Goal: Task Accomplishment & Management: Manage account settings

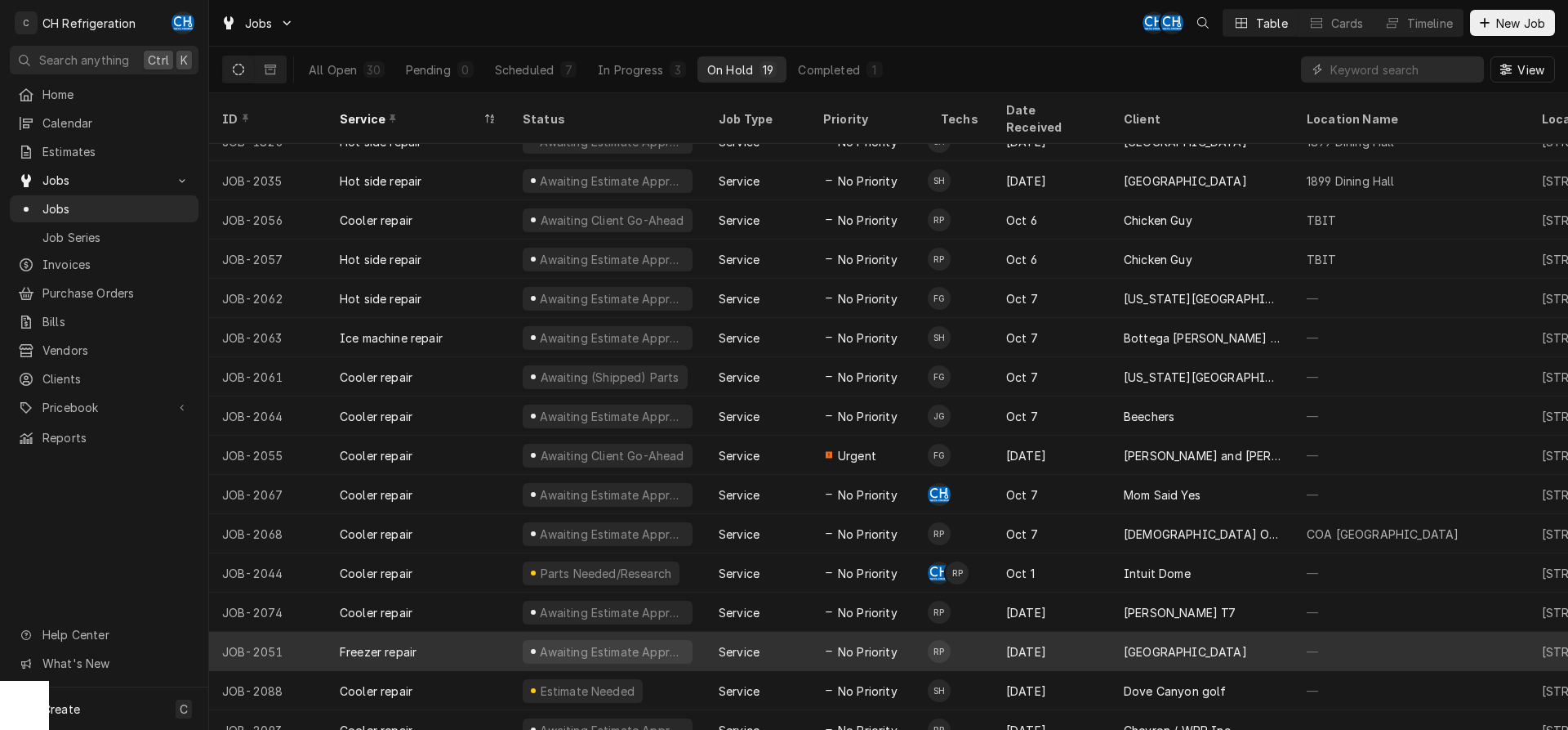
scroll to position [140, 0]
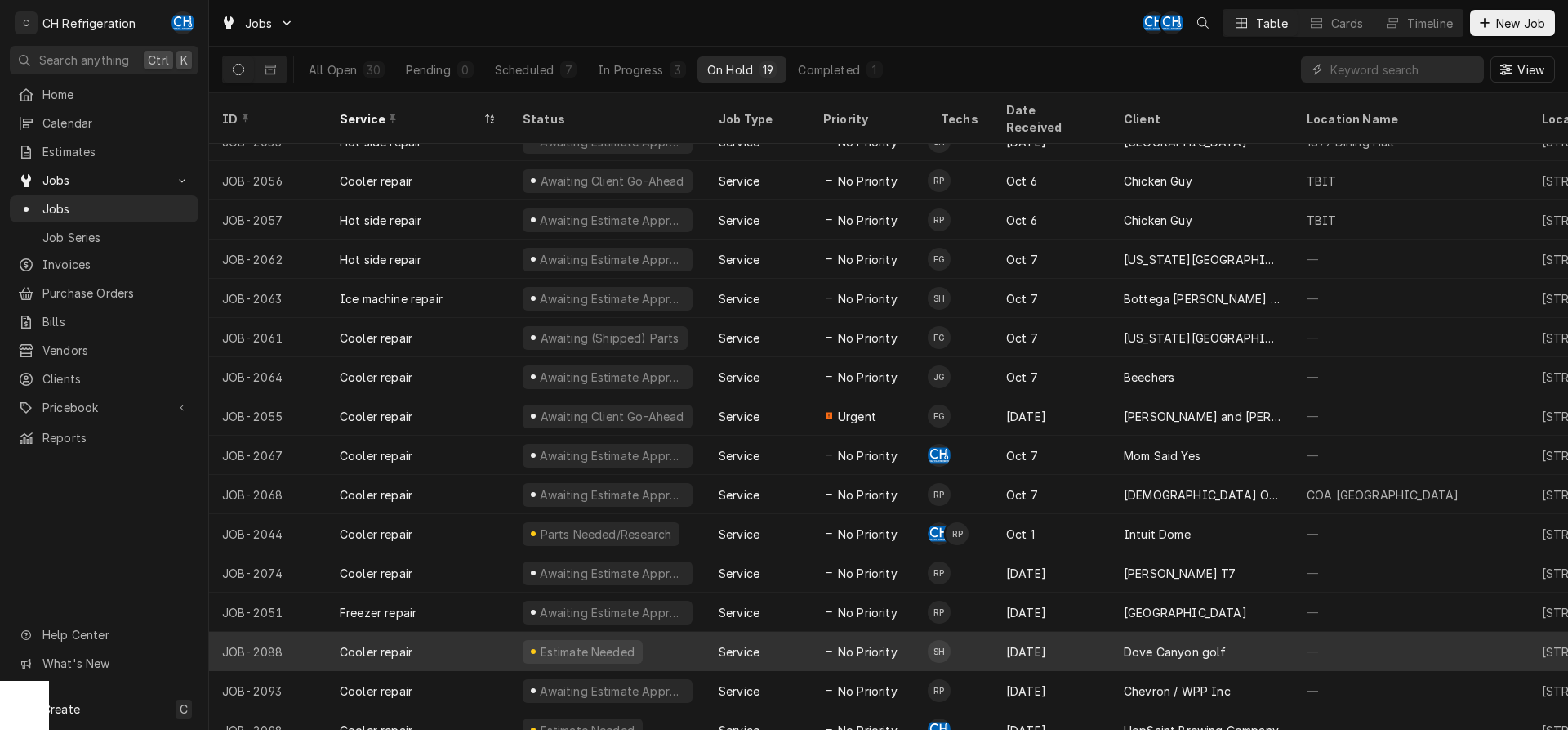
click at [1119, 632] on div "Dove Canyon golf" at bounding box center [1202, 651] width 183 height 39
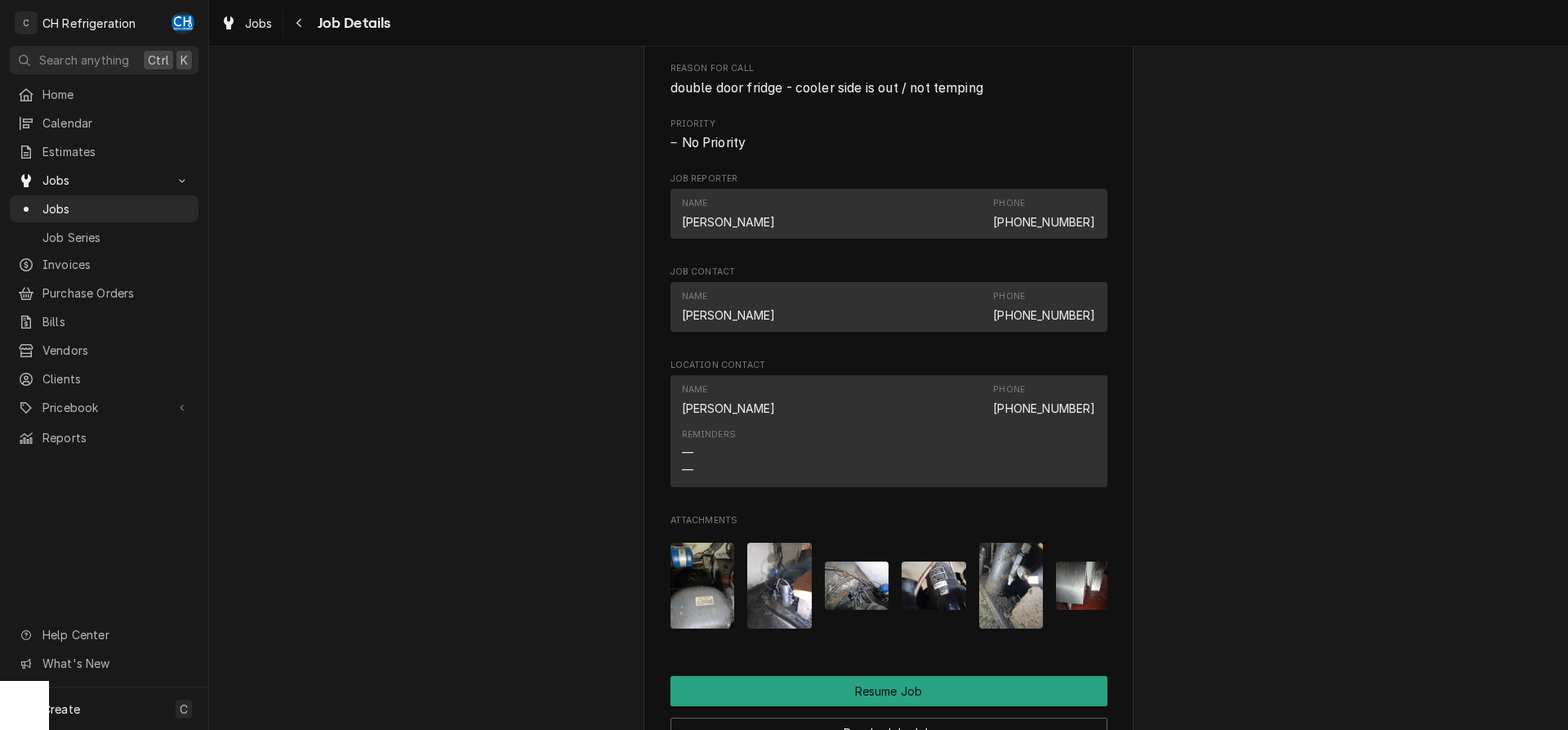
scroll to position [1501, 0]
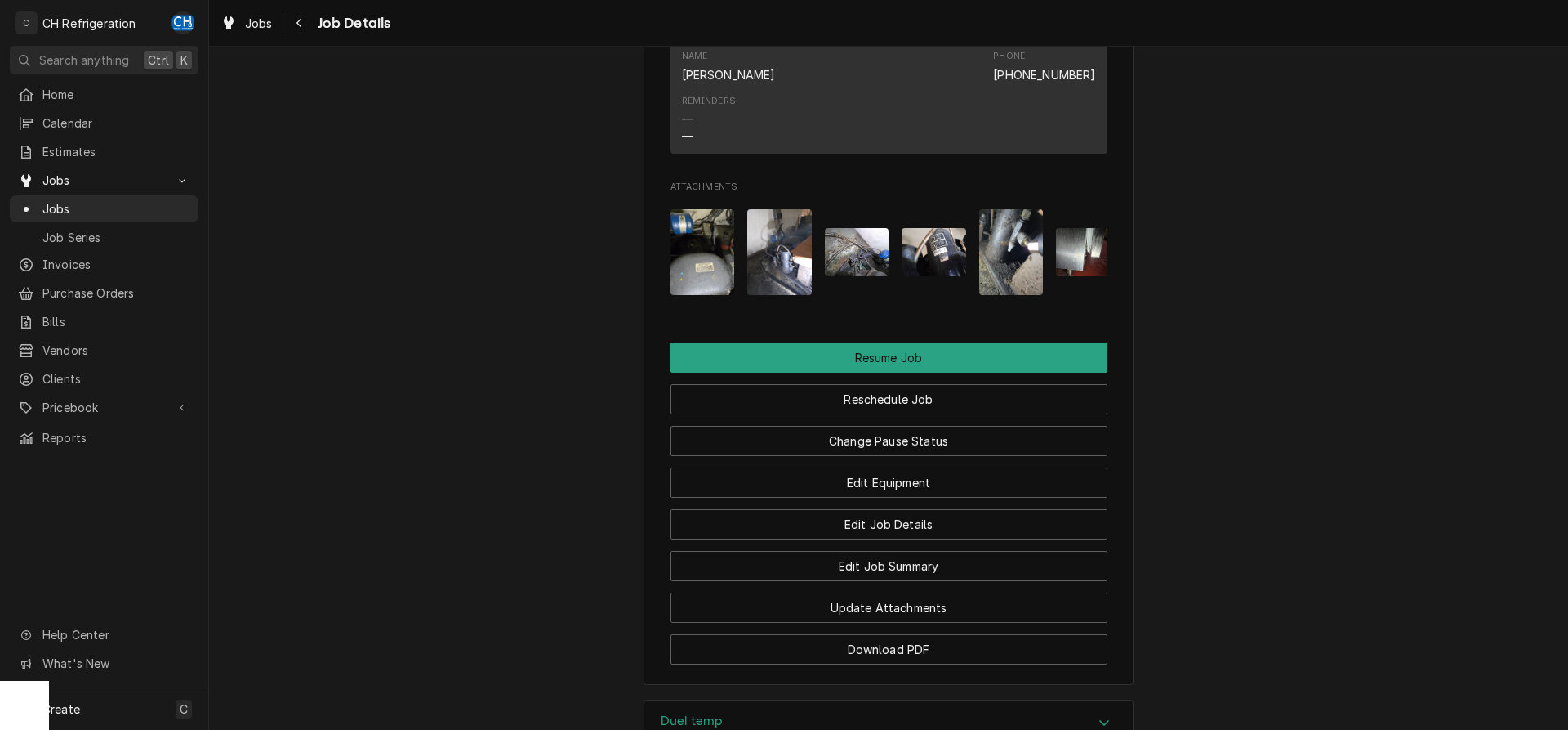
drag, startPoint x: 770, startPoint y: 315, endPoint x: 790, endPoint y: 316, distance: 20.0
click at [790, 308] on div "Attachments" at bounding box center [888, 251] width 437 height 112
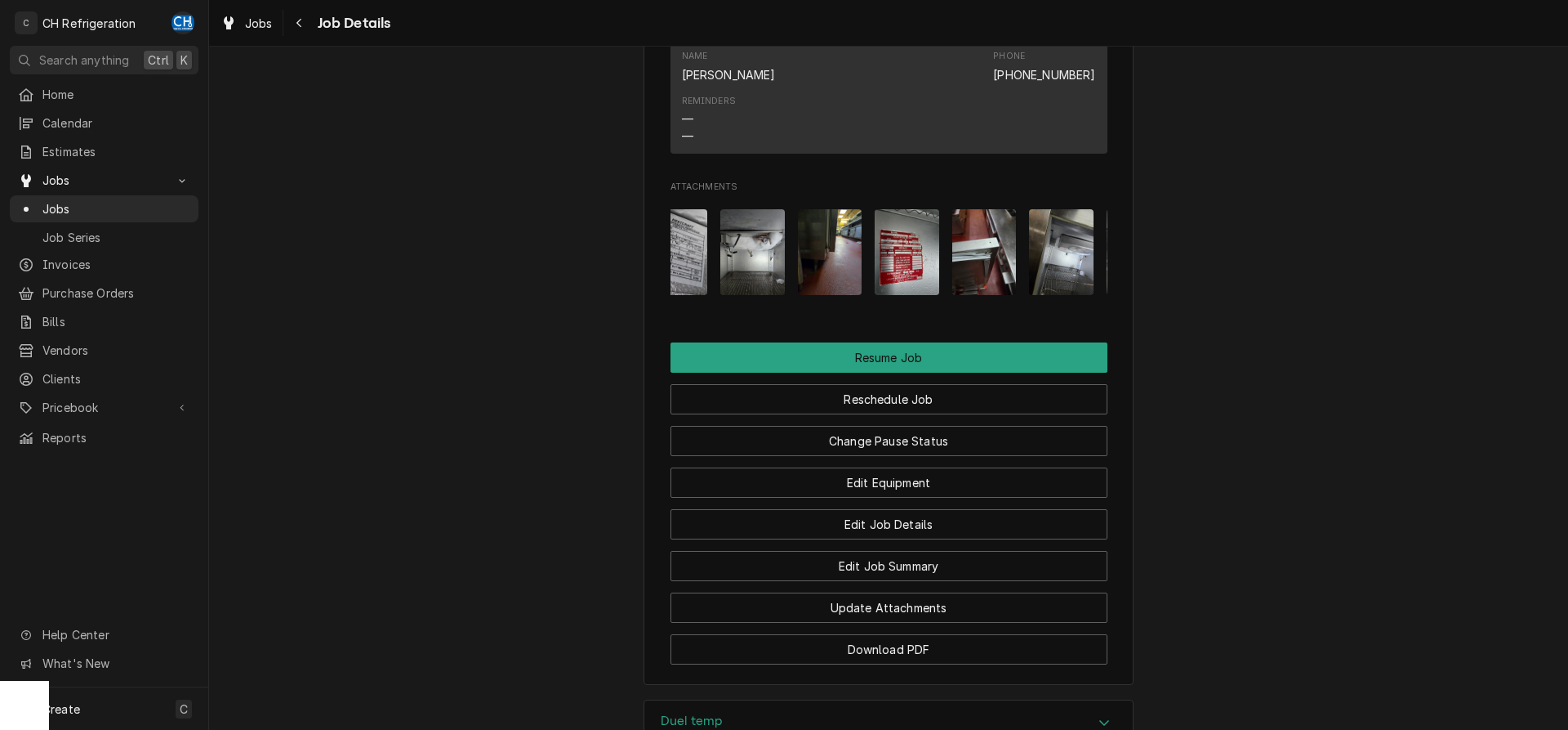
scroll to position [0, 646]
click at [923, 295] on img "Attachments" at bounding box center [904, 251] width 65 height 86
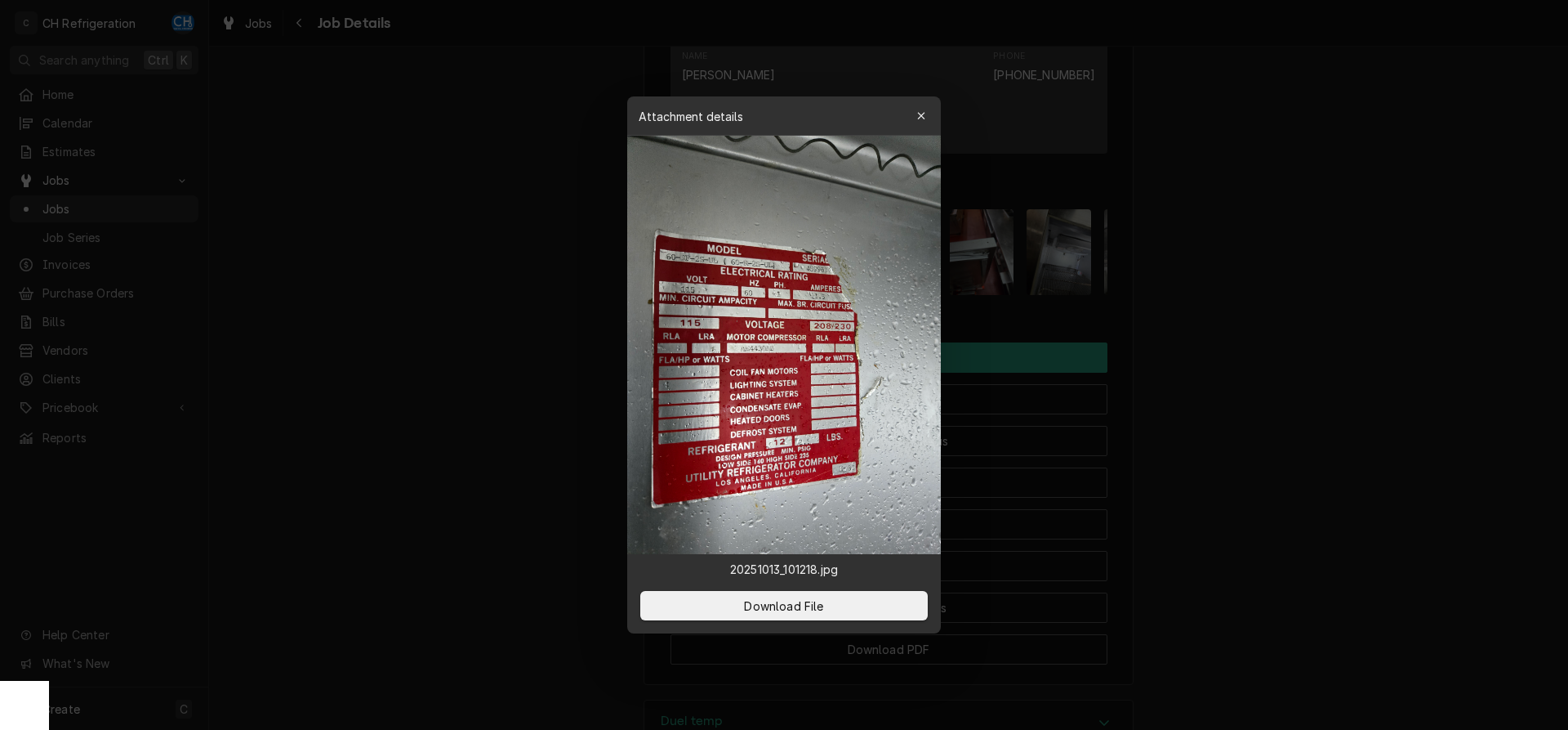
click at [1309, 284] on div at bounding box center [784, 365] width 1568 height 730
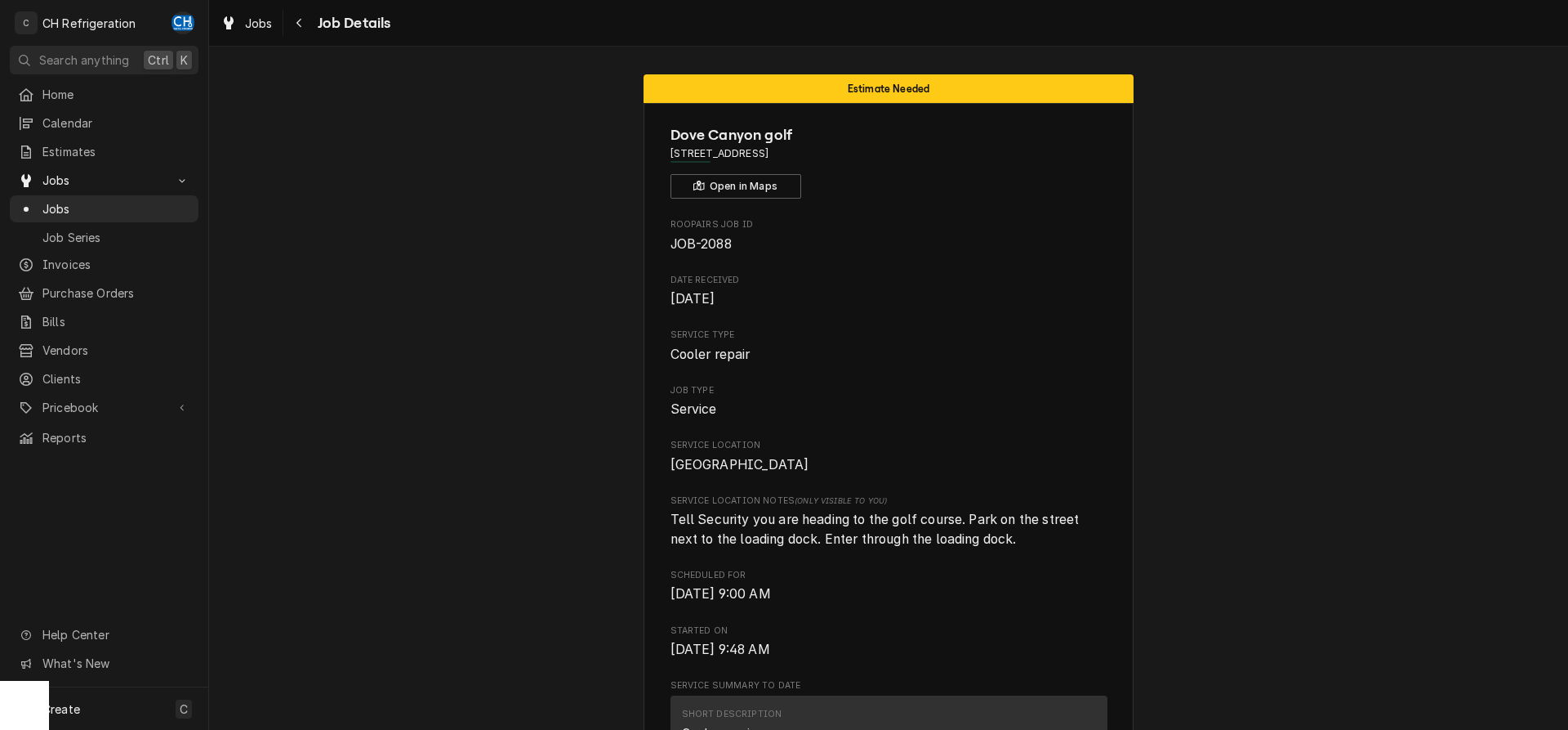
scroll to position [0, 0]
click at [148, 201] on span "Jobs" at bounding box center [116, 209] width 148 height 18
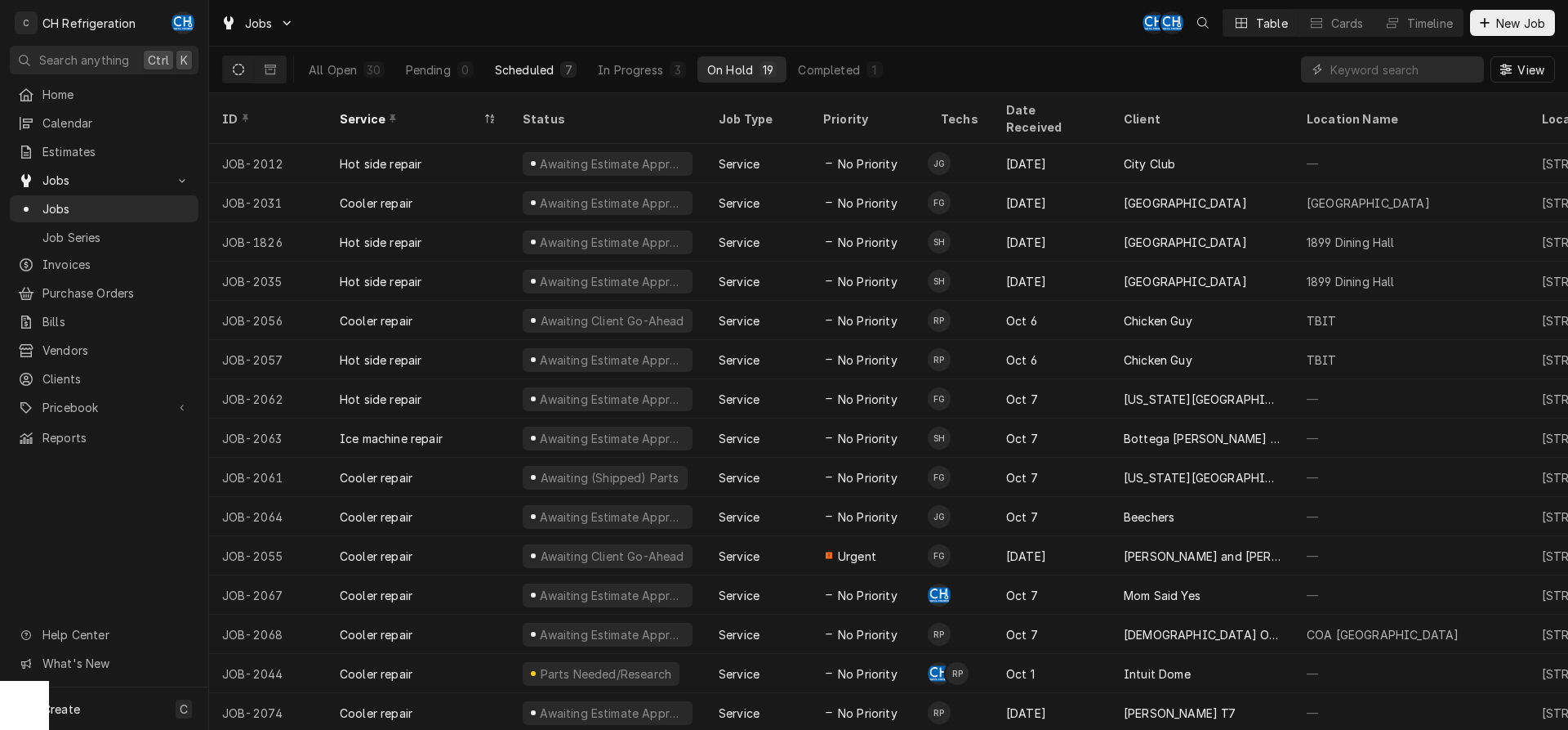
click at [544, 71] on div "Scheduled" at bounding box center [525, 69] width 59 height 18
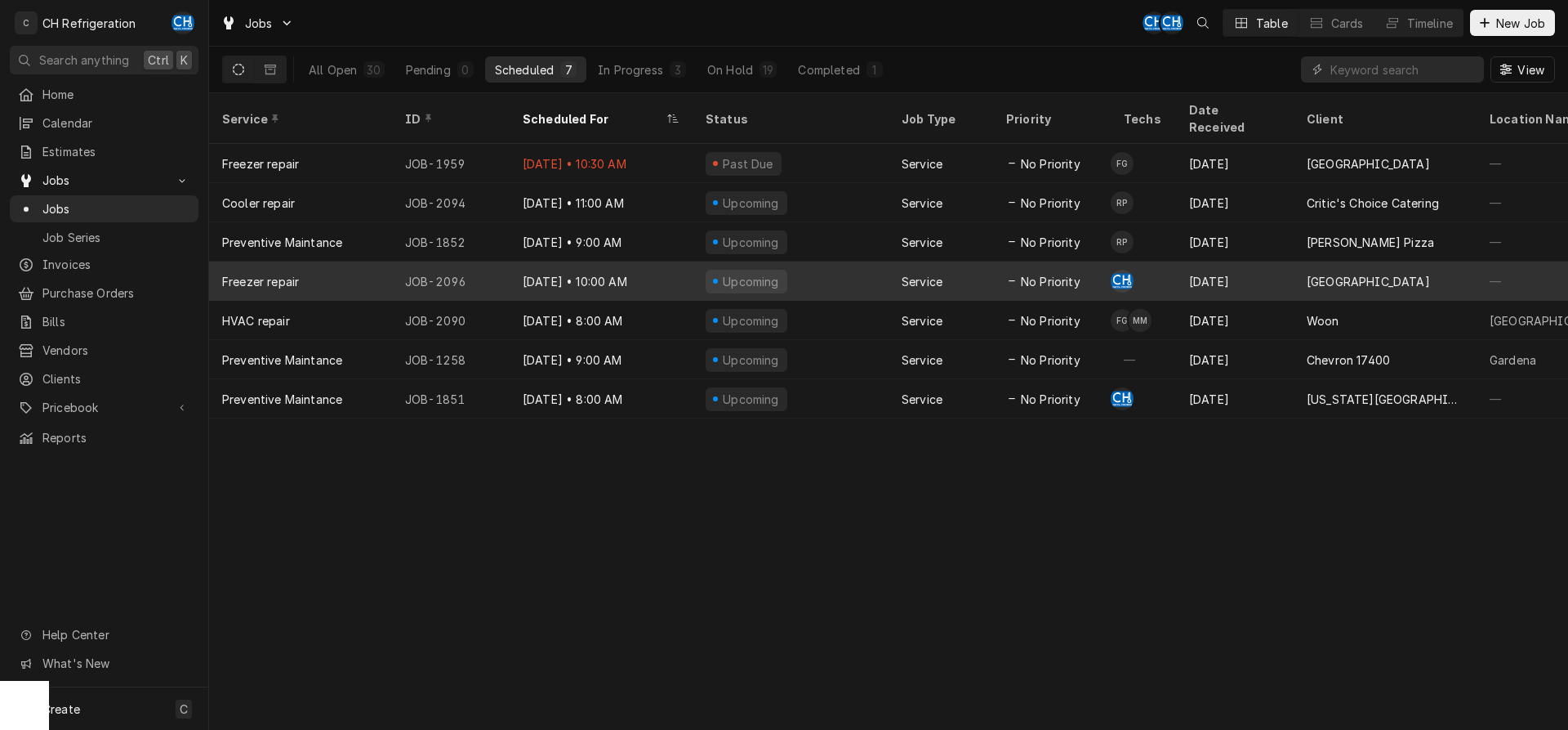
click at [601, 262] on div "Oct 16 • 10:00 AM" at bounding box center [601, 281] width 183 height 39
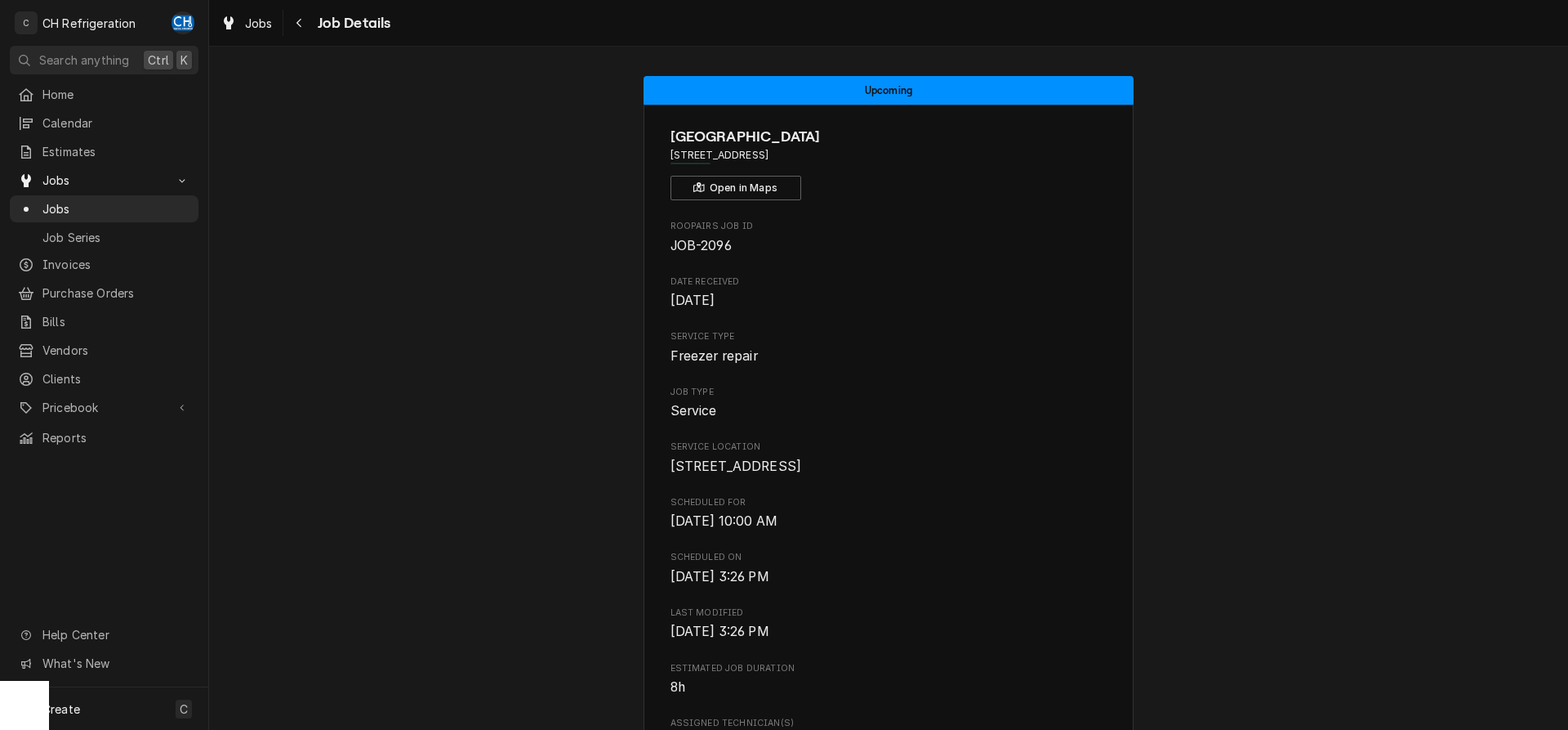
scroll to position [500, 0]
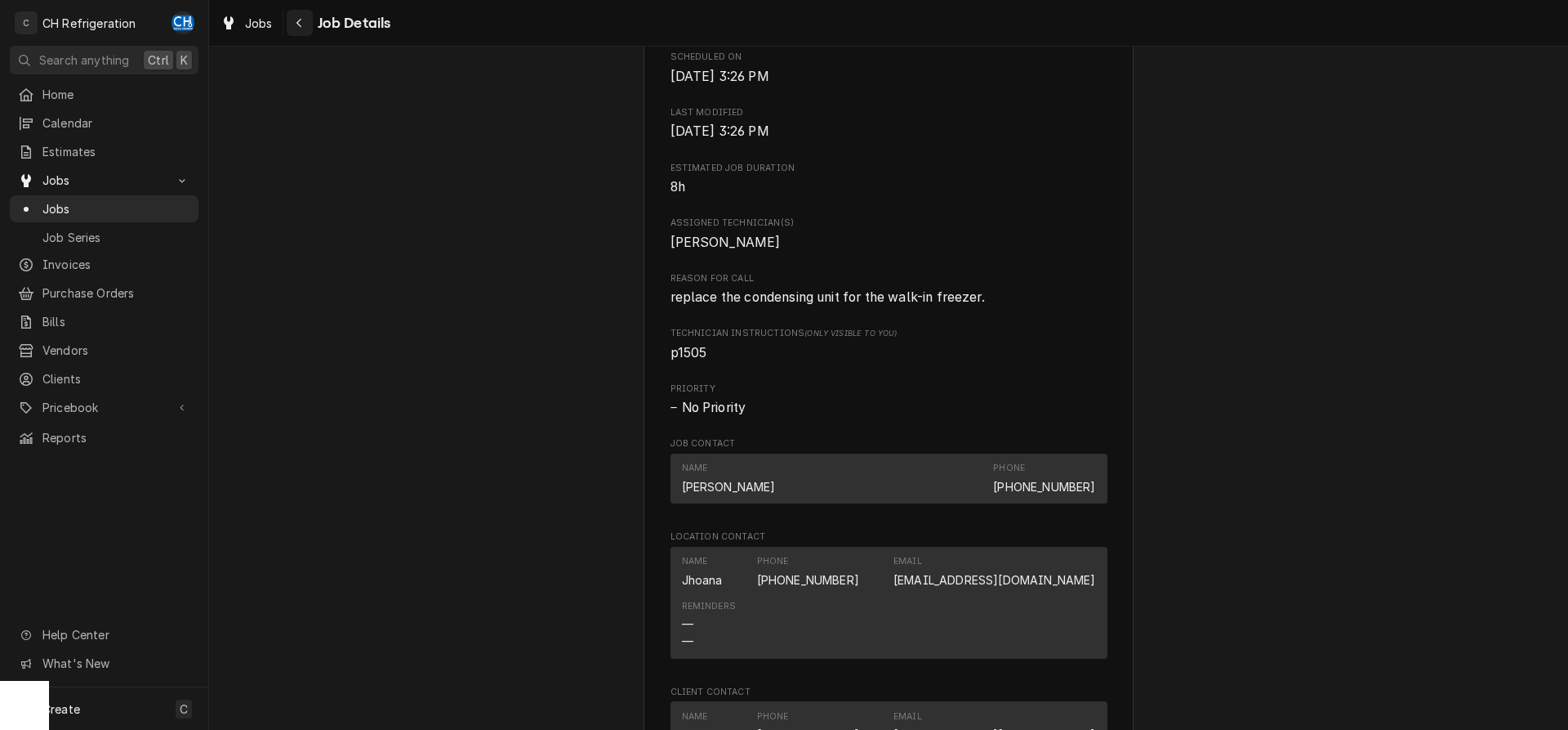
click at [292, 15] on div "Navigate back" at bounding box center [300, 23] width 17 height 17
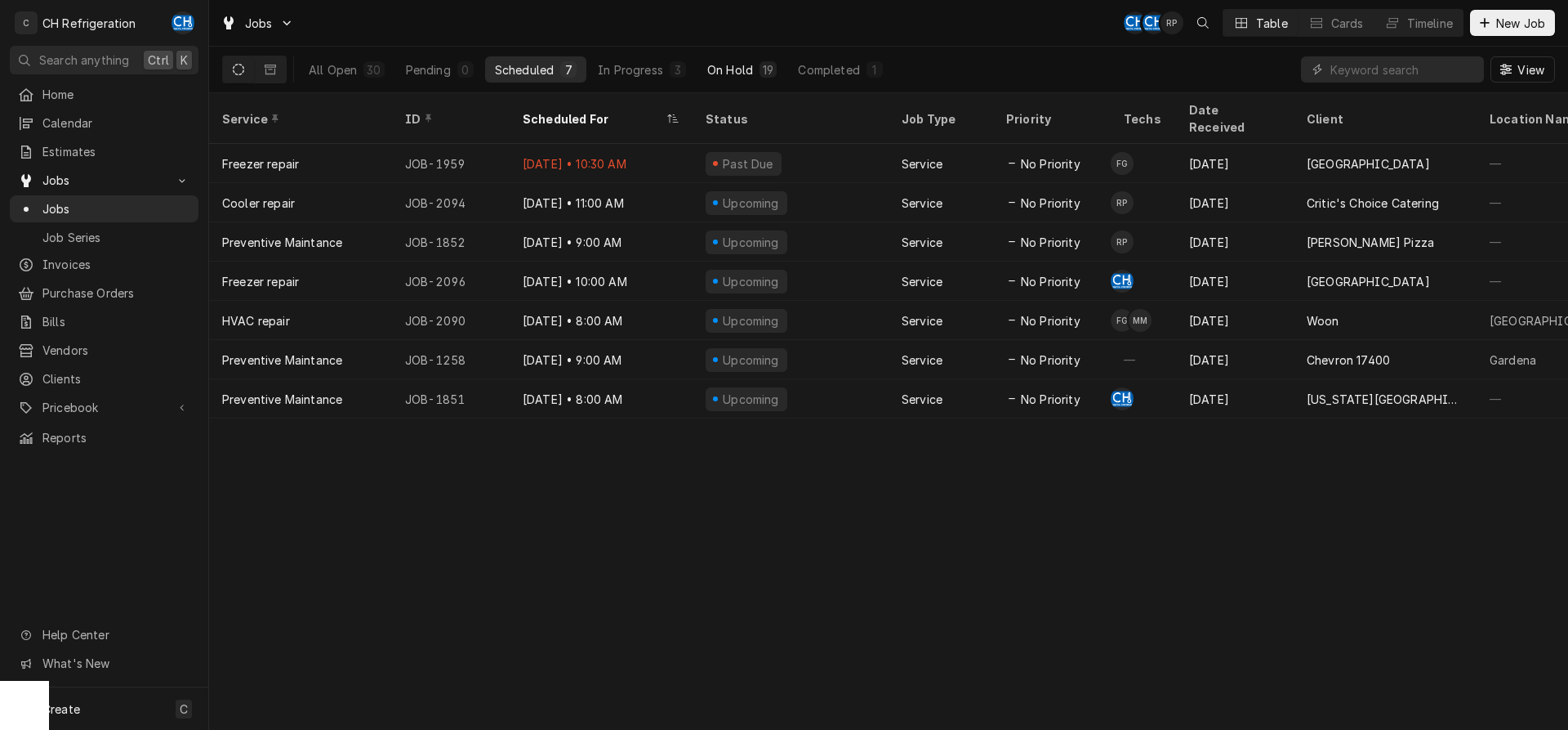
click at [747, 67] on div "On Hold" at bounding box center [730, 69] width 46 height 18
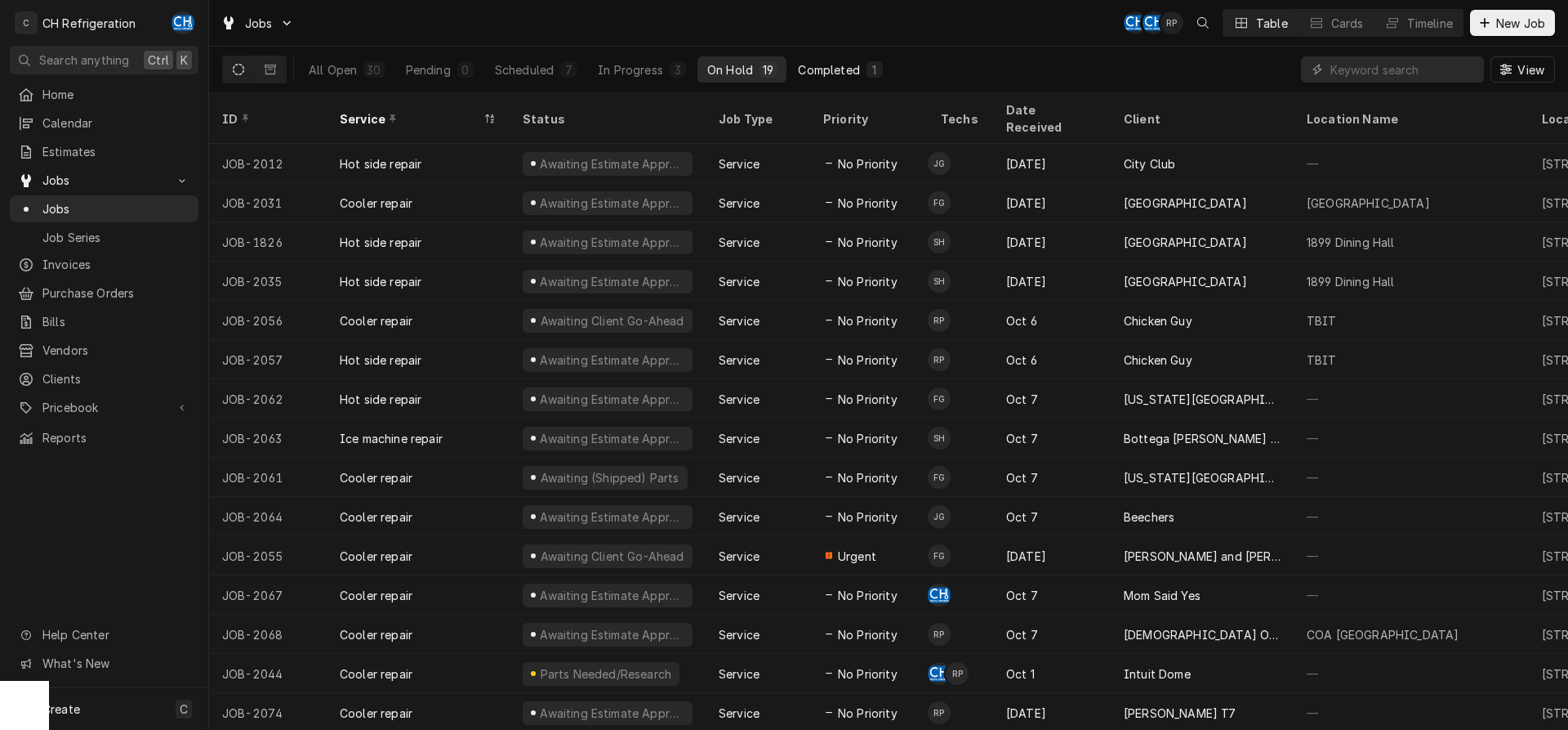
click at [855, 59] on button "Completed 1" at bounding box center [839, 69] width 103 height 26
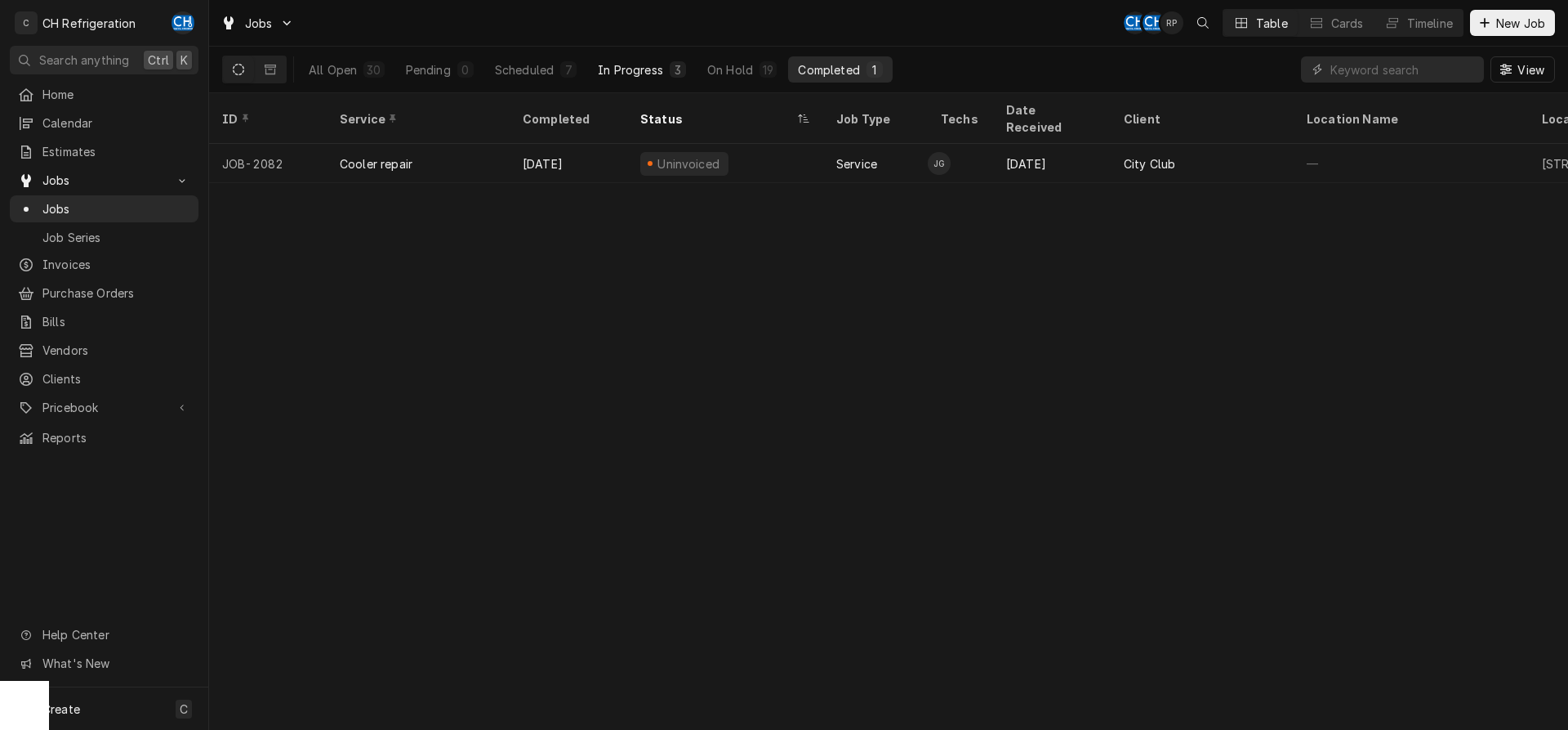
click at [659, 79] on button "In Progress 3" at bounding box center [642, 69] width 108 height 26
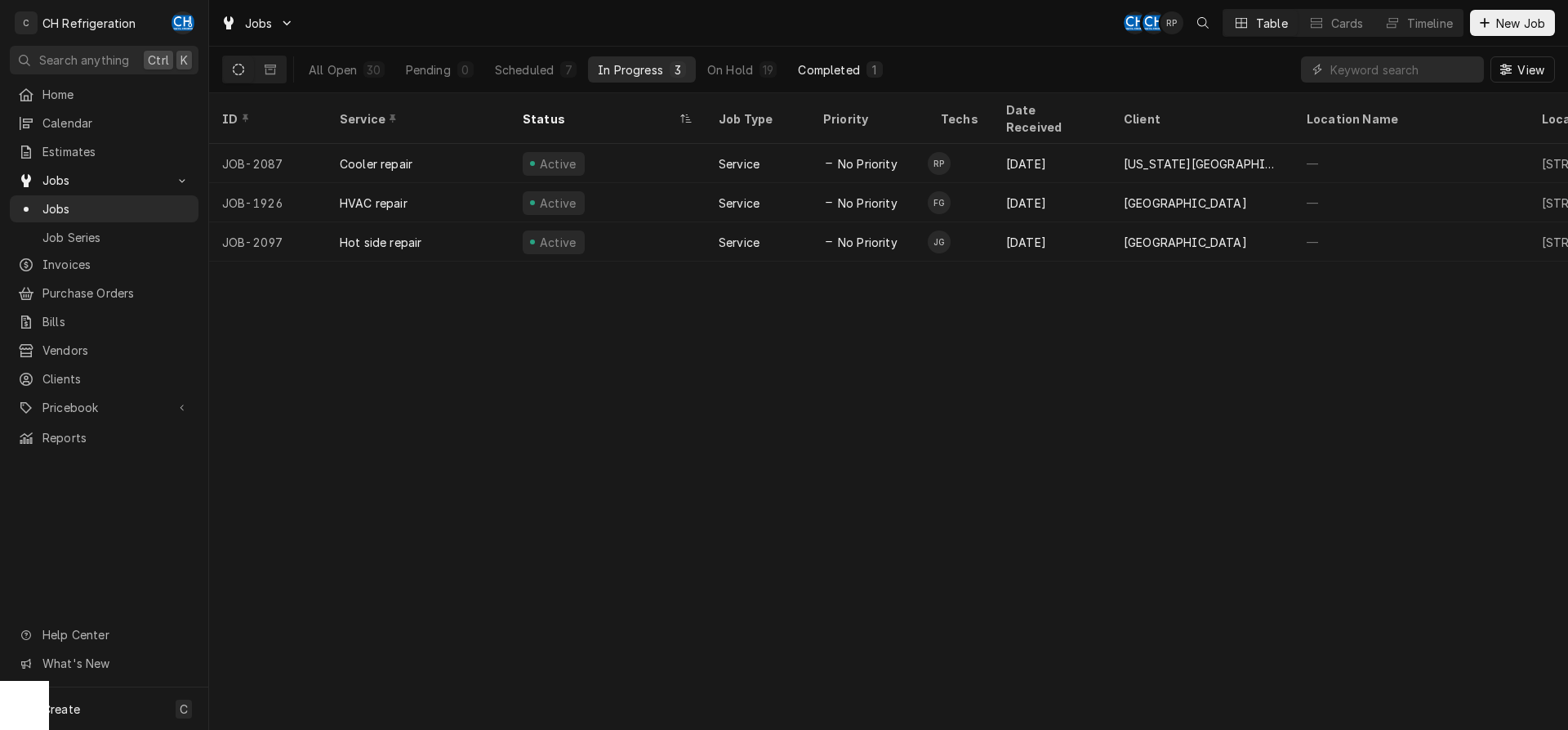
click at [873, 74] on div "1" at bounding box center [874, 69] width 10 height 18
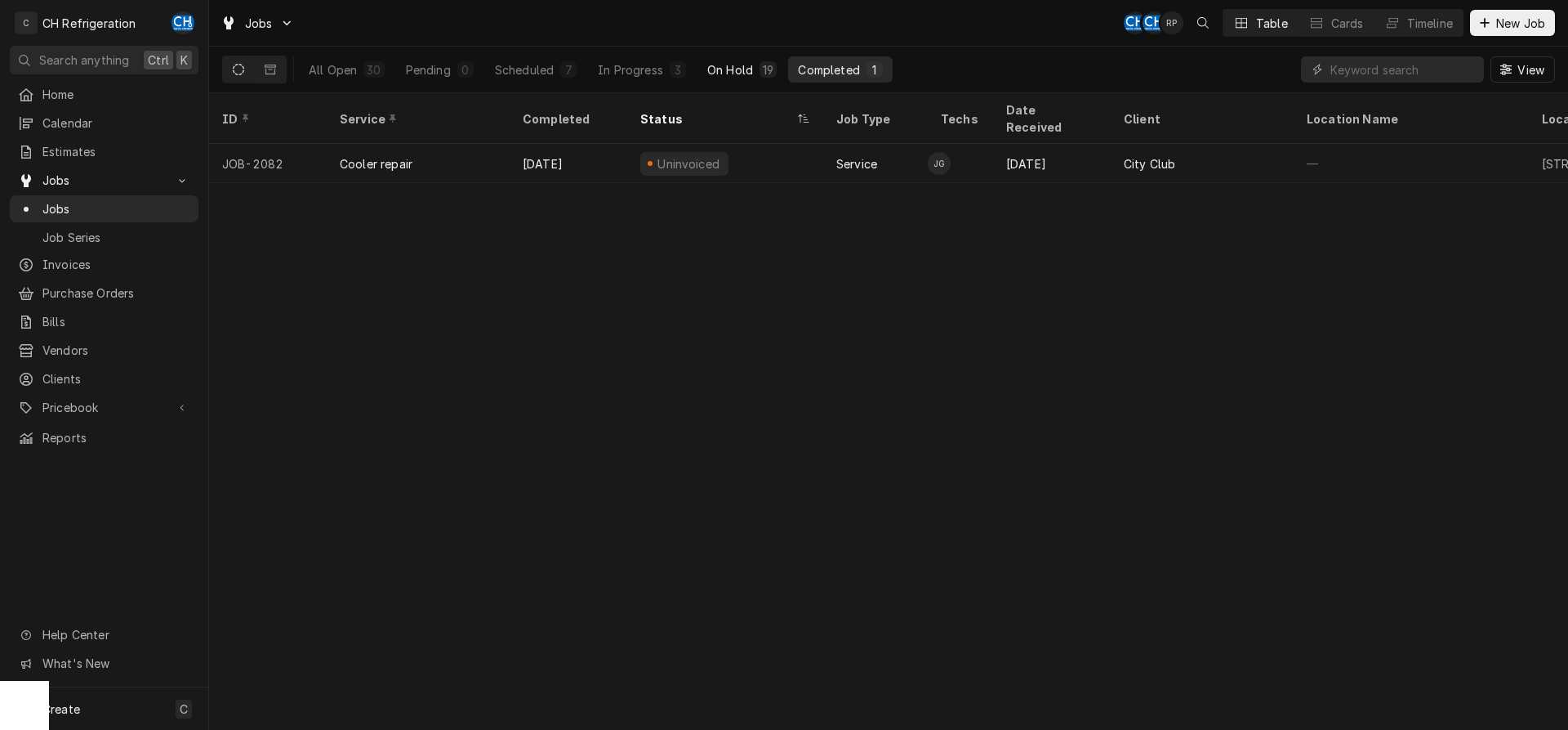
click at [749, 71] on div "On Hold" at bounding box center [730, 69] width 46 height 18
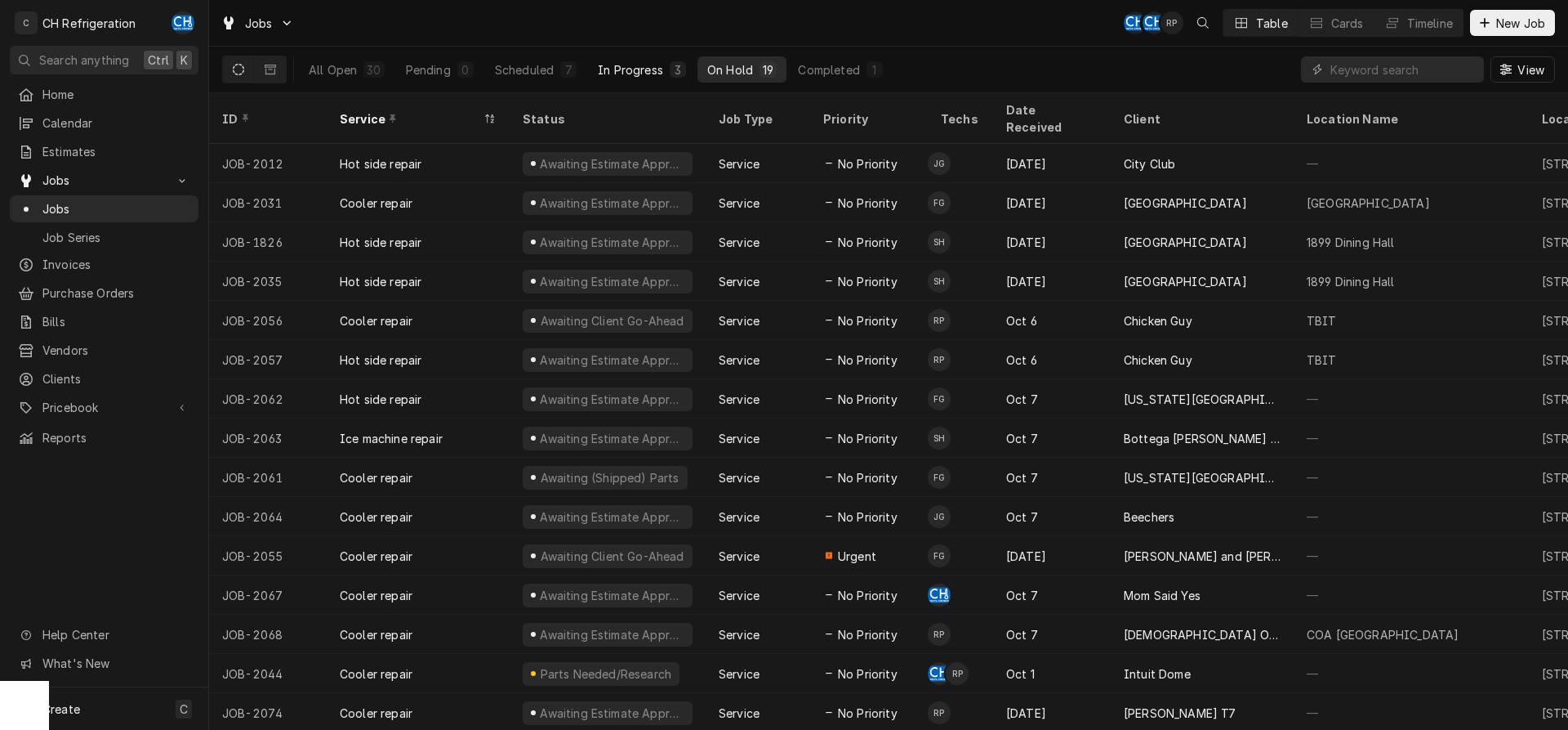
click at [652, 65] on div "In Progress" at bounding box center [630, 69] width 66 height 18
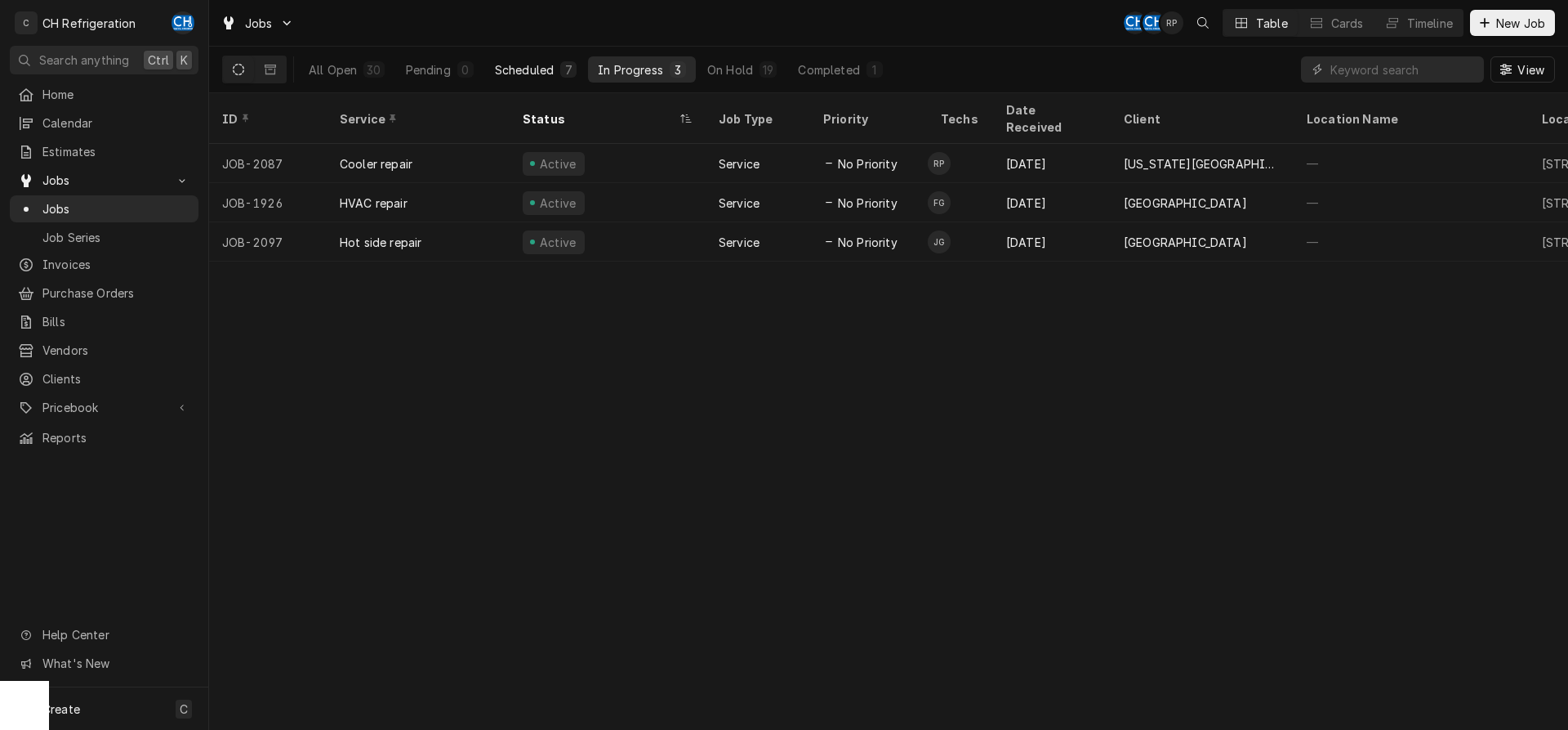
click at [527, 59] on button "Scheduled 7" at bounding box center [536, 69] width 102 height 26
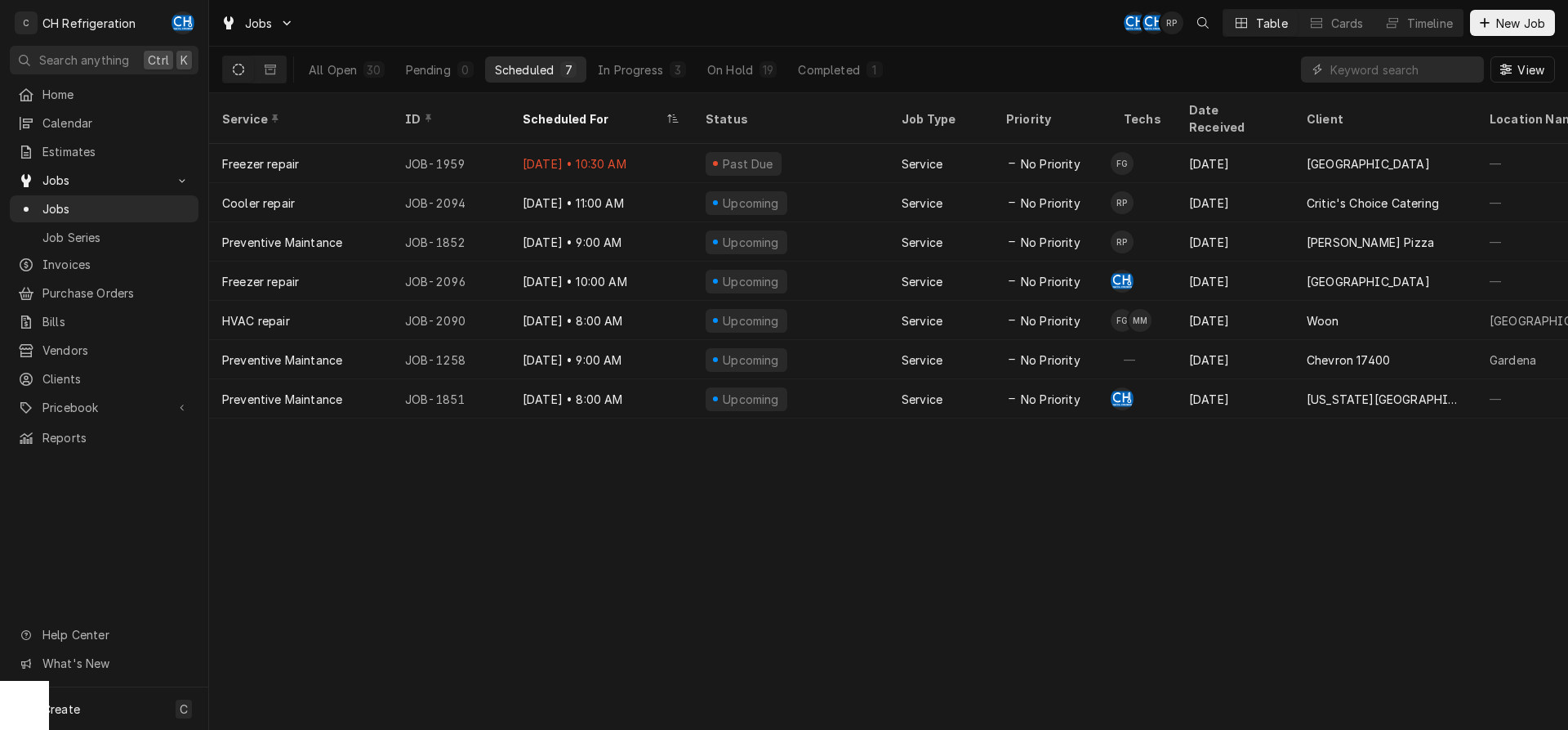
click at [1156, 22] on div "Chris Hiraga's Avatar" at bounding box center [1153, 22] width 23 height 23
click at [678, 65] on div "3" at bounding box center [678, 69] width 10 height 18
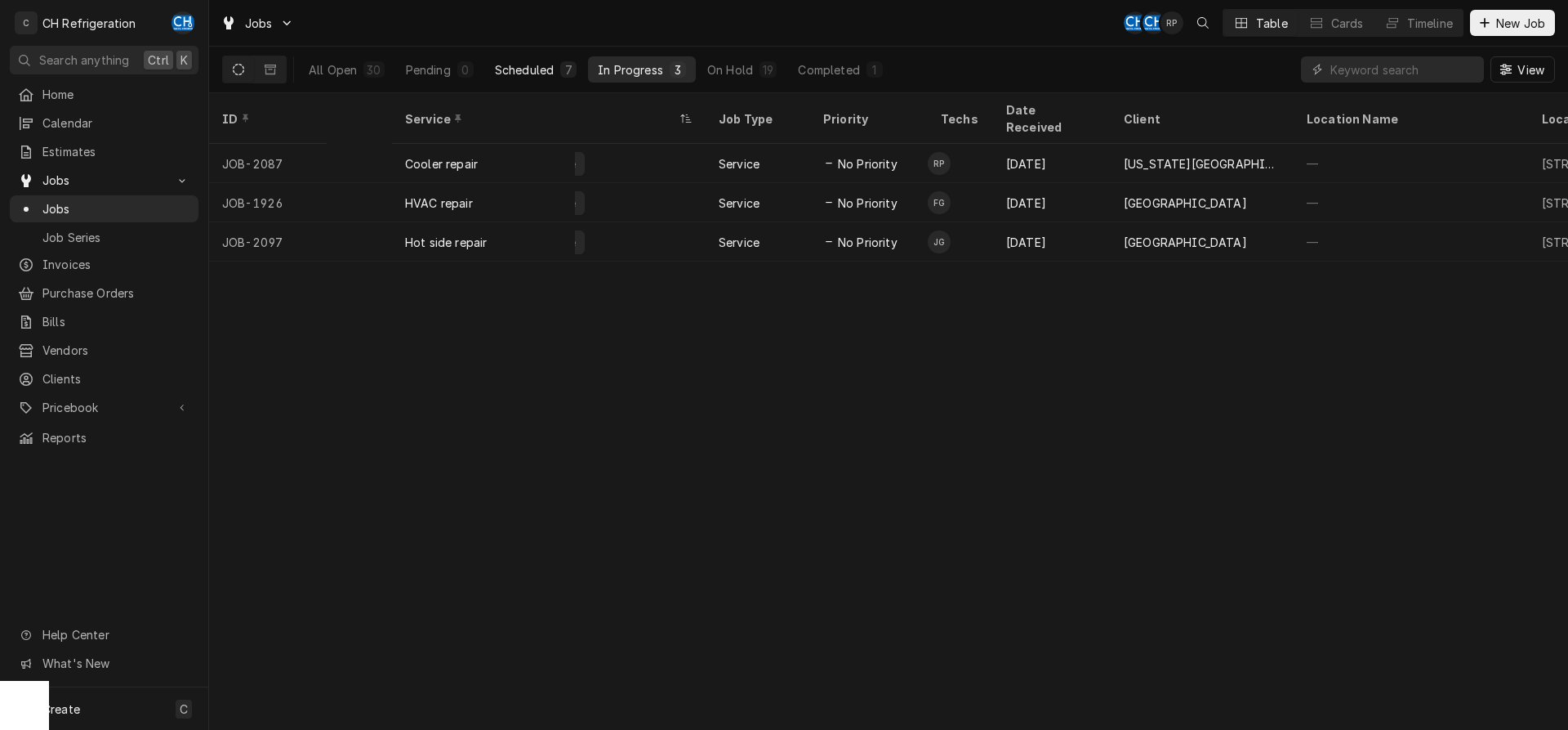
click at [548, 63] on div "Scheduled" at bounding box center [525, 69] width 59 height 18
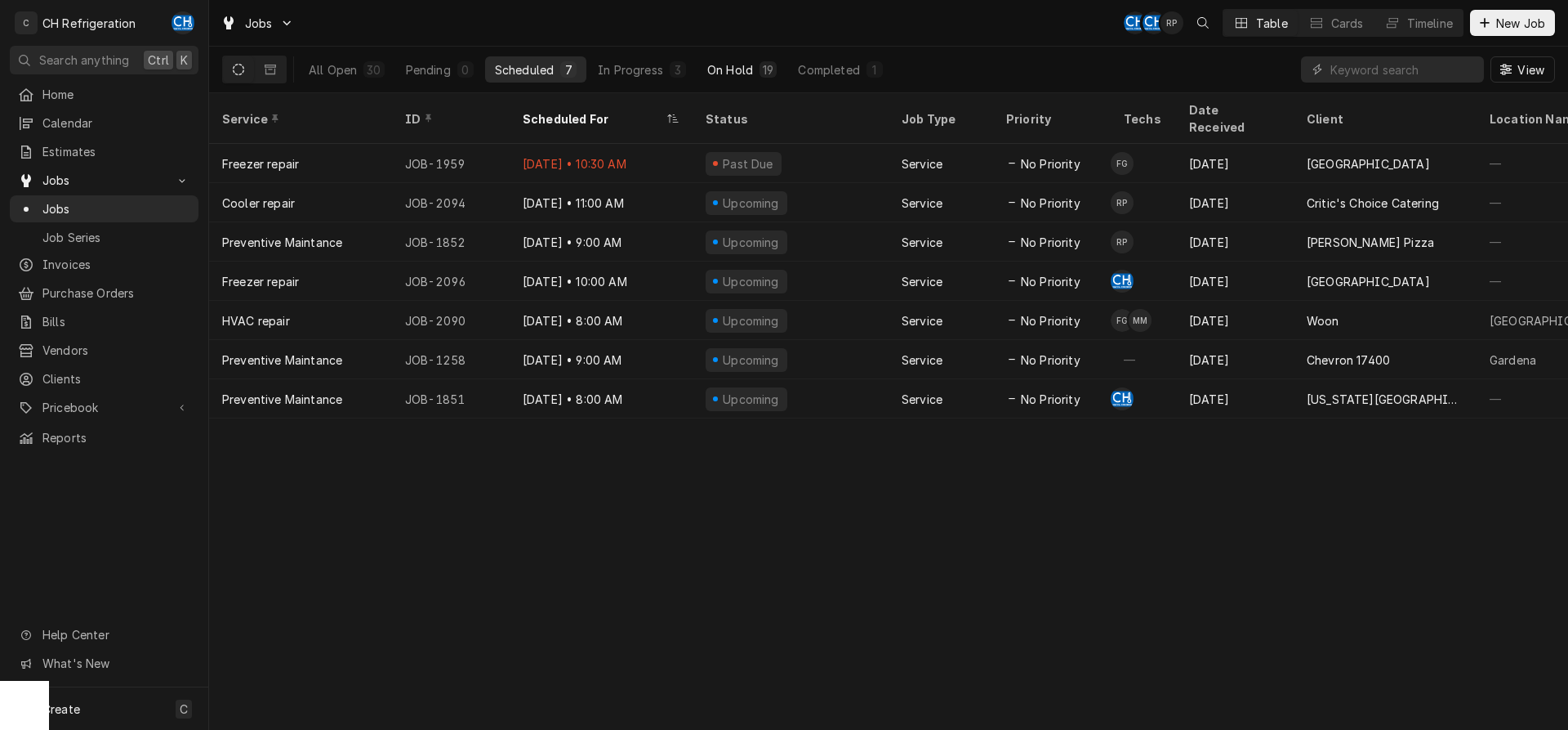
click at [760, 71] on div "19" at bounding box center [767, 69] width 18 height 17
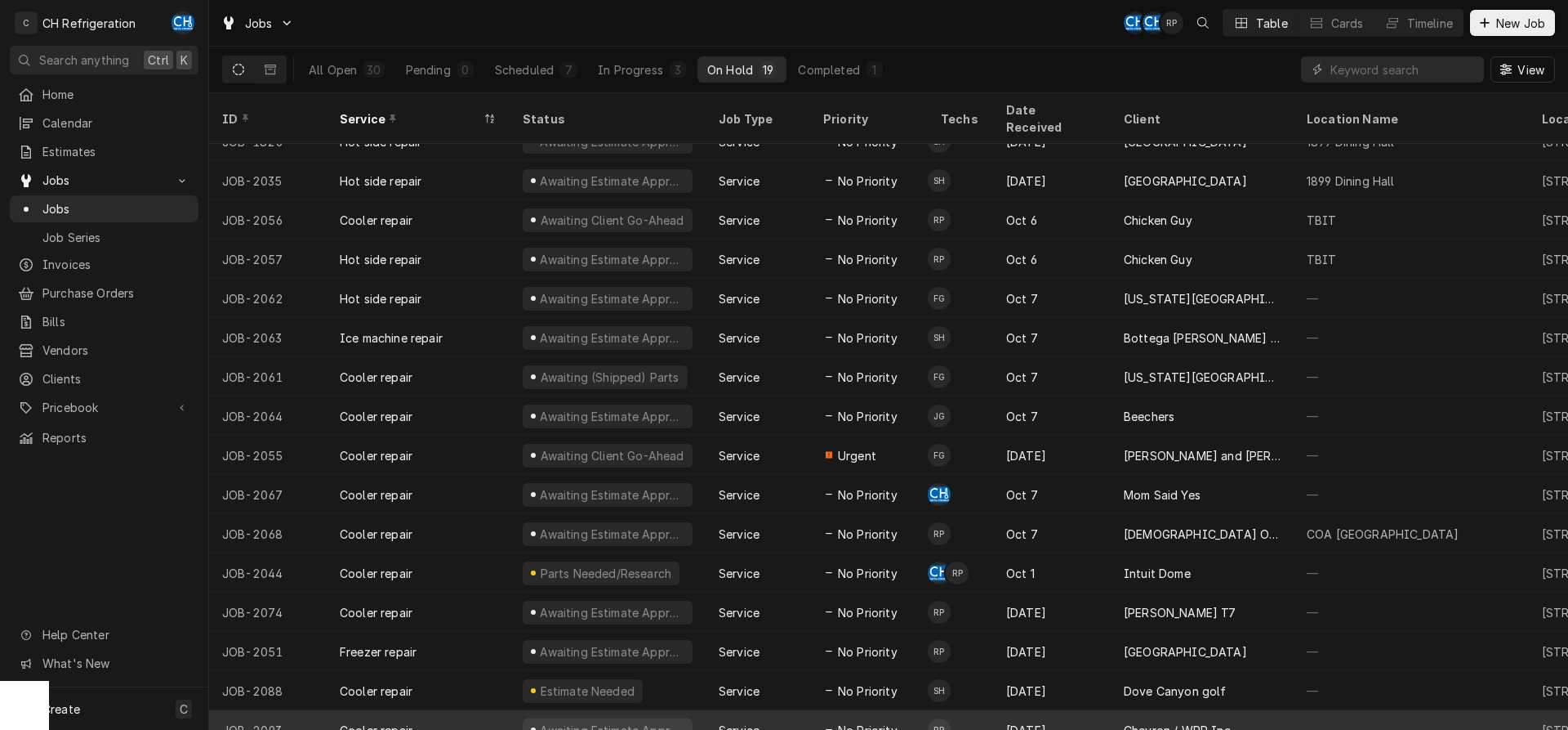
scroll to position [140, 0]
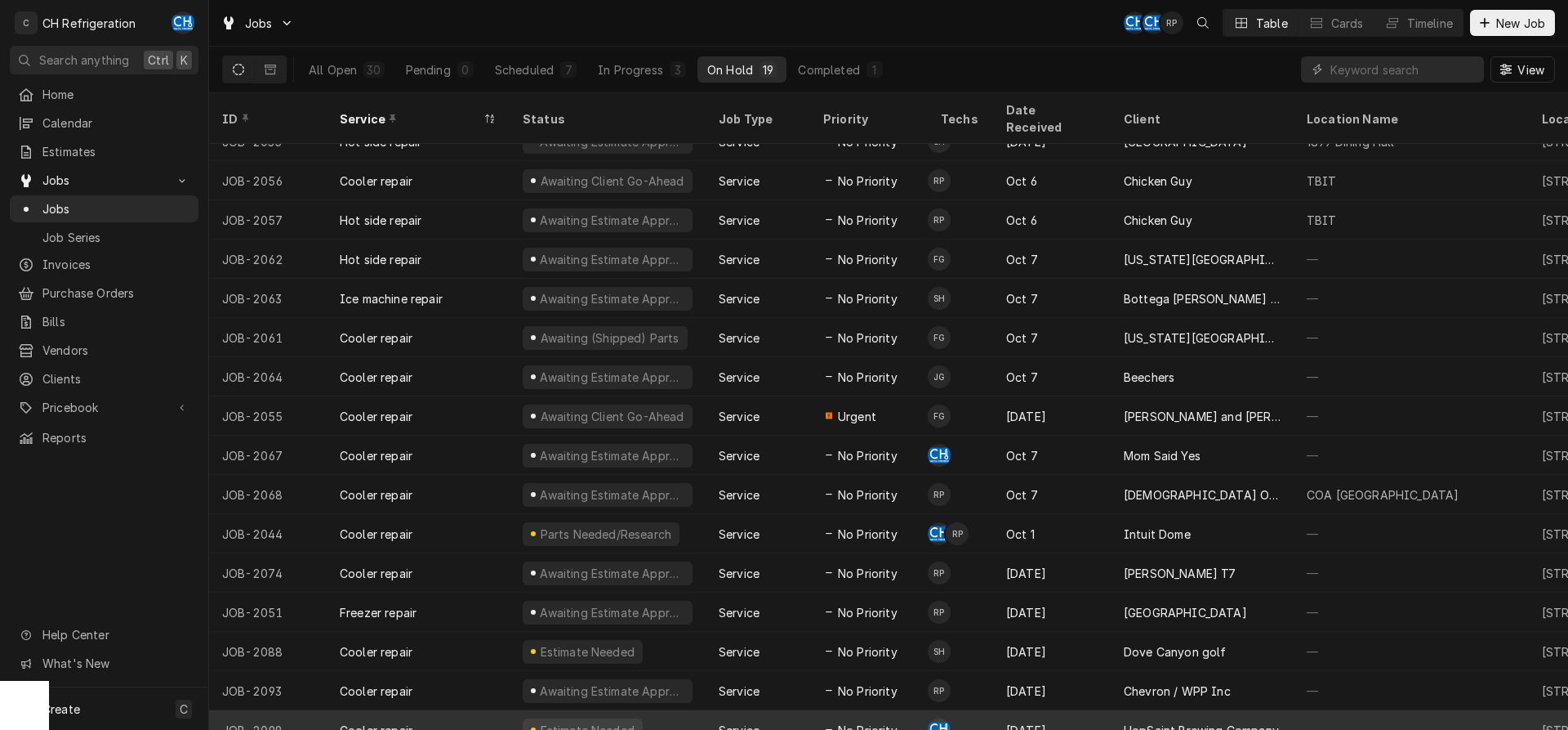
click at [993, 710] on div "[DATE]" at bounding box center [1051, 729] width 117 height 39
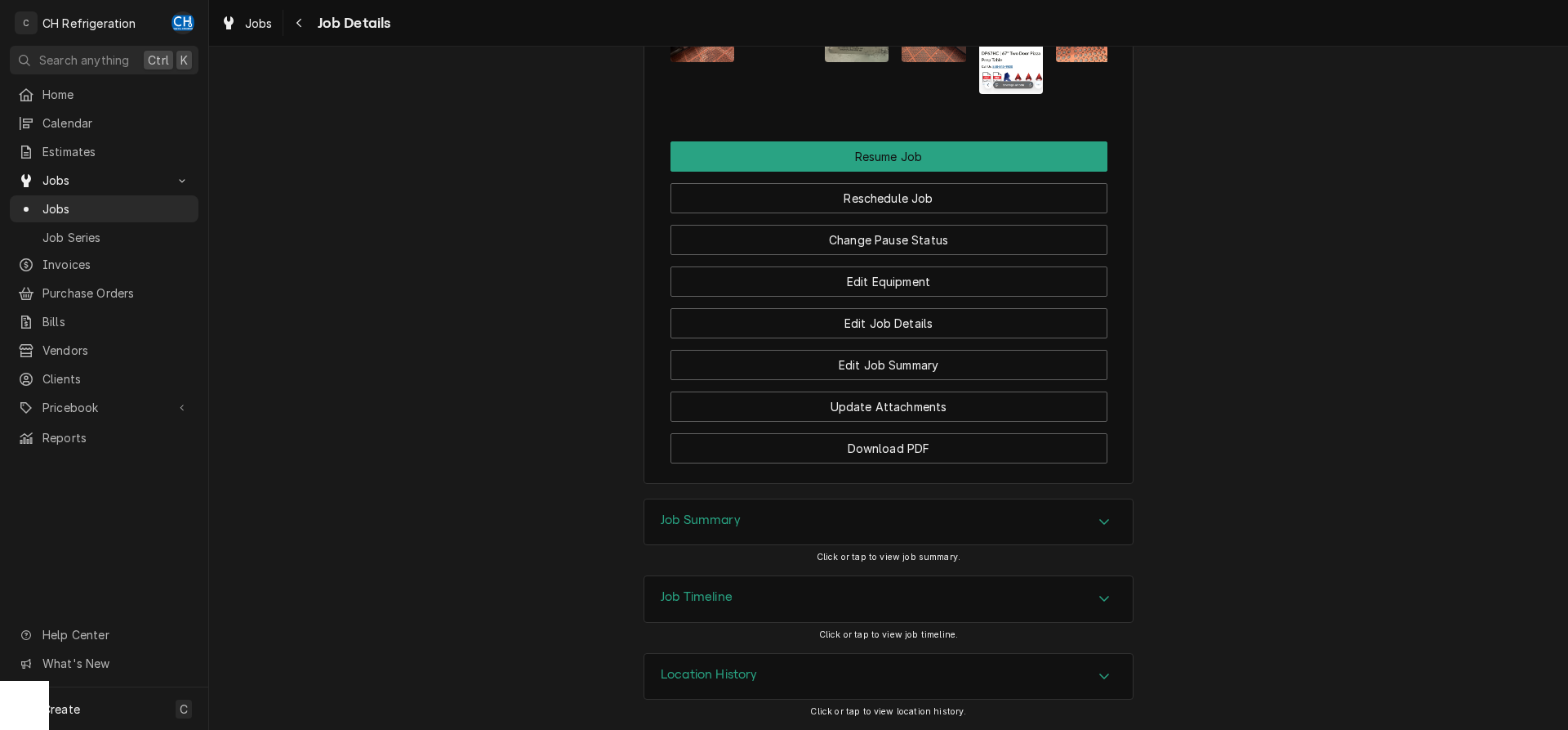
drag, startPoint x: 830, startPoint y: 526, endPoint x: 921, endPoint y: 529, distance: 91.0
click at [831, 526] on div "Job Summary" at bounding box center [888, 522] width 488 height 46
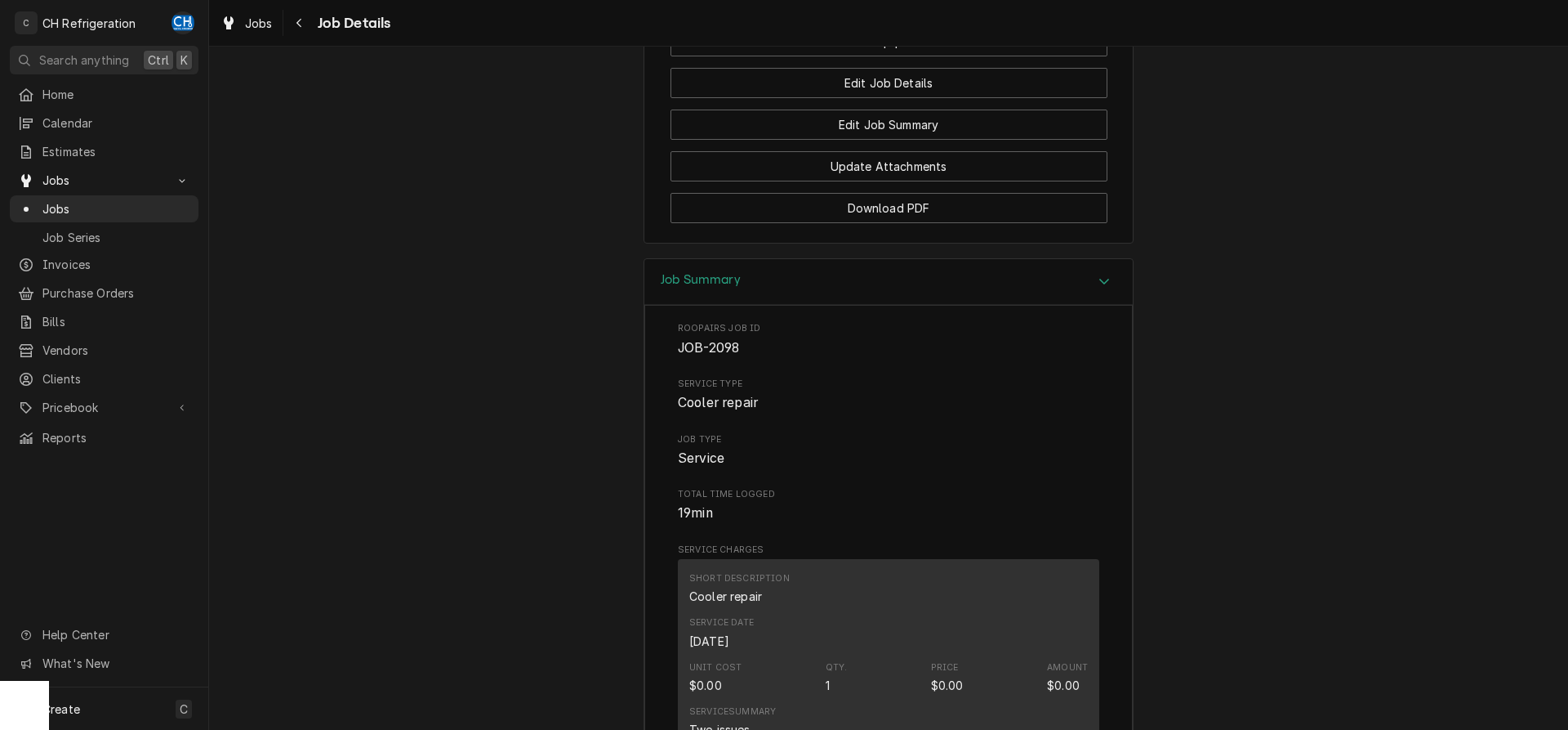
scroll to position [2062, 0]
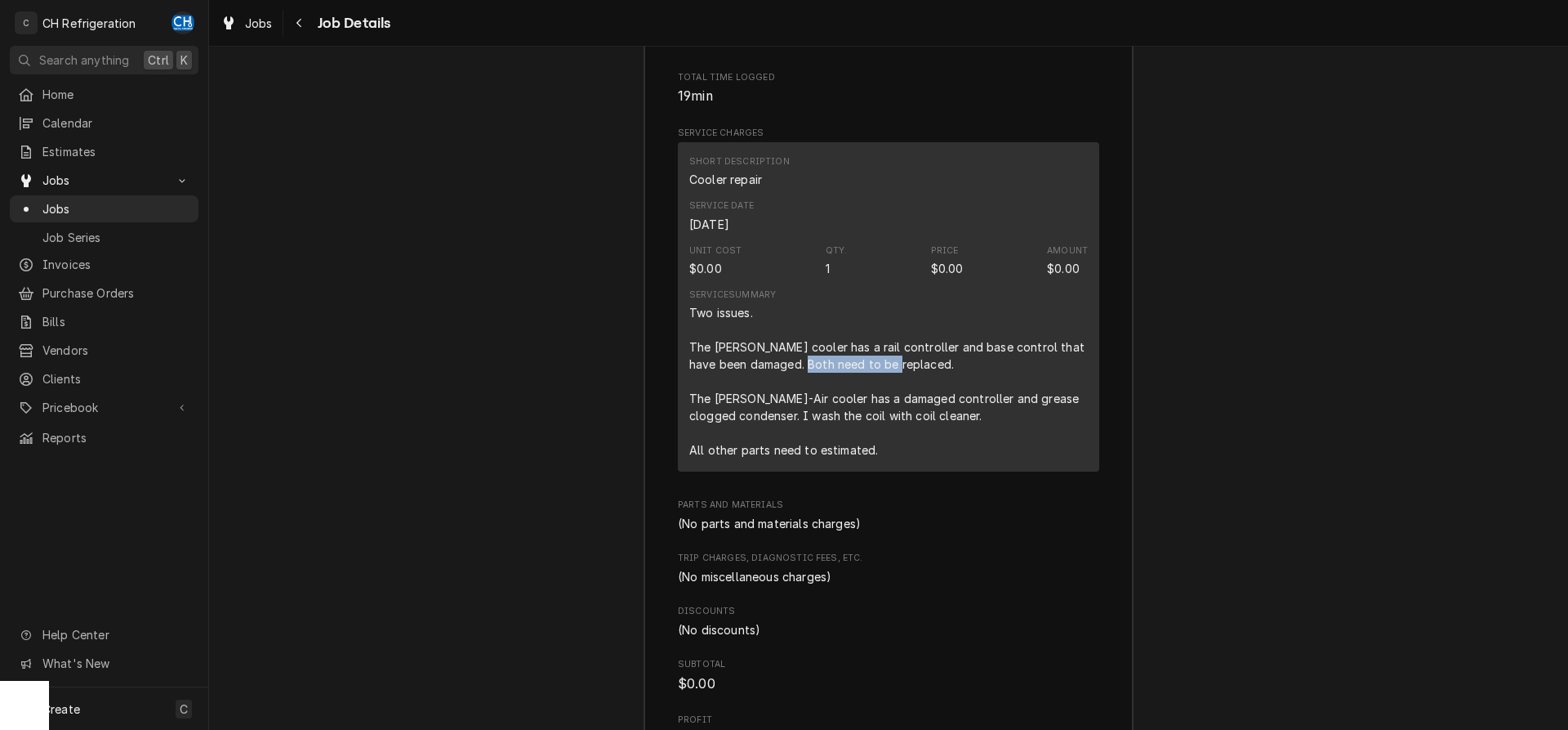
drag, startPoint x: 790, startPoint y: 386, endPoint x: 884, endPoint y: 388, distance: 94.0
click at [884, 388] on div "Two issues. The [PERSON_NAME] cooler has a rail controller and base control tha…" at bounding box center [888, 381] width 399 height 154
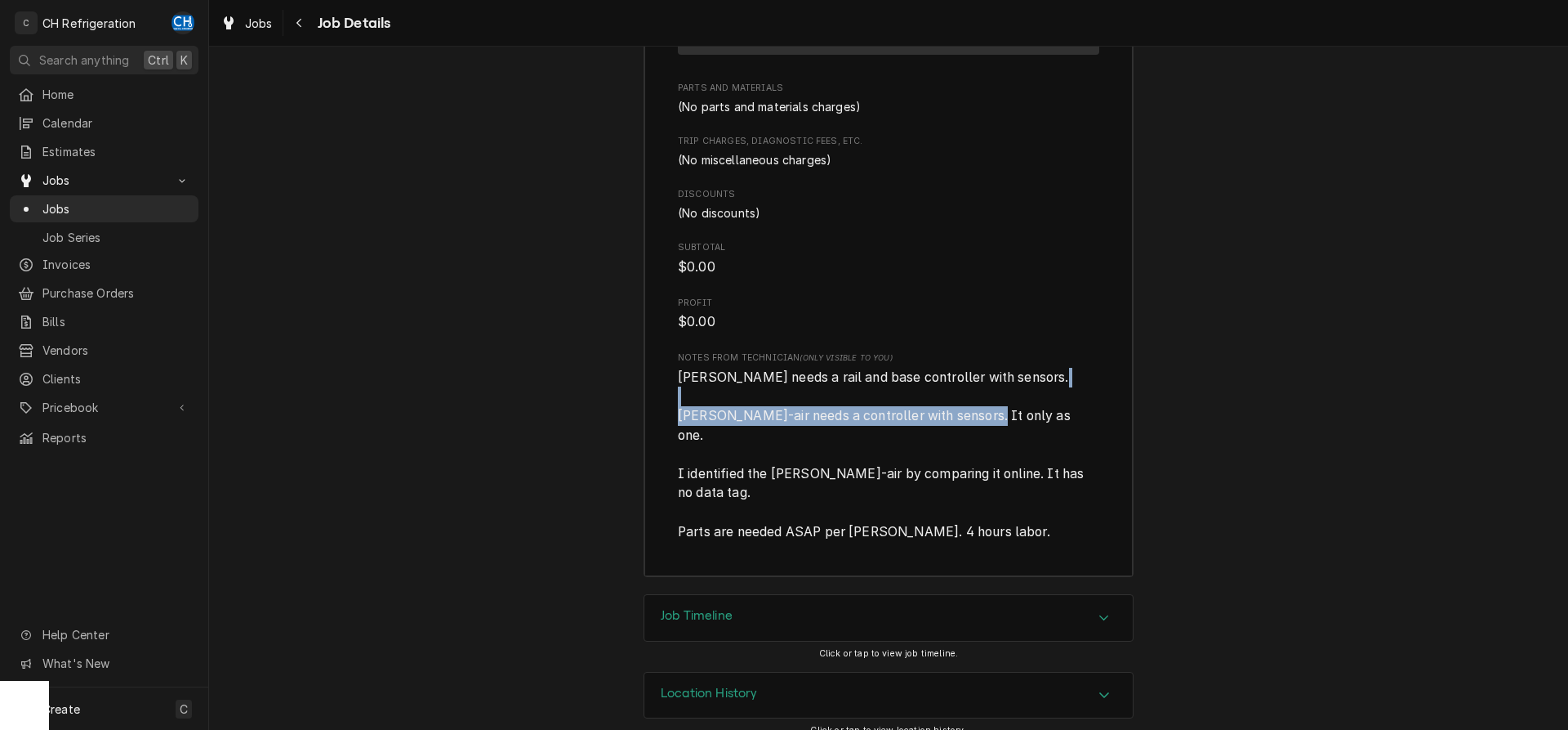
drag, startPoint x: 730, startPoint y: 433, endPoint x: 1038, endPoint y: 432, distance: 308.0
click at [1038, 432] on span "[PERSON_NAME] needs a rail and base controller with sensors. [PERSON_NAME]-air …" at bounding box center [888, 455] width 421 height 174
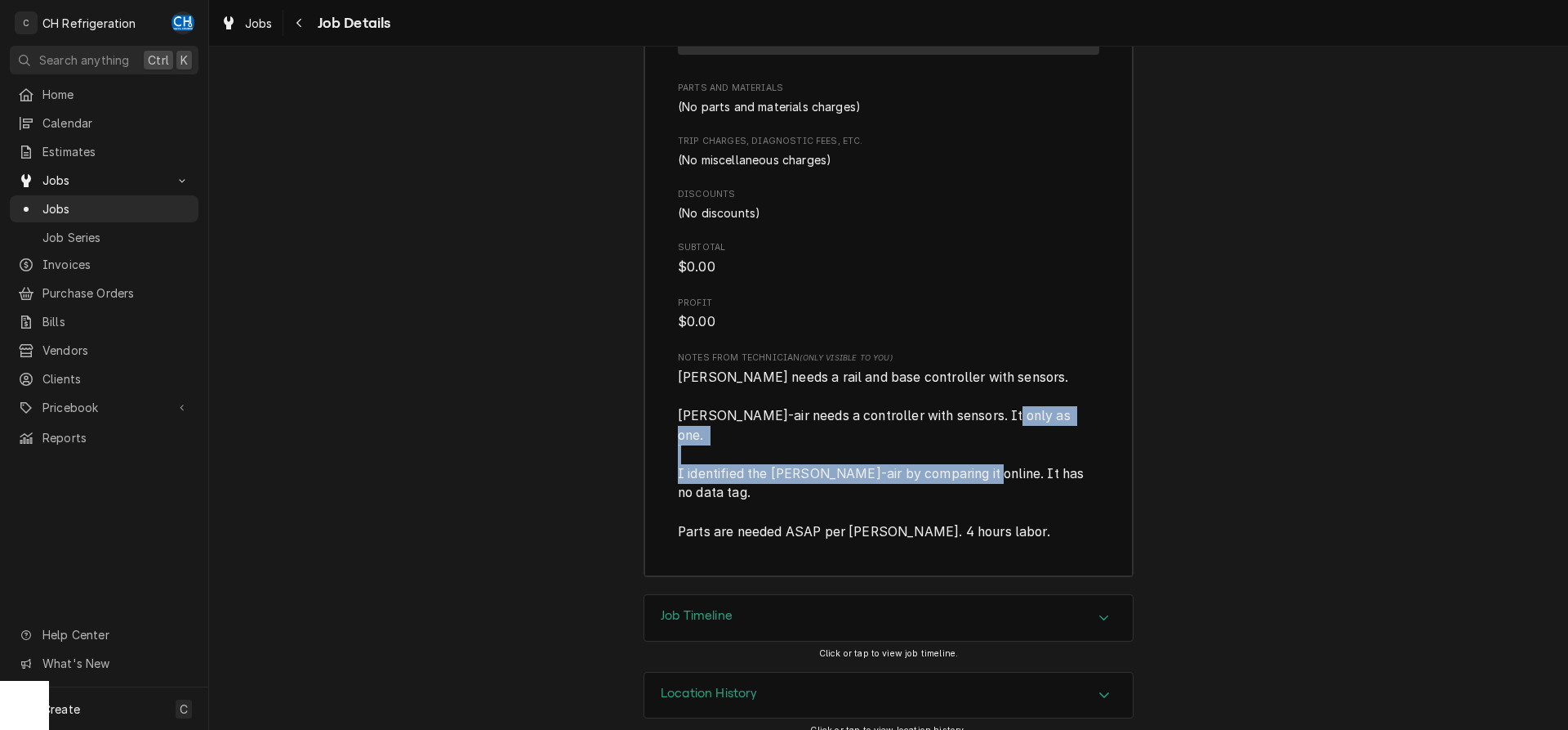
drag, startPoint x: 681, startPoint y: 467, endPoint x: 1082, endPoint y: 478, distance: 401.2
click at [1082, 478] on span "[PERSON_NAME] needs a rail and base controller with sensors. [PERSON_NAME]-air …" at bounding box center [883, 455] width 410 height 170
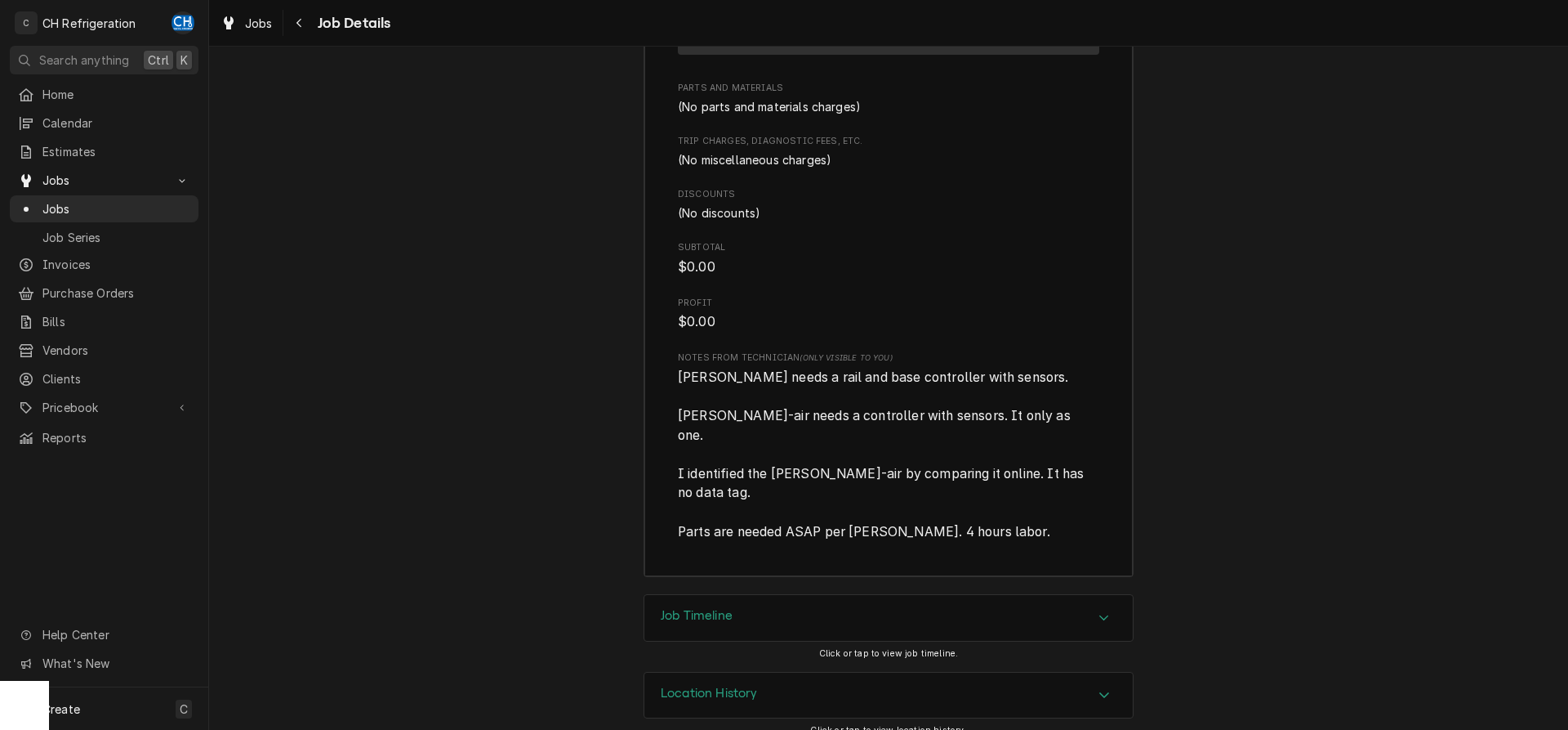
click at [681, 505] on span "Randel needs a rail and base controller with sensors. Bev-air needs a controlle…" at bounding box center [888, 455] width 421 height 174
drag, startPoint x: 670, startPoint y: 511, endPoint x: 1028, endPoint y: 512, distance: 358.0
click at [1028, 512] on div "Roopairs Job ID JOB-2098 Service Type Cooler repair Job Type Service Total Time…" at bounding box center [888, 24] width 488 height 1105
click at [1033, 513] on span "Randel needs a rail and base controller with sensors. Bev-air needs a controlle…" at bounding box center [888, 455] width 421 height 174
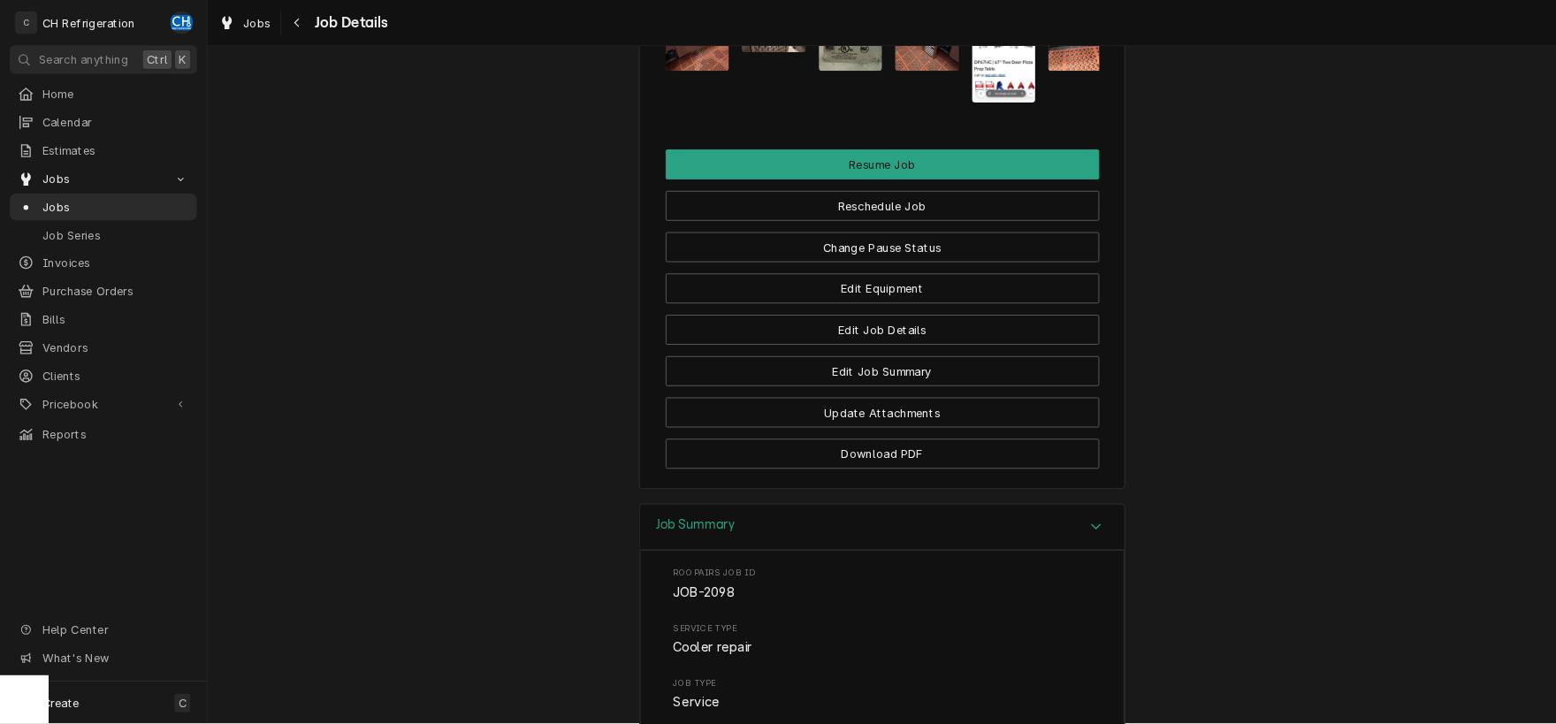
scroll to position [1239, 0]
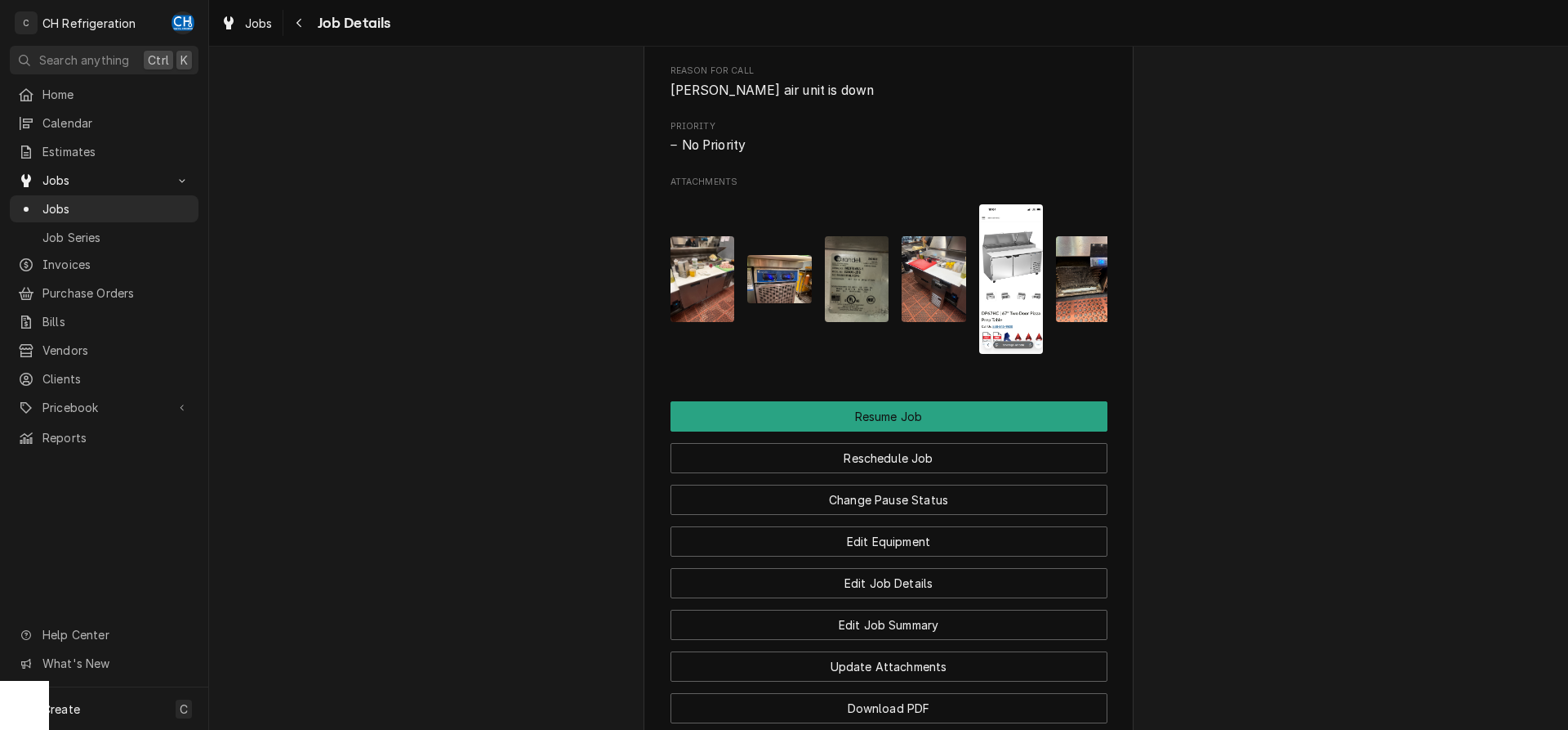
click at [829, 308] on img "Attachments" at bounding box center [857, 279] width 65 height 86
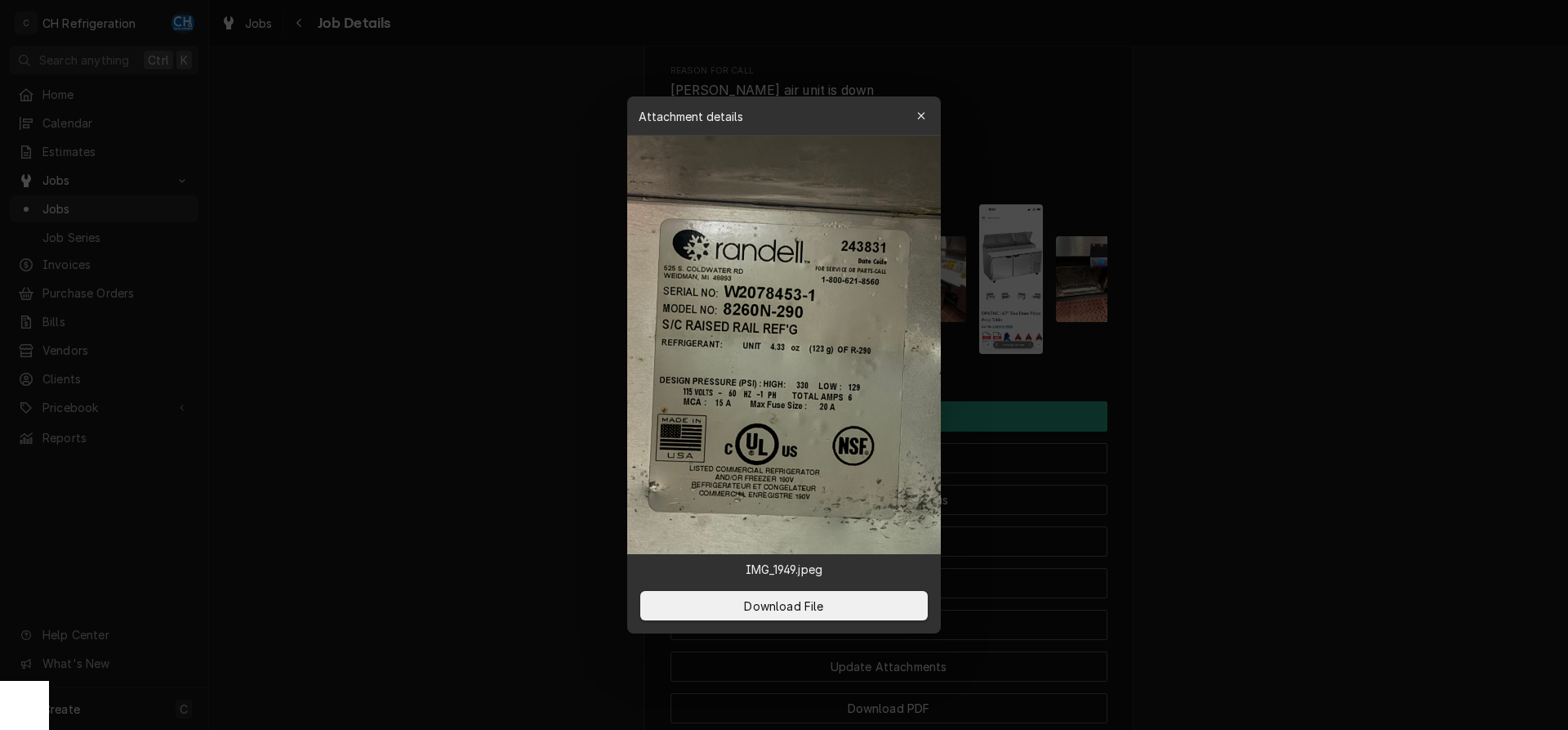
click at [782, 308] on img at bounding box center [784, 345] width 314 height 419
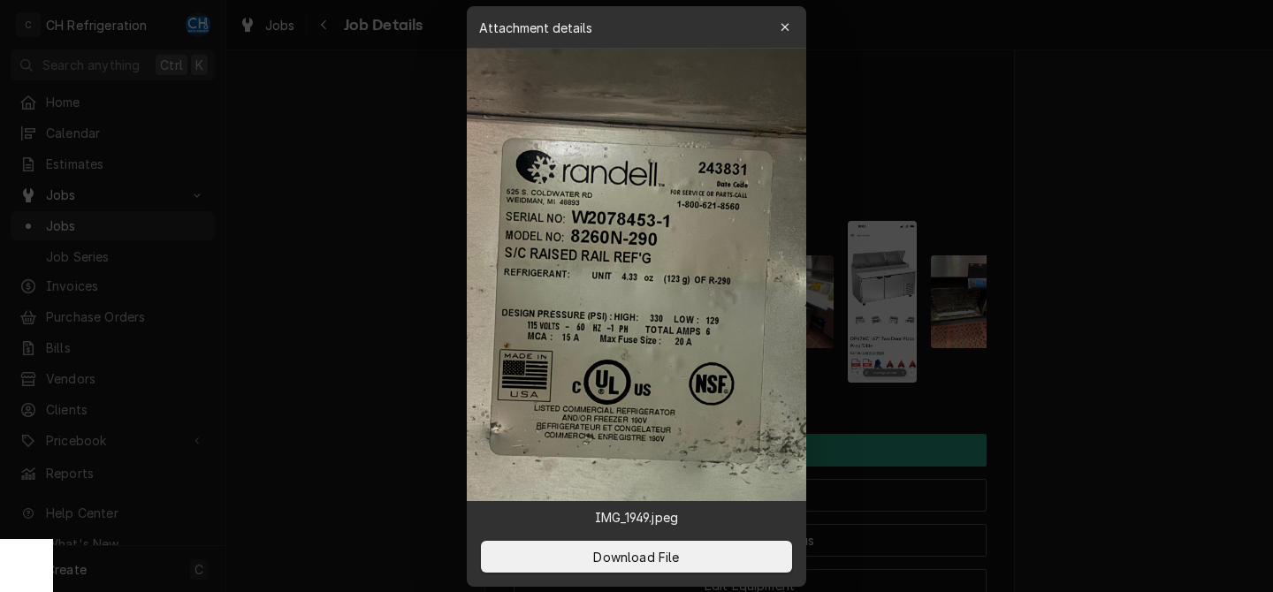
click at [1126, 362] on div at bounding box center [636, 296] width 1273 height 592
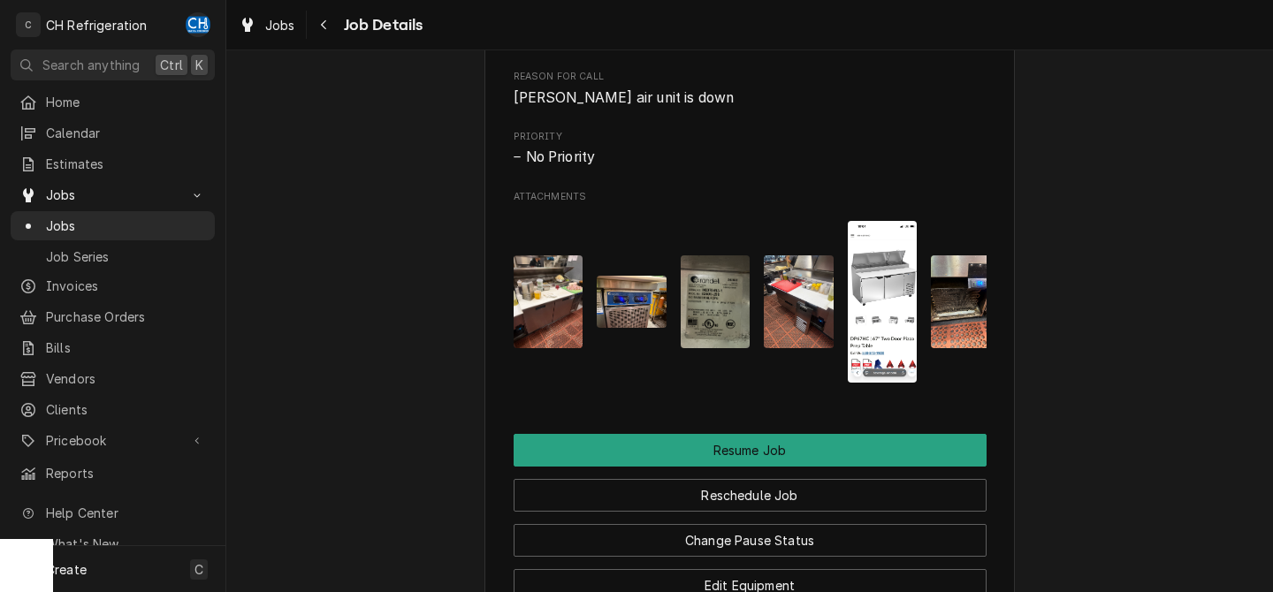
click at [880, 352] on img "Attachments" at bounding box center [883, 302] width 70 height 162
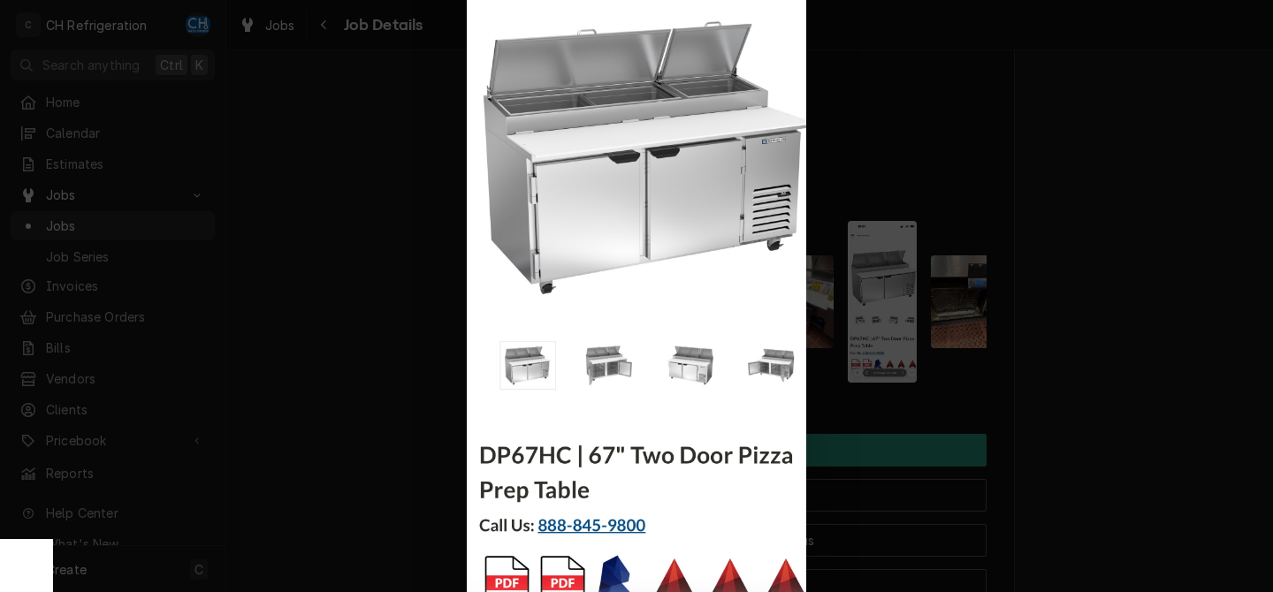
drag, startPoint x: 1041, startPoint y: 373, endPoint x: 1041, endPoint y: 434, distance: 61.0
click at [1042, 374] on div at bounding box center [636, 296] width 1273 height 592
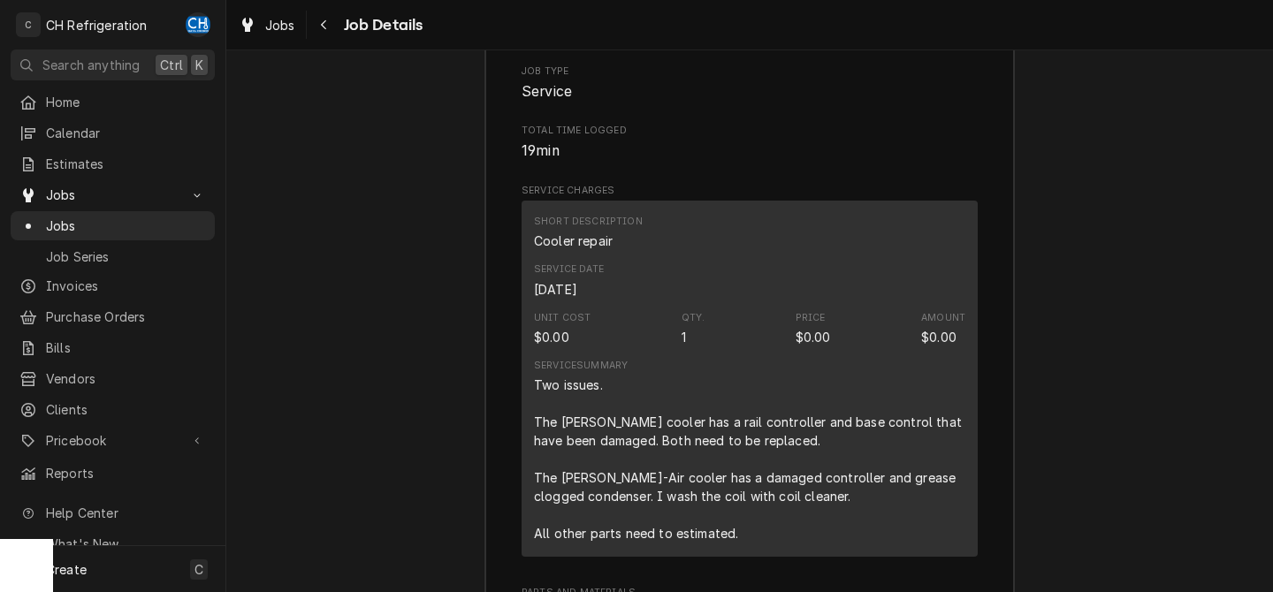
scroll to position [2244, 0]
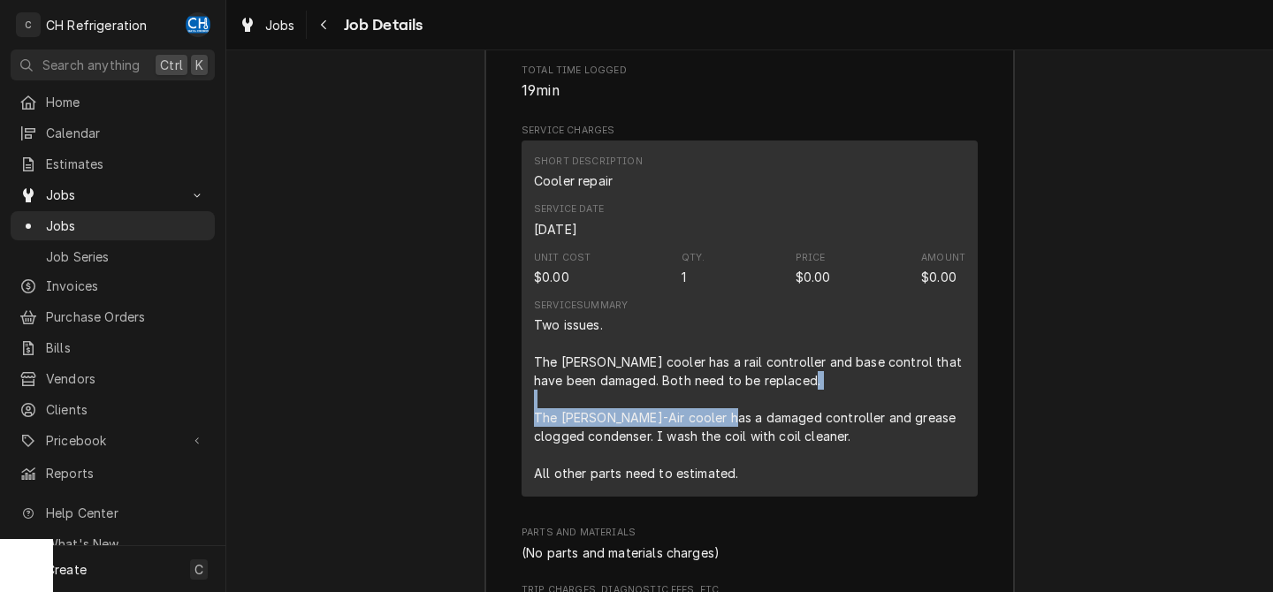
drag, startPoint x: 563, startPoint y: 449, endPoint x: 783, endPoint y: 446, distance: 220.2
click at [783, 446] on div "Two issues. The Randel cooler has a rail controller and base control that have …" at bounding box center [750, 399] width 432 height 167
click at [845, 429] on div "Two issues. The Randel cooler has a rail controller and base control that have …" at bounding box center [750, 399] width 432 height 167
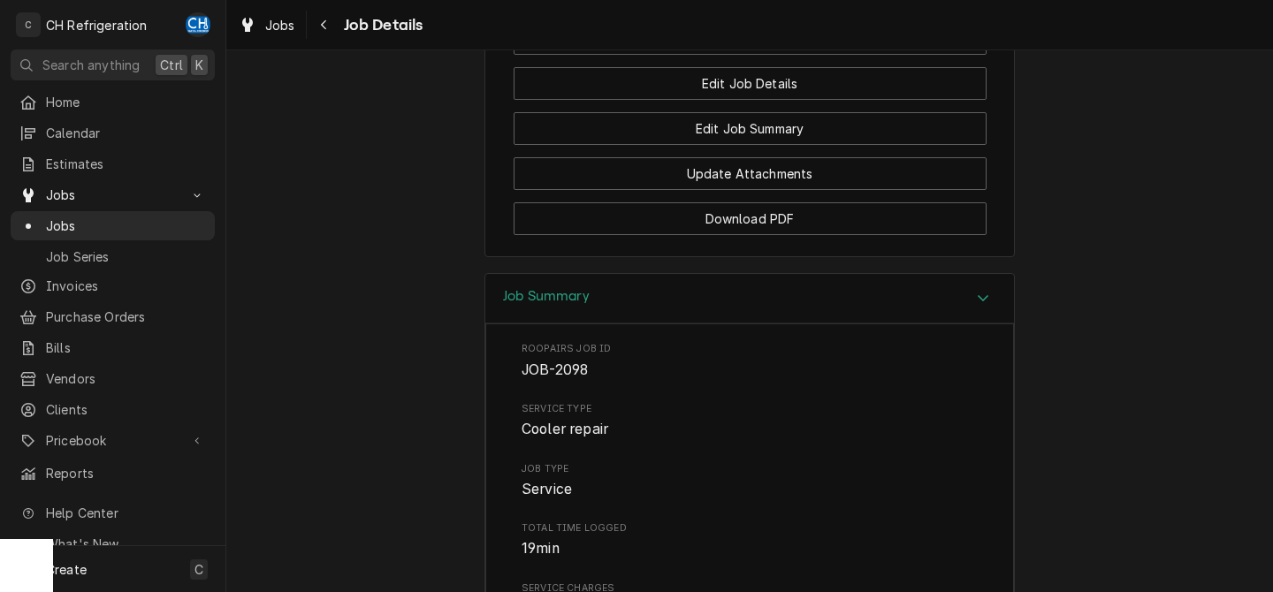
scroll to position [1329, 0]
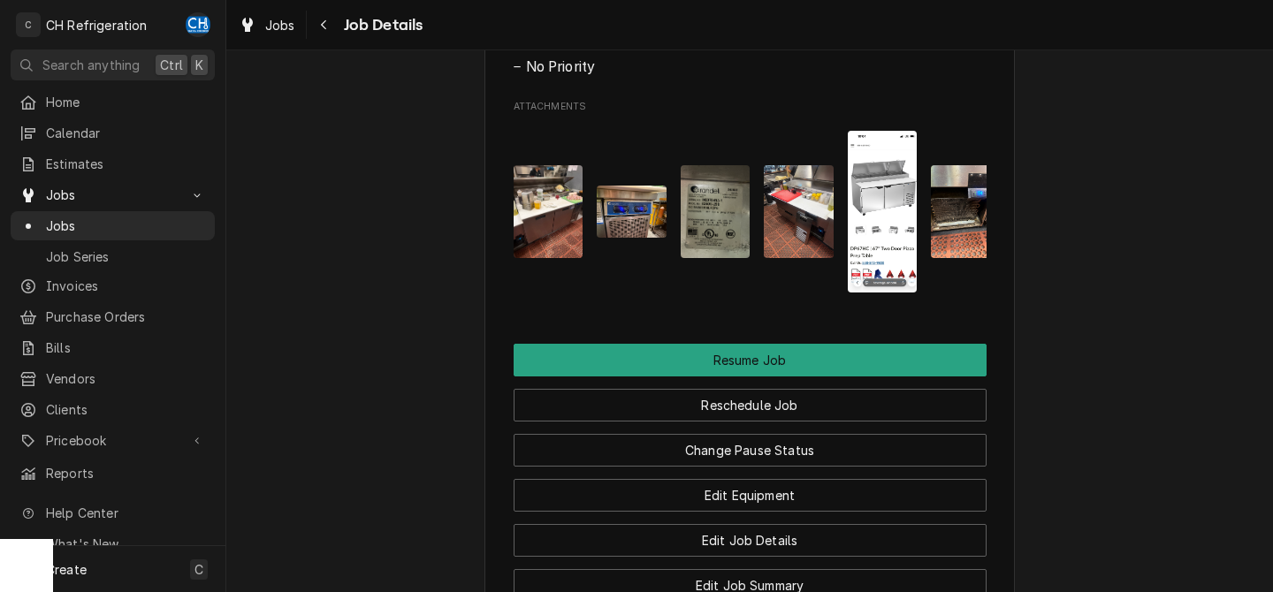
click at [903, 282] on img "Attachments" at bounding box center [883, 212] width 70 height 162
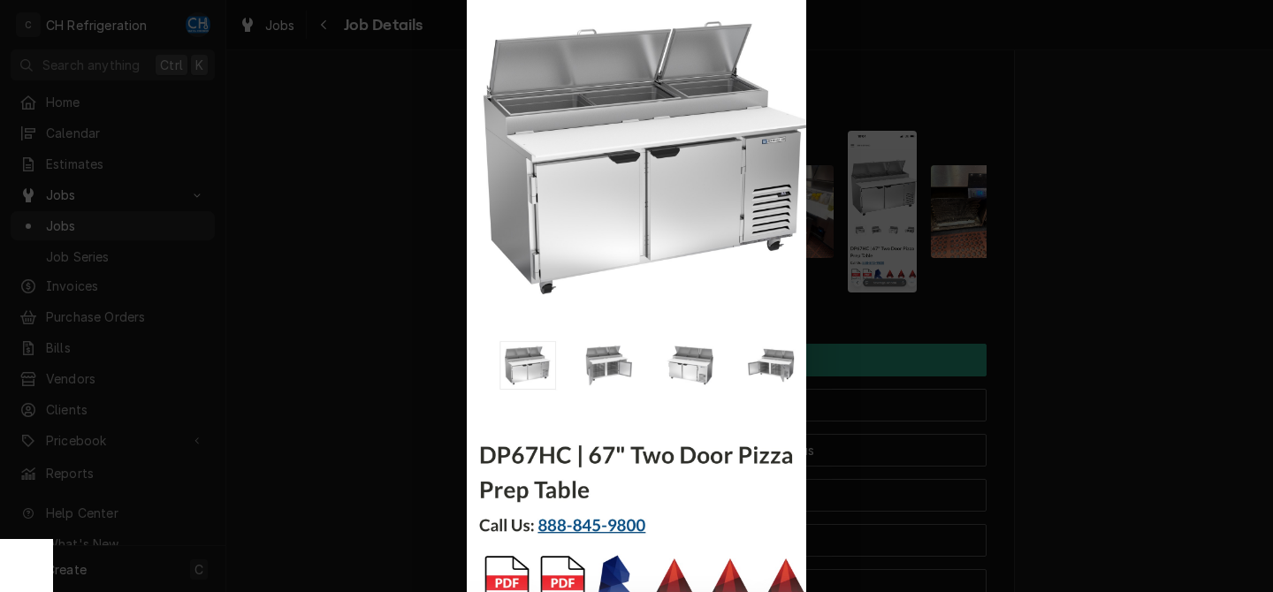
click at [1102, 268] on div at bounding box center [636, 296] width 1273 height 592
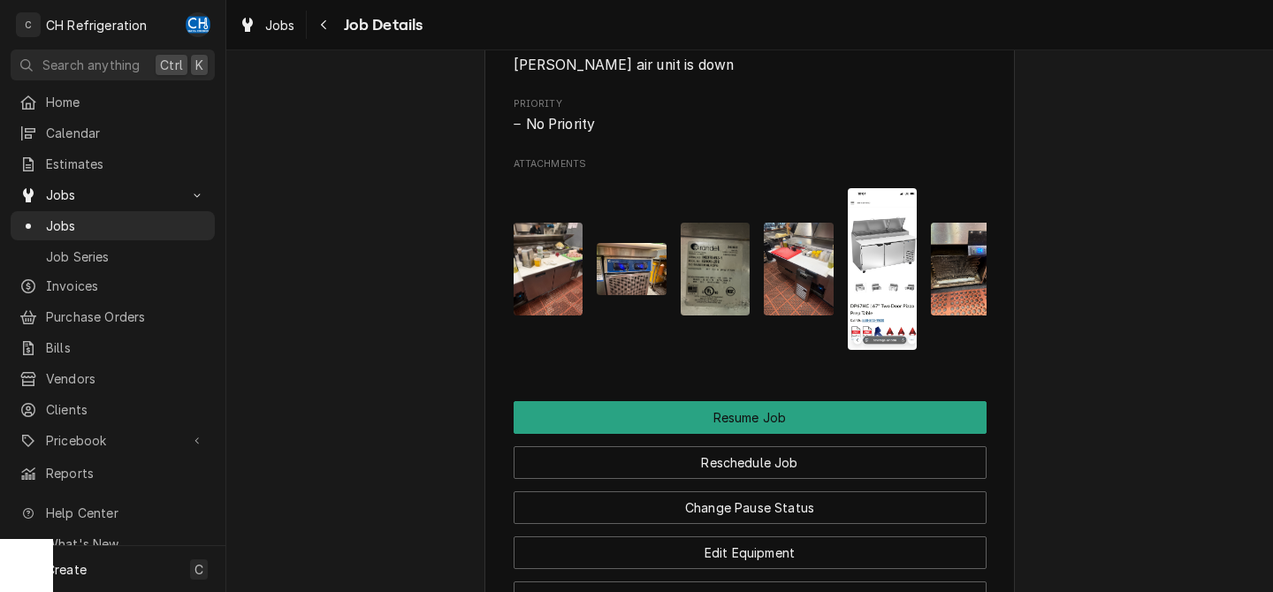
scroll to position [1237, 0]
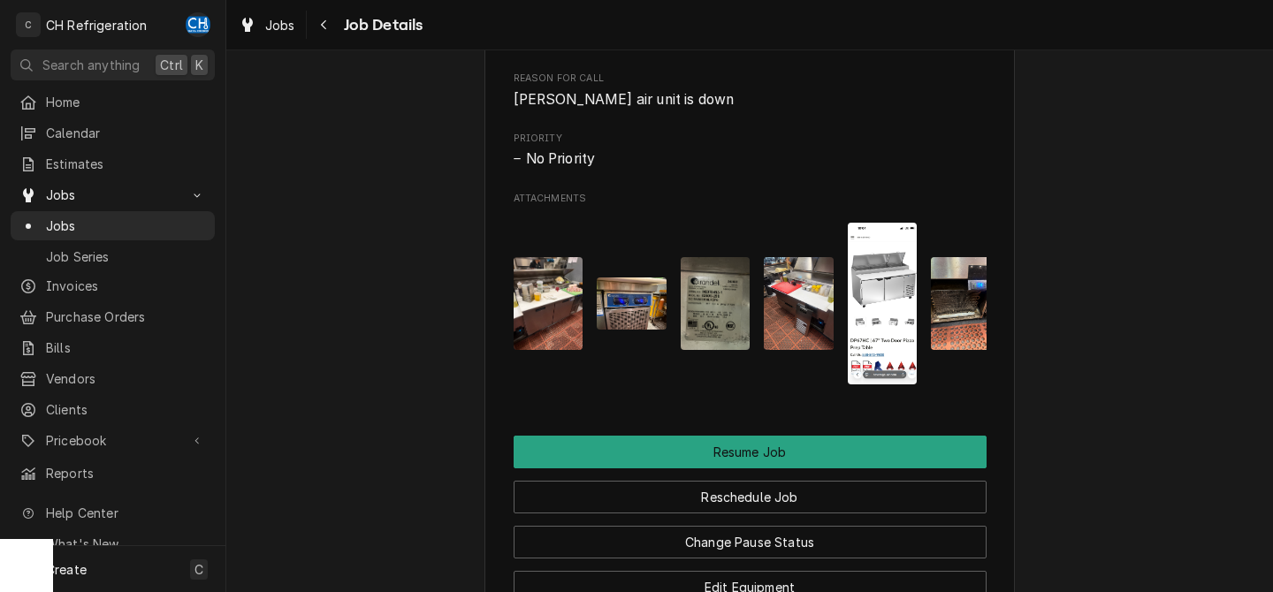
click at [631, 313] on img "Attachments" at bounding box center [632, 304] width 70 height 52
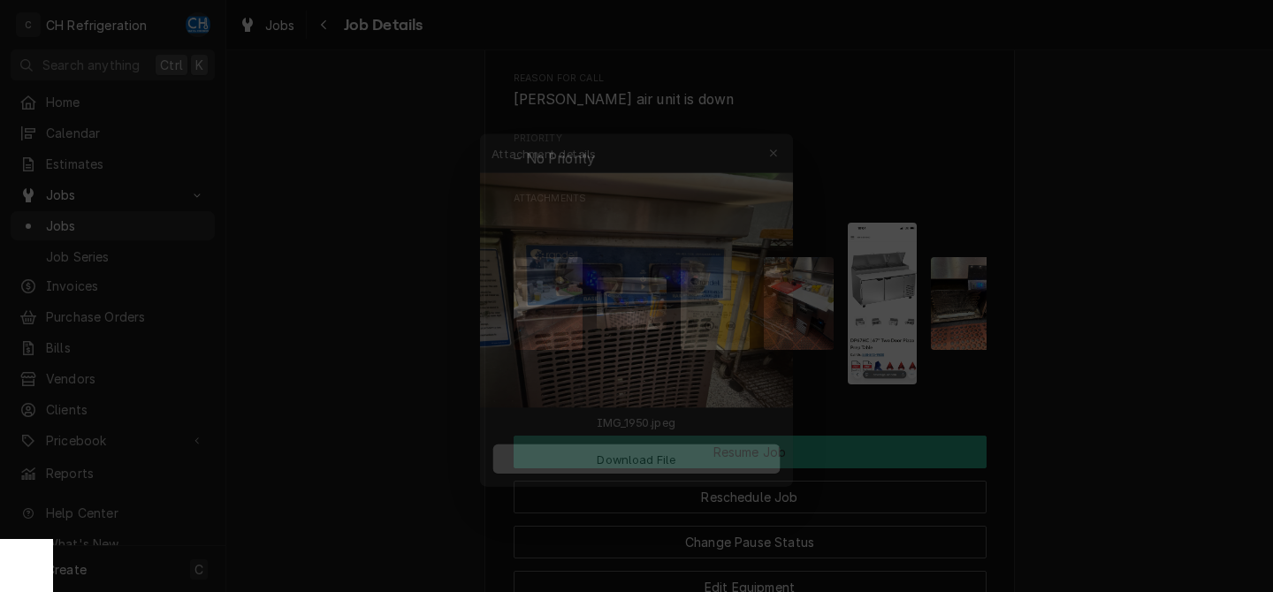
click at [1182, 340] on div at bounding box center [636, 296] width 1273 height 592
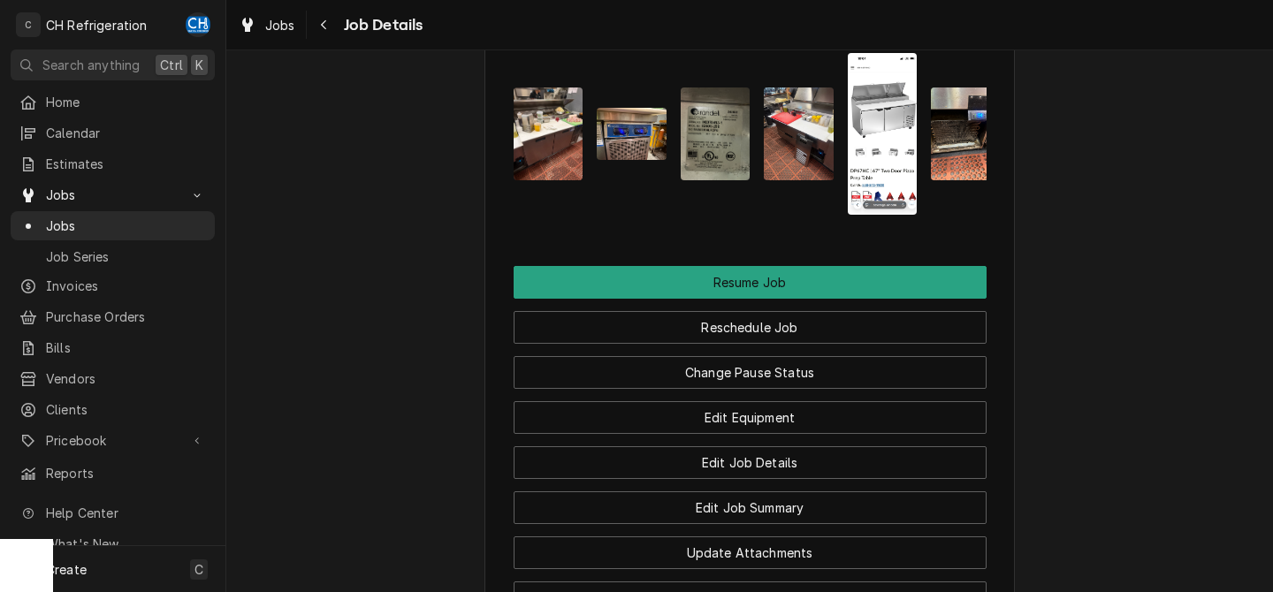
scroll to position [1329, 0]
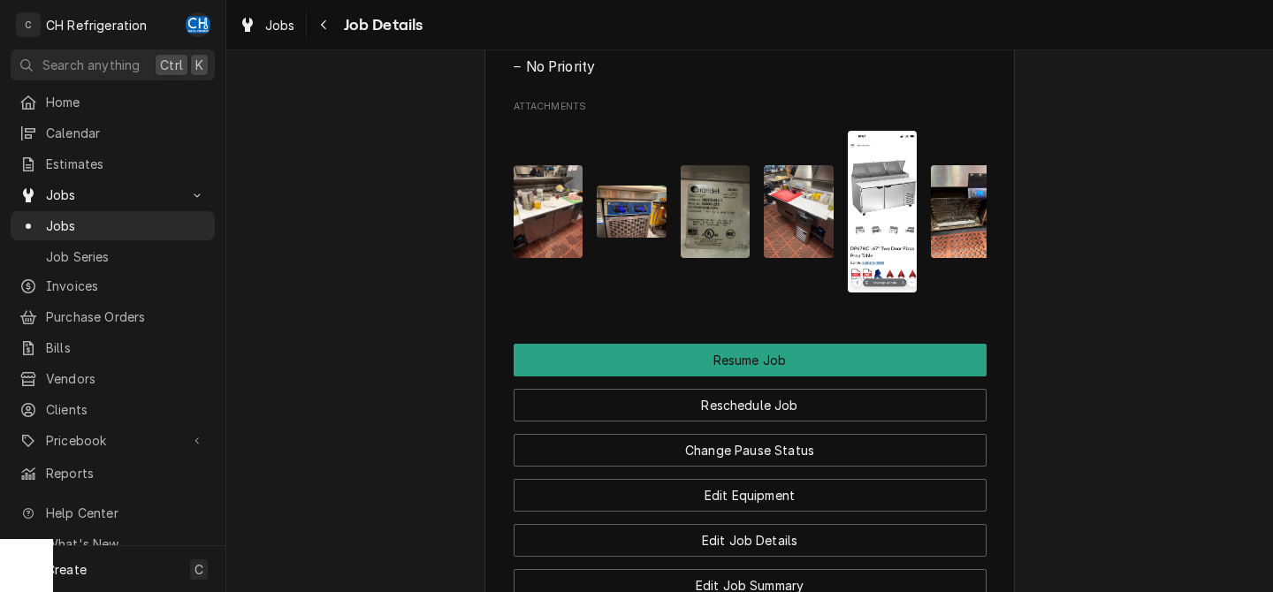
click at [742, 240] on img "Attachments" at bounding box center [716, 211] width 70 height 93
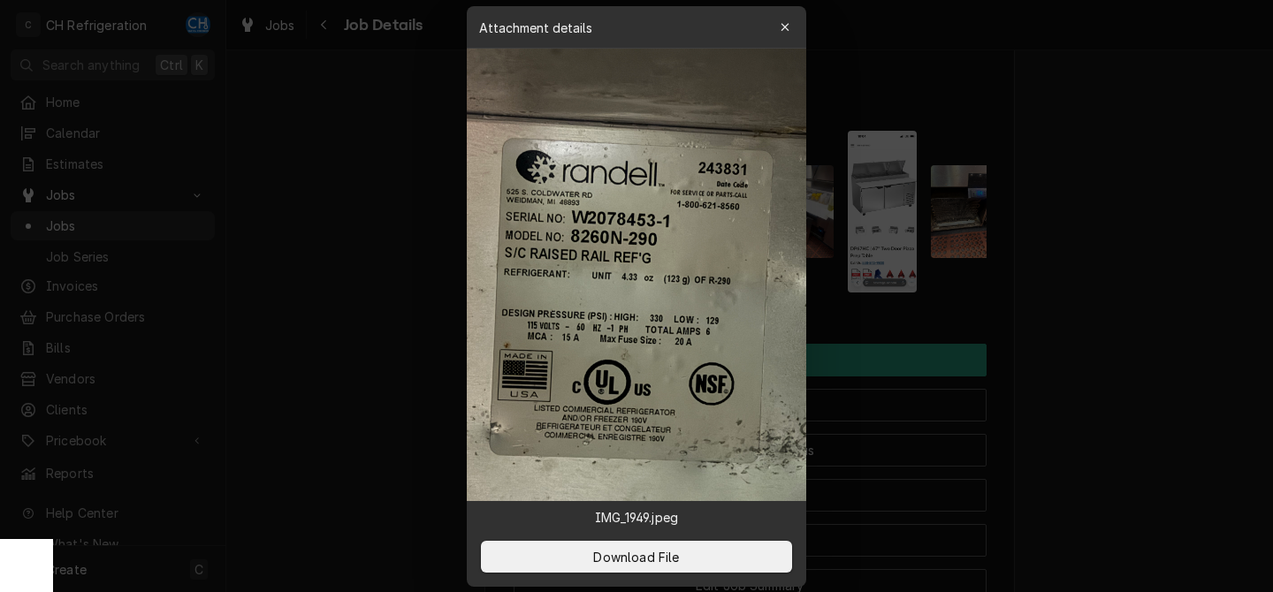
click at [1169, 309] on div at bounding box center [636, 296] width 1273 height 592
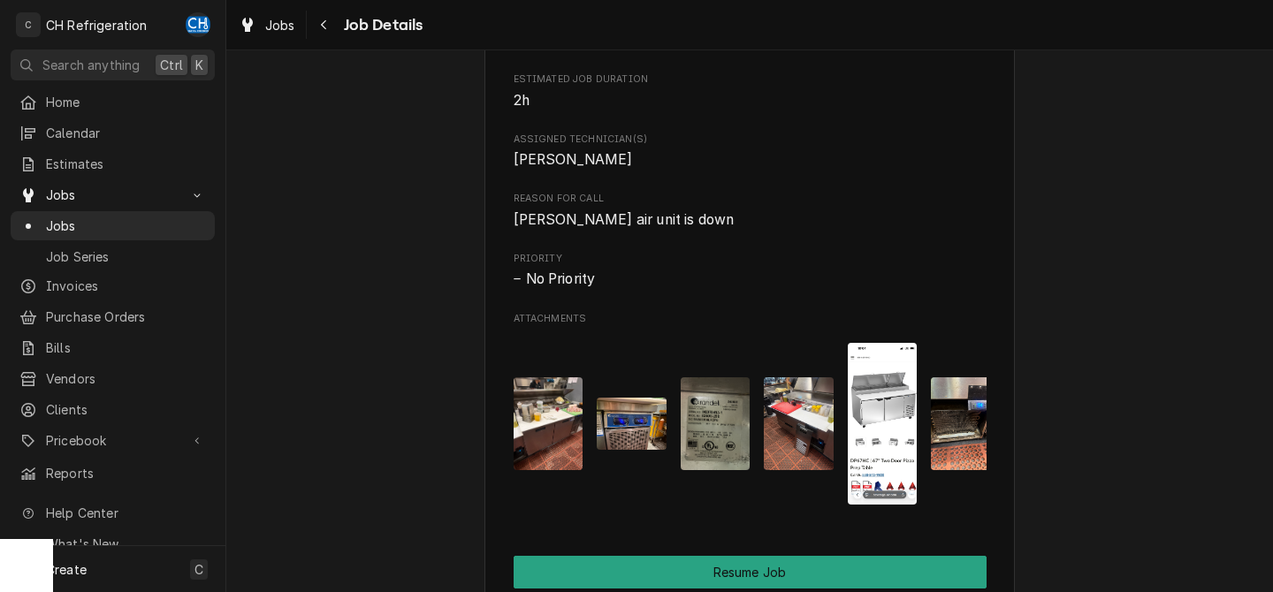
scroll to position [1146, 0]
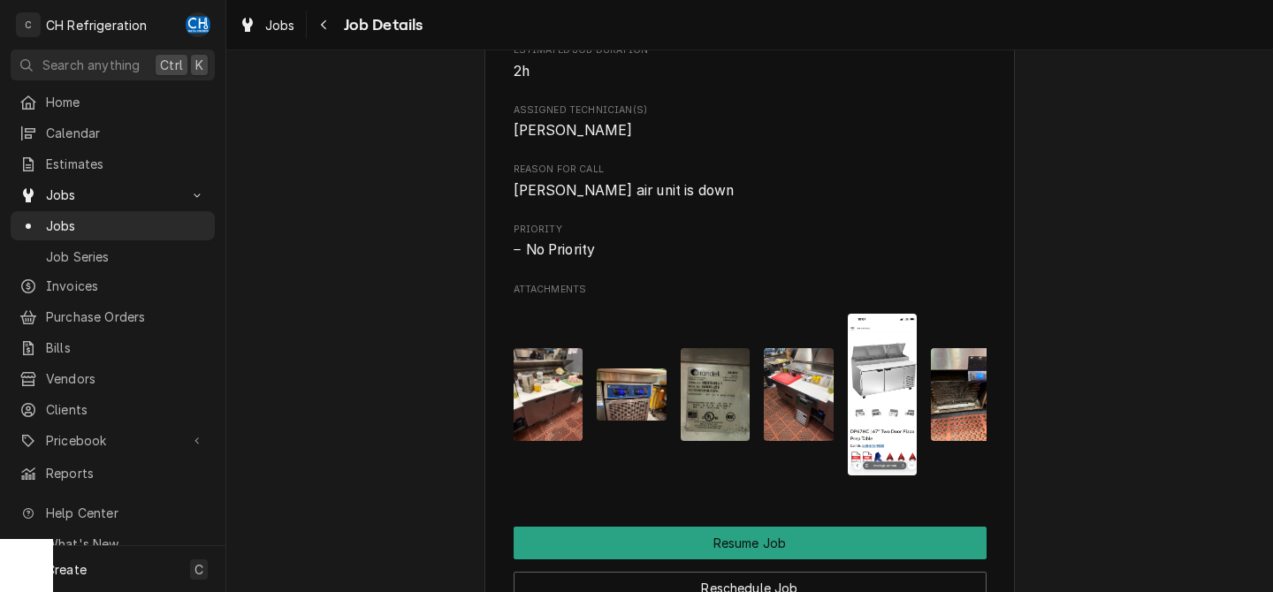
click at [888, 456] on img "Attachments" at bounding box center [883, 395] width 70 height 162
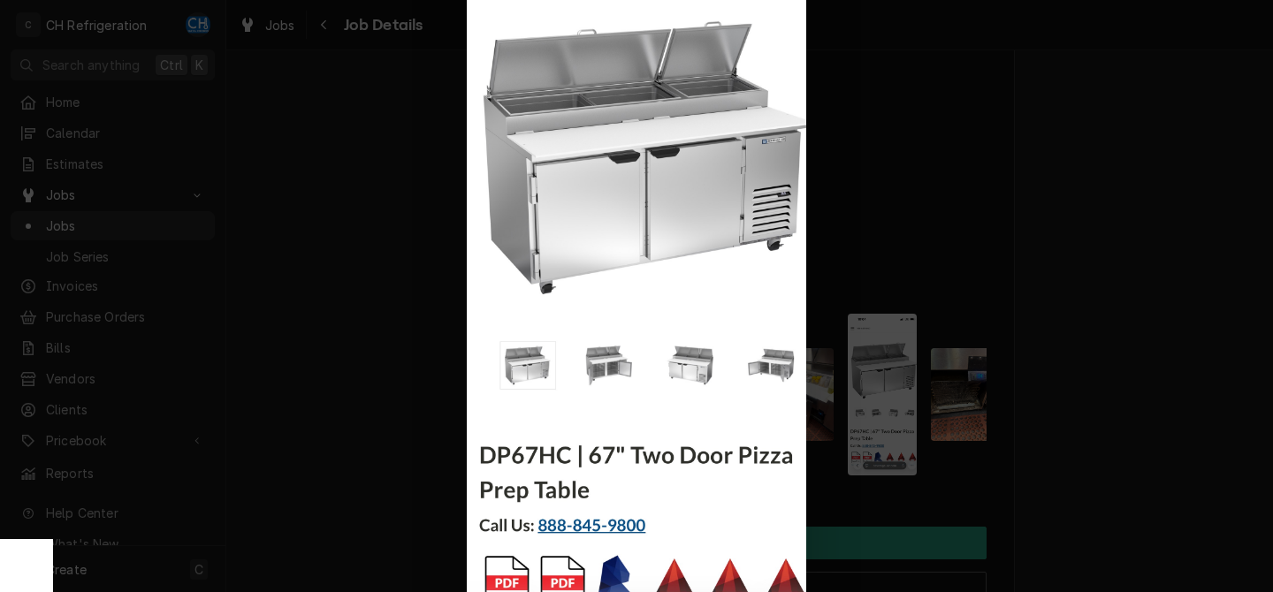
click at [1197, 375] on div at bounding box center [636, 296] width 1273 height 592
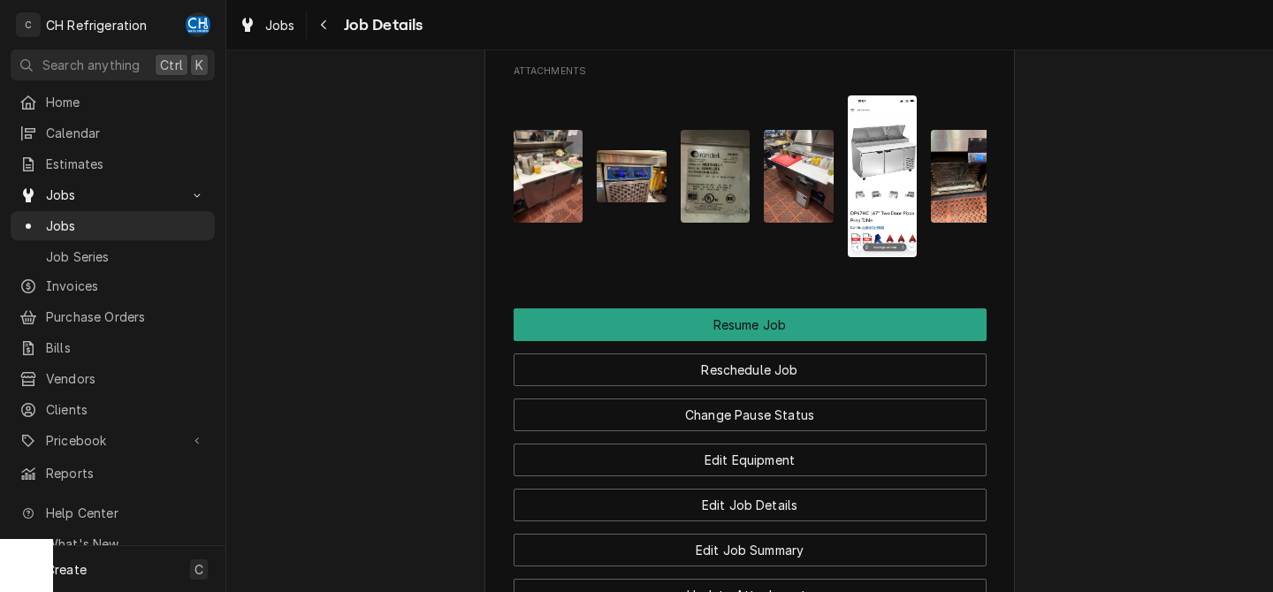
scroll to position [1329, 0]
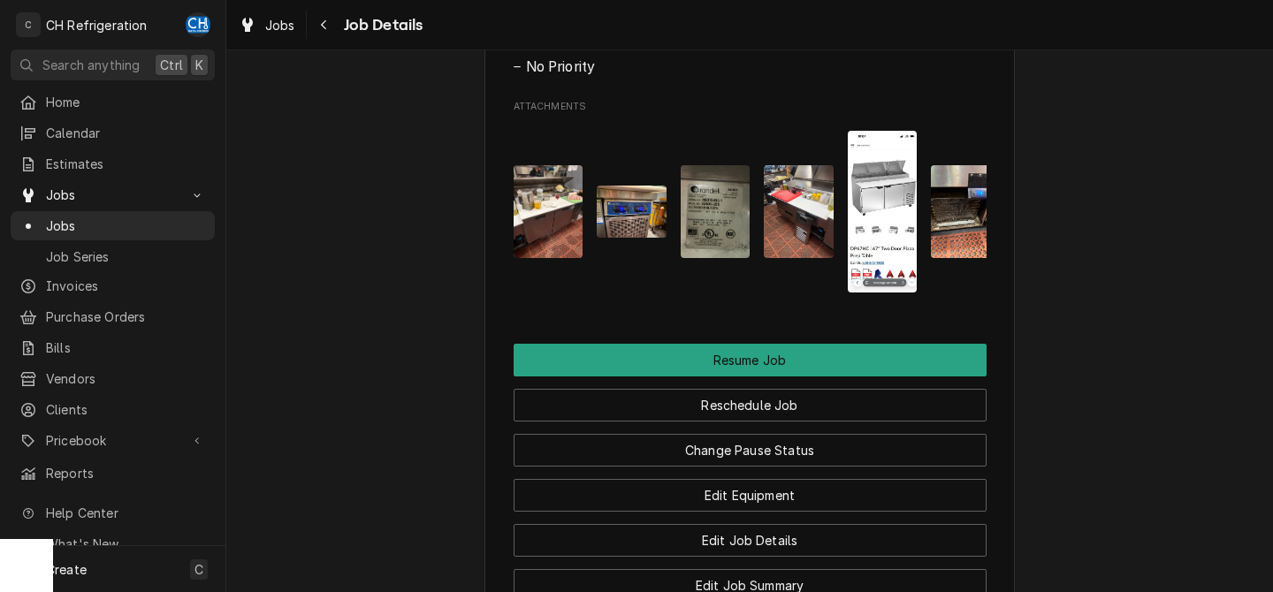
click at [788, 243] on img "Attachments" at bounding box center [799, 211] width 70 height 93
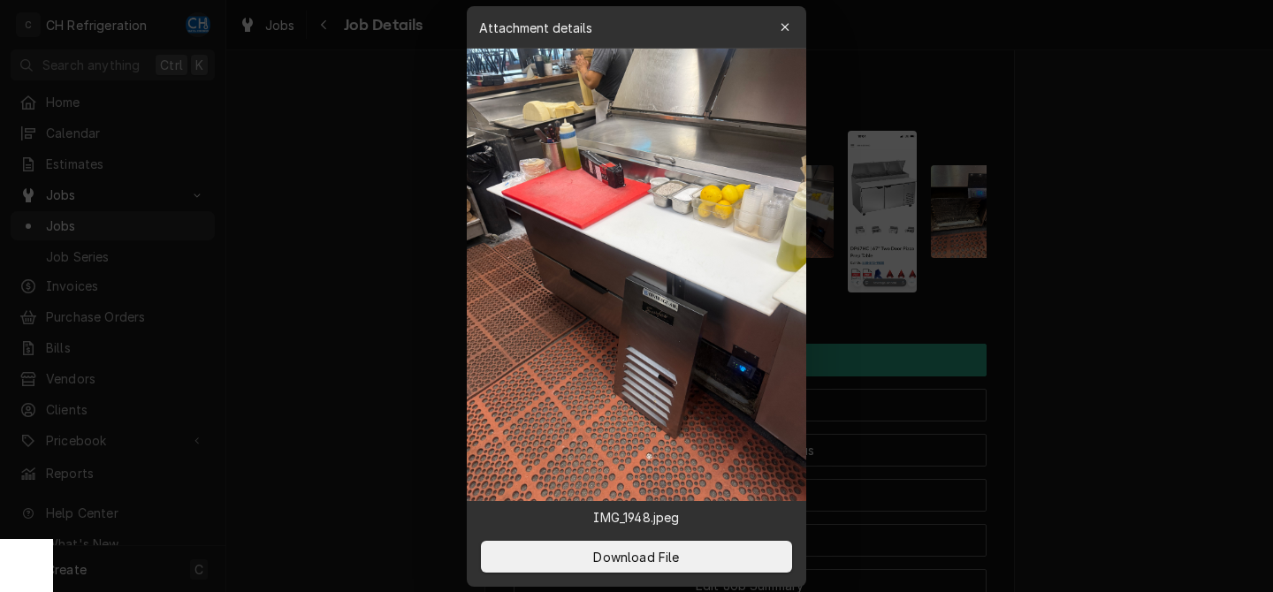
click at [1098, 377] on div at bounding box center [636, 296] width 1273 height 592
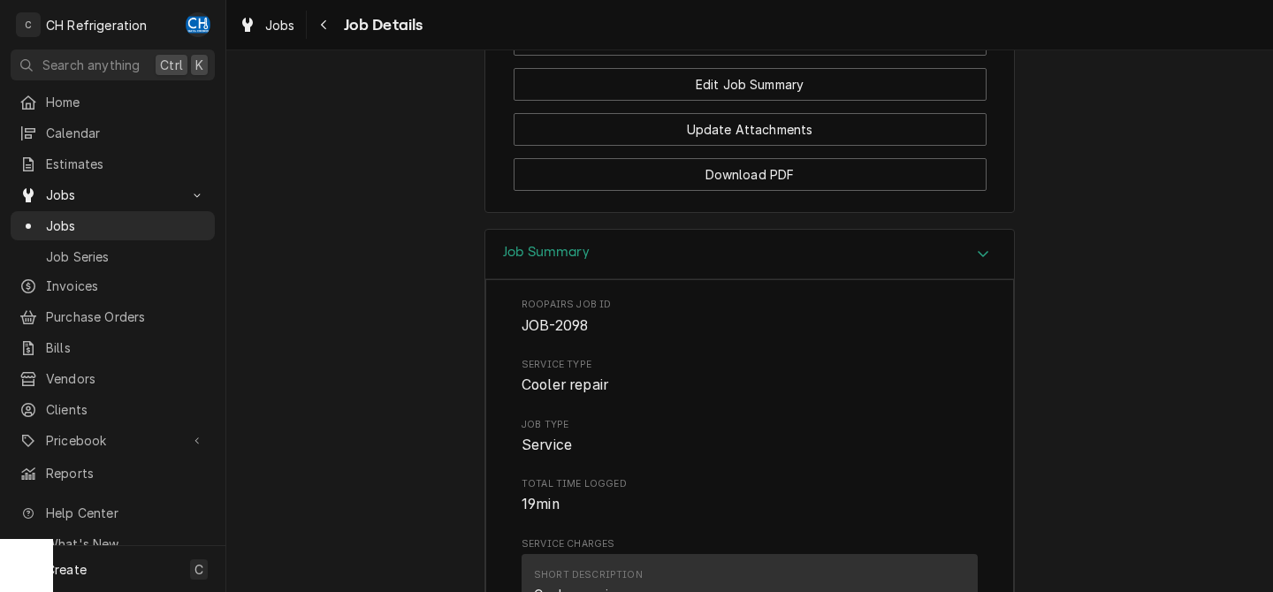
scroll to position [1281, 0]
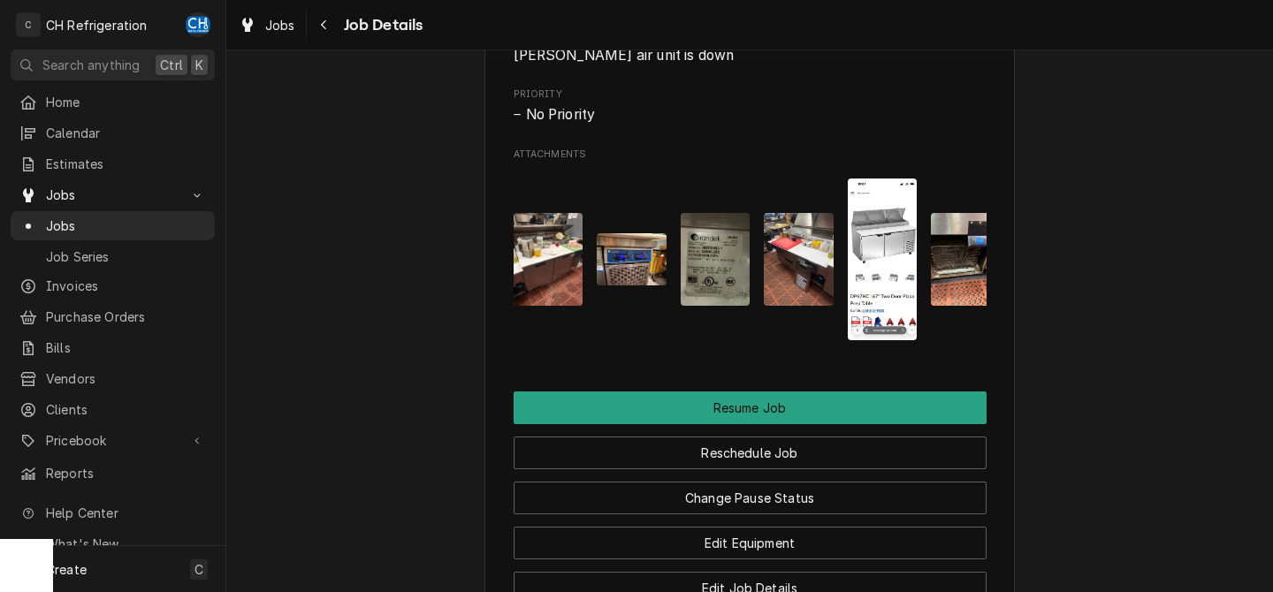
click at [874, 289] on img "Attachments" at bounding box center [883, 260] width 70 height 162
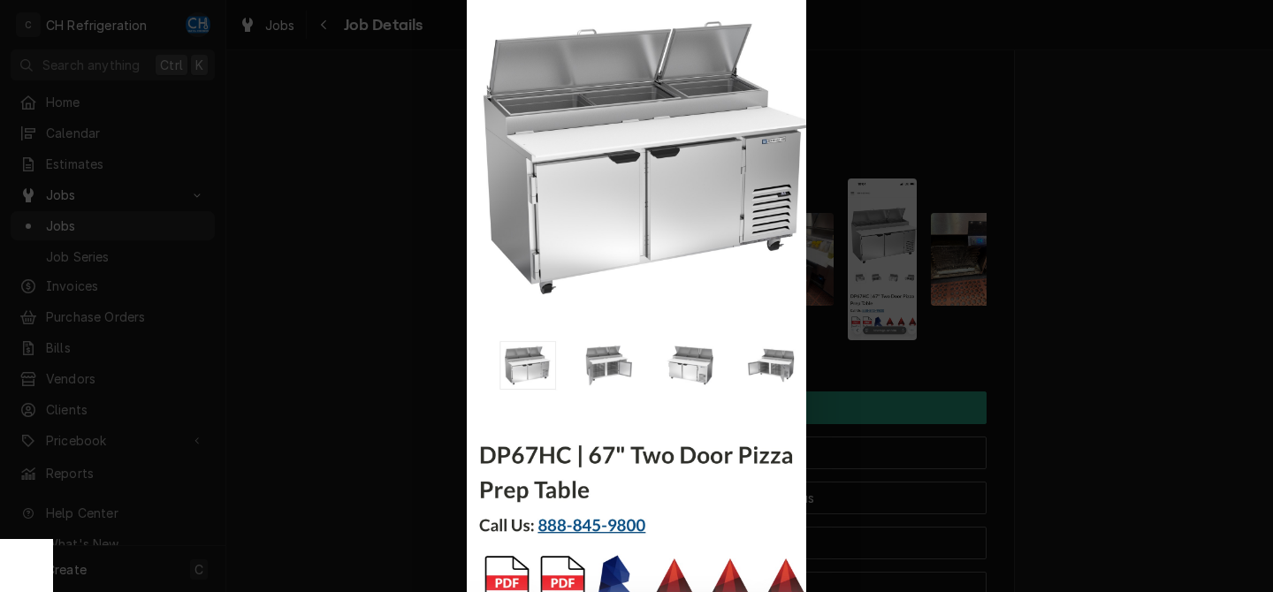
click at [1084, 323] on div at bounding box center [636, 296] width 1273 height 592
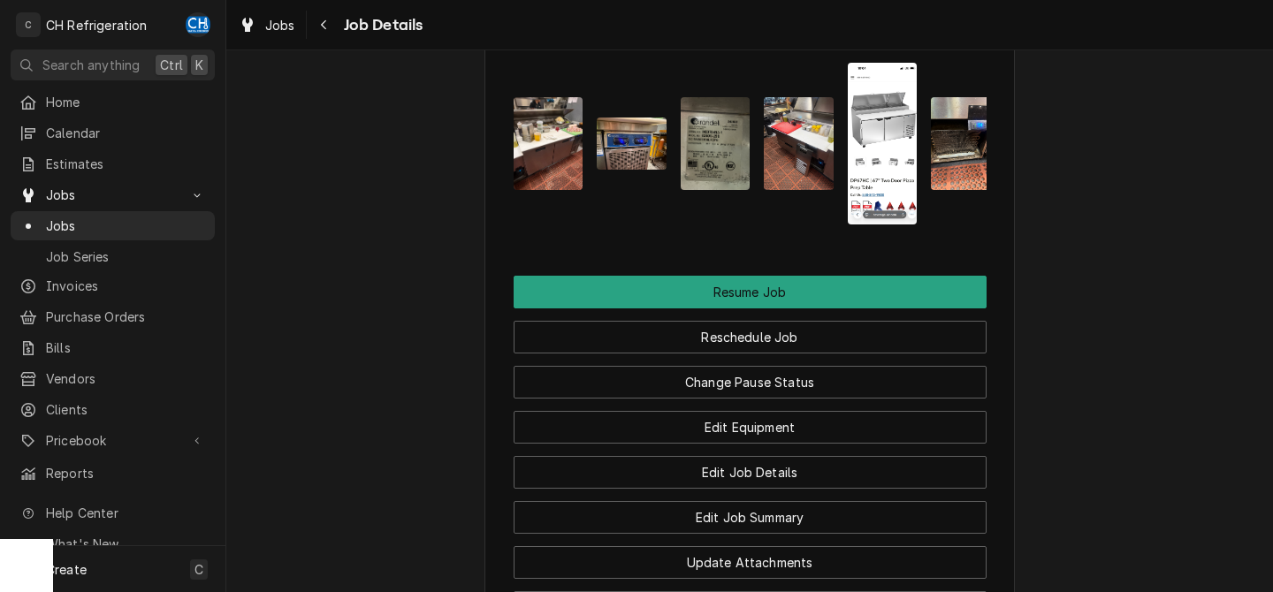
scroll to position [1420, 0]
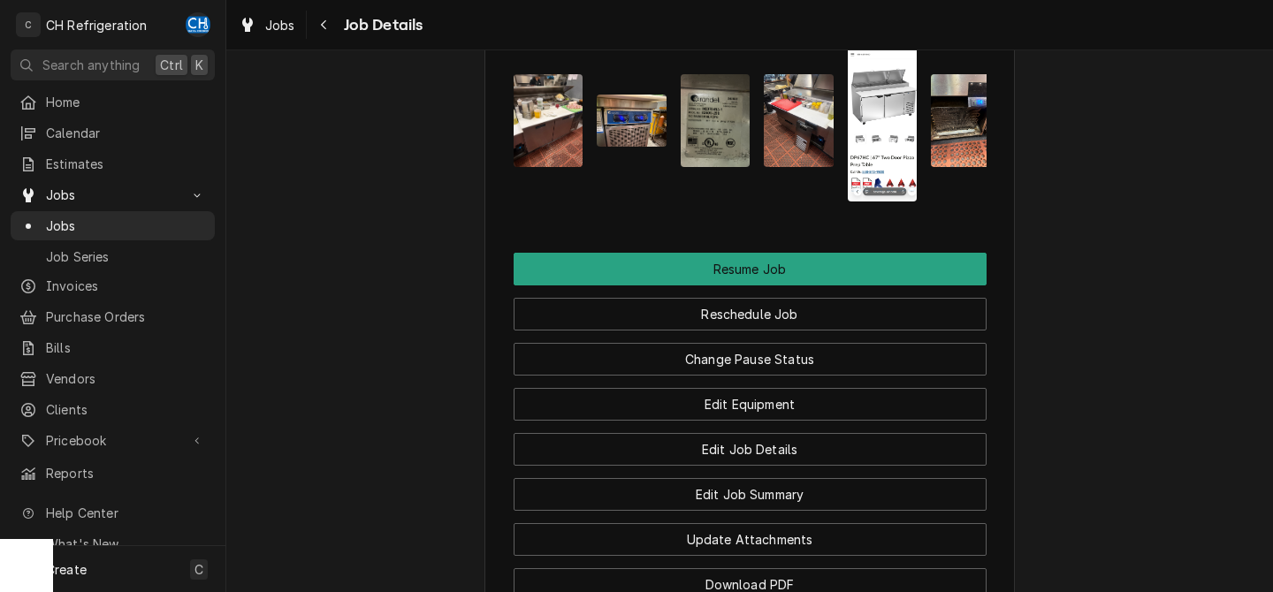
click at [936, 148] on img "Attachments" at bounding box center [966, 120] width 70 height 93
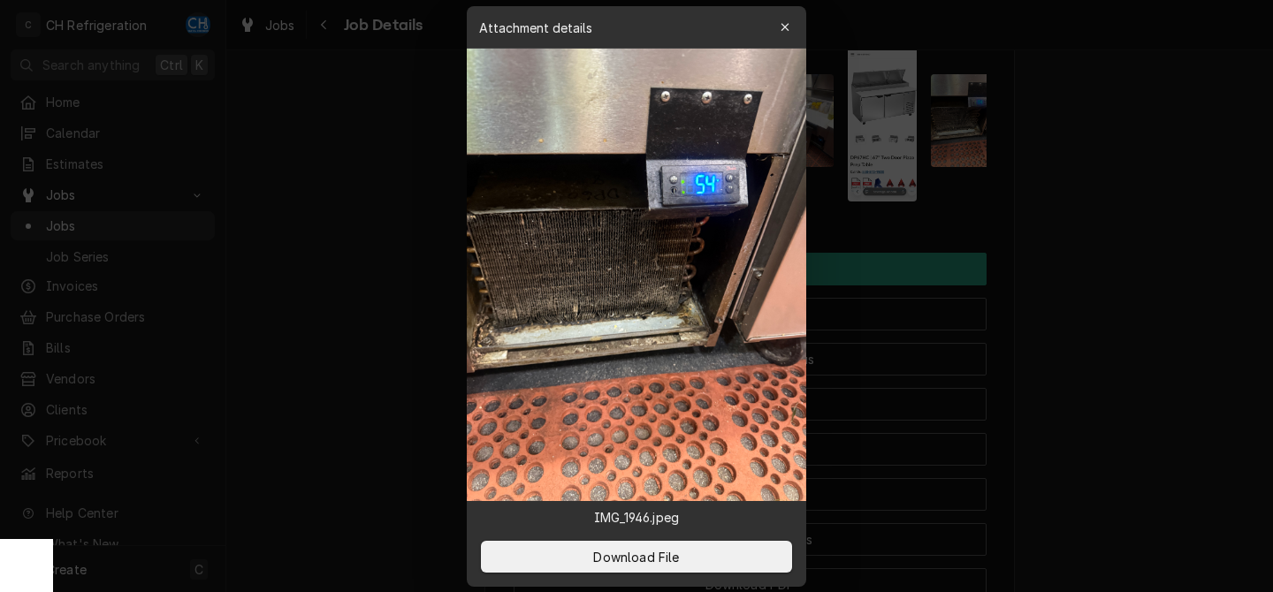
click at [890, 156] on div at bounding box center [636, 296] width 1273 height 592
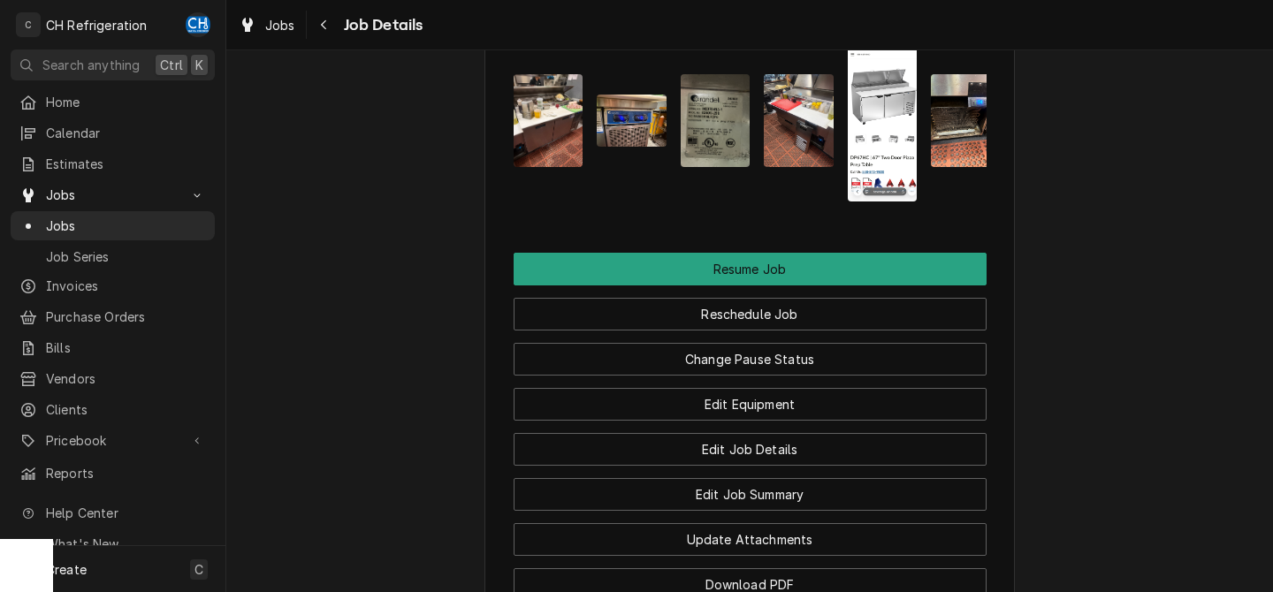
click at [871, 160] on img "Attachments" at bounding box center [883, 121] width 70 height 162
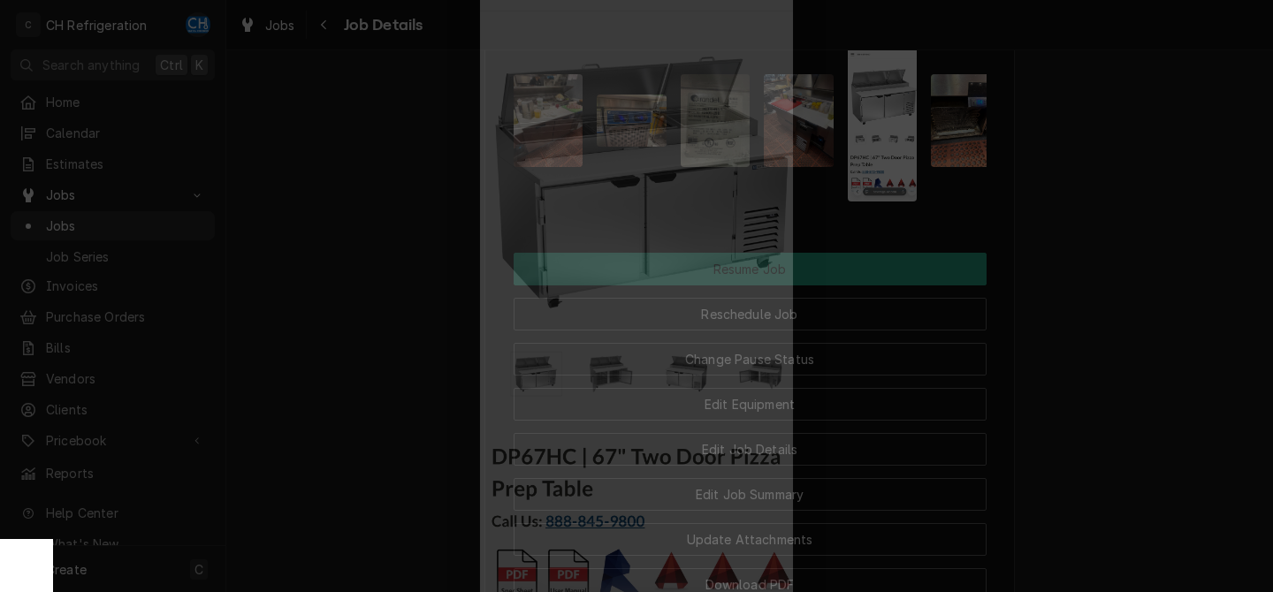
click at [281, 283] on div at bounding box center [636, 296] width 1273 height 592
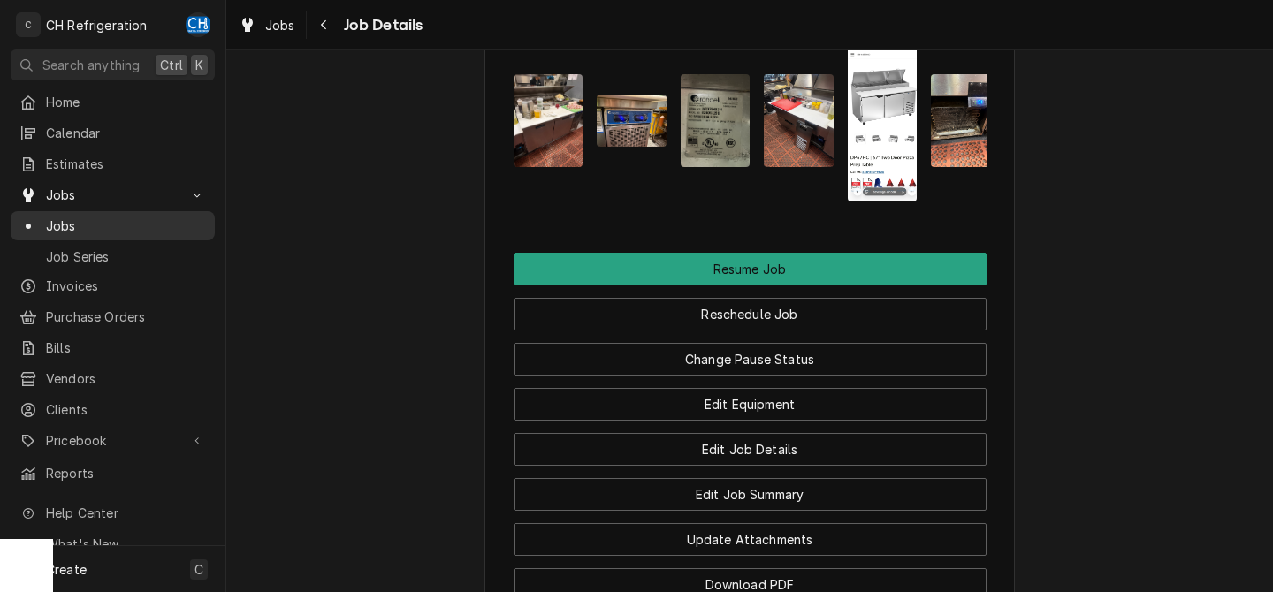
click at [82, 217] on span "Jobs" at bounding box center [126, 226] width 160 height 19
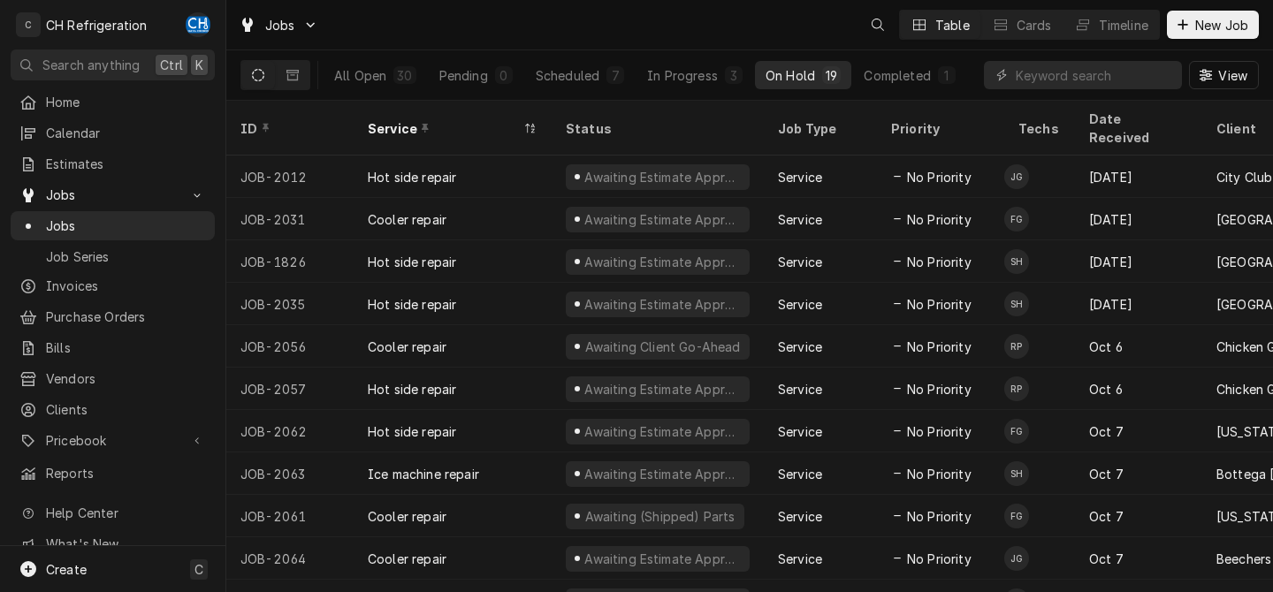
click at [615, 73] on div "7" at bounding box center [615, 75] width 11 height 19
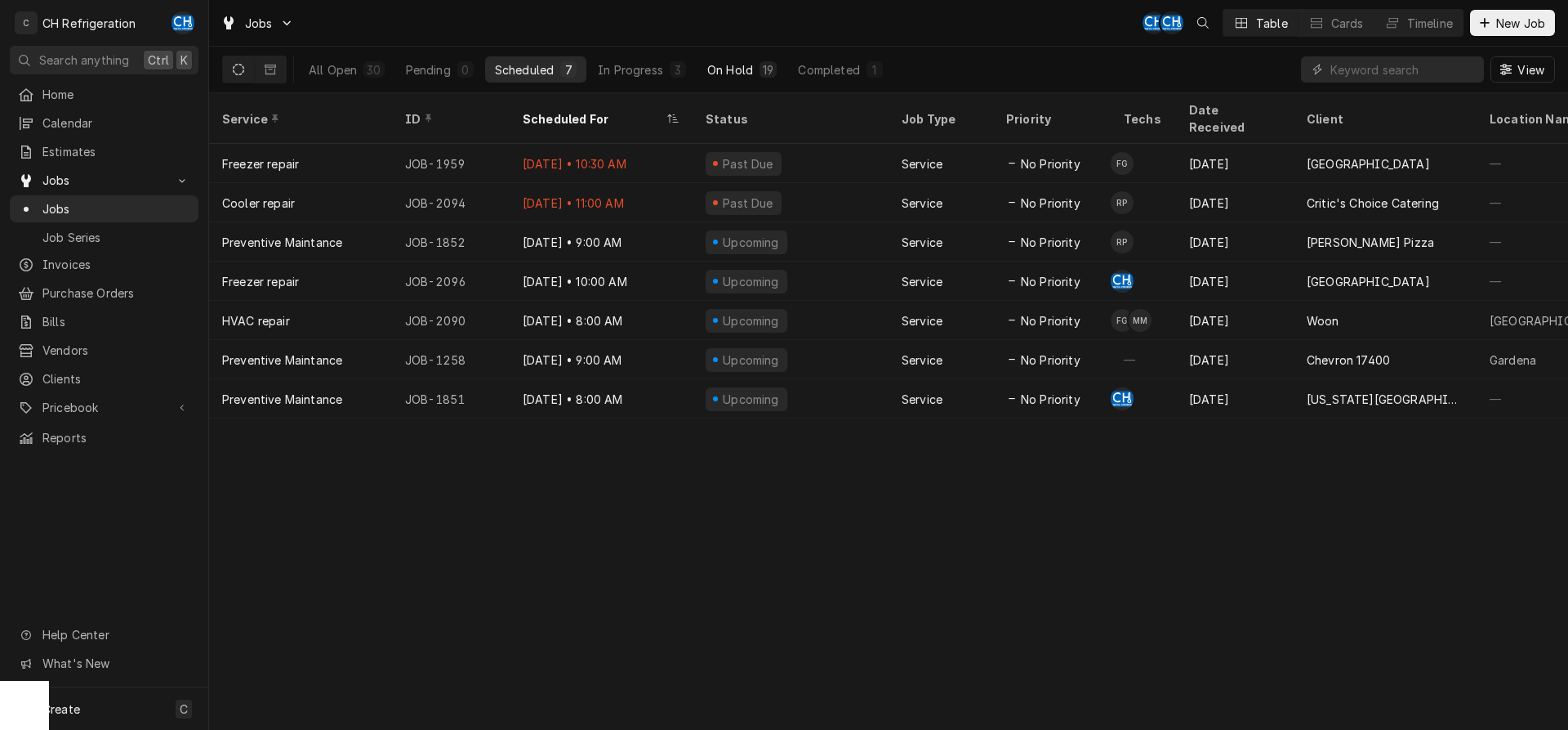
click at [757, 72] on button "On Hold 19" at bounding box center [742, 69] width 89 height 26
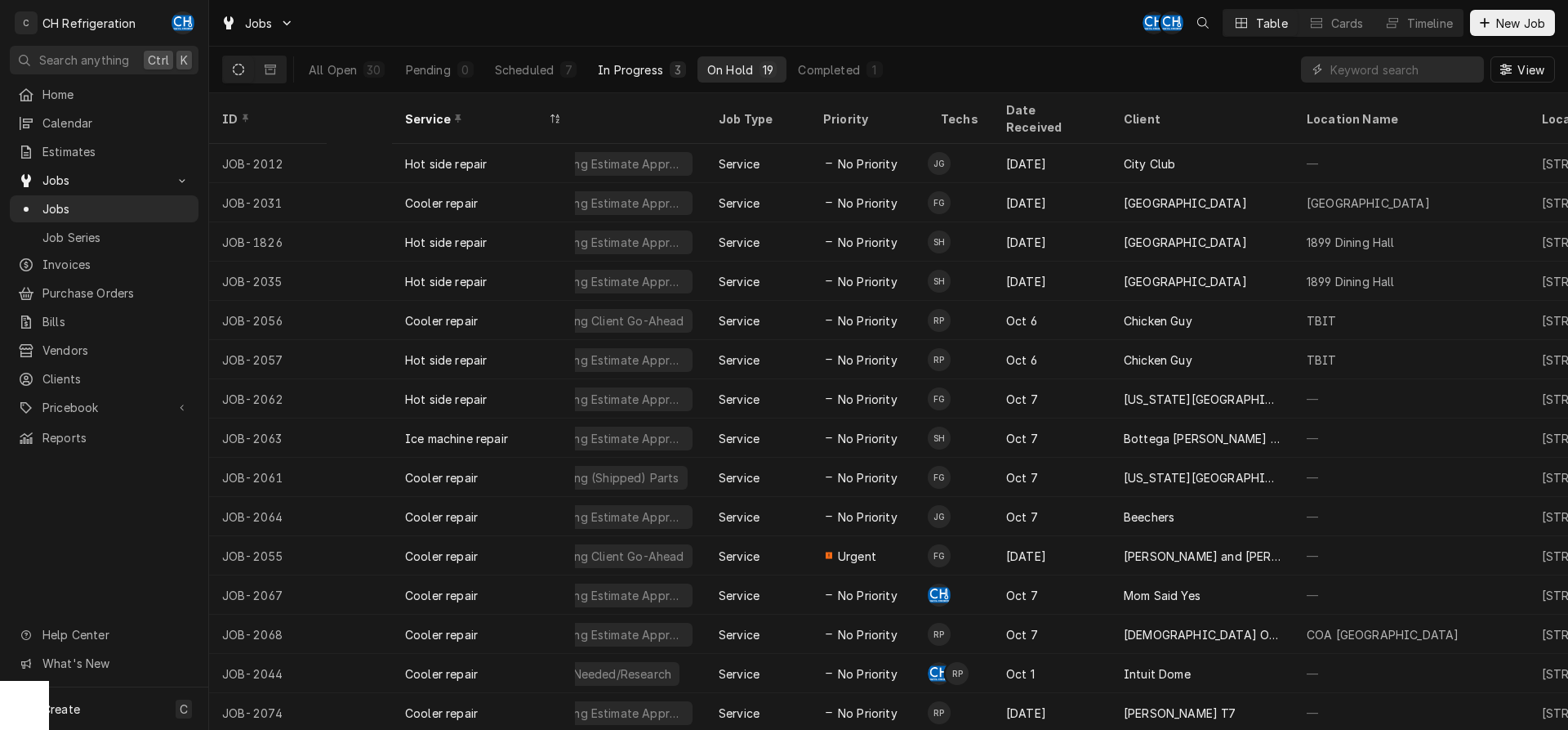
click at [660, 71] on div "In Progress" at bounding box center [630, 69] width 66 height 18
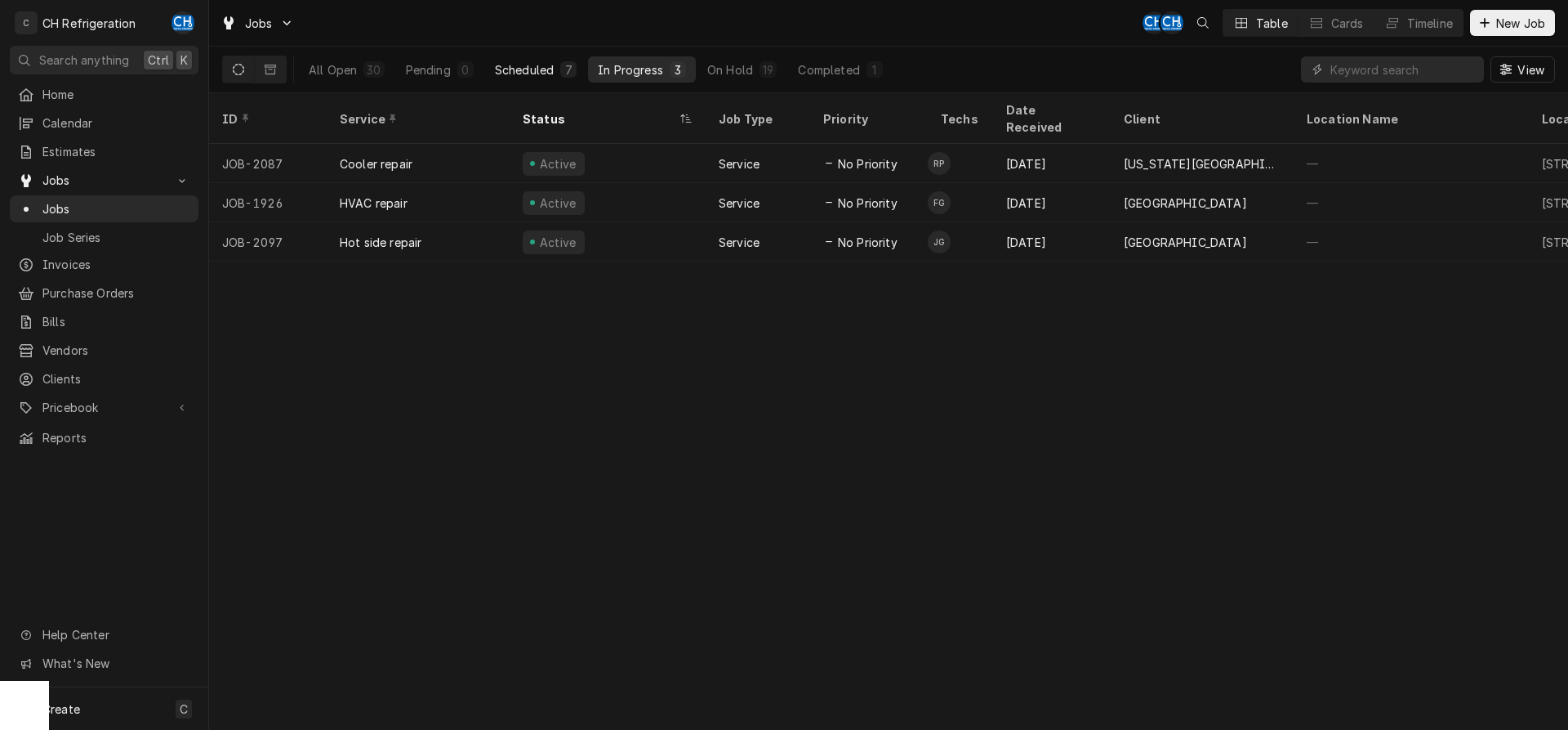
click at [528, 66] on div "Scheduled" at bounding box center [525, 69] width 59 height 18
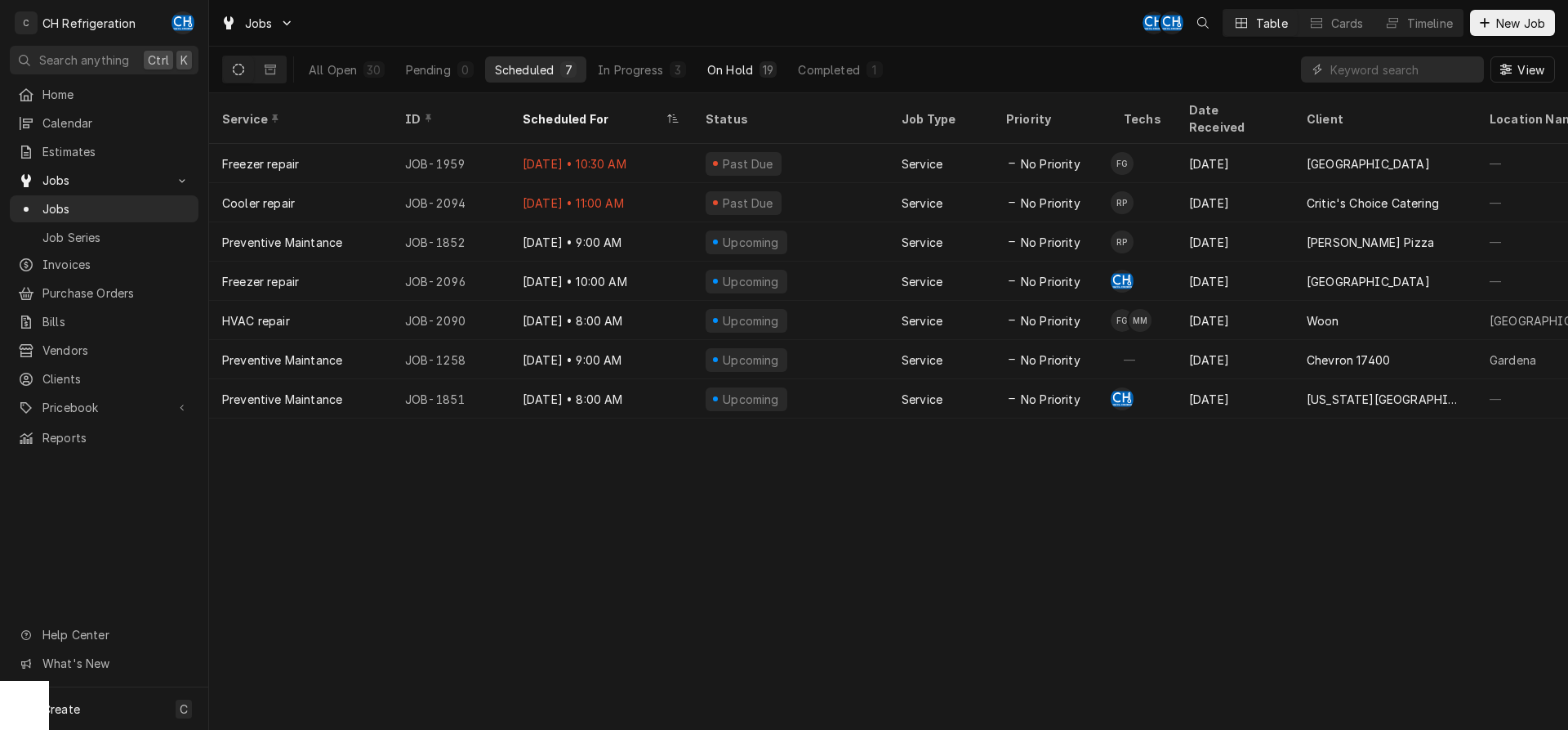
drag, startPoint x: 681, startPoint y: 77, endPoint x: 730, endPoint y: 73, distance: 49.2
click at [681, 77] on div "3" at bounding box center [678, 69] width 17 height 17
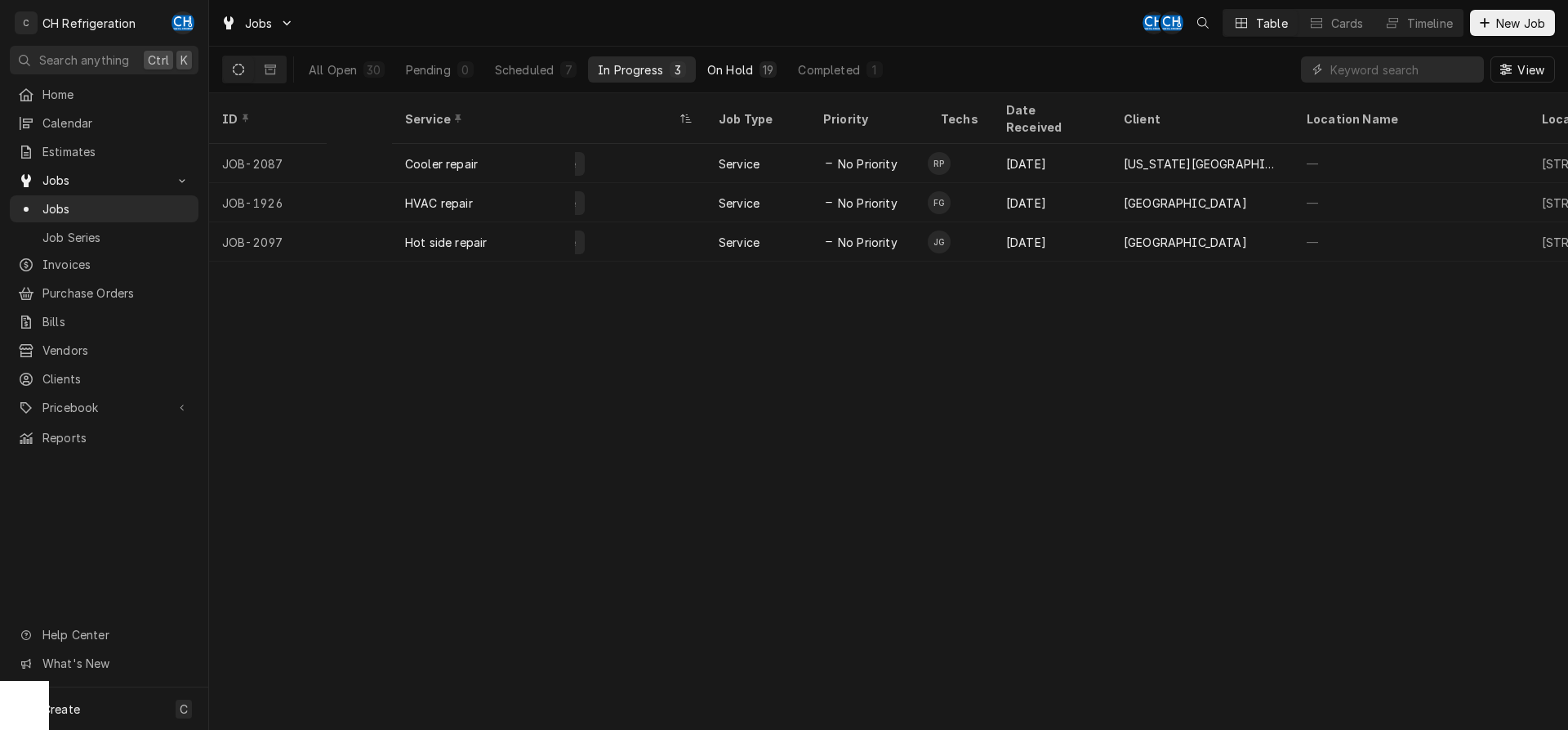
click at [744, 73] on div "On Hold" at bounding box center [730, 69] width 46 height 18
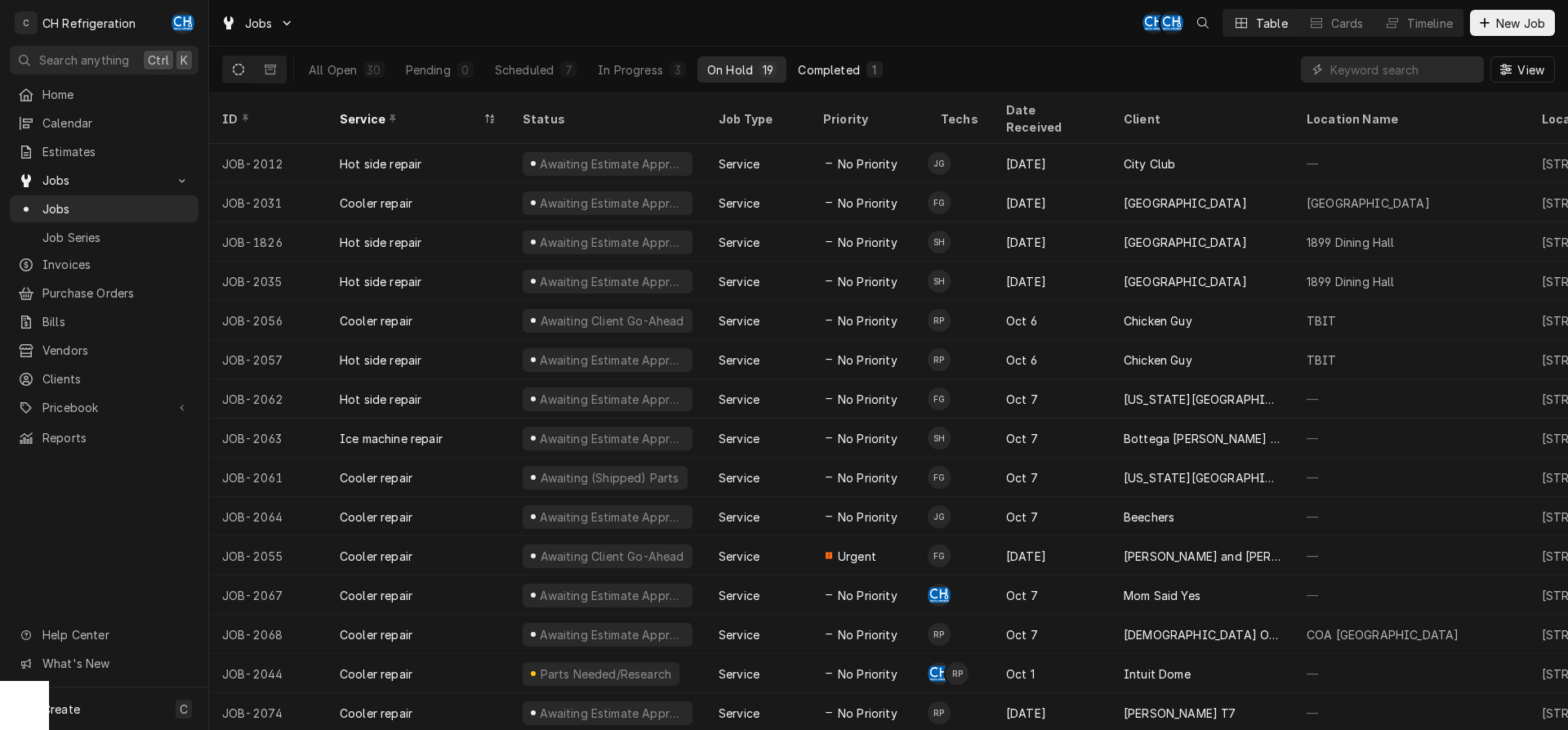
click at [844, 72] on div "Completed" at bounding box center [828, 69] width 61 height 18
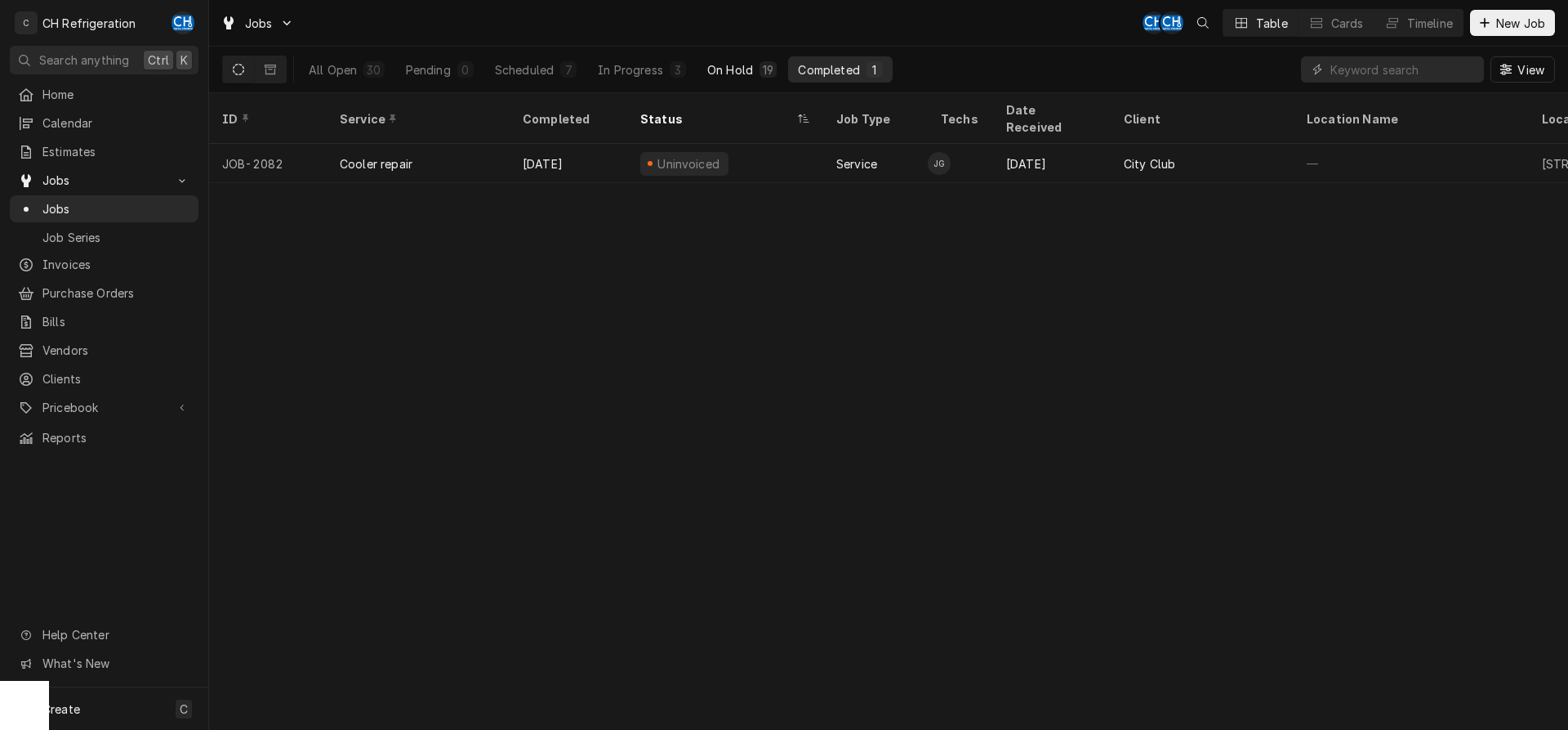
click at [743, 64] on div "On Hold" at bounding box center [730, 69] width 46 height 18
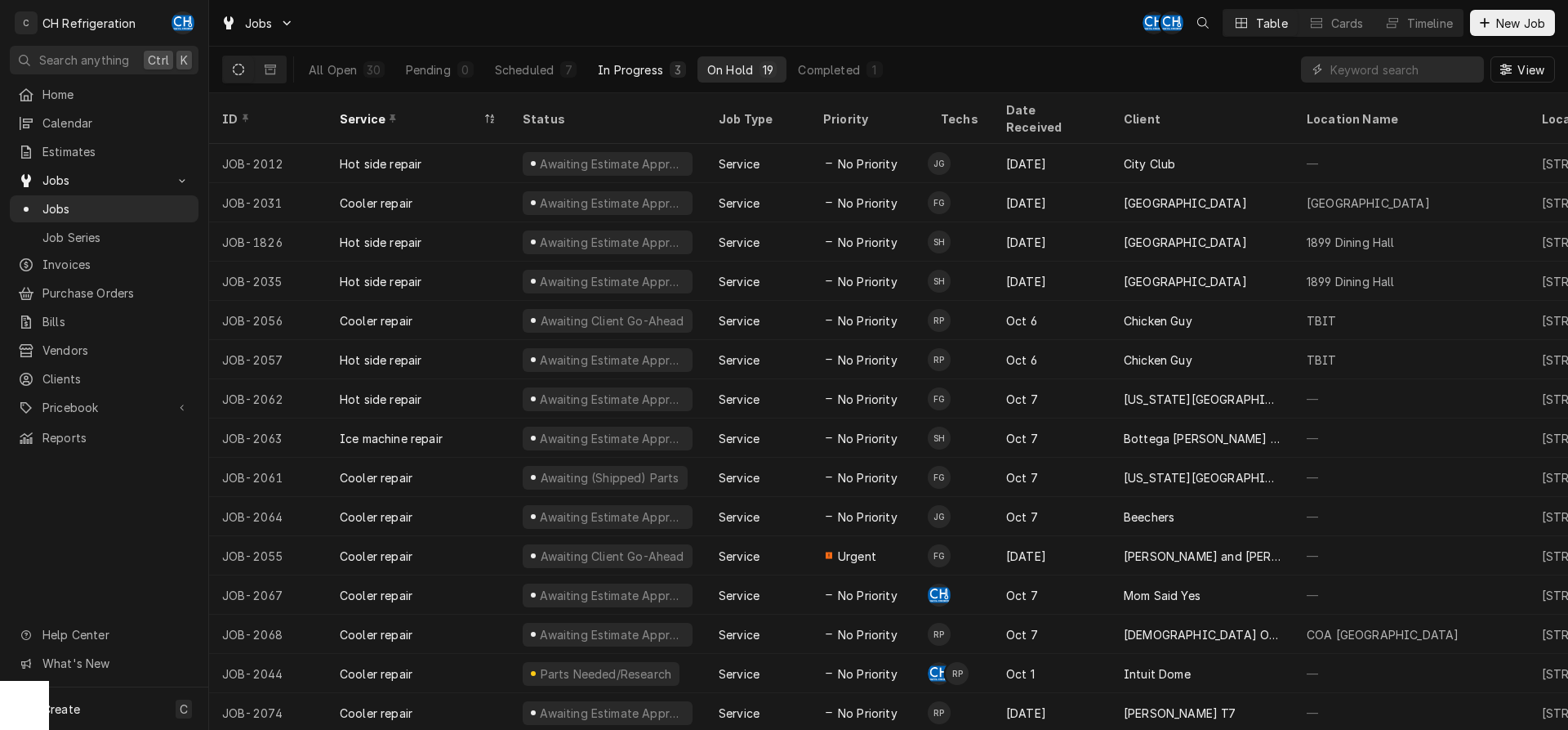
click at [644, 71] on div "In Progress" at bounding box center [630, 69] width 66 height 18
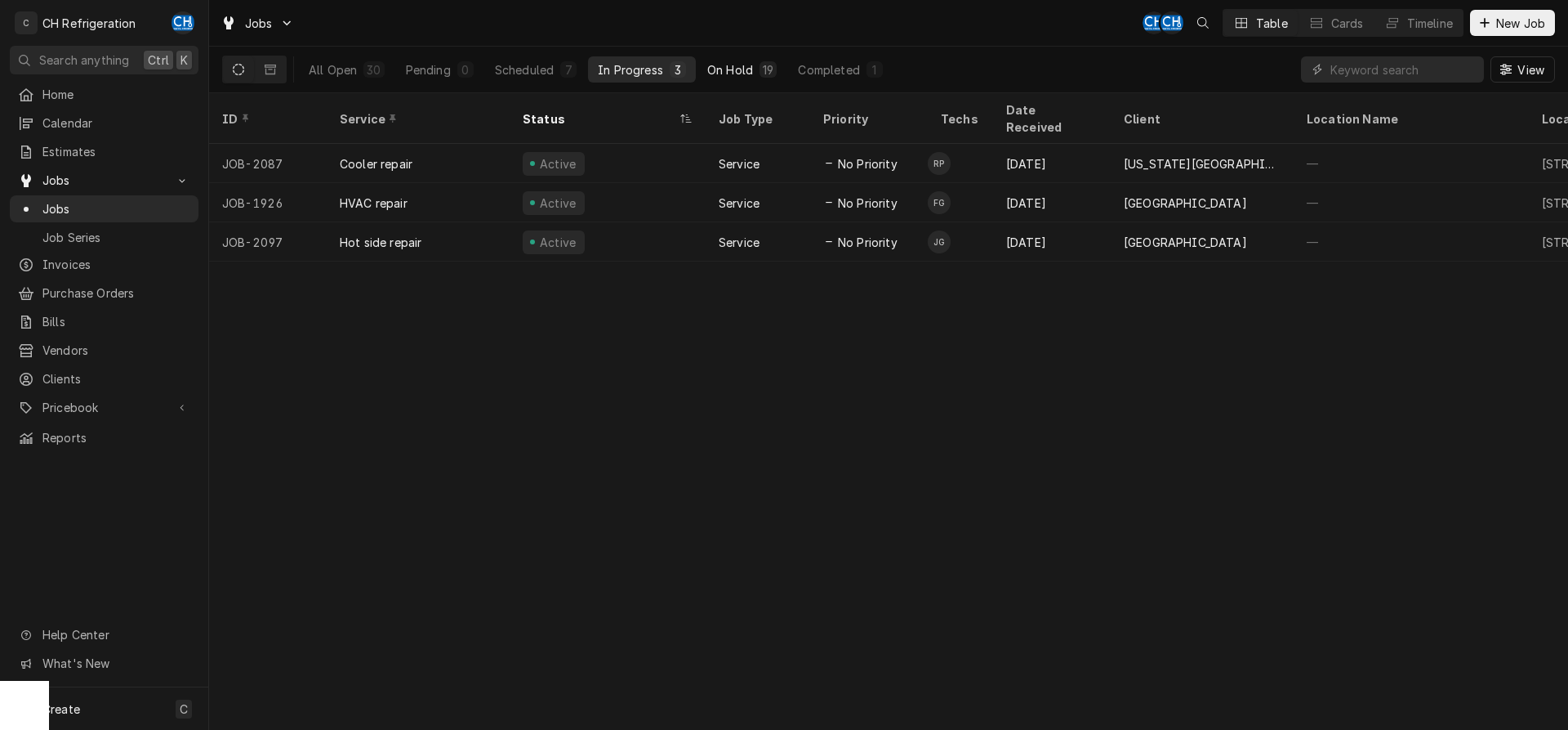
click at [757, 70] on button "On Hold 19" at bounding box center [742, 69] width 89 height 26
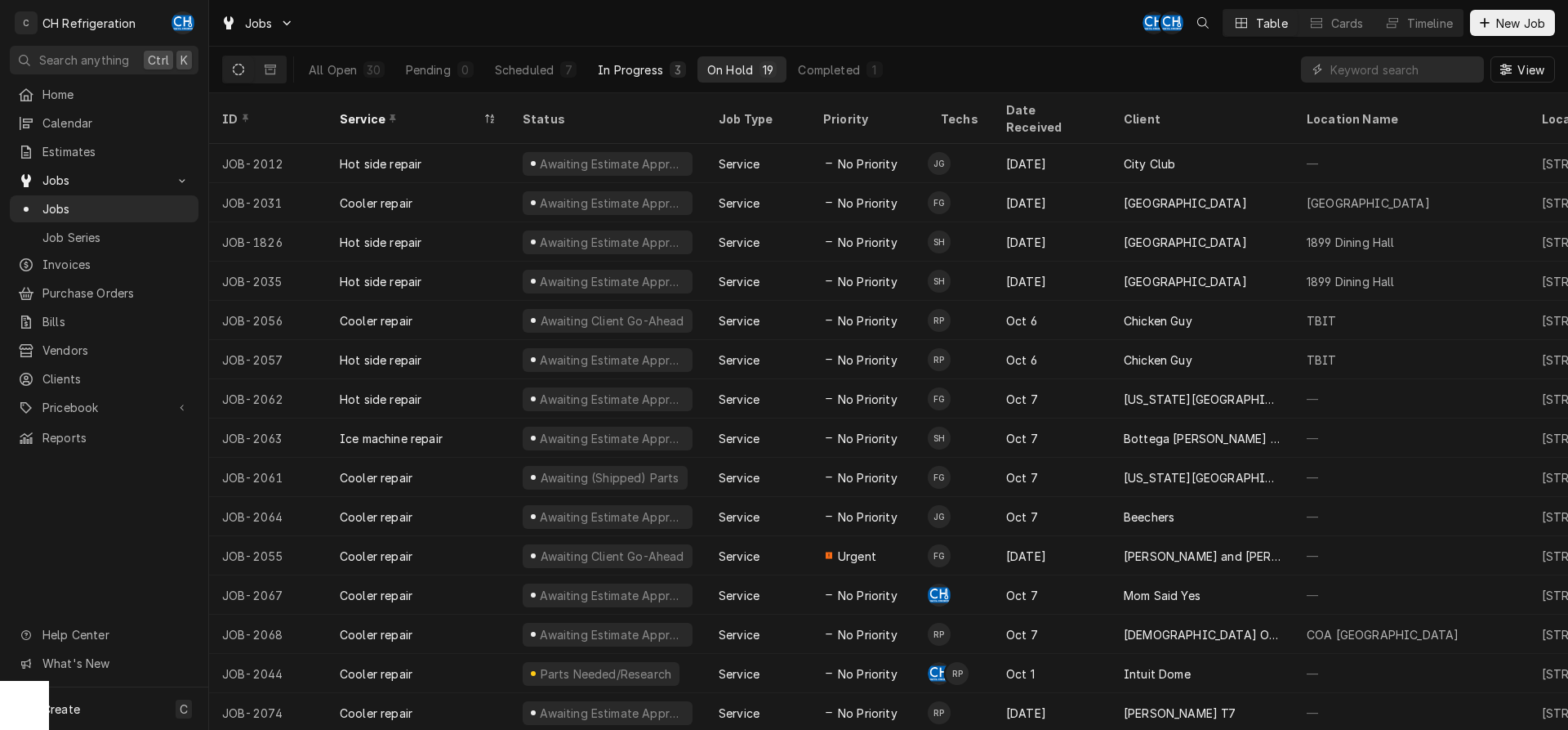
click at [624, 66] on div "In Progress" at bounding box center [630, 69] width 66 height 18
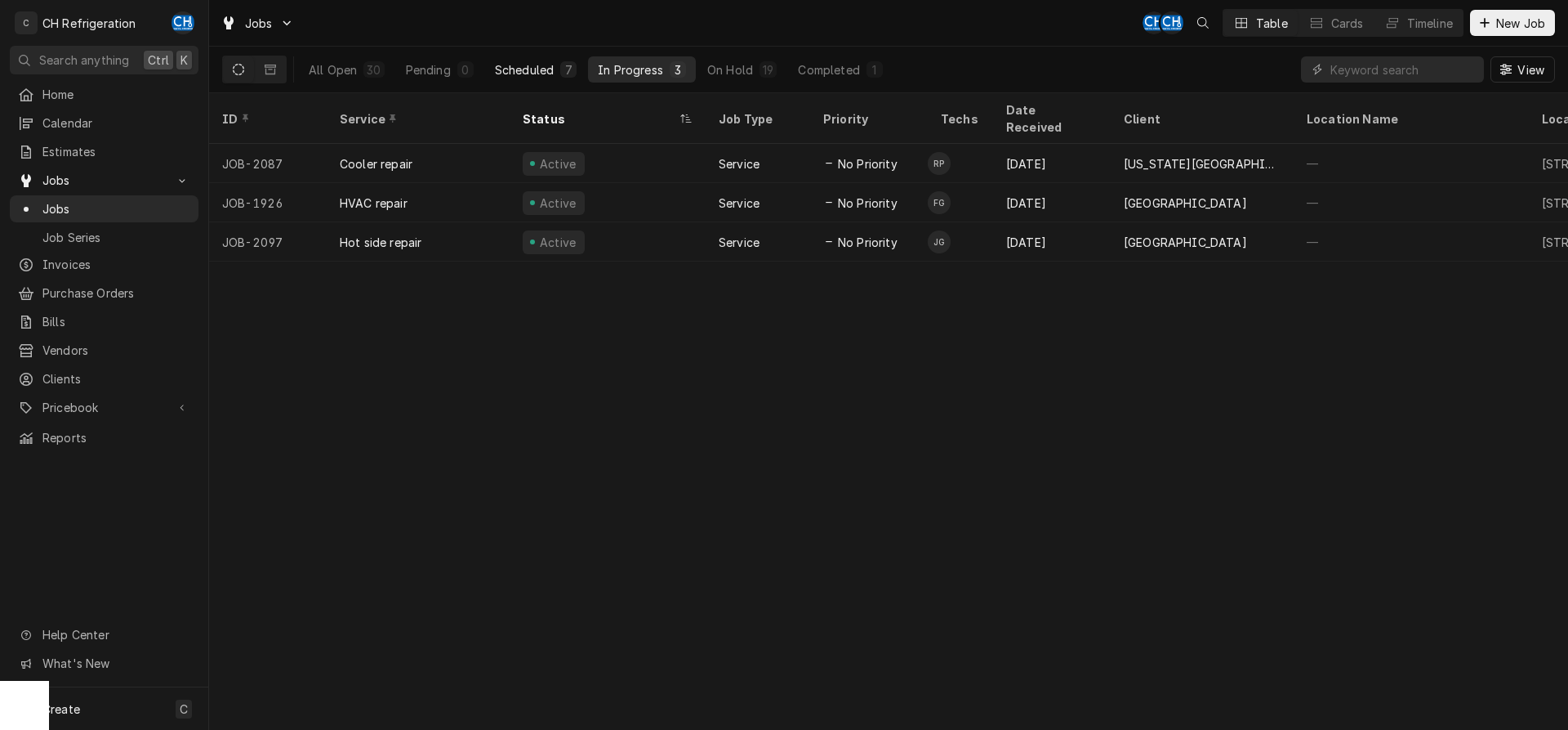
click at [546, 67] on div "Scheduled" at bounding box center [525, 69] width 59 height 18
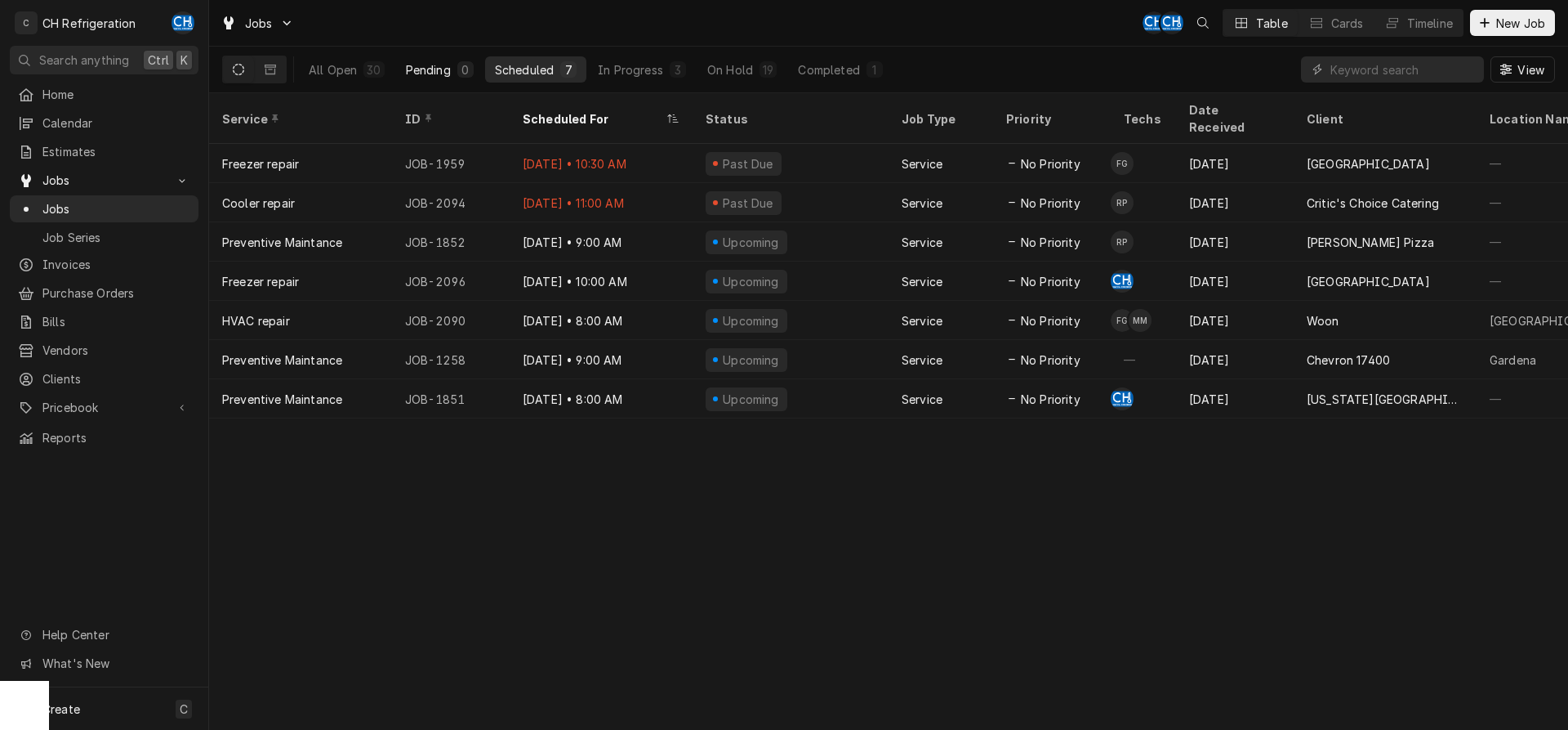
click at [446, 76] on div "Pending" at bounding box center [428, 69] width 45 height 18
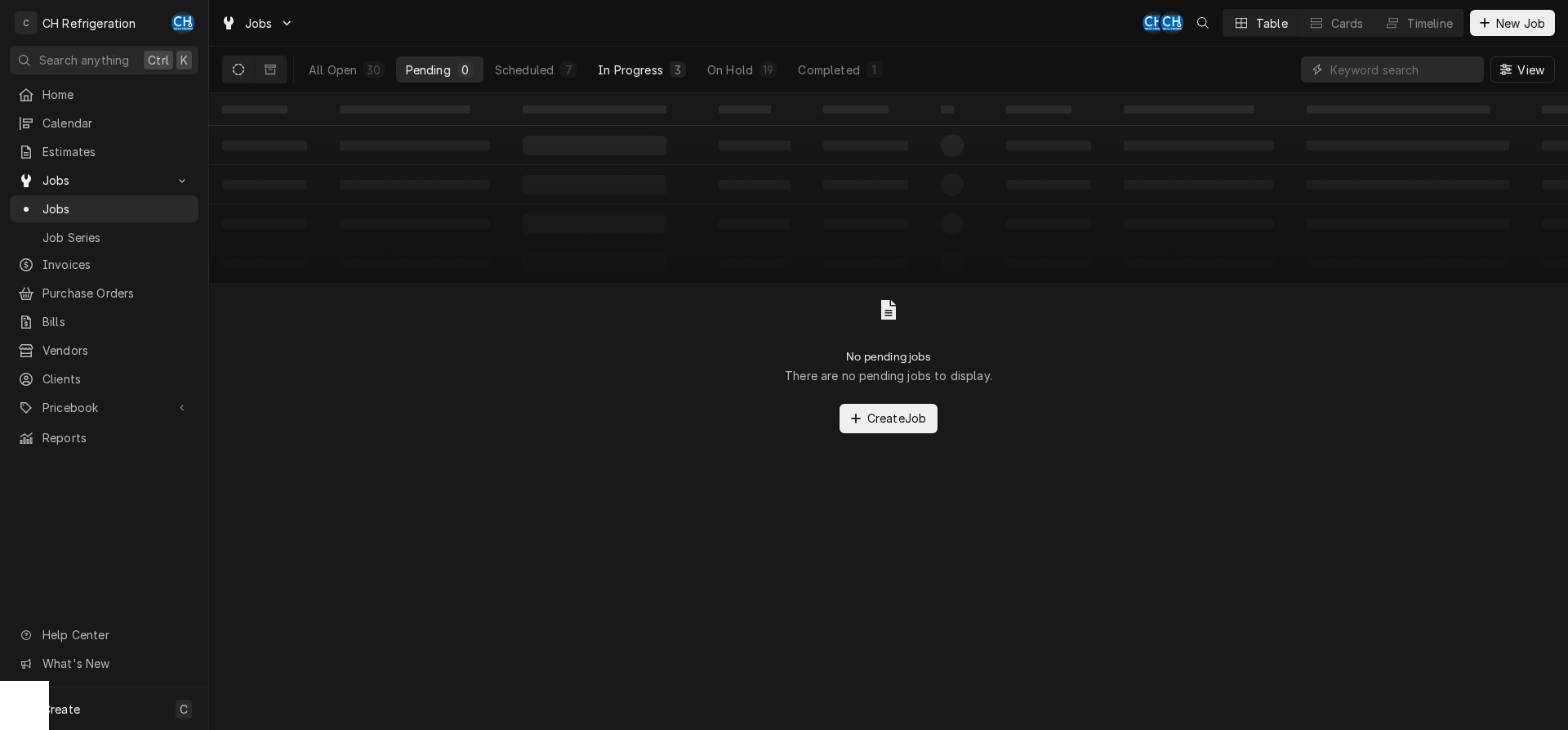
click at [642, 73] on div "In Progress" at bounding box center [630, 69] width 66 height 18
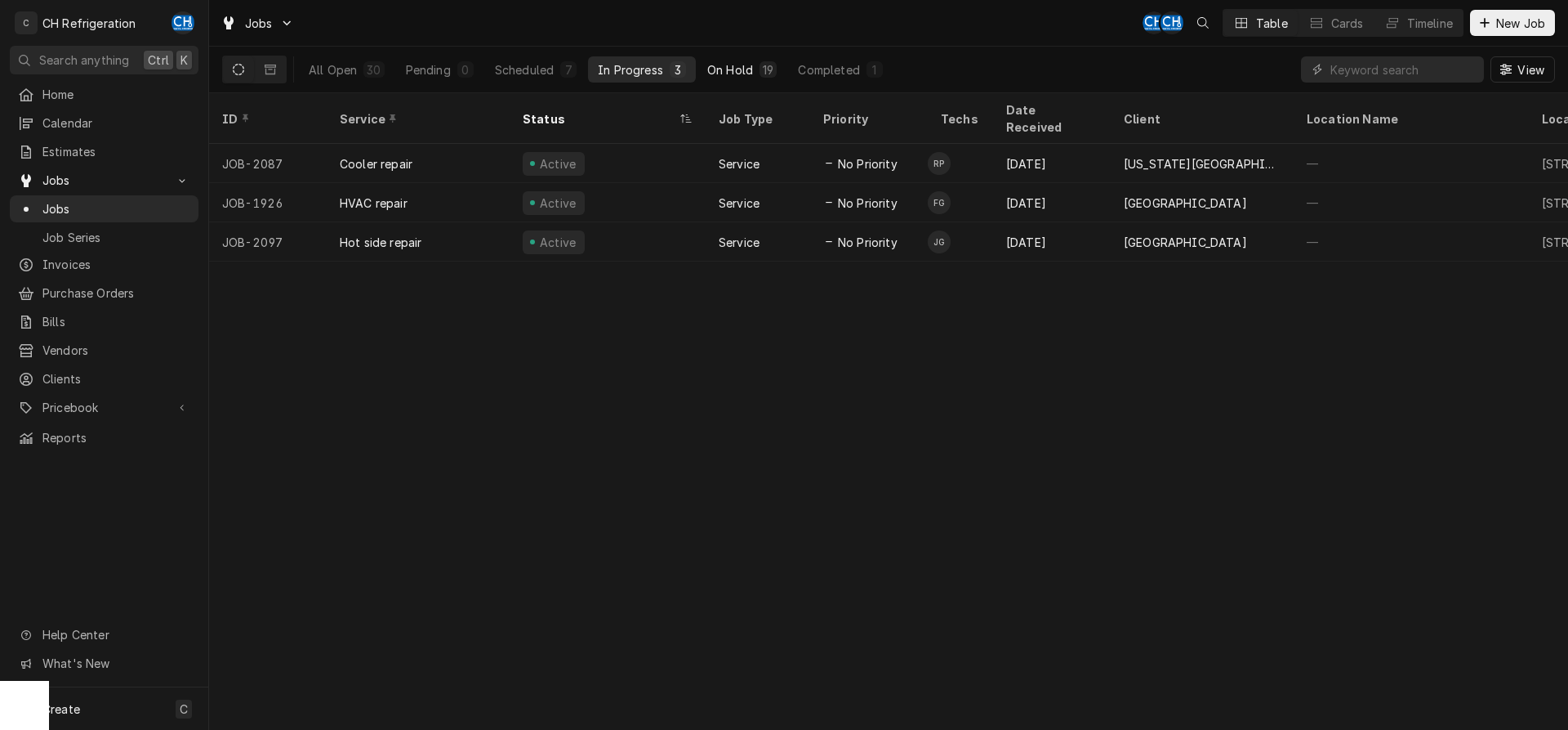
click at [753, 70] on button "On Hold 19" at bounding box center [742, 69] width 89 height 26
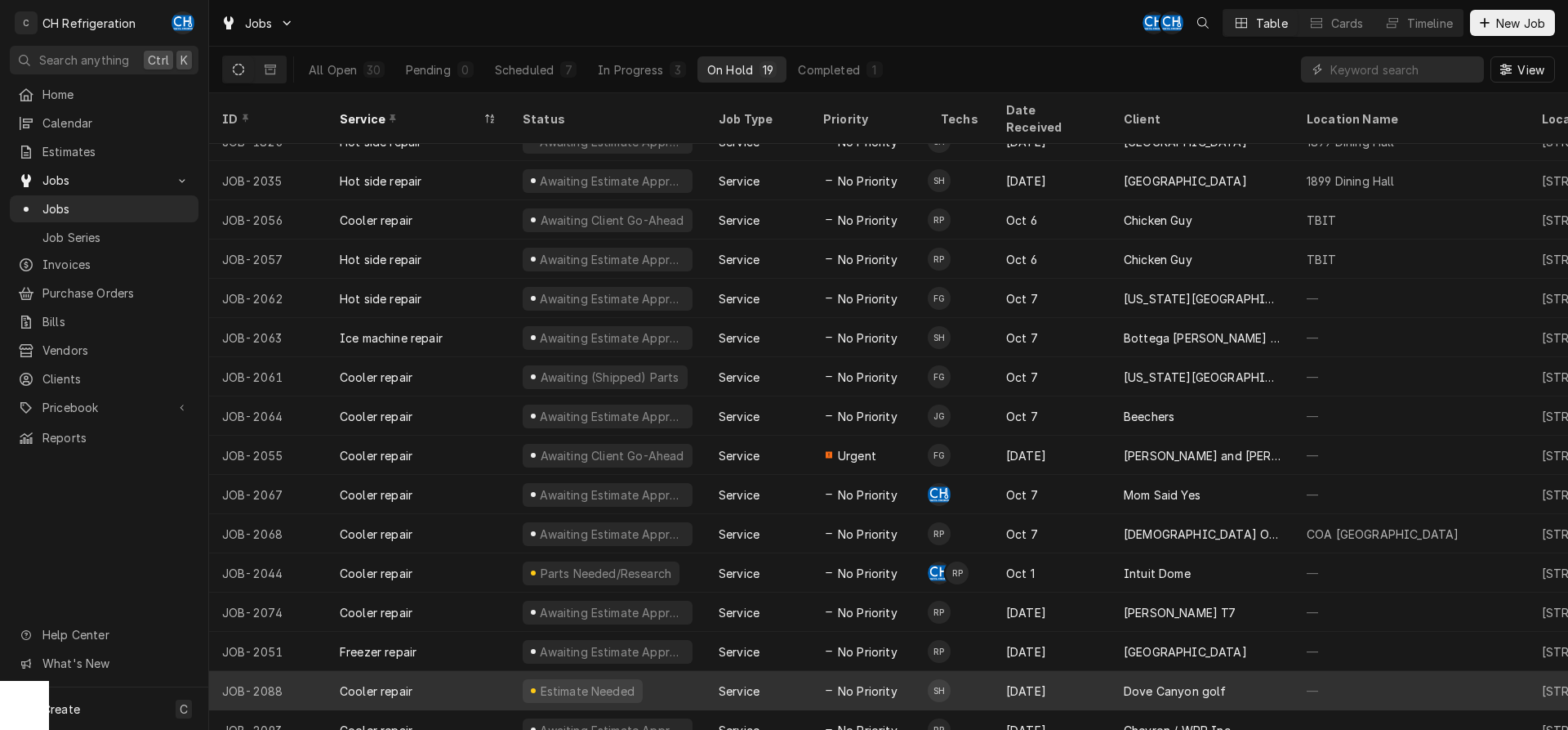
scroll to position [140, 0]
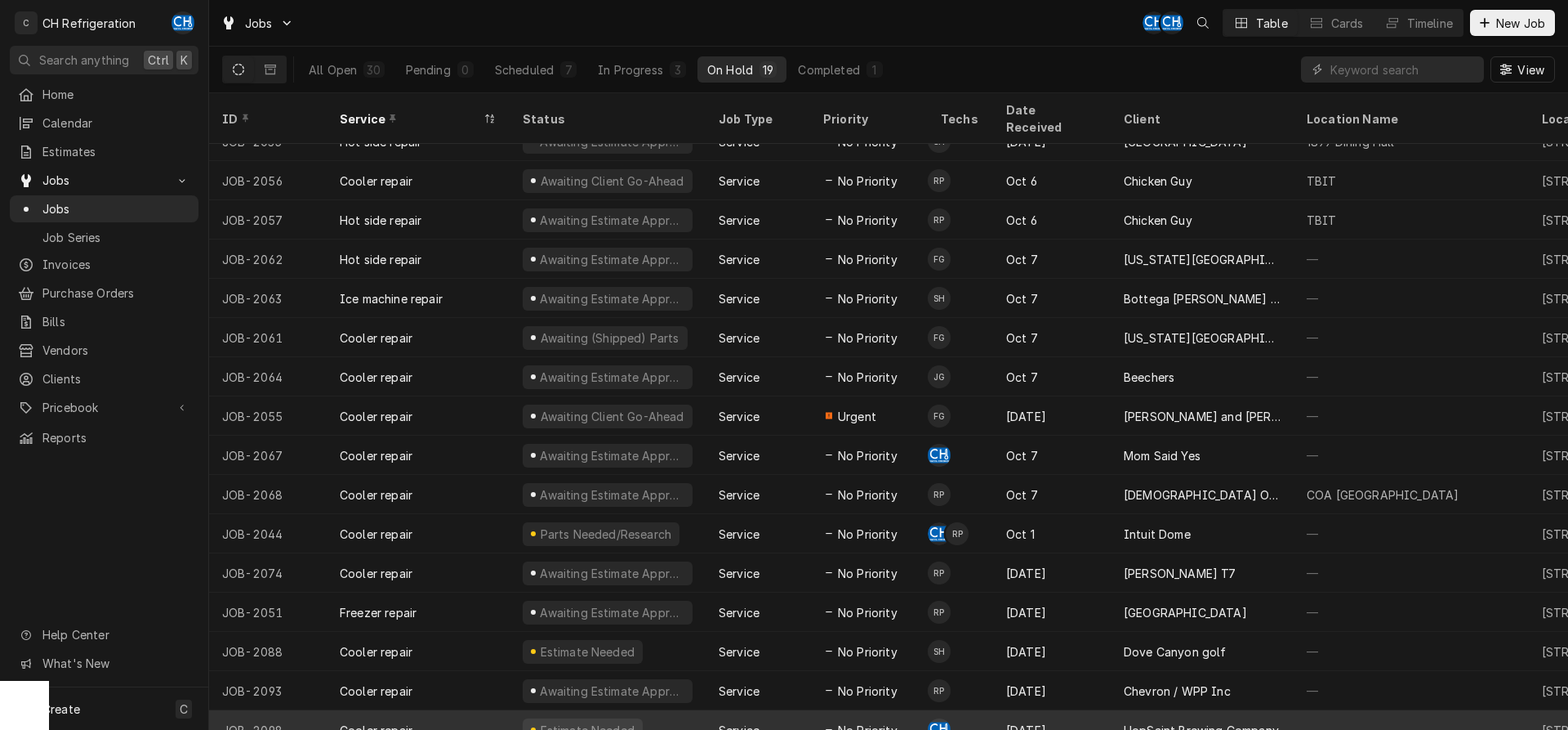
click at [1147, 547] on div "HopSaint Brewing Company" at bounding box center [1201, 730] width 155 height 18
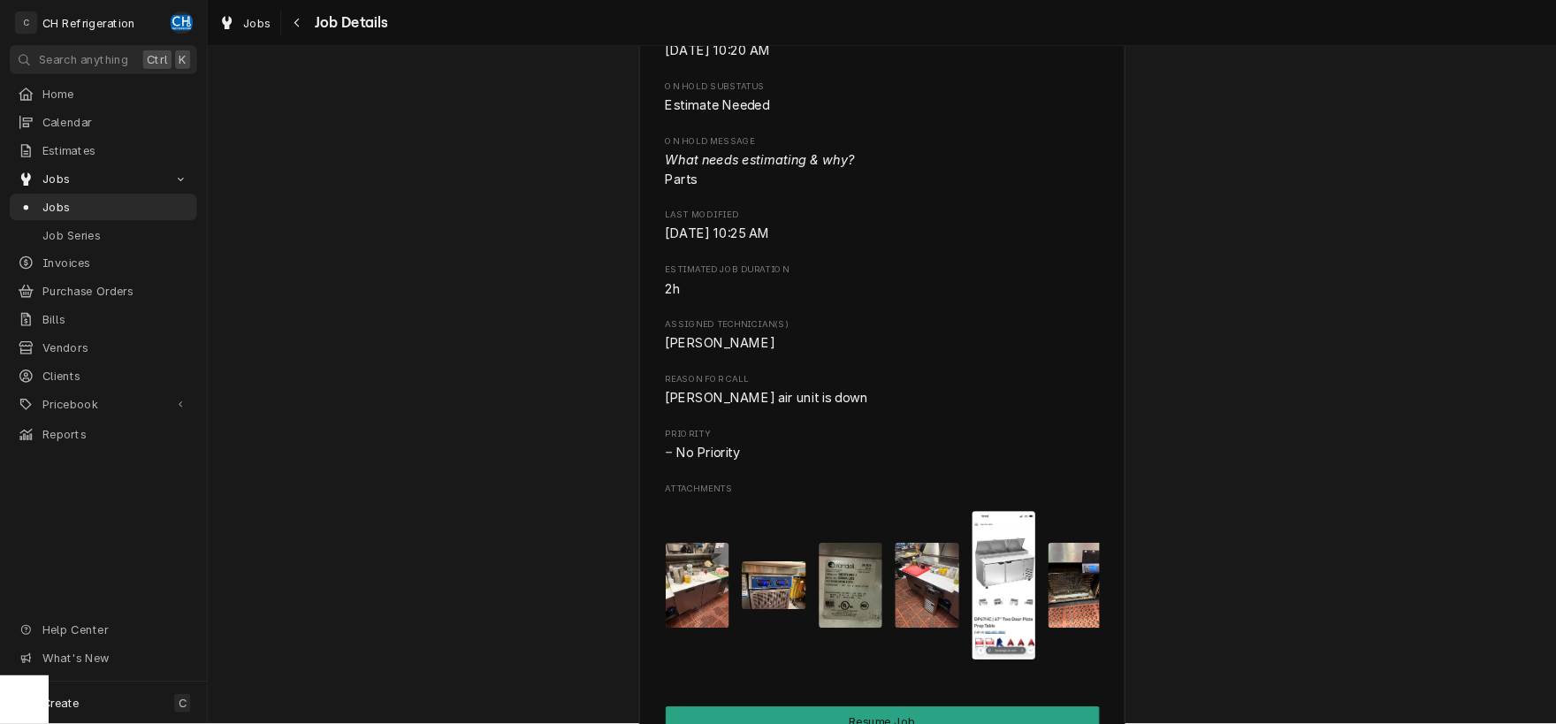
scroll to position [1353, 0]
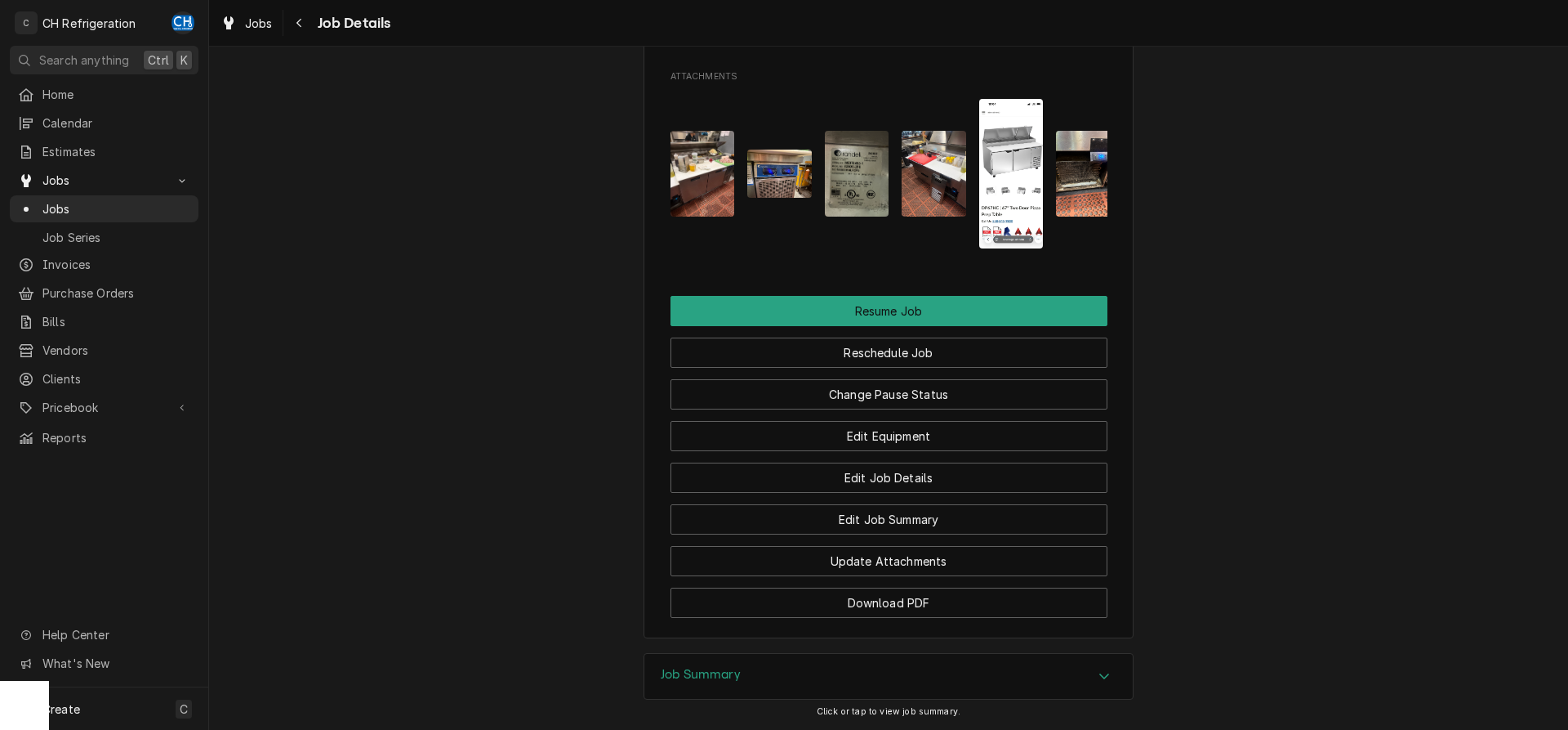
click at [860, 207] on img "Attachments" at bounding box center [857, 173] width 65 height 86
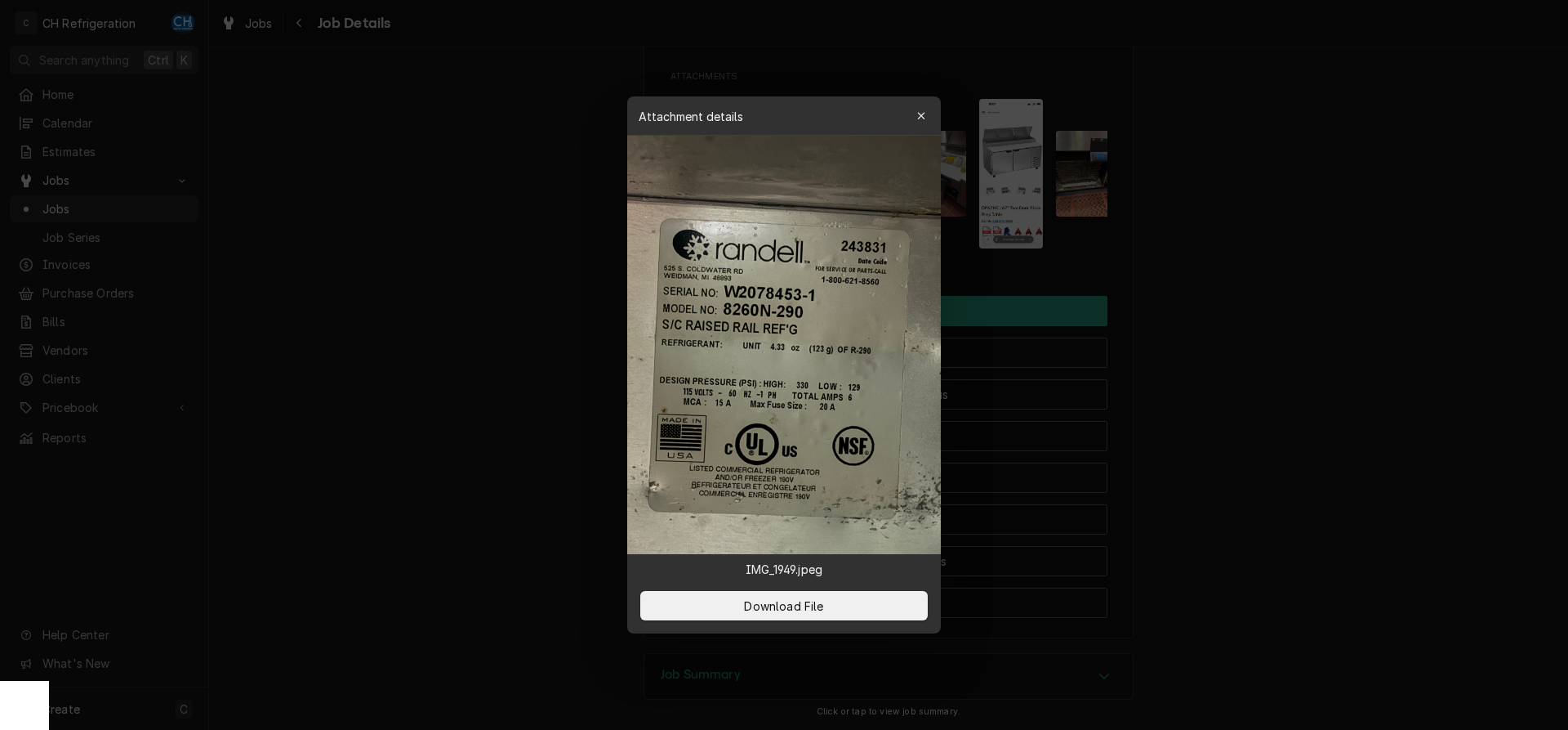
click at [1274, 325] on div at bounding box center [784, 365] width 1568 height 730
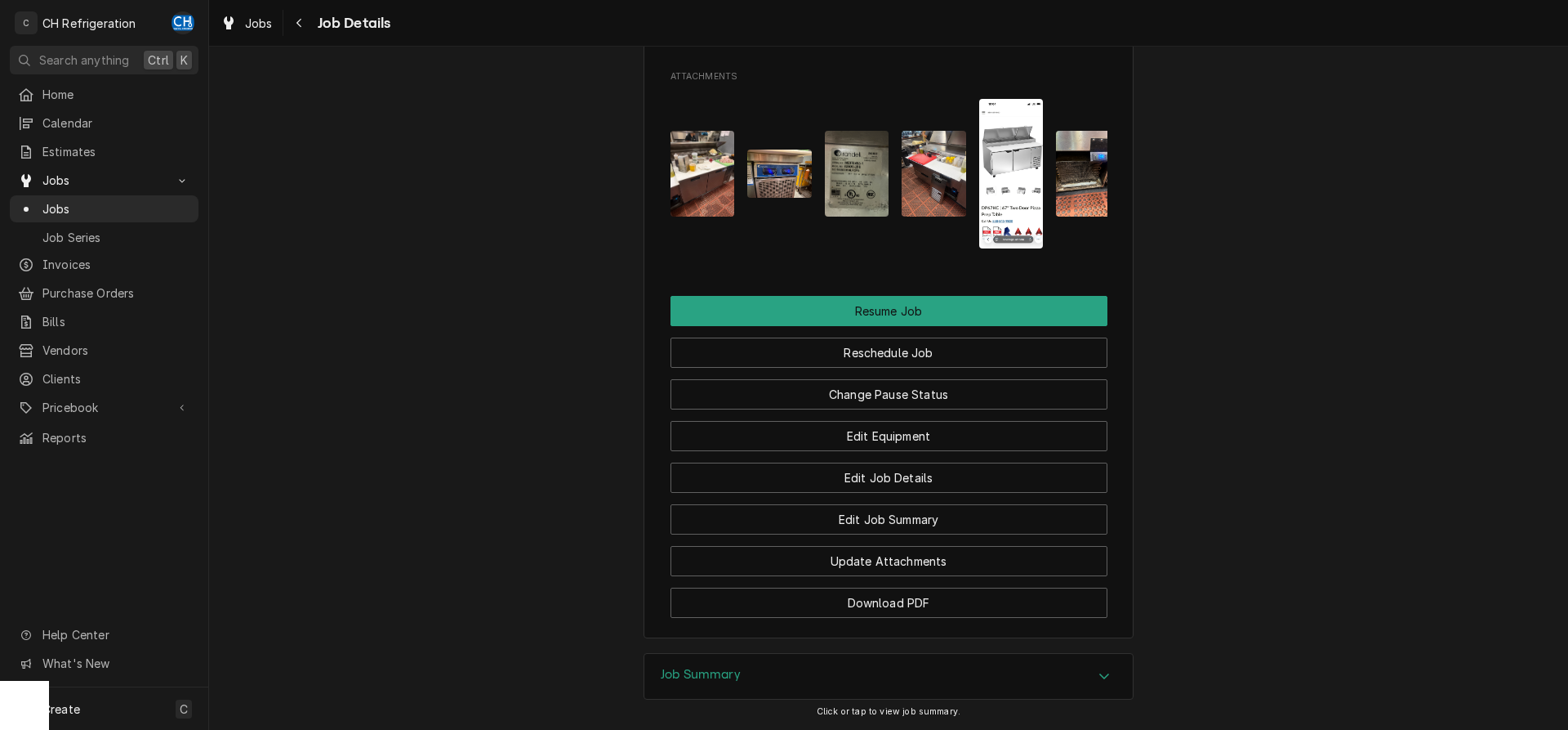
click at [749, 198] on img "Attachments" at bounding box center [779, 174] width 65 height 48
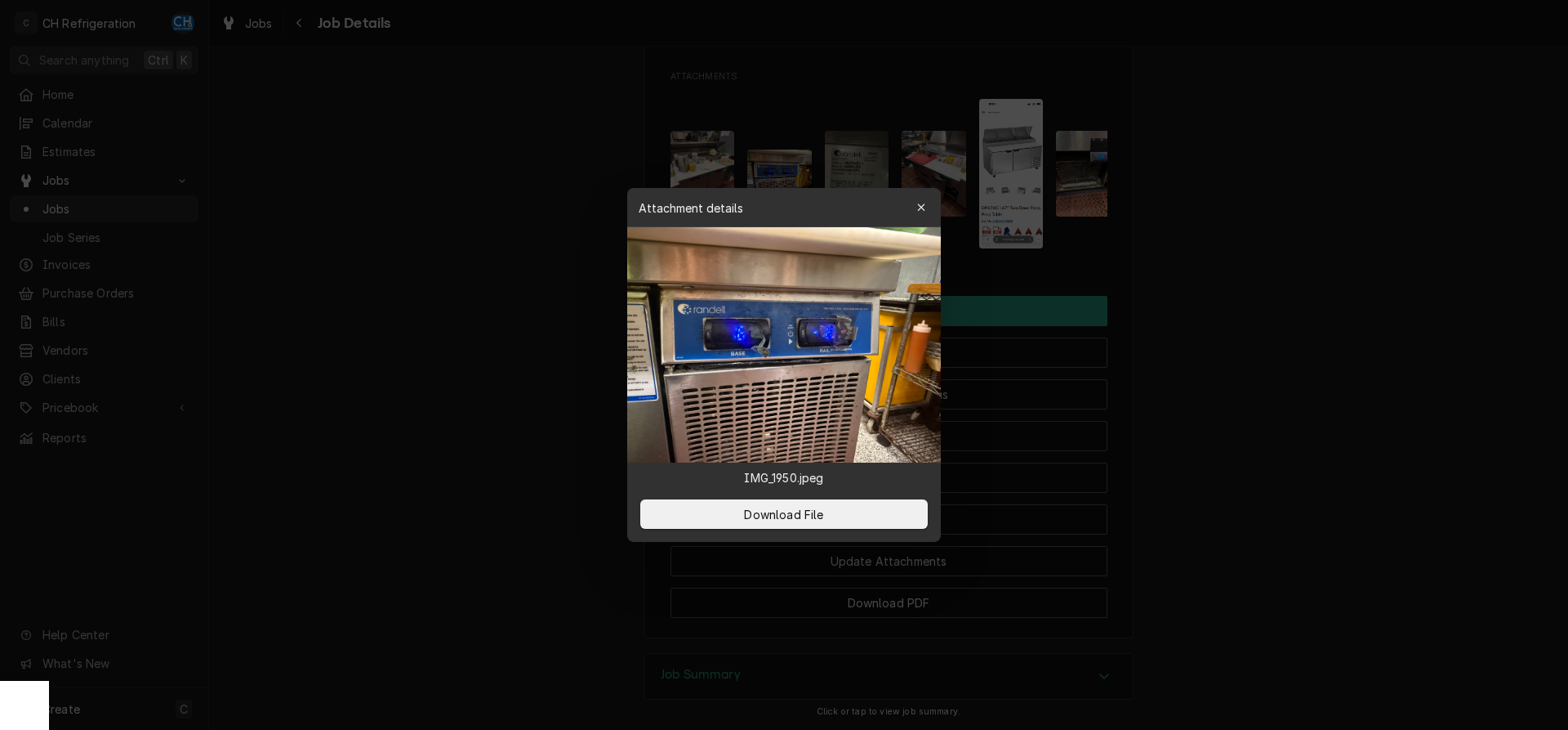
click at [775, 349] on img at bounding box center [784, 345] width 314 height 236
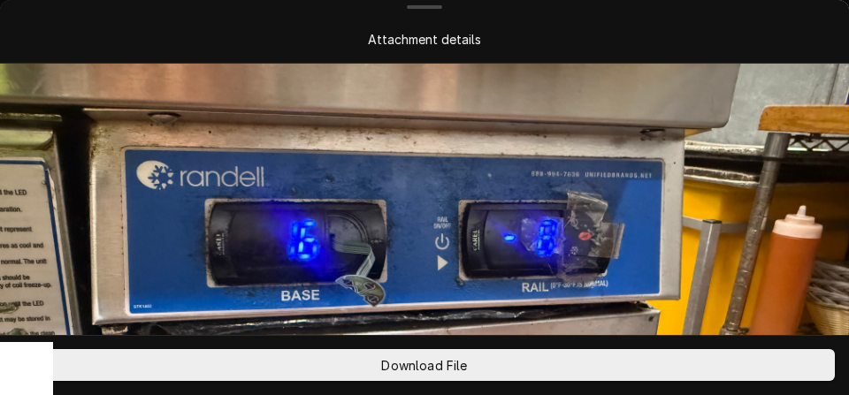
scroll to position [180, 0]
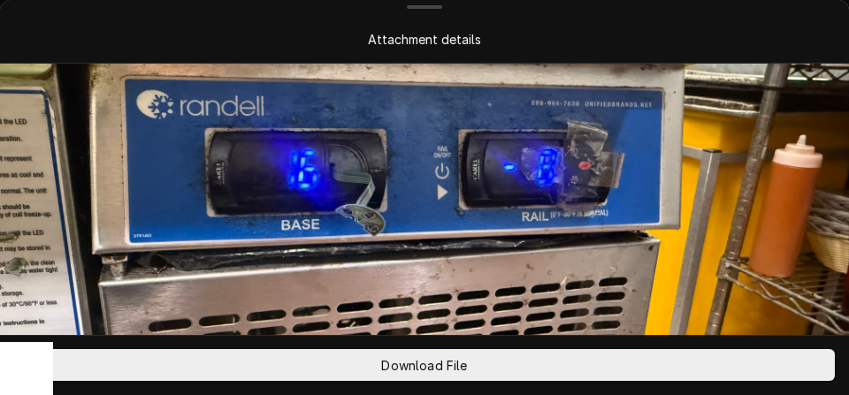
click at [478, 163] on img at bounding box center [424, 201] width 849 height 637
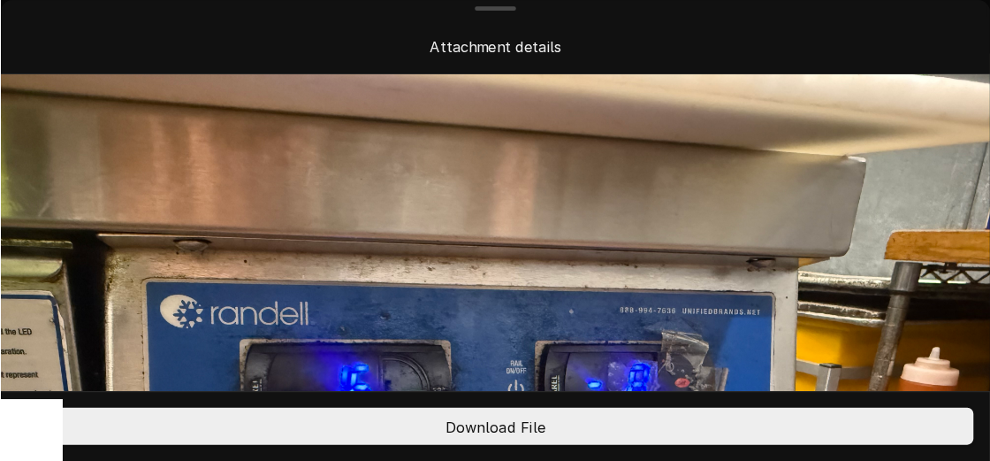
scroll to position [0, 0]
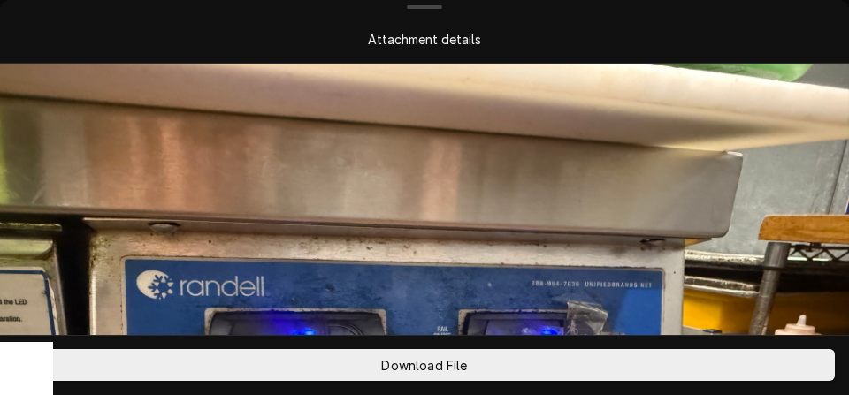
click at [496, 135] on img at bounding box center [424, 382] width 849 height 637
click at [681, 175] on img at bounding box center [424, 382] width 849 height 637
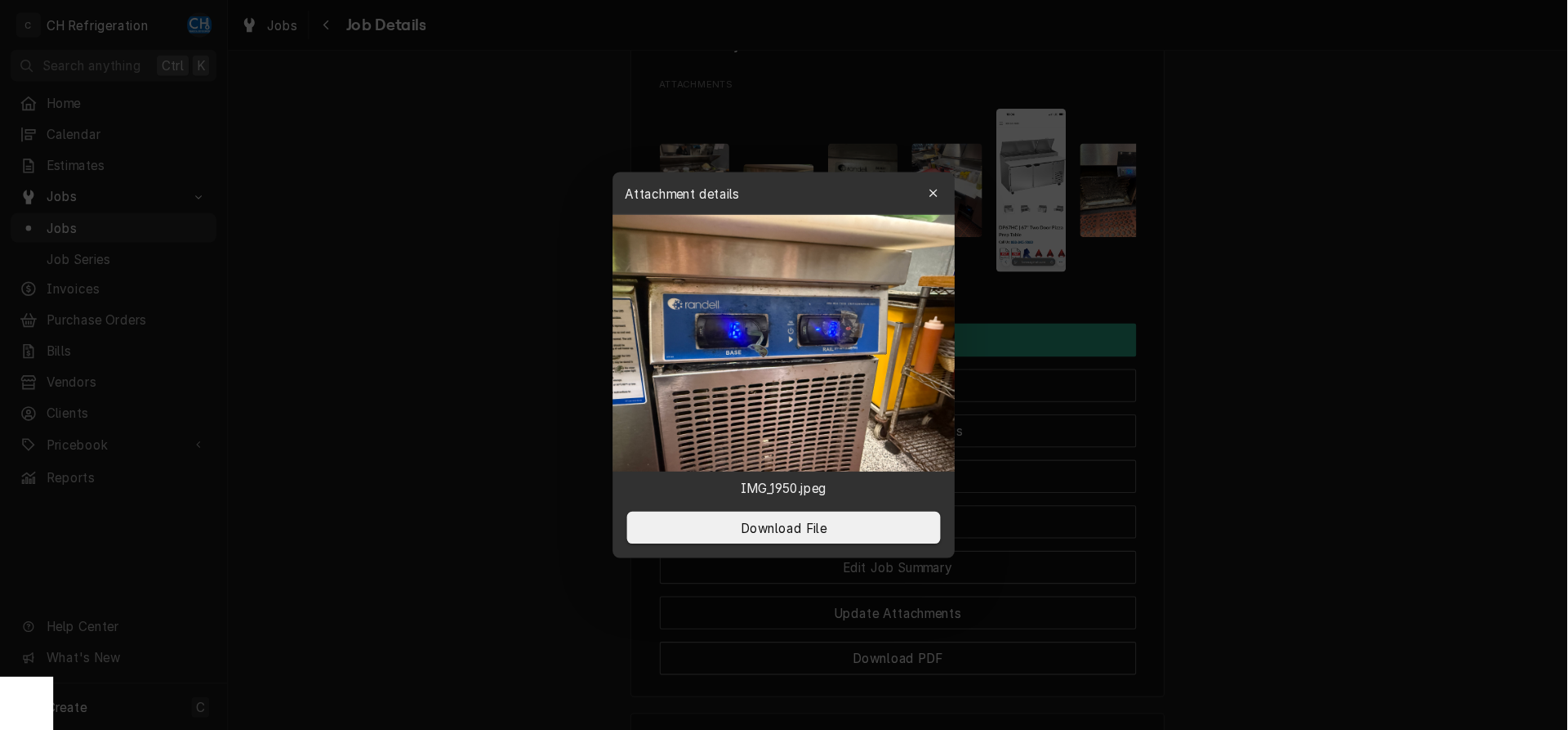
scroll to position [1250, 0]
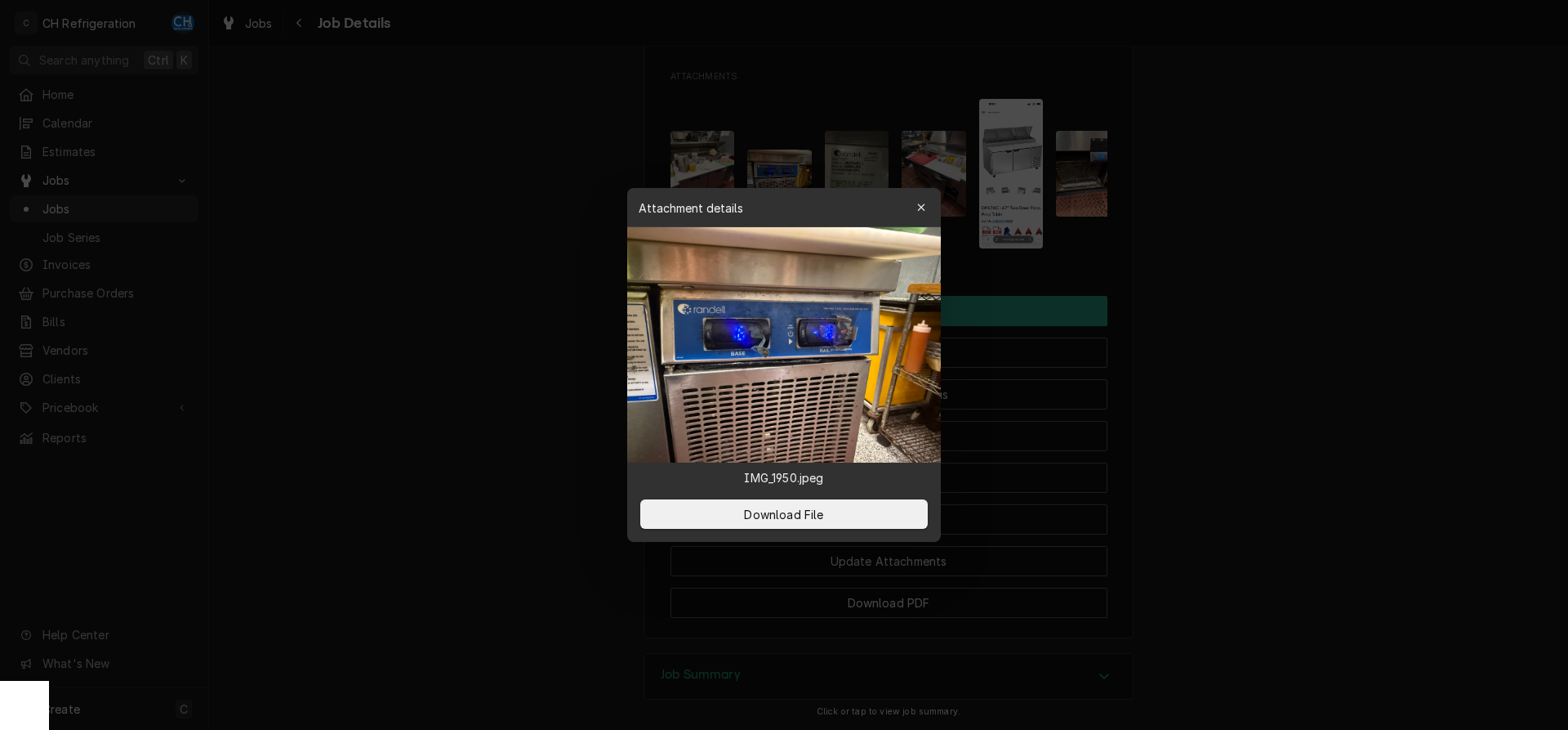
click at [1285, 275] on div at bounding box center [784, 365] width 1568 height 730
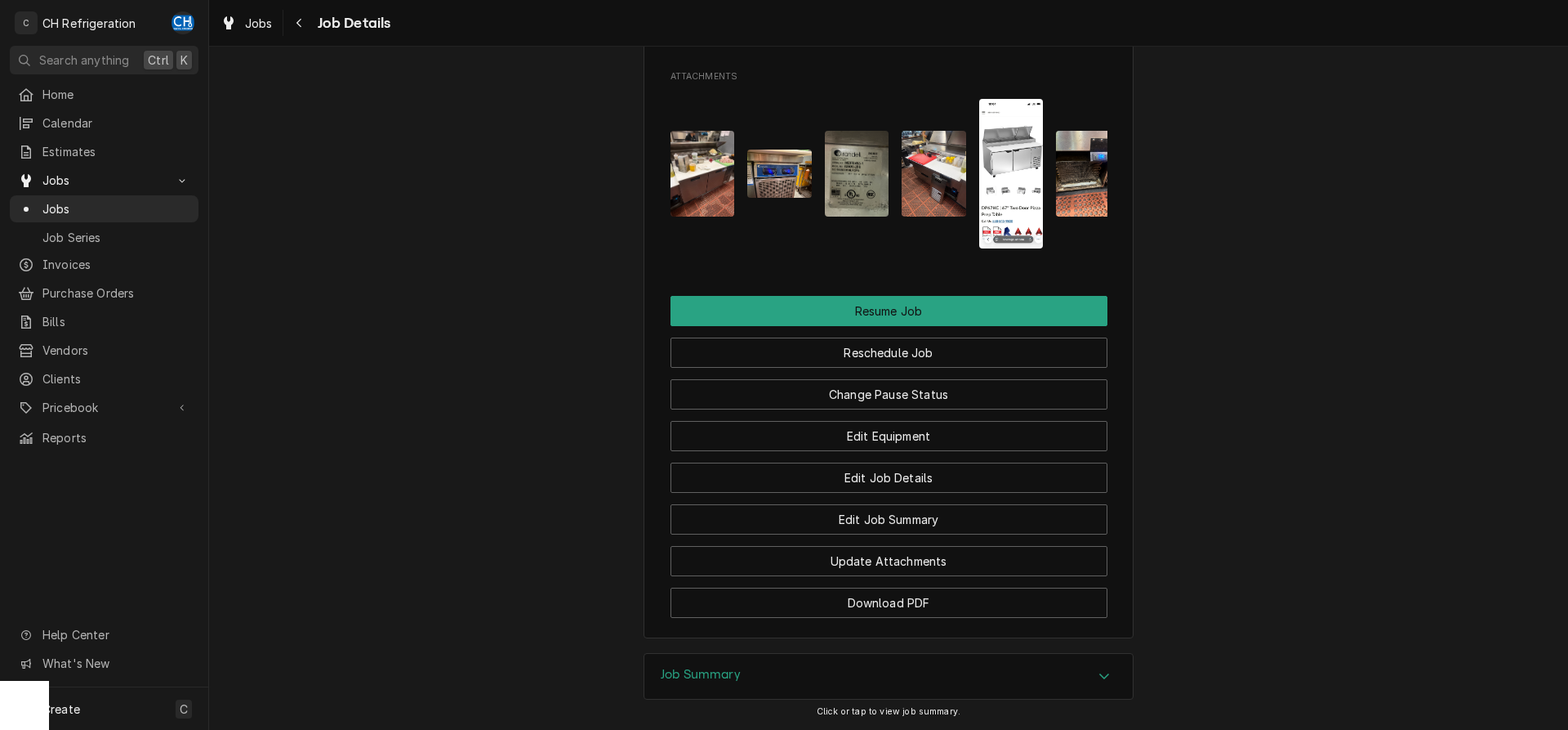
click at [1027, 228] on img "Attachments" at bounding box center [1011, 174] width 65 height 150
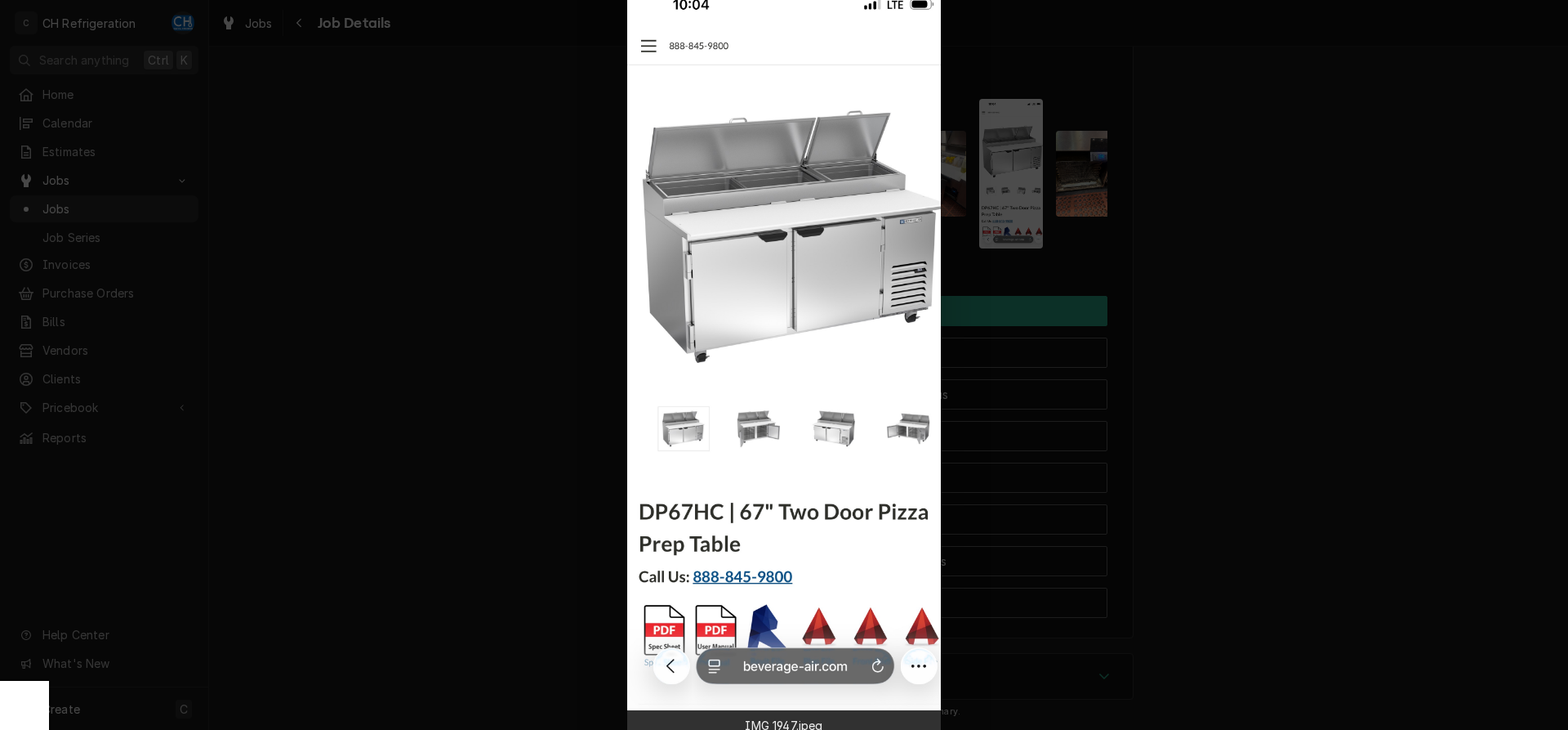
drag, startPoint x: 1249, startPoint y: 554, endPoint x: 1314, endPoint y: 567, distance: 66.3
click at [1249, 555] on div at bounding box center [784, 365] width 1568 height 730
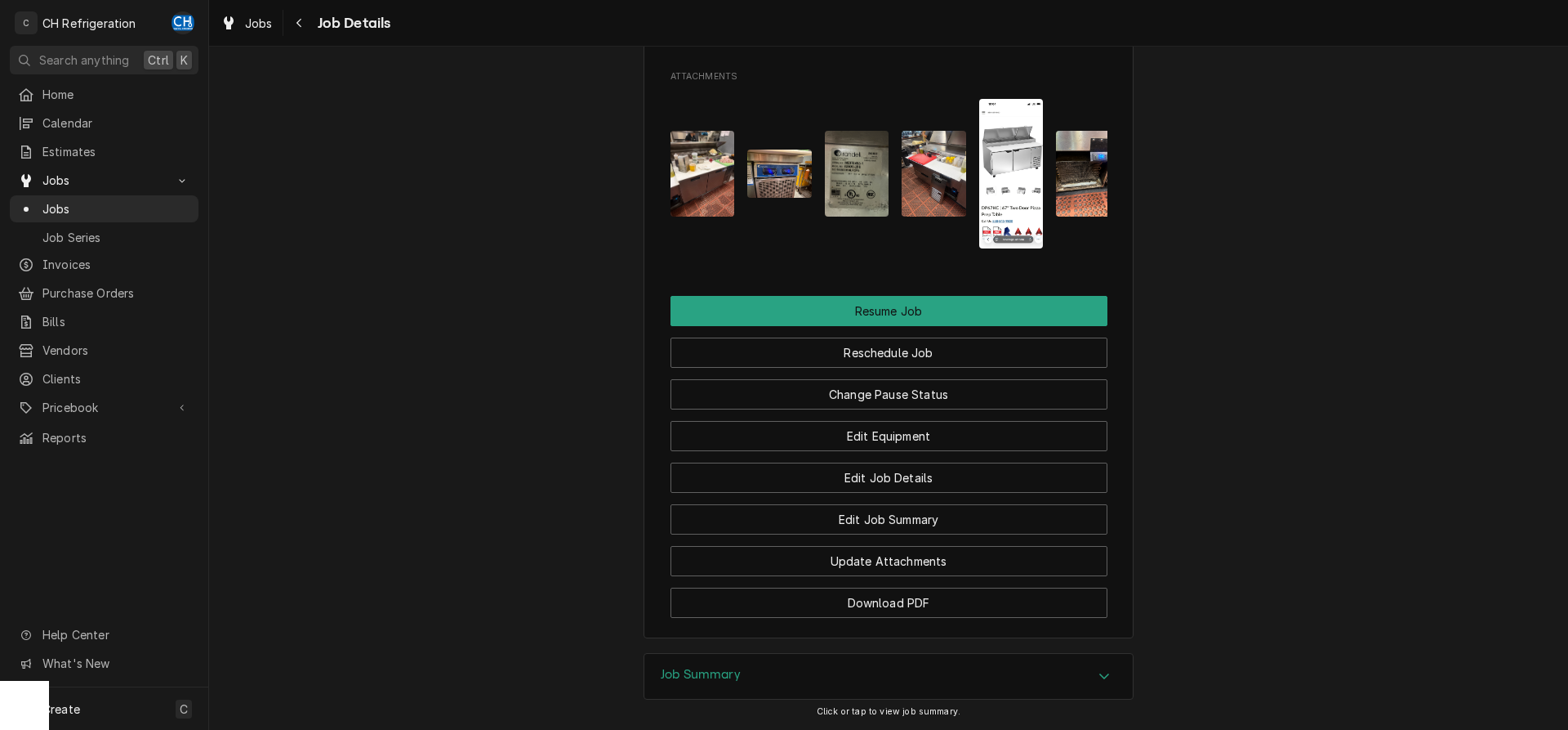
scroll to position [1424, 0]
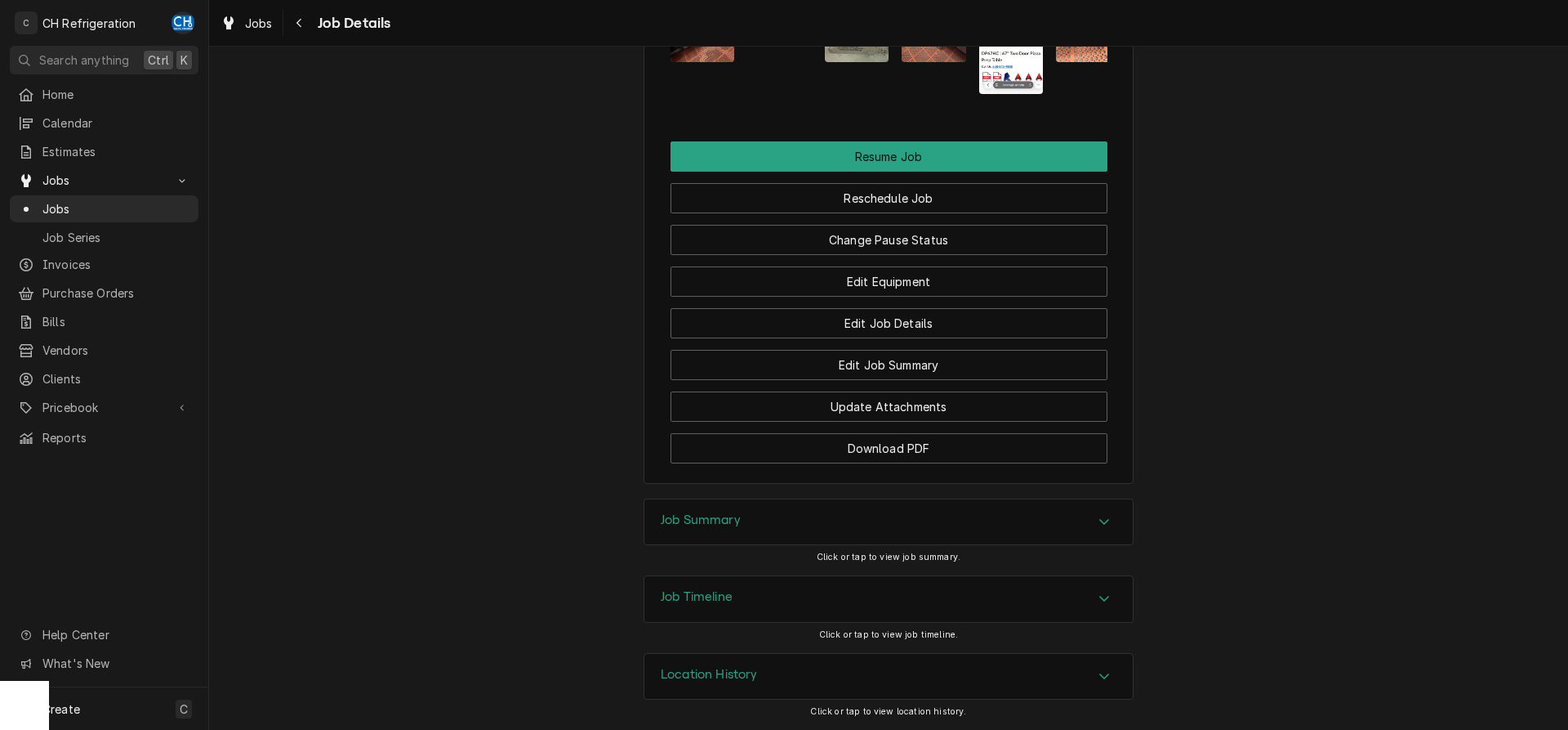
click at [929, 520] on div "Job Summary" at bounding box center [888, 522] width 488 height 46
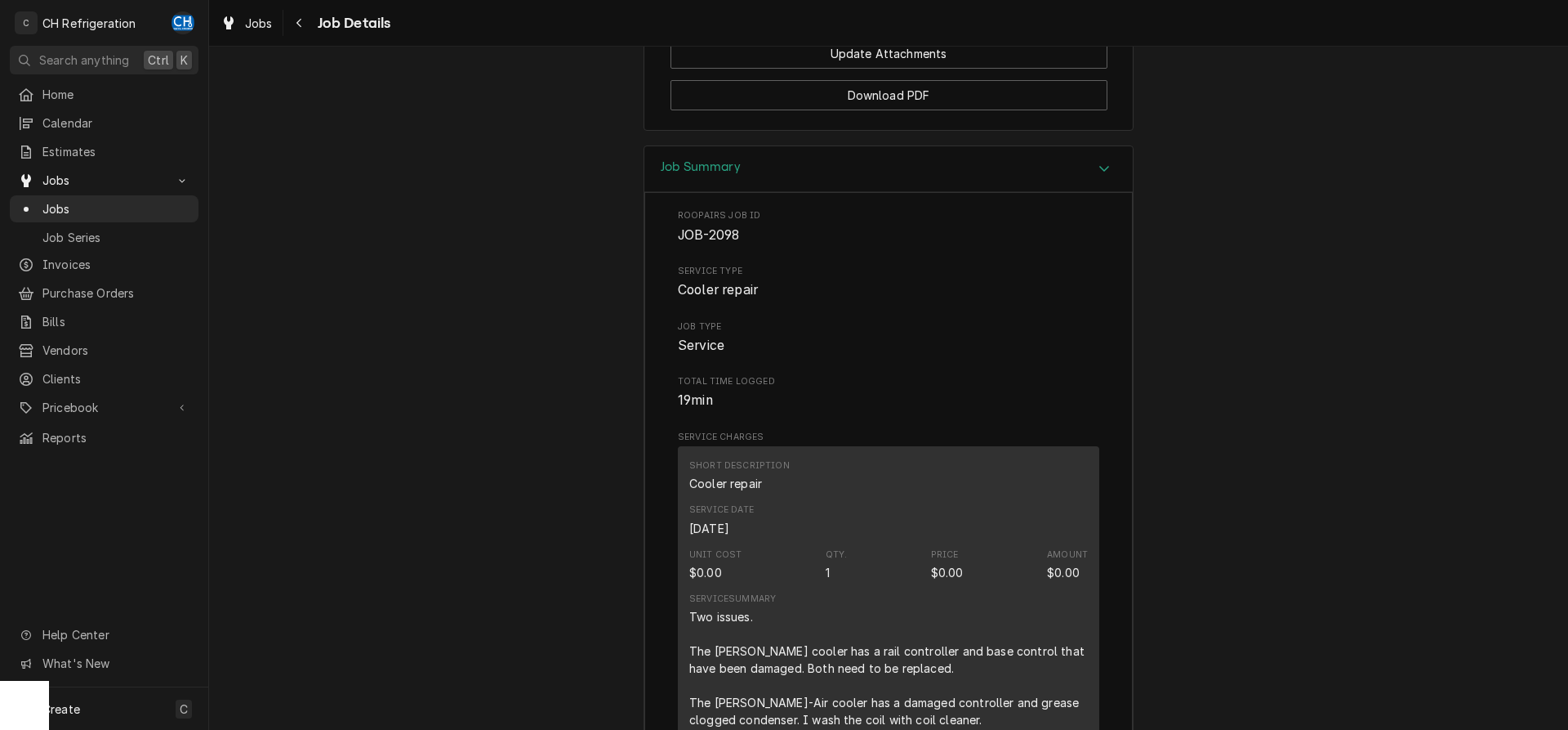
scroll to position [2091, 0]
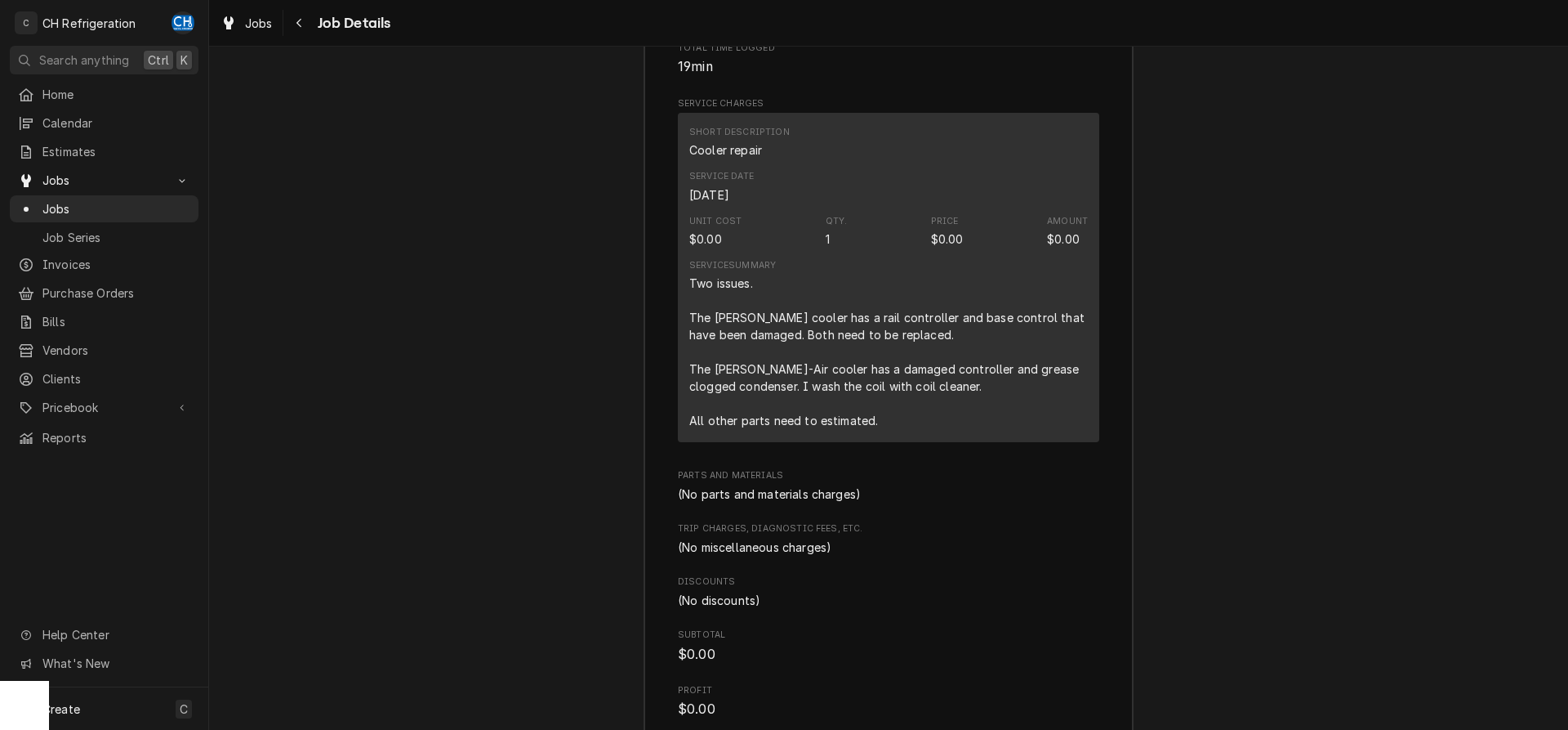
click at [799, 429] on div "Two issues. The Randel cooler has a rail controller and base control that have …" at bounding box center [888, 351] width 399 height 154
click at [849, 429] on div "Two issues. The Randel cooler has a rail controller and base control that have …" at bounding box center [888, 351] width 399 height 154
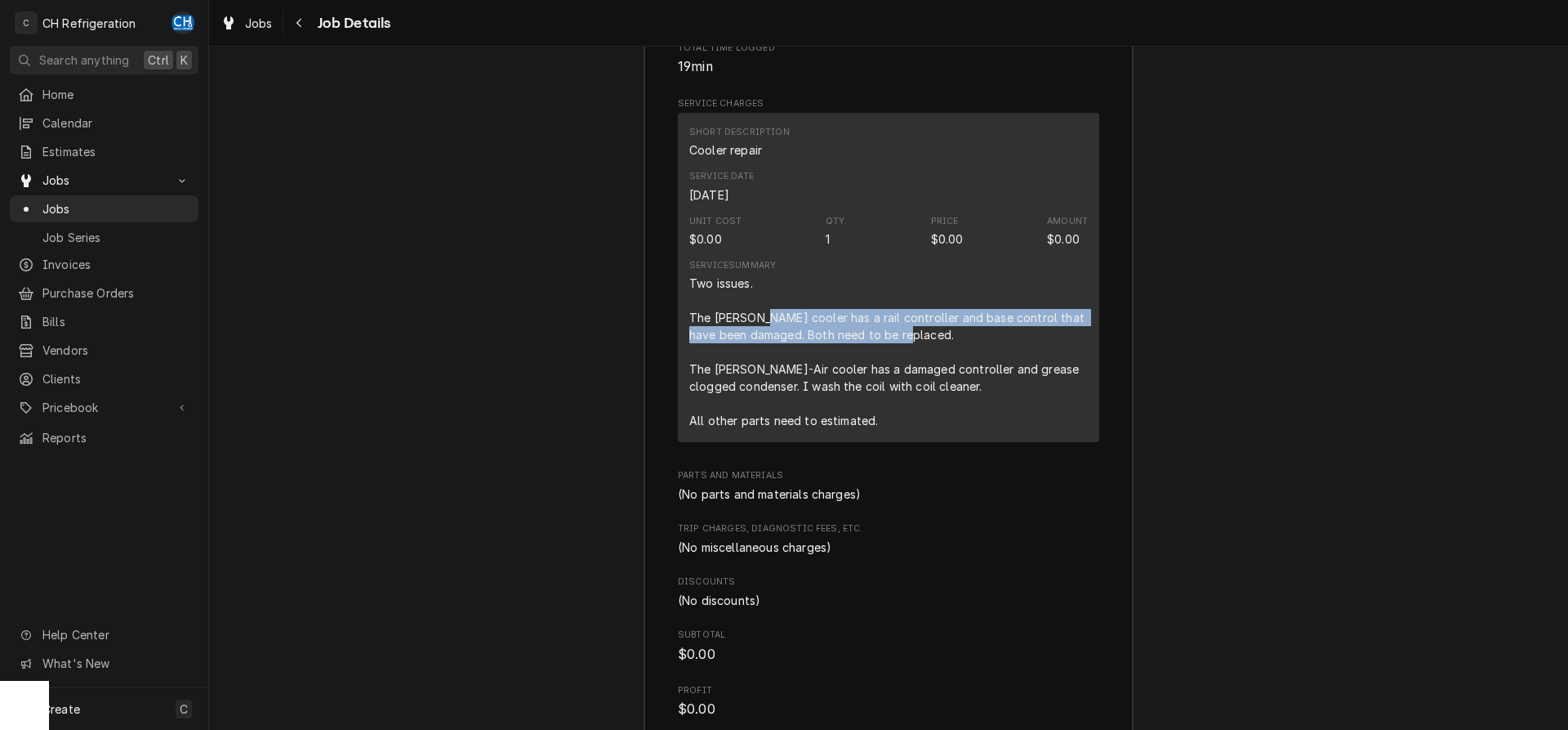
drag, startPoint x: 762, startPoint y: 339, endPoint x: 901, endPoint y: 357, distance: 140.2
click at [901, 357] on div "Two issues. The Randel cooler has a rail controller and base control that have …" at bounding box center [888, 351] width 399 height 154
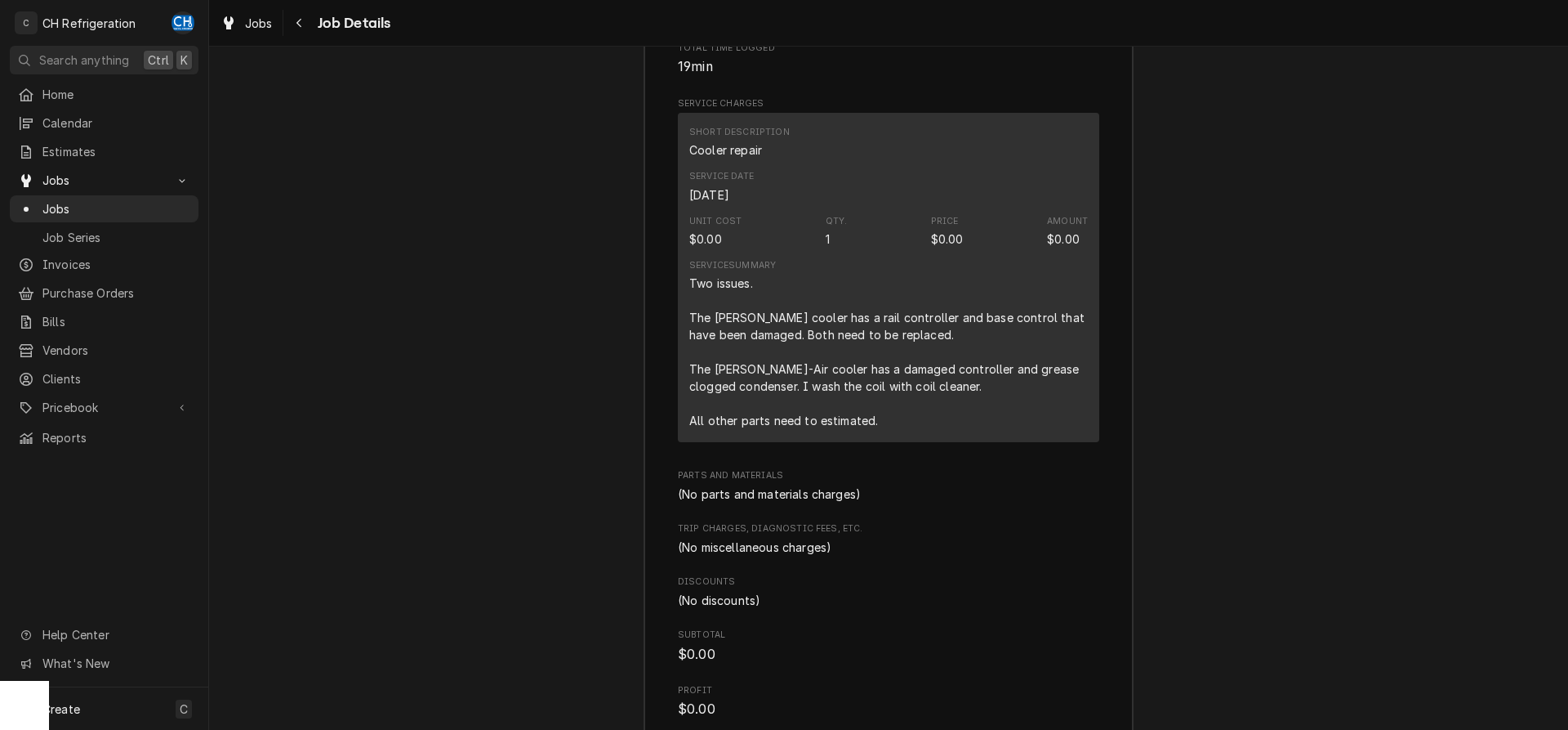
click at [902, 357] on div "Two issues. The Randel cooler has a rail controller and base control that have …" at bounding box center [888, 351] width 399 height 154
drag, startPoint x: 684, startPoint y: 387, endPoint x: 829, endPoint y: 397, distance: 145.3
click at [984, 395] on div "Short Description Cooler repair Service Date Oct 14, 2025 Unit Cost $0.00 Qty. …" at bounding box center [888, 277] width 421 height 329
click at [699, 398] on div "Two issues. The Randel cooler has a rail controller and base control that have …" at bounding box center [888, 351] width 399 height 154
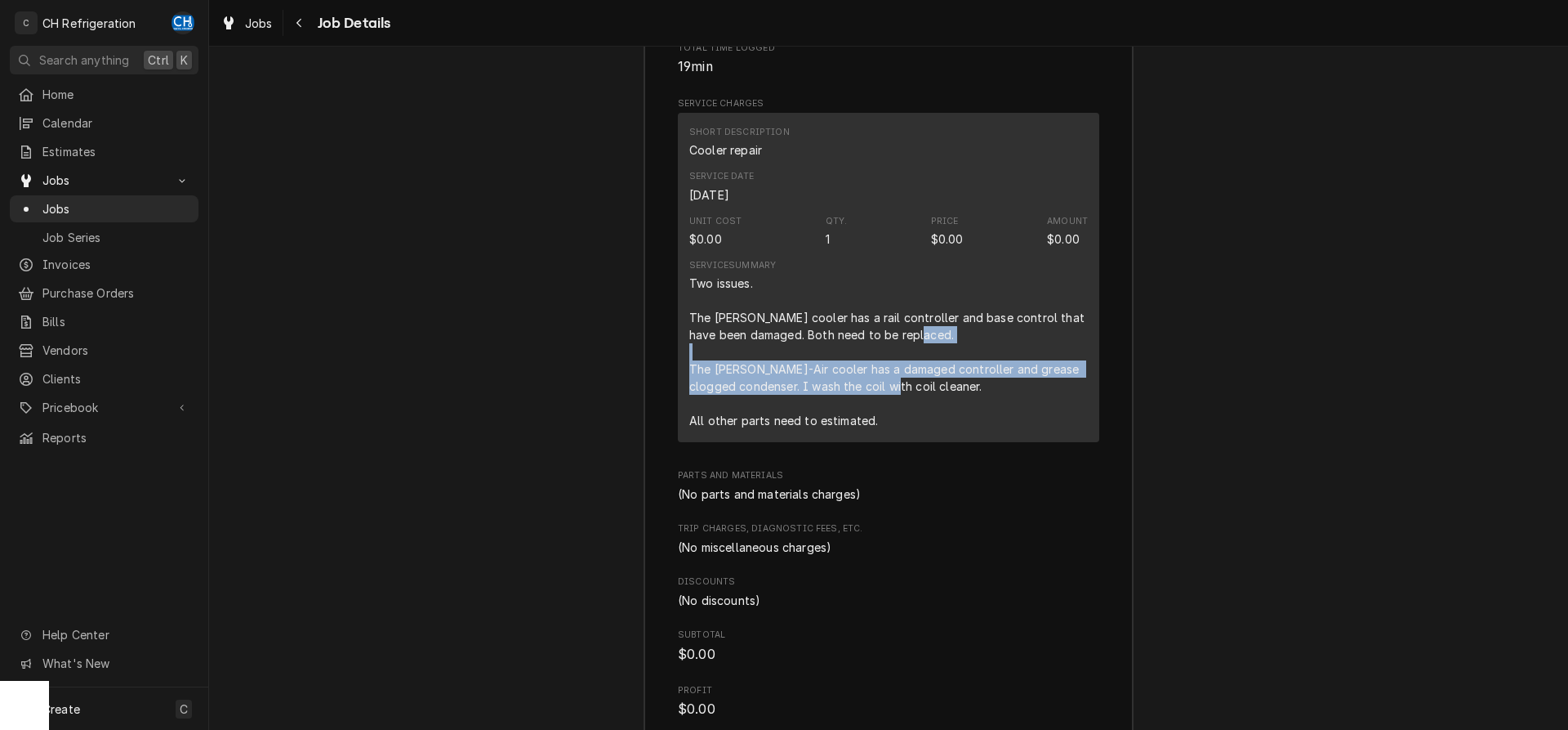
drag, startPoint x: 686, startPoint y: 388, endPoint x: 945, endPoint y: 403, distance: 259.4
click at [945, 403] on div "Short Description Cooler repair Service Date Oct 14, 2025 Unit Cost $0.00 Qty. …" at bounding box center [888, 277] width 421 height 329
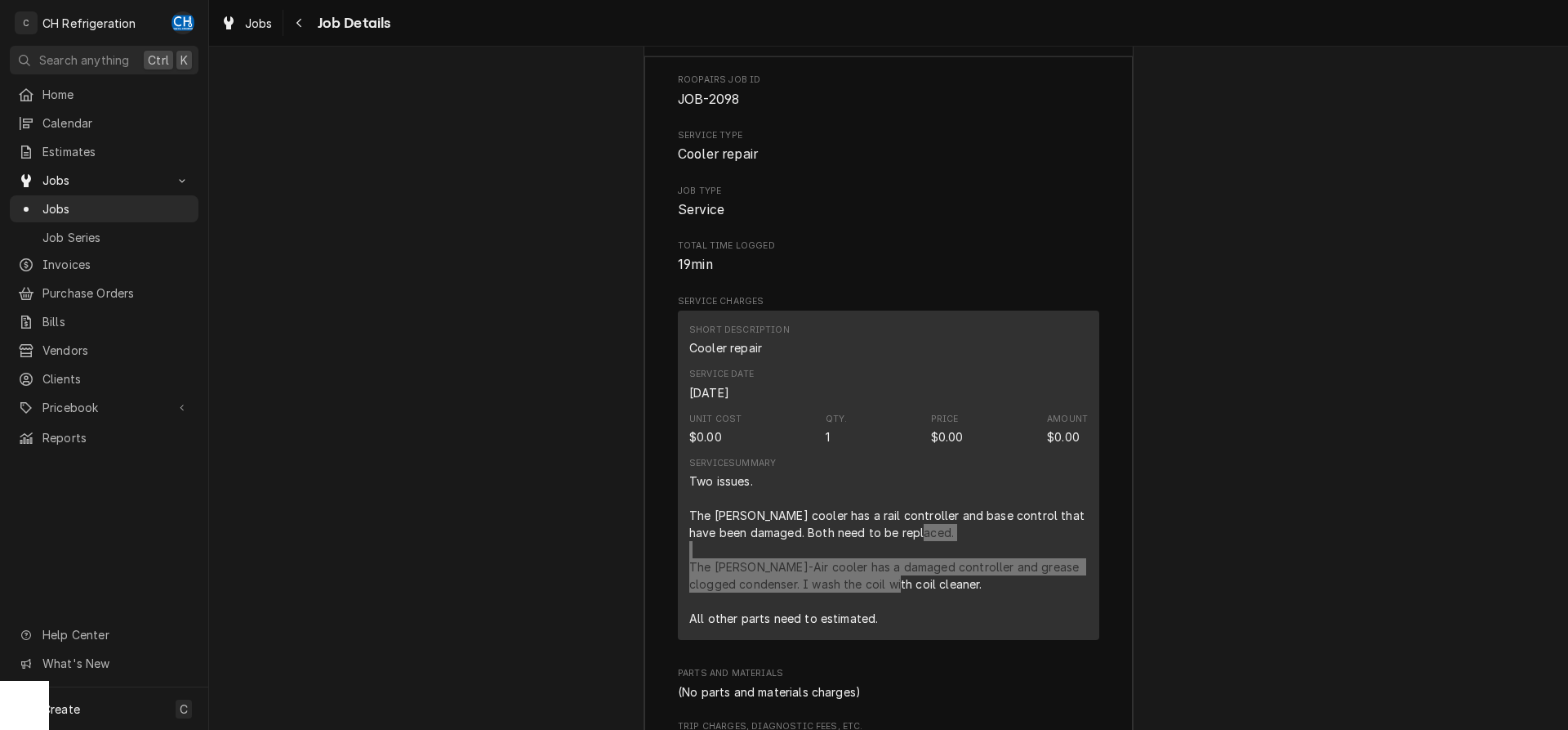
scroll to position [1895, 0]
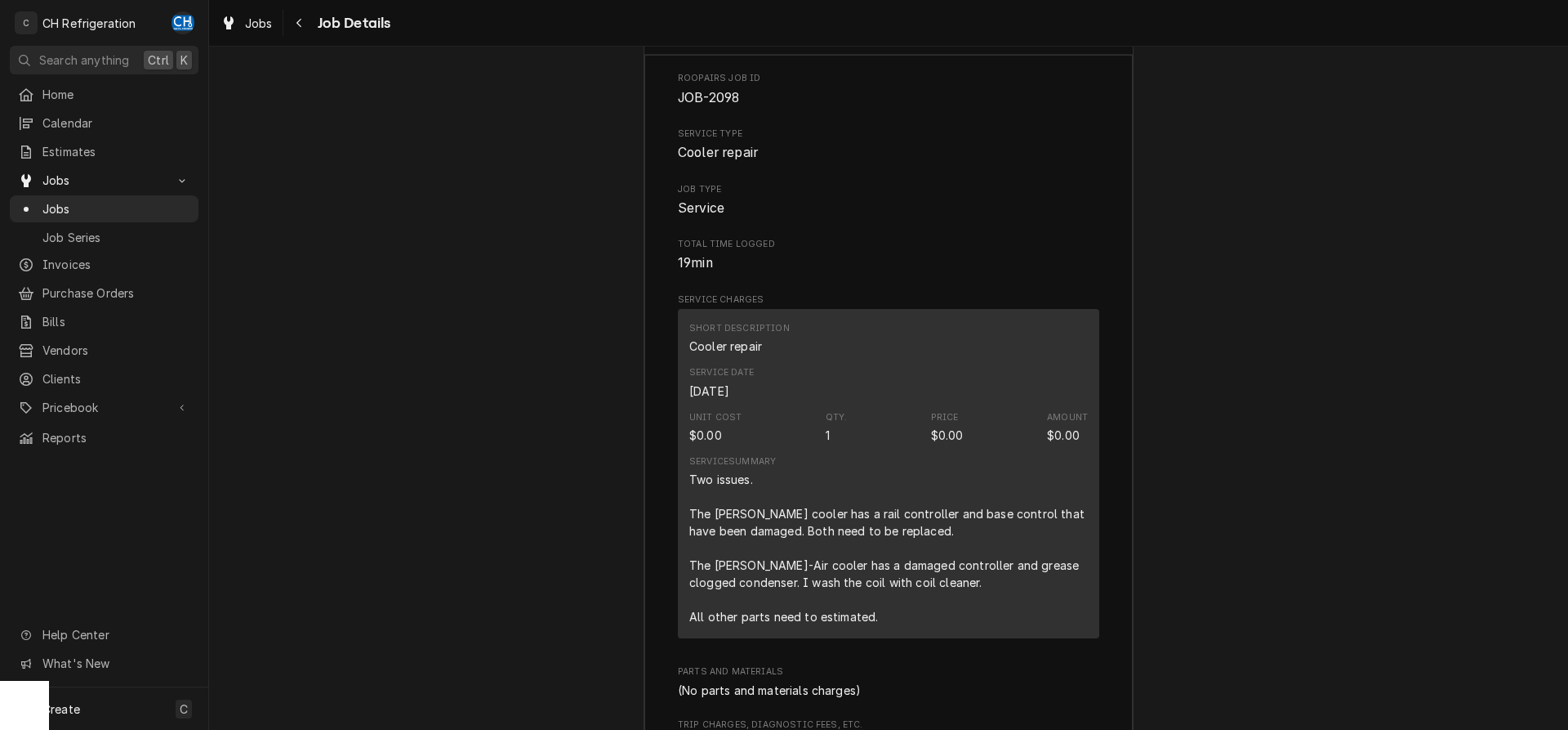
click at [790, 405] on div "Service Date Oct 14, 2025" at bounding box center [888, 383] width 399 height 44
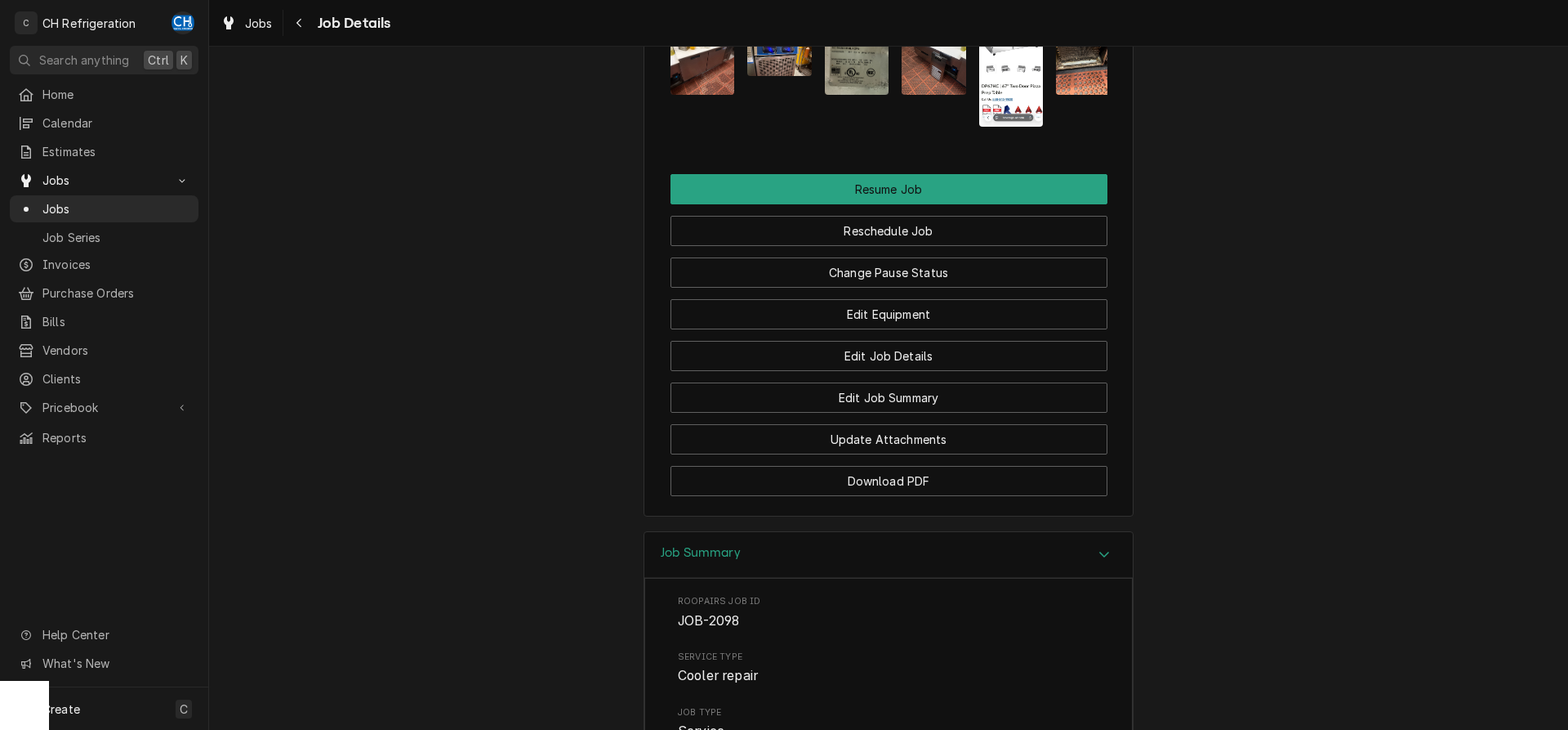
scroll to position [1333, 0]
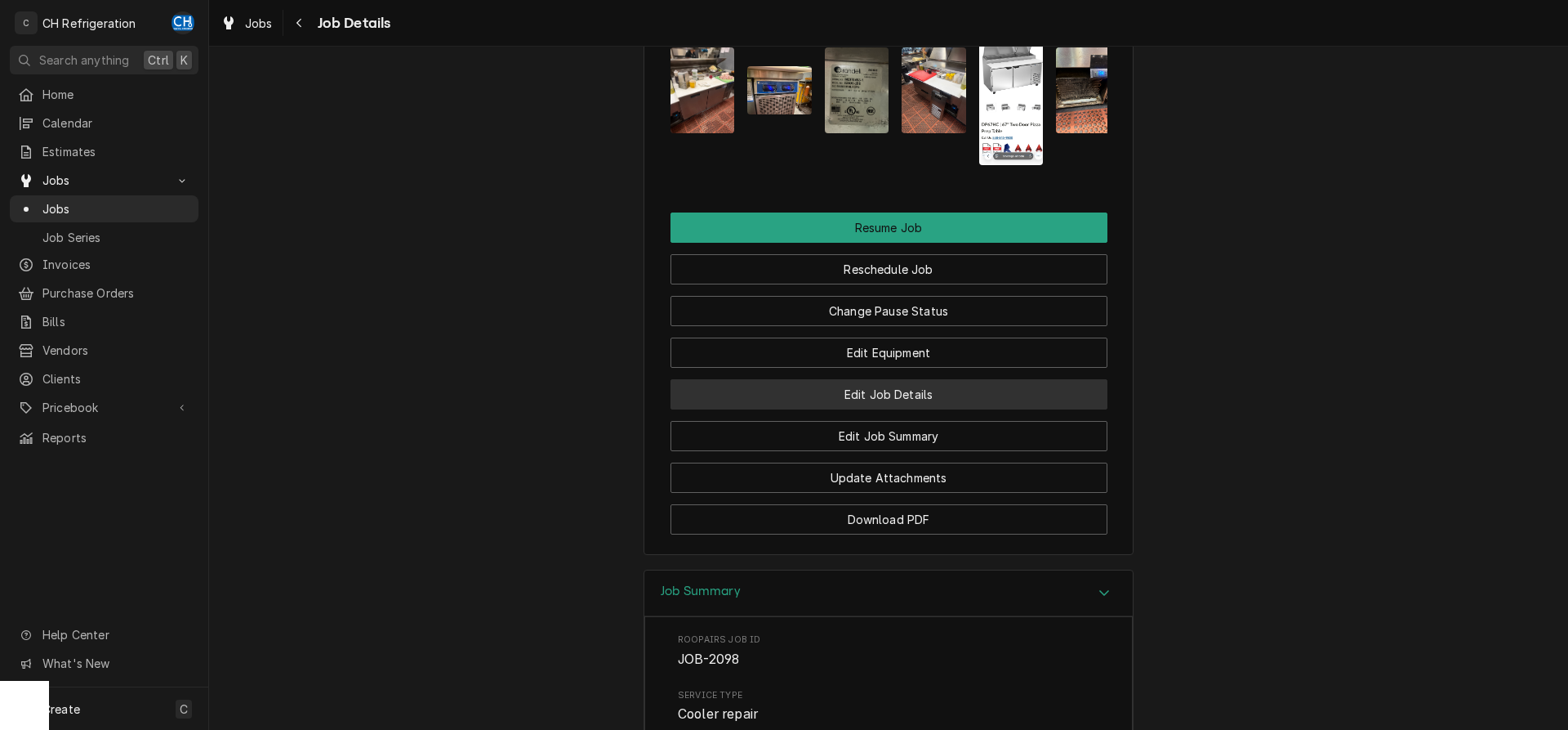
click at [899, 408] on button "Edit Job Details" at bounding box center [888, 394] width 437 height 30
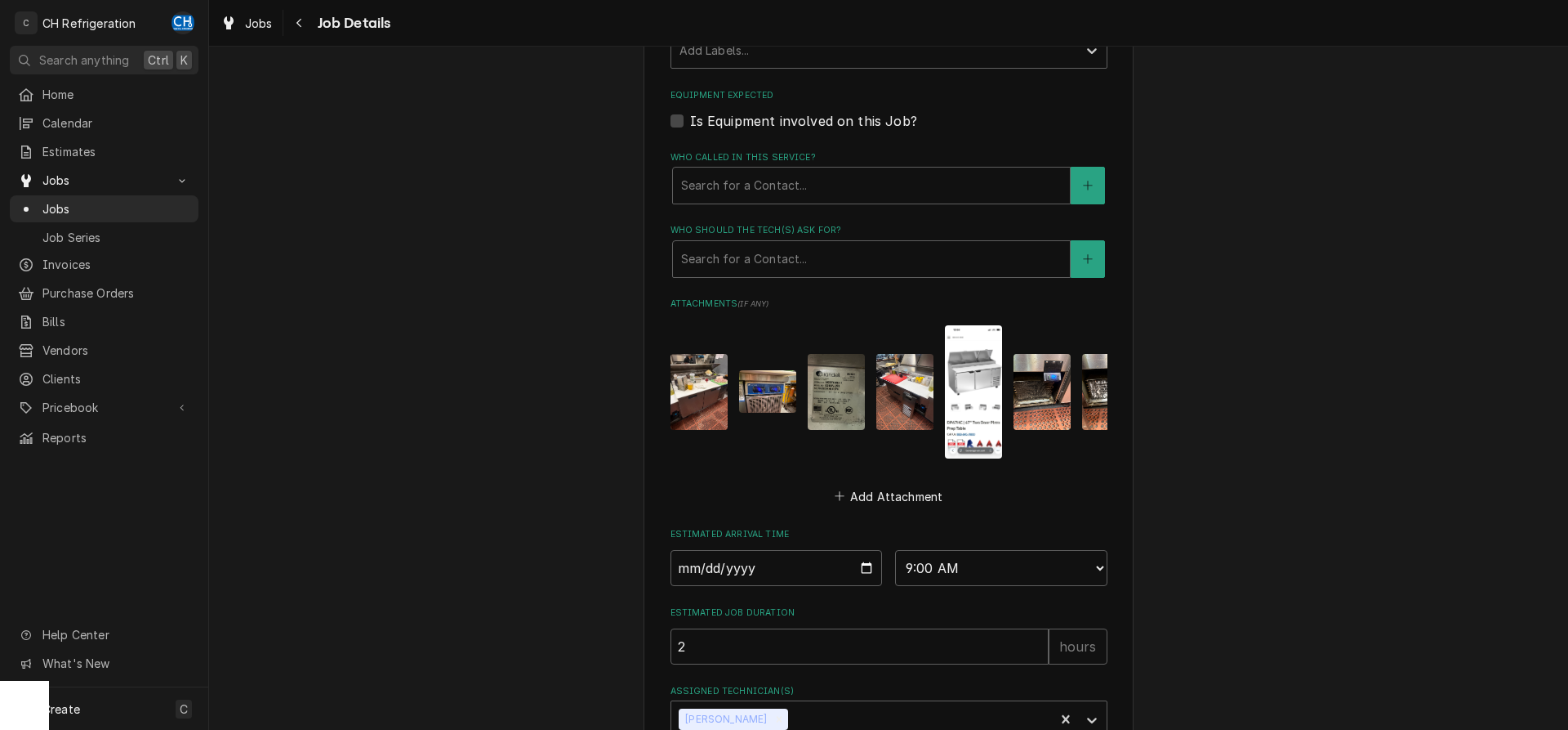
scroll to position [750, 0]
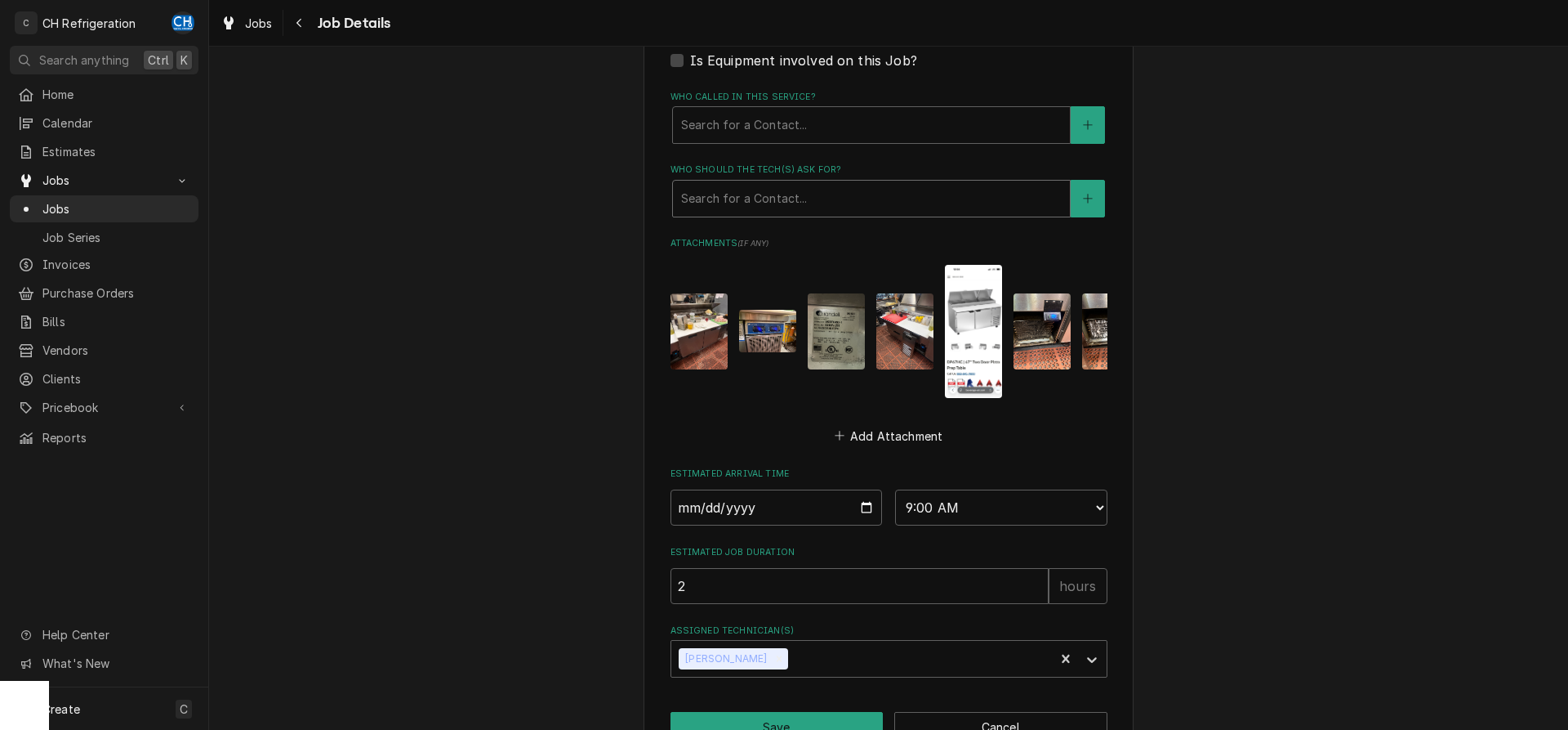
click at [797, 208] on div "Who should the tech(s) ask for?" at bounding box center [872, 199] width 380 height 30
click at [1224, 229] on div "HopSaint Brewing Company [STREET_ADDRESS] Use the fields below to edit this job…" at bounding box center [887, 45] width 1358 height 1464
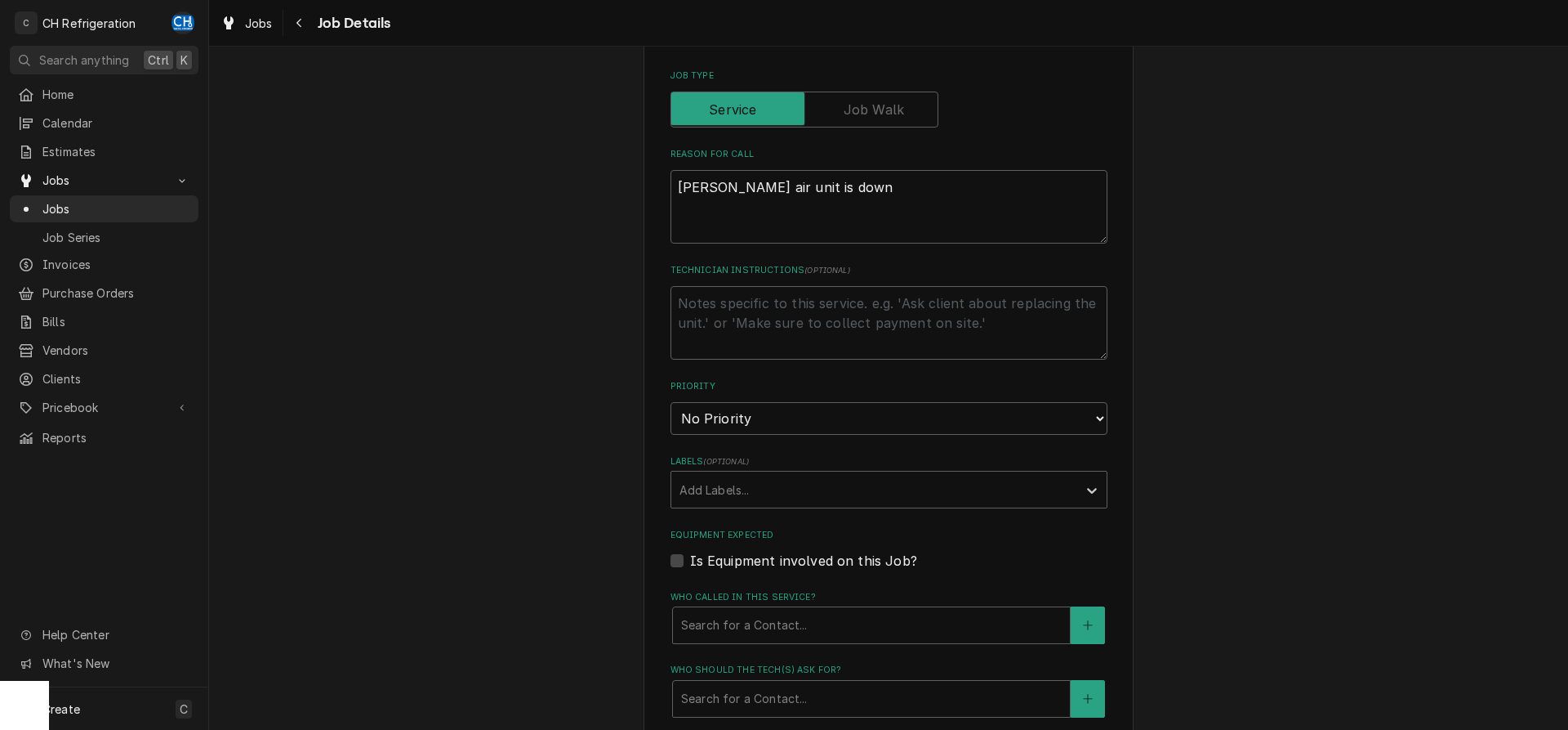
scroll to position [0, 0]
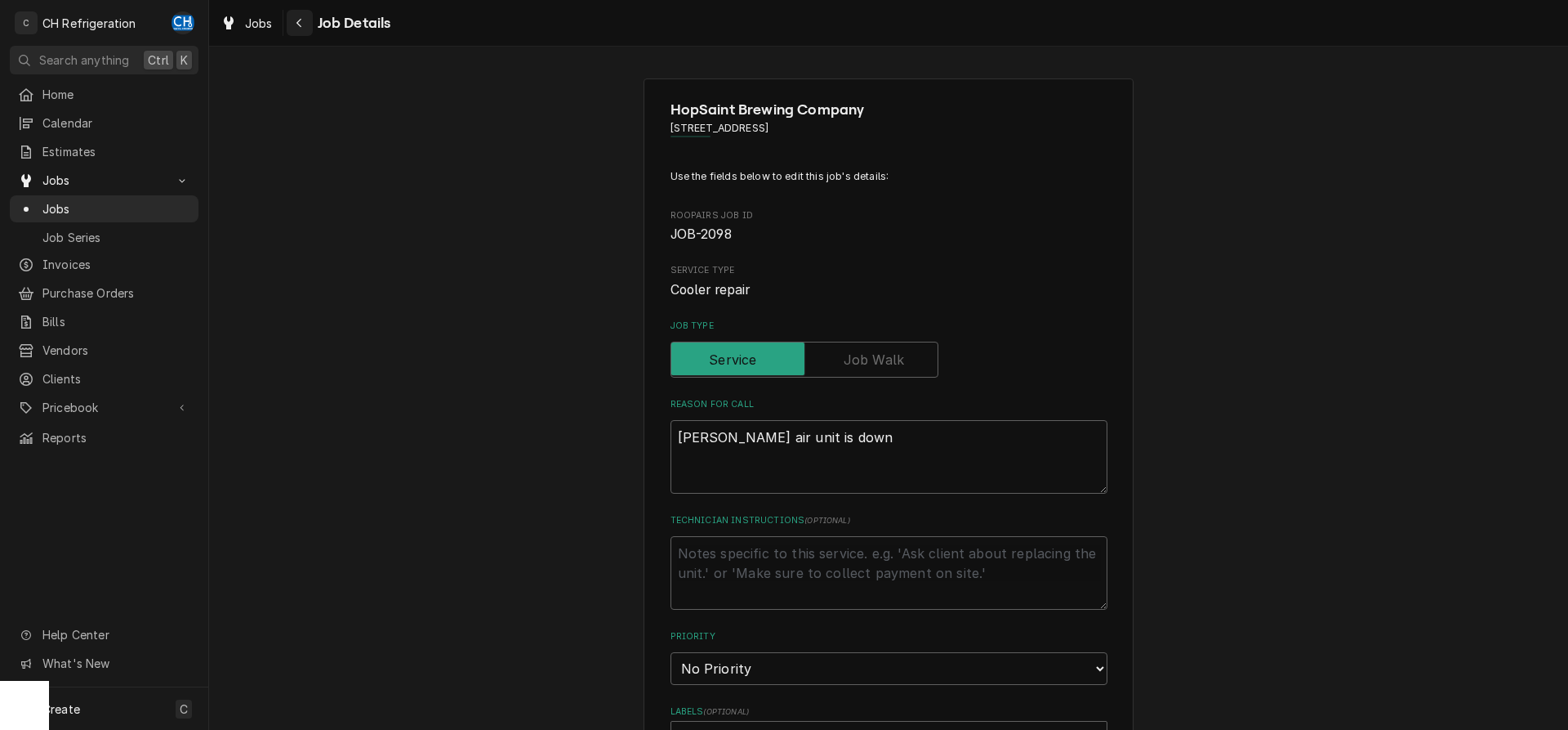
click at [310, 16] on button "Navigate back" at bounding box center [299, 23] width 26 height 26
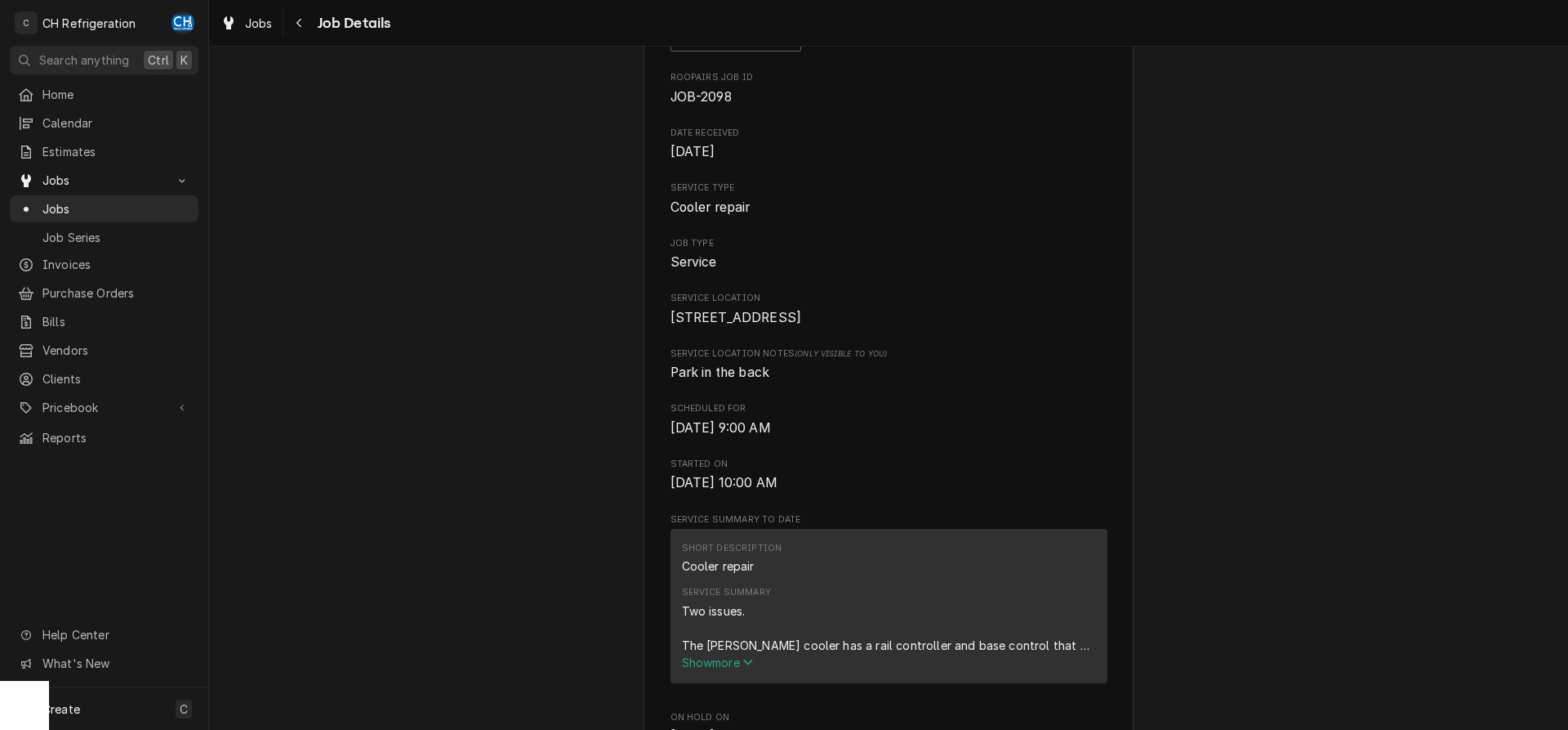
scroll to position [417, 0]
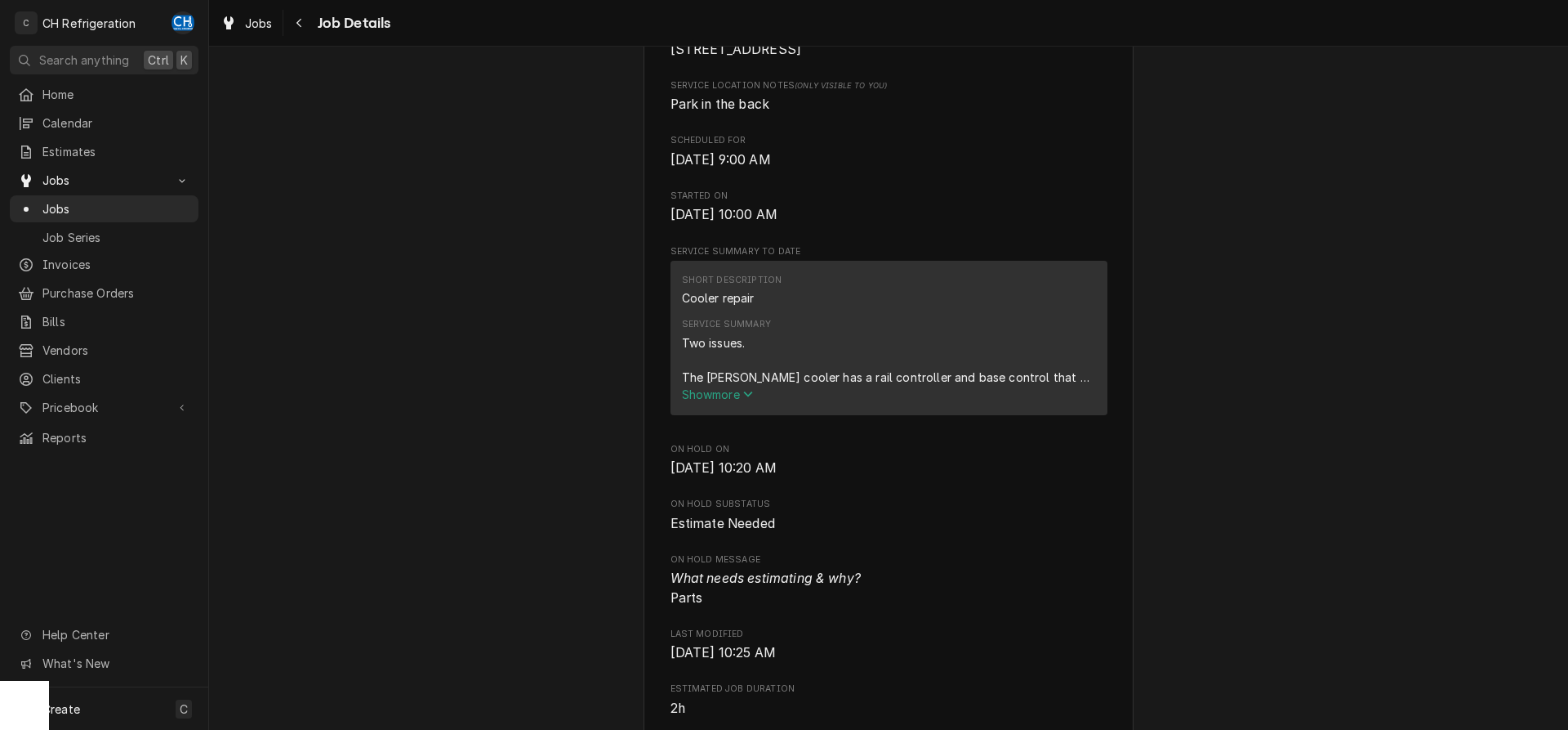
click at [1217, 617] on div "Estimate Needed HopSaint Brewing Company 5160 W 190th St, Torrance, CA 90503 Op…" at bounding box center [887, 566] width 1358 height 1840
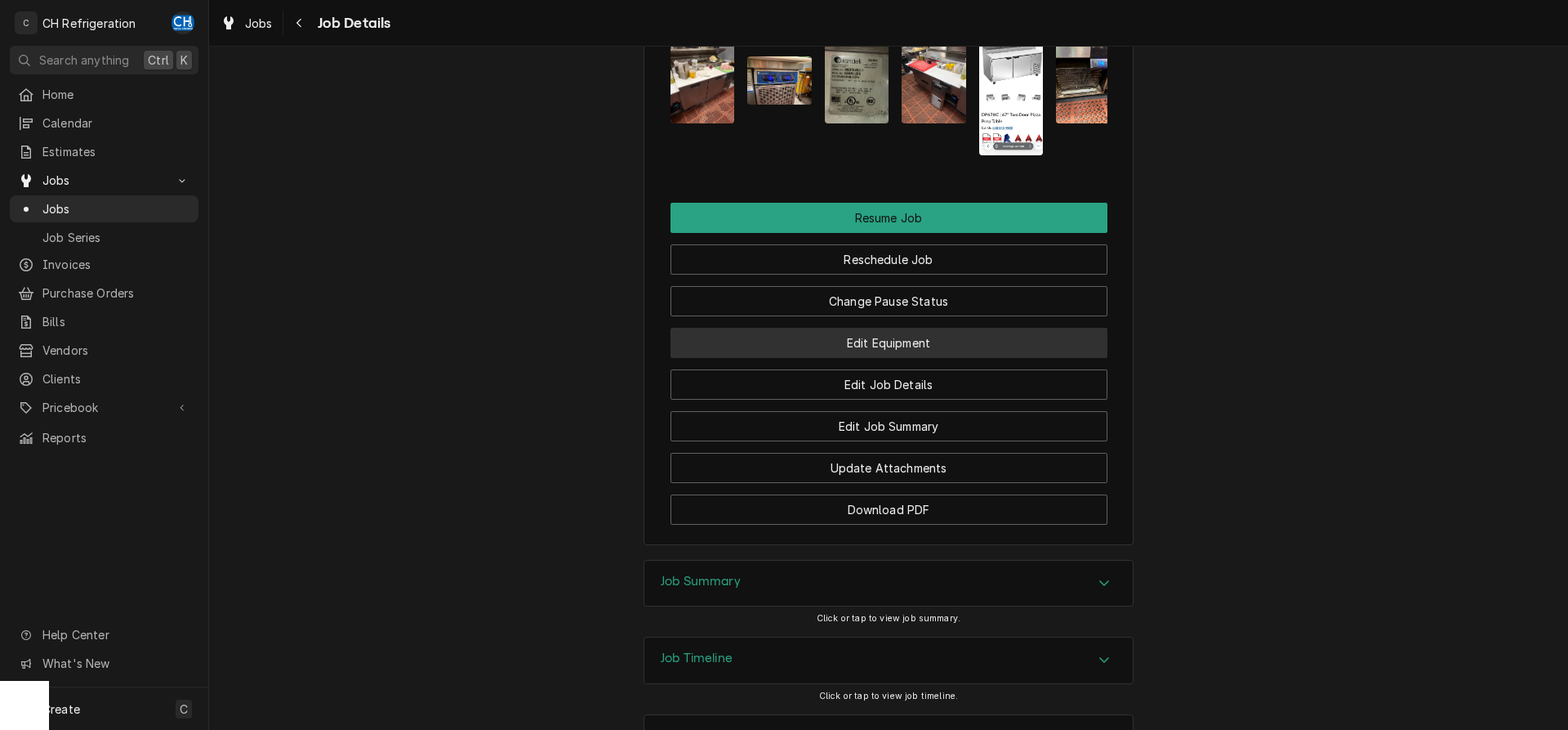
scroll to position [1341, 0]
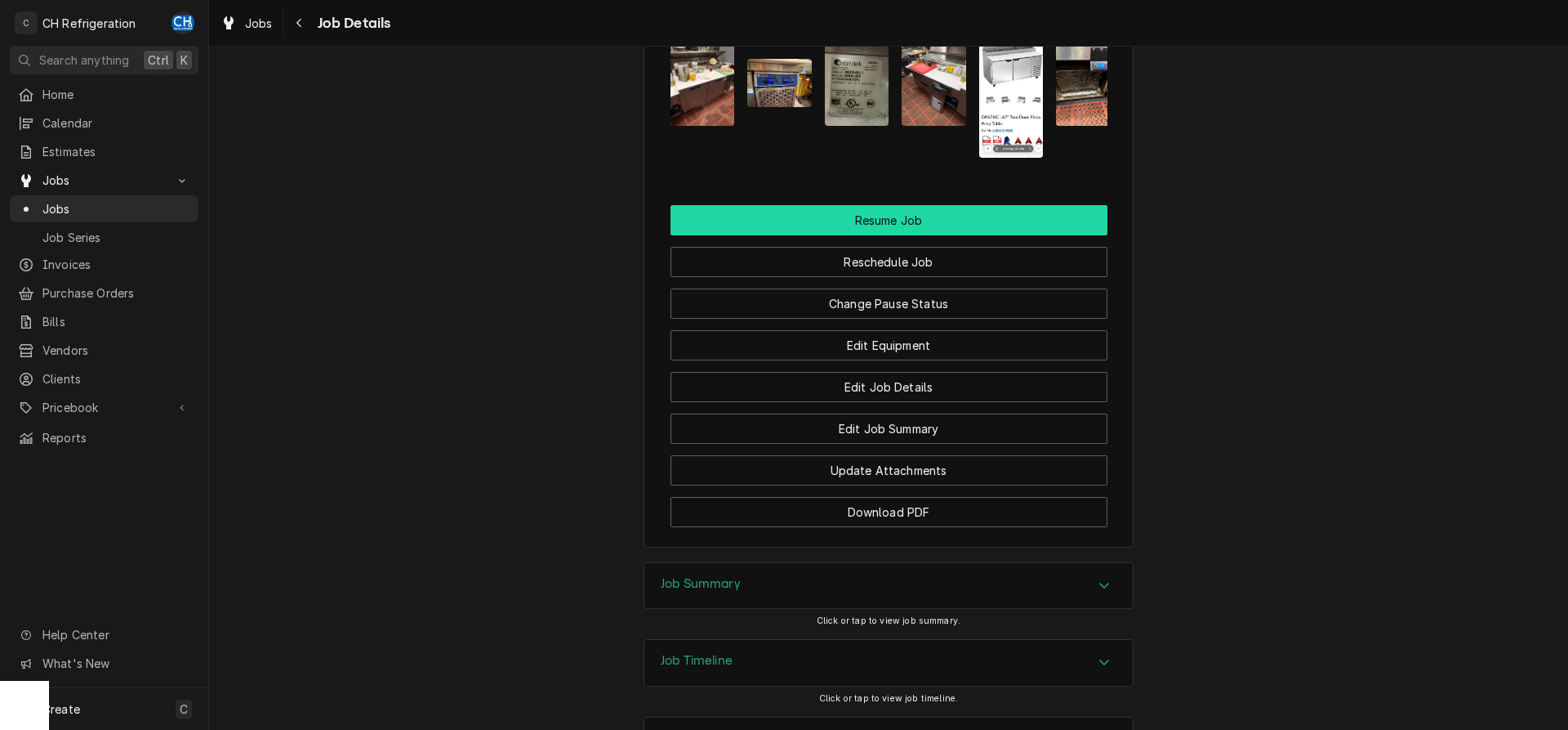
click at [843, 236] on button "Resume Job" at bounding box center [888, 220] width 437 height 30
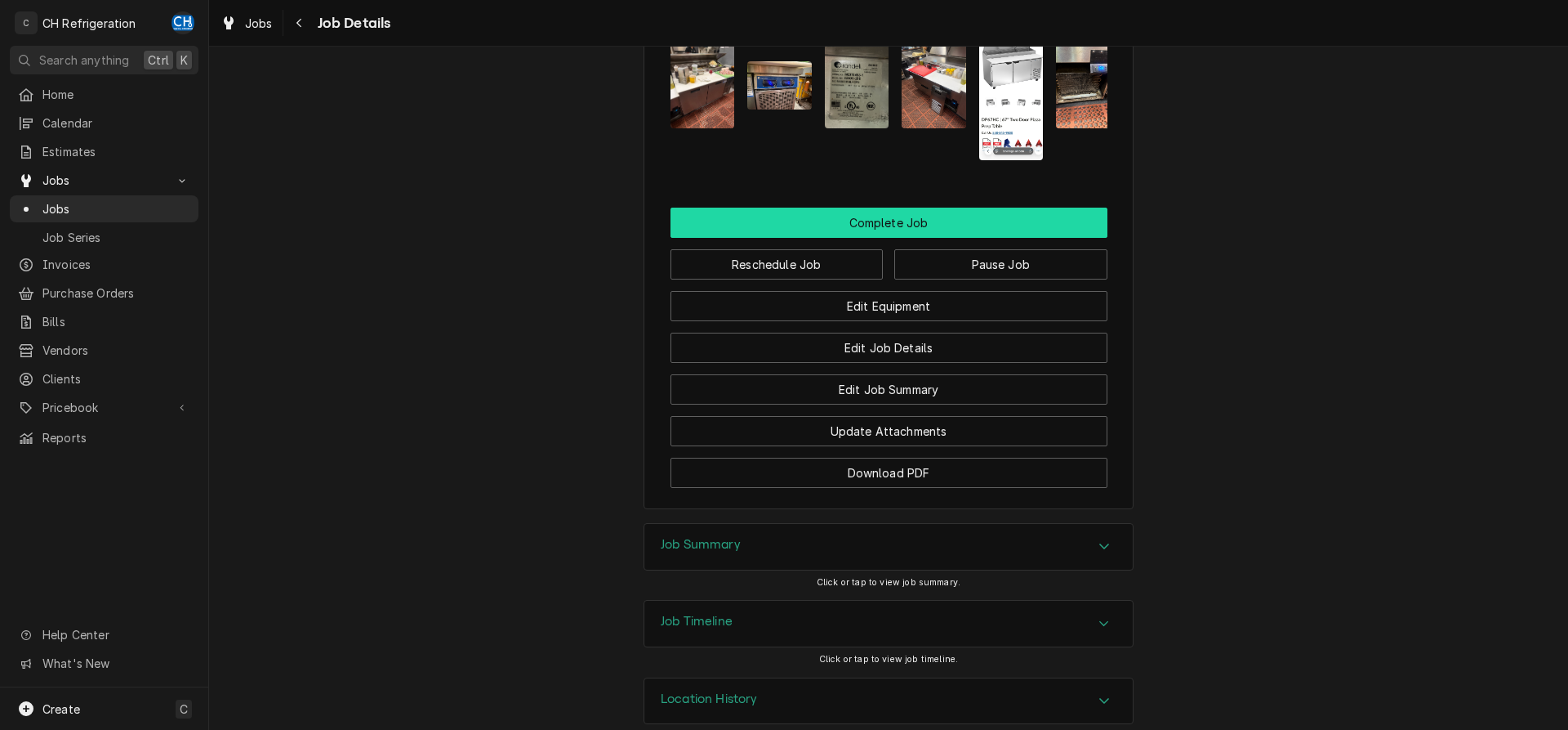
scroll to position [1250, 0]
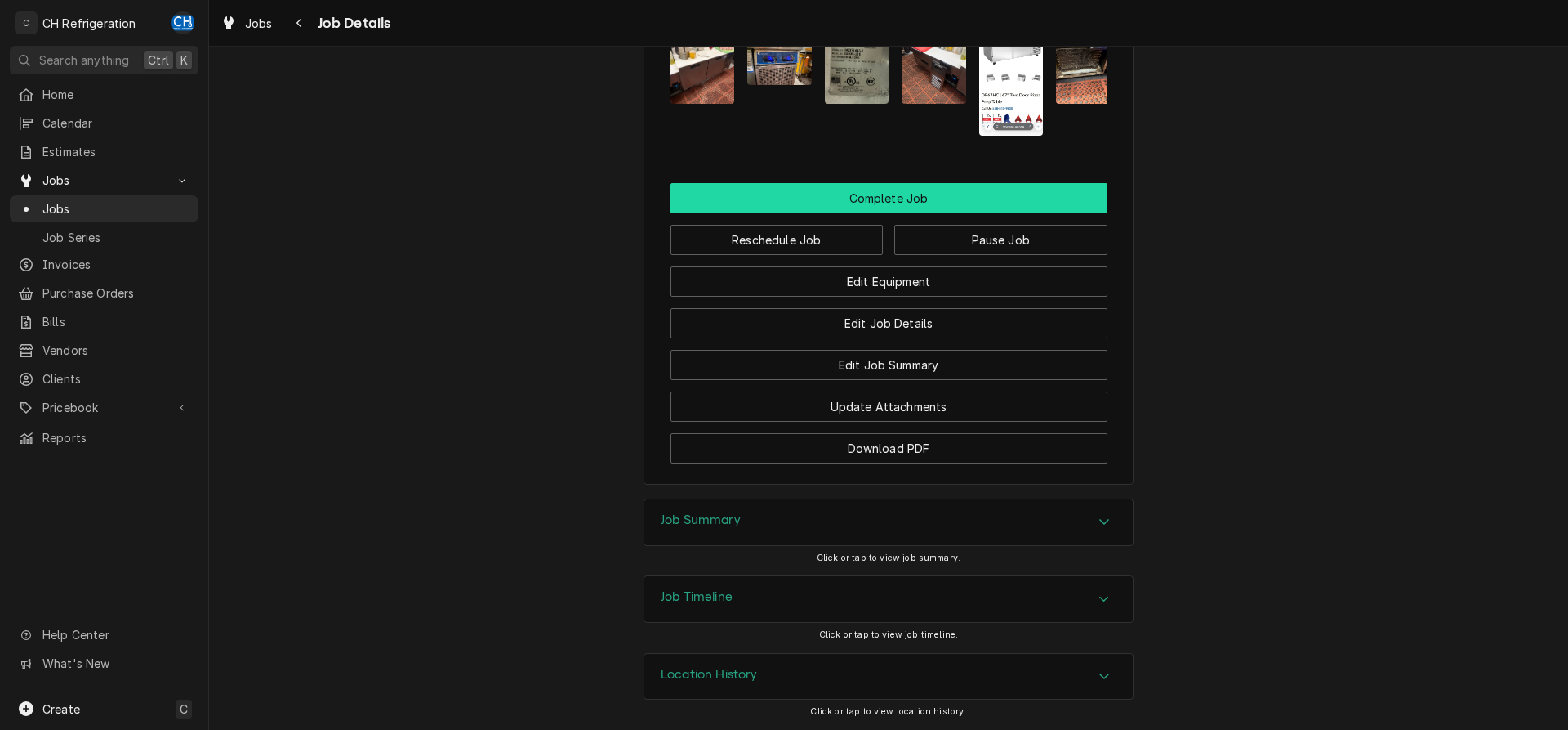
click at [901, 194] on button "Complete Job" at bounding box center [888, 198] width 437 height 30
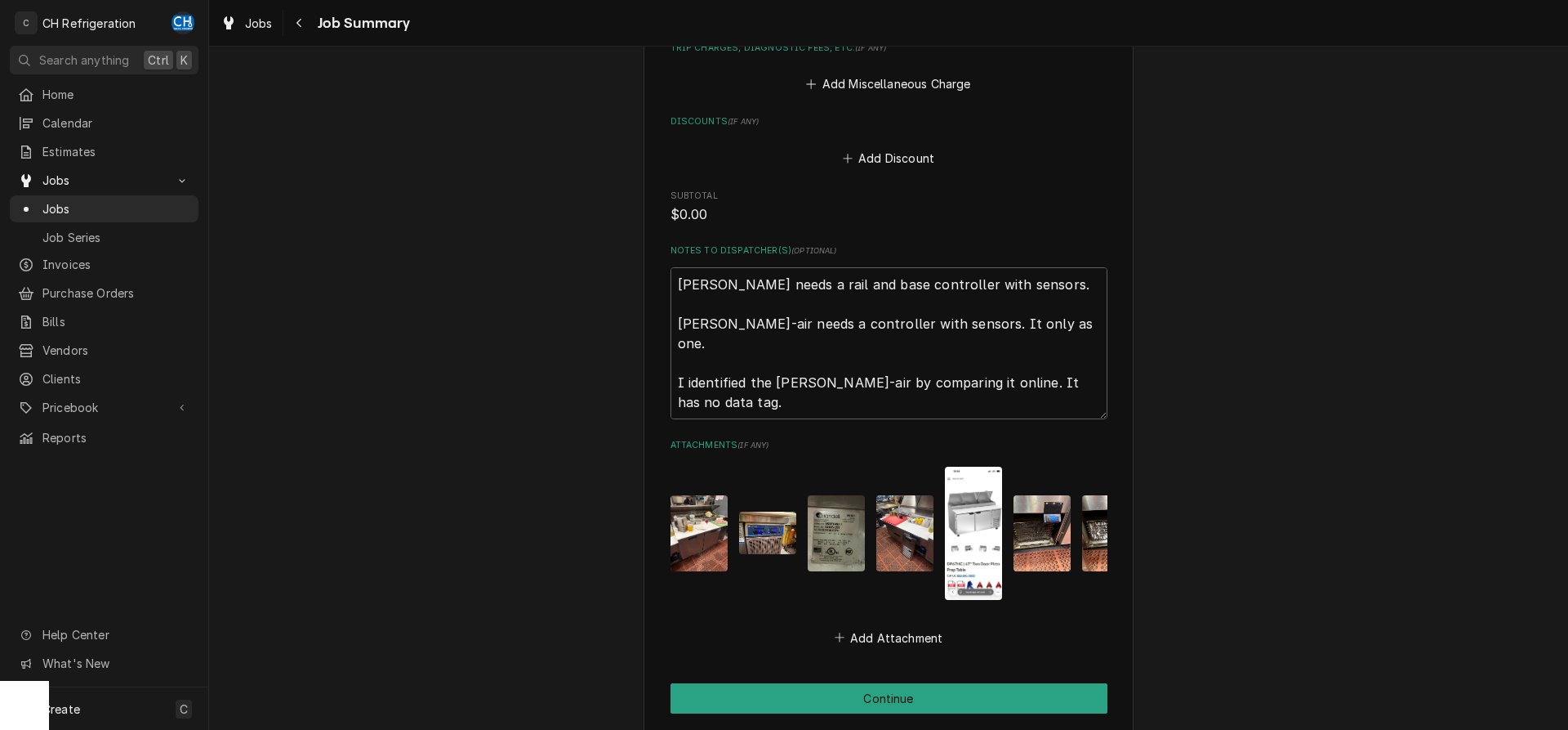
scroll to position [1034, 0]
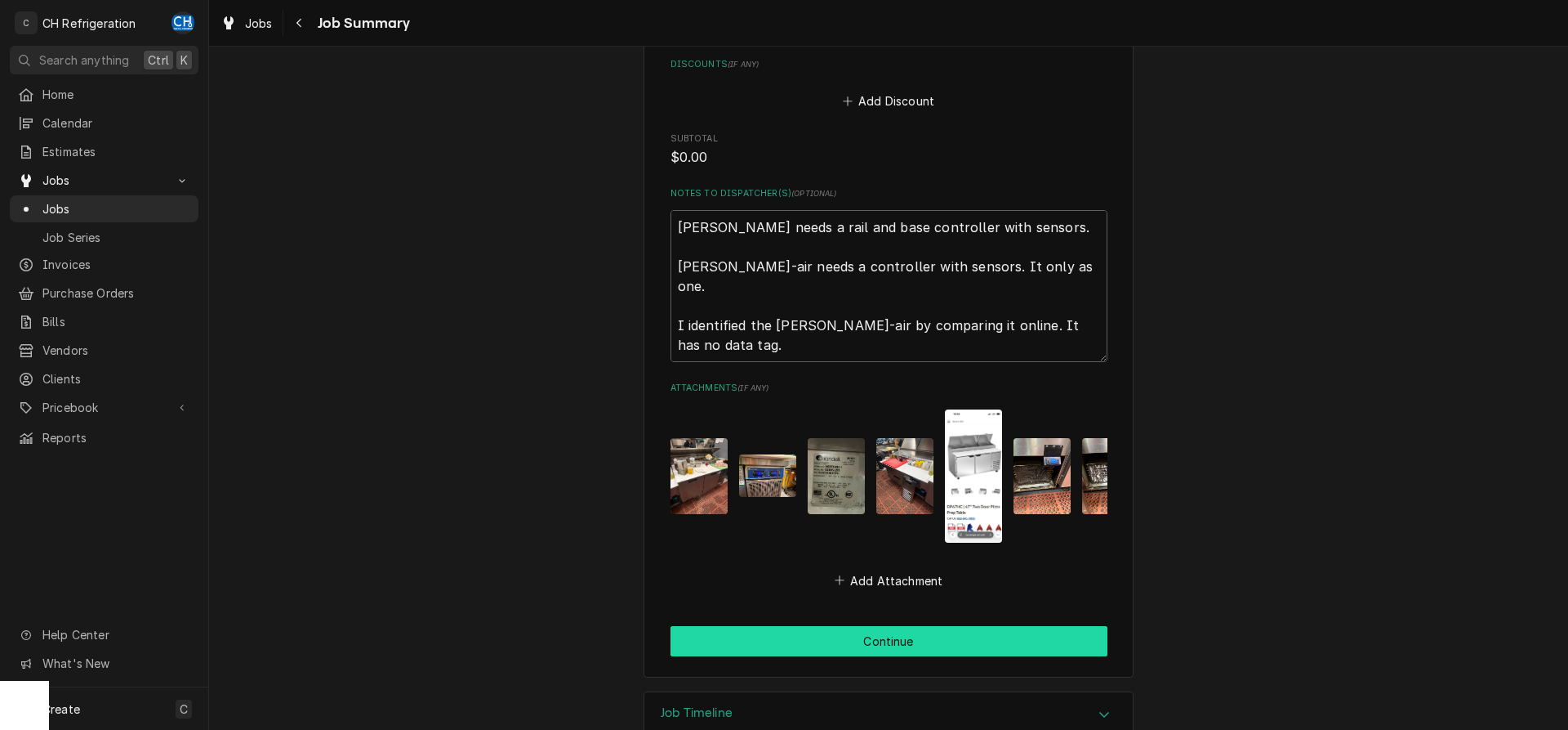
click at [878, 626] on button "Continue" at bounding box center [888, 640] width 437 height 30
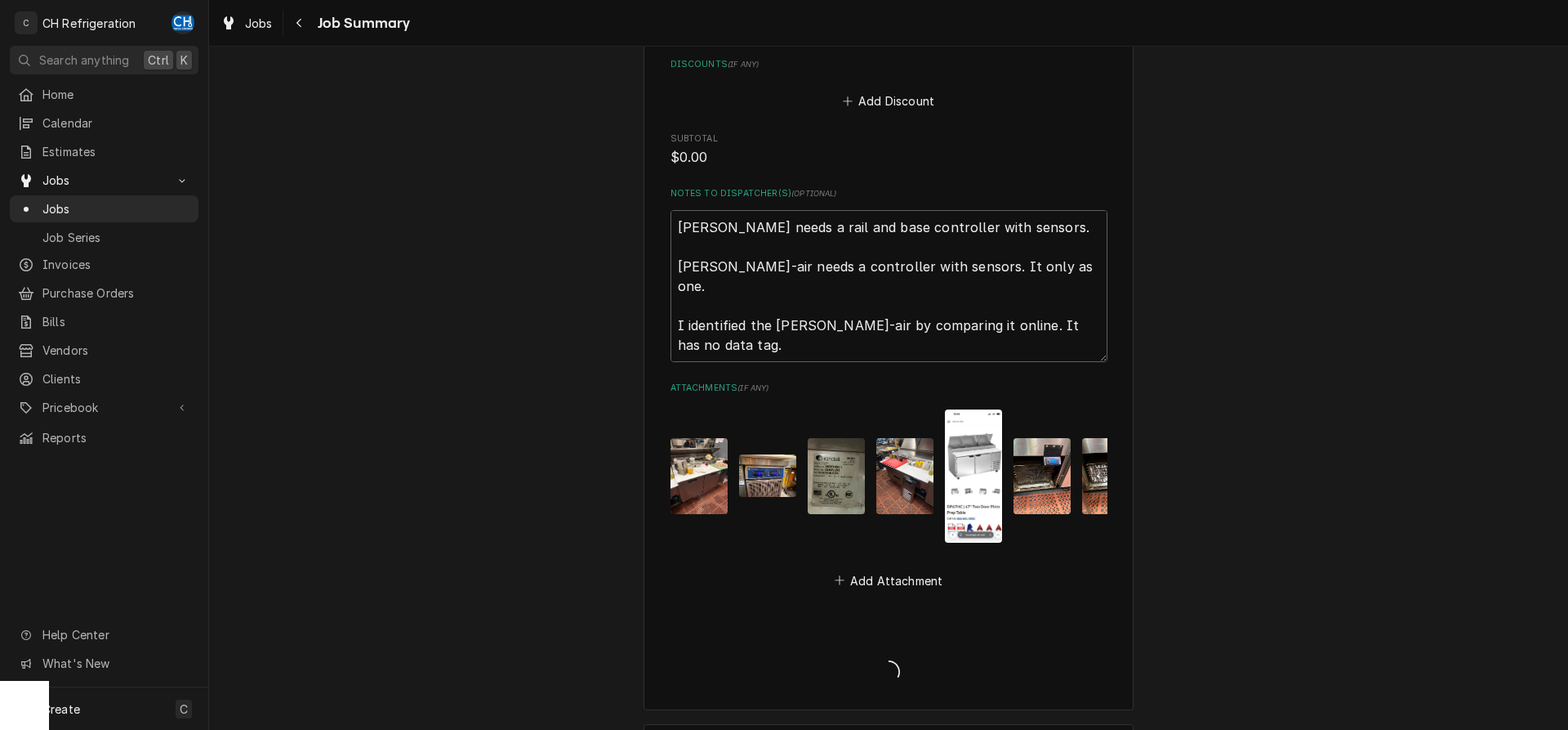
type textarea "x"
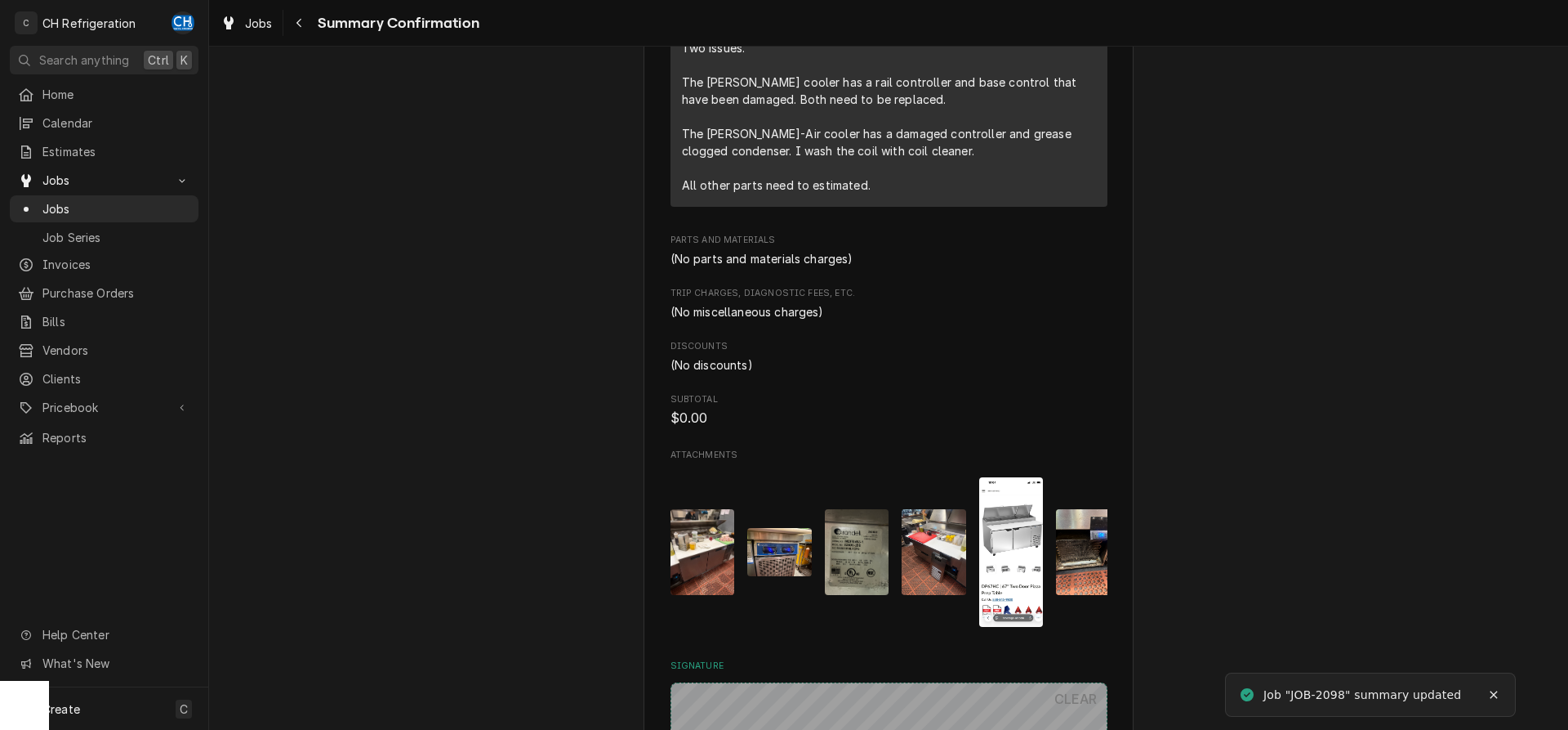
scroll to position [1057, 0]
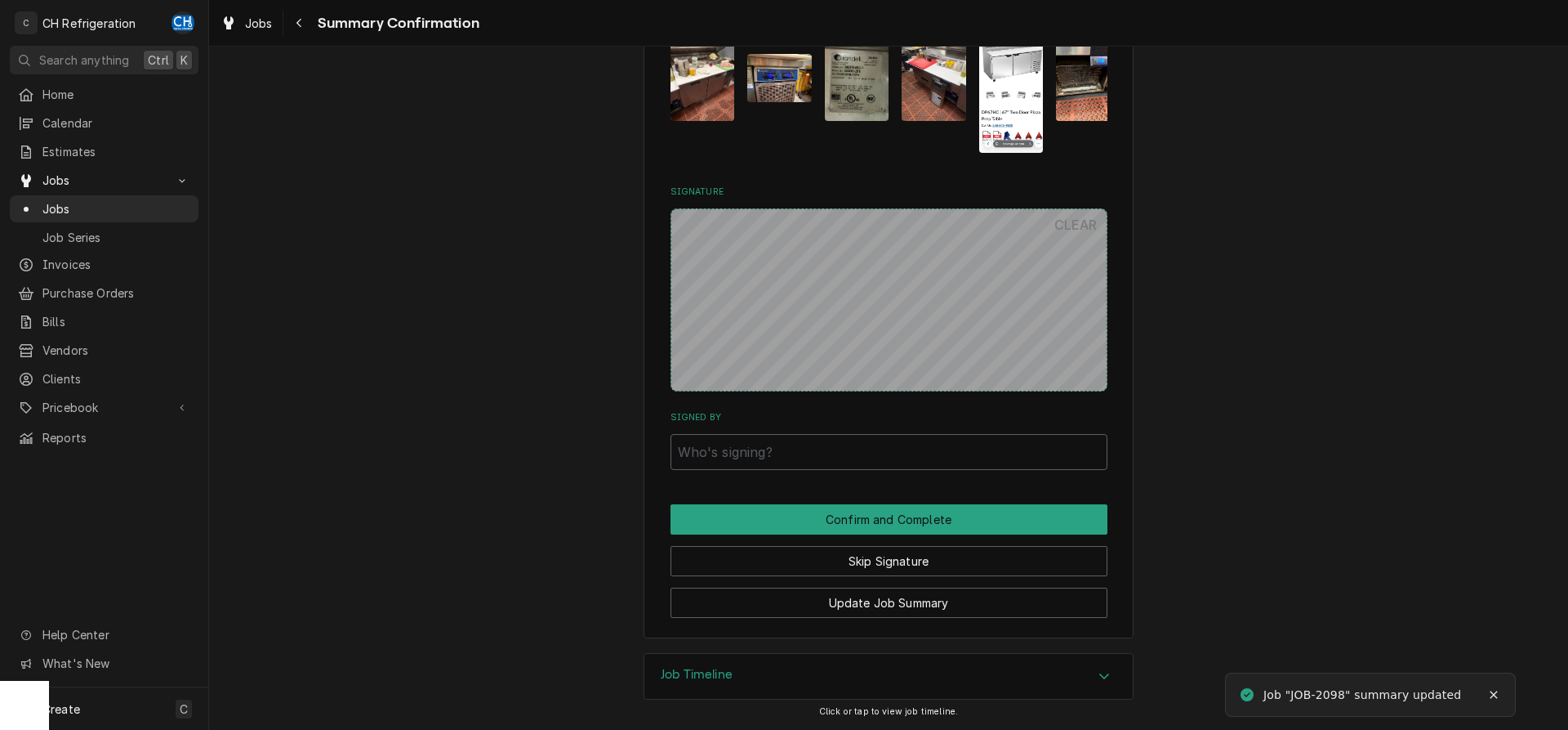
click at [767, 425] on div "Signed By" at bounding box center [888, 440] width 437 height 58
click at [767, 437] on input "Signed By" at bounding box center [888, 452] width 437 height 36
type input "retteyher"
click at [787, 509] on button "Confirm and Complete" at bounding box center [888, 519] width 437 height 30
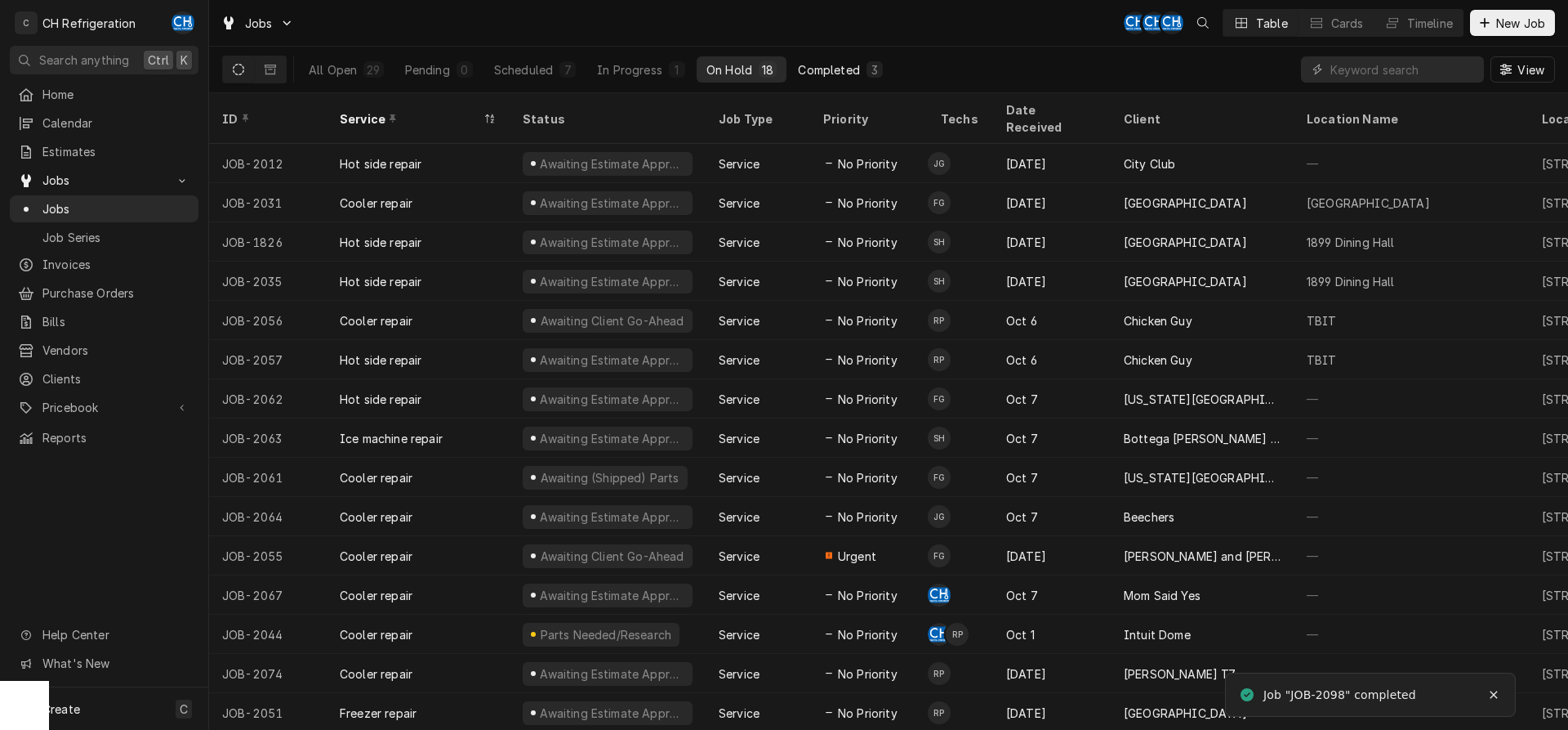
click at [879, 67] on div "3" at bounding box center [874, 69] width 17 height 17
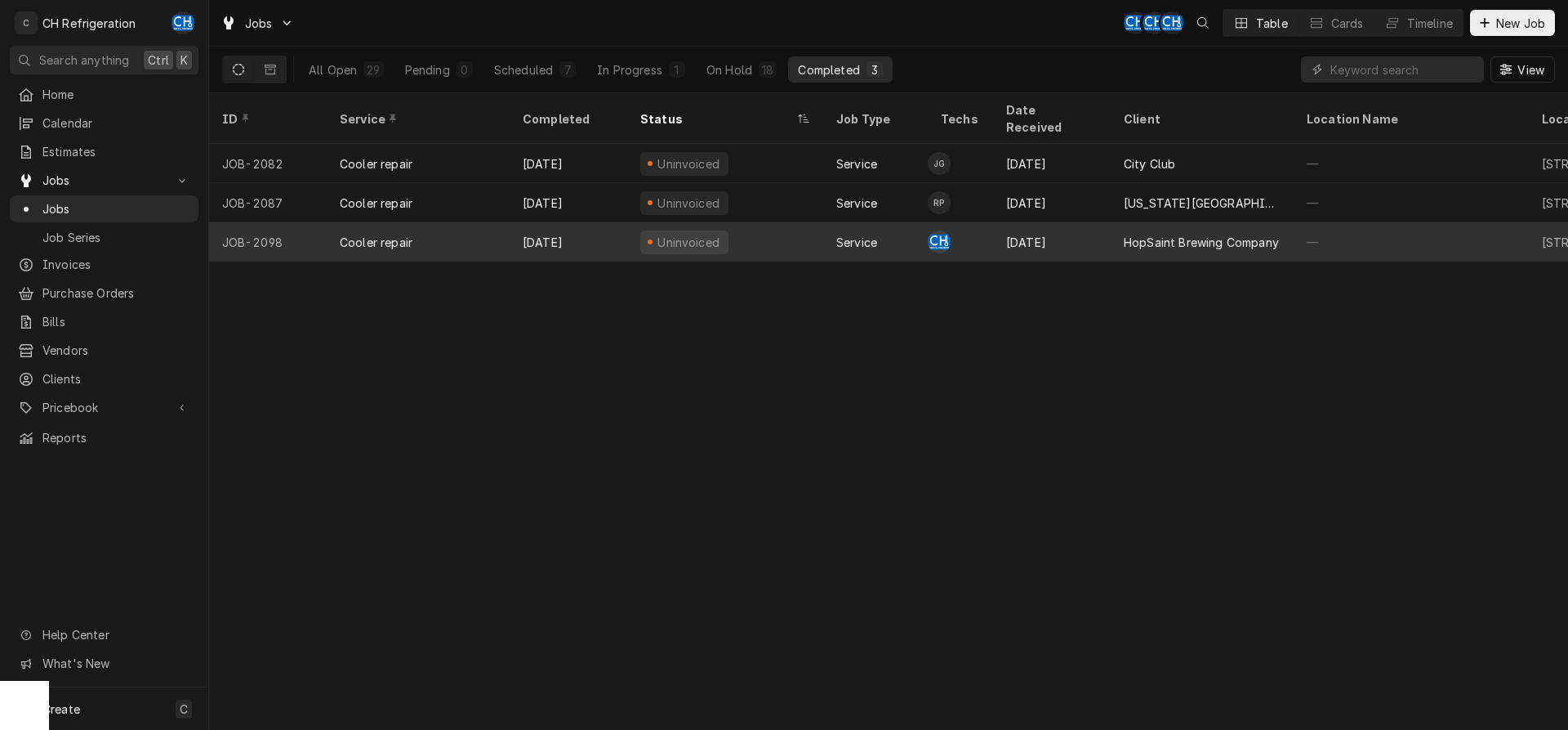
click at [1048, 228] on div "Oct 14" at bounding box center [1051, 242] width 117 height 39
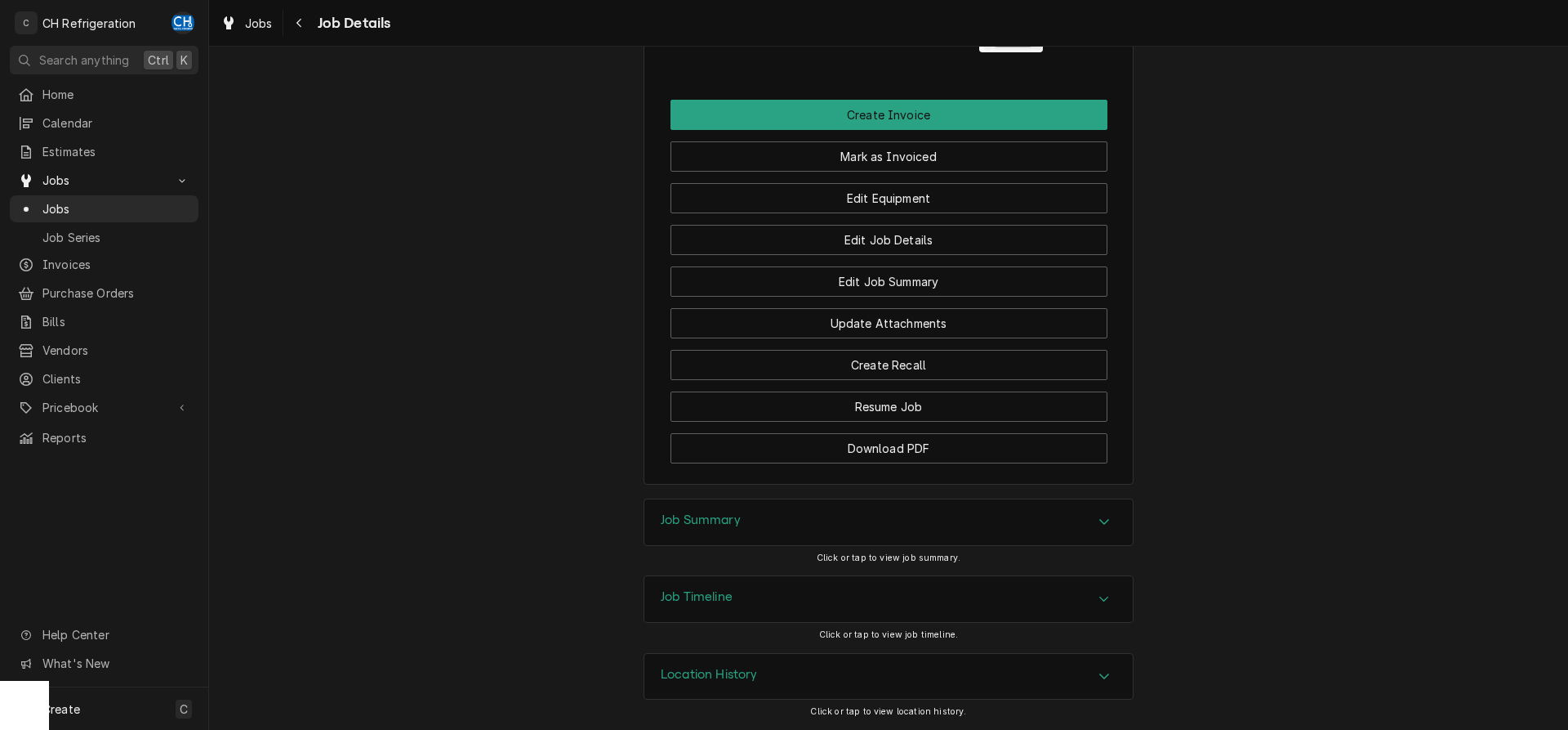
click at [734, 521] on h3 "Job Summary" at bounding box center [700, 519] width 80 height 16
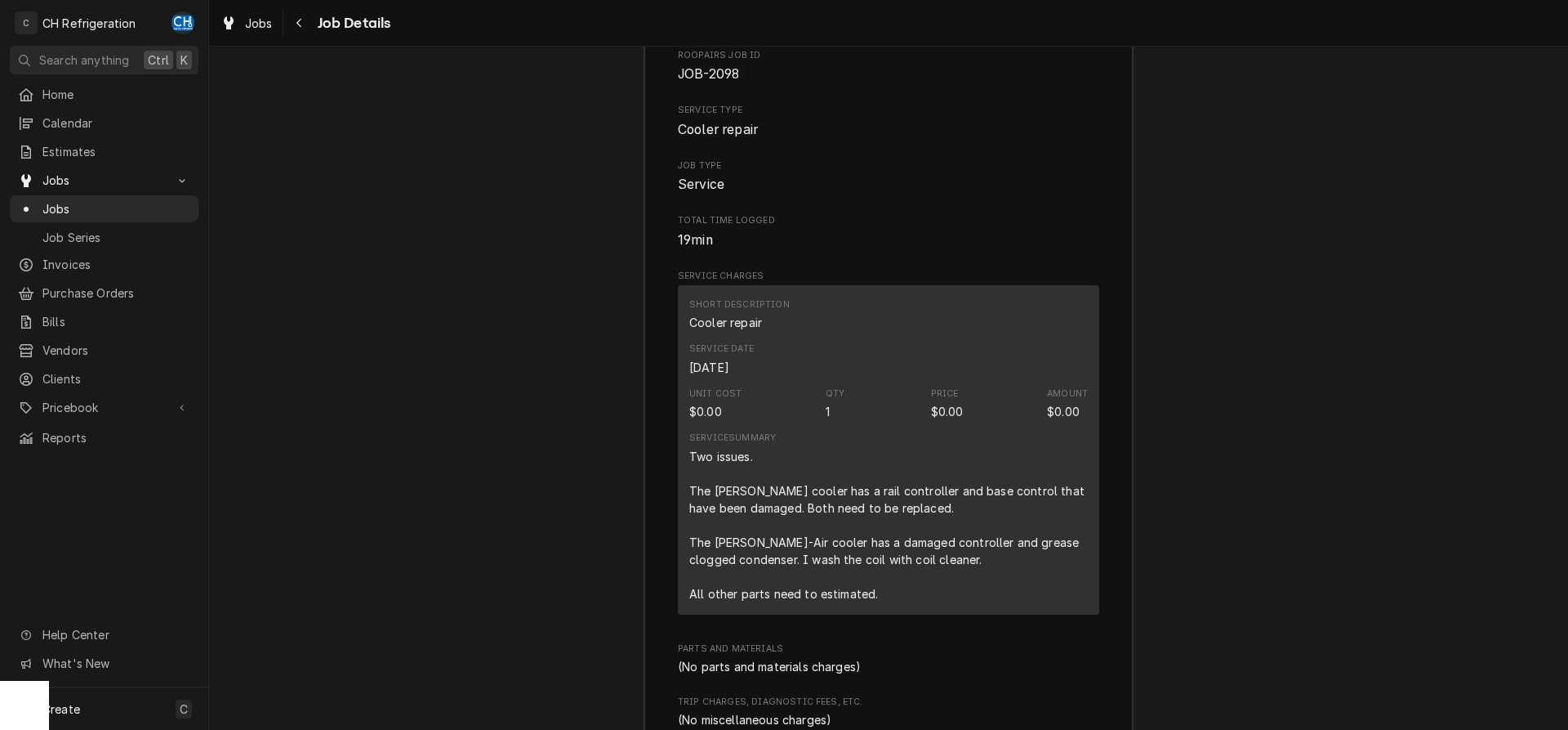
scroll to position [1555, 0]
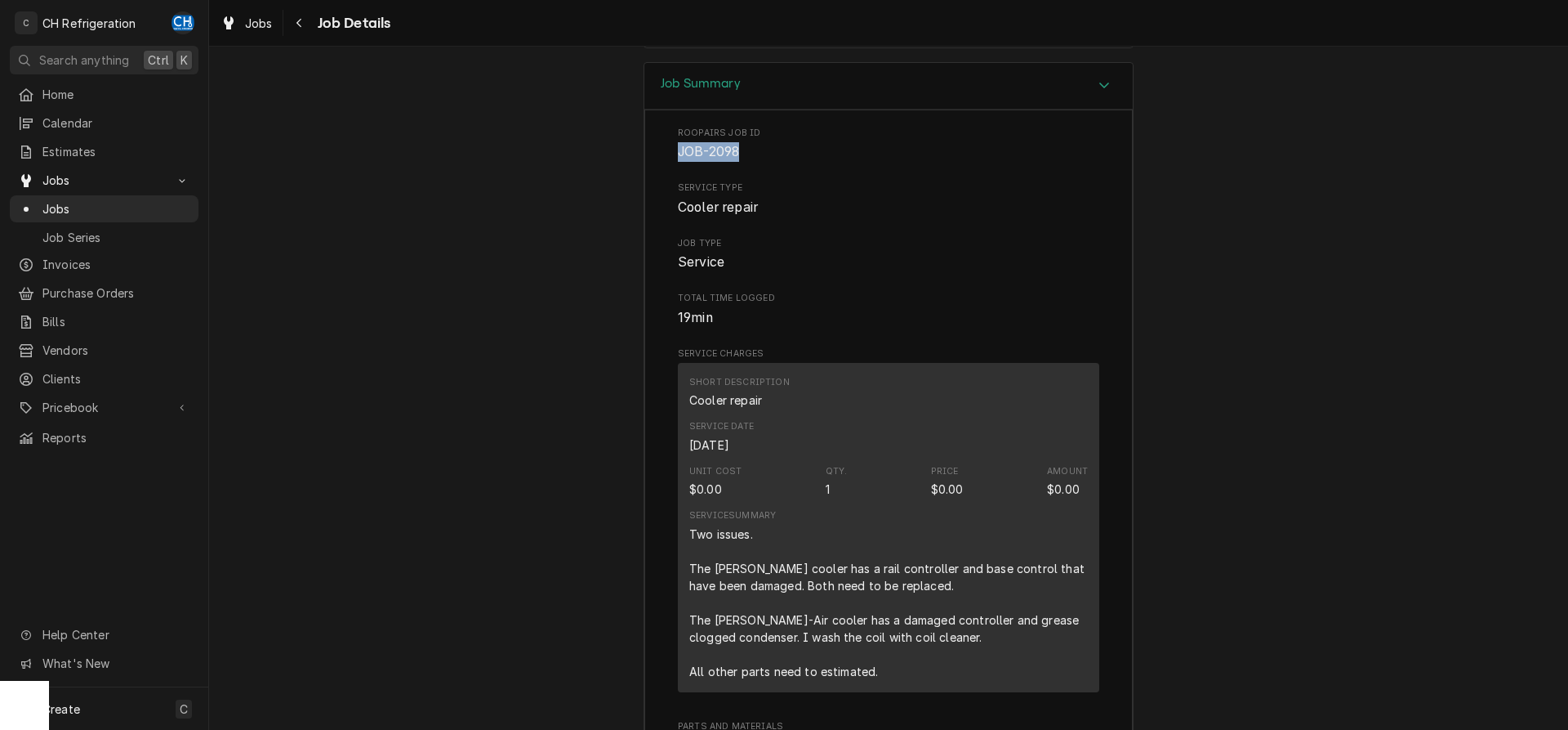
drag, startPoint x: 746, startPoint y: 183, endPoint x: 690, endPoint y: 173, distance: 56.9
copy span "JOB-2098"
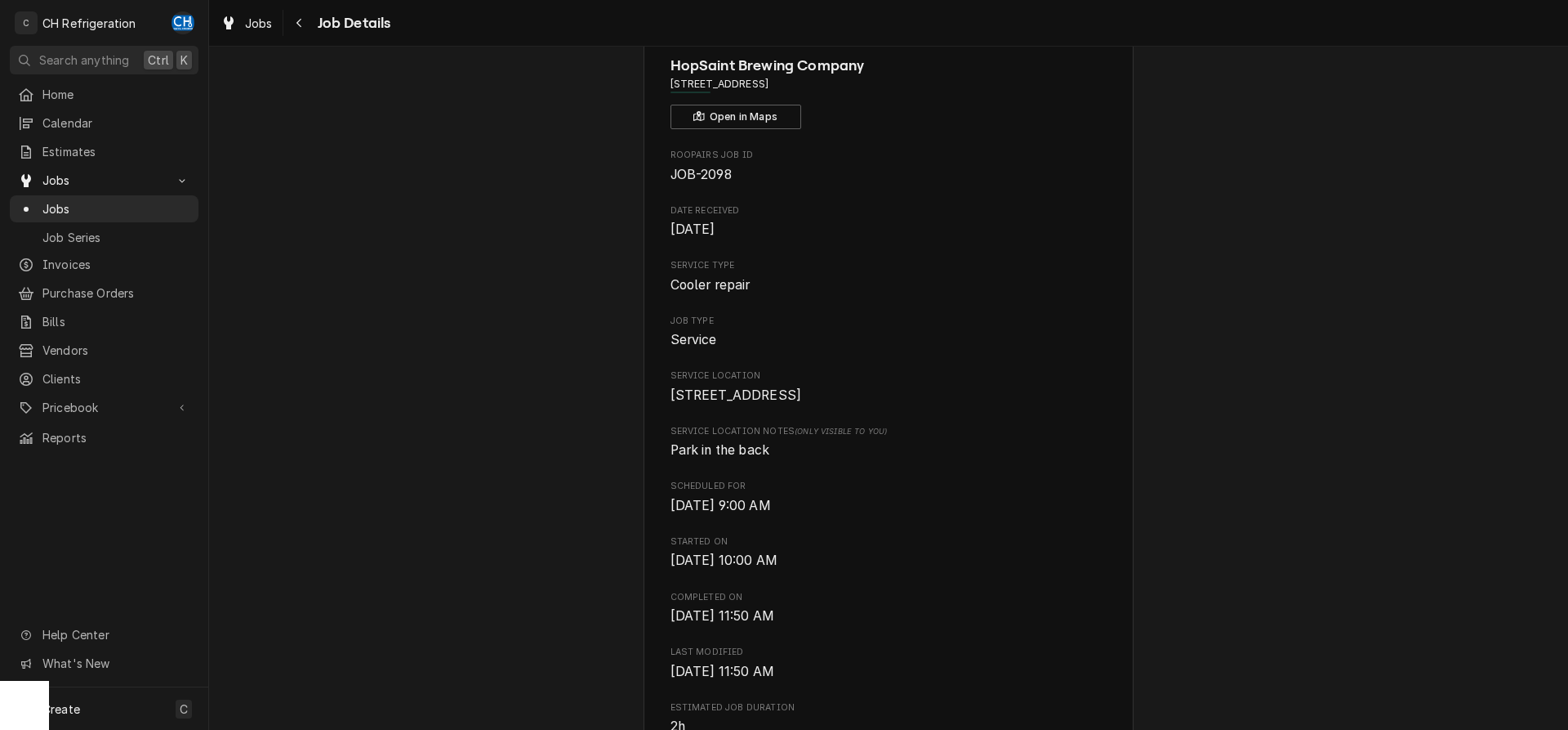
scroll to position [0, 0]
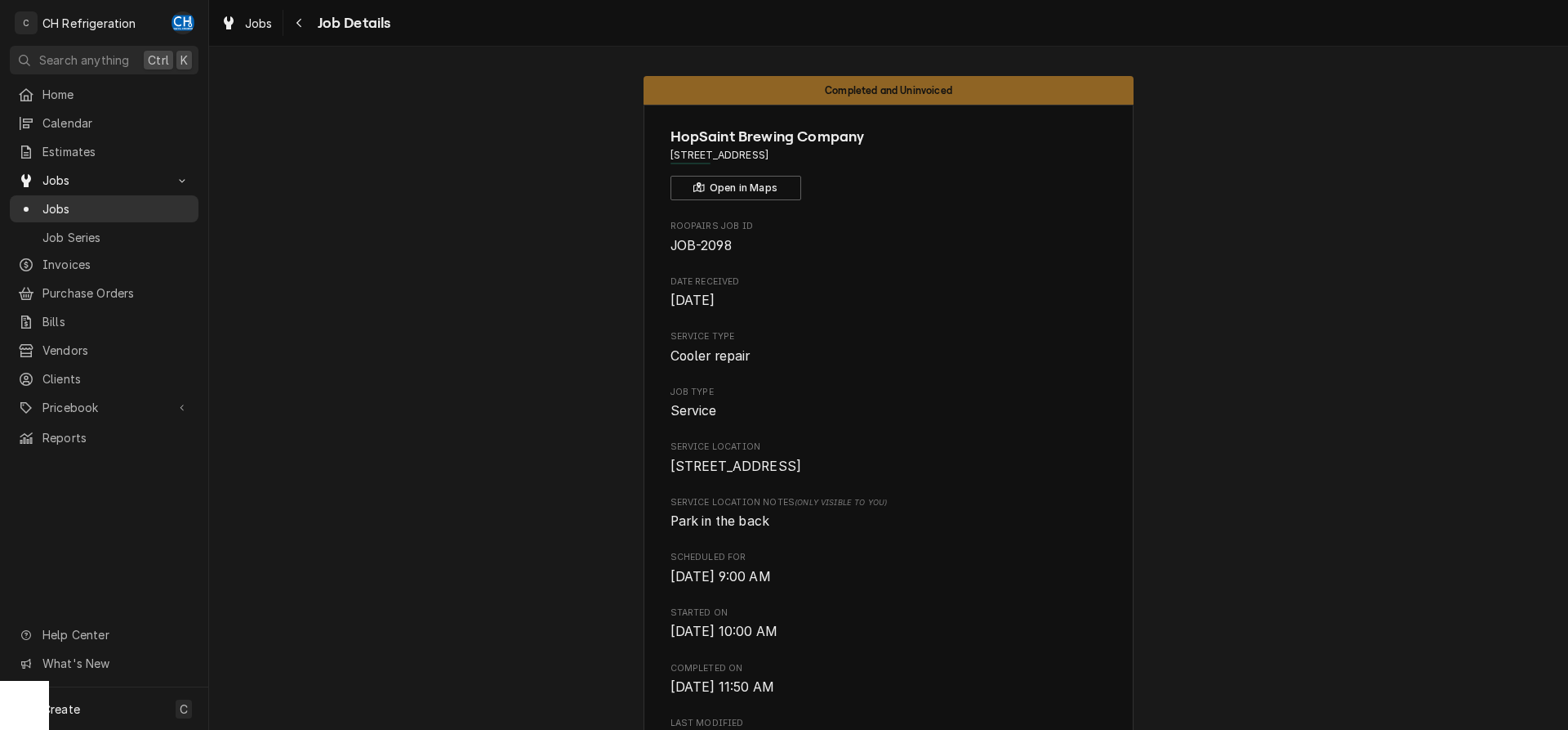
click at [126, 206] on span "Jobs" at bounding box center [116, 209] width 148 height 18
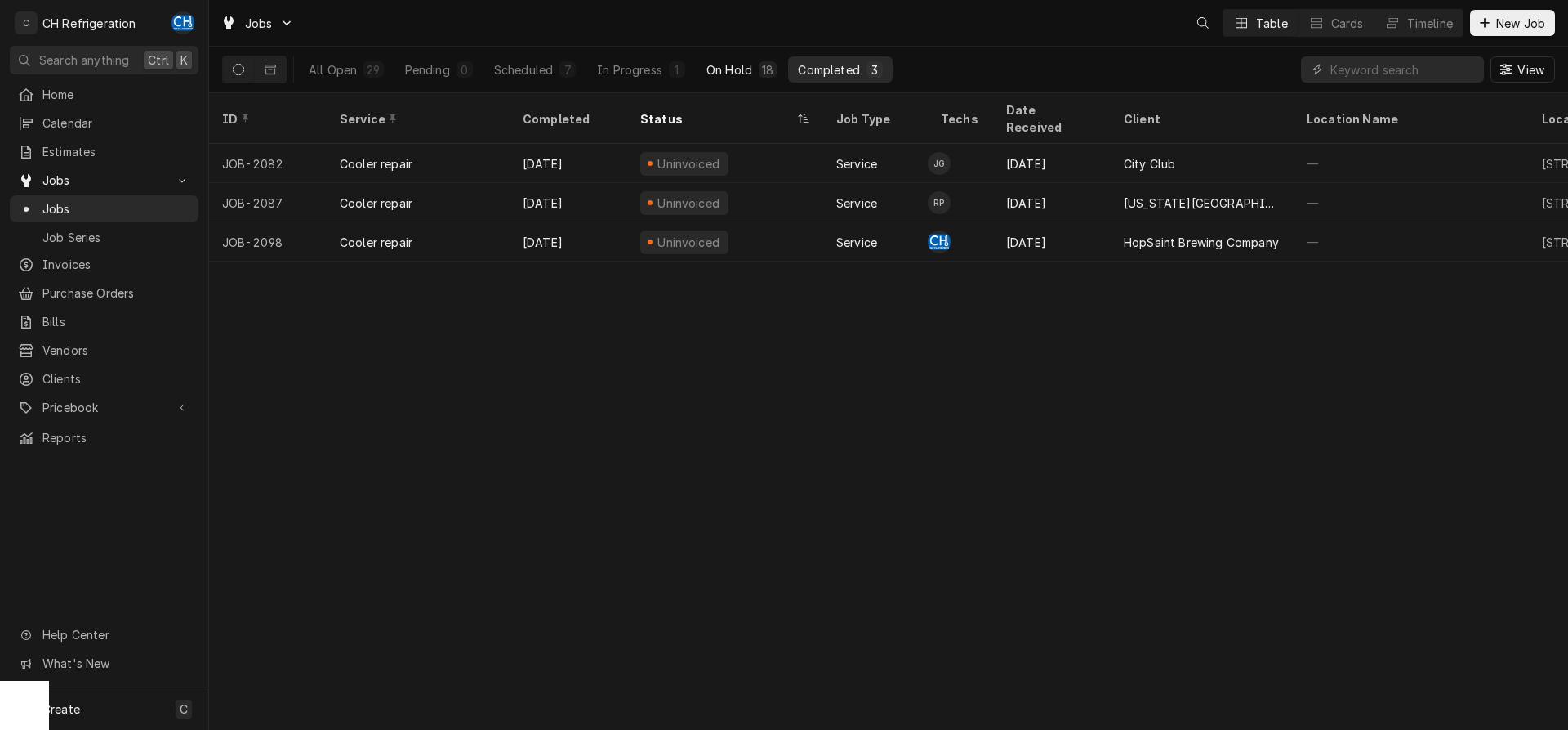
click at [759, 74] on div "18" at bounding box center [767, 69] width 18 height 17
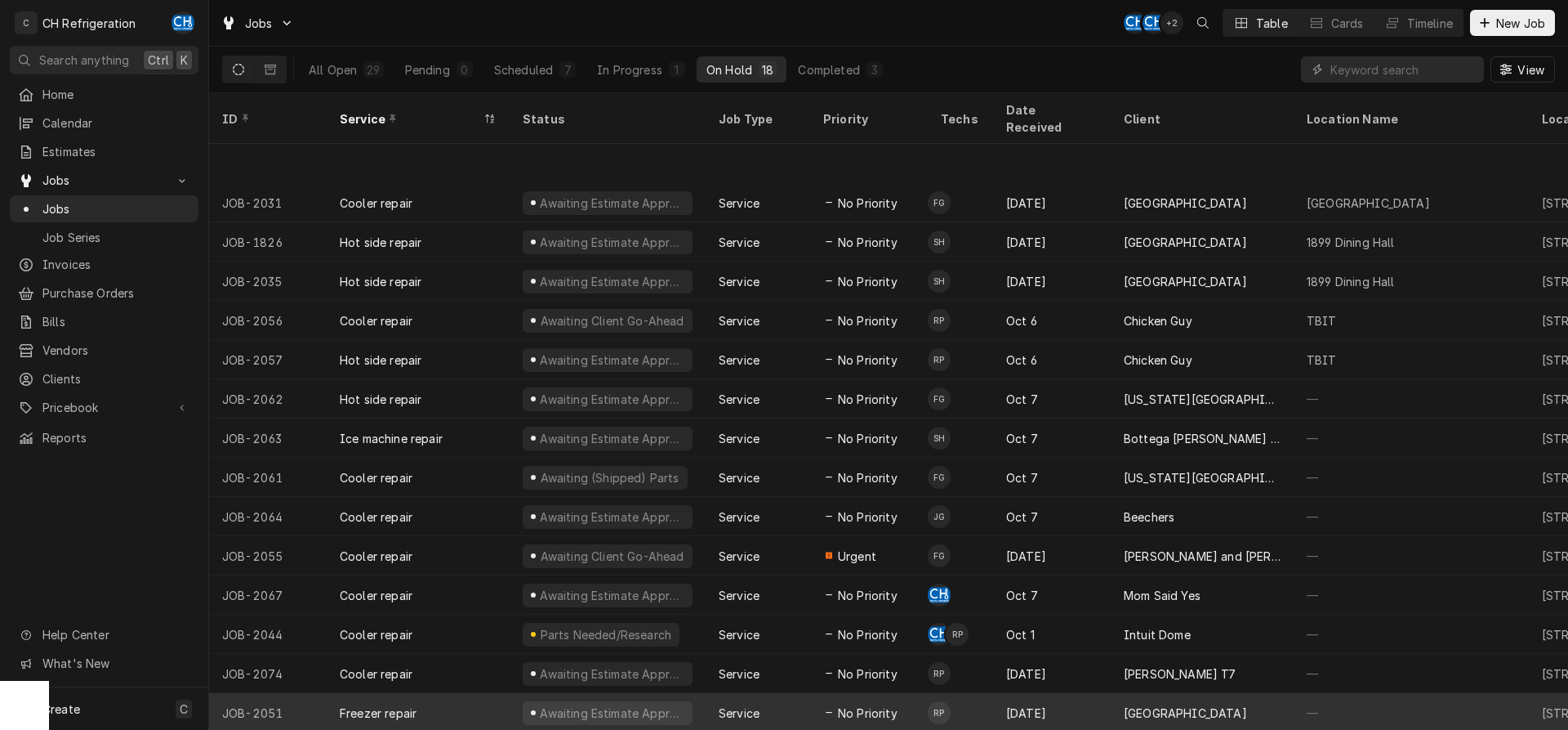
scroll to position [101, 0]
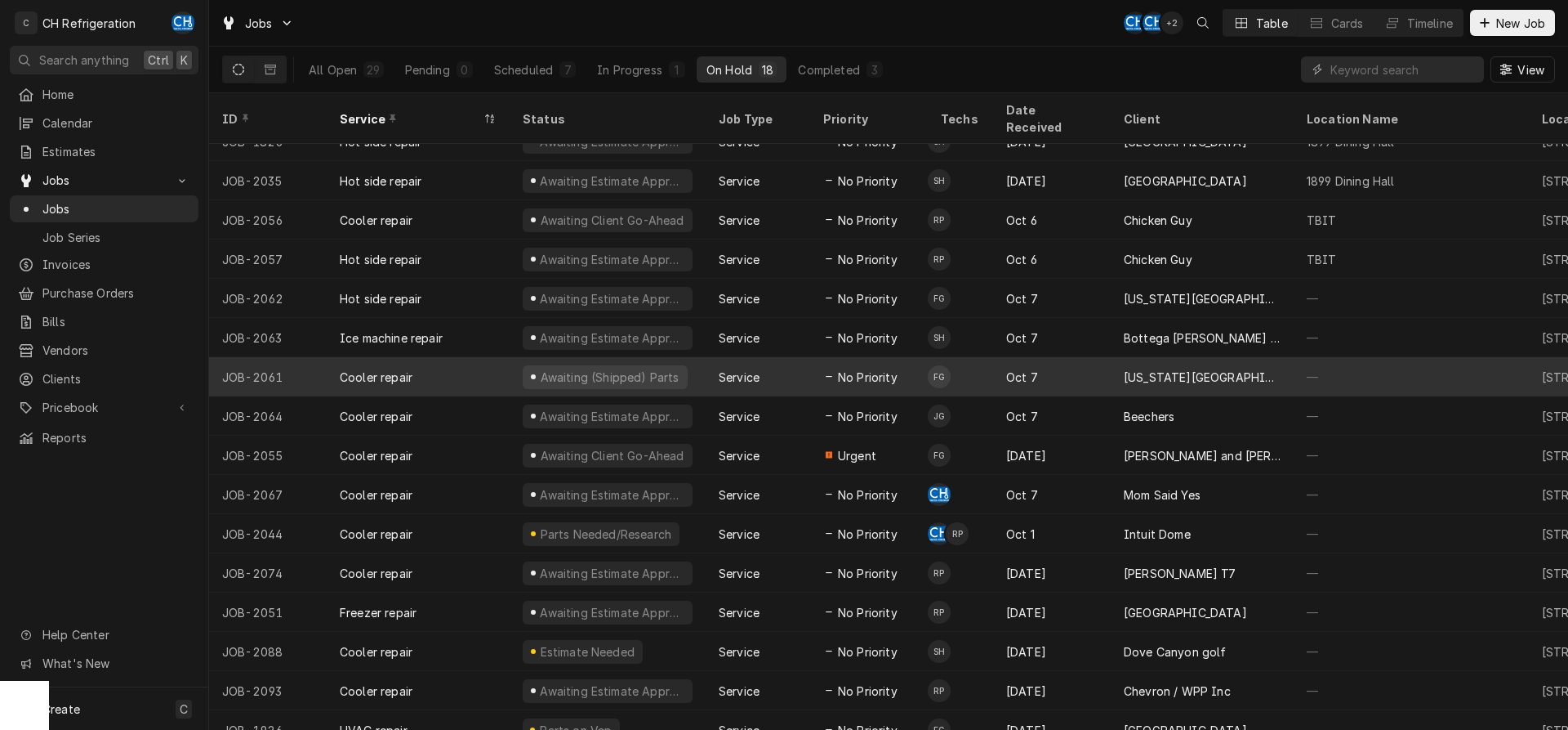
click at [1232, 369] on div "California State University, Dominguez Hills" at bounding box center [1202, 377] width 157 height 18
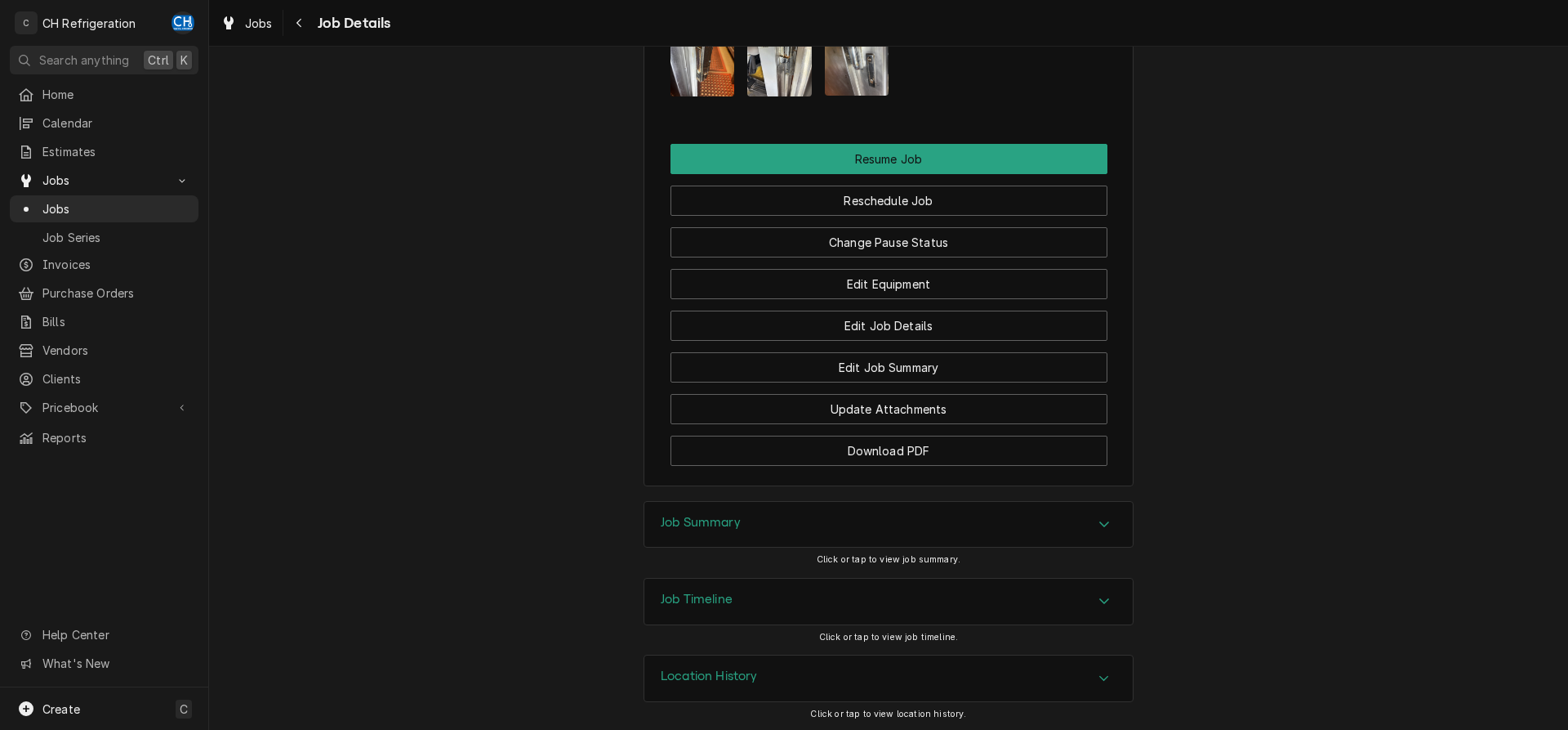
click at [764, 534] on div "Job Summary" at bounding box center [888, 525] width 488 height 46
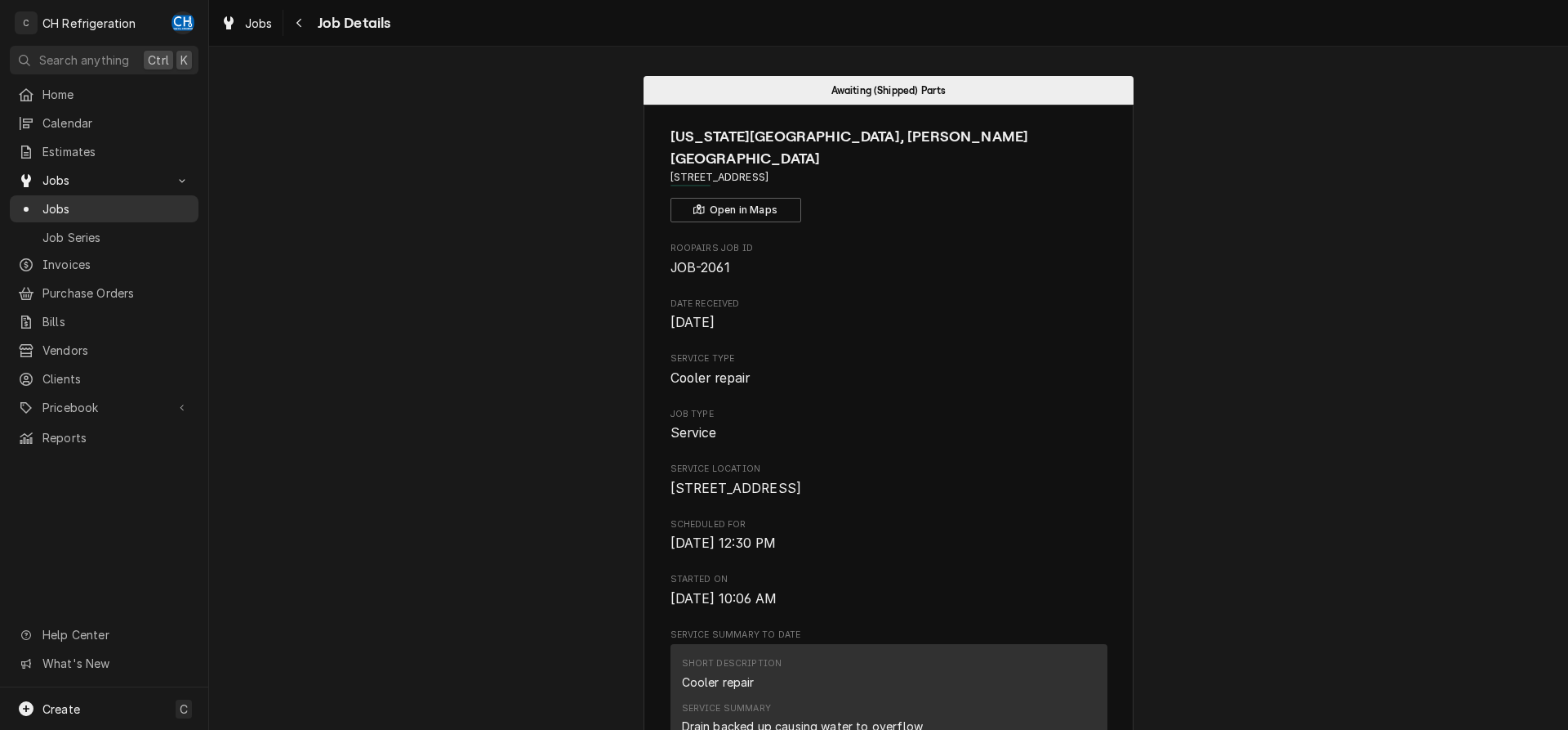
click at [78, 208] on span "Jobs" at bounding box center [116, 209] width 148 height 18
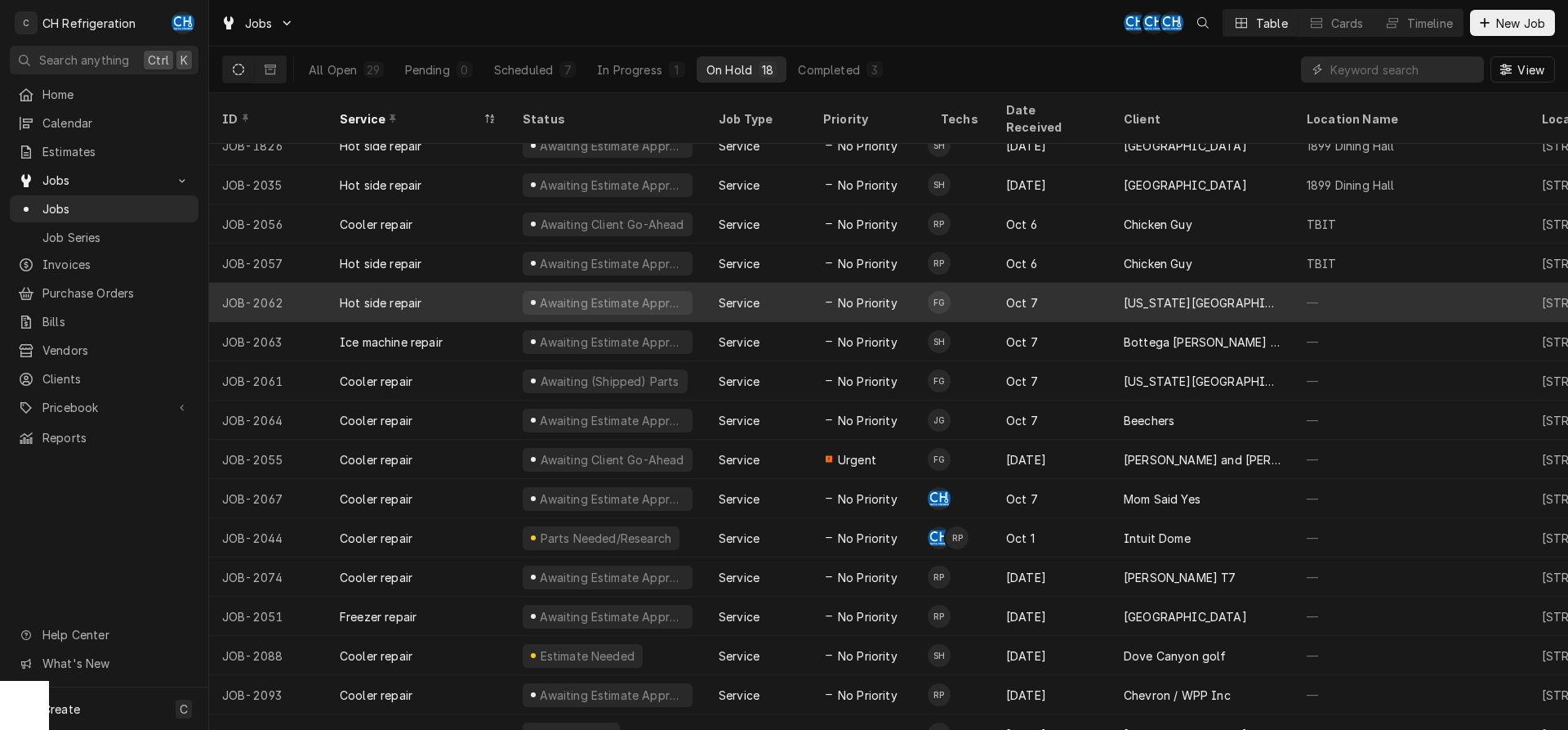
scroll to position [101, 0]
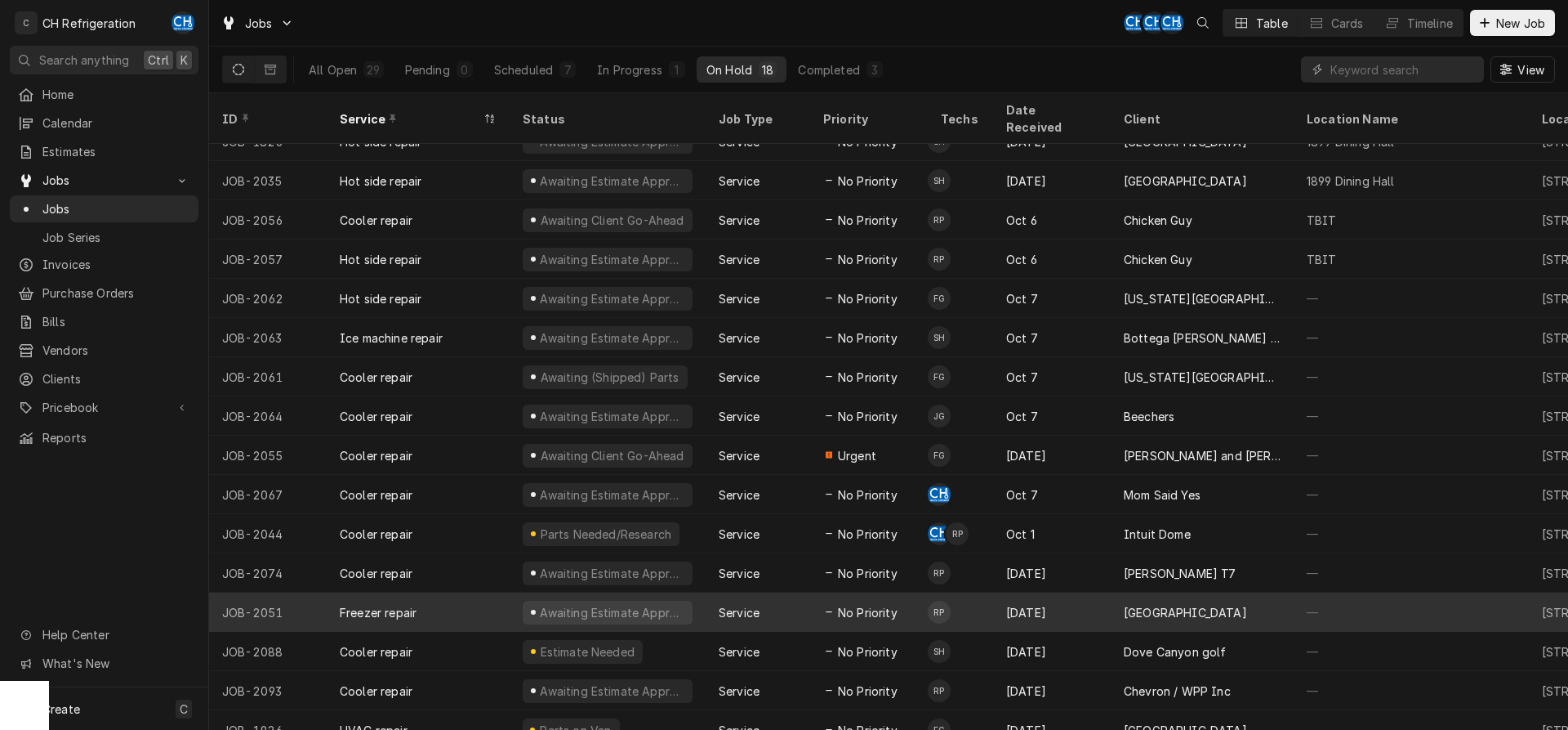
click at [1010, 592] on div "Oct 3" at bounding box center [1051, 612] width 117 height 39
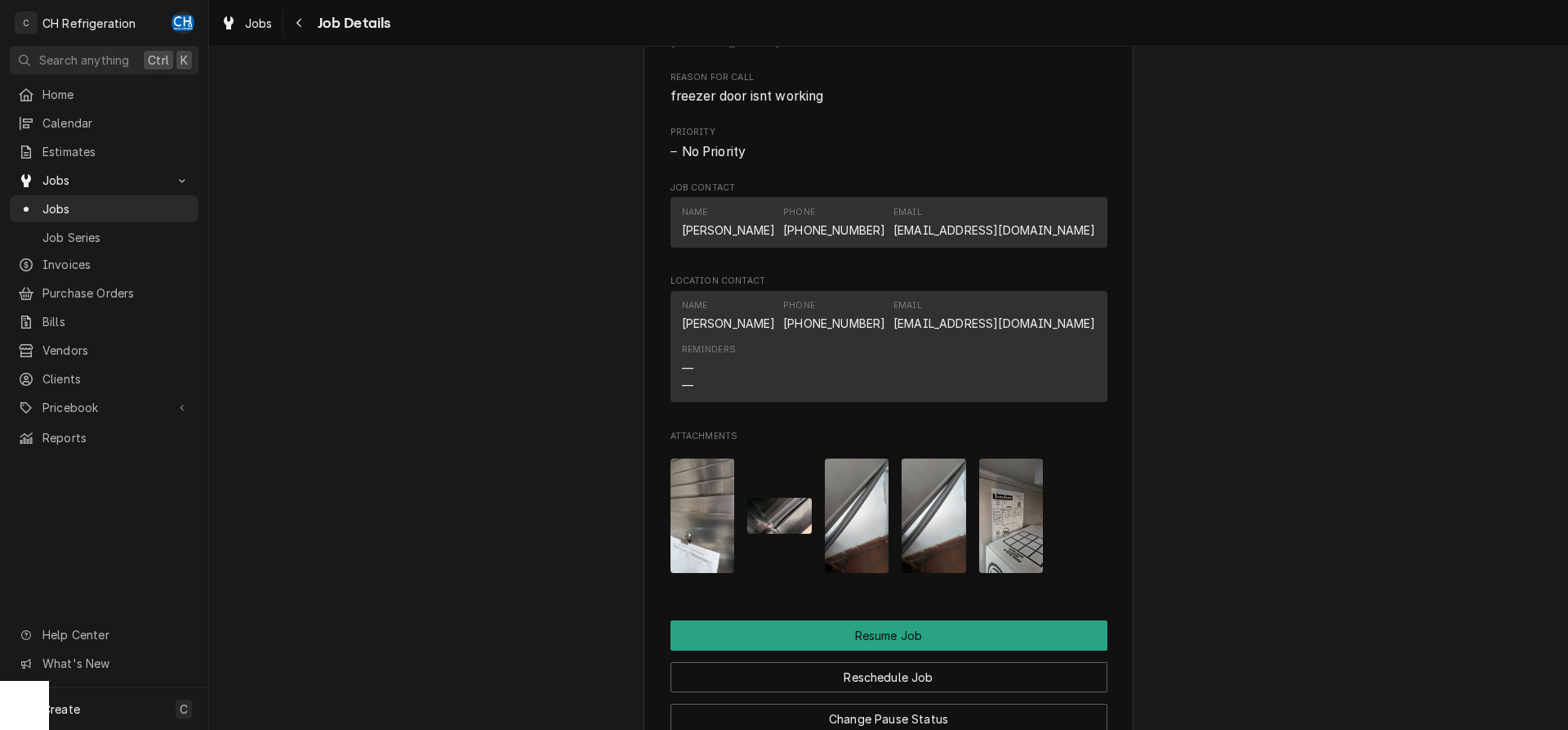
scroll to position [1582, 0]
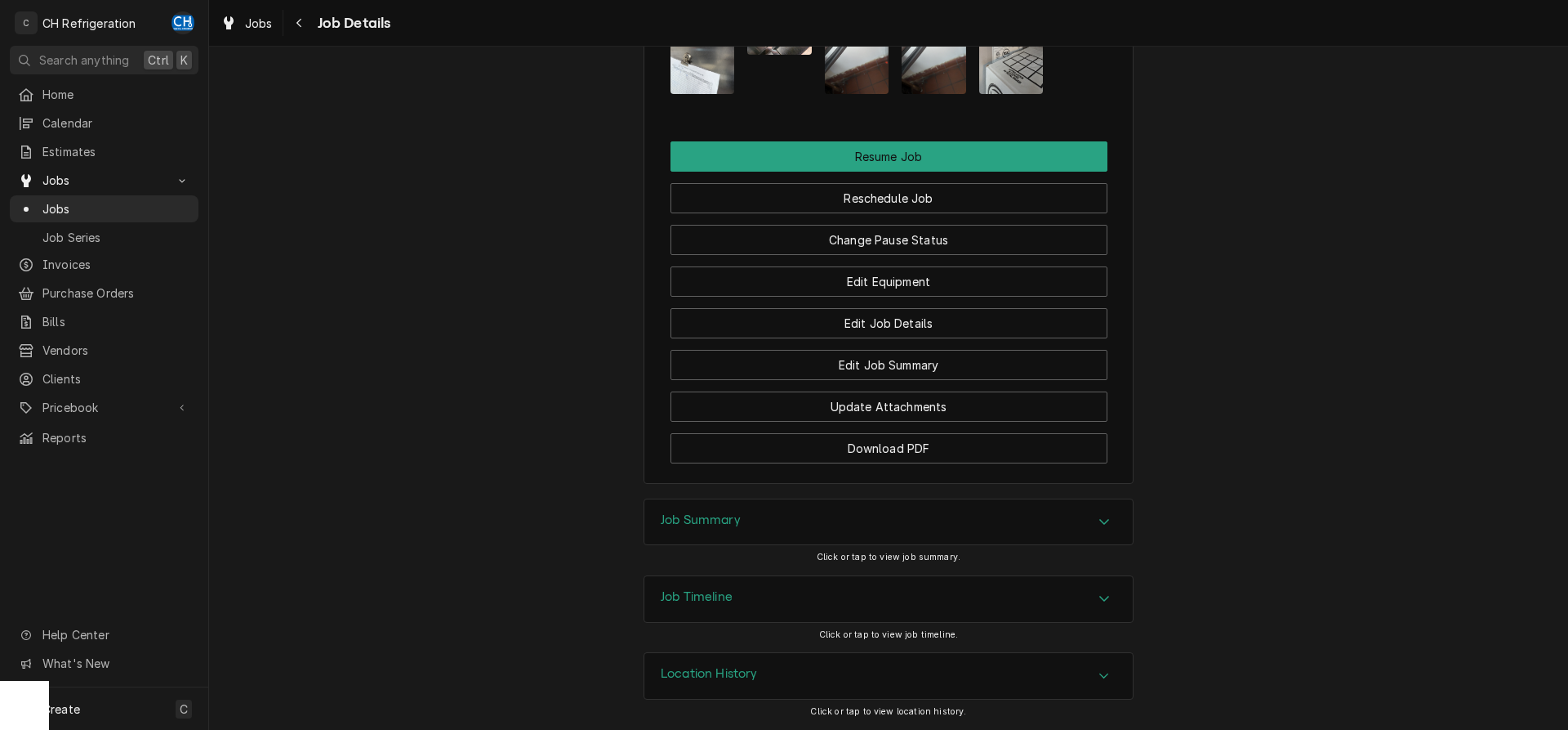
click at [741, 531] on div "Job Summary" at bounding box center [700, 521] width 80 height 19
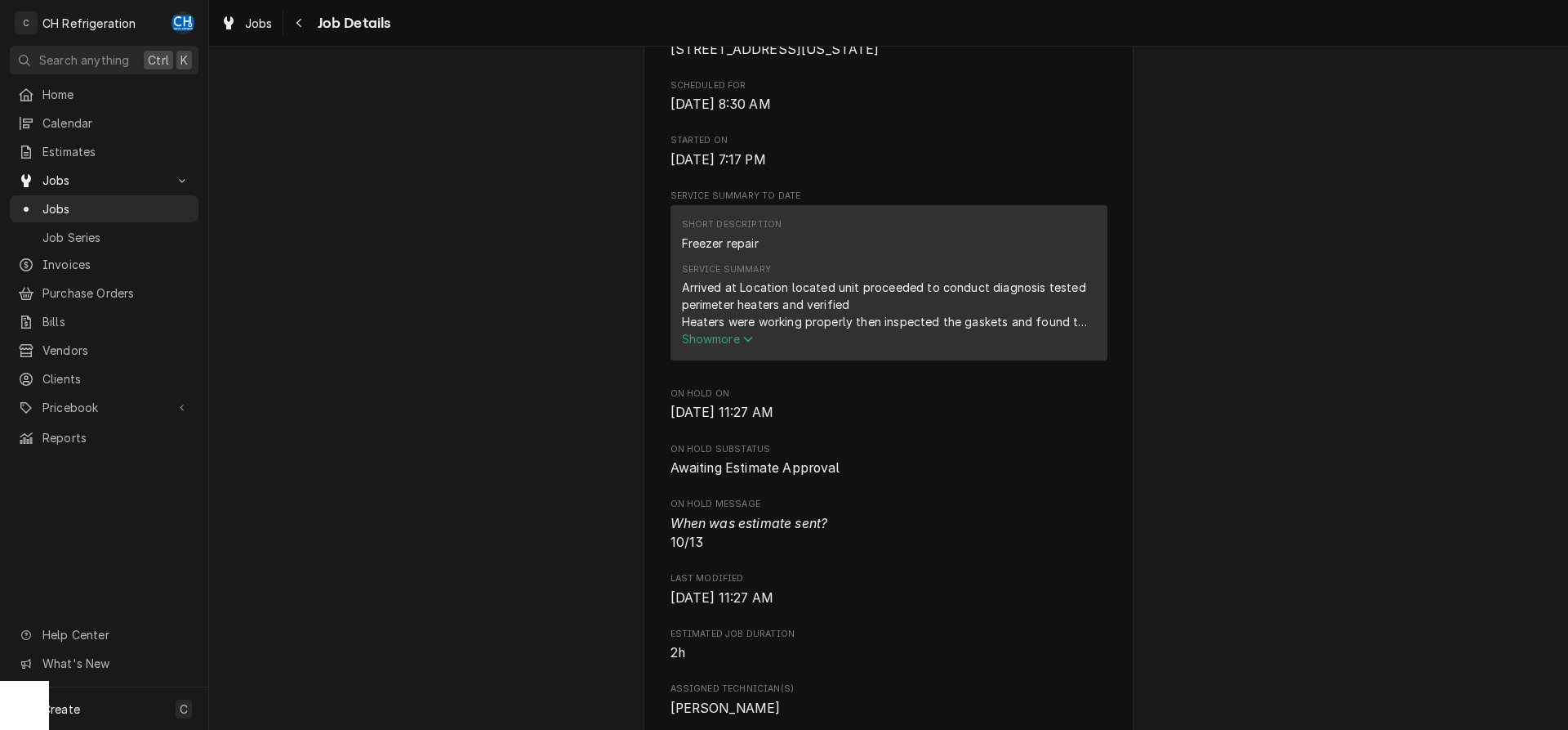
scroll to position [0, 0]
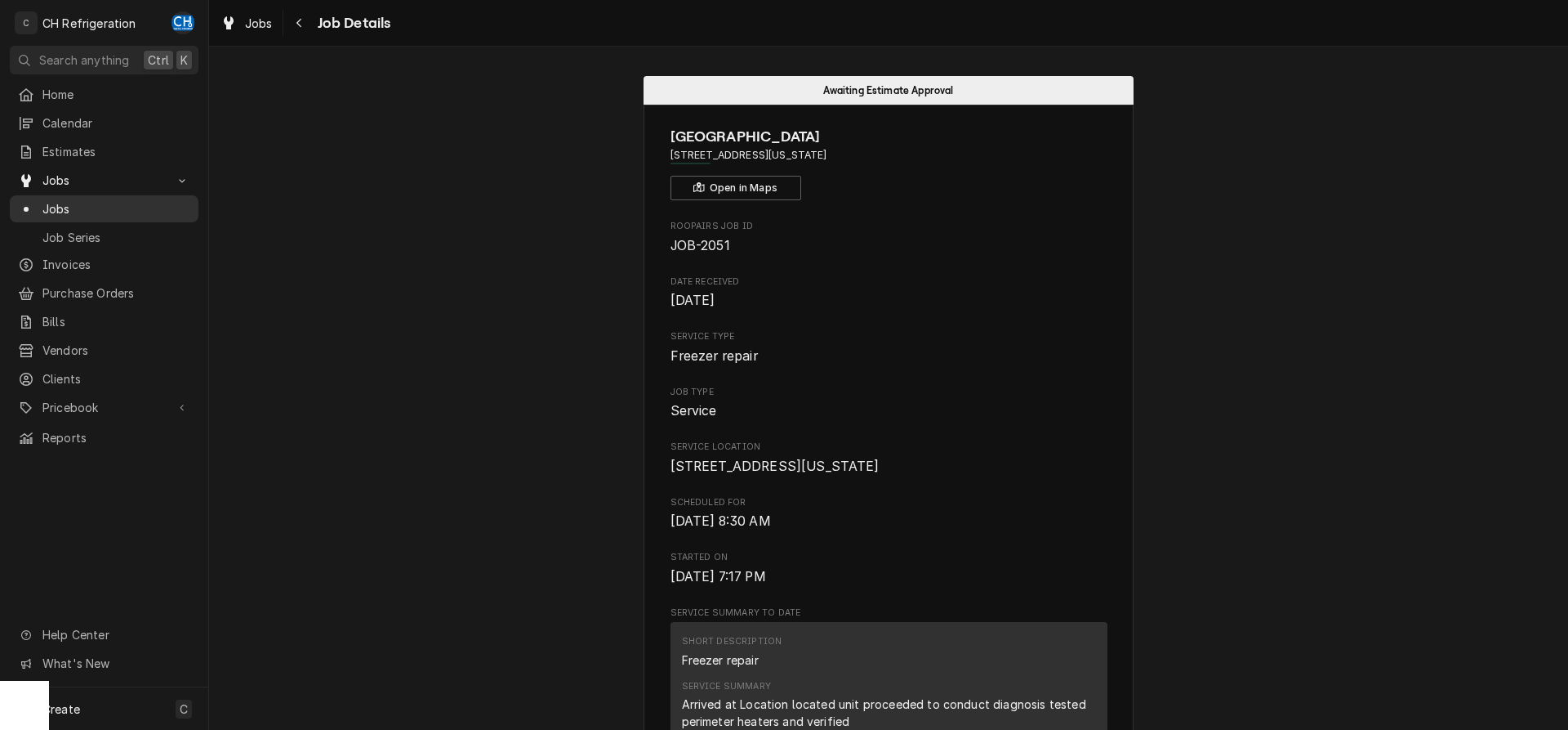
click at [53, 199] on div "Jobs" at bounding box center [103, 209] width 182 height 20
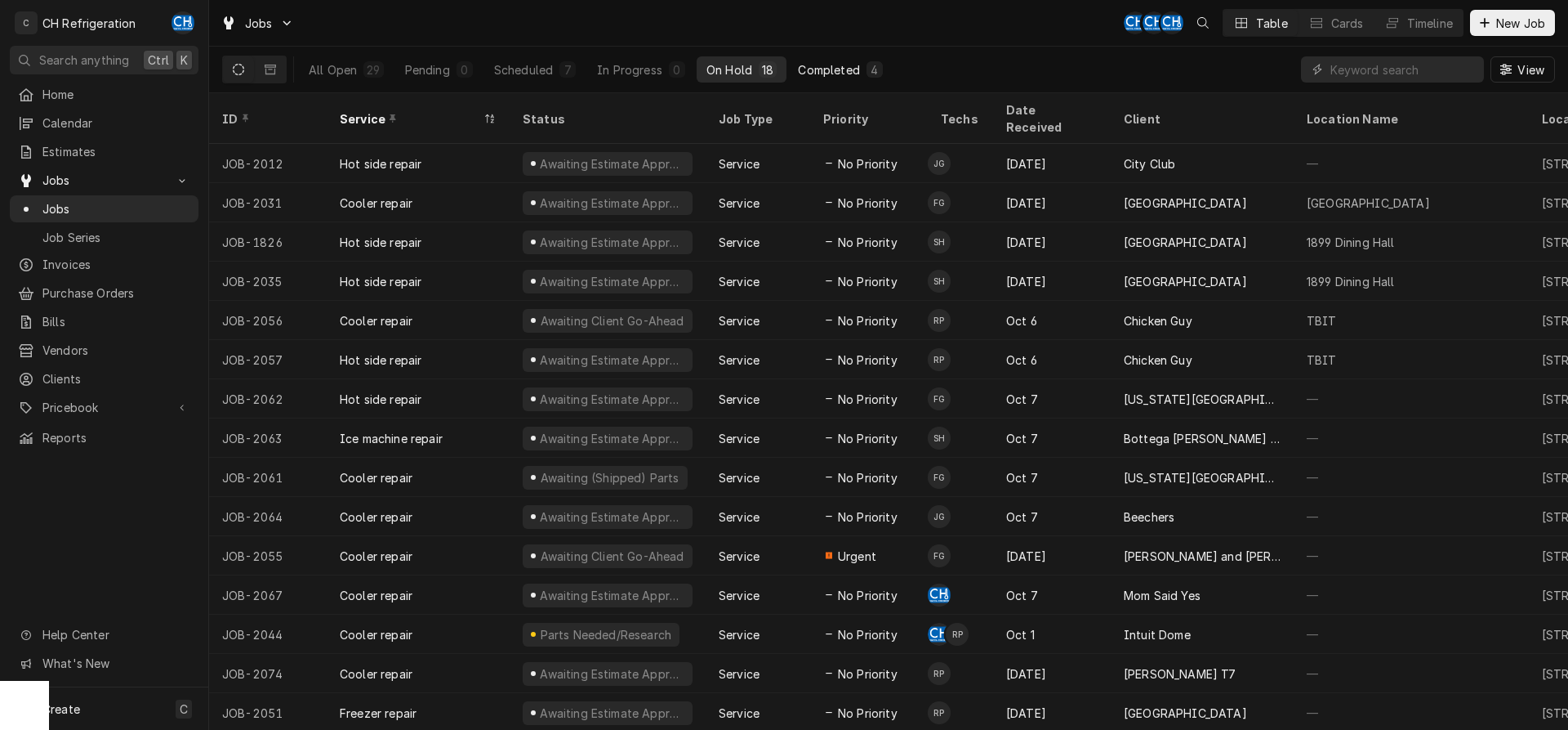
click at [844, 71] on div "Completed" at bounding box center [828, 69] width 61 height 18
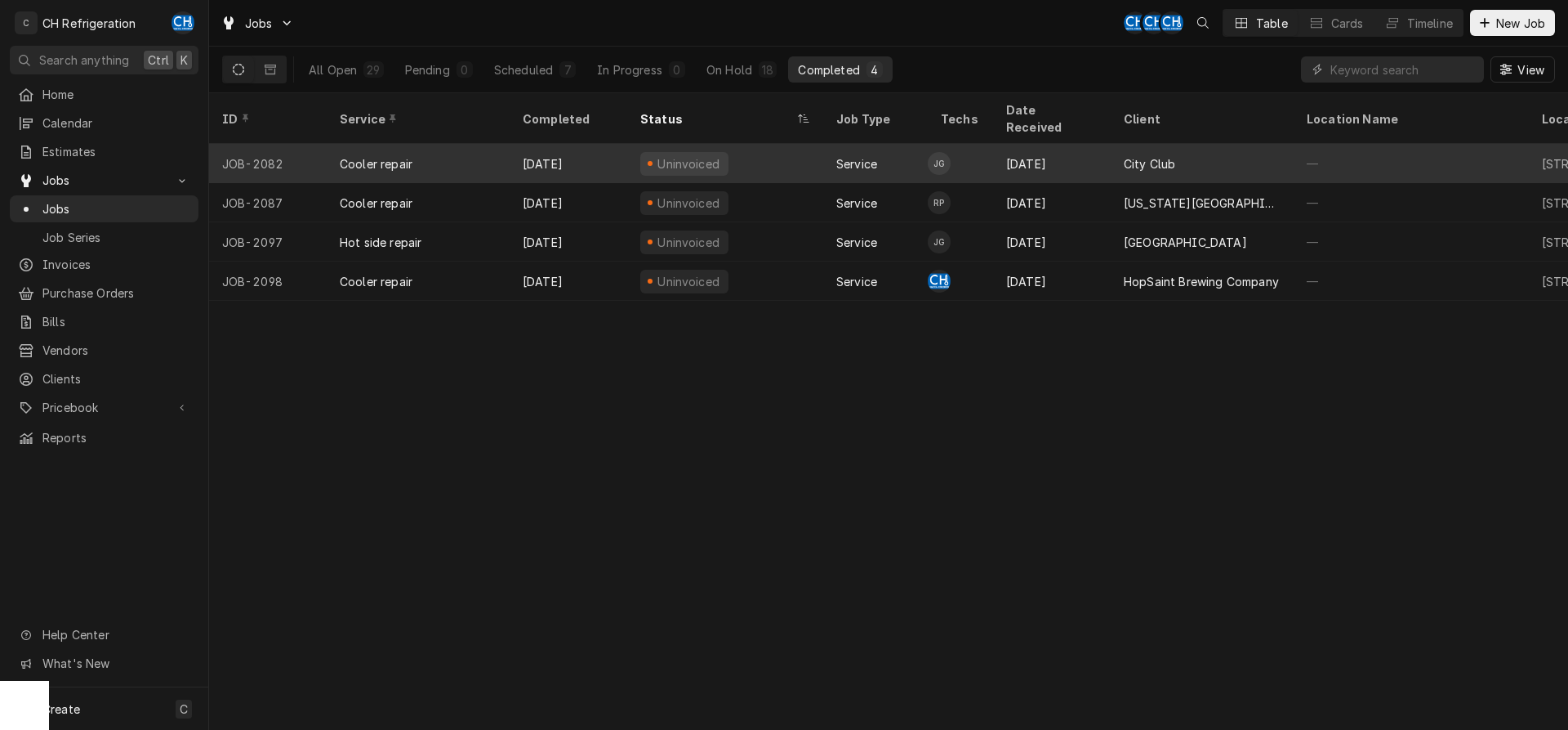
click at [1171, 155] on div "City Club" at bounding box center [1202, 164] width 183 height 39
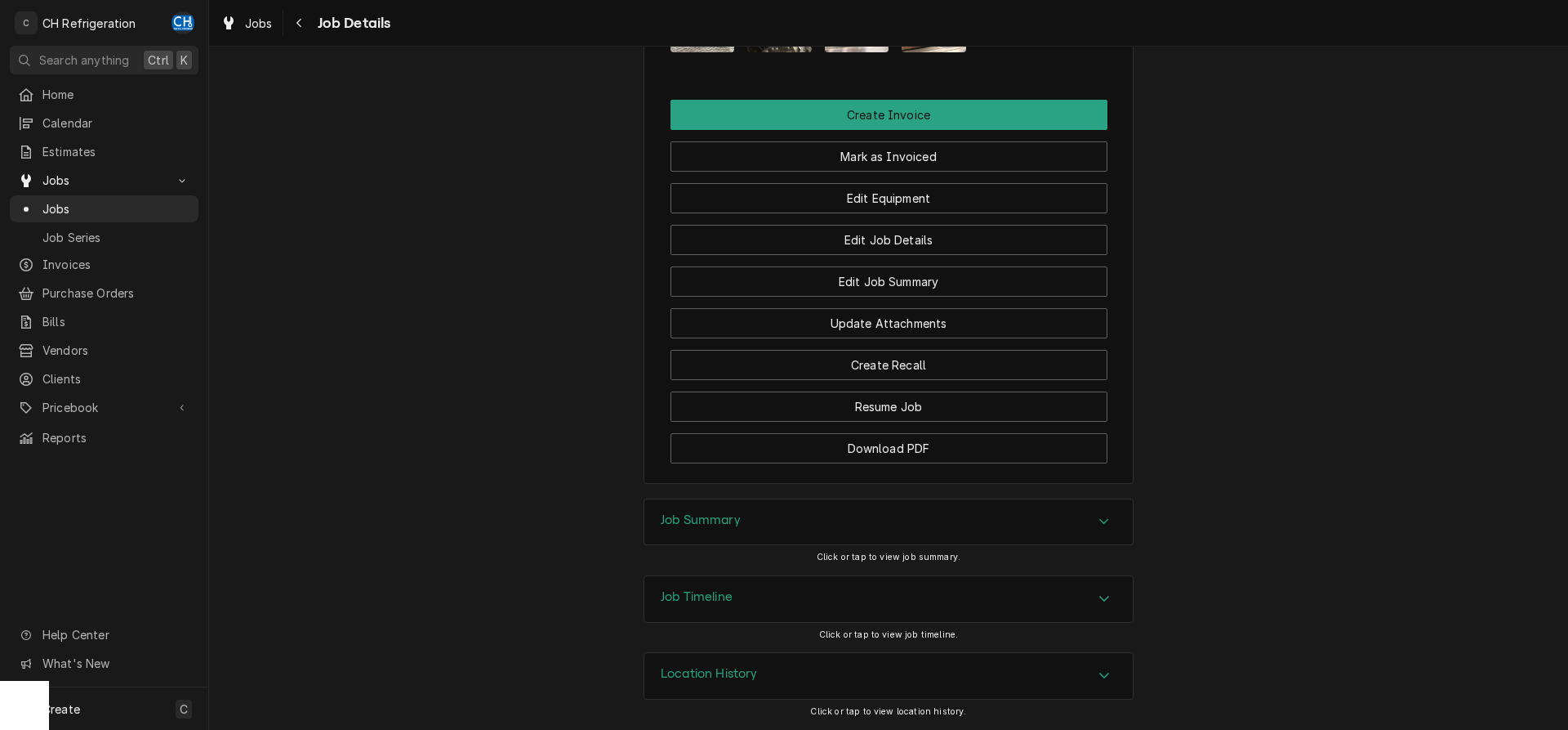
click at [700, 508] on div "Job Summary" at bounding box center [888, 522] width 488 height 46
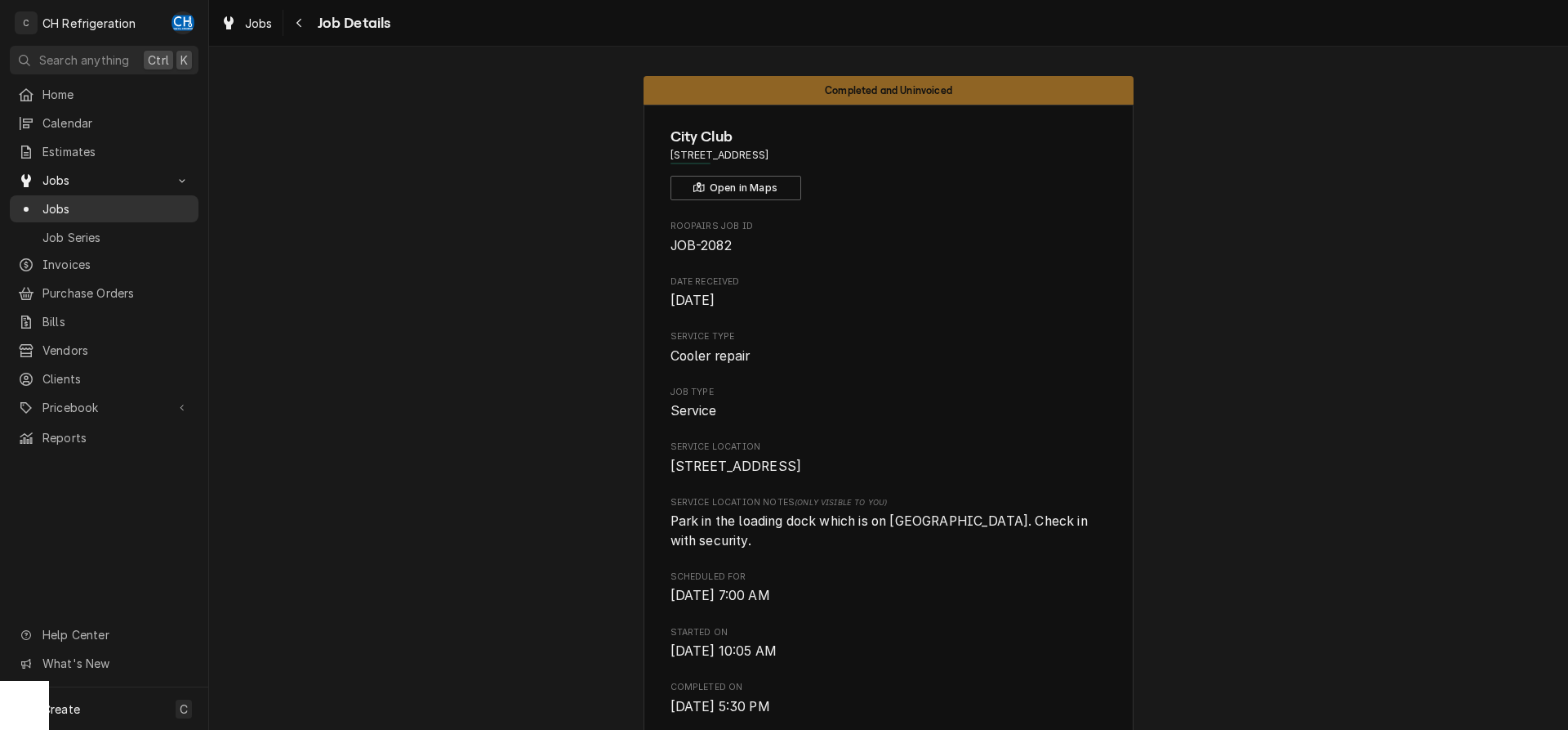
click at [127, 203] on span "Jobs" at bounding box center [116, 209] width 148 height 18
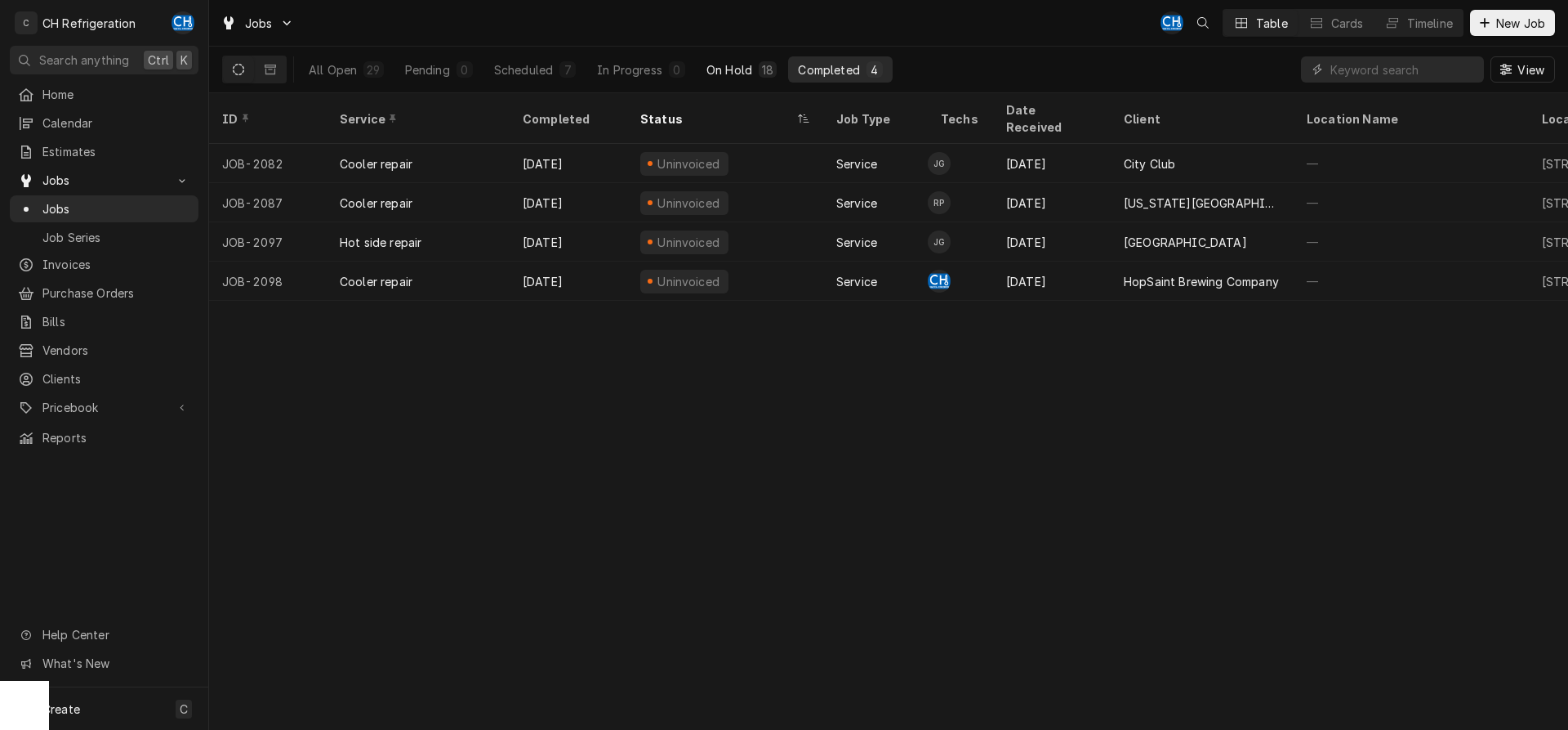
click at [737, 75] on div "On Hold" at bounding box center [730, 69] width 46 height 18
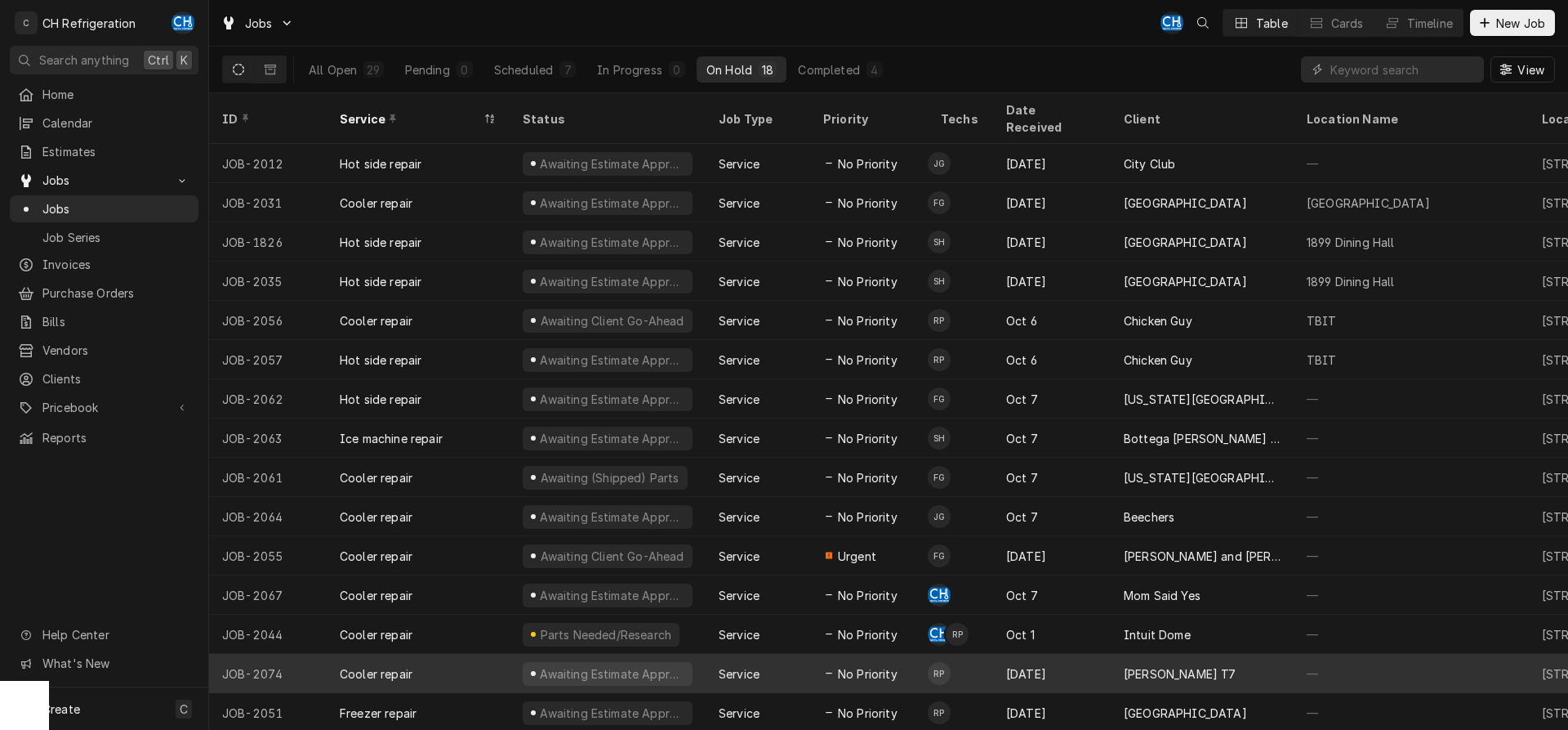
scroll to position [101, 0]
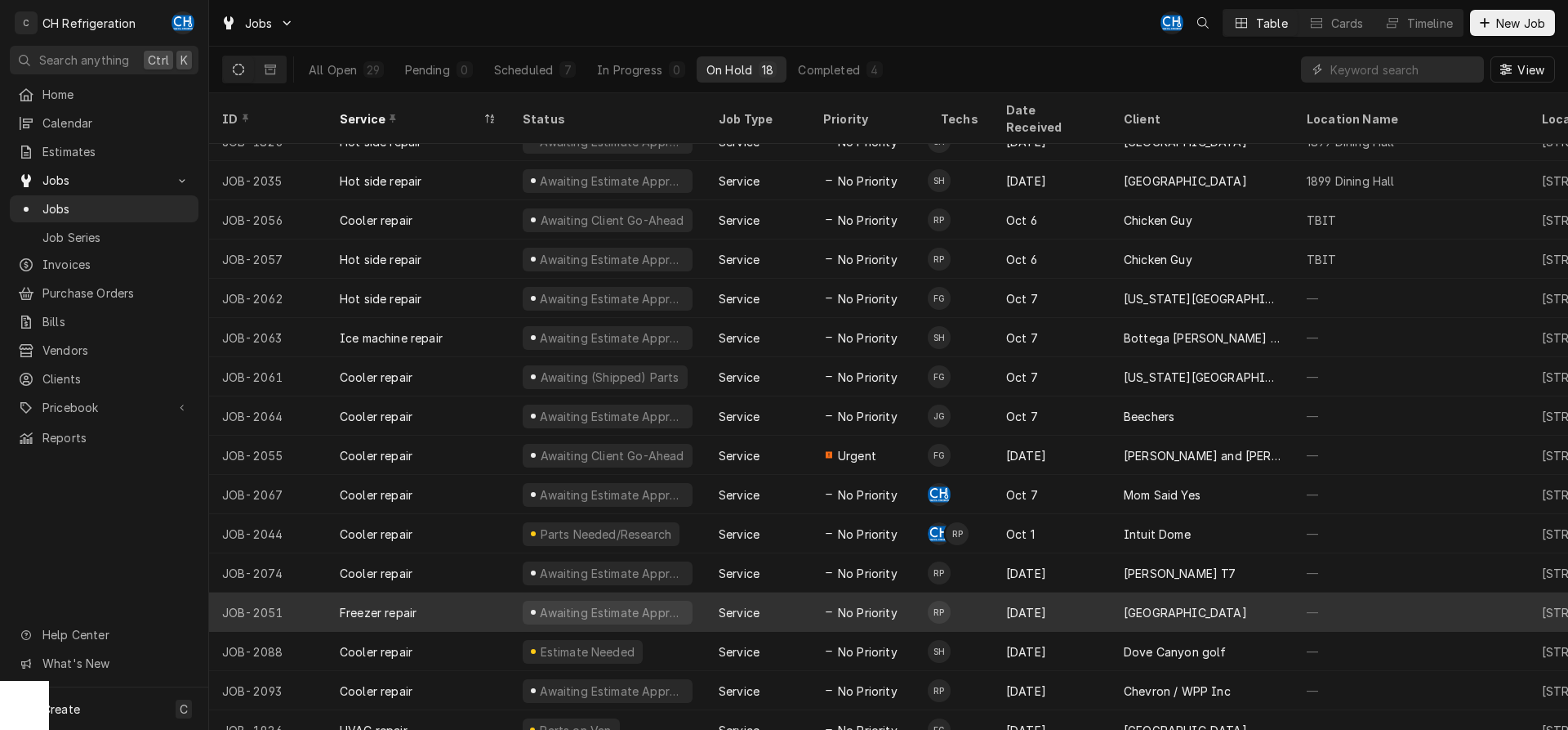
click at [1232, 603] on div "[GEOGRAPHIC_DATA]" at bounding box center [1186, 612] width 124 height 18
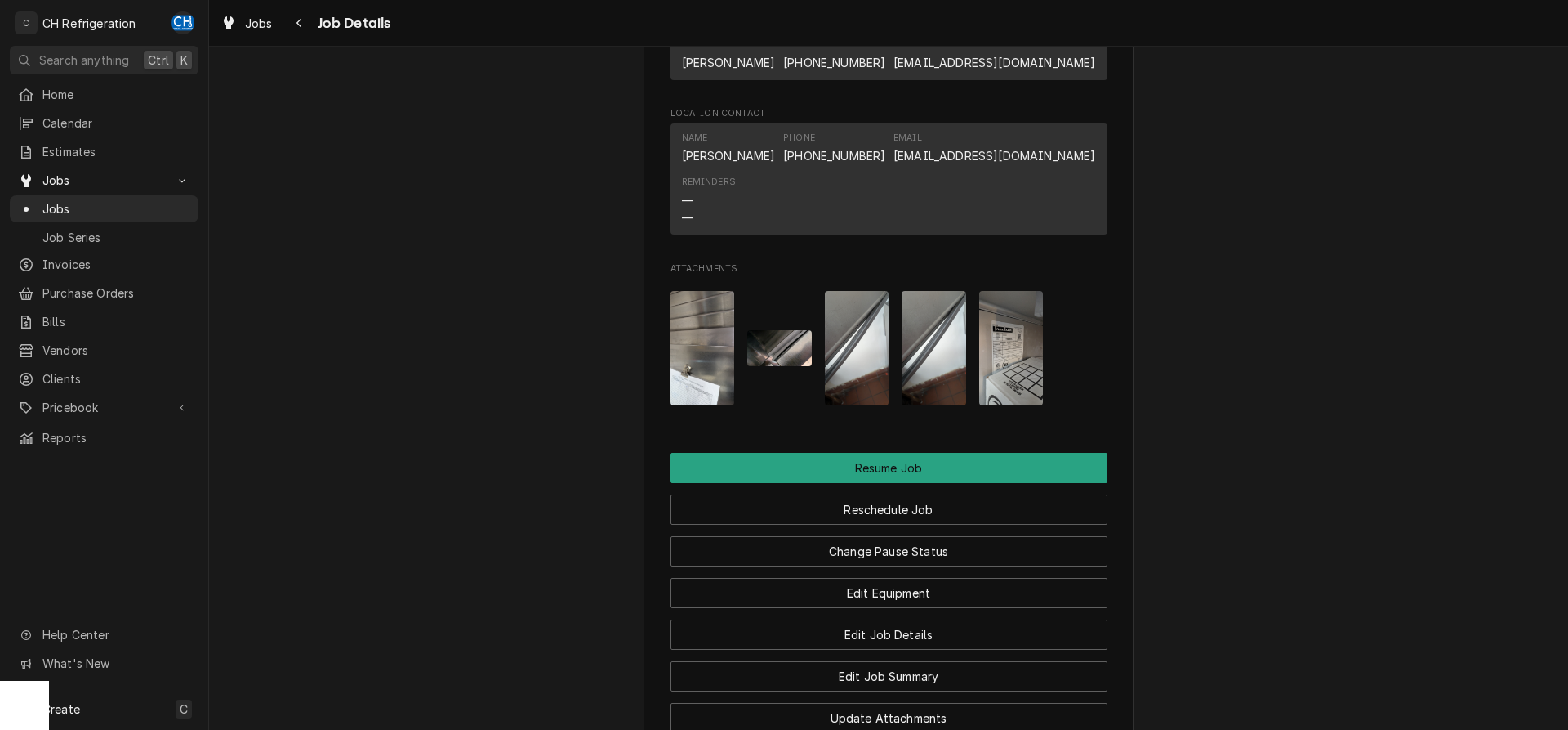
scroll to position [1417, 0]
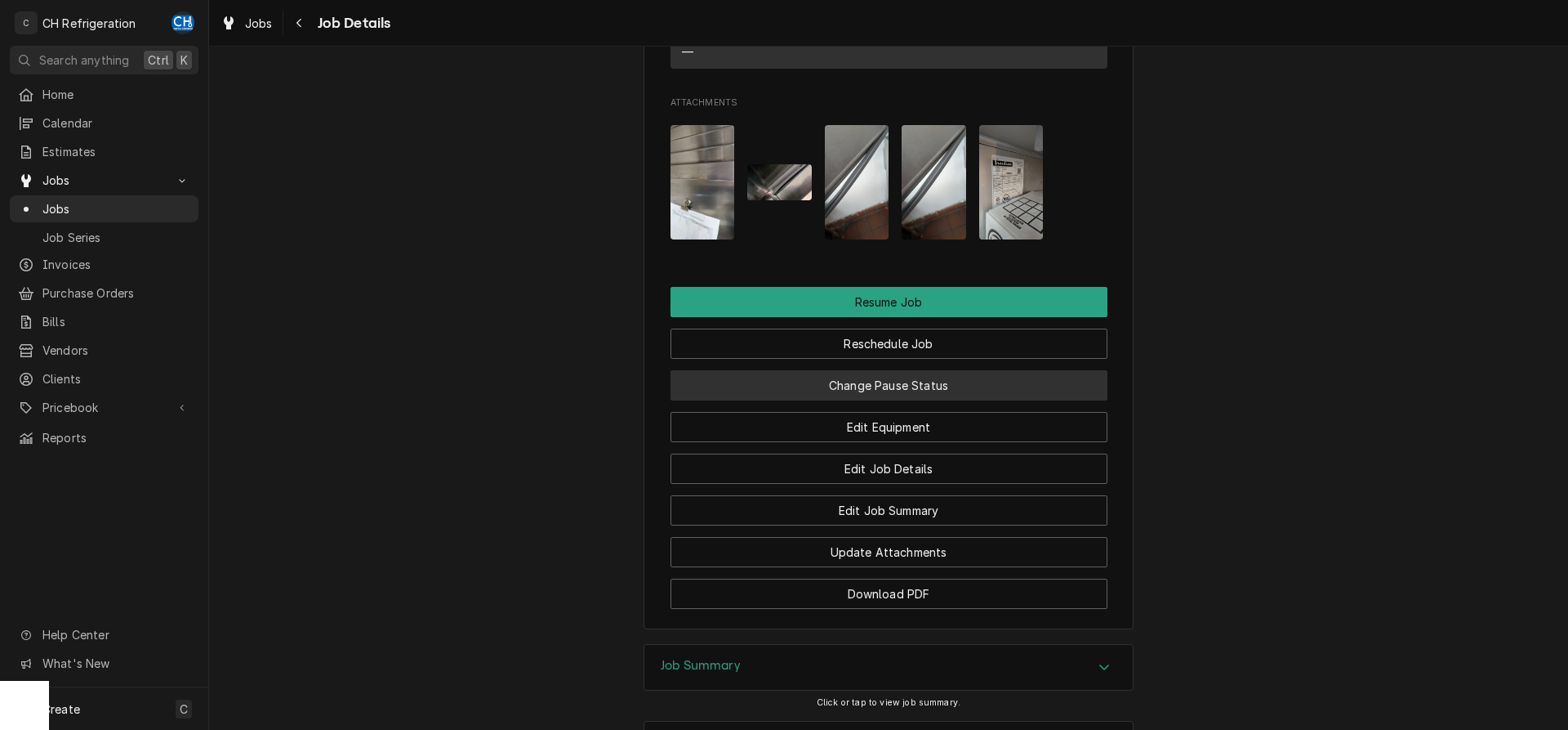
click at [865, 399] on button "Change Pause Status" at bounding box center [888, 385] width 437 height 30
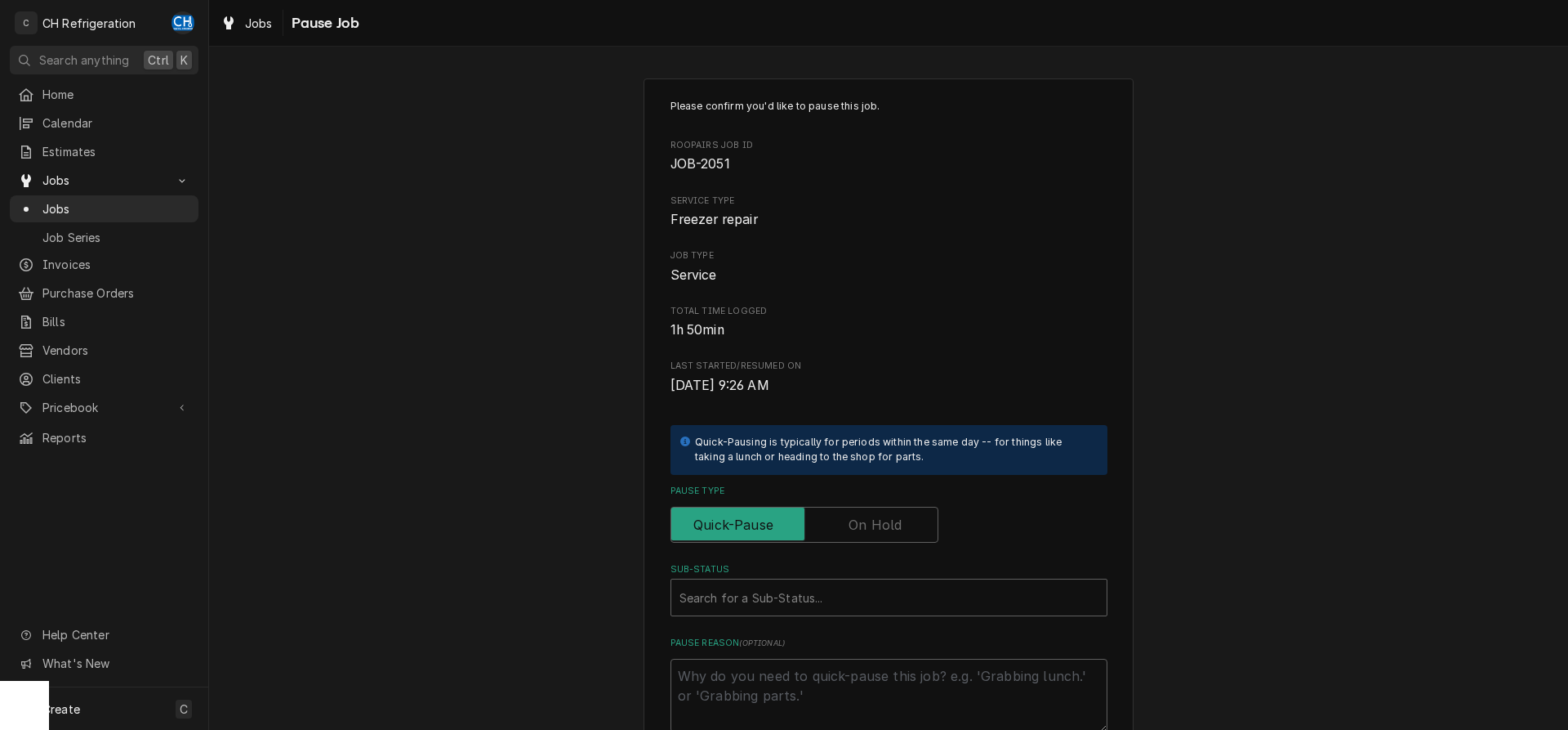
scroll to position [166, 0]
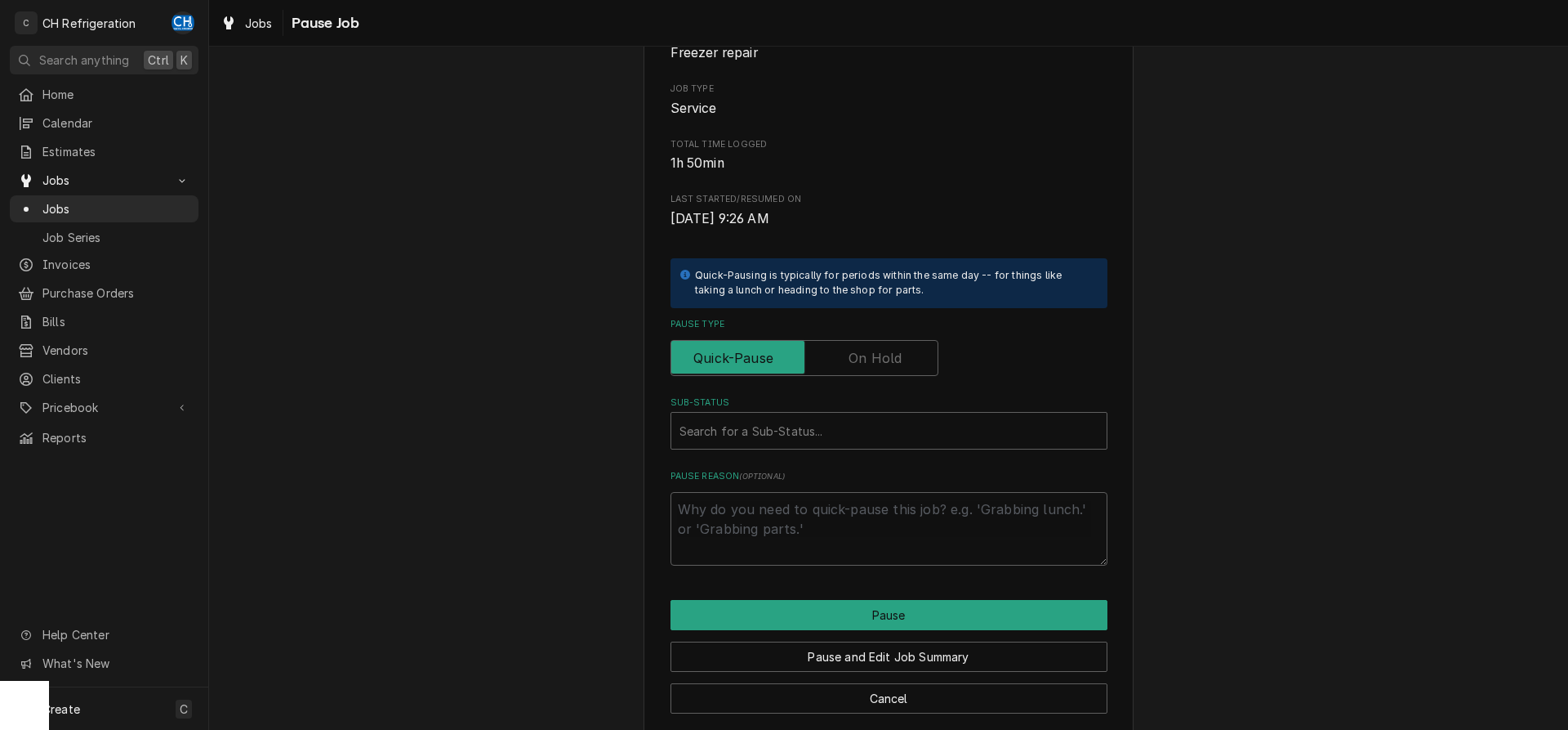
click at [878, 356] on label "Pause Type" at bounding box center [804, 358] width 268 height 36
click at [878, 356] on input "Pause Type" at bounding box center [804, 358] width 253 height 36
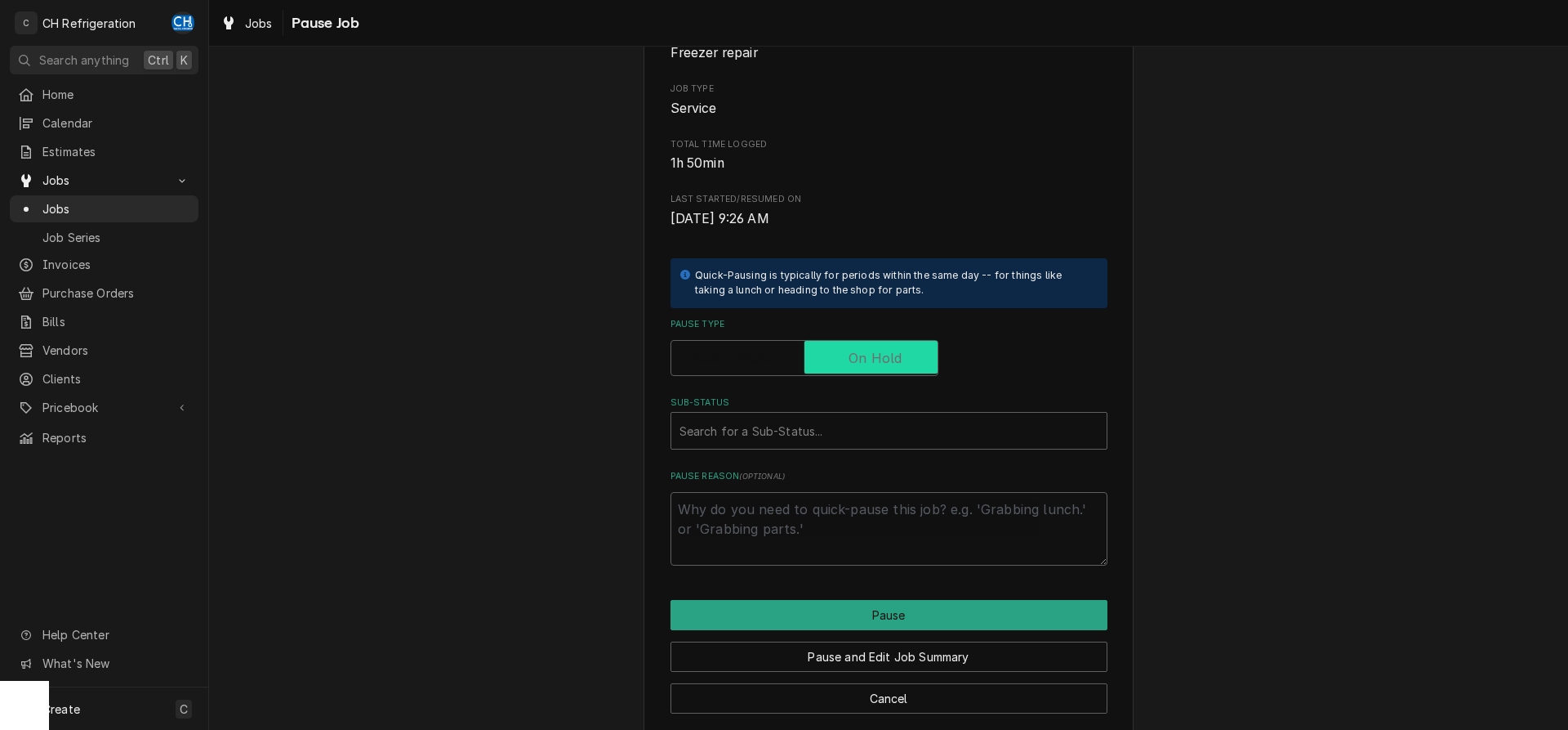
checkbox input "true"
click at [871, 449] on div "Search for a Sub-Status..." at bounding box center [888, 431] width 437 height 38
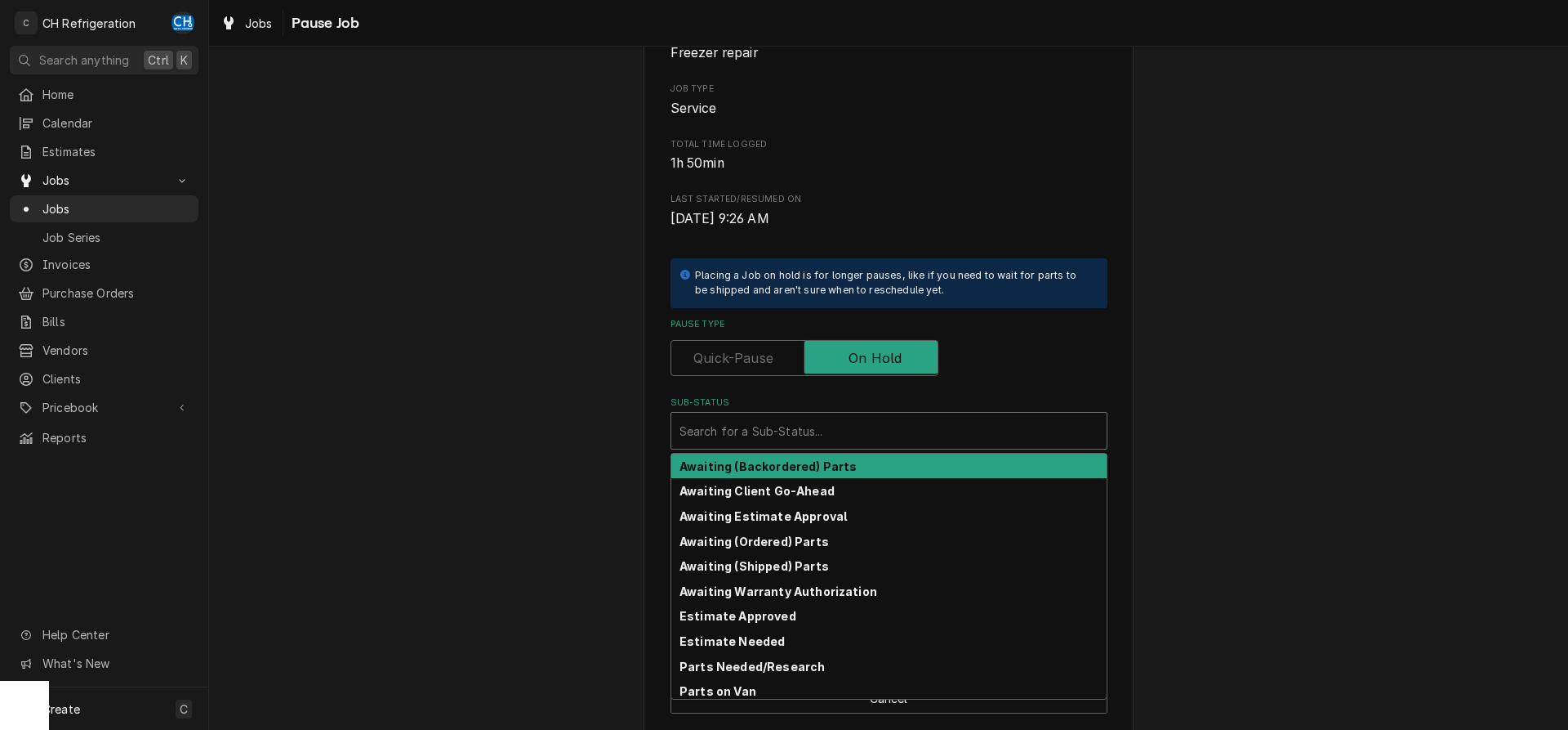
scroll to position [186, 0]
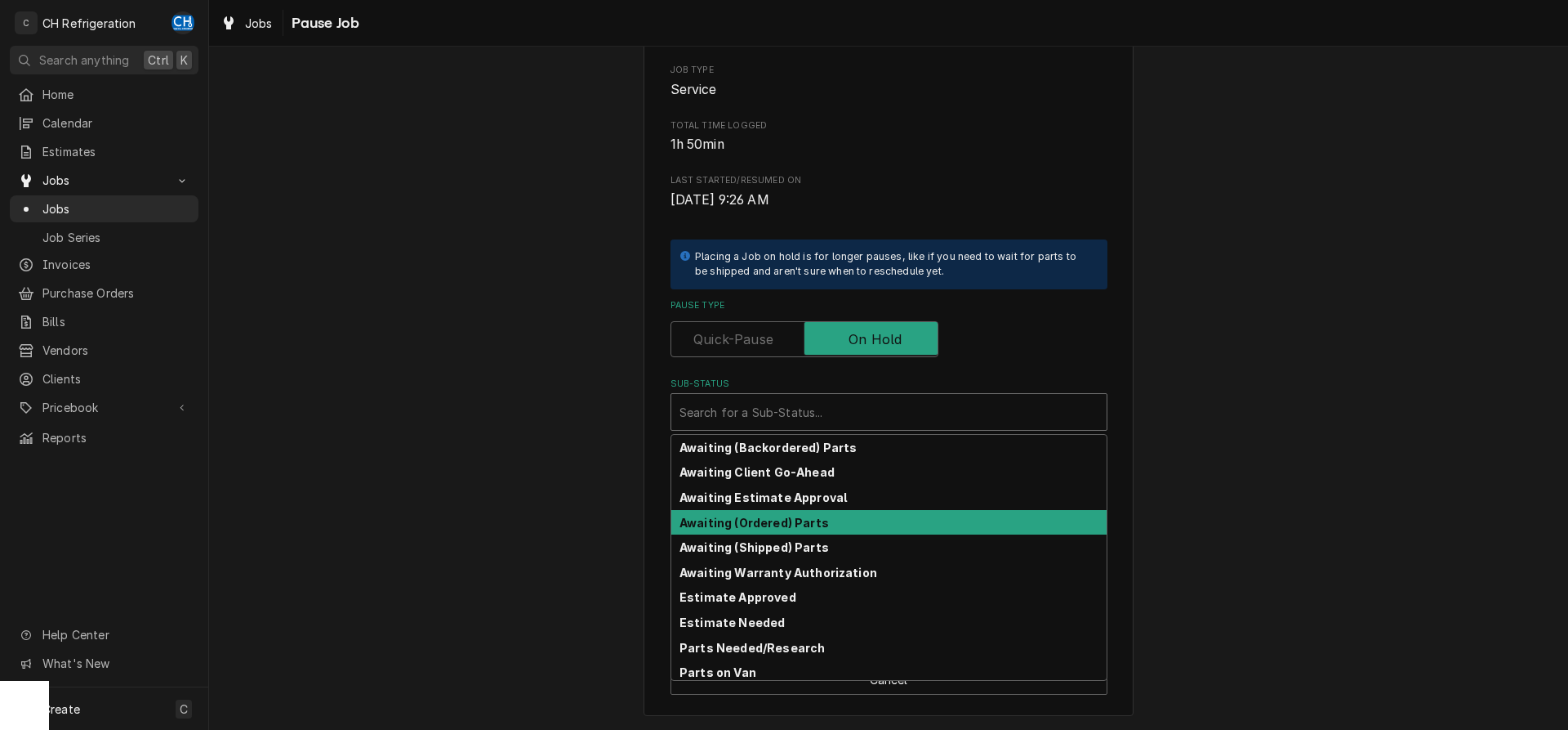
click at [836, 519] on div "Awaiting (Ordered) Parts" at bounding box center [888, 522] width 435 height 25
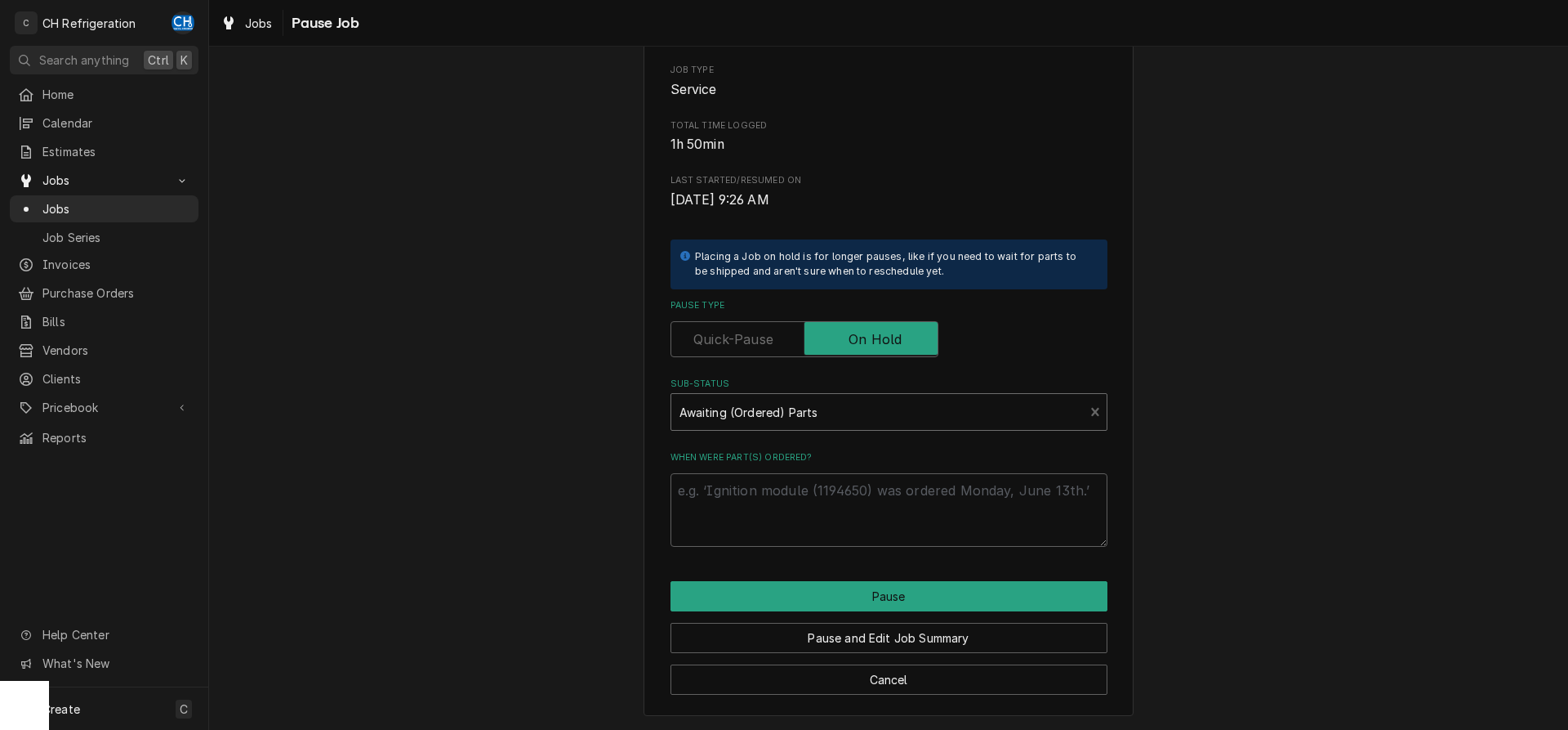
scroll to position [166, 0]
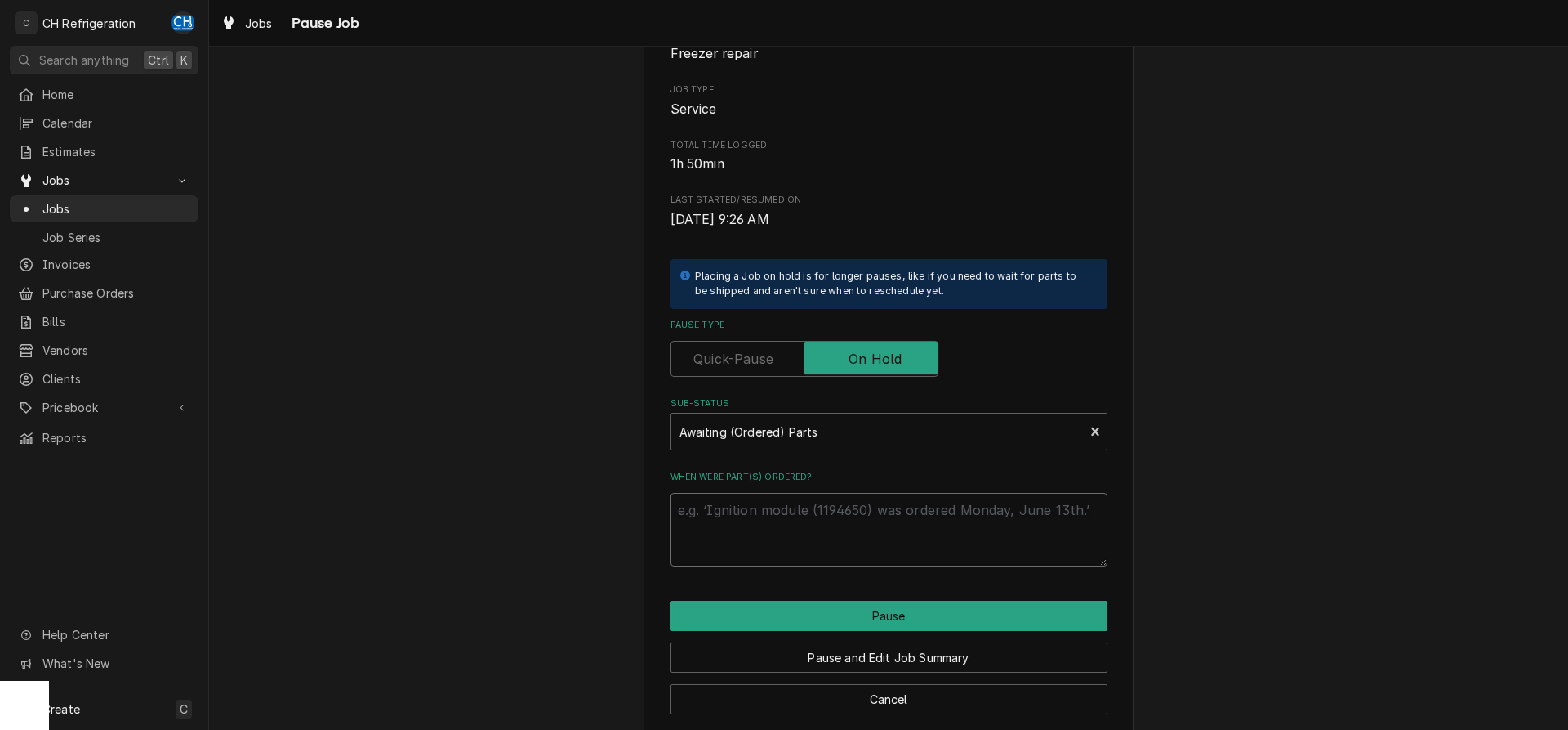
click at [826, 536] on textarea "When were part(s) ordered?" at bounding box center [888, 529] width 437 height 74
type textarea "x"
type textarea "1"
type textarea "x"
type textarea "10"
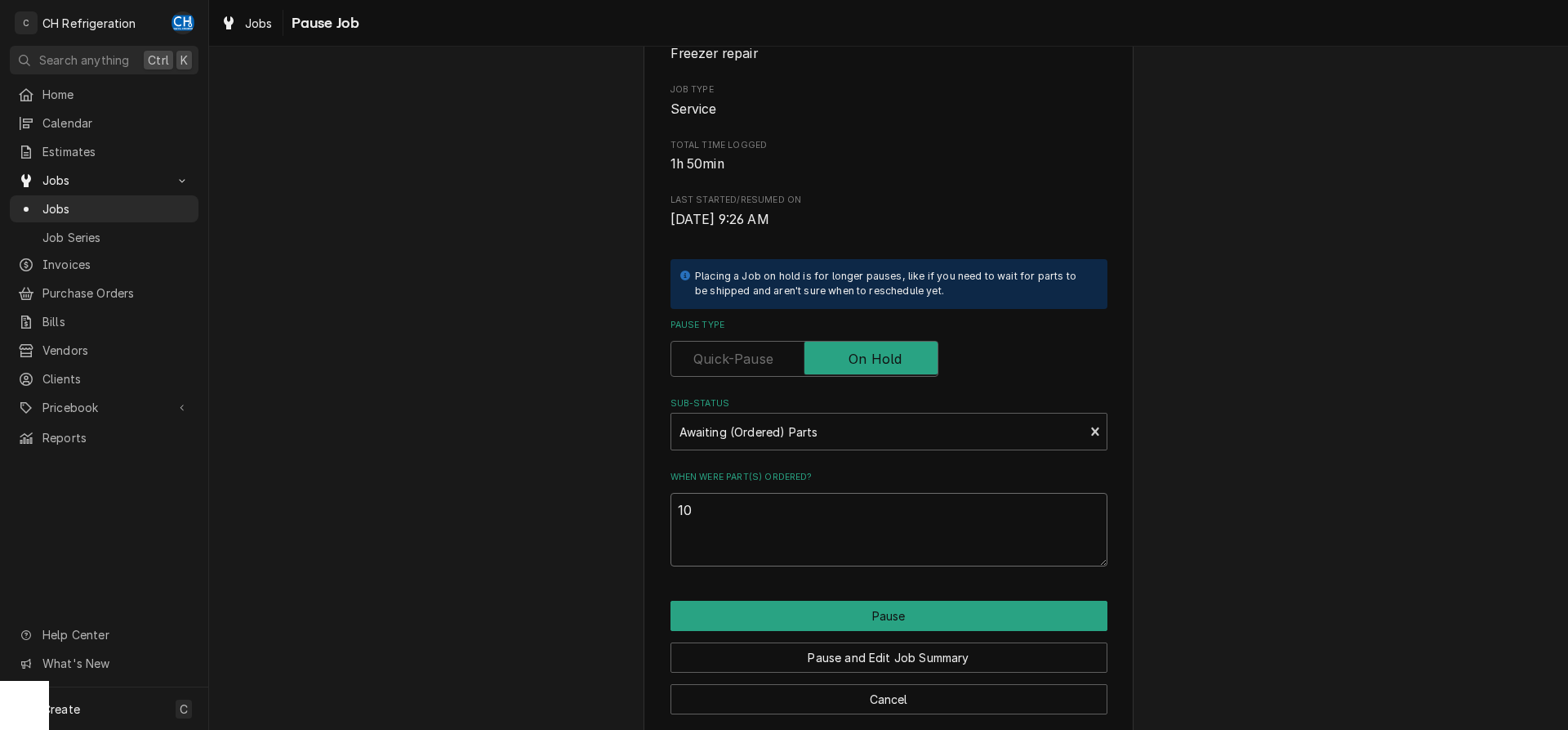
type textarea "x"
type textarea "10/"
type textarea "x"
type textarea "10/1"
type textarea "x"
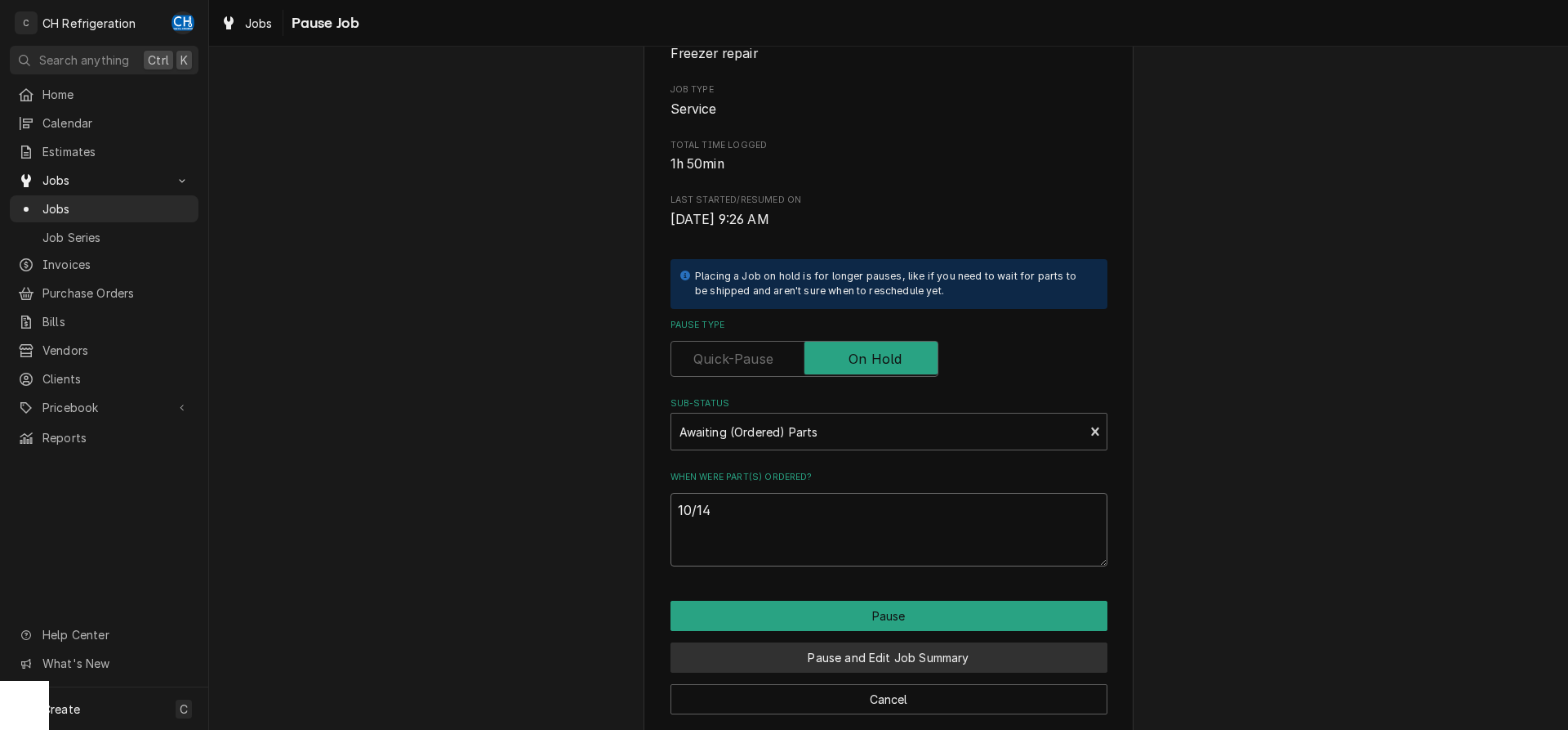
type textarea "10/14"
click at [879, 648] on button "Pause and Edit Job Summary" at bounding box center [888, 657] width 437 height 30
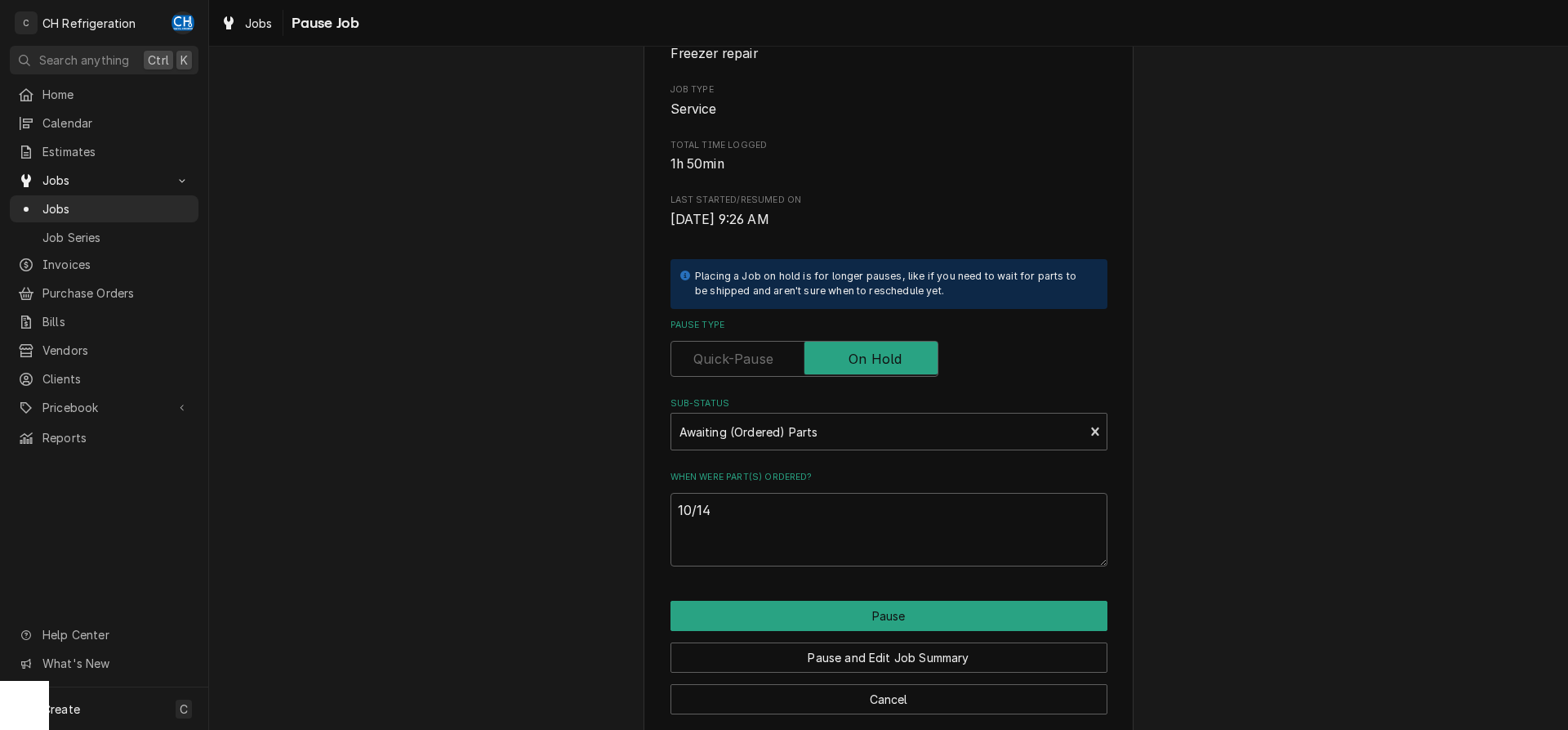
type textarea "x"
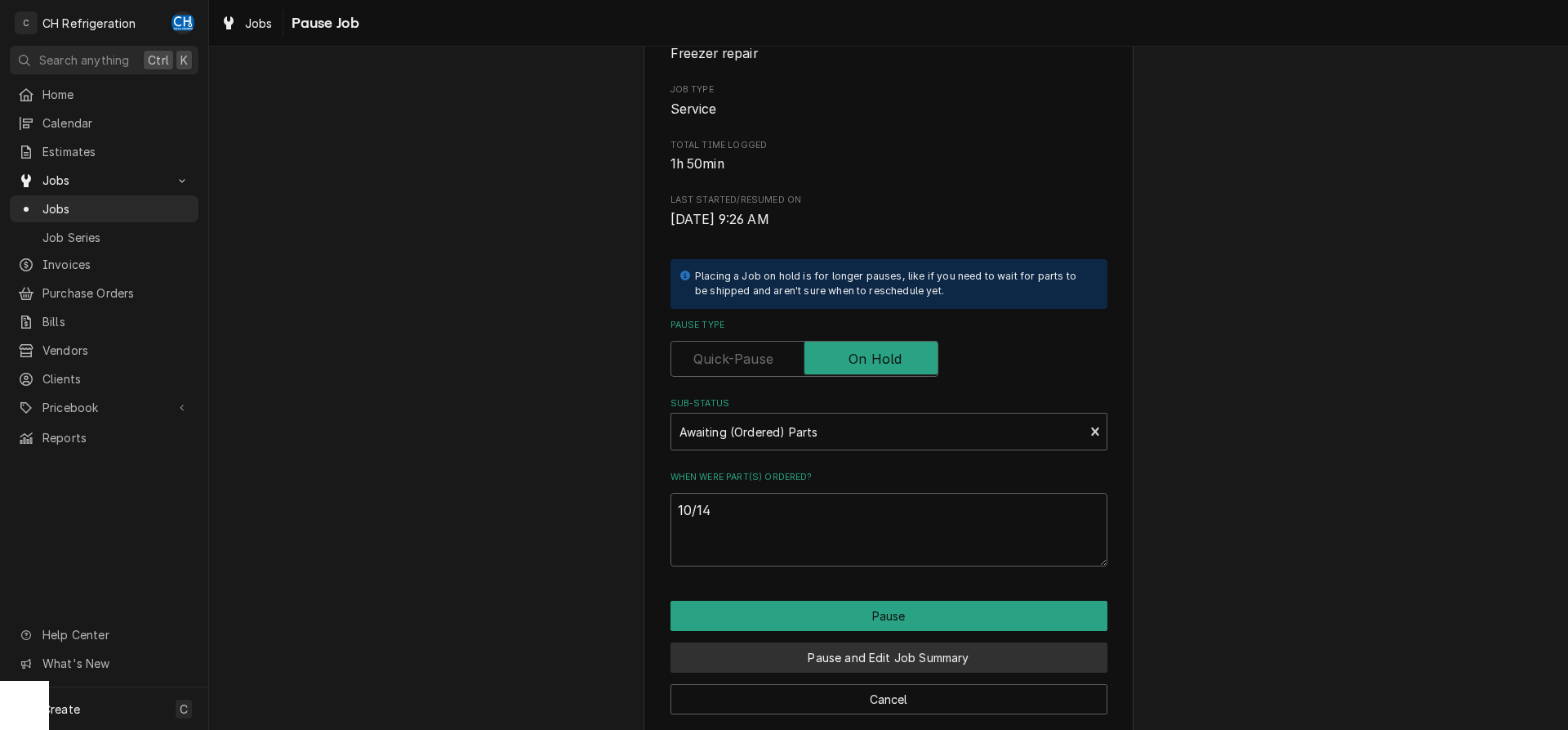
scroll to position [186, 0]
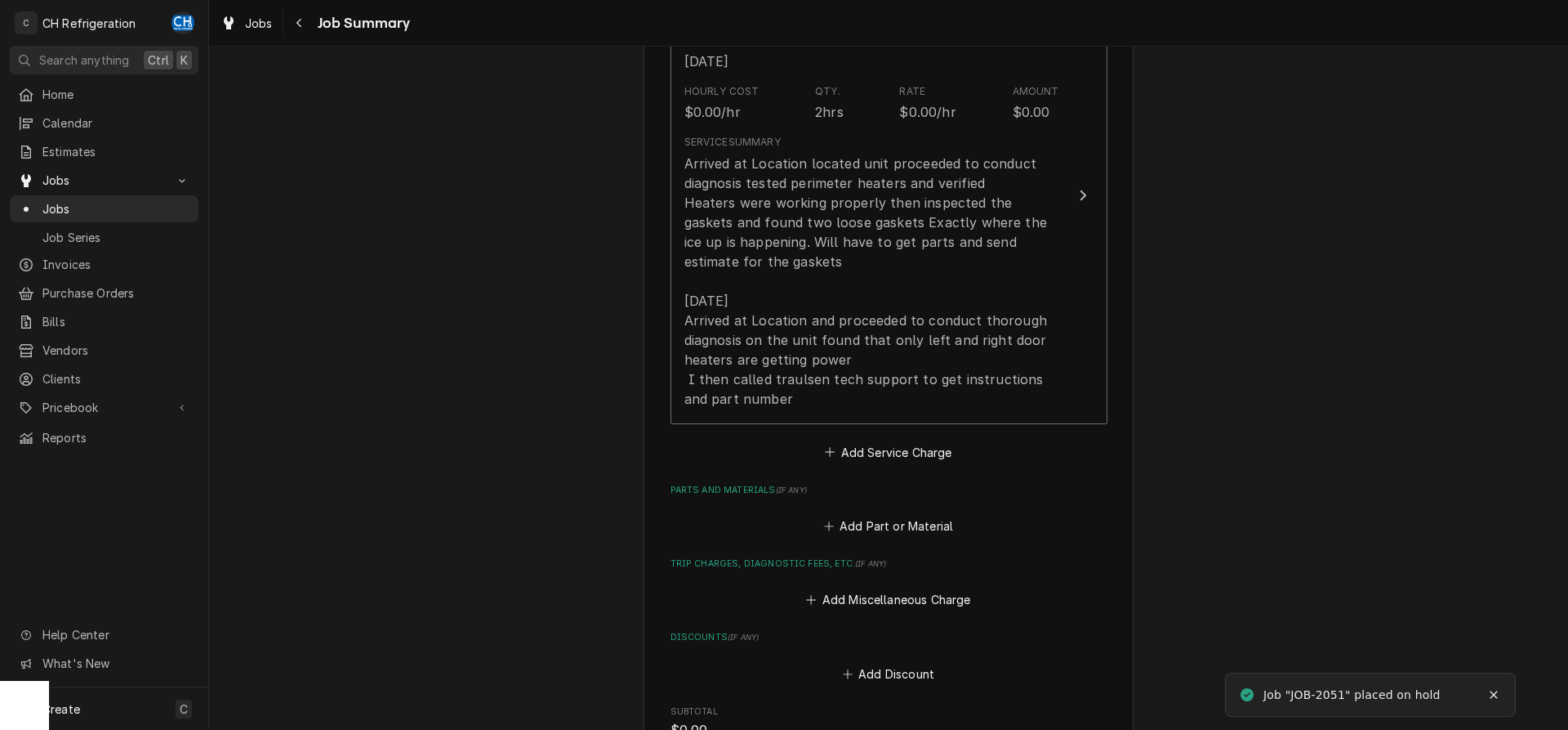
scroll to position [1000, 0]
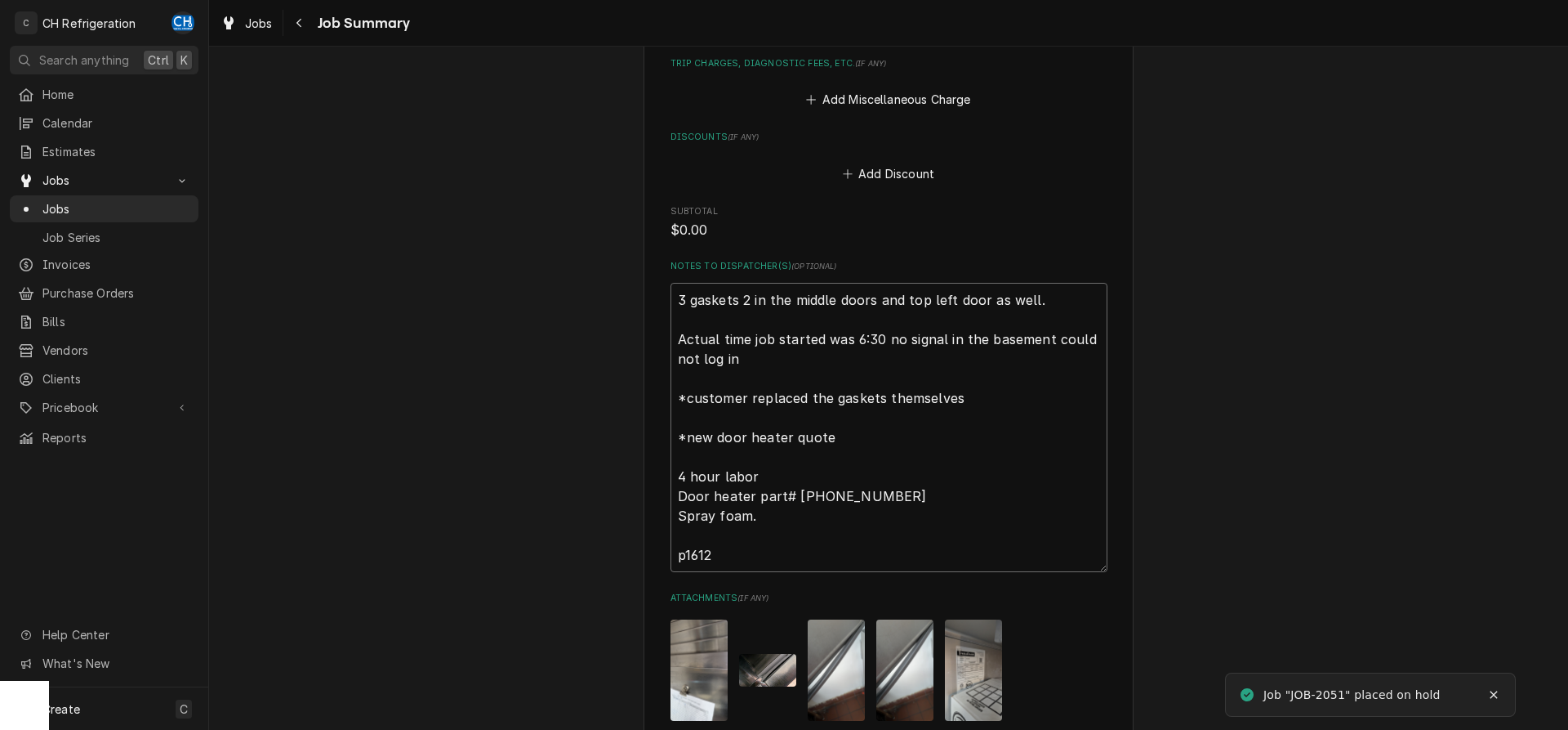
click at [760, 560] on textarea "3 gaskets 2 in the middle doors and top left door as well. Actual time job star…" at bounding box center [888, 427] width 437 height 289
type textarea "x"
type textarea "3 gaskets 2 in the middle doors and top left door as well. Actual time job star…"
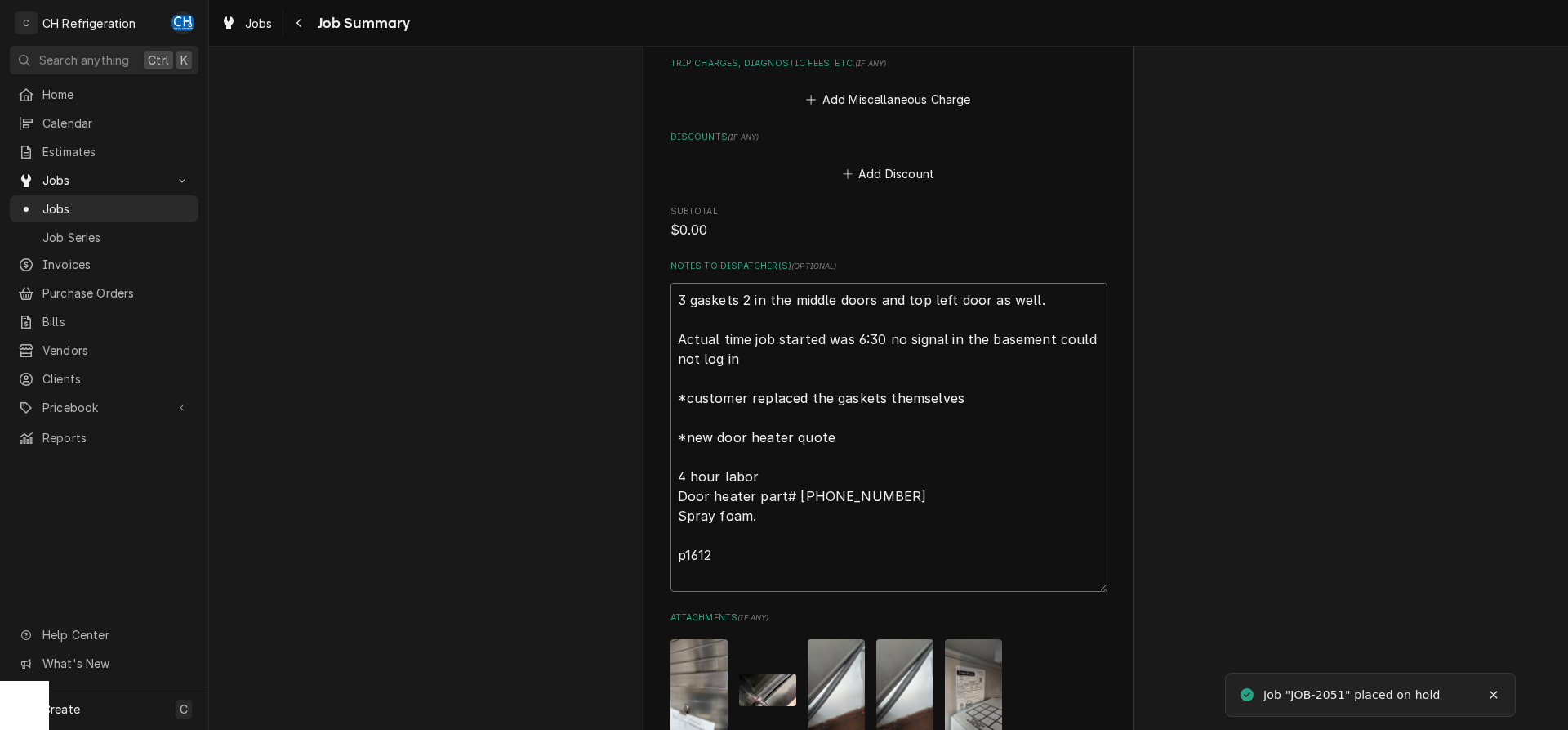
type textarea "x"
type textarea "3 gaskets 2 in the middle doors and top left door as well. Actual time job star…"
type textarea "x"
type textarea "3 gaskets 2 in the middle doors and top left door as well. Actual time job star…"
type textarea "x"
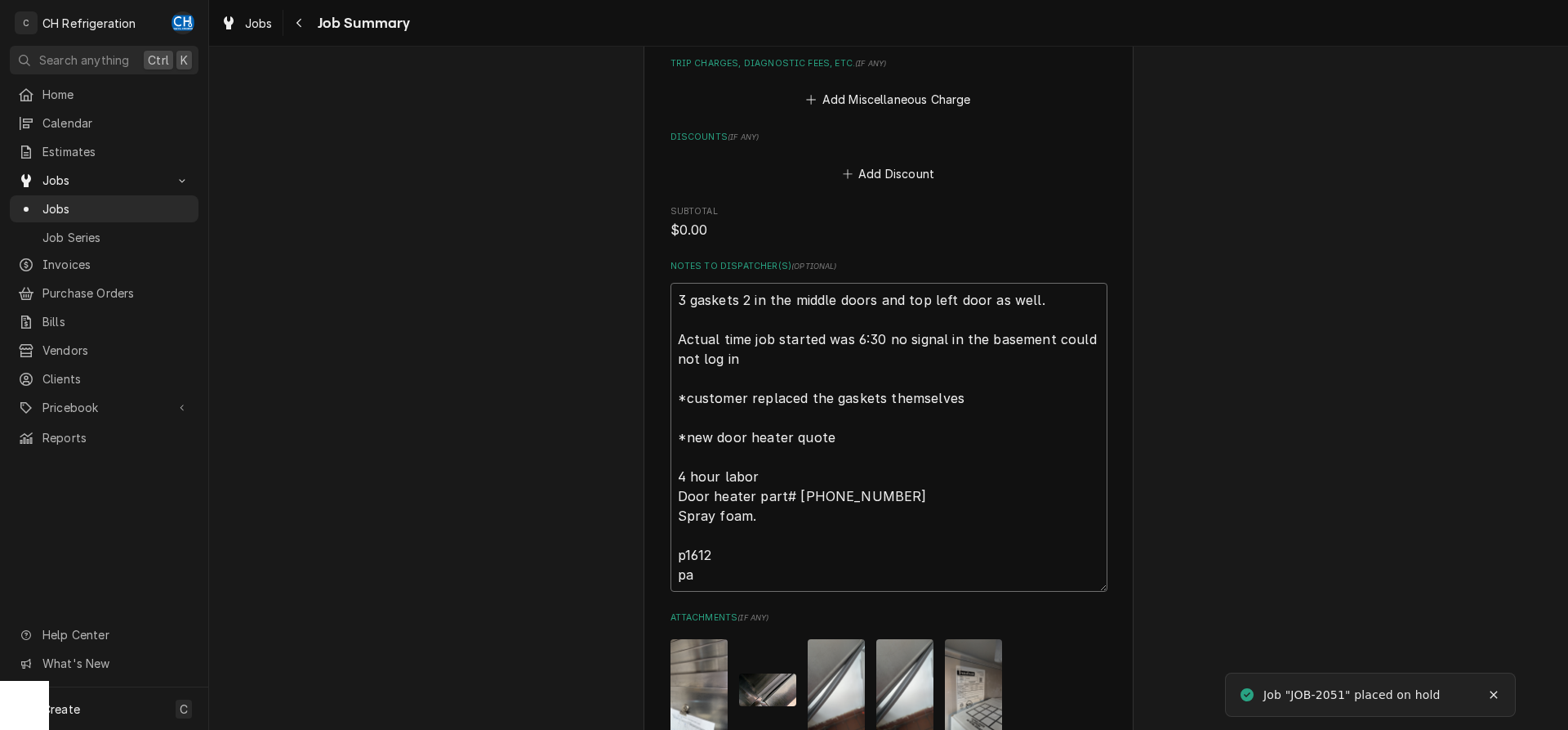
type textarea "3 gaskets 2 in the middle doors and top left door as well. Actual time job star…"
type textarea "x"
type textarea "3 gaskets 2 in the middle doors and top left door as well. Actual time job star…"
type textarea "x"
type textarea "3 gaskets 2 in the middle doors and top left door as well. Actual time job star…"
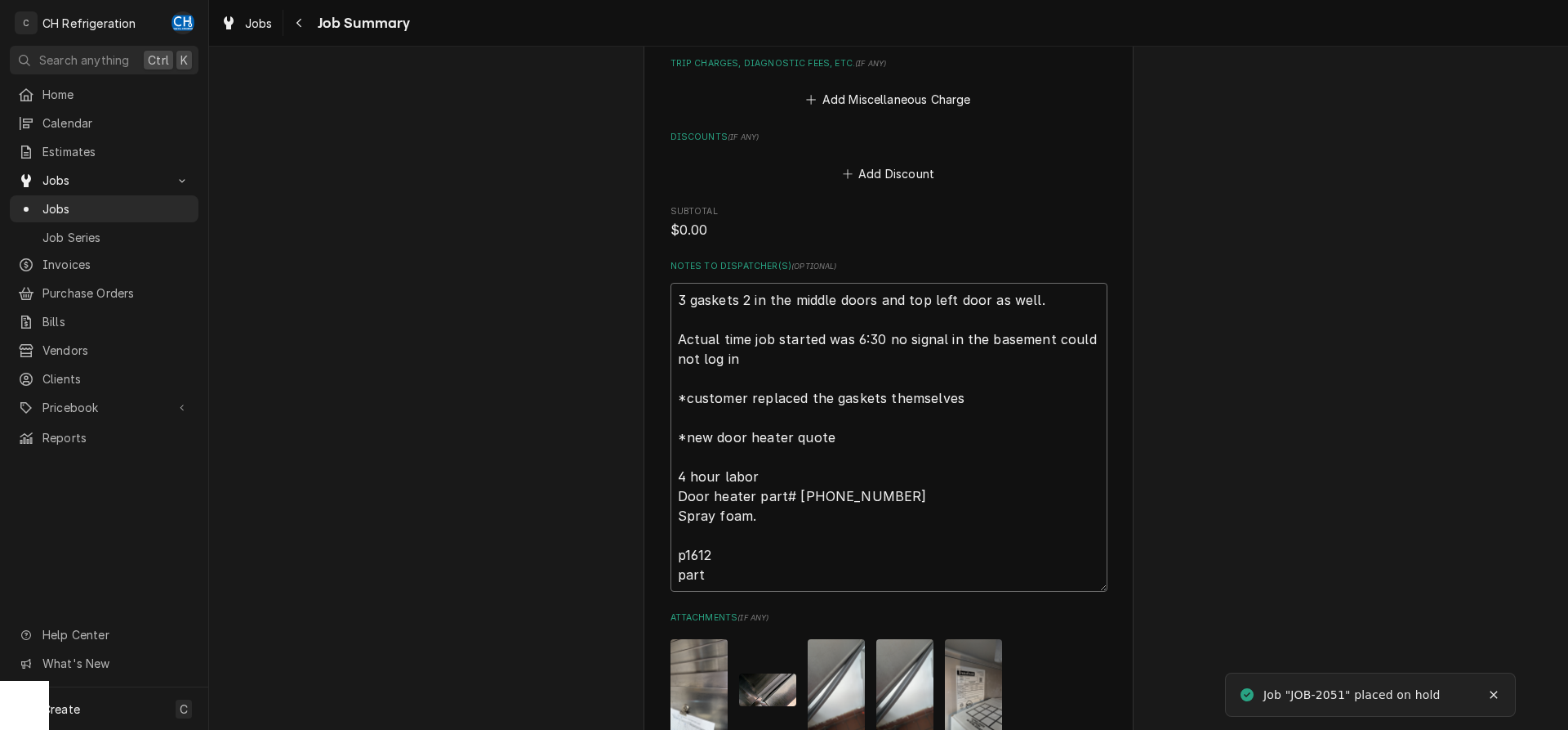
type textarea "x"
type textarea "3 gaskets 2 in the middle doors and top left door as well. Actual time job star…"
type textarea "x"
type textarea "3 gaskets 2 in the middle doors and top left door as well. Actual time job star…"
type textarea "x"
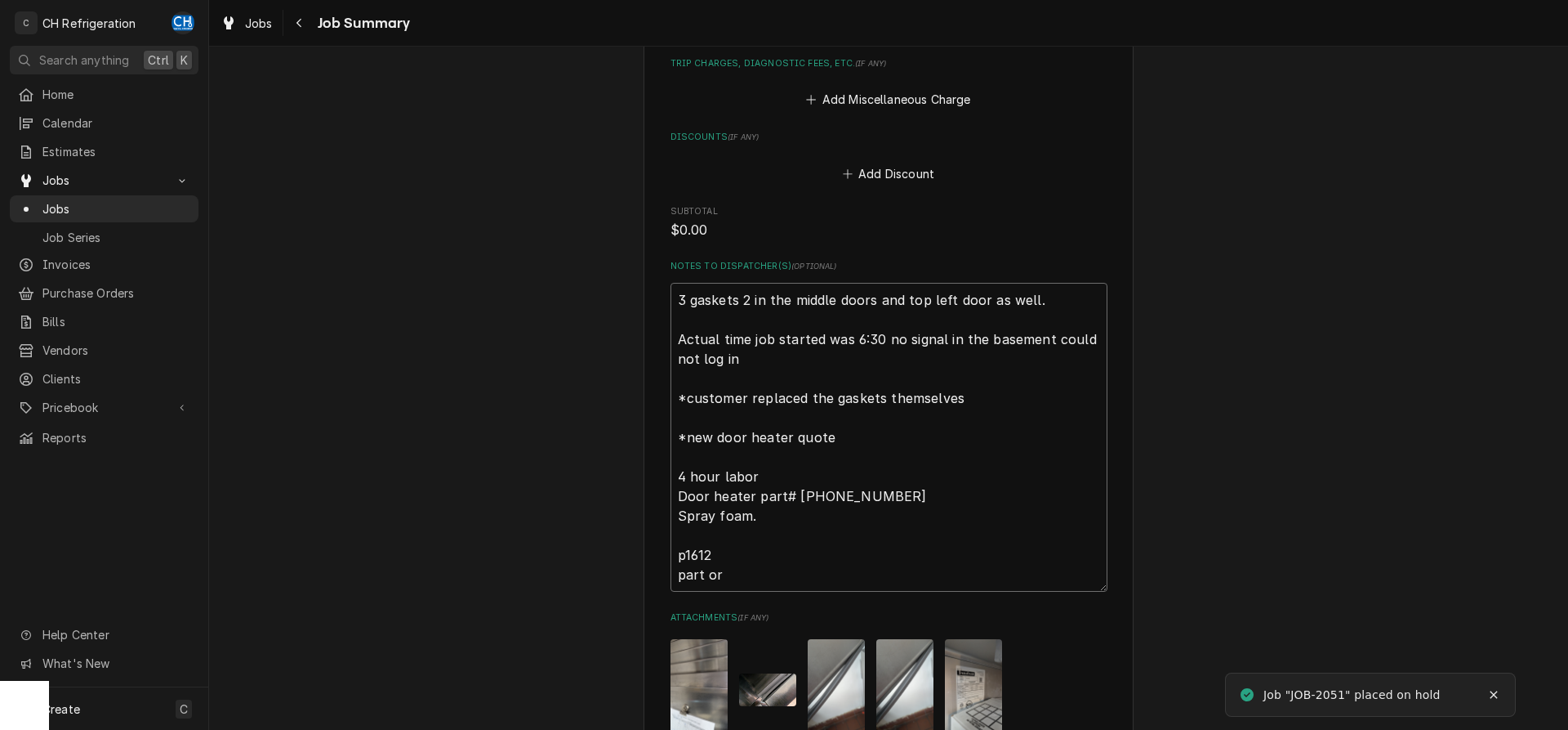
type textarea "3 gaskets 2 in the middle doors and top left door as well. Actual time job star…"
type textarea "x"
type textarea "3 gaskets 2 in the middle doors and top left door as well. Actual time job star…"
type textarea "x"
type textarea "3 gaskets 2 in the middle doors and top left door as well. Actual time job star…"
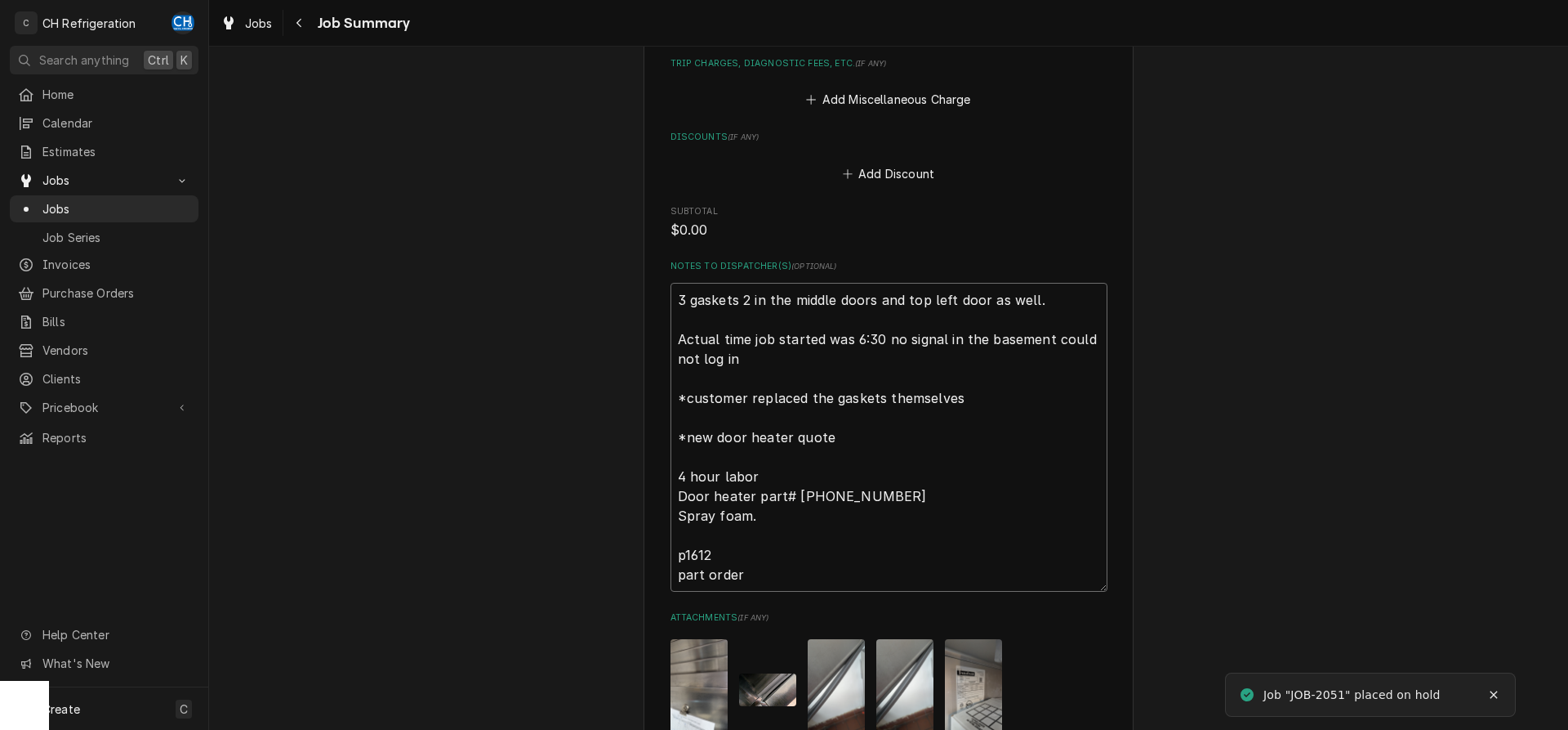
type textarea "x"
type textarea "3 gaskets 2 in the middle doors and top left door as well. Actual time job star…"
type textarea "x"
type textarea "3 gaskets 2 in the middle doors and top left door as well. Actual time job star…"
type textarea "x"
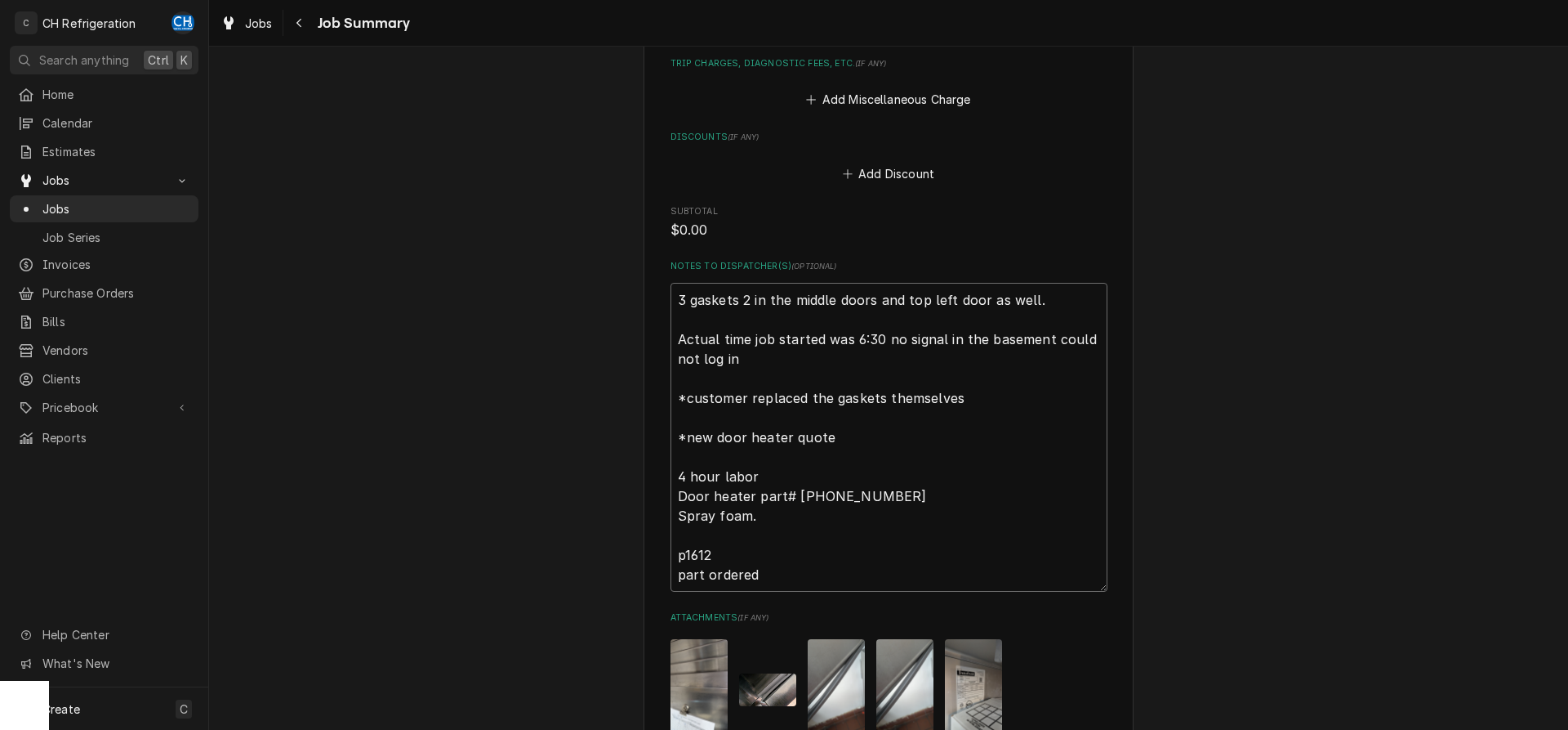
type textarea "3 gaskets 2 in the middle doors and top left door as well. Actual time job star…"
type textarea "x"
type textarea "3 gaskets 2 in the middle doors and top left door as well. Actual time job star…"
type textarea "x"
type textarea "3 gaskets 2 in the middle doors and top left door as well. Actual time job star…"
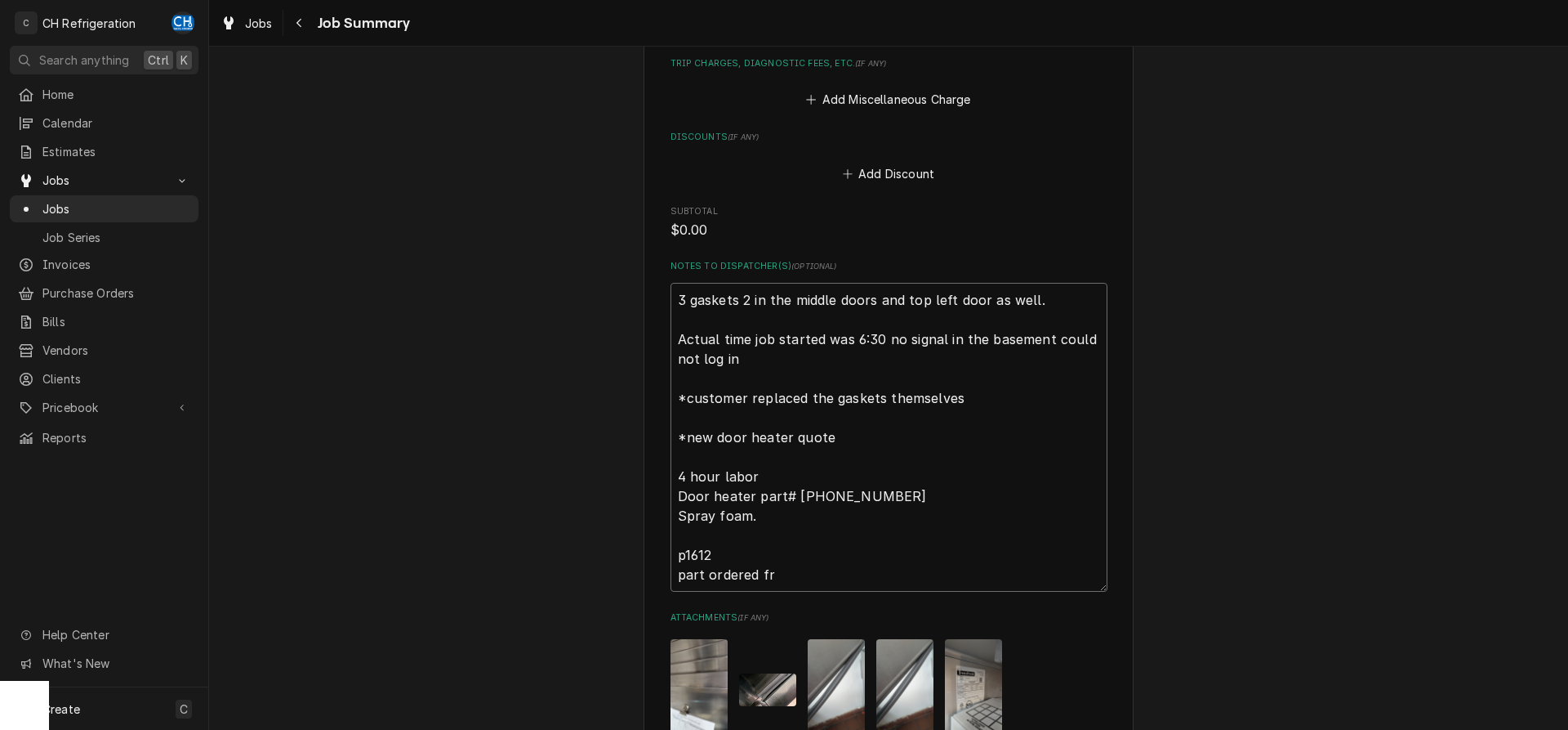
type textarea "x"
type textarea "3 gaskets 2 in the middle doors and top left door as well. Actual time job star…"
type textarea "x"
type textarea "3 gaskets 2 in the middle doors and top left door as well. Actual time job star…"
type textarea "x"
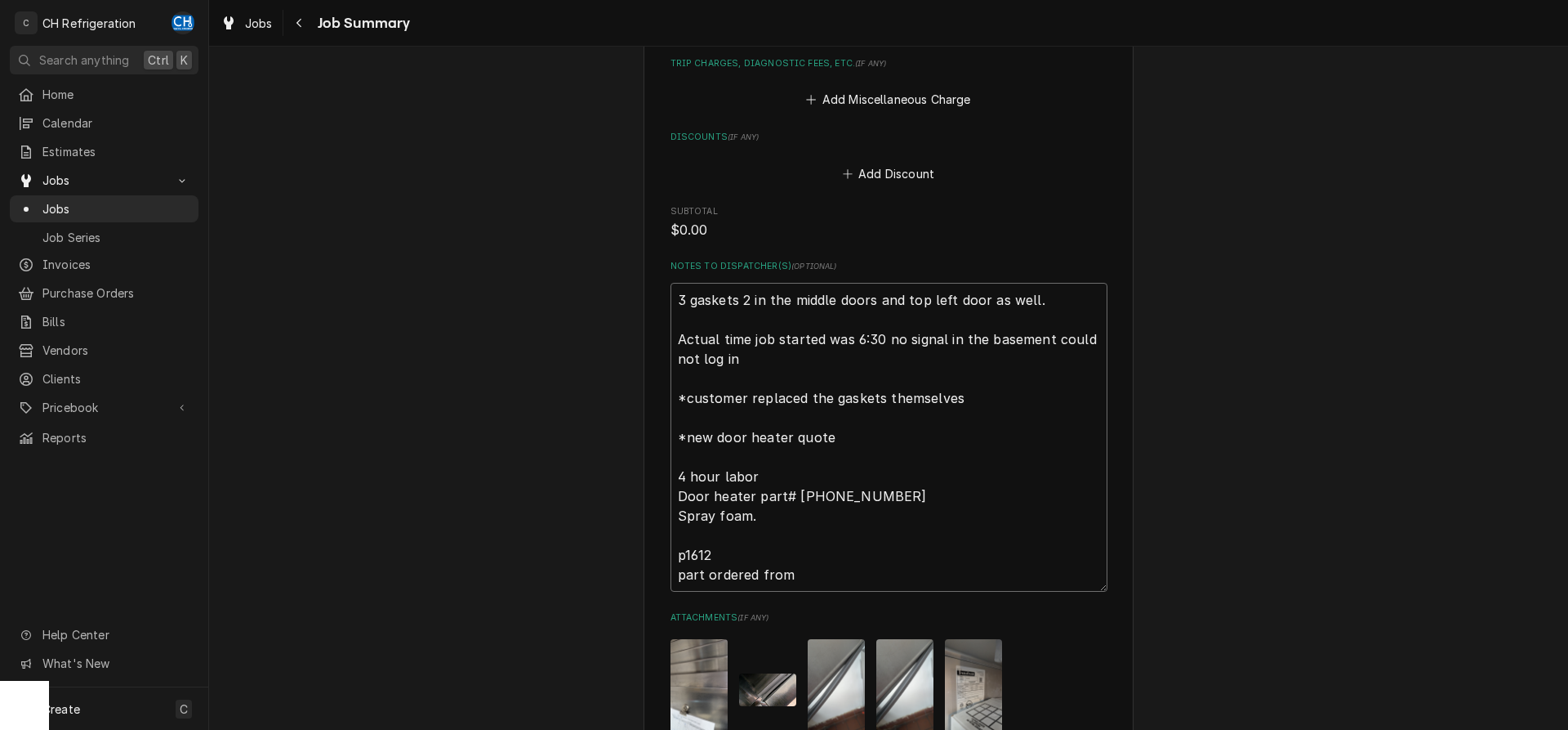
type textarea "3 gaskets 2 in the middle doors and top left door as well. Actual time job star…"
type textarea "x"
type textarea "3 gaskets 2 in the middle doors and top left door as well. Actual time job star…"
type textarea "x"
type textarea "3 gaskets 2 in the middle doors and top left door as well. Actual time job star…"
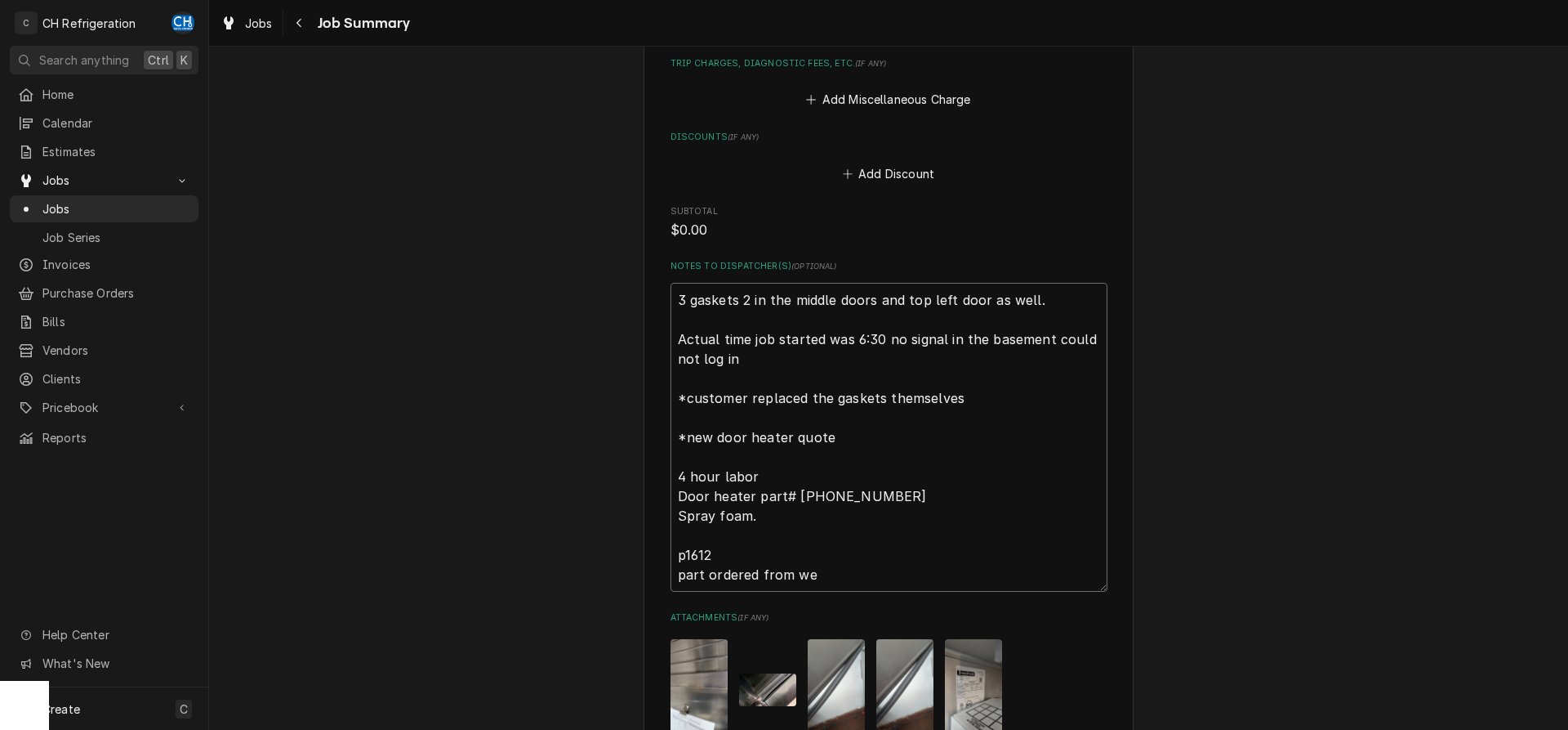
type textarea "x"
type textarea "3 gaskets 2 in the middle doors and top left door as well. Actual time job star…"
type textarea "x"
type textarea "3 gaskets 2 in the middle doors and top left door as well. Actual time job star…"
type textarea "x"
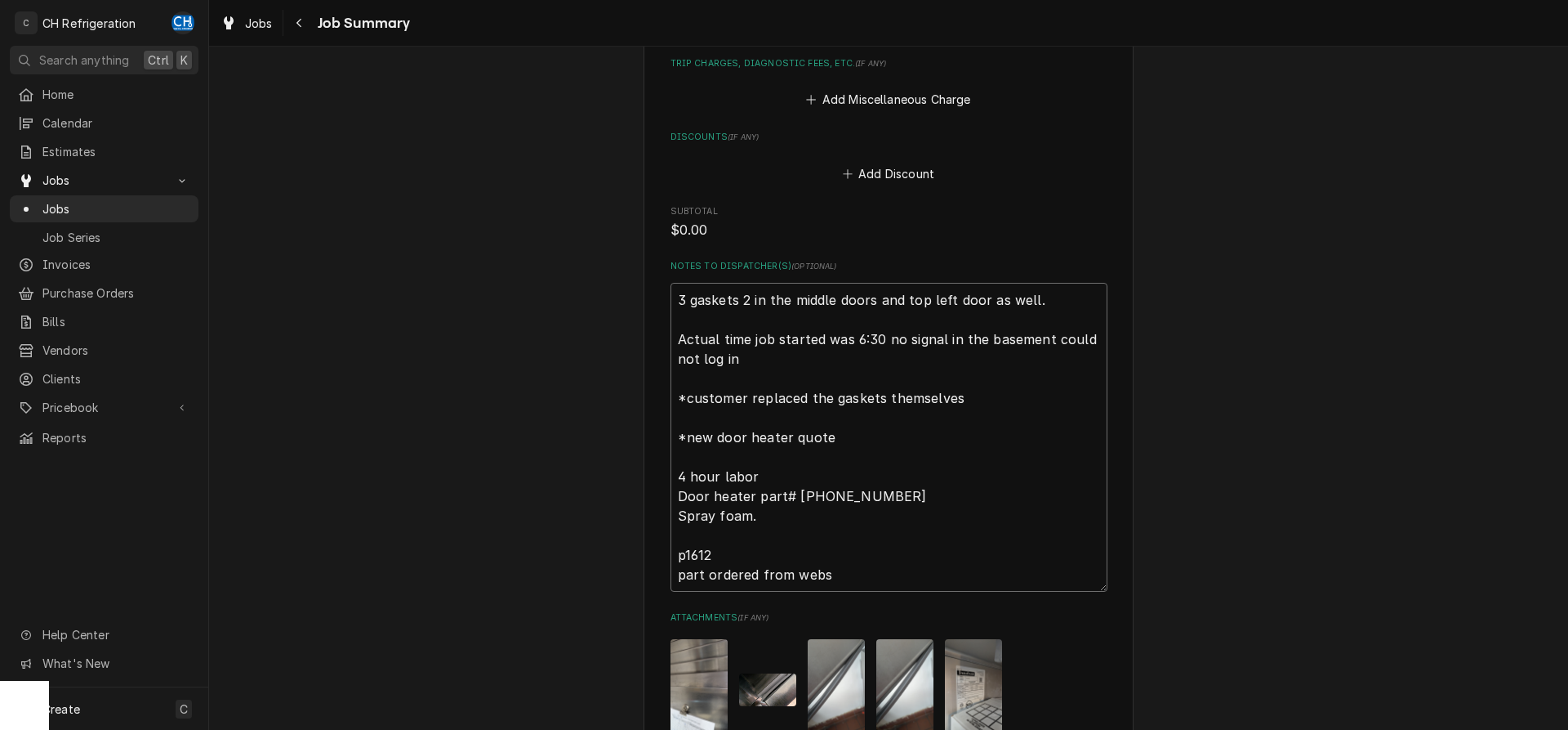
type textarea "3 gaskets 2 in the middle doors and top left door as well. Actual time job star…"
type textarea "x"
type textarea "3 gaskets 2 in the middle doors and top left door as well. Actual time job star…"
type textarea "x"
type textarea "3 gaskets 2 in the middle doors and top left door as well. Actual time job star…"
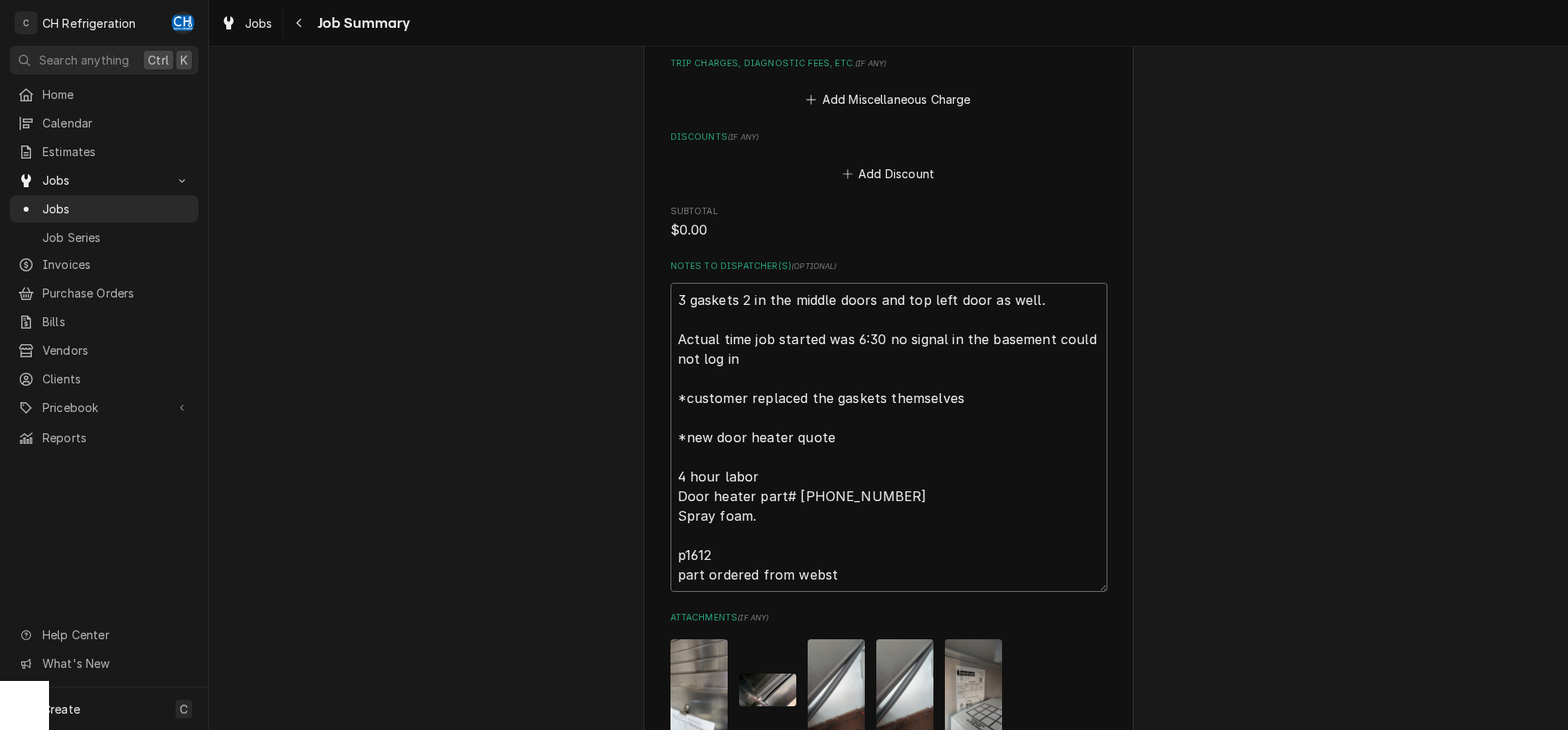
type textarea "x"
type textarea "3 gaskets 2 in the middle doors and top left door as well. Actual time job star…"
type textarea "x"
type textarea "3 gaskets 2 in the middle doors and top left door as well. Actual time job star…"
type textarea "x"
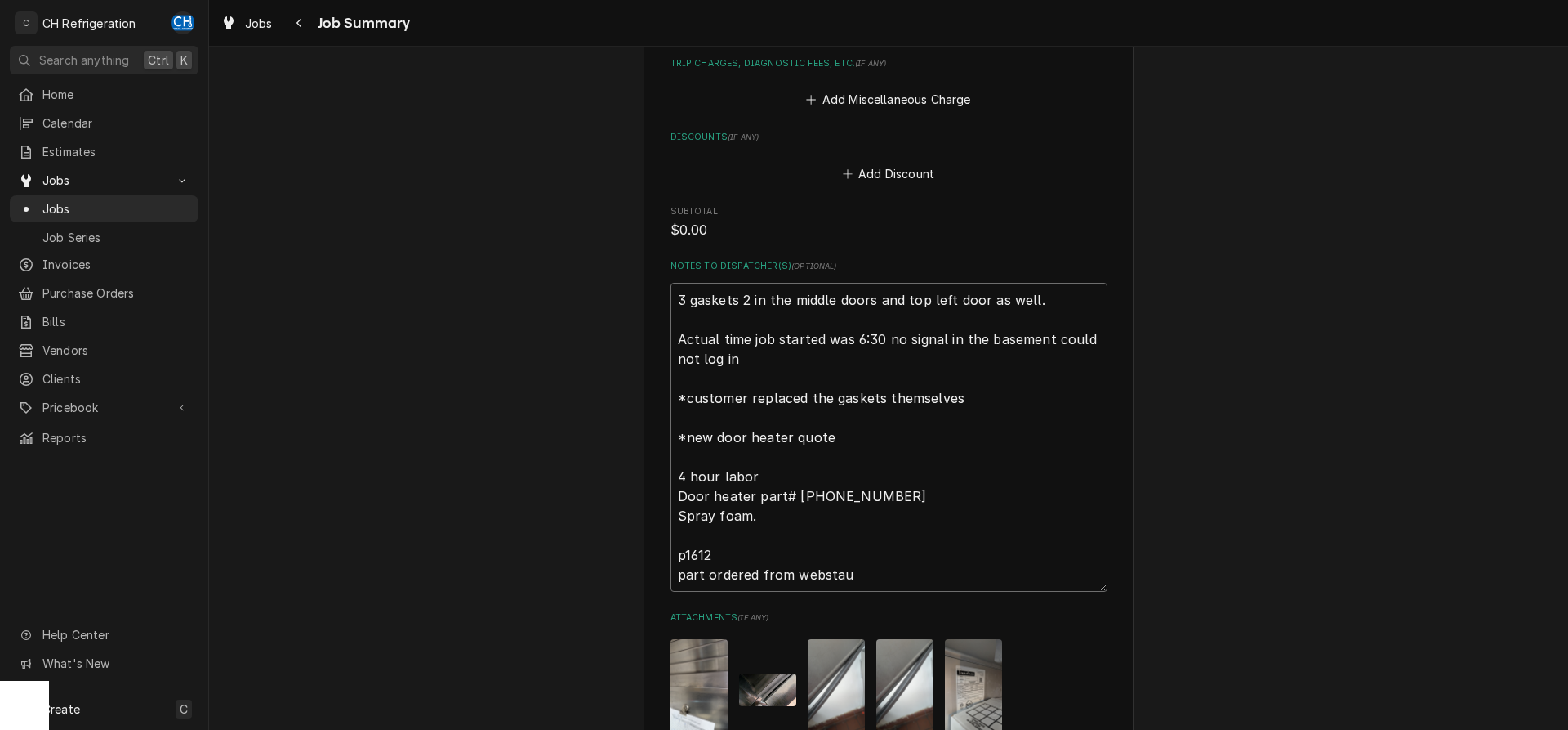
type textarea "3 gaskets 2 in the middle doors and top left door as well. Actual time job star…"
type textarea "x"
type textarea "3 gaskets 2 in the middle doors and top left door as well. Actual time job star…"
type textarea "x"
type textarea "3 gaskets 2 in the middle doors and top left door as well. Actual time job star…"
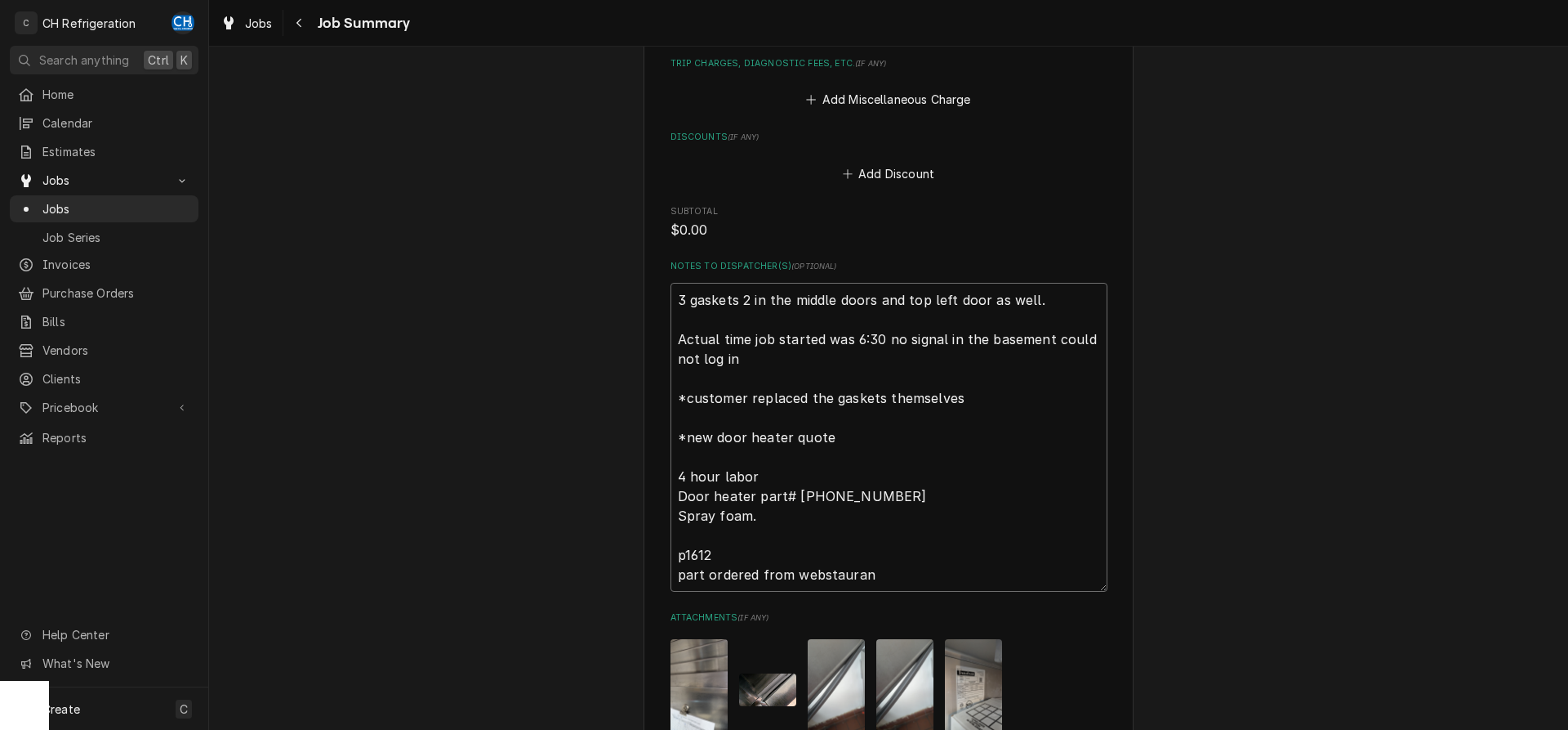
type textarea "x"
type textarea "3 gaskets 2 in the middle doors and top left door as well. Actual time job star…"
type textarea "x"
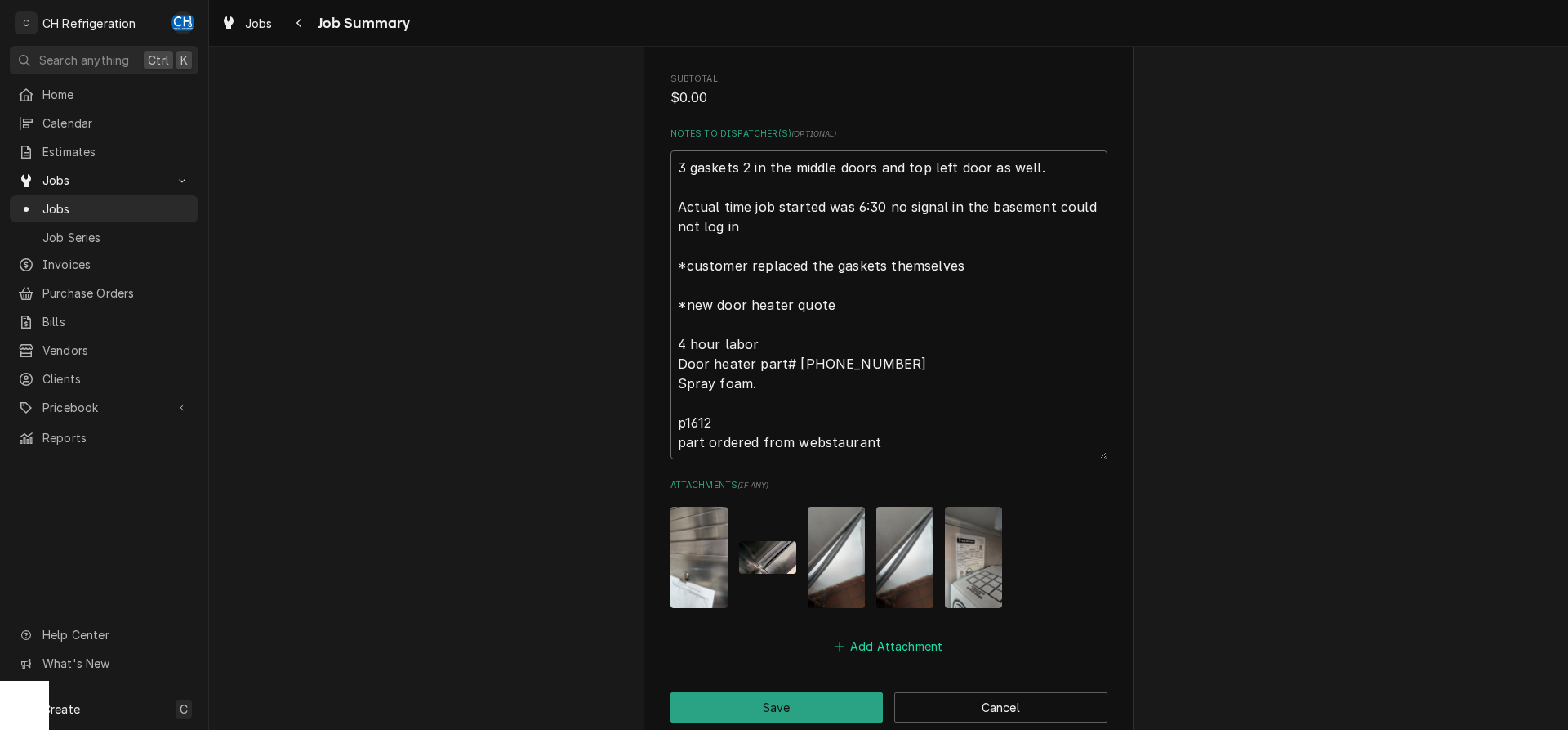
scroll to position [1237, 0]
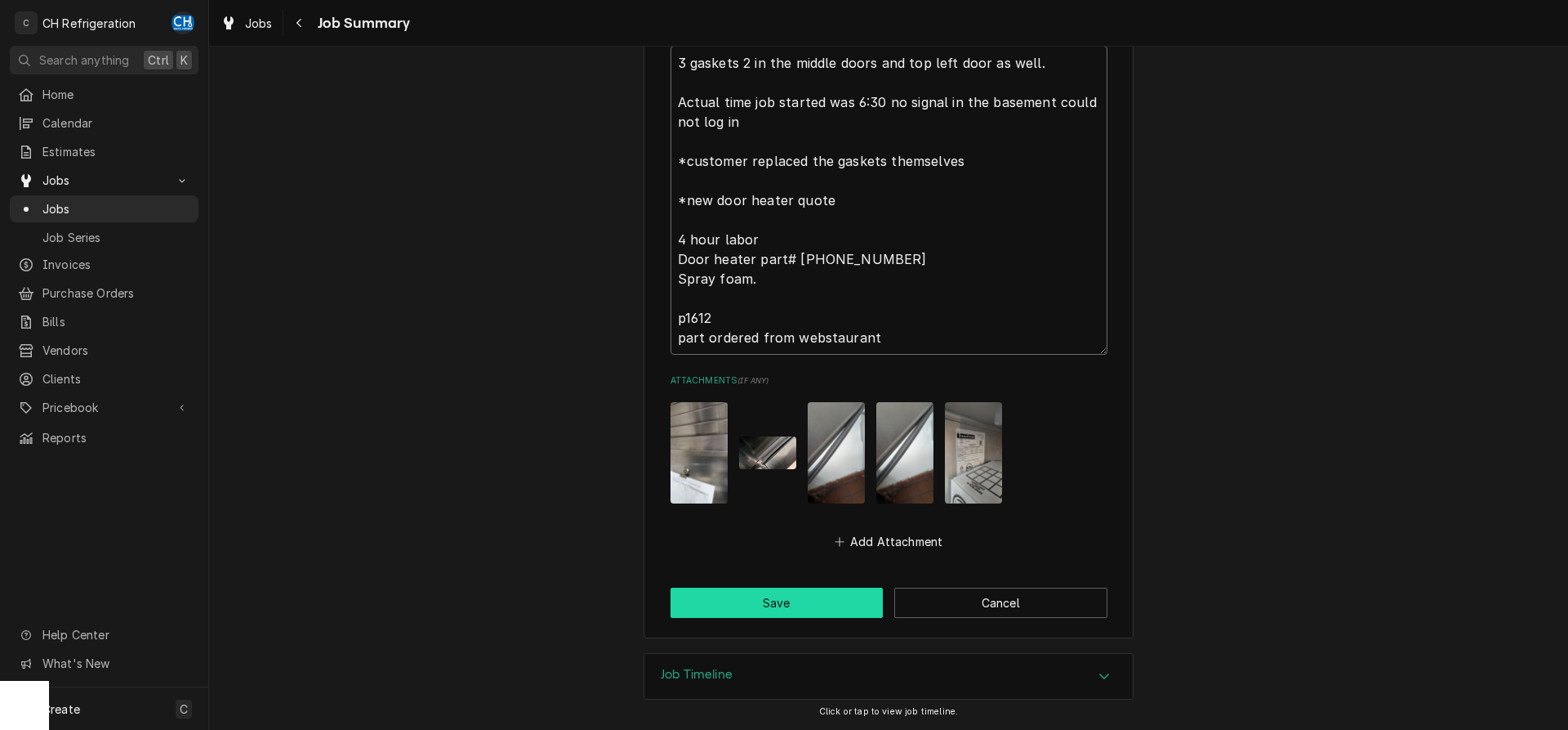
type textarea "3 gaskets 2 in the middle doors and top left door as well. Actual time job star…"
click at [770, 601] on button "Save" at bounding box center [777, 602] width 213 height 30
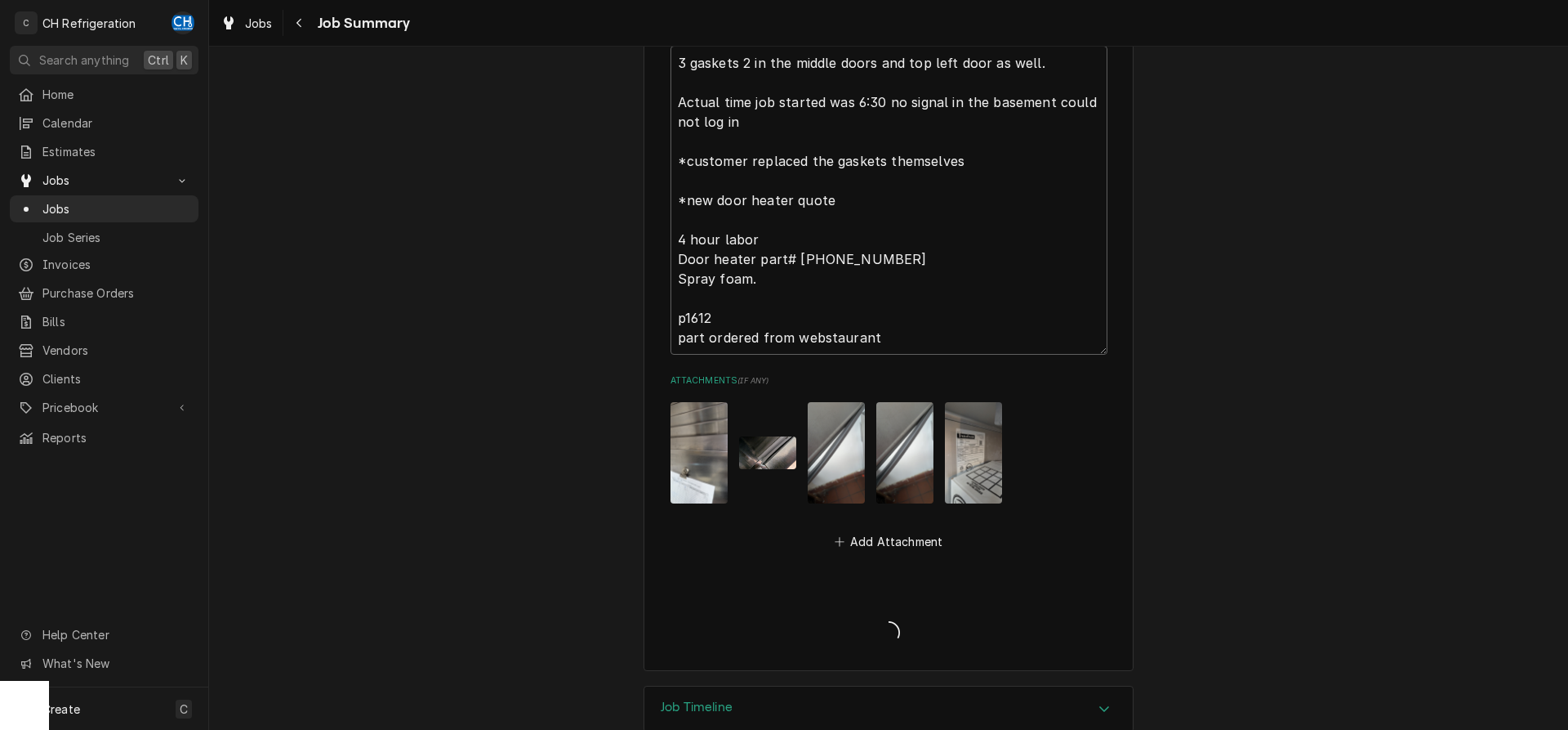
type textarea "x"
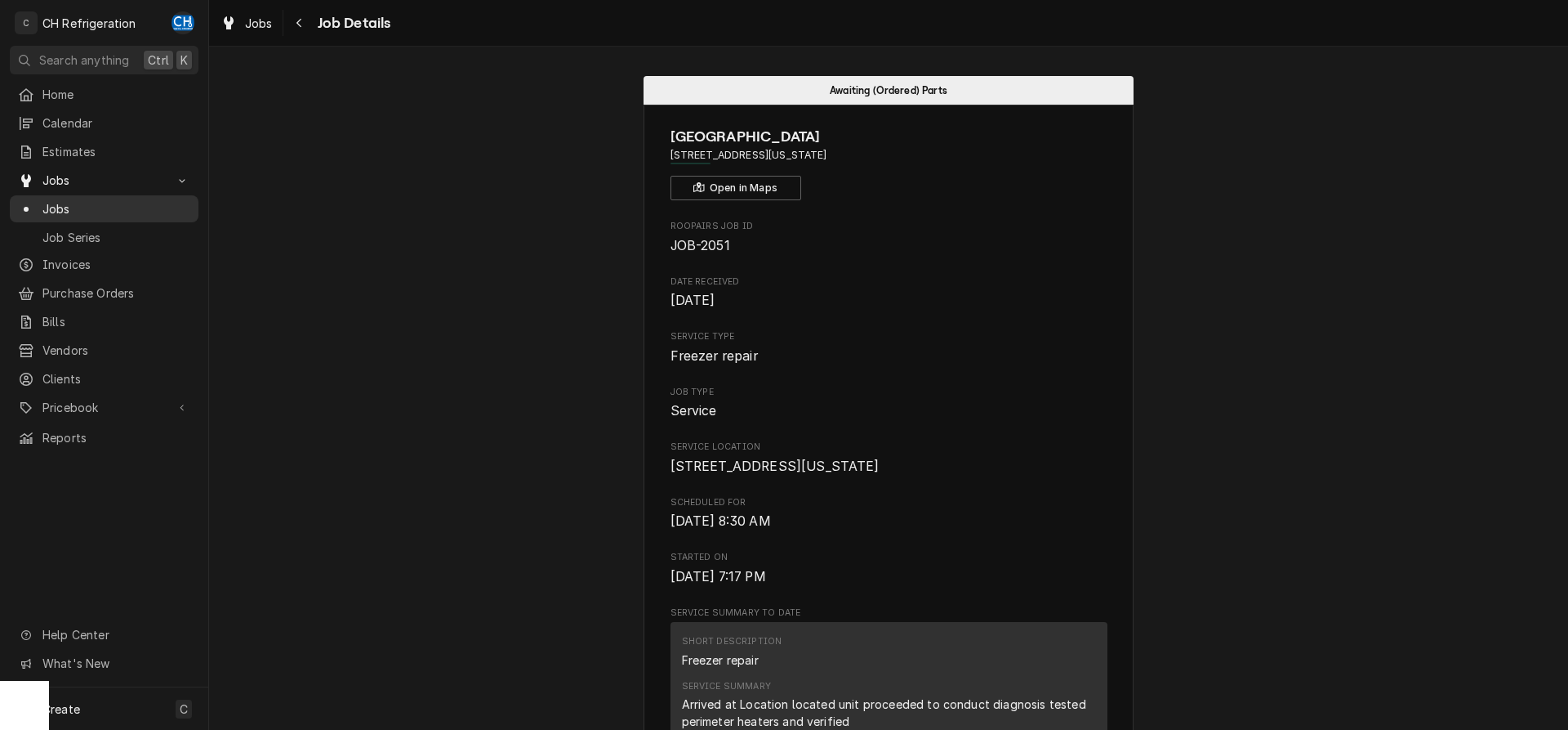
click at [72, 210] on span "Jobs" at bounding box center [116, 209] width 148 height 18
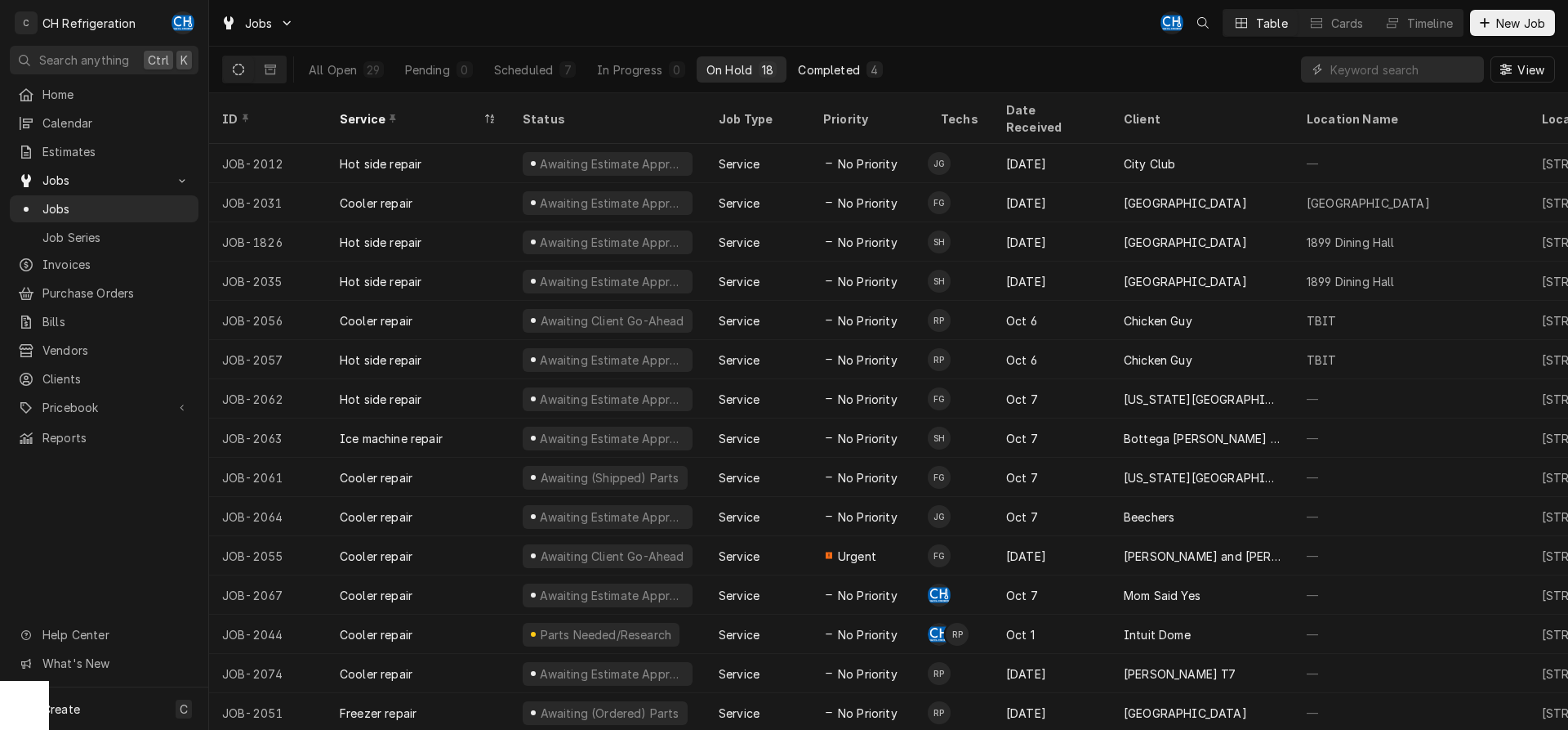
click at [850, 76] on div "Completed" at bounding box center [828, 69] width 61 height 18
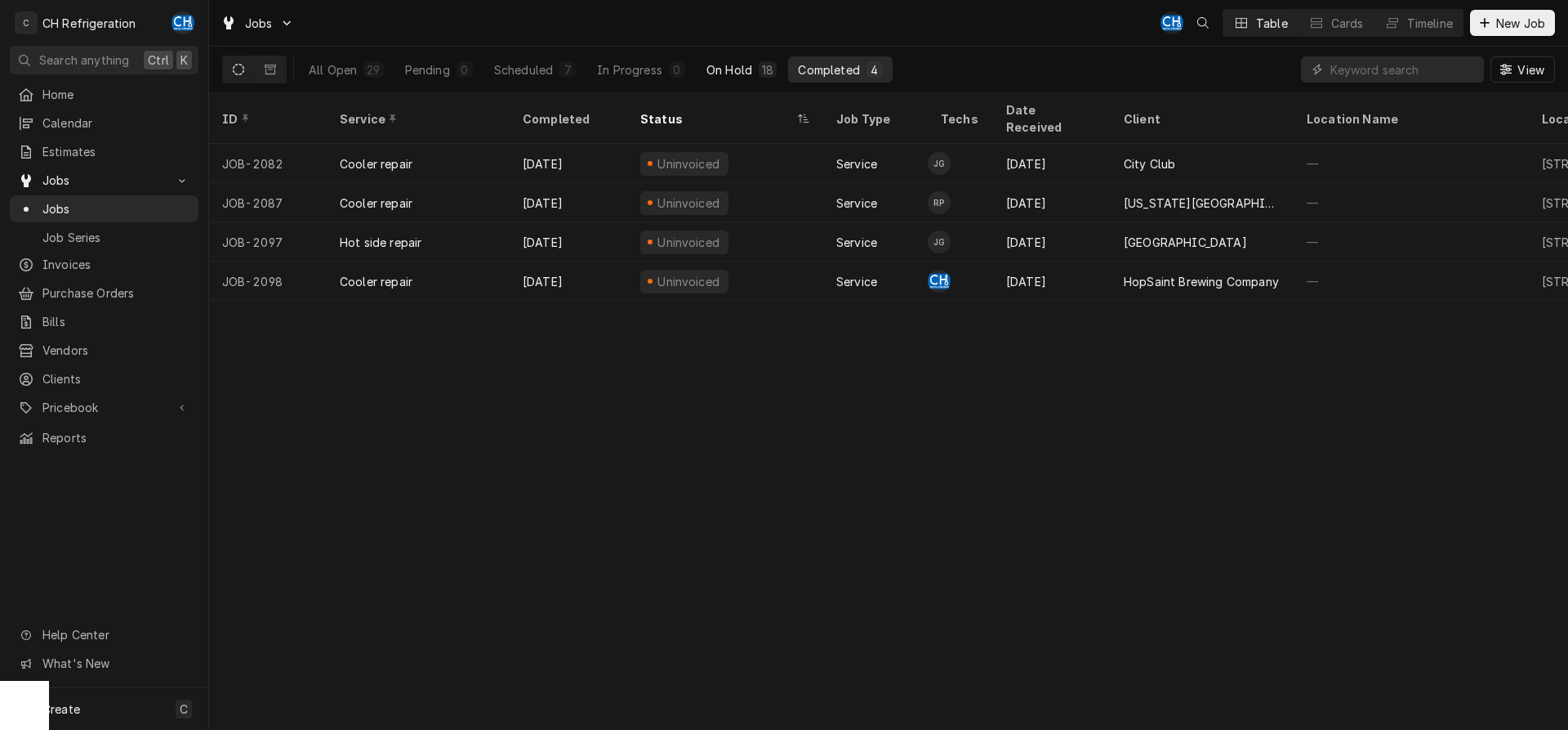
click at [740, 73] on div "On Hold" at bounding box center [730, 69] width 46 height 18
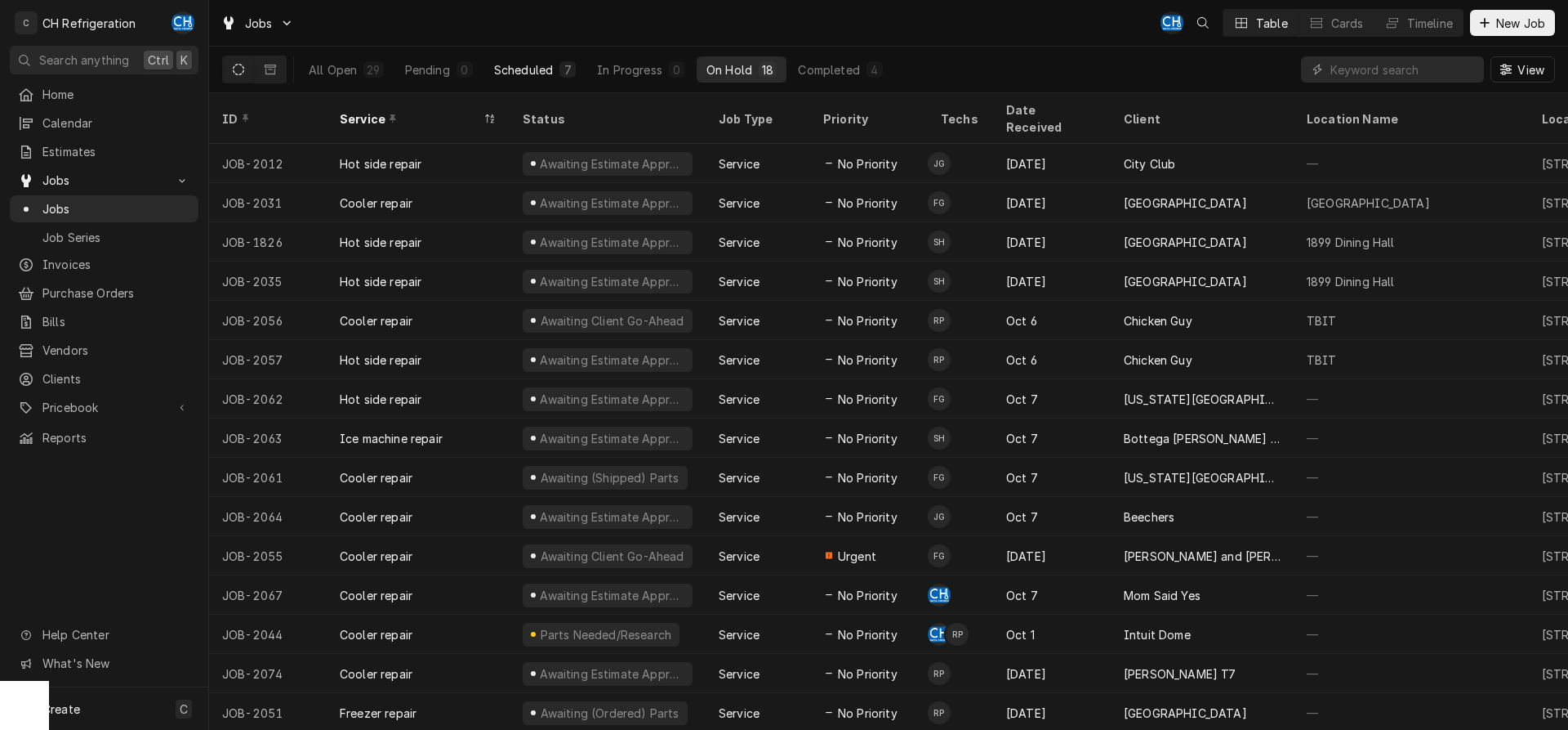
click at [539, 73] on div "Scheduled" at bounding box center [524, 69] width 59 height 18
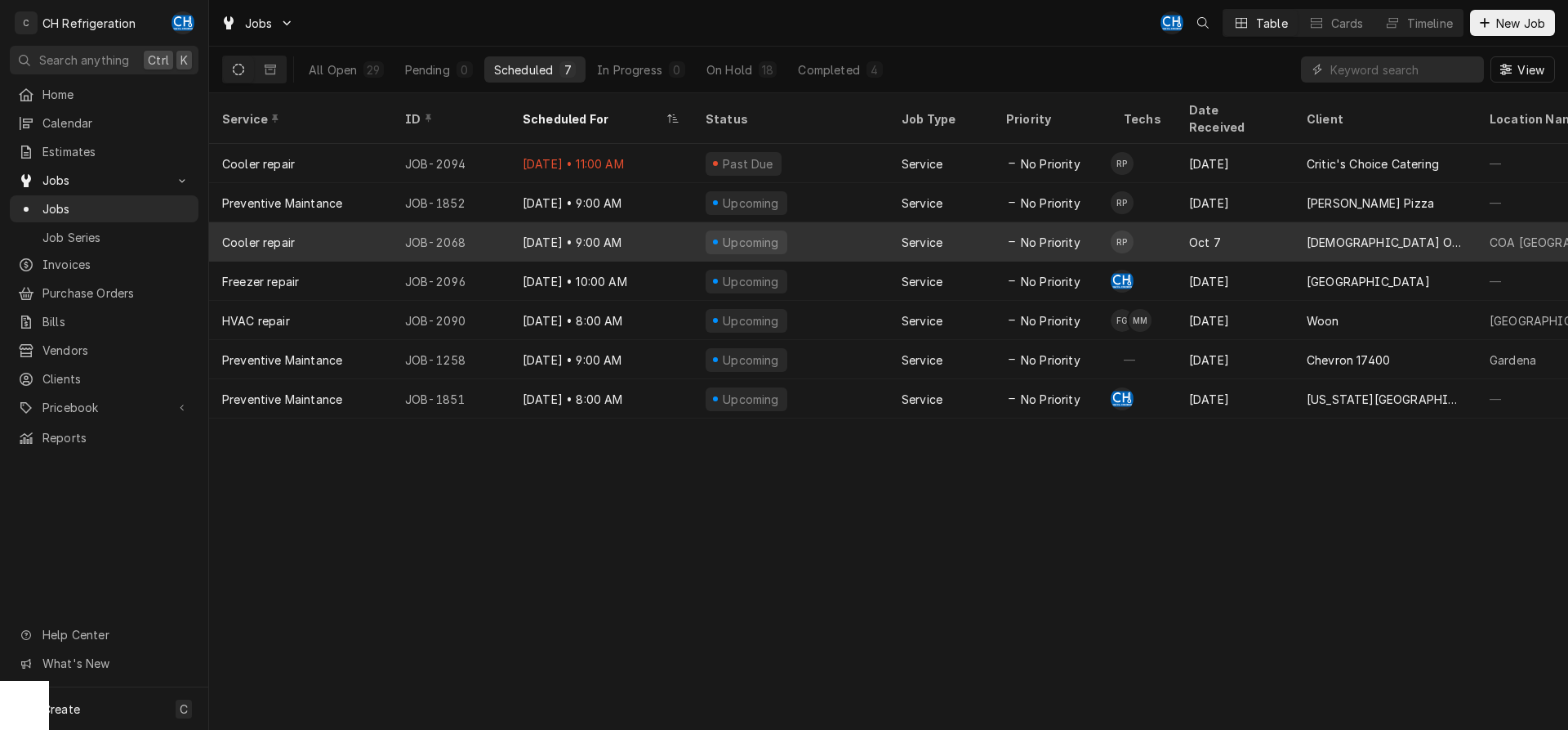
click at [1182, 224] on div "Oct 7" at bounding box center [1234, 242] width 117 height 39
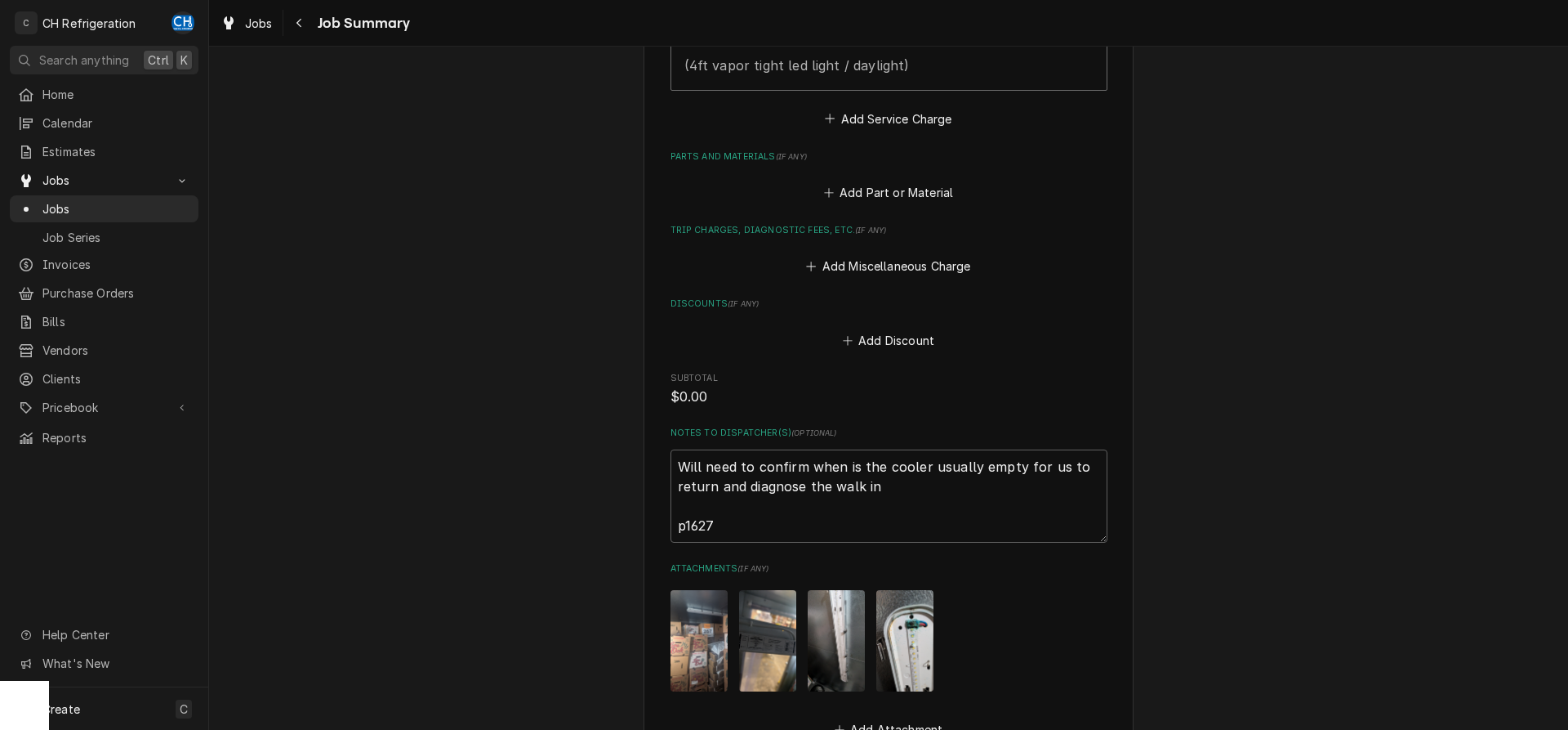
scroll to position [1002, 0]
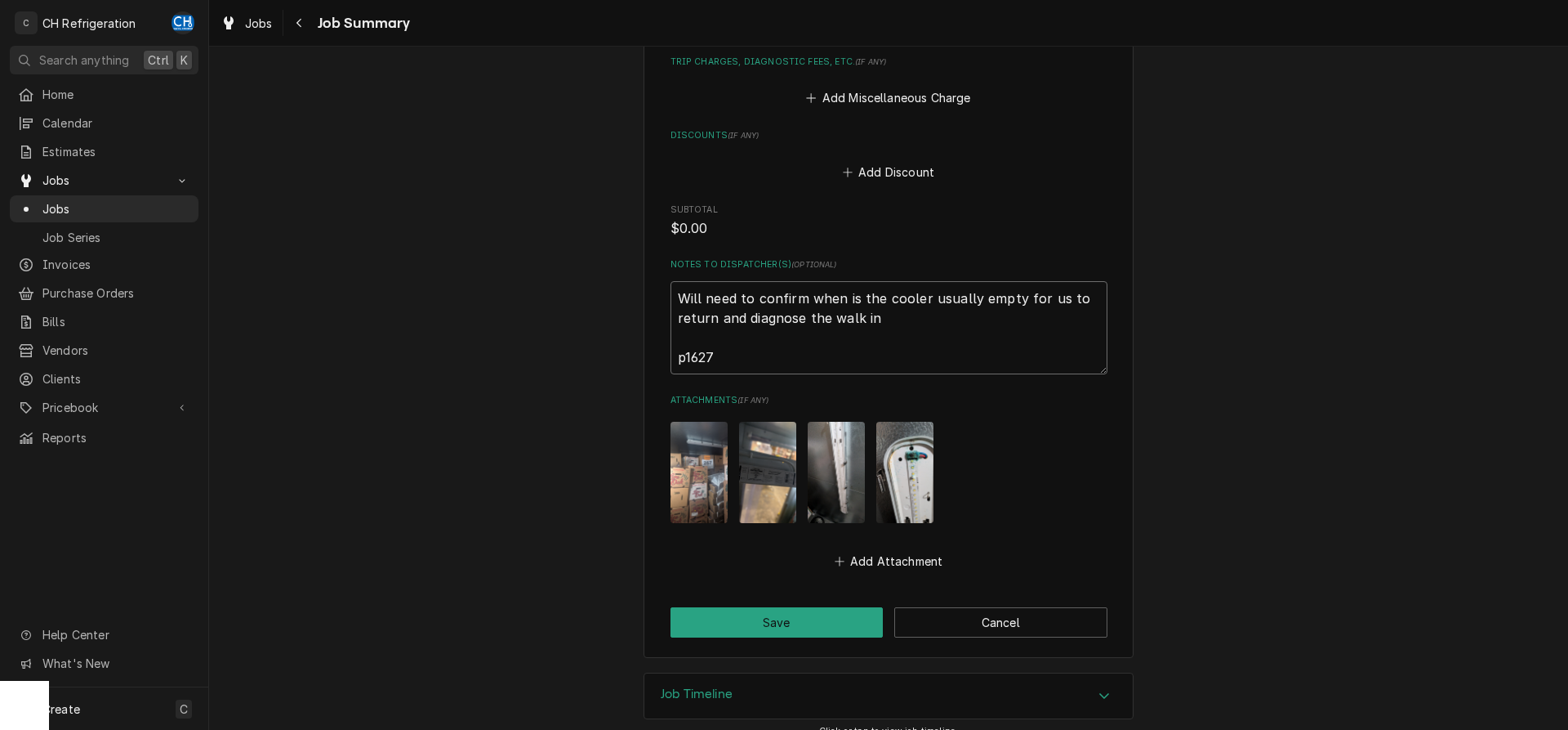
click at [748, 343] on textarea "Will need to confirm when is the cooler usually empty for us to return and diag…" at bounding box center [888, 327] width 437 height 93
type textarea "x"
type textarea "Will need to confirm when is the cooler usually empty for us to return and diag…"
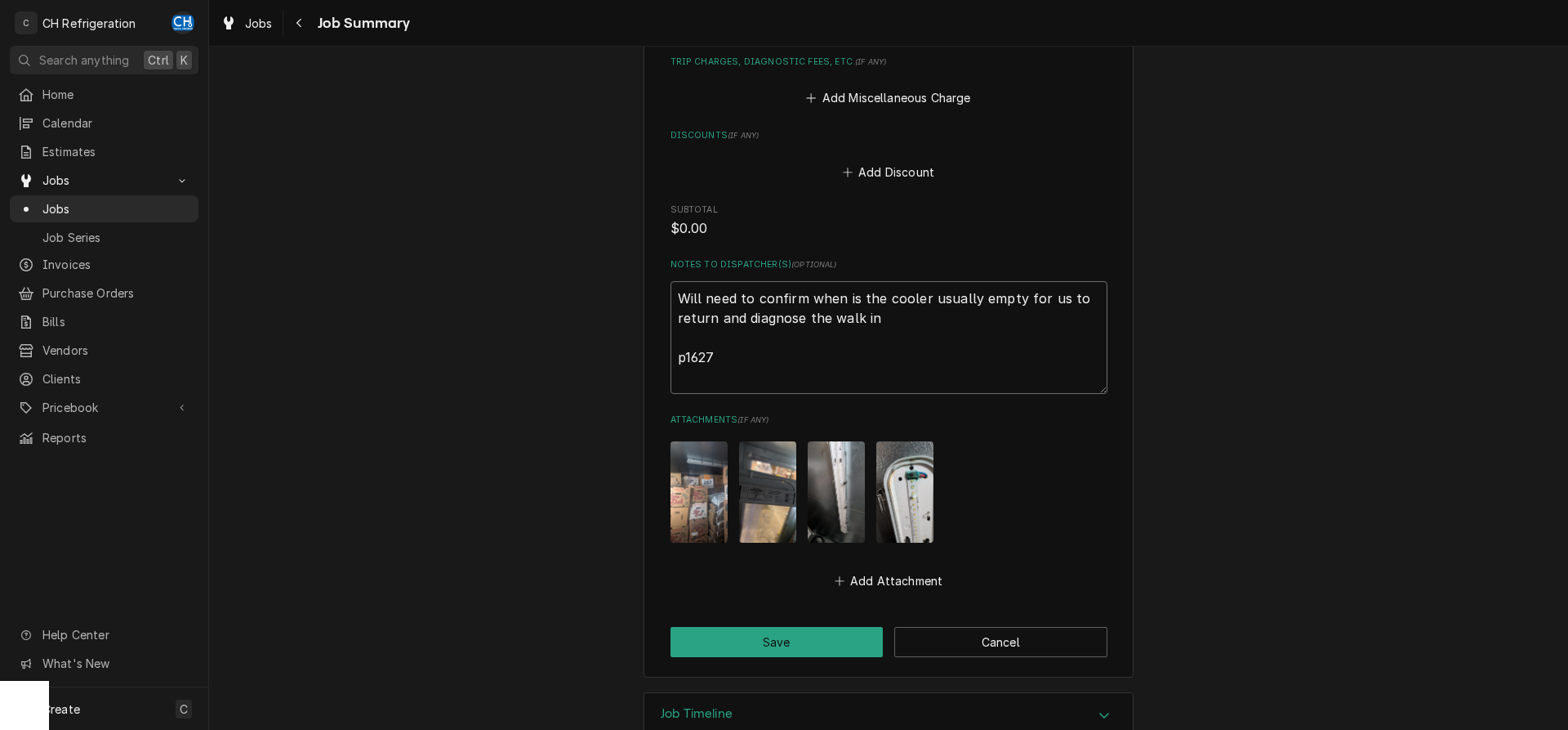
type textarea "x"
type textarea "Will need to confirm when is the cooler usually empty for us to return and diag…"
type textarea "x"
type textarea "Will need to confirm when is the cooler usually empty for us to return and diag…"
type textarea "x"
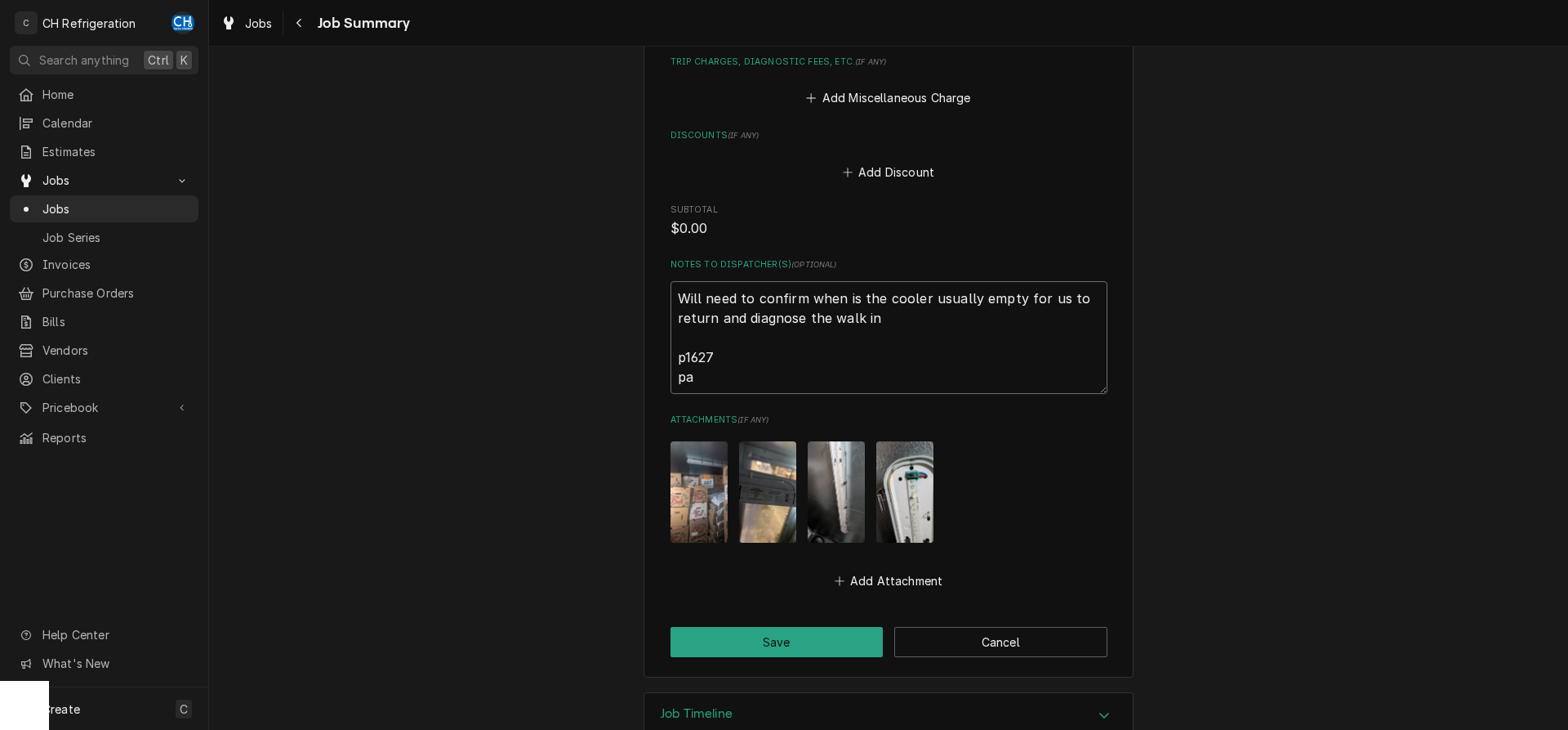
type textarea "Will need to confirm when is the cooler usually empty for us to return and diag…"
type textarea "x"
type textarea "Will need to confirm when is the cooler usually empty for us to return and diag…"
type textarea "x"
type textarea "Will need to confirm when is the cooler usually empty for us to return and diag…"
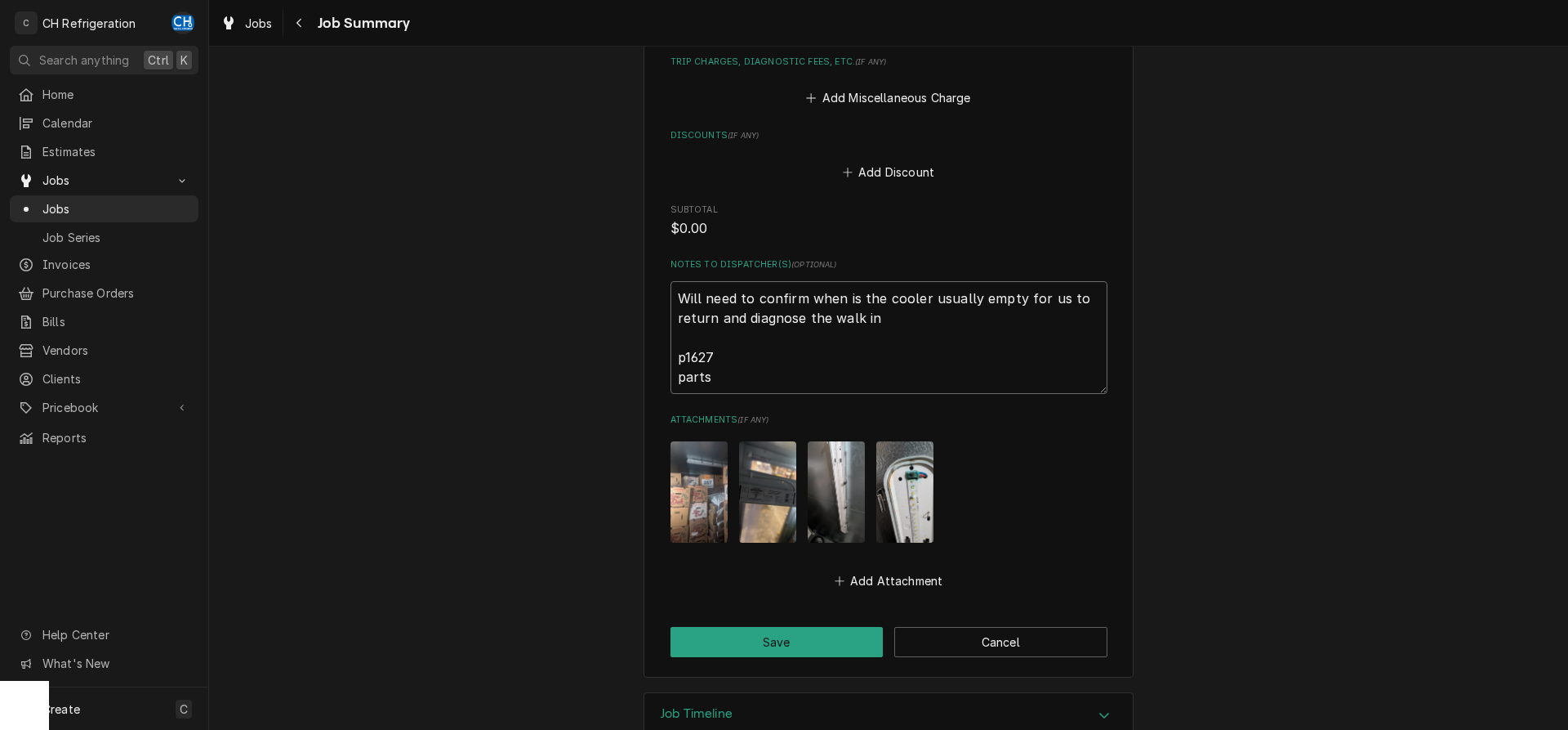
type textarea "x"
type textarea "Will need to confirm when is the cooler usually empty for us to return and diag…"
type textarea "x"
type textarea "Will need to confirm when is the cooler usually empty for us to return and diag…"
type textarea "x"
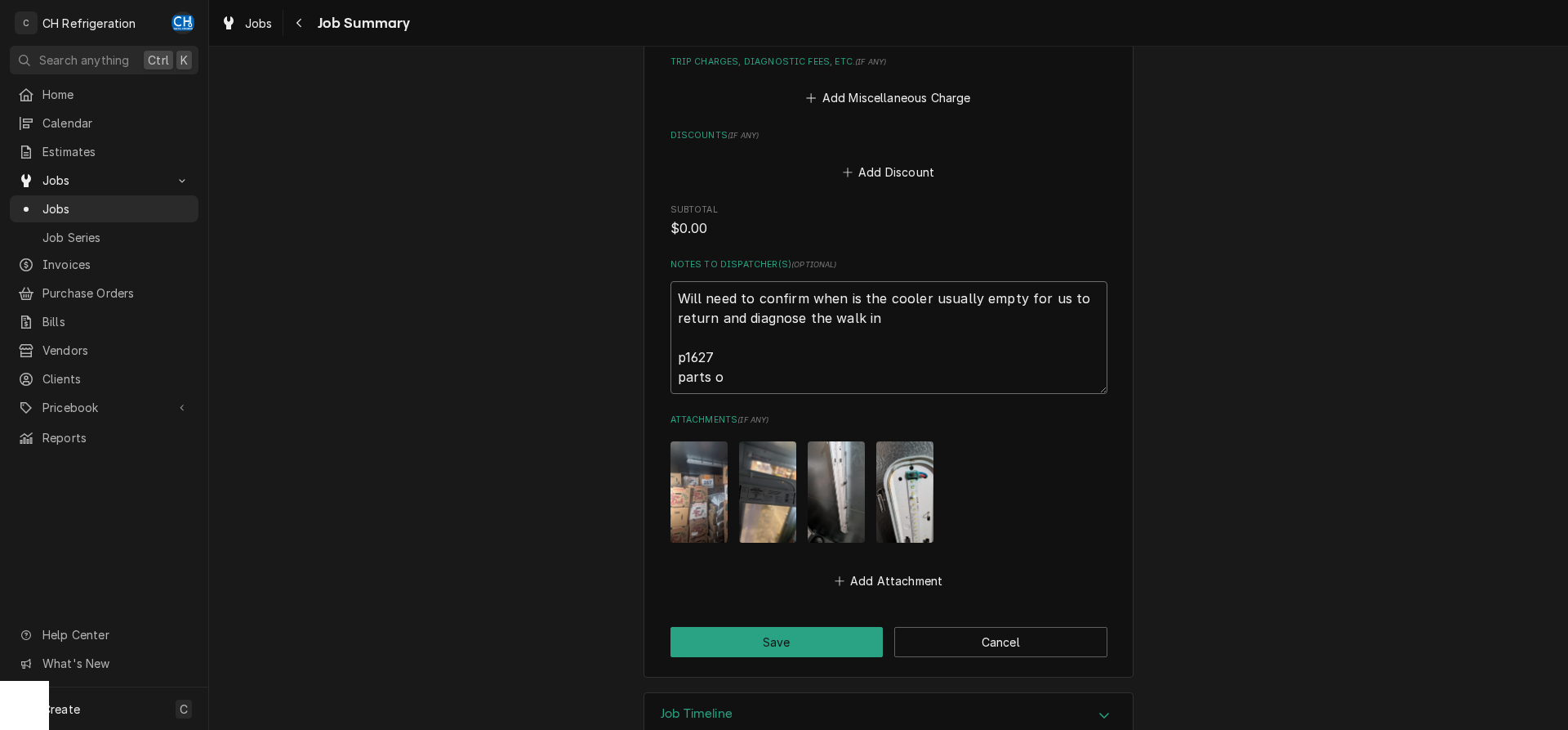
type textarea "Will need to confirm when is the cooler usually empty for us to return and diag…"
type textarea "x"
type textarea "Will need to confirm when is the cooler usually empty for us to return and diag…"
type textarea "x"
type textarea "Will need to confirm when is the cooler usually empty for us to return and diag…"
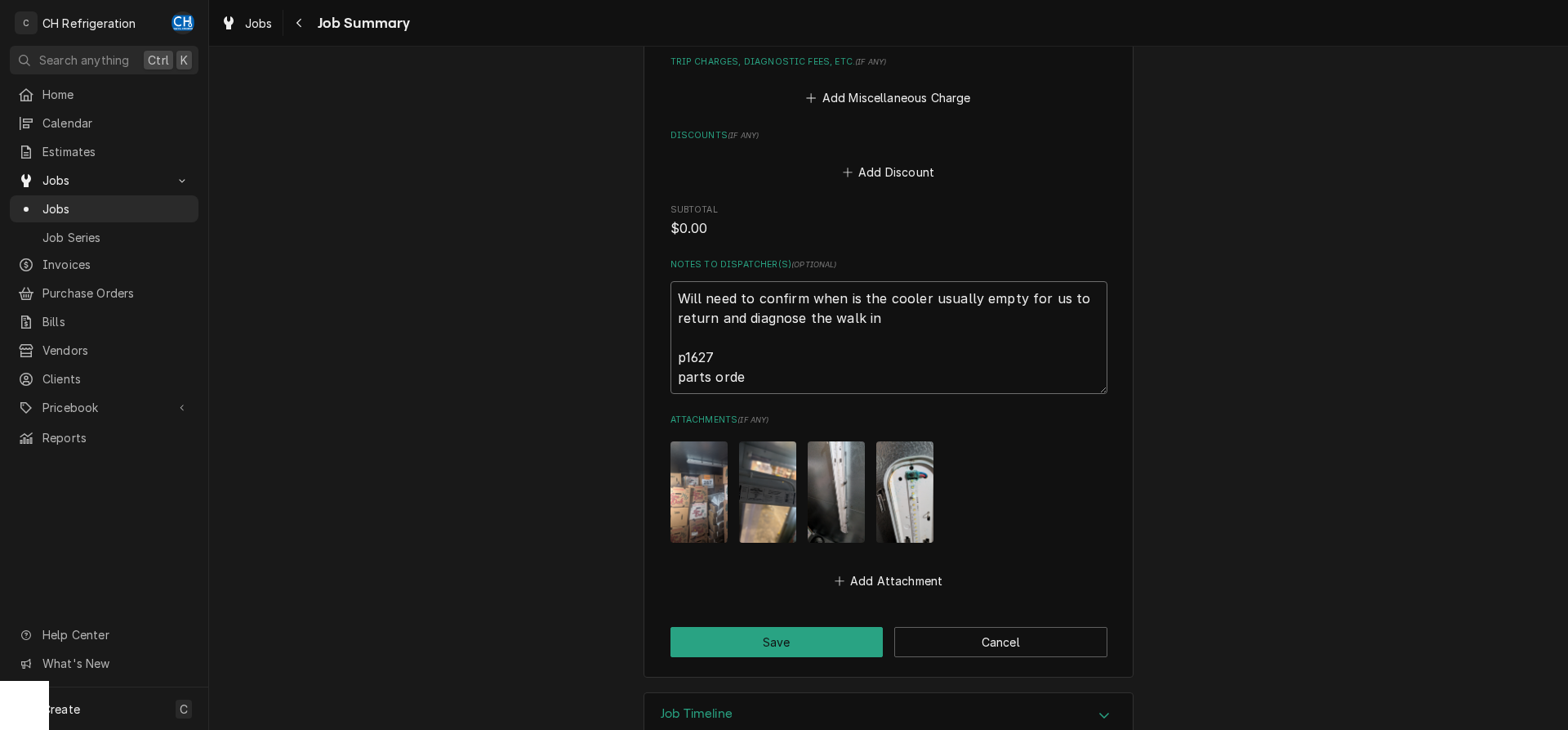
type textarea "x"
type textarea "Will need to confirm when is the cooler usually empty for us to return and diag…"
type textarea "x"
type textarea "Will need to confirm when is the cooler usually empty for us to return and diag…"
type textarea "x"
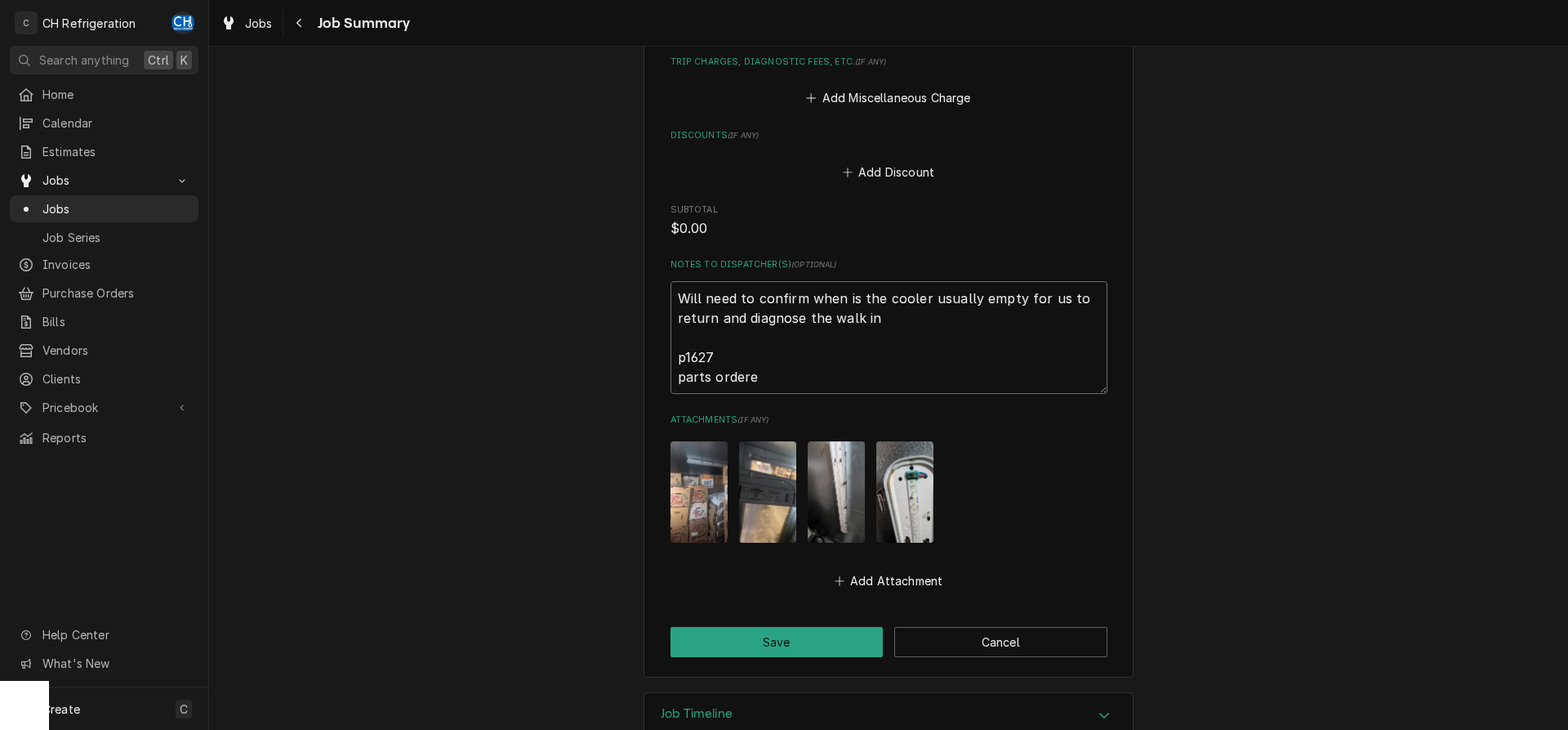
type textarea "Will need to confirm when is the cooler usually empty for us to return and diag…"
type textarea "x"
type textarea "Will need to confirm when is the cooler usually empty for us to return and diag…"
type textarea "x"
type textarea "Will need to confirm when is the cooler usually empty for us to return and diag…"
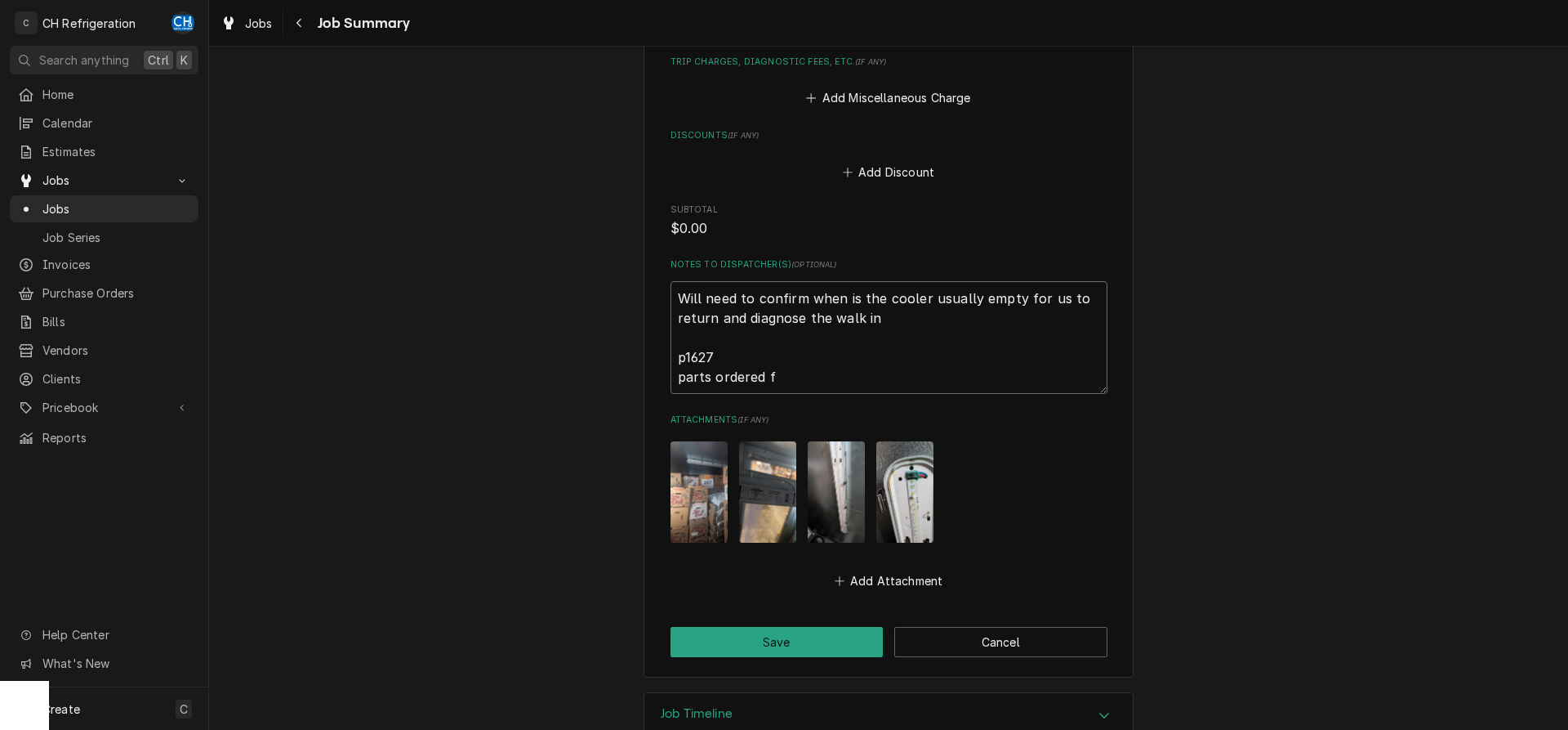
type textarea "x"
type textarea "Will need to confirm when is the cooler usually empty for us to return and diag…"
type textarea "x"
type textarea "Will need to confirm when is the cooler usually empty for us to return and diag…"
type textarea "x"
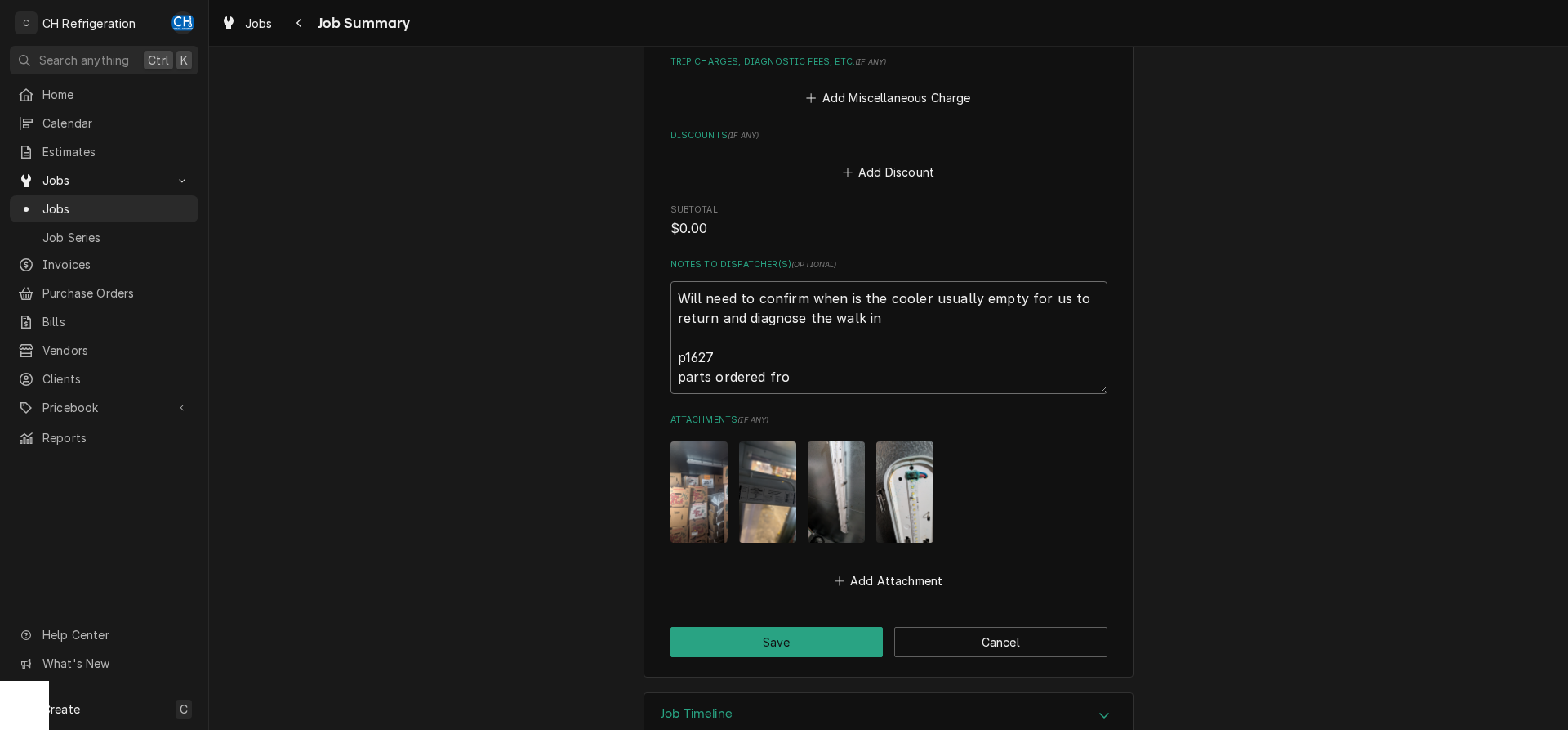
type textarea "Will need to confirm when is the cooler usually empty for us to return and diag…"
type textarea "x"
type textarea "Will need to confirm when is the cooler usually empty for us to return and diag…"
type textarea "x"
type textarea "Will need to confirm when is the cooler usually empty for us to return and diag…"
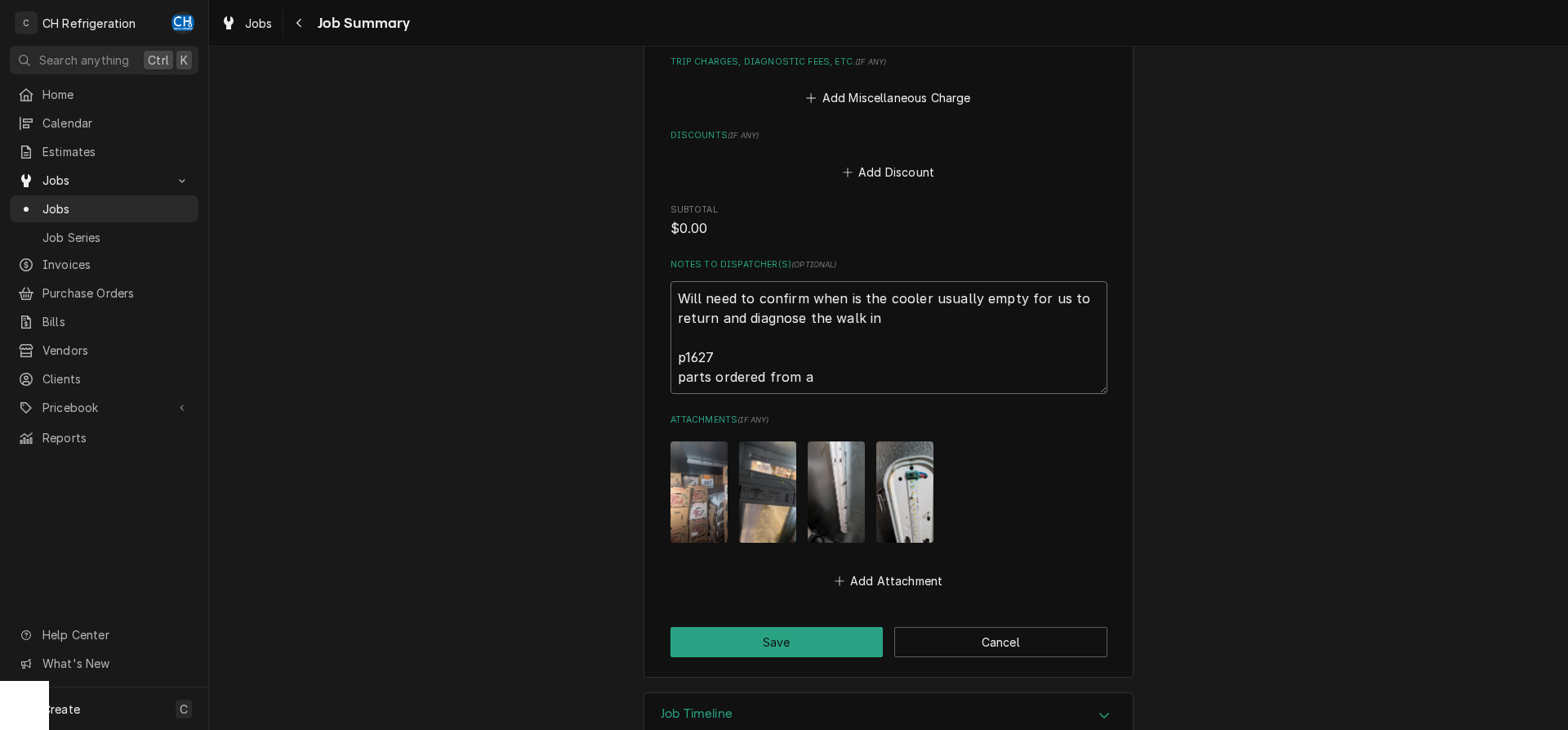
type textarea "x"
type textarea "Will need to confirm when is the cooler usually empty for us to return and diag…"
type textarea "x"
type textarea "Will need to confirm when is the cooler usually empty for us to return and diag…"
type textarea "x"
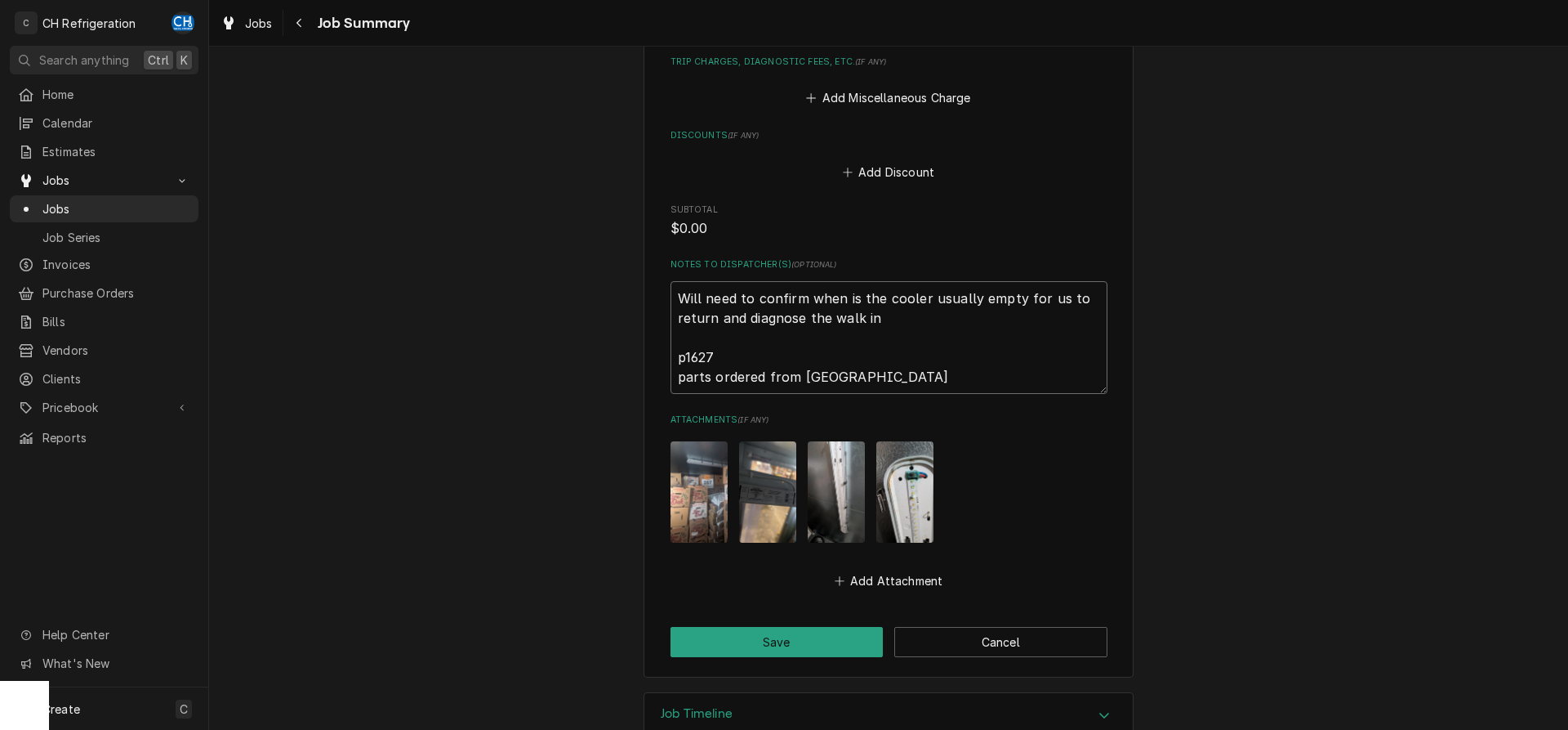
type textarea "Will need to confirm when is the cooler usually empty for us to return and diag…"
type textarea "x"
type textarea "Will need to confirm when is the cooler usually empty for us to return and diag…"
type textarea "x"
type textarea "Will need to confirm when is the cooler usually empty for us to return and diag…"
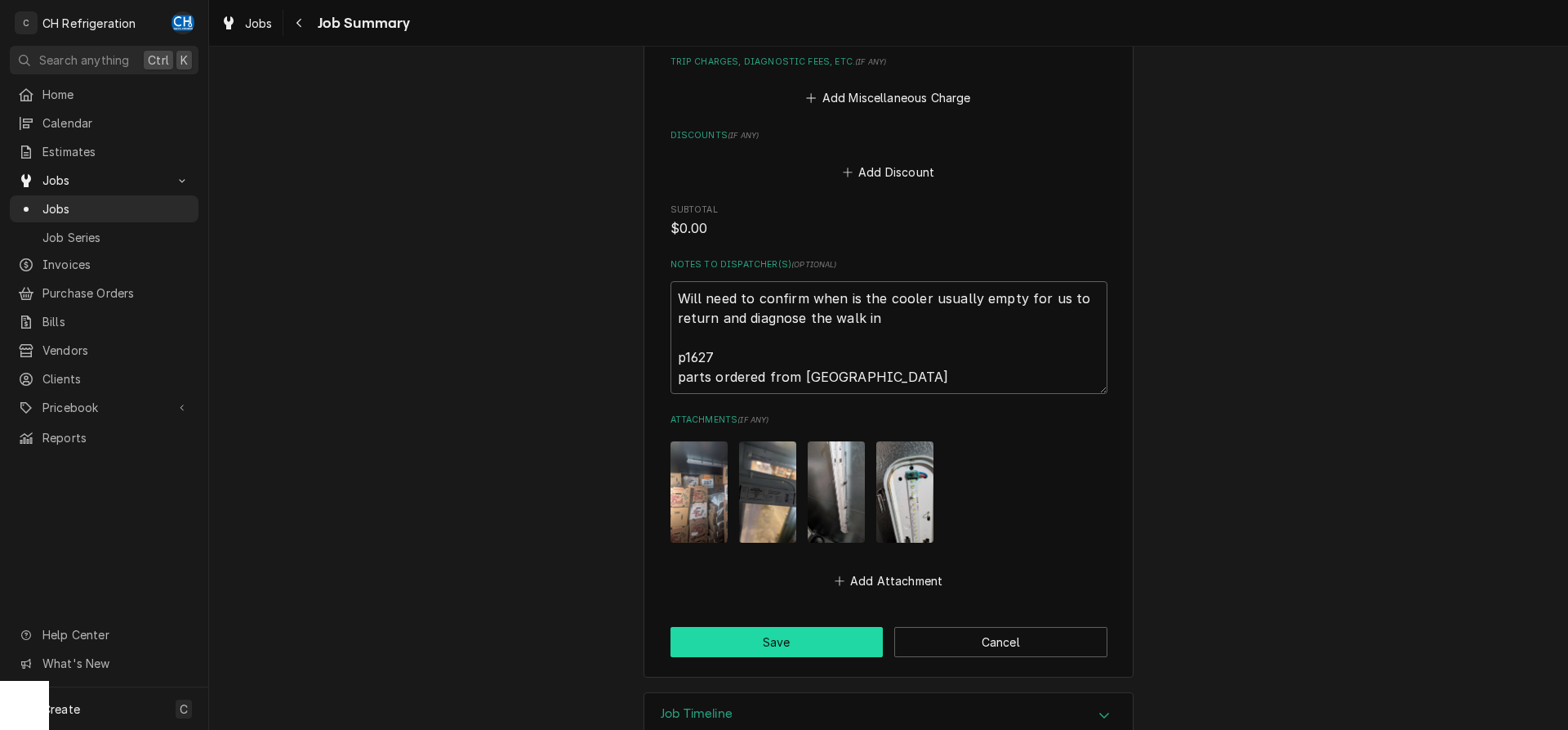
click at [766, 632] on button "Save" at bounding box center [777, 641] width 213 height 30
type textarea "x"
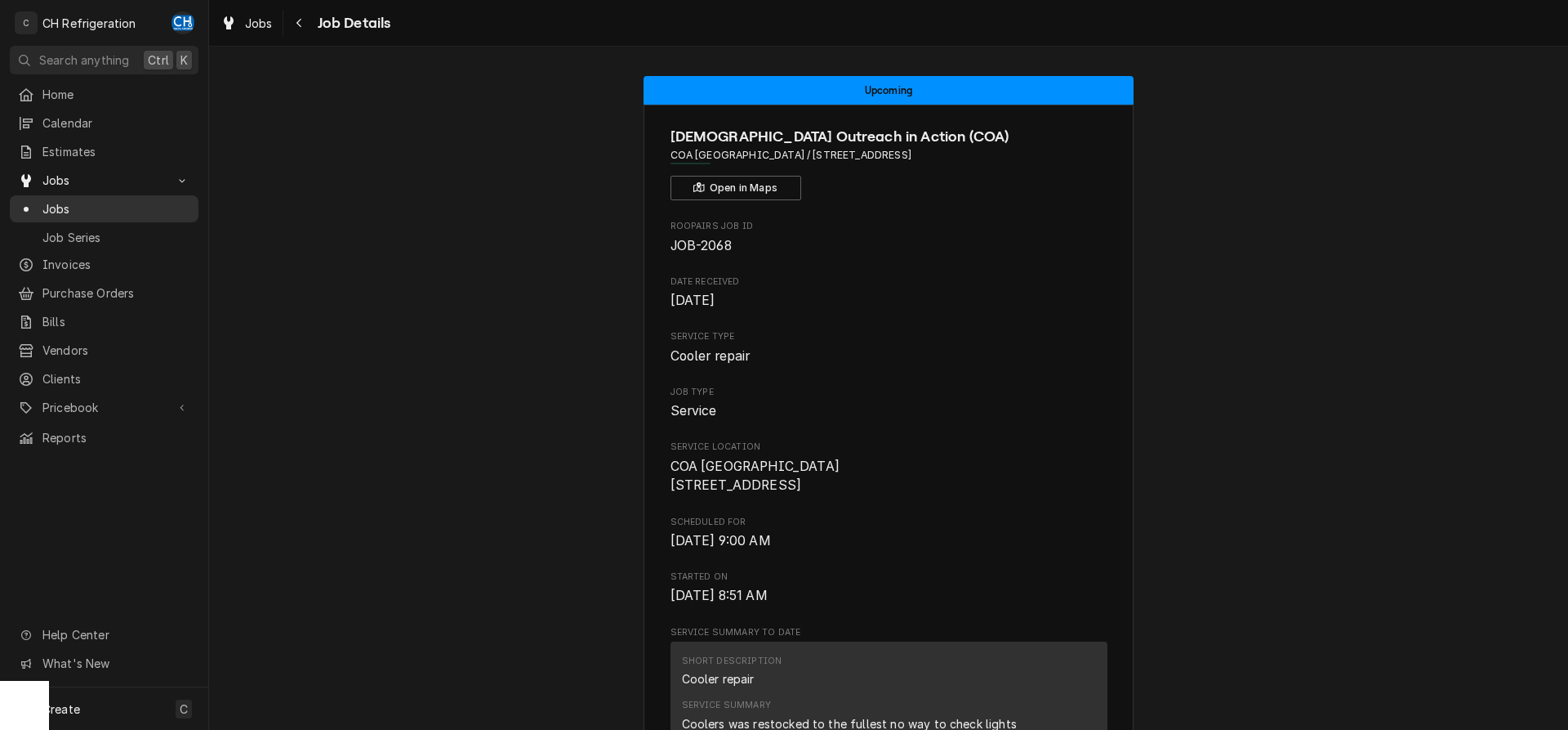
click at [40, 208] on div "Jobs" at bounding box center [103, 209] width 173 height 18
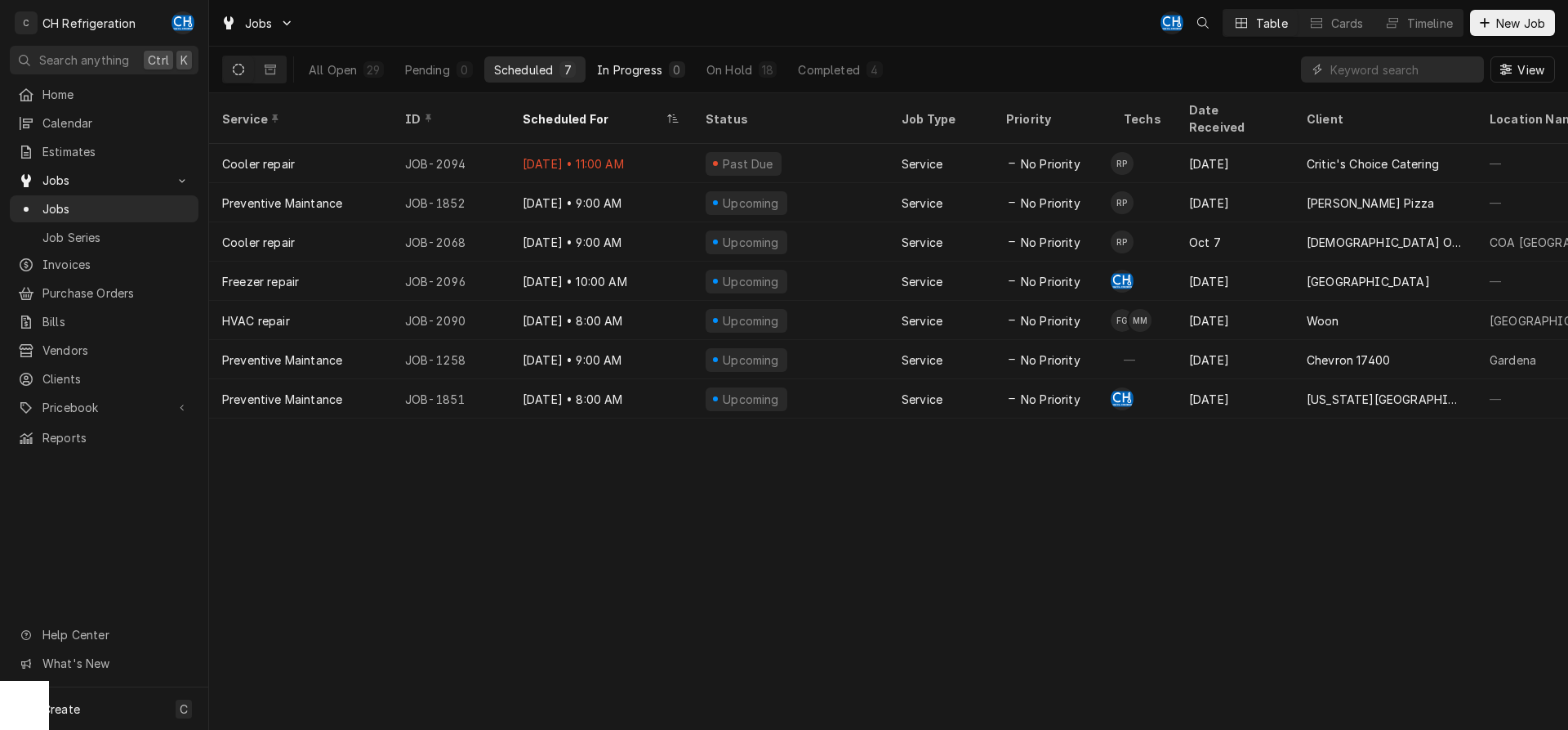
click at [694, 62] on button "In Progress 0" at bounding box center [641, 69] width 108 height 26
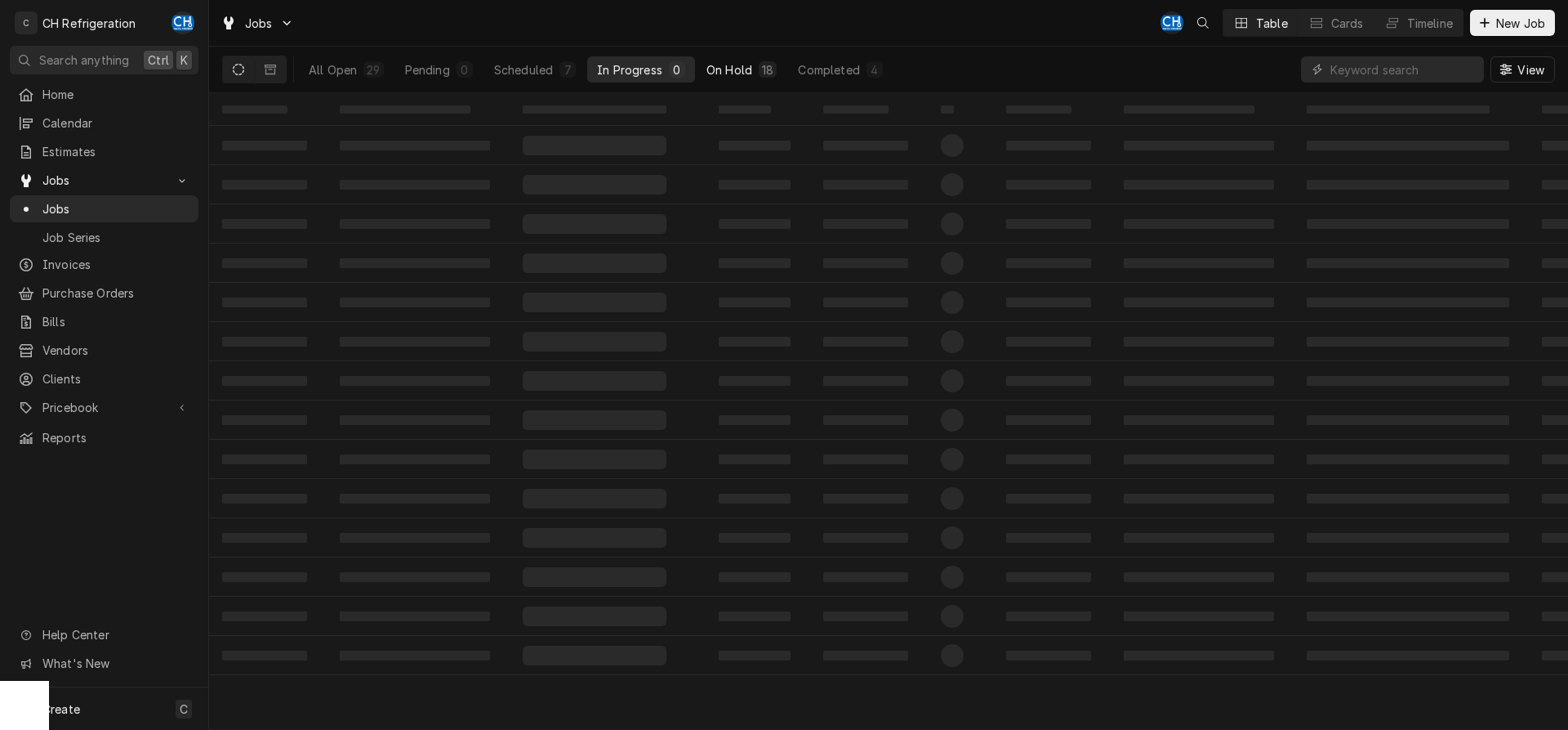
click at [717, 66] on div "On Hold" at bounding box center [730, 69] width 46 height 18
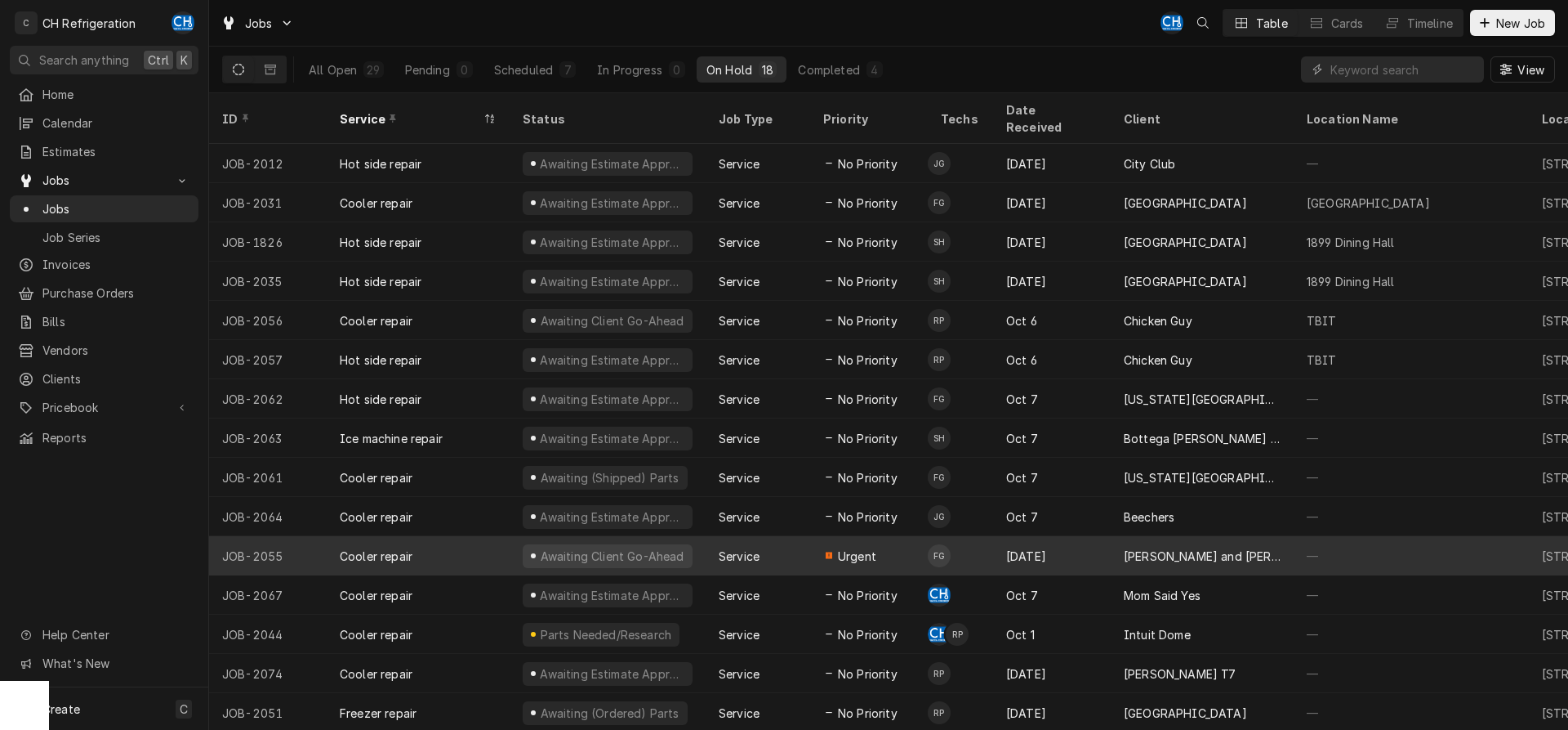
scroll to position [101, 0]
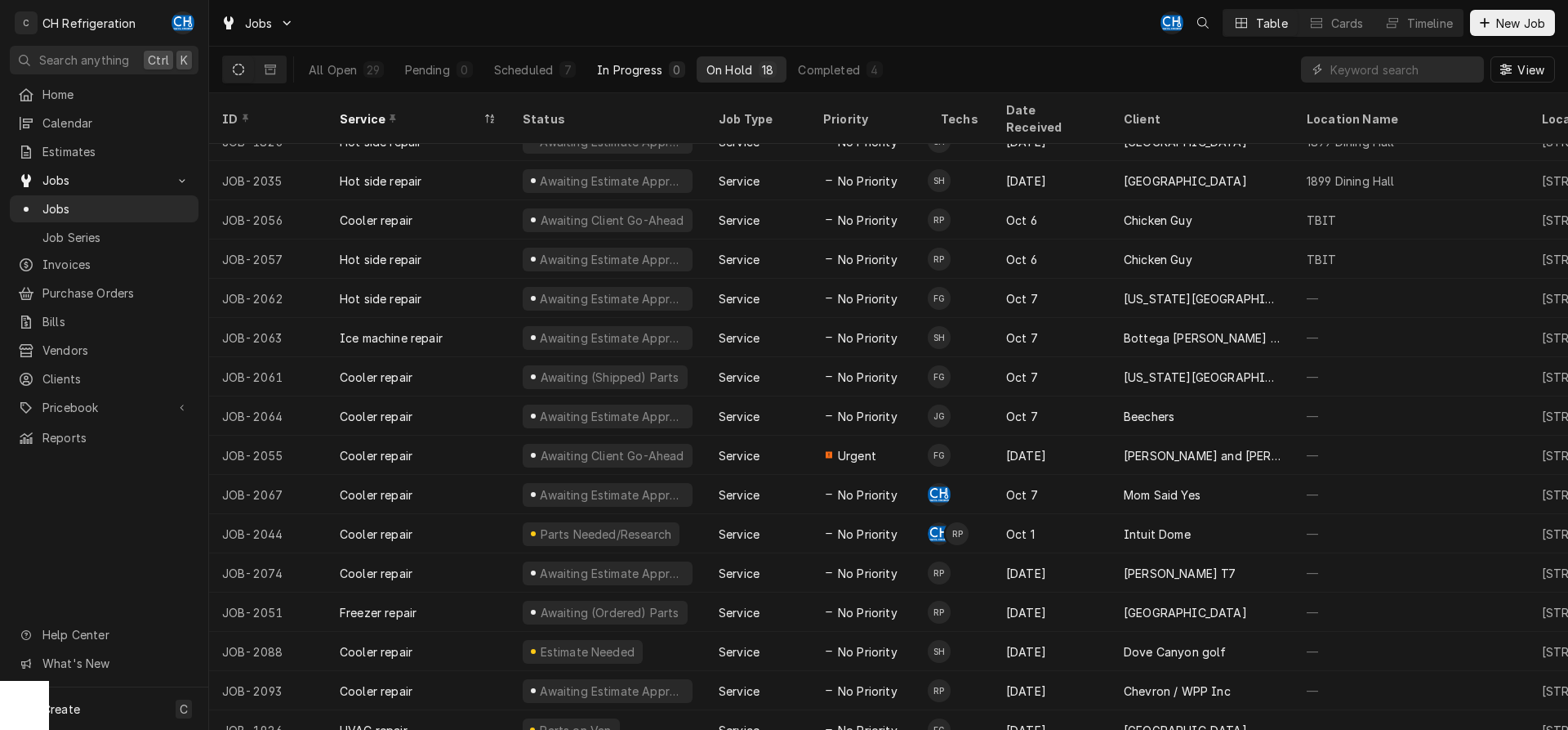
click at [614, 79] on button "In Progress 0" at bounding box center [641, 69] width 108 height 26
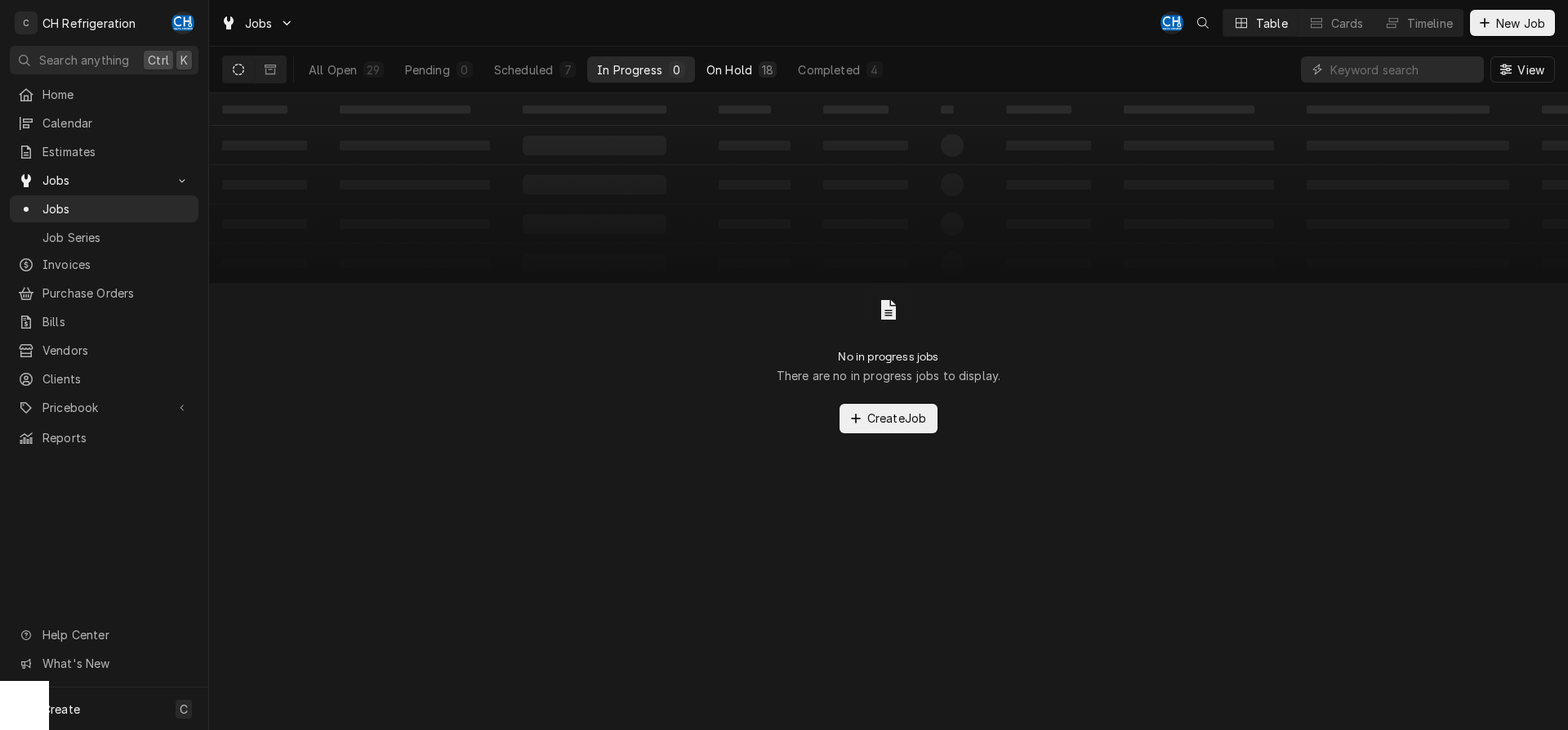
click at [723, 72] on div "On Hold" at bounding box center [730, 69] width 46 height 18
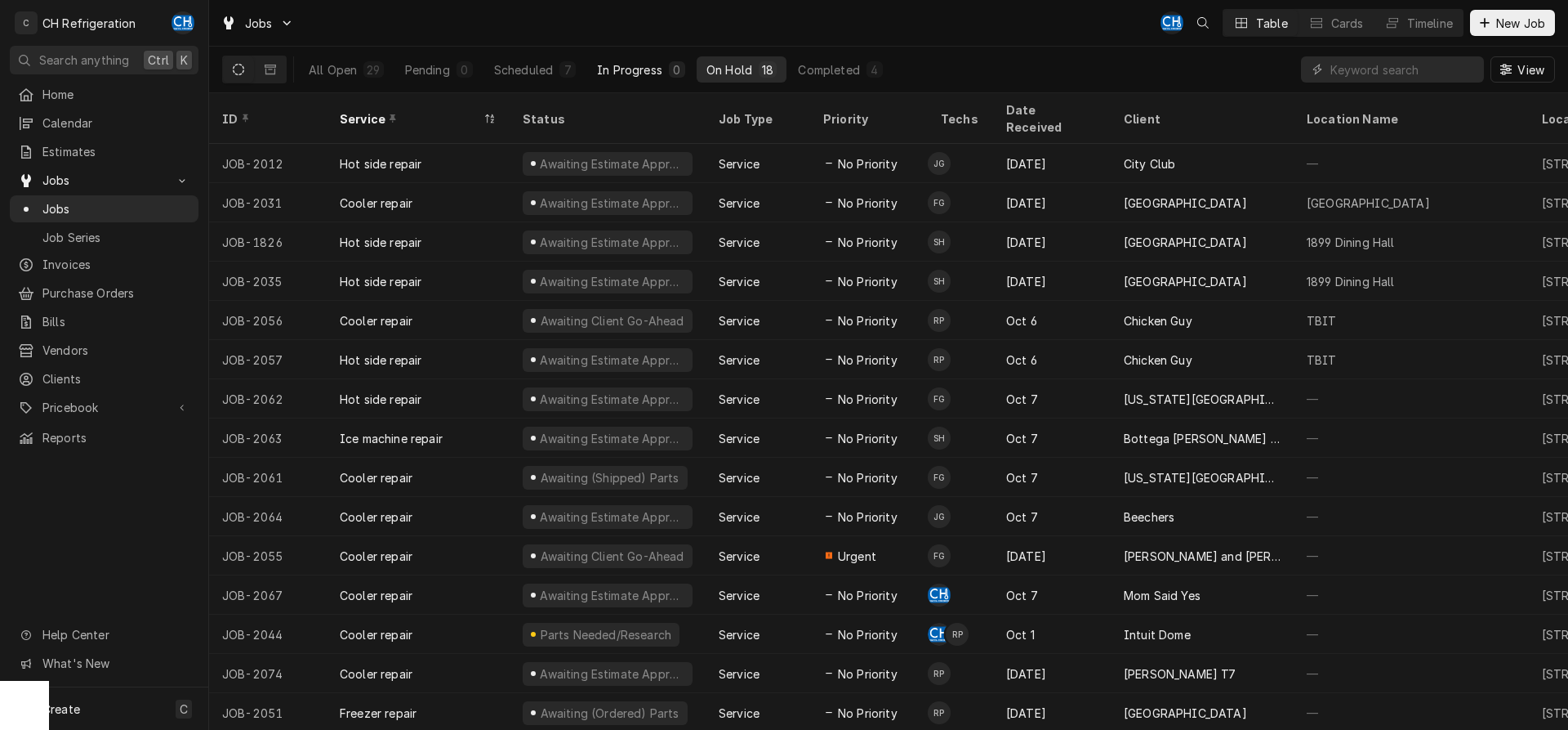
click at [625, 68] on div "In Progress" at bounding box center [629, 69] width 66 height 18
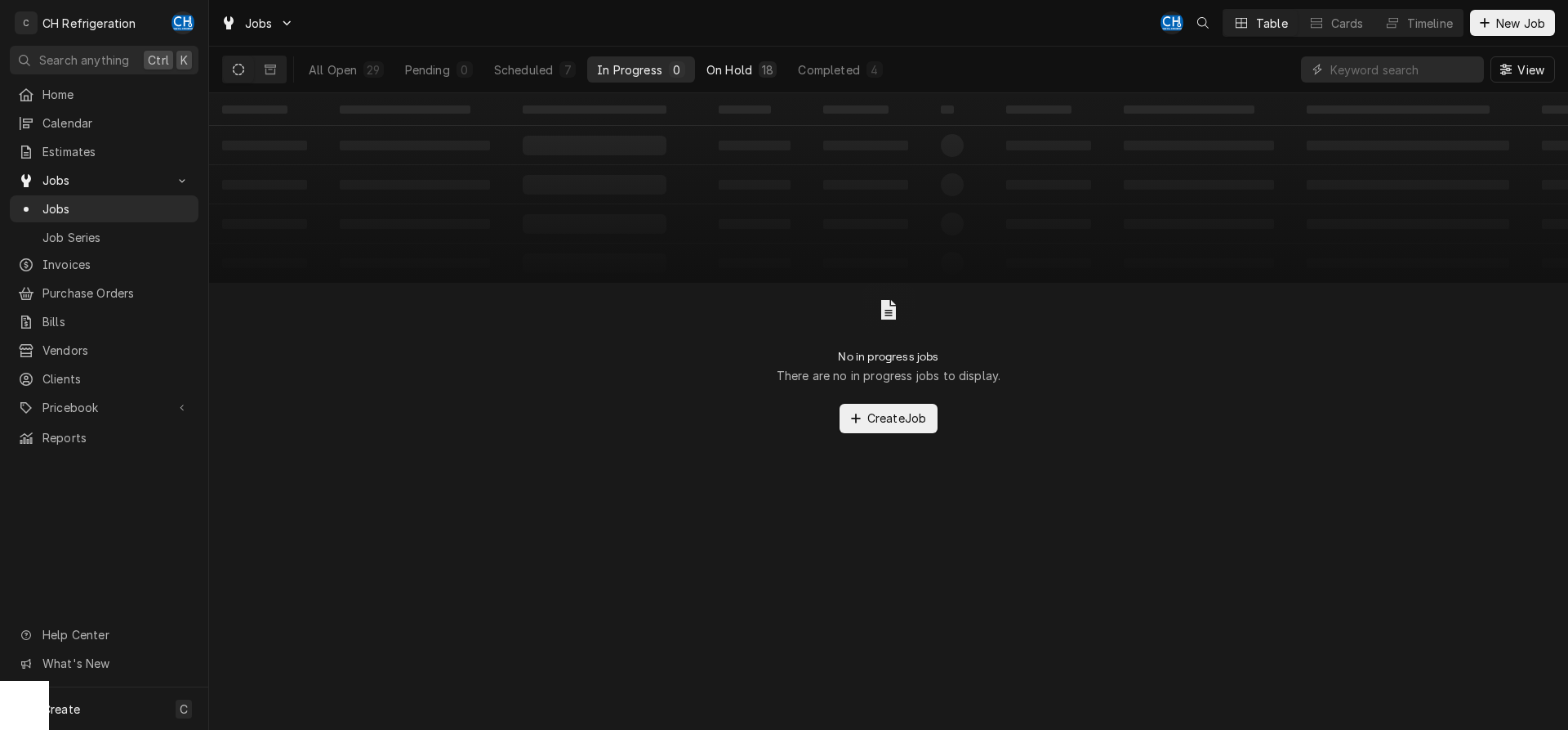
click at [729, 70] on div "On Hold" at bounding box center [730, 69] width 46 height 18
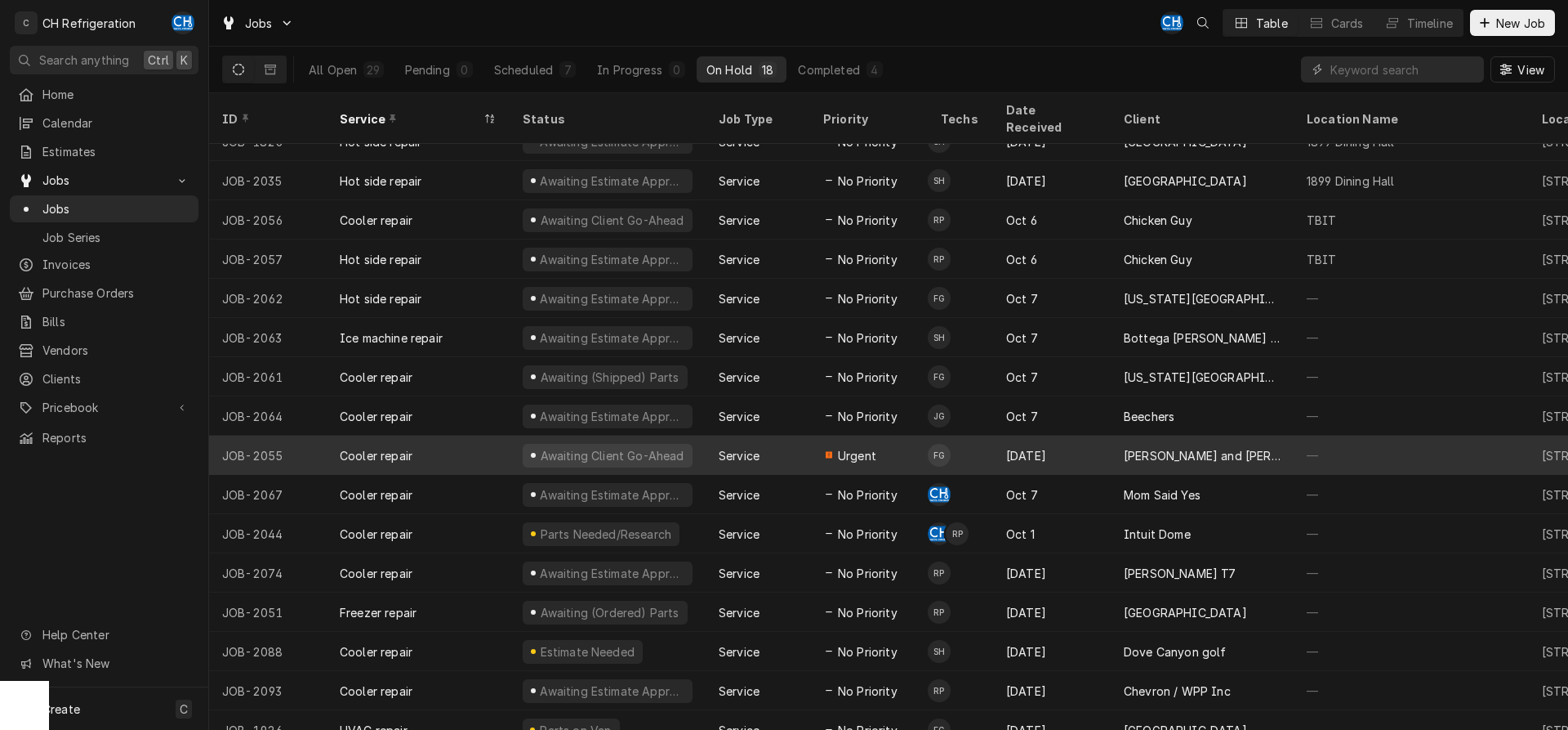
scroll to position [0, 0]
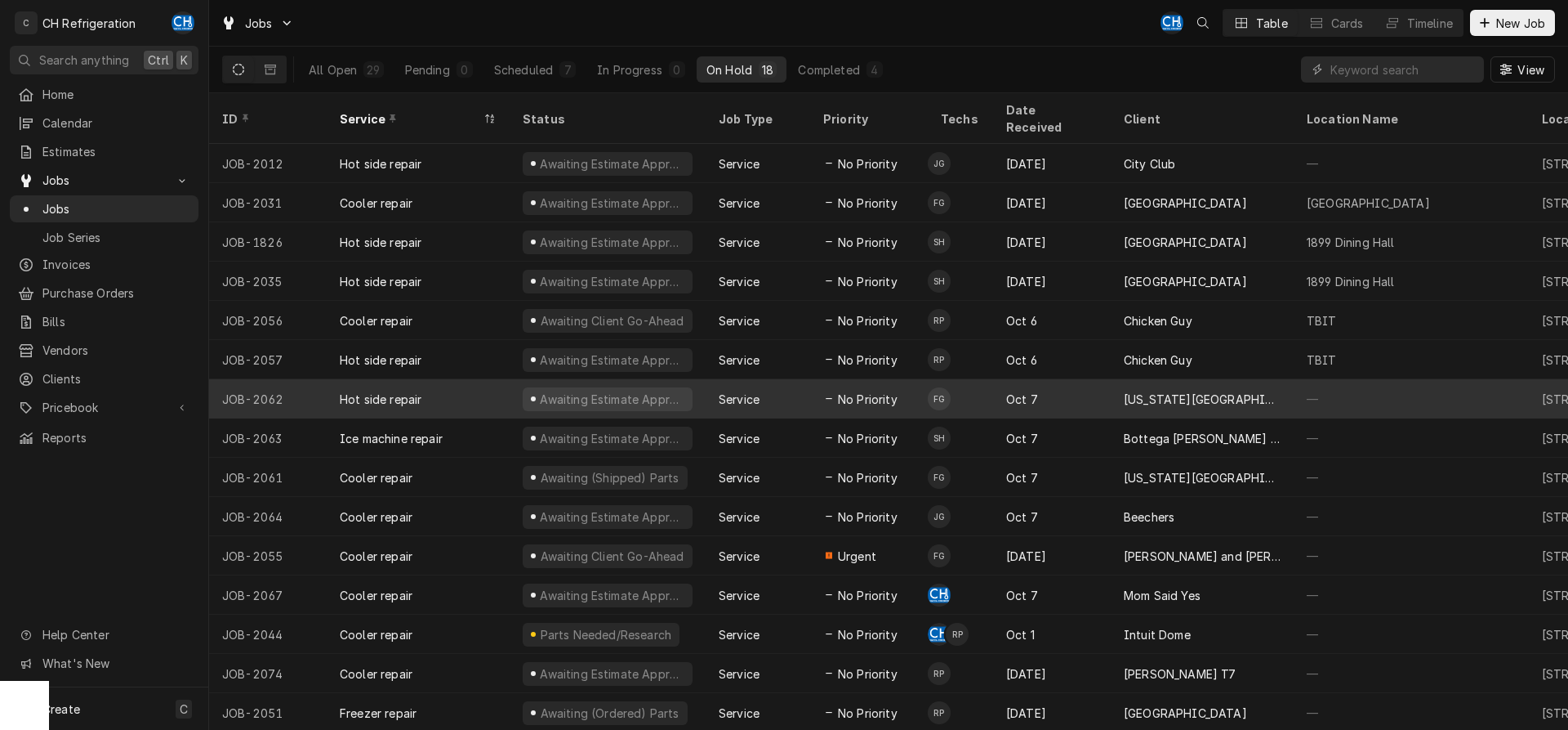
click at [1121, 381] on div "California State University, Dominguez Hills" at bounding box center [1202, 398] width 183 height 39
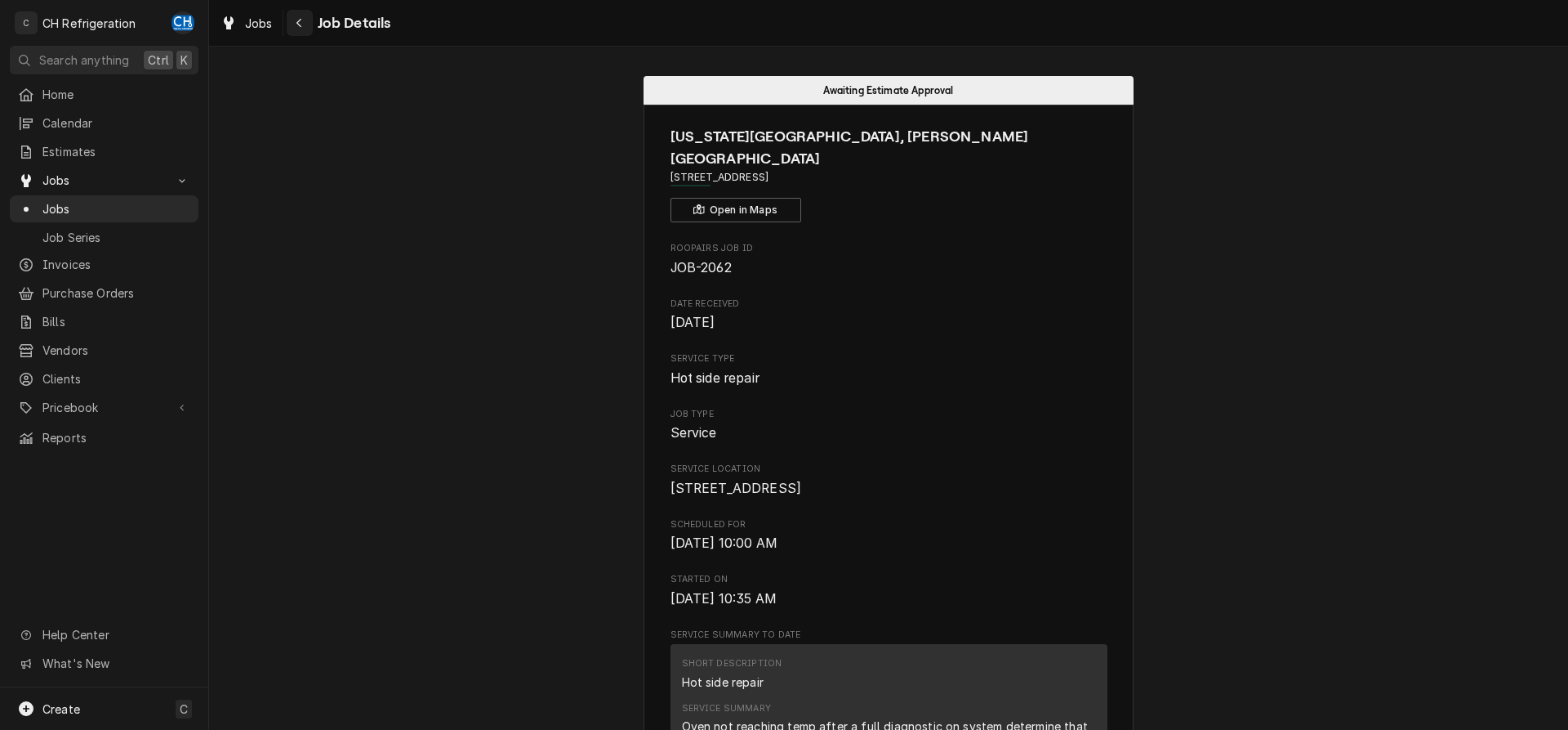
click at [301, 19] on icon "Navigate back" at bounding box center [299, 23] width 7 height 11
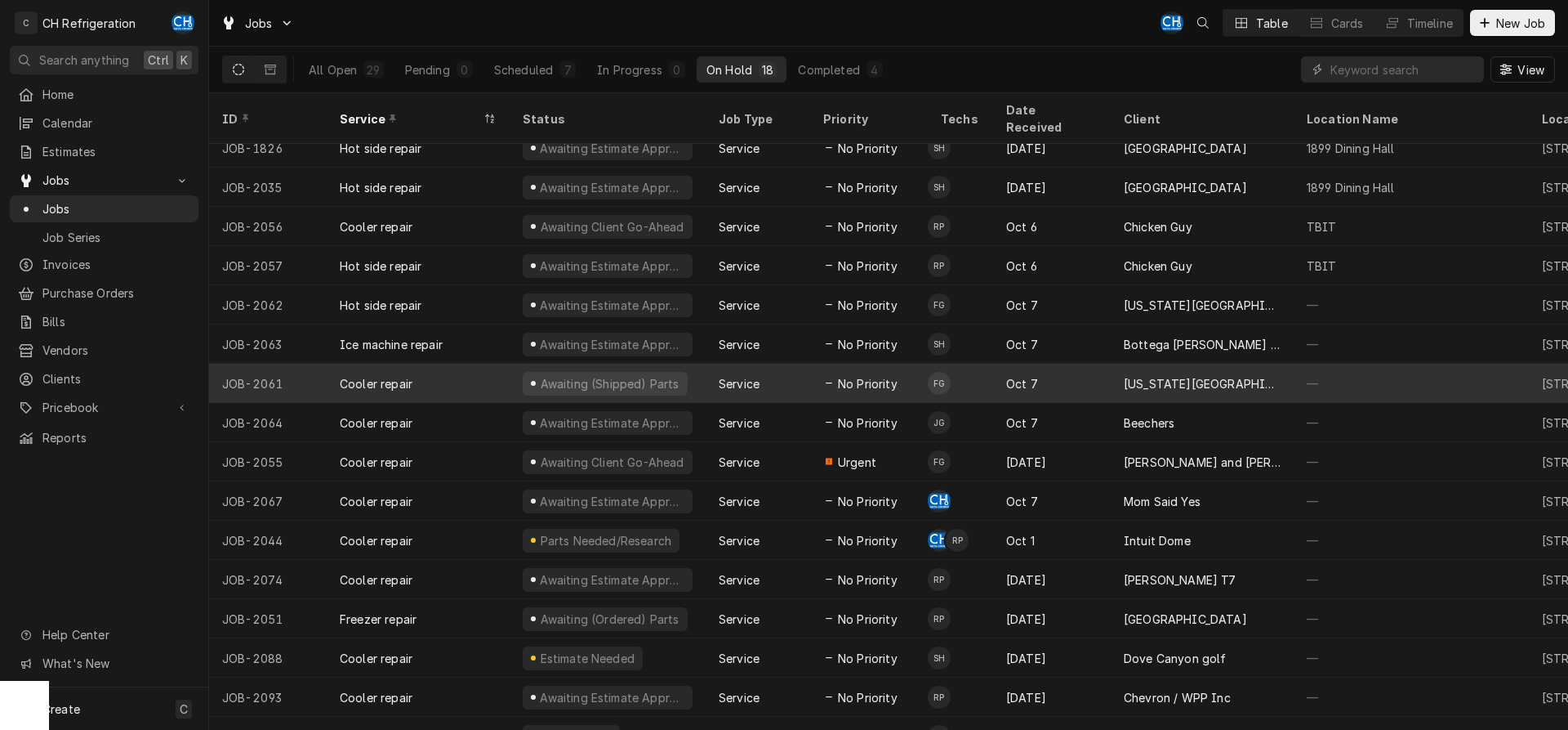
scroll to position [101, 0]
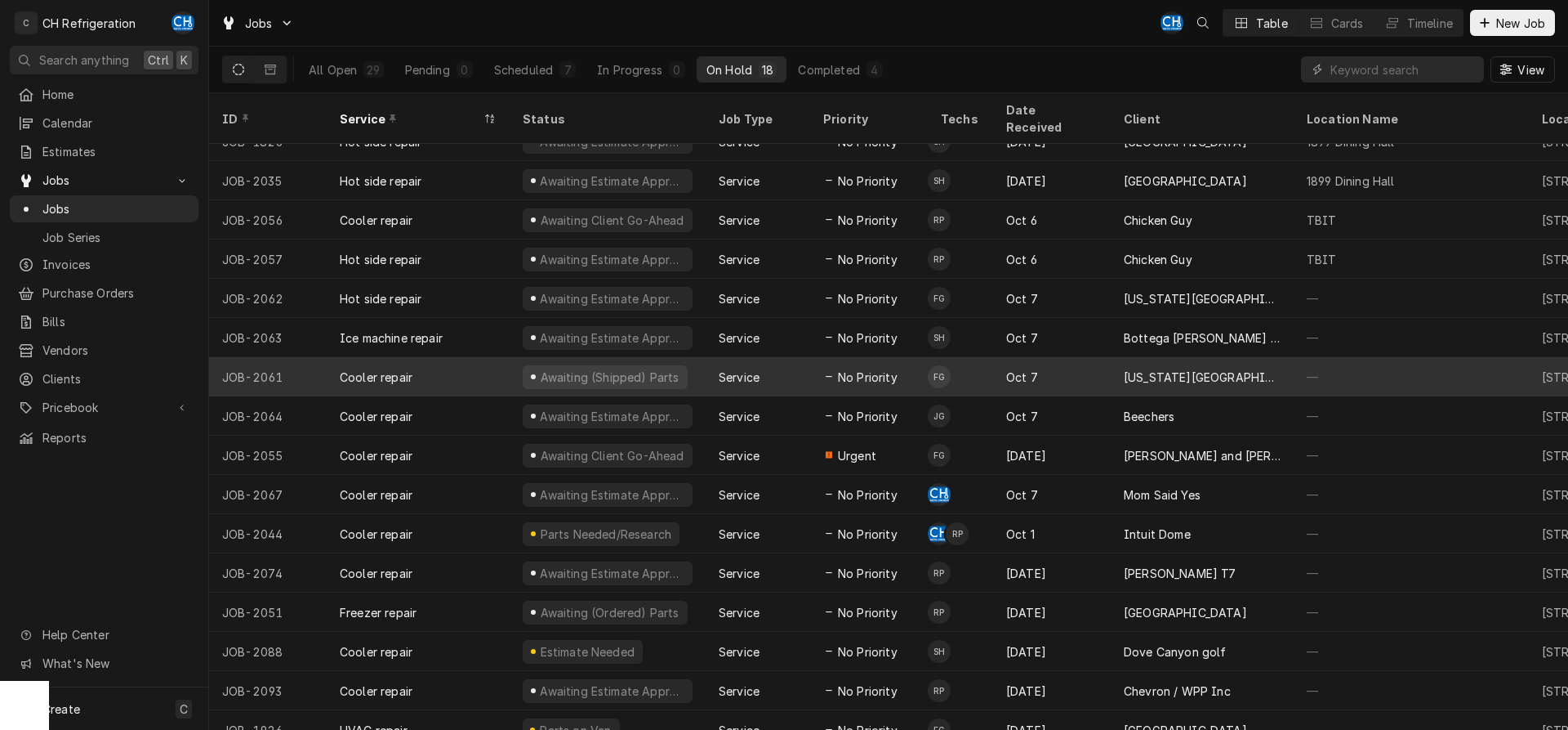
click at [1071, 363] on div "Oct 7" at bounding box center [1051, 376] width 117 height 39
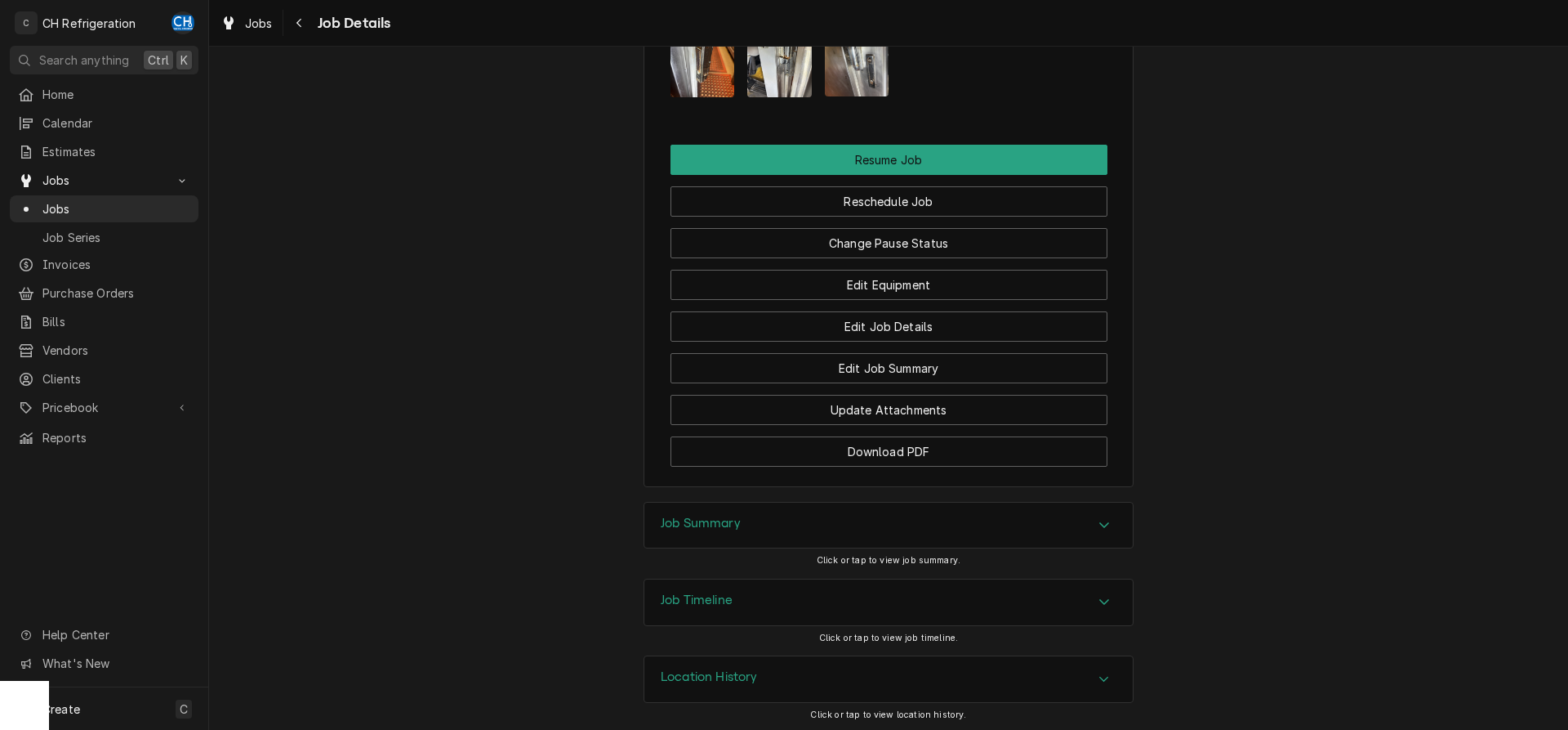
scroll to position [1553, 0]
click at [102, 204] on span "Jobs" at bounding box center [116, 209] width 148 height 18
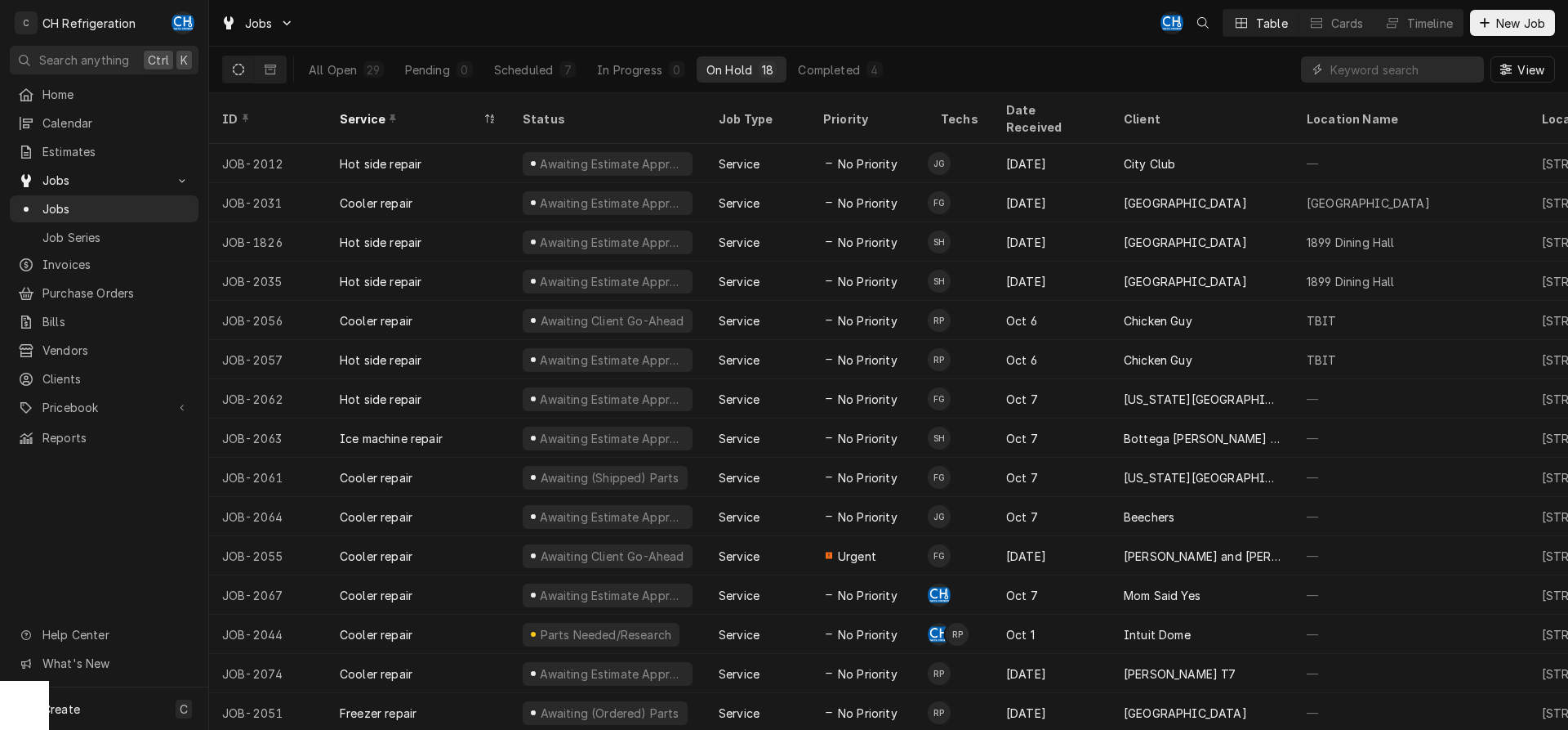
click at [857, 84] on div "All Open 29 Pending 0 Scheduled 7 In Progress 0 On Hold 18 Completed 4" at bounding box center [596, 69] width 594 height 46
click at [856, 75] on div "Completed" at bounding box center [828, 69] width 61 height 18
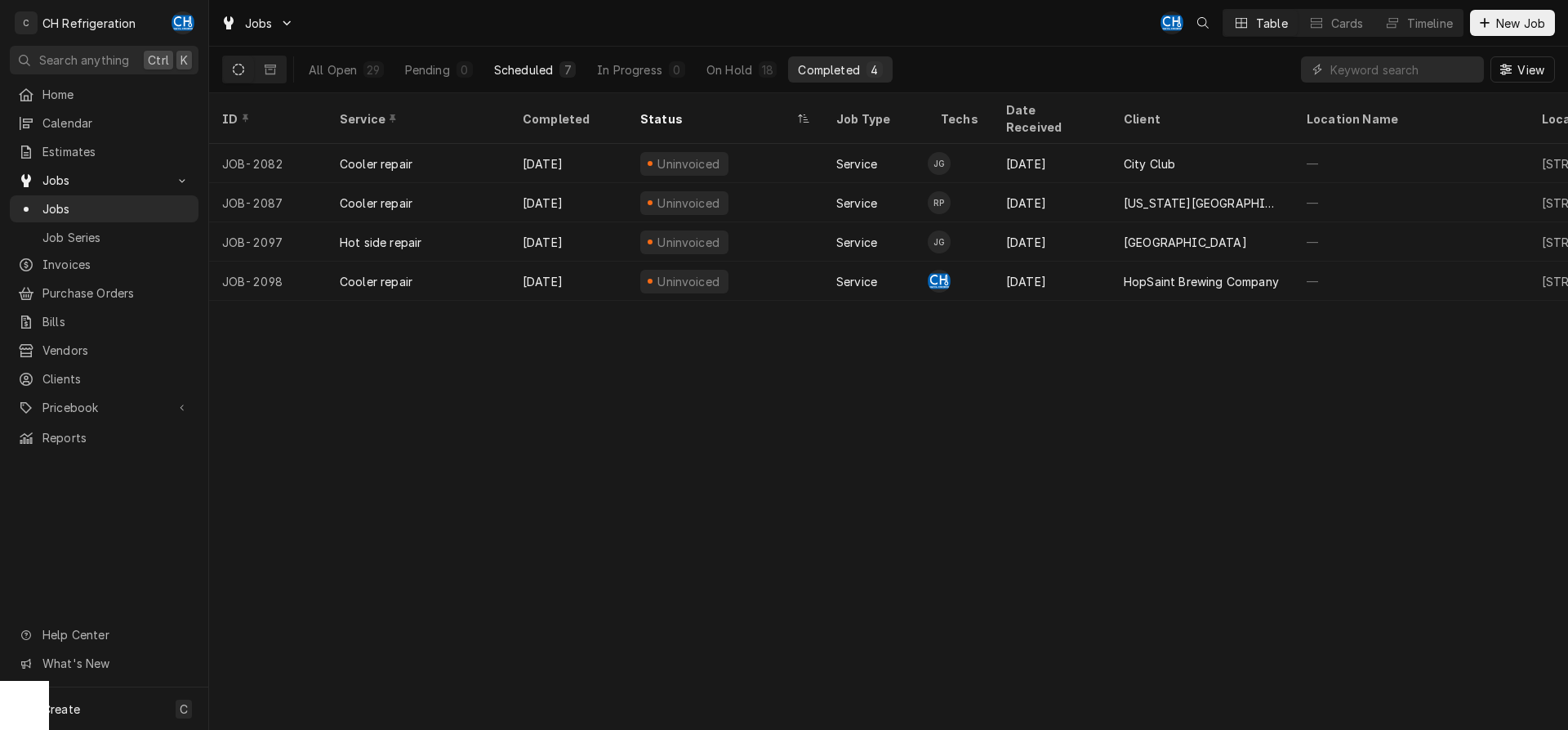
click at [542, 67] on div "Scheduled" at bounding box center [524, 69] width 59 height 18
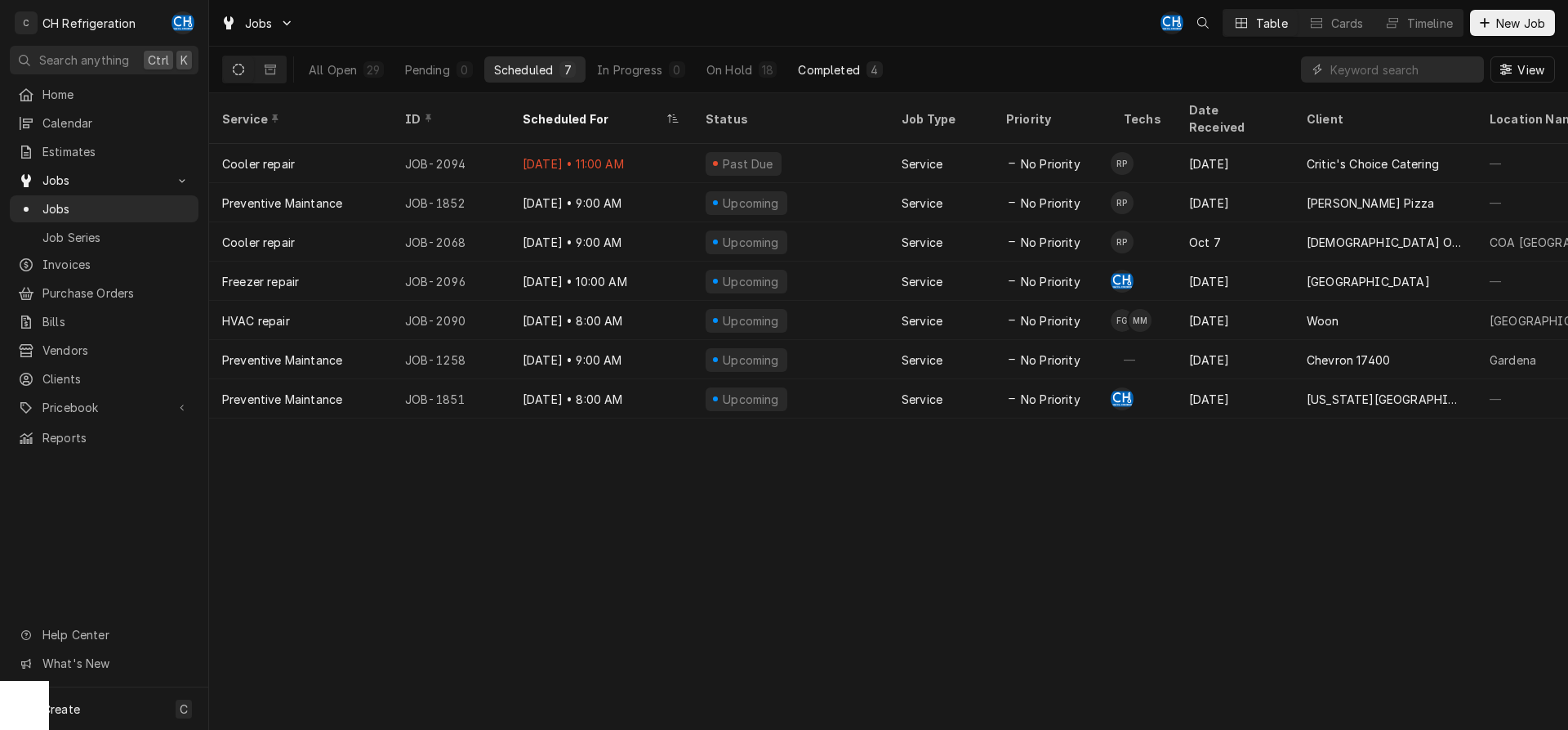
click at [831, 81] on button "Completed 4" at bounding box center [839, 69] width 103 height 26
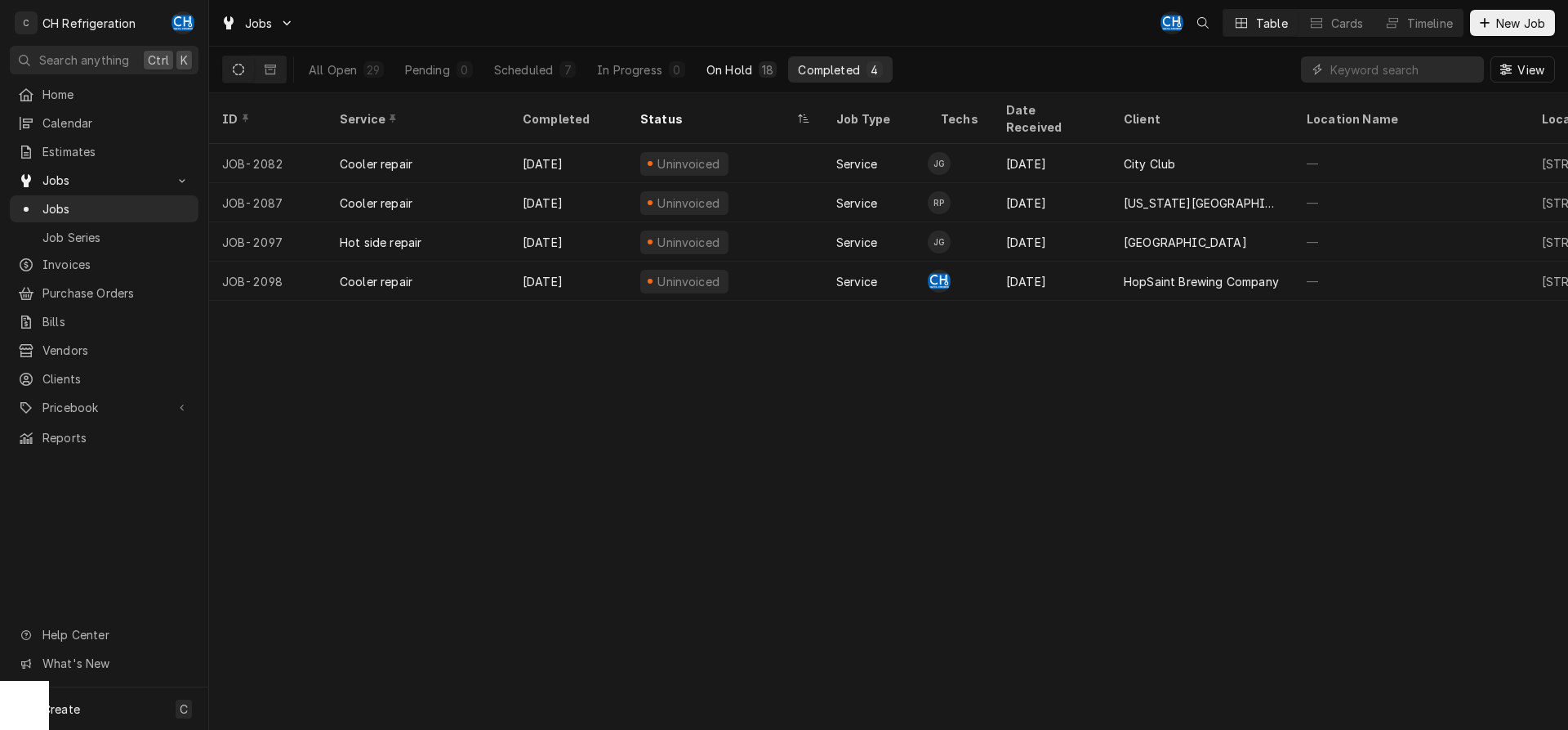
click at [751, 77] on div "On Hold" at bounding box center [730, 69] width 46 height 18
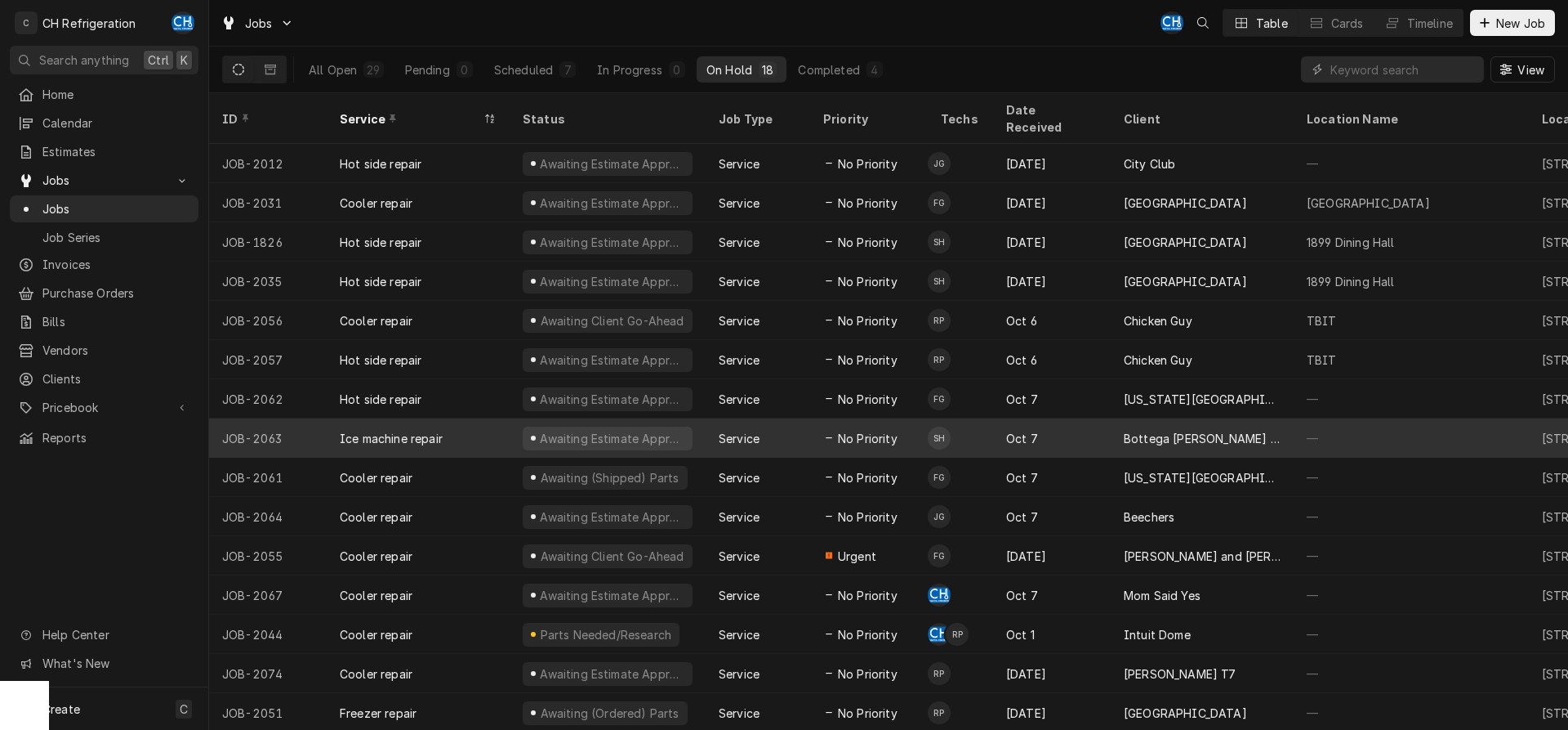
scroll to position [101, 0]
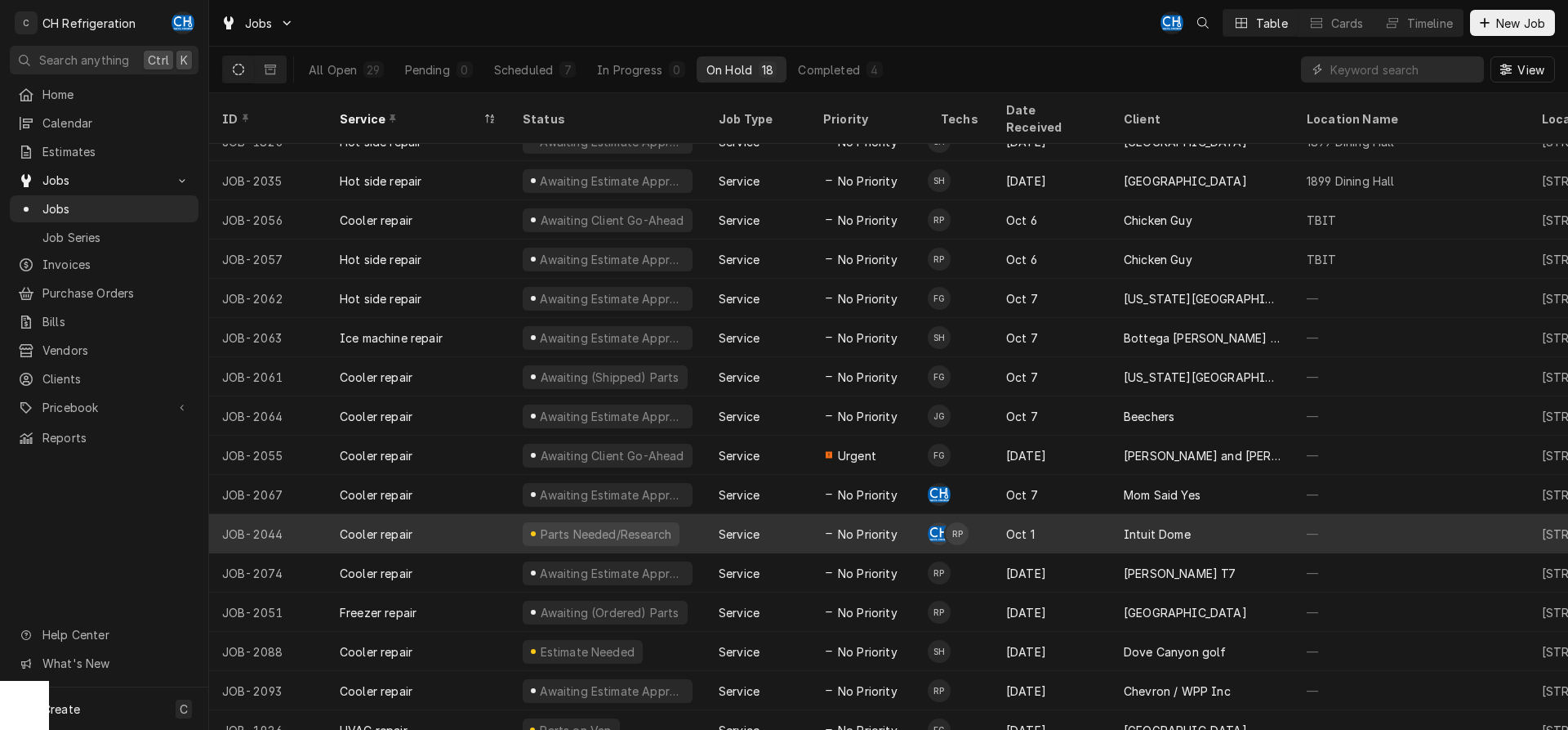
click at [876, 526] on span "No Priority" at bounding box center [867, 534] width 60 height 18
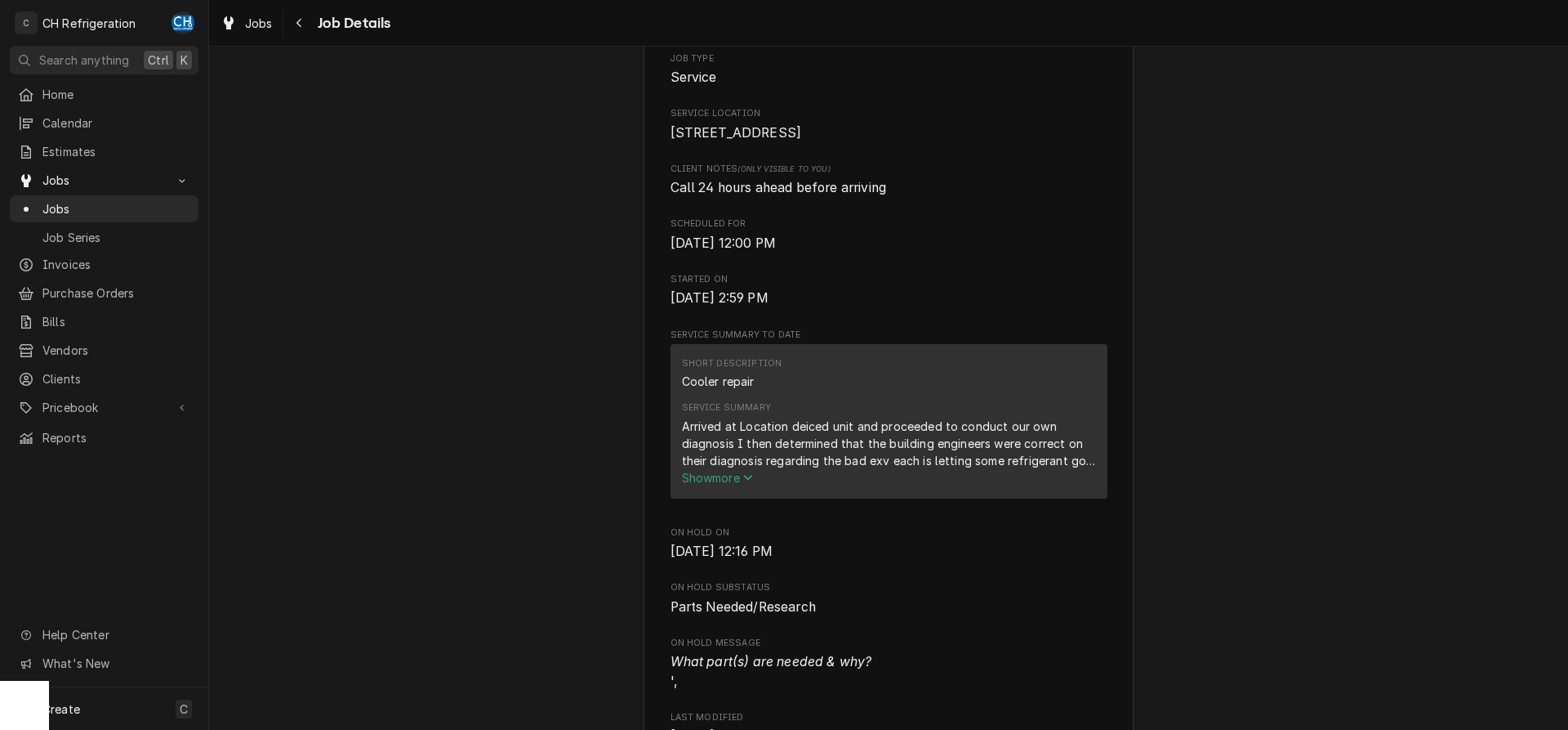
scroll to position [417, 0]
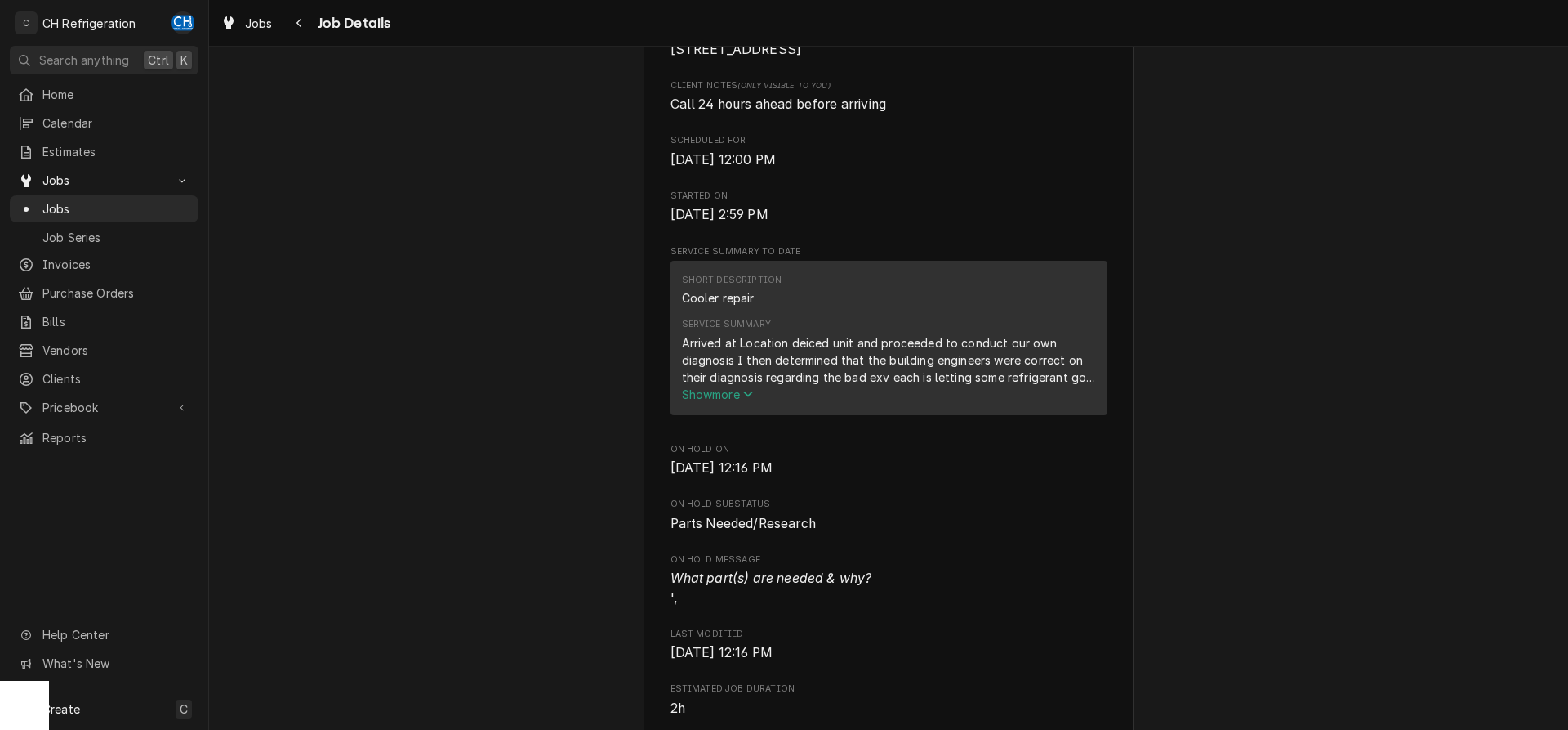
click at [748, 399] on icon "Service Summary" at bounding box center [748, 394] width 10 height 11
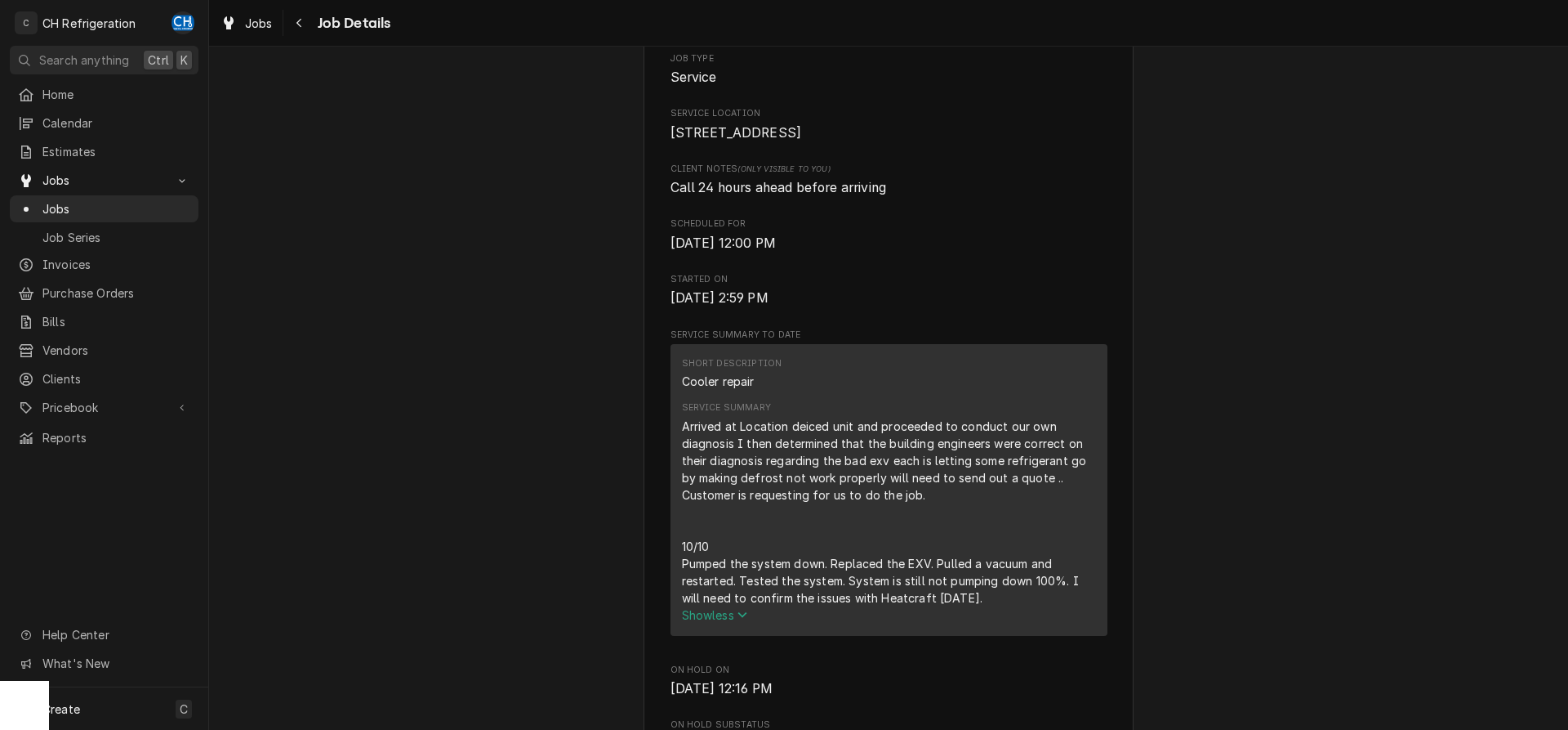
scroll to position [83, 0]
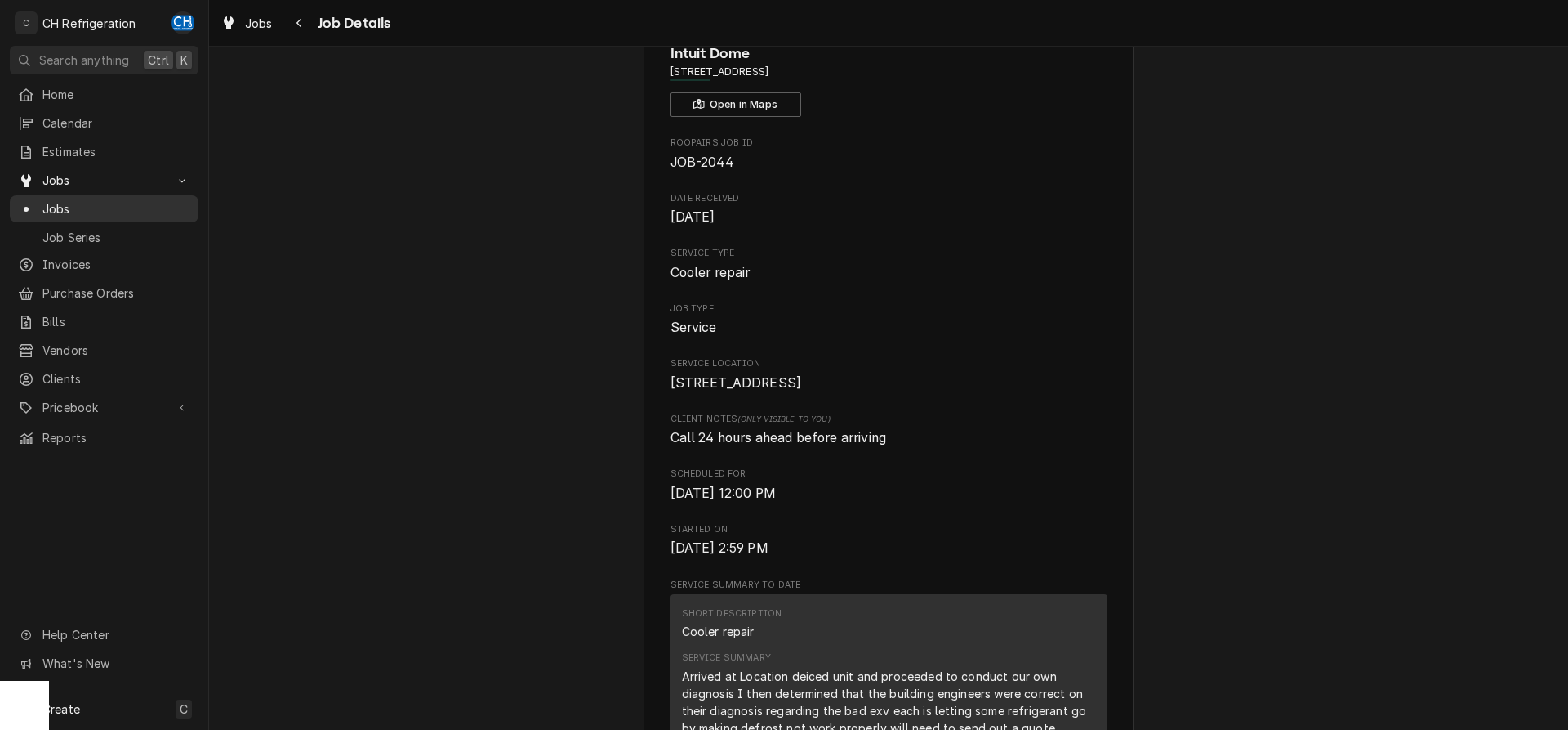
click at [95, 201] on span "Jobs" at bounding box center [116, 209] width 148 height 18
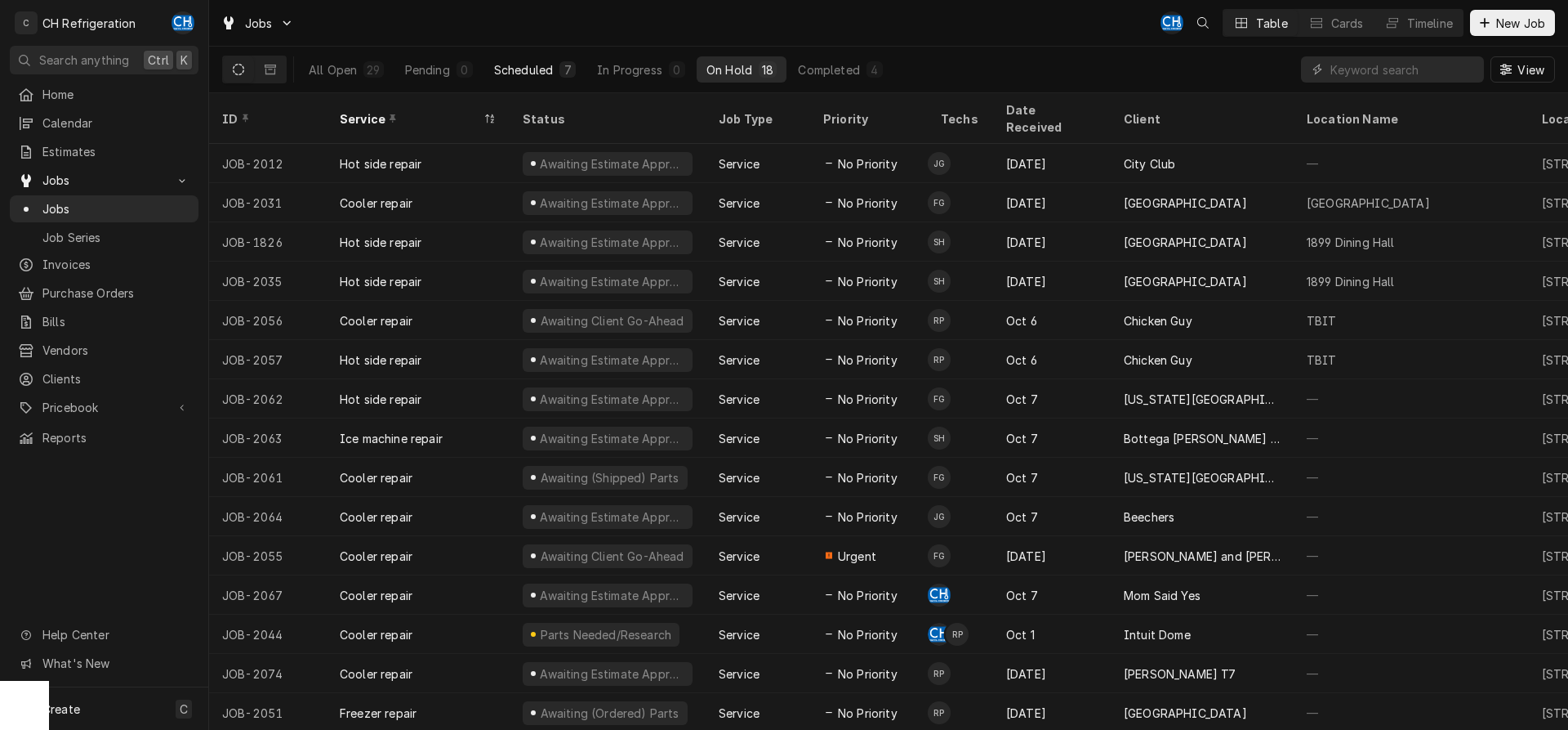
click at [567, 75] on div "7" at bounding box center [567, 69] width 10 height 18
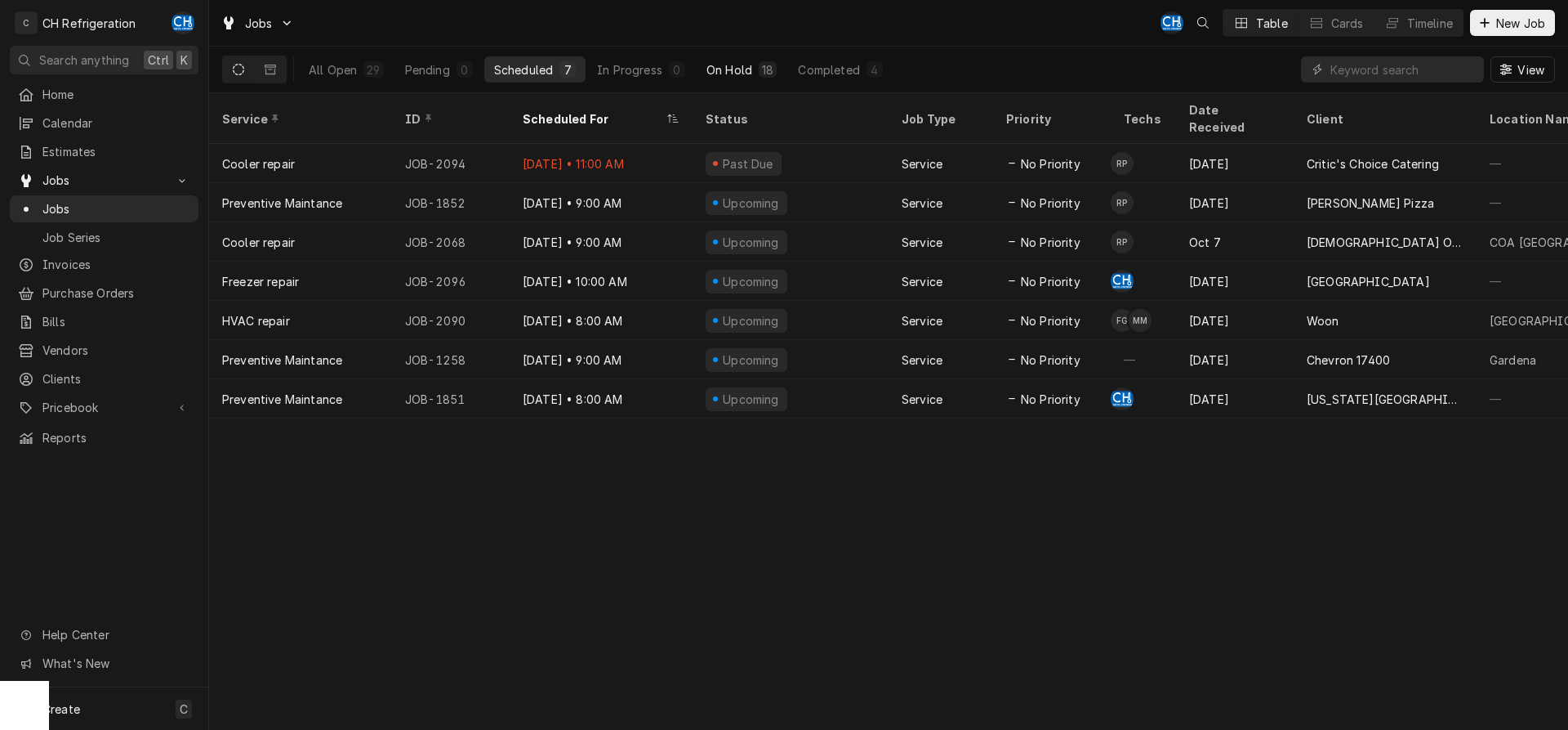
click at [719, 63] on div "On Hold" at bounding box center [730, 69] width 46 height 18
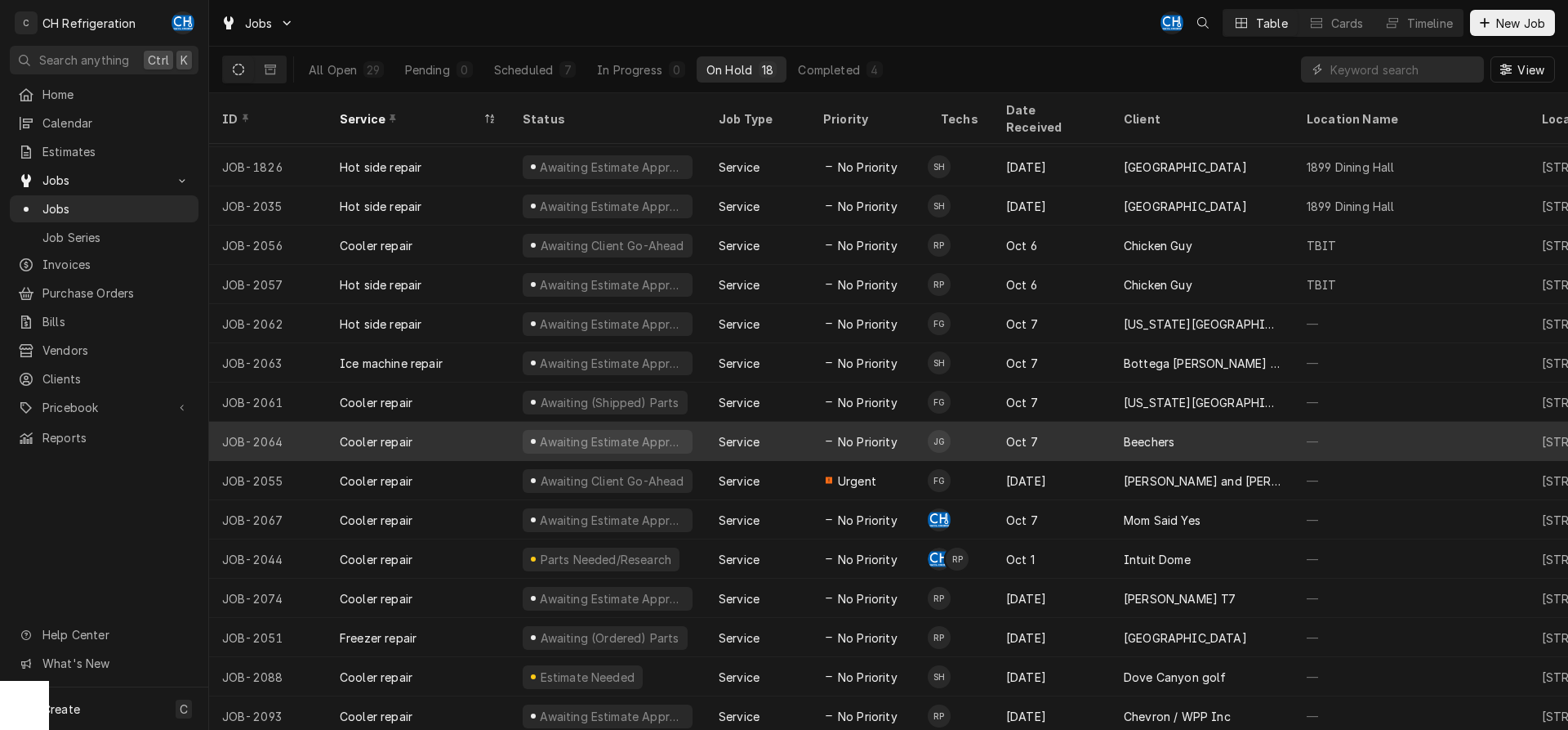
scroll to position [101, 0]
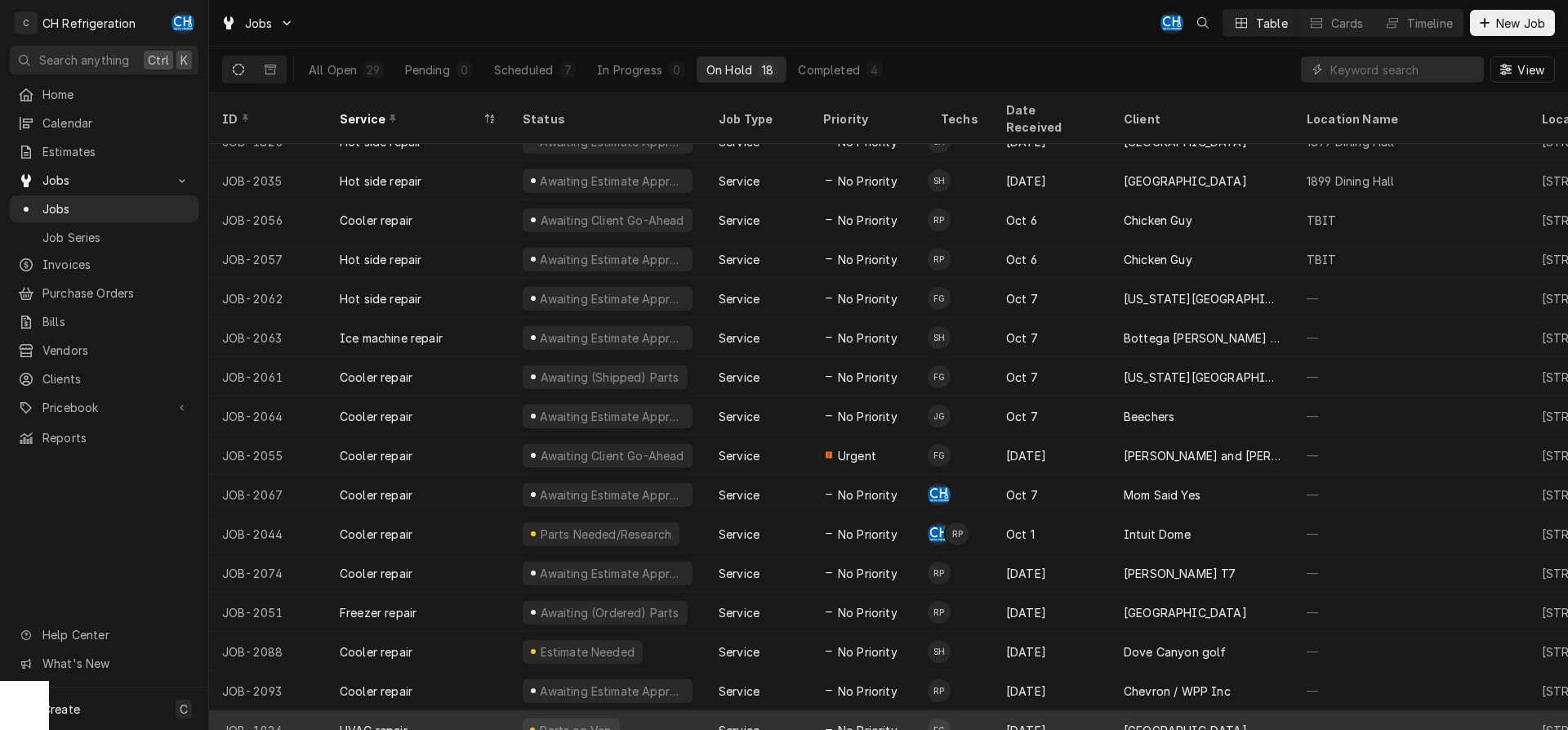
click at [887, 722] on span "No Priority" at bounding box center [867, 730] width 60 height 18
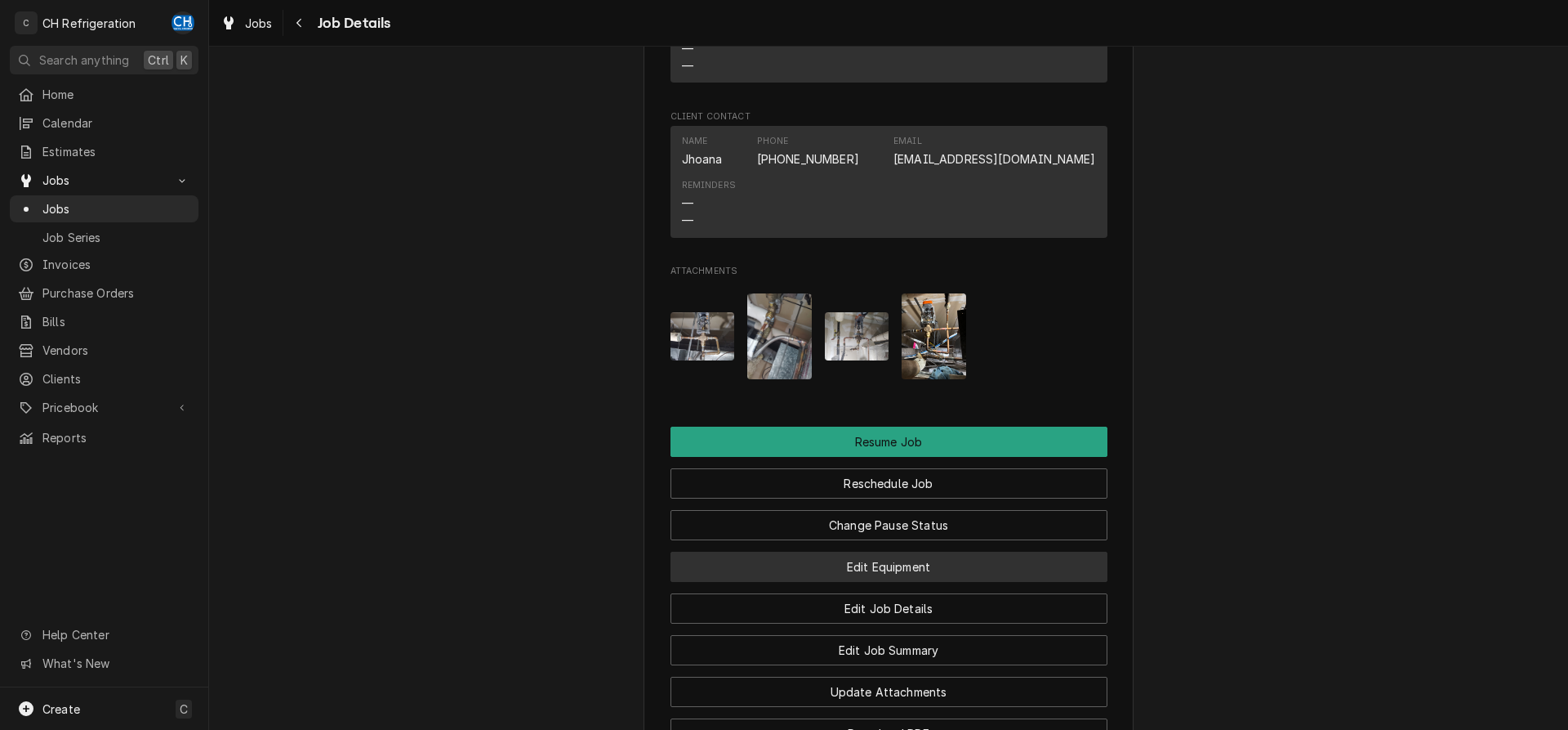
scroll to position [1417, 0]
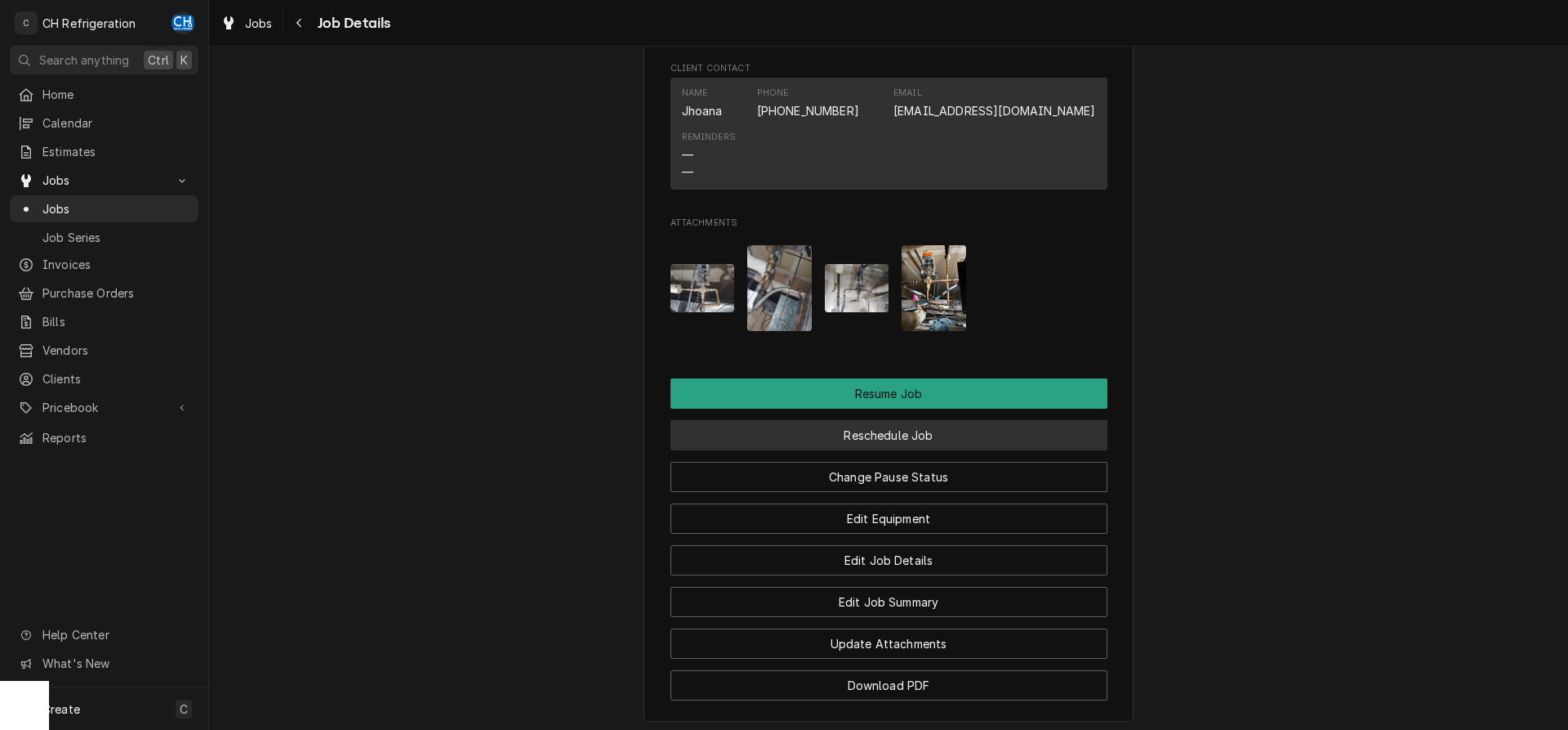
click at [793, 450] on button "Reschedule Job" at bounding box center [888, 435] width 437 height 30
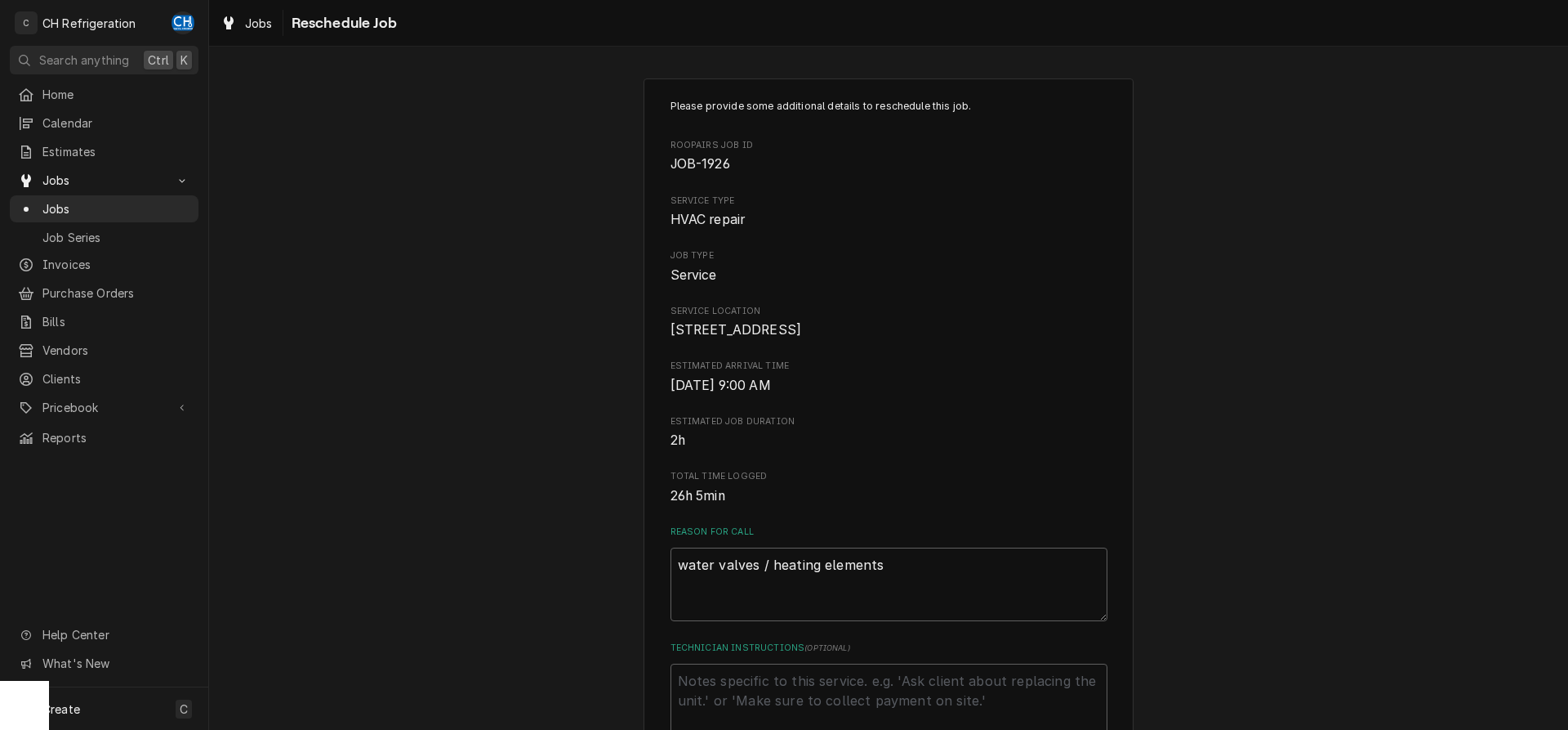
scroll to position [334, 0]
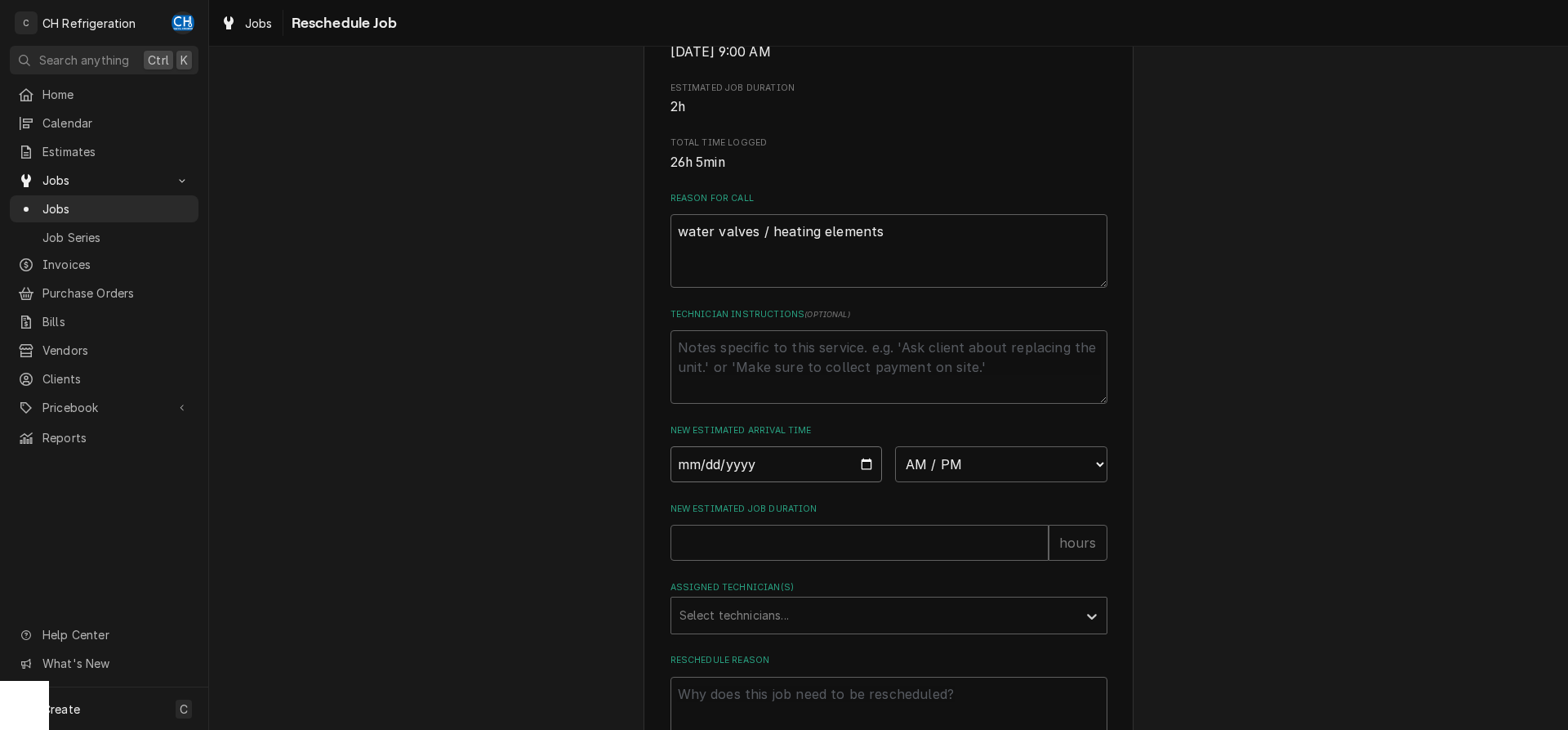
click at [858, 482] on input "Date" at bounding box center [777, 464] width 212 height 36
type input "[DATE]"
type textarea "x"
click at [895, 446] on select "AM / PM 6:00 AM 6:15 AM 6:30 AM 6:45 AM 7:00 AM 7:15 AM 7:30 AM 7:45 AM 8:00 AM…" at bounding box center [1001, 464] width 212 height 36
select select "09:00:00"
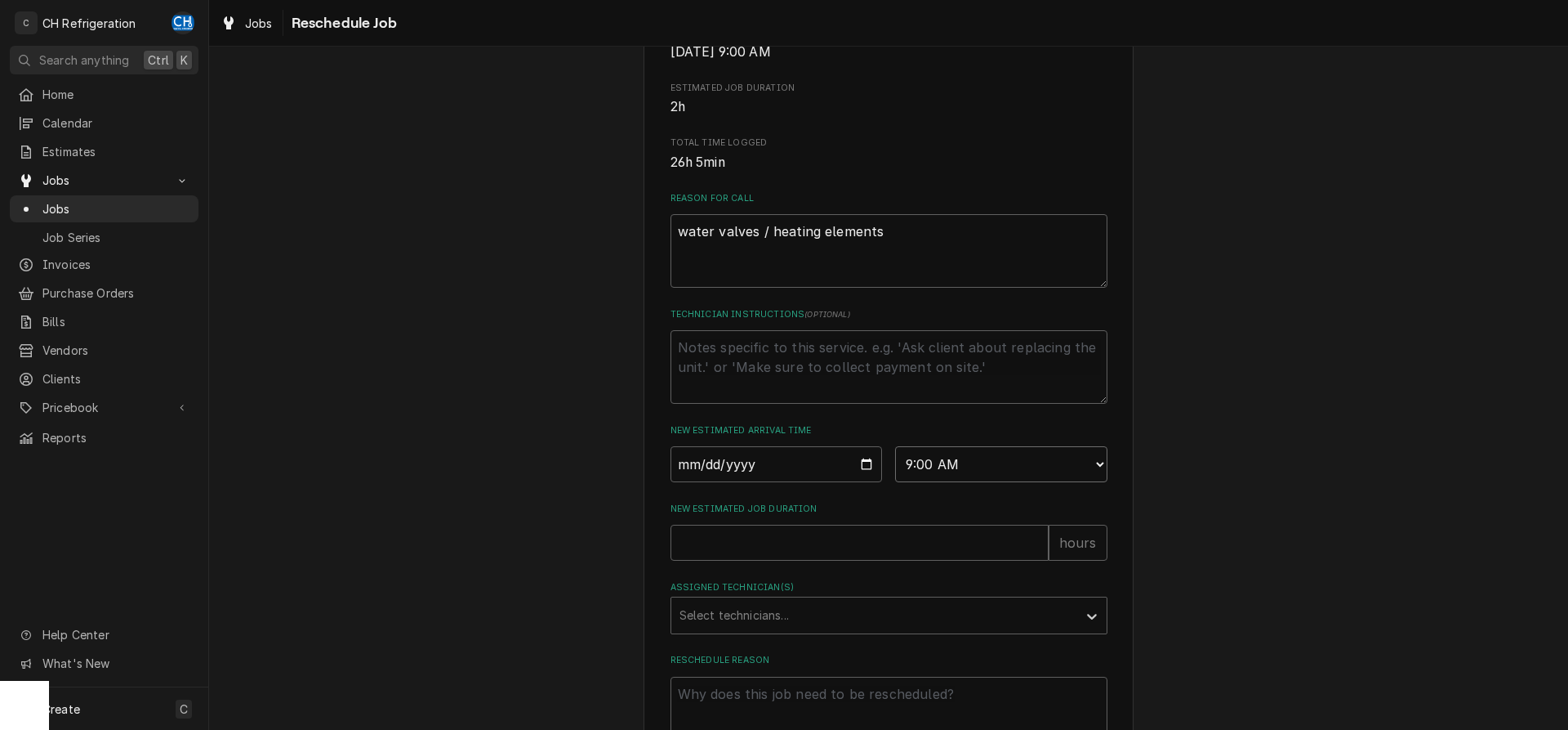
click option "9:00 AM" at bounding box center [0, 0] width 0 height 0
click at [841, 376] on textarea "Technician Instructions ( optional )" at bounding box center [888, 367] width 437 height 74
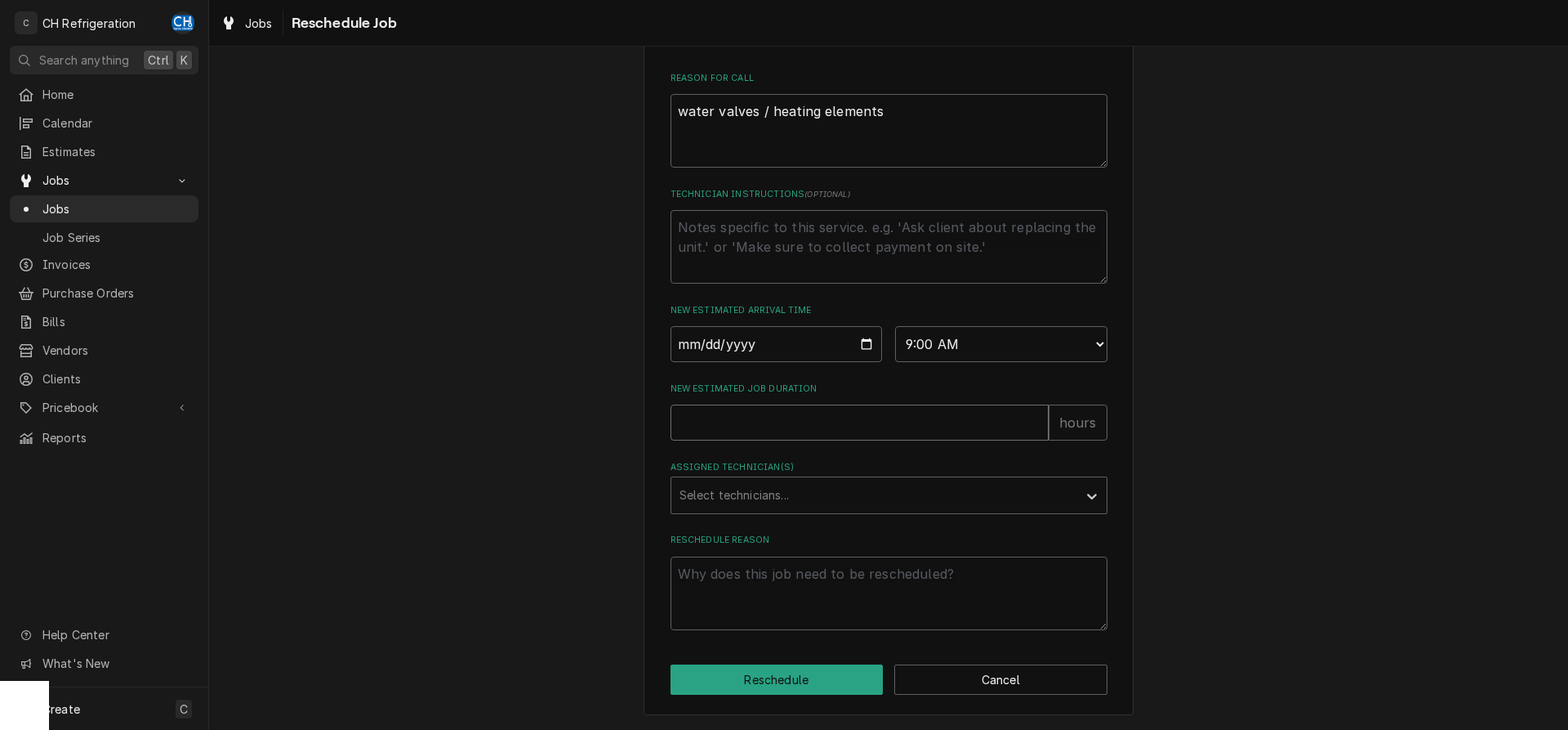
click at [764, 429] on input "New Estimated Job Duration" at bounding box center [859, 422] width 378 height 36
type textarea "x"
type input "2"
click at [773, 493] on div "Assigned Technician(s)" at bounding box center [874, 495] width 390 height 30
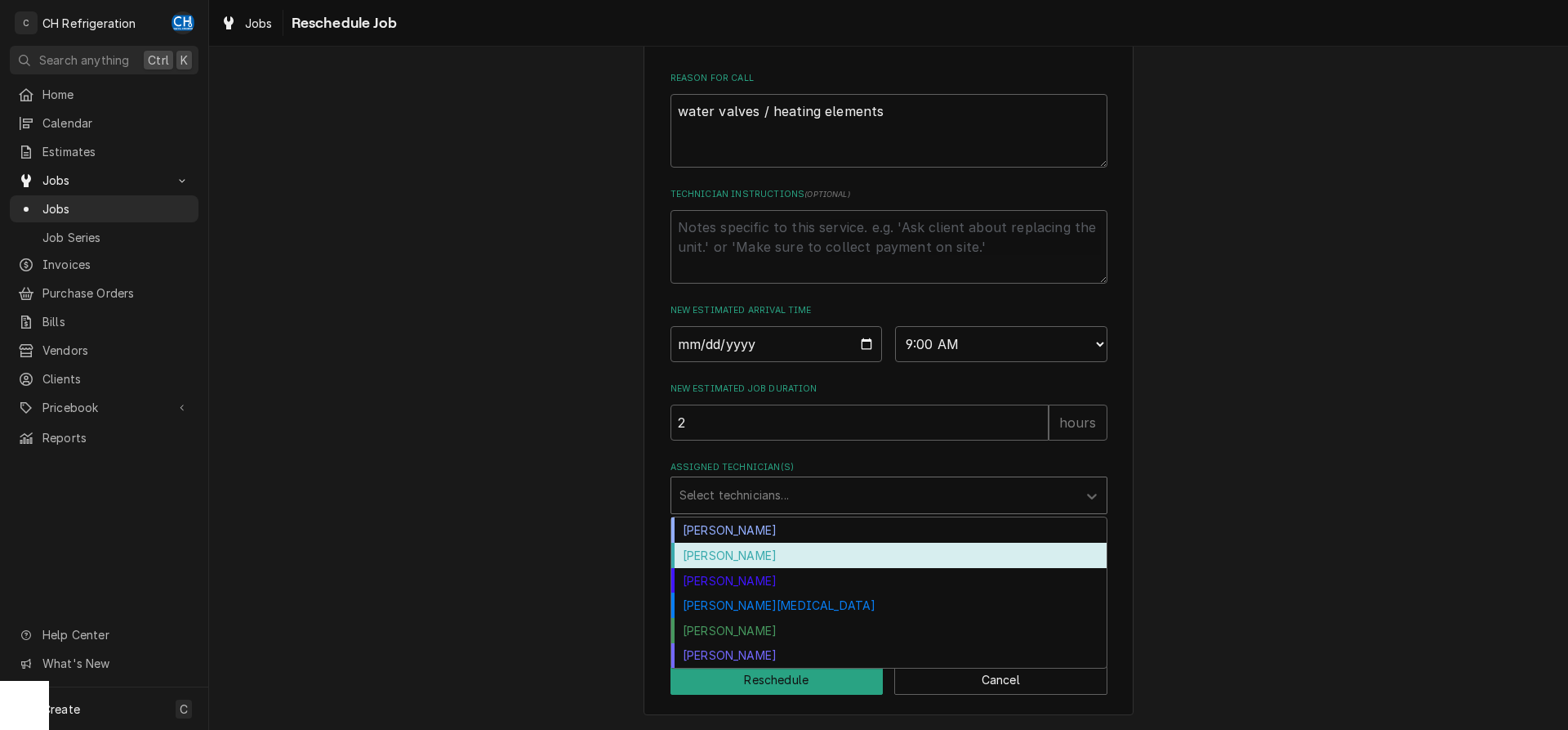
click at [754, 560] on div "[PERSON_NAME]" at bounding box center [888, 554] width 435 height 25
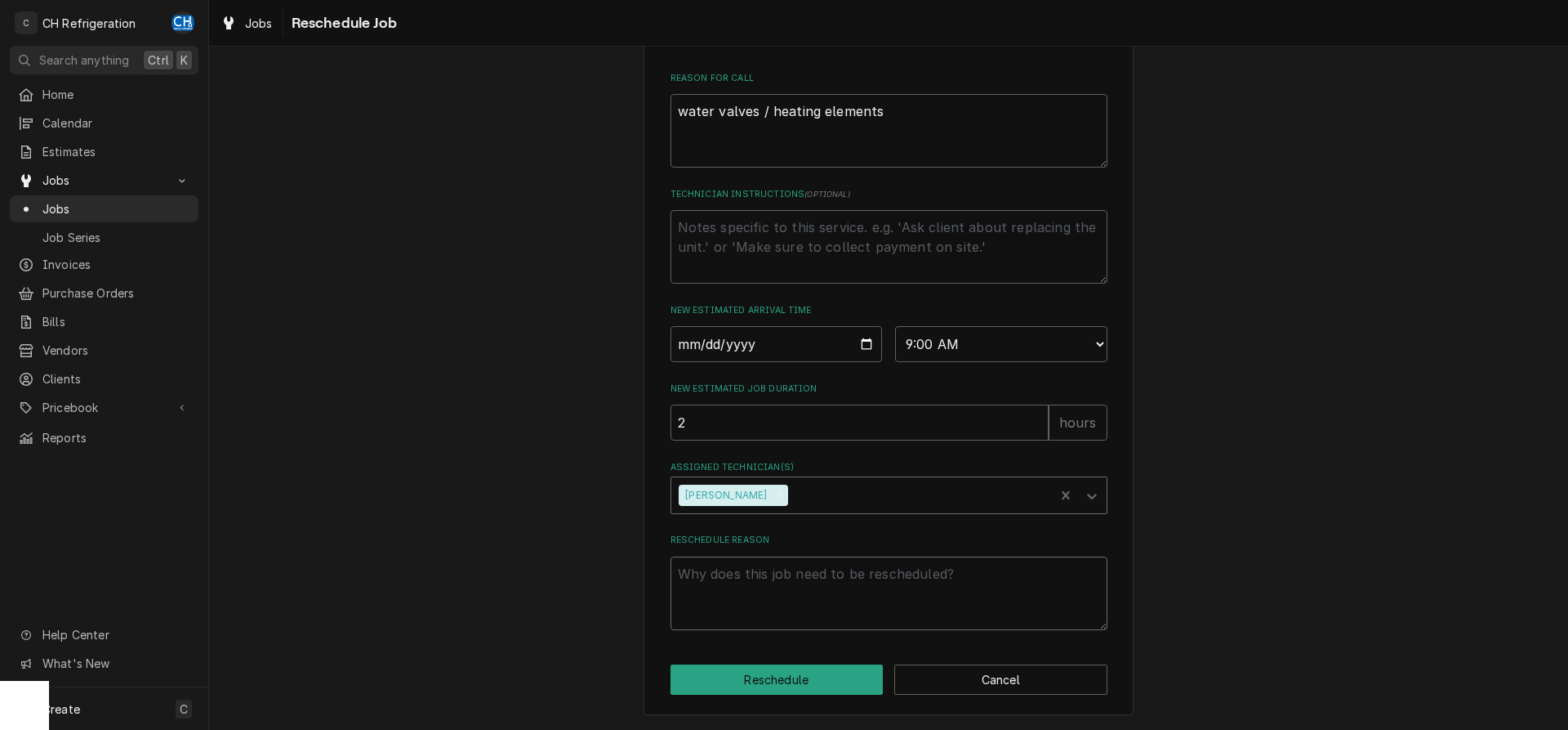
click at [783, 591] on textarea "Reschedule Reason" at bounding box center [888, 593] width 437 height 74
type textarea "x"
type textarea "f"
type textarea "x"
type textarea "fan"
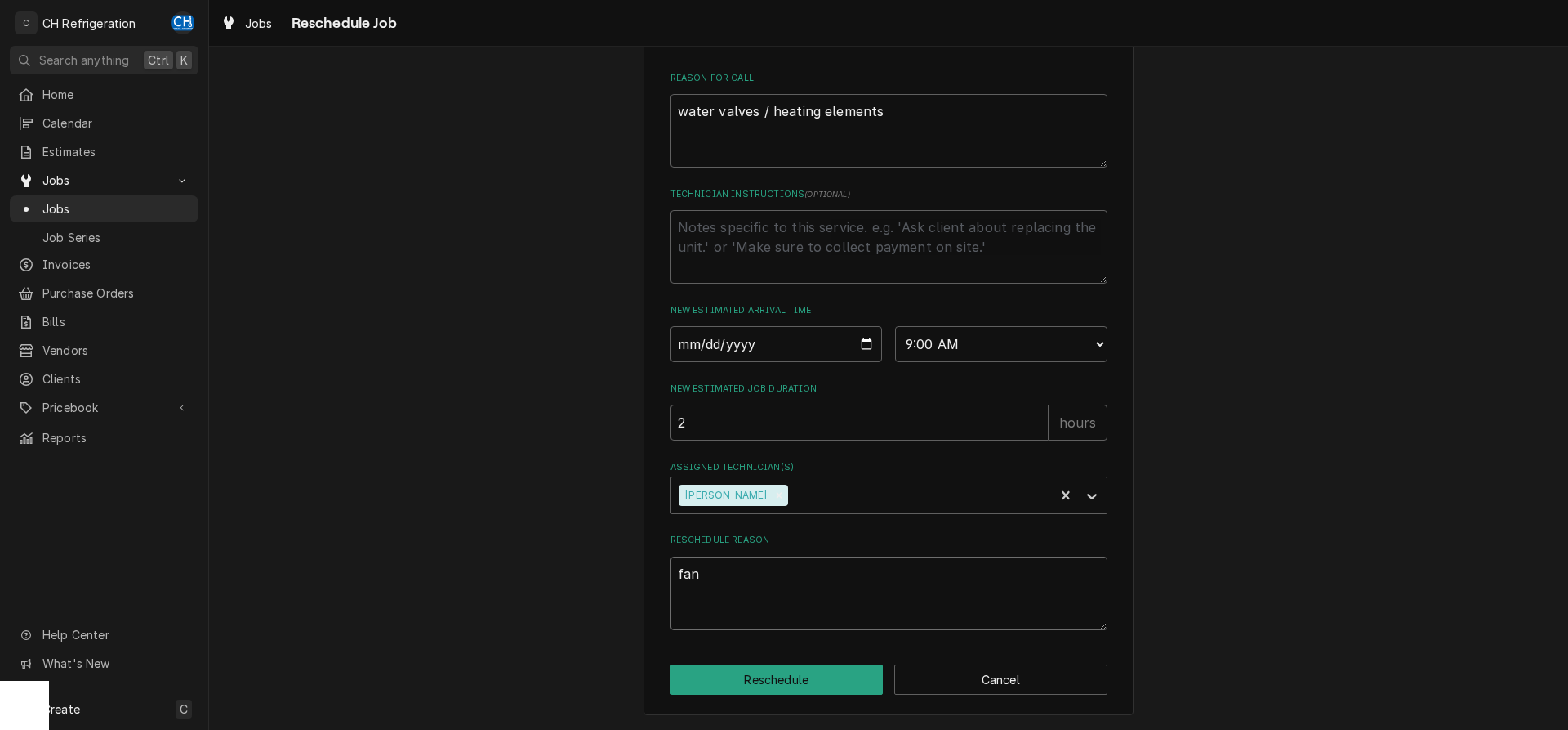
type textarea "x"
type textarea "fan"
type textarea "x"
type textarea "fan s"
type textarea "x"
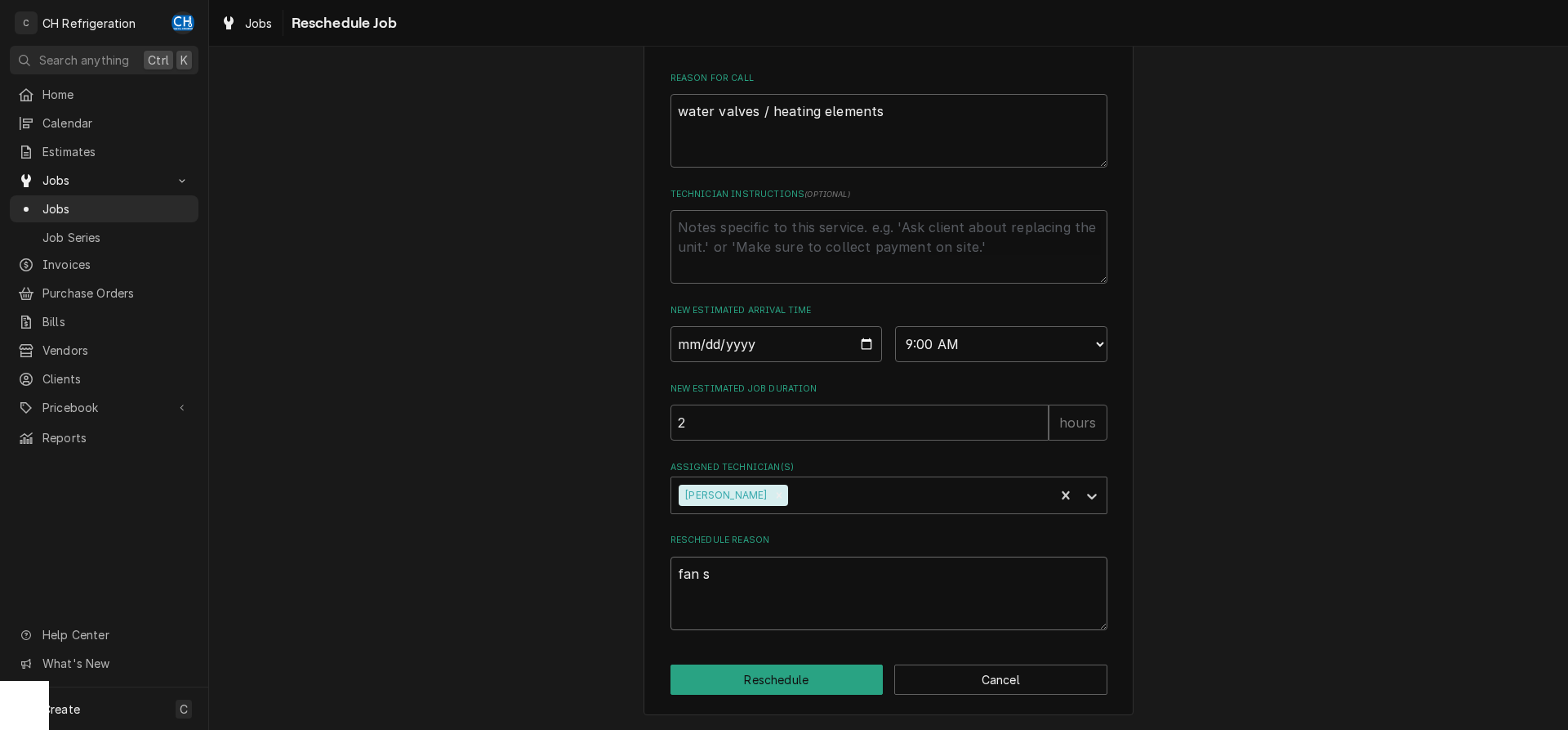
type textarea "fan st"
type textarea "x"
type textarea "fan sto"
type textarea "x"
type textarea "fan stop"
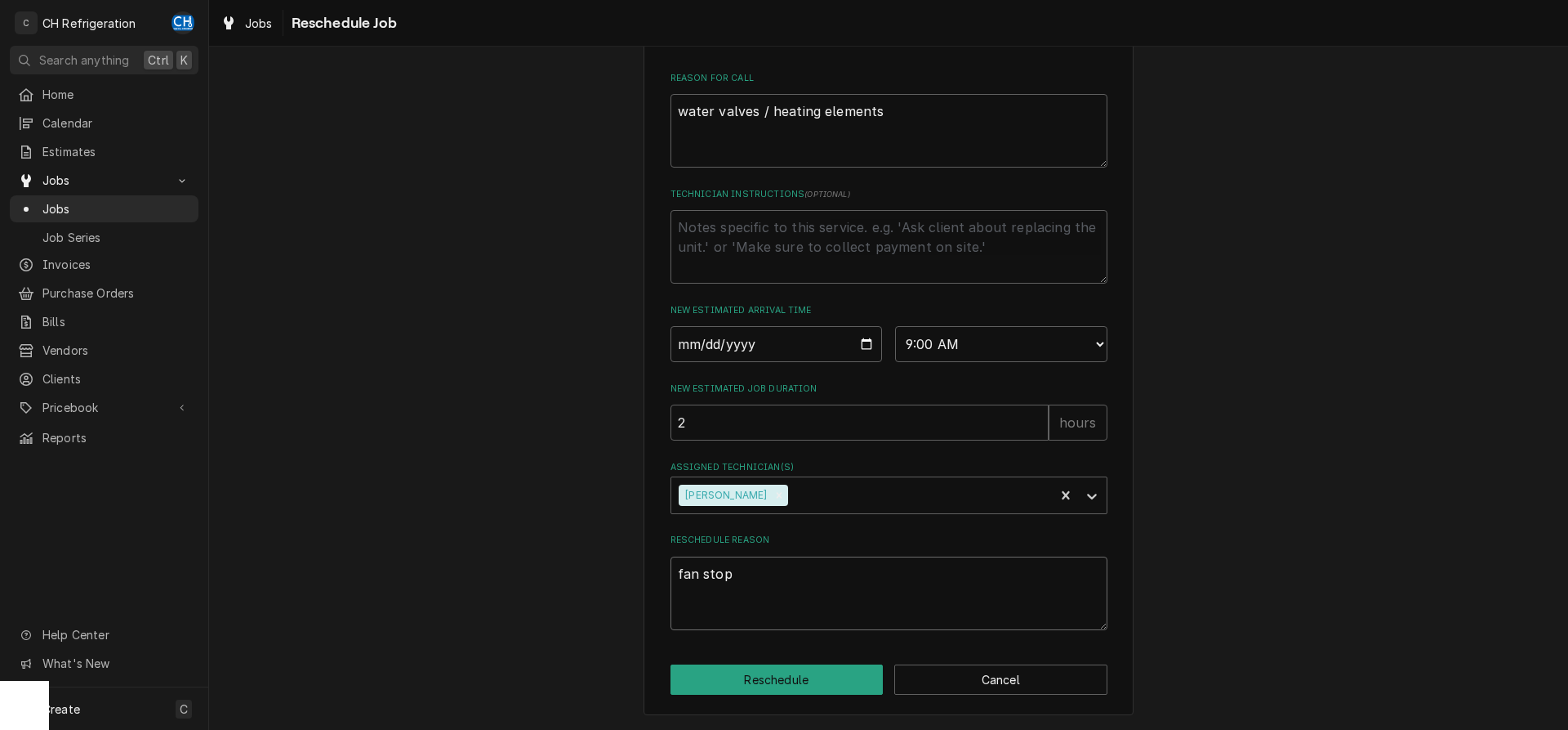
type textarea "x"
type textarea "fan stopp"
type textarea "x"
type textarea "fan stoppe"
type textarea "x"
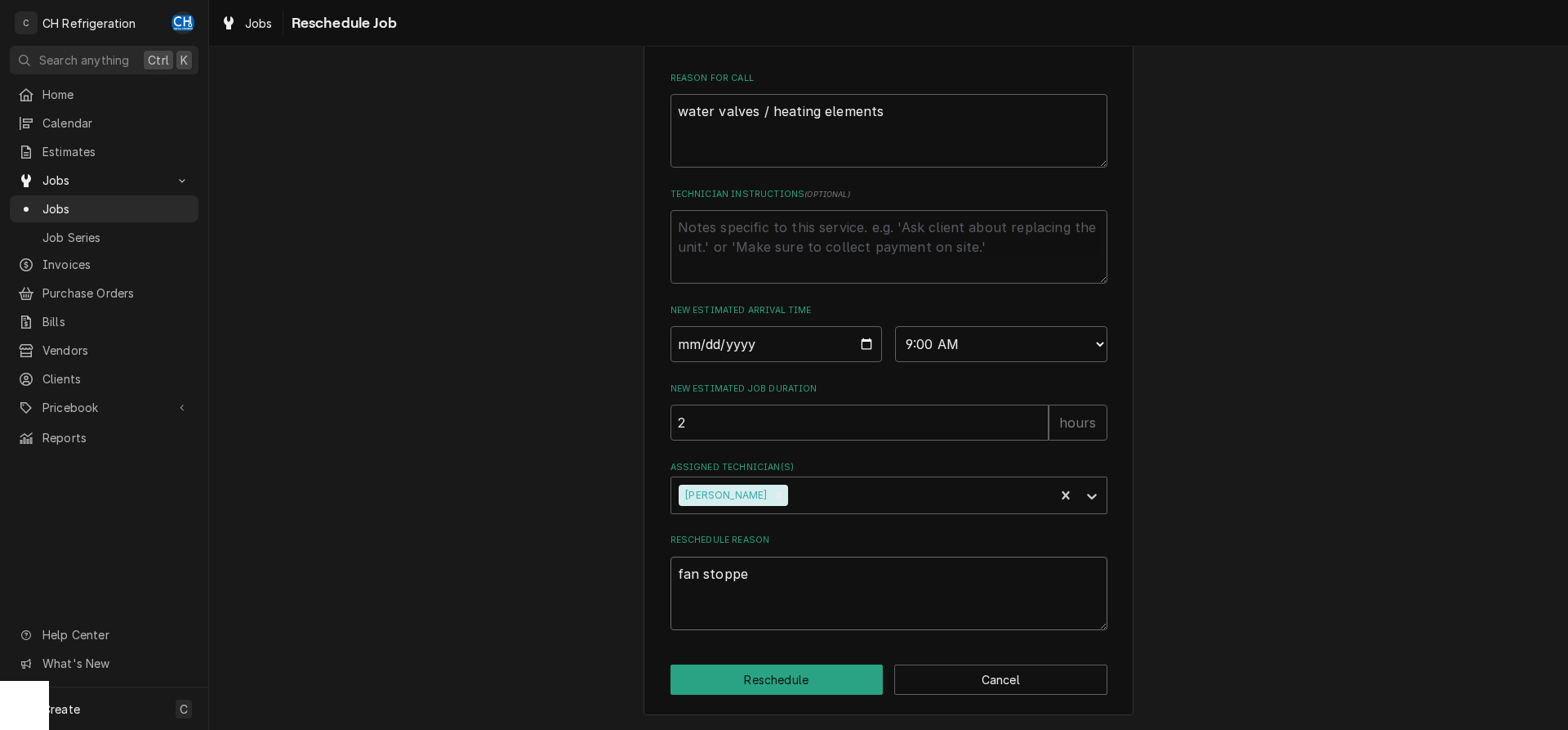
type textarea "fan stopped"
type textarea "x"
type textarea "fan stopped"
type textarea "x"
type textarea "fan stopped w"
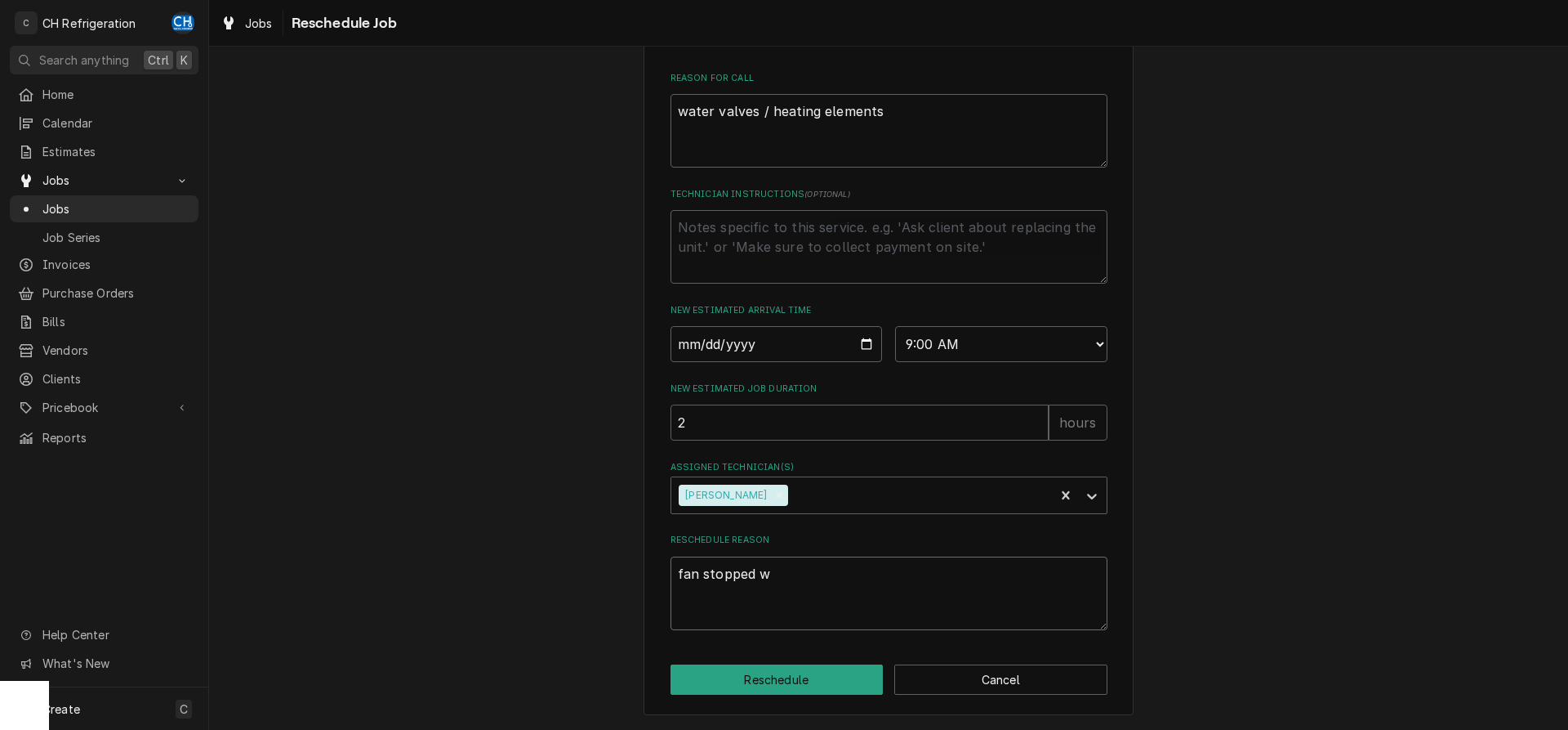
type textarea "x"
type textarea "fan stopped wo"
type textarea "x"
type textarea "fan stopped work"
type textarea "x"
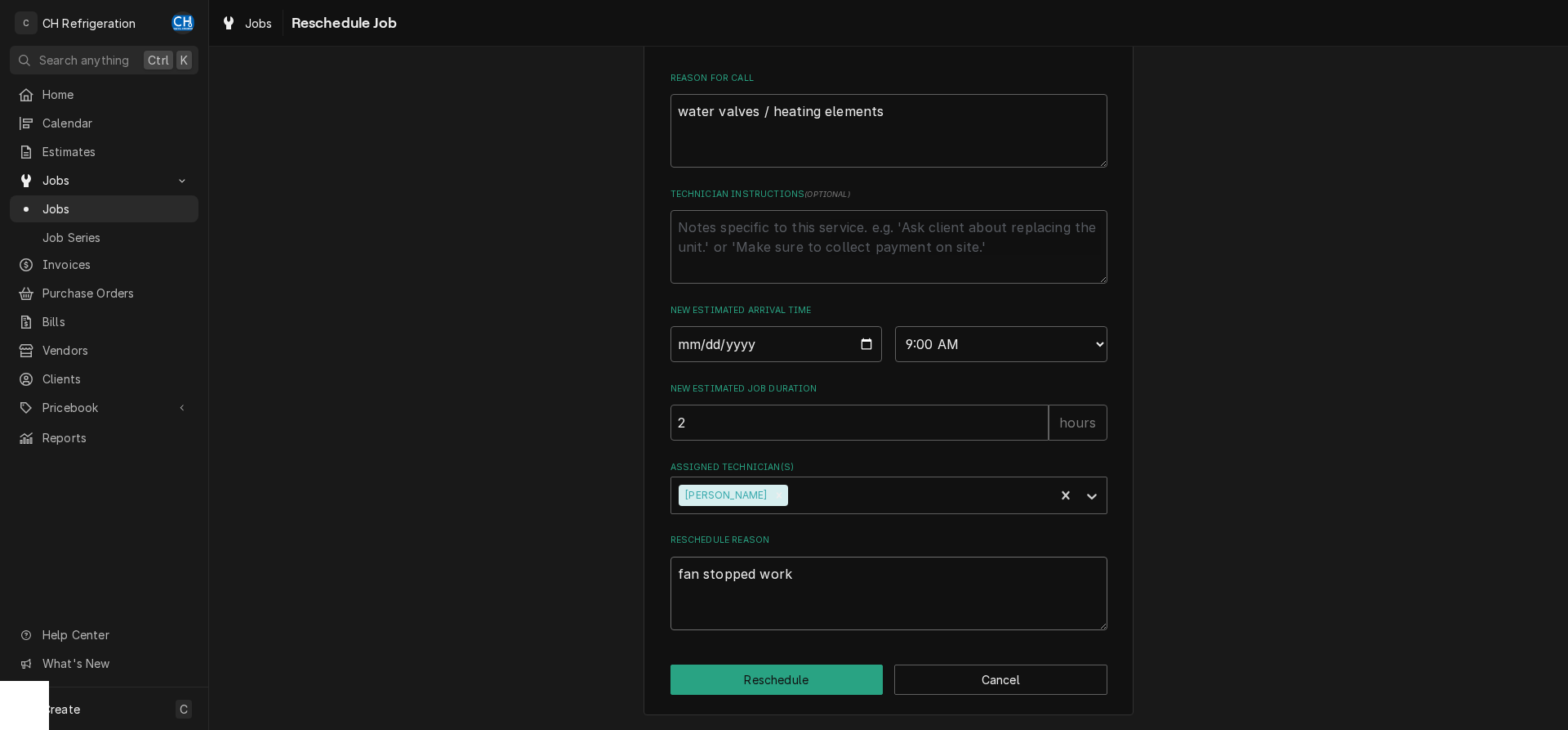
type textarea "fan stopped worki"
type textarea "x"
type textarea "fan stopped workin"
type textarea "x"
type textarea "fan stopped working"
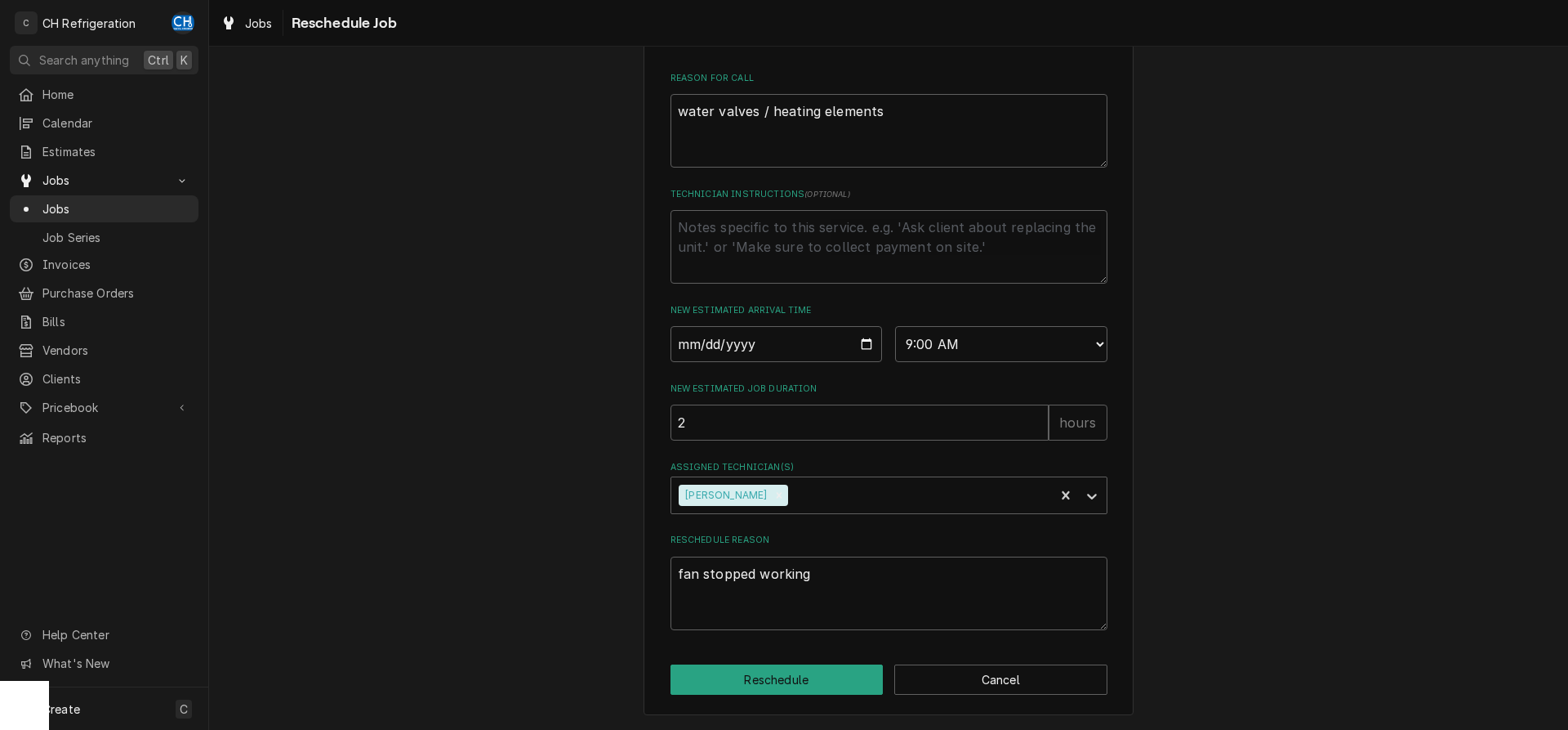
click at [763, 702] on div "Please provide some additional details to reschedule this job. Roopairs Job ID …" at bounding box center [888, 170] width 490 height 1091
click at [770, 678] on button "Reschedule" at bounding box center [777, 679] width 213 height 30
type textarea "x"
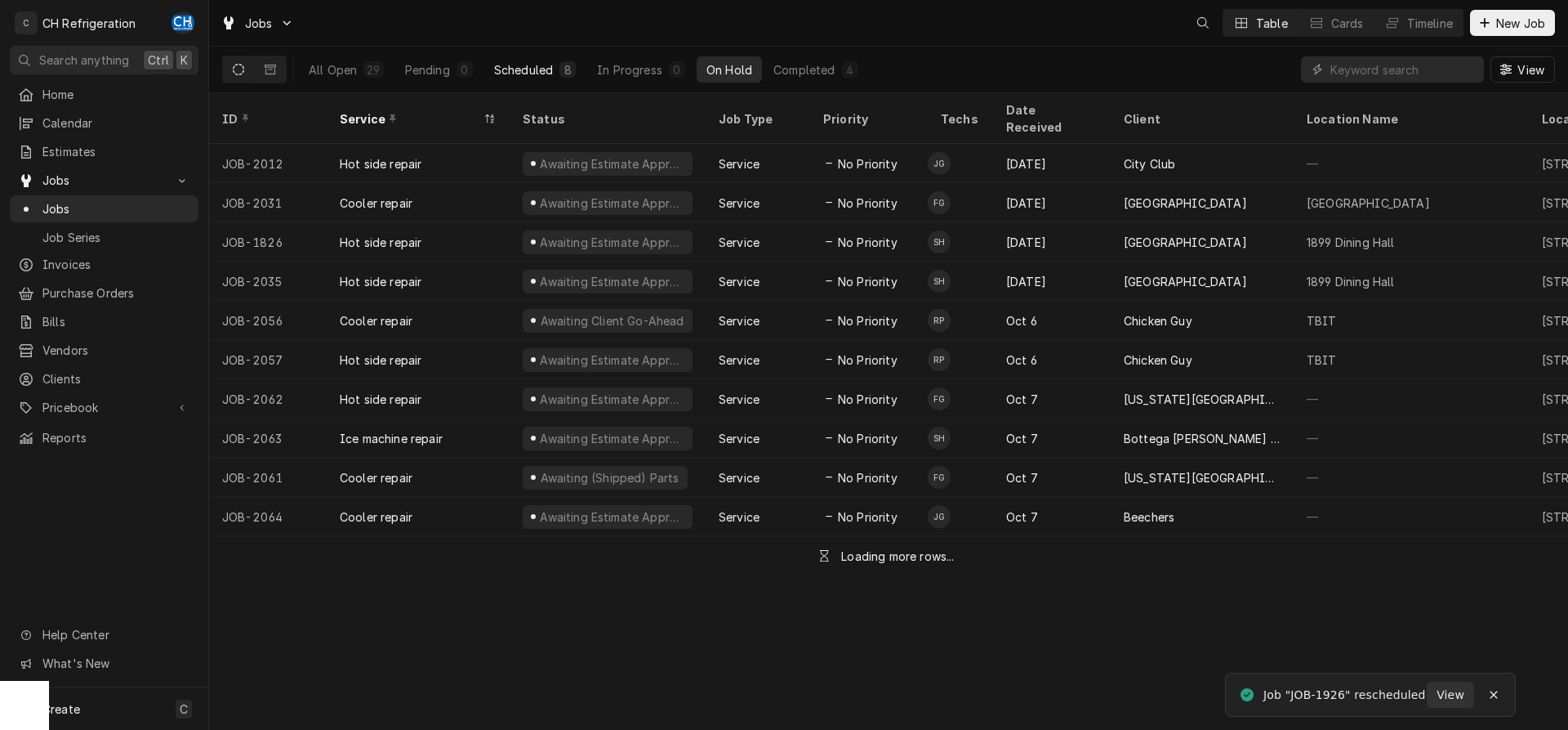
click at [550, 73] on div "Scheduled" at bounding box center [524, 69] width 59 height 18
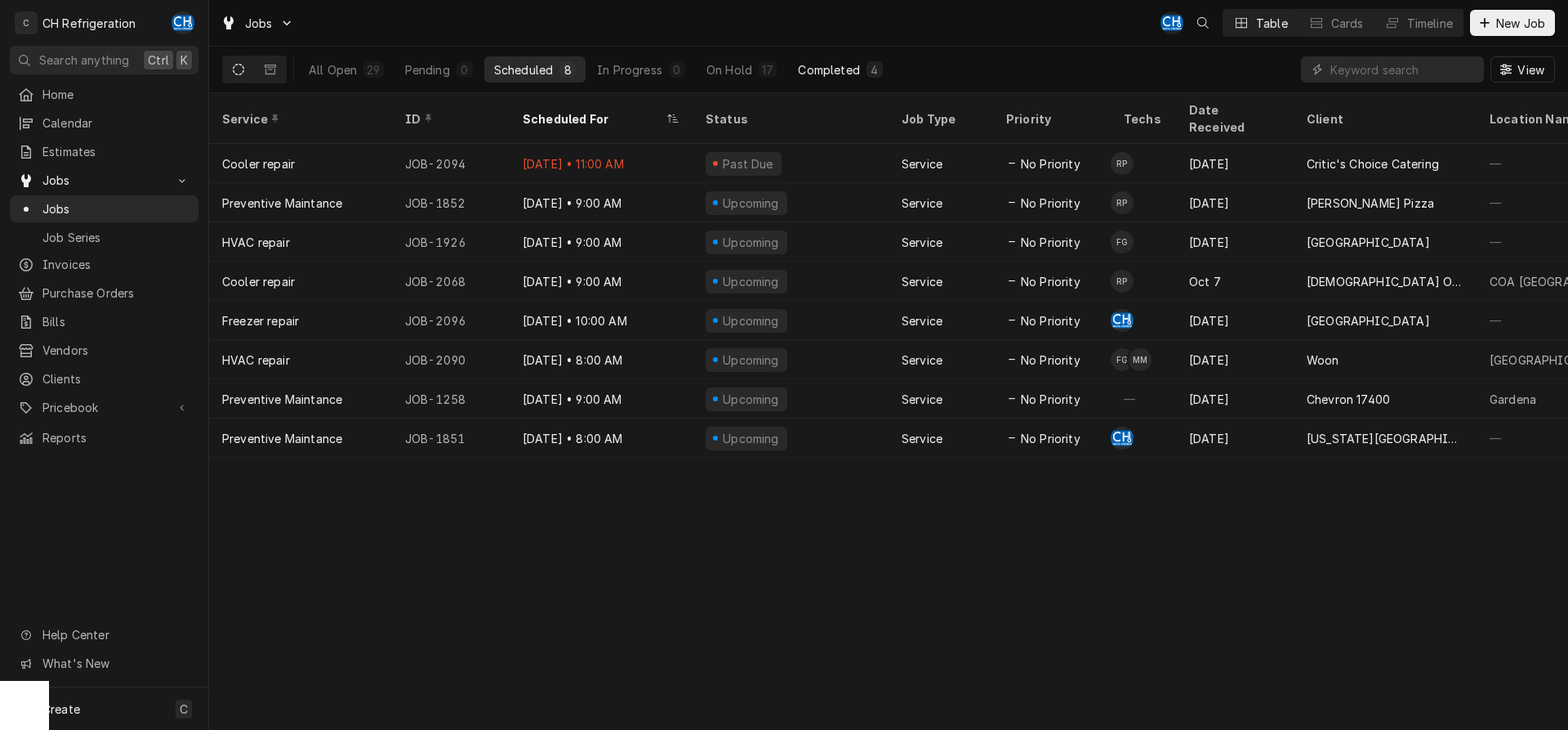
click at [829, 65] on div "Completed" at bounding box center [828, 69] width 61 height 18
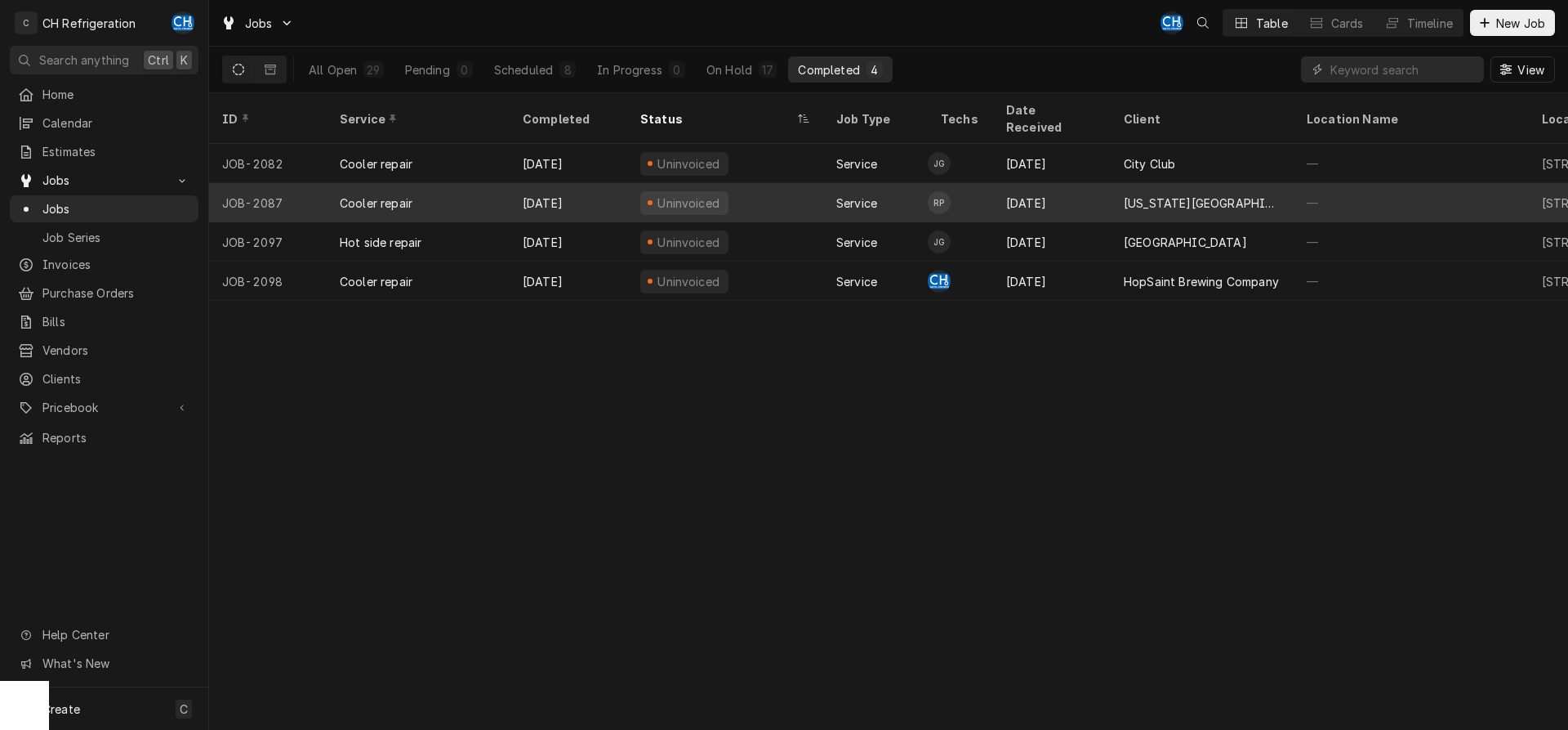
click at [1104, 183] on div "Oct 10" at bounding box center [1051, 202] width 117 height 39
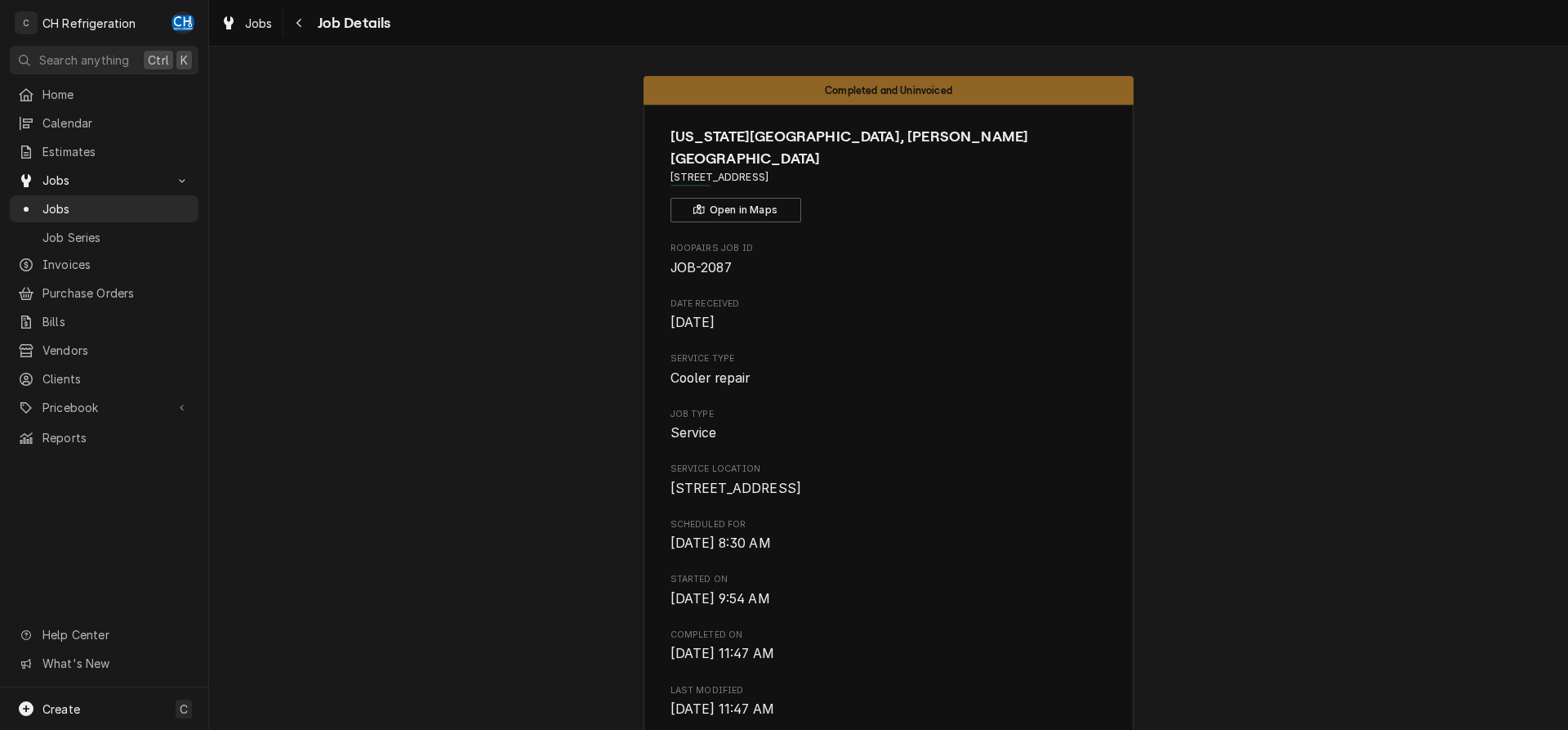
scroll to position [1213, 0]
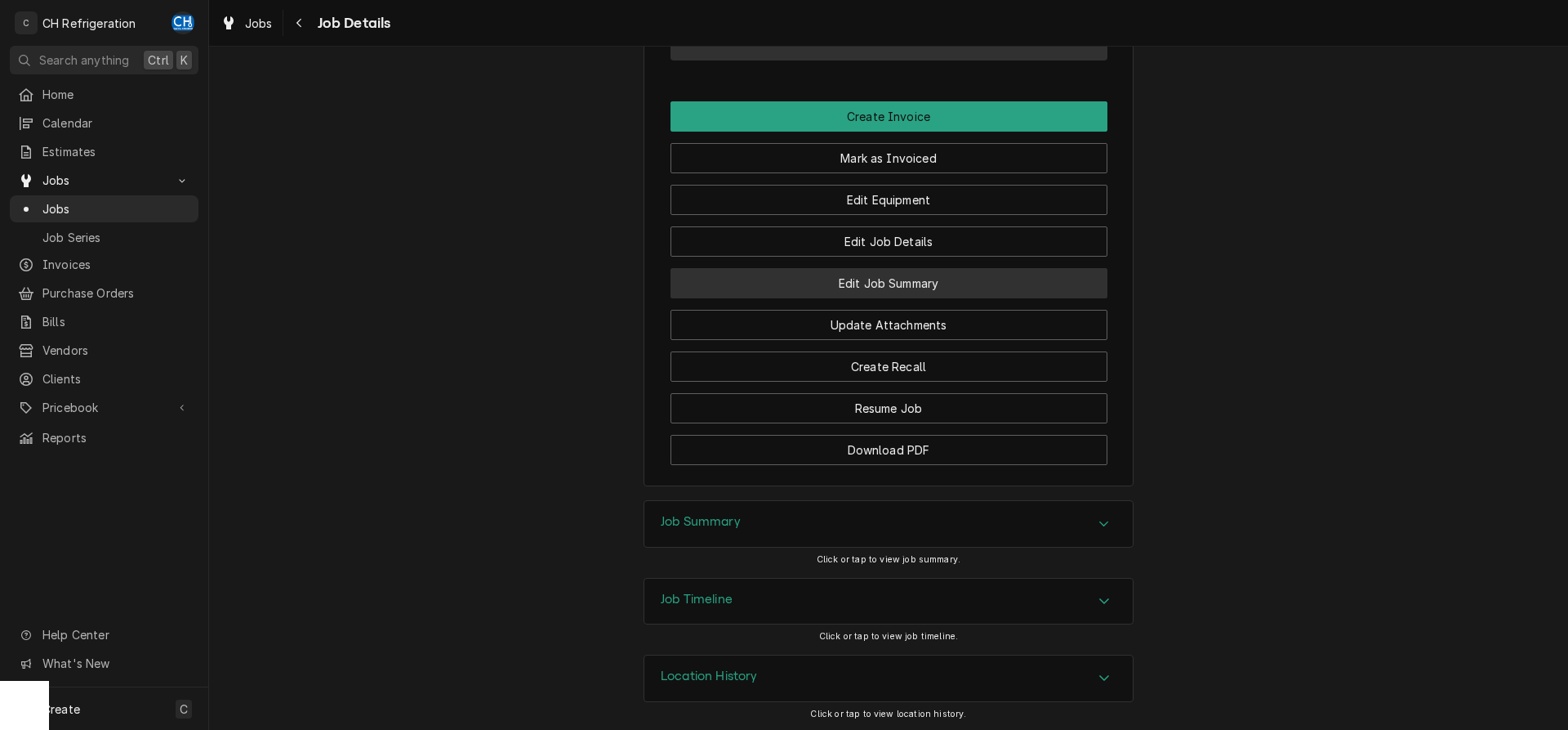
click at [888, 286] on button "Edit Job Summary" at bounding box center [888, 283] width 437 height 30
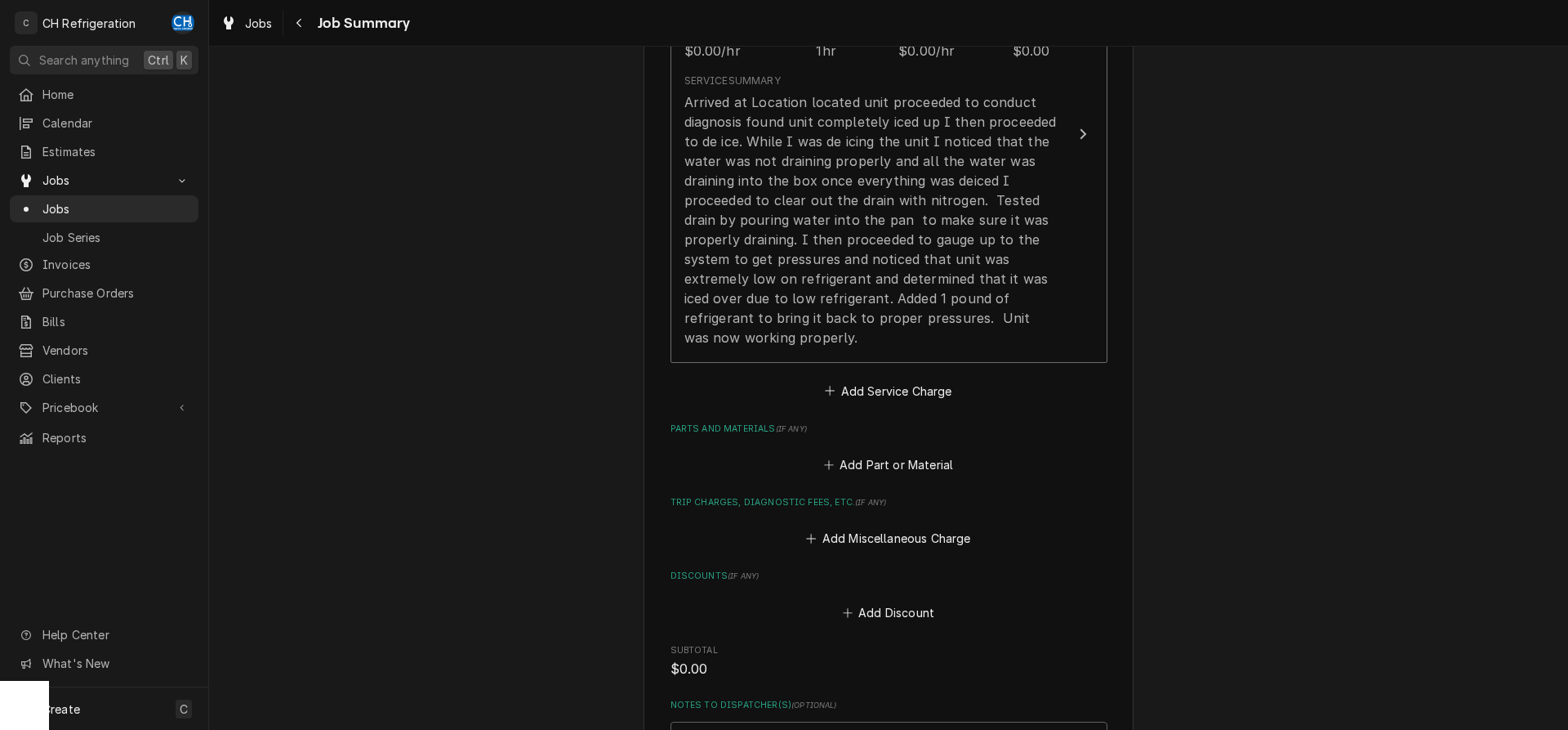
scroll to position [878, 0]
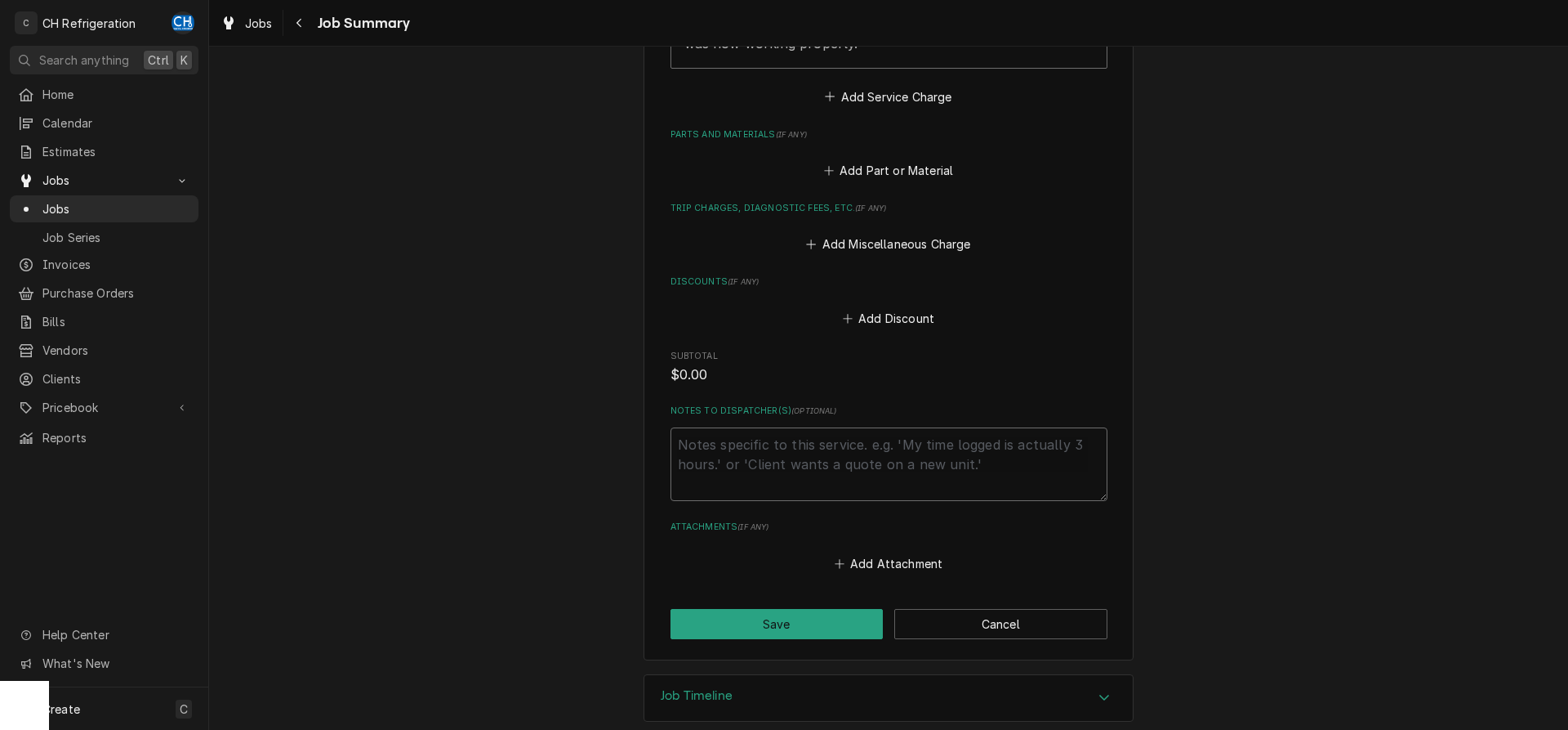
click at [800, 444] on textarea "Notes to Dispatcher(s) ( optional )" at bounding box center [888, 464] width 437 height 74
type textarea "x"
type textarea "1"
type textarea "x"
type textarea "1l"
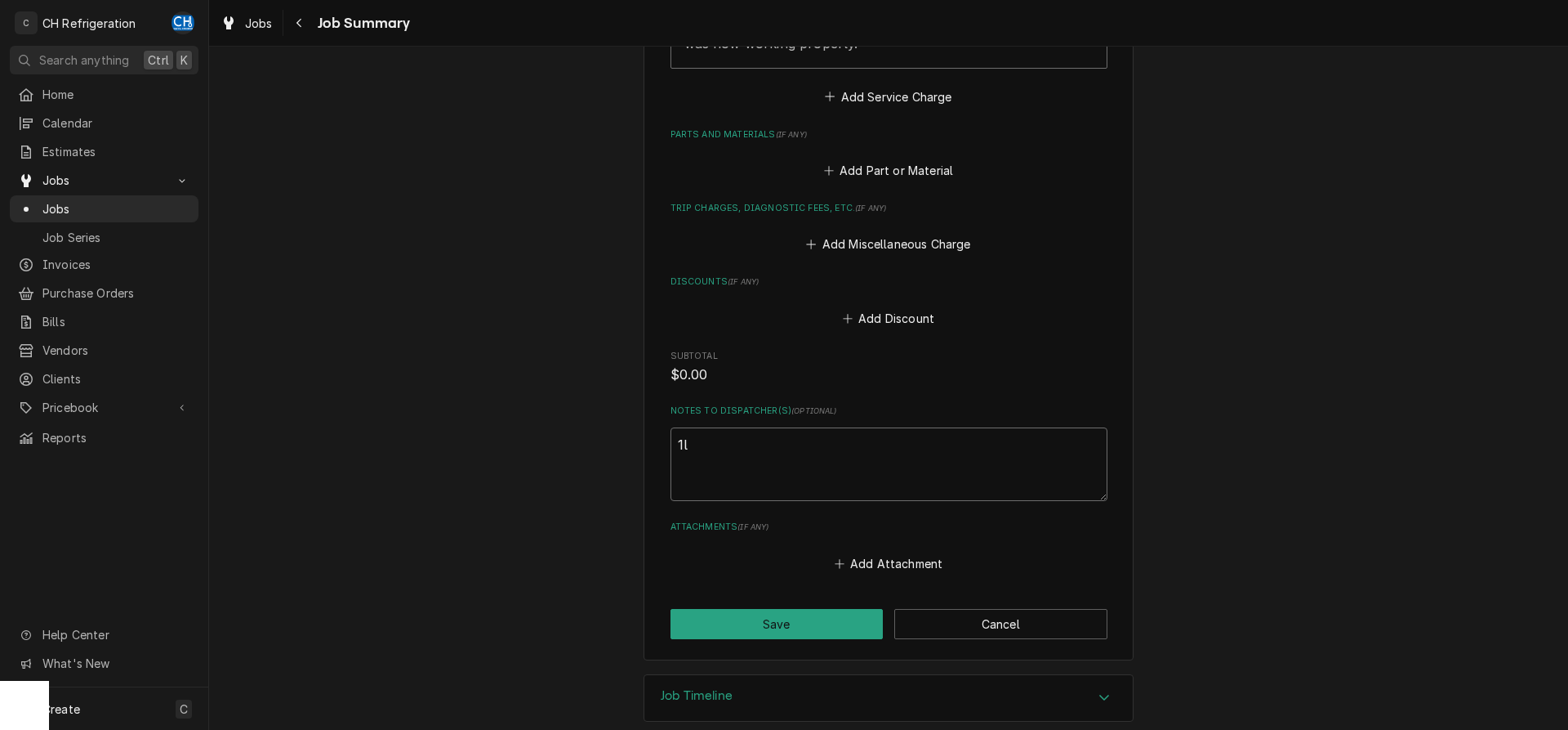
type textarea "x"
type textarea "1lb"
type textarea "x"
type textarea "1lb"
type textarea "x"
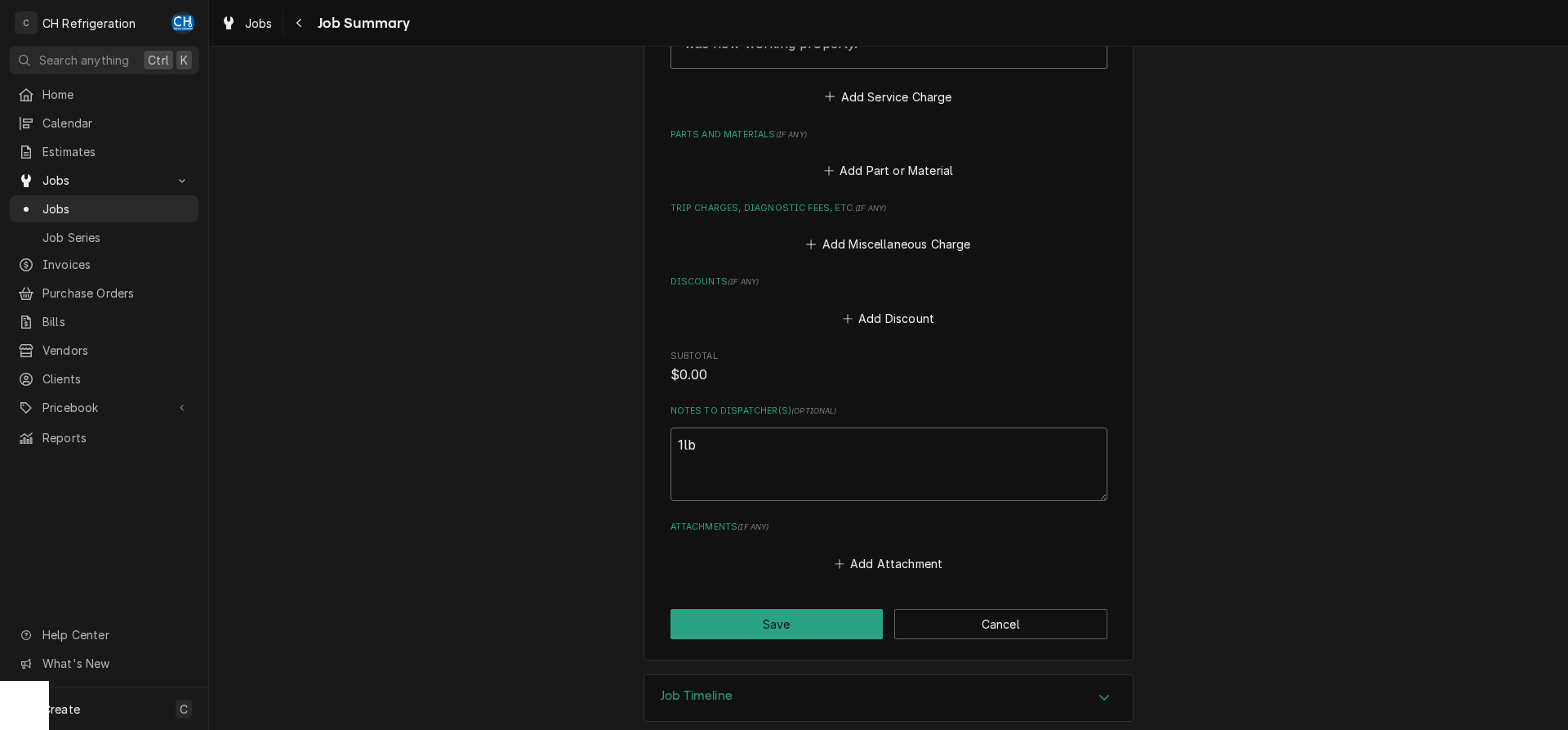
type textarea "1lb o"
type textarea "x"
type textarea "1lb of"
type textarea "x"
type textarea "1lb of"
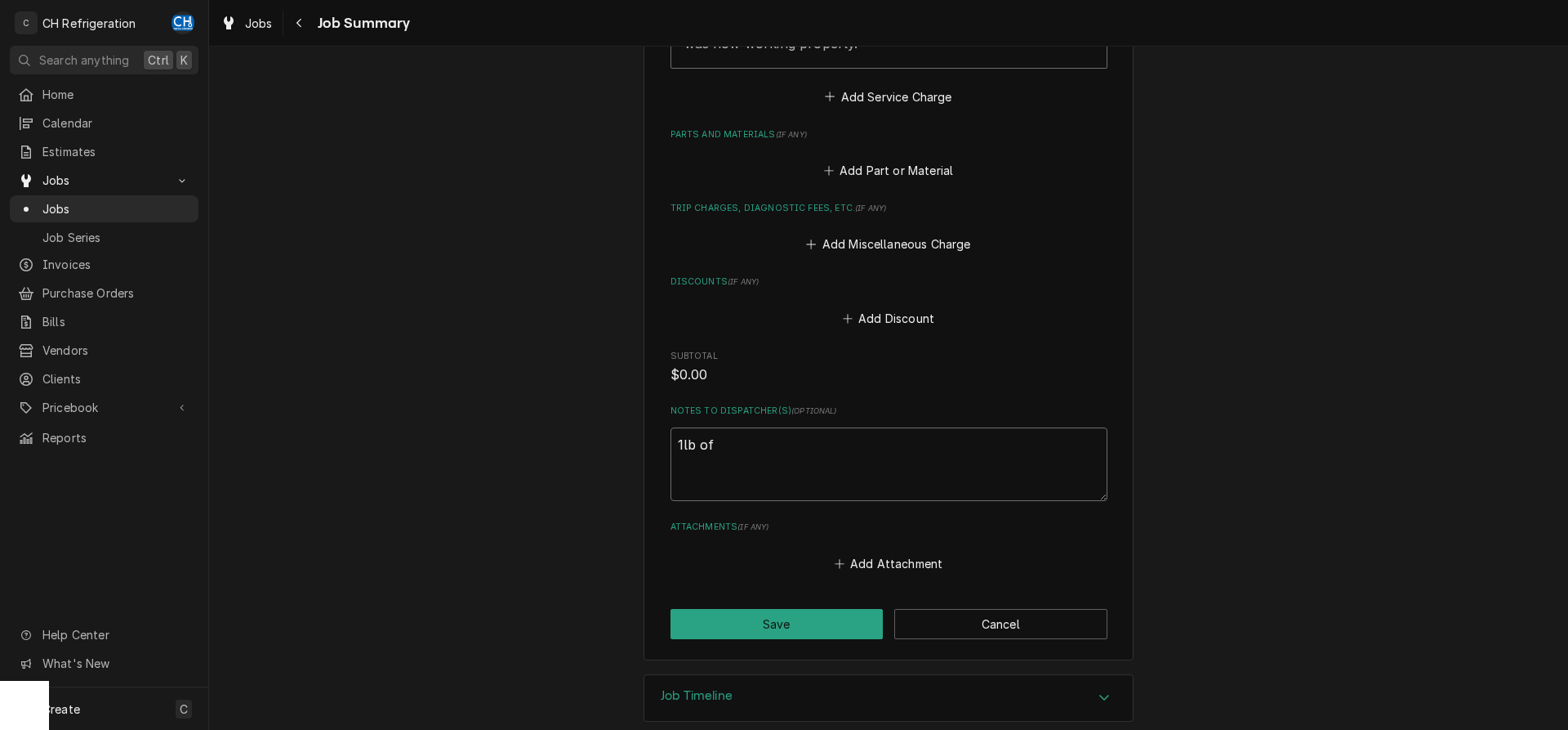
type textarea "x"
type textarea "1lb of 1"
type textarea "x"
type textarea "1lb of 13"
type textarea "x"
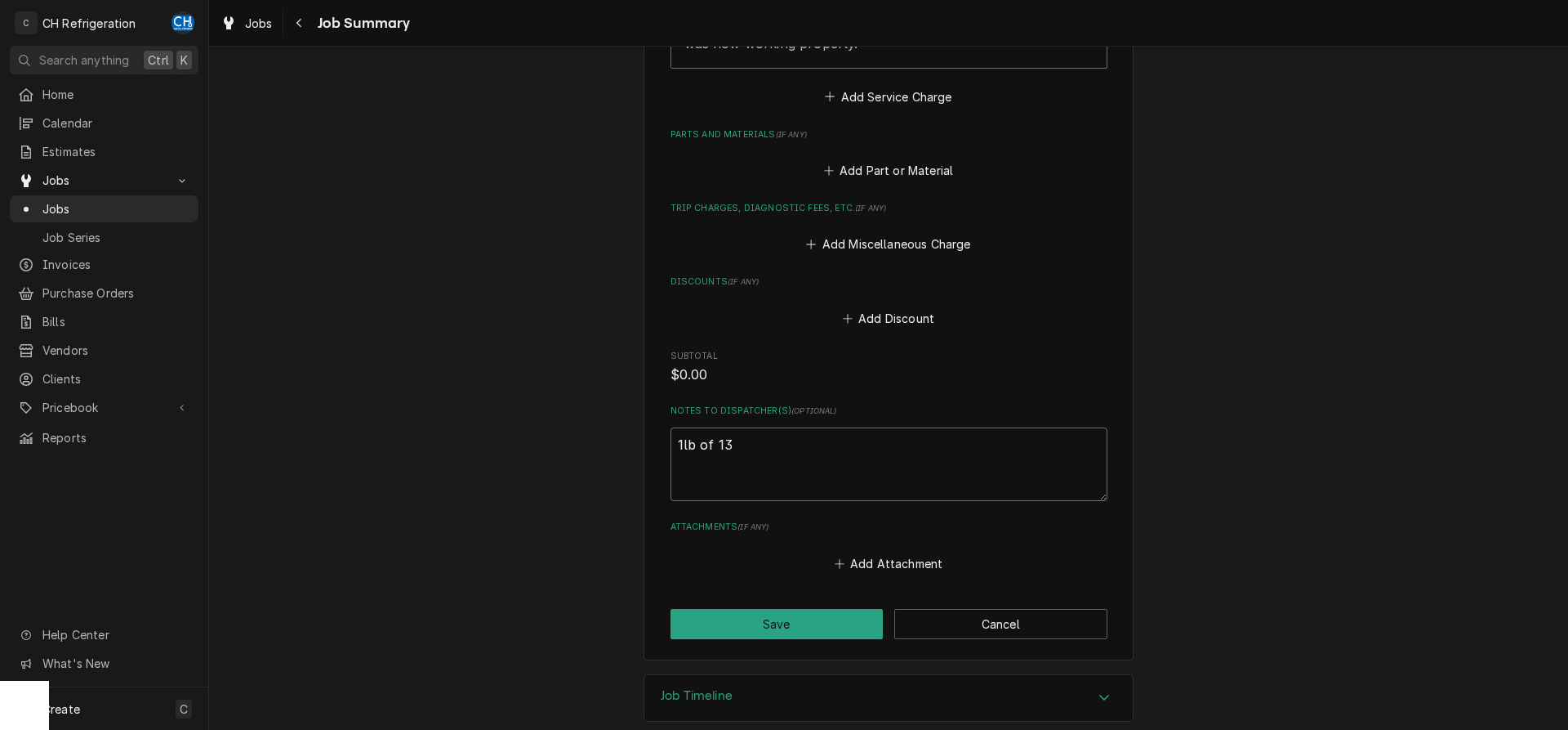
type textarea "1lb of 134"
type textarea "x"
type textarea "1lb of 134a"
type textarea "x"
type textarea "1lb of 134a"
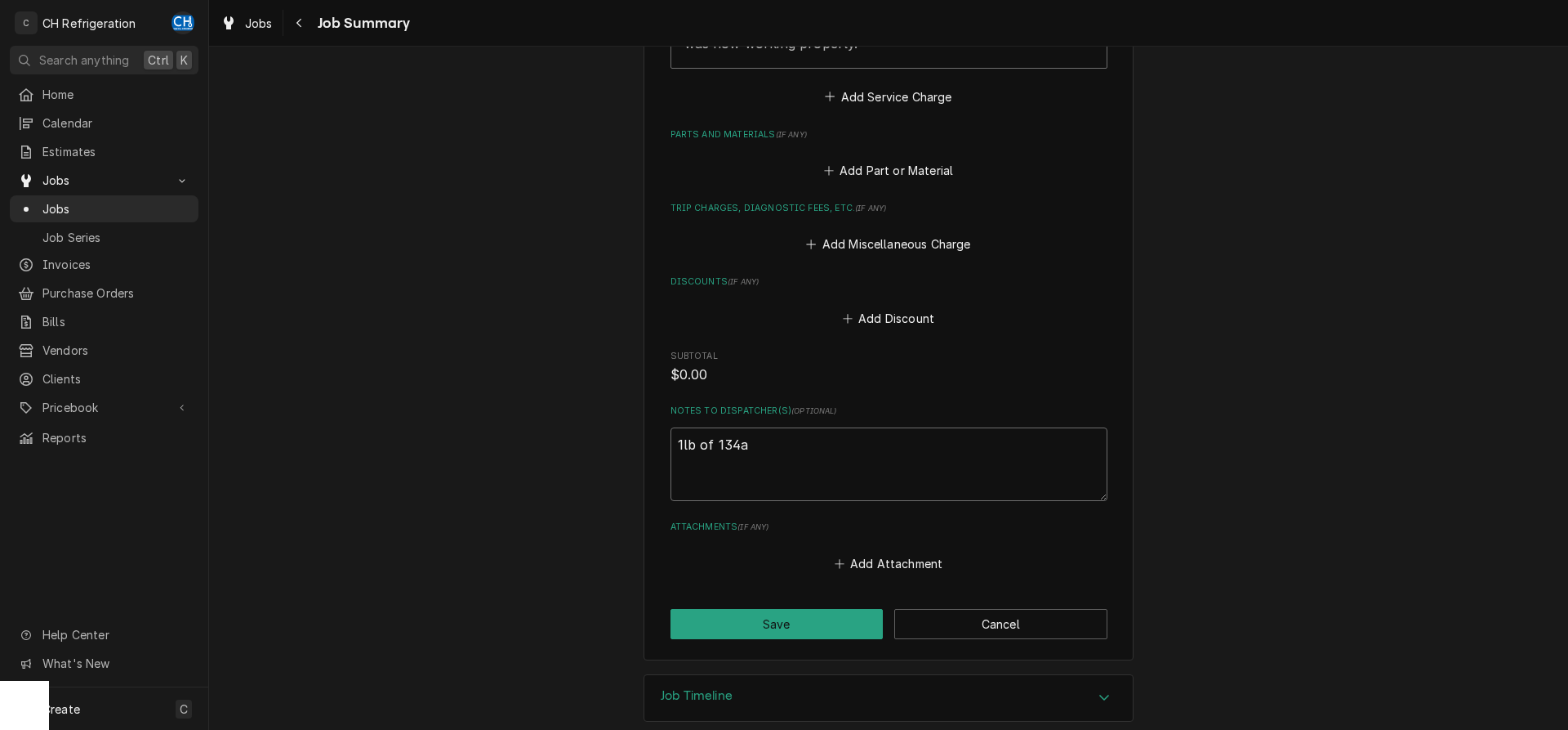
click at [671, 427] on textarea "1lb of 134a" at bounding box center [888, 464] width 437 height 74
type textarea "x"
type textarea "f1lb of 134a"
type textarea "x"
type textarea "fo1lb of 134a"
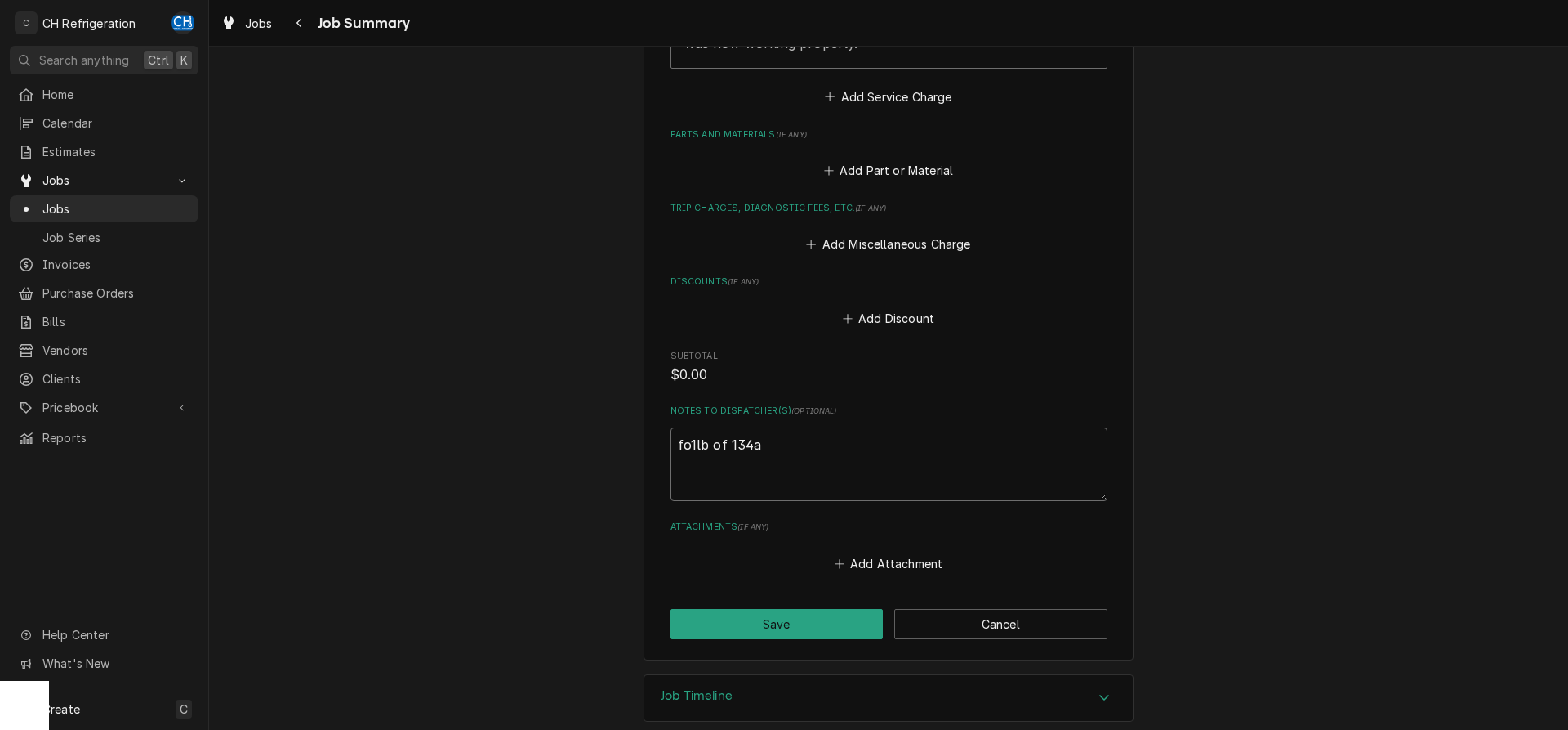
type textarea "x"
type textarea "for1lb of 134a"
type textarea "x"
type textarea "for 1lb of 134a"
type textarea "x"
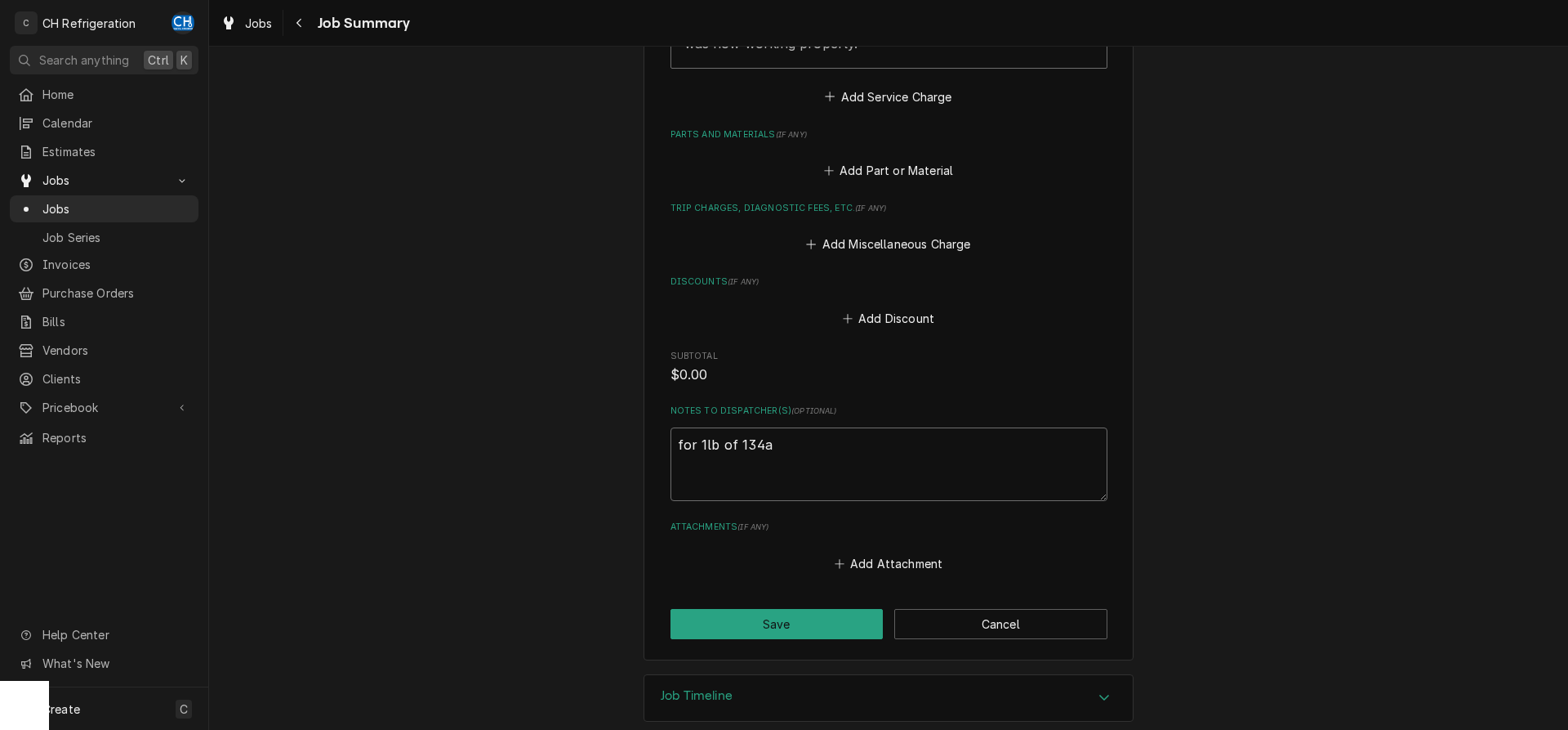
type textarea "for1lb of 134a"
type textarea "x"
type textarea "fo1lb of 134a"
type textarea "x"
type textarea "f1lb of 134a"
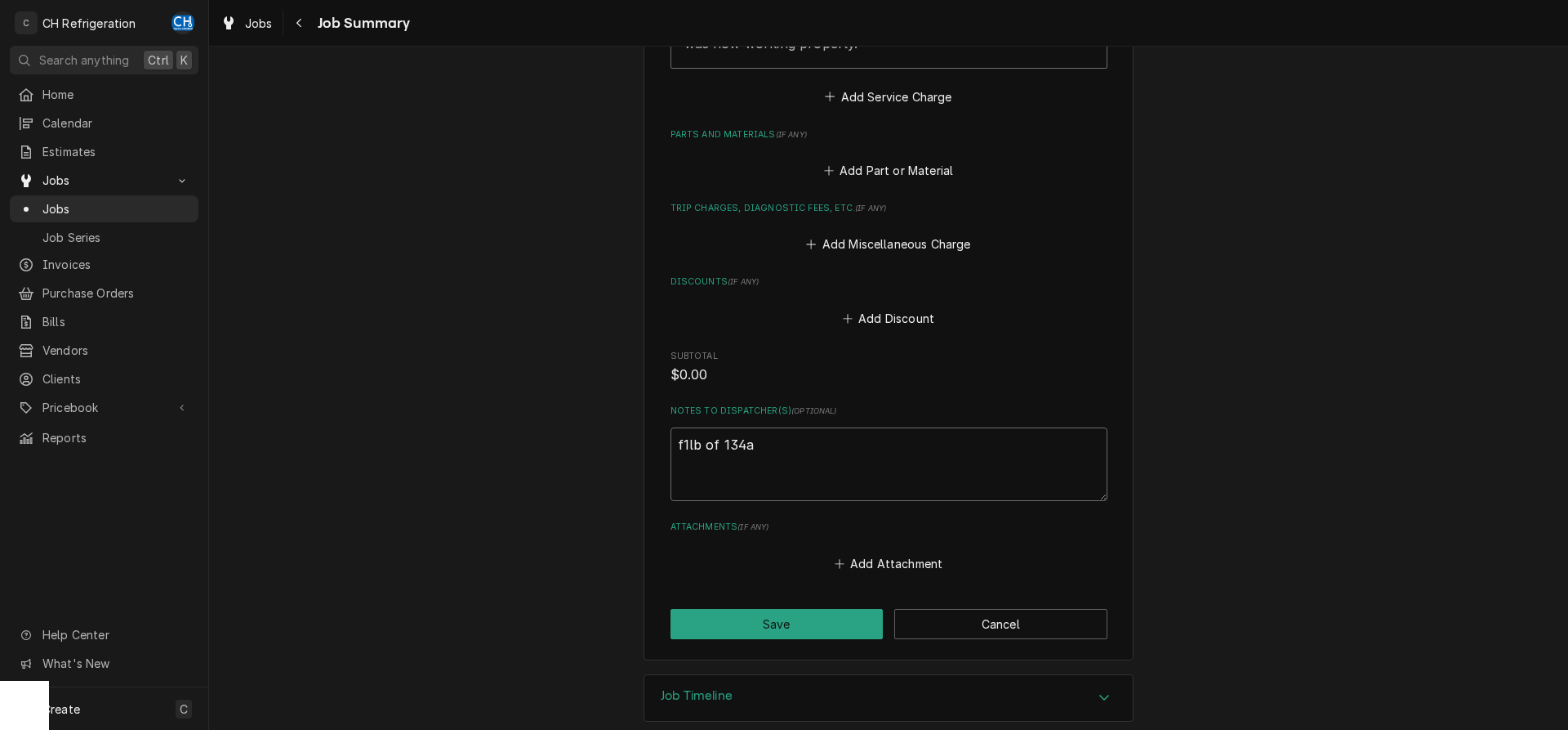
type textarea "x"
type textarea "1lb of 134a"
type textarea "x"
type textarea "f1lb of 134a"
type textarea "x"
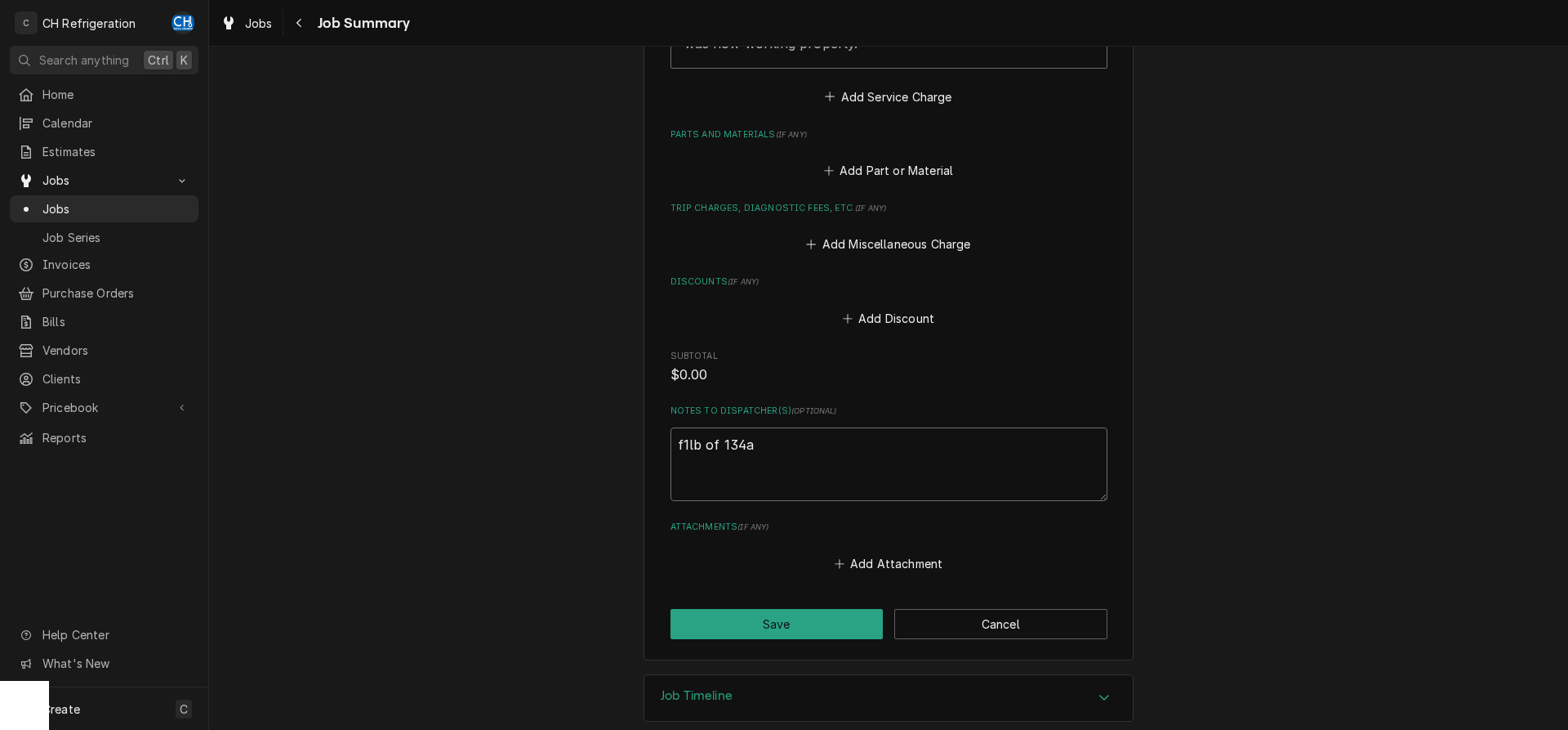
type textarea "fo1lb of 134a"
type textarea "x"
type textarea "for1lb of 134a"
type textarea "x"
type textarea "for 1lb of 134a"
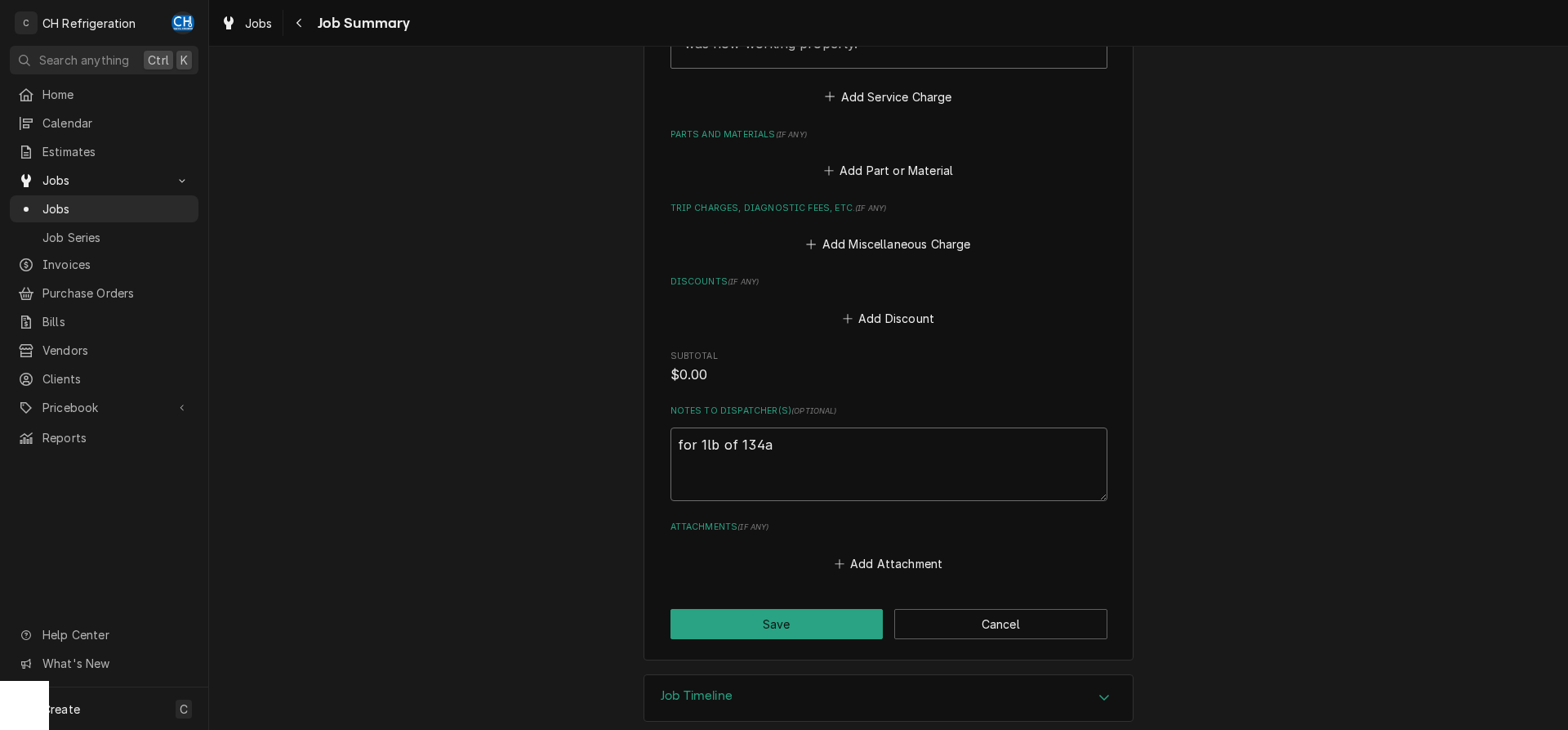
type textarea "x"
type textarea "for i1lb of 134a"
type textarea "x"
type textarea "for in1lb of 134a"
type textarea "x"
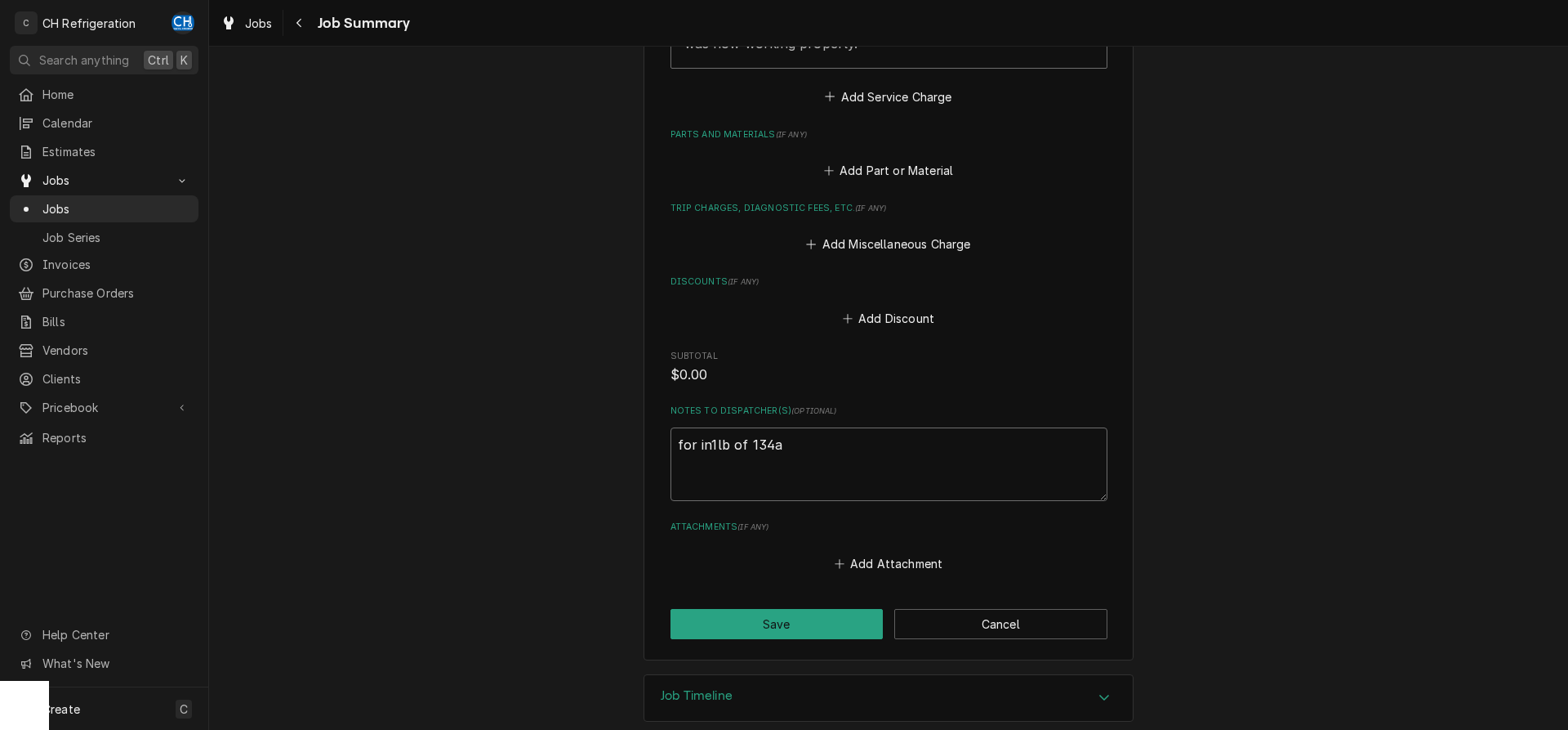
type textarea "for inv1lb of 134a"
type textarea "x"
type textarea "for invo1lb of 134a"
type textarea "x"
type textarea "for invoic1lb of 134a"
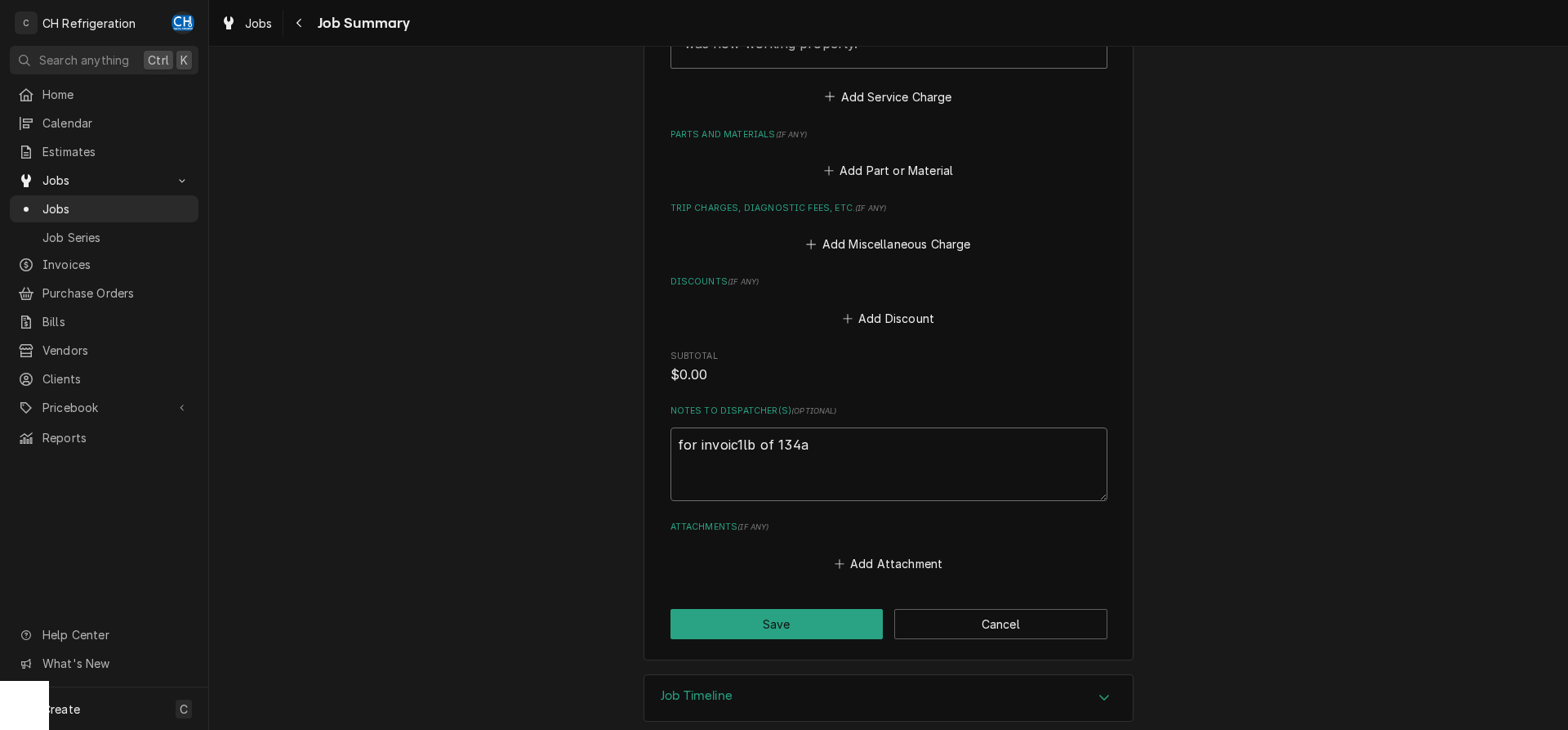
type textarea "x"
type textarea "for invoice1lb of 134a"
type textarea "x"
type textarea "for invoice 1lb of 134a"
type textarea "x"
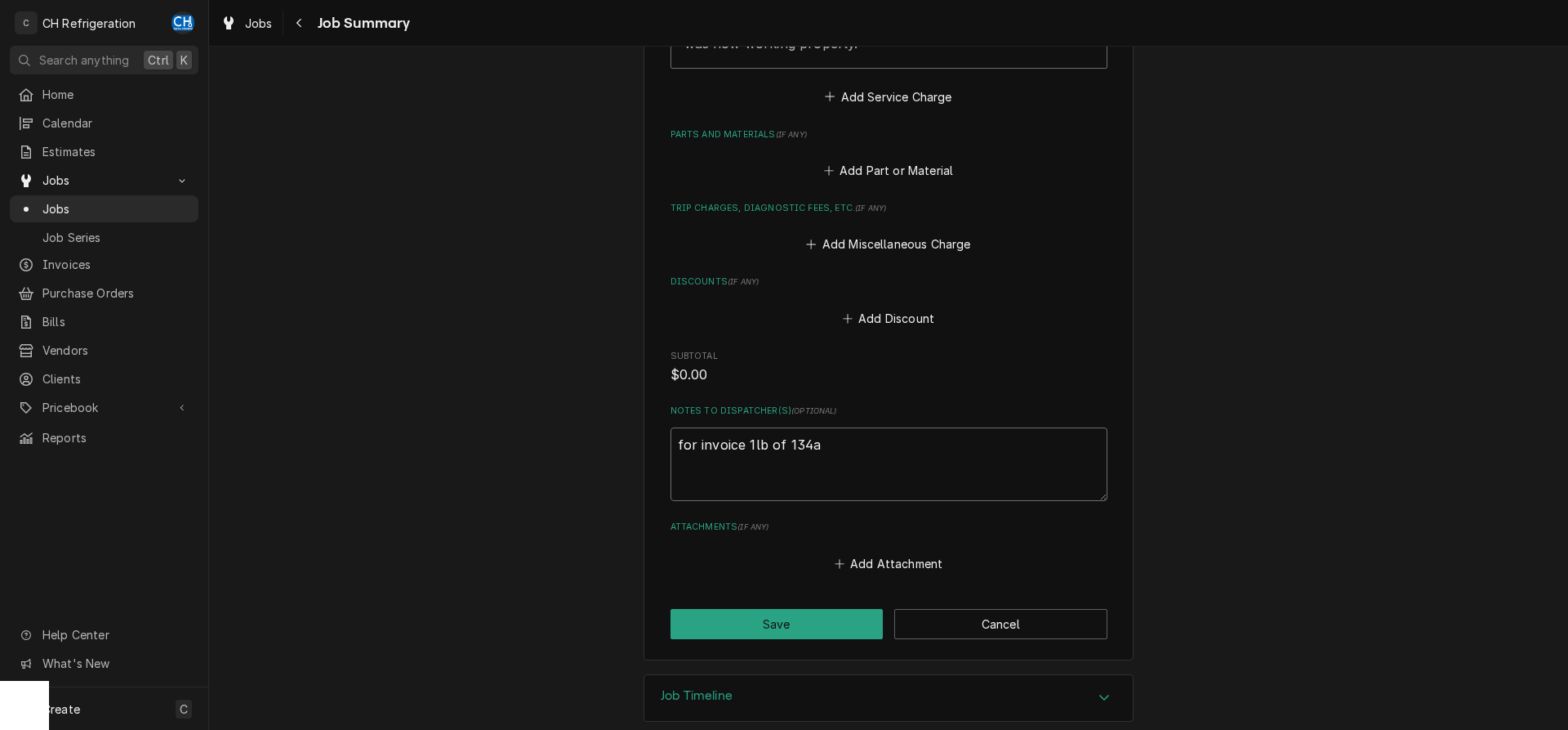
type textarea "for invoice a1lb of 134a"
type textarea "x"
type textarea "for invoice ad1lb of 134a"
type textarea "x"
type textarea "for invoice add1lb of 134a"
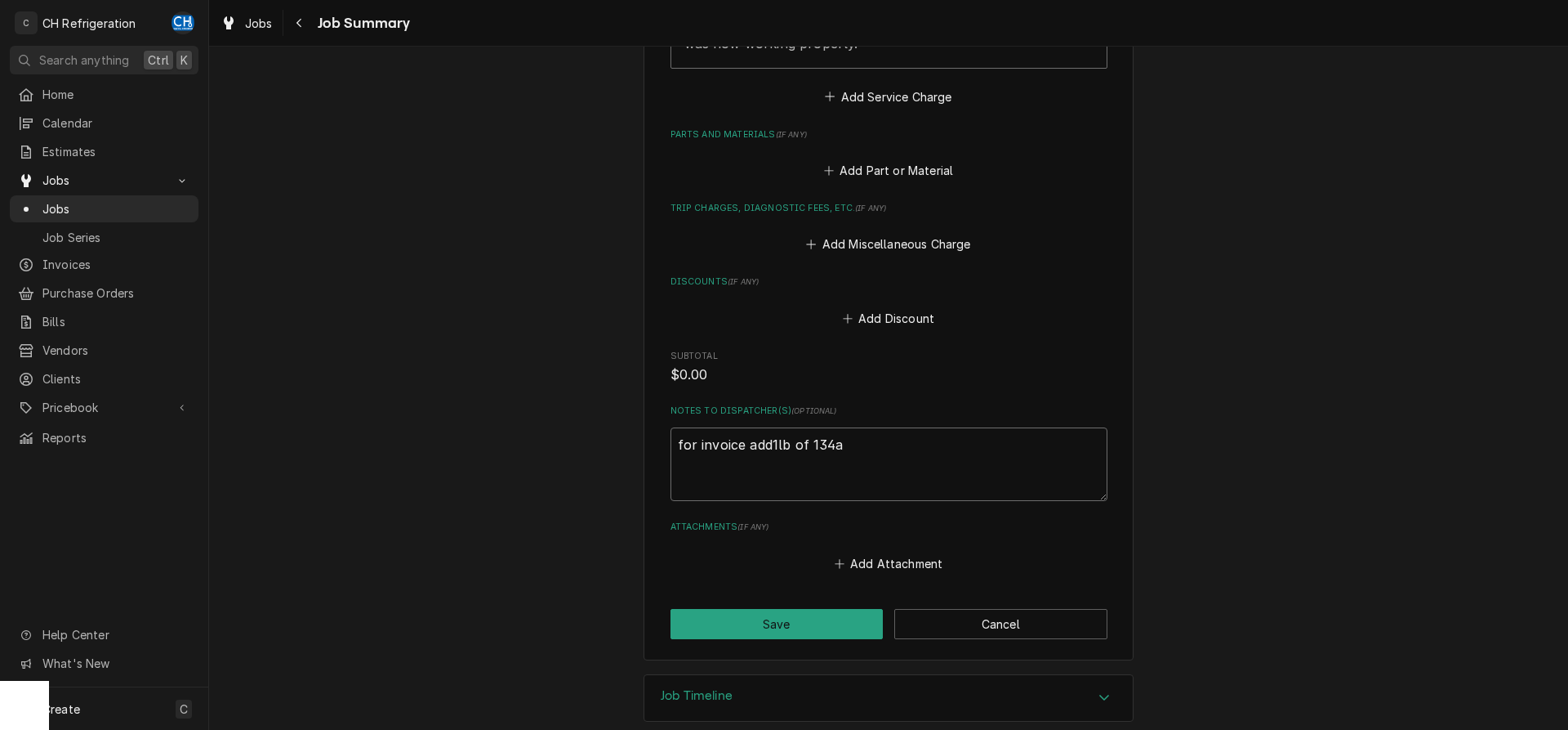
type textarea "x"
type textarea "for invoice add 1lb of 134a"
click at [820, 609] on button "Save" at bounding box center [777, 624] width 213 height 30
type textarea "x"
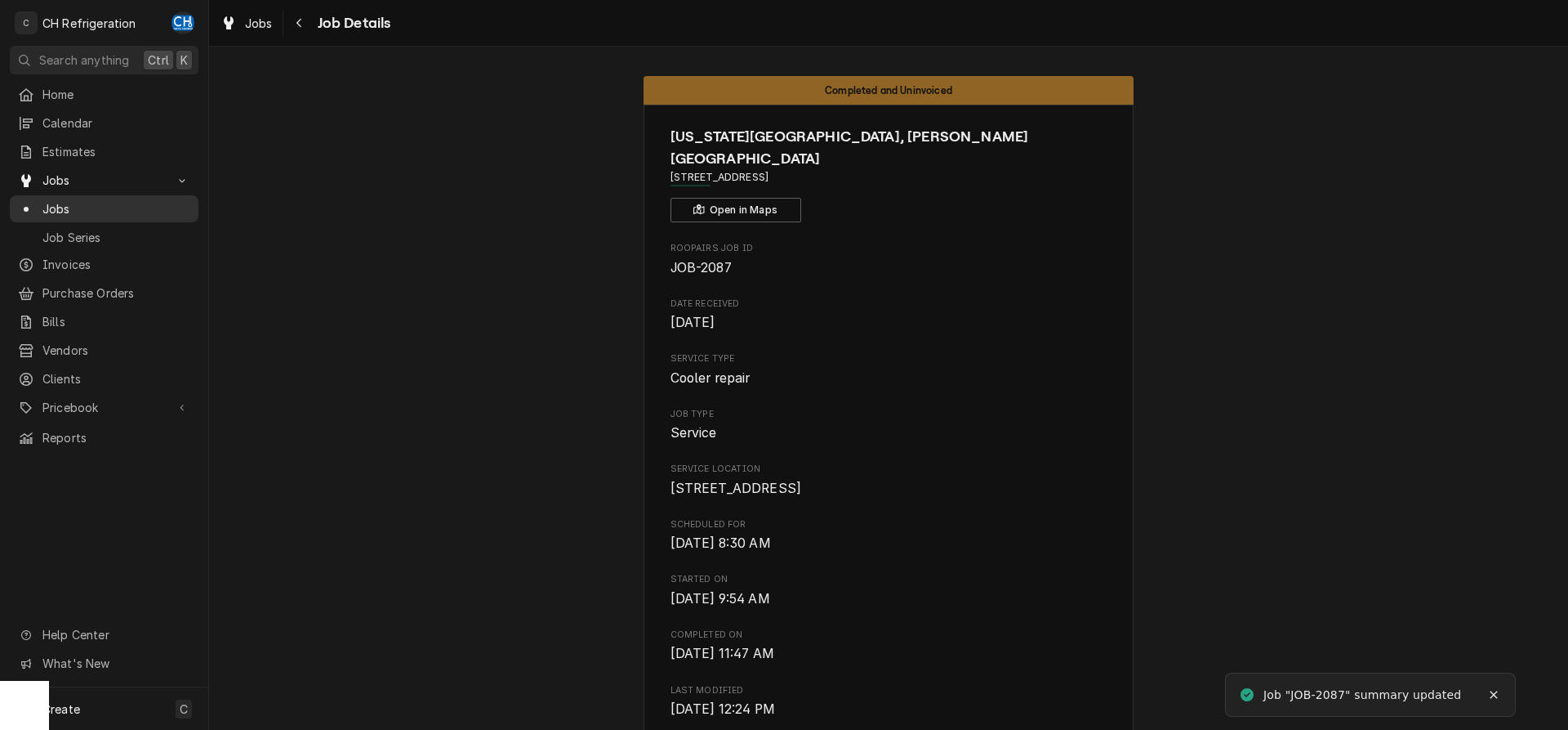
click at [72, 206] on span "Jobs" at bounding box center [116, 209] width 148 height 18
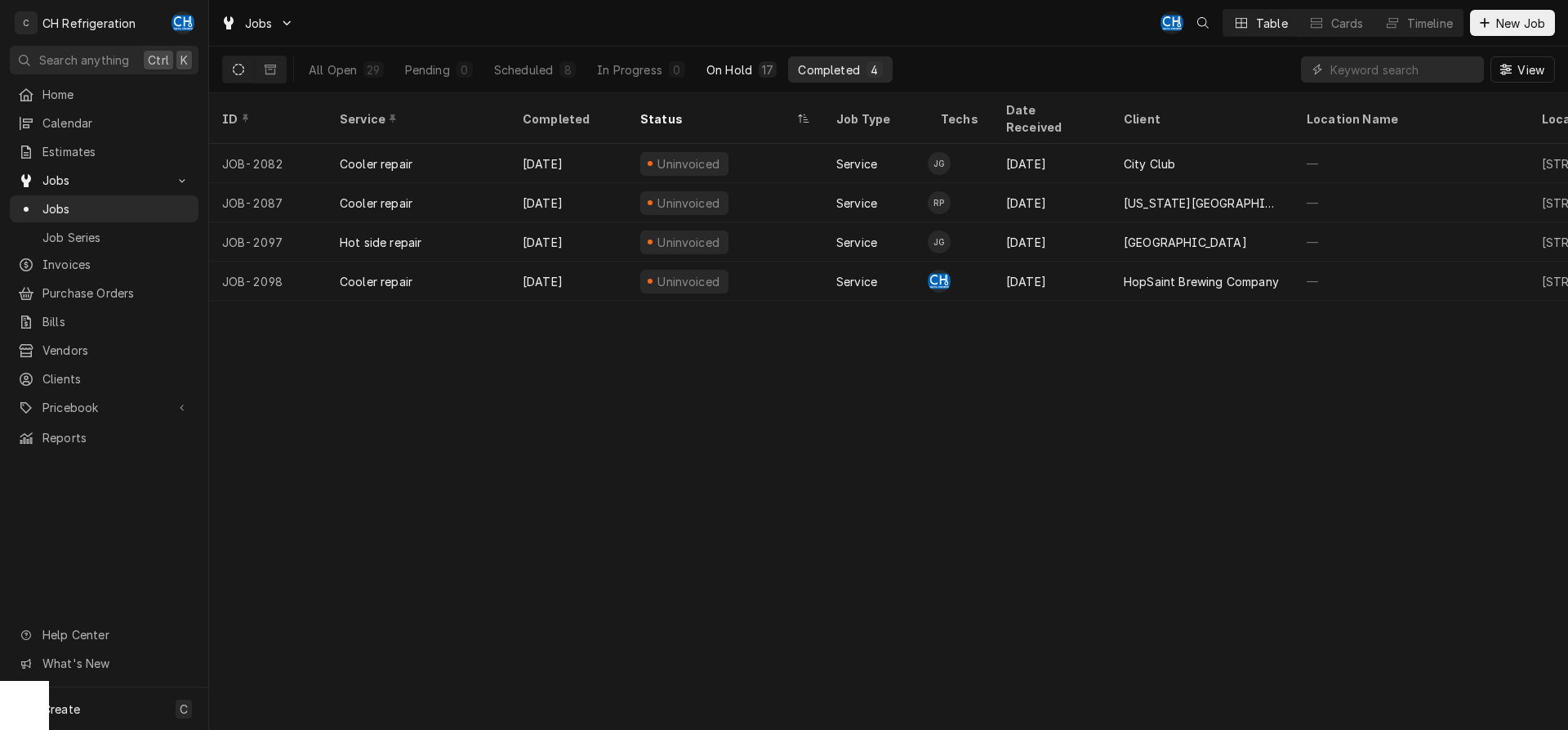
click at [717, 57] on button "On Hold 17" at bounding box center [741, 69] width 90 height 26
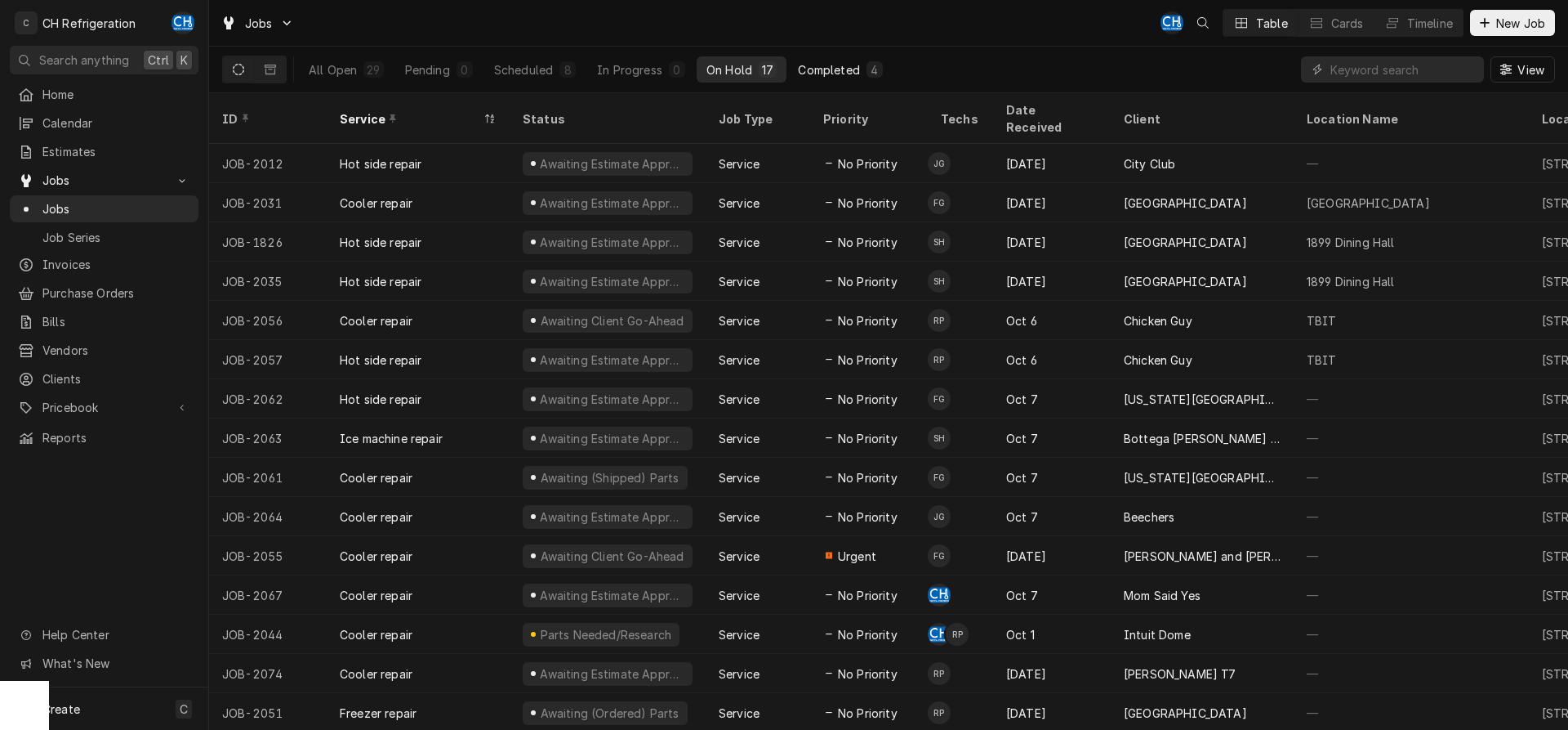
click at [826, 79] on button "Completed 4" at bounding box center [839, 69] width 103 height 26
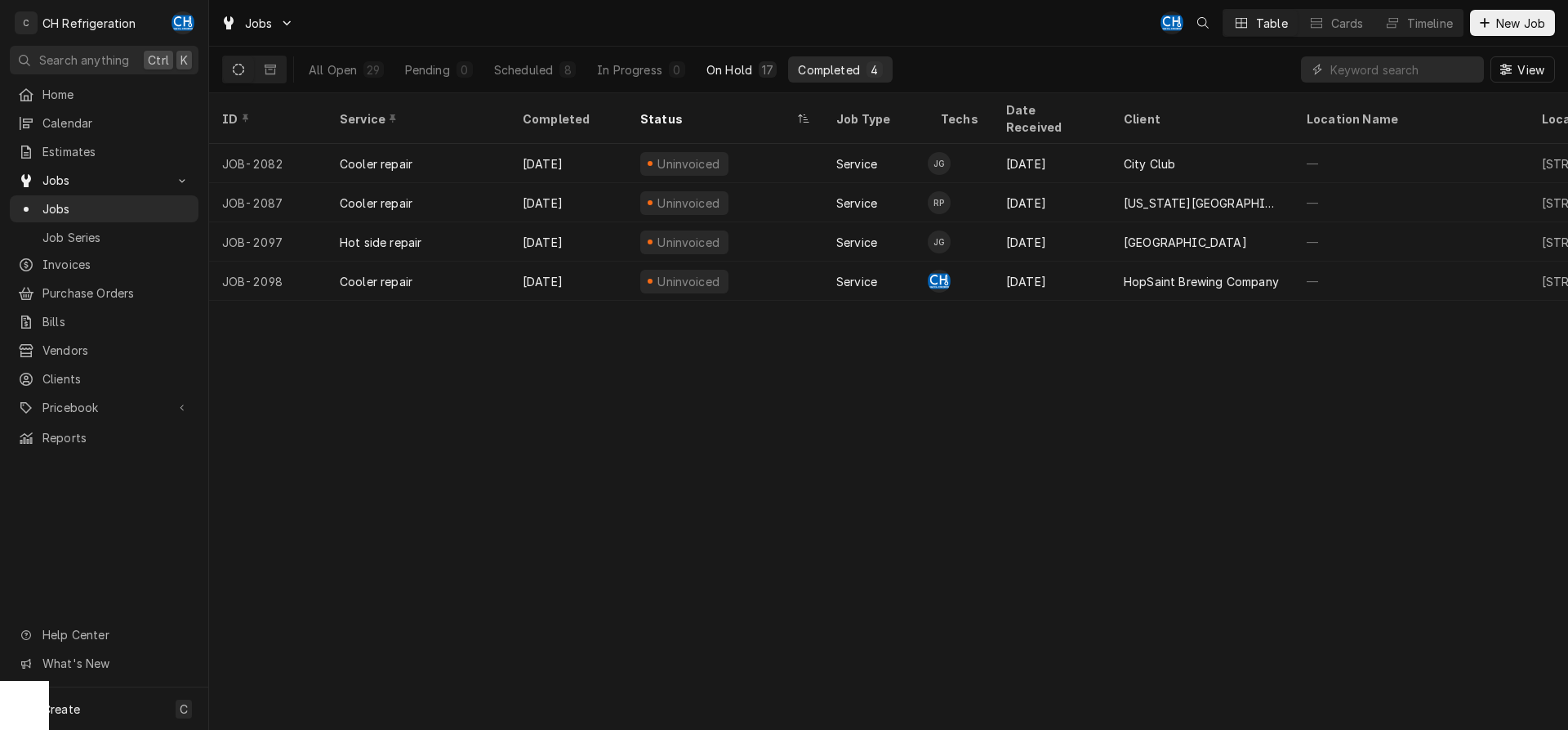
click at [735, 66] on div "On Hold" at bounding box center [730, 69] width 46 height 18
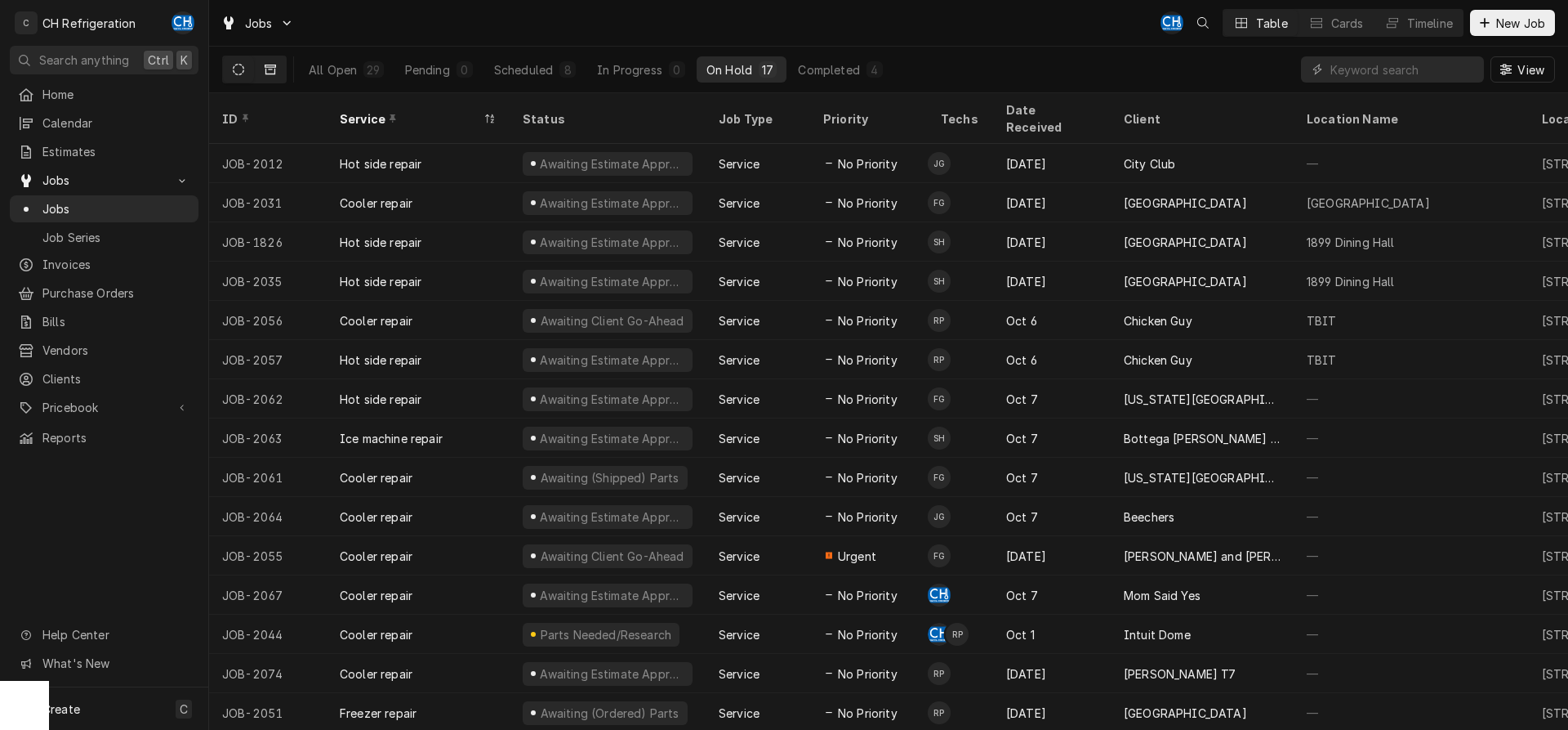
click at [285, 70] on button "Dynamic Content Wrapper" at bounding box center [271, 69] width 31 height 26
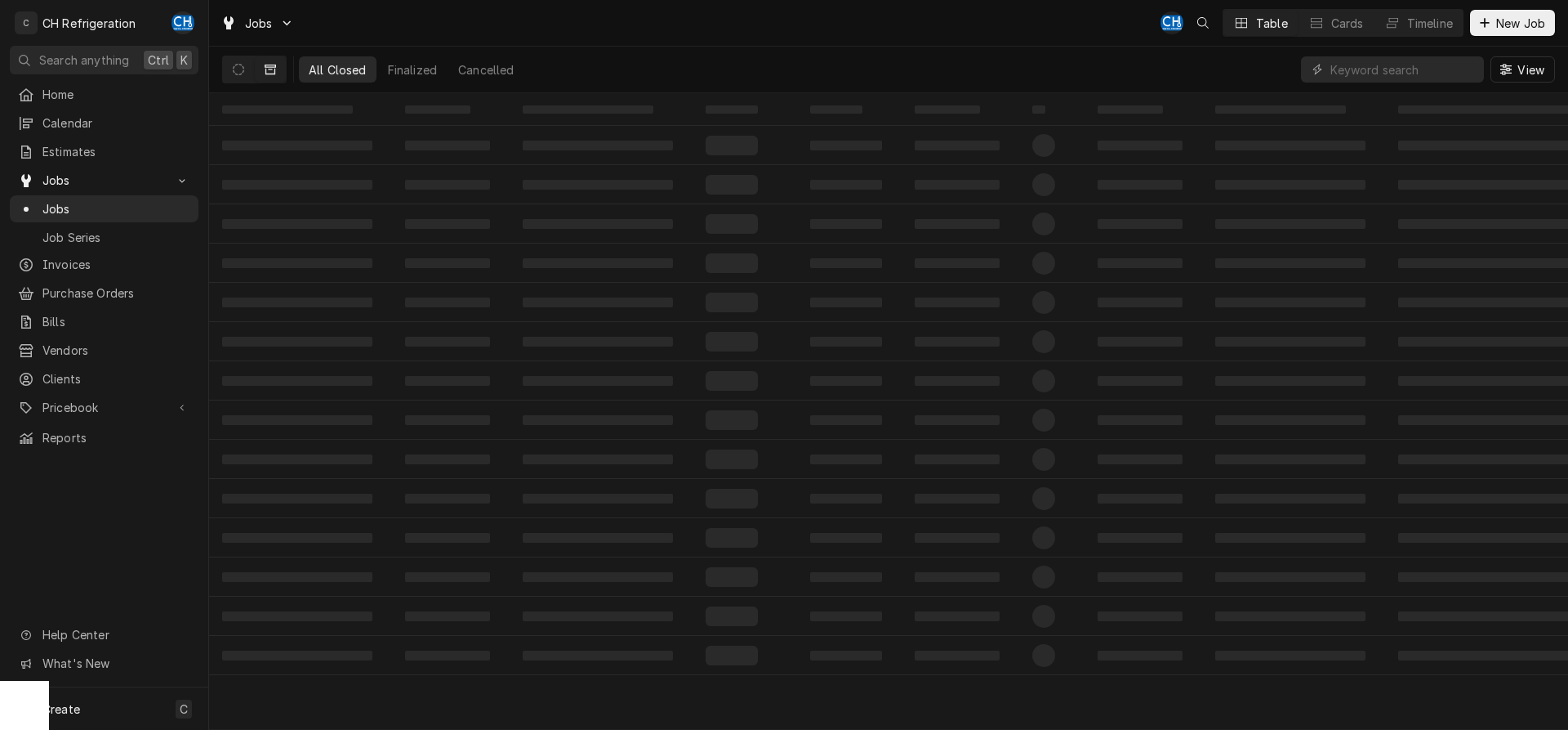
click at [276, 70] on button "Dynamic Content Wrapper" at bounding box center [271, 69] width 31 height 26
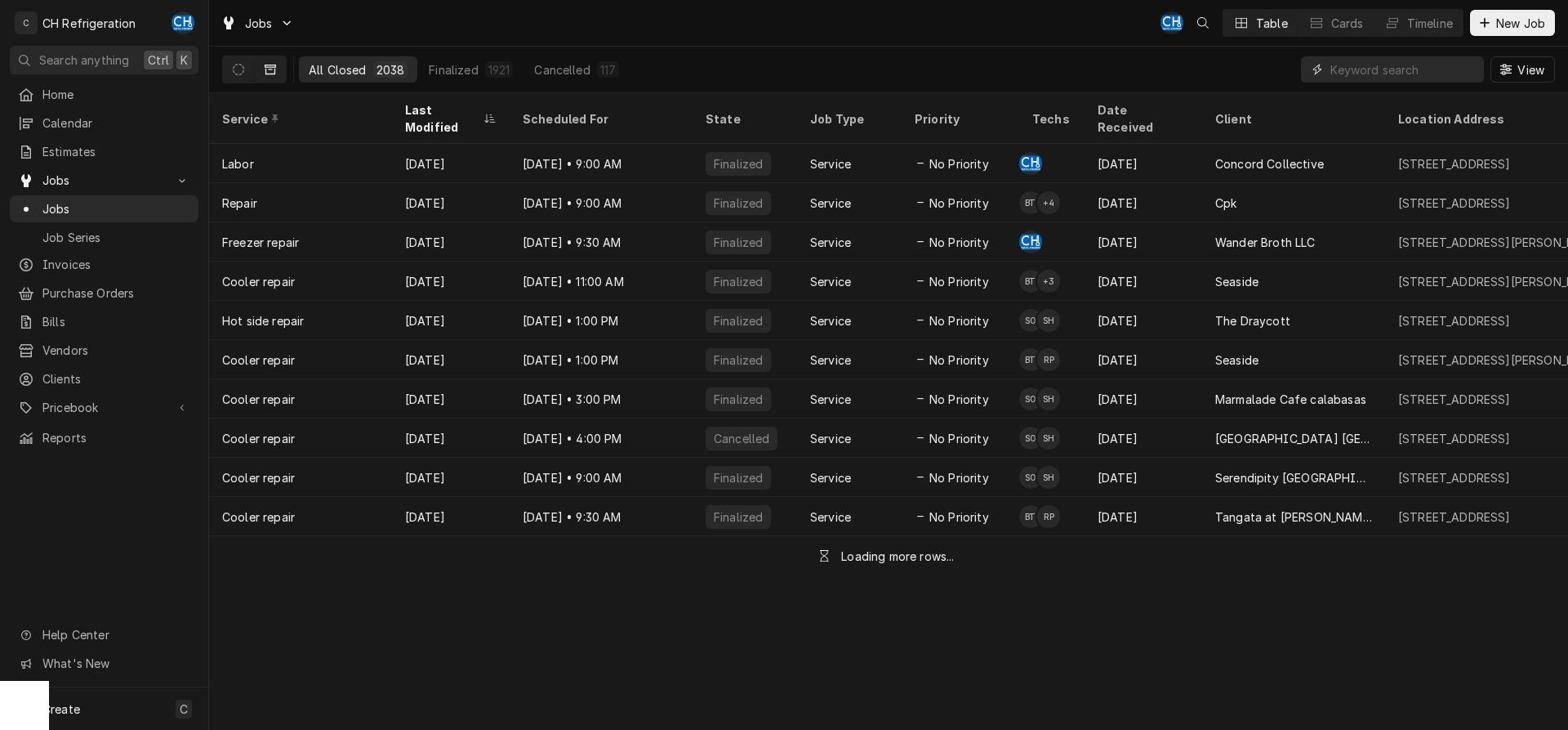
click at [1345, 60] on input "Dynamic Content Wrapper" at bounding box center [1403, 69] width 145 height 26
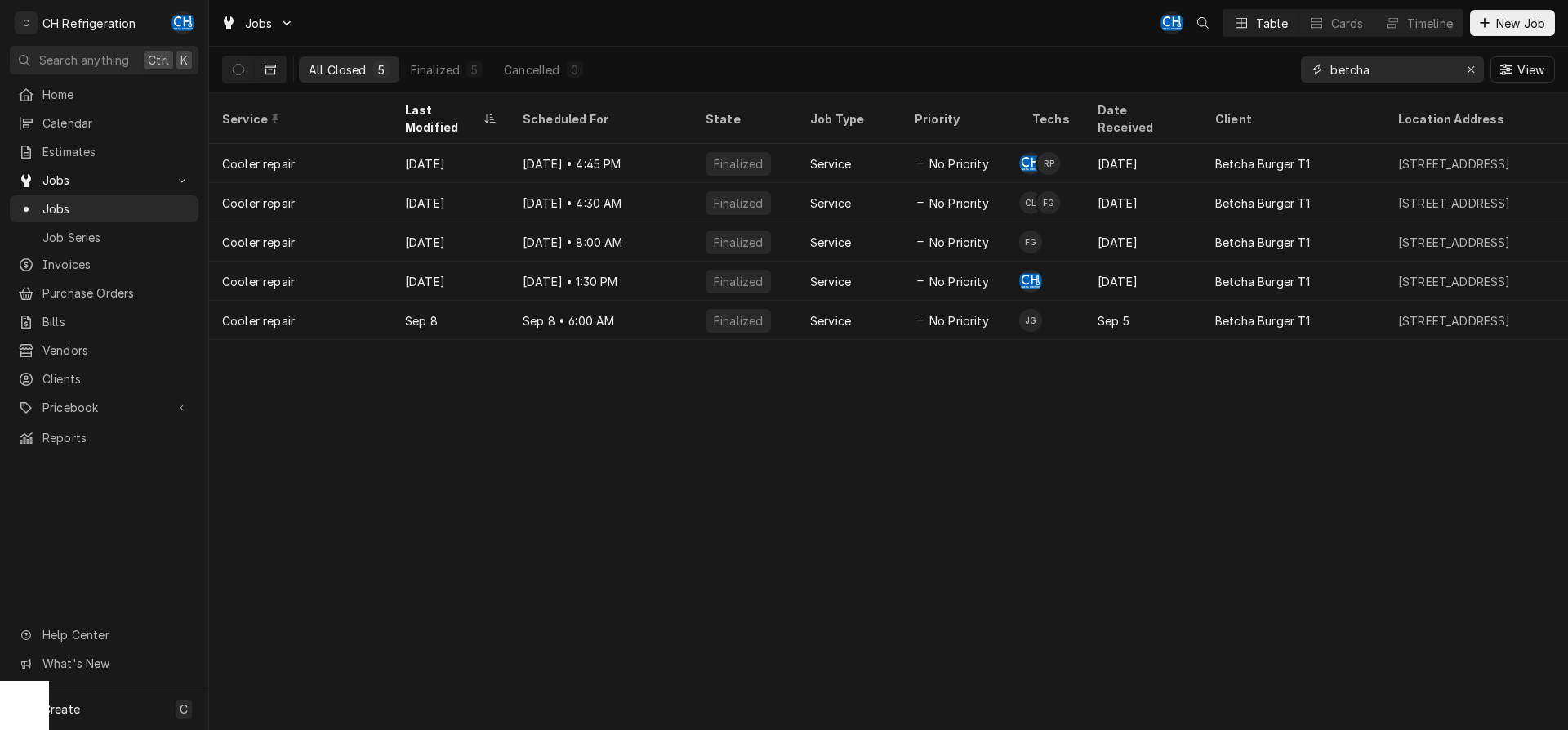
type input "betcha"
click at [445, 114] on div "Last Modified" at bounding box center [442, 118] width 75 height 34
click at [446, 114] on div "Last Modified" at bounding box center [442, 118] width 75 height 34
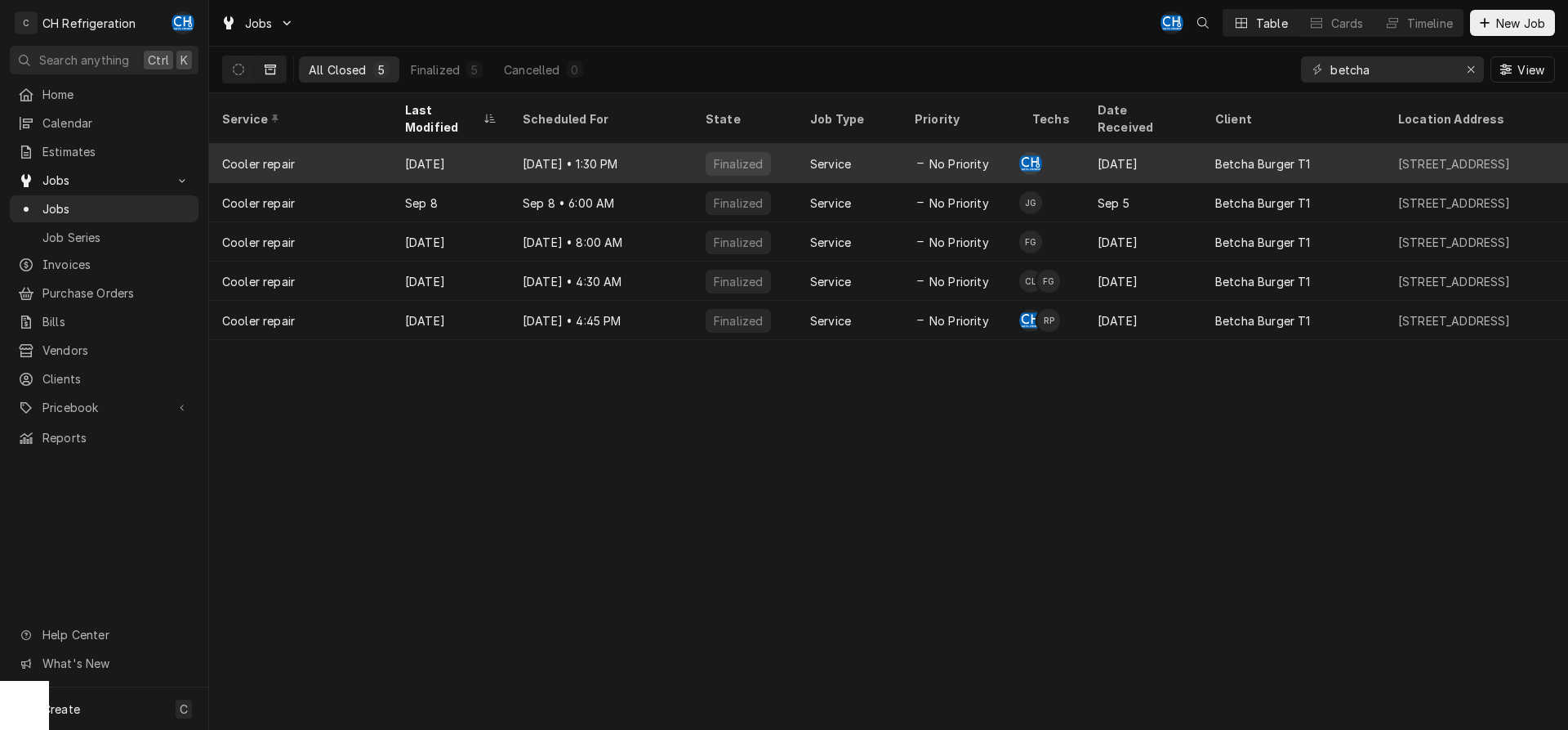
click at [478, 144] on div "Sep 9" at bounding box center [450, 164] width 117 height 39
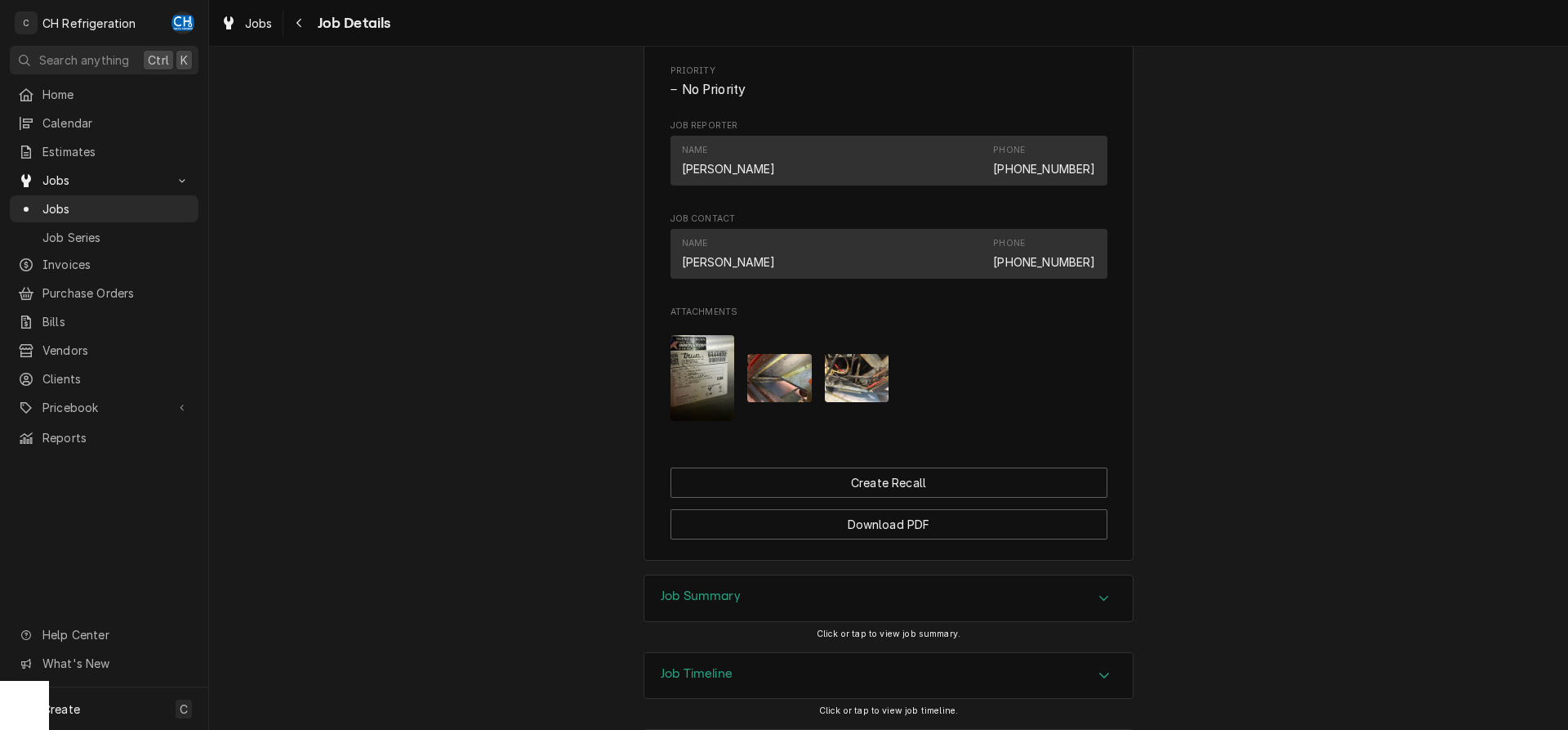
scroll to position [915, 0]
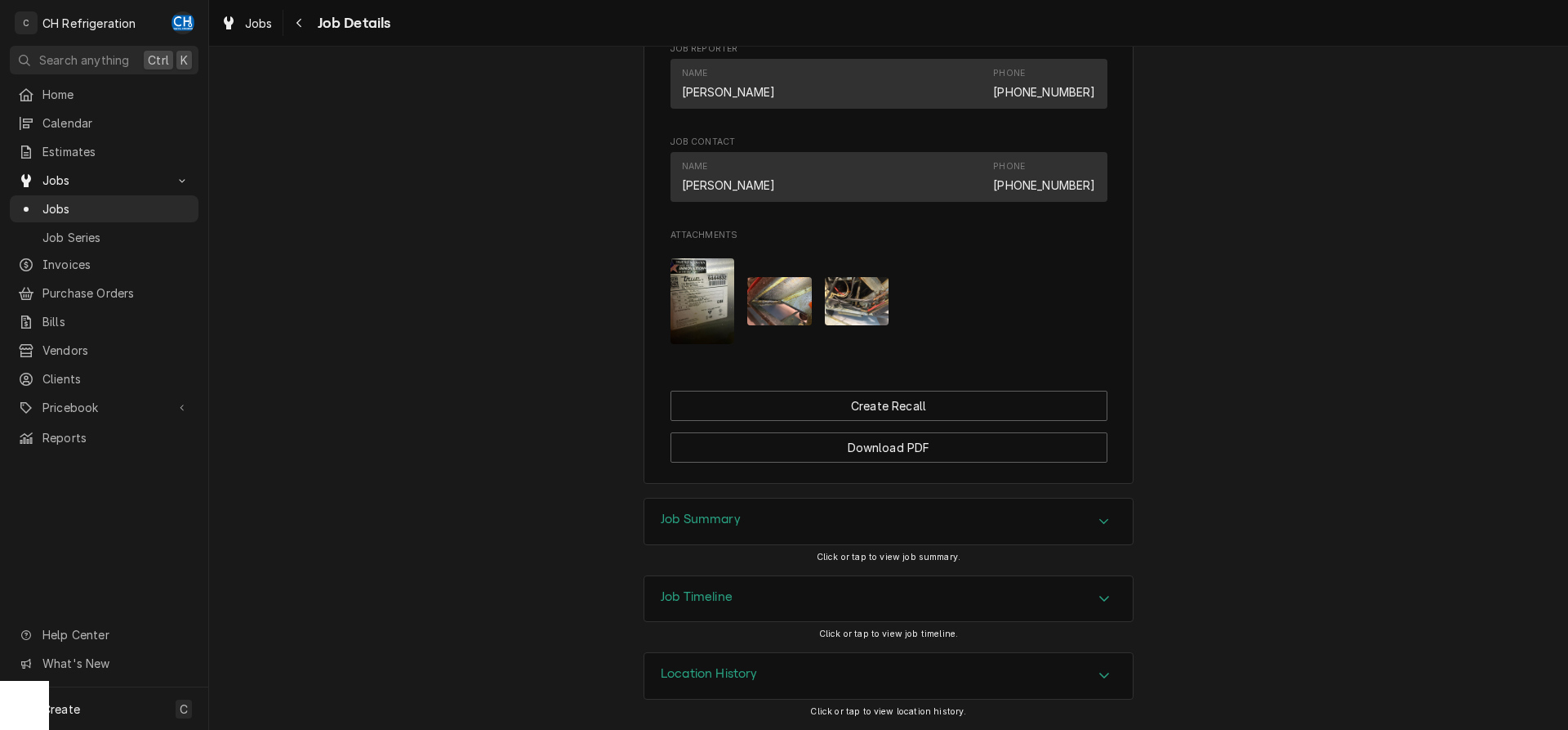
click at [801, 510] on div "Job Summary" at bounding box center [888, 521] width 488 height 46
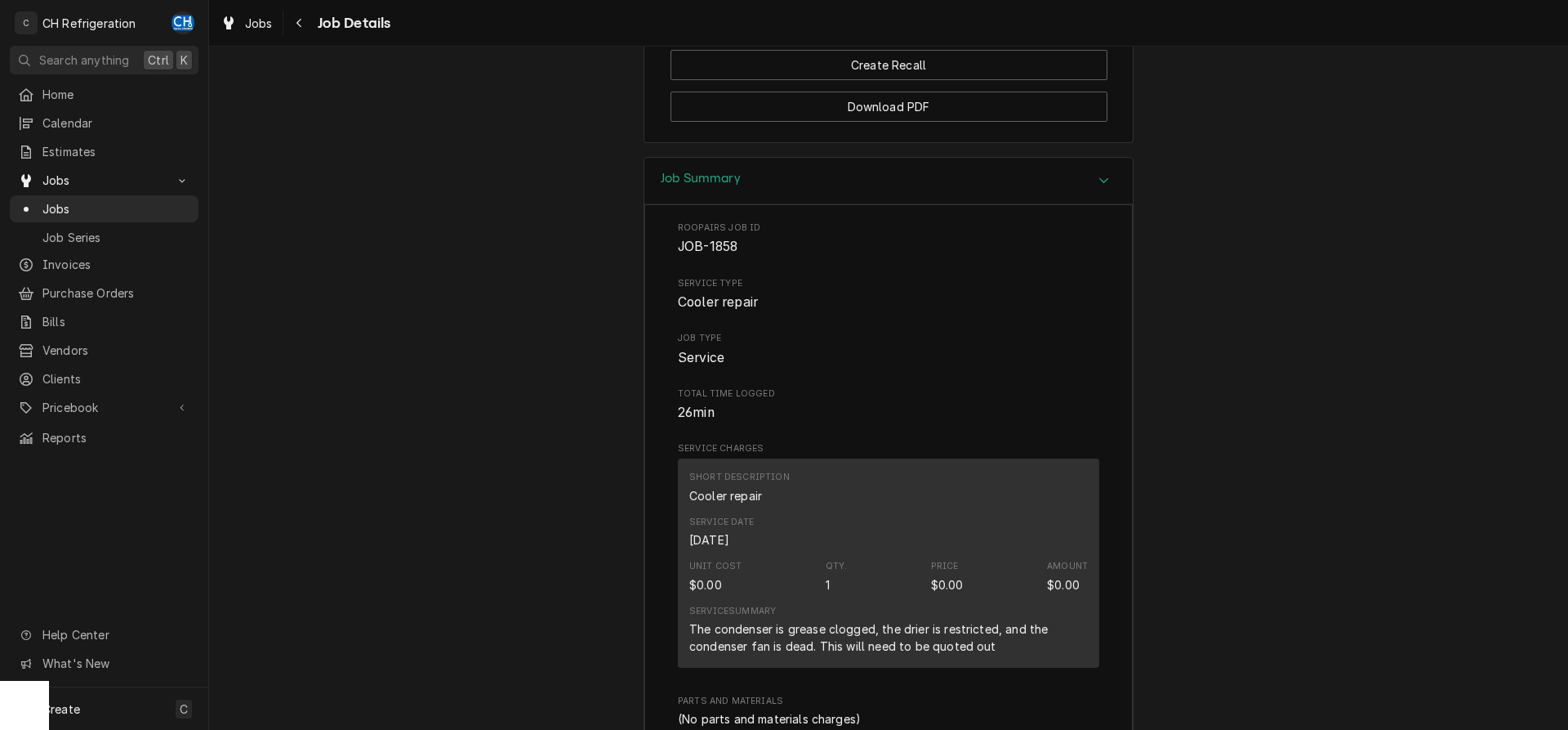
scroll to position [1247, 0]
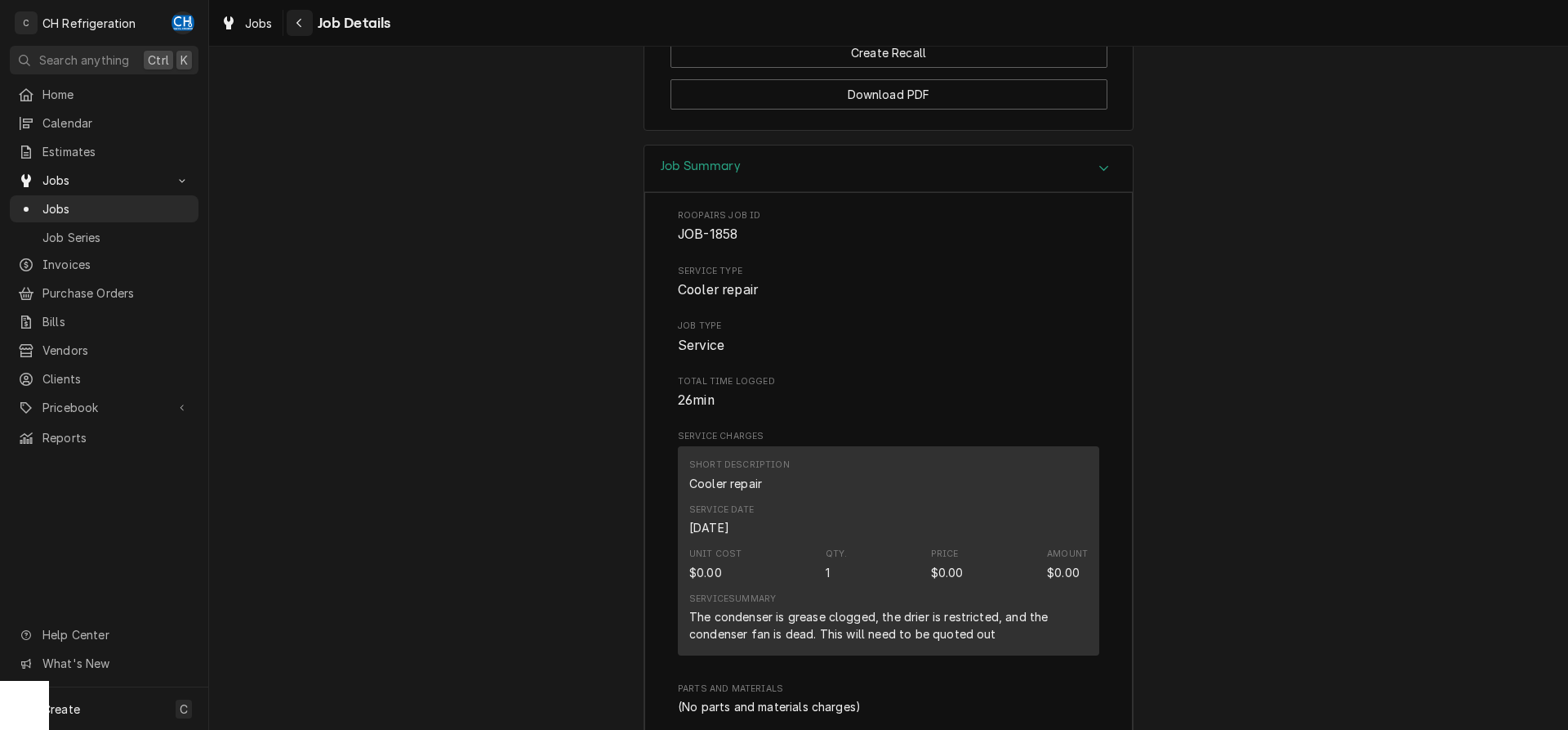
click at [291, 25] on button "Navigate back" at bounding box center [299, 23] width 26 height 26
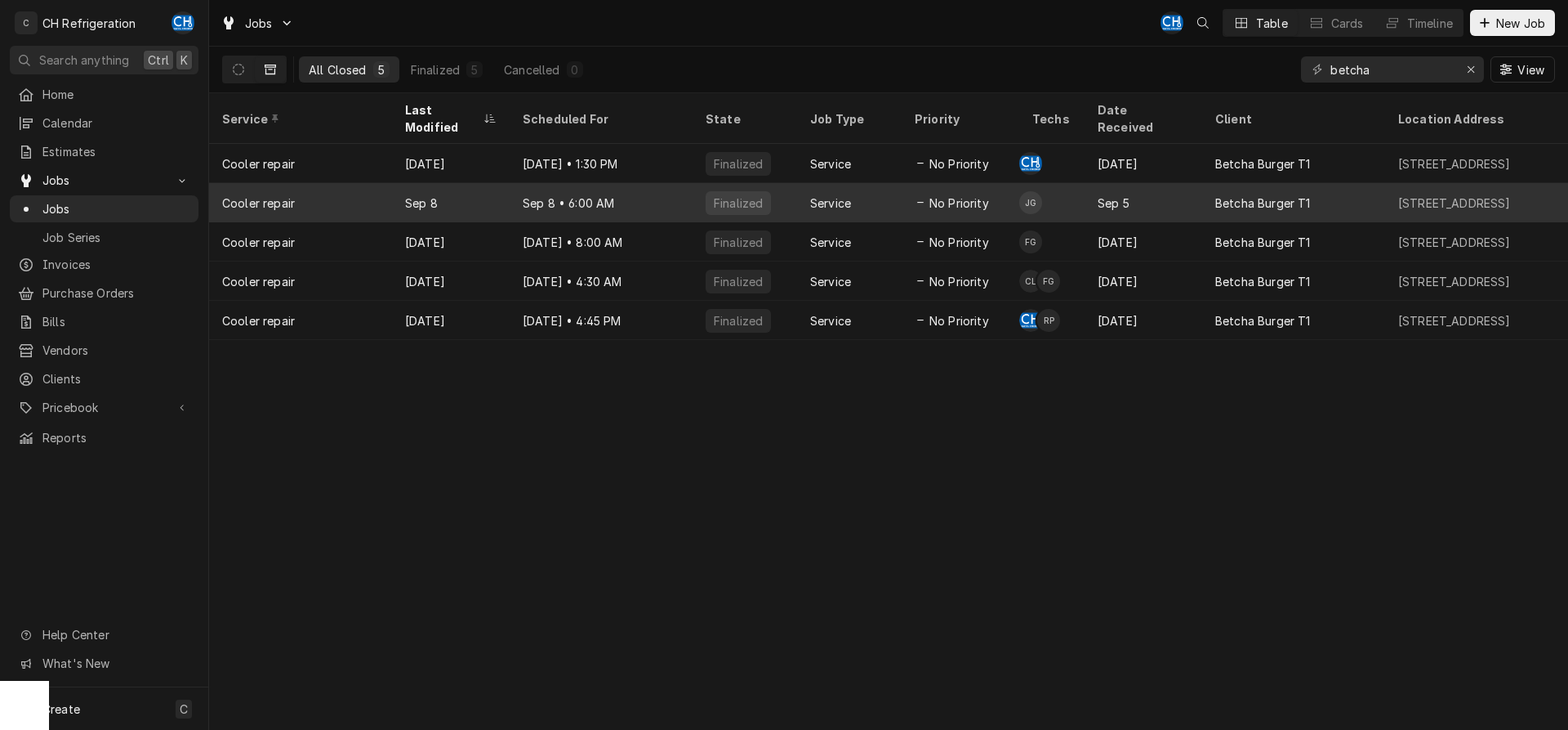
click at [984, 194] on div "No Priority" at bounding box center [959, 202] width 117 height 39
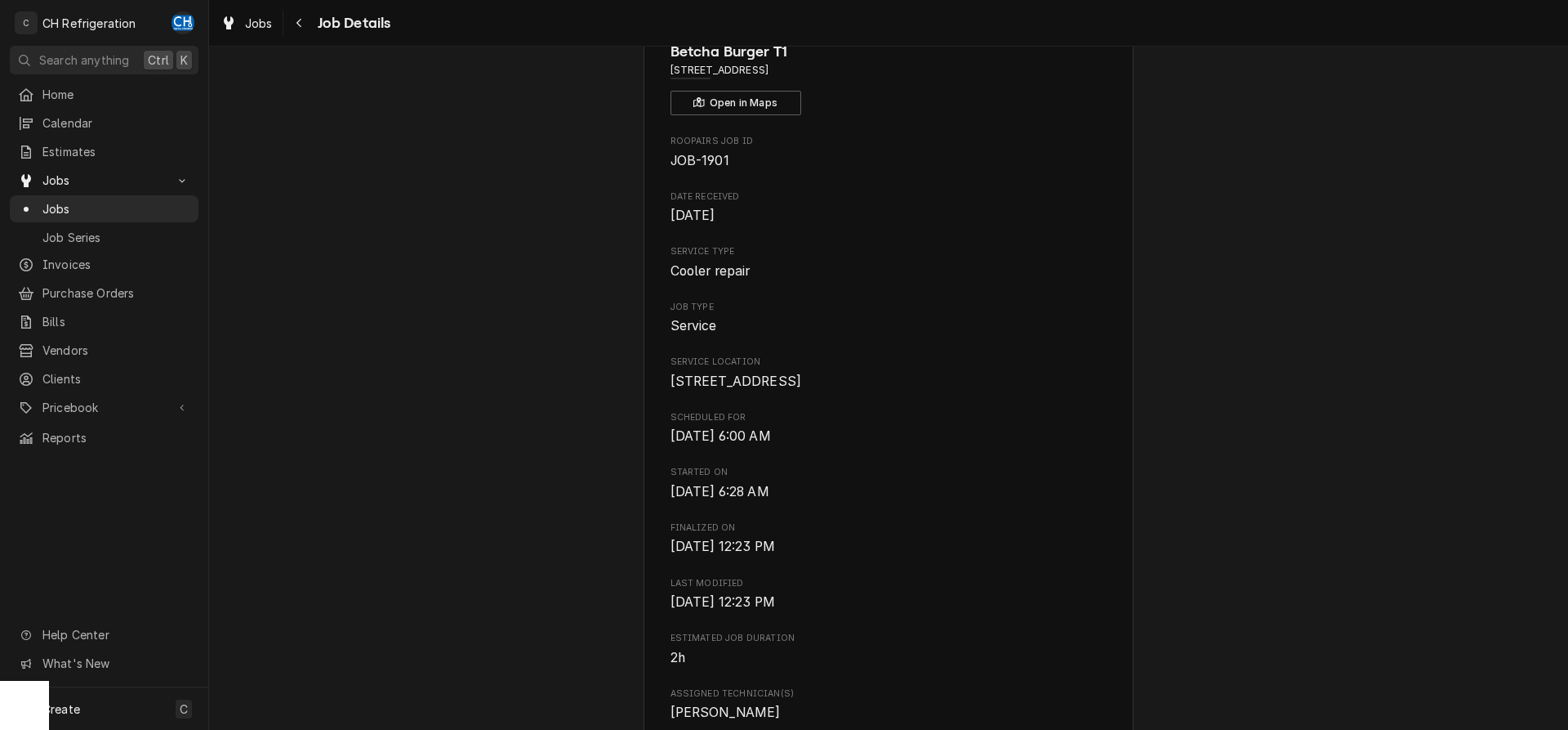
scroll to position [583, 0]
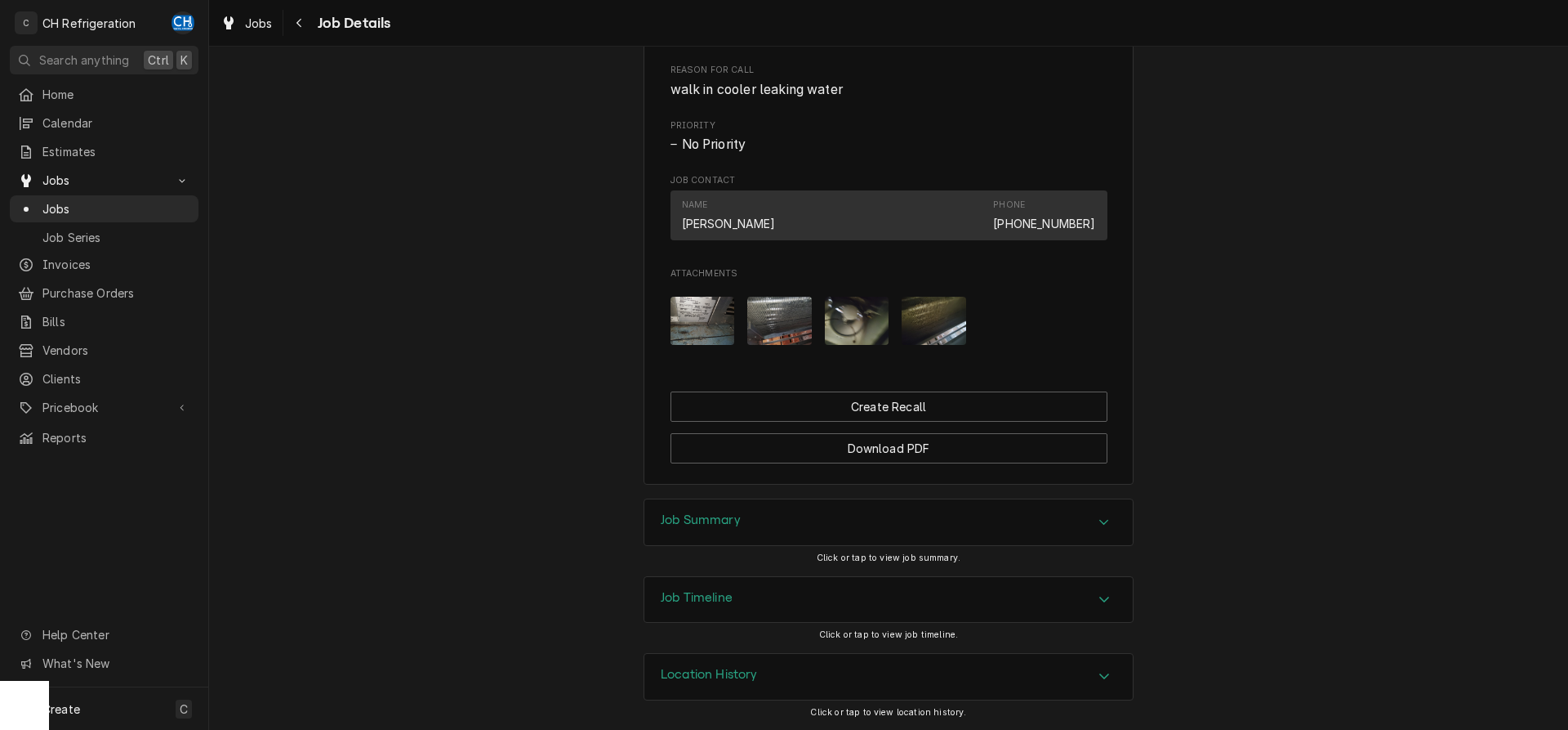
click at [754, 510] on div "Job Summary" at bounding box center [888, 522] width 488 height 46
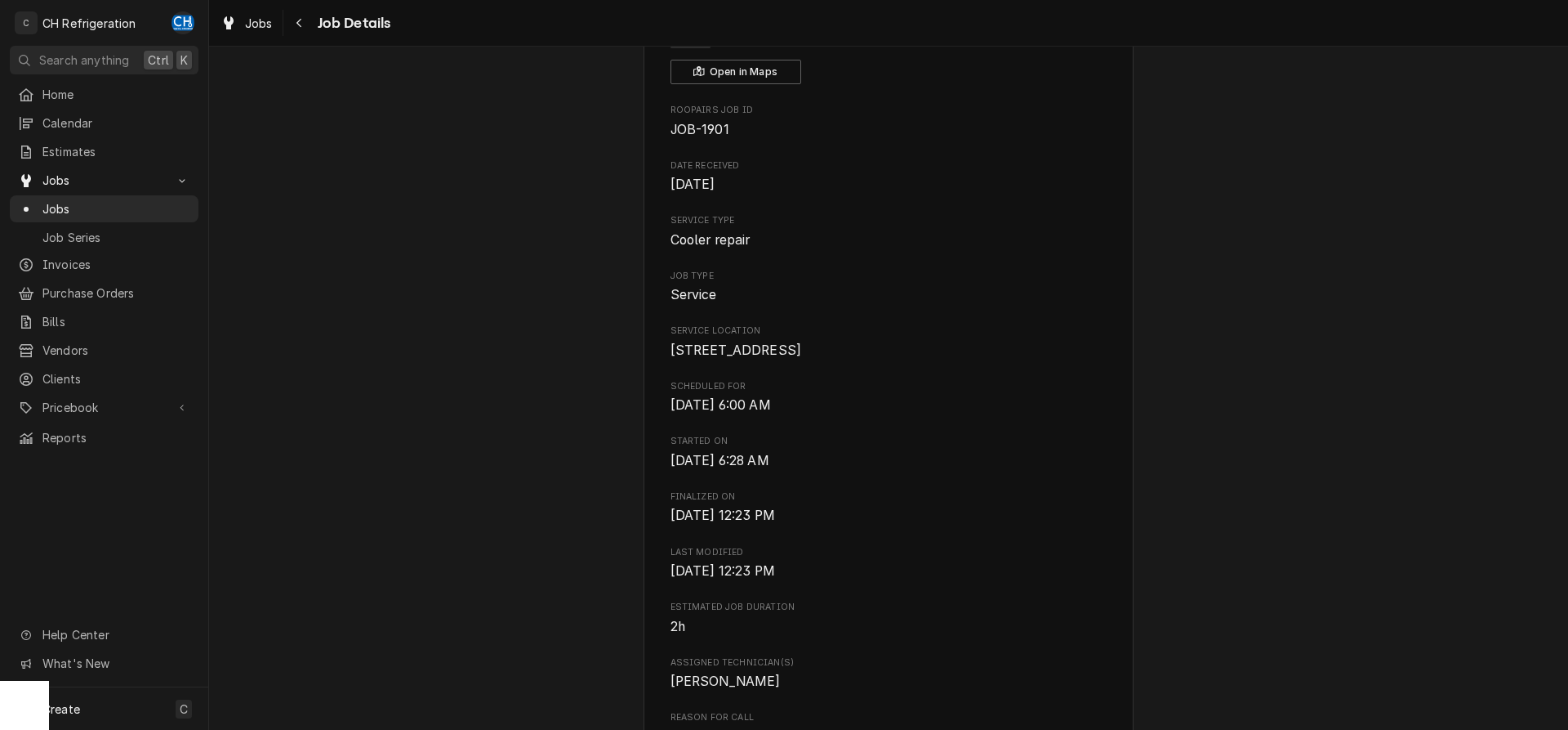
scroll to position [0, 0]
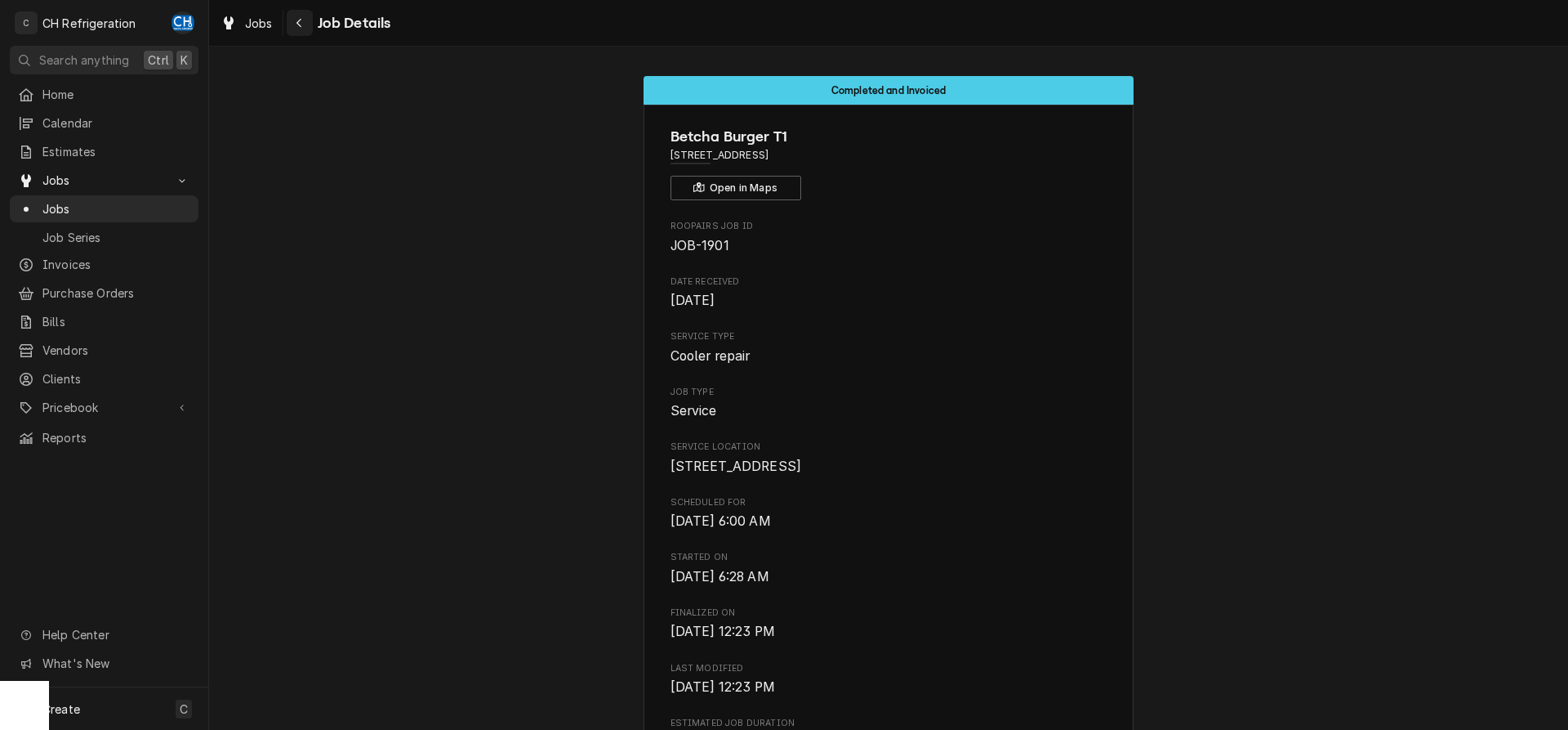
click at [297, 24] on icon "Navigate back" at bounding box center [298, 23] width 5 height 9
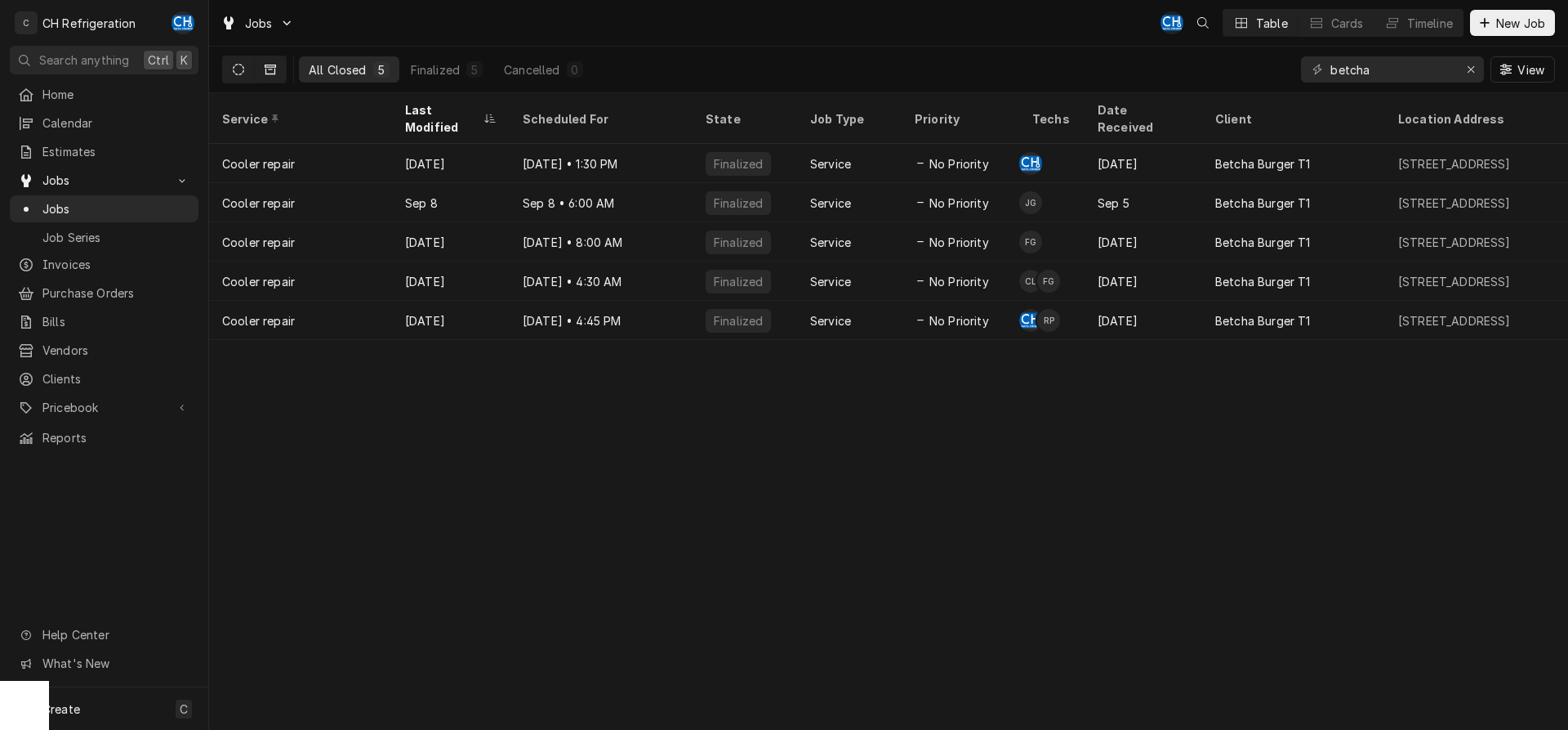
click at [251, 69] on button "Dynamic Content Wrapper" at bounding box center [238, 69] width 31 height 26
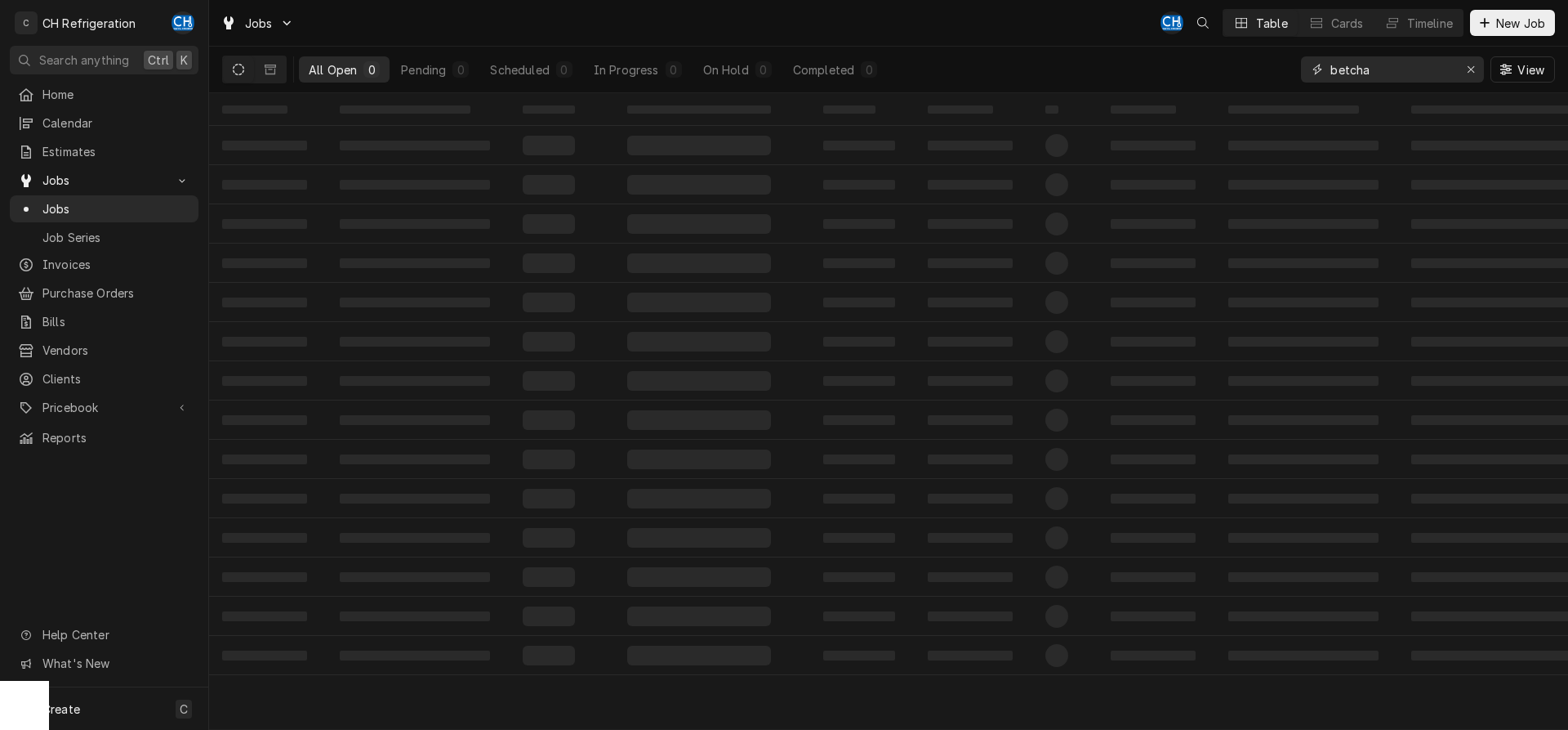
drag, startPoint x: 1425, startPoint y: 67, endPoint x: 1242, endPoint y: 67, distance: 183.0
click at [1331, 67] on input "betcha" at bounding box center [1392, 69] width 123 height 26
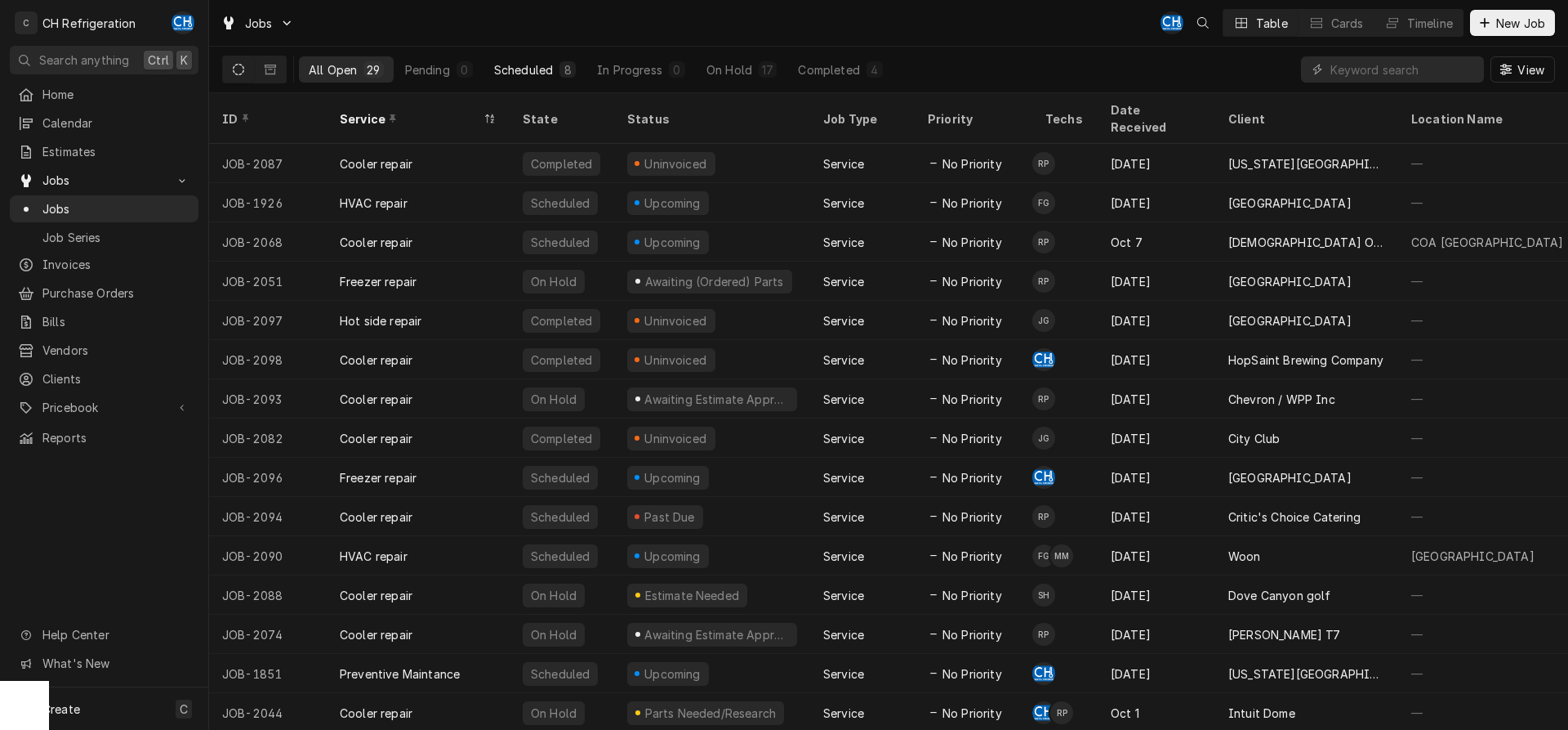
click at [536, 61] on div "Scheduled" at bounding box center [524, 69] width 59 height 18
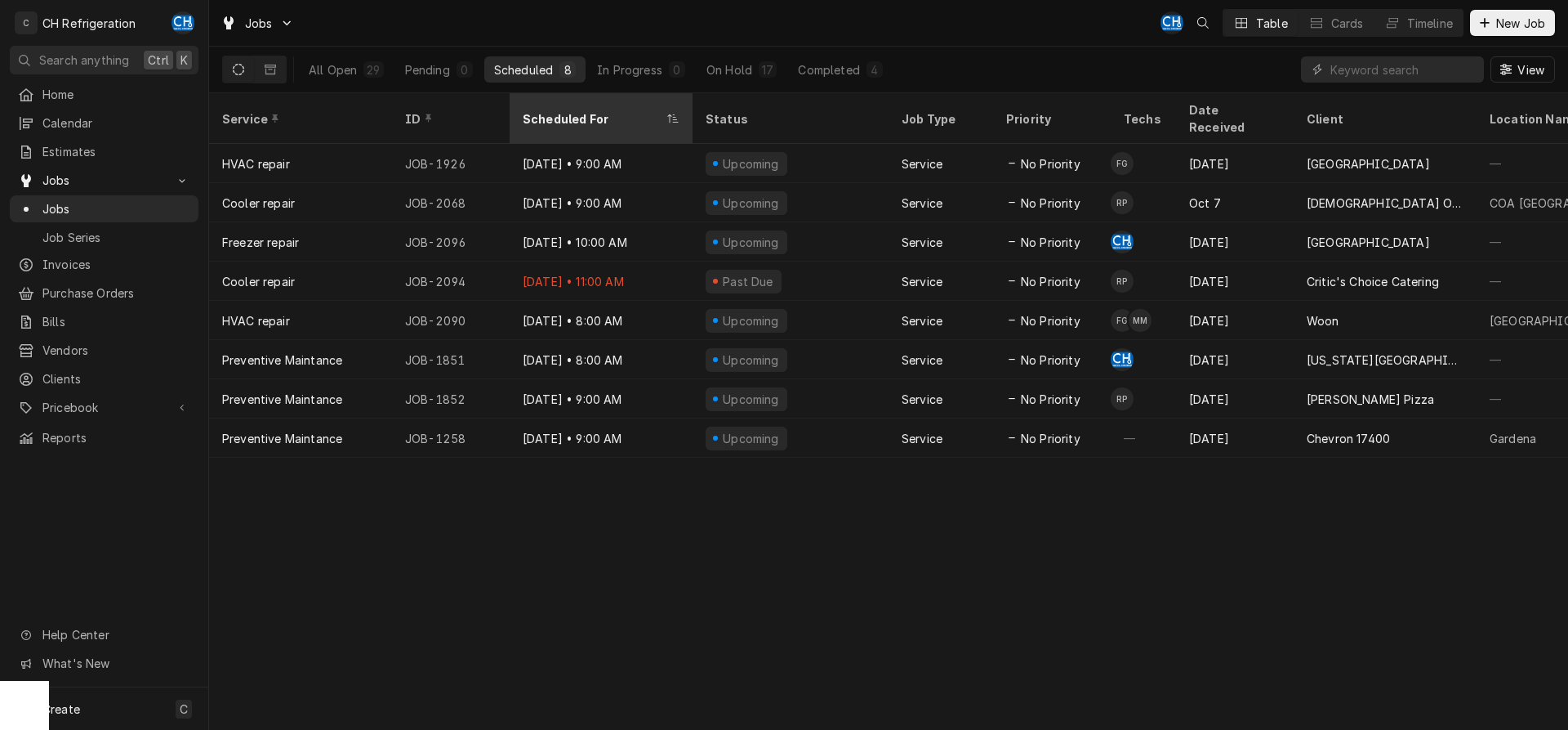
click at [556, 110] on div "Scheduled For" at bounding box center [593, 118] width 140 height 18
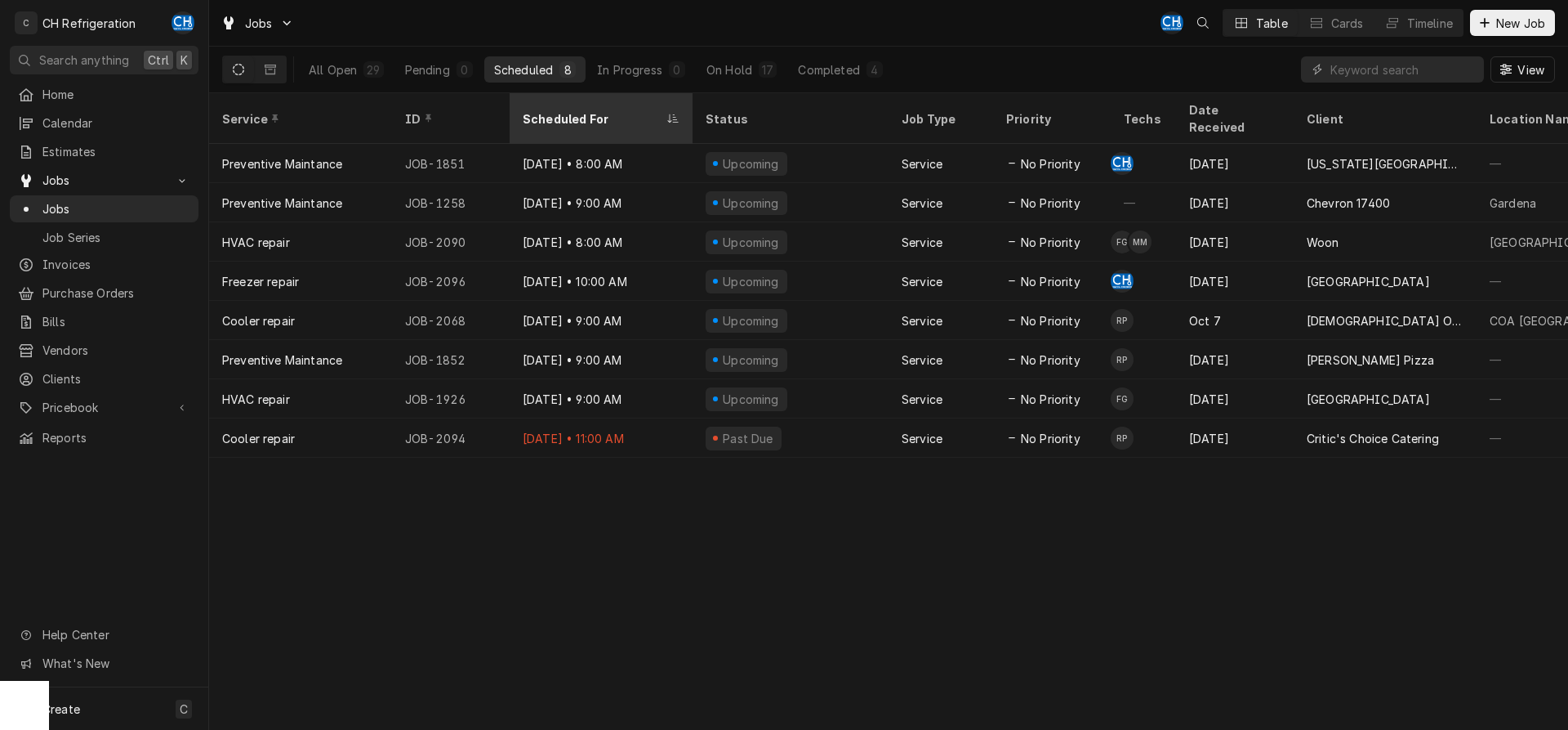
click at [557, 110] on div "Scheduled For" at bounding box center [593, 118] width 140 height 18
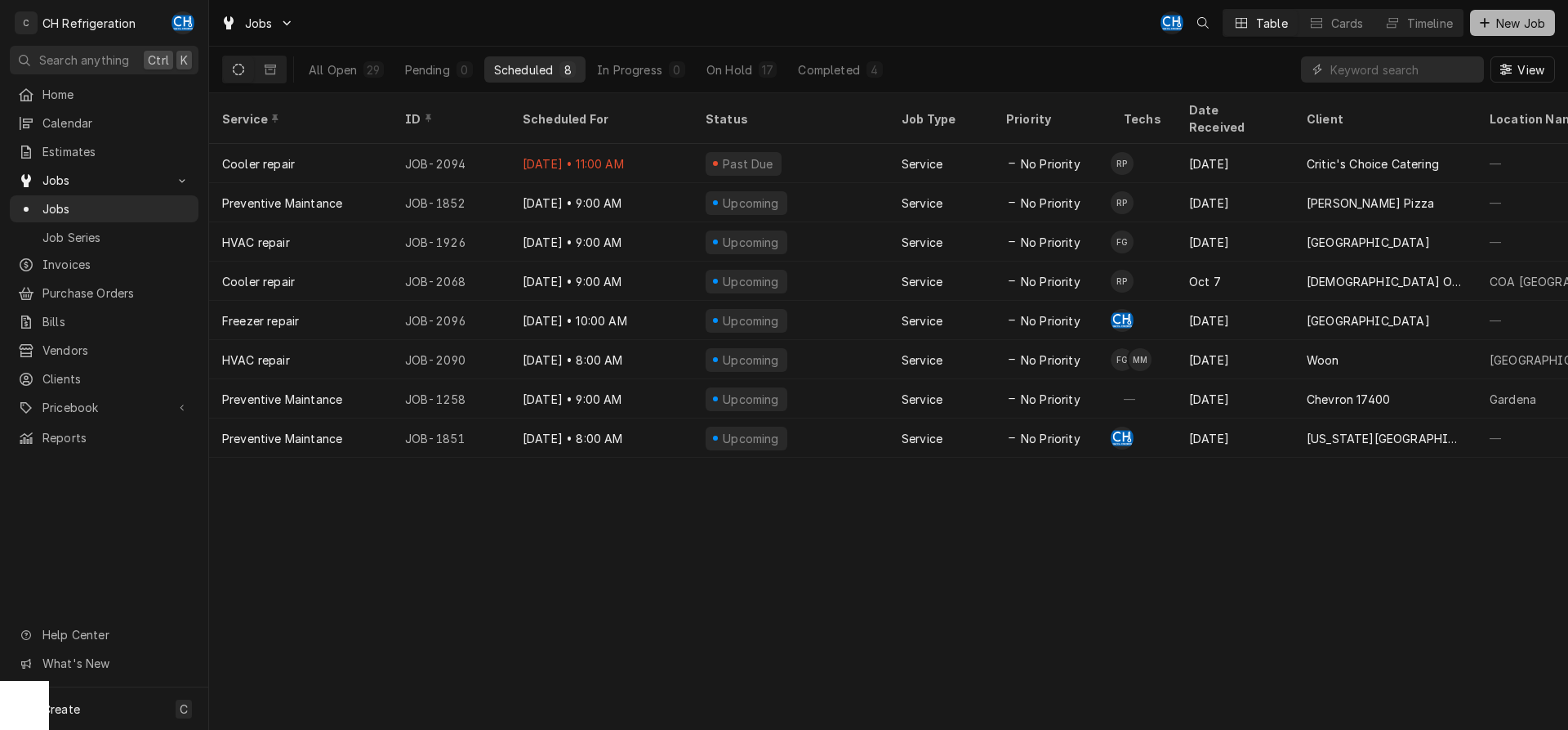
click at [1484, 26] on icon "Dynamic Content Wrapper" at bounding box center [1484, 23] width 10 height 11
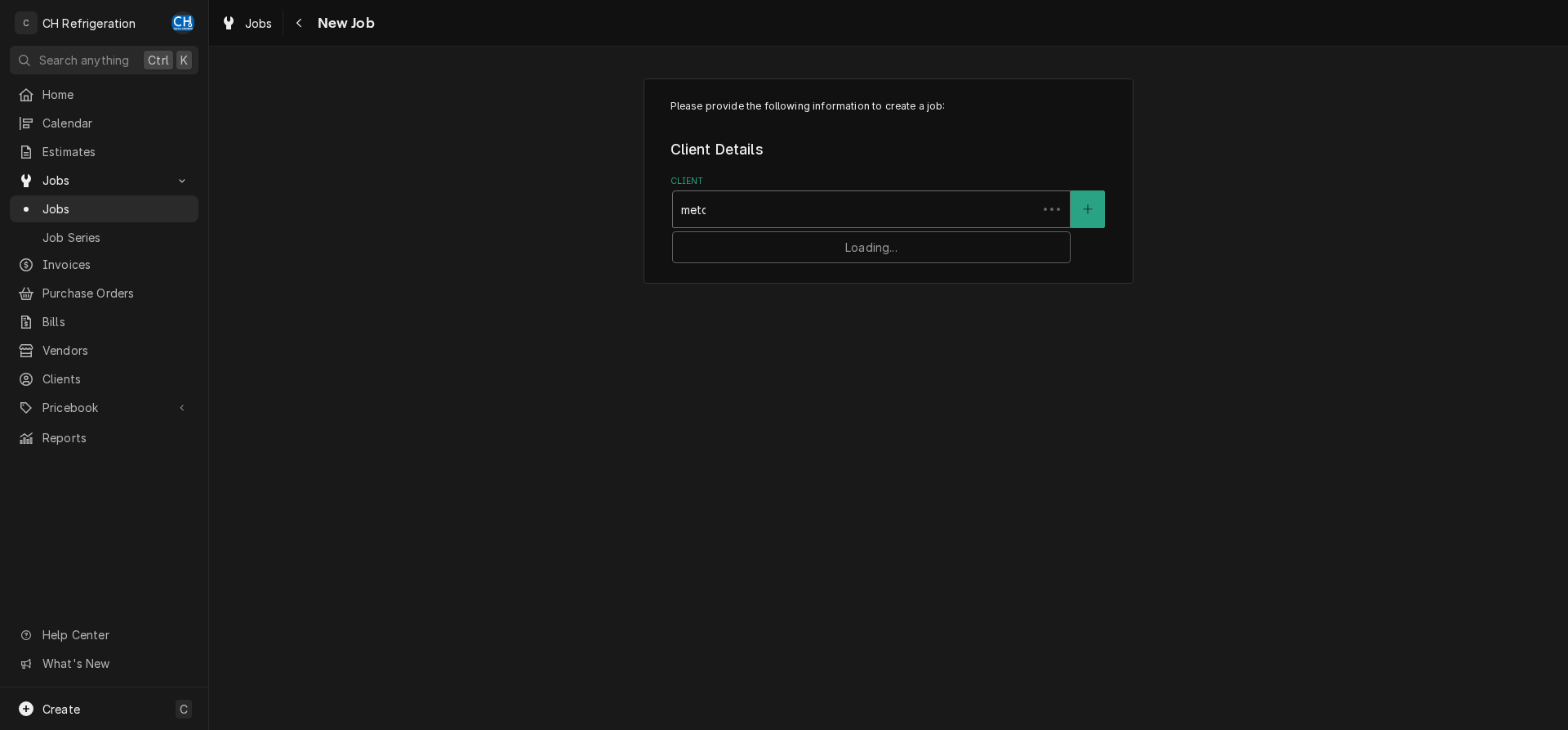
type input "metch"
drag, startPoint x: 704, startPoint y: 208, endPoint x: 660, endPoint y: 202, distance: 44.4
click at [659, 202] on div "Please provide the following information to create a job: Client Details Client…" at bounding box center [888, 181] width 490 height 205
type input "betch"
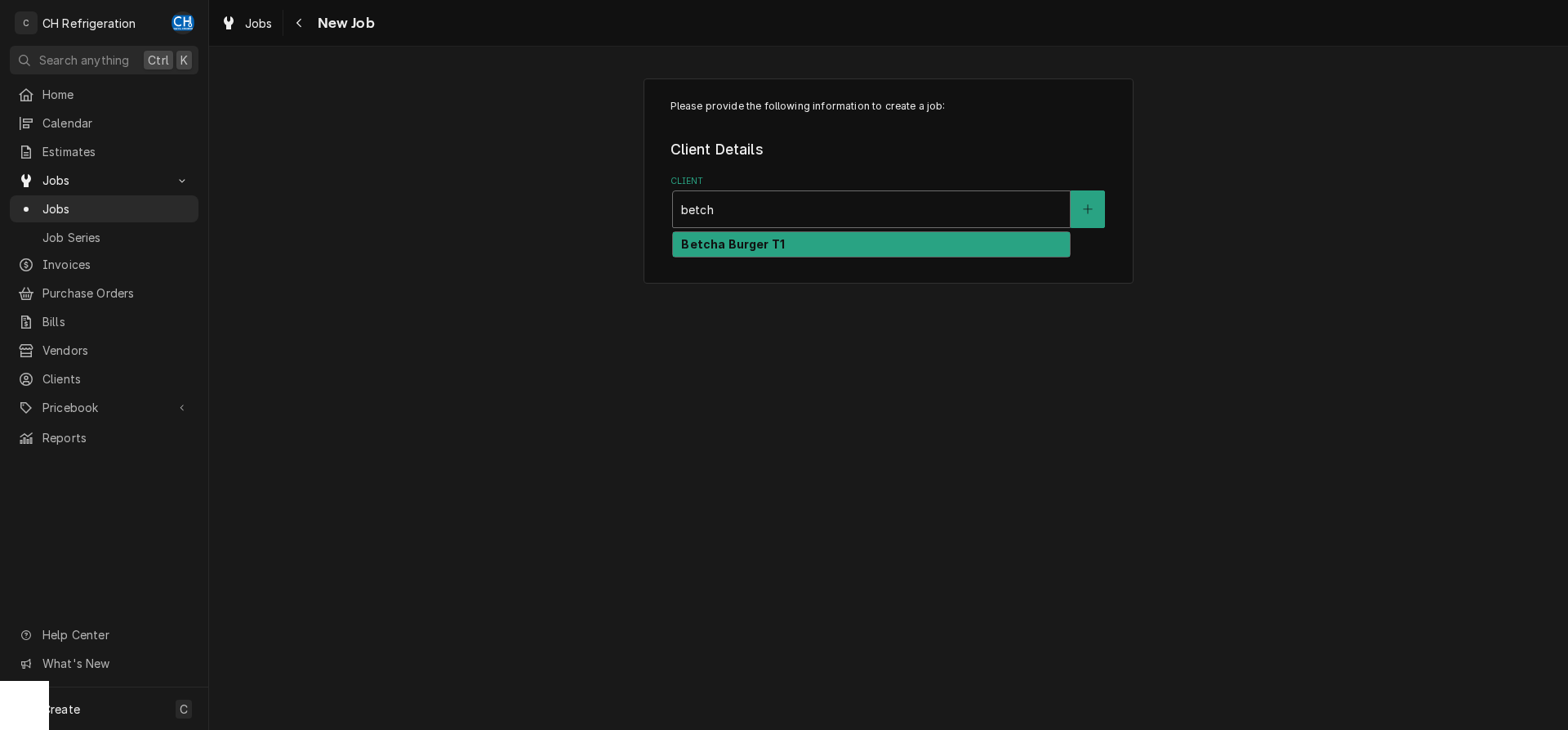
click at [728, 245] on strong "Betcha Burger T1" at bounding box center [733, 243] width 103 height 14
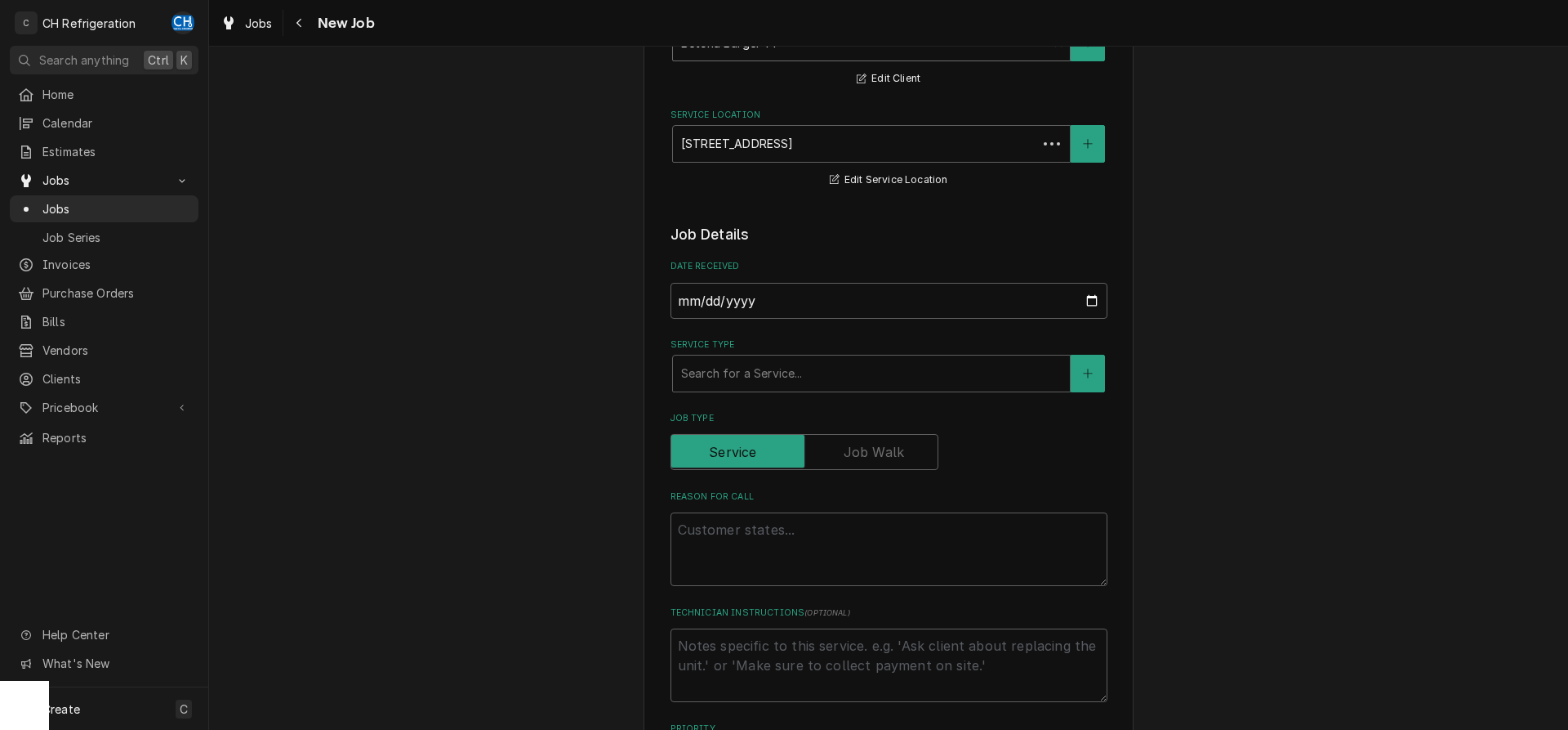
scroll to position [334, 0]
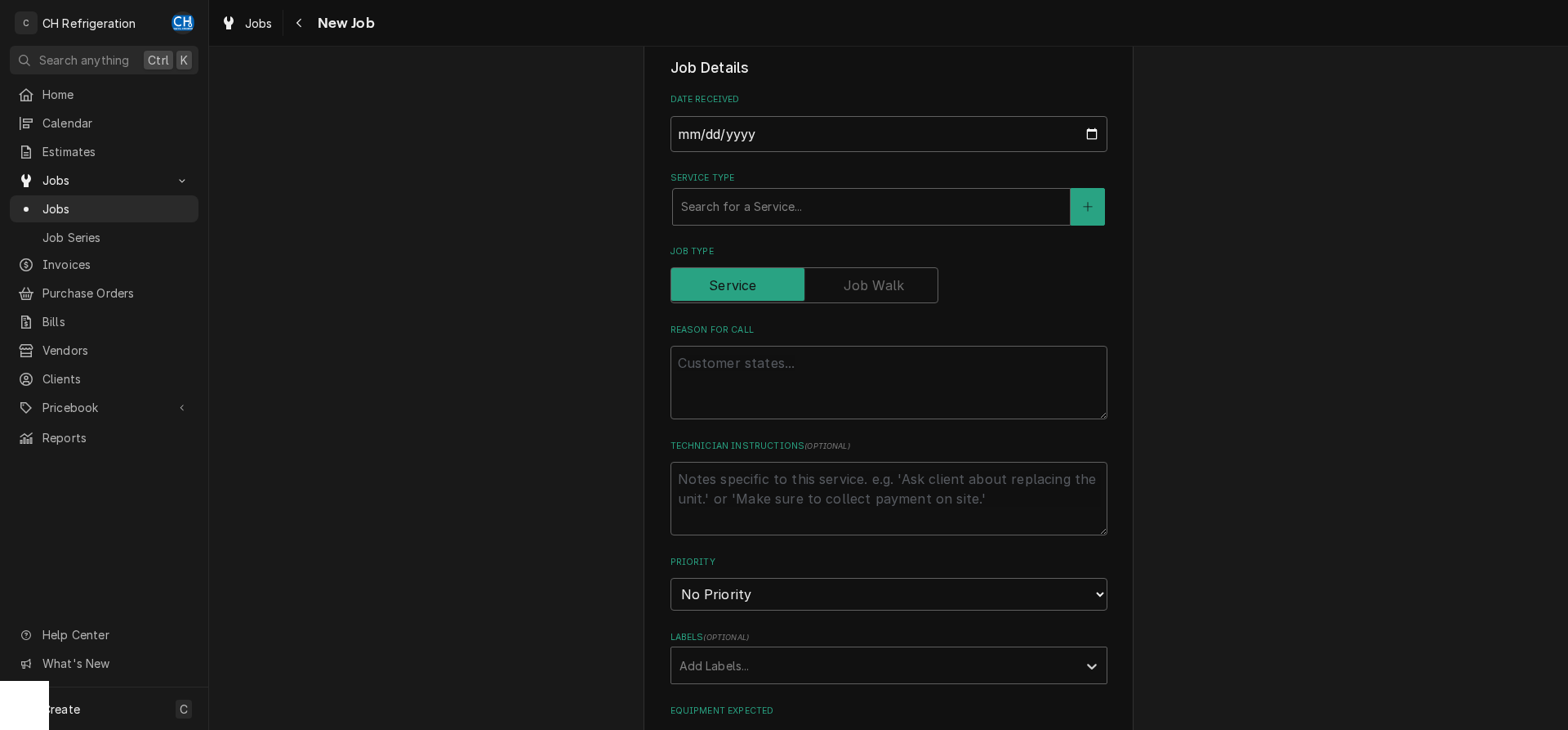
click at [790, 226] on fieldset "Job Details Date Received 2025-10-14 Service Type Search for a Service... Job T…" at bounding box center [888, 627] width 437 height 1140
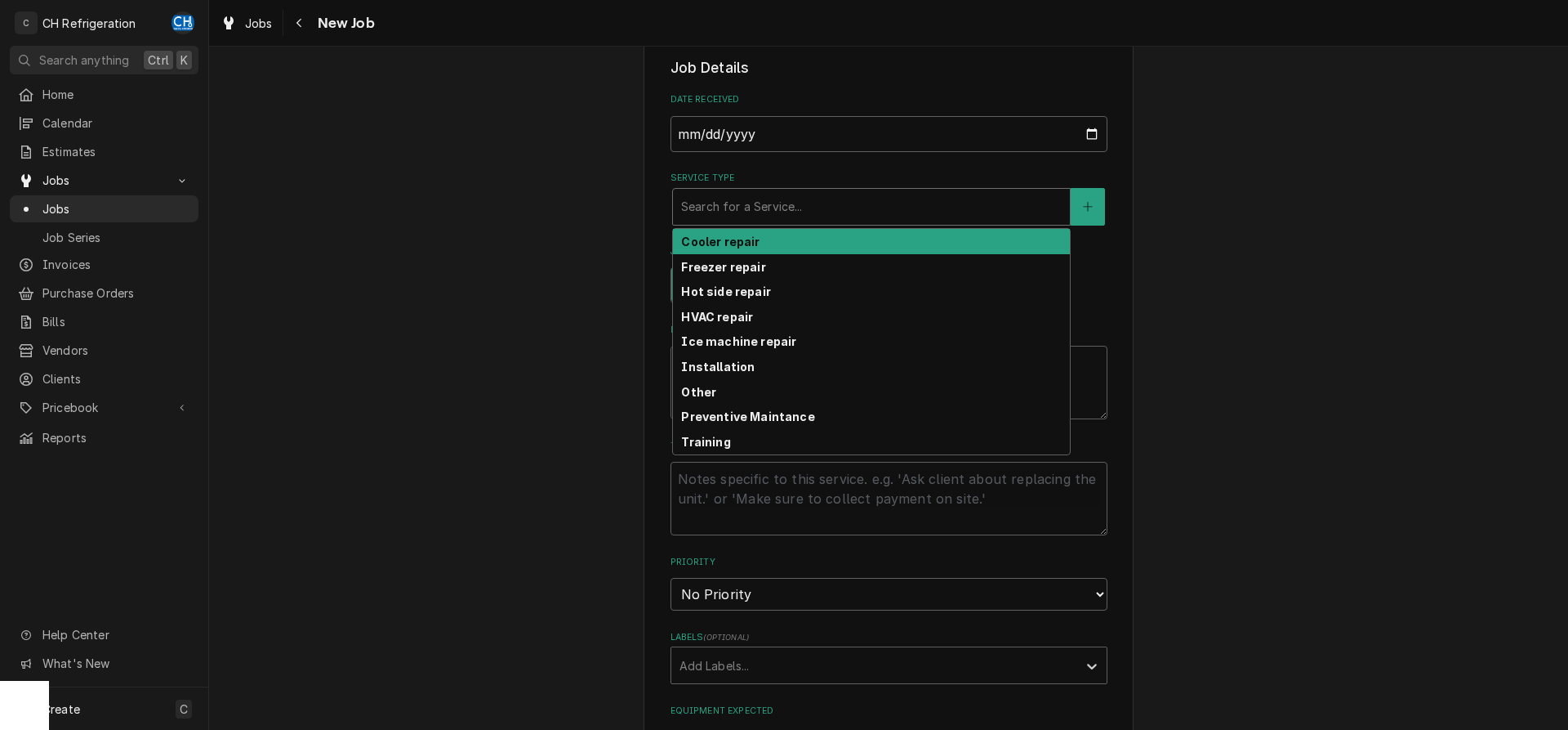
click at [789, 209] on div "Service Type" at bounding box center [872, 207] width 380 height 30
click at [775, 245] on div "Cooler repair" at bounding box center [872, 241] width 397 height 25
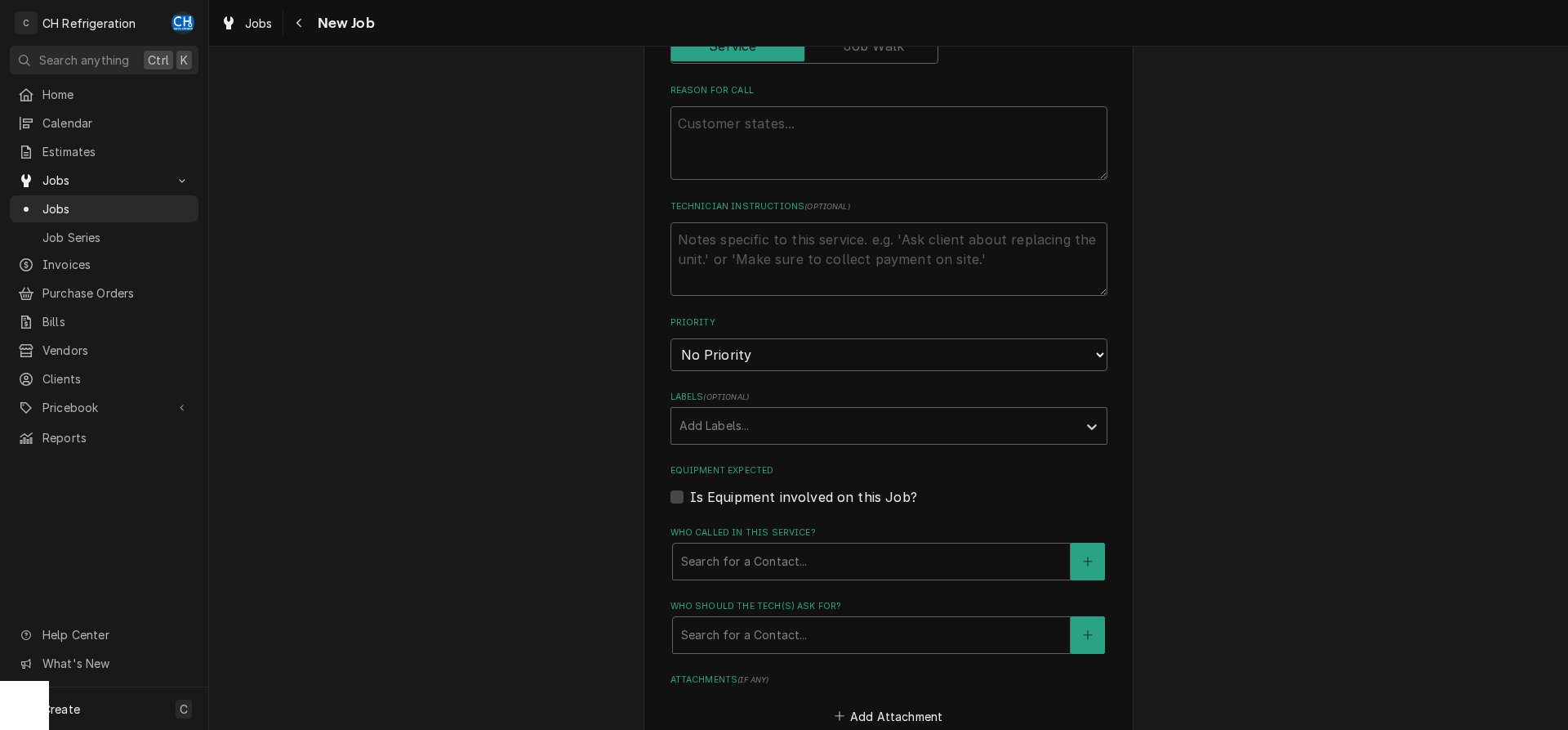
scroll to position [667, 0]
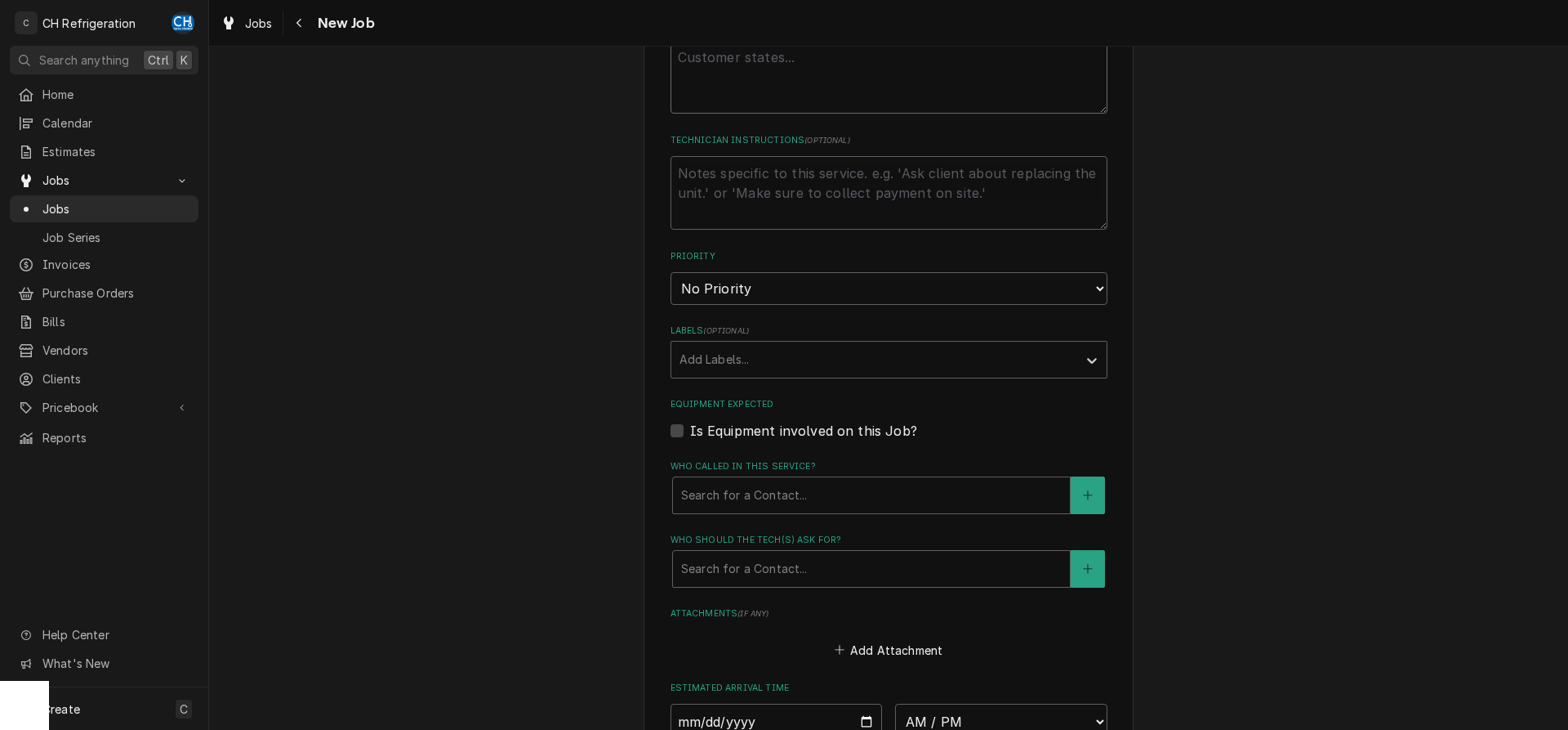
click at [799, 107] on textarea "Reason For Call" at bounding box center [888, 77] width 437 height 74
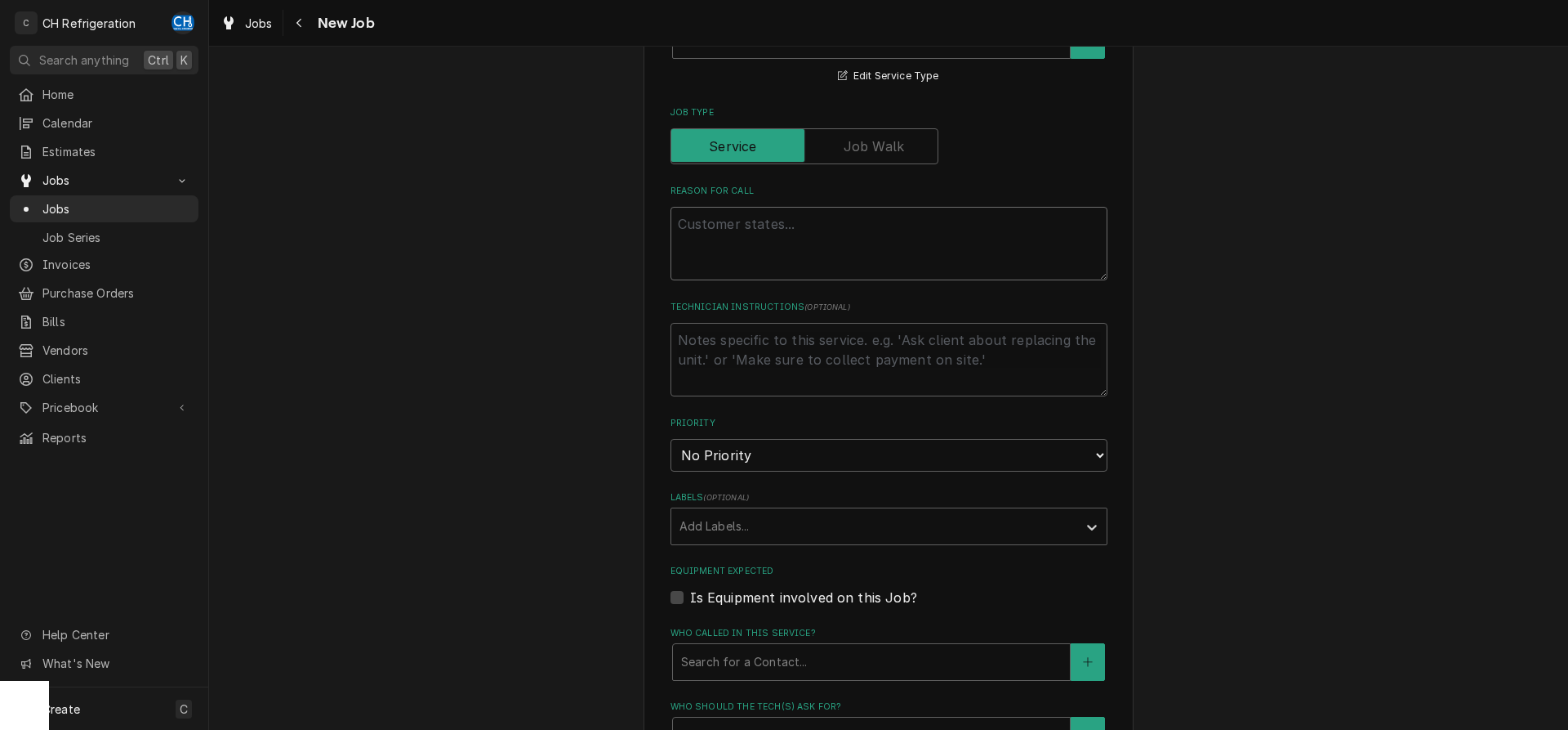
click at [871, 257] on textarea "Reason For Call" at bounding box center [888, 244] width 437 height 74
type textarea "x"
type textarea "d"
type textarea "x"
type textarea "dr"
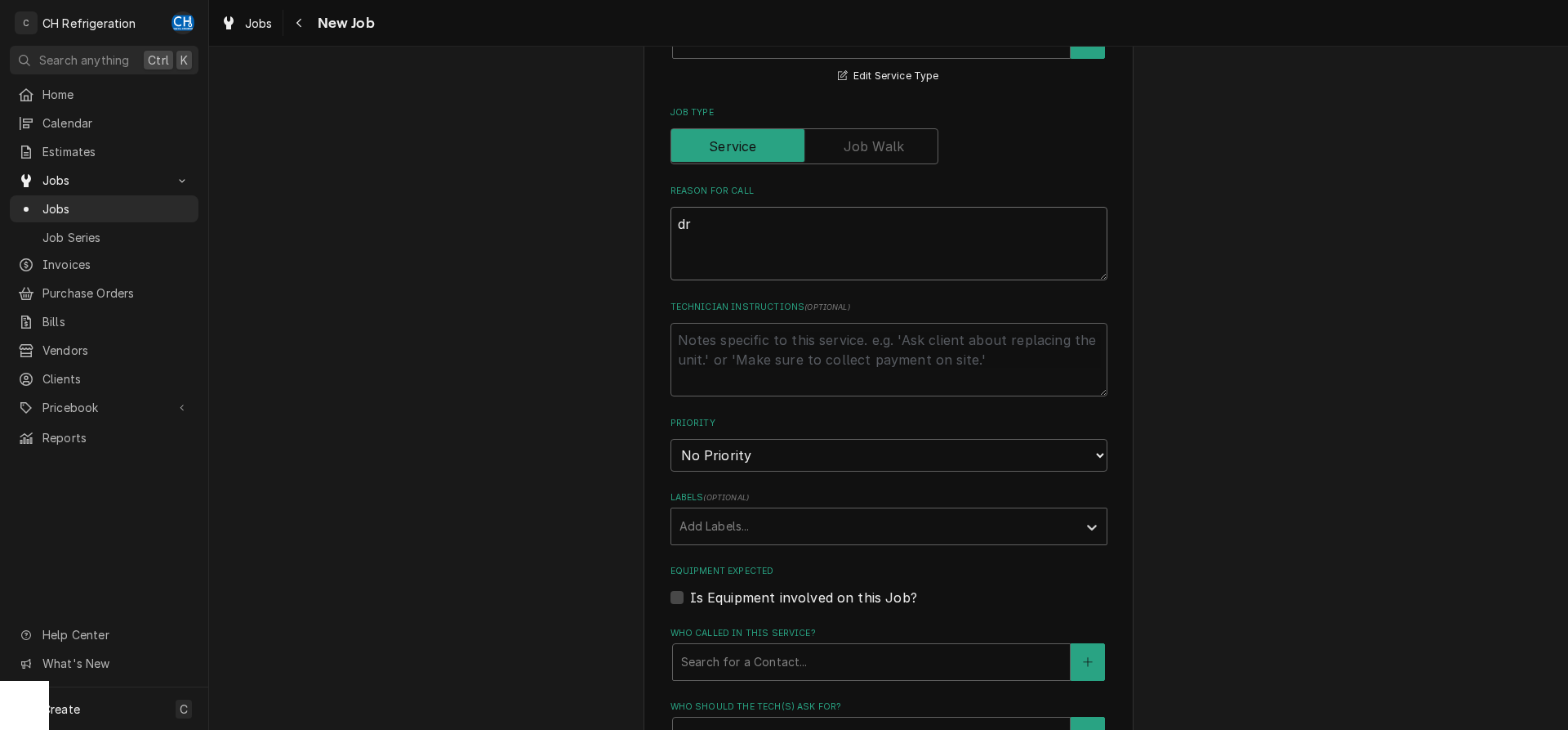
type textarea "x"
type textarea "dra"
type textarea "x"
type textarea "drai"
type textarea "x"
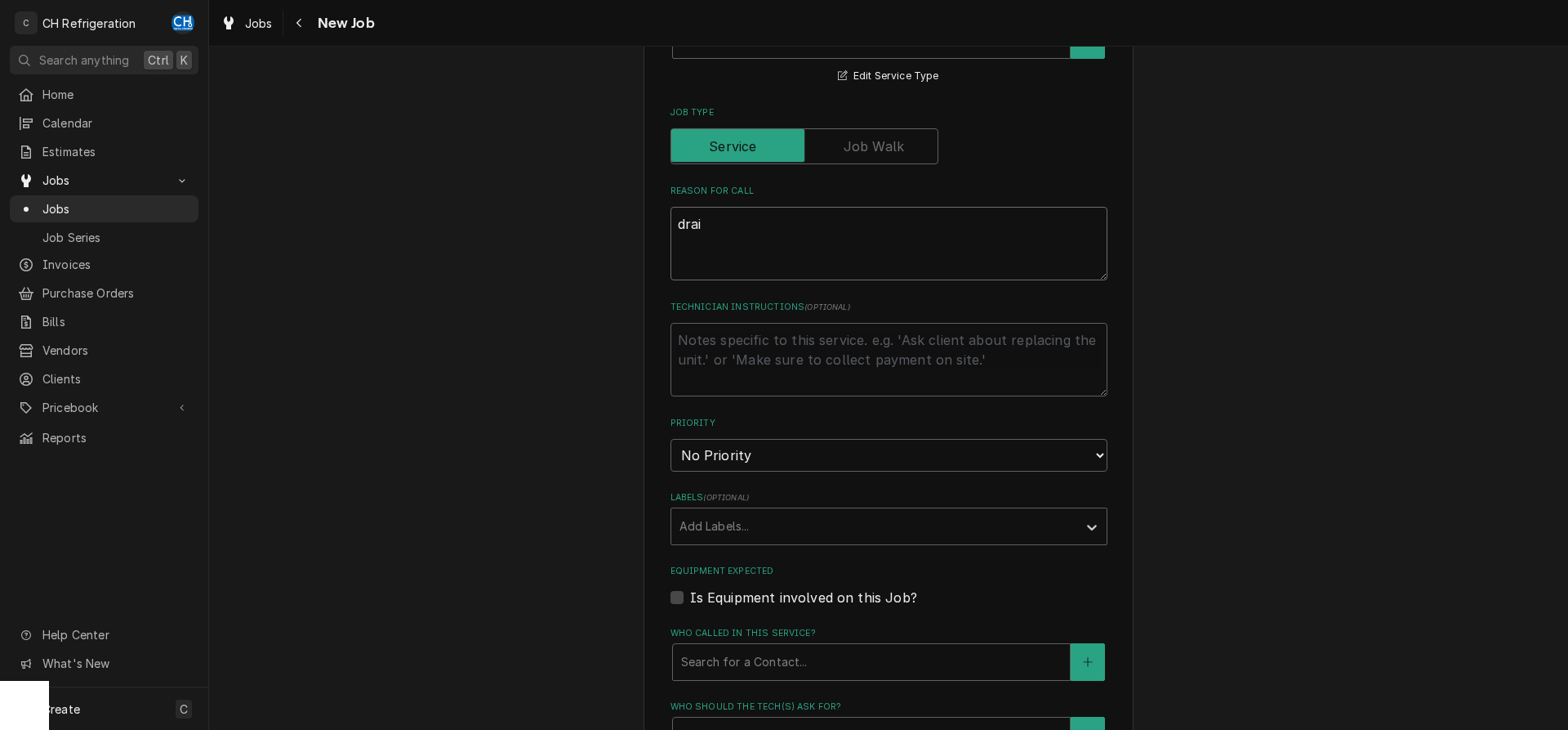
type textarea "drain"
type textarea "x"
type textarea "drain"
type textarea "x"
type textarea "drain p"
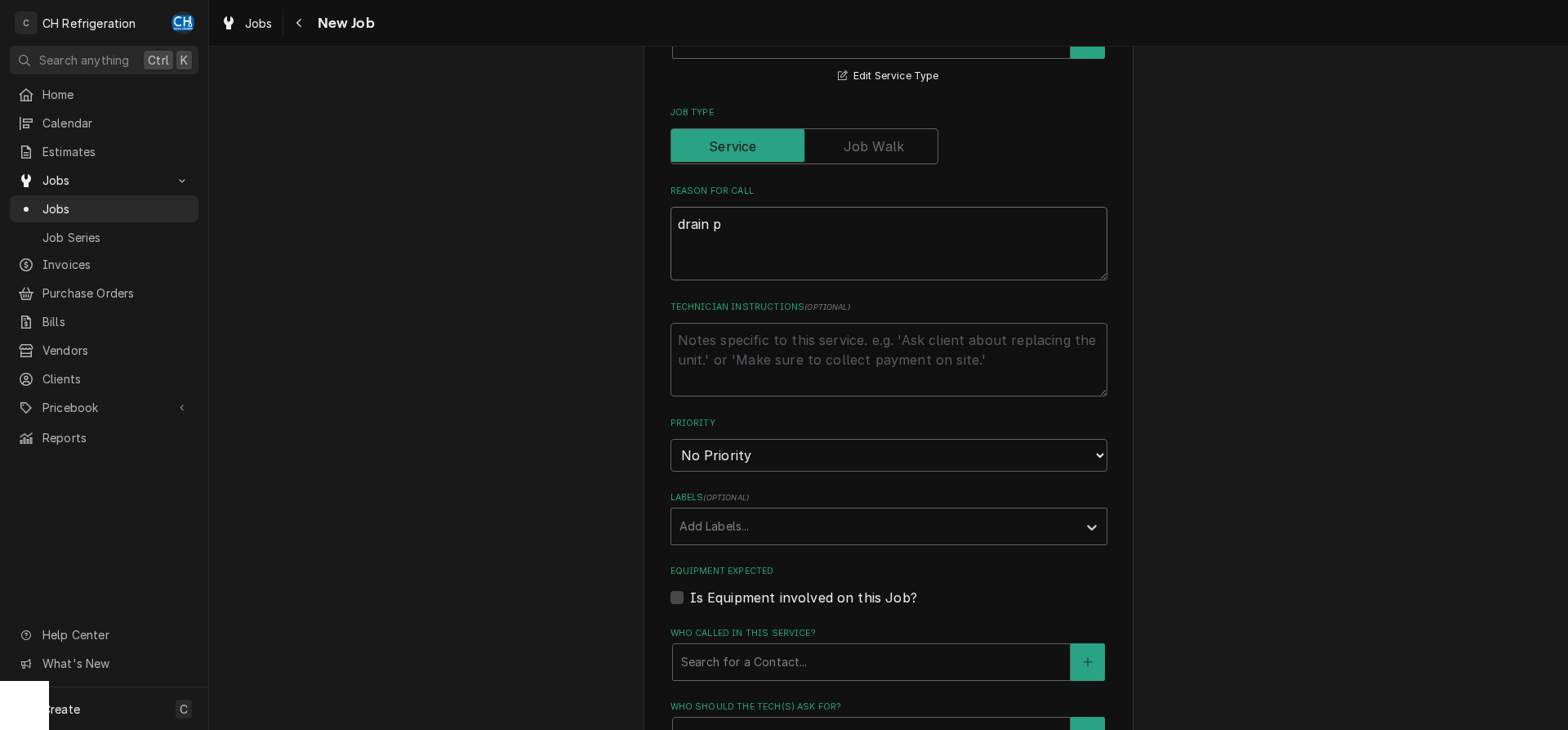
type textarea "x"
type textarea "drain pa"
type textarea "x"
type textarea "drain pan"
type textarea "x"
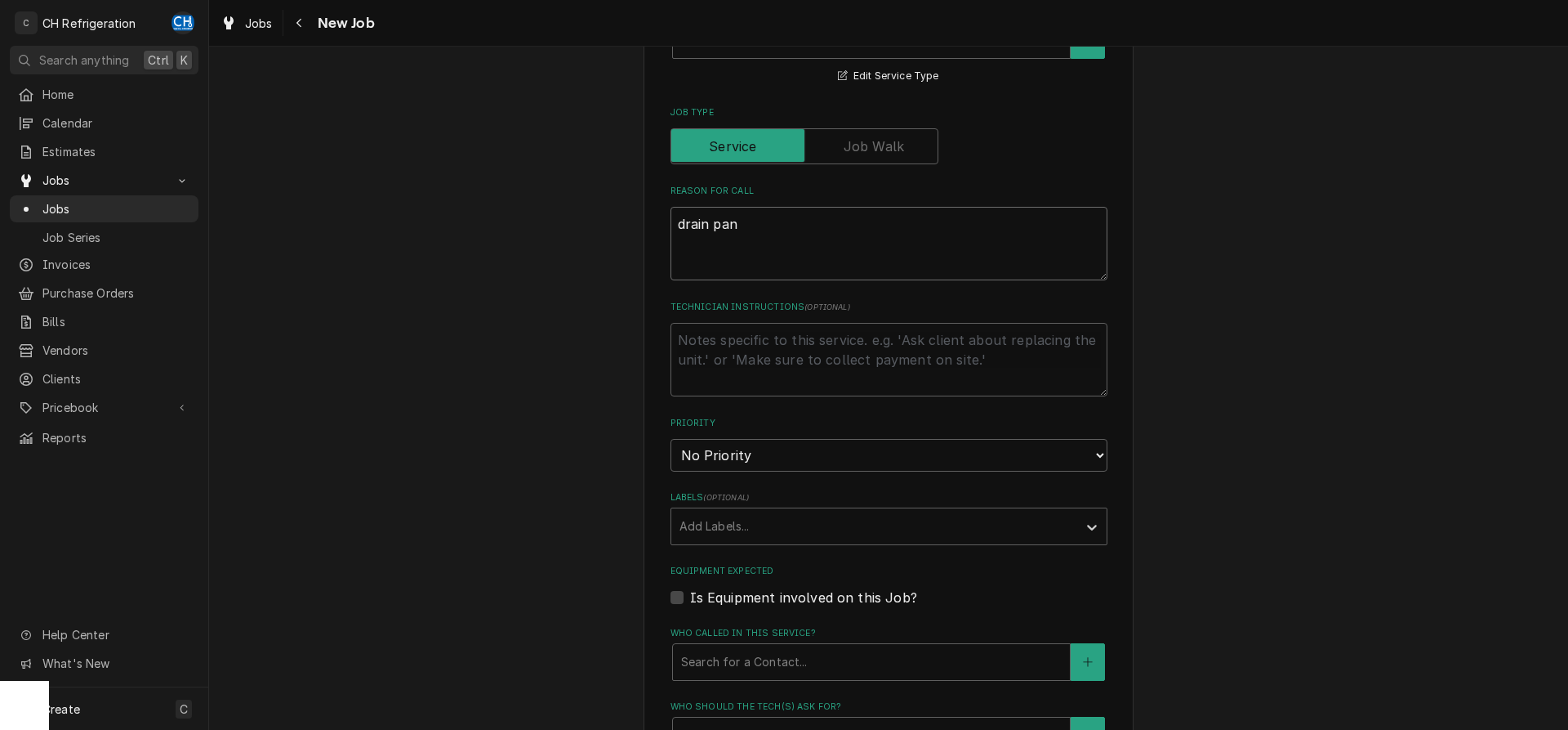
type textarea "drain pan"
type textarea "x"
type textarea "drain pan"
type textarea "x"
type textarea "drain pa"
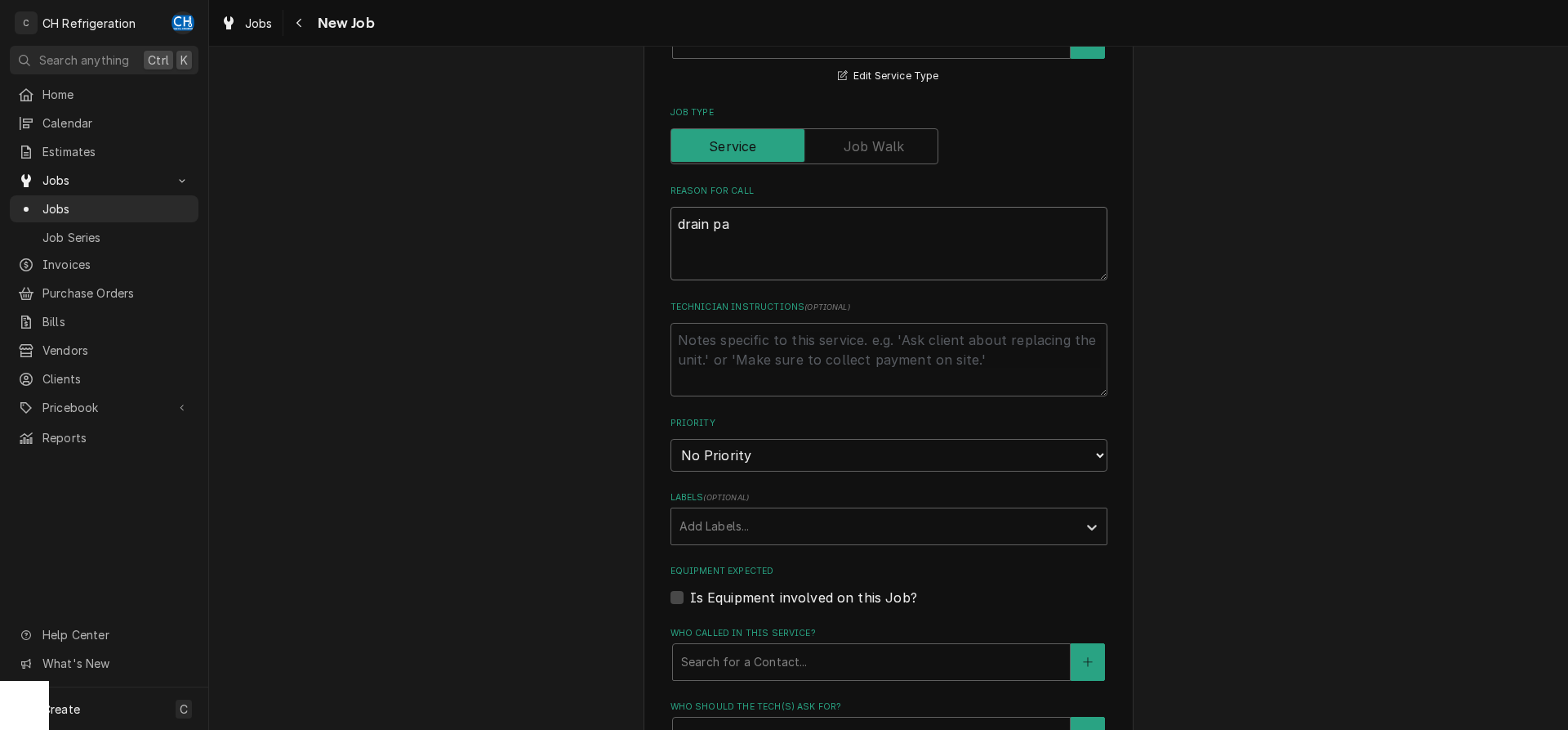
type textarea "x"
type textarea "drain p"
type textarea "x"
type textarea "drain"
type textarea "x"
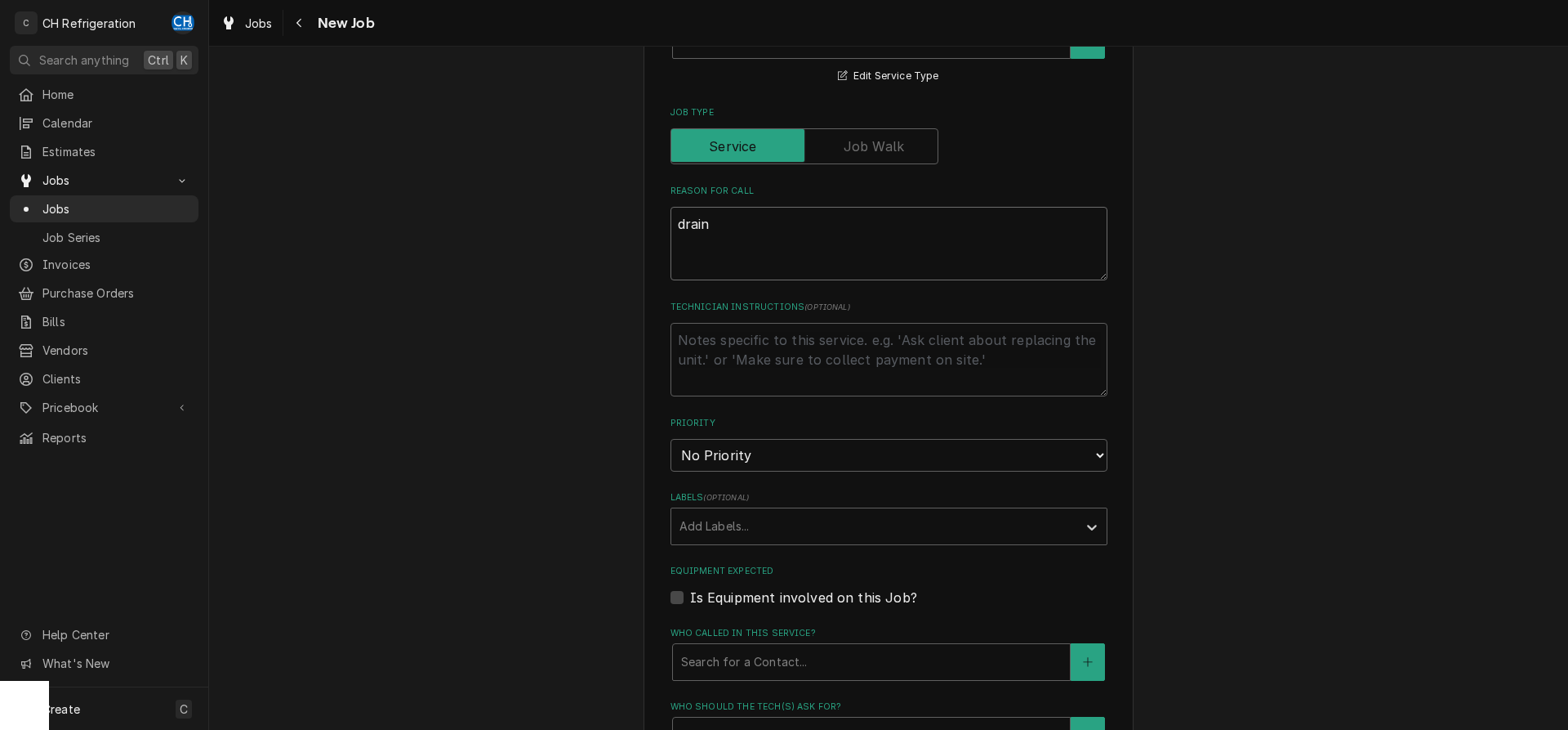
type textarea "drain"
type textarea "x"
type textarea "drai"
type textarea "x"
type textarea "dra"
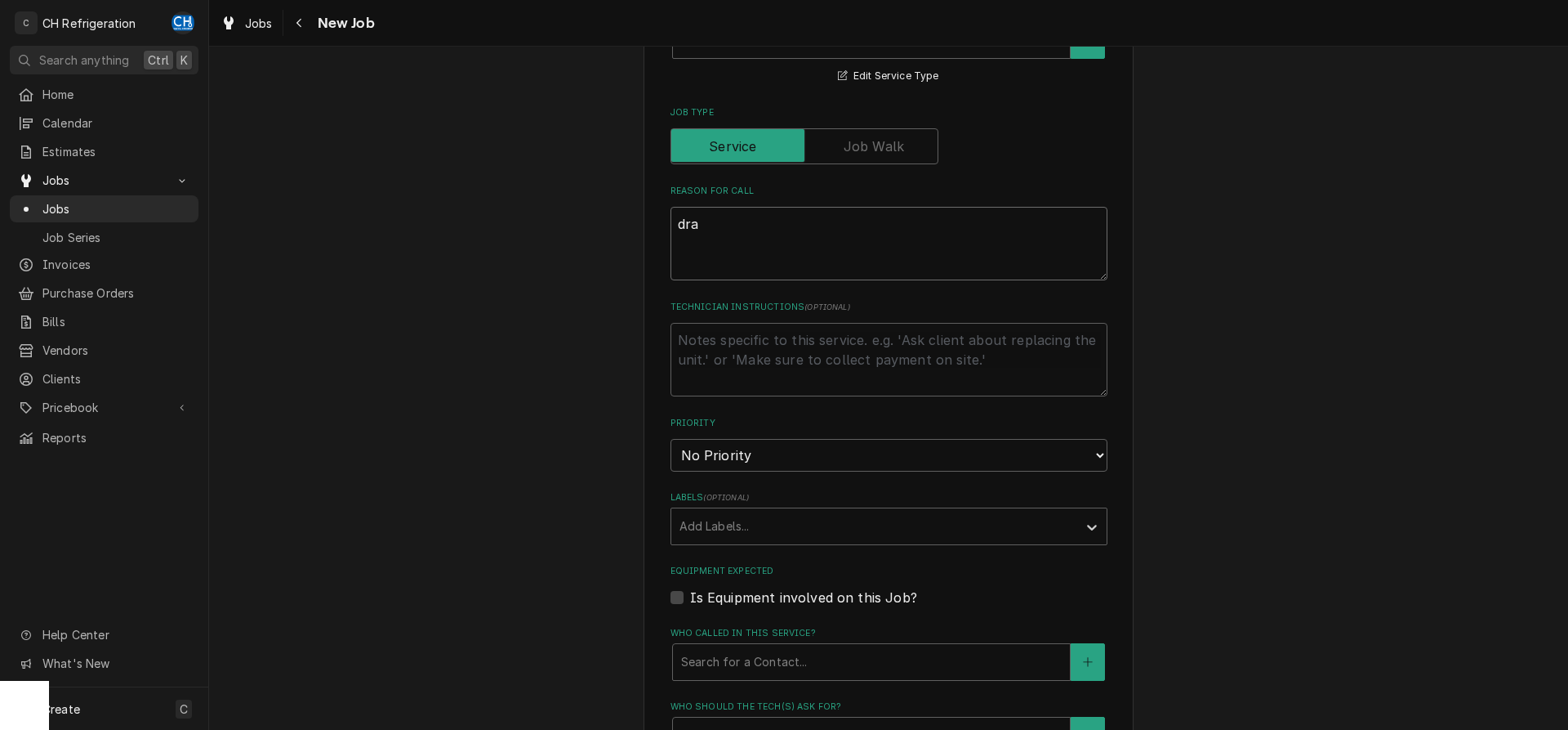
type textarea "x"
type textarea "dr"
type textarea "x"
type textarea "d"
type textarea "x"
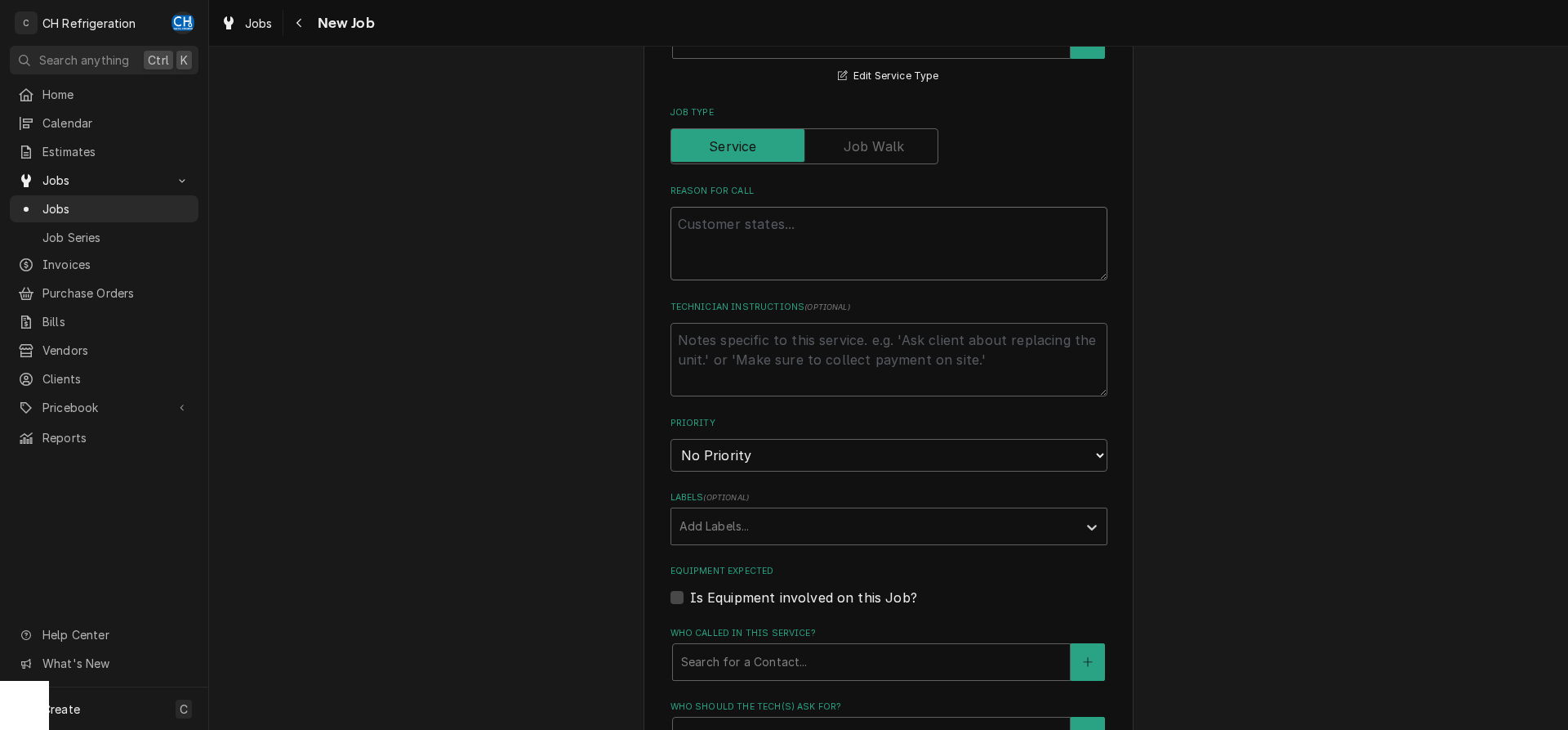
type textarea "x"
type textarea "r"
type textarea "x"
type textarea "re"
type textarea "x"
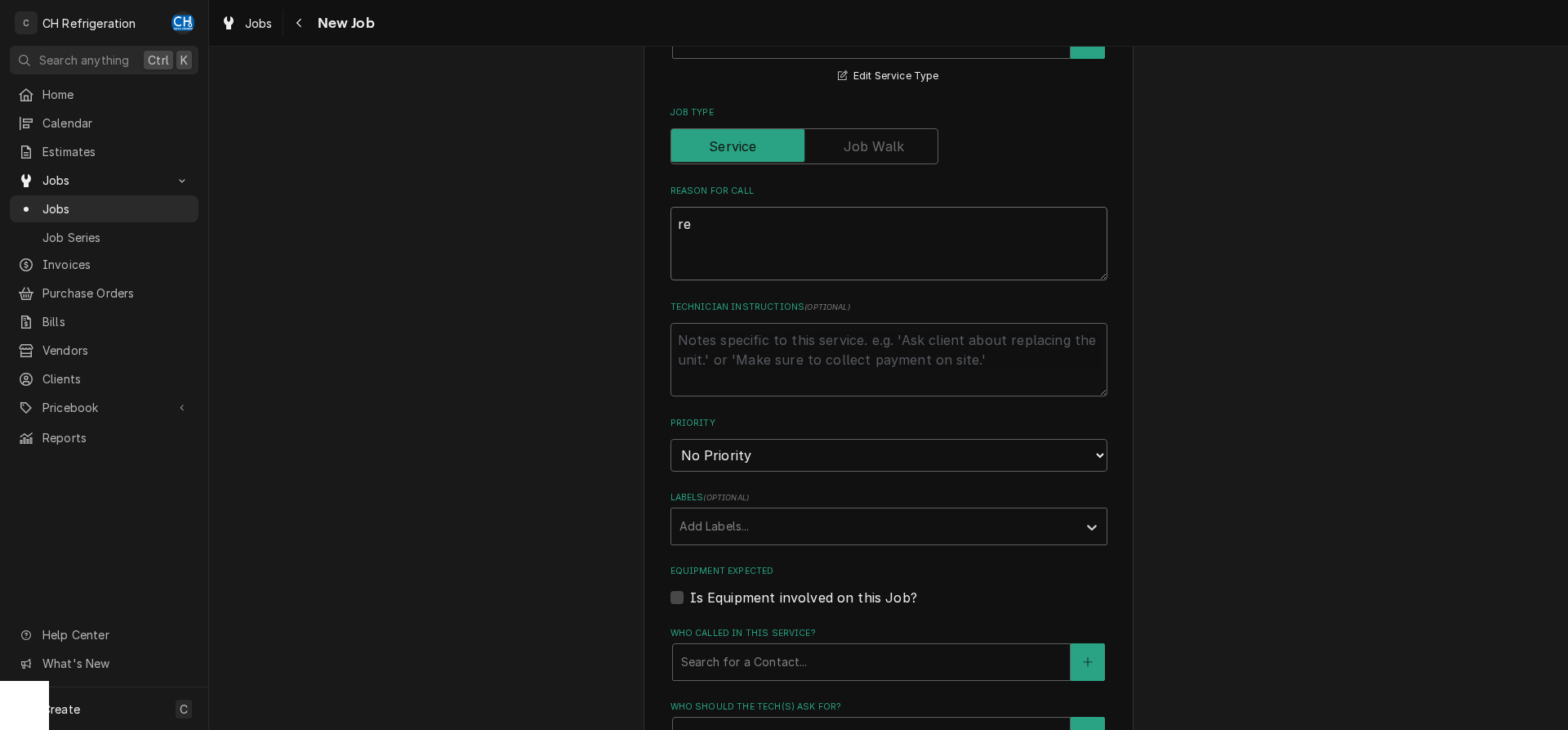
type textarea "rep"
type textarea "x"
type textarea "repl"
type textarea "x"
type textarea "repla"
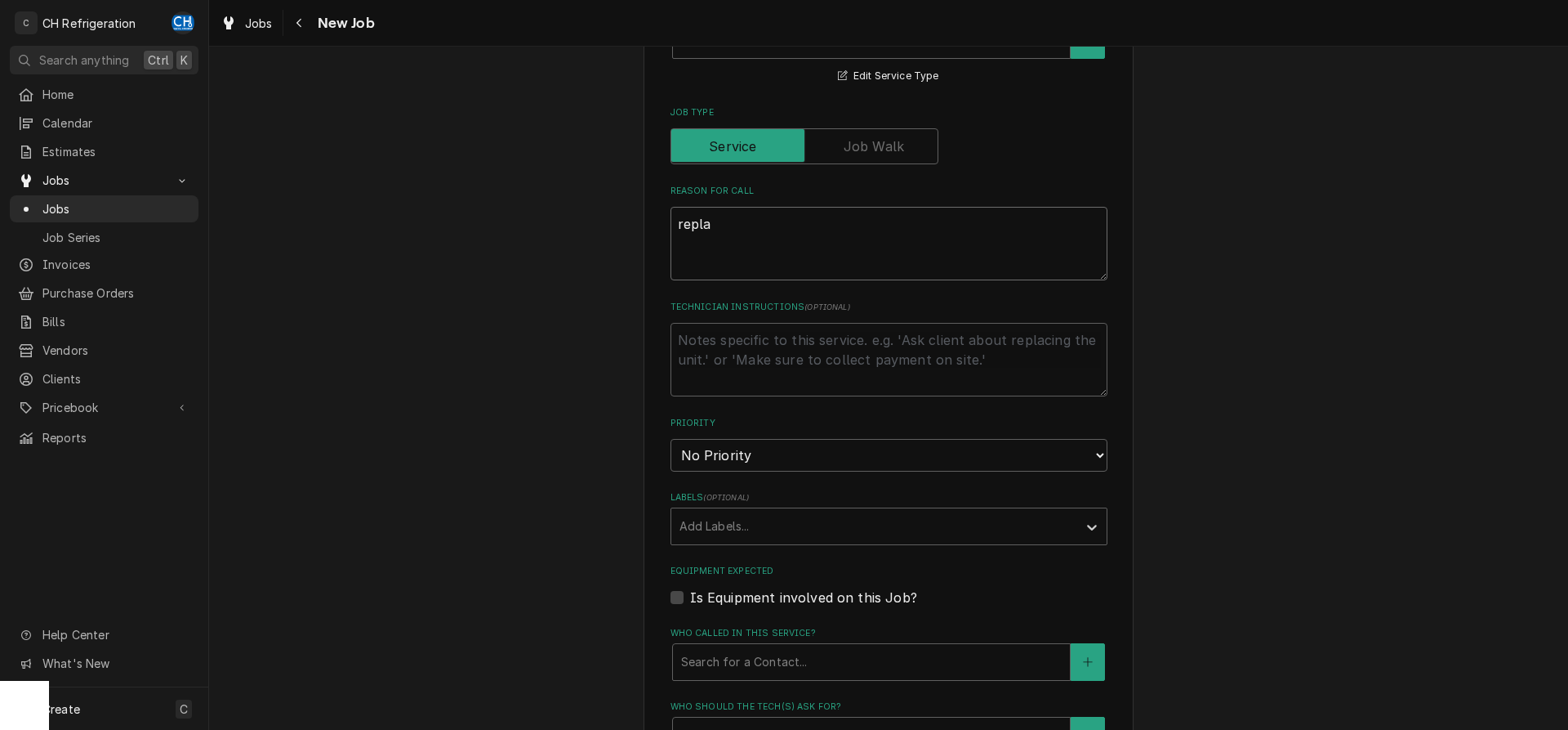
type textarea "x"
type textarea "replac"
type textarea "x"
type textarea "replace"
type textarea "x"
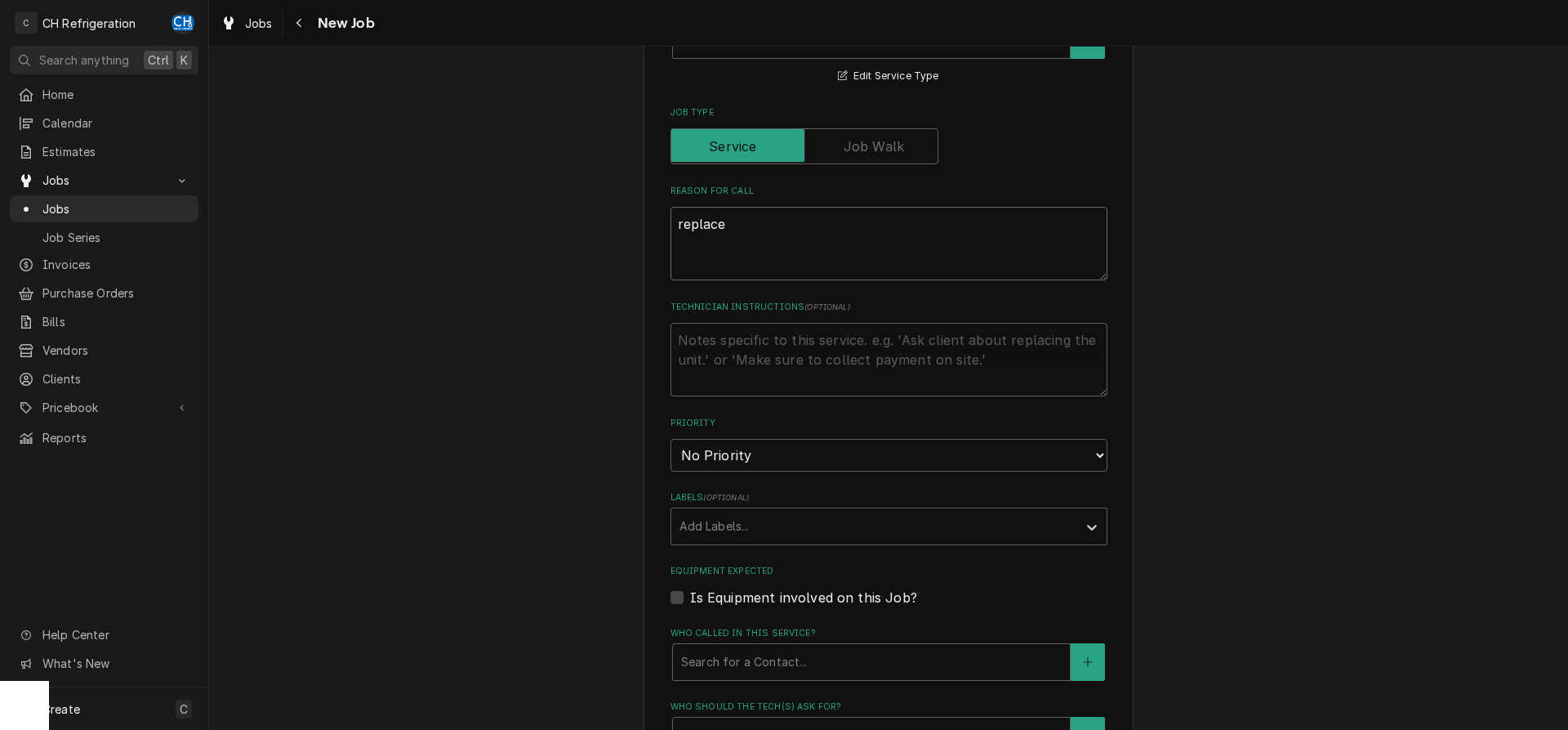
type textarea "replace"
type textarea "x"
type textarea "replace d"
type textarea "x"
type textarea "replace dr"
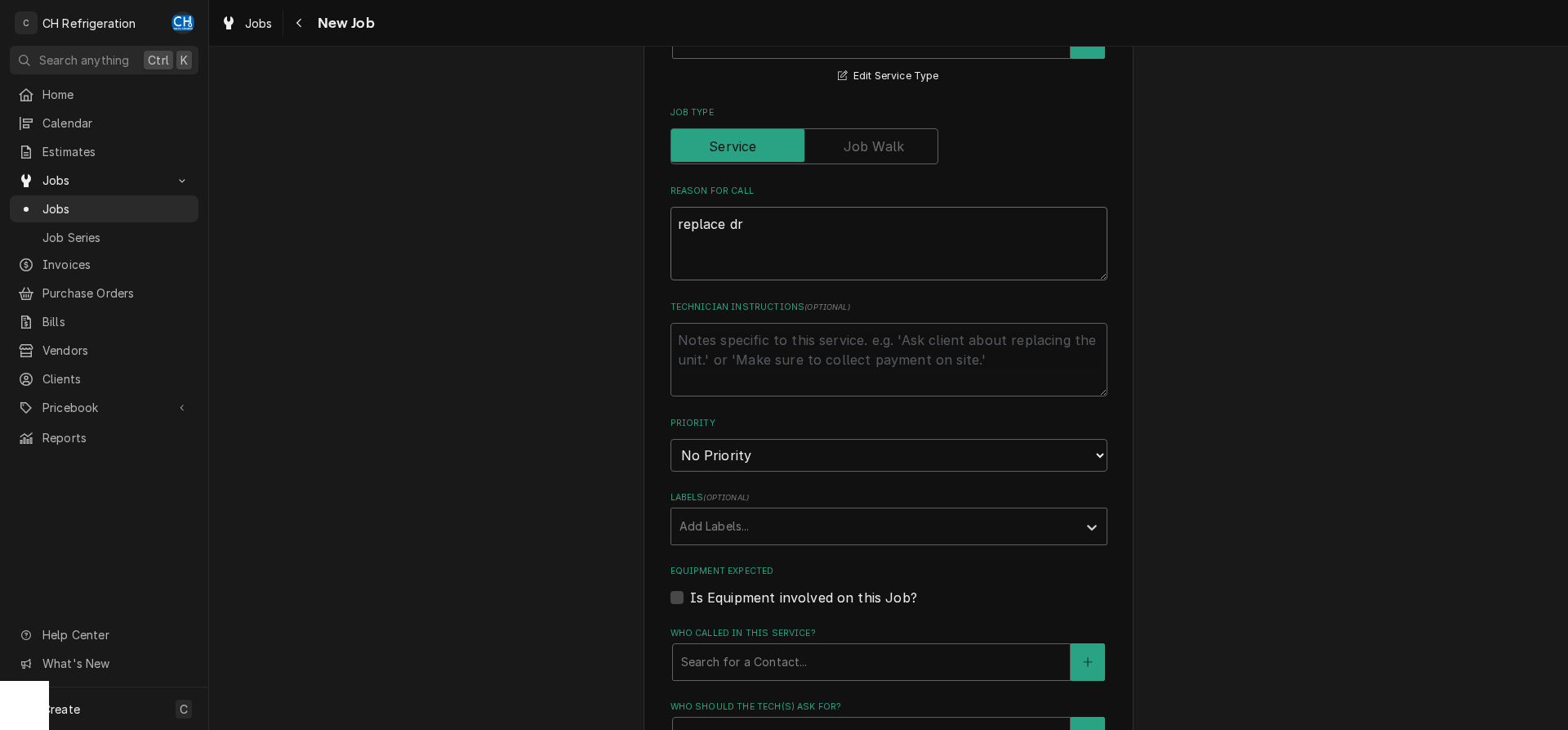
type textarea "x"
type textarea "replace dra"
type textarea "x"
type textarea "replace drai"
type textarea "x"
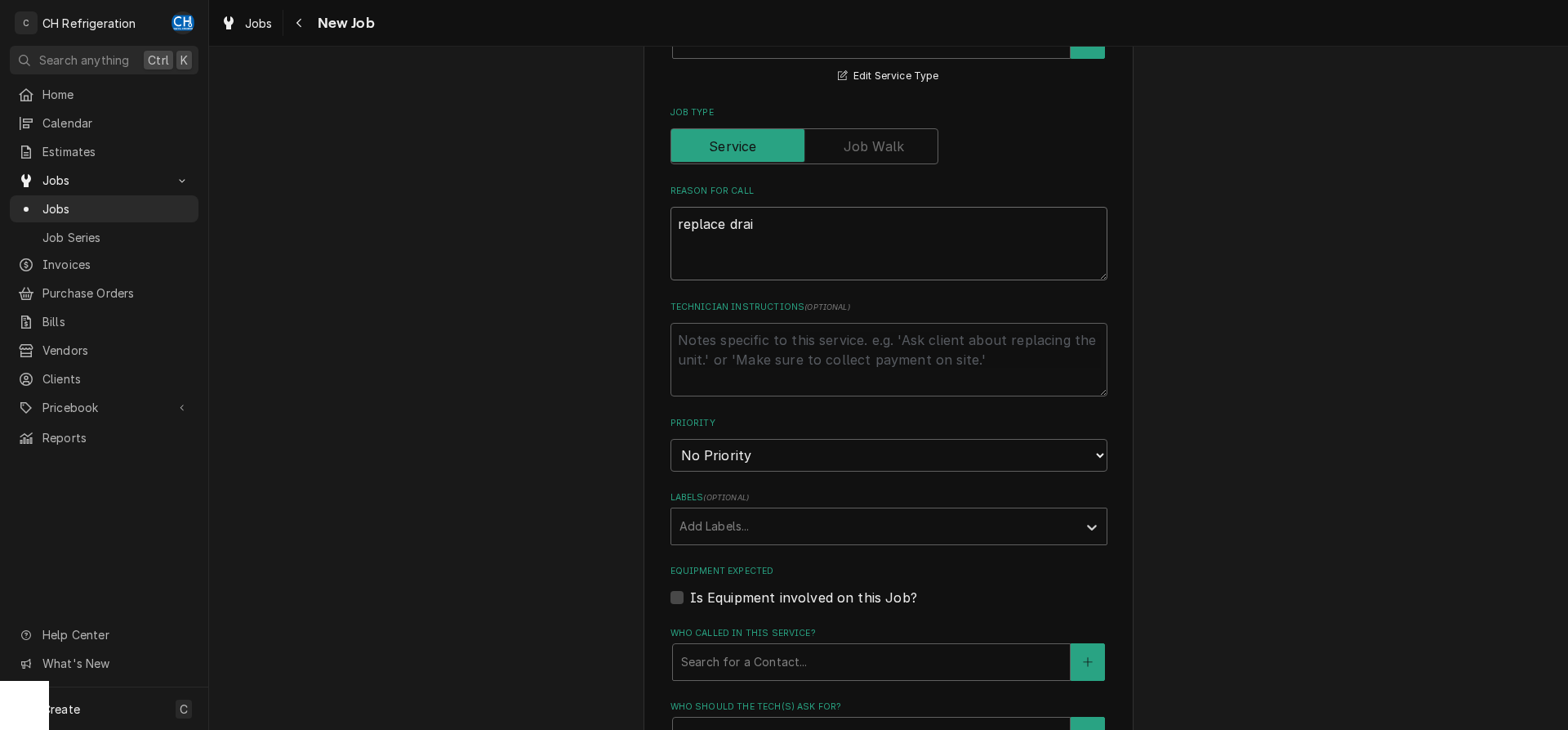
type textarea "replace drain"
type textarea "x"
type textarea "replace drain"
type textarea "x"
type textarea "replace drain p"
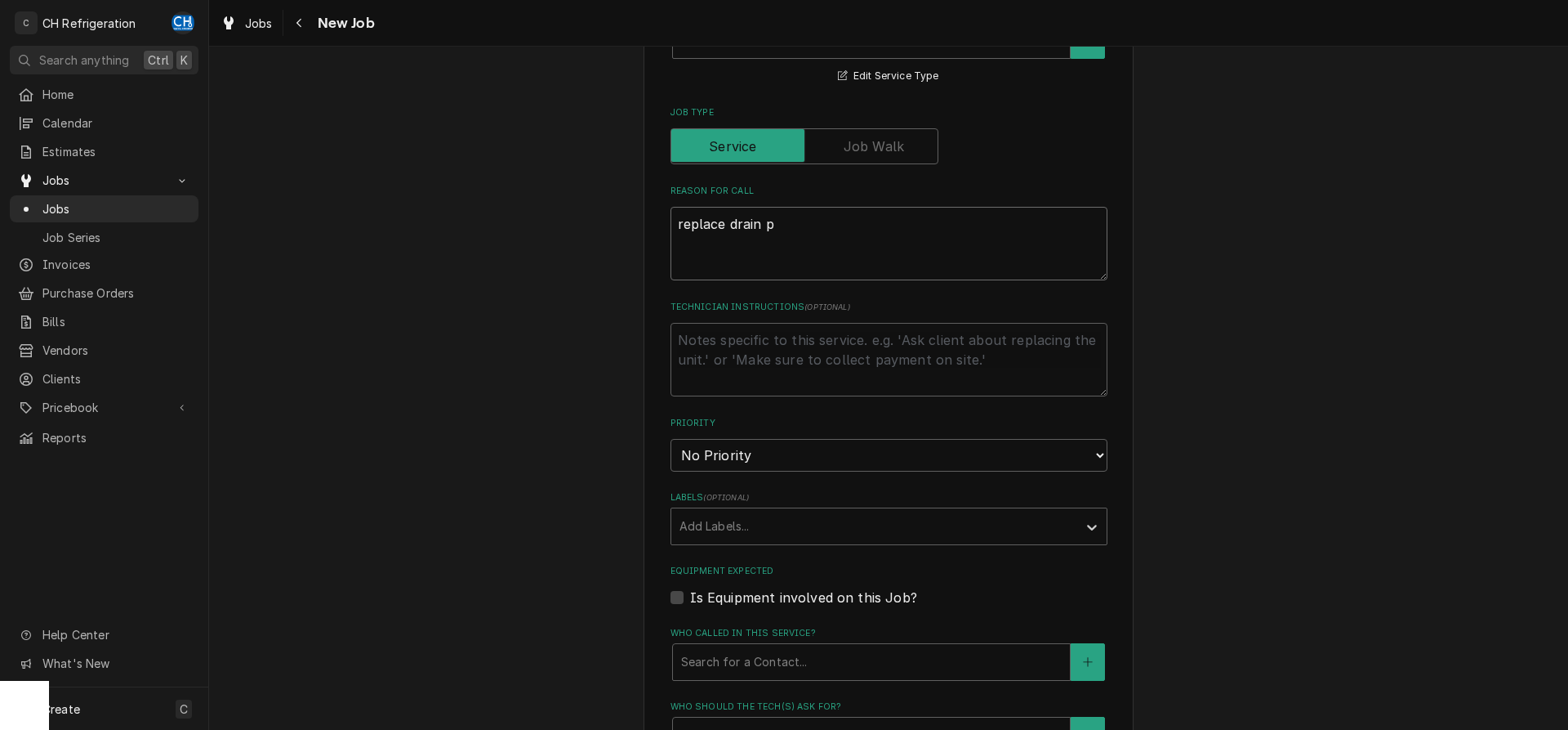
type textarea "x"
type textarea "replace drain pa"
type textarea "x"
type textarea "replace drain pan"
type textarea "x"
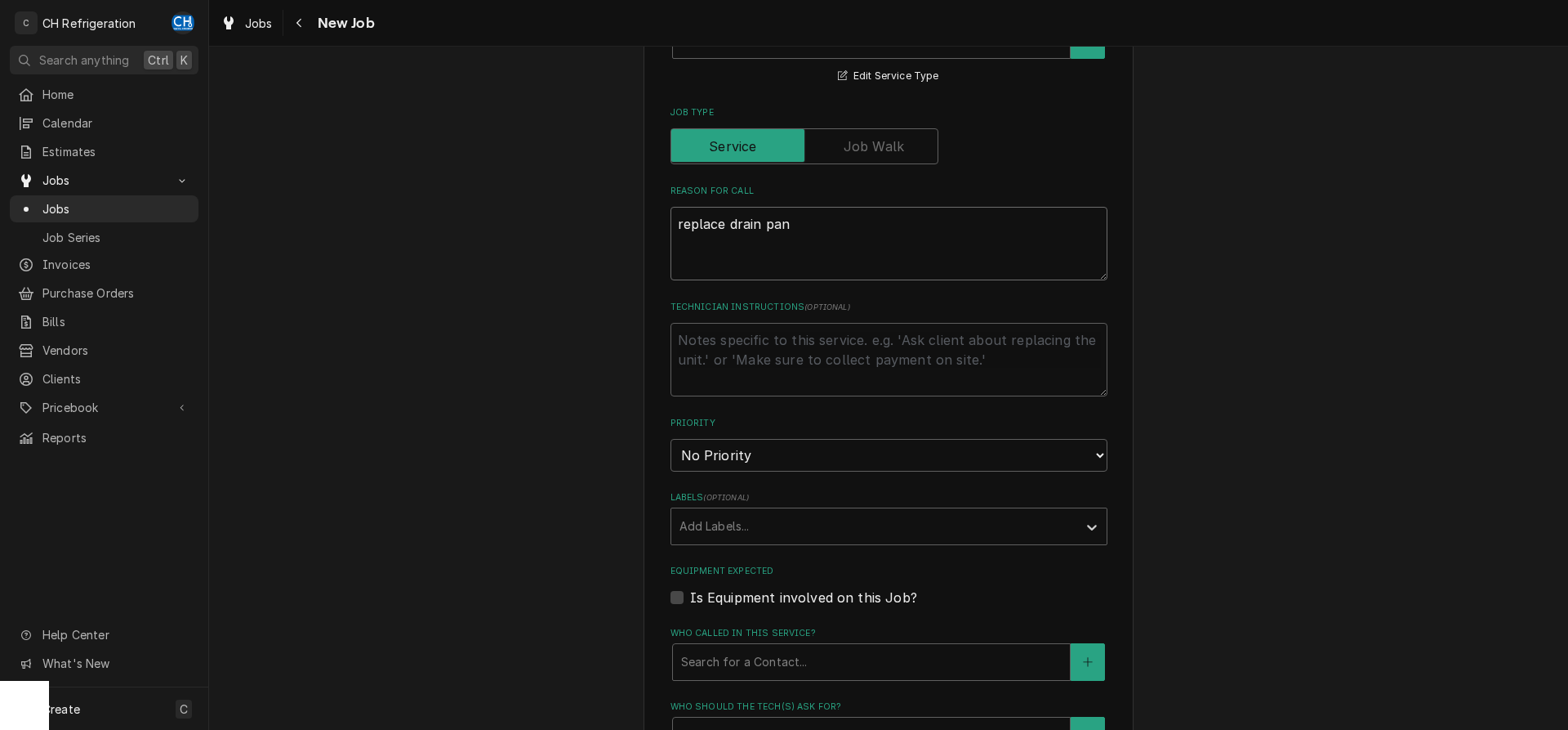
type textarea "replace drain pan"
type textarea "x"
type textarea "replace drain pan f"
type textarea "x"
type textarea "replace drain pan fo"
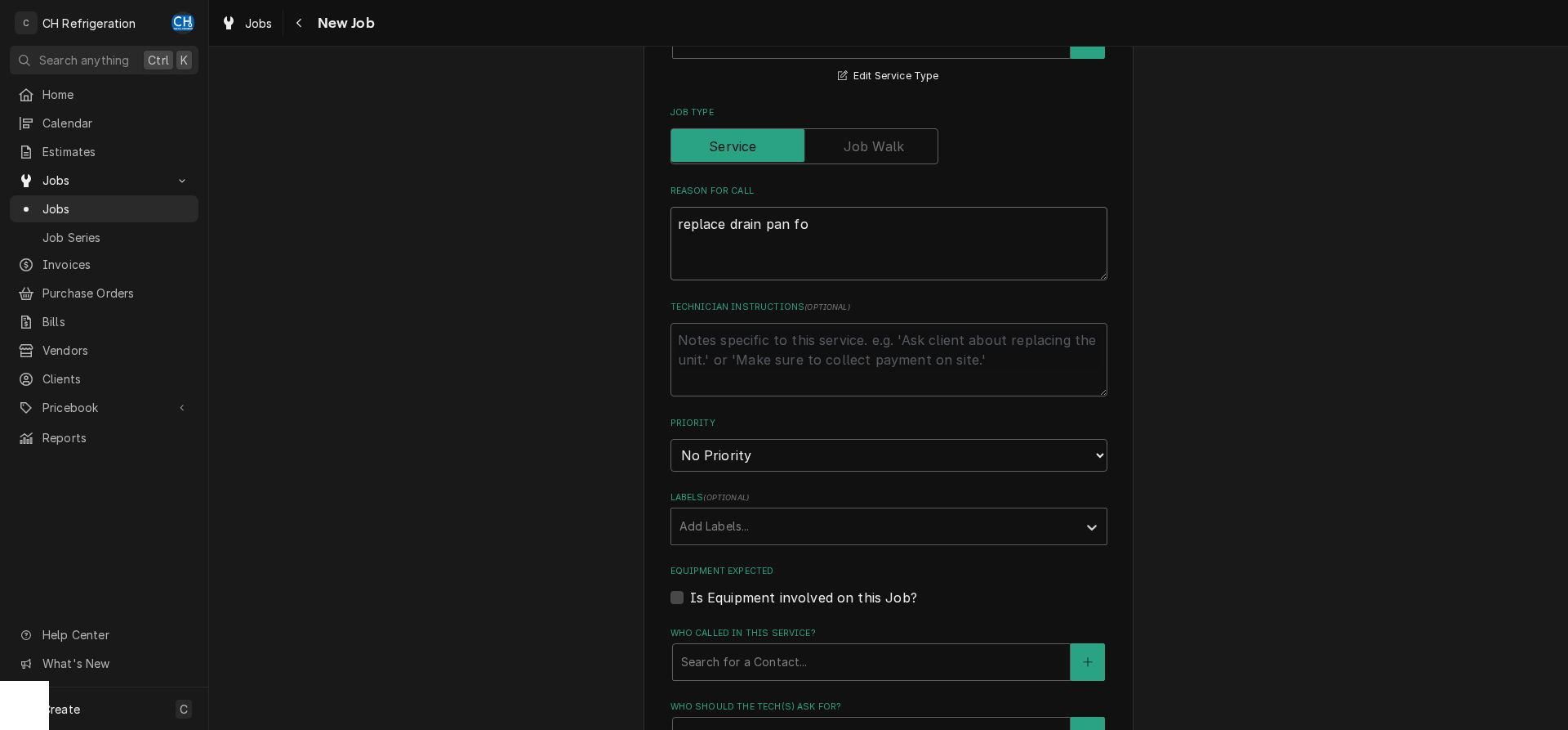
type textarea "x"
type textarea "replace drain pan for"
type textarea "x"
type textarea "replace drain pan for"
type textarea "x"
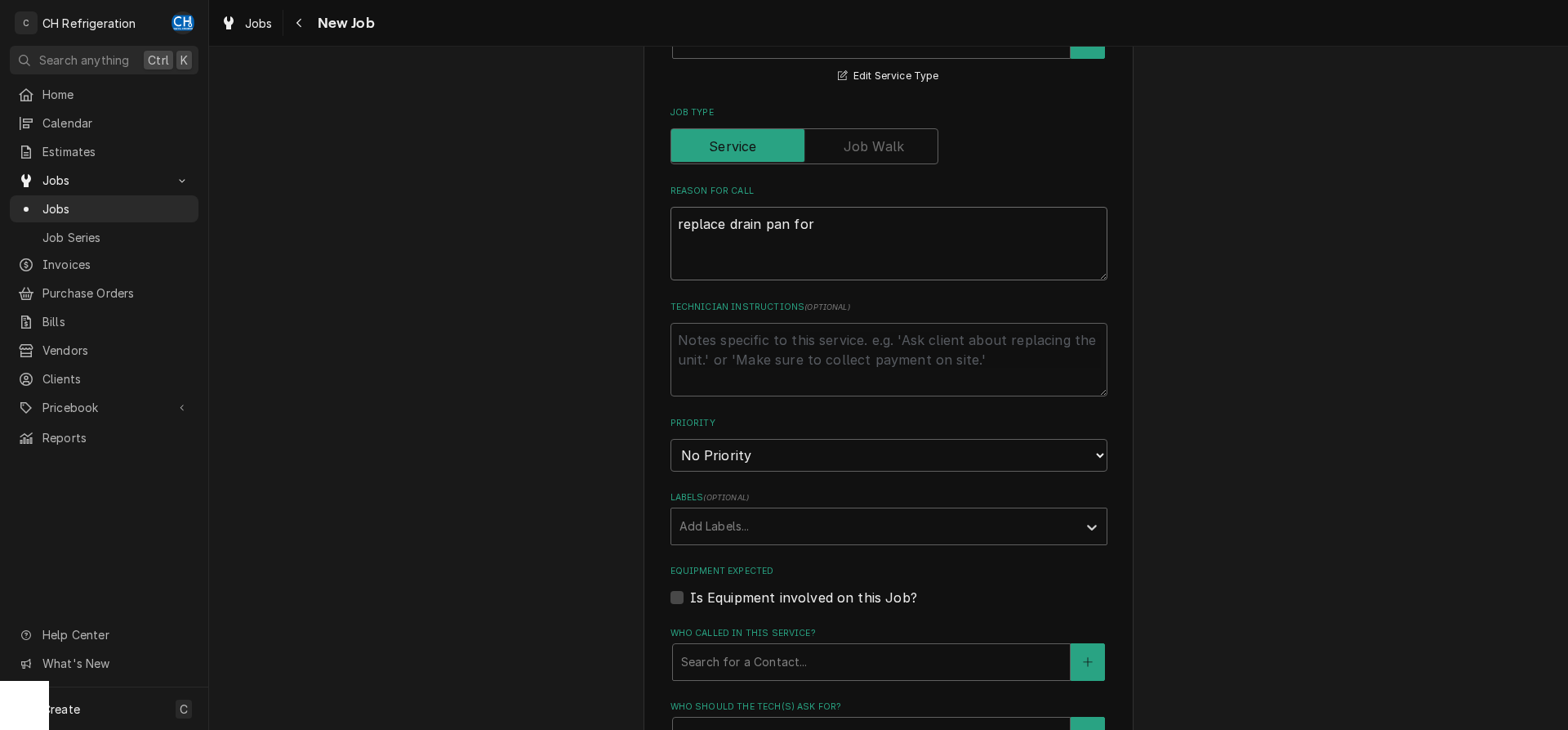
type textarea "replace drain pan for w"
type textarea "x"
type textarea "replace drain pan for wa"
type textarea "x"
type textarea "replace drain pan for wal"
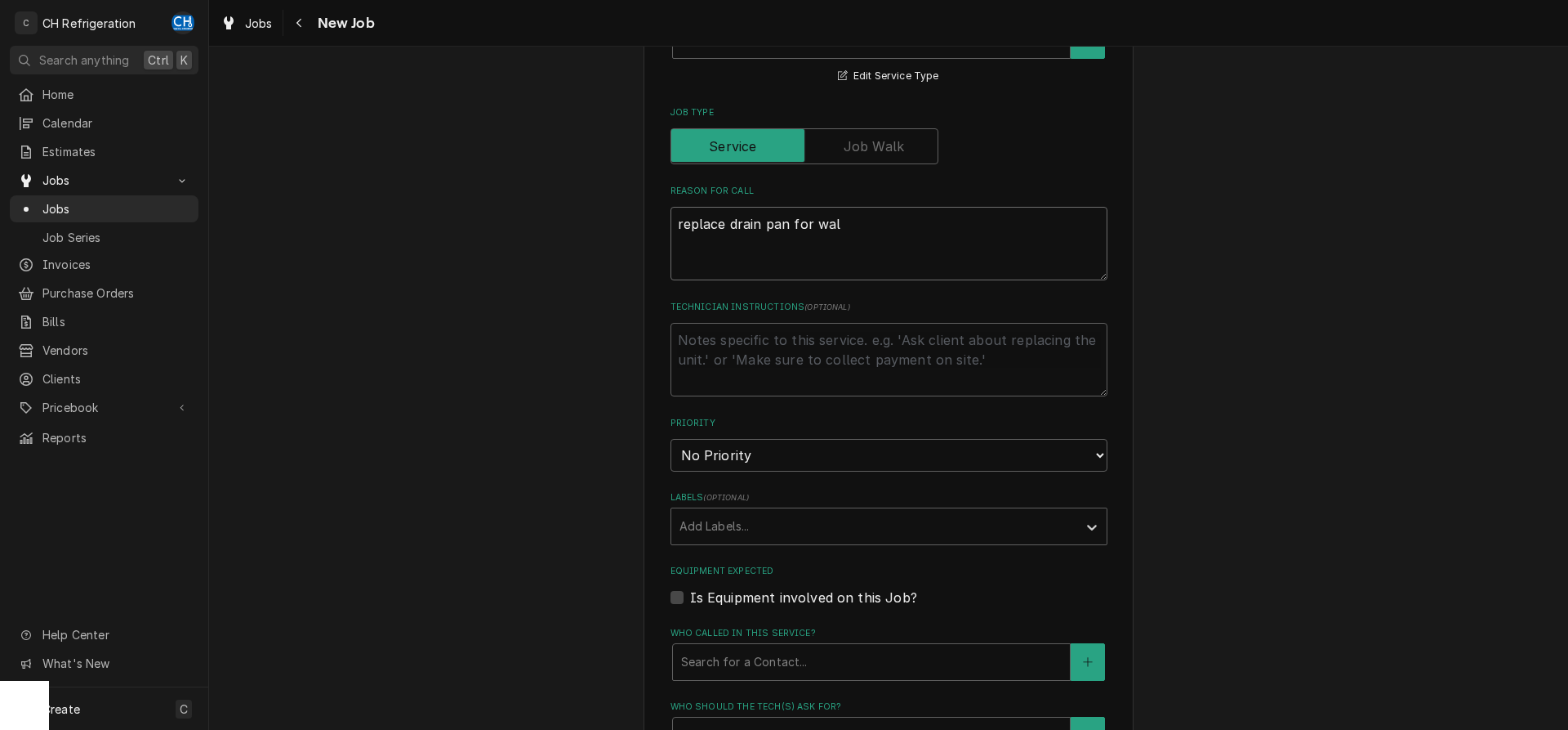
type textarea "x"
type textarea "replace drain pan for walk"
type textarea "x"
type textarea "replace drain pan for walk-"
type textarea "x"
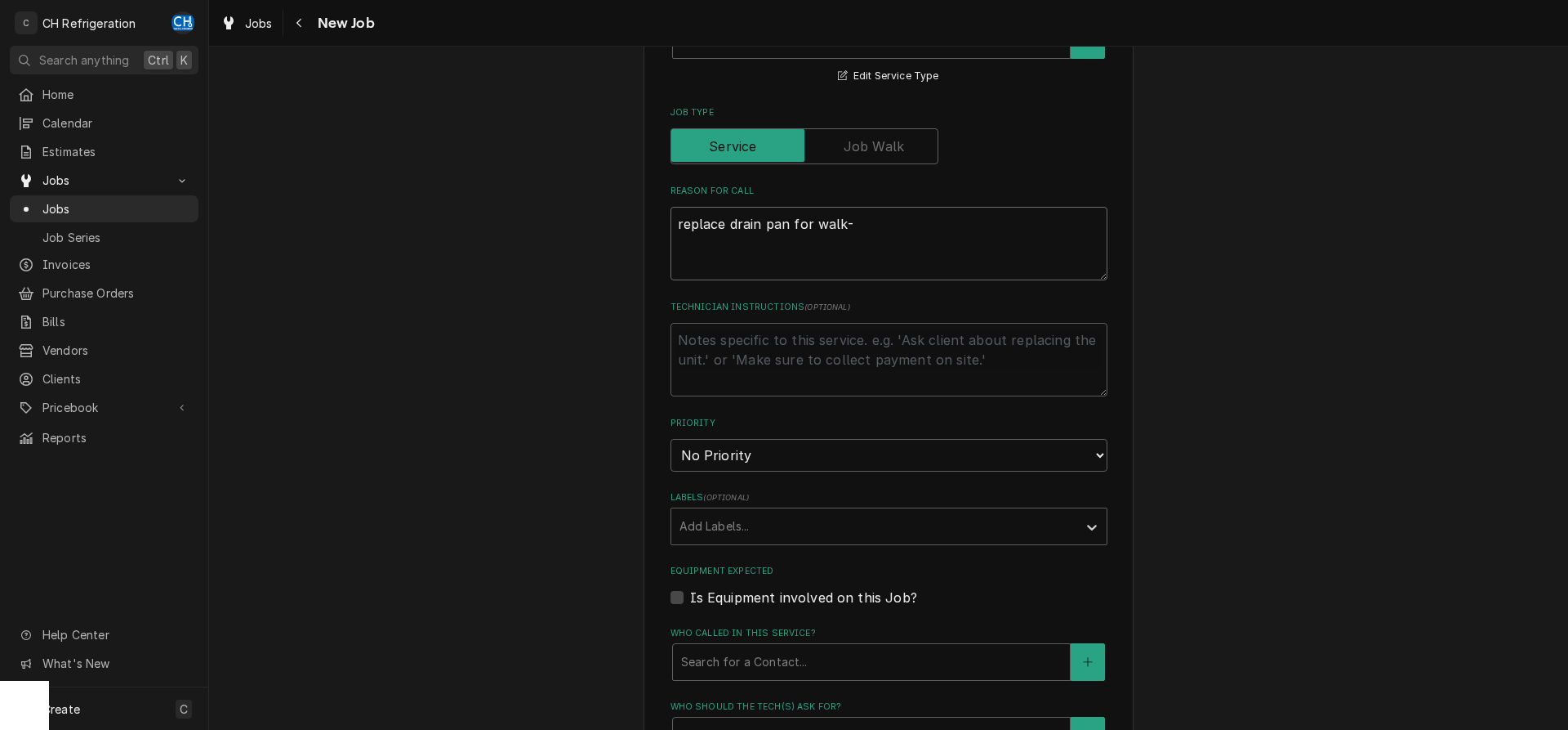
type textarea "replace drain pan for walk-i"
type textarea "x"
type textarea "replace drain pan for walk-in"
type textarea "x"
type textarea "replace drain pan for walk-in"
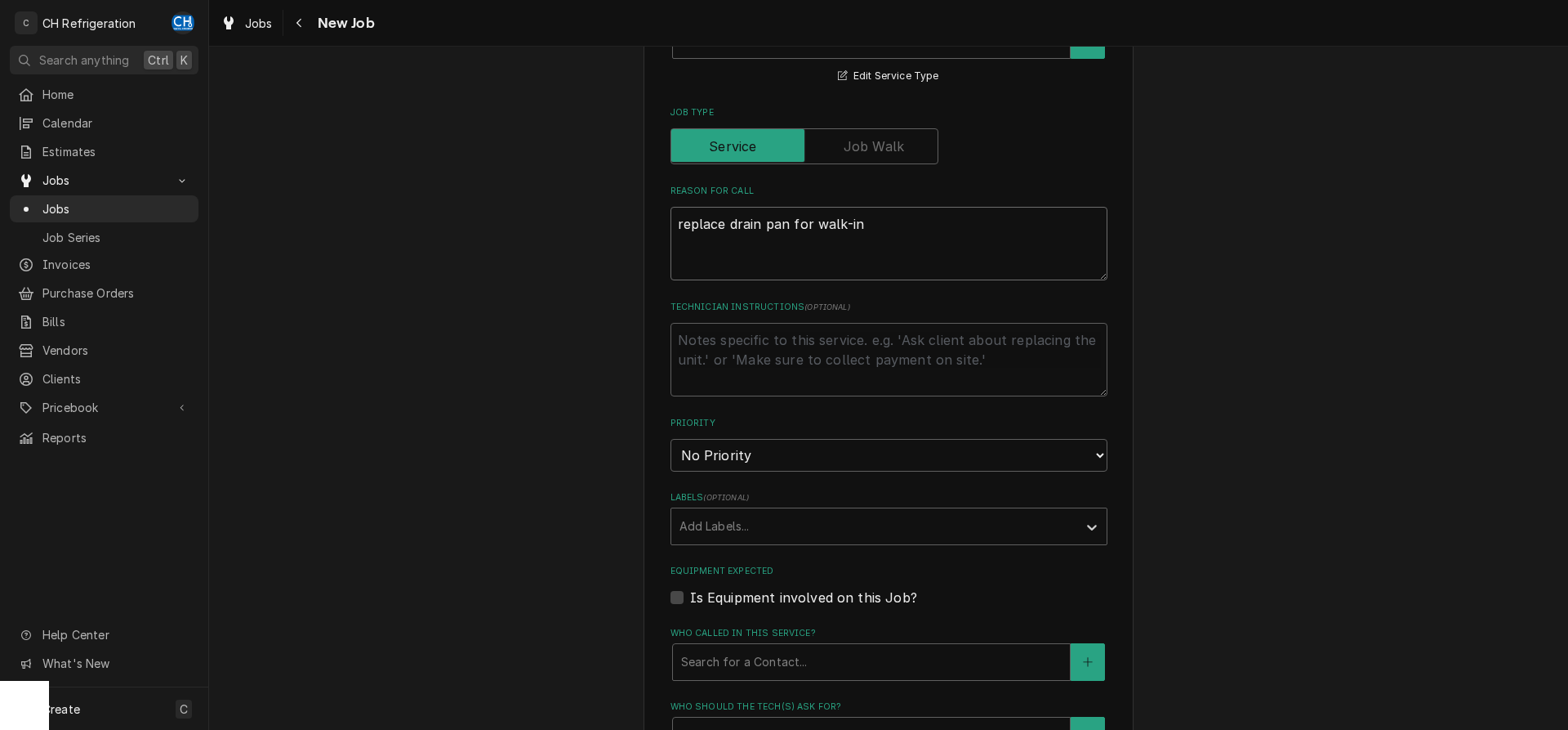
type textarea "x"
type textarea "replace drain pan for walk-in c"
type textarea "x"
type textarea "replace drain pan for walk-in co"
type textarea "x"
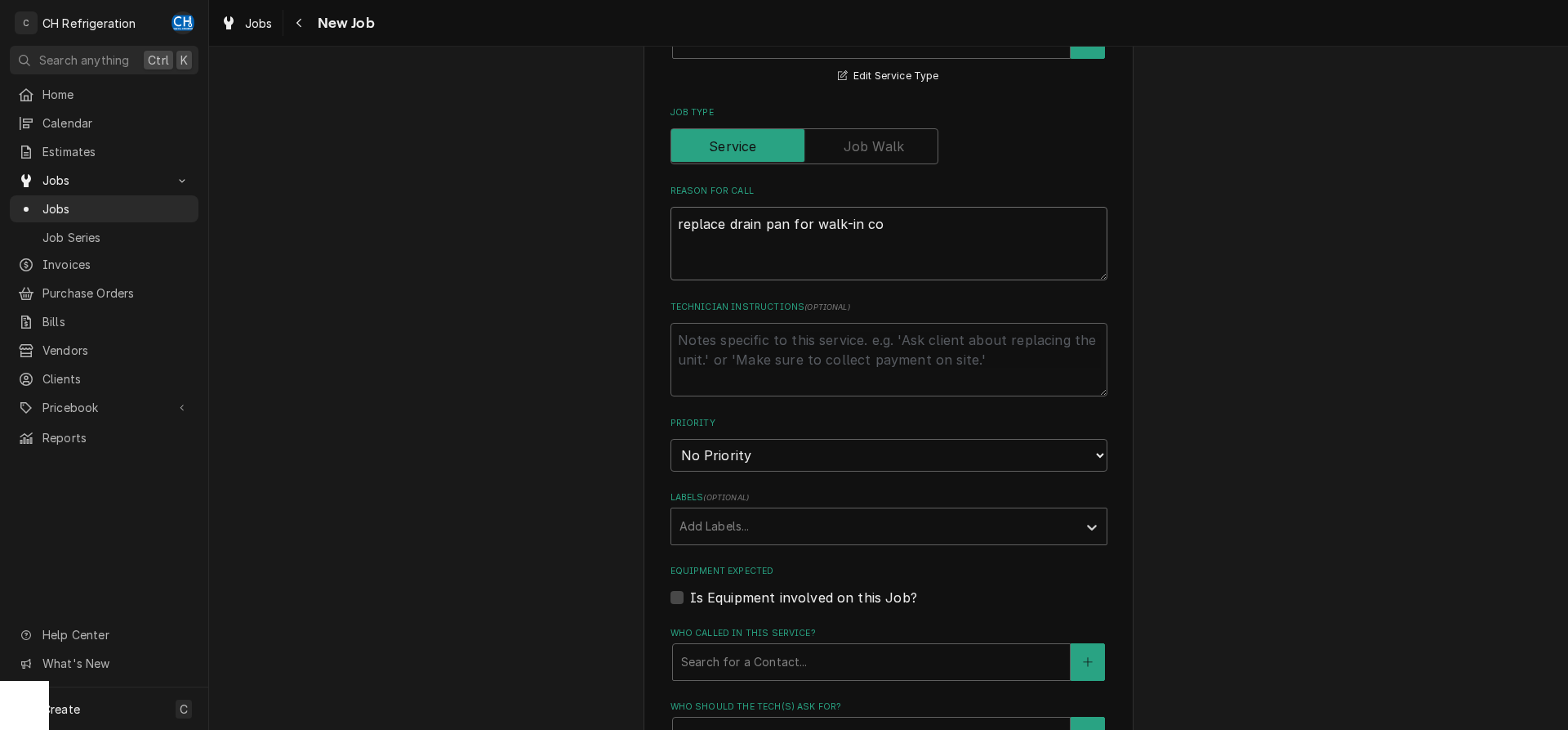
type textarea "replace drain pan for walk-in coo"
type textarea "x"
type textarea "replace drain pan for walk-in cool"
type textarea "x"
type textarea "replace drain pan for walk-in coole"
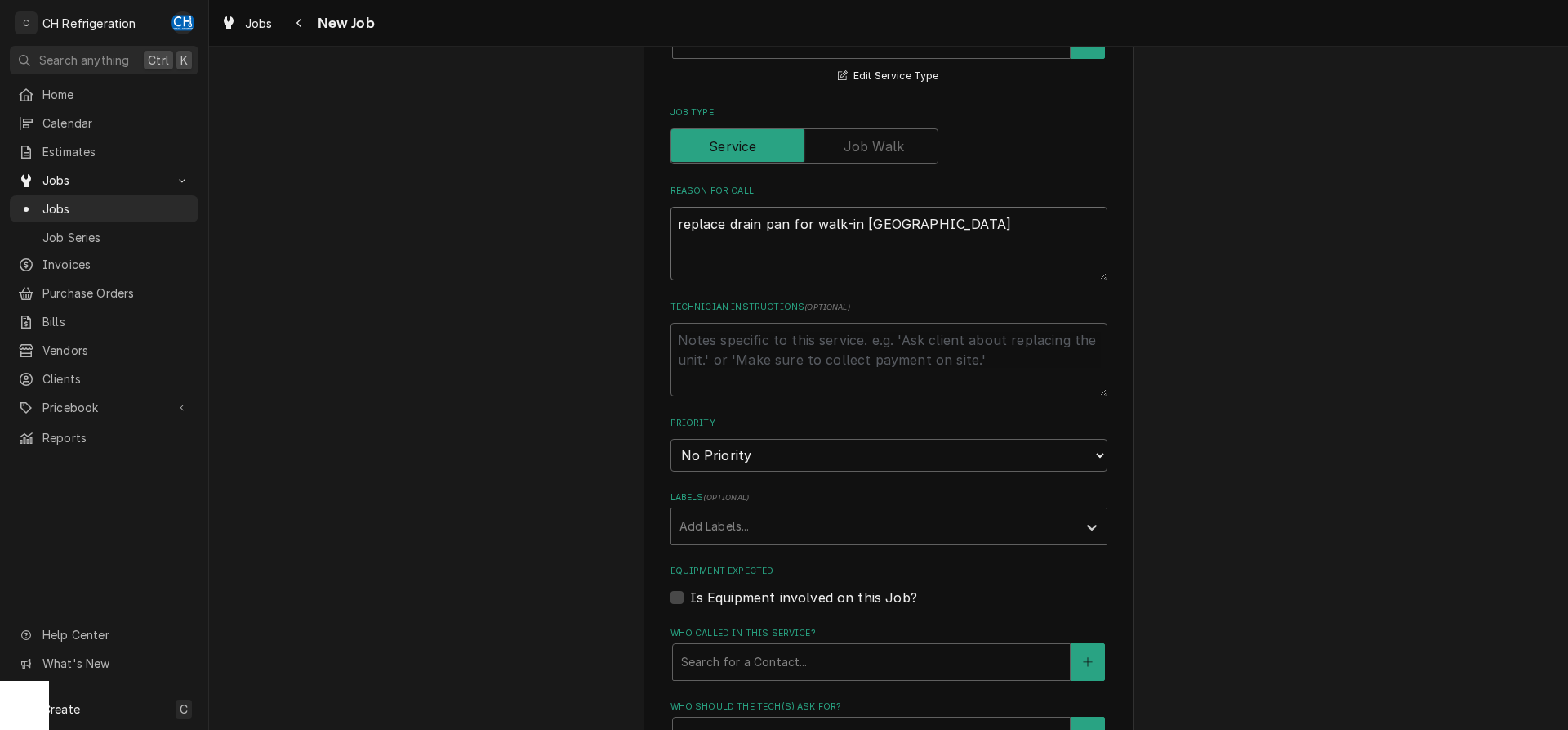
type textarea "x"
type textarea "replace drain pan for walk-in cooler"
type textarea "x"
type textarea "replace drain pan for walk-in cooler"
type textarea "x"
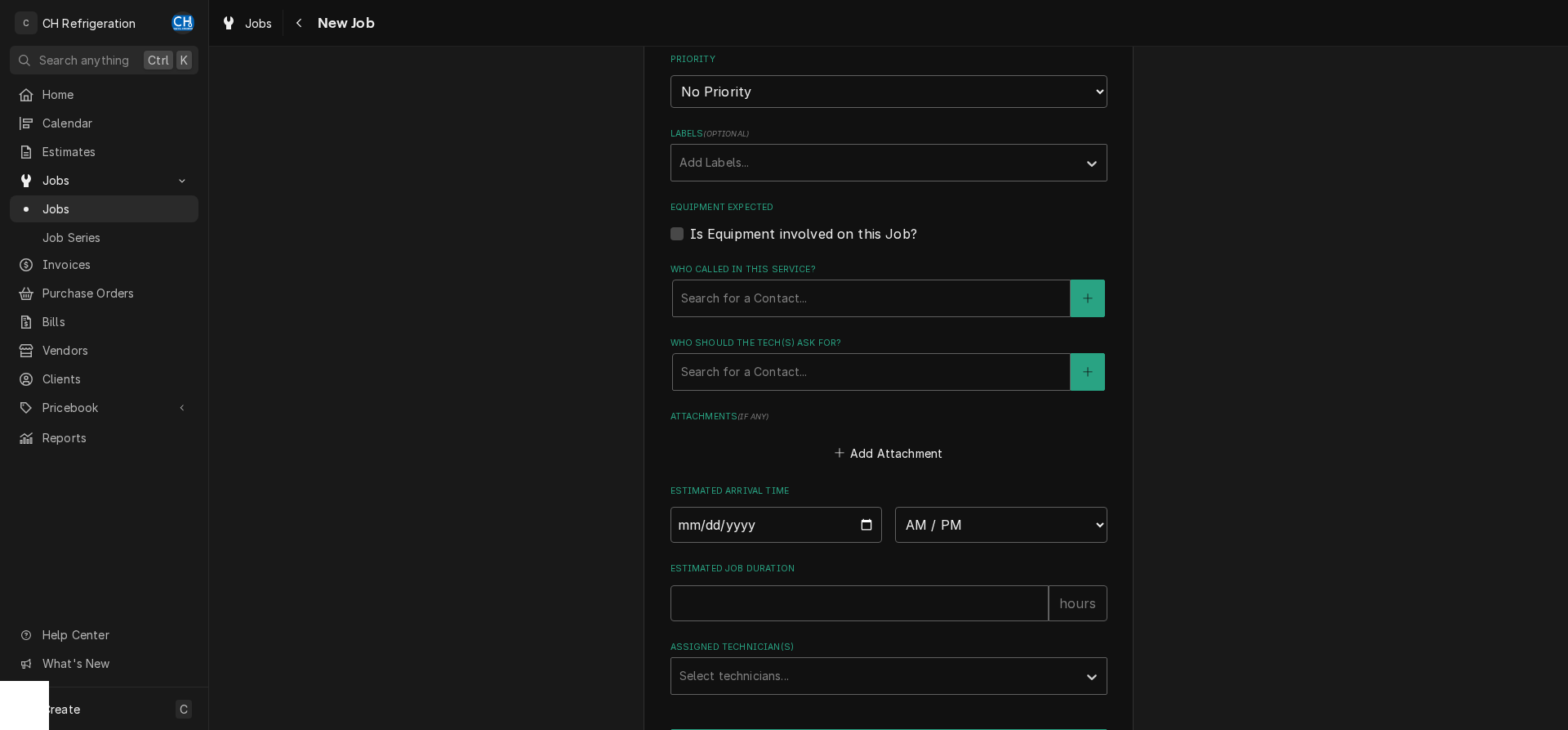
scroll to position [917, 0]
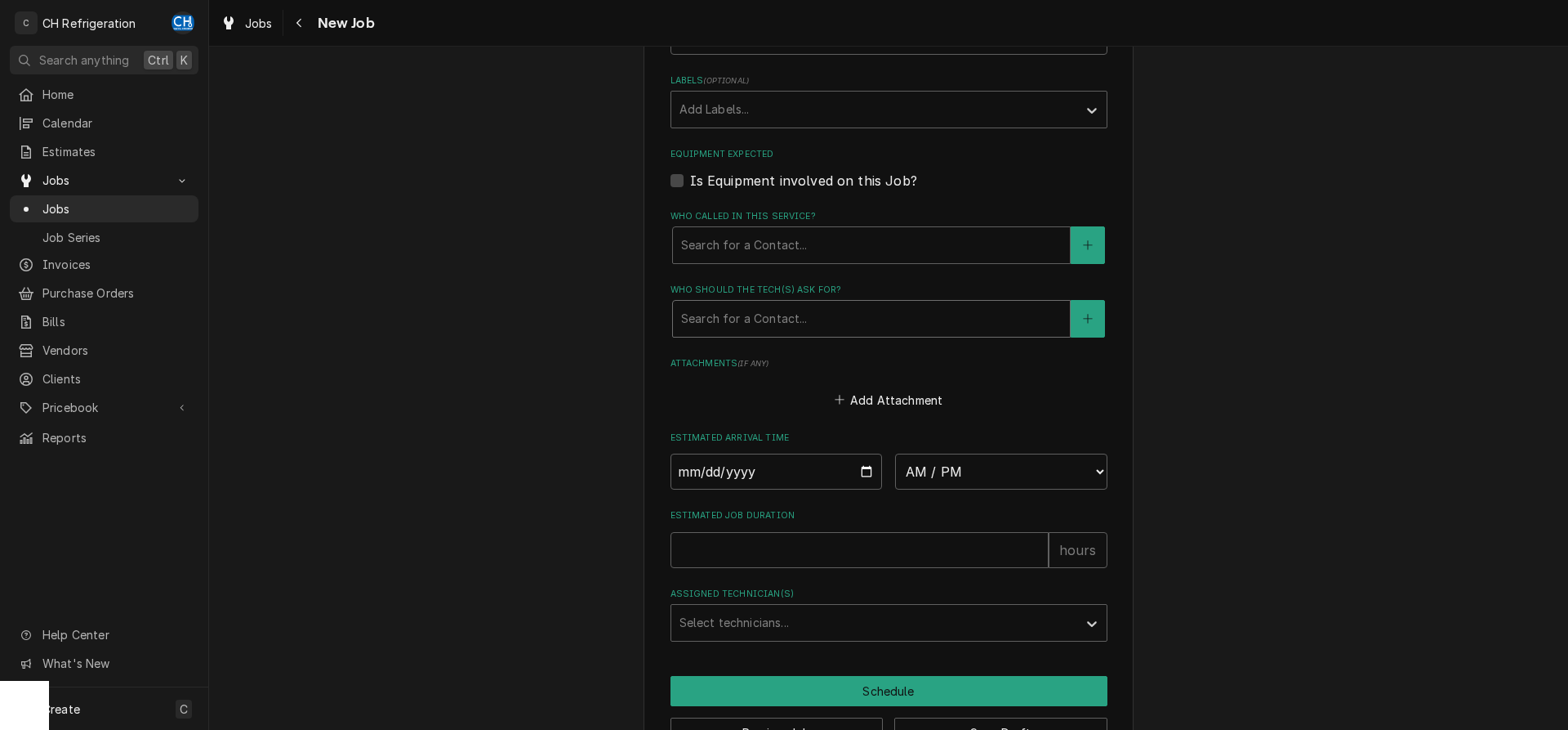
type textarea "replace drain pan for walk-in cooler"
click at [792, 322] on div "Who should the tech(s) ask for?" at bounding box center [872, 319] width 380 height 30
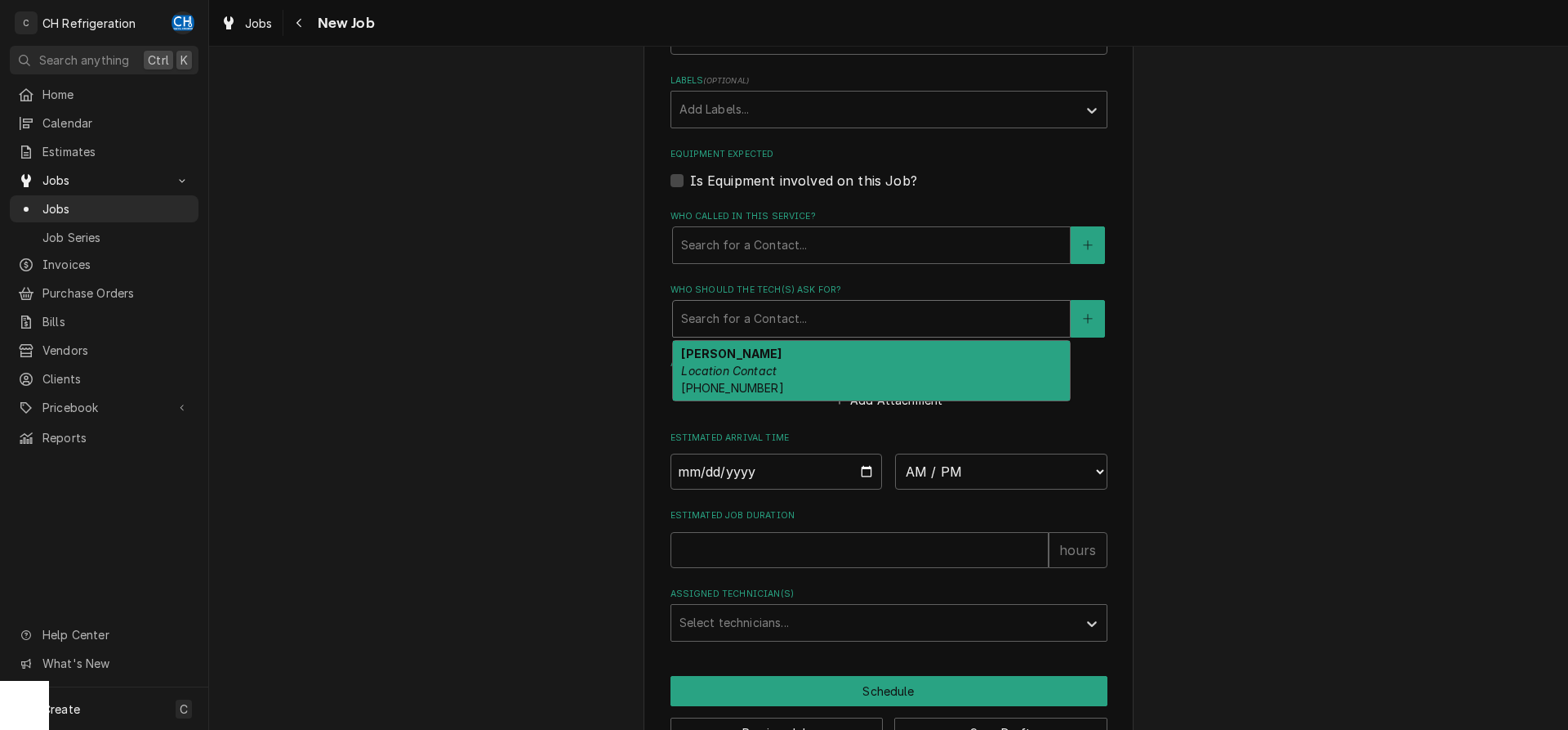
click at [782, 363] on div "Jannette Location Contact (323) 270-9524" at bounding box center [872, 371] width 397 height 60
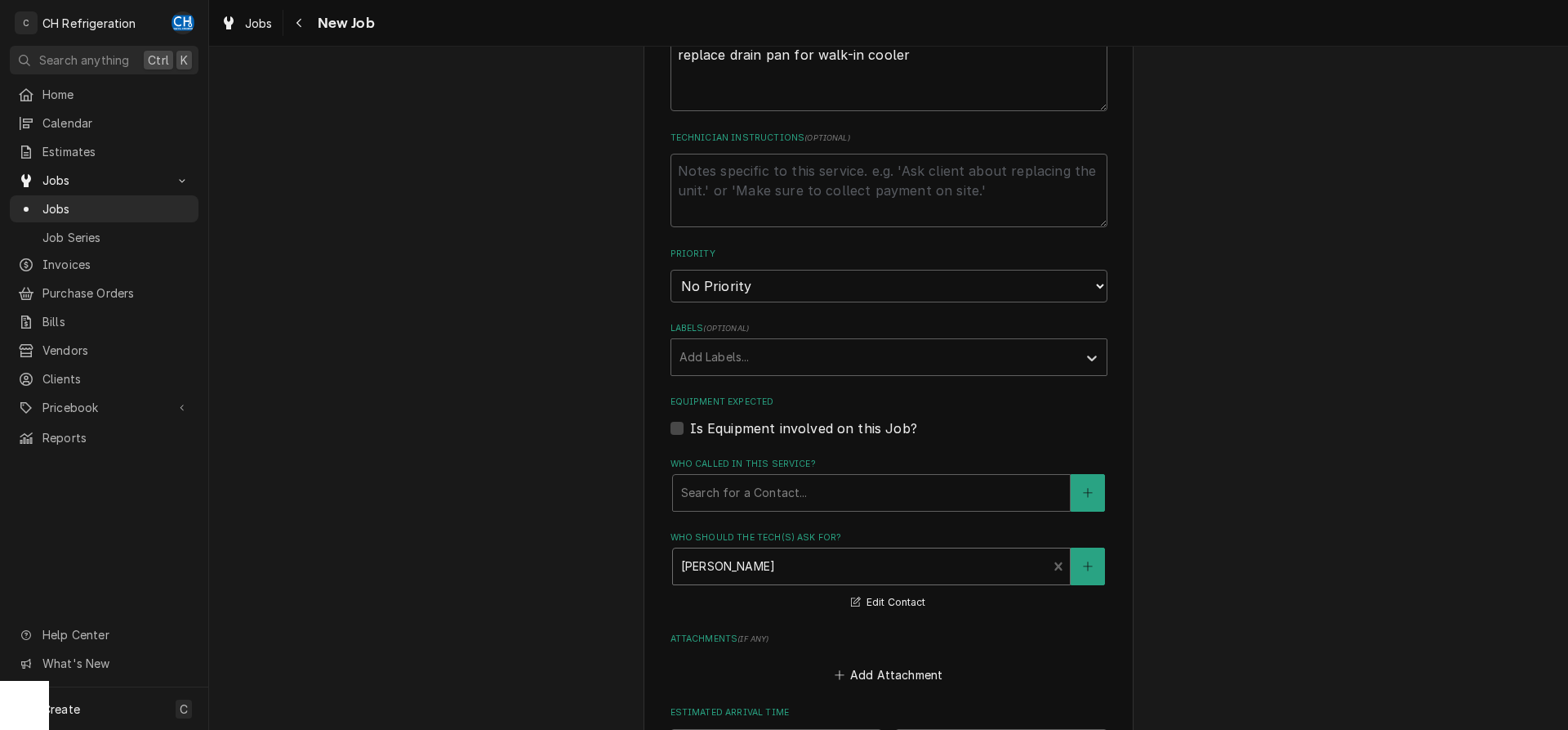
scroll to position [750, 0]
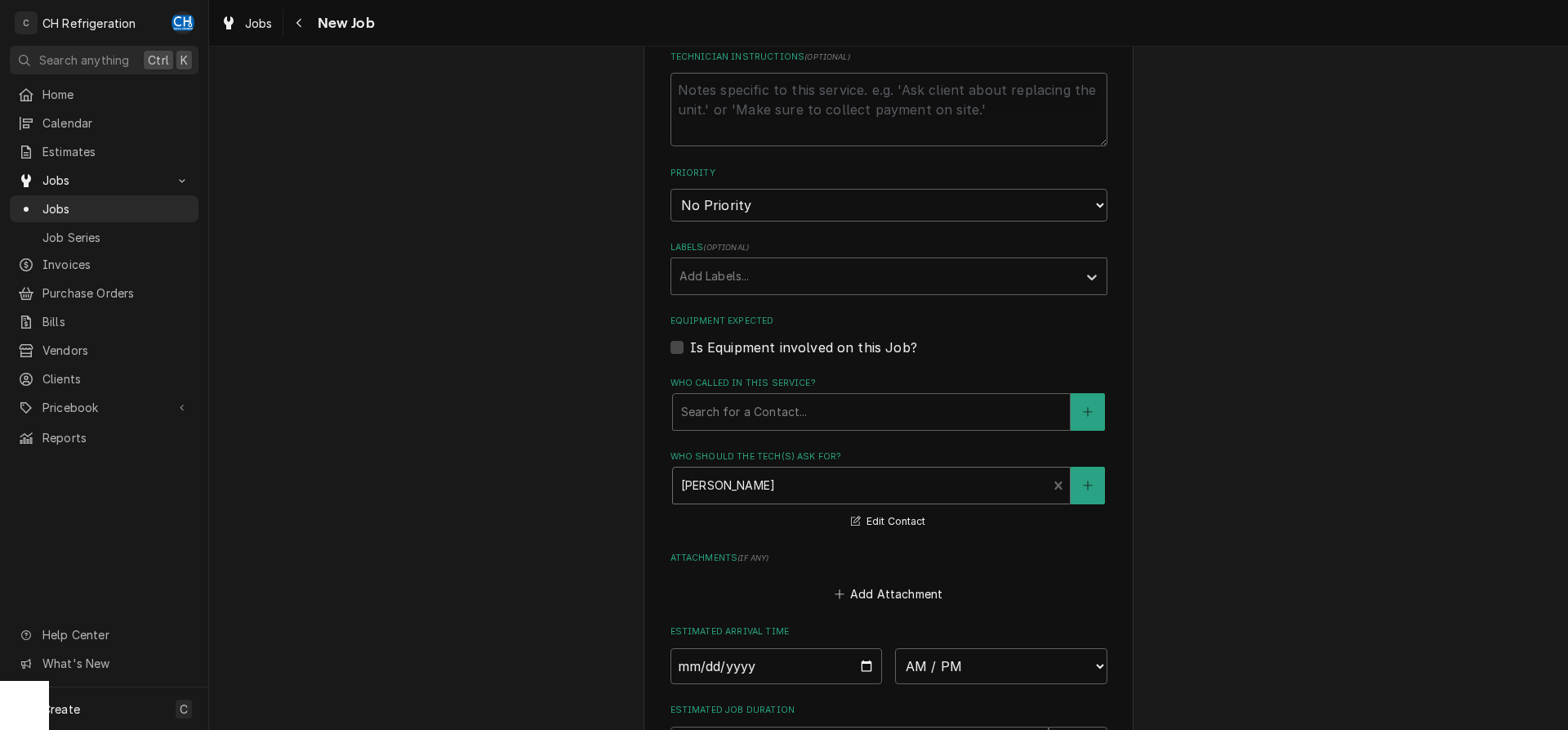
drag, startPoint x: 800, startPoint y: 490, endPoint x: 806, endPoint y: 483, distance: 9.2
click at [801, 486] on div "Who should the tech(s) ask for?" at bounding box center [861, 485] width 358 height 30
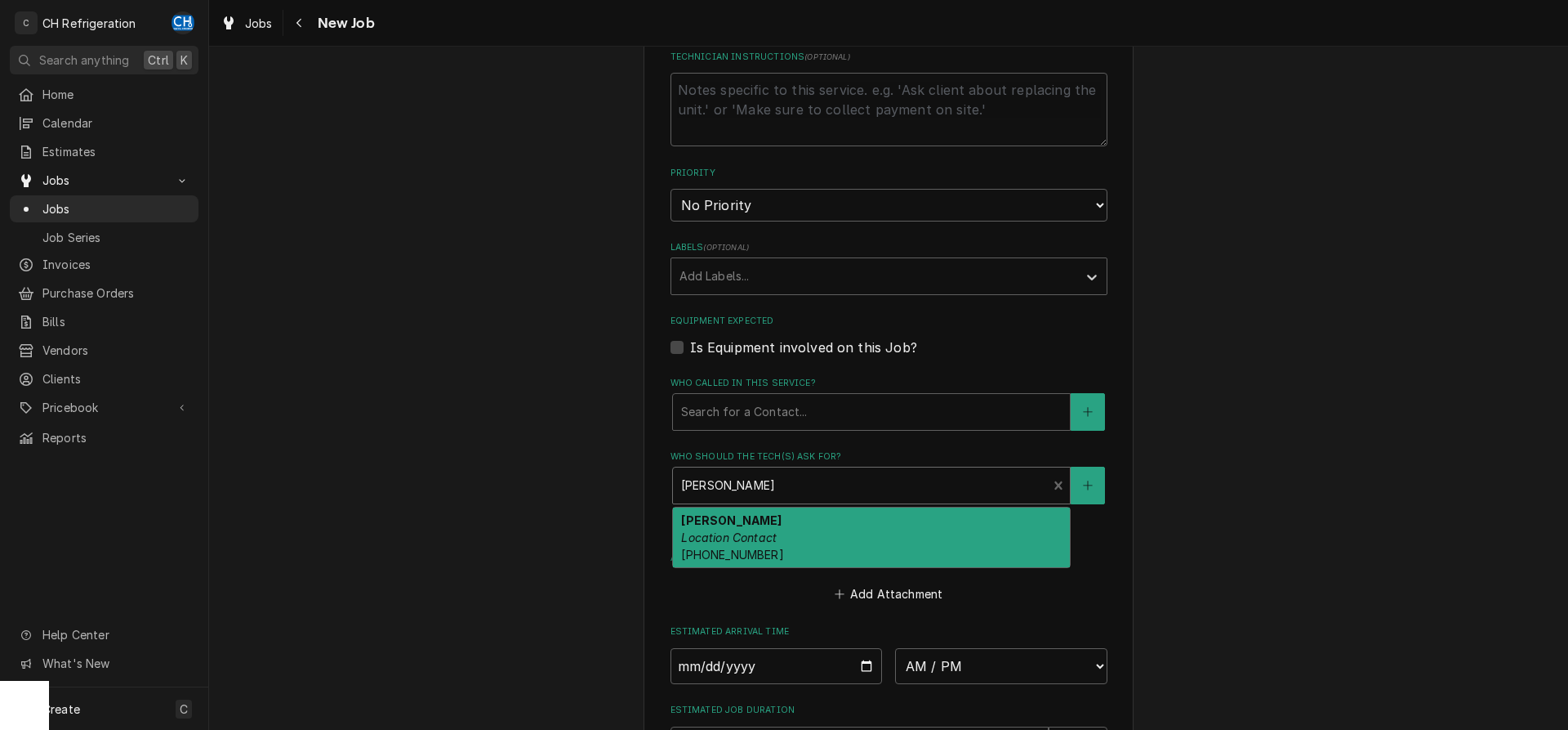
click at [834, 513] on div "Jannette Location Contact (323) 270-9524" at bounding box center [872, 537] width 397 height 60
type textarea "x"
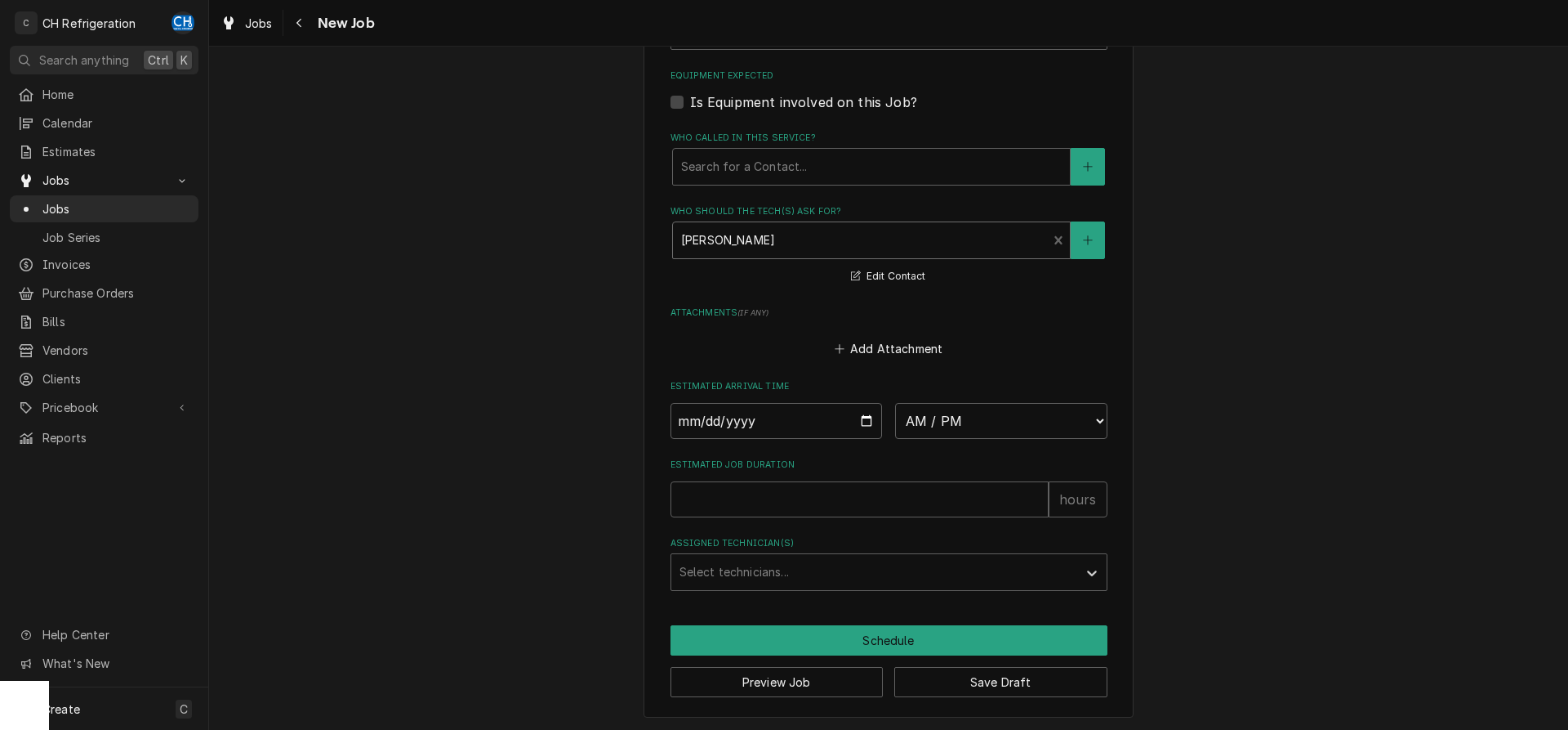
scroll to position [996, 0]
click at [862, 420] on input "Date" at bounding box center [777, 420] width 212 height 36
type input "2025-10-14"
click at [895, 402] on select "AM / PM 6:00 AM 6:15 AM 6:30 AM 6:45 AM 7:00 AM 7:15 AM 7:30 AM 7:45 AM 8:00 AM…" at bounding box center [1001, 420] width 212 height 36
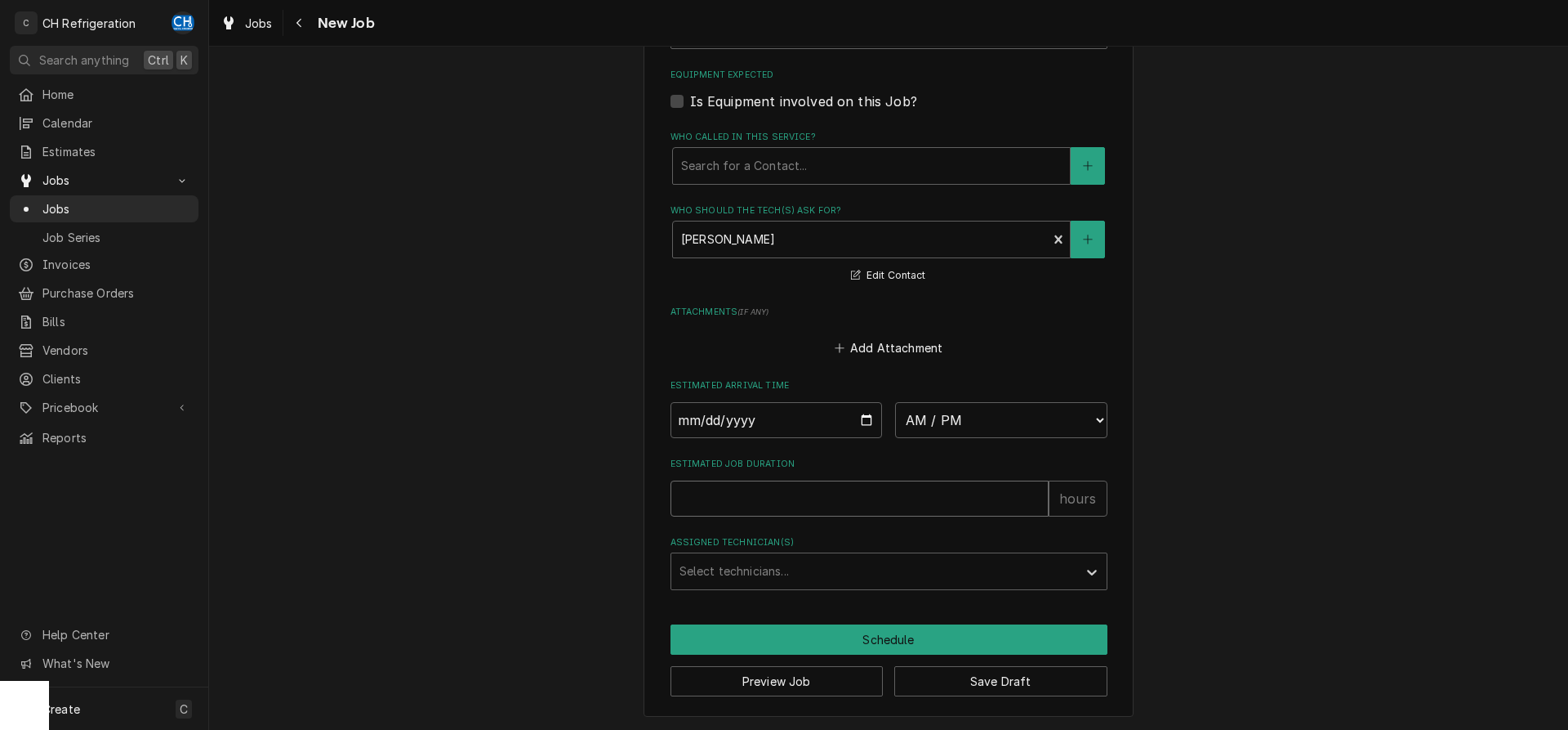
click at [787, 513] on input "Estimated Job Duration" at bounding box center [859, 498] width 378 height 36
click at [811, 489] on input "Estimated Job Duration" at bounding box center [859, 498] width 378 height 36
type textarea "x"
type input "4"
type textarea "x"
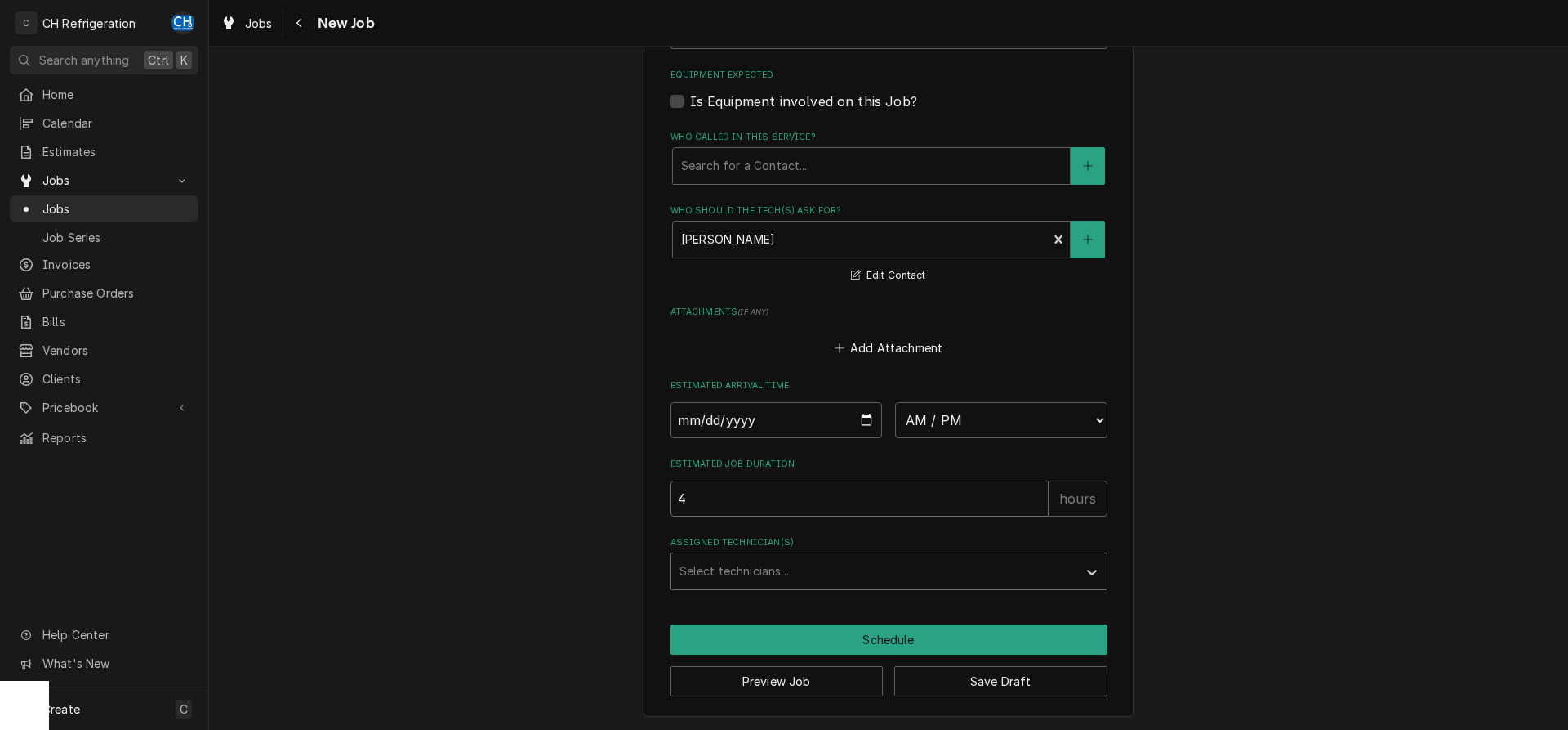
type input "4"
click at [756, 569] on div "Assigned Technician(s)" at bounding box center [874, 571] width 390 height 30
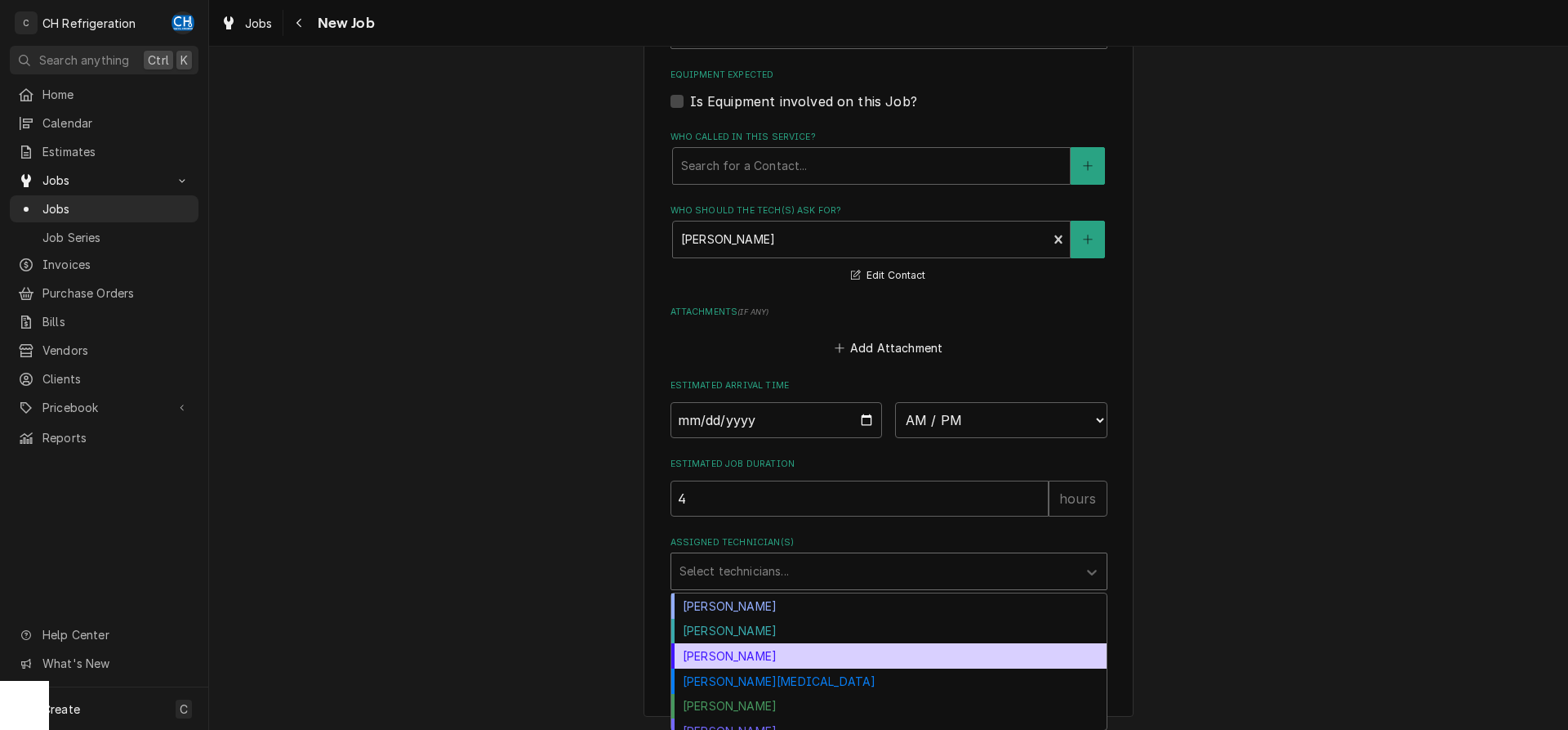
click at [750, 664] on div "[PERSON_NAME]" at bounding box center [888, 655] width 435 height 25
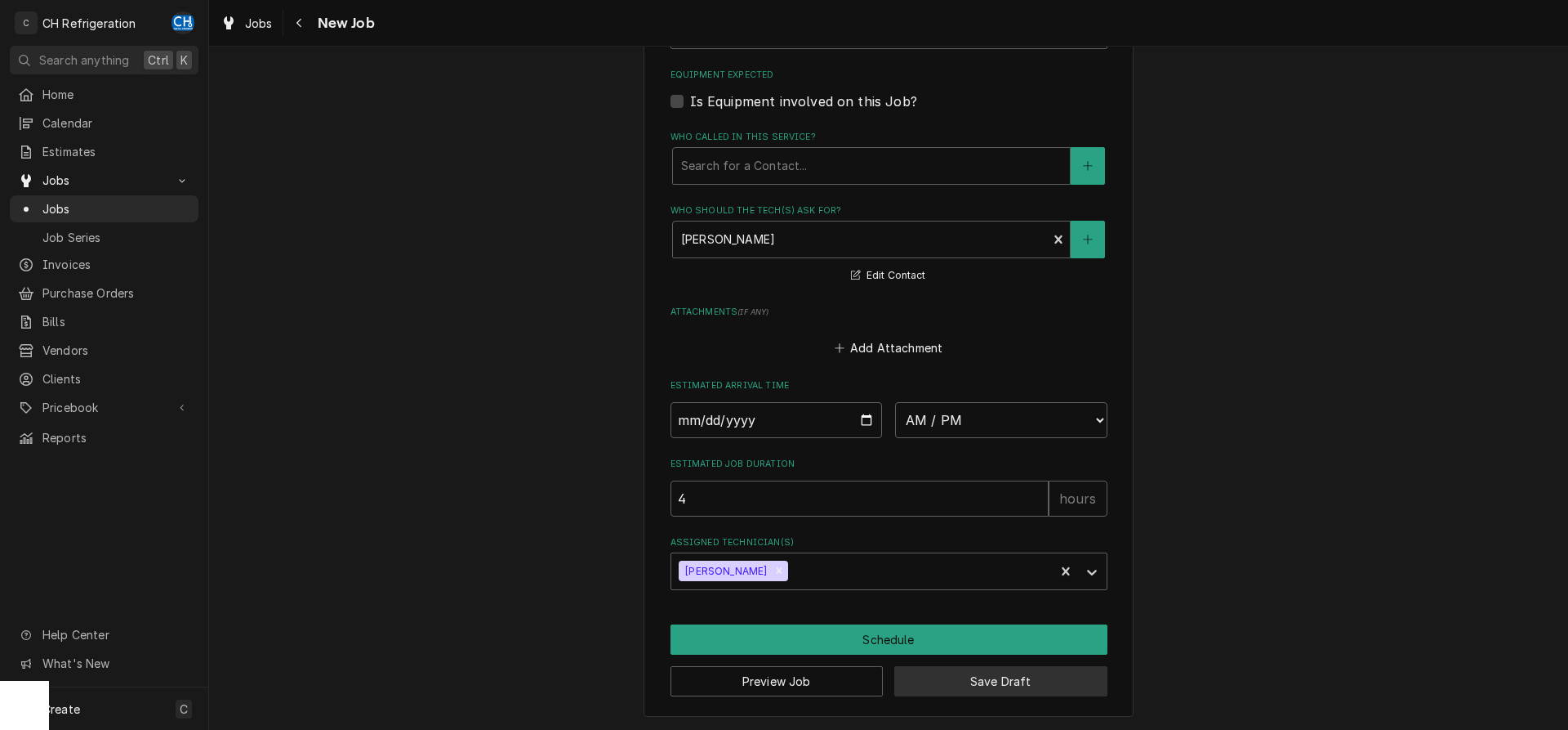
click at [984, 675] on button "Save Draft" at bounding box center [1000, 681] width 213 height 30
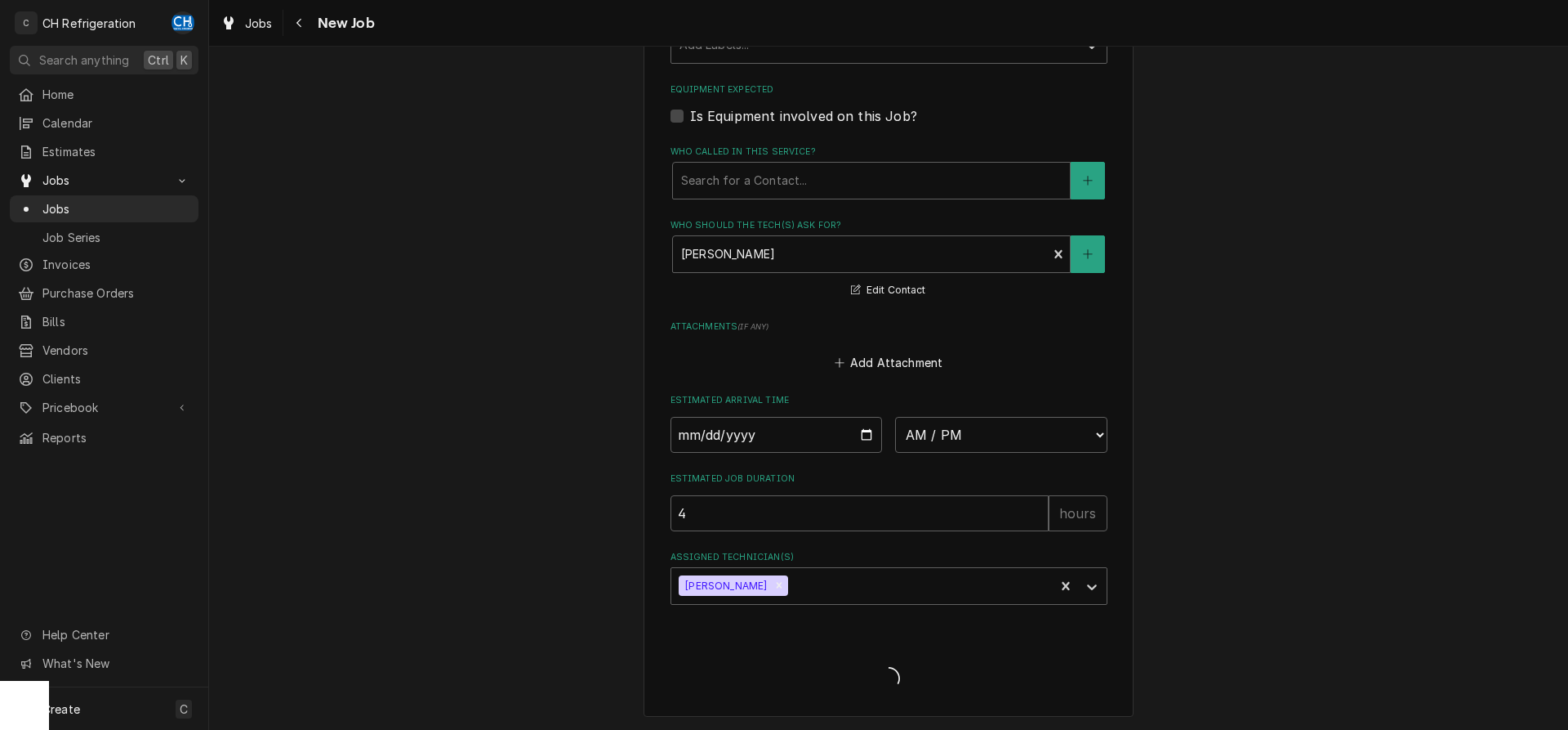
type textarea "x"
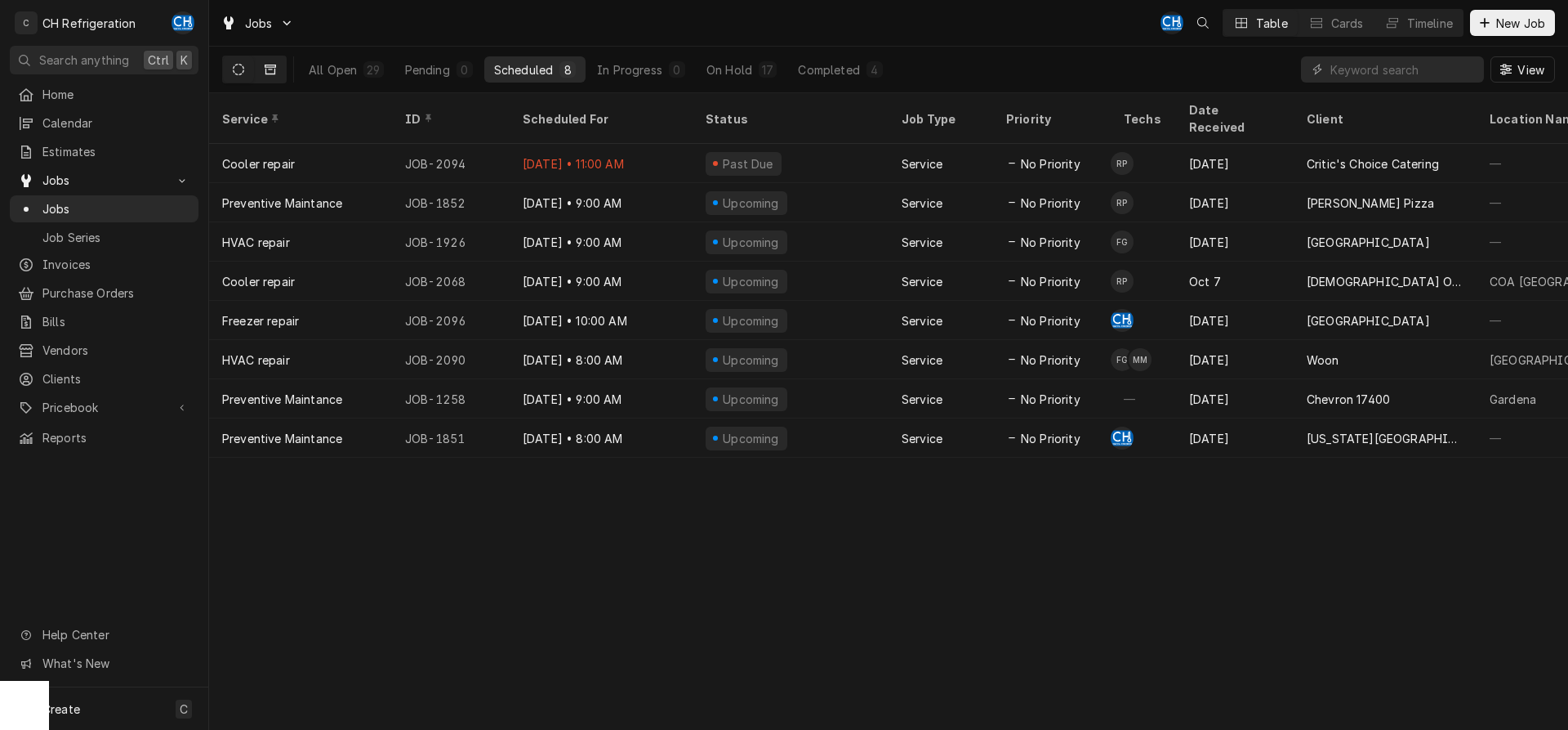
click at [283, 68] on button "Dynamic Content Wrapper" at bounding box center [271, 69] width 31 height 26
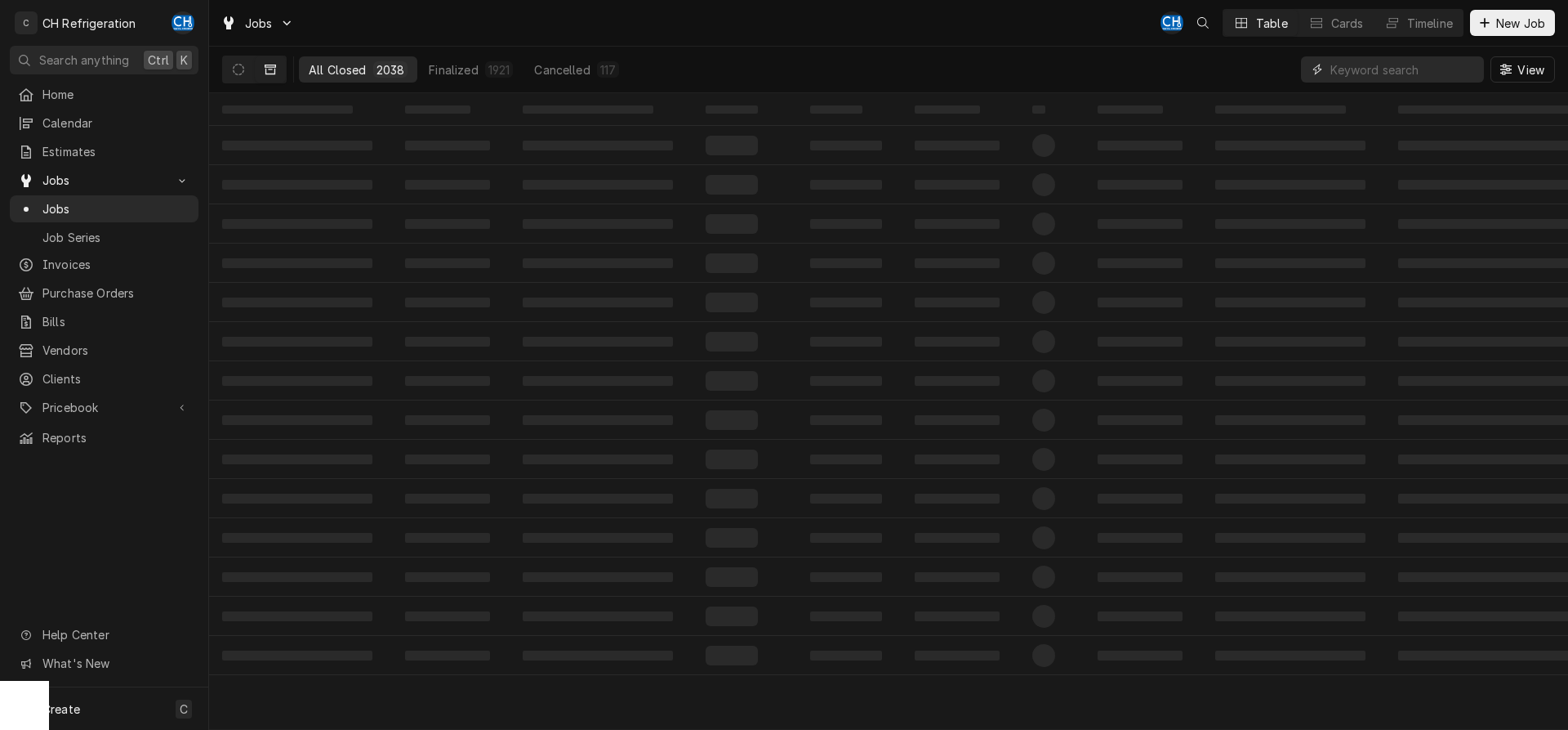
click at [1347, 67] on input "Dynamic Content Wrapper" at bounding box center [1403, 69] width 145 height 26
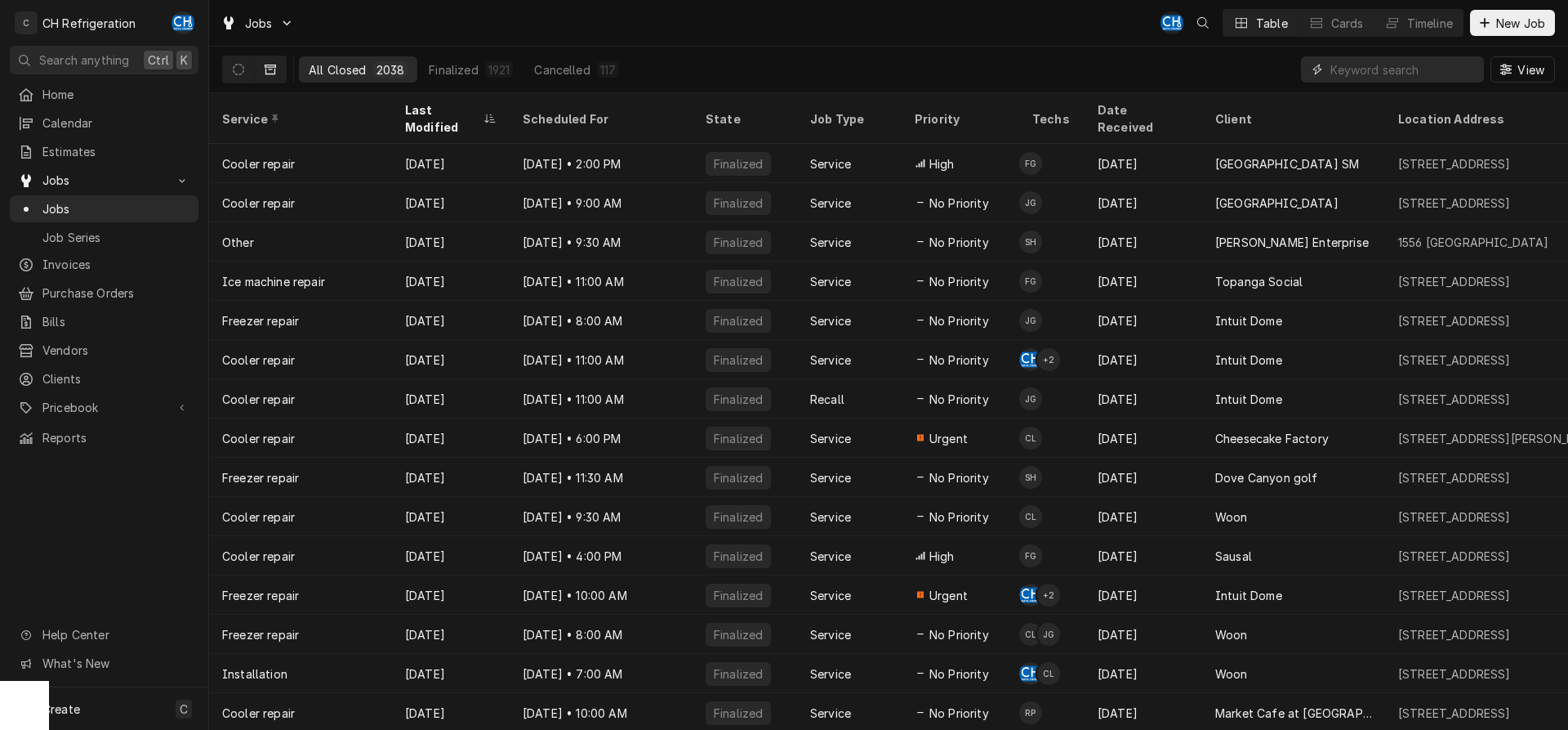
click at [1348, 67] on input "Dynamic Content Wrapper" at bounding box center [1403, 69] width 145 height 26
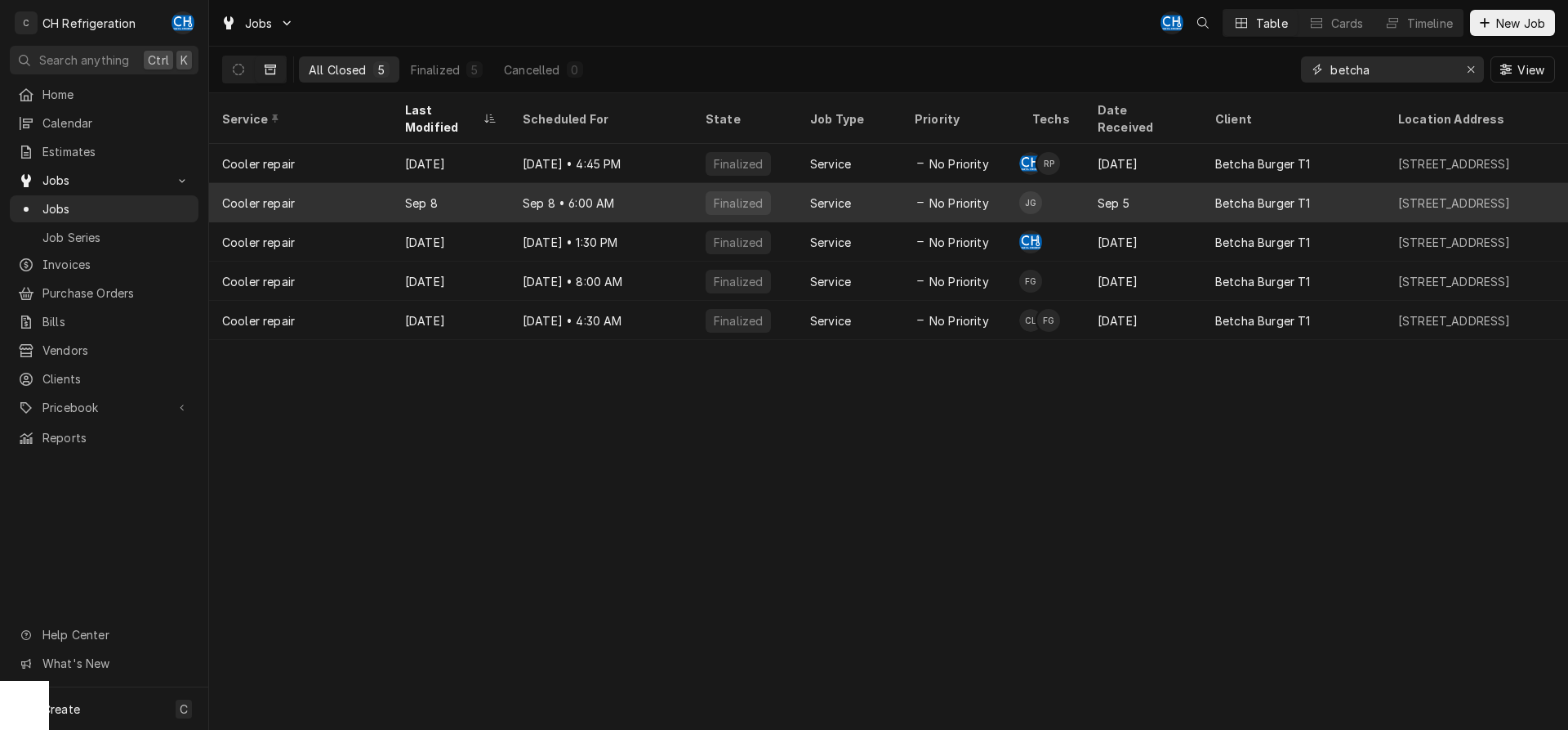
type input "betcha"
click at [511, 191] on div "Sep 8 • 6:00 AM" at bounding box center [601, 202] width 183 height 39
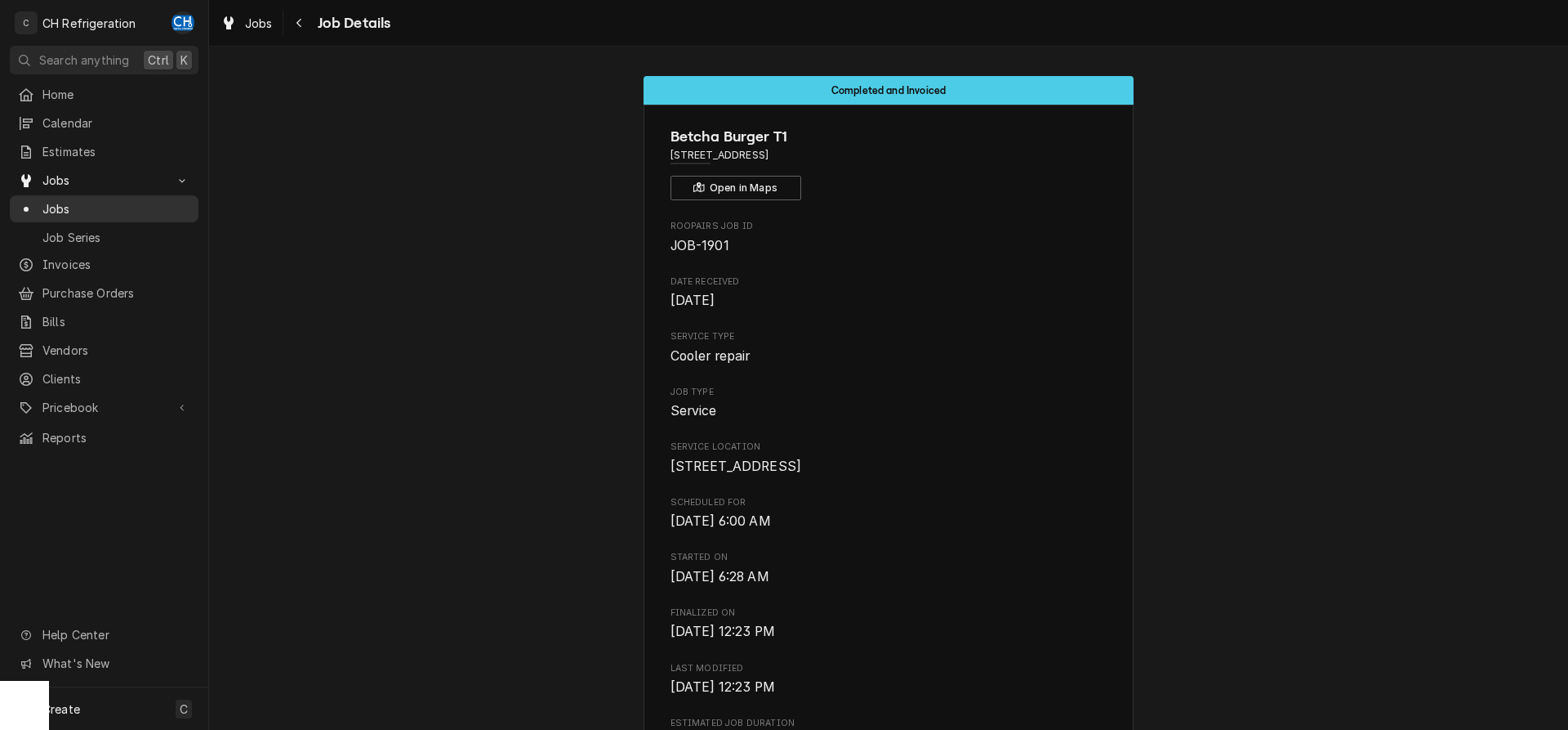
click at [108, 201] on span "Jobs" at bounding box center [116, 209] width 148 height 18
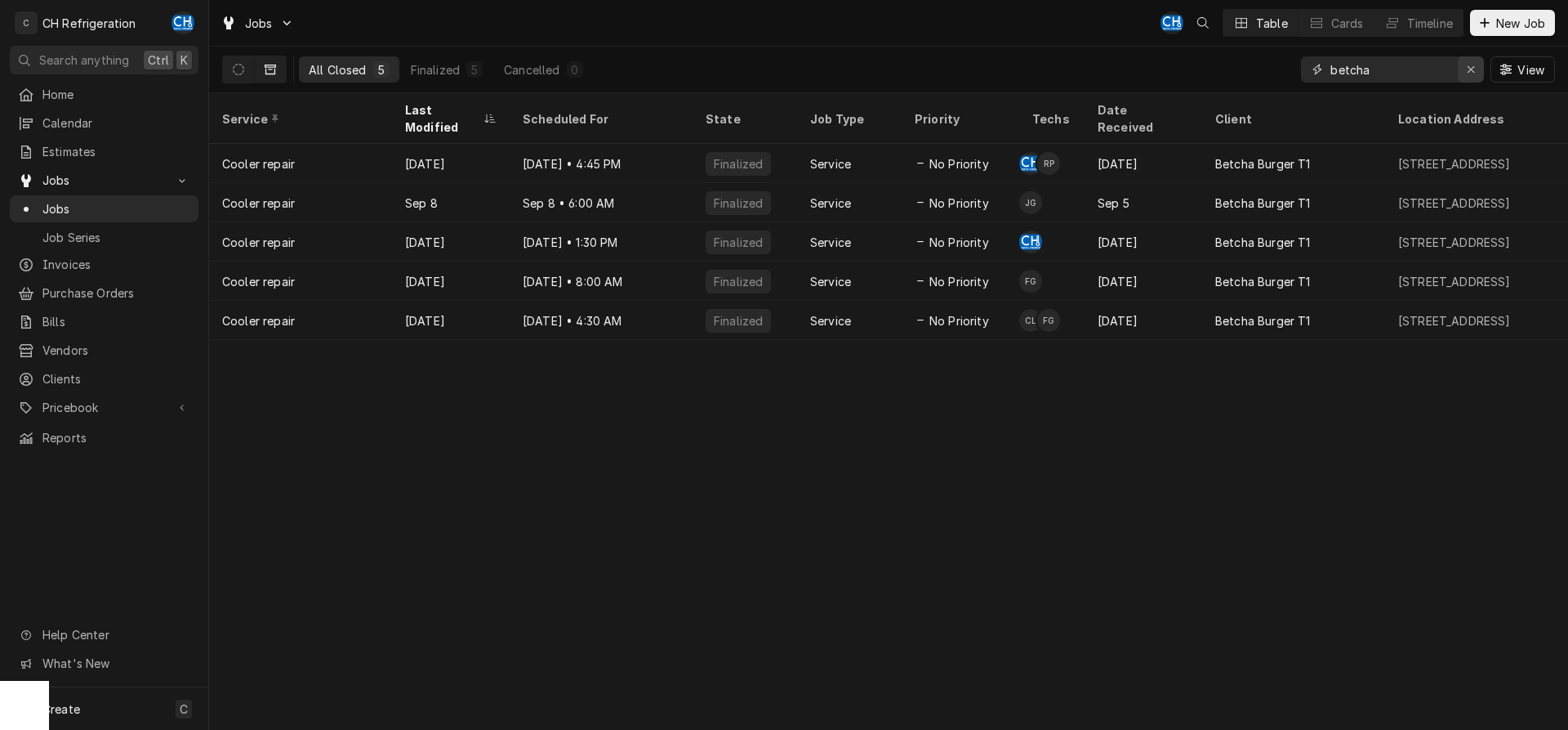
click at [1472, 67] on icon "Erase input" at bounding box center [1470, 69] width 6 height 6
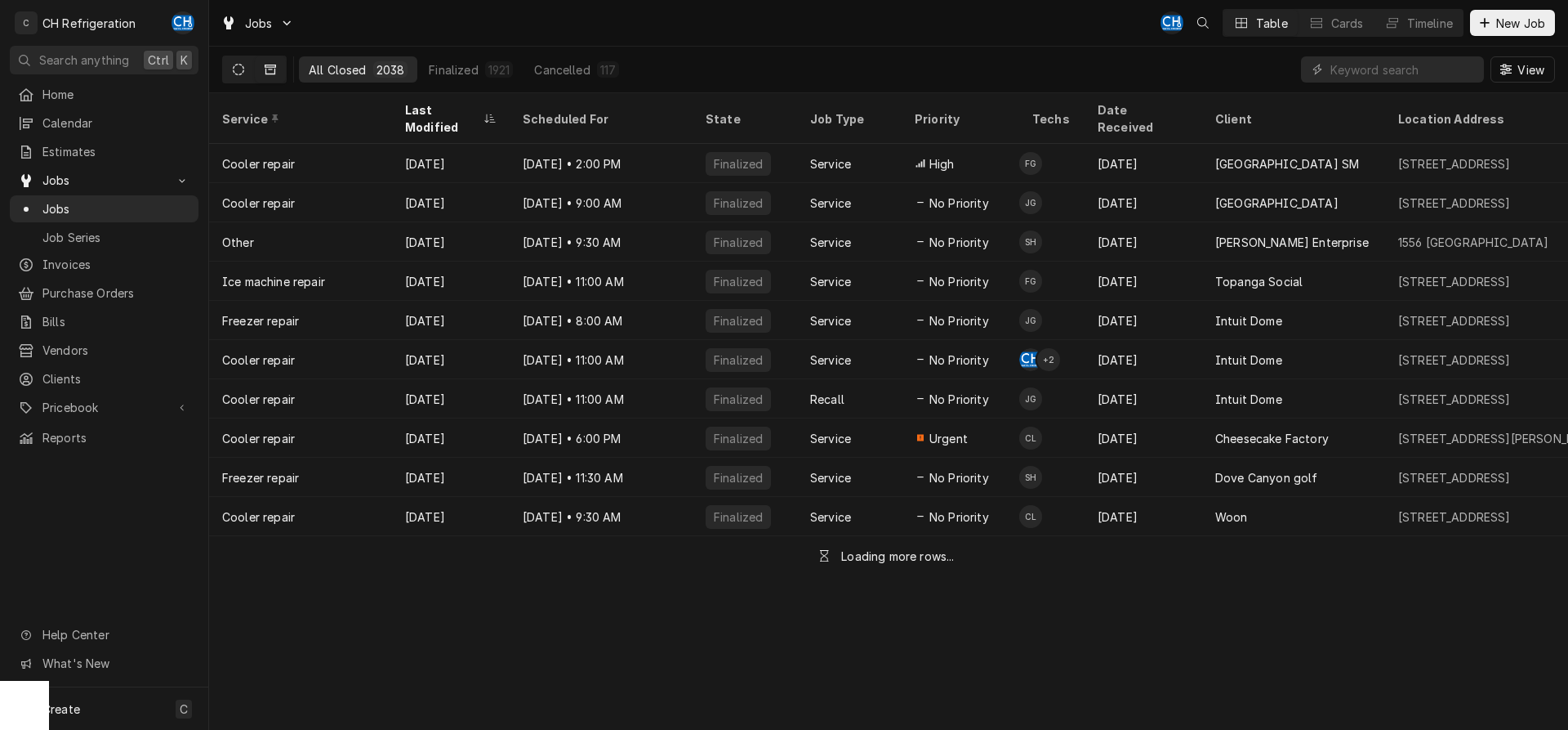
click at [230, 72] on button "Dynamic Content Wrapper" at bounding box center [238, 69] width 31 height 26
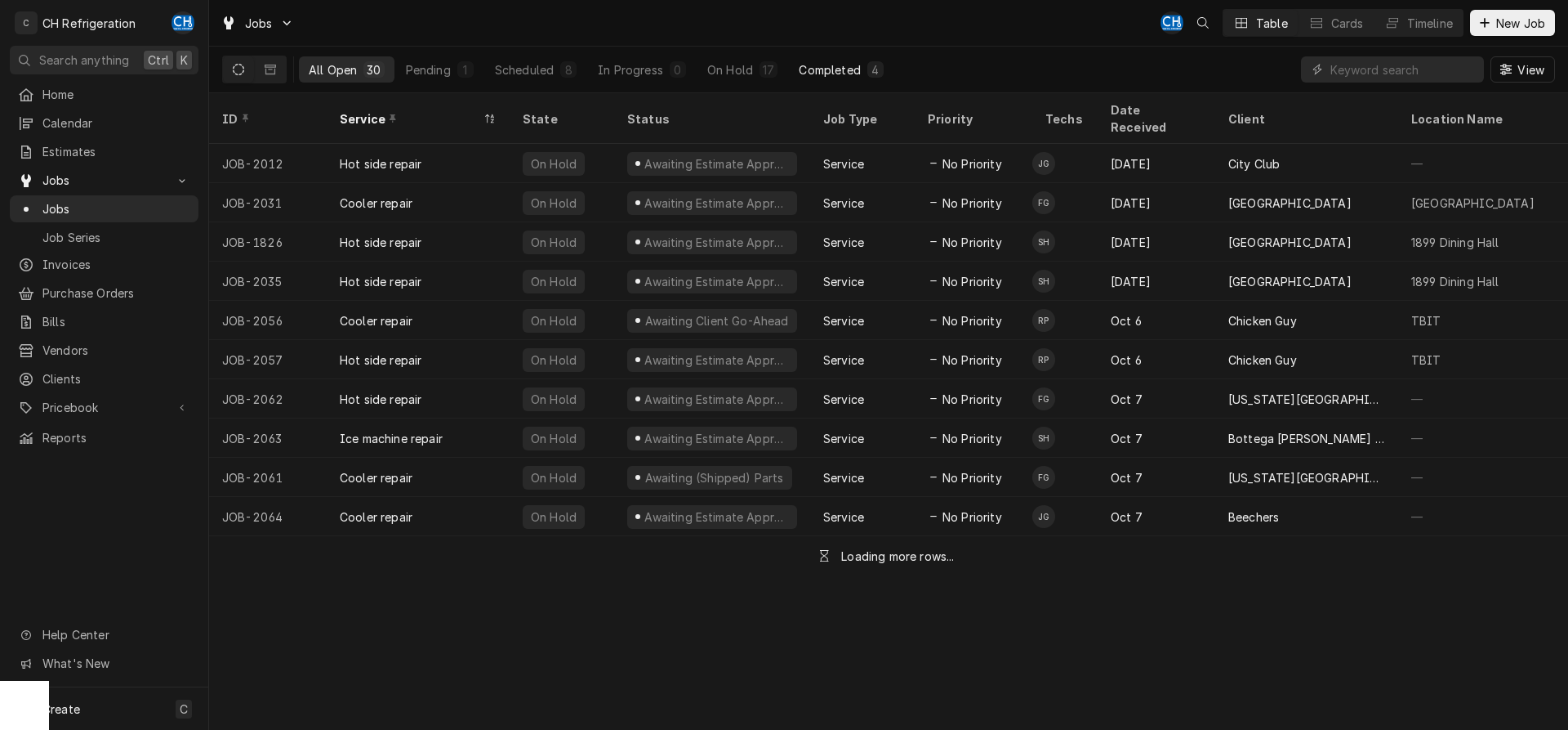
click at [855, 69] on div "Completed" at bounding box center [829, 69] width 61 height 18
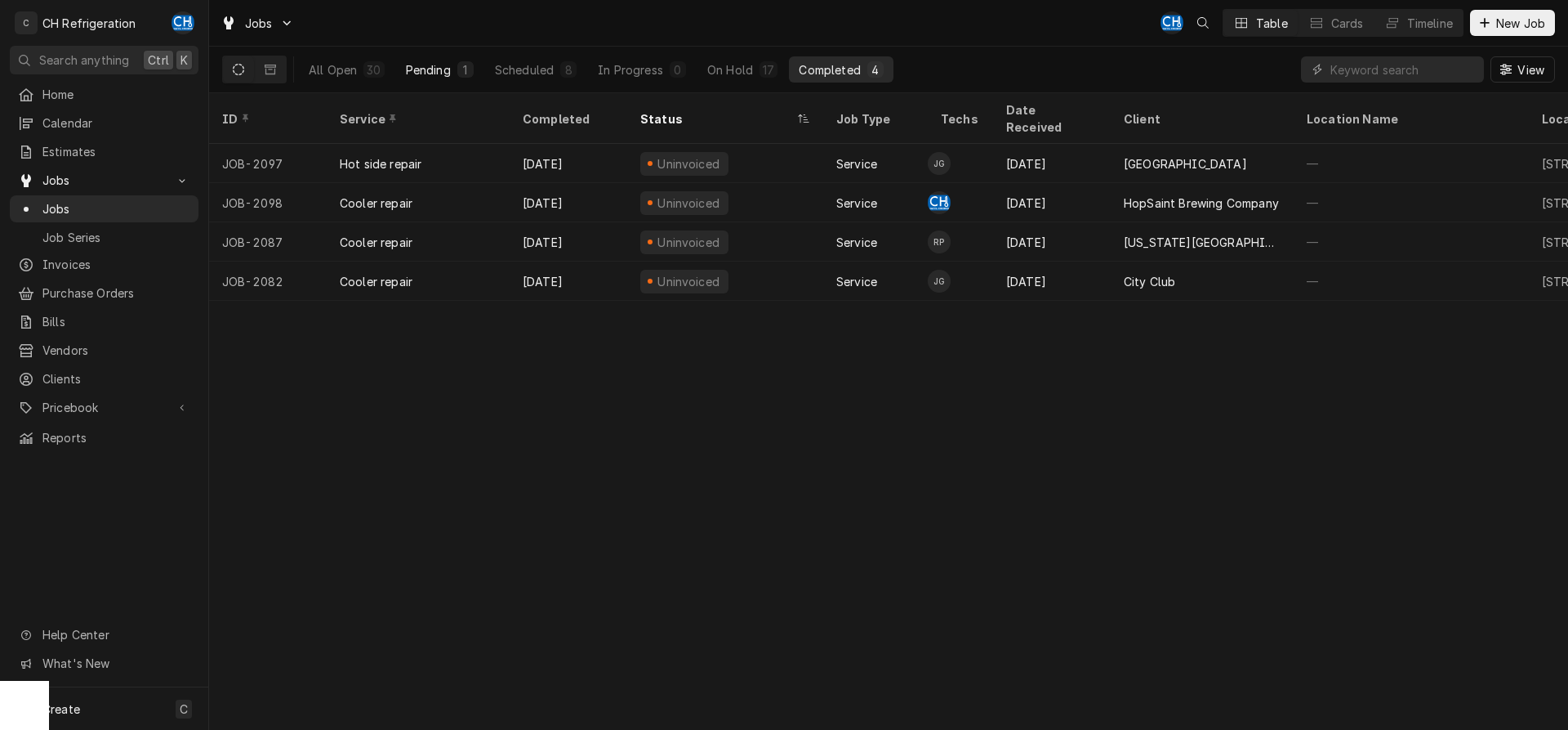
click at [441, 70] on div "Pending" at bounding box center [428, 69] width 45 height 18
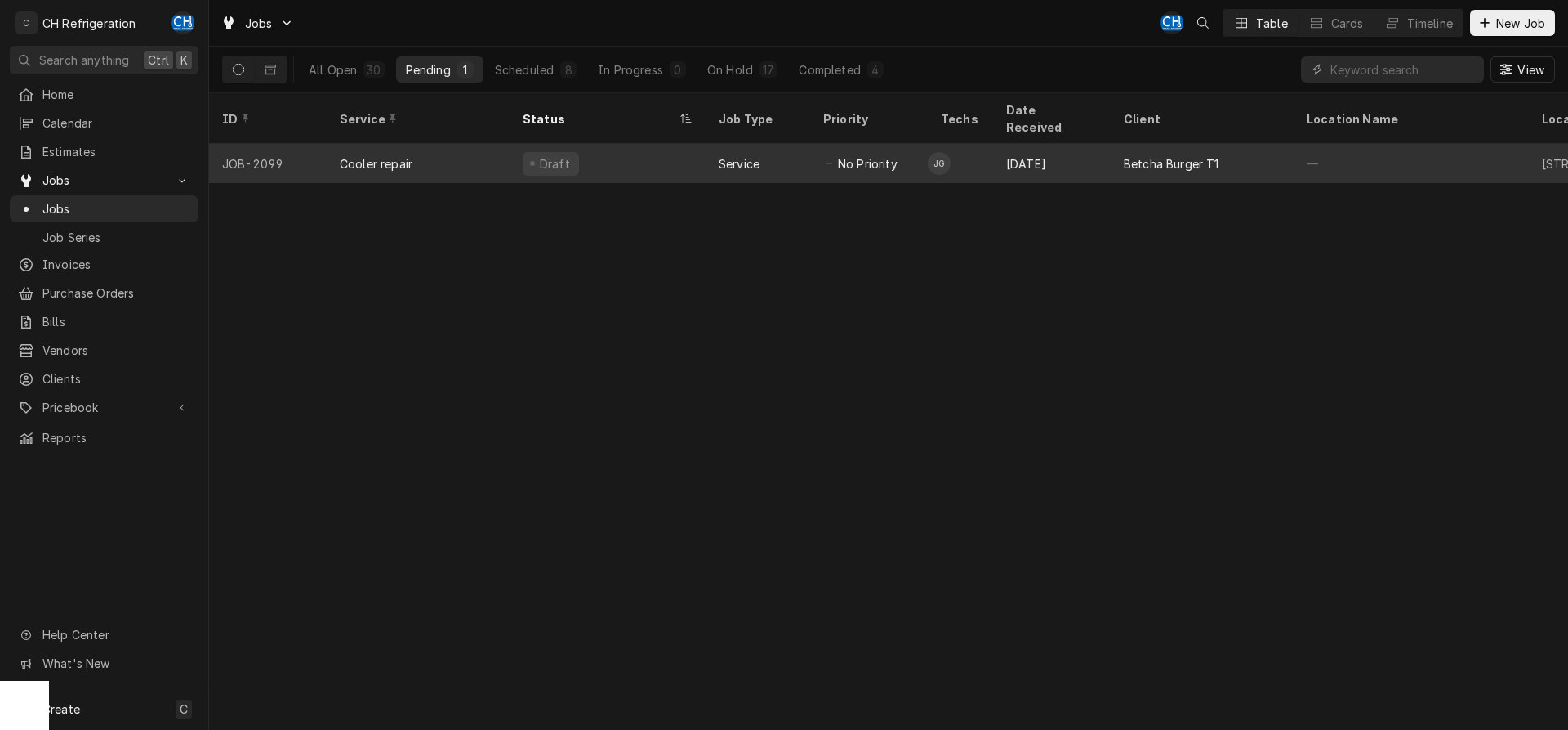
click at [1091, 145] on div "Oct 14" at bounding box center [1051, 164] width 117 height 39
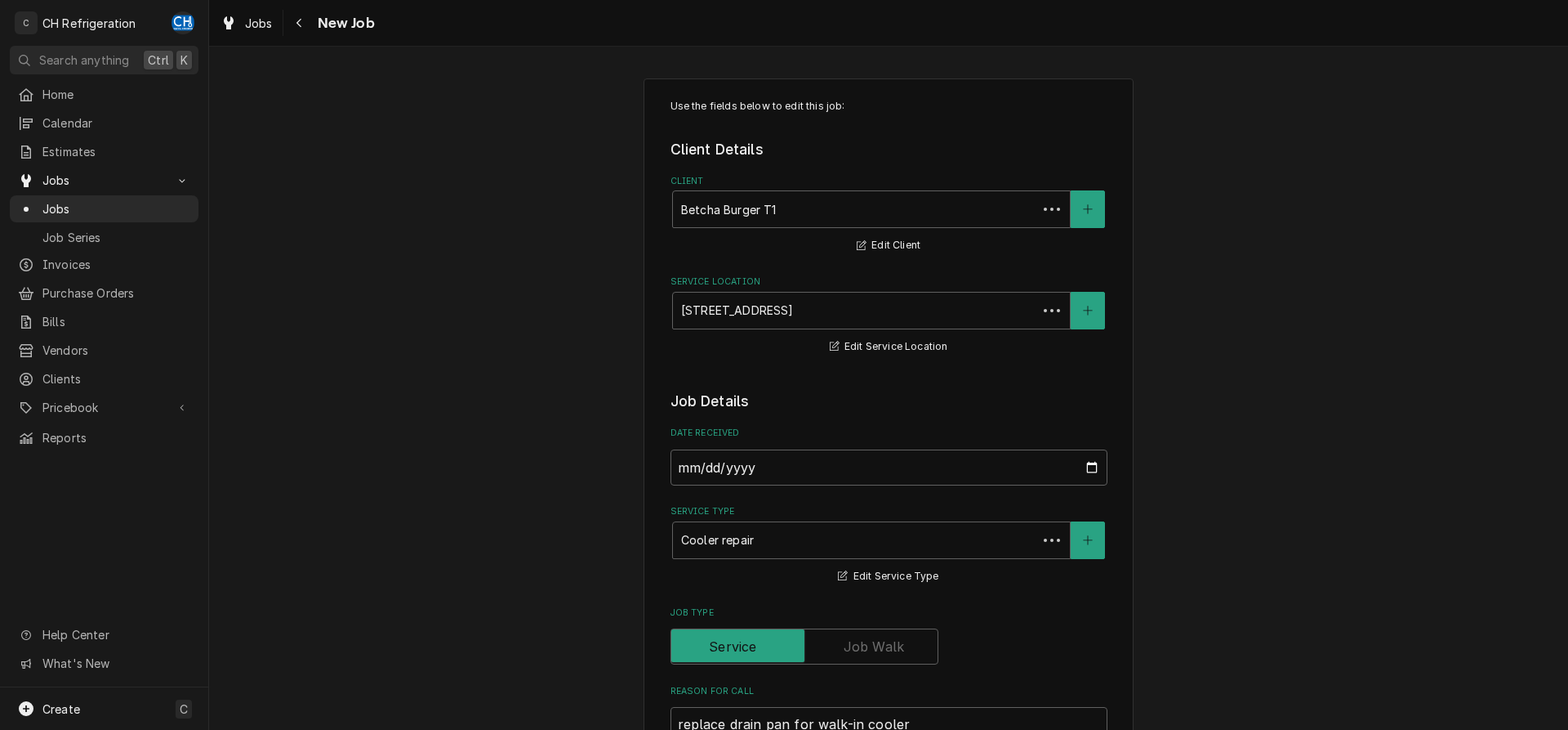
scroll to position [583, 0]
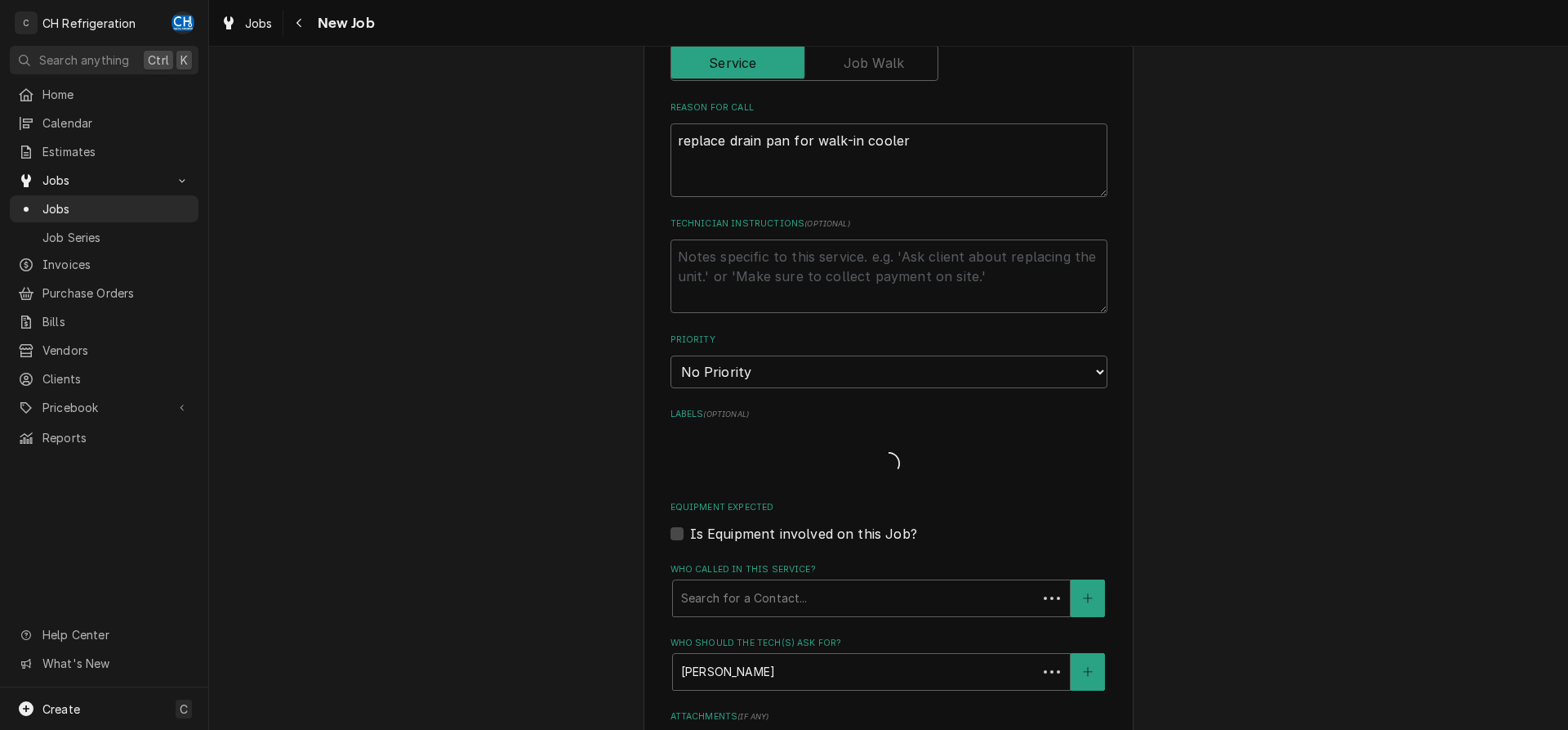
type textarea "x"
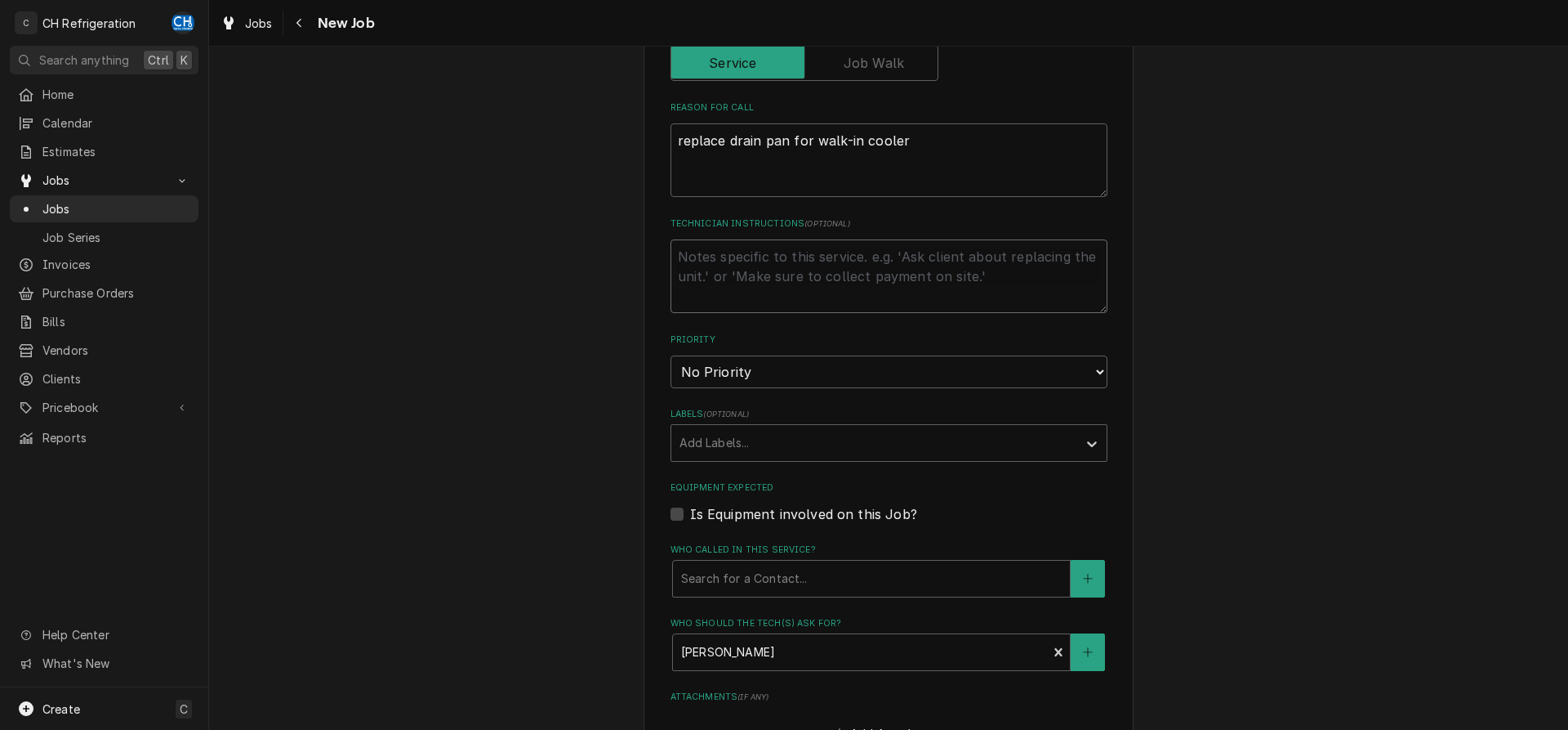
click at [766, 275] on textarea "Technician Instructions ( optional )" at bounding box center [888, 276] width 437 height 74
type textarea "p"
type textarea "x"
type textarea "p1"
type textarea "x"
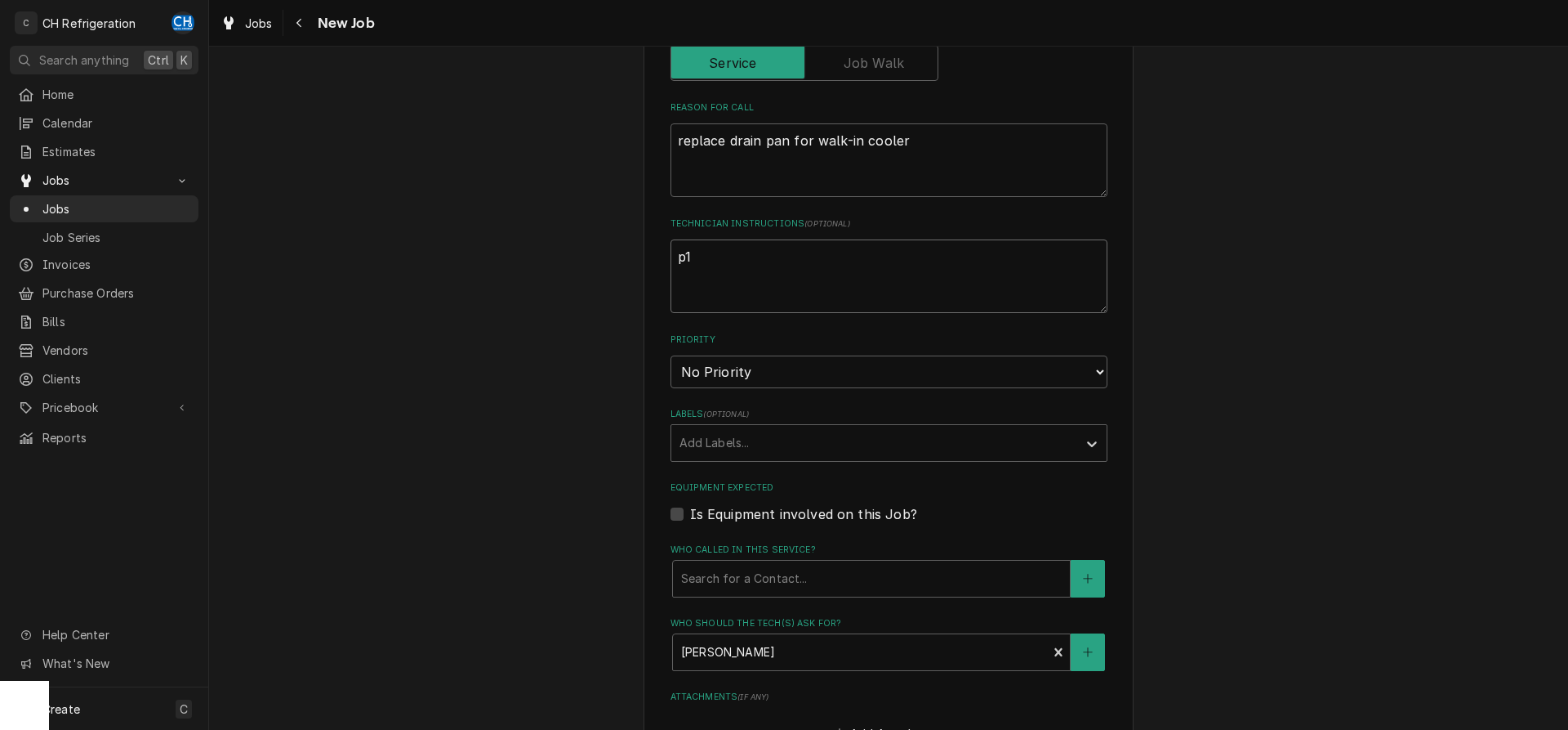
type textarea "p15"
type textarea "x"
type textarea "p155"
type textarea "x"
type textarea "p1552"
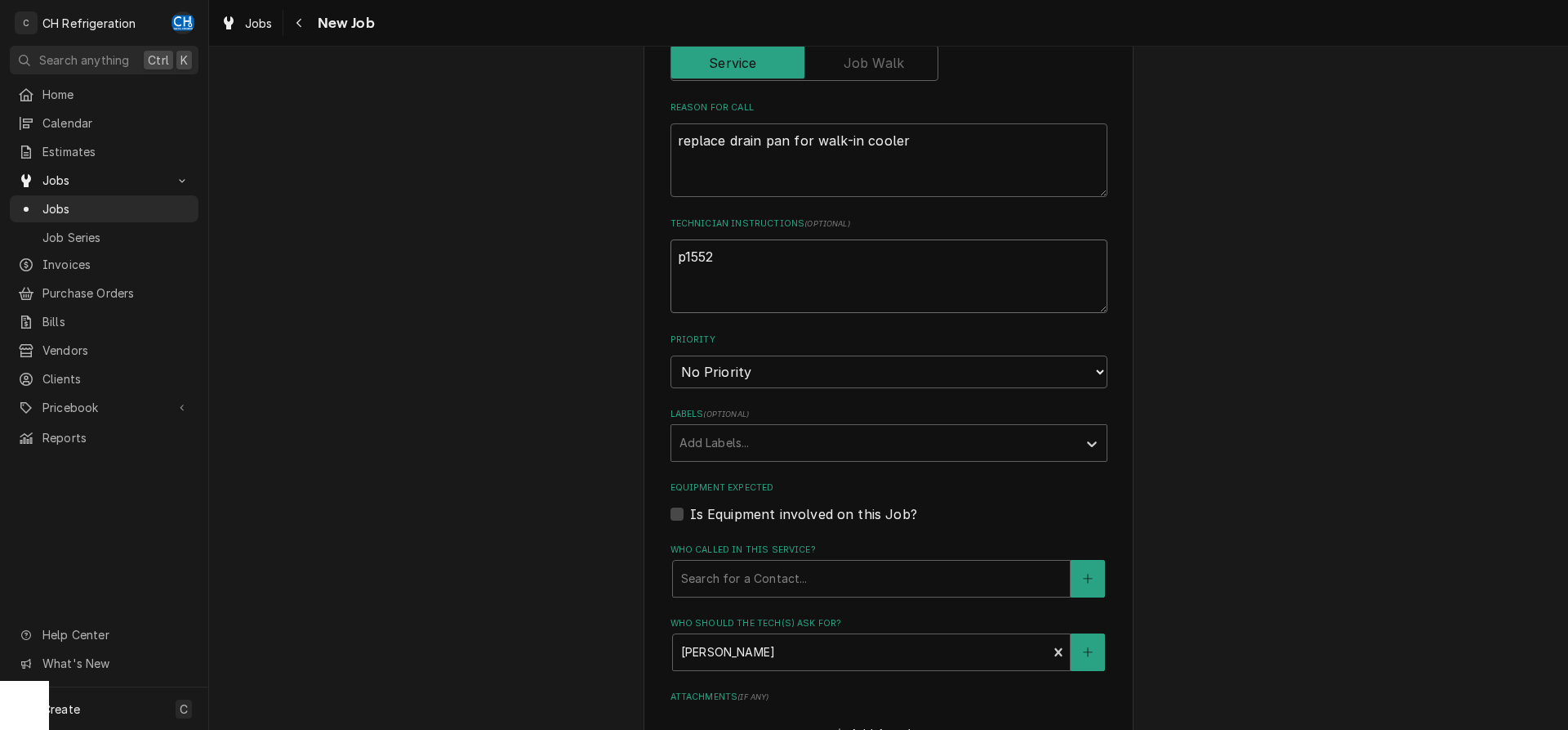
type textarea "x"
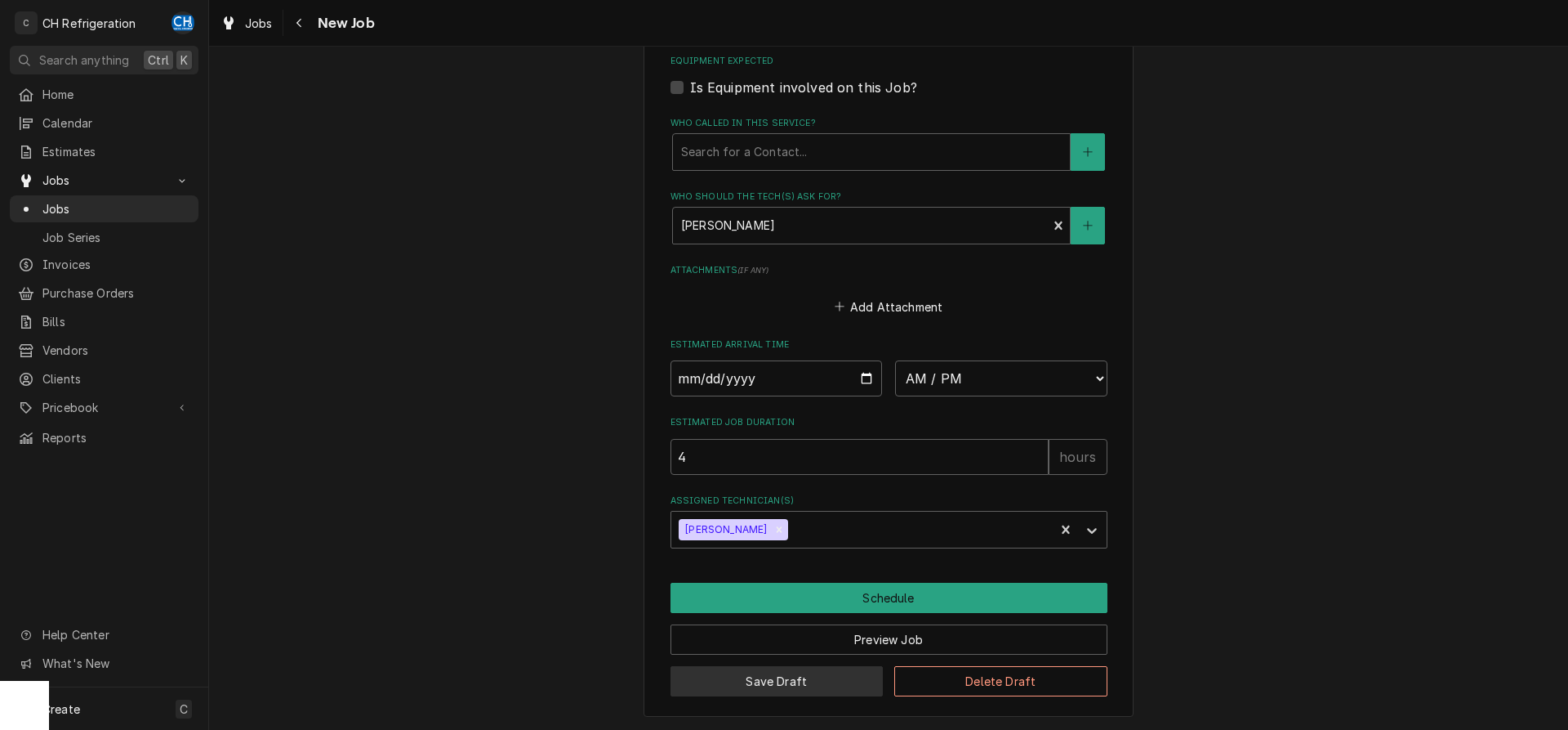
type textarea "p1552"
click at [824, 674] on button "Save Draft" at bounding box center [777, 681] width 213 height 30
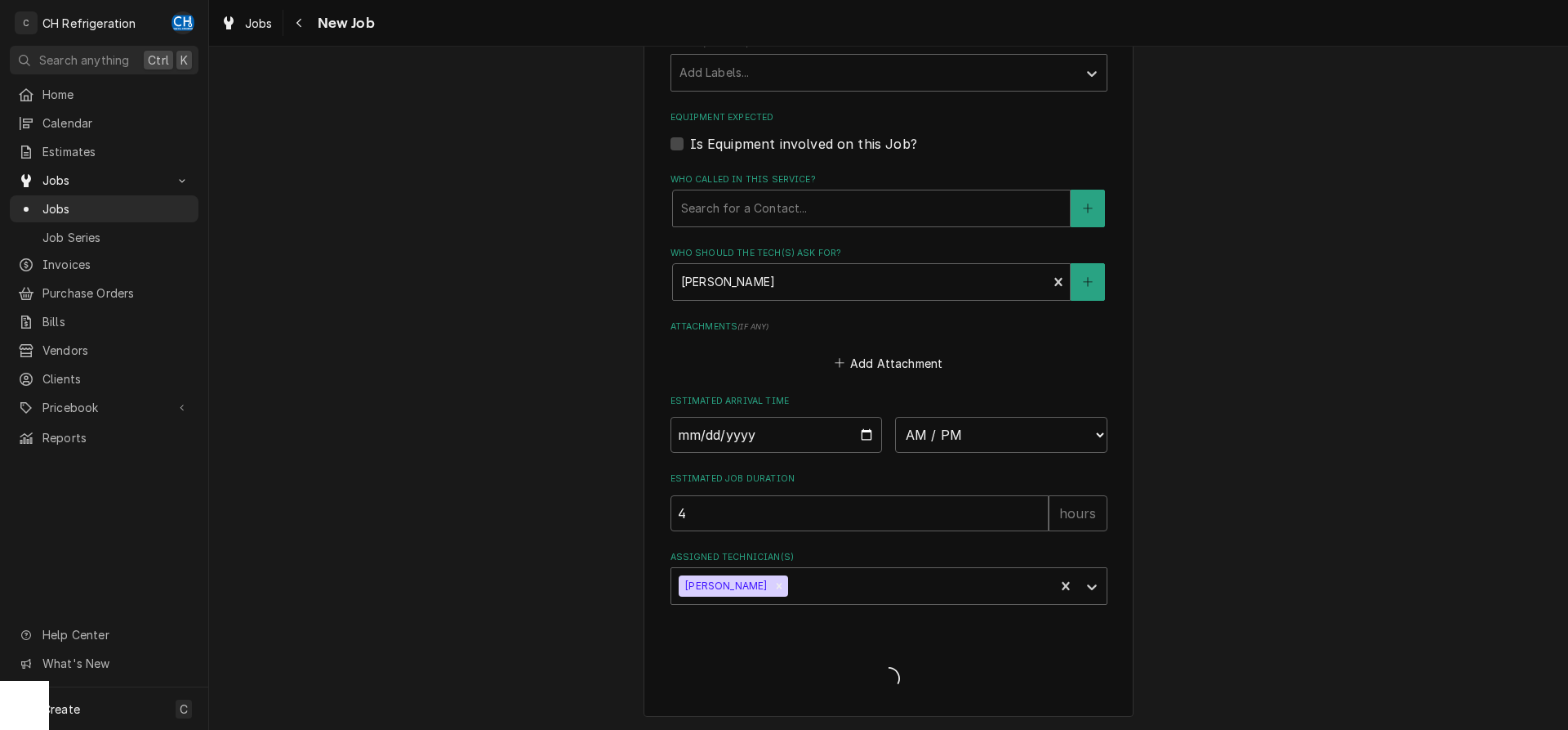
type textarea "x"
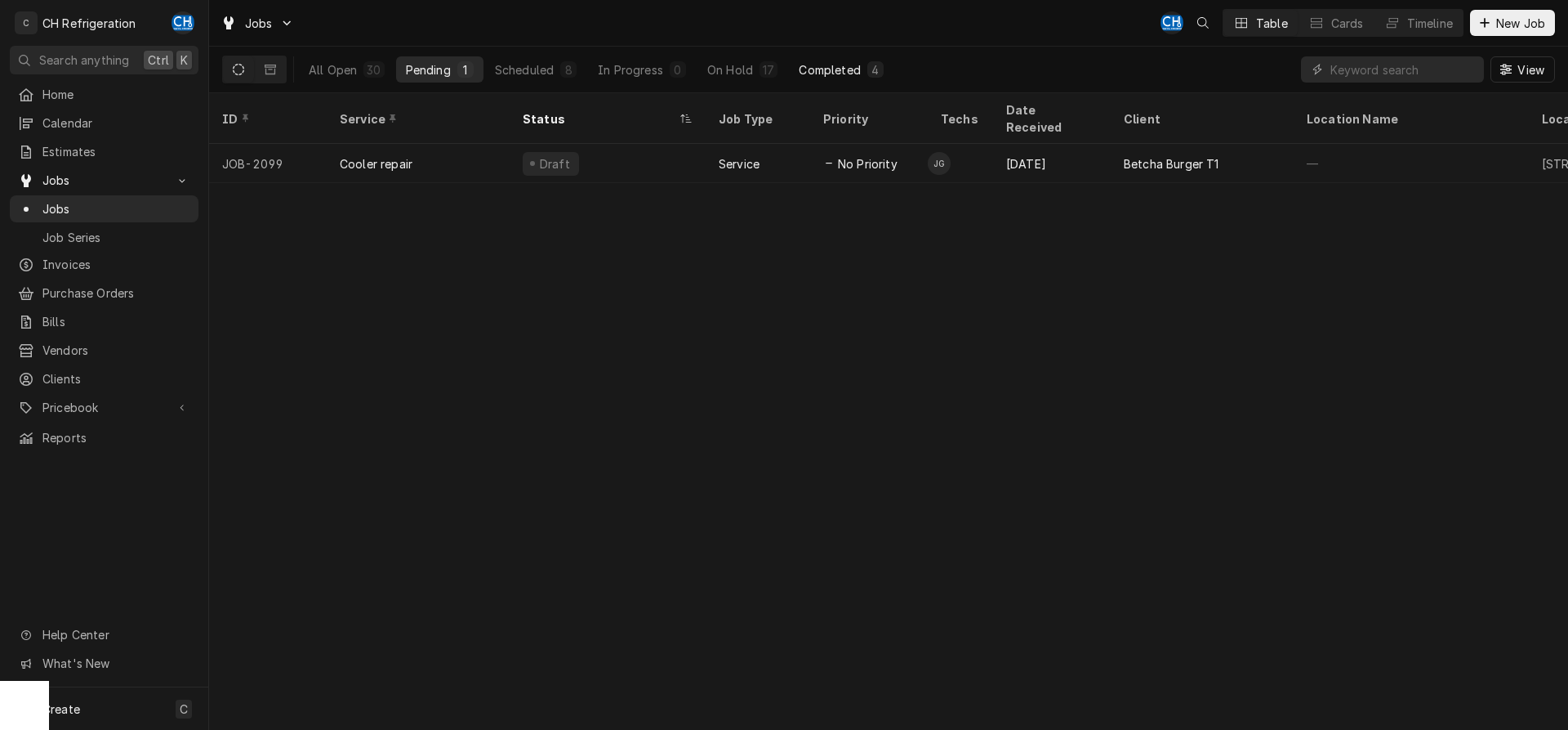
click at [830, 65] on div "Completed" at bounding box center [829, 69] width 61 height 18
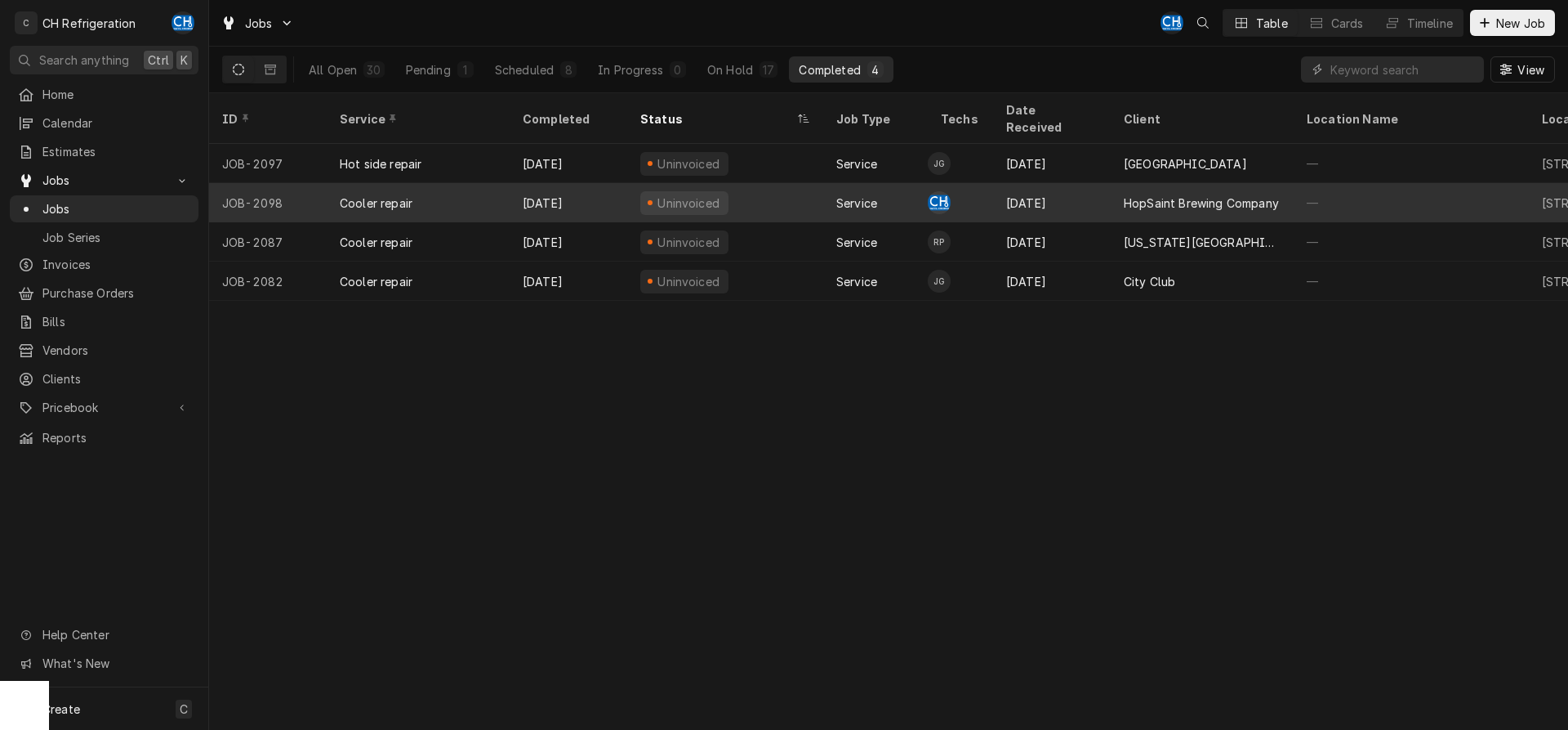
click at [1105, 191] on div "[DATE]" at bounding box center [1051, 202] width 117 height 39
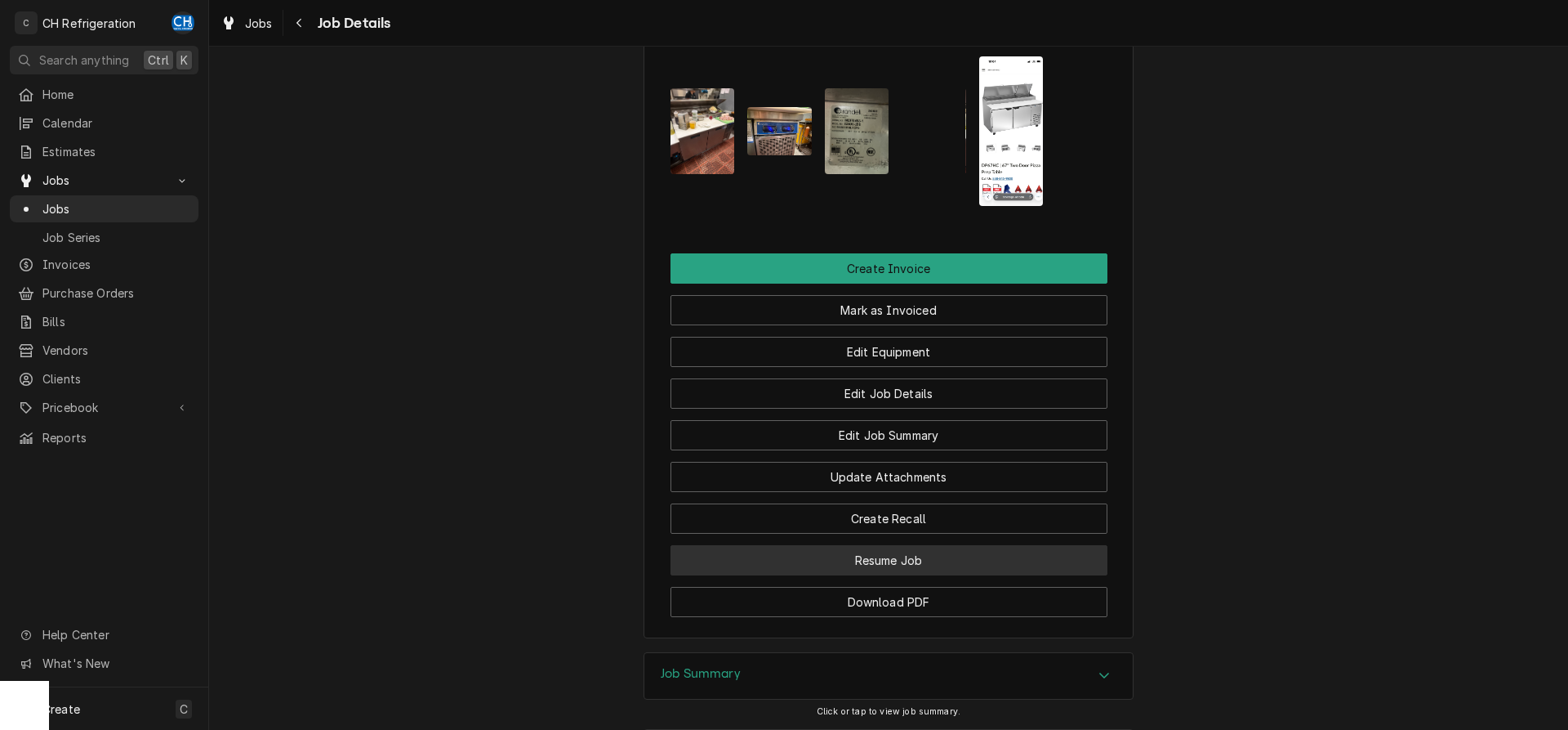
scroll to position [960, 0]
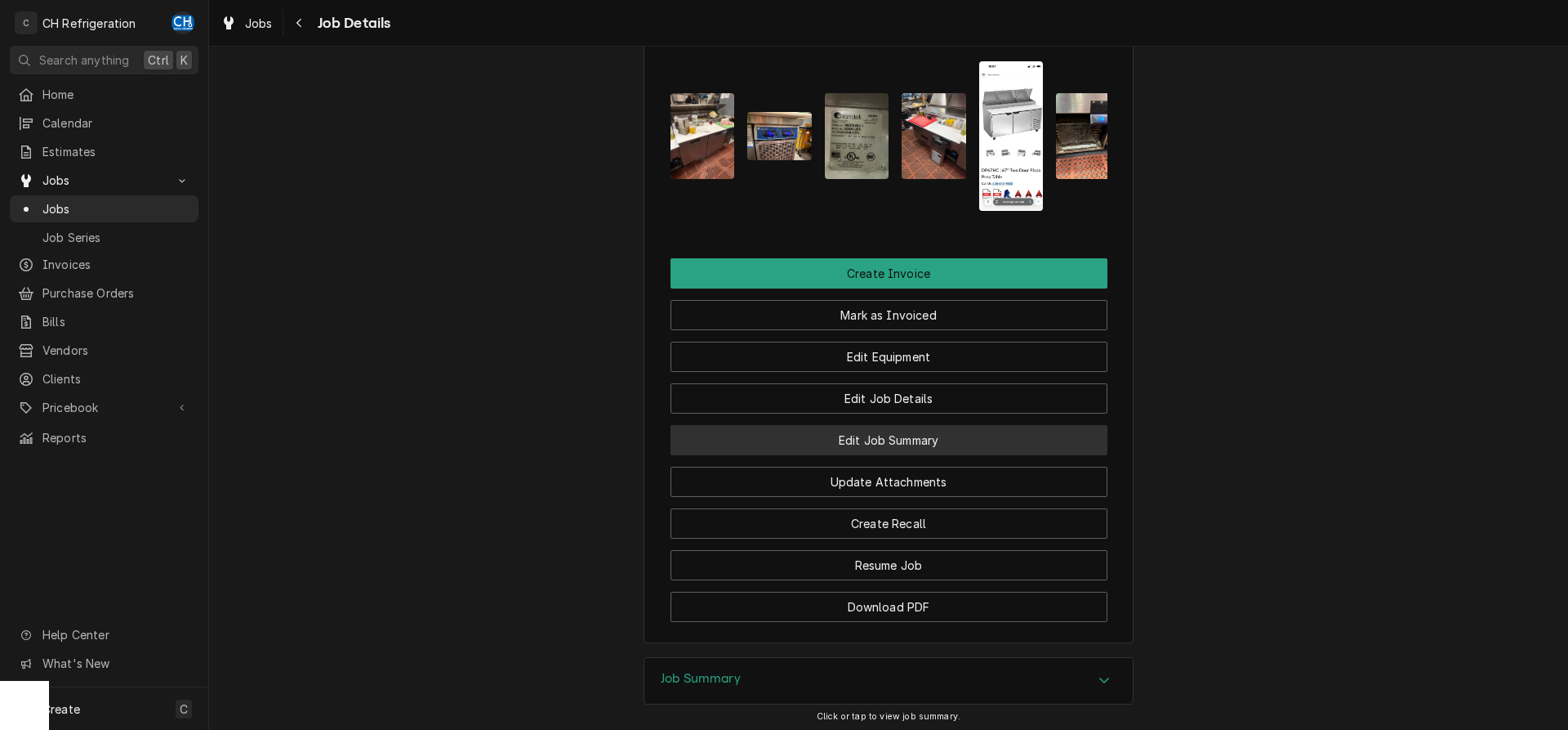
click at [899, 456] on button "Edit Job Summary" at bounding box center [888, 440] width 437 height 30
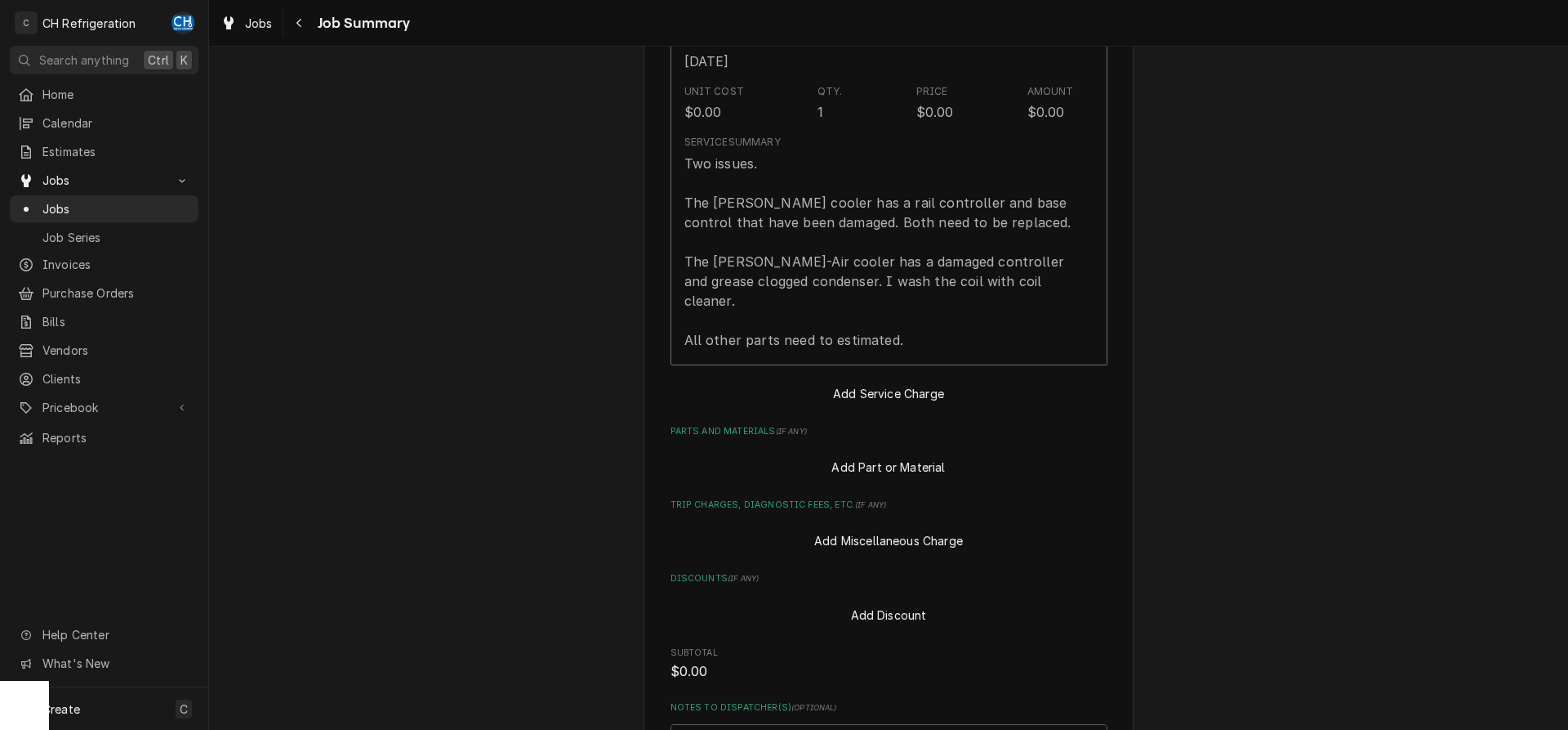
scroll to position [973, 0]
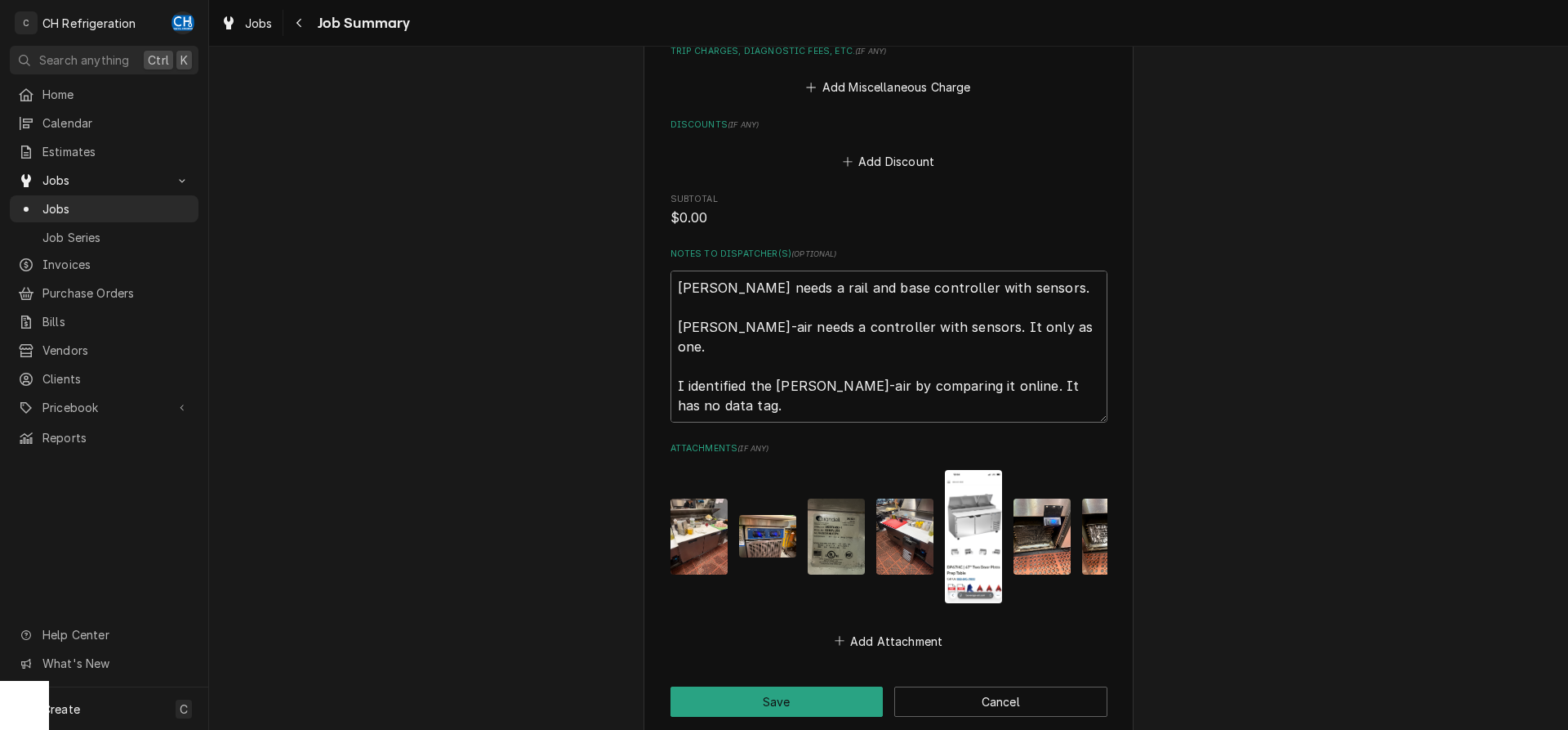
click at [1067, 375] on textarea "[PERSON_NAME] needs a rail and base controller with sensors. [PERSON_NAME]-air …" at bounding box center [888, 347] width 437 height 152
type textarea "x"
type textarea "[PERSON_NAME] needs a rail and base controller with sensors. [PERSON_NAME]-air …"
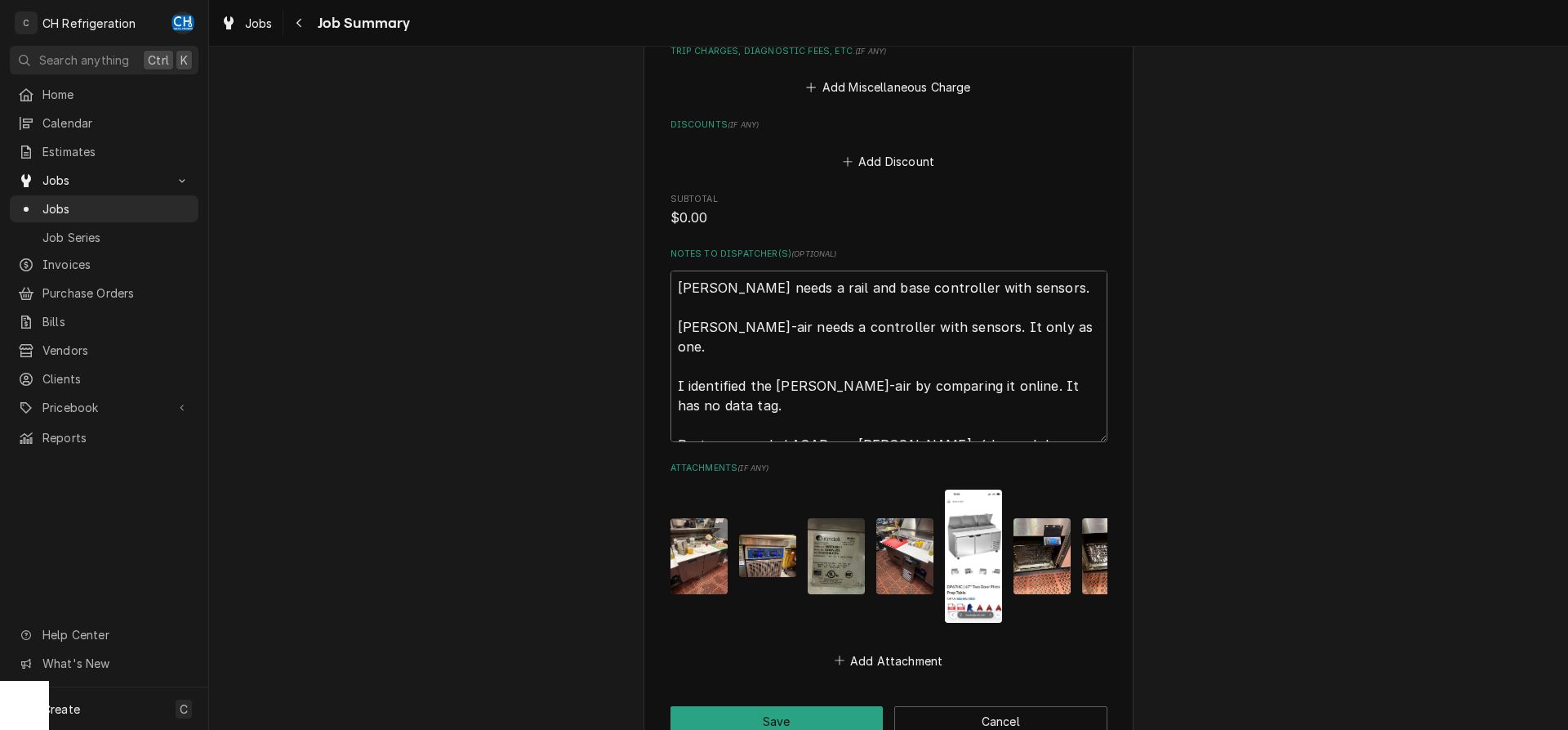
type textarea "x"
type textarea "[PERSON_NAME] needs a rail and base controller with sensors. [PERSON_NAME]-air …"
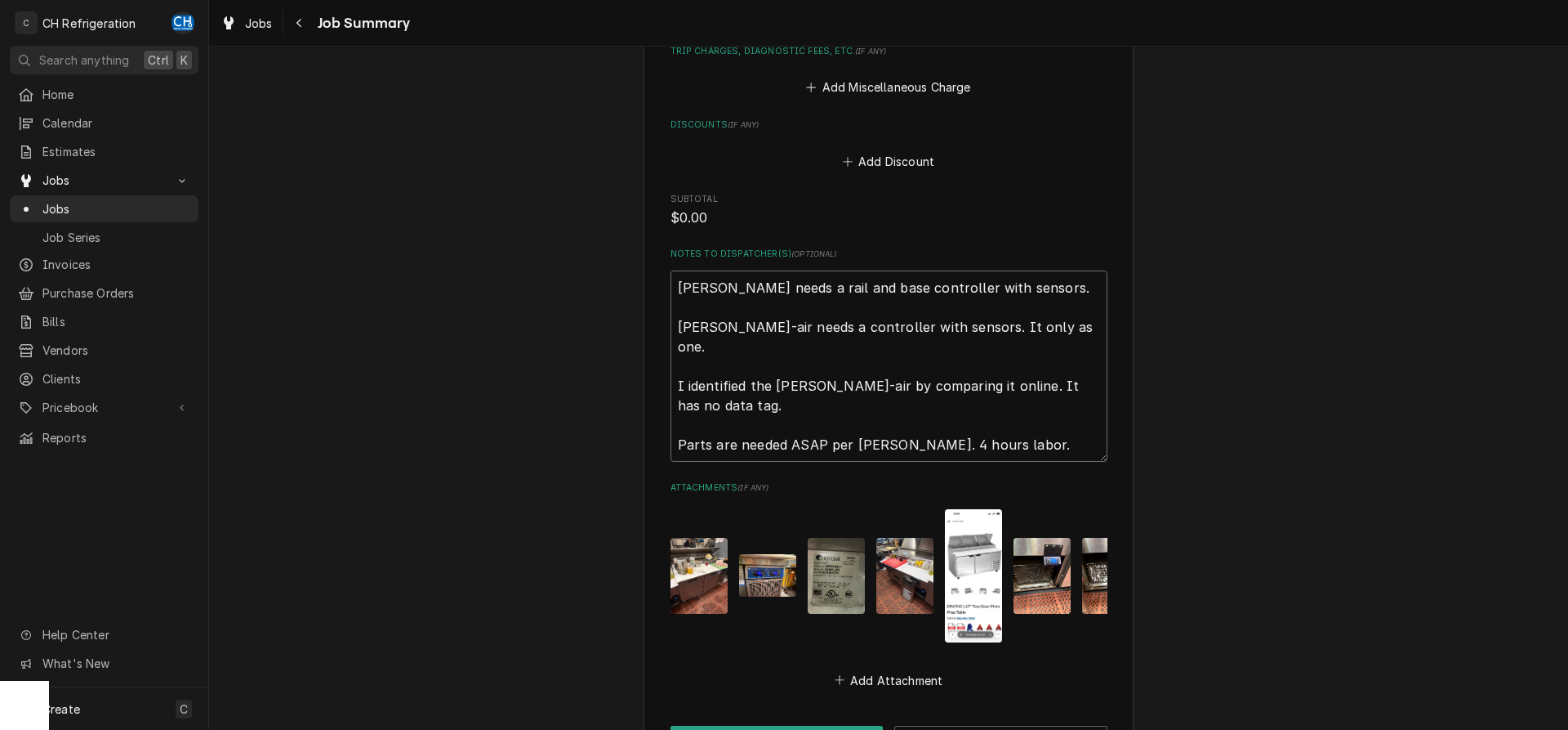
type textarea "x"
type textarea "[PERSON_NAME] needs a rail and base controller with sensors. [PERSON_NAME]-air …"
type textarea "x"
type textarea "[PERSON_NAME] needs a rail and base controller with sensors. [PERSON_NAME]-air …"
type textarea "x"
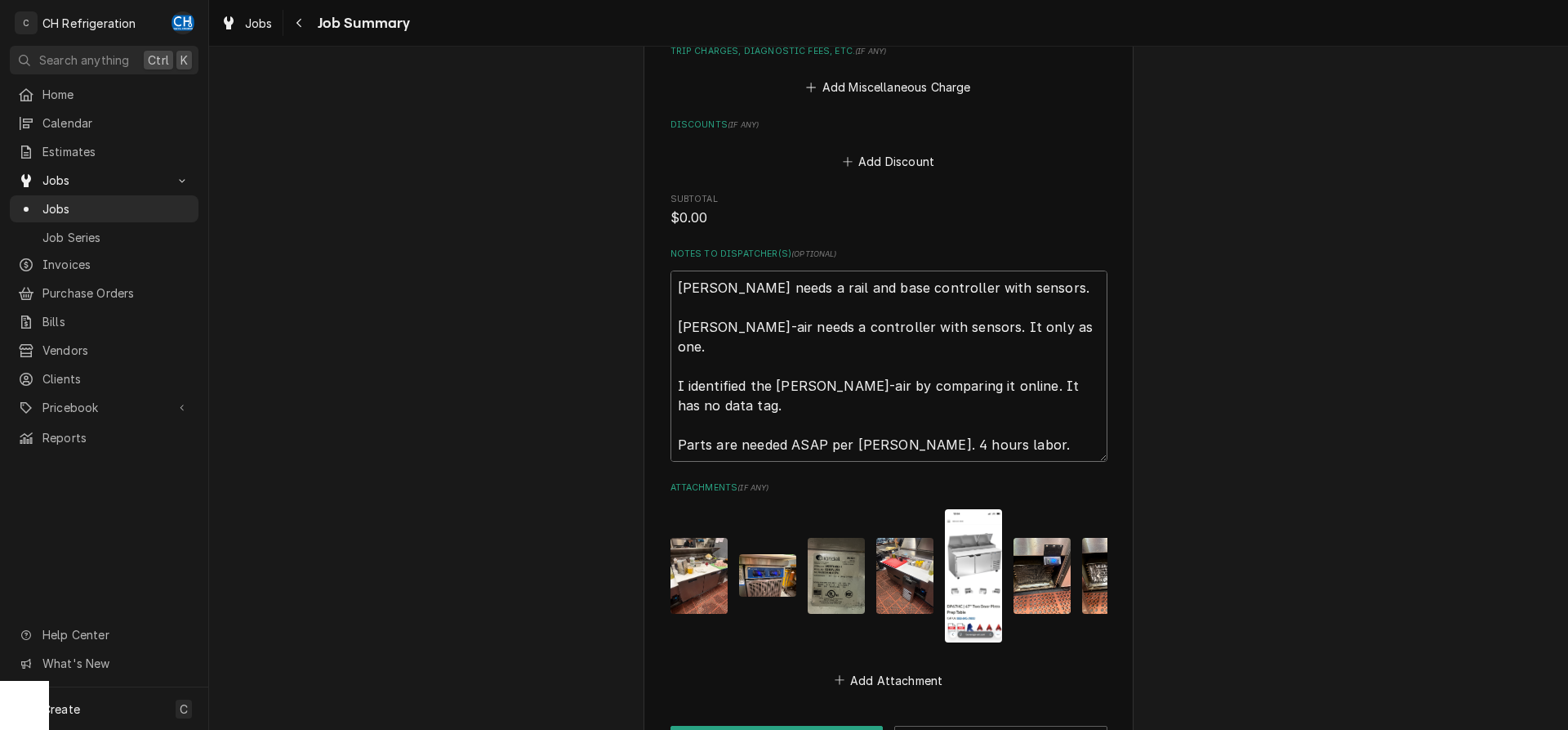
type textarea "[PERSON_NAME] needs a rail and base controller with sensors. [PERSON_NAME]-air …"
type textarea "x"
type textarea "[PERSON_NAME] needs a rail and base controller with sensors. [PERSON_NAME]-air …"
type textarea "x"
type textarea "Randel needs a rail and base controller with sensors. Bev-air needs a controlle…"
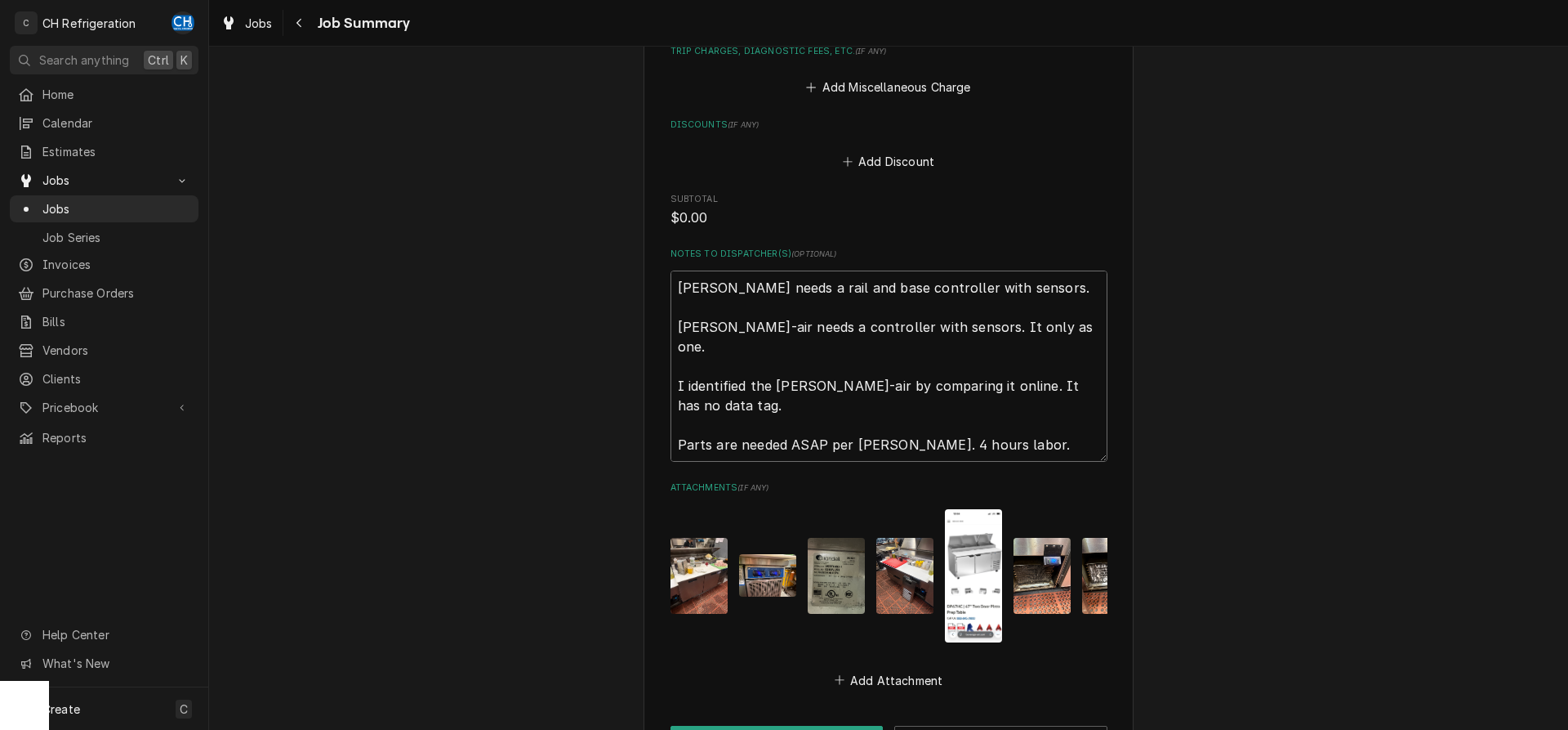
type textarea "x"
type textarea "Randel needs a rail and base controller with sensors. Bev-air needs a controlle…"
type textarea "x"
type textarea "Randel needs a rail and base controller with sensors. Bev-air needs a controlle…"
type textarea "x"
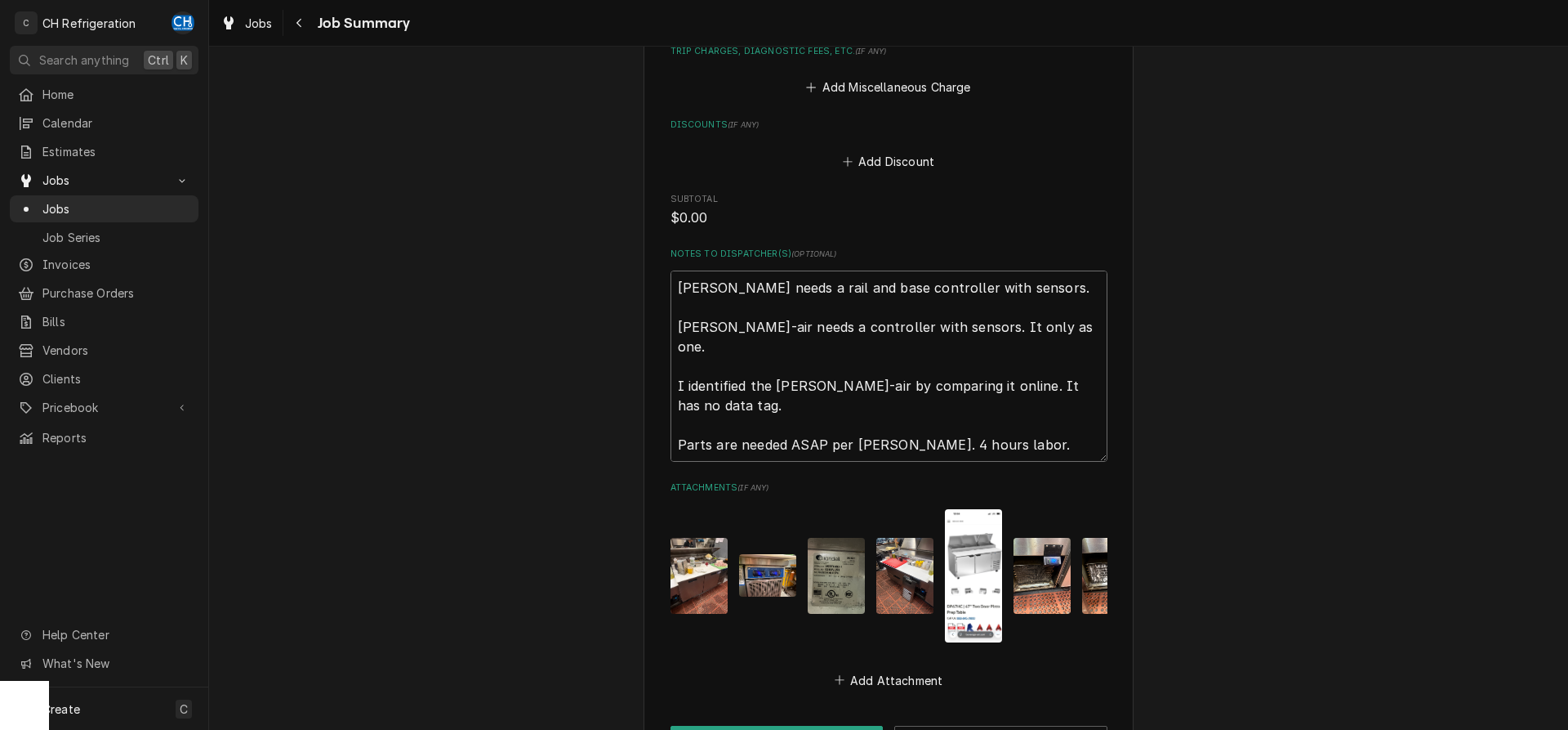
type textarea "Randel needs a rail and base controller with sensors. Bev-air needs a controlle…"
type textarea "x"
type textarea "Randel needs a rail and base controller with sensors. Bev-air needs a controlle…"
type textarea "x"
type textarea "Randel needs a rail and base controller with sensors. Bev-air needs a controlle…"
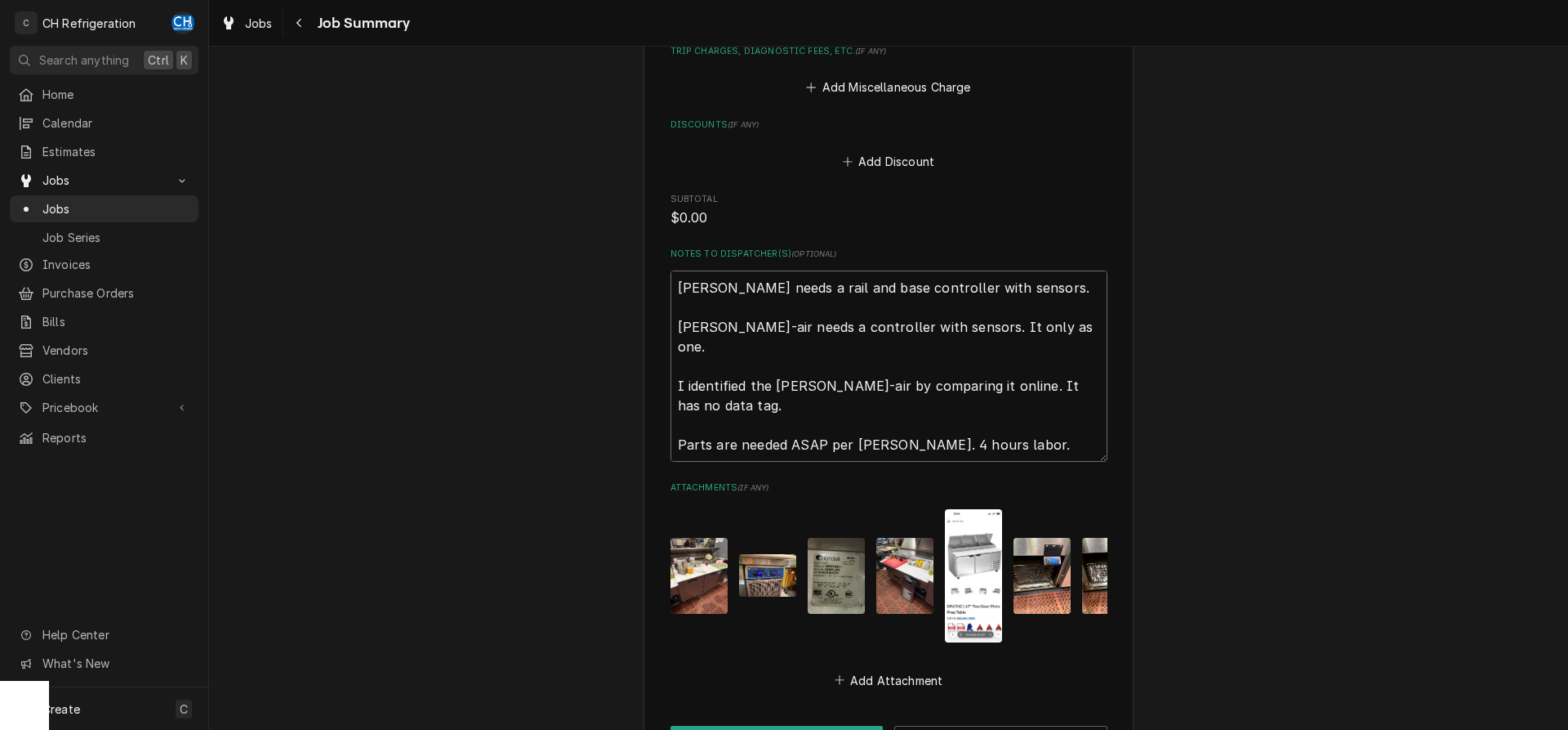
type textarea "x"
type textarea "Randel needs a rail and base controller with sensors. Bev-air needs a controlle…"
type textarea "x"
type textarea "Randel needs a rail and base controller with sensors. Bev-air needs a controlle…"
type textarea "x"
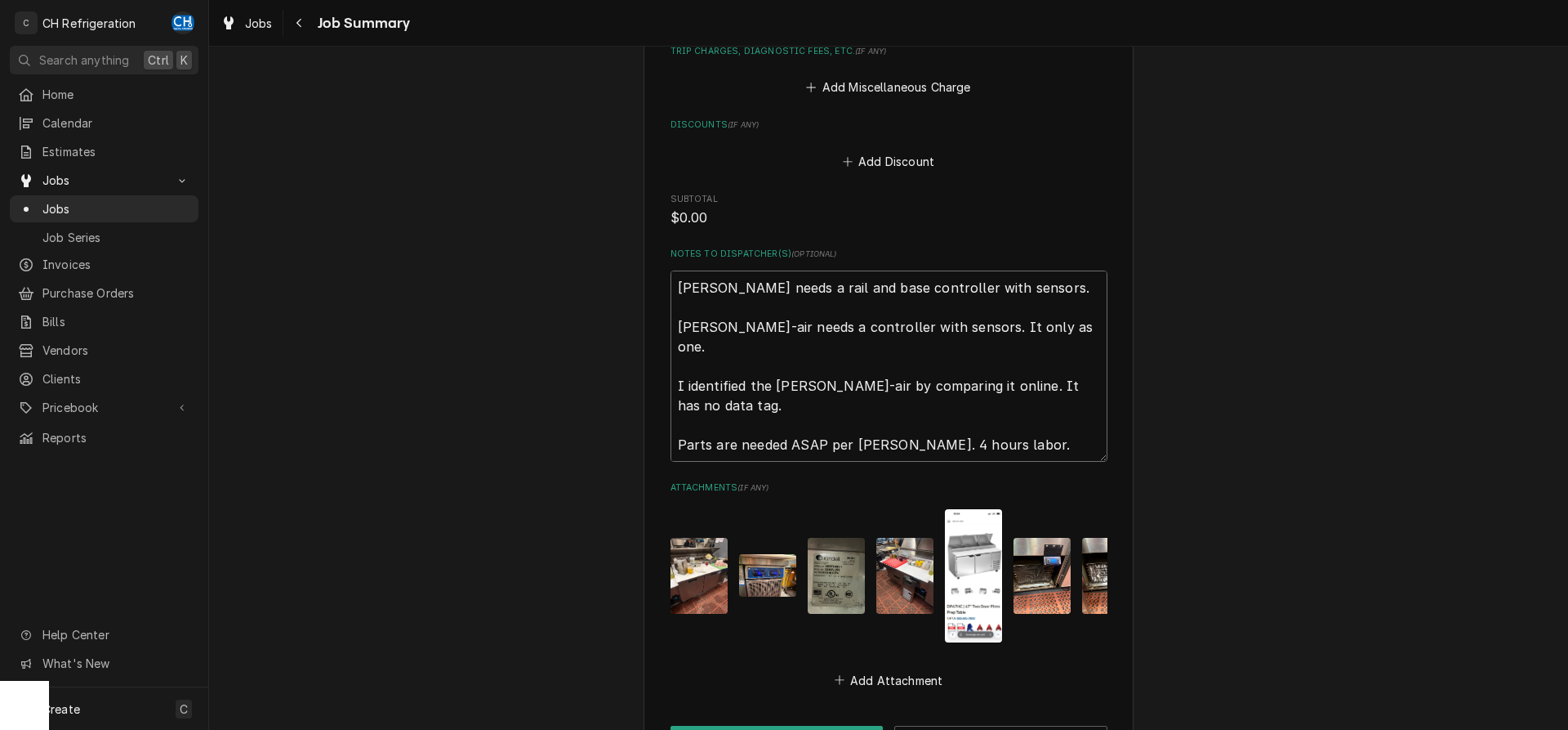
type textarea "Randel needs a rail and base controller with sensors. Bev-air needs a controlle…"
type textarea "x"
type textarea "Randel needs a rail and base controller with sensors. Bev-air needs a controlle…"
type textarea "x"
type textarea "Randel needs a rail and base controller with sensors. Bev-air needs a controlle…"
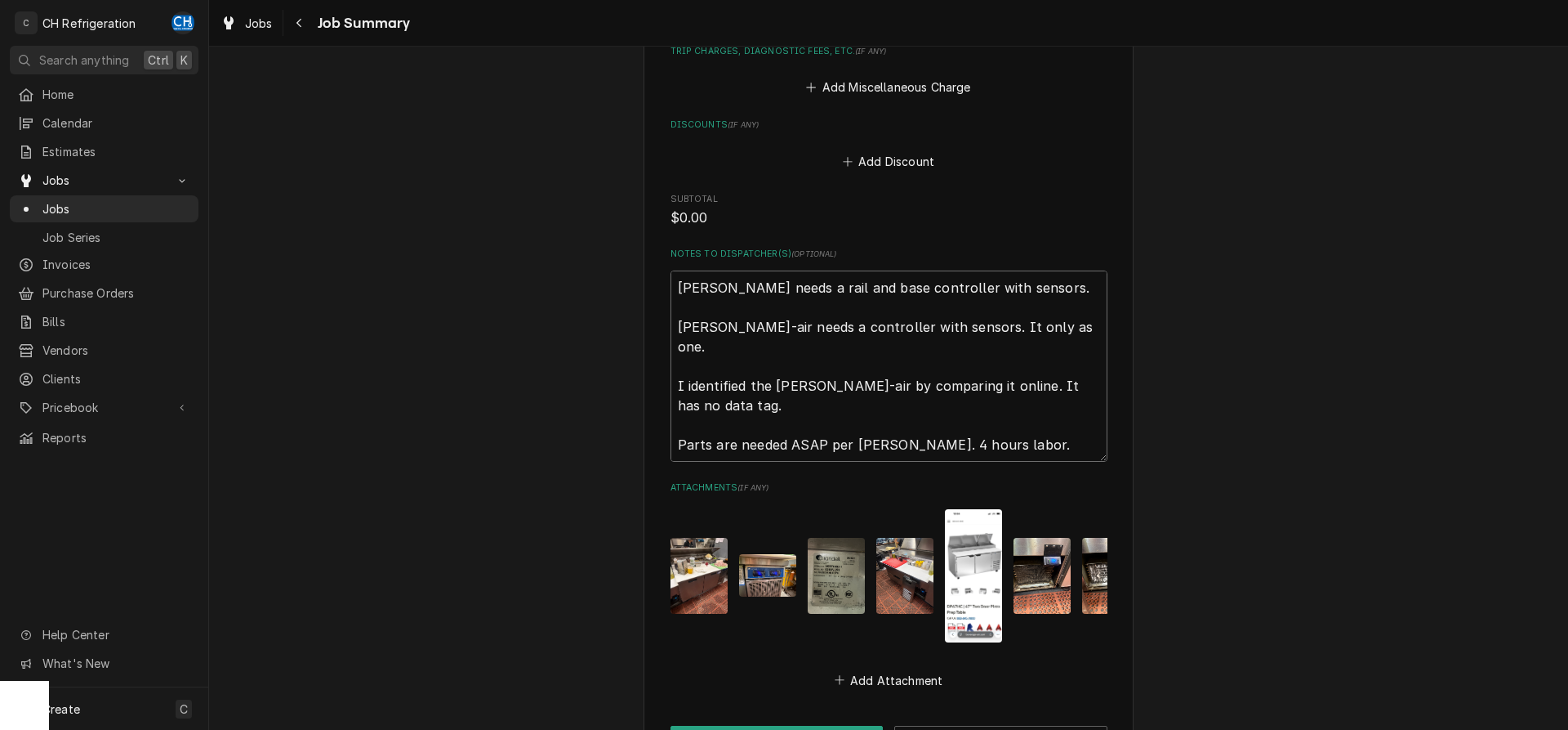
type textarea "x"
type textarea "Randel needs a rail and base controller with sensors. Bev-air needs a controlle…"
type textarea "x"
type textarea "Randel needs a rail and base controller with sensors. Bev-air needs a controlle…"
type textarea "x"
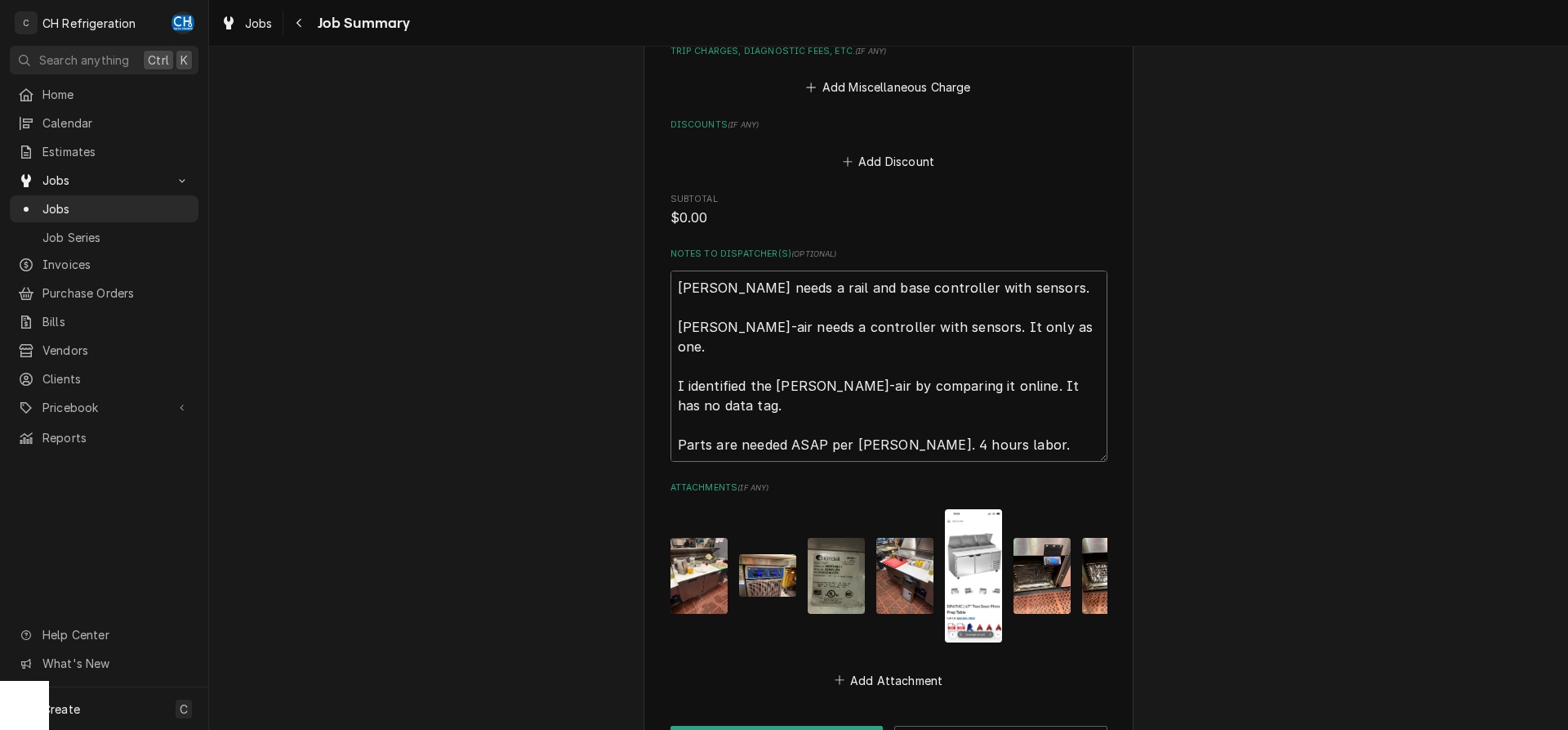
type textarea "Randel needs a rail and base controller with sensors. Bev-air needs a controlle…"
type textarea "x"
type textarea "Randel needs a rail and base controller with sensors. Bev-air needs a controlle…"
type textarea "x"
type textarea "Randel needs a rail and base controller with sensors. Bev-air needs a controlle…"
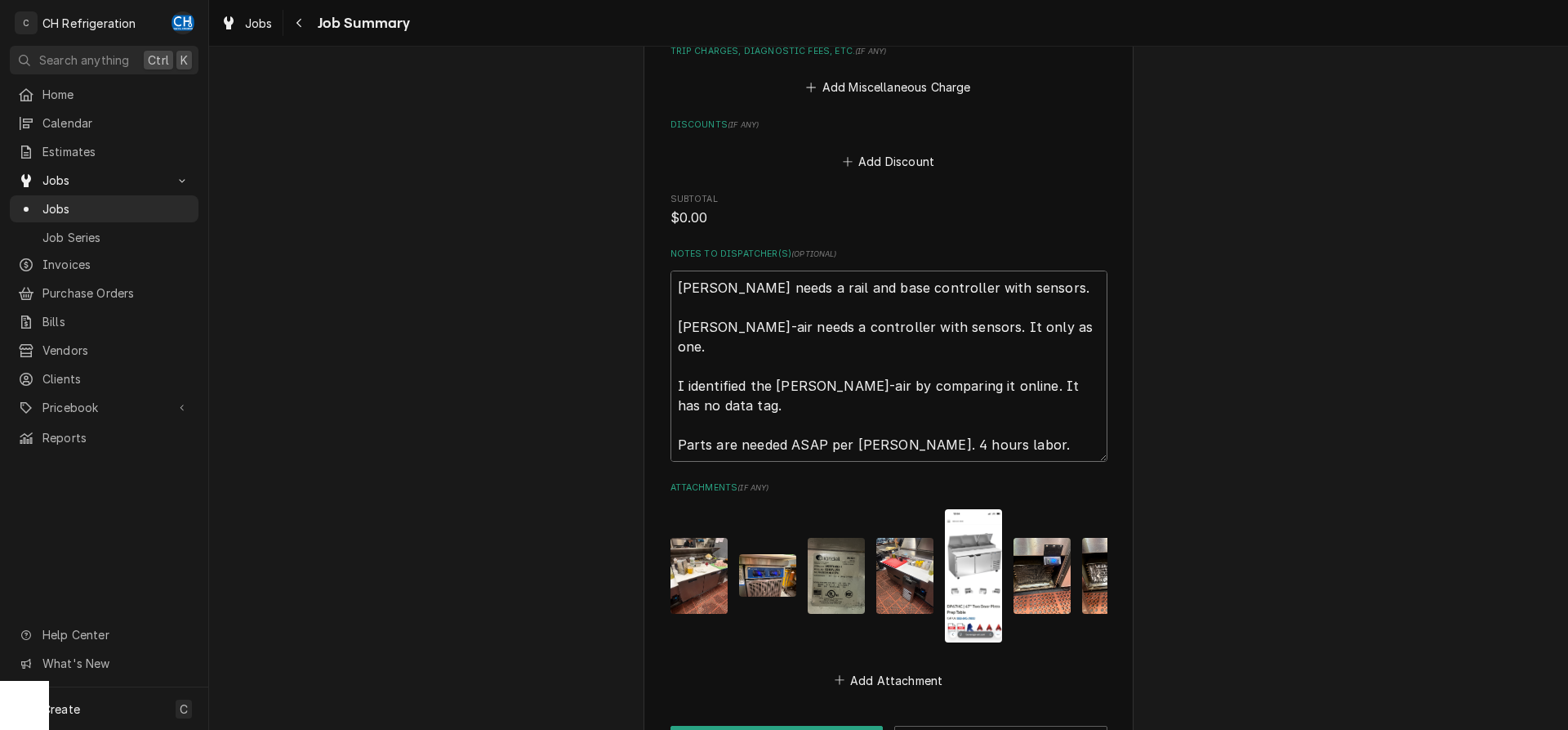
type textarea "x"
type textarea "Randel needs a rail and base controller with sensors. Bev-air needs a controlle…"
type textarea "x"
type textarea "Randel needs a rail and base controller with sensors. Bev-air needs a controlle…"
type textarea "x"
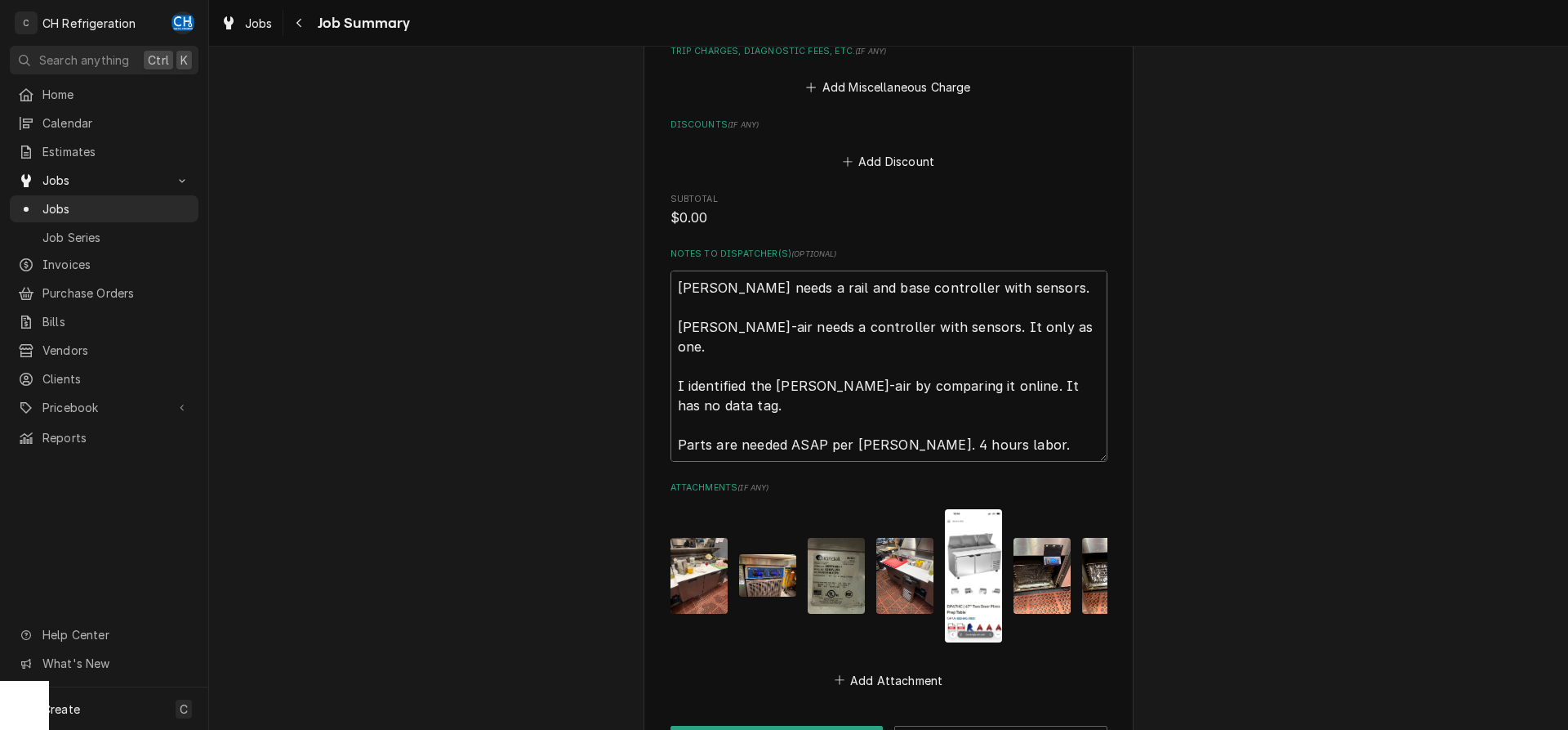
type textarea "Randel needs a rail and base controller with sensors. Bev-air needs a controlle…"
type textarea "x"
type textarea "Randel needs a rail and base controller with sensors. Bev-air needs a controlle…"
click at [756, 725] on button "Save" at bounding box center [777, 740] width 213 height 30
type textarea "x"
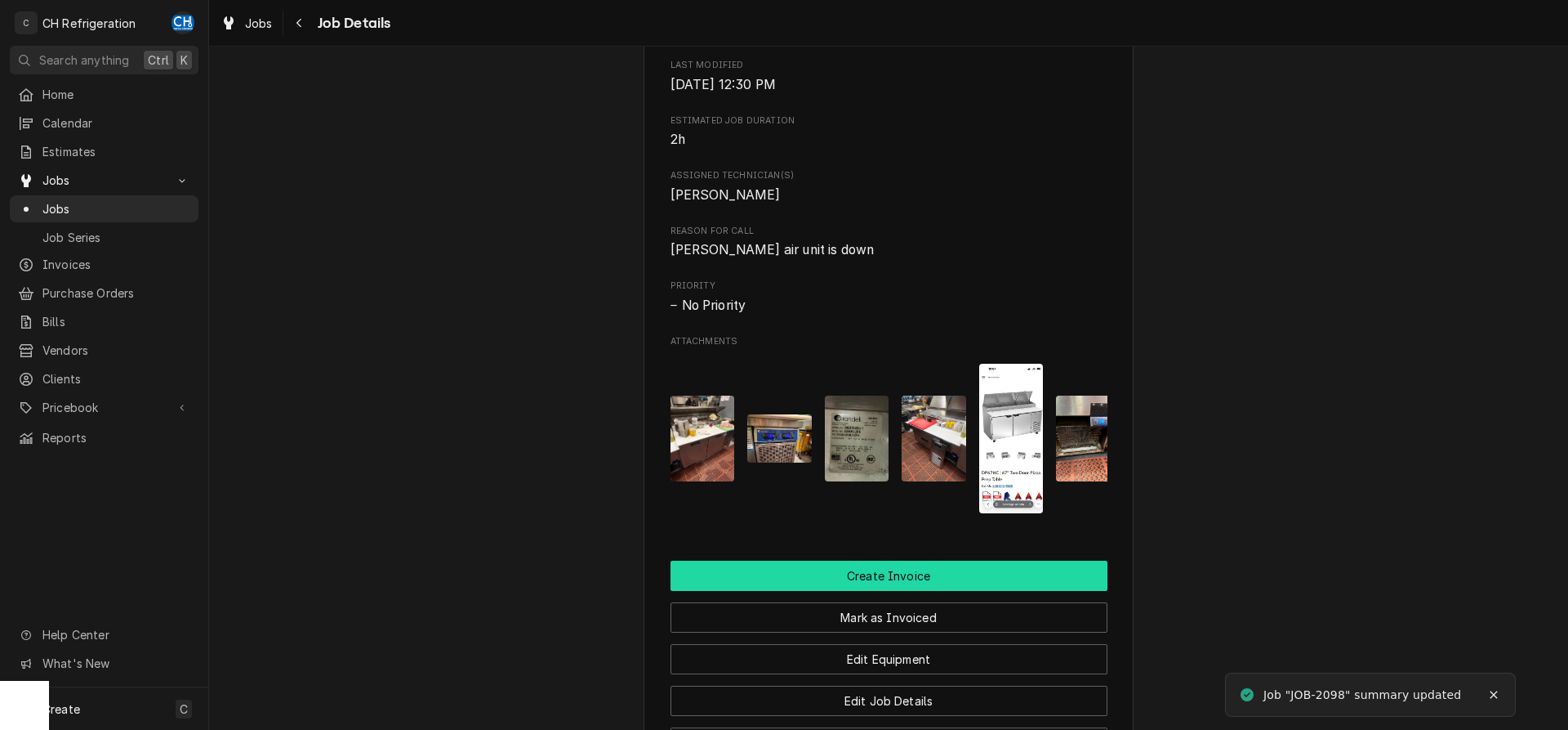
scroll to position [667, 0]
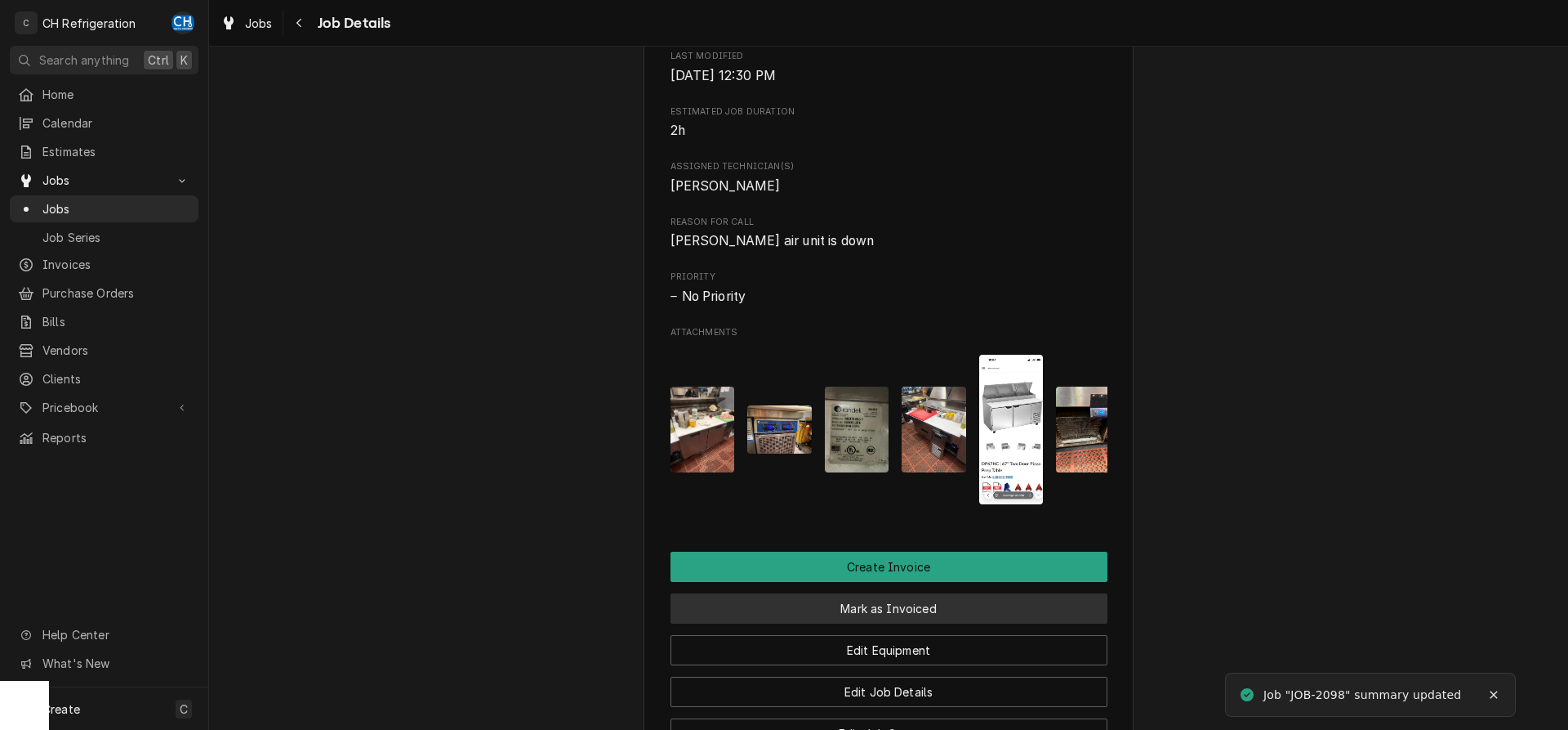
click at [893, 618] on button "Mark as Invoiced" at bounding box center [888, 608] width 437 height 30
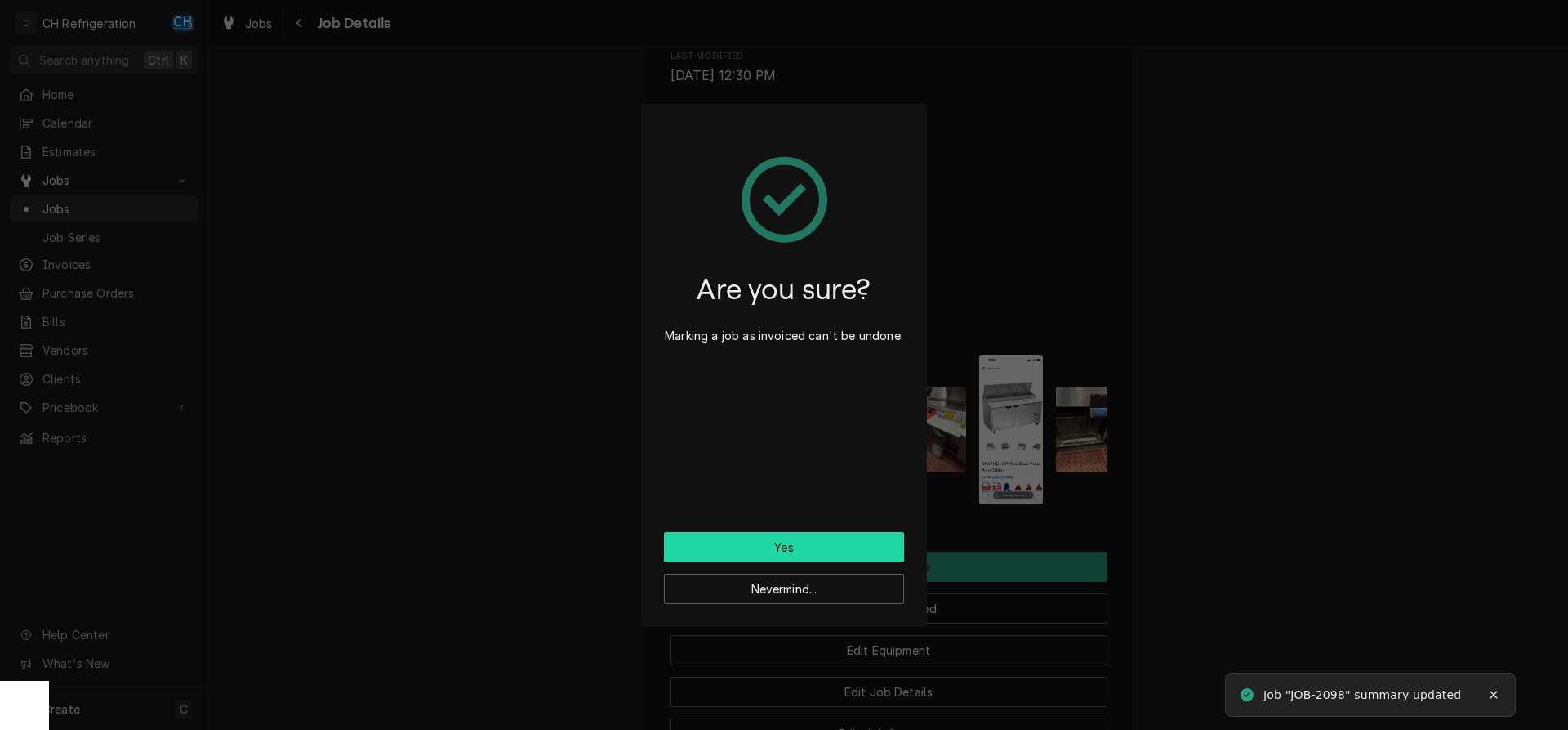
click at [787, 538] on button "Yes" at bounding box center [784, 547] width 240 height 30
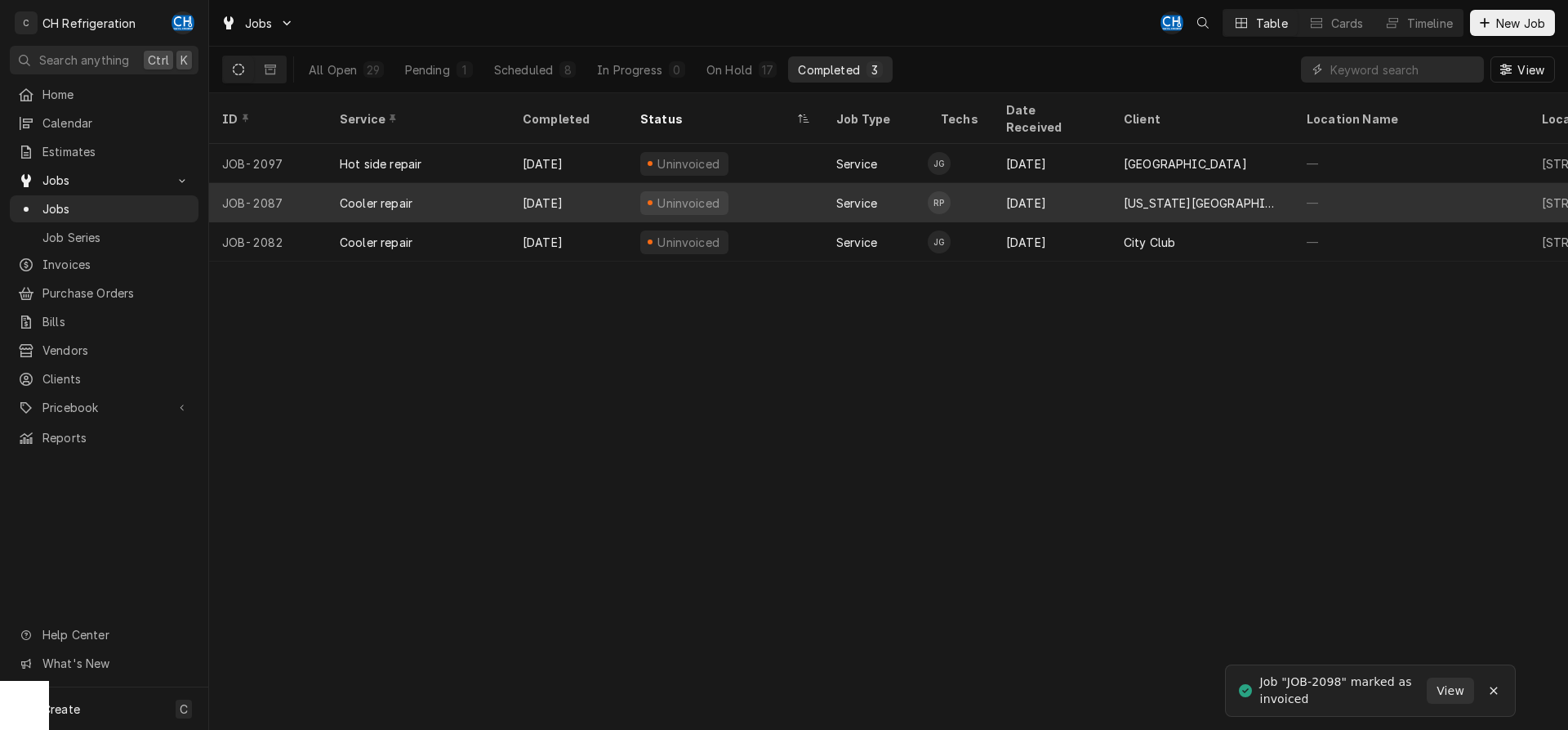
click at [1133, 183] on div "[US_STATE][GEOGRAPHIC_DATA], [PERSON_NAME][GEOGRAPHIC_DATA]" at bounding box center [1202, 202] width 183 height 39
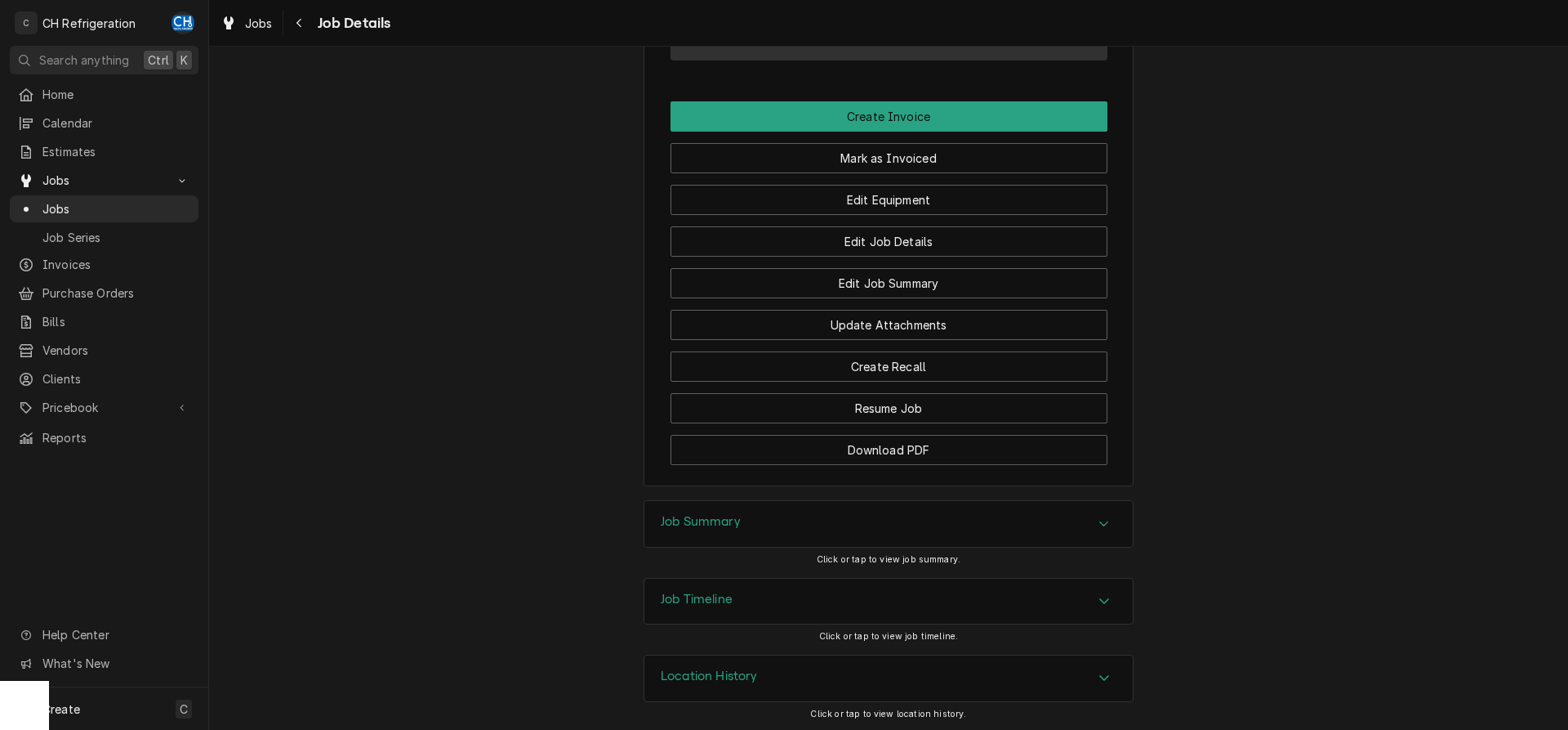
click at [738, 531] on div "Job Summary" at bounding box center [700, 523] width 80 height 19
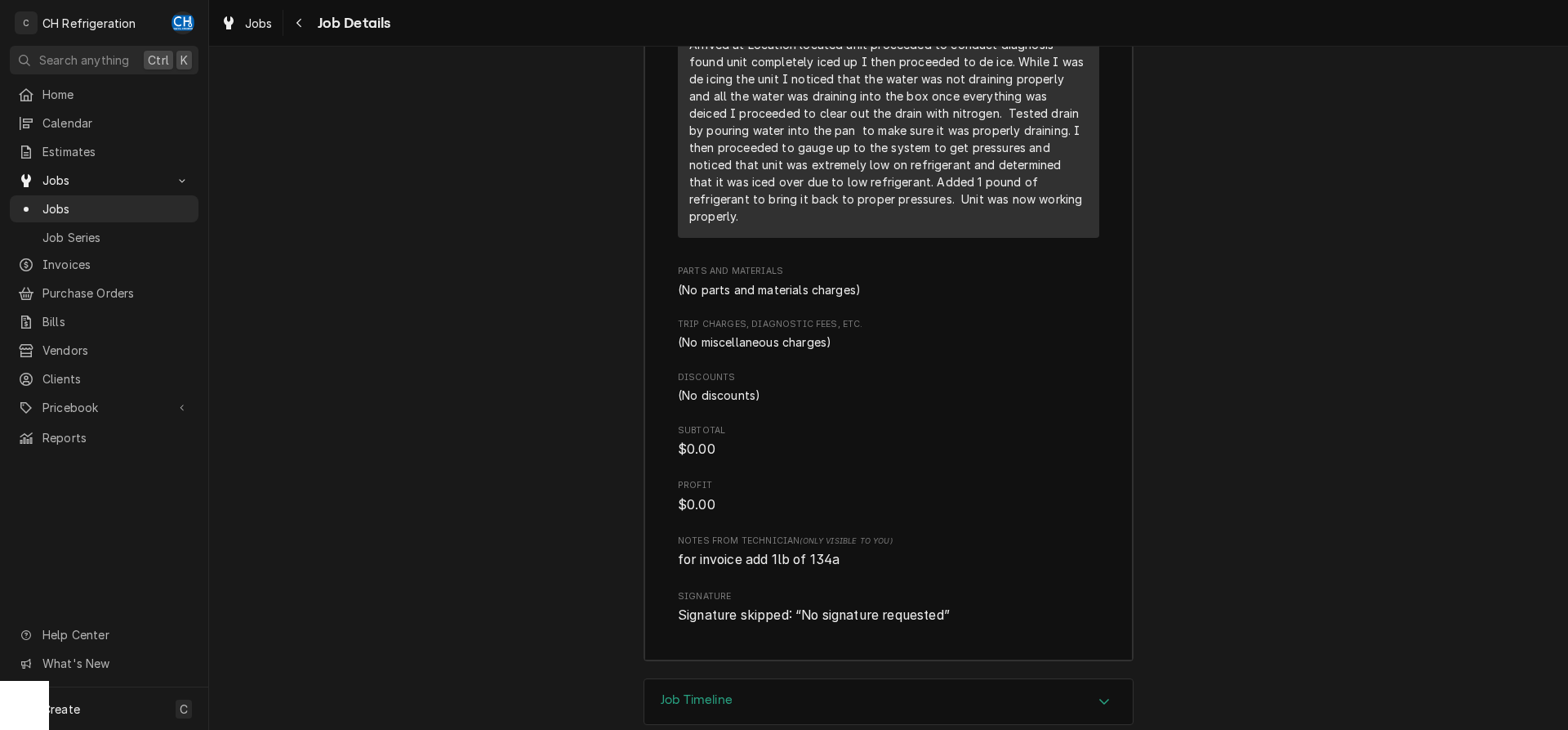
scroll to position [1724, 0]
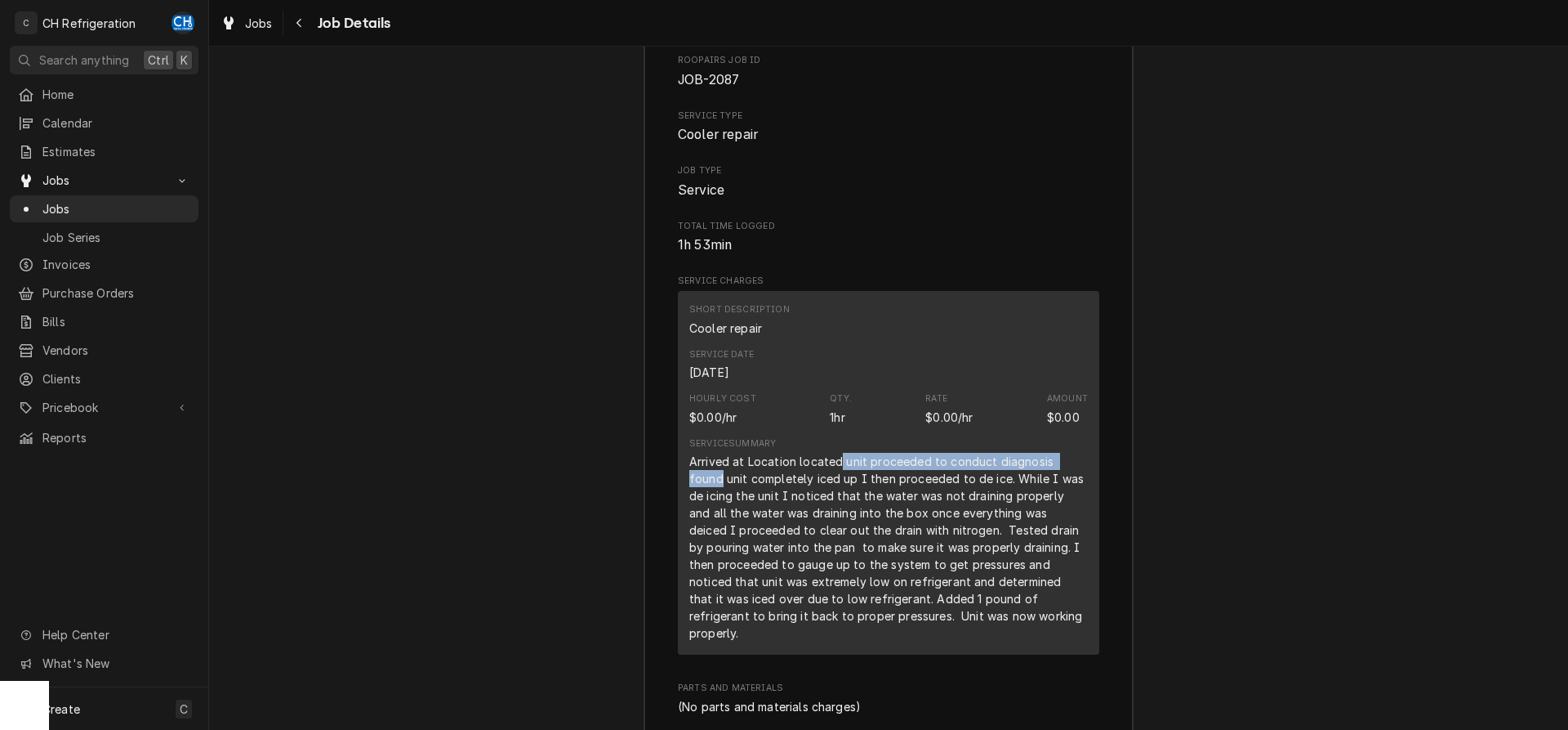
drag, startPoint x: 836, startPoint y: 452, endPoint x: 1080, endPoint y: 457, distance: 244.1
click at [1080, 457] on div "Arrived at Location located unit proceeded to conduct diagnosis found unit comp…" at bounding box center [888, 547] width 399 height 189
click at [971, 591] on div "Arrived at Location located unit proceeded to conduct diagnosis found unit comp…" at bounding box center [888, 547] width 399 height 189
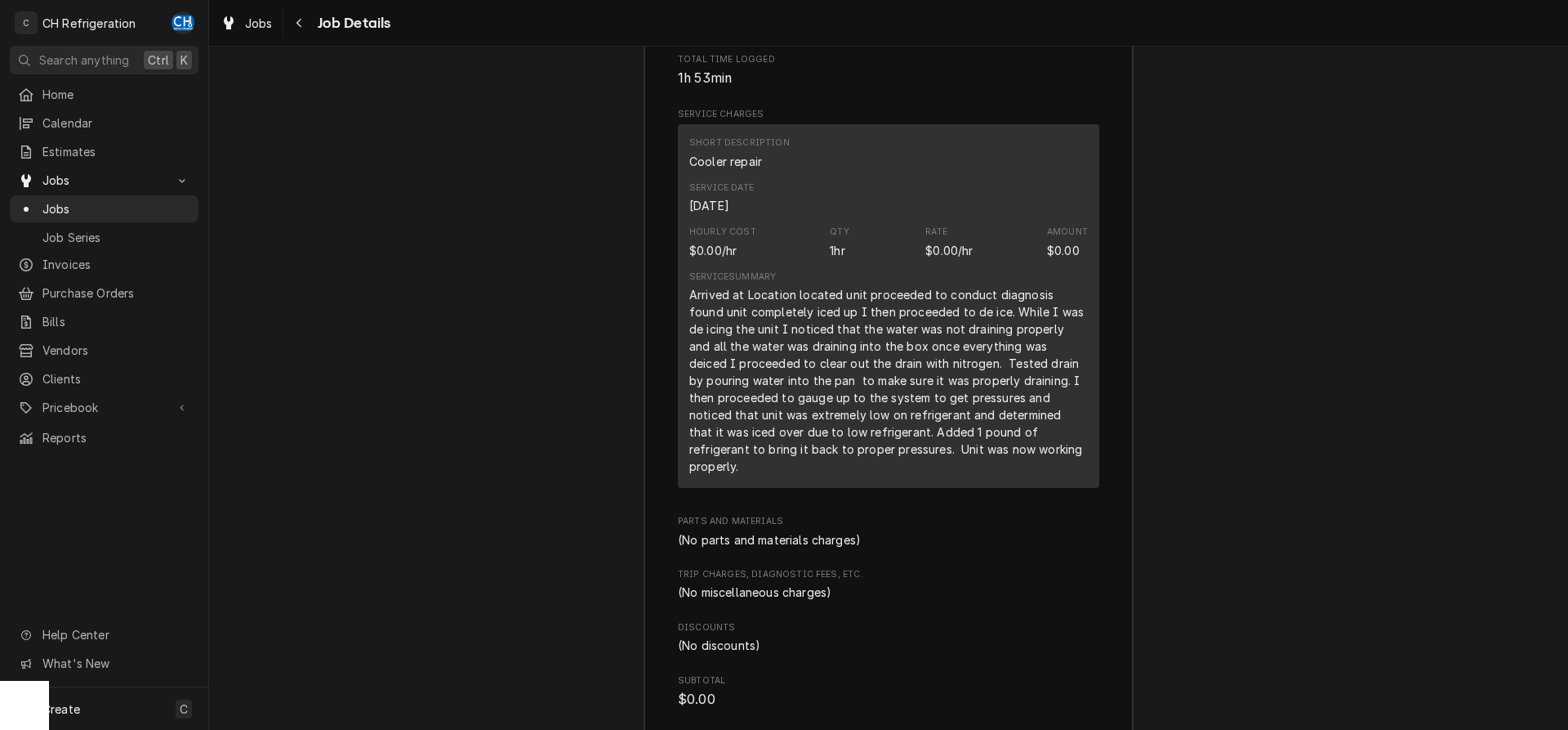
scroll to position [1807, 0]
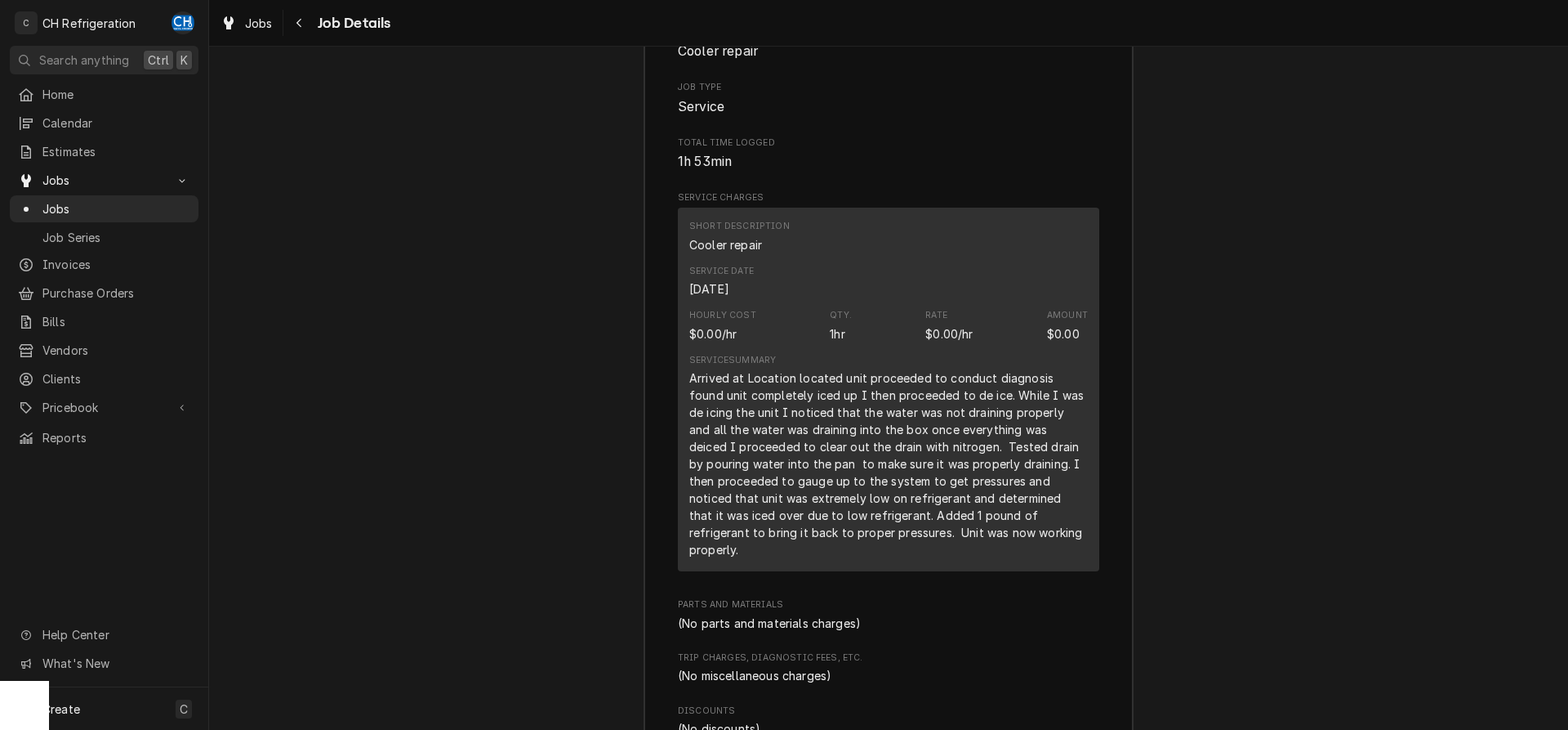
click at [1013, 542] on div "Service Summary Arrived at Location located unit proceeded to conduct diagnosis…" at bounding box center [888, 456] width 399 height 215
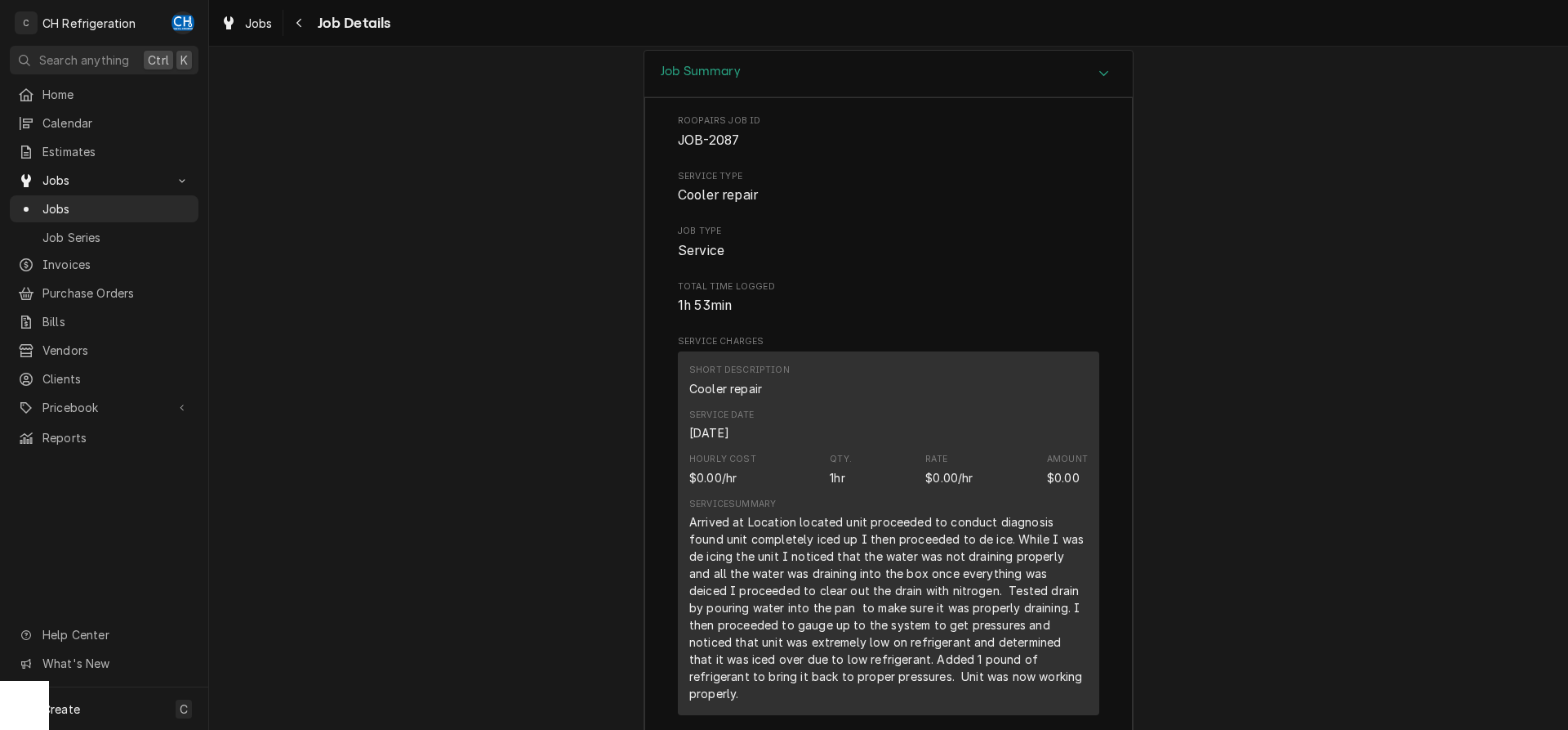
scroll to position [1750, 0]
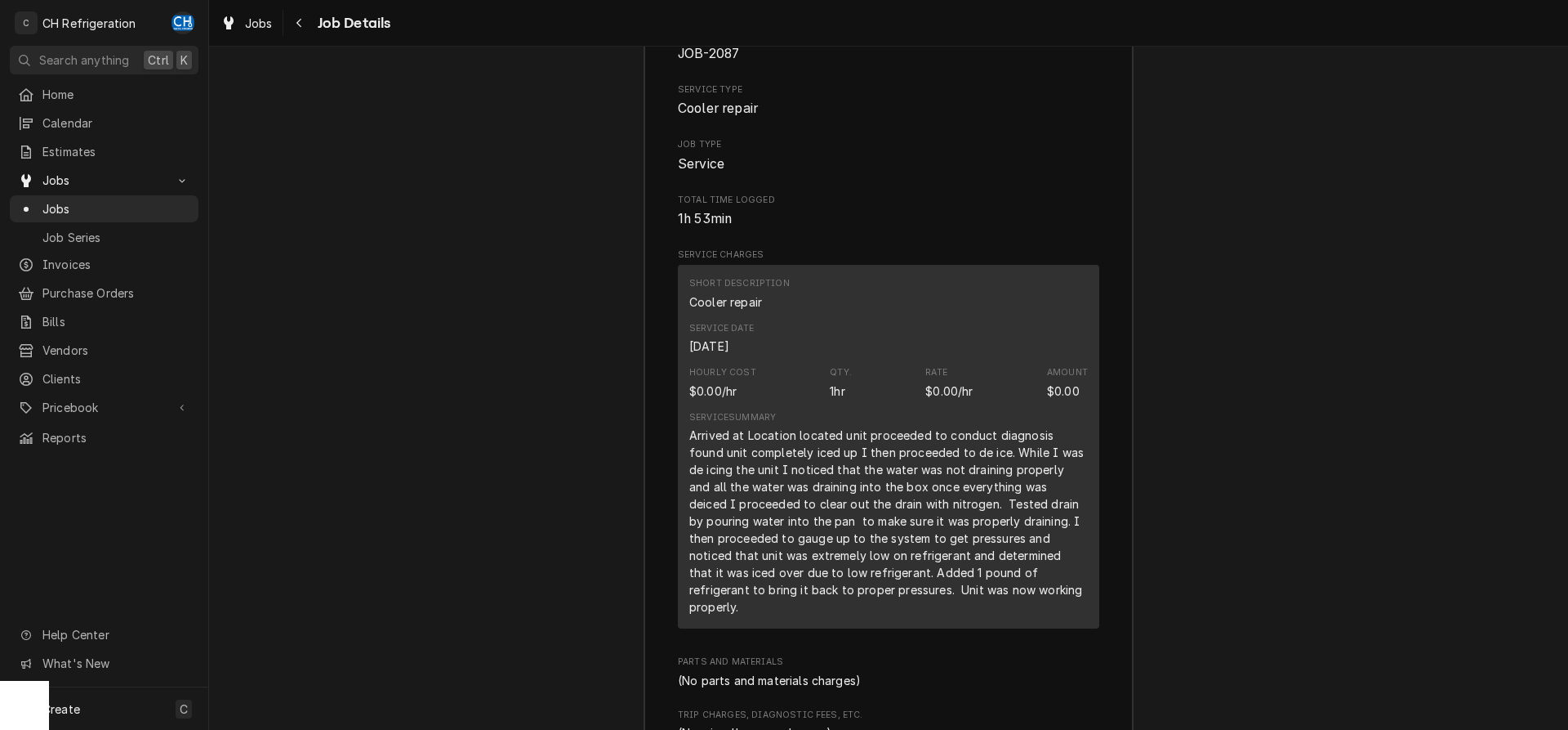
click at [1065, 592] on div "Arrived at Location located unit proceeded to conduct diagnosis found unit comp…" at bounding box center [888, 521] width 399 height 189
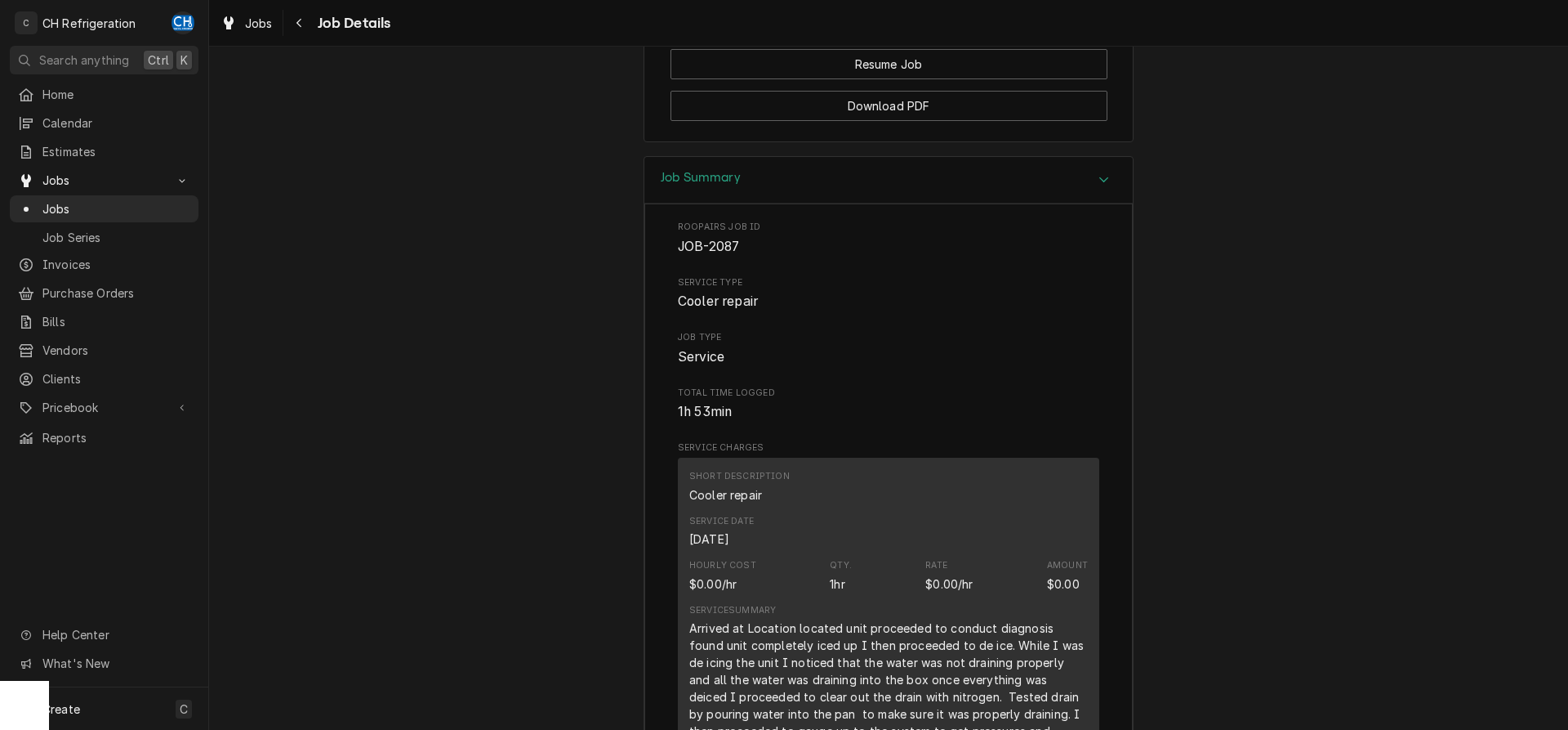
scroll to position [1140, 0]
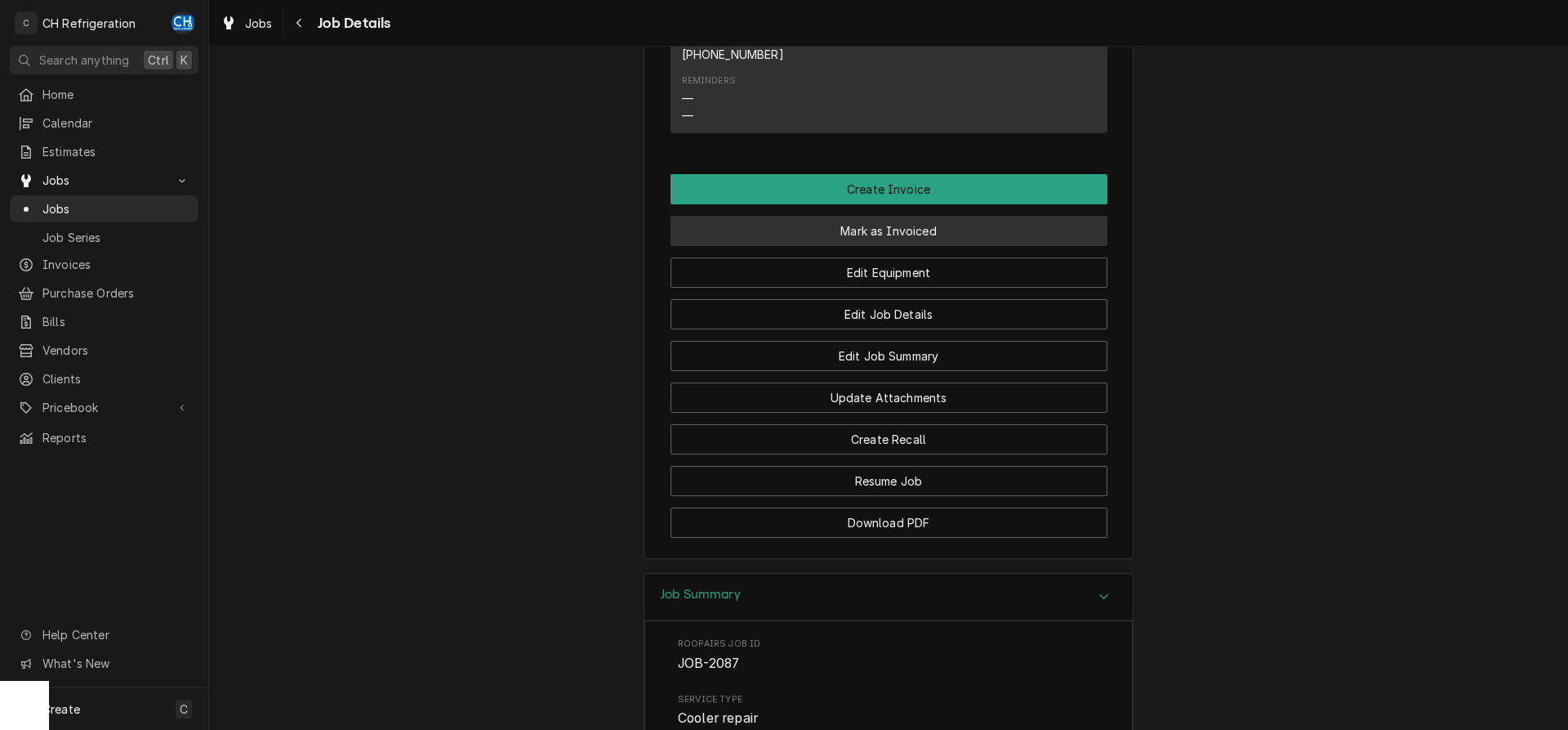
click at [909, 231] on button "Mark as Invoiced" at bounding box center [888, 230] width 437 height 30
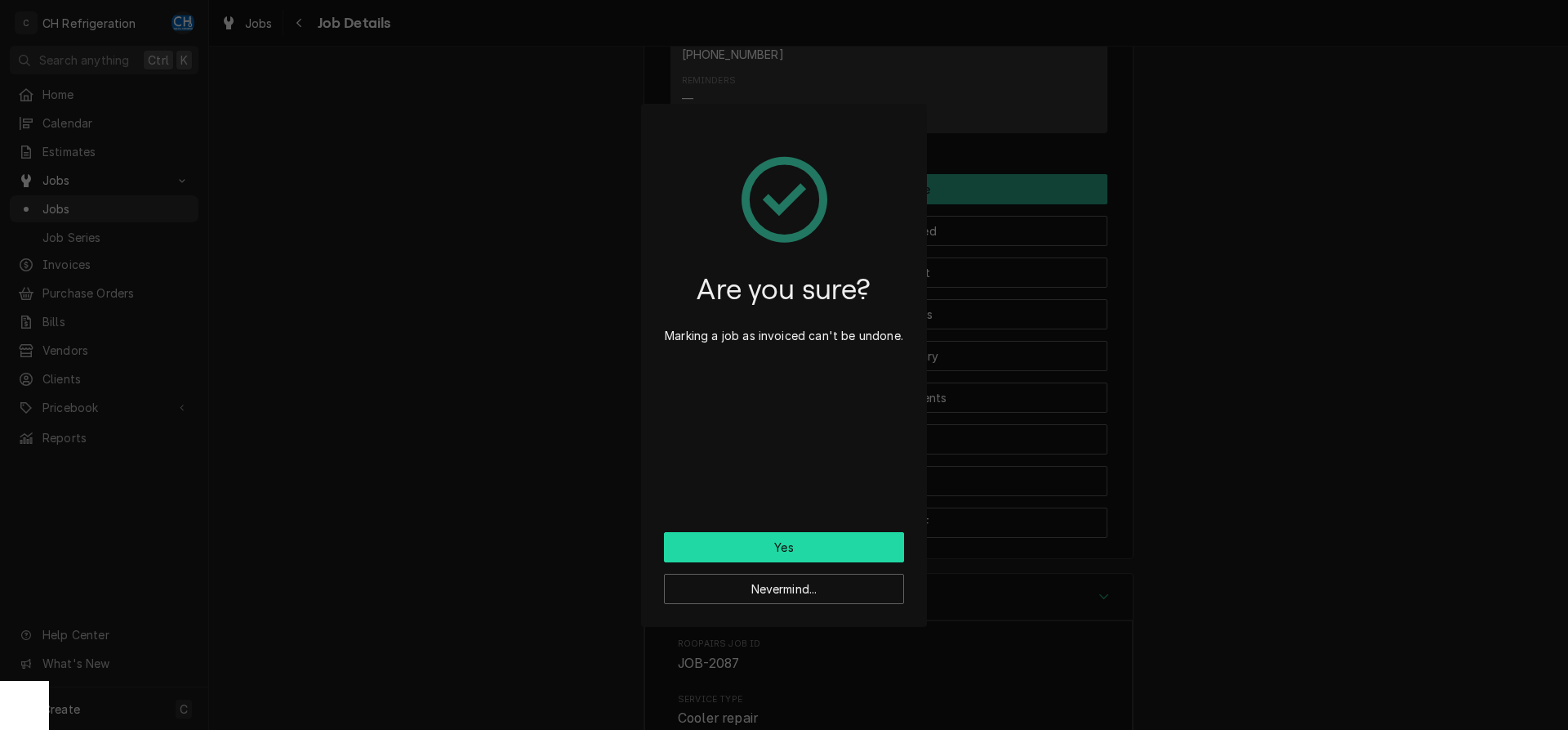
click at [729, 544] on button "Yes" at bounding box center [784, 547] width 240 height 30
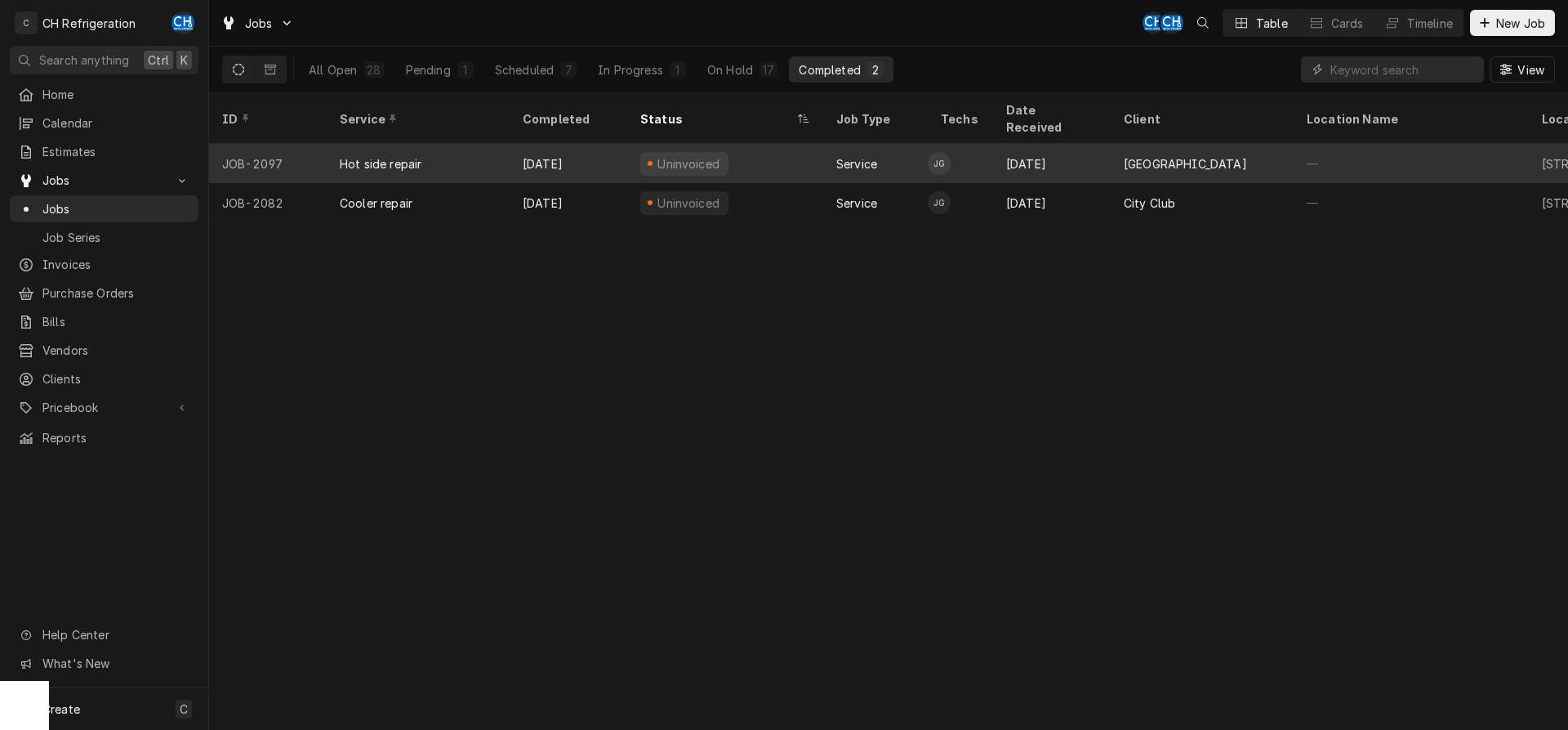
click at [1124, 160] on div "[GEOGRAPHIC_DATA]" at bounding box center [1202, 164] width 183 height 39
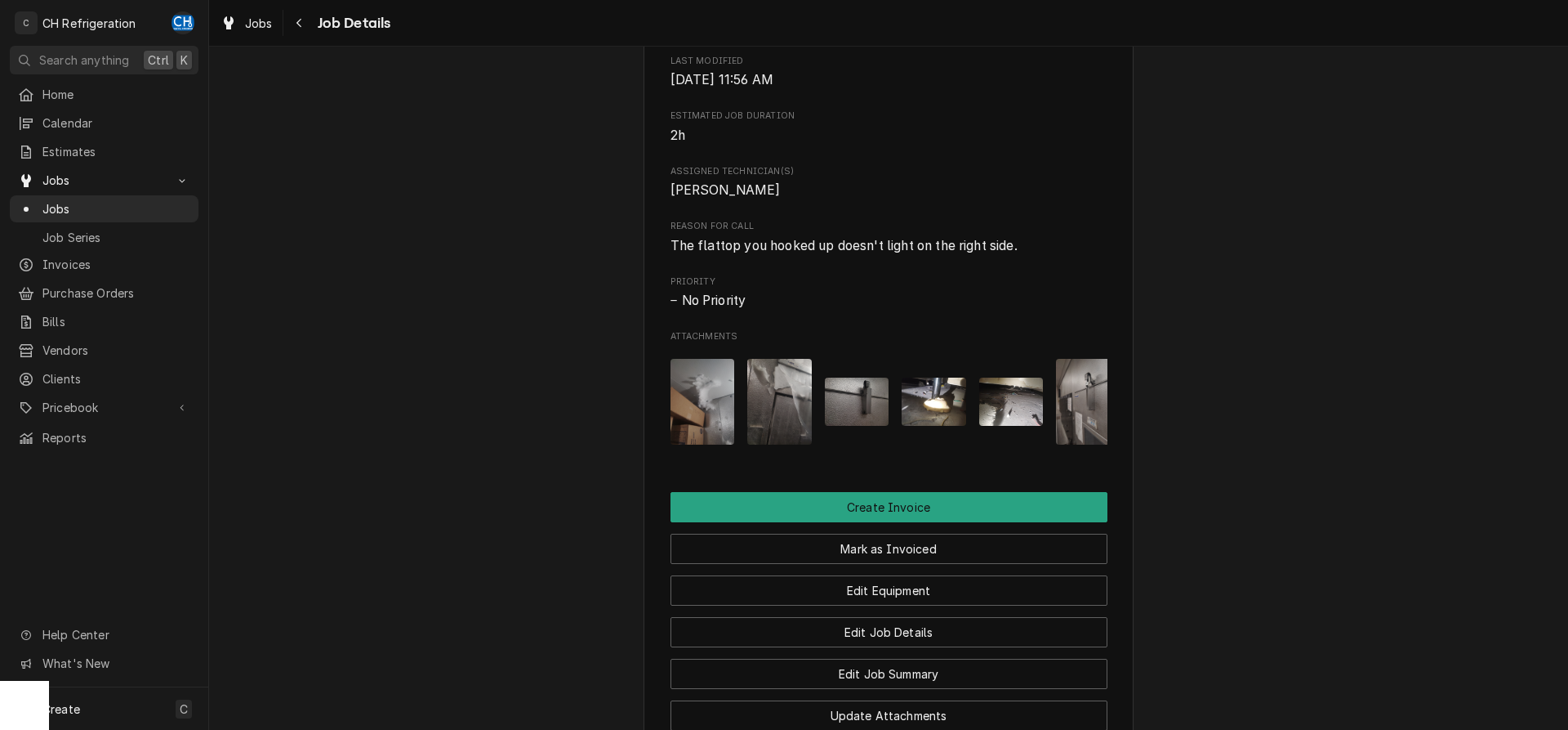
scroll to position [667, 0]
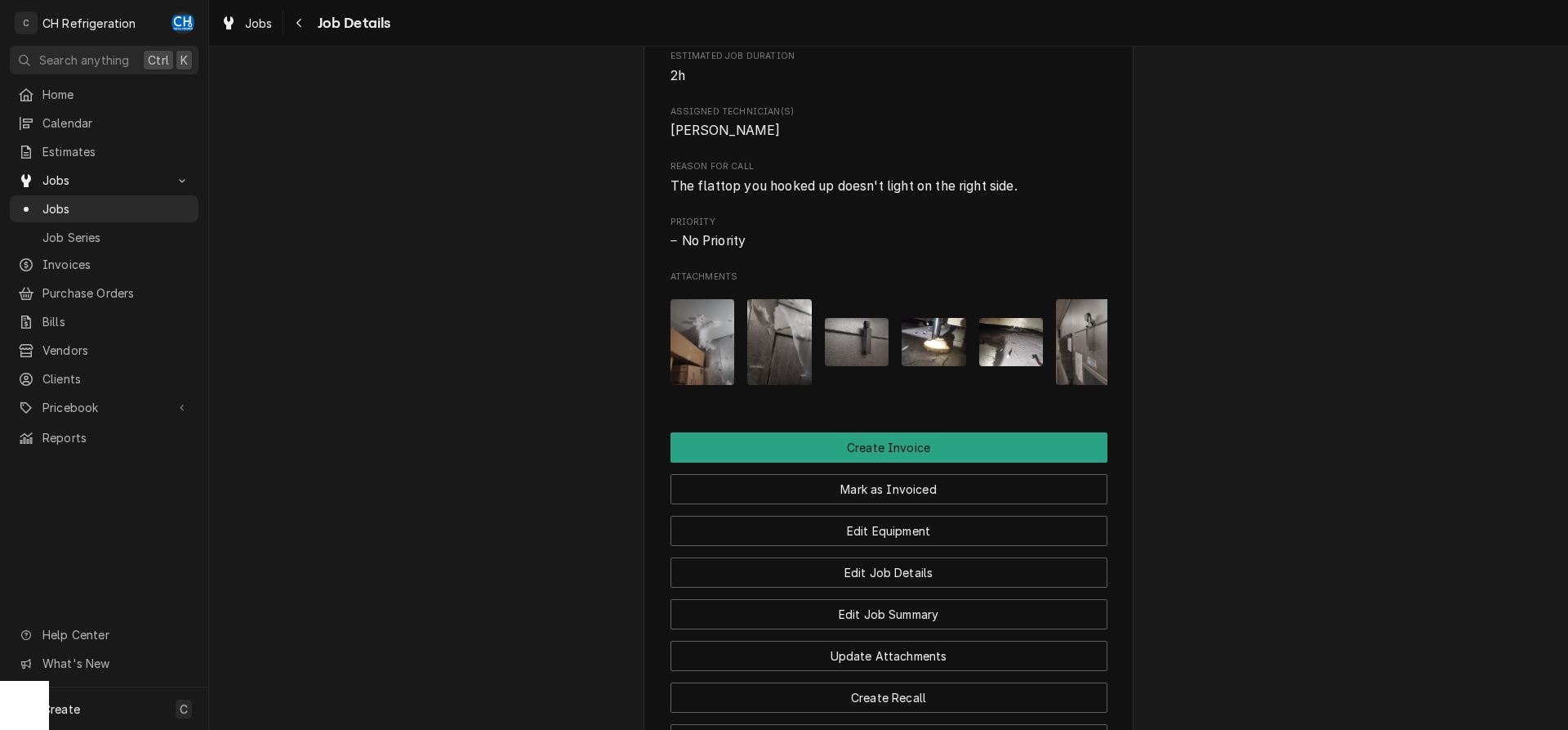
click at [679, 359] on img "Attachments" at bounding box center [703, 342] width 65 height 86
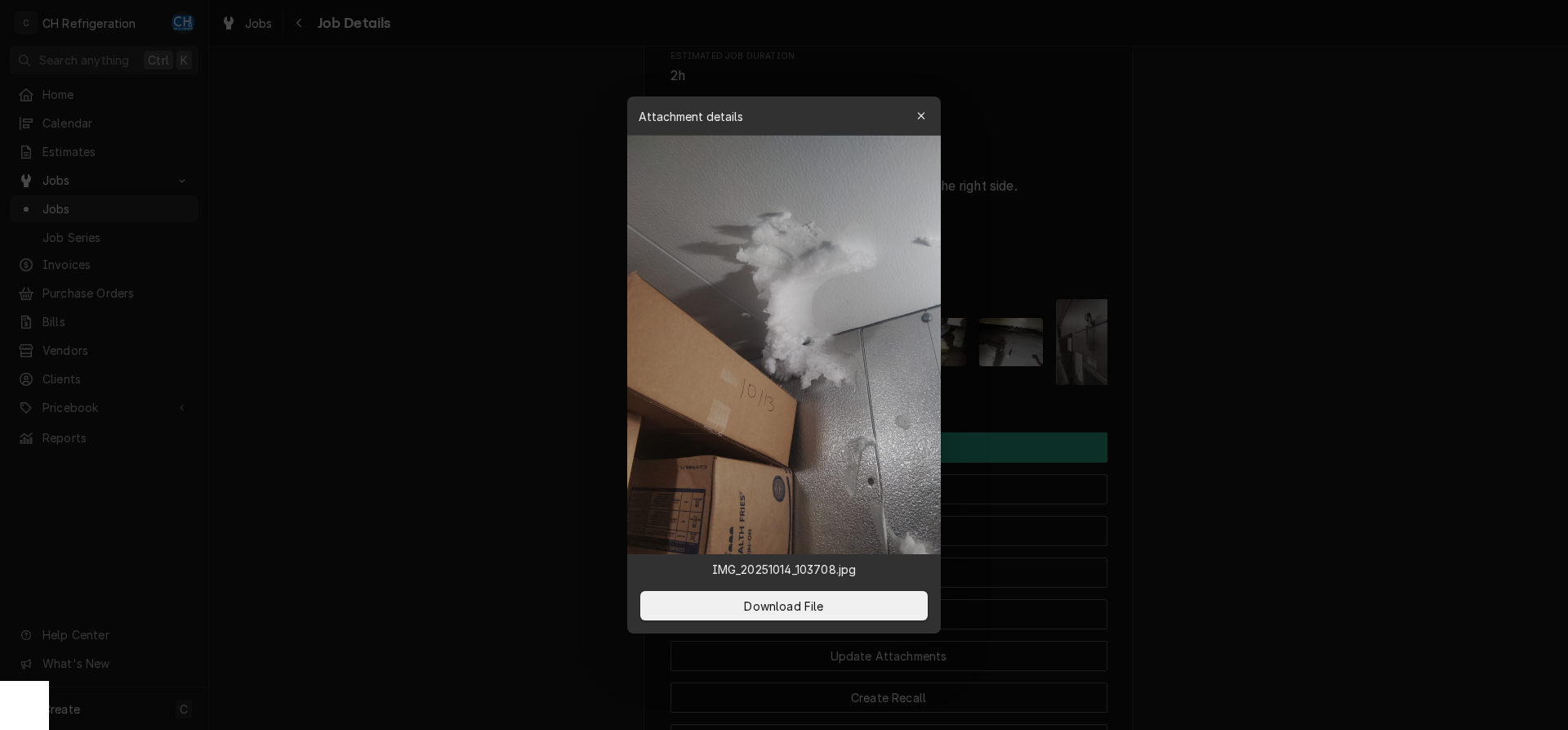
click at [1318, 303] on div at bounding box center [784, 365] width 1568 height 730
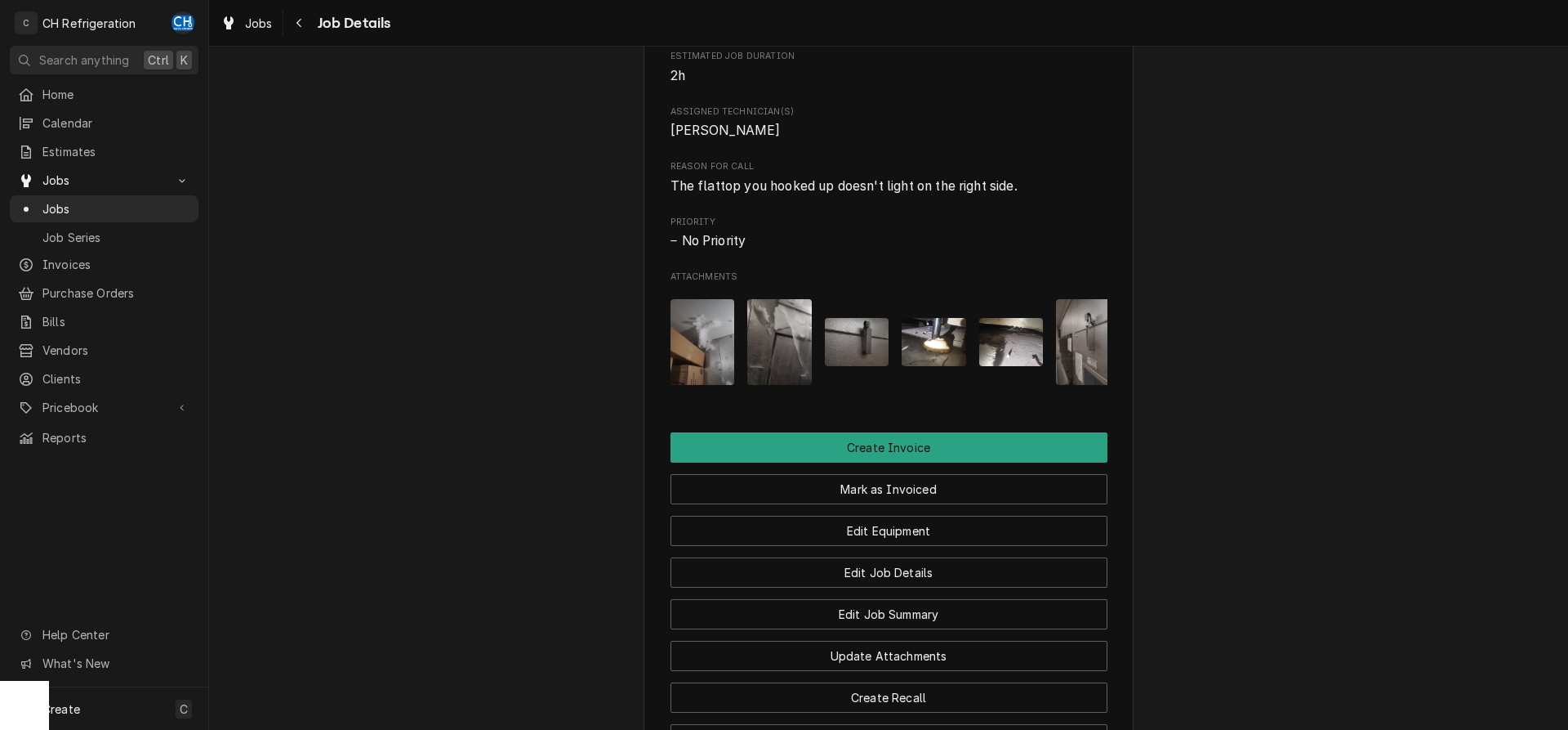
click at [815, 377] on div "Attachments" at bounding box center [888, 342] width 437 height 112
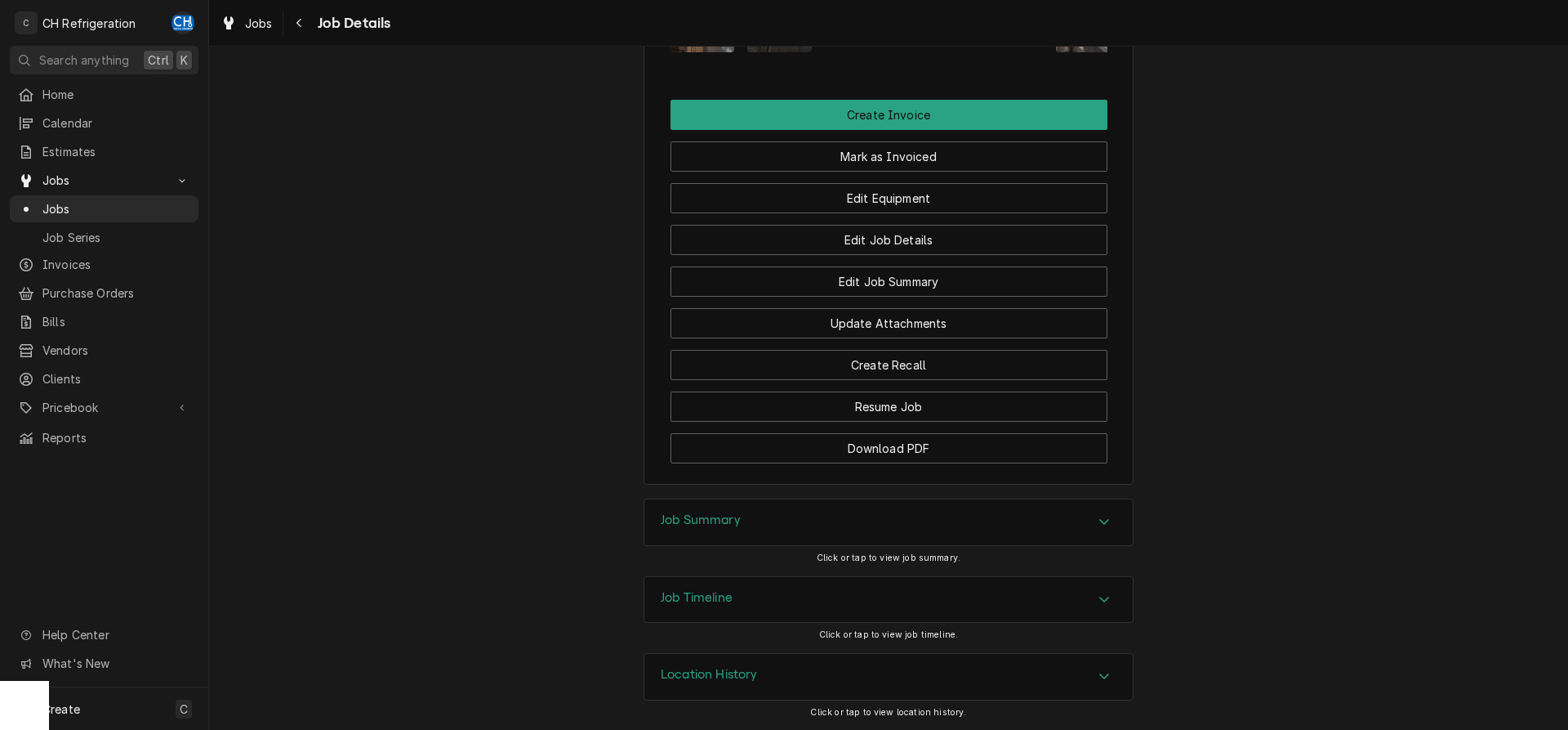
click at [991, 524] on div "Job Summary" at bounding box center [888, 522] width 488 height 46
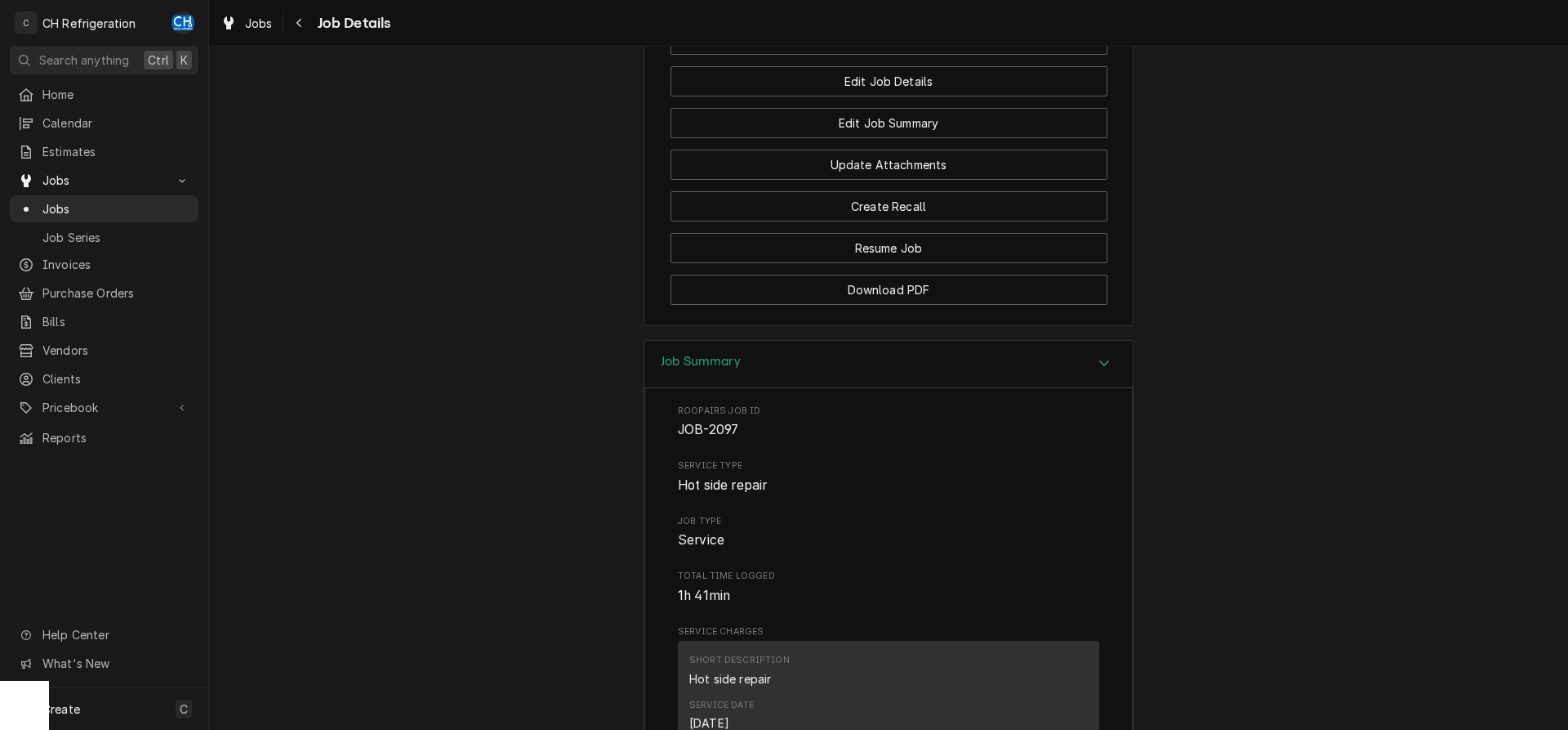
scroll to position [1167, 0]
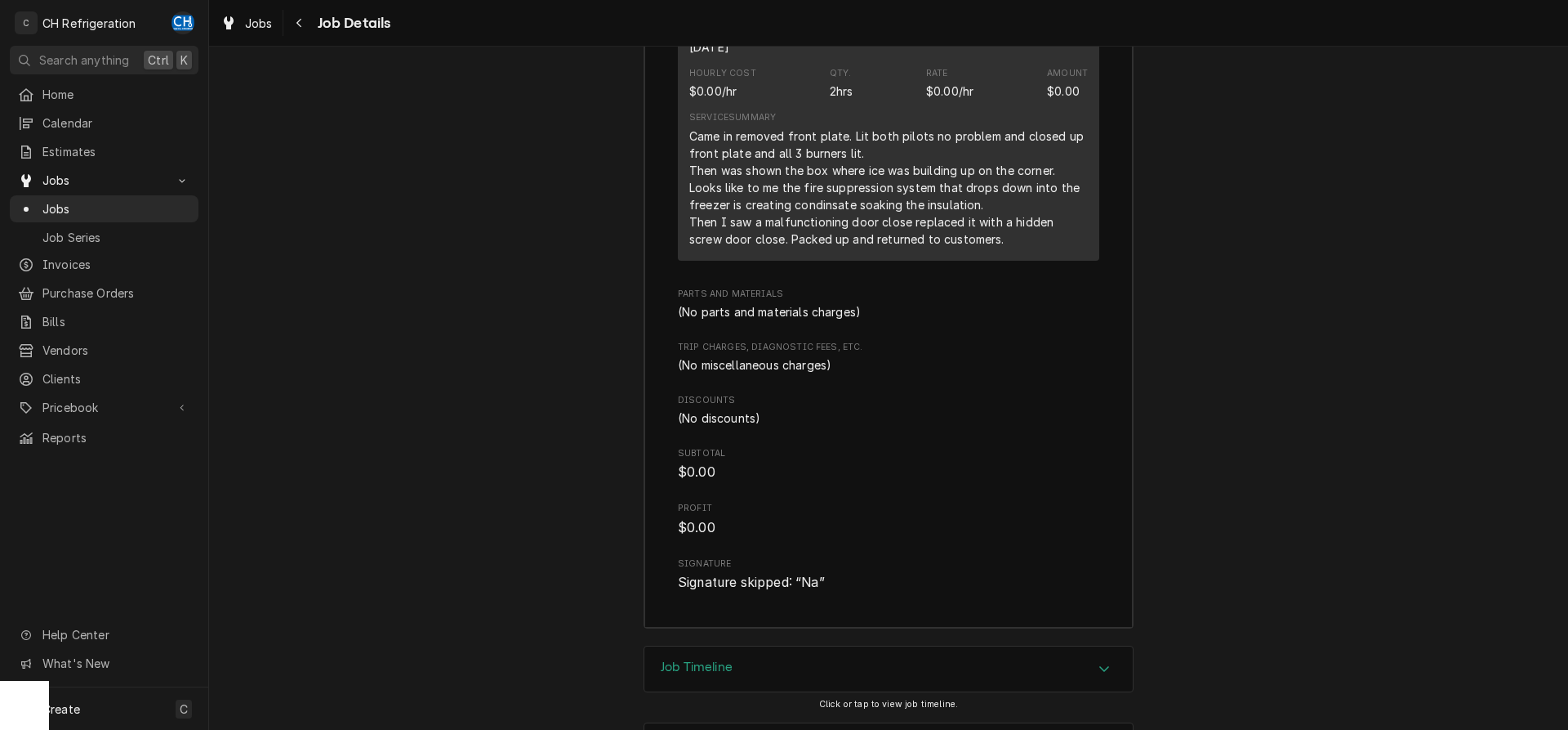
scroll to position [1501, 0]
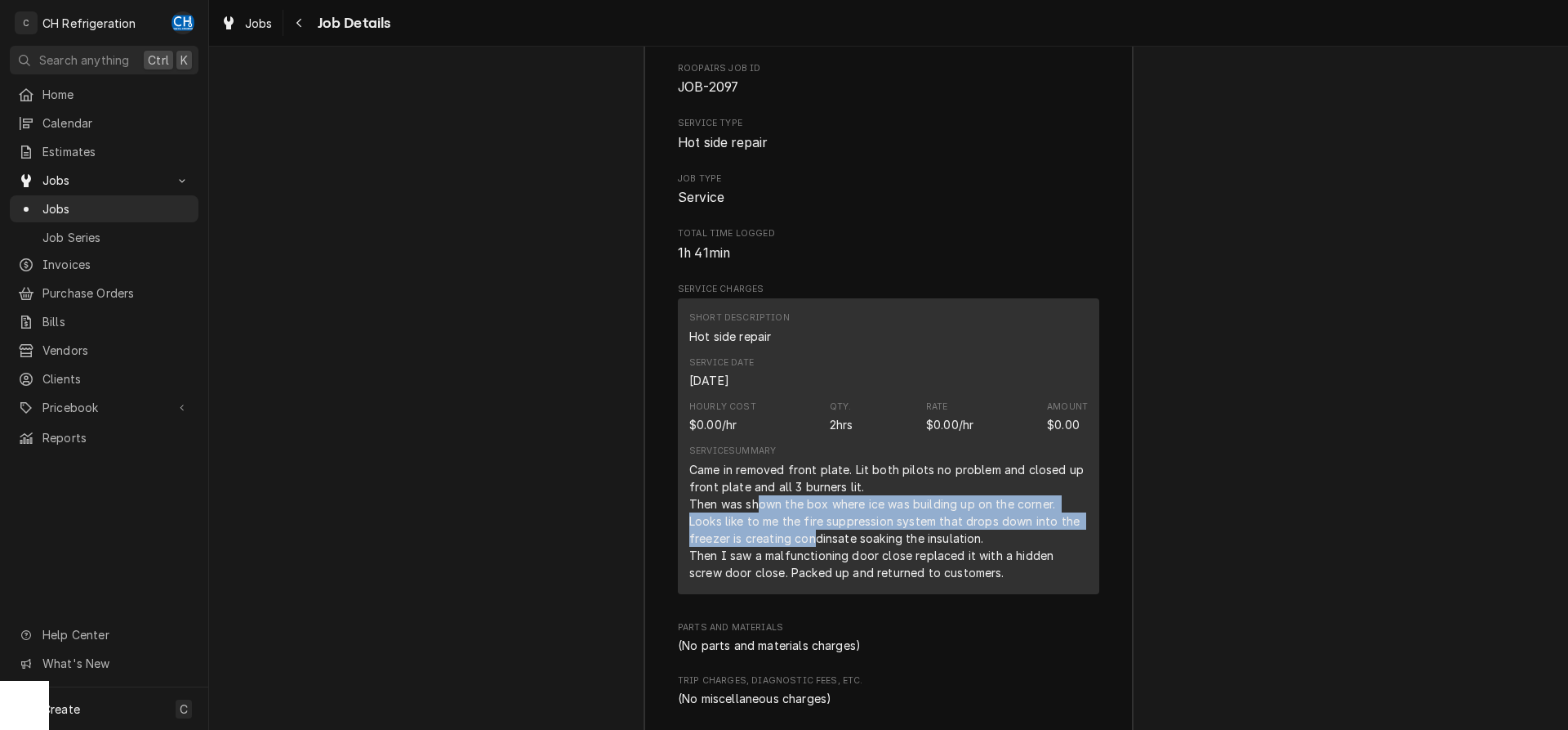
drag, startPoint x: 756, startPoint y: 530, endPoint x: 741, endPoint y: 576, distance: 48.4
click at [787, 563] on div "Came in removed front plate. Lit both pilots no problem and closed up front pla…" at bounding box center [888, 521] width 399 height 120
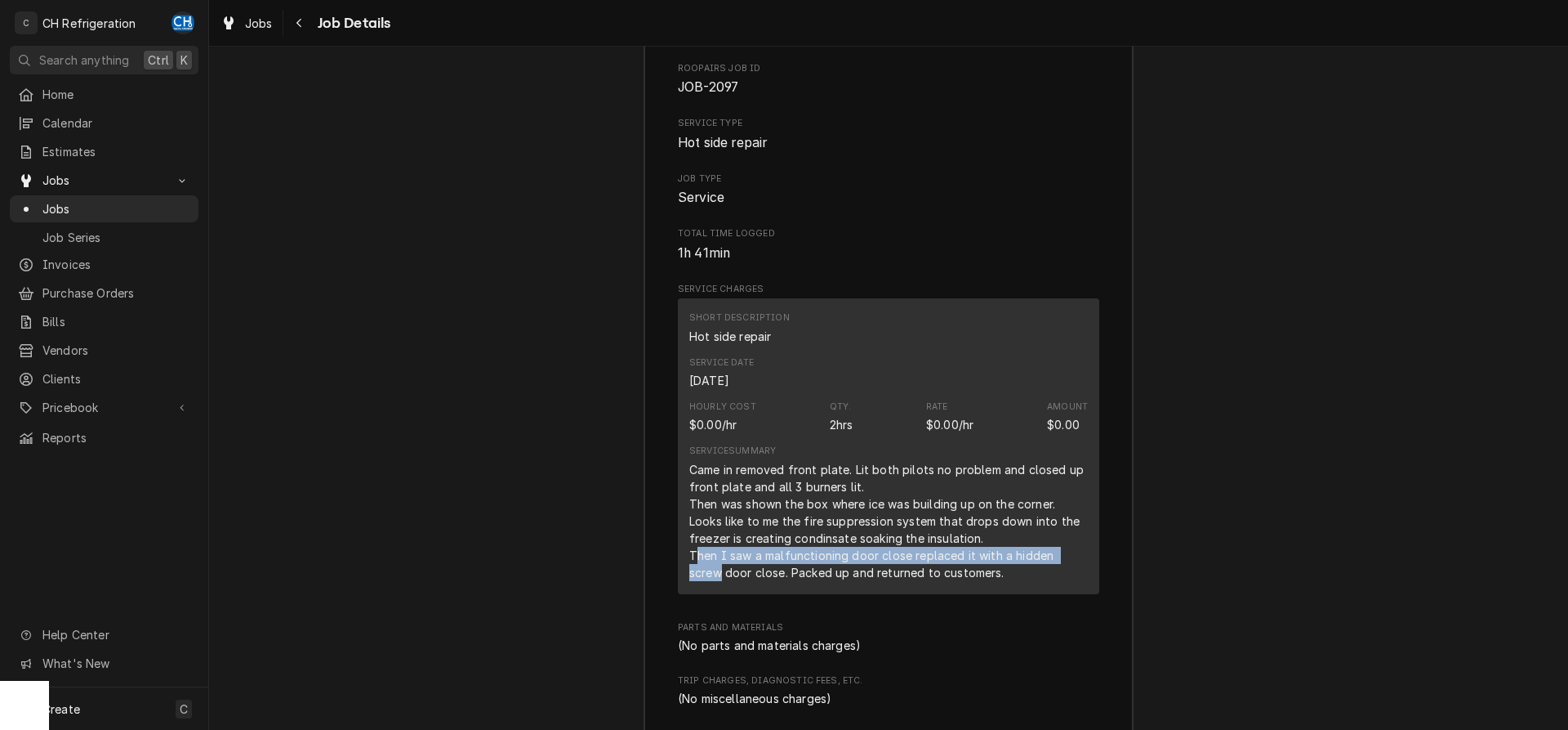
drag, startPoint x: 698, startPoint y: 578, endPoint x: 1085, endPoint y: 578, distance: 387.0
click at [1085, 578] on div "Came in removed front plate. Lit both pilots no problem and closed up front pla…" at bounding box center [888, 521] width 399 height 120
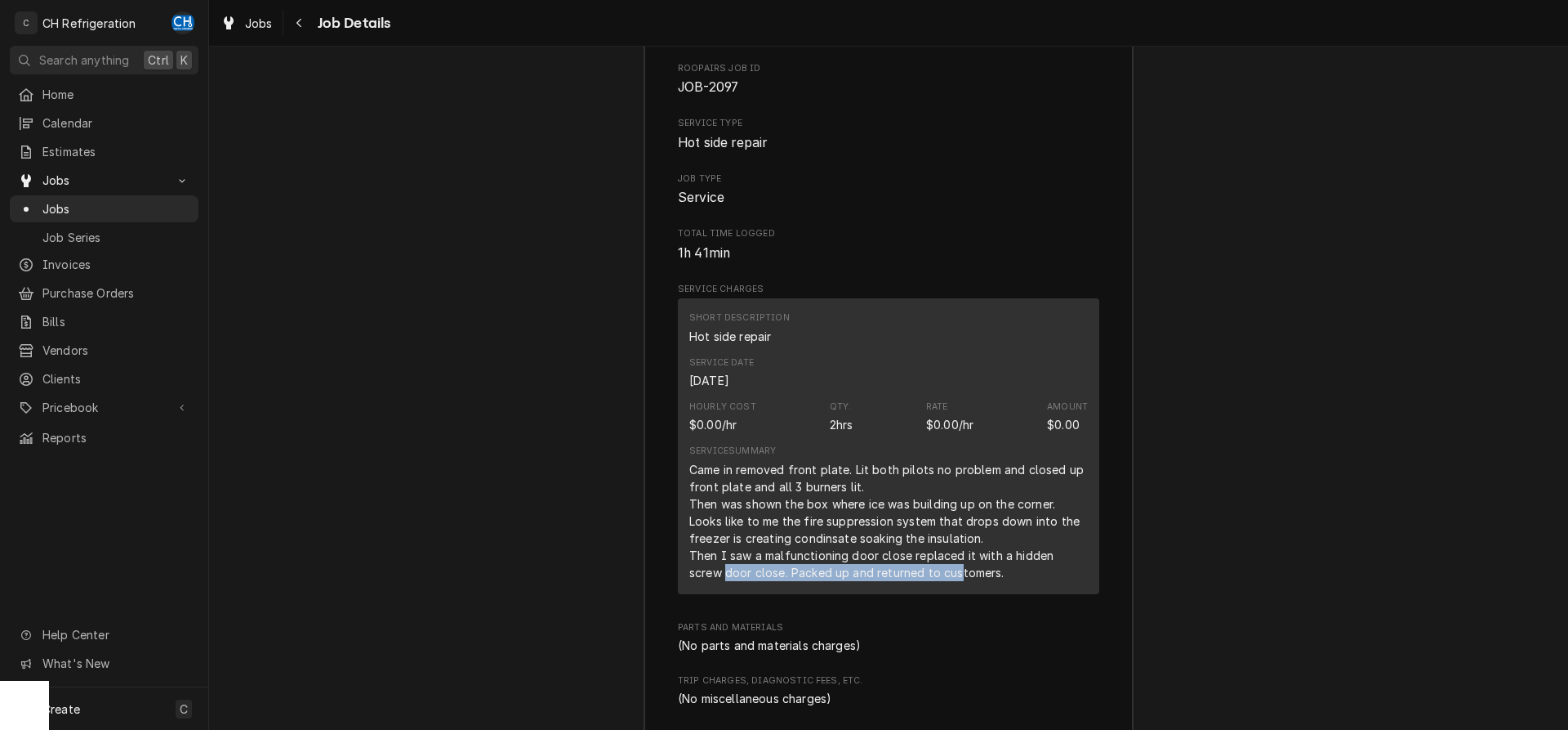
drag, startPoint x: 692, startPoint y: 597, endPoint x: 921, endPoint y: 597, distance: 229.0
click at [921, 581] on div "Came in removed front plate. Lit both pilots no problem and closed up front pla…" at bounding box center [888, 521] width 399 height 120
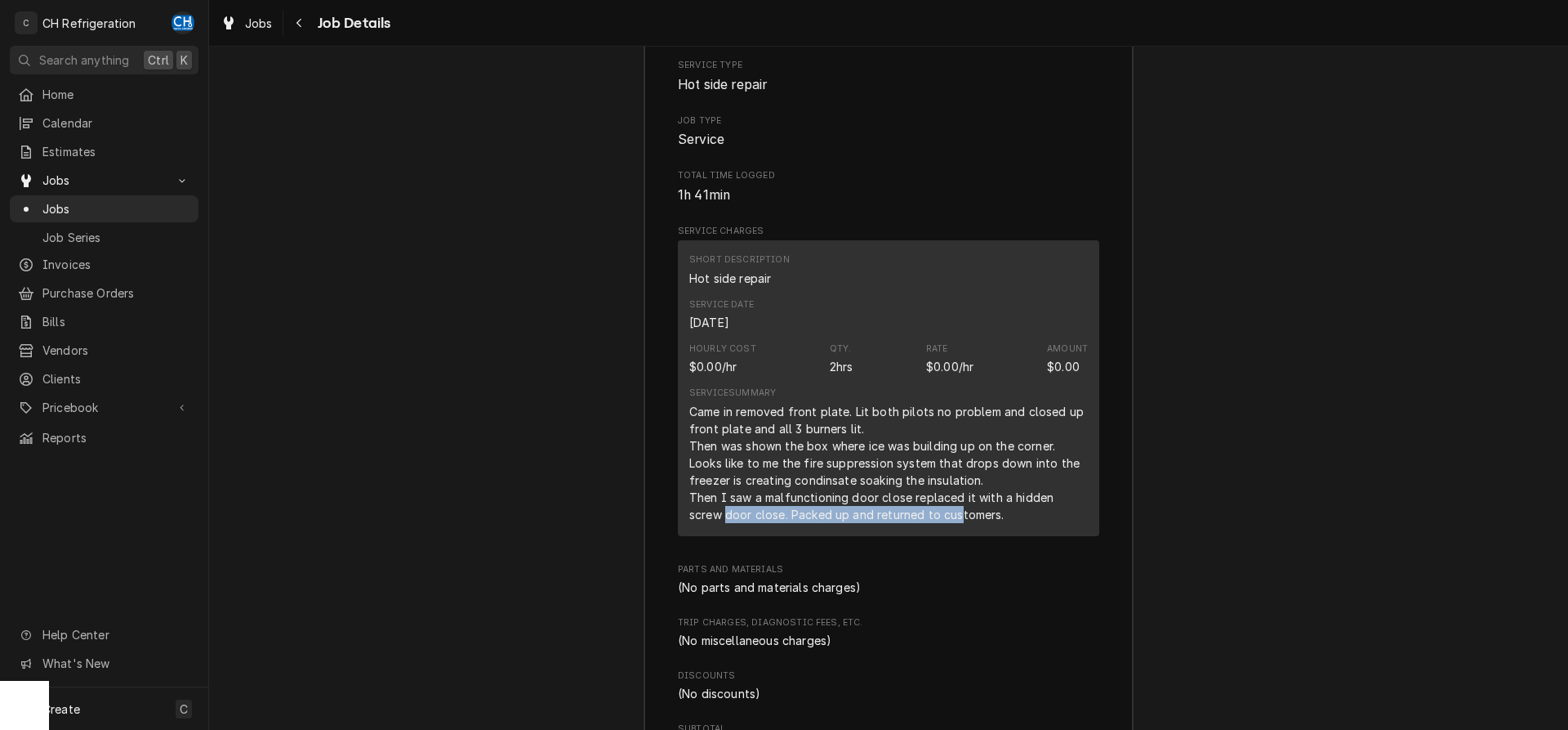
scroll to position [1584, 0]
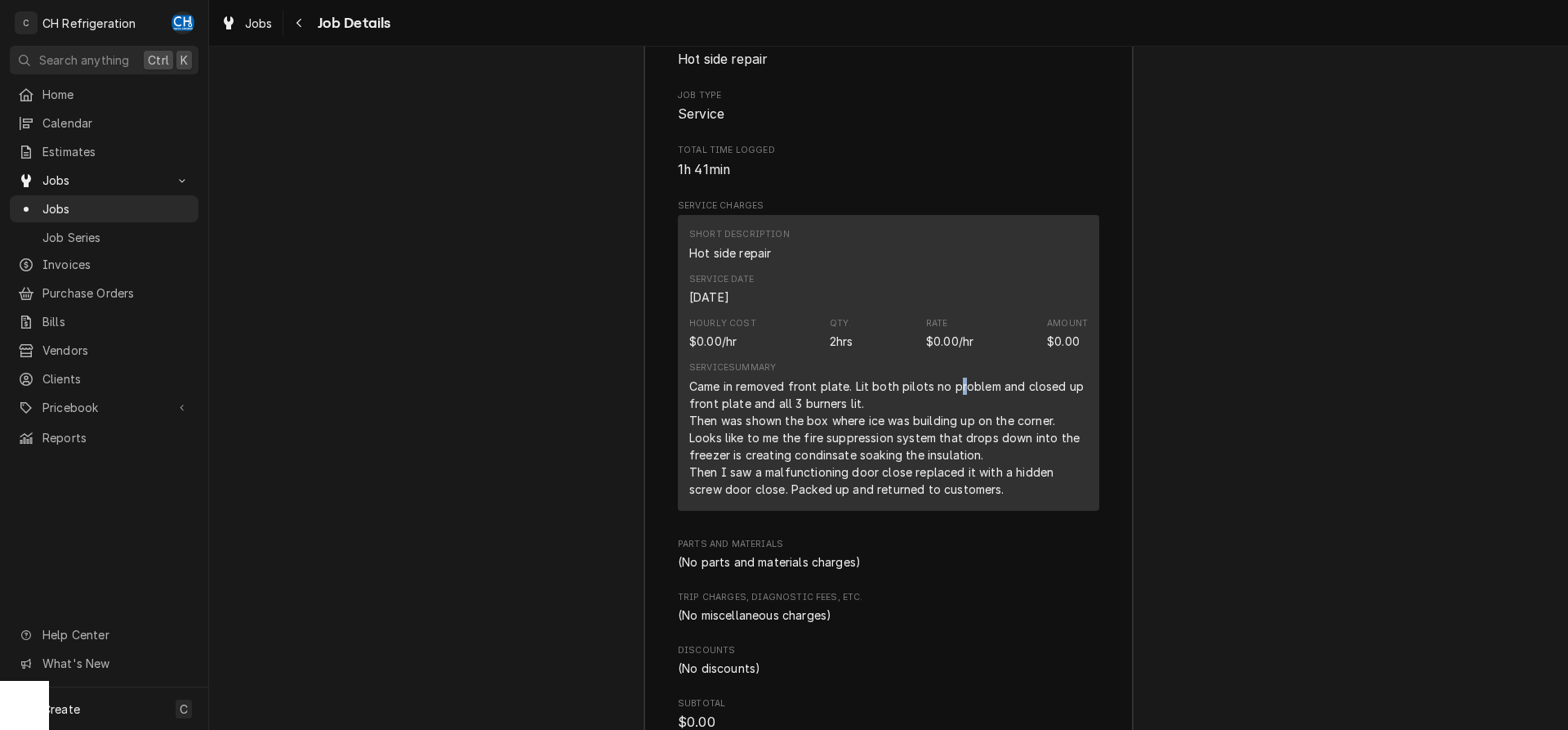
click at [957, 385] on div "Service Summary Came in removed front plate. Lit both pilots no problem and clo…" at bounding box center [888, 429] width 399 height 136
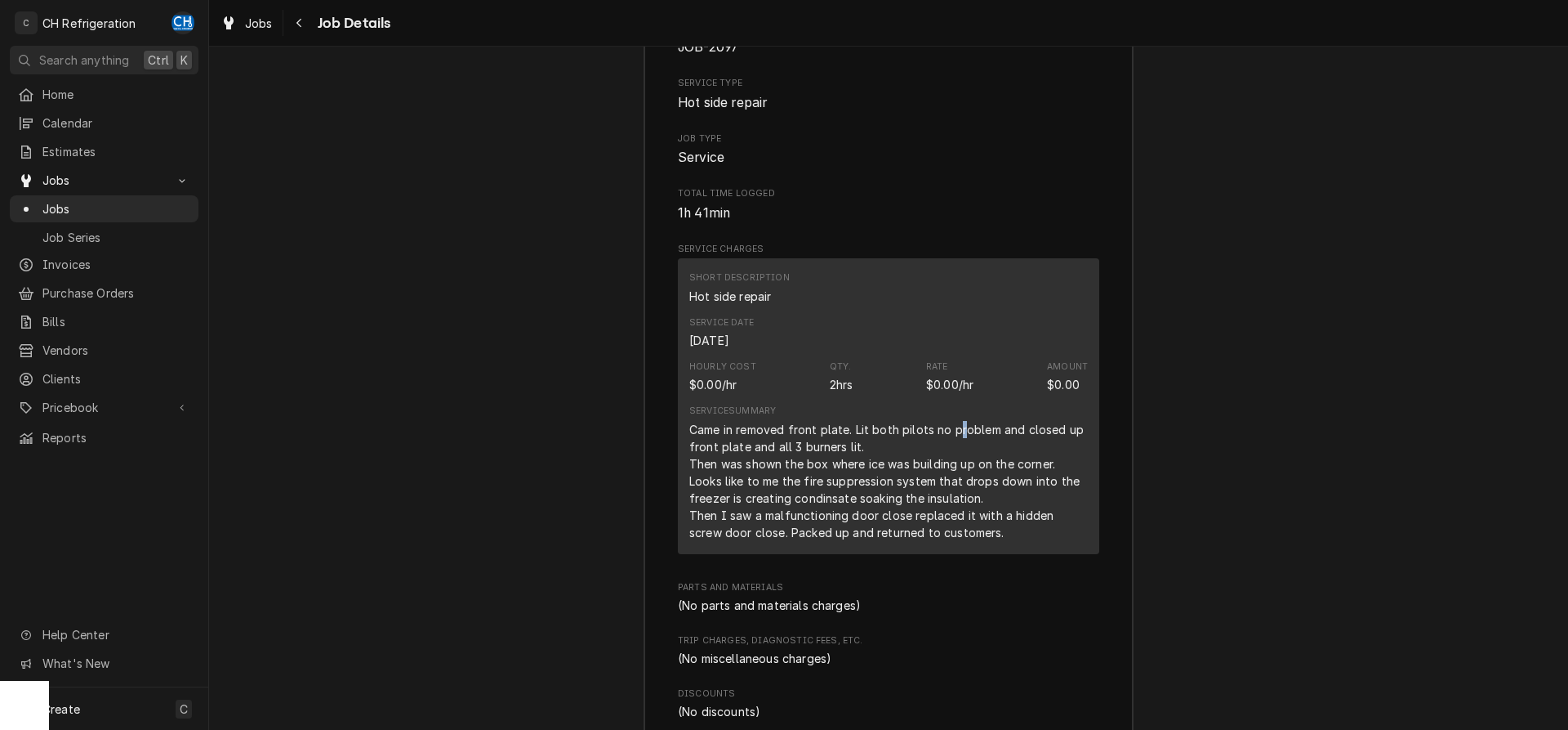
scroll to position [1501, 0]
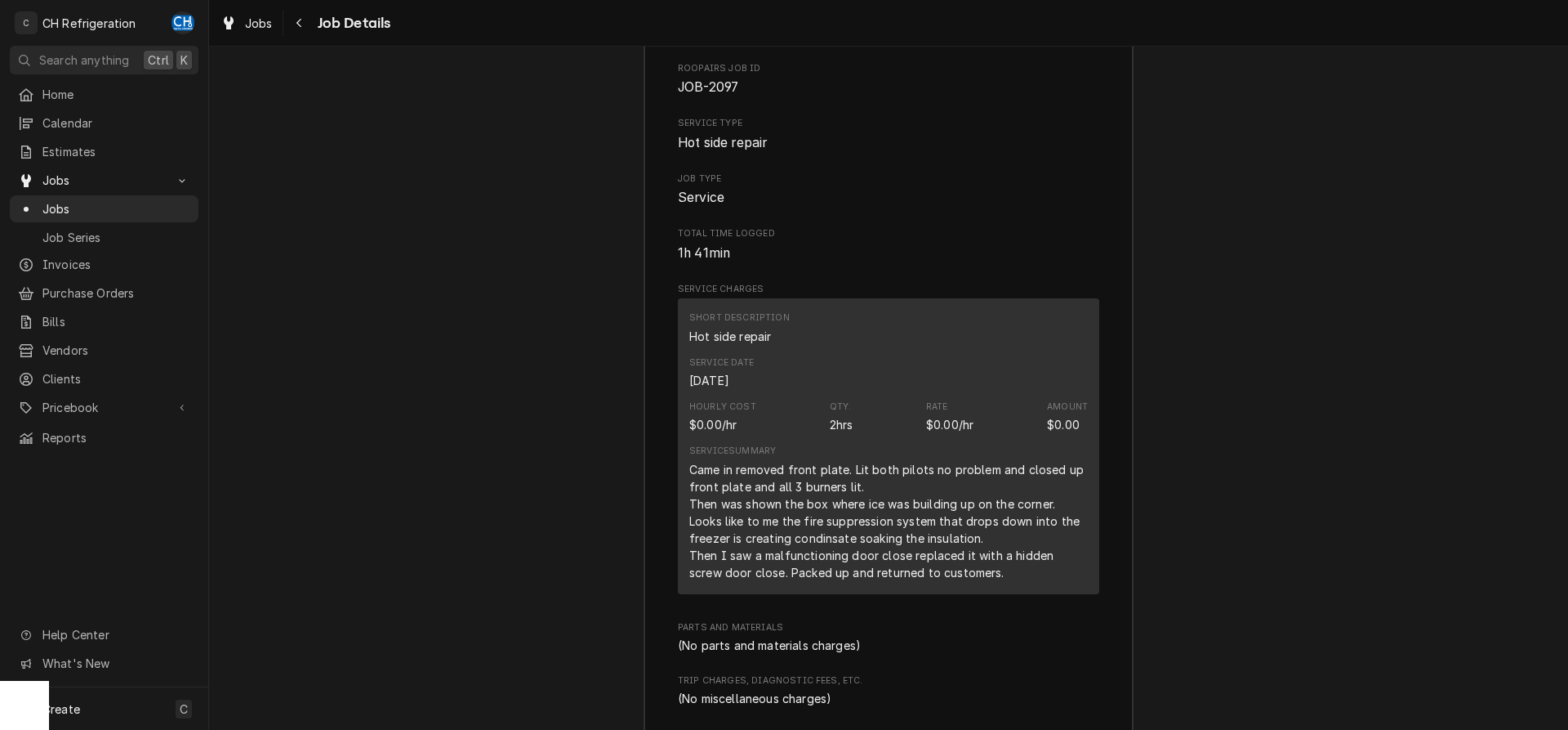
click at [916, 475] on div "Service Summary Came in removed front plate. Lit both pilots no problem and clo…" at bounding box center [888, 512] width 399 height 136
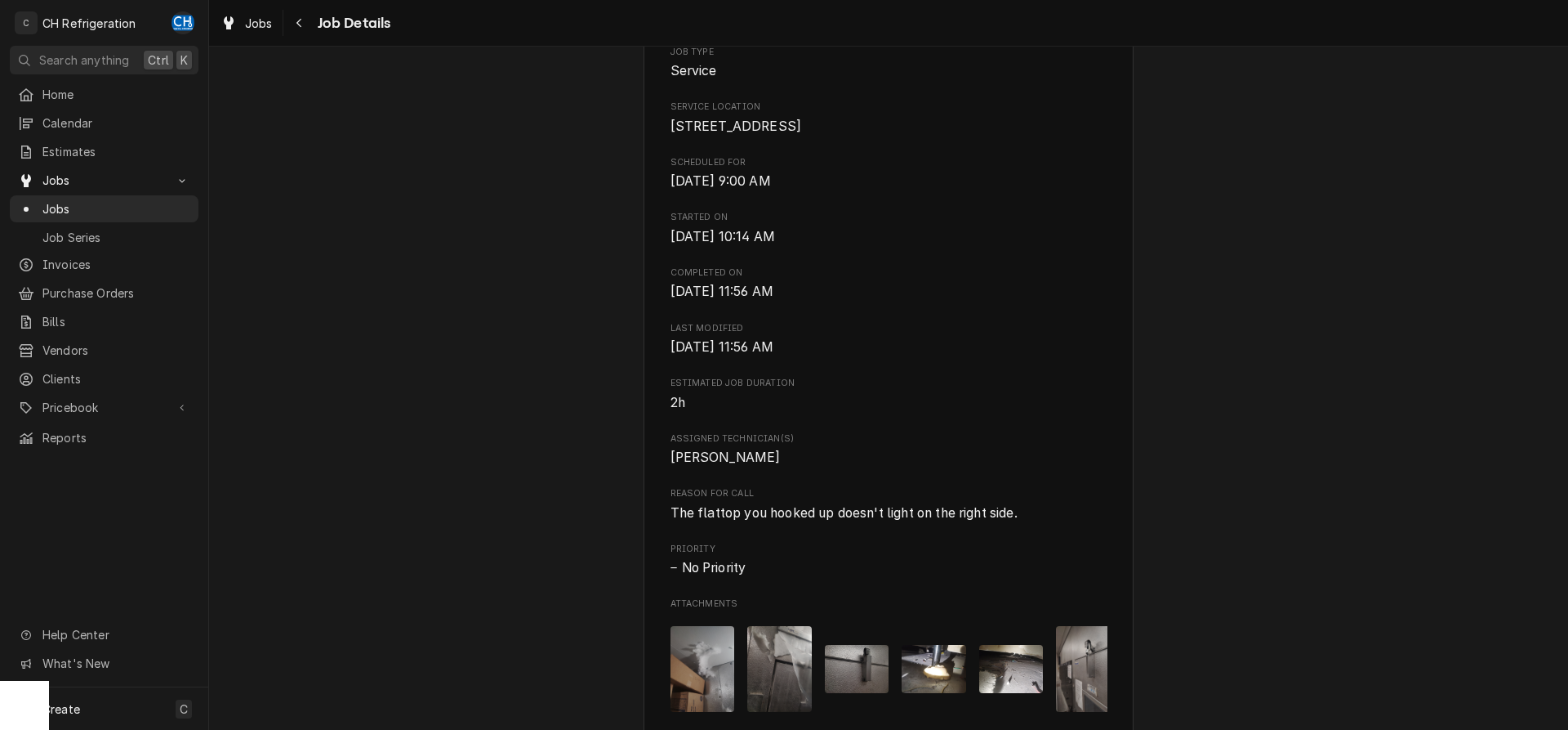
scroll to position [0, 0]
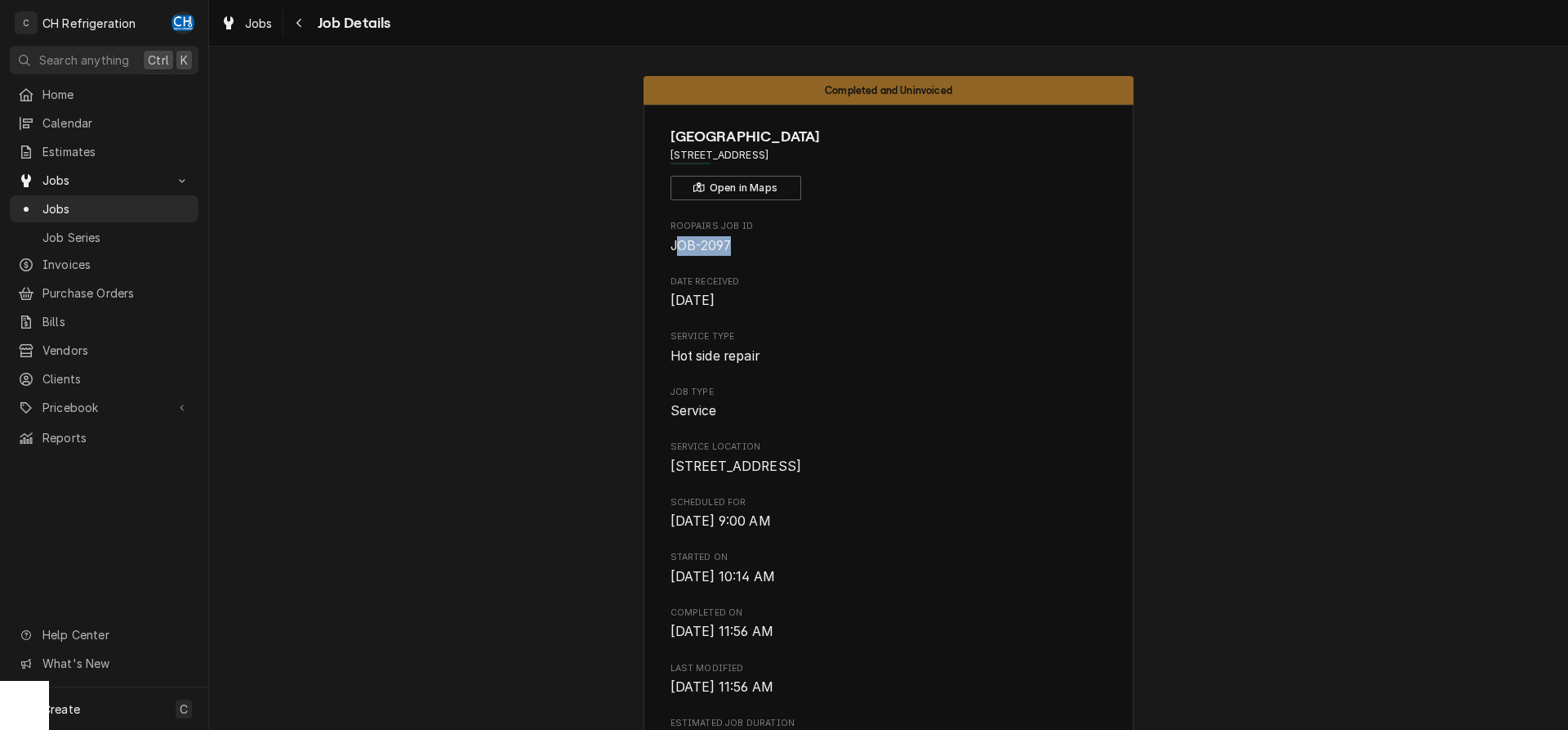
drag, startPoint x: 739, startPoint y: 242, endPoint x: 680, endPoint y: 243, distance: 59.0
click at [676, 243] on span "JOB-2097" at bounding box center [888, 246] width 437 height 19
click at [794, 243] on span "JOB-2097" at bounding box center [888, 246] width 437 height 19
drag, startPoint x: 739, startPoint y: 248, endPoint x: 665, endPoint y: 244, distance: 74.1
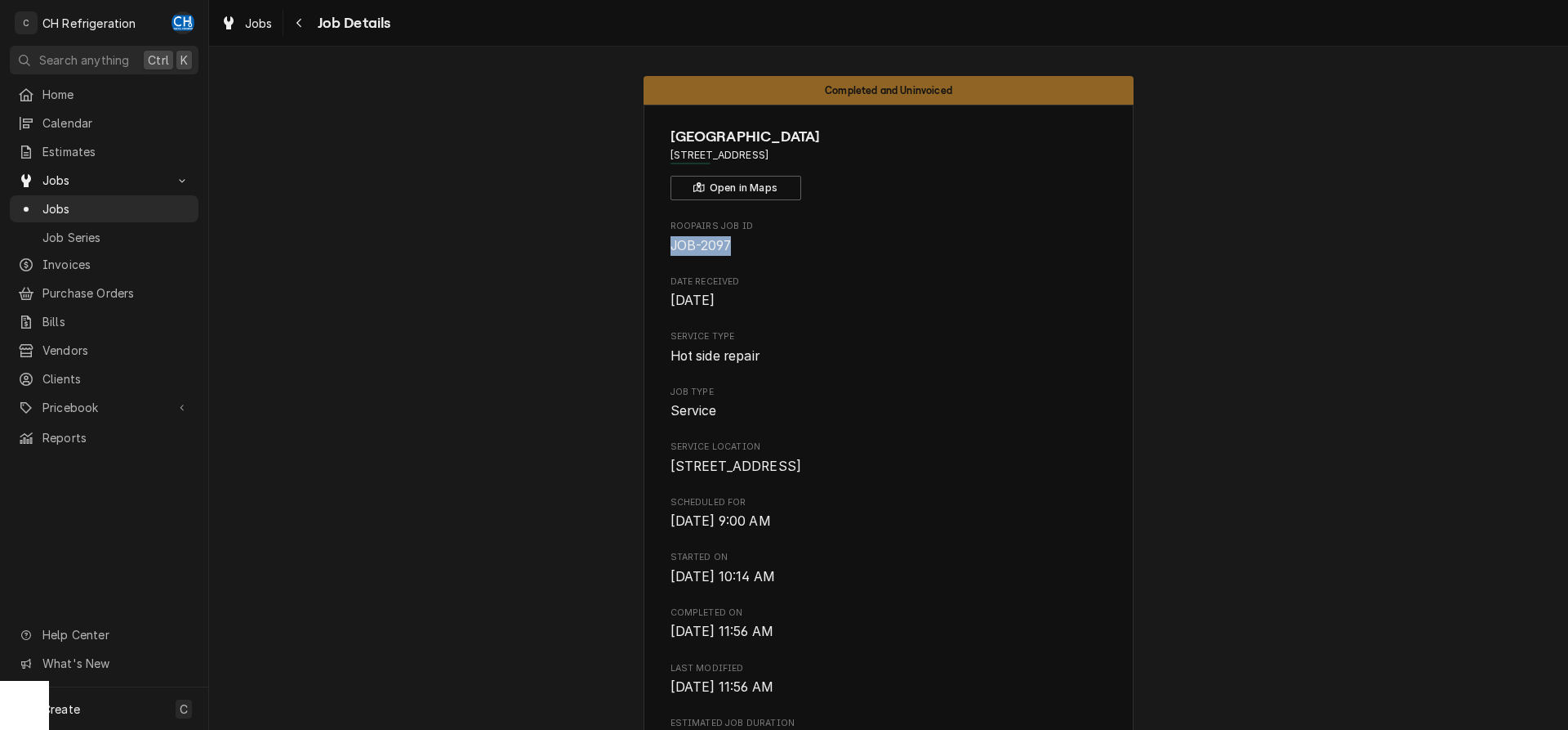
copy span "JOB-2097"
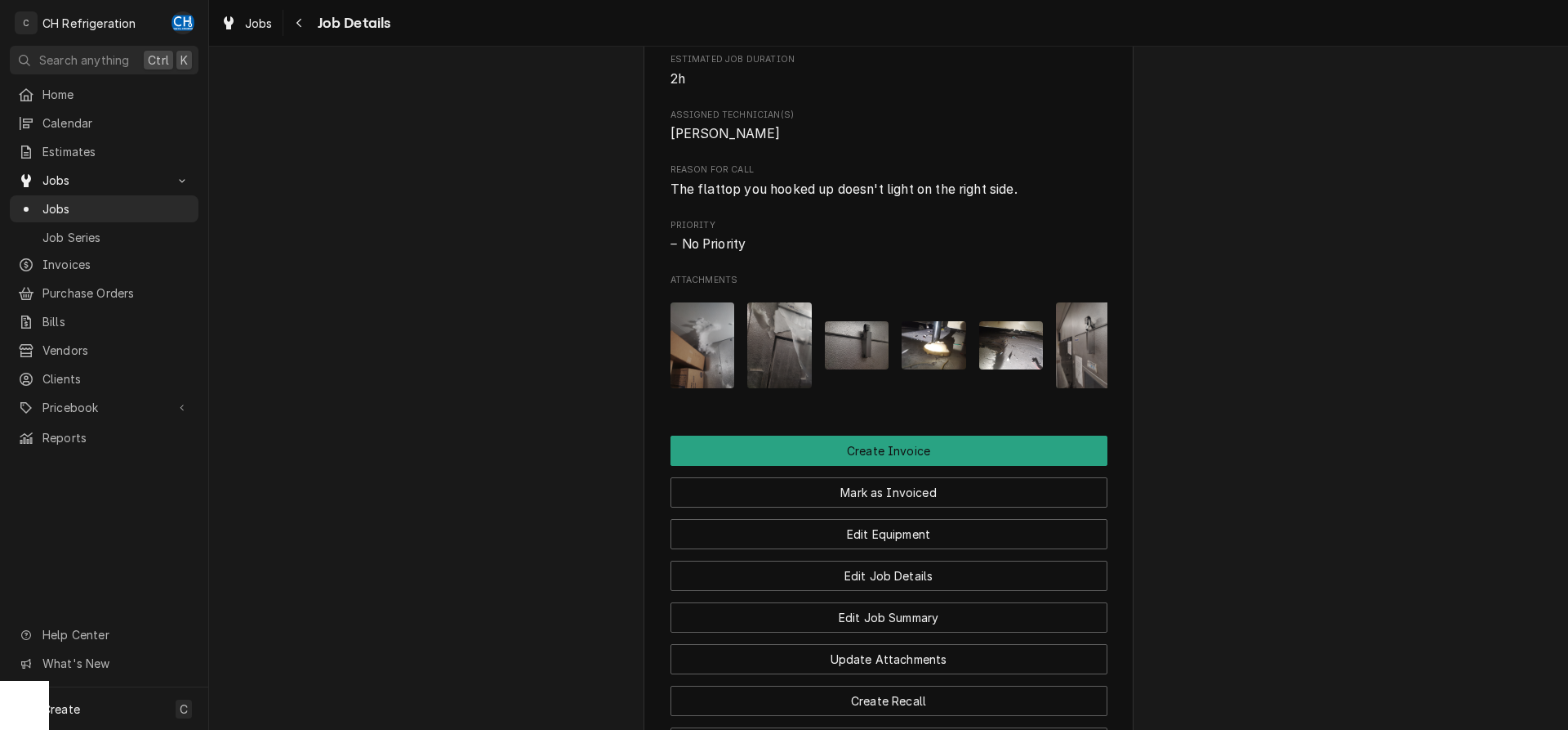
scroll to position [500, 0]
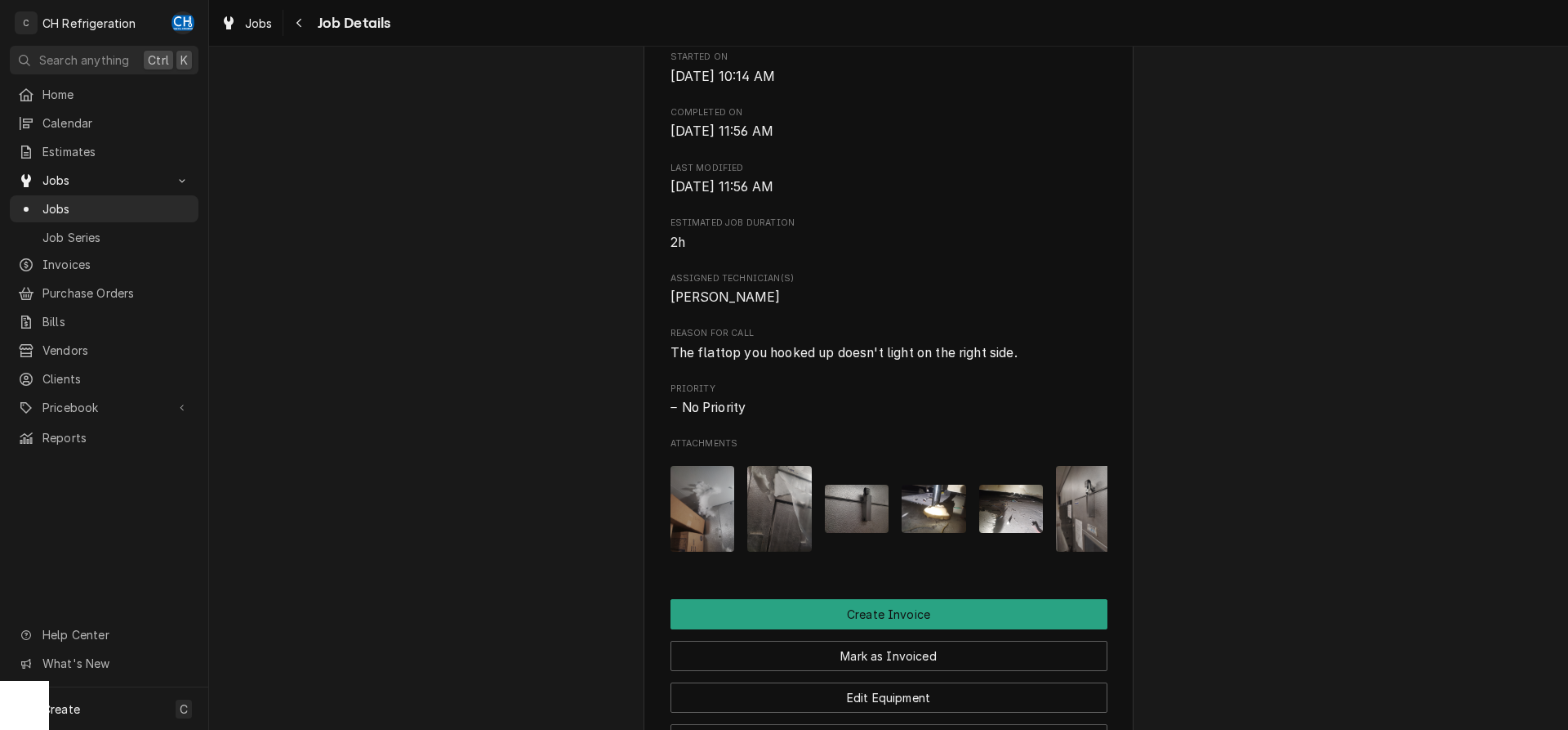
click at [709, 526] on img "Attachments" at bounding box center [703, 508] width 65 height 86
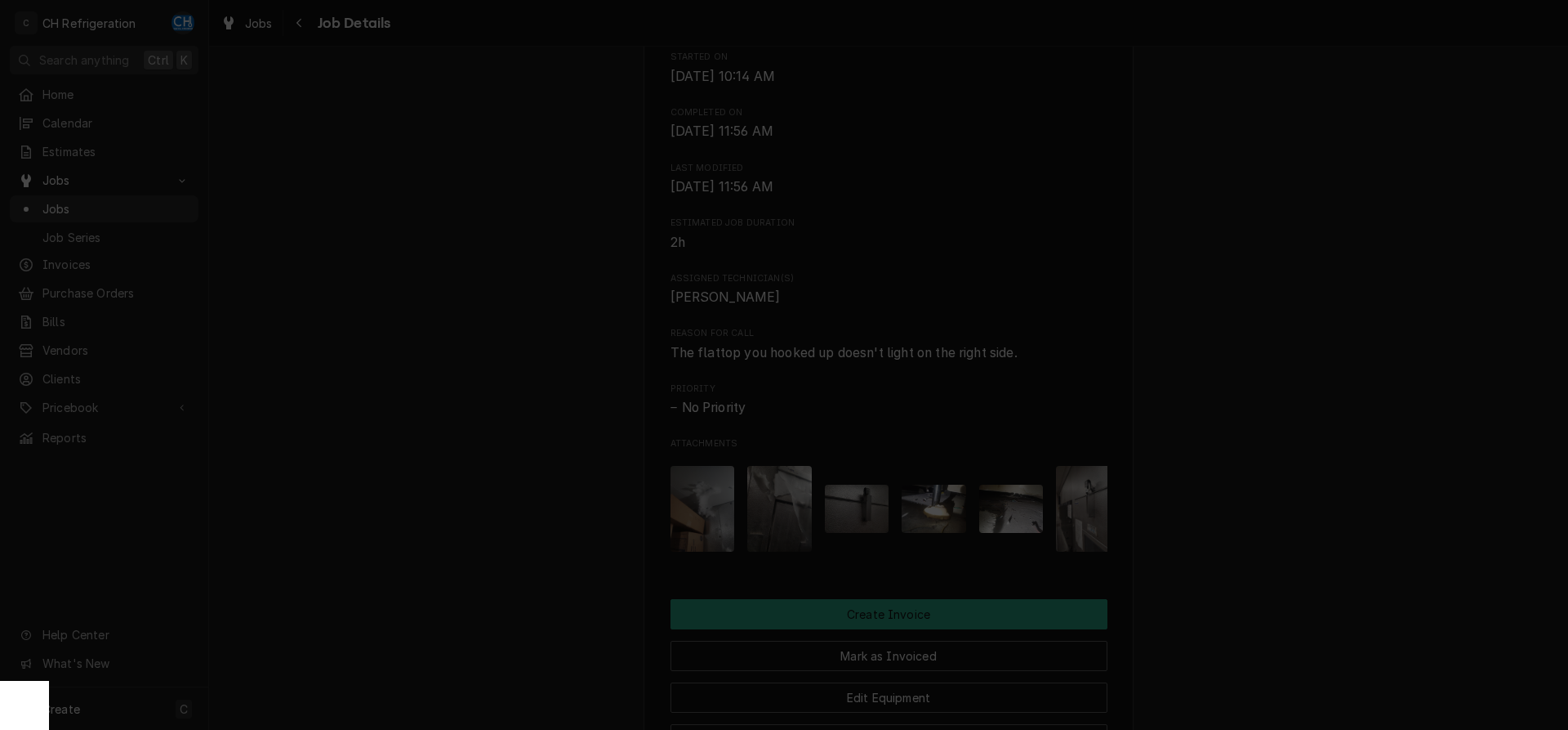
click at [1200, 405] on div at bounding box center [784, 365] width 1568 height 730
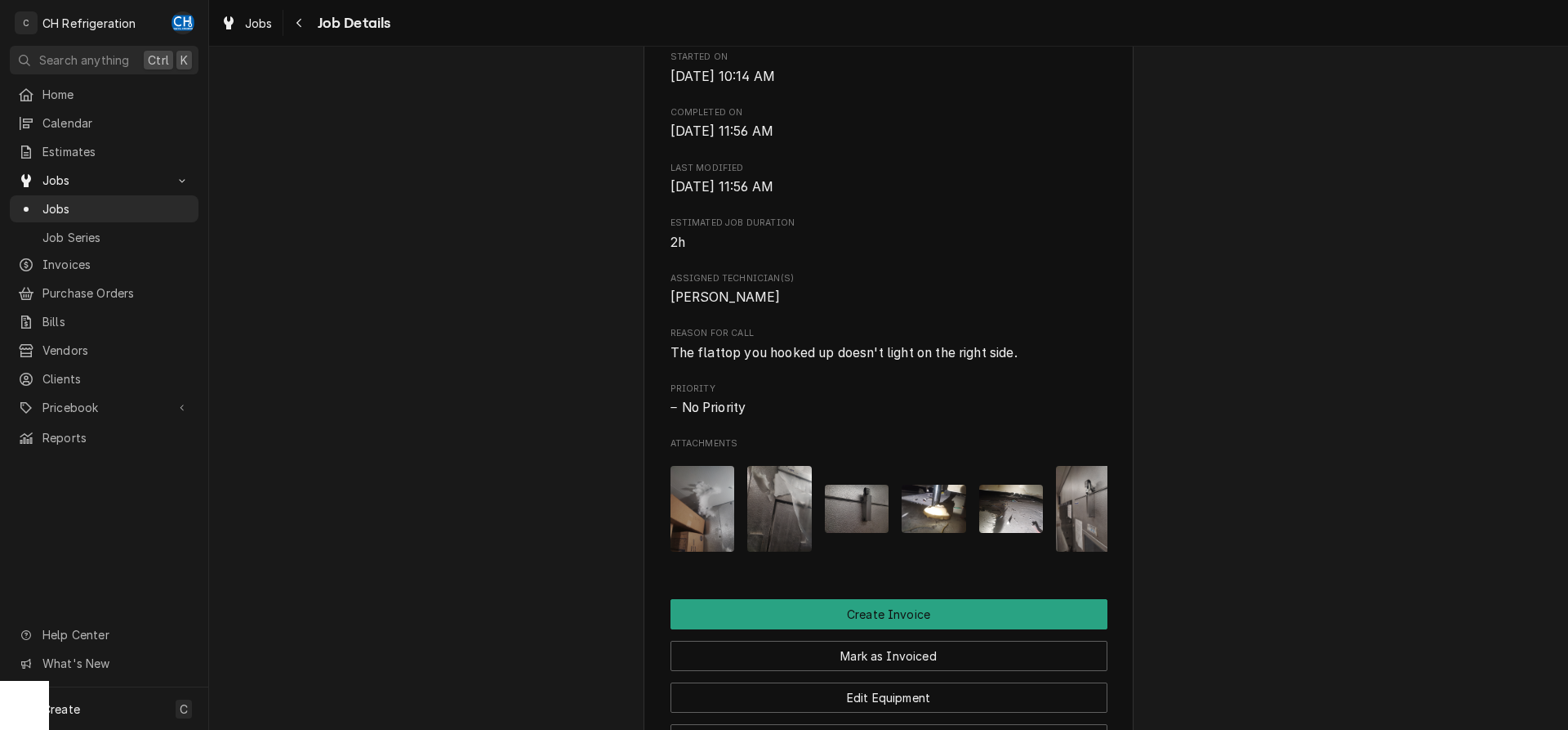
click at [780, 505] on img "Attachments" at bounding box center [779, 508] width 65 height 86
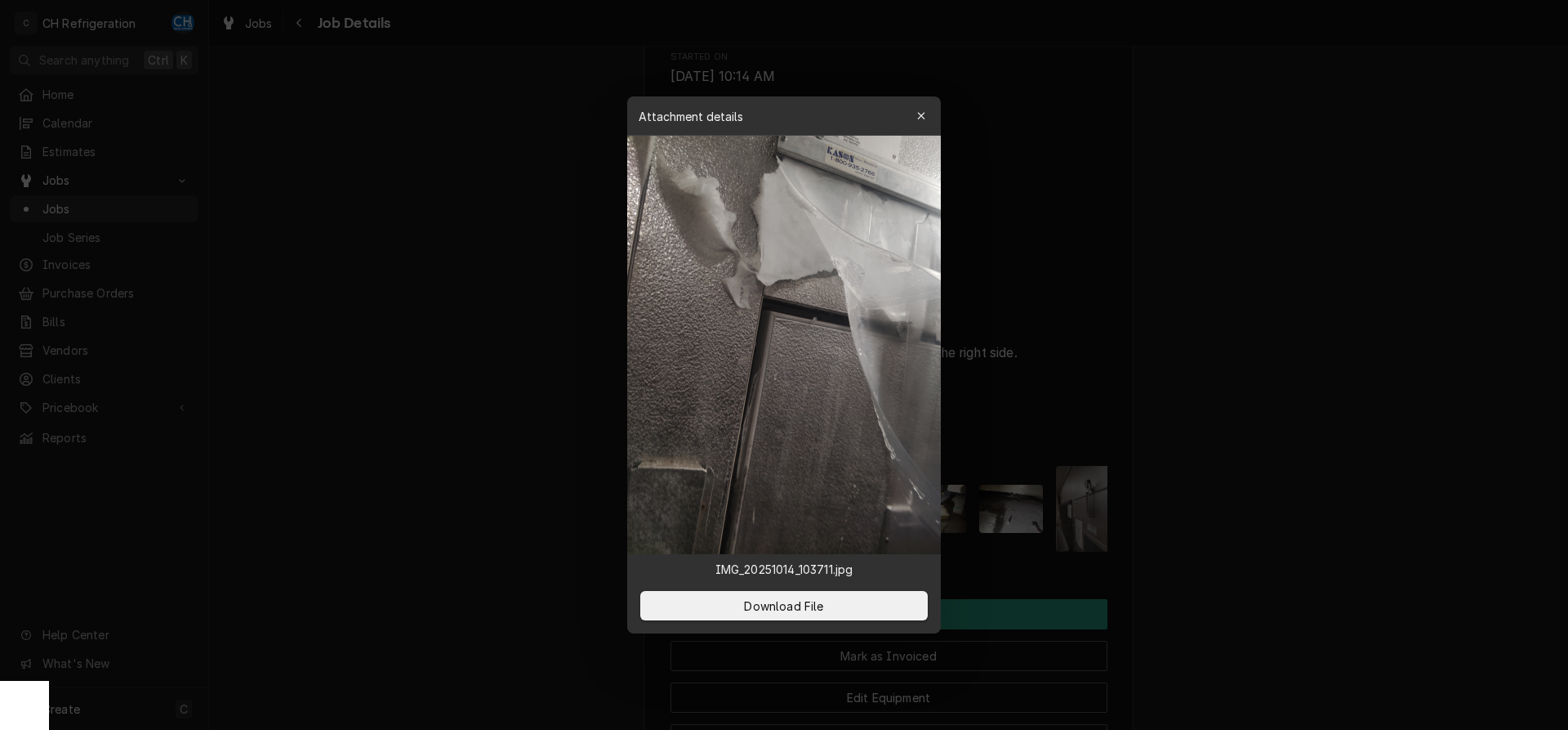
click at [1176, 446] on div at bounding box center [784, 365] width 1568 height 730
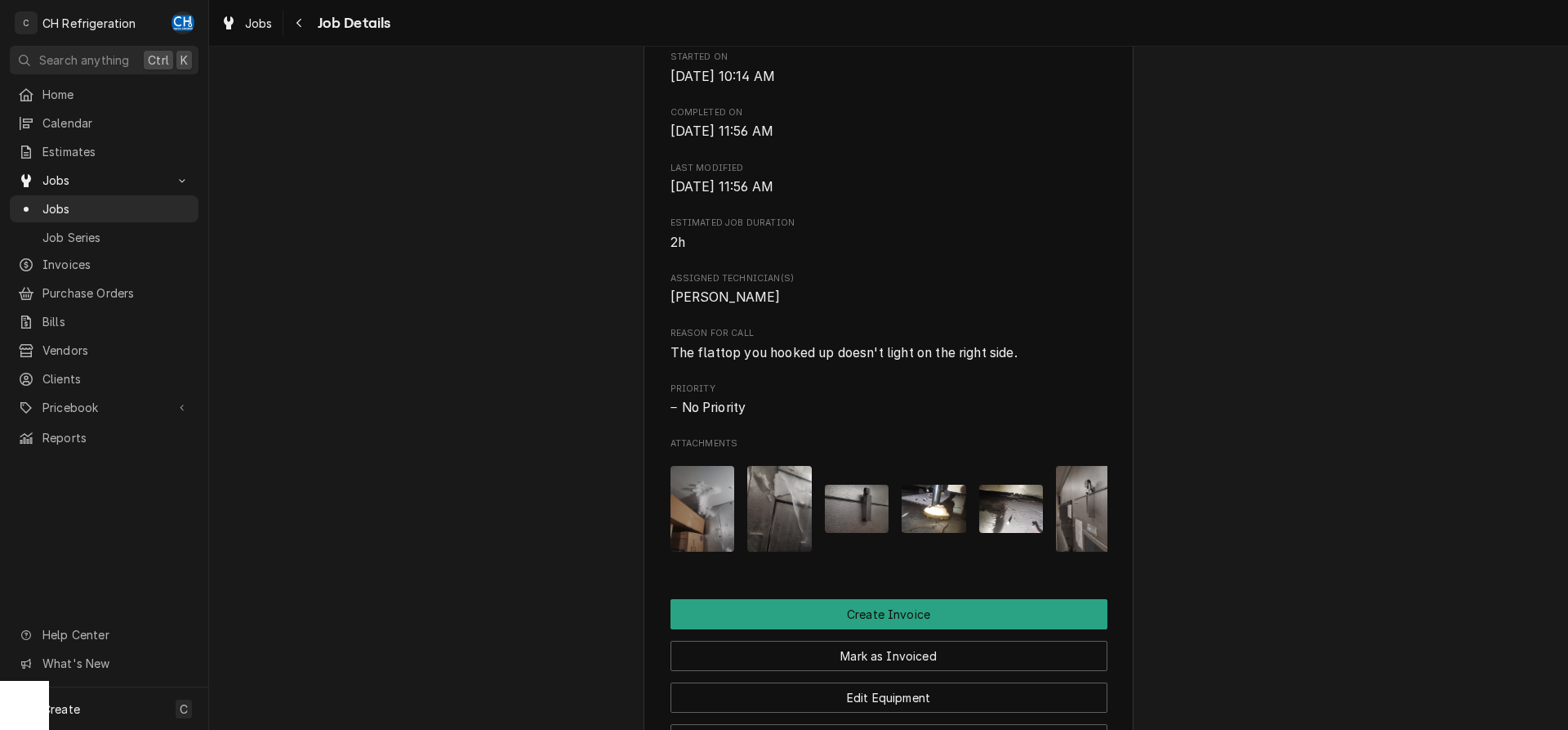
click at [848, 515] on img "Attachments" at bounding box center [857, 508] width 65 height 48
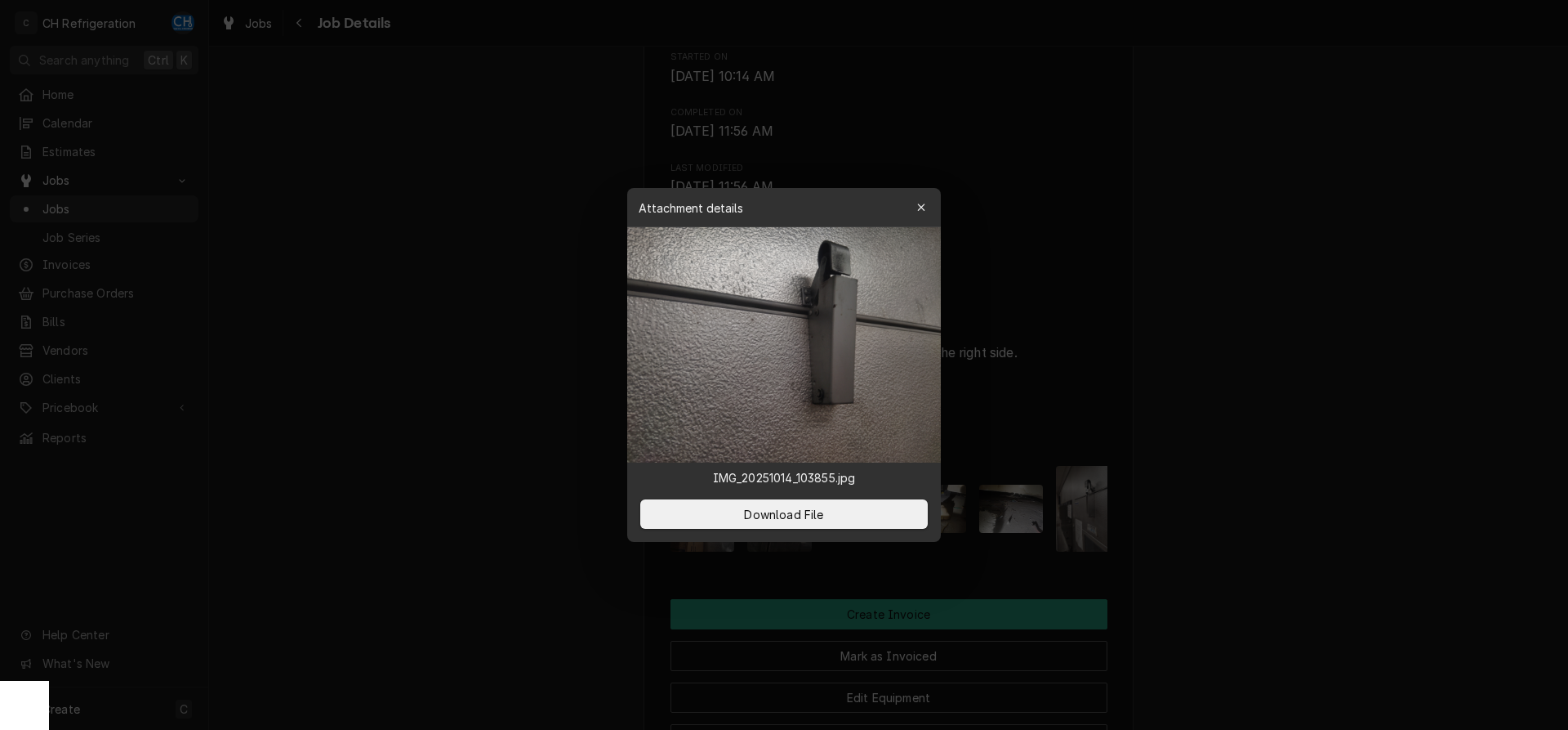
drag, startPoint x: 1207, startPoint y: 507, endPoint x: 973, endPoint y: 533, distance: 235.4
click at [1207, 508] on div at bounding box center [784, 365] width 1568 height 730
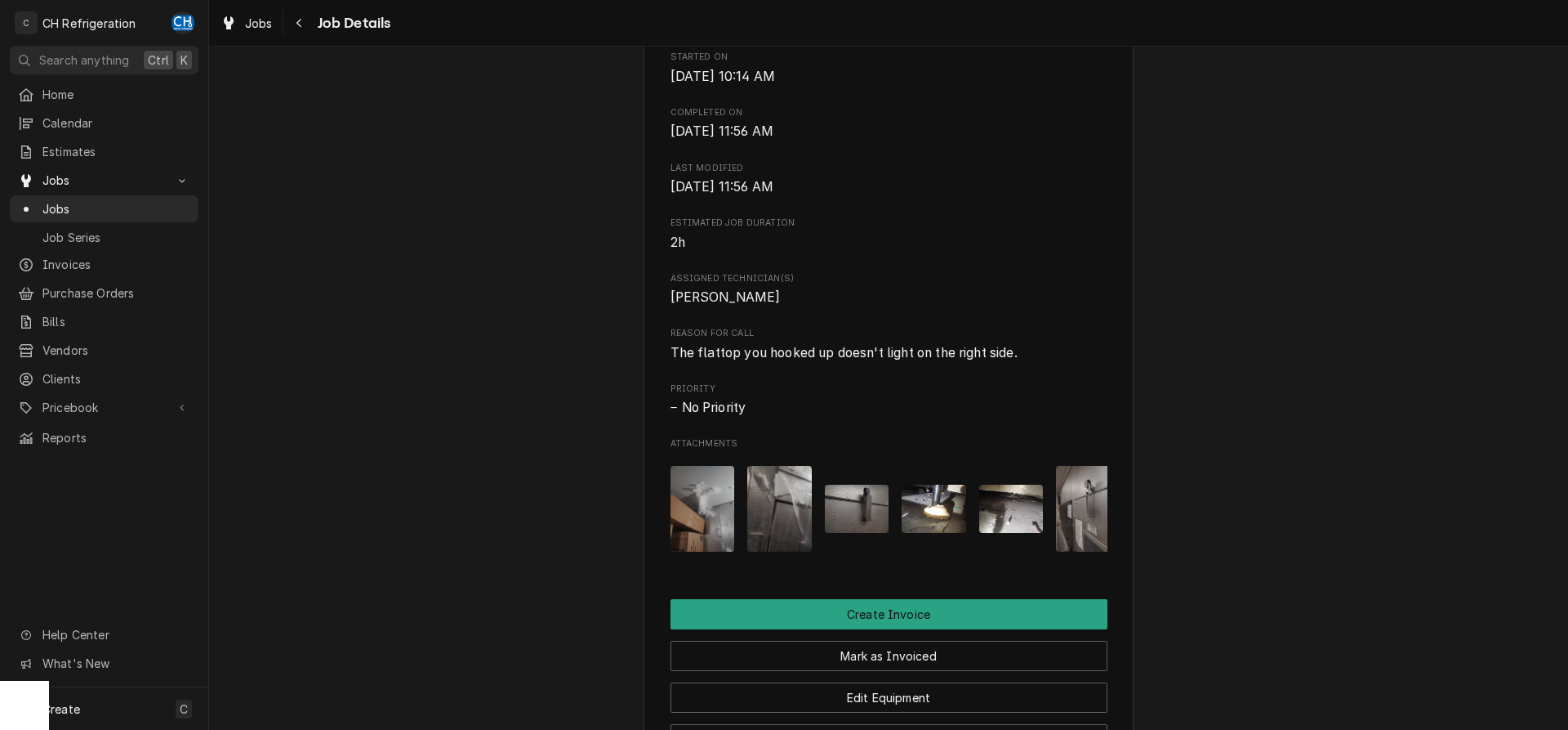
drag, startPoint x: 822, startPoint y: 530, endPoint x: 804, endPoint y: 530, distance: 18.0
click at [821, 530] on div "Attachments" at bounding box center [888, 509] width 437 height 112
click at [775, 526] on img "Attachments" at bounding box center [779, 508] width 65 height 86
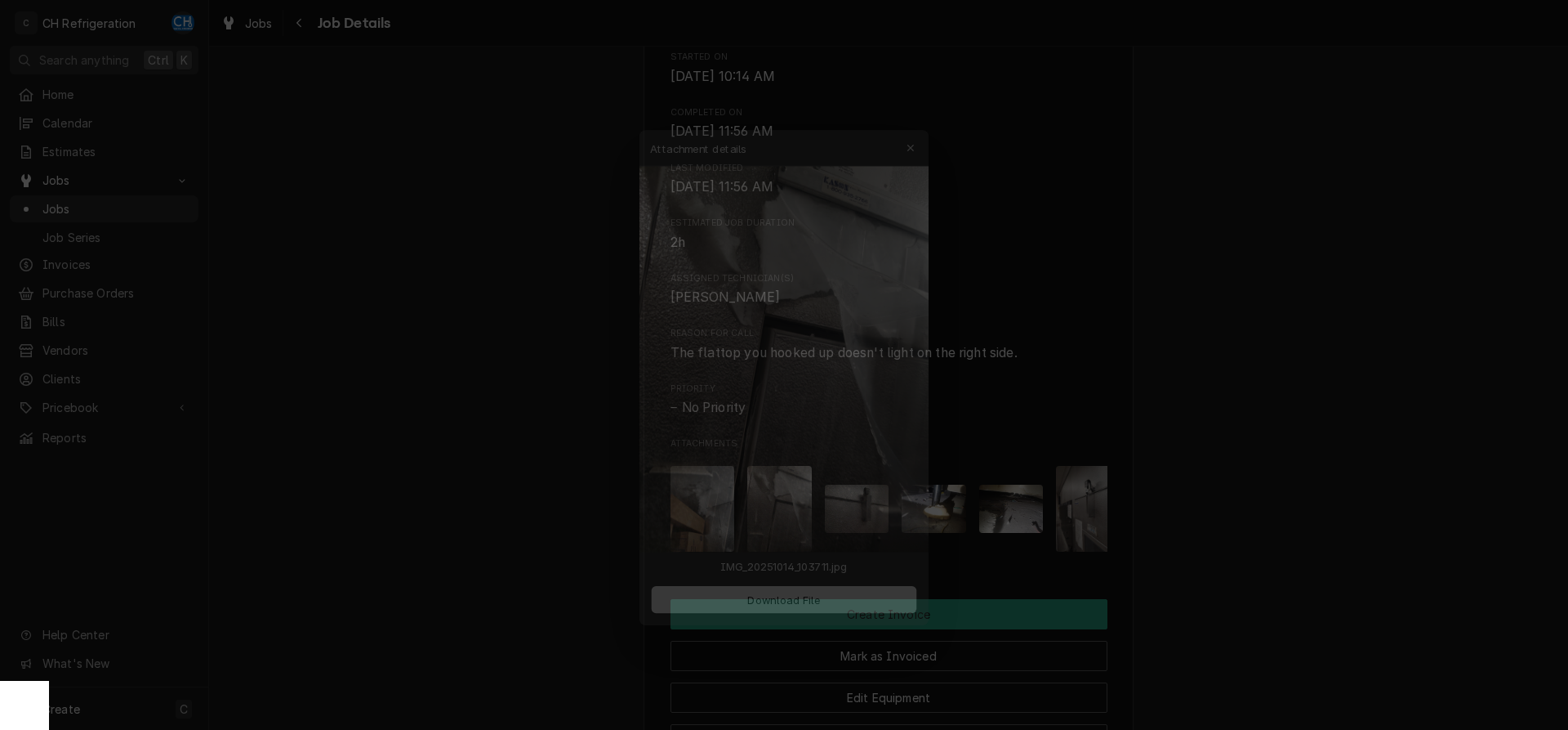
click at [1254, 465] on div at bounding box center [784, 365] width 1568 height 730
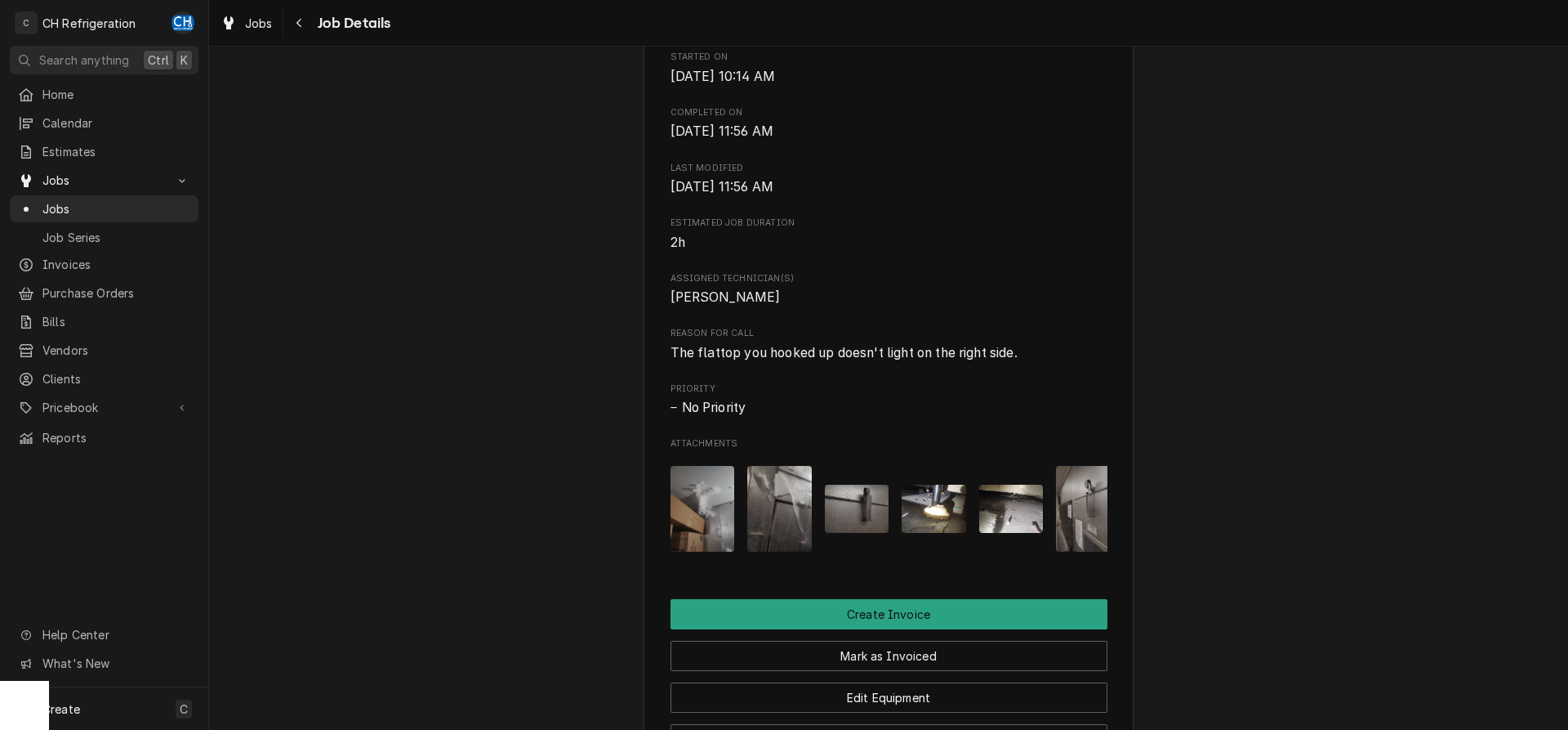
click at [947, 527] on img "Attachments" at bounding box center [934, 508] width 65 height 48
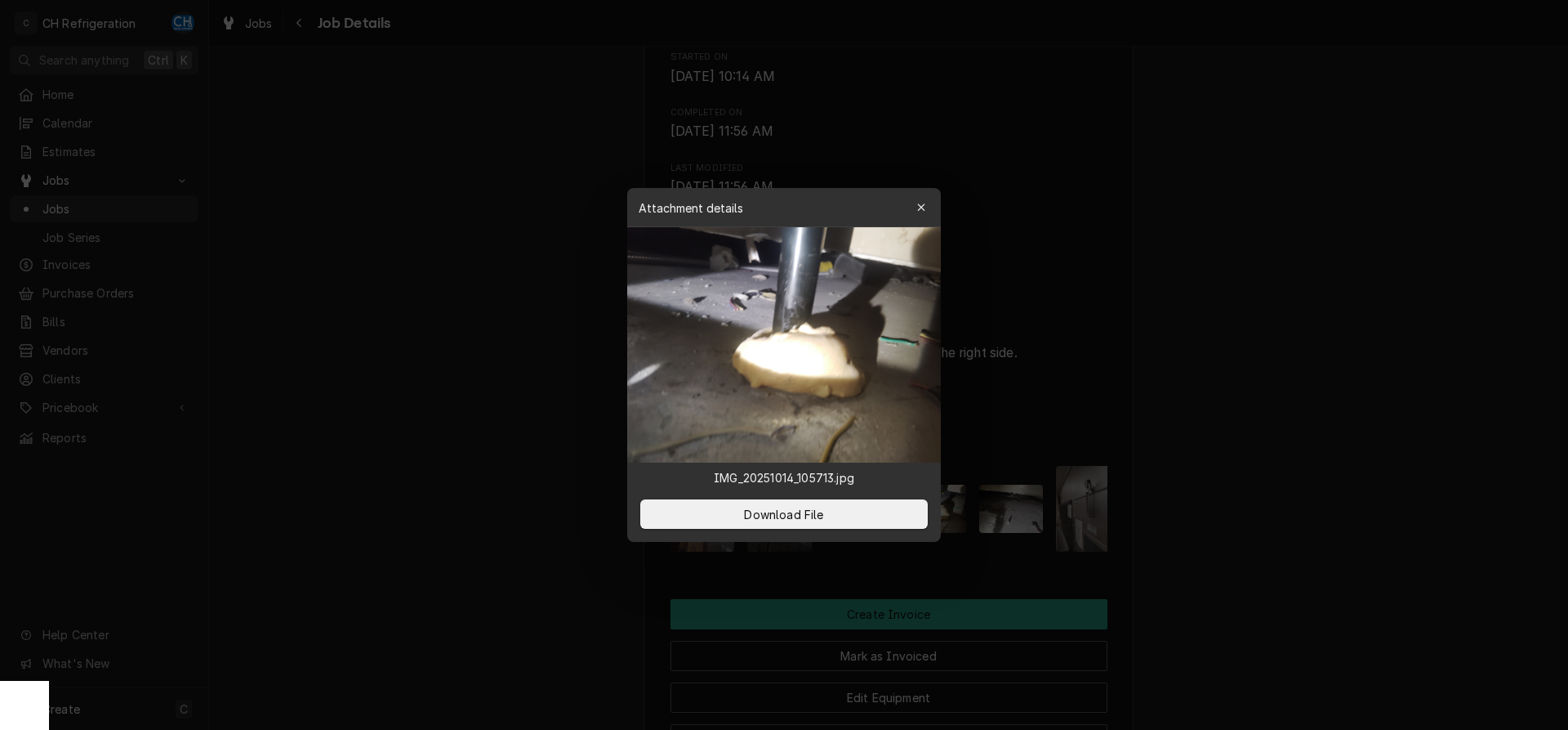
click at [1190, 485] on div at bounding box center [784, 365] width 1568 height 730
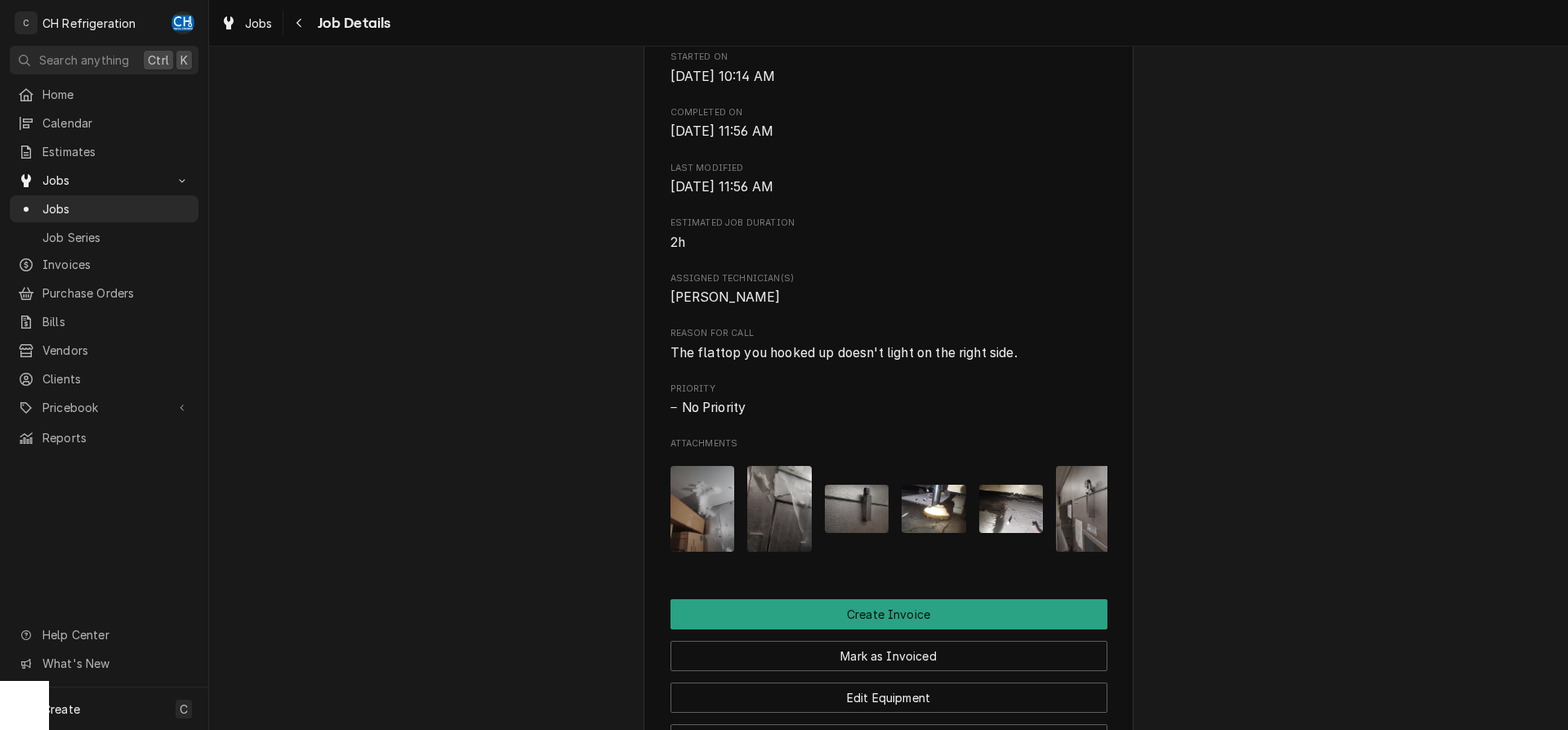
click at [1027, 533] on img "Attachments" at bounding box center [1011, 508] width 65 height 48
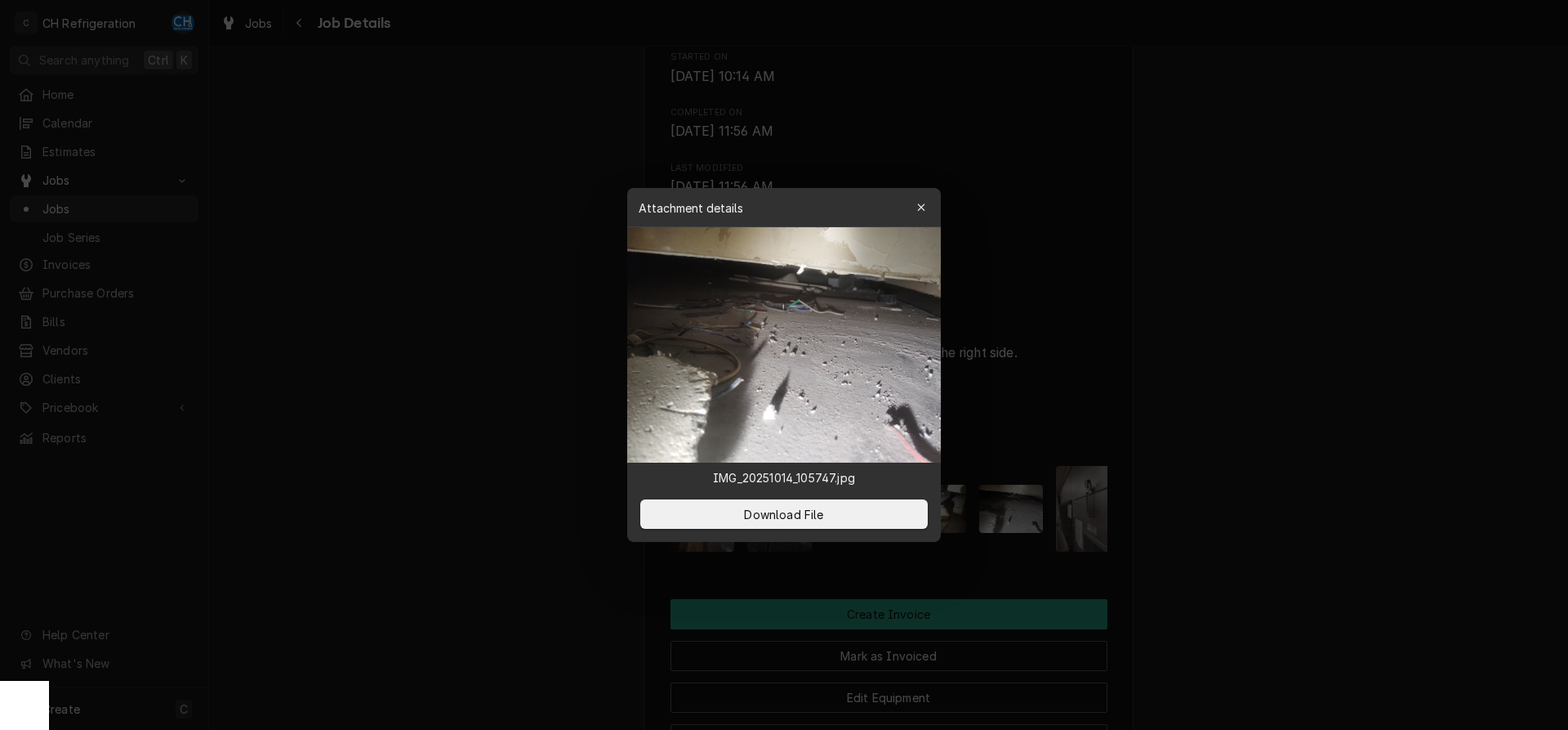
click at [1227, 529] on div at bounding box center [784, 365] width 1568 height 730
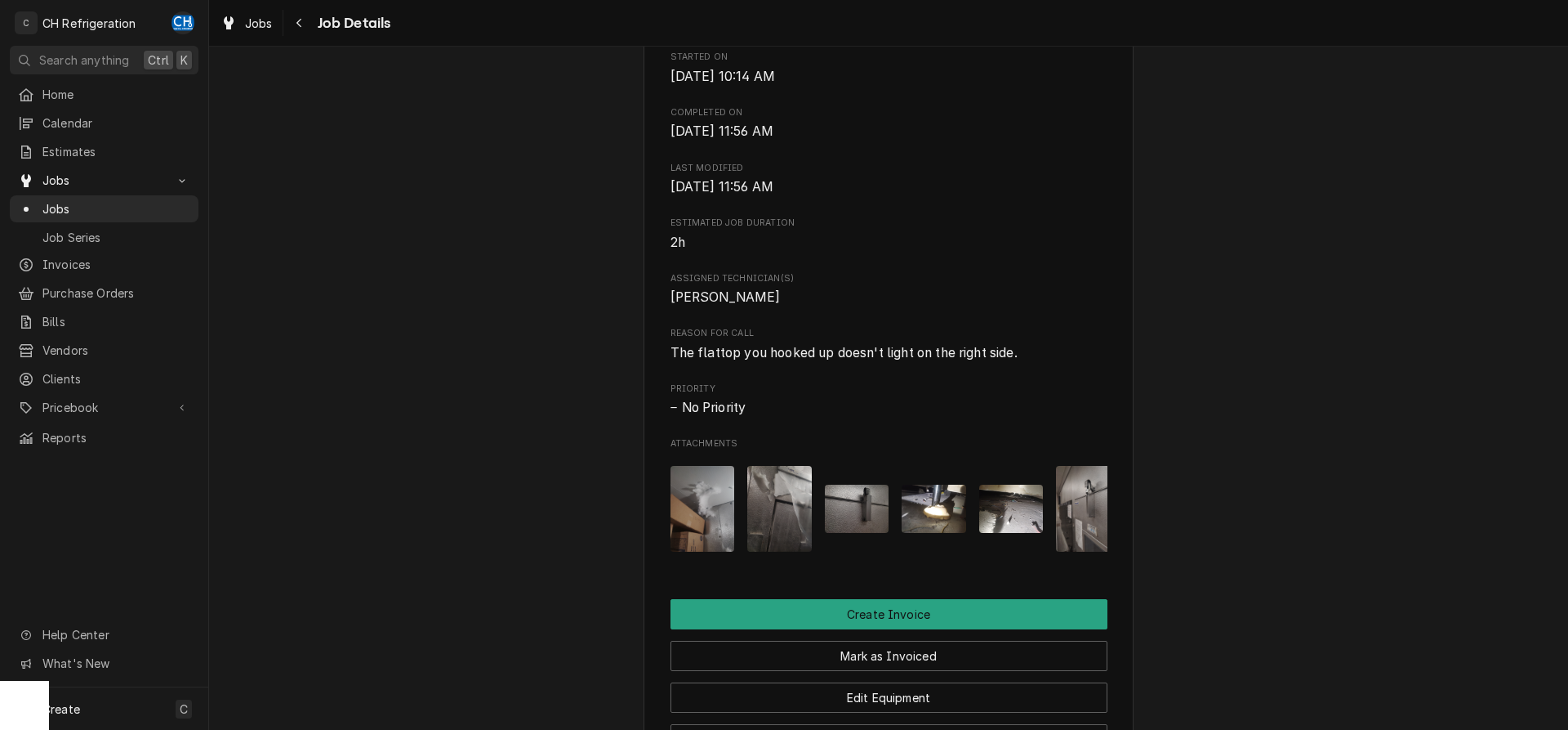
click at [1121, 535] on div "Patina Olive street 1150 S Olive St Tgl-25, Los Angeles, CA 90015 Open in Maps …" at bounding box center [888, 294] width 490 height 1379
click at [1087, 533] on img "Attachments" at bounding box center [1088, 508] width 65 height 86
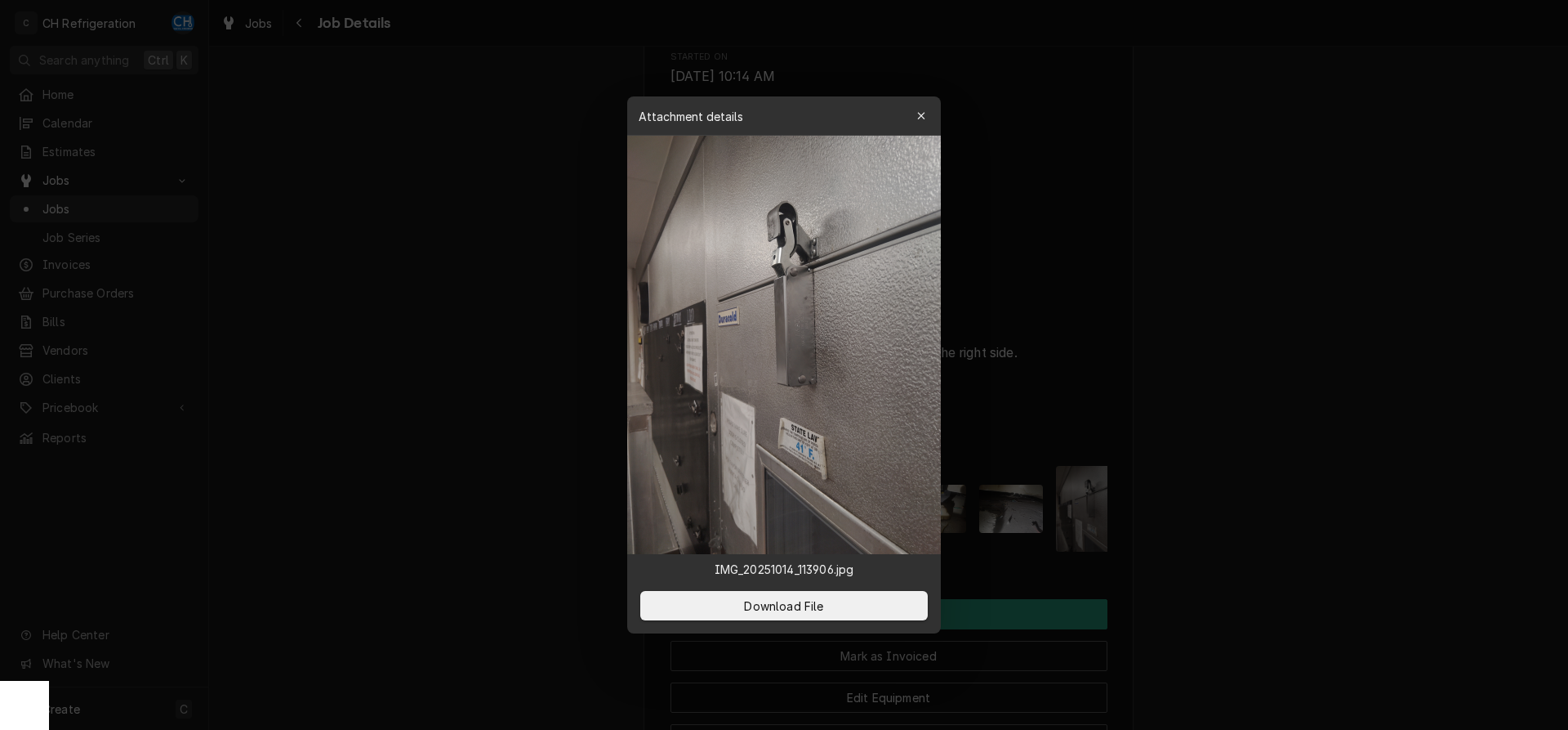
click at [1243, 539] on div at bounding box center [784, 365] width 1568 height 730
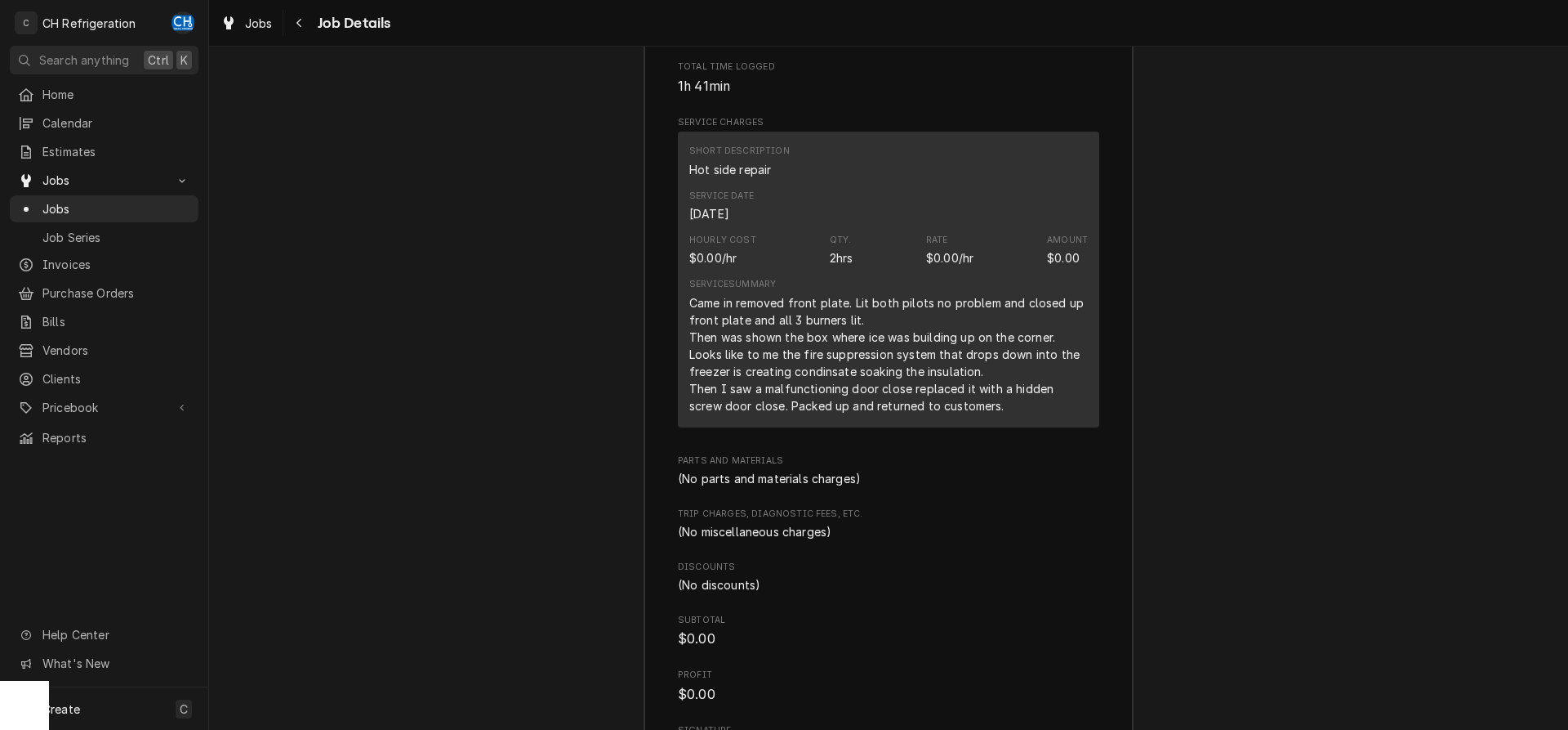
scroll to position [1750, 0]
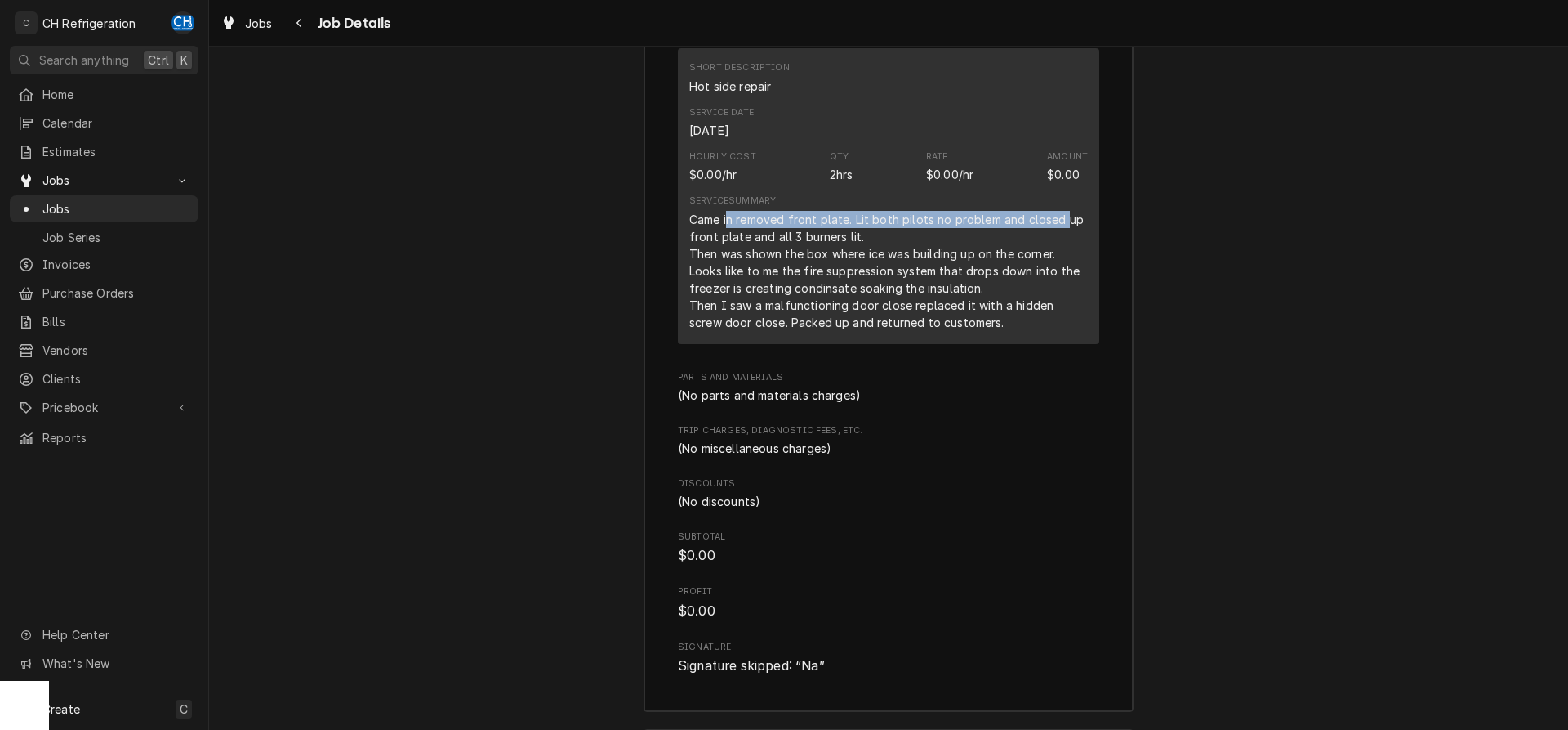
drag, startPoint x: 730, startPoint y: 244, endPoint x: 1061, endPoint y: 242, distance: 331.0
click at [1062, 241] on div "Came in removed front plate. Lit both pilots no problem and closed up front pla…" at bounding box center [888, 271] width 399 height 120
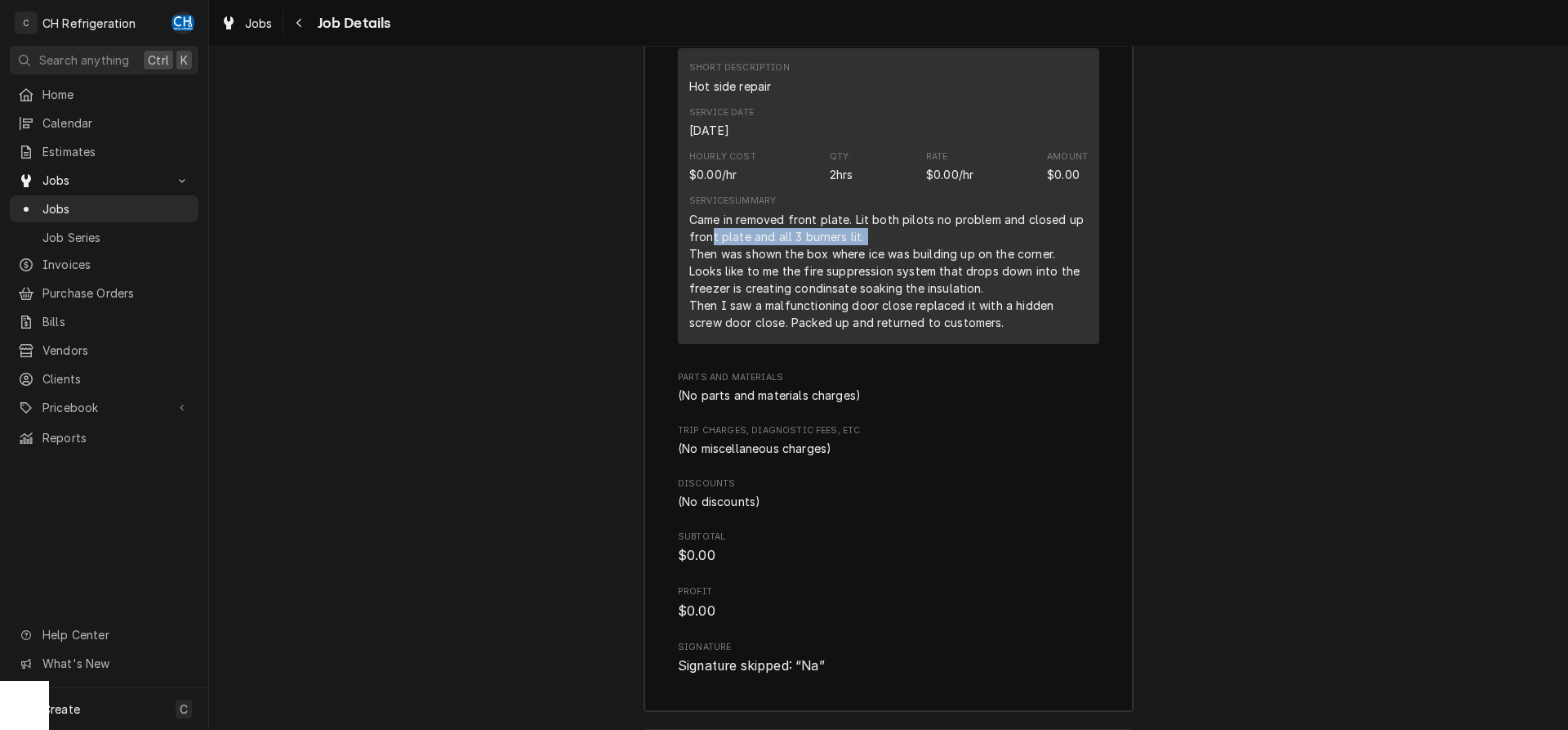
drag, startPoint x: 708, startPoint y: 258, endPoint x: 875, endPoint y: 259, distance: 167.0
click at [875, 259] on div "Came in removed front plate. Lit both pilots no problem and closed up front pla…" at bounding box center [888, 271] width 399 height 120
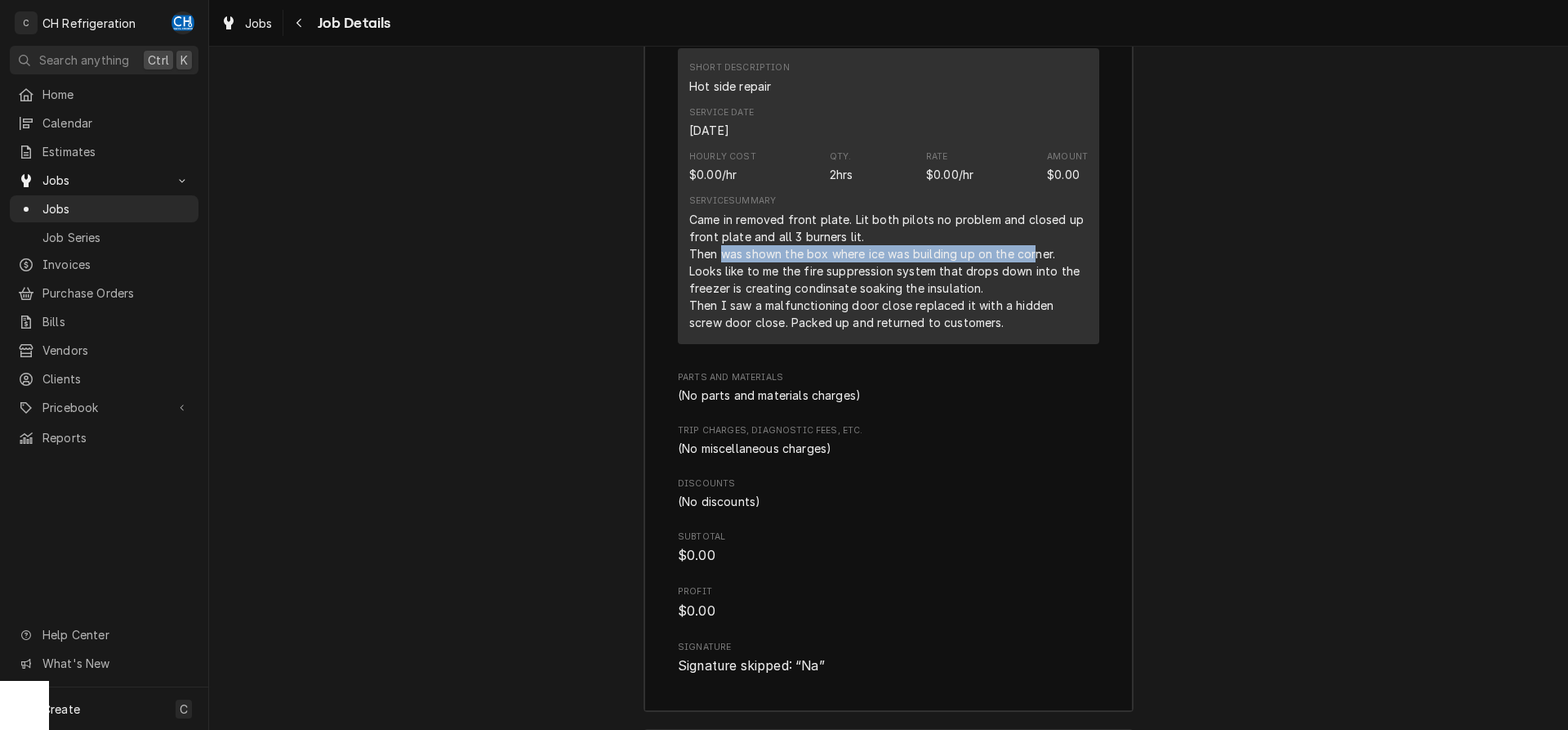
drag, startPoint x: 724, startPoint y: 279, endPoint x: 1033, endPoint y: 276, distance: 309.0
click at [1034, 275] on div "Came in removed front plate. Lit both pilots no problem and closed up front pla…" at bounding box center [888, 271] width 399 height 120
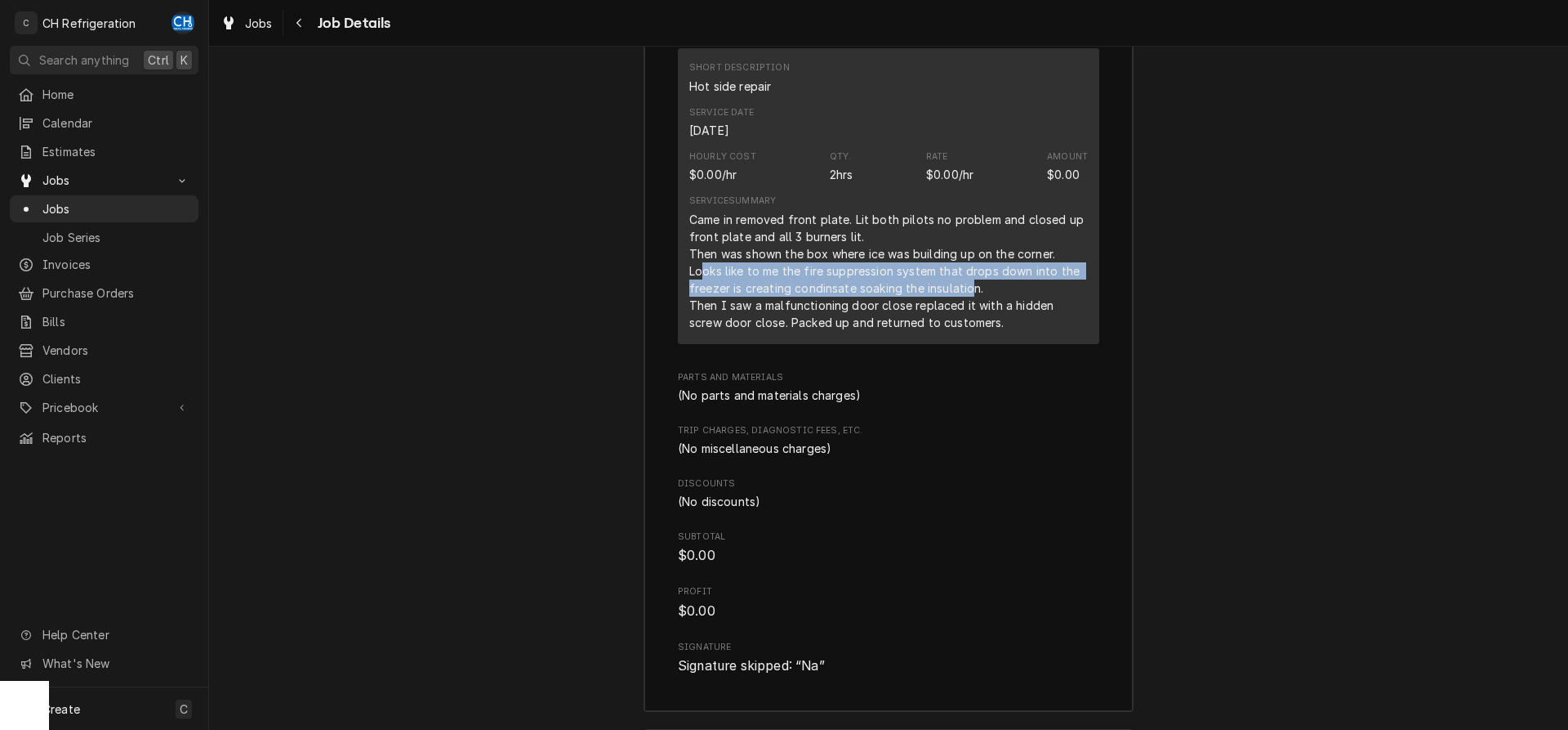
drag, startPoint x: 701, startPoint y: 297, endPoint x: 972, endPoint y: 308, distance: 271.2
click at [972, 308] on div "Came in removed front plate. Lit both pilots no problem and closed up front pla…" at bounding box center [888, 271] width 399 height 120
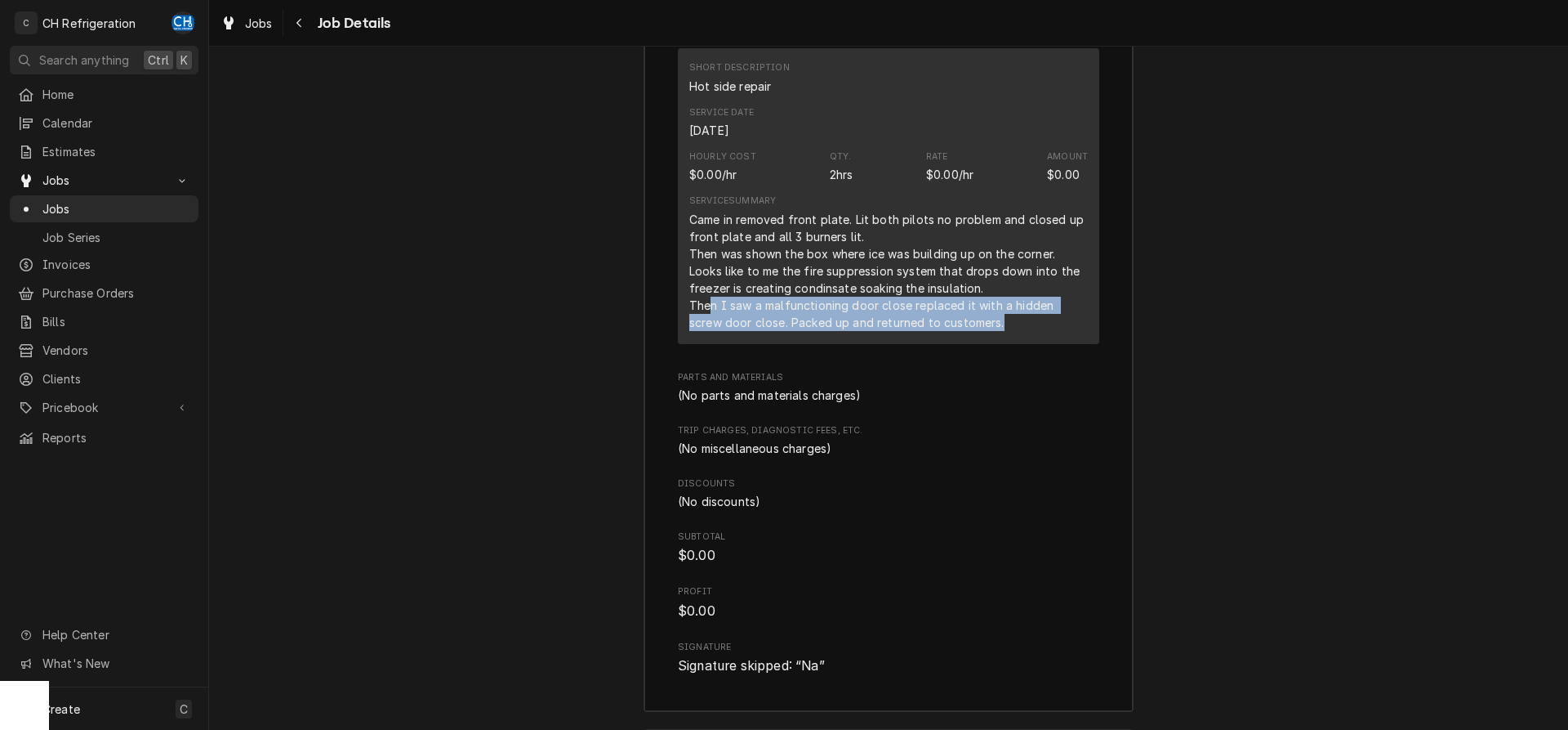
drag, startPoint x: 708, startPoint y: 324, endPoint x: 1000, endPoint y: 360, distance: 294.2
click at [1000, 343] on div "Short Description Hot side repair Service Date Oct 14, 2025 Hourly Cost $0.00/h…" at bounding box center [888, 195] width 421 height 295
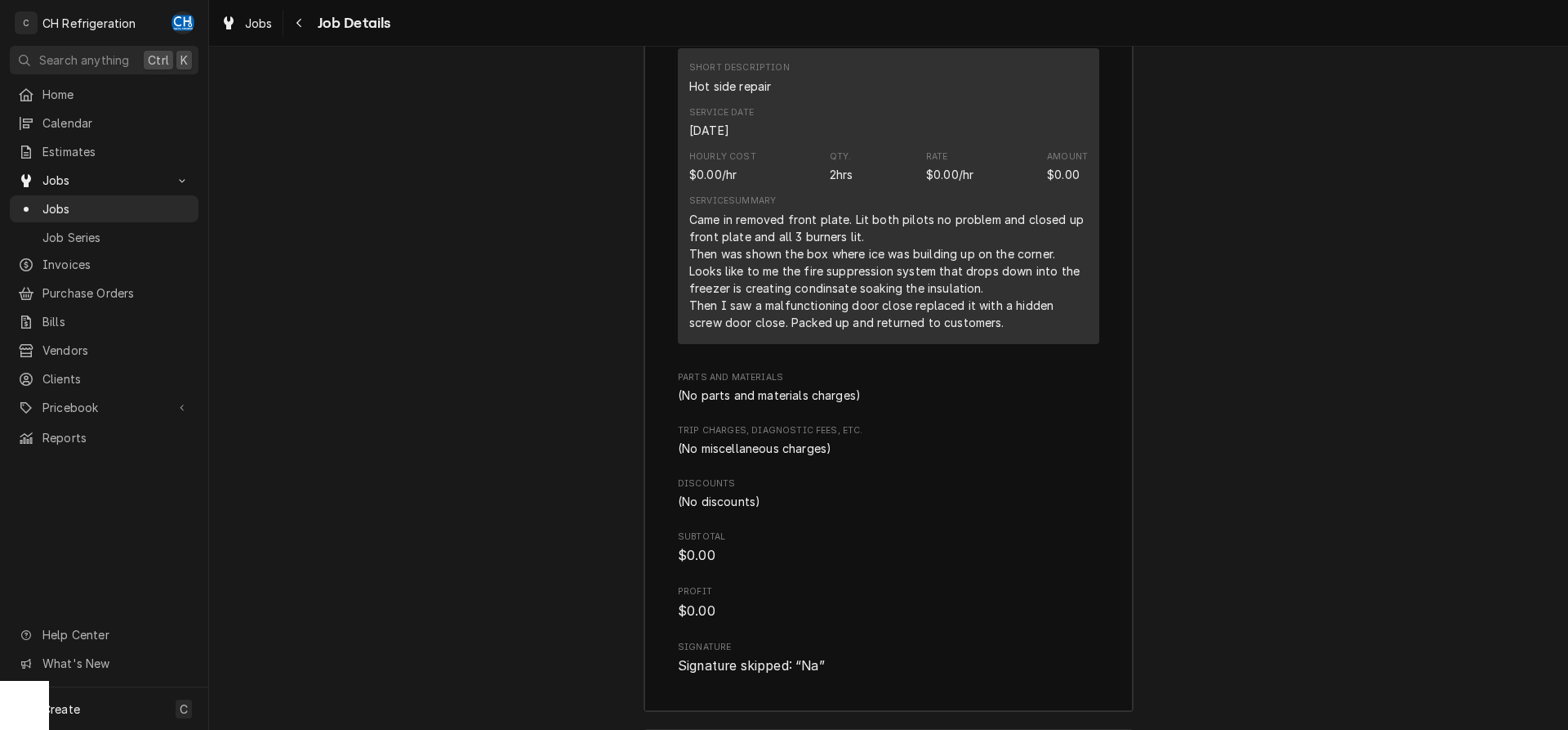
click at [1001, 343] on div "Short Description Hot side repair Service Date Oct 14, 2025 Hourly Cost $0.00/h…" at bounding box center [888, 195] width 421 height 295
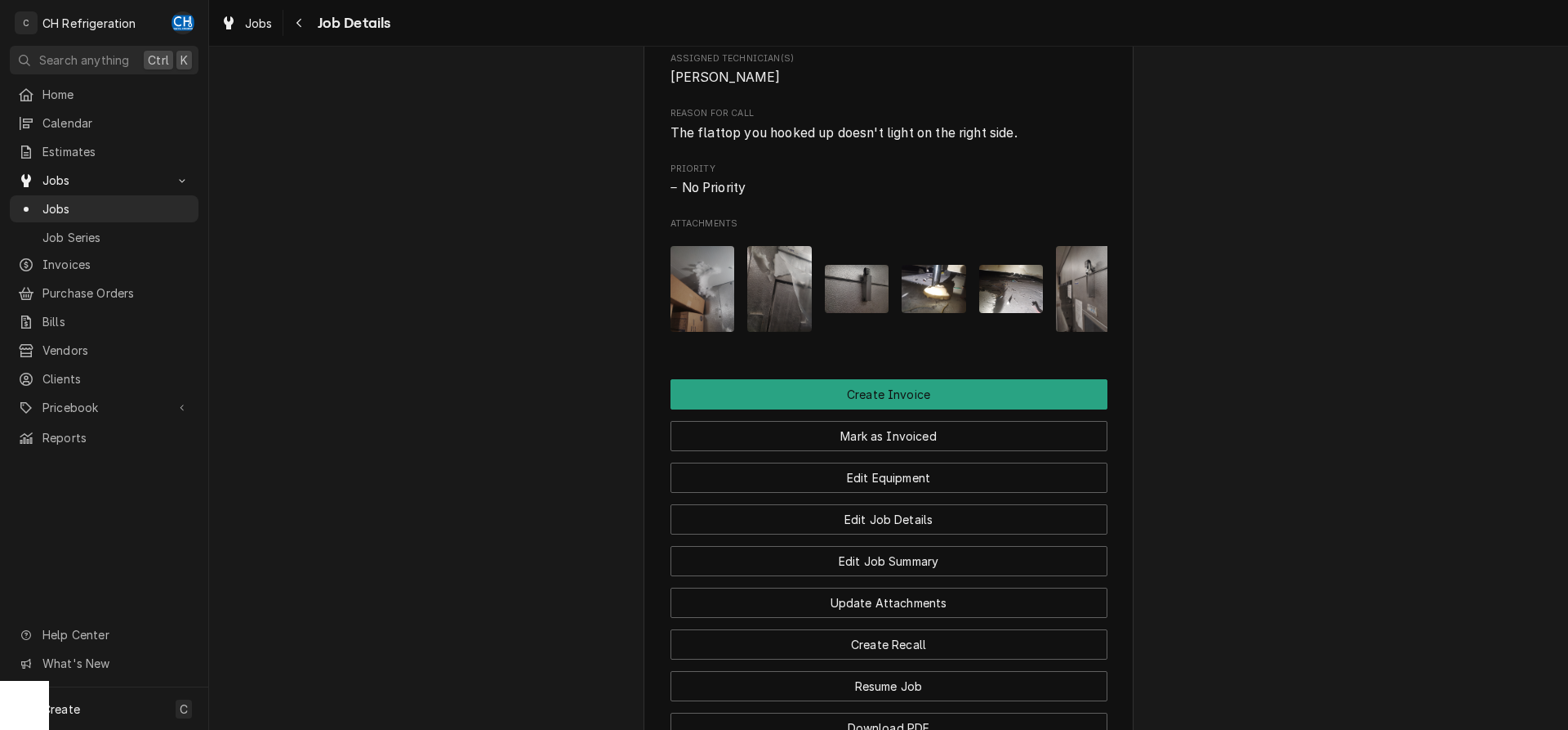
scroll to position [590, 0]
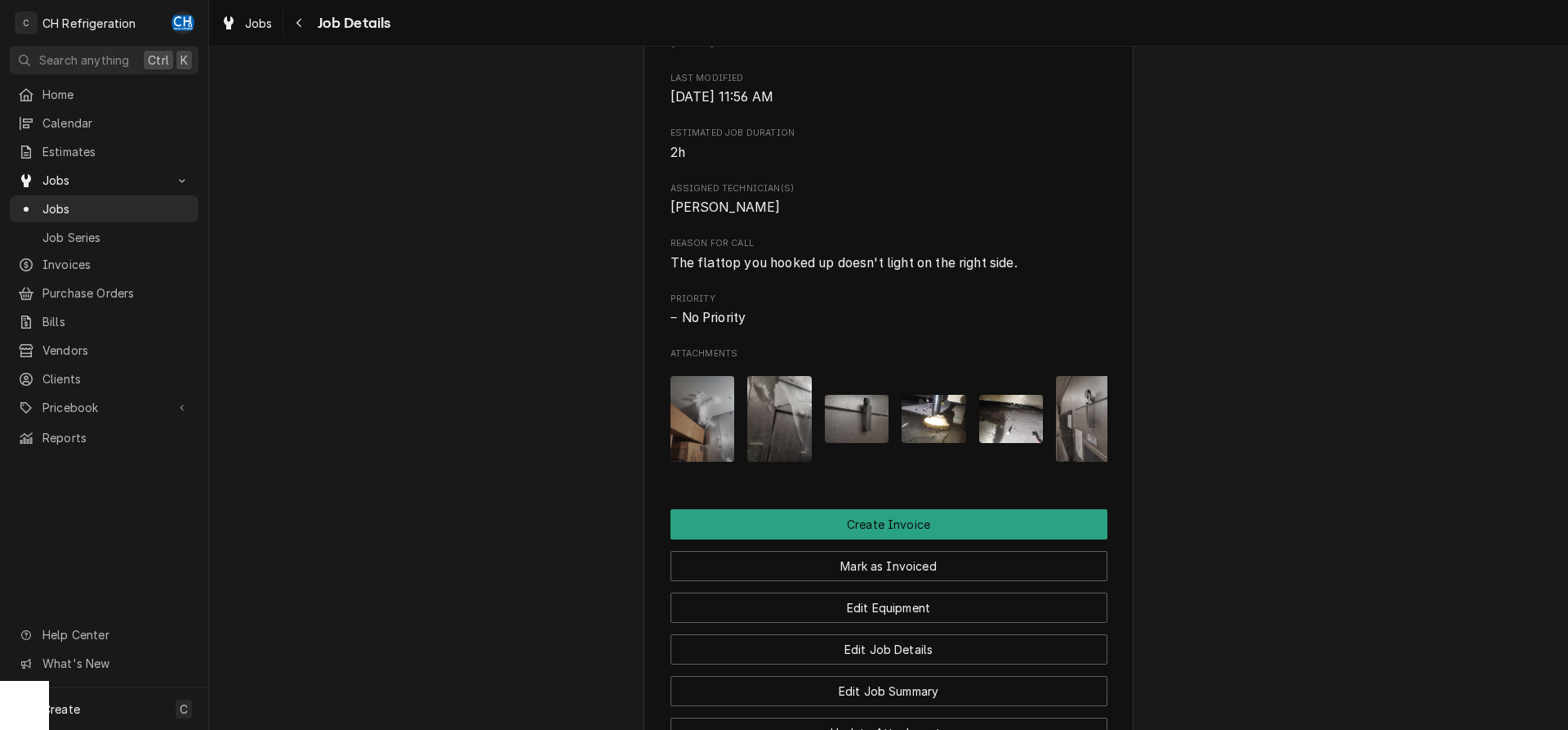
click at [861, 435] on img "Attachments" at bounding box center [857, 419] width 65 height 48
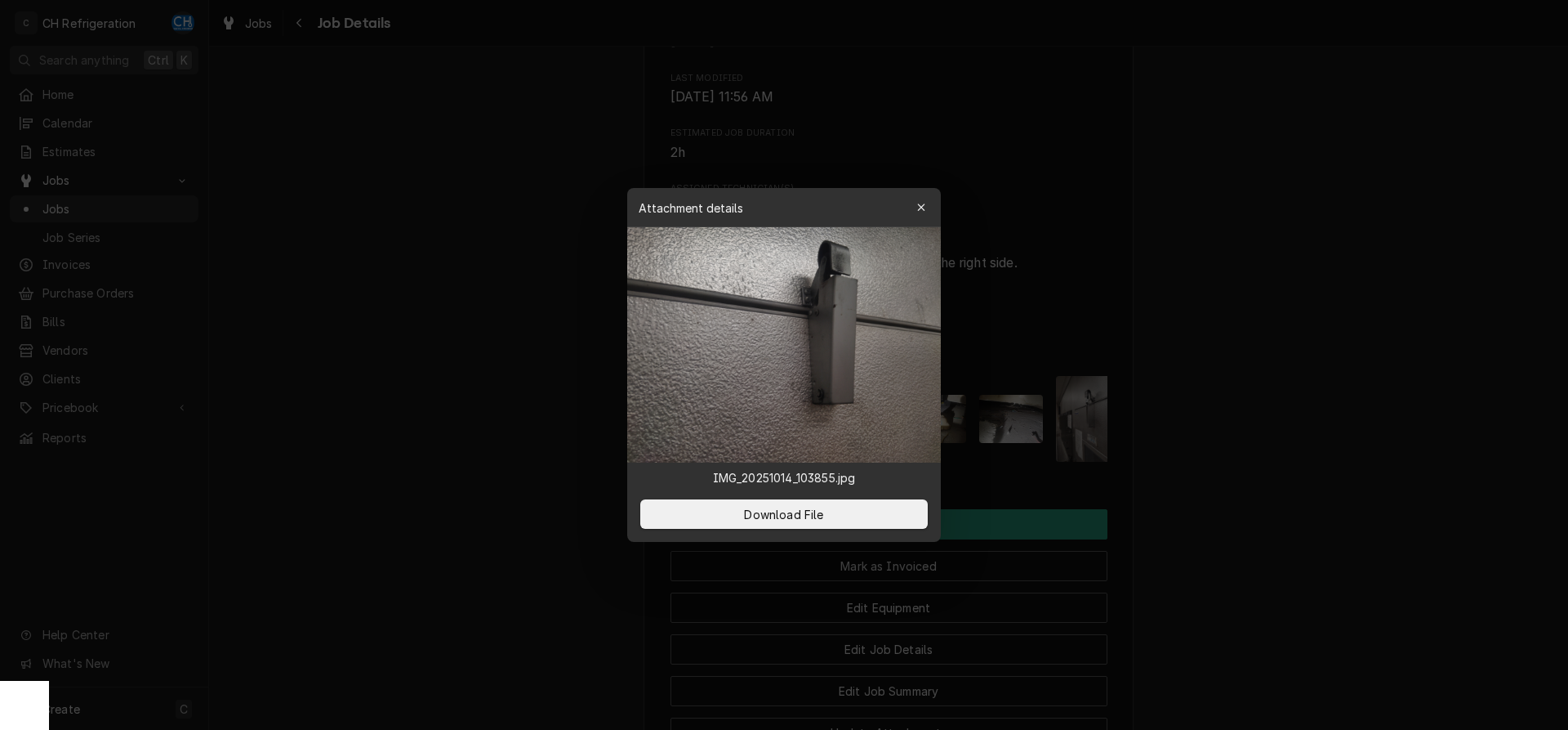
click at [1203, 458] on div at bounding box center [784, 365] width 1568 height 730
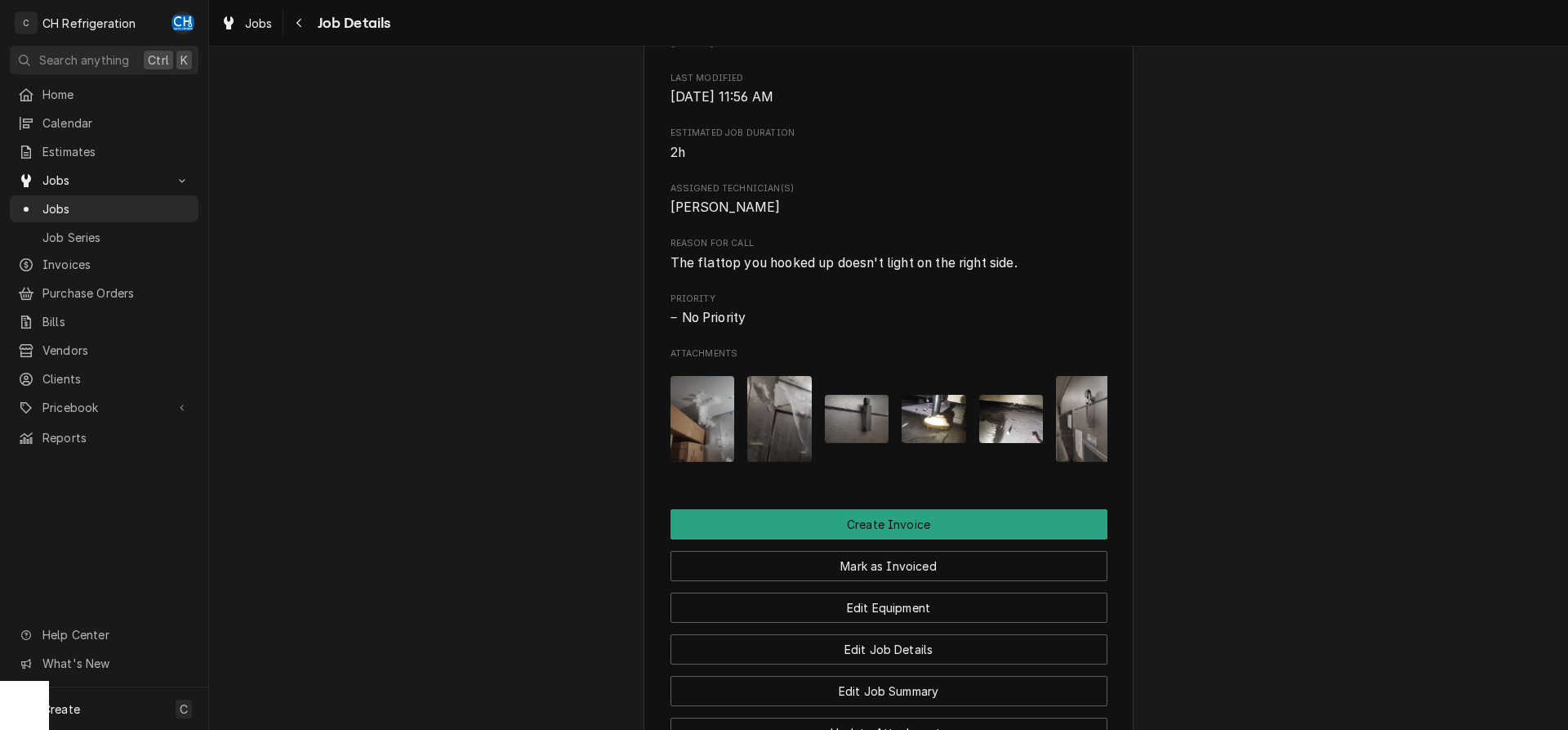
click at [1092, 436] on img "Attachments" at bounding box center [1088, 419] width 65 height 86
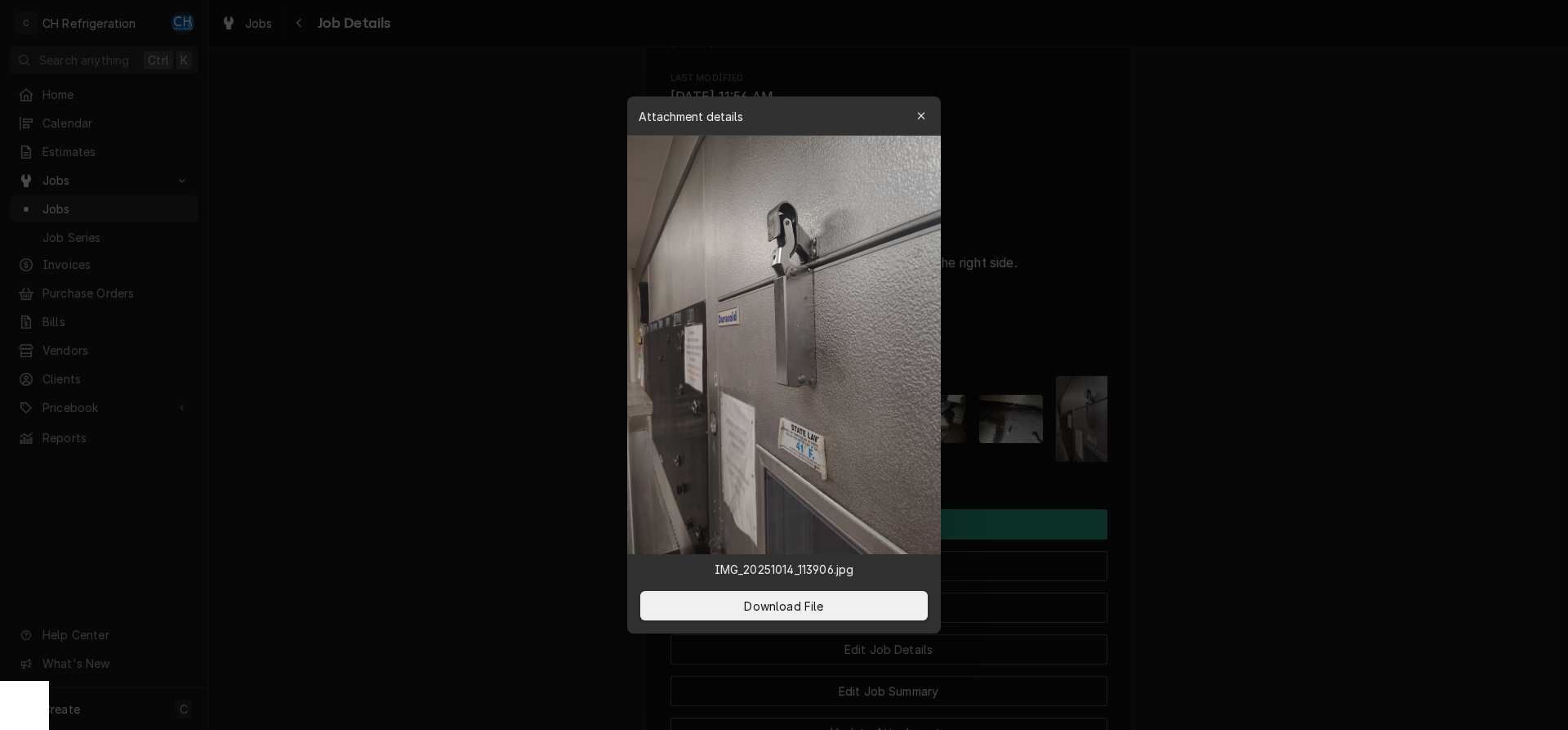
click at [1189, 447] on div at bounding box center [784, 365] width 1568 height 730
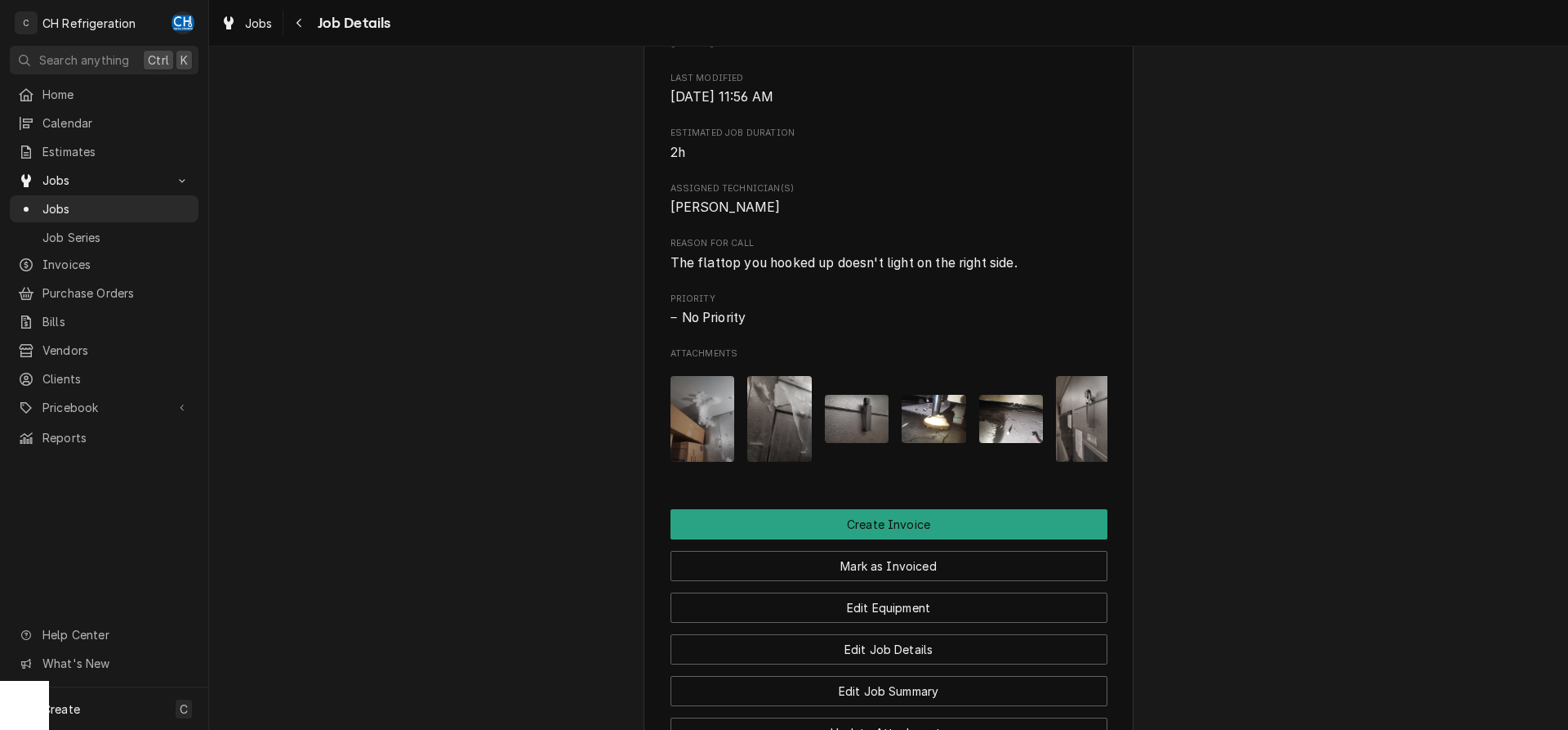
click at [886, 436] on img "Attachments" at bounding box center [857, 419] width 65 height 48
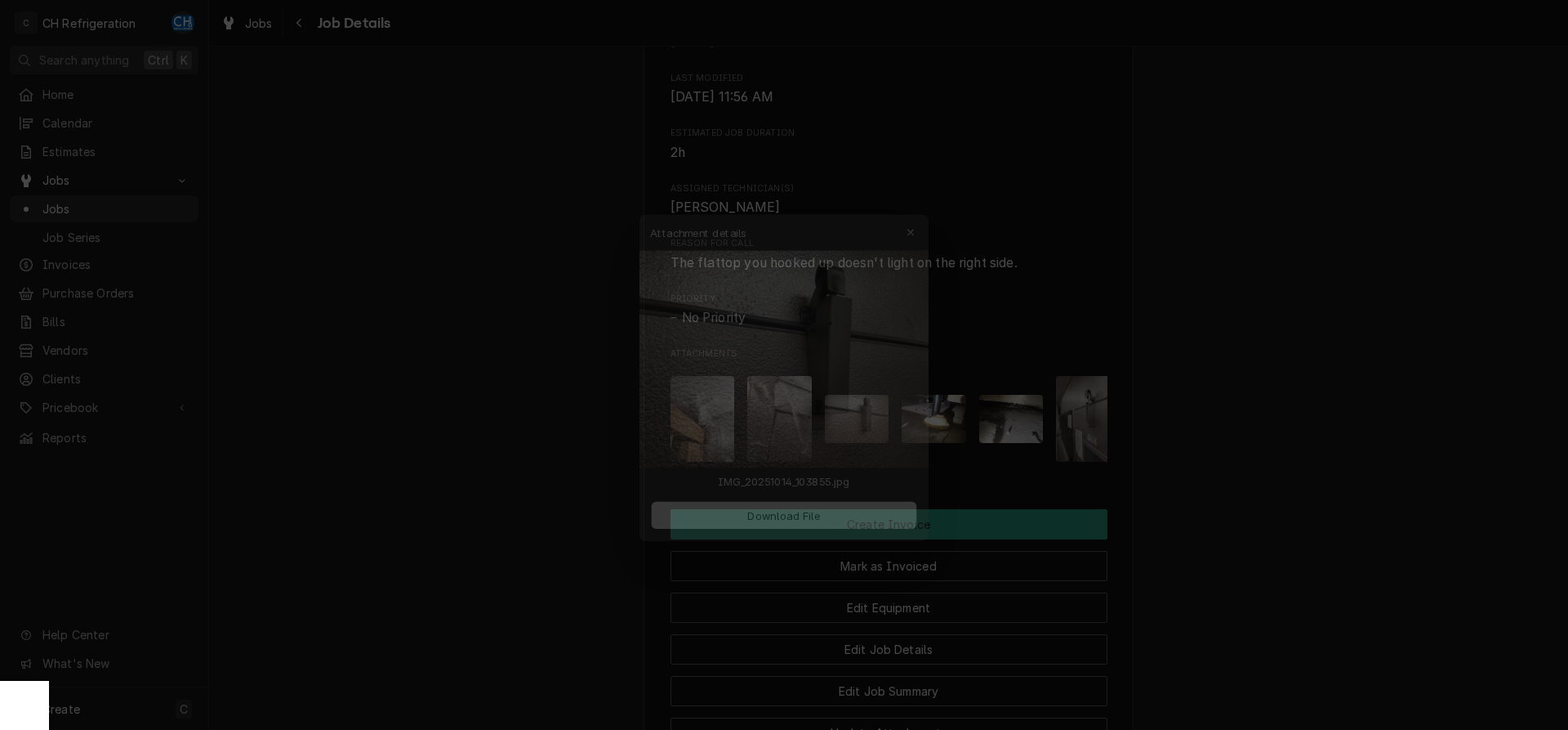
click at [1203, 462] on div at bounding box center [784, 365] width 1568 height 730
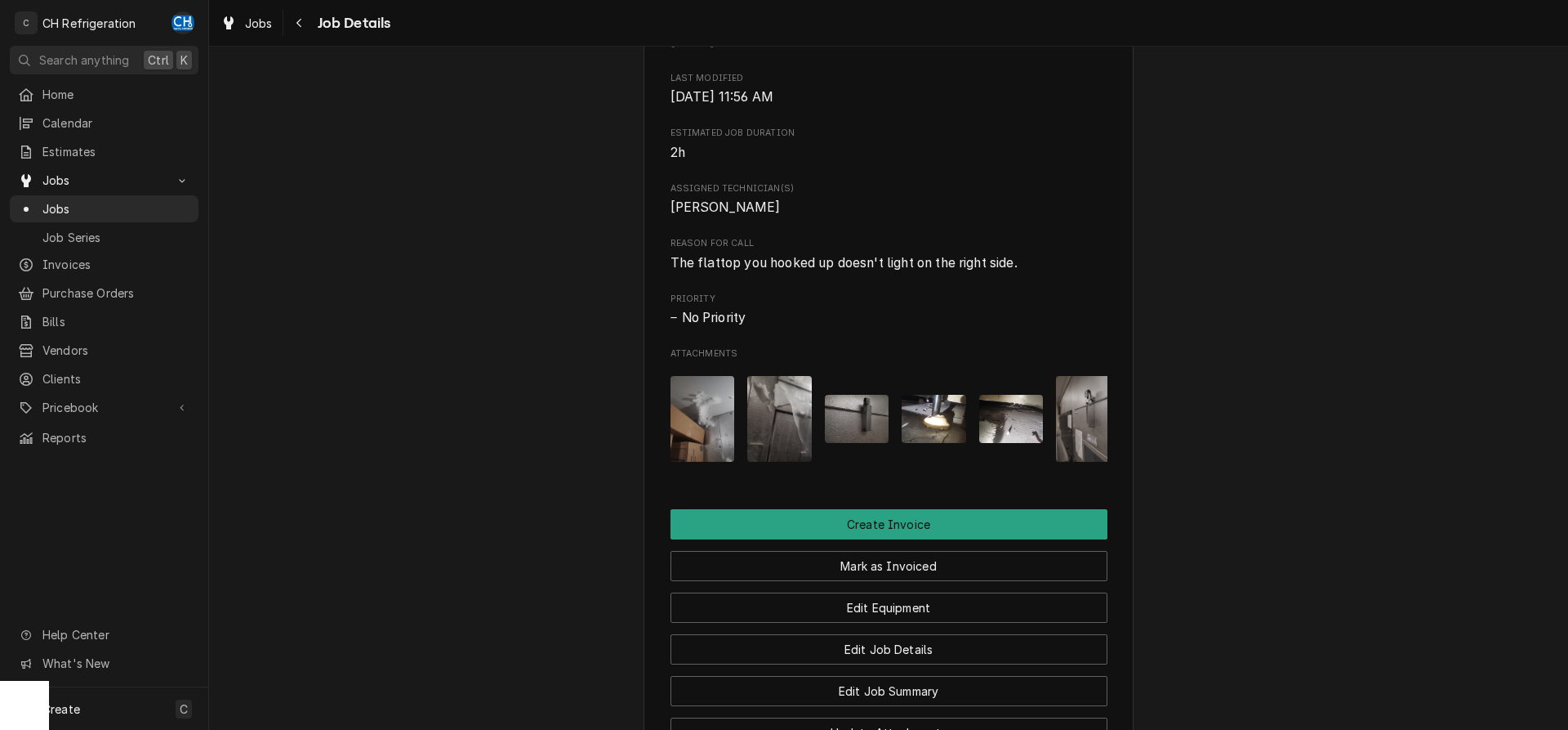
click at [1077, 448] on img "Attachments" at bounding box center [1088, 419] width 65 height 86
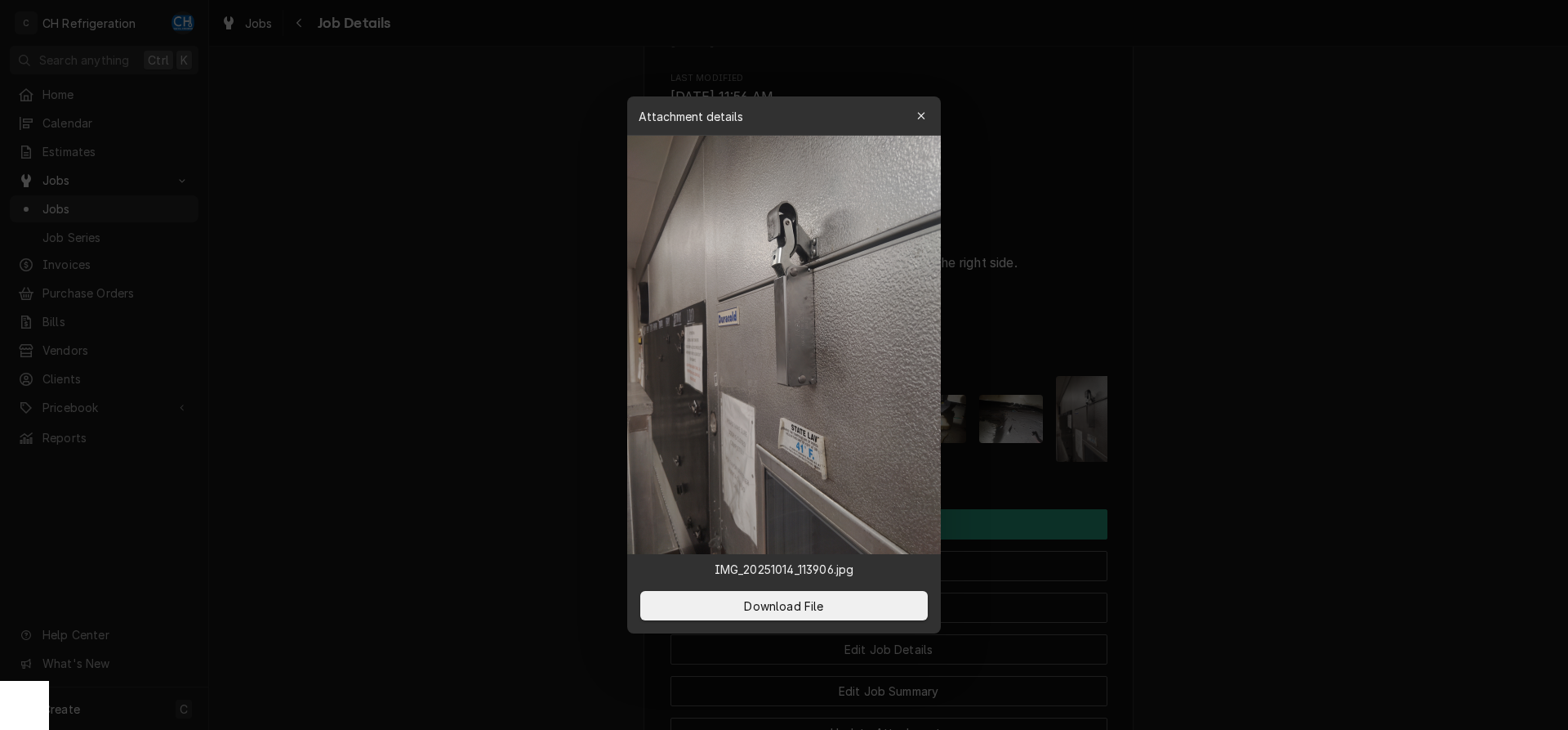
click at [1042, 445] on div at bounding box center [784, 365] width 1568 height 730
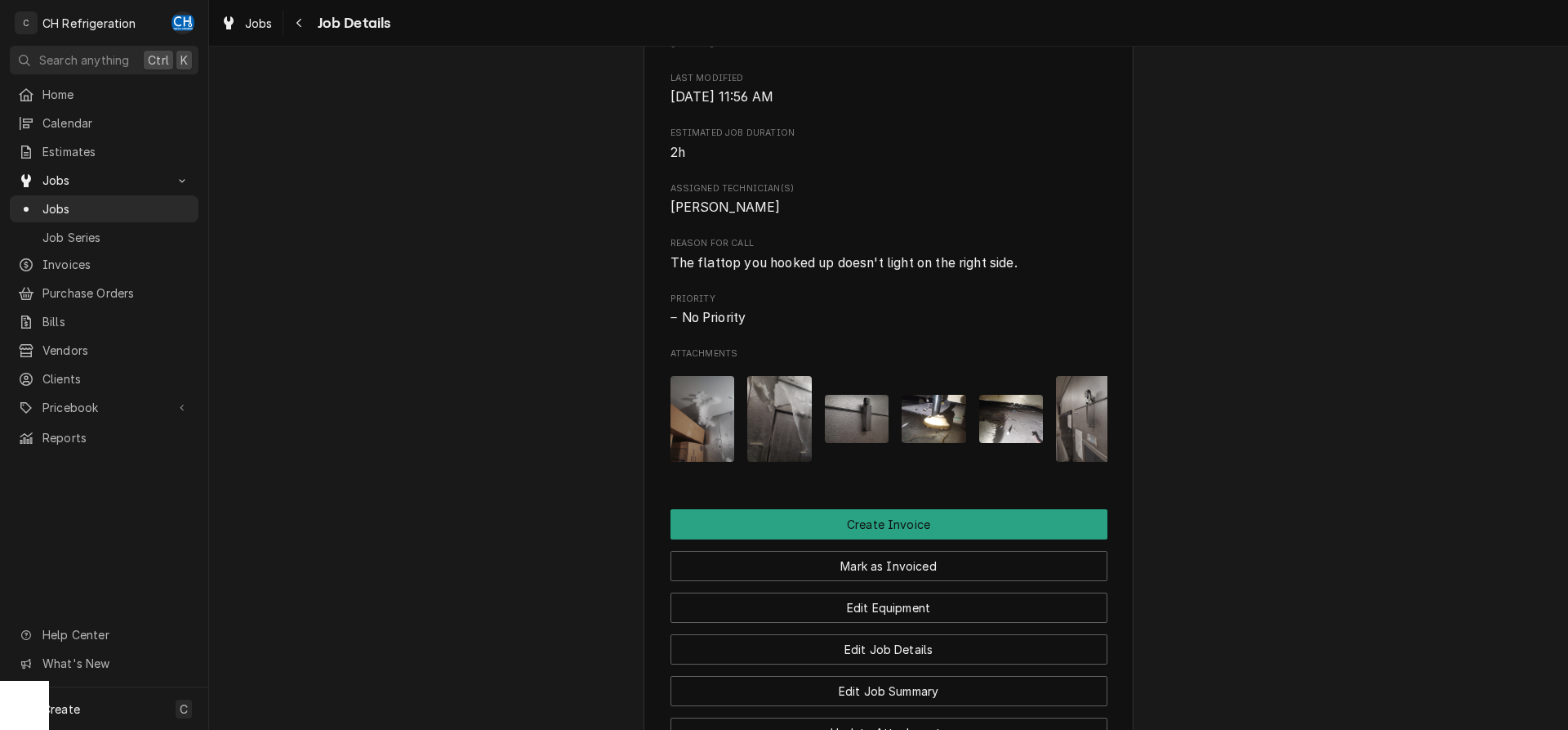
click at [927, 420] on img "Attachments" at bounding box center [934, 419] width 65 height 48
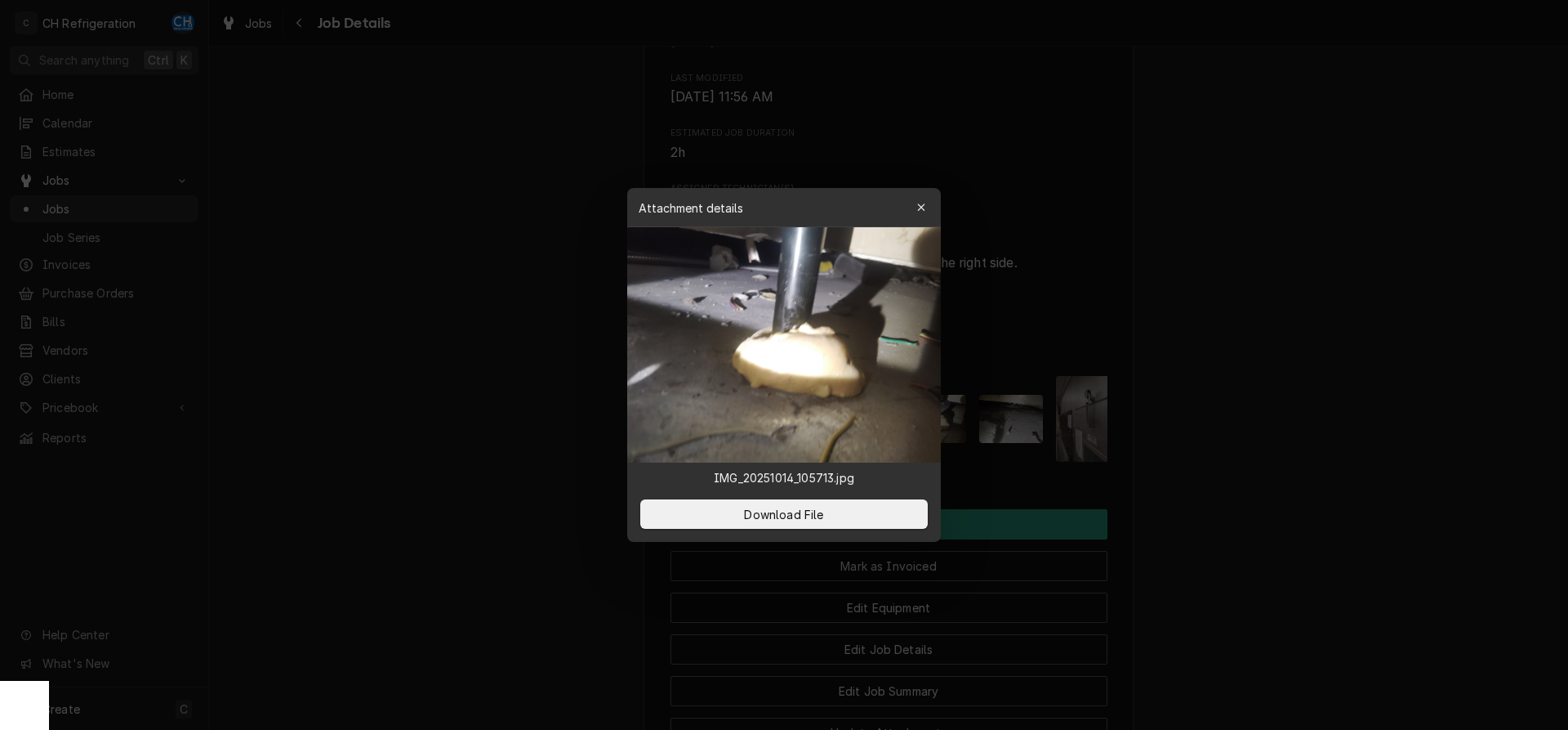
click at [988, 424] on div at bounding box center [784, 365] width 1568 height 730
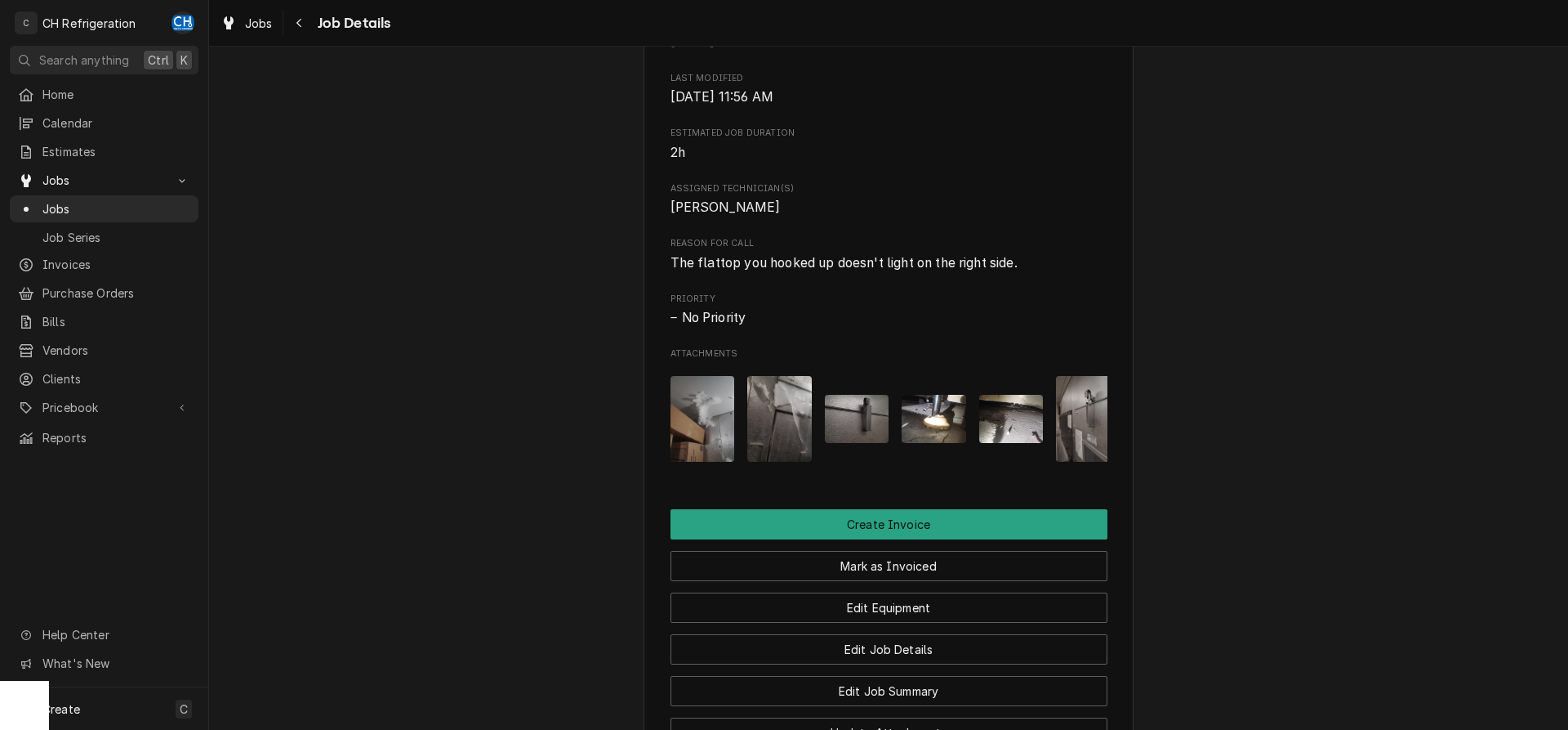
click at [693, 427] on img "Attachments" at bounding box center [703, 419] width 65 height 86
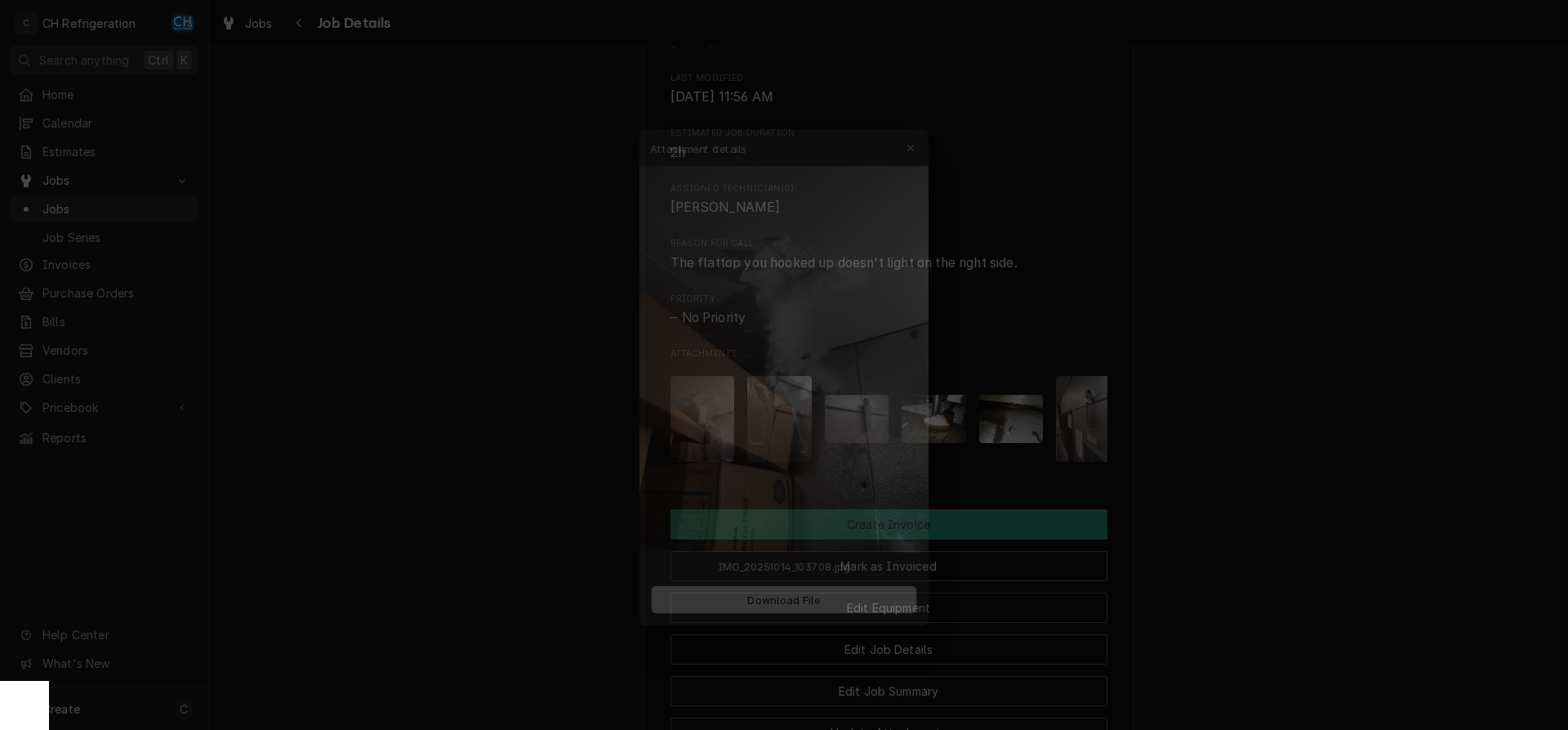
click at [1263, 399] on div at bounding box center [784, 365] width 1568 height 730
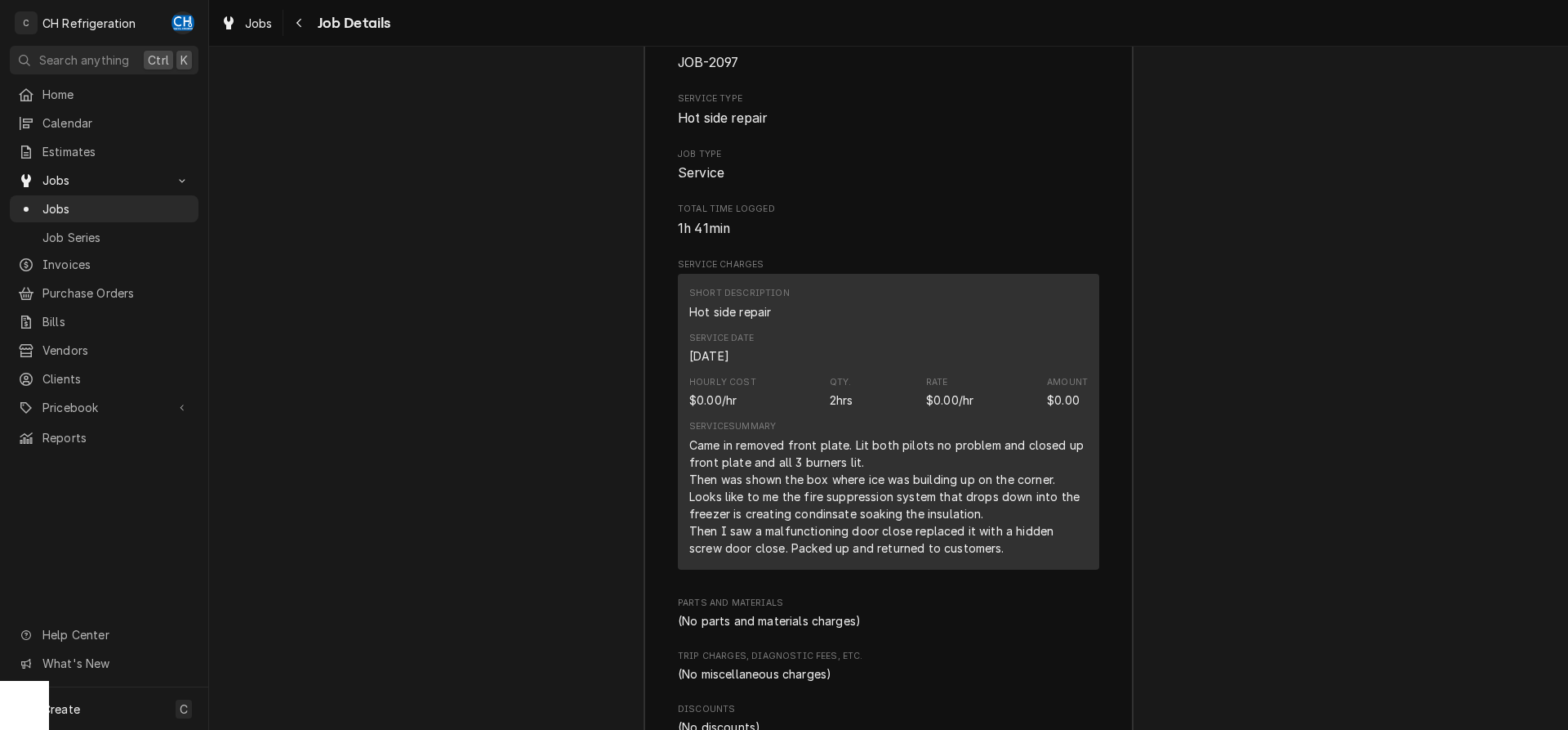
scroll to position [1507, 0]
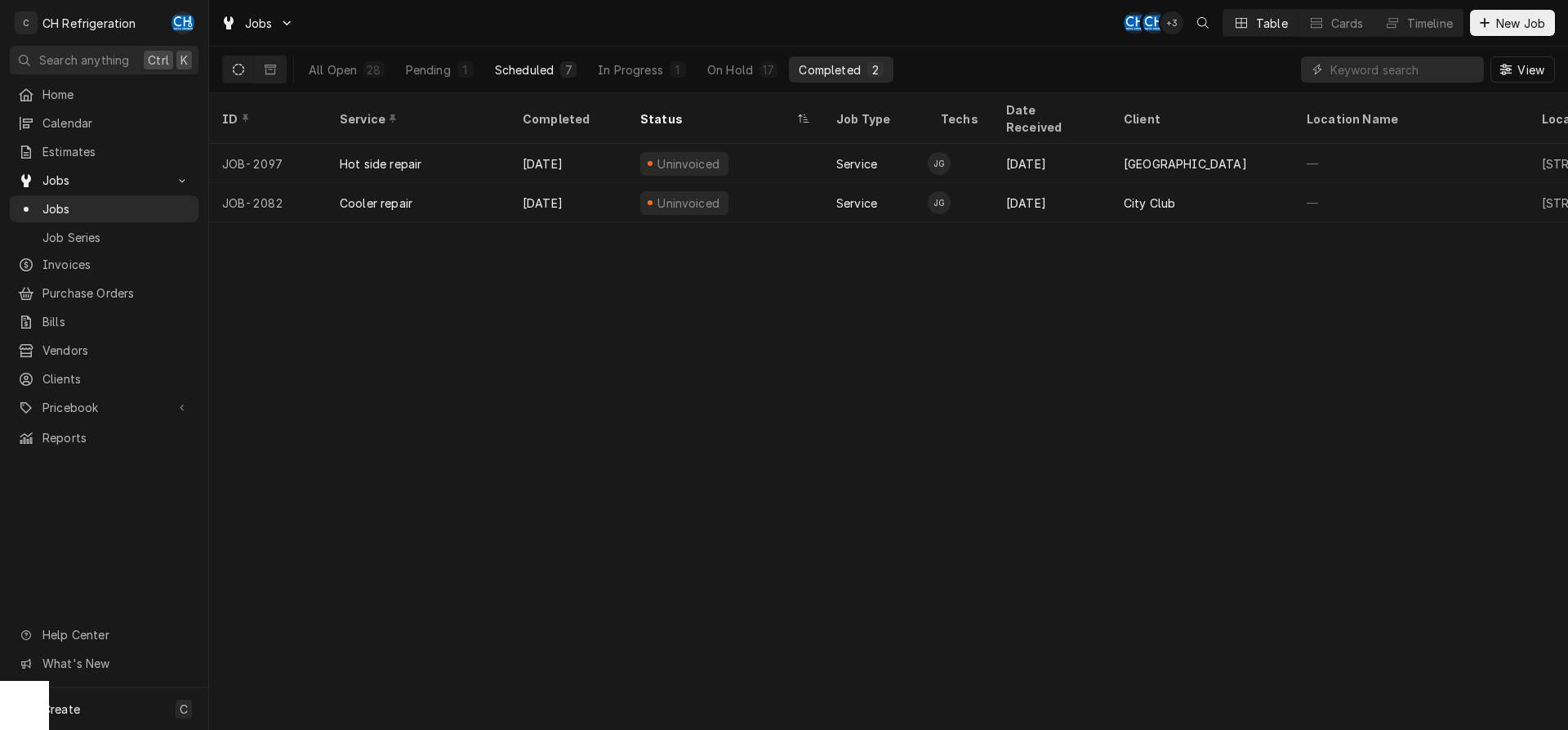
click at [549, 66] on div "Scheduled" at bounding box center [525, 69] width 59 height 18
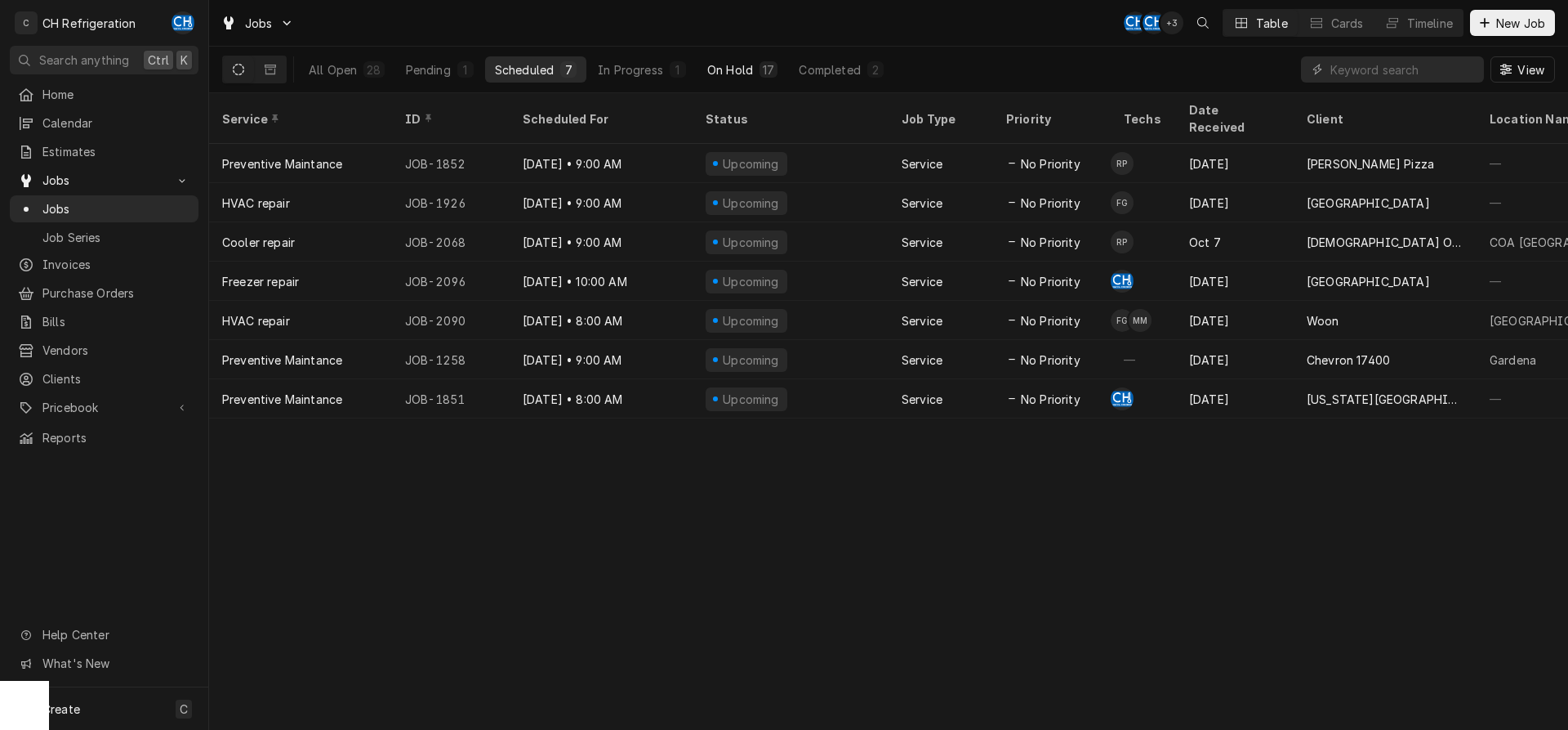
click at [719, 68] on div "On Hold" at bounding box center [730, 69] width 46 height 18
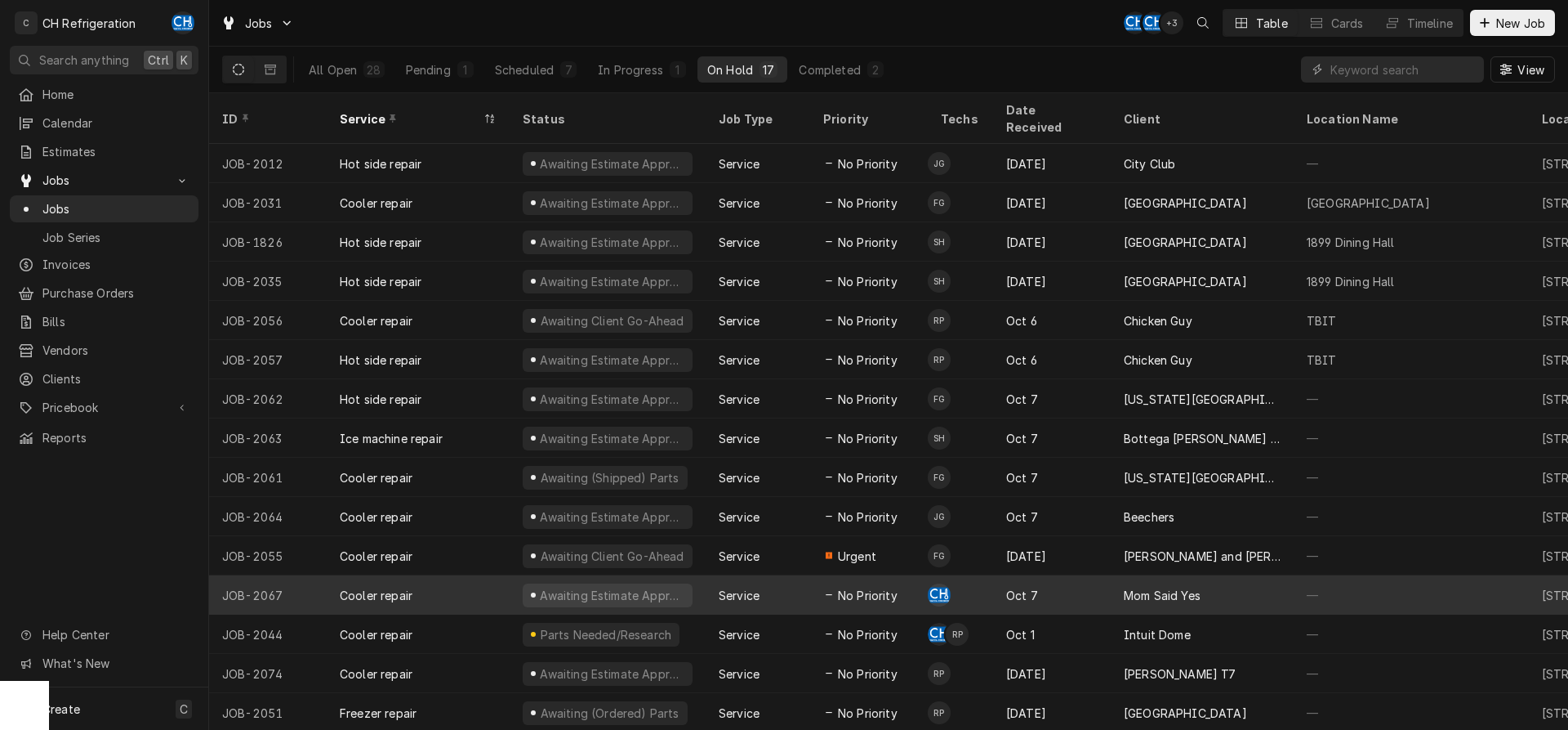
scroll to position [61, 0]
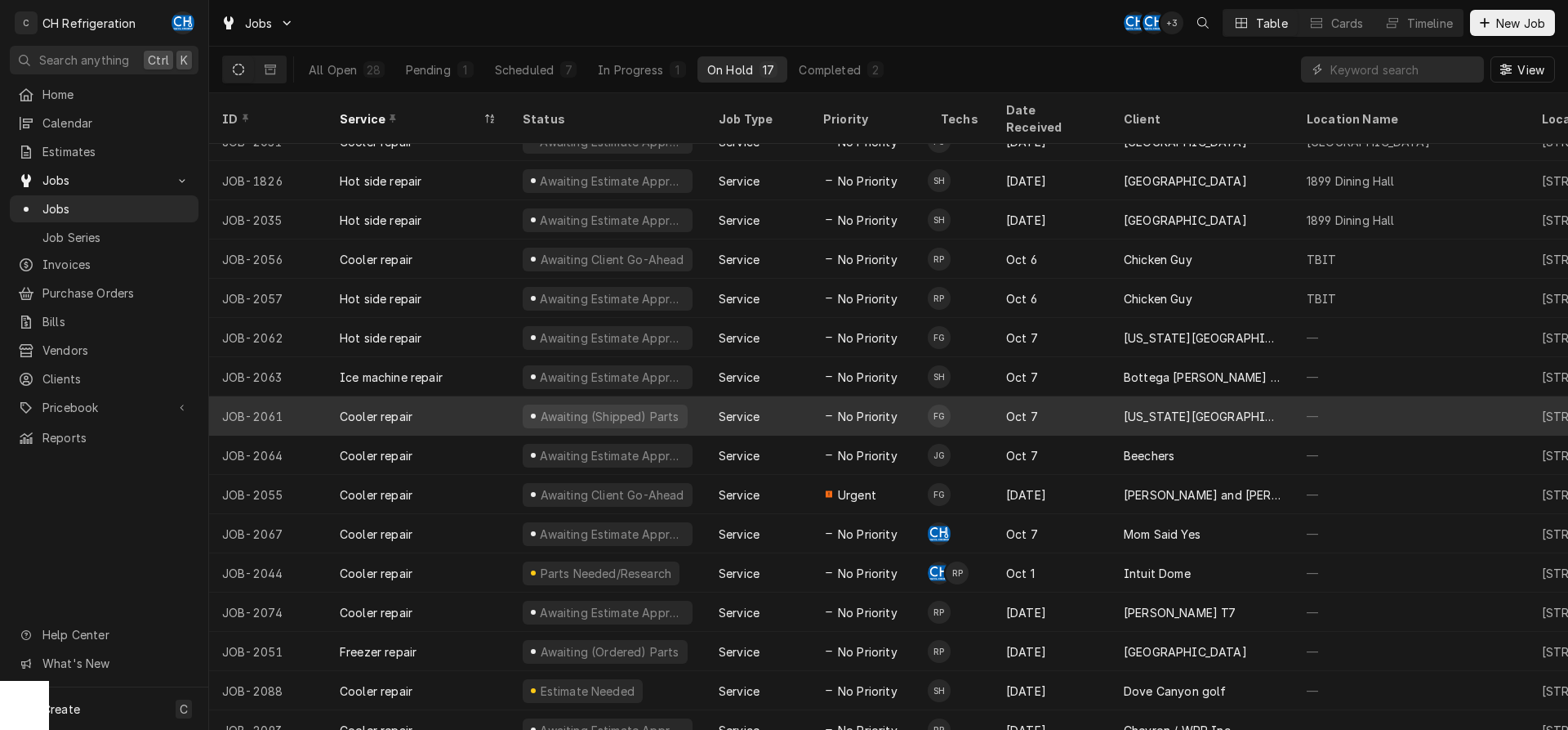
click at [1092, 402] on div "Oct 7" at bounding box center [1051, 416] width 117 height 39
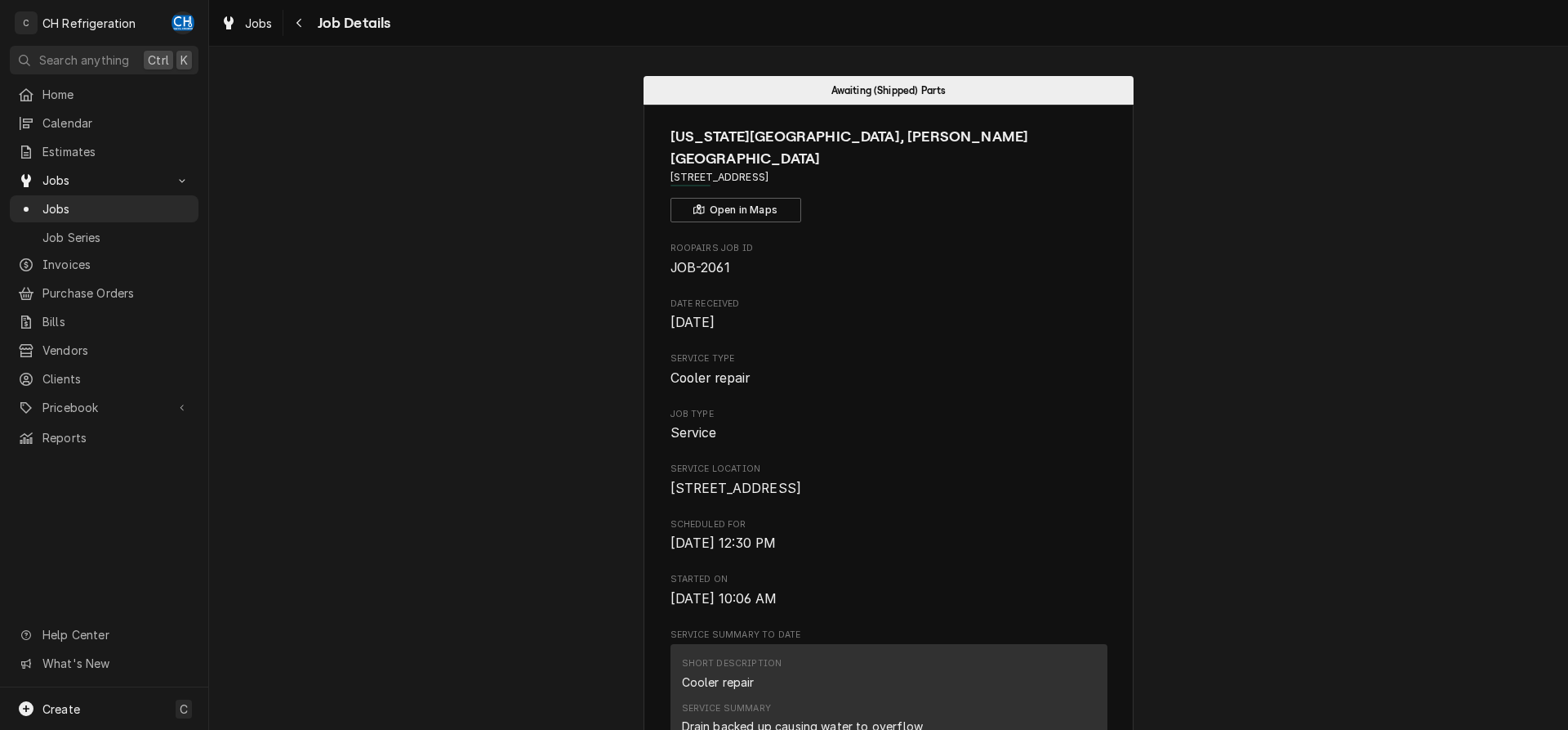
scroll to position [417, 0]
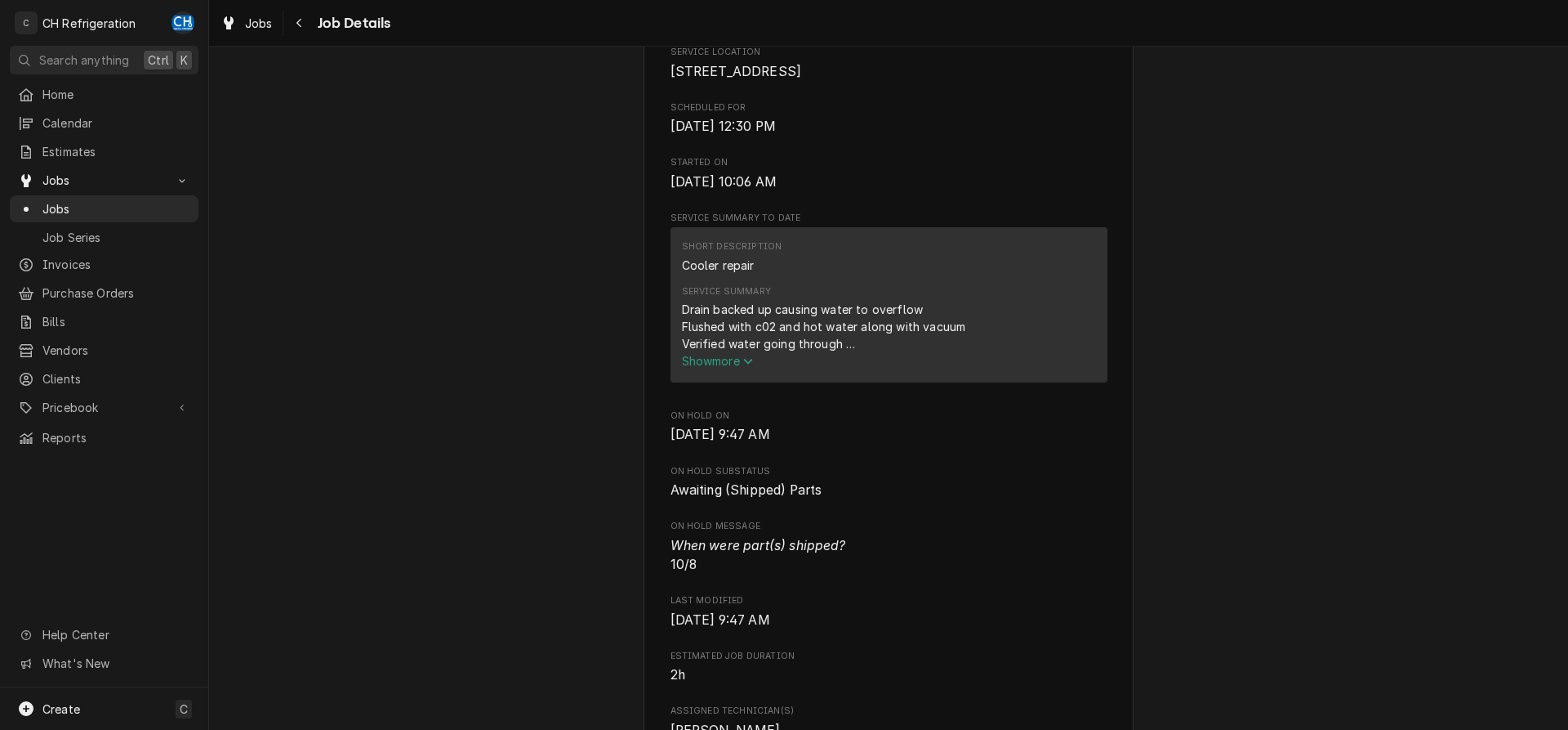
click at [712, 354] on span "Show more" at bounding box center [718, 360] width 72 height 14
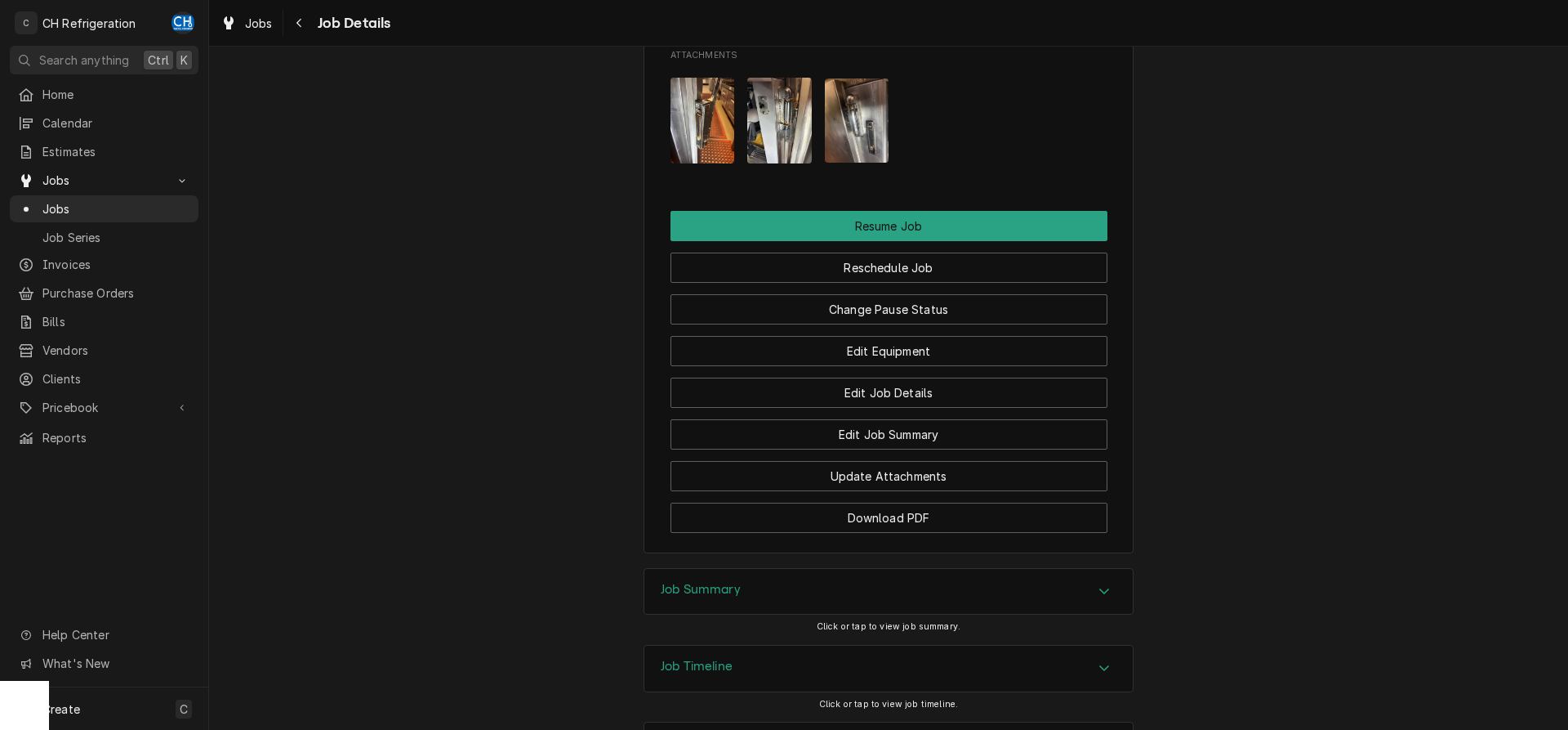
scroll to position [1584, 0]
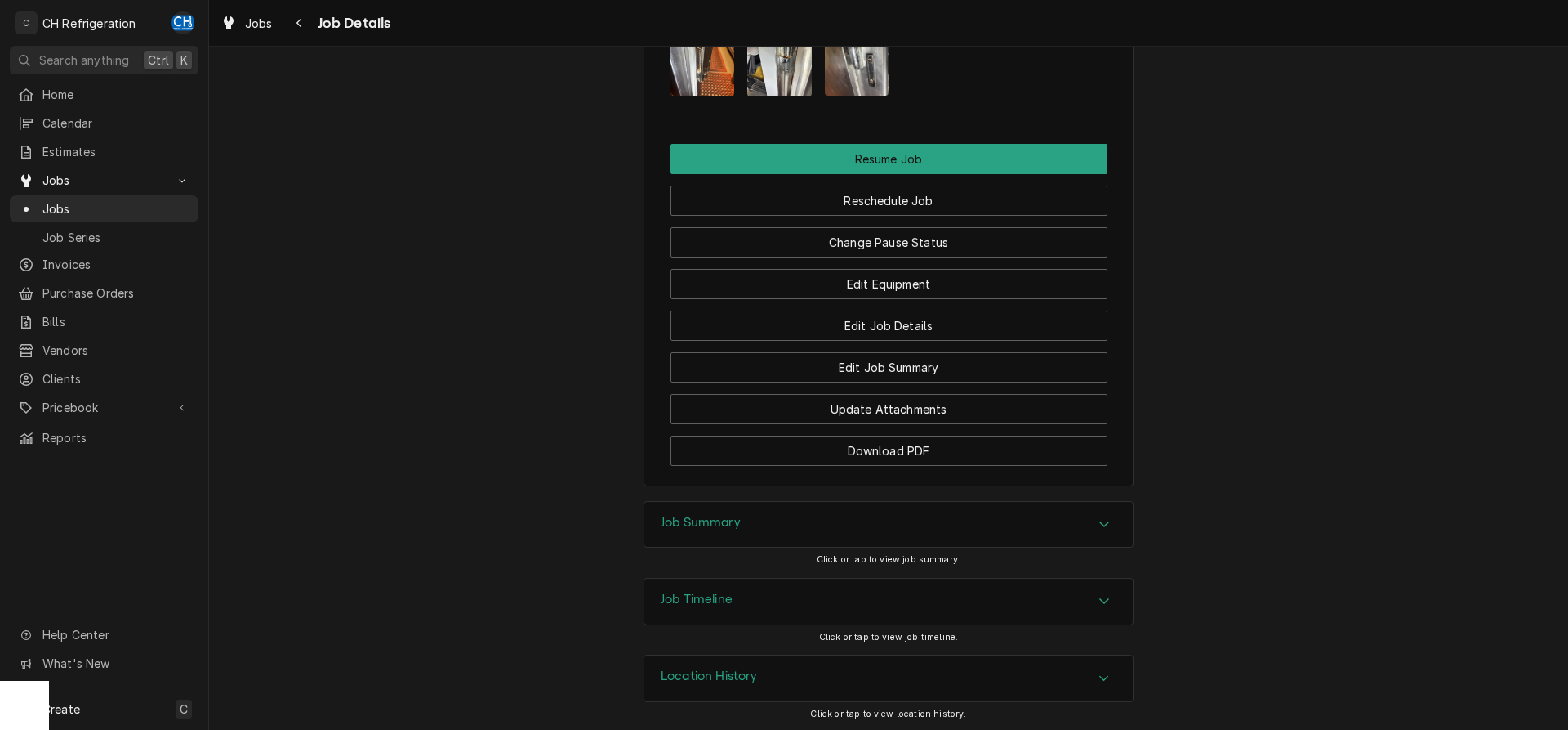
click at [865, 524] on div "Job Summary" at bounding box center [888, 525] width 488 height 46
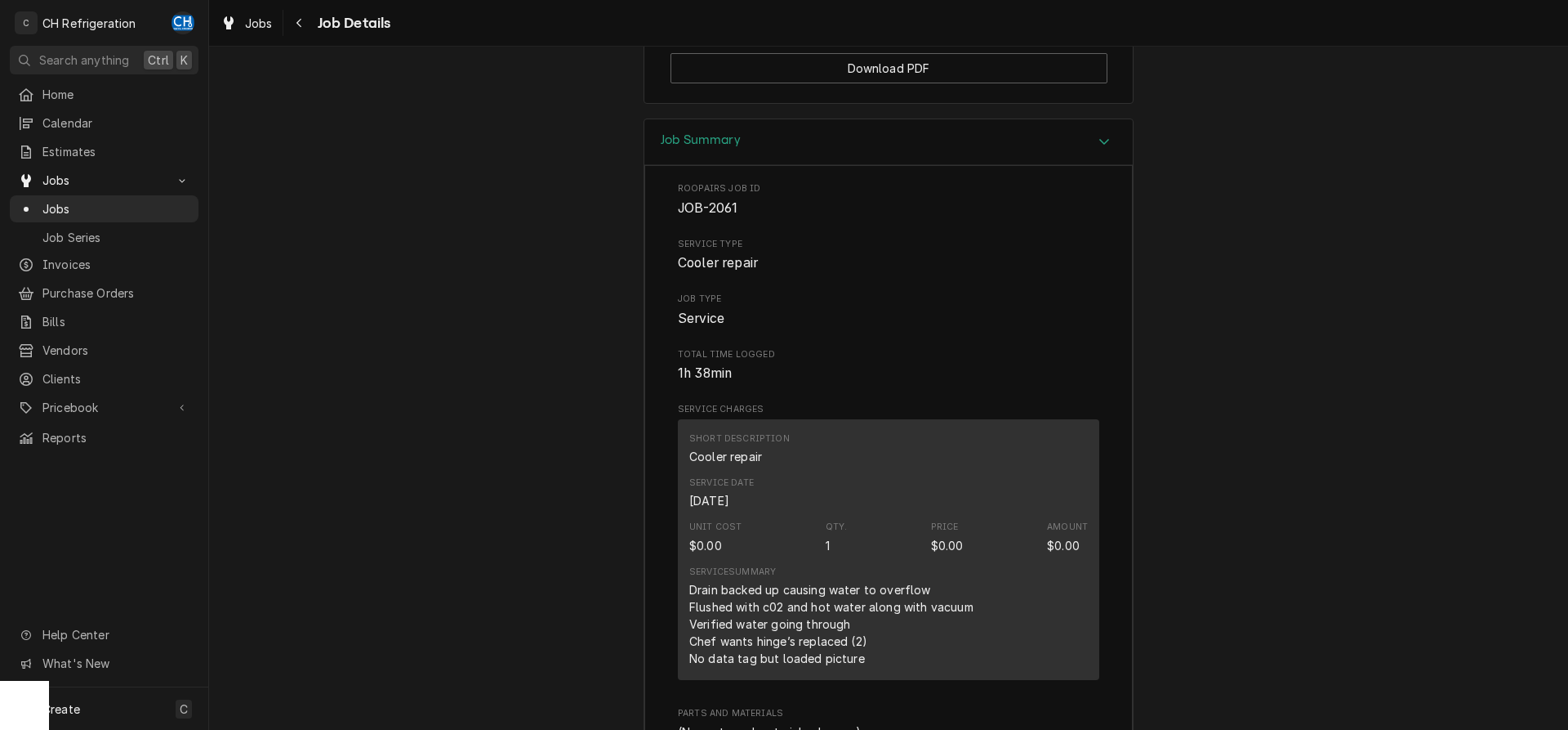
scroll to position [1553, 0]
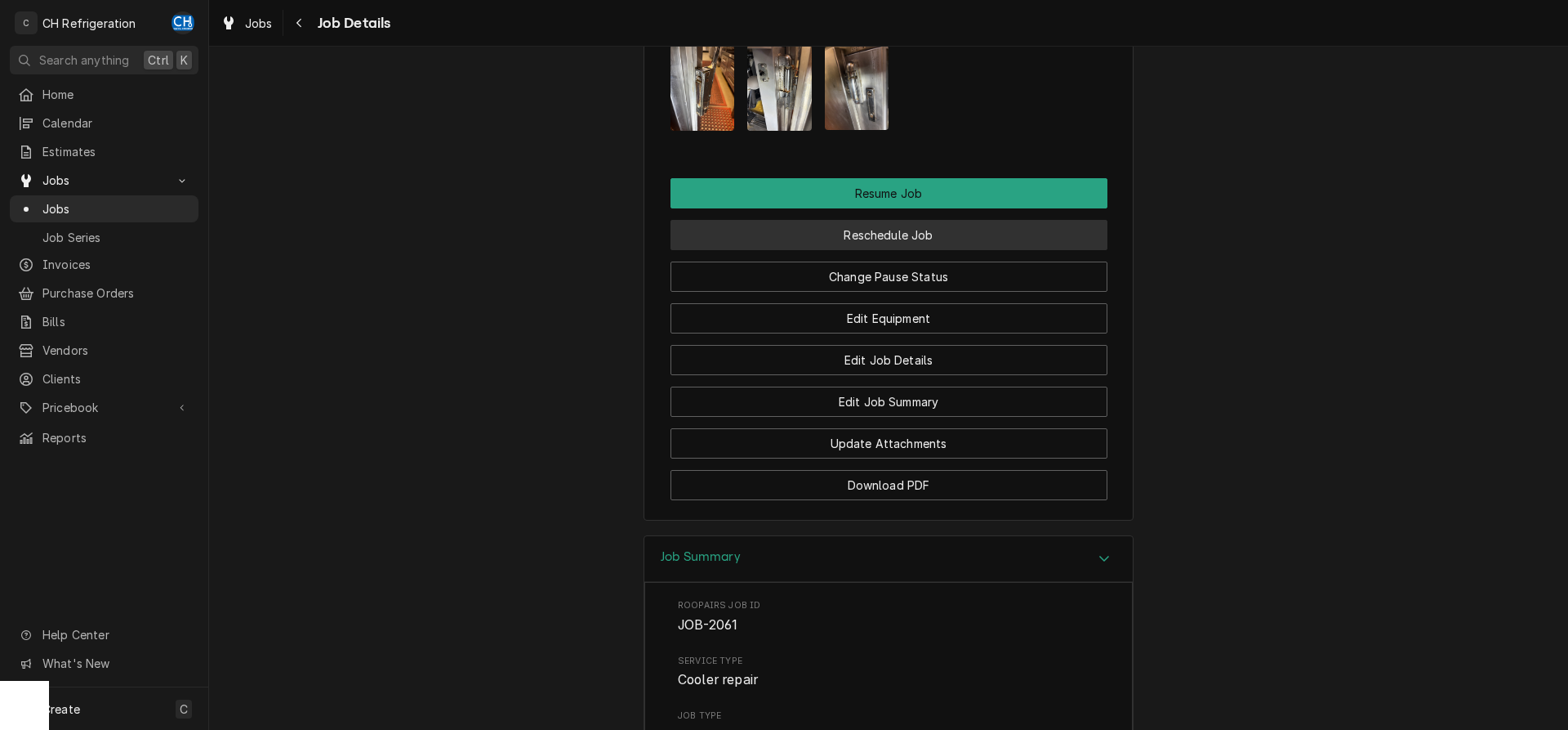
click at [911, 245] on button "Reschedule Job" at bounding box center [888, 235] width 437 height 30
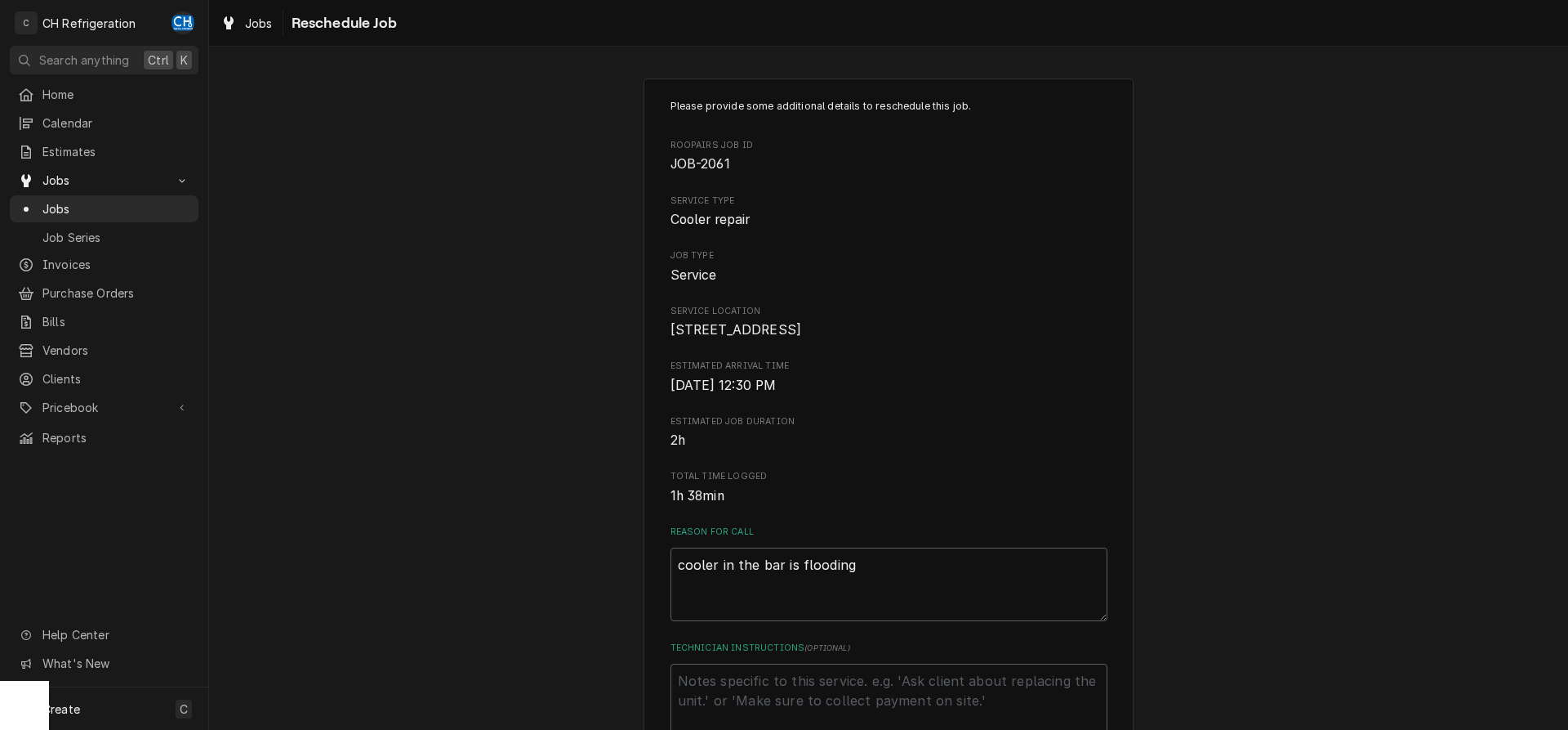
scroll to position [417, 0]
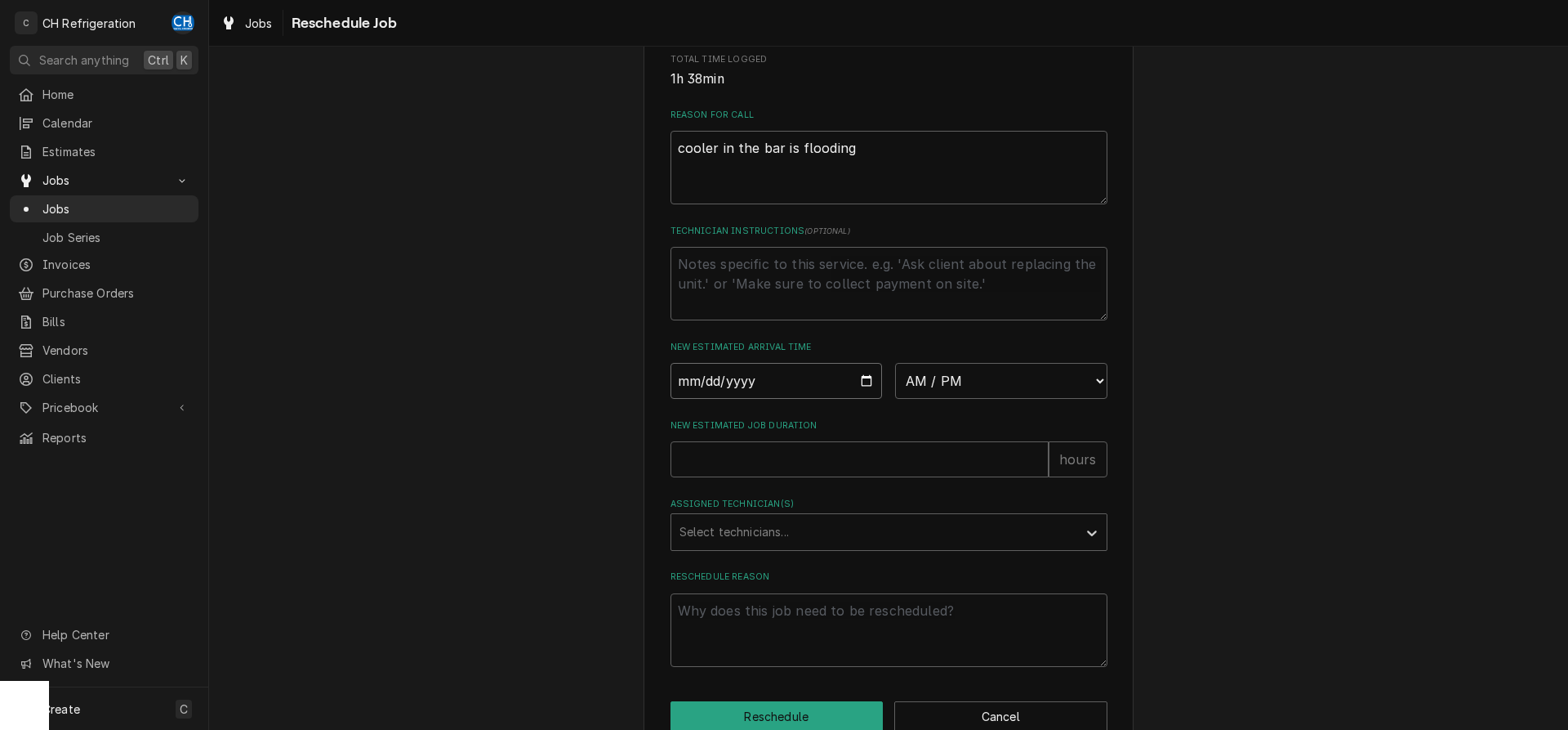
click at [858, 396] on input "Date" at bounding box center [777, 381] width 212 height 36
type input "[DATE]"
type textarea "x"
click at [895, 363] on select "AM / PM 6:00 AM 6:15 AM 6:30 AM 6:45 AM 7:00 AM 7:15 AM 7:30 AM 7:45 AM 8:00 AM…" at bounding box center [1001, 381] width 212 height 36
select select "10:00:00"
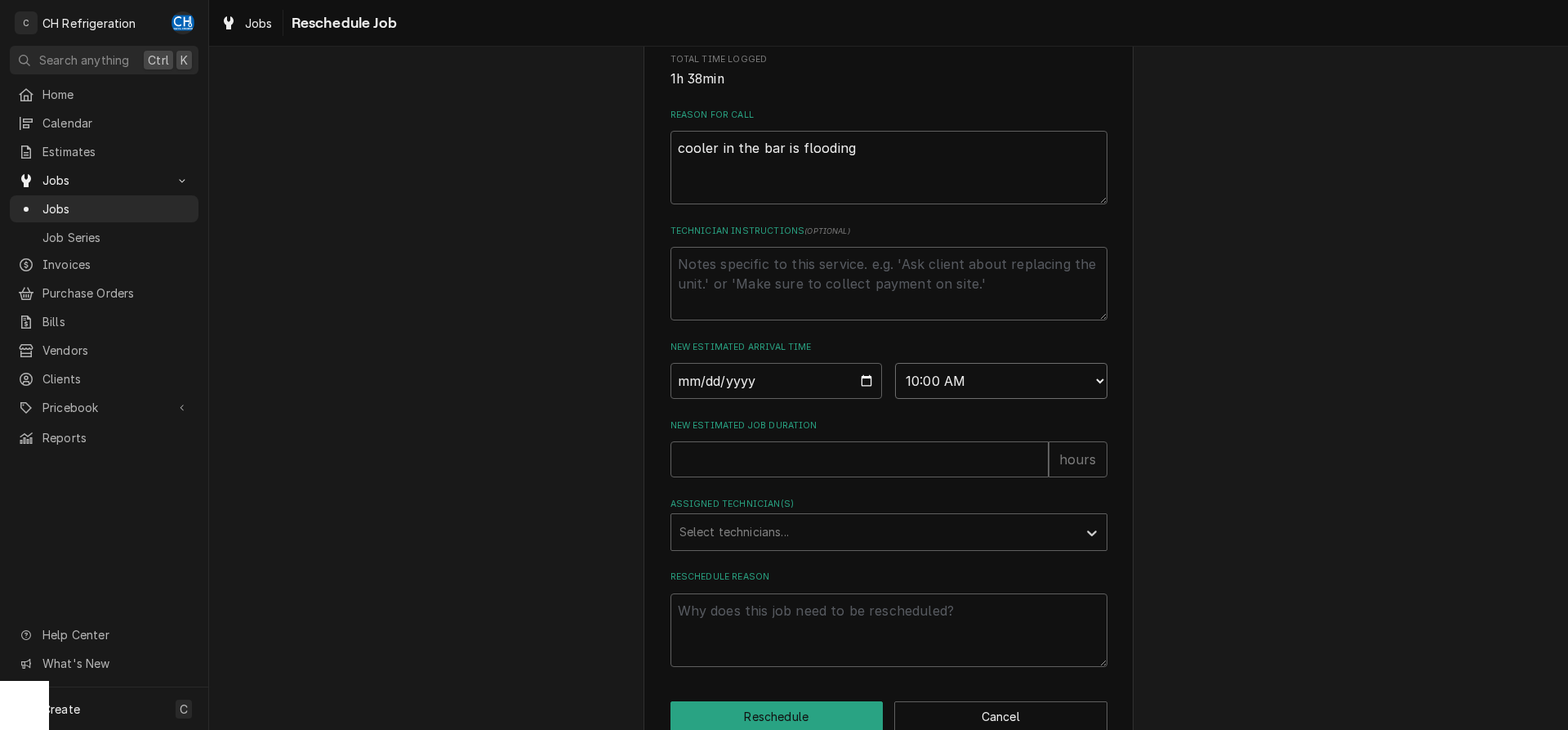
click option "10:00 AM" at bounding box center [0, 0] width 0 height 0
click at [788, 477] on input "New Estimated Job Duration" at bounding box center [859, 459] width 378 height 36
type textarea "x"
type input "2"
click at [895, 363] on select "AM / PM 6:00 AM 6:15 AM 6:30 AM 6:45 AM 7:00 AM 7:15 AM 7:30 AM 7:45 AM 8:00 AM…" at bounding box center [1001, 381] width 212 height 36
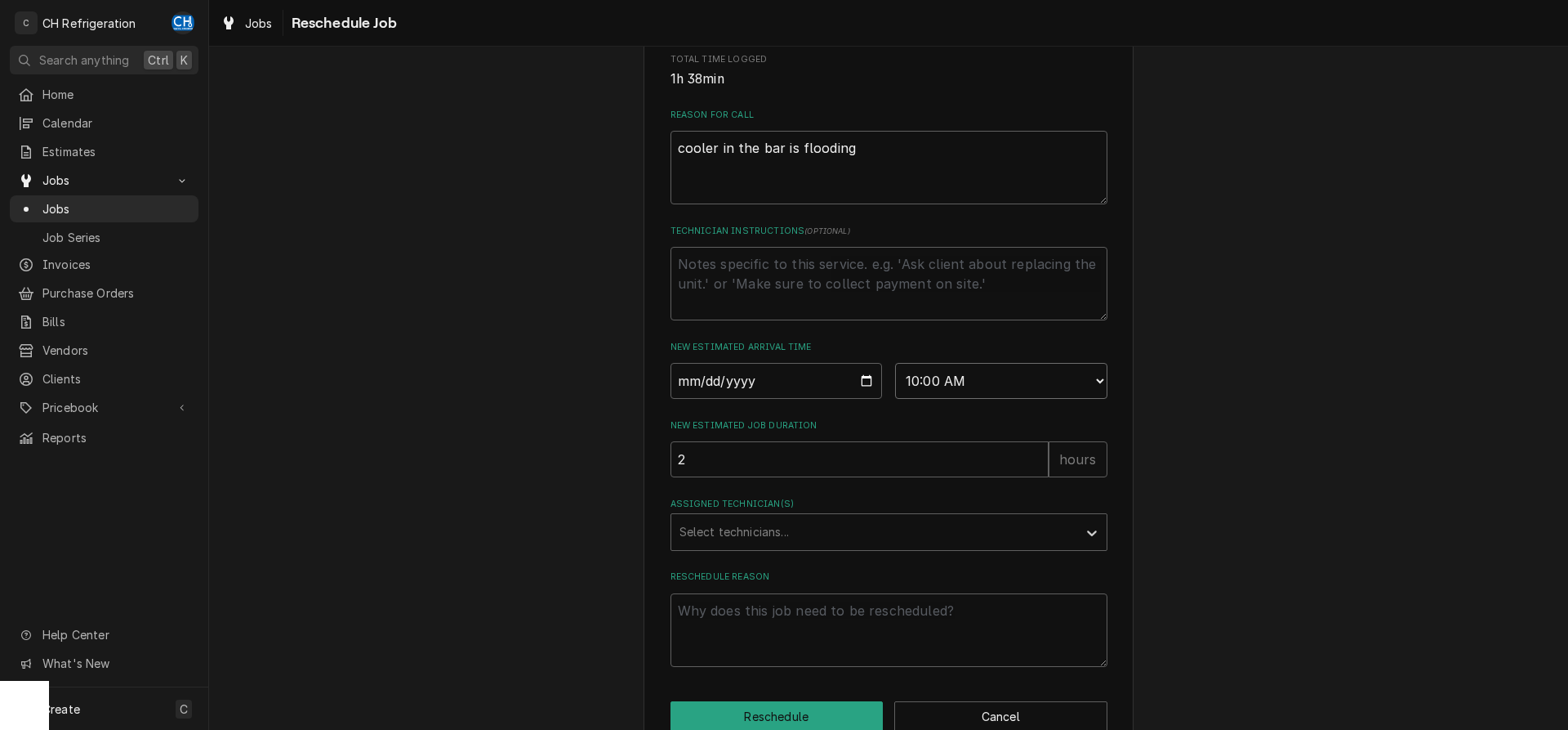
select select "11:00:00"
click option "11:00 AM" at bounding box center [0, 0] width 0 height 0
click at [754, 547] on div "Assigned Technician(s)" at bounding box center [874, 532] width 390 height 30
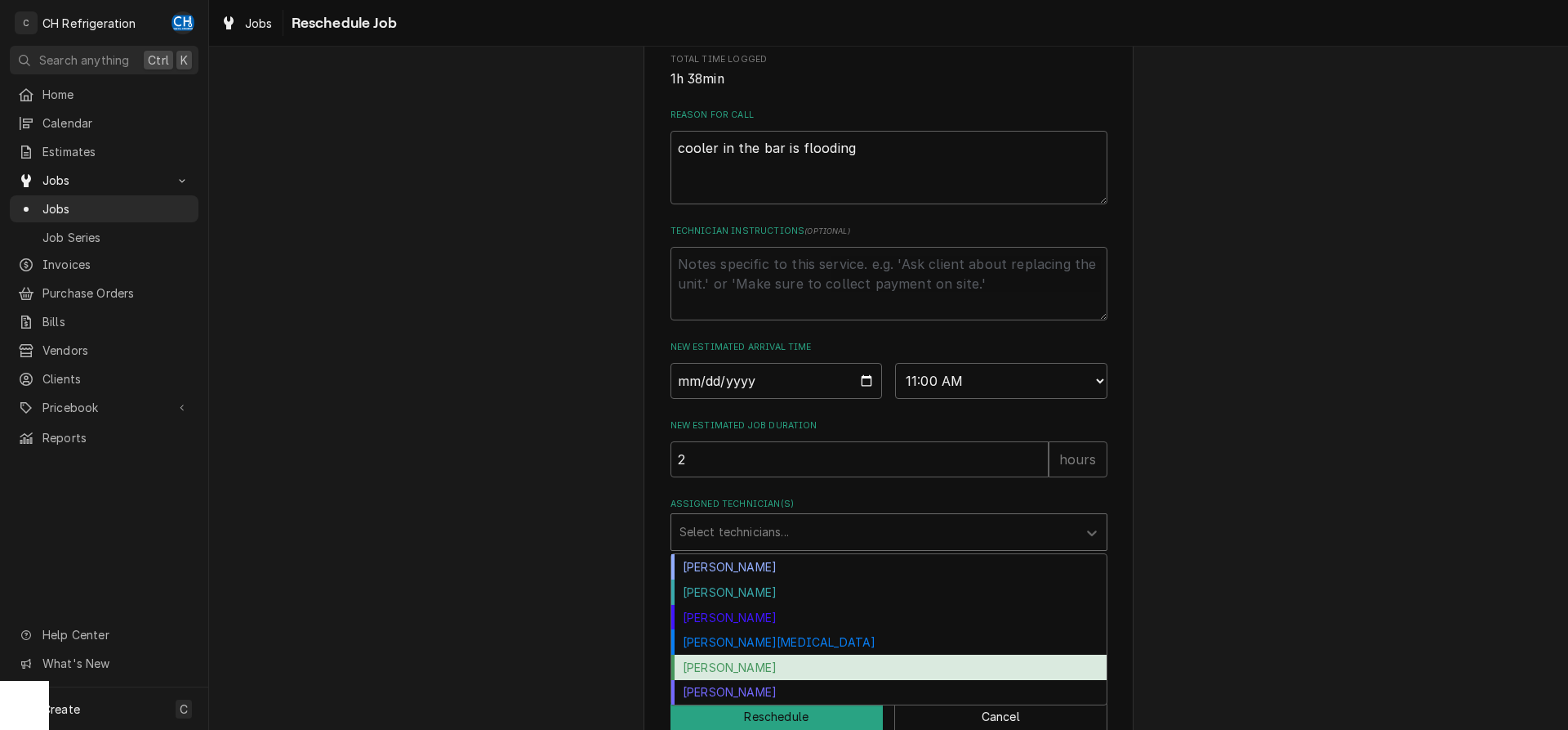
click at [759, 680] on div "Ruben Perez" at bounding box center [888, 666] width 435 height 25
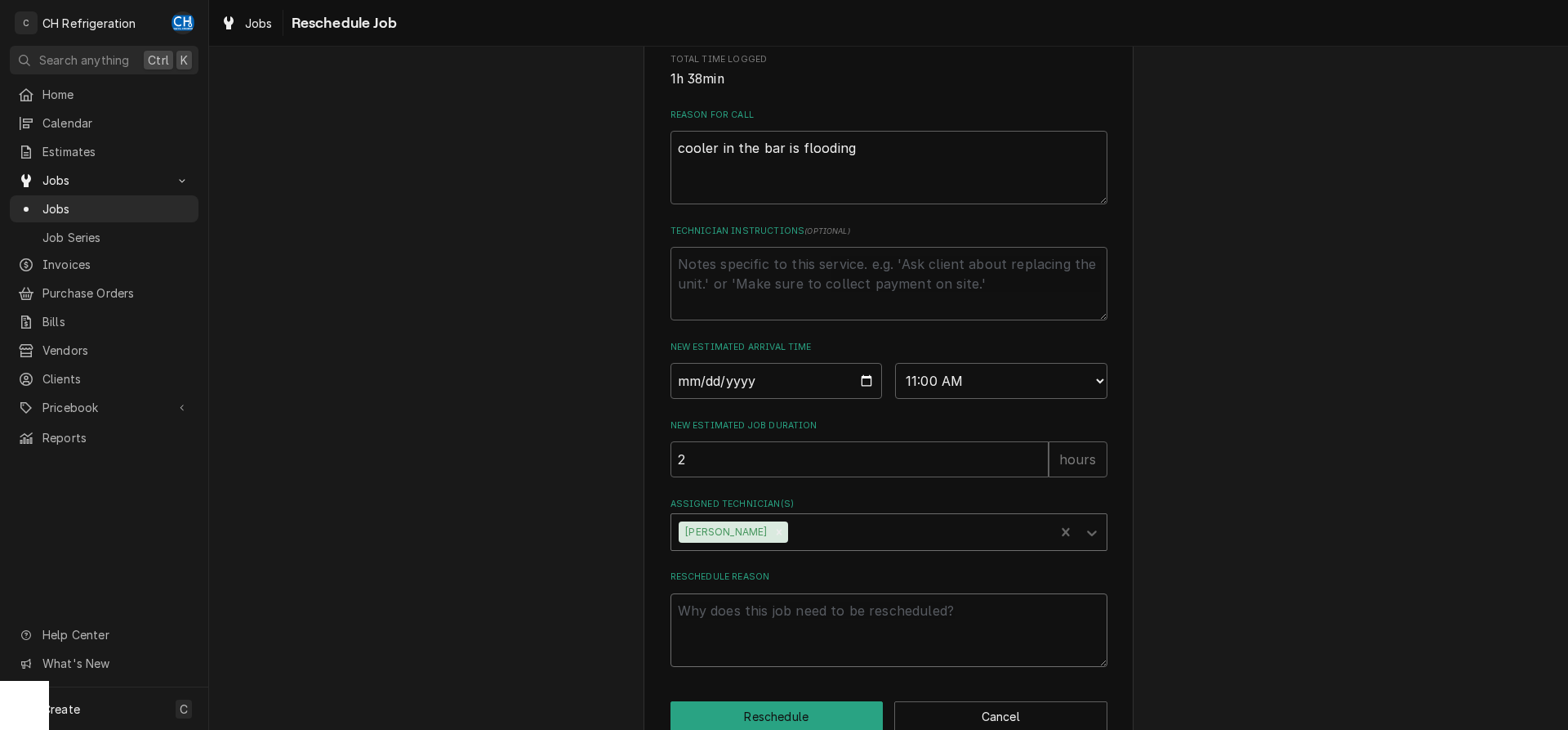
click at [788, 661] on textarea "Reschedule Reason" at bounding box center [888, 630] width 437 height 74
type textarea "x"
type textarea "p"
type textarea "x"
type textarea "pa"
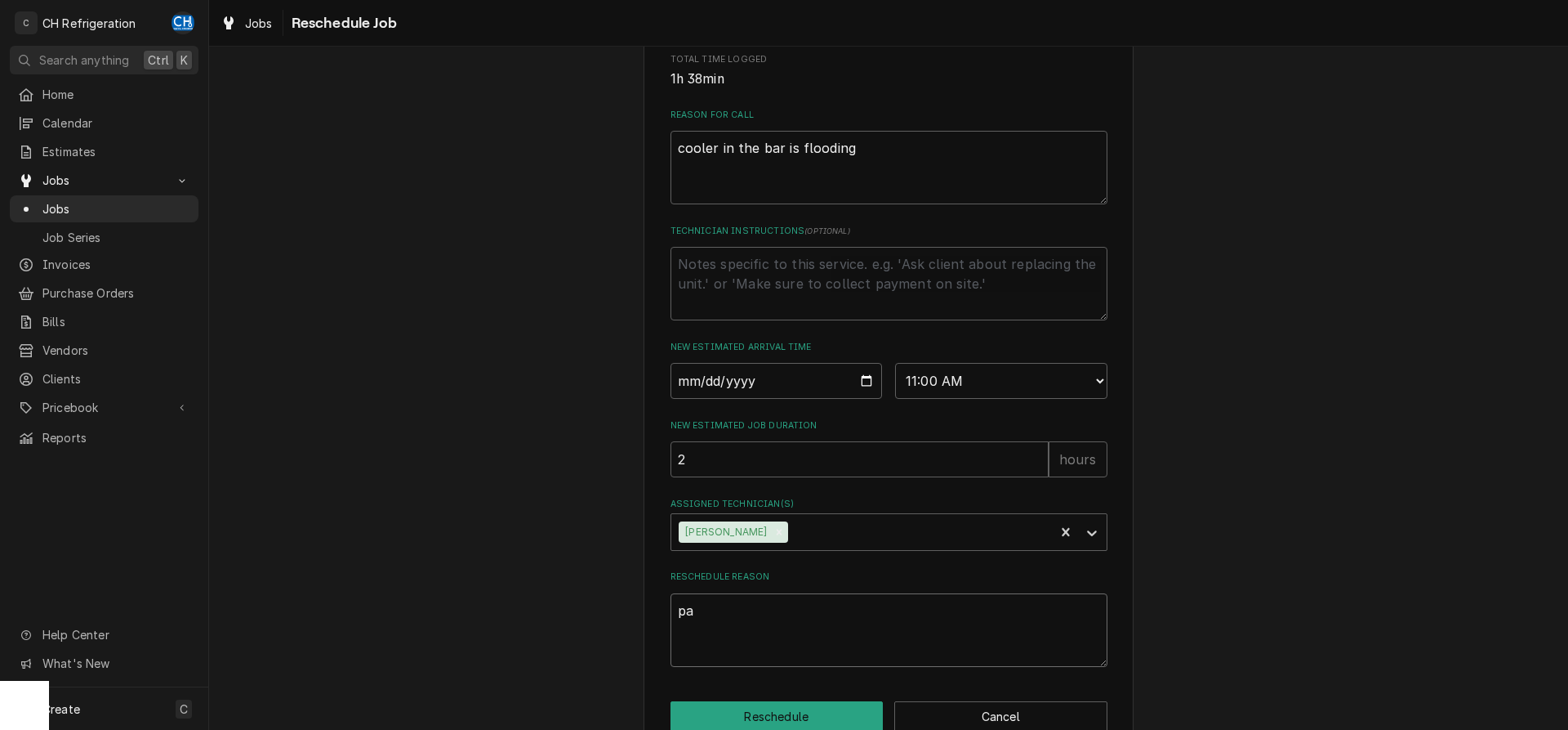
type textarea "x"
type textarea "par"
type textarea "x"
type textarea "part"
type textarea "x"
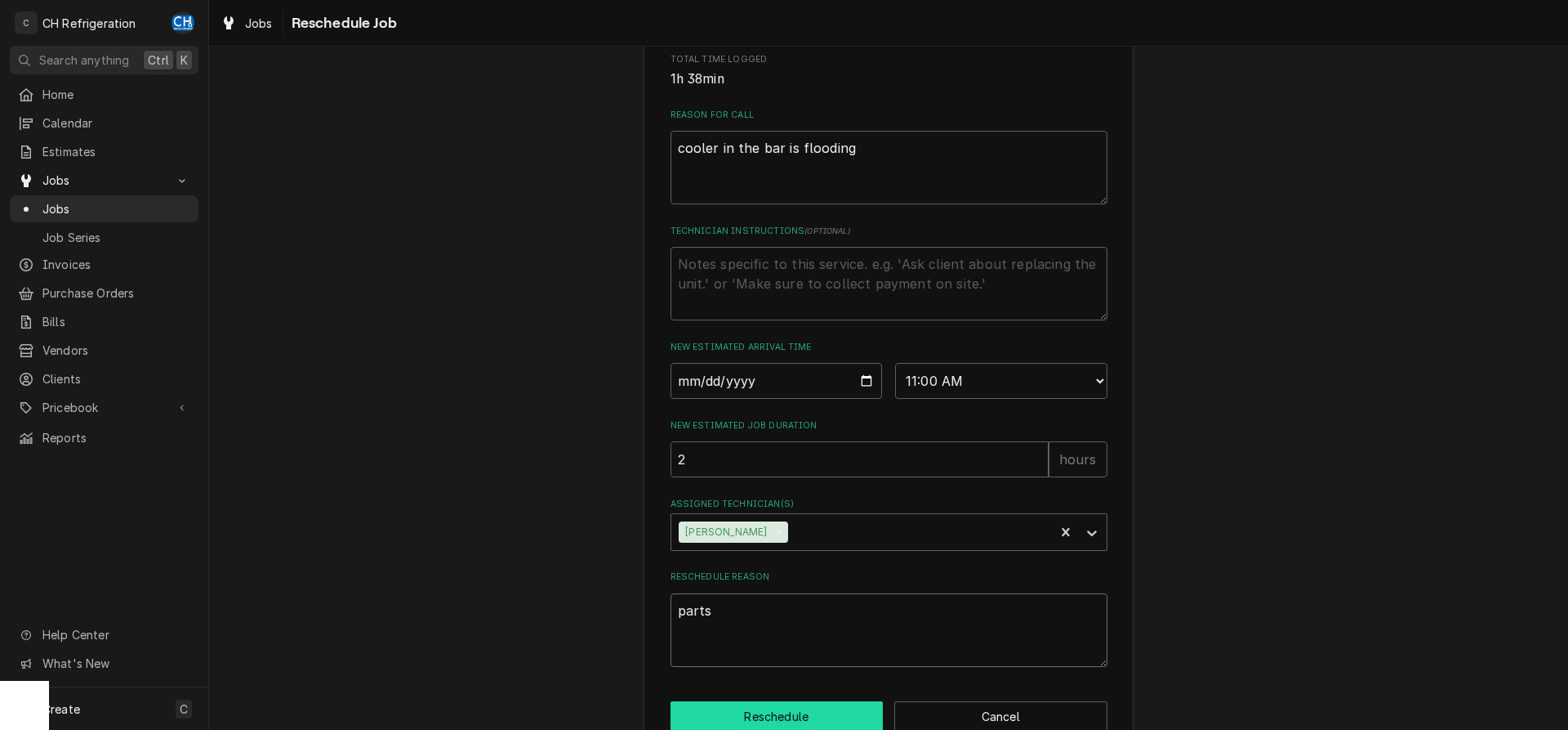
scroll to position [473, 0]
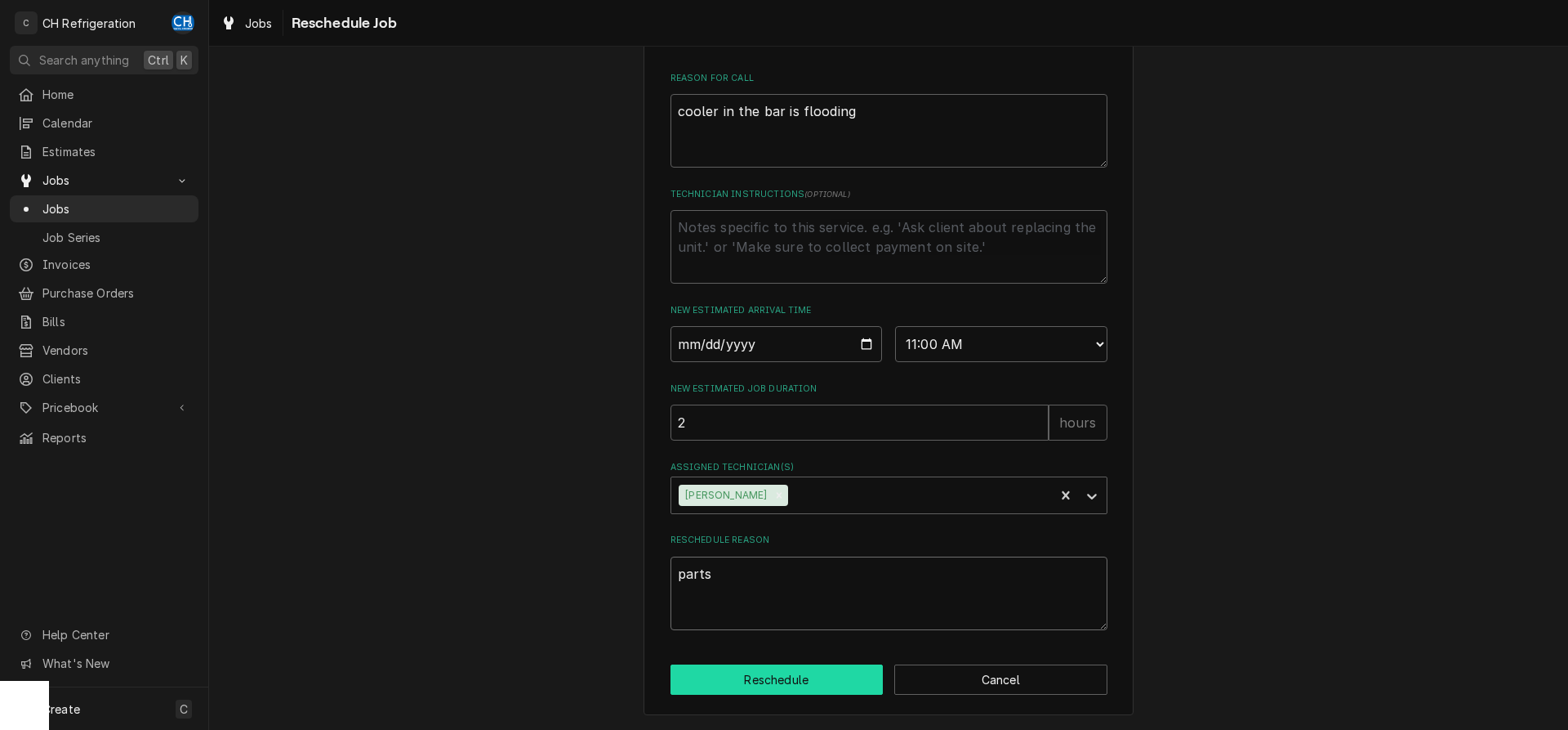
type textarea "parts"
click at [790, 683] on button "Reschedule" at bounding box center [777, 679] width 213 height 30
type textarea "x"
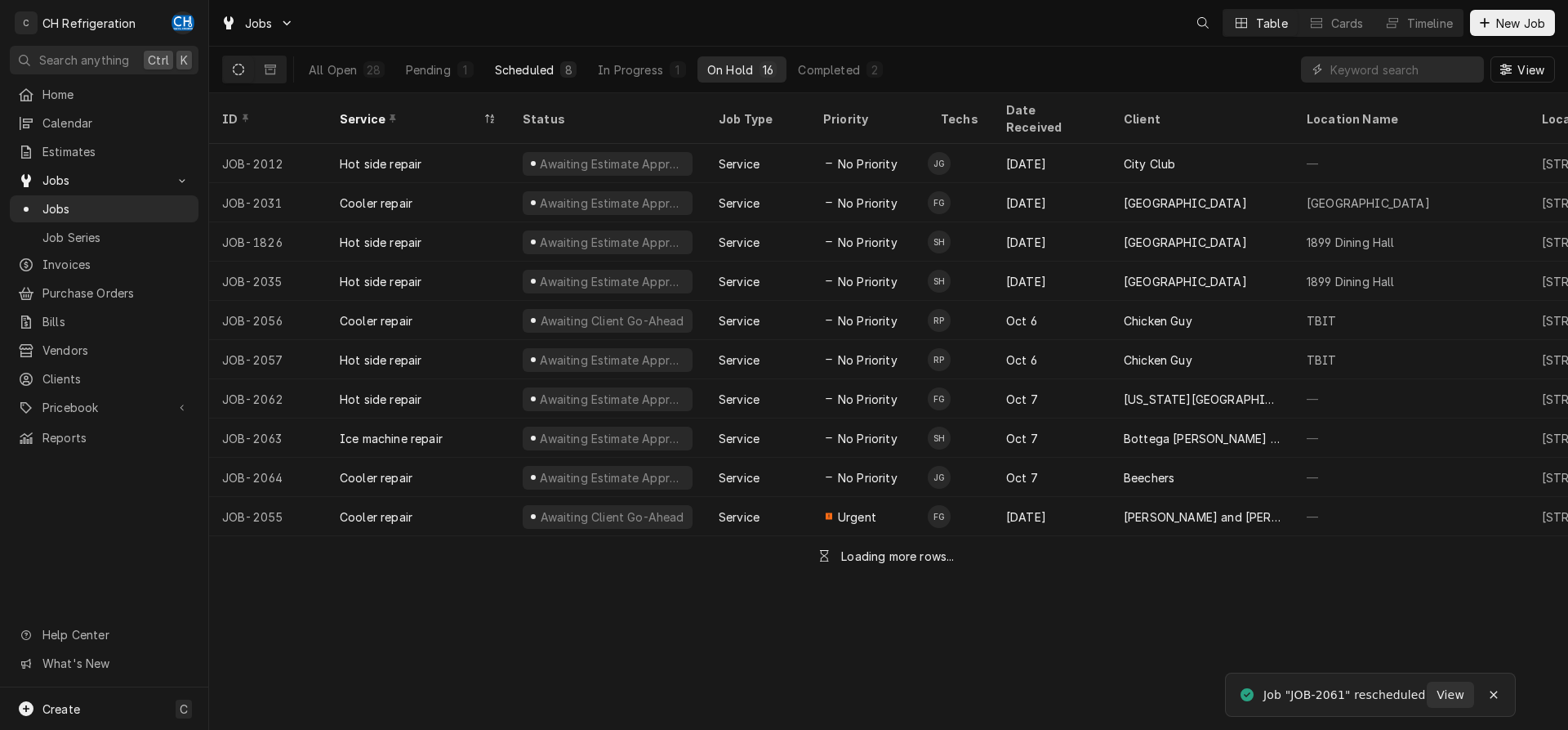
click at [540, 61] on div "Scheduled" at bounding box center [525, 69] width 59 height 18
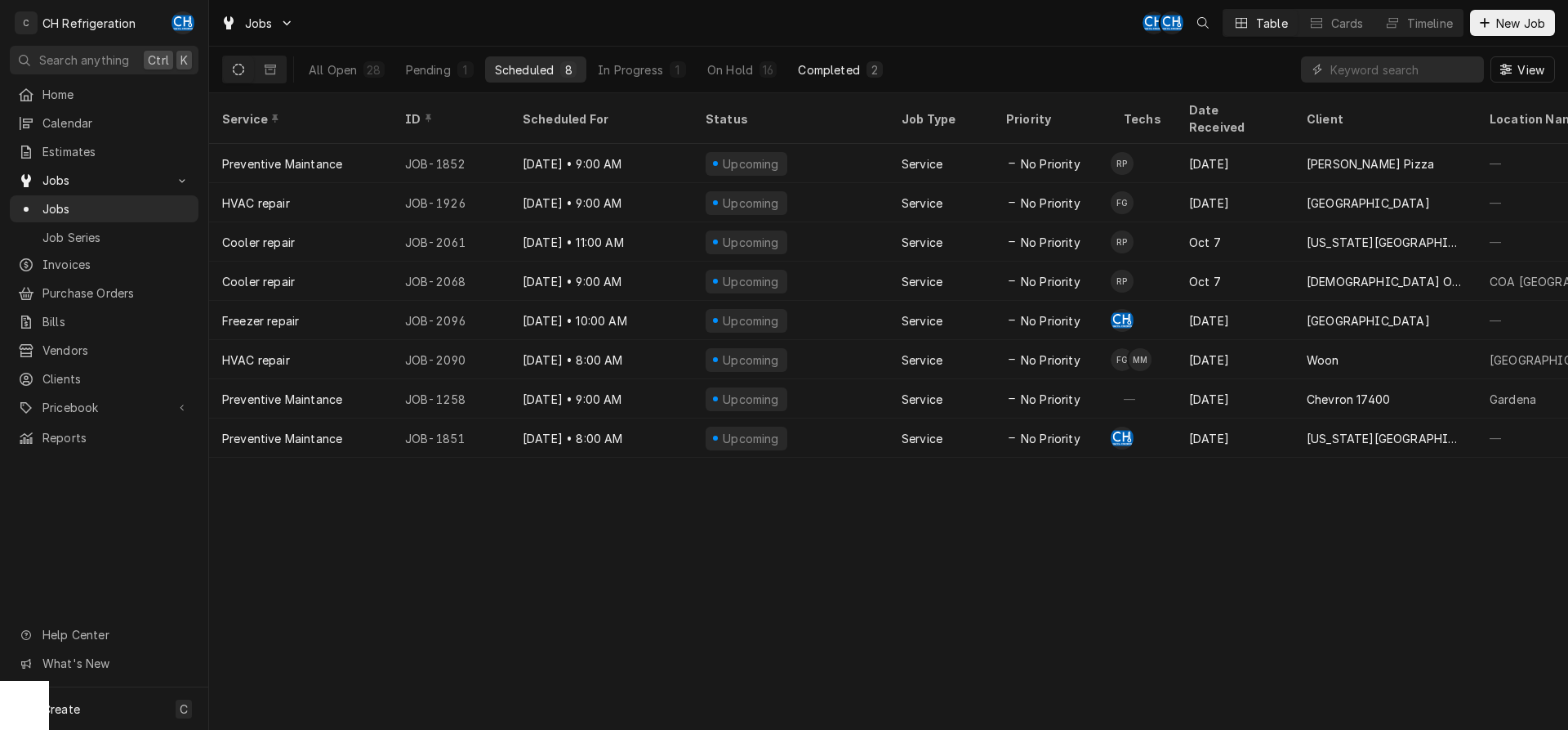
click at [829, 79] on button "Completed 2" at bounding box center [839, 69] width 103 height 26
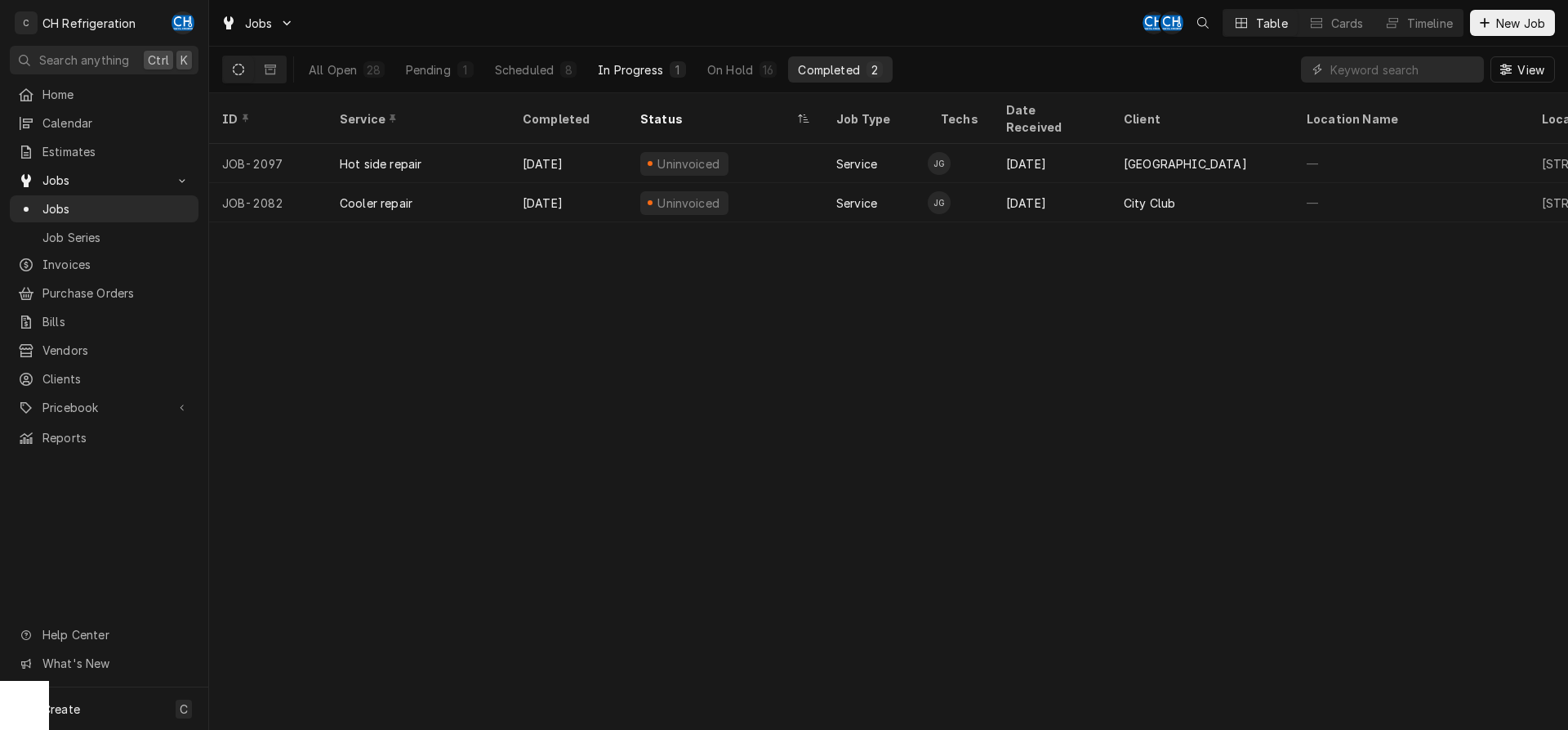
click at [631, 69] on div "In Progress" at bounding box center [630, 69] width 66 height 18
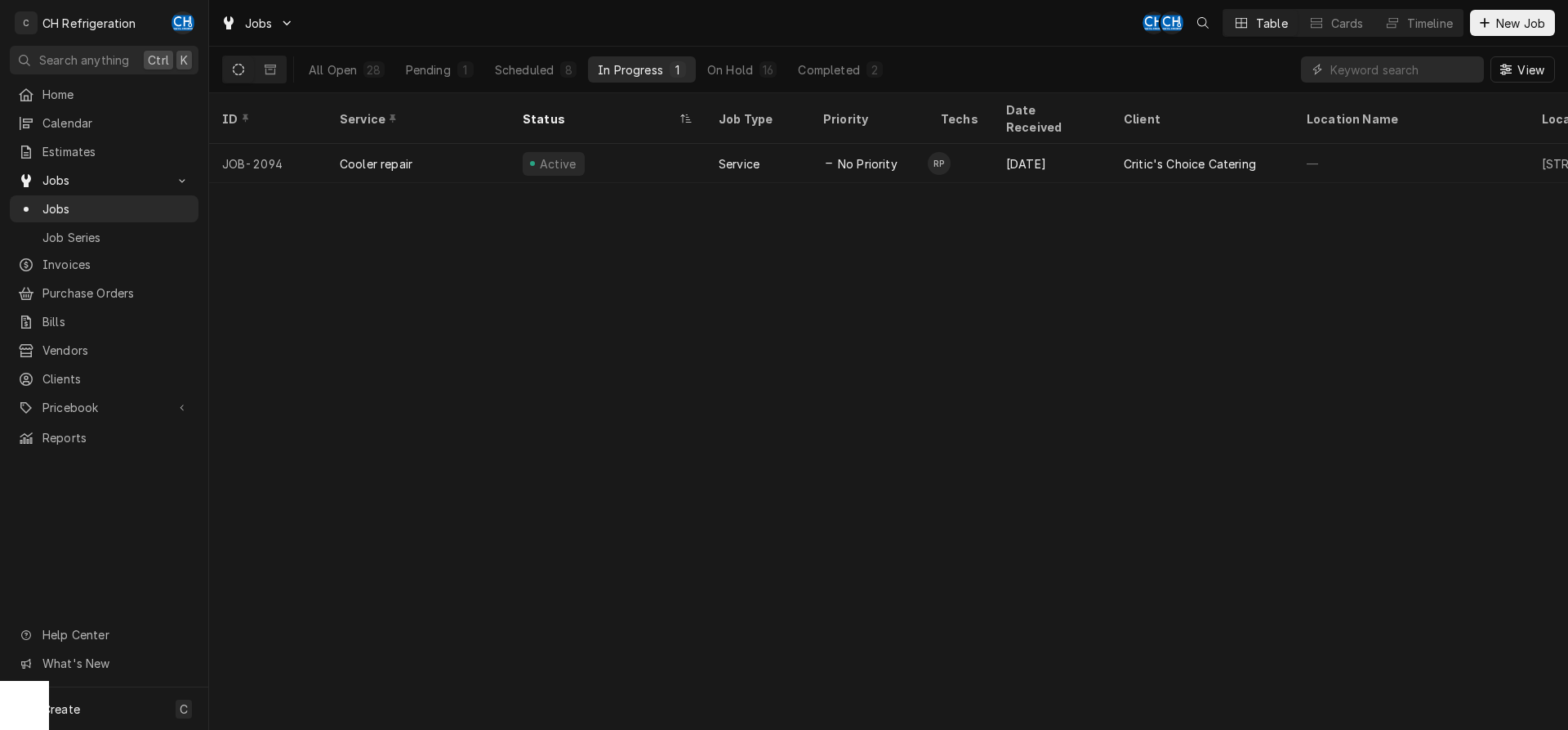
click at [592, 76] on button "In Progress 1" at bounding box center [642, 69] width 108 height 26
click at [566, 76] on div "8" at bounding box center [569, 69] width 17 height 17
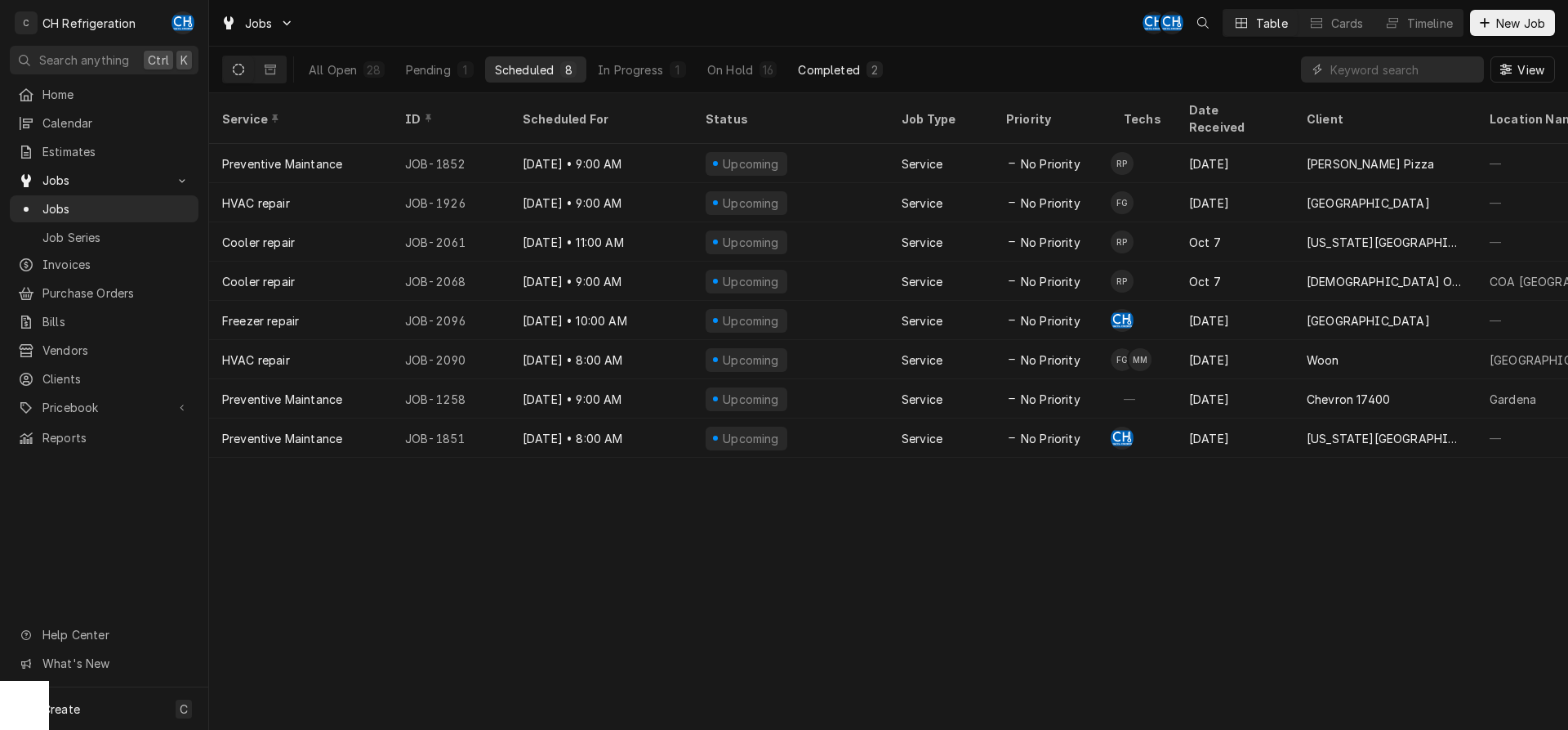
click at [862, 71] on button "Completed 2" at bounding box center [839, 69] width 103 height 26
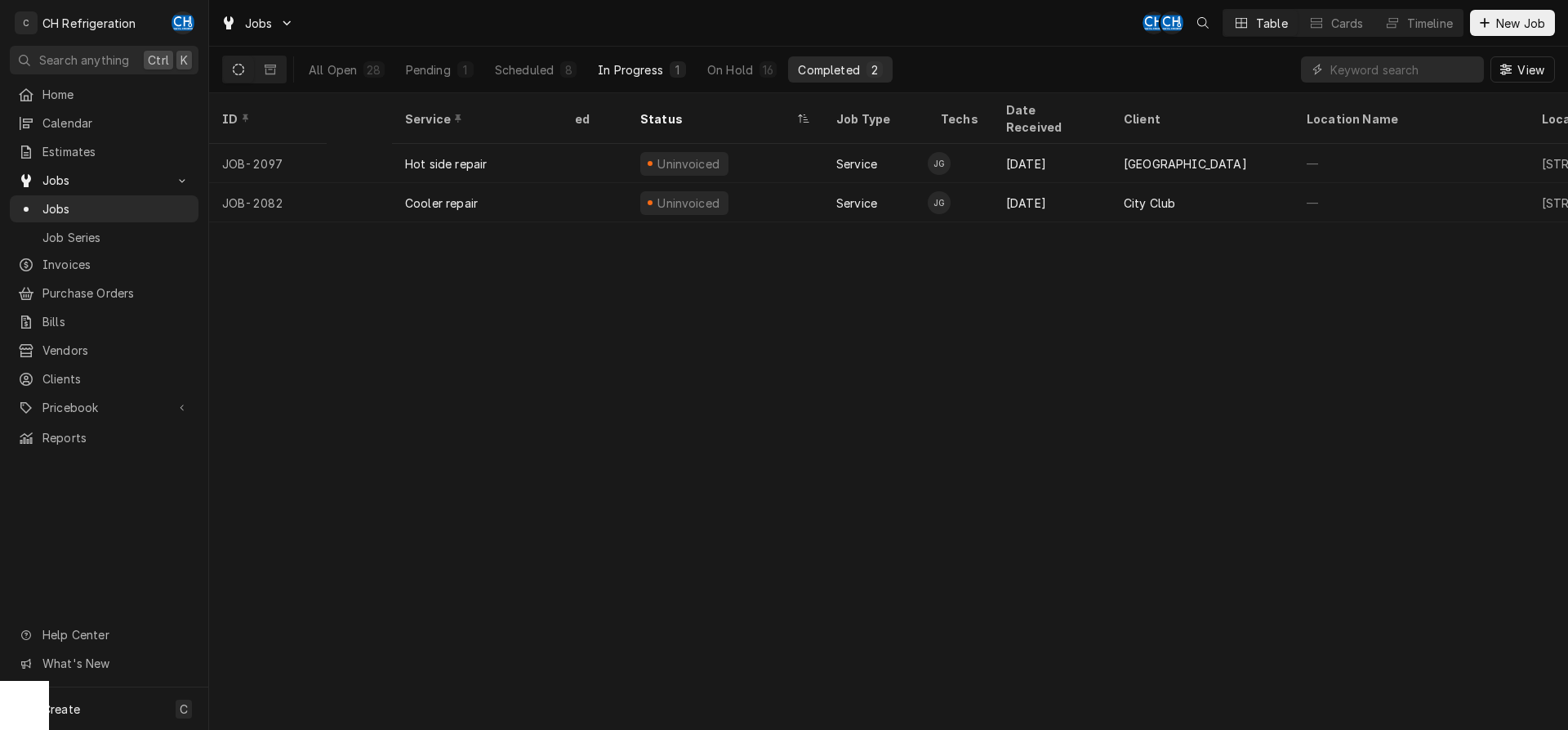
click at [662, 77] on button "In Progress 1" at bounding box center [642, 69] width 108 height 26
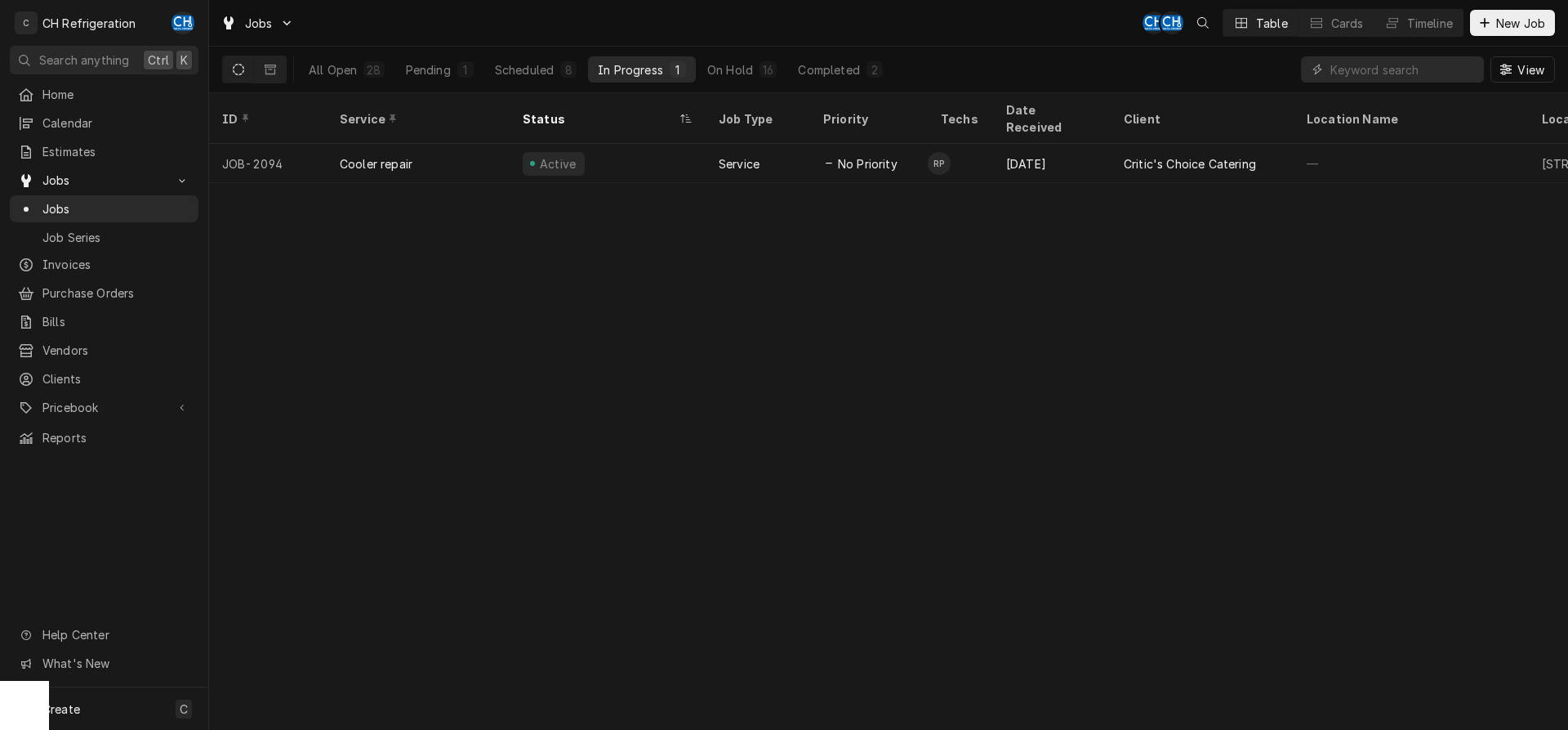
click at [826, 85] on div "All Open 28 Pending 1 Scheduled 8 In Progress 1 On Hold 16 Completed 2" at bounding box center [596, 69] width 594 height 46
click at [850, 81] on button "Completed 2" at bounding box center [839, 69] width 103 height 26
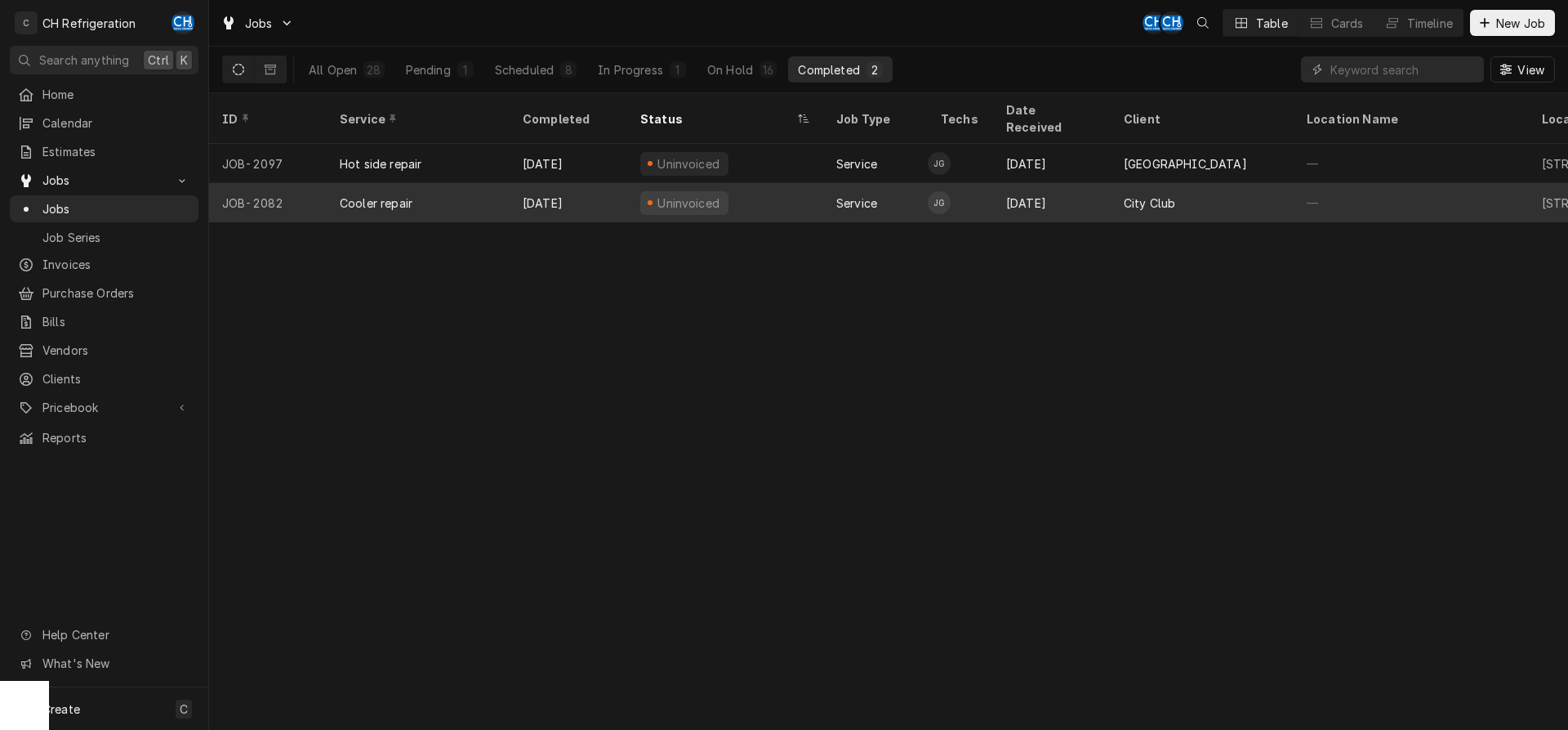
click at [1152, 194] on div "City Club" at bounding box center [1150, 202] width 52 height 18
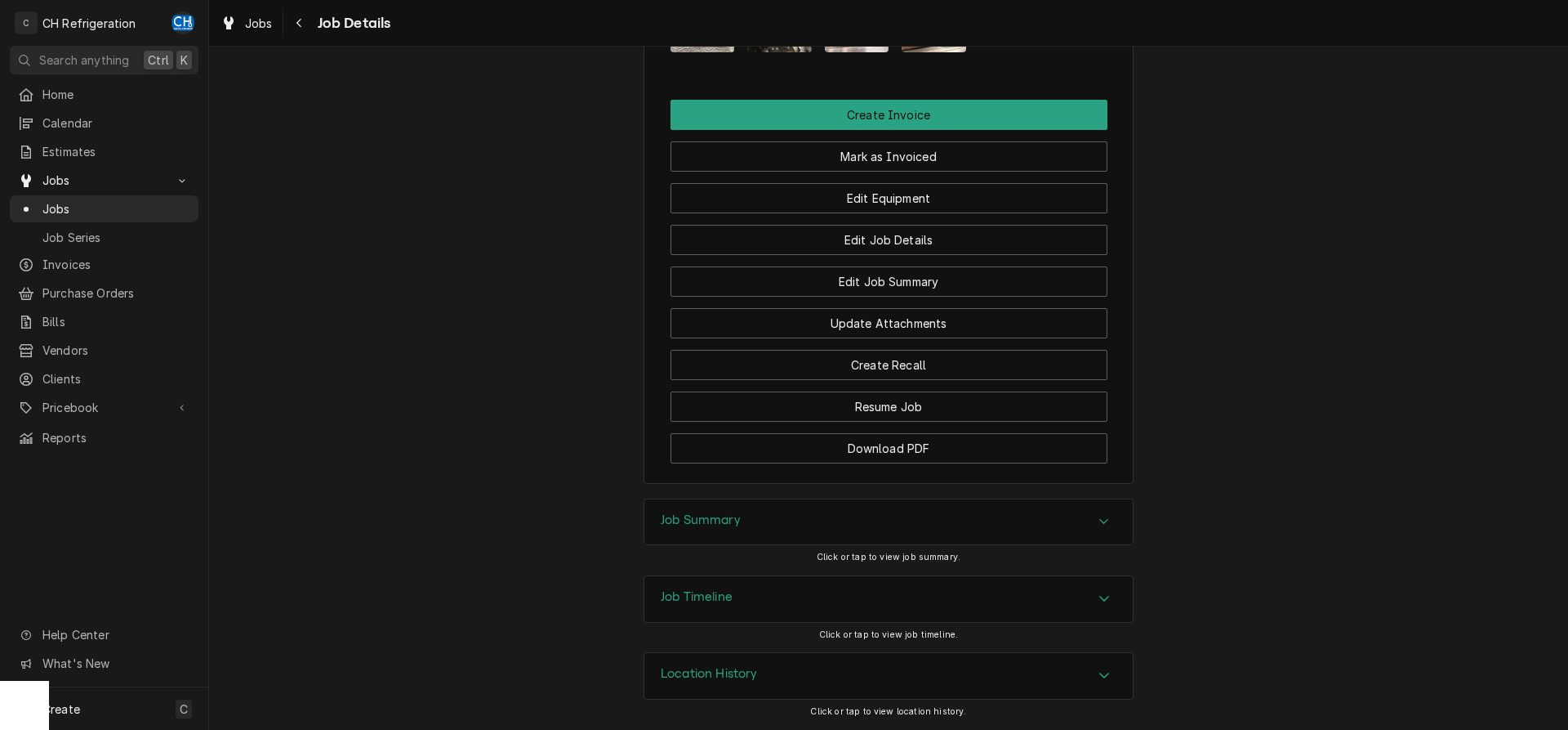
click at [765, 541] on div "Job Summary" at bounding box center [888, 522] width 488 height 46
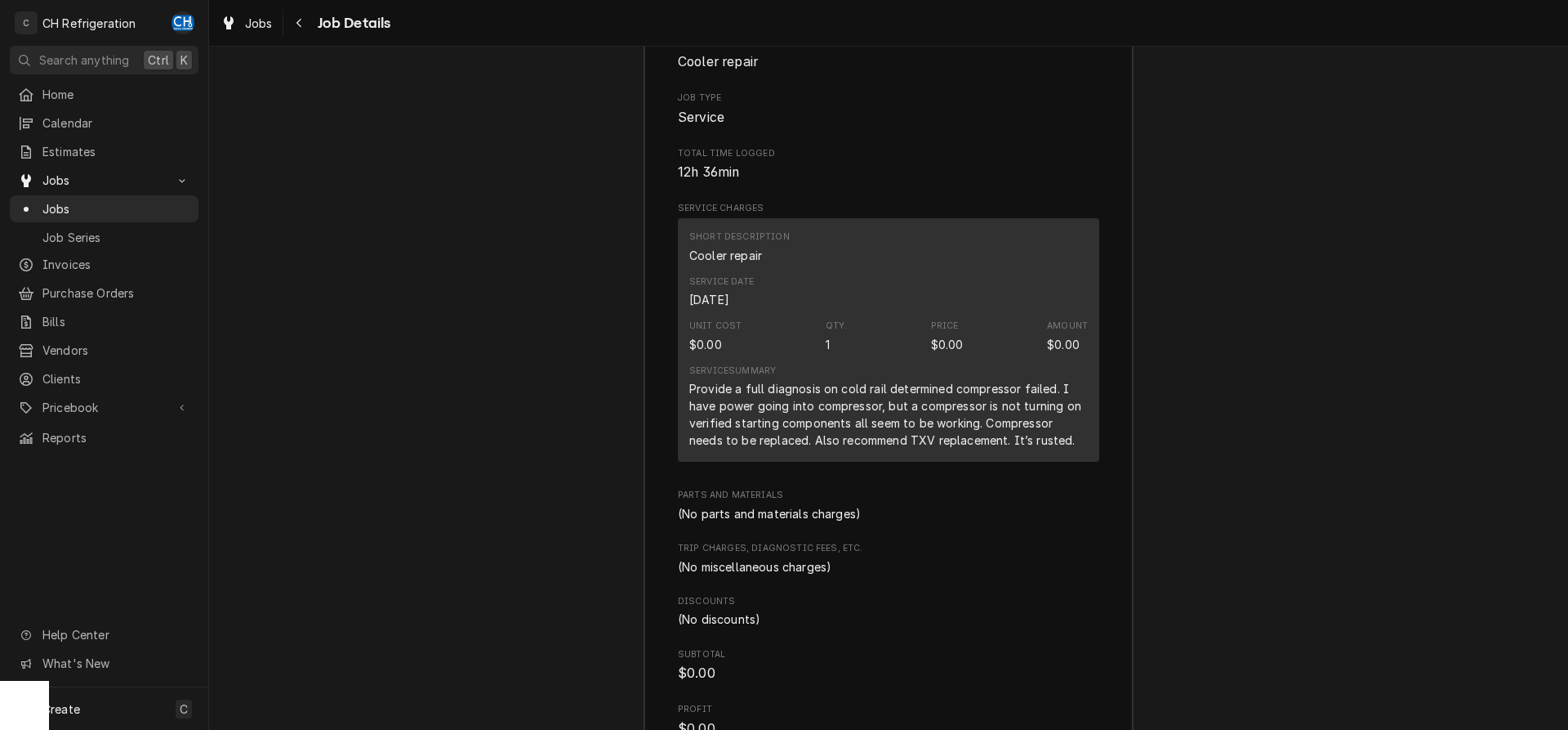
scroll to position [1967, 0]
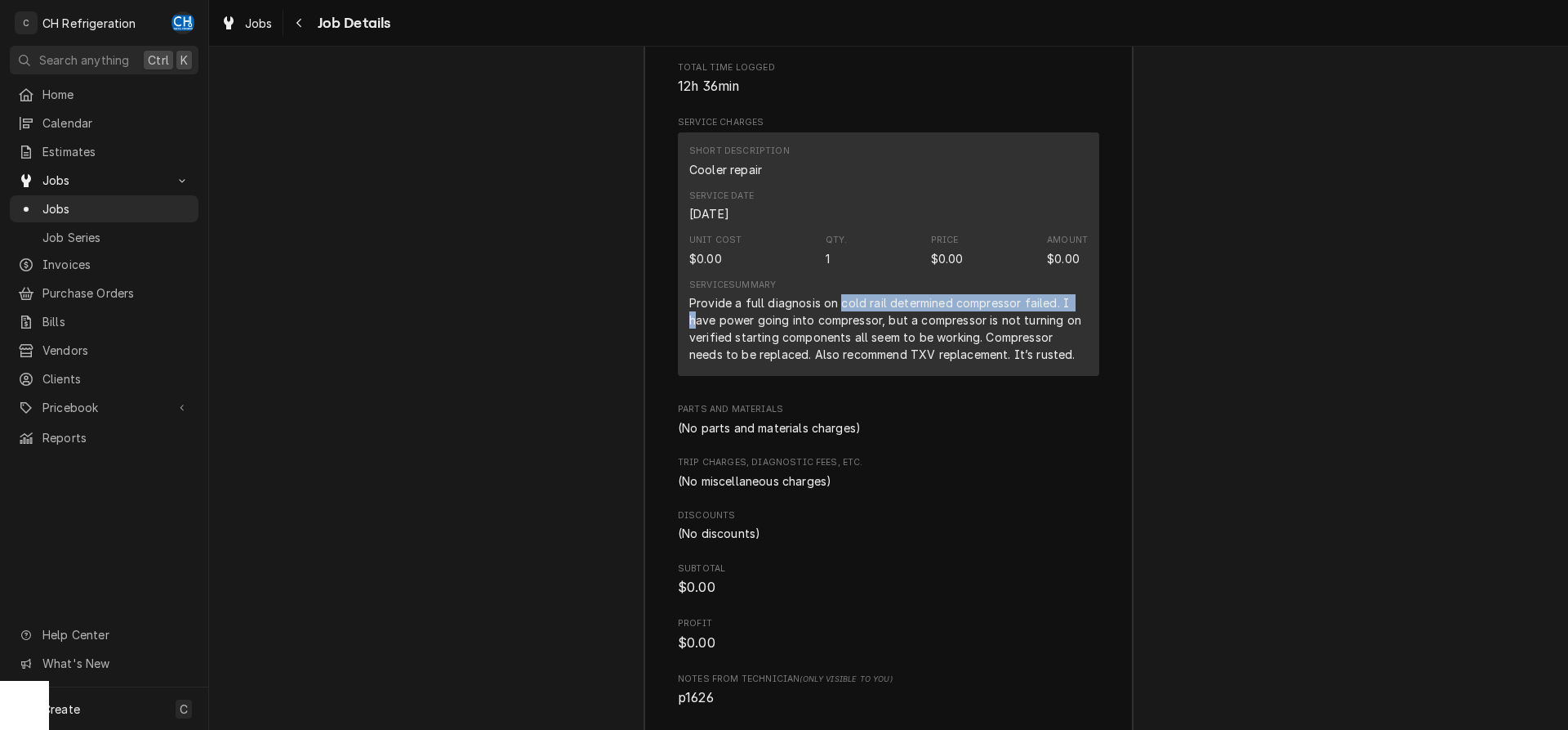
drag, startPoint x: 694, startPoint y: 317, endPoint x: 837, endPoint y: 307, distance: 143.3
click at [837, 307] on div "Provide a full diagnosis on cold rail determined compressor failed. I have powe…" at bounding box center [888, 328] width 399 height 68
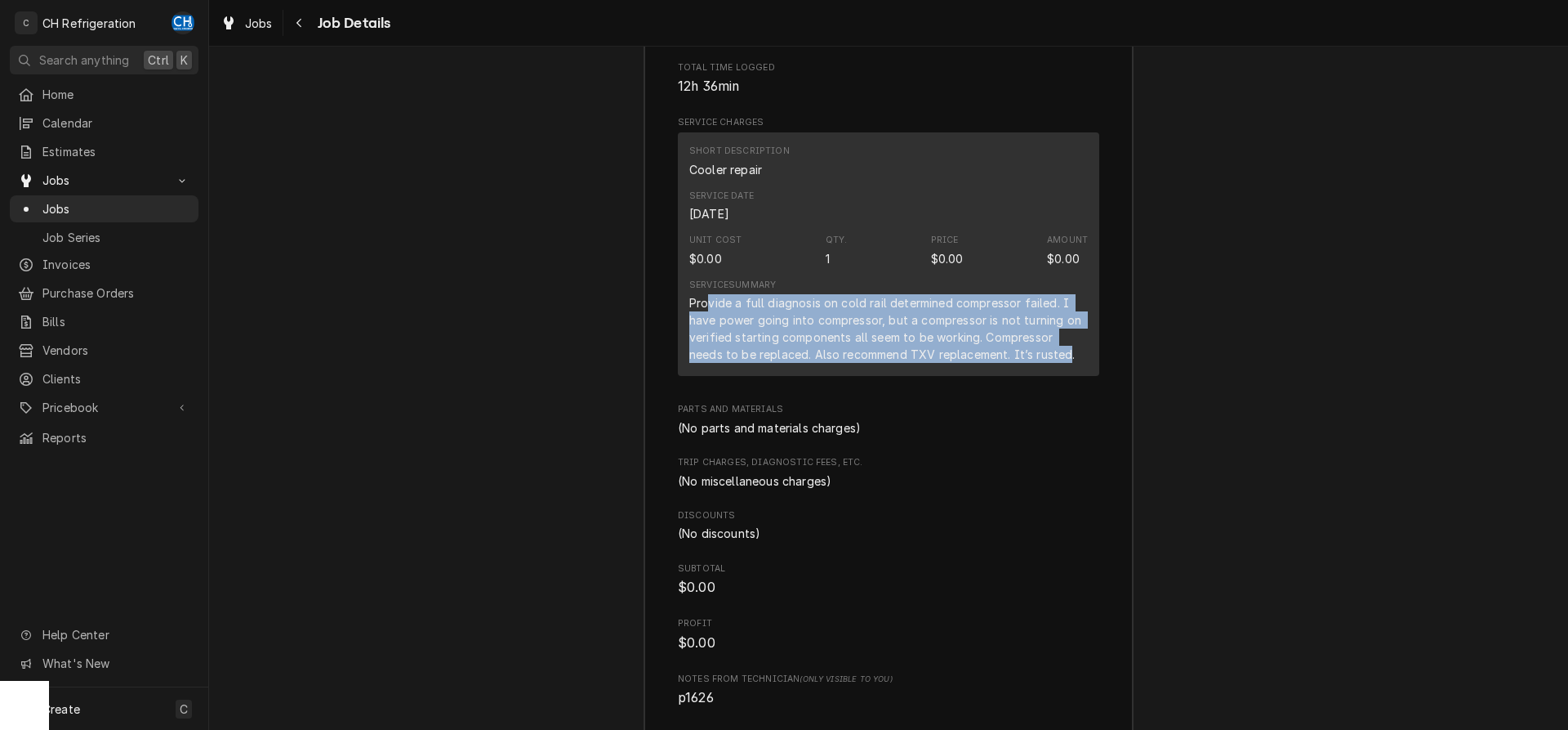
drag, startPoint x: 706, startPoint y: 307, endPoint x: 1068, endPoint y: 360, distance: 365.9
click at [1068, 360] on div "Provide a full diagnosis on cold rail determined compressor failed. I have powe…" at bounding box center [888, 328] width 399 height 68
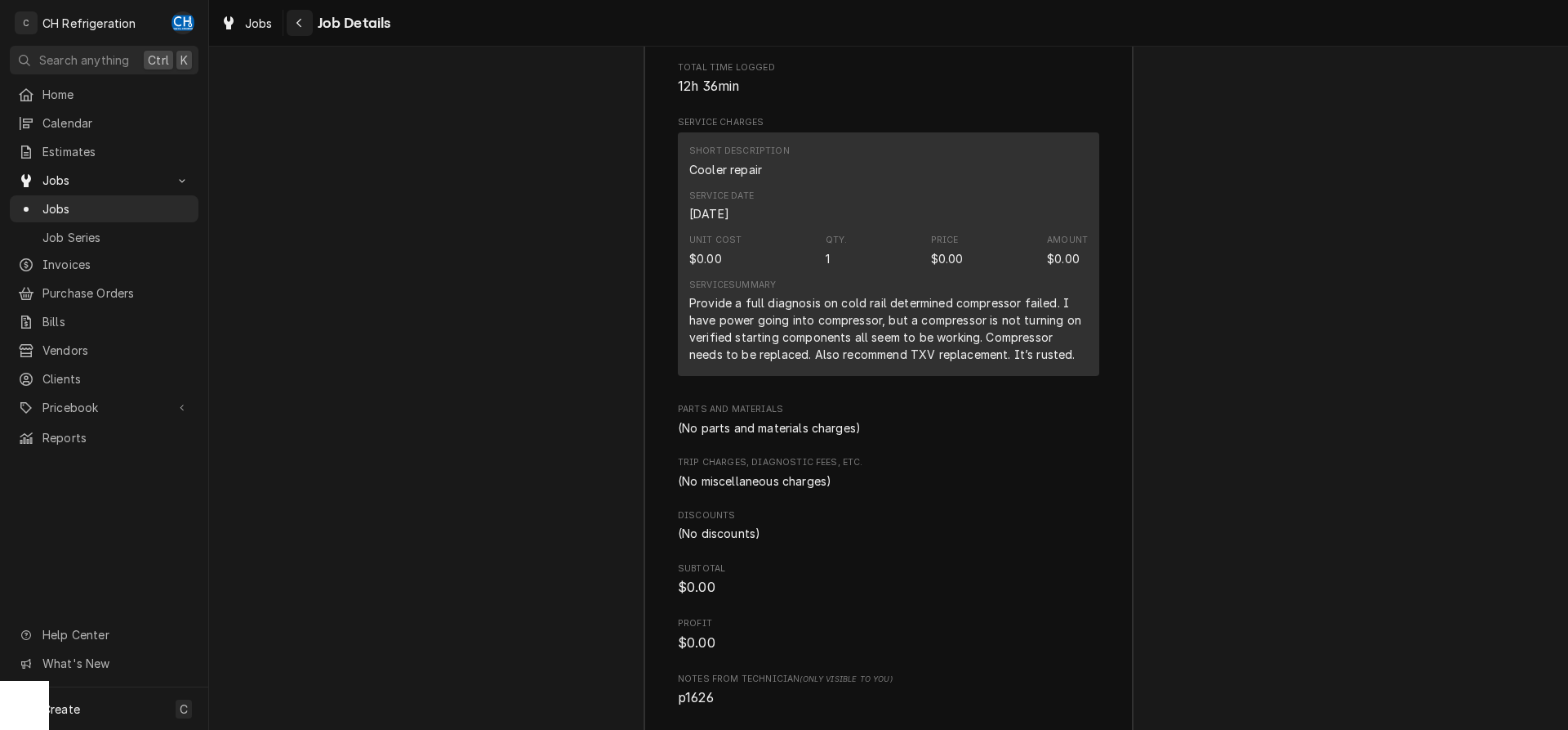
click at [306, 14] on button "Navigate back" at bounding box center [299, 23] width 26 height 26
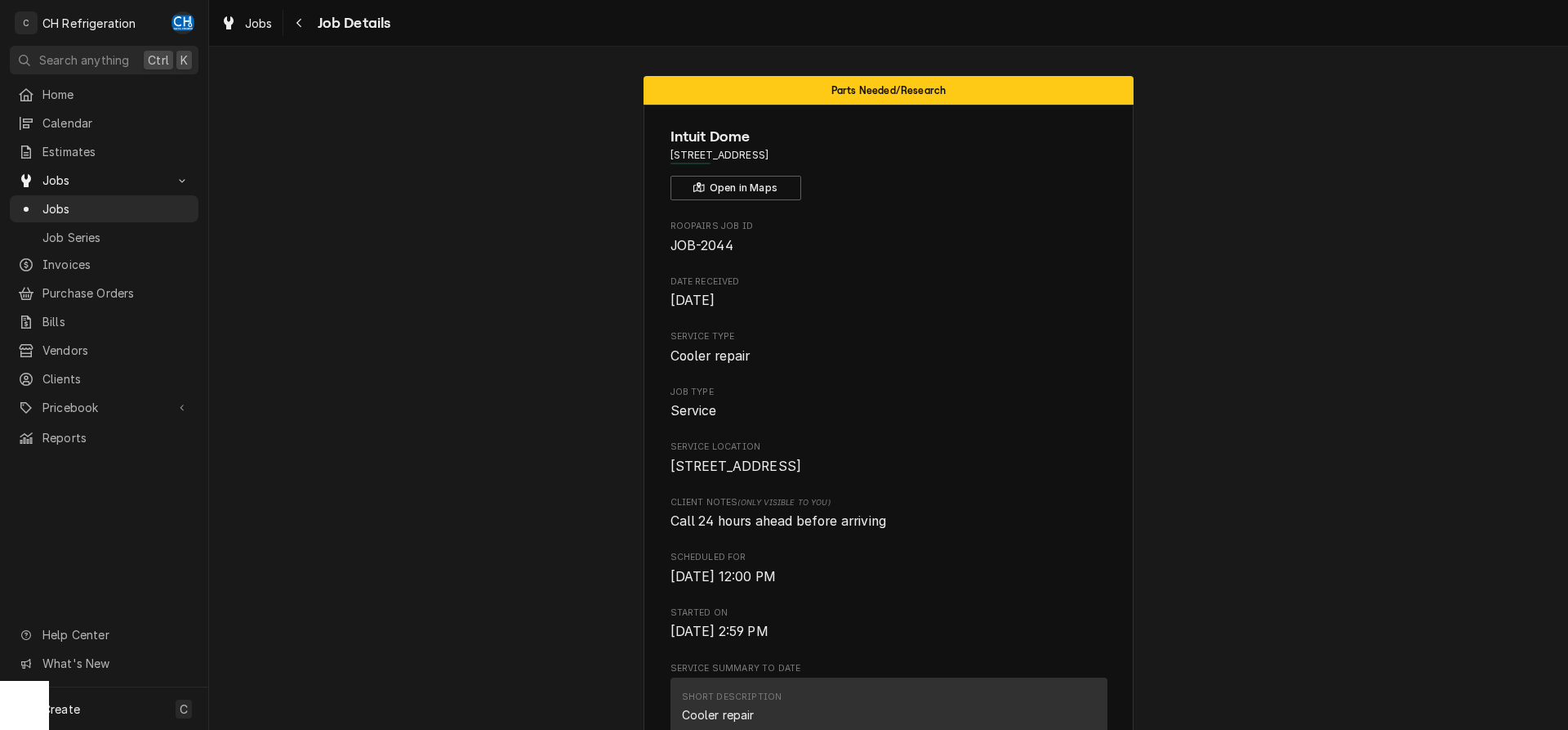
scroll to position [1667, 0]
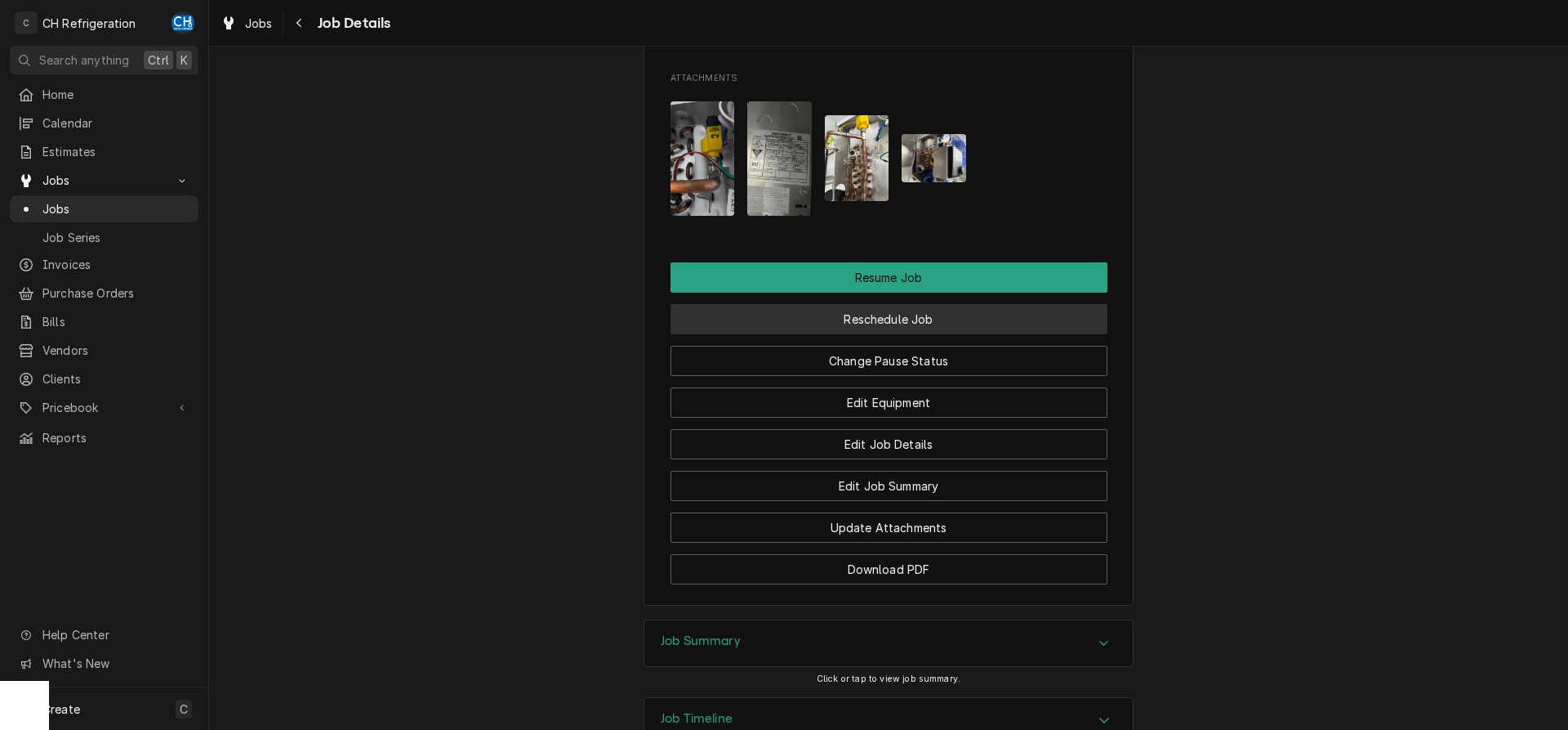
click at [809, 335] on button "Reschedule Job" at bounding box center [888, 319] width 437 height 30
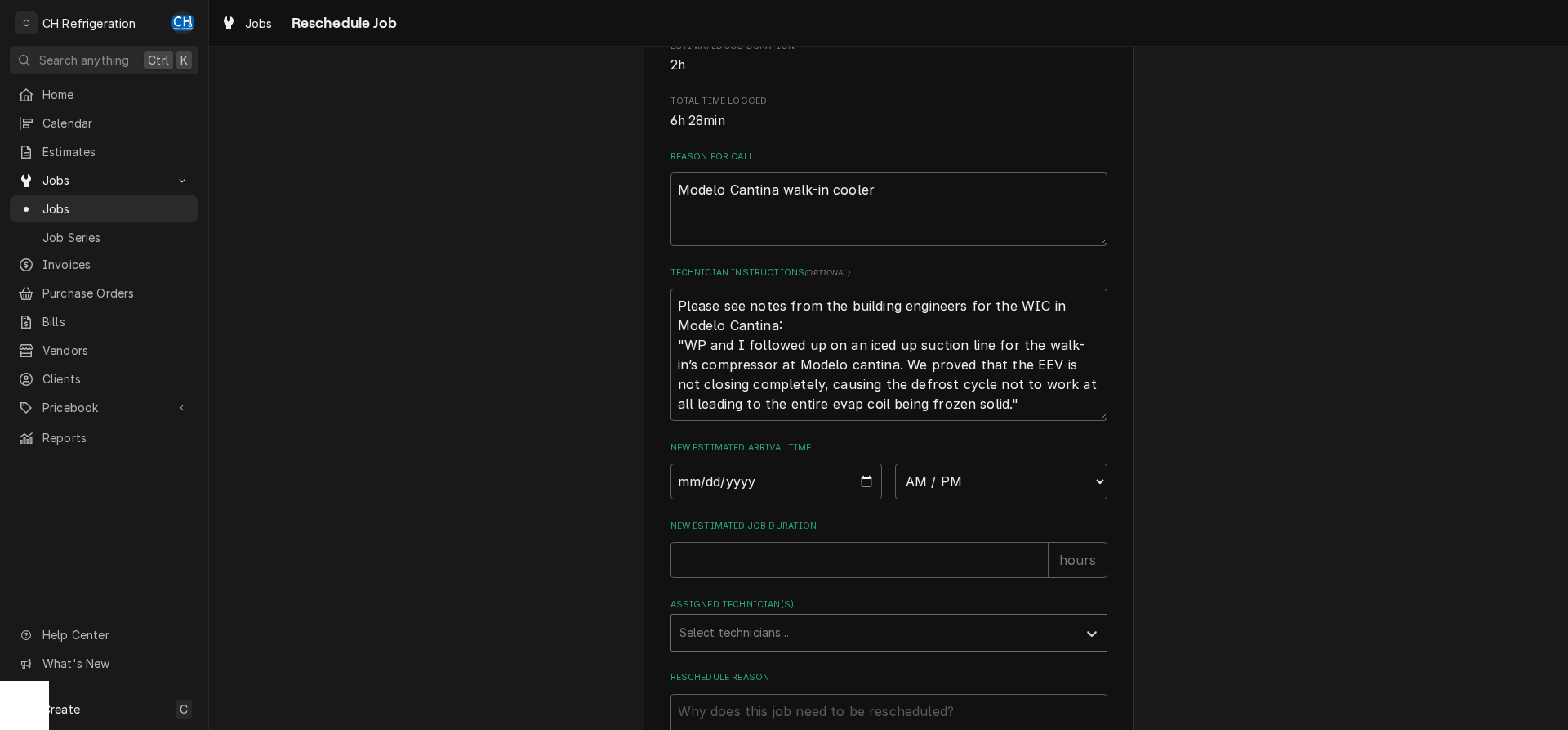
scroll to position [500, 0]
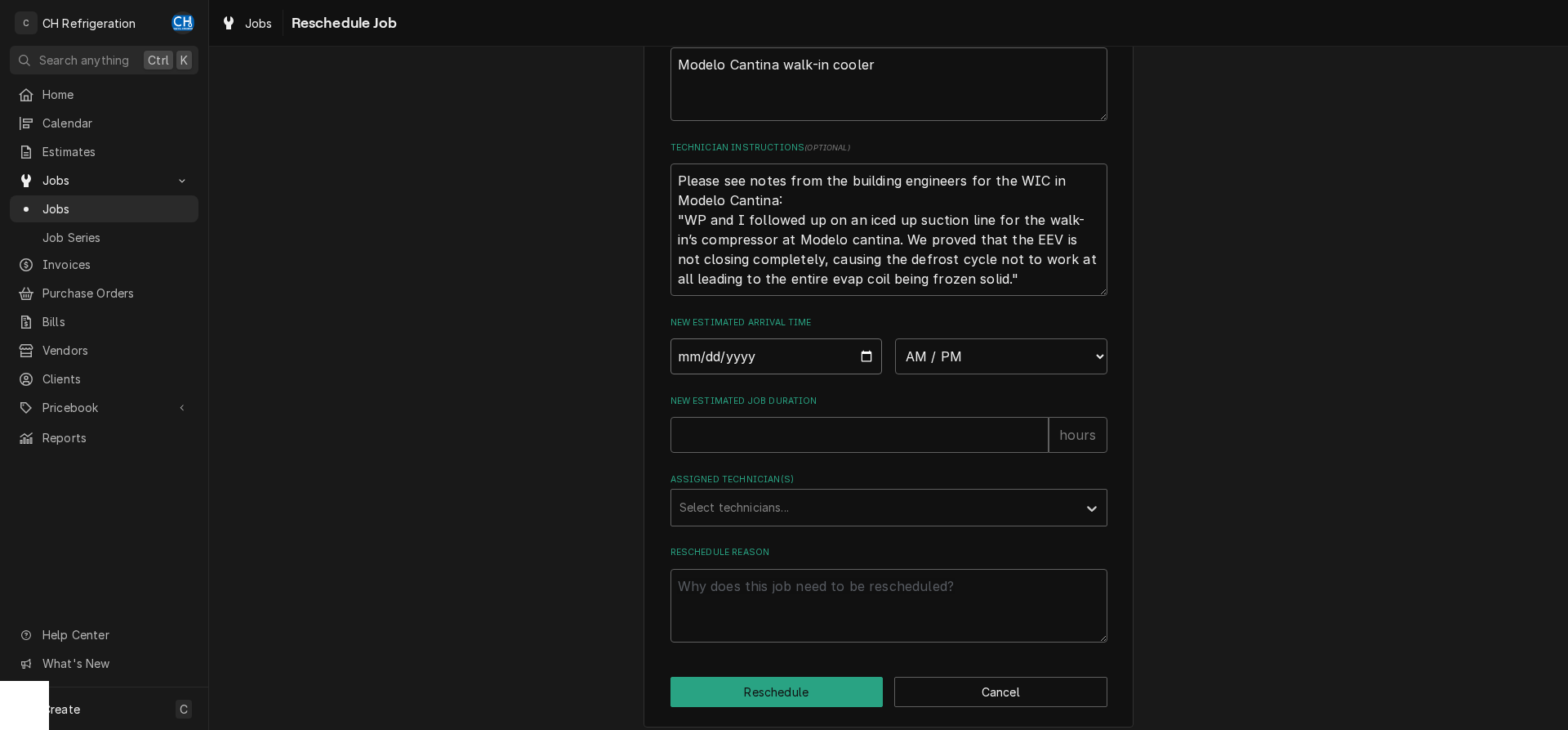
click at [866, 374] on input "Date" at bounding box center [777, 356] width 212 height 36
type input "[DATE]"
type textarea "x"
click at [895, 338] on select "AM / PM 6:00 AM 6:15 AM 6:30 AM 6:45 AM 7:00 AM 7:15 AM 7:30 AM 7:45 AM 8:00 AM…" at bounding box center [1001, 356] width 212 height 36
select select "09:00:00"
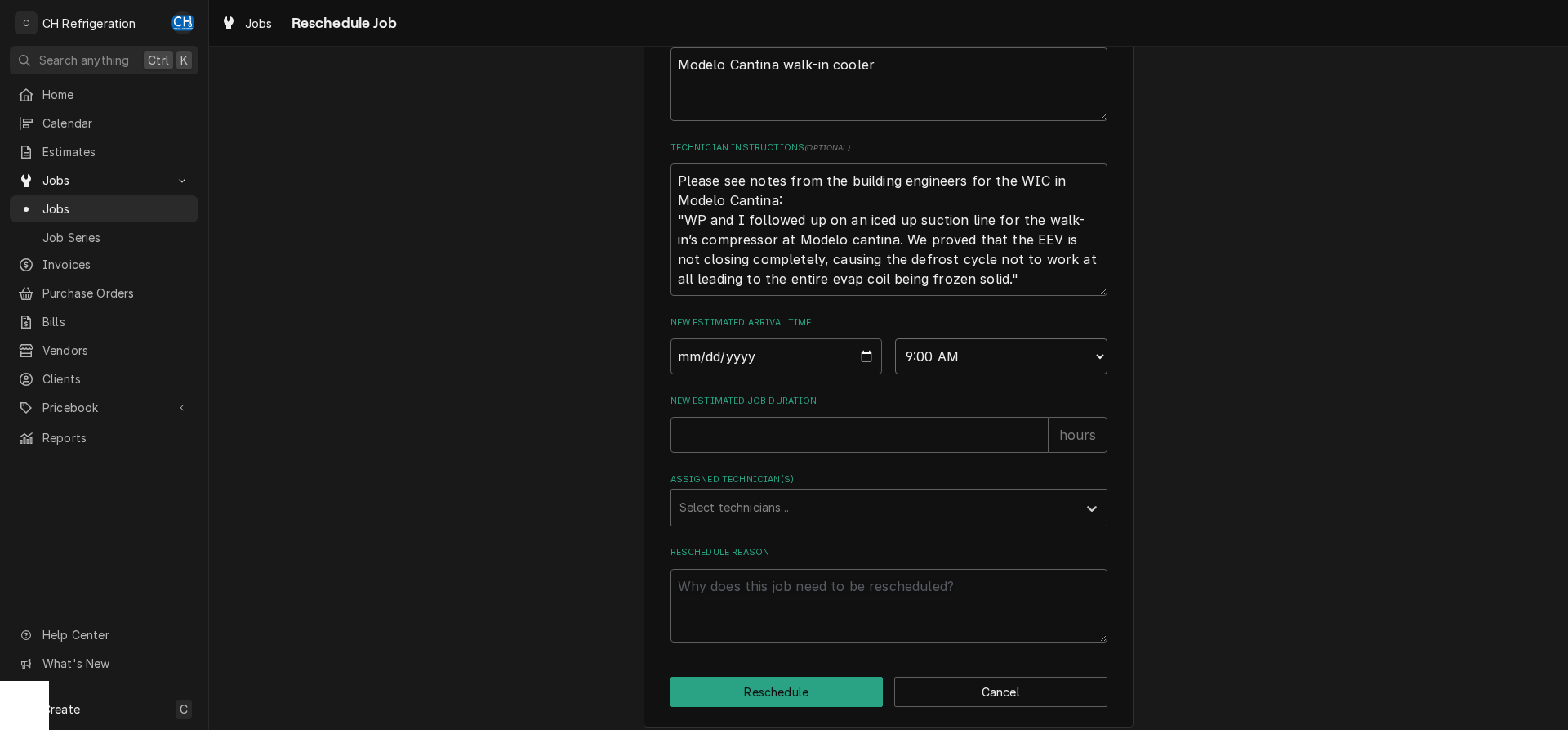
click option "9:00 AM" at bounding box center [0, 0] width 0 height 0
click at [853, 453] on input "New Estimated Job Duration" at bounding box center [859, 434] width 378 height 36
type textarea "x"
type input "2"
click at [787, 522] on div "Assigned Technician(s)" at bounding box center [874, 507] width 390 height 30
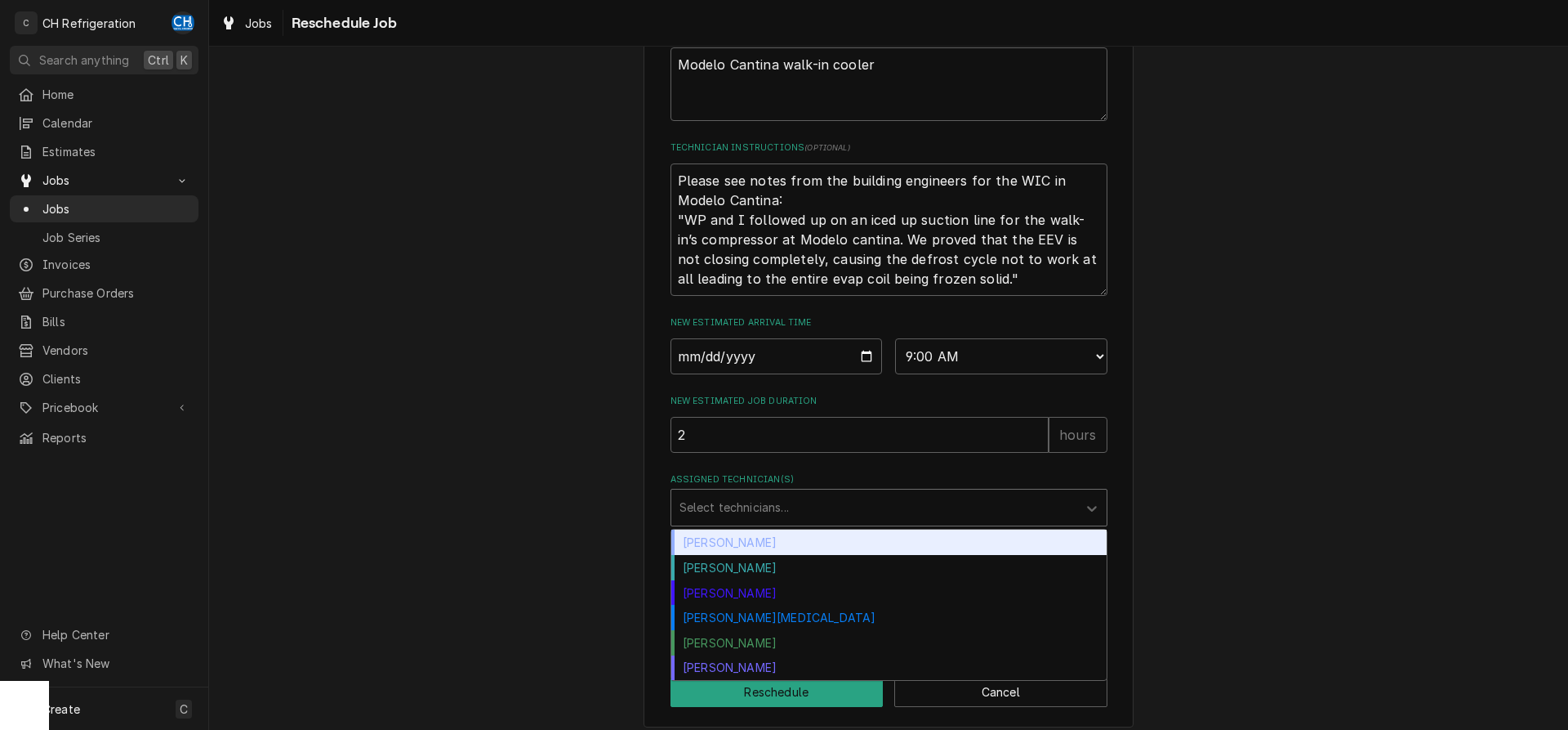
click at [755, 554] on div "[PERSON_NAME]" at bounding box center [888, 541] width 435 height 25
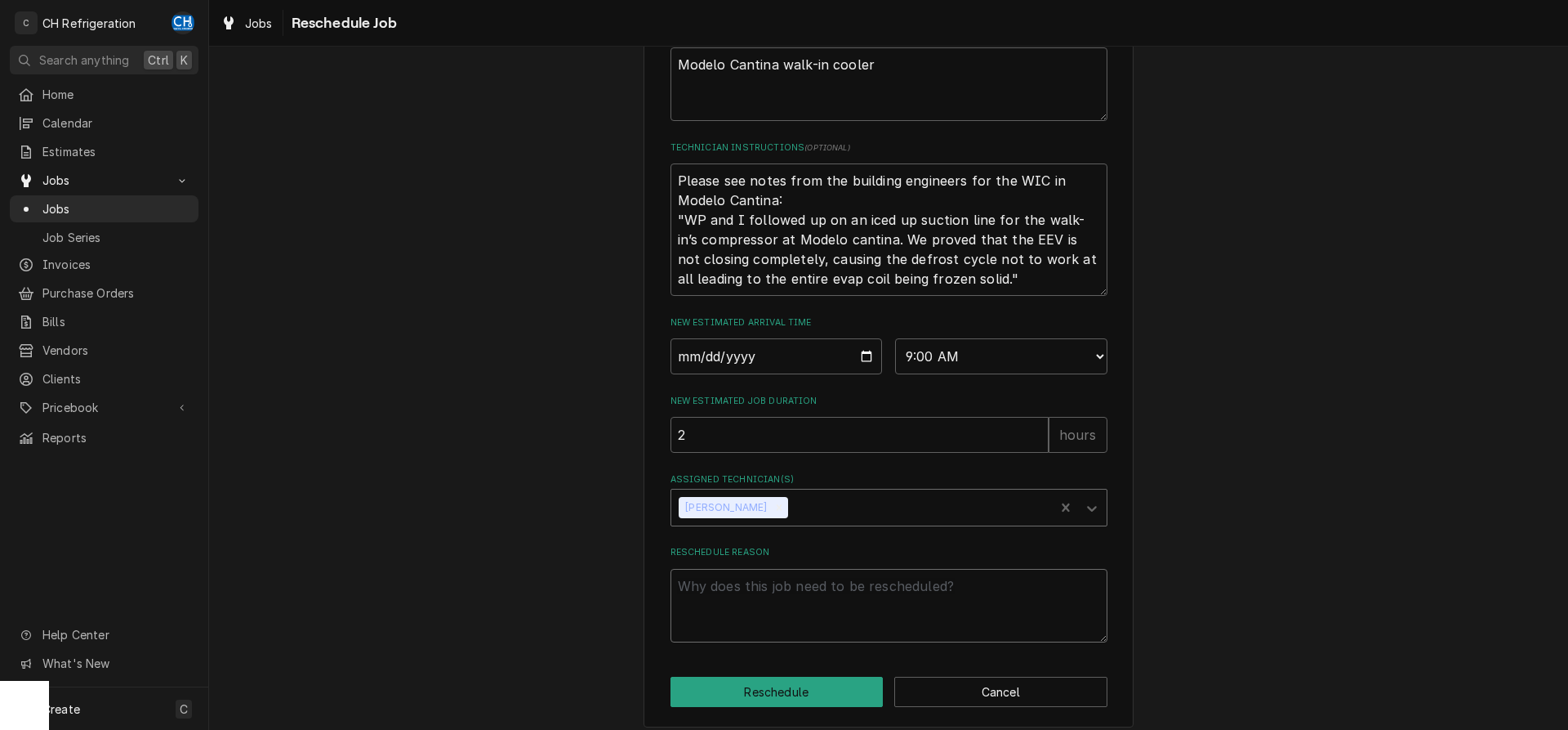
click at [764, 611] on textarea "Reschedule Reason" at bounding box center [888, 605] width 437 height 74
type textarea "x"
type textarea "h"
type textarea "x"
type textarea "he"
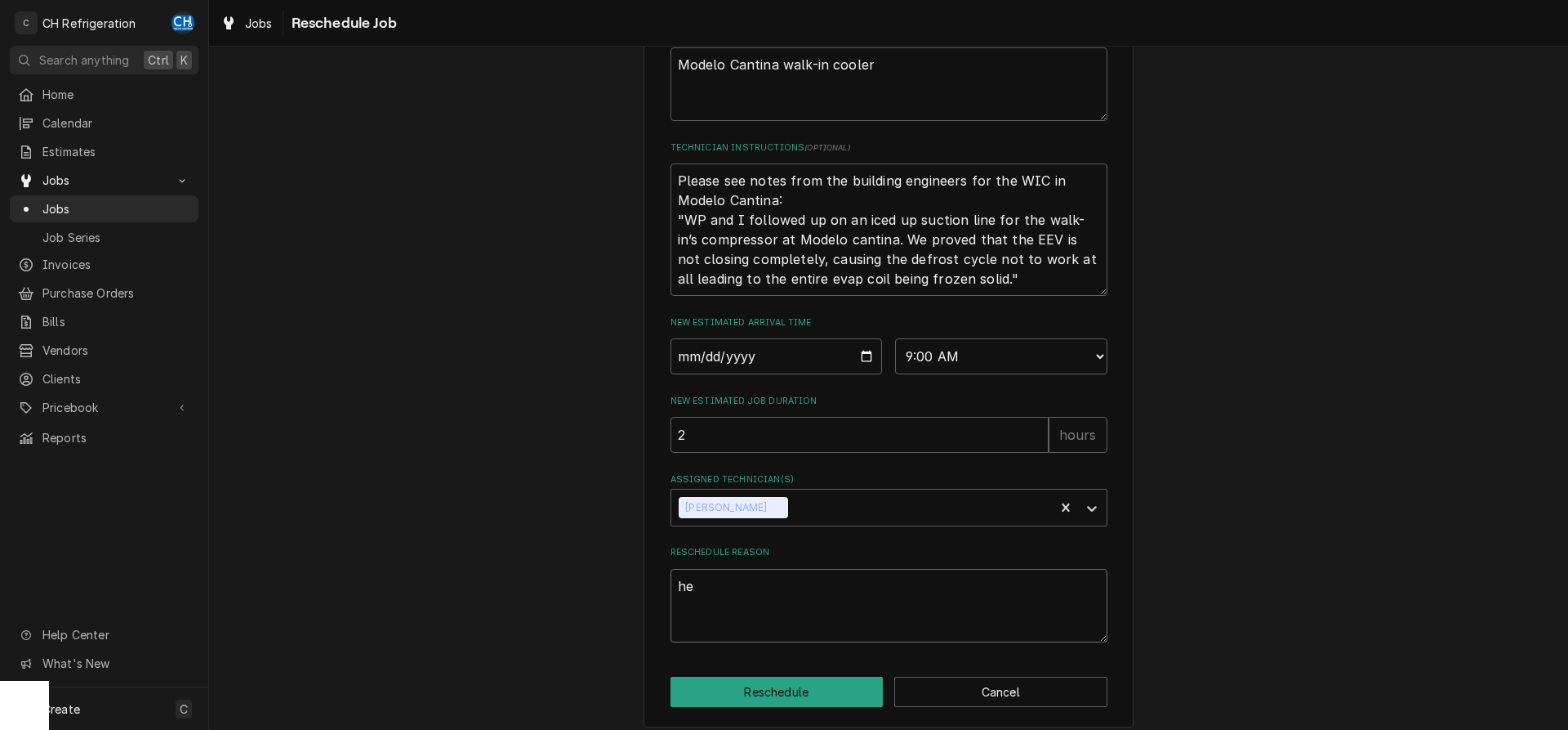
type textarea "x"
type textarea "hea"
type textarea "x"
type textarea "heat"
type textarea "x"
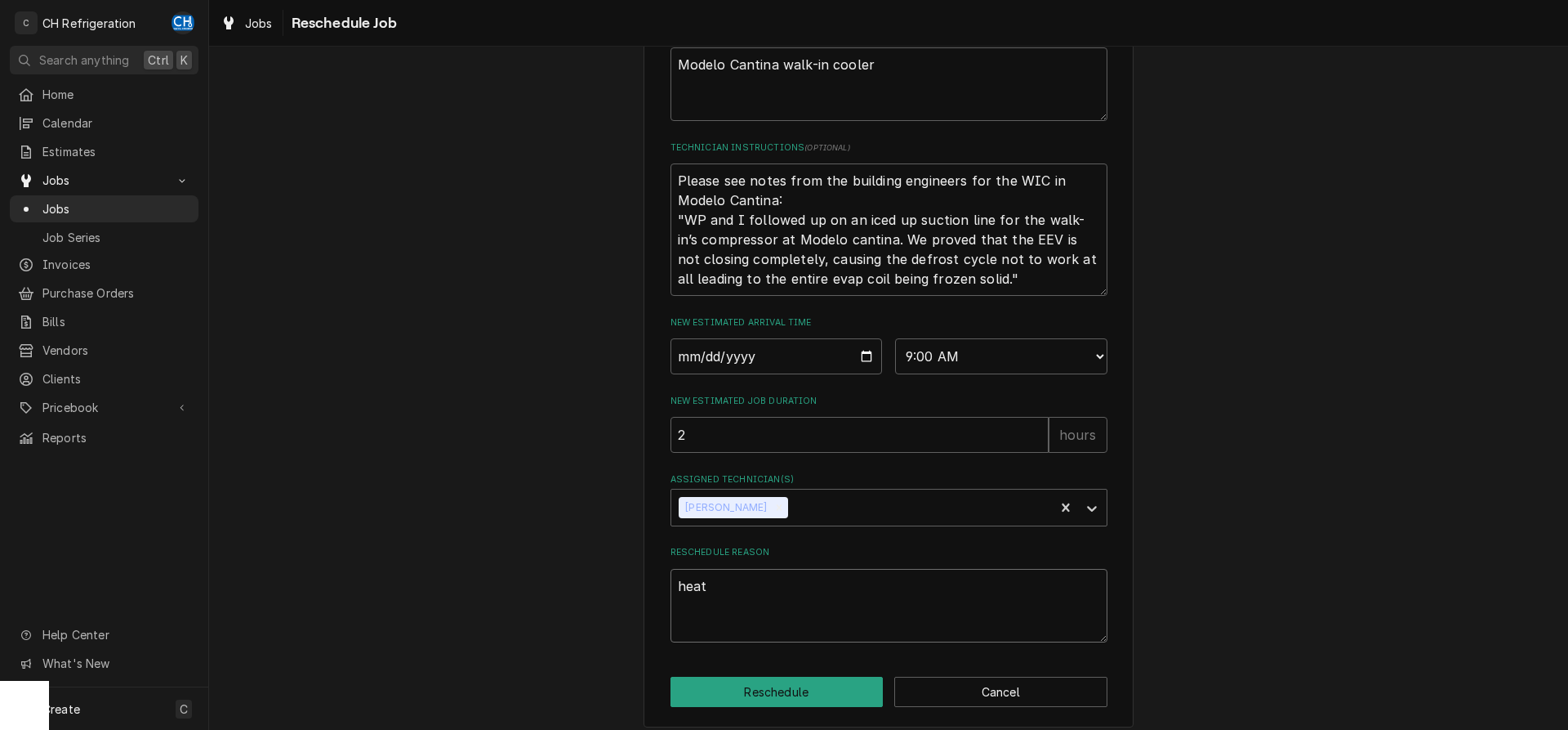
type textarea "heatv"
type textarea "x"
type textarea "heat"
type textarea "x"
type textarea "heatc"
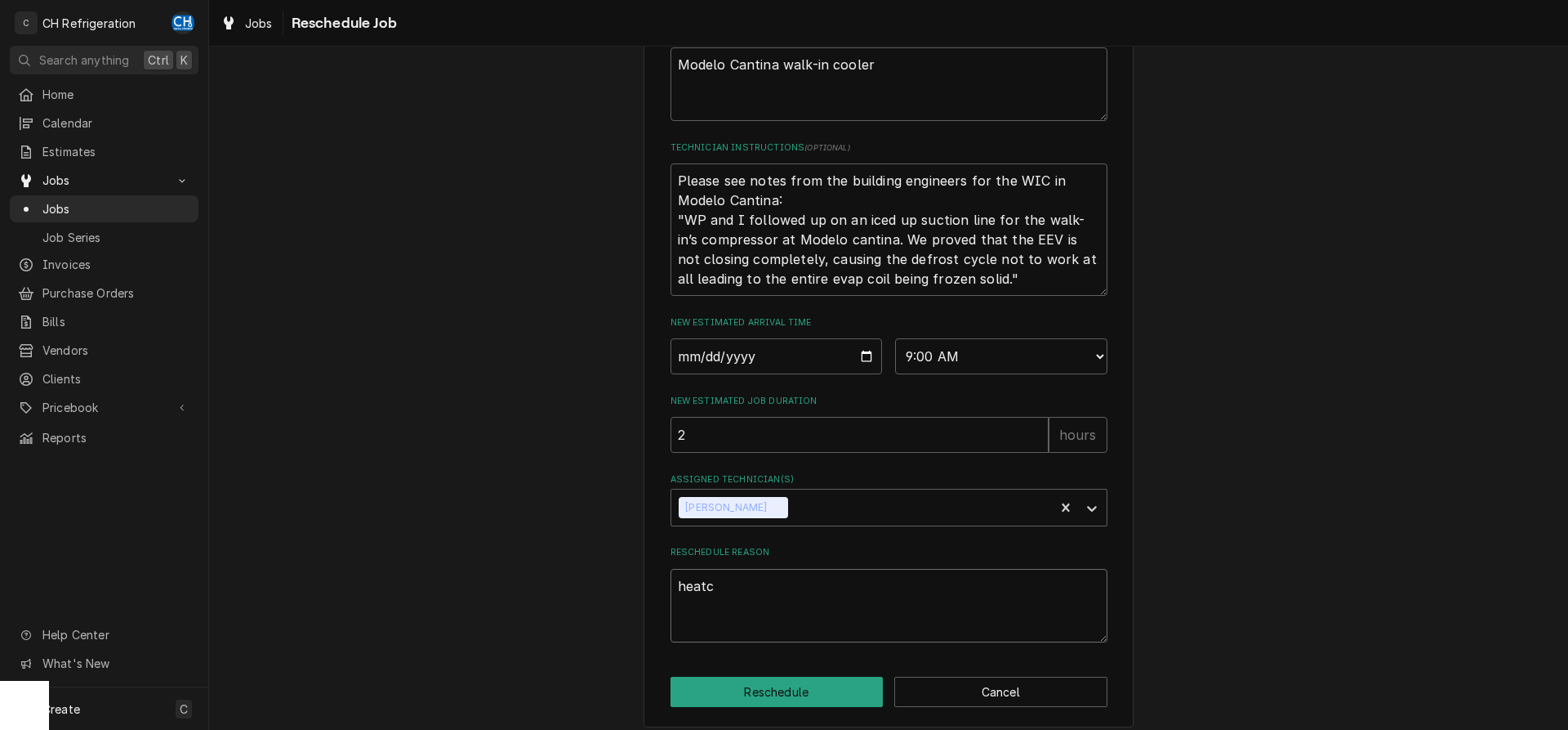
type textarea "x"
type textarea "heatcra"
type textarea "x"
type textarea "heatcraf"
type textarea "x"
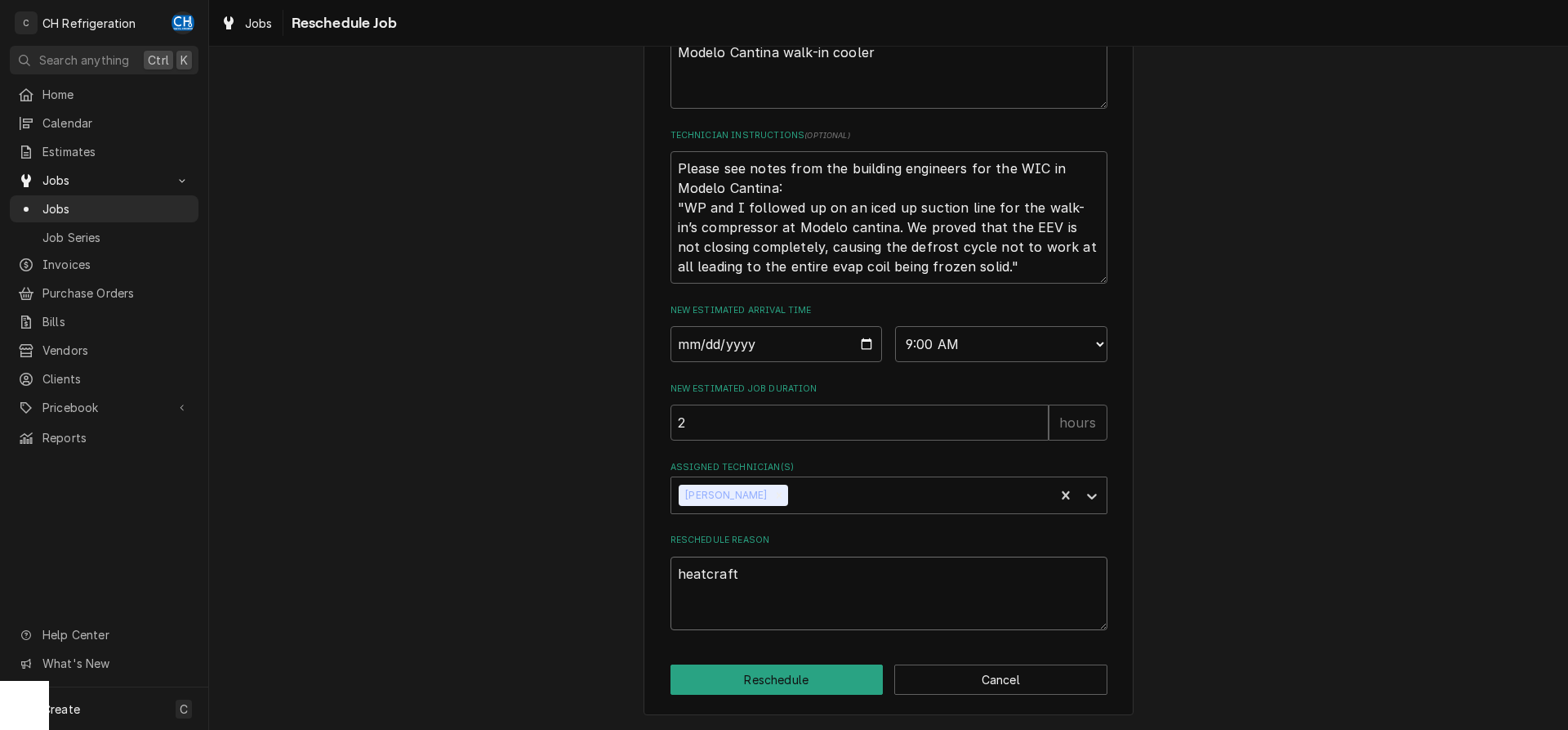
scroll to position [532, 0]
type textarea "heatcraft"
click at [799, 667] on button "Reschedule" at bounding box center [777, 679] width 213 height 30
type textarea "x"
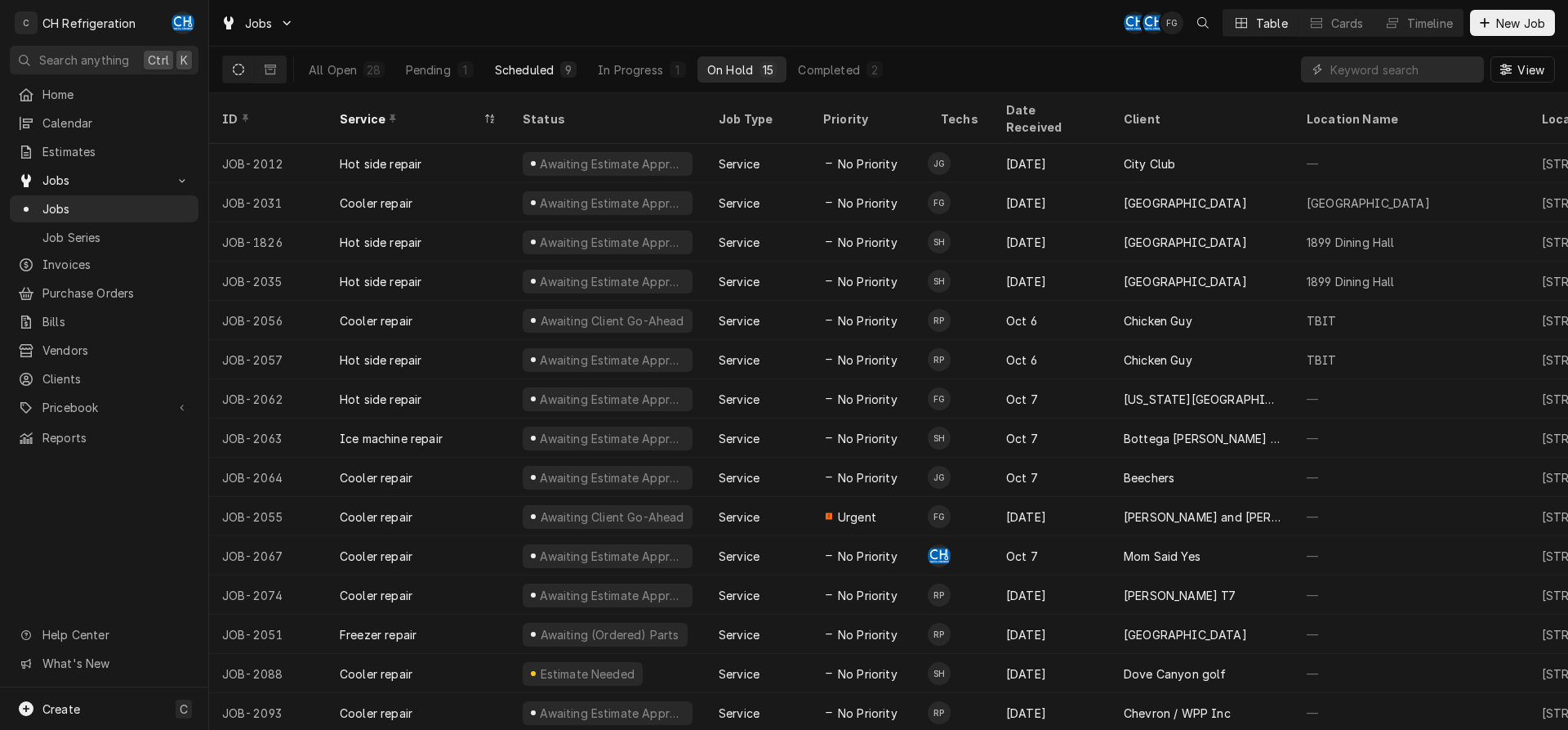
click at [526, 65] on div "Scheduled" at bounding box center [525, 69] width 59 height 18
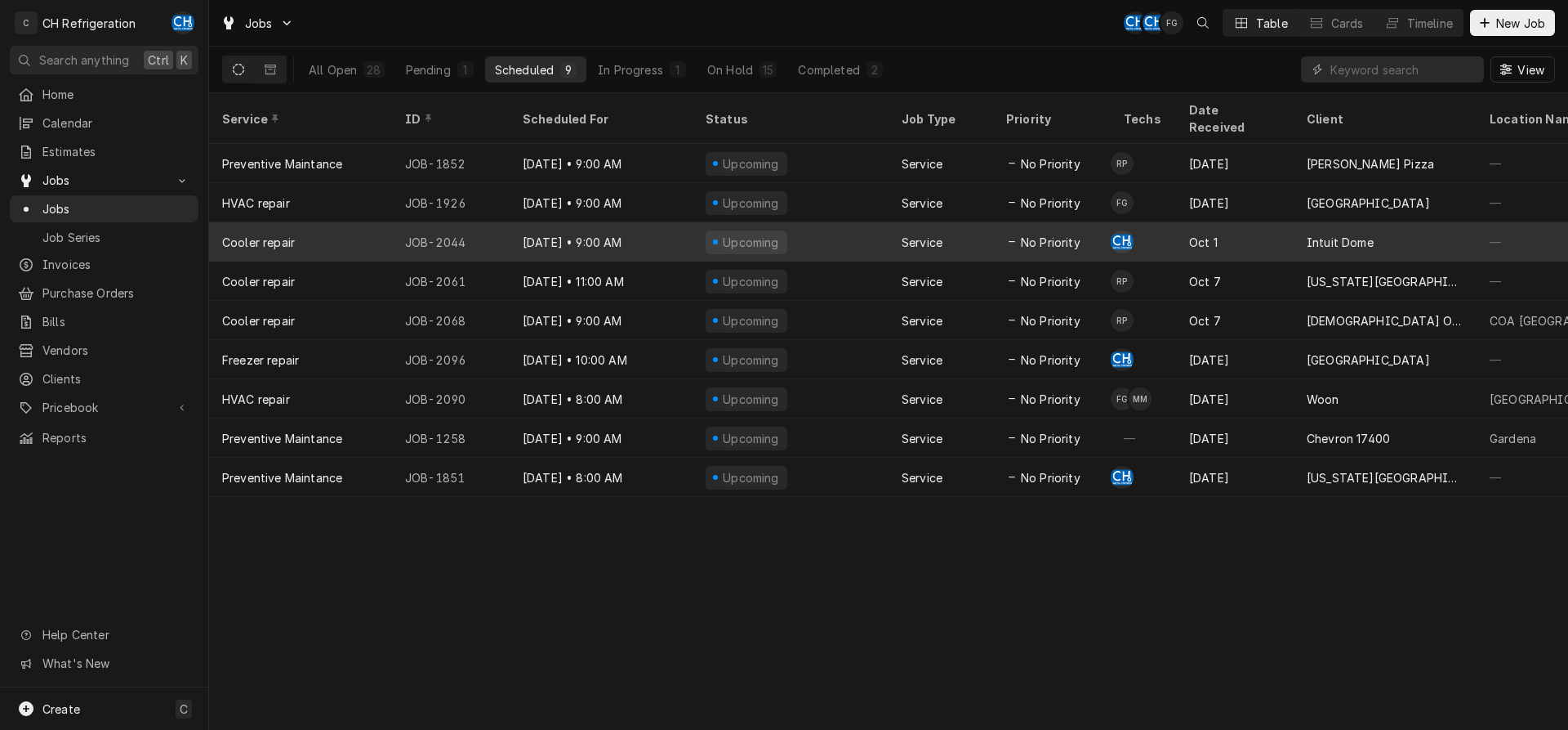
click at [1196, 225] on div "Oct 1" at bounding box center [1234, 242] width 117 height 39
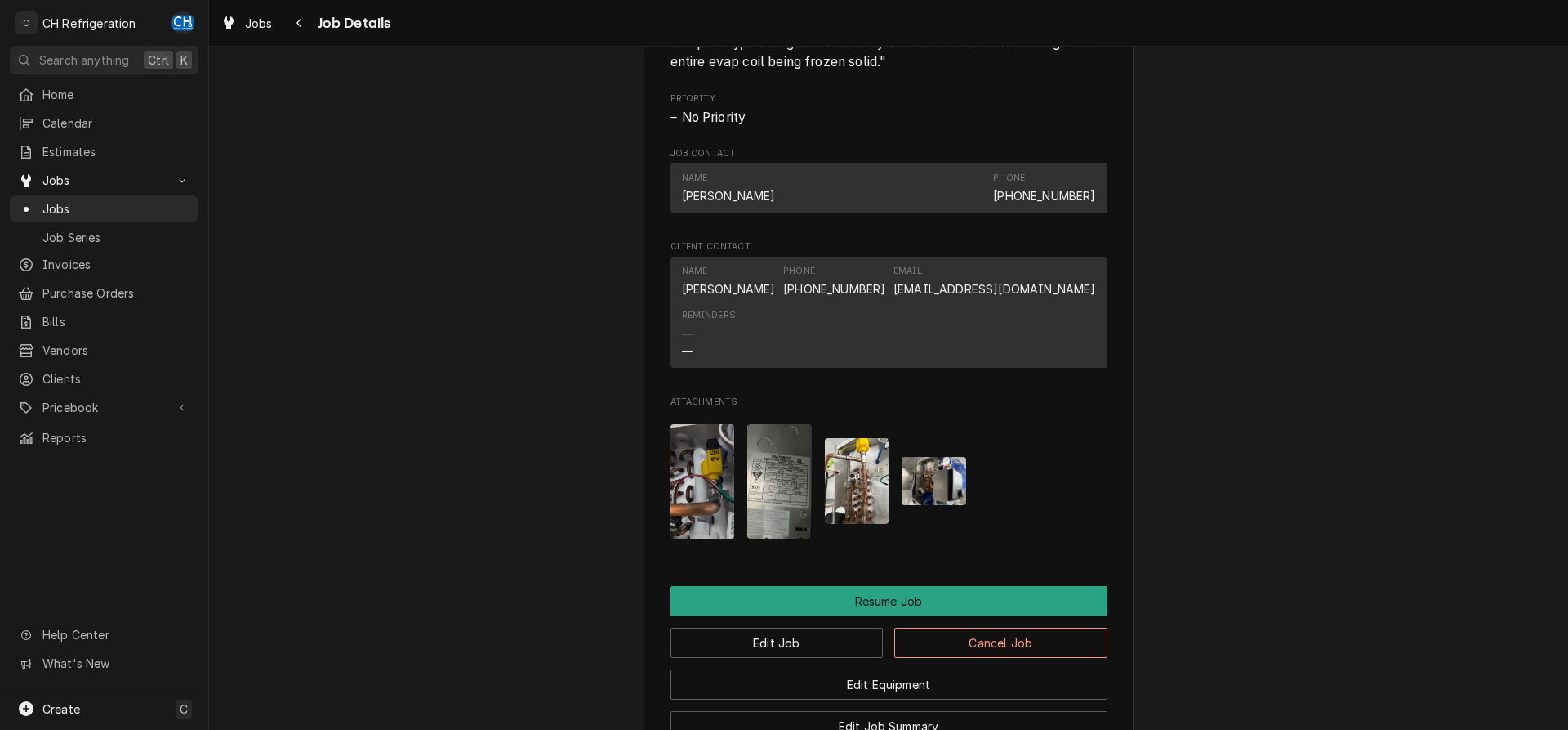
scroll to position [1516, 0]
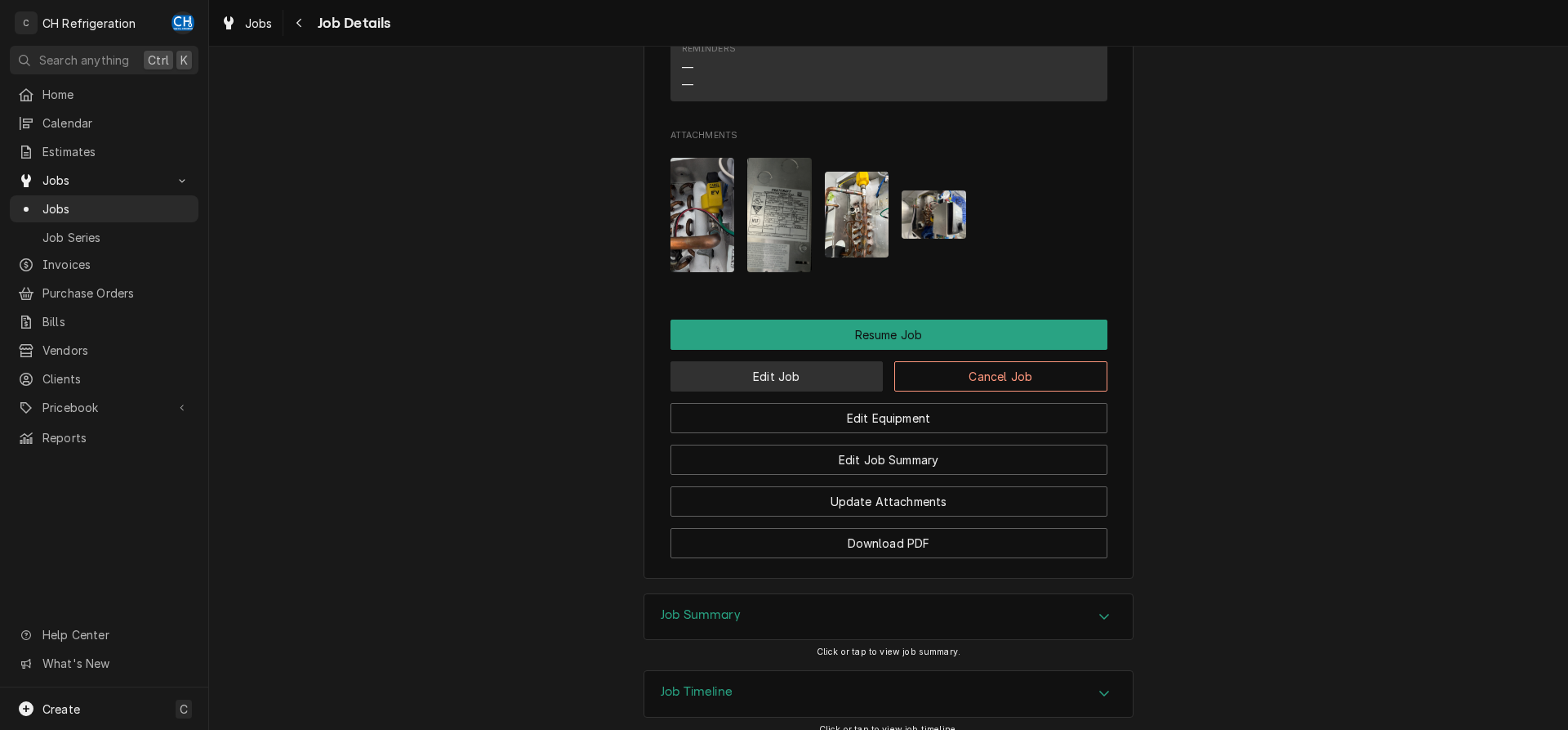
click at [764, 392] on button "Edit Job" at bounding box center [777, 376] width 213 height 30
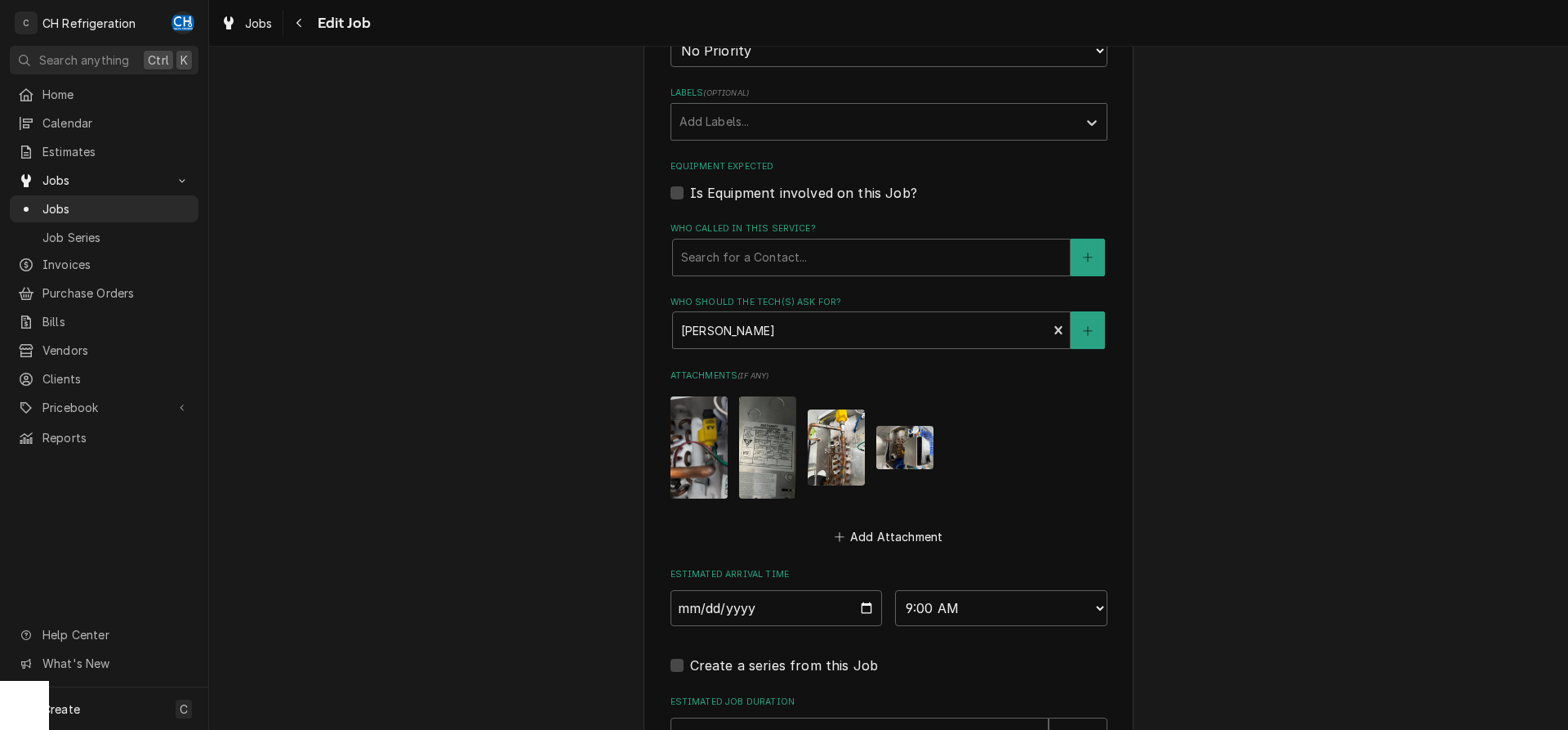
scroll to position [1113, 0]
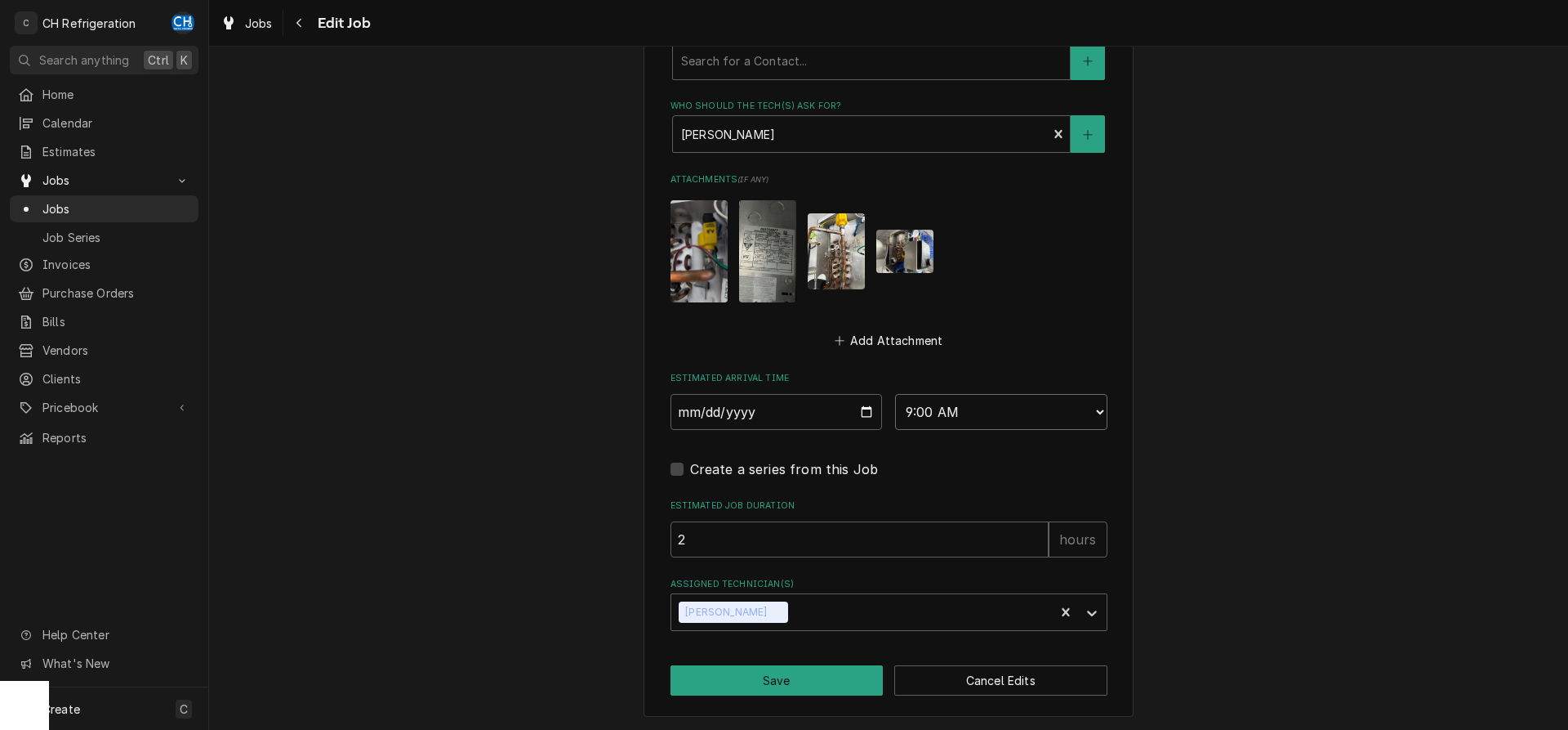
click at [895, 394] on select "AM / PM 6:00 AM 6:15 AM 6:30 AM 6:45 AM 7:00 AM 7:15 AM 7:30 AM 7:45 AM 8:00 AM…" at bounding box center [1001, 411] width 212 height 36
select select "10:00:00"
click option "10:00 AM" at bounding box center [0, 0] width 0 height 0
click at [763, 675] on button "Save" at bounding box center [777, 680] width 213 height 30
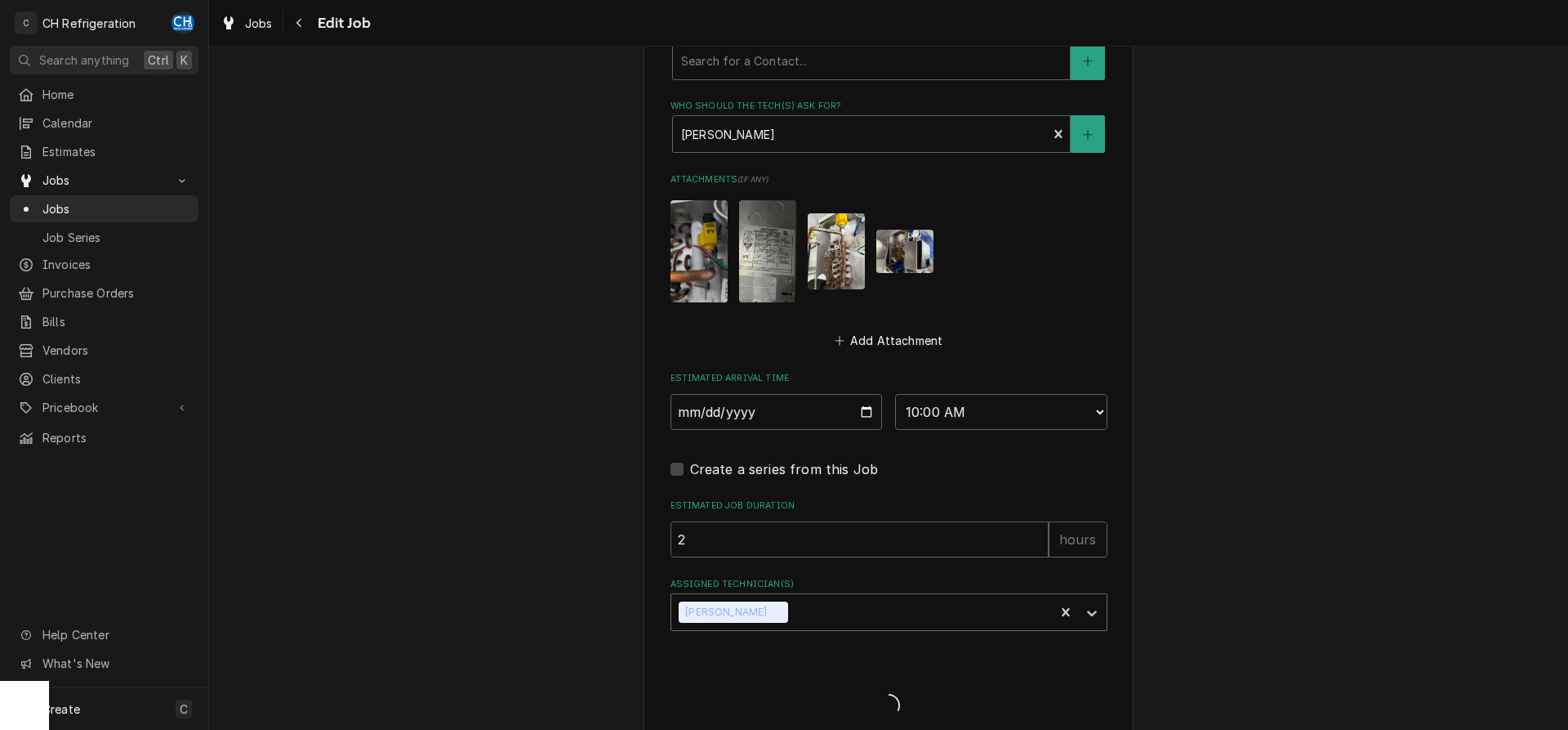
type textarea "x"
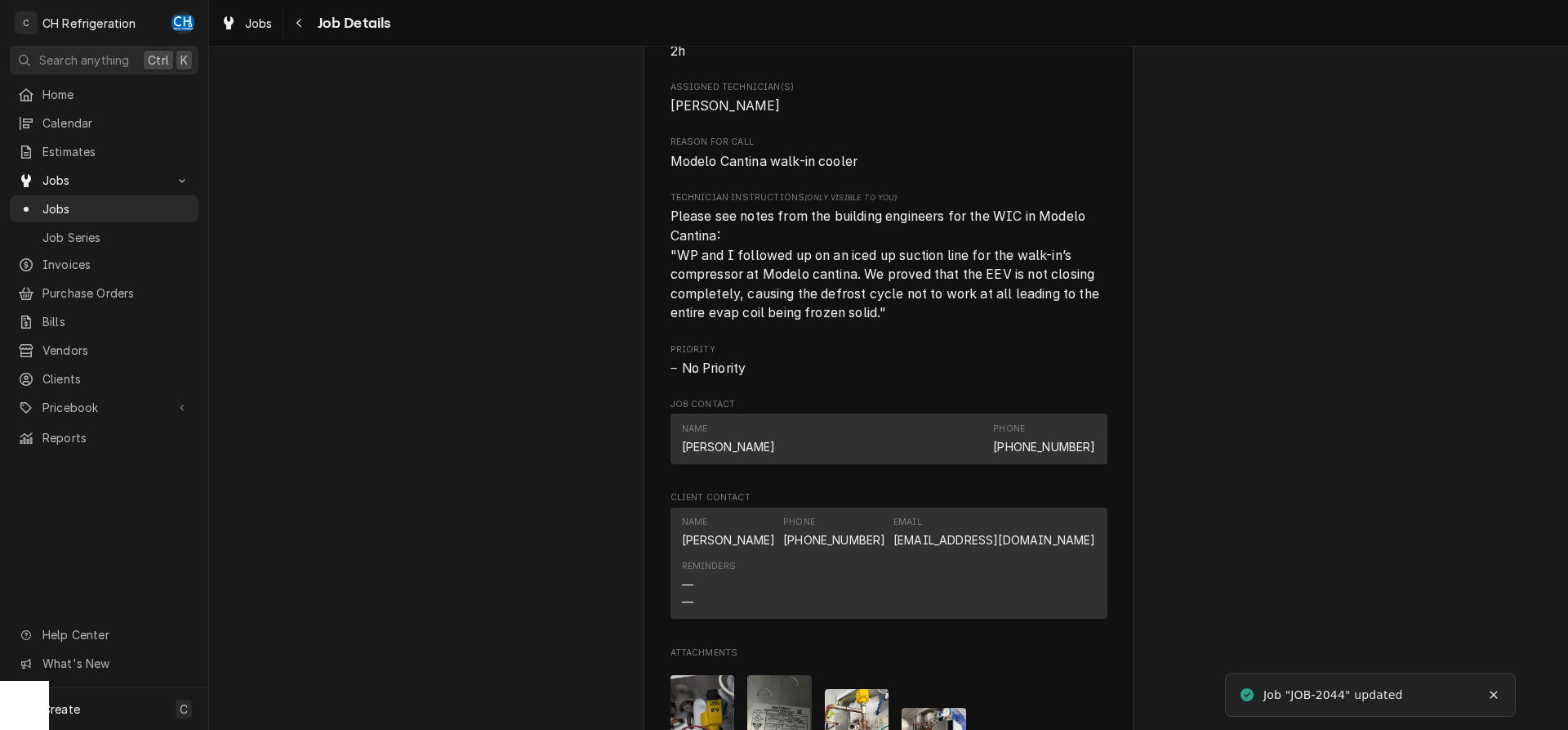
scroll to position [500, 0]
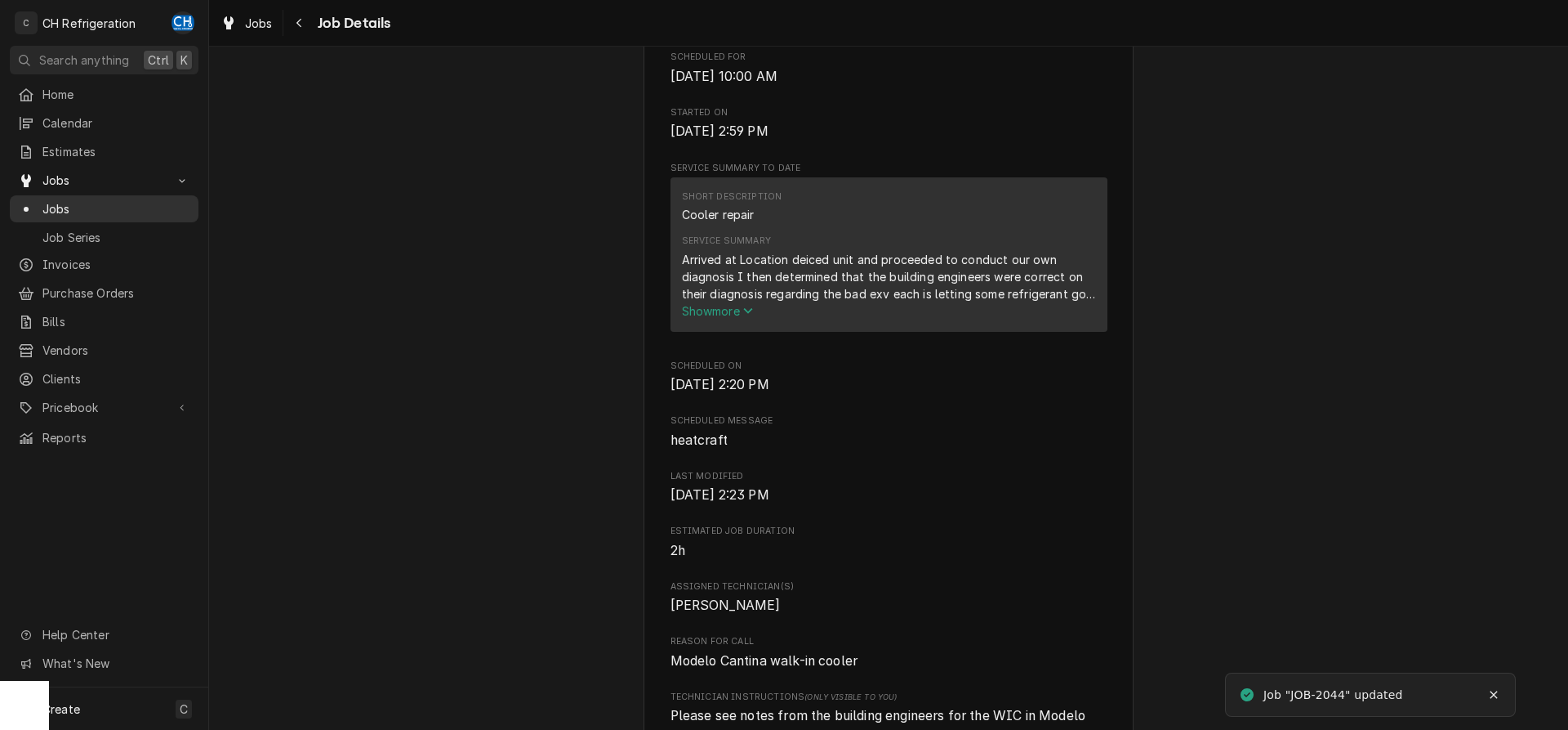
click at [88, 201] on span "Jobs" at bounding box center [116, 209] width 148 height 18
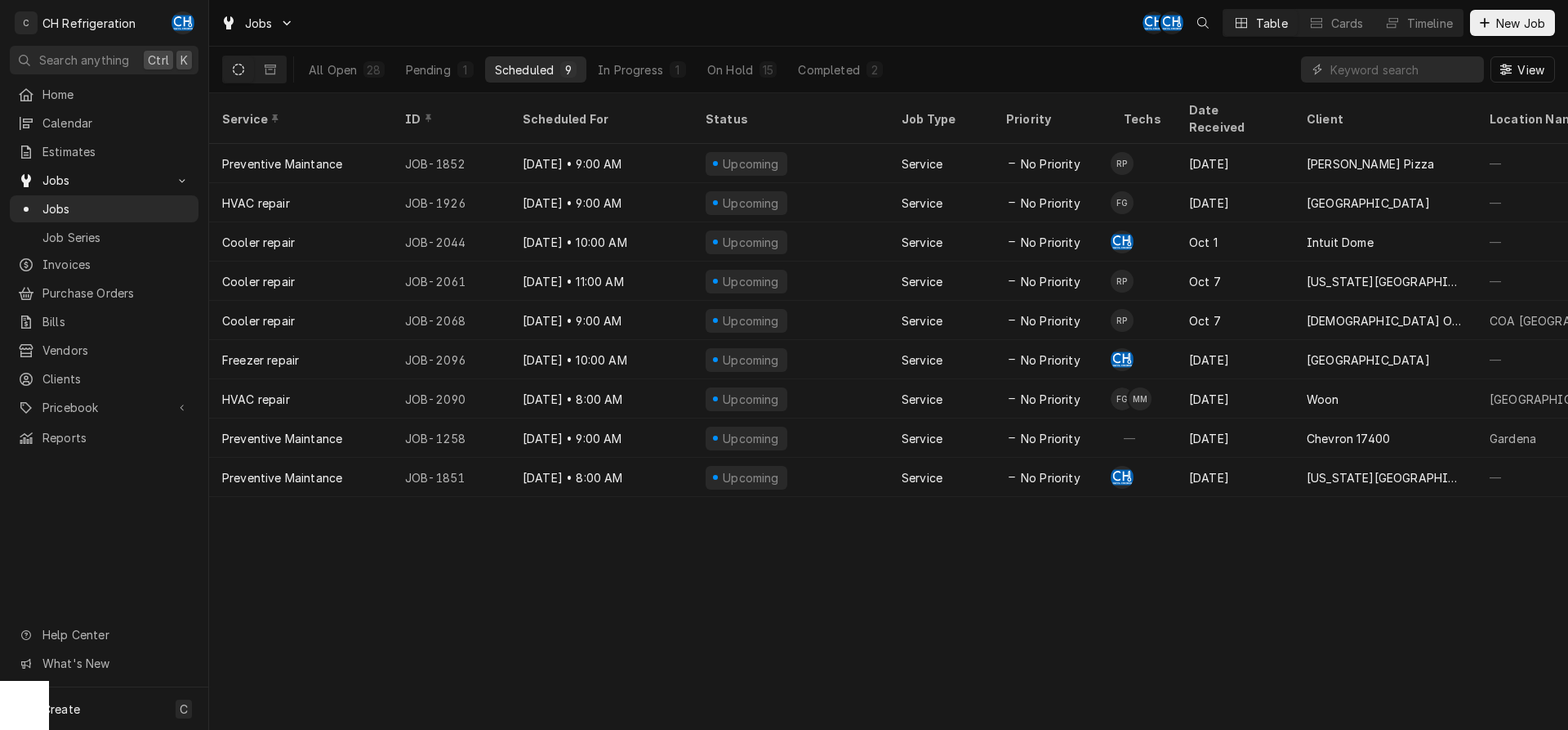
click at [548, 72] on div "Scheduled" at bounding box center [525, 69] width 59 height 18
click at [448, 65] on div "Pending" at bounding box center [428, 69] width 45 height 18
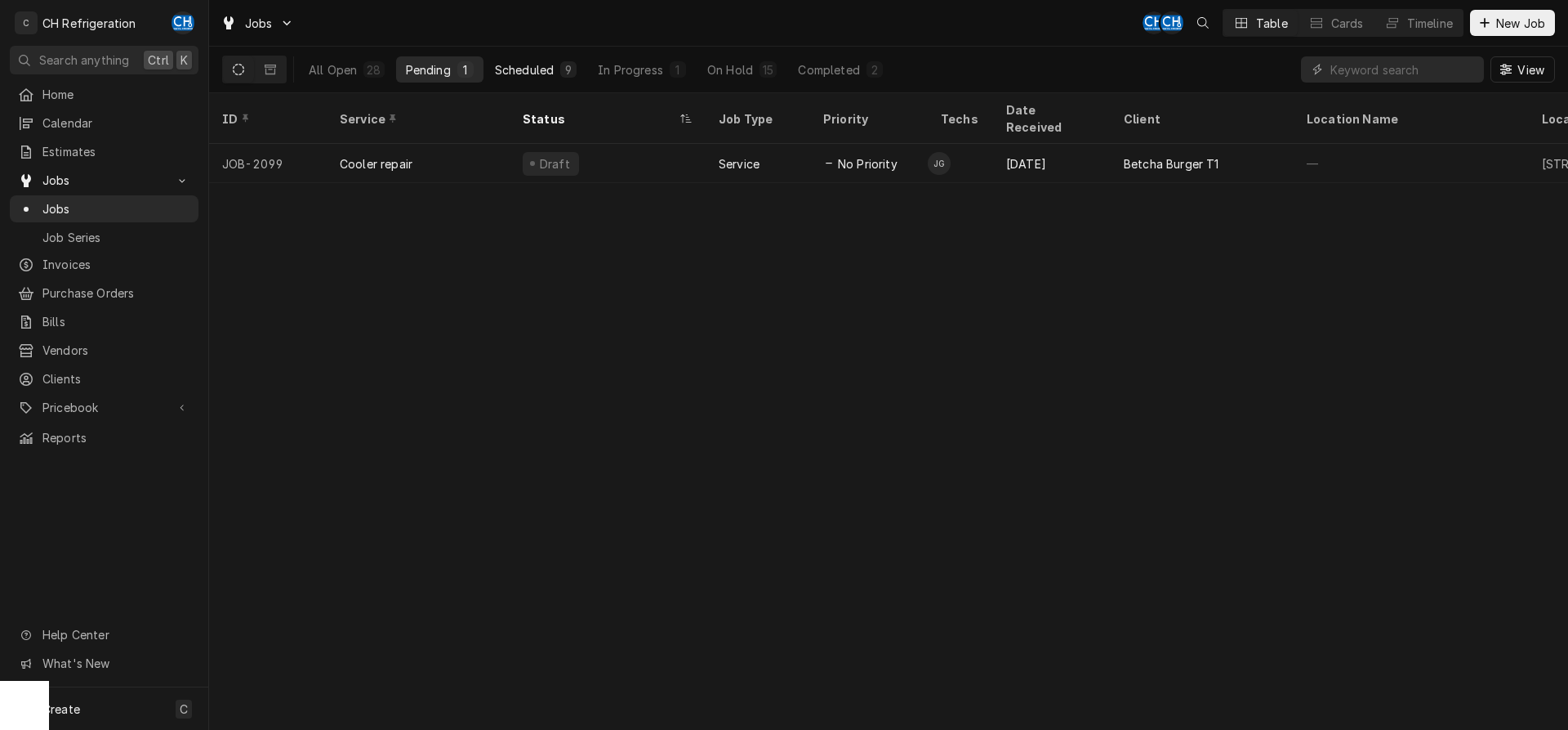
click at [585, 76] on button "Scheduled 9" at bounding box center [536, 69] width 102 height 26
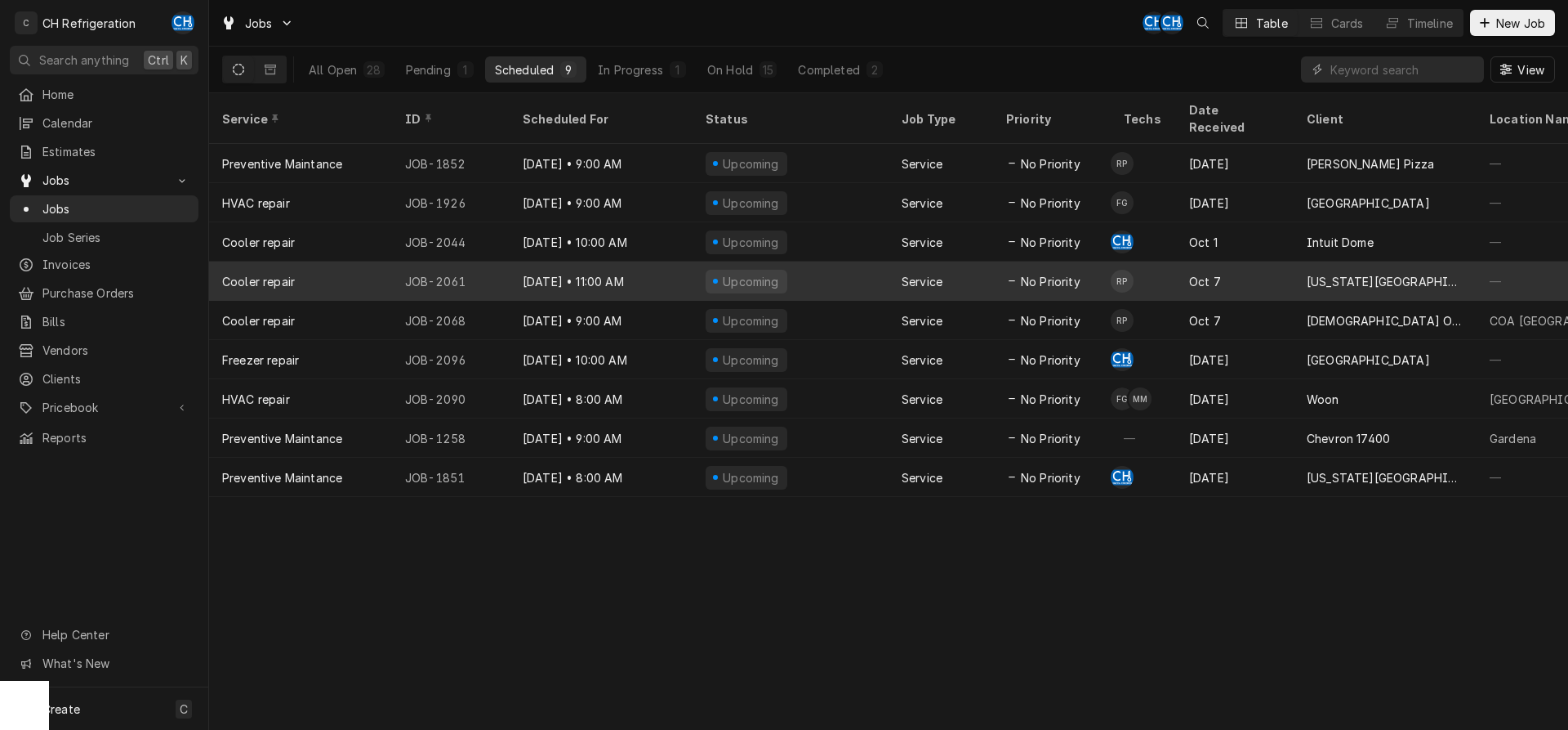
click at [846, 262] on div "Upcoming" at bounding box center [790, 281] width 196 height 39
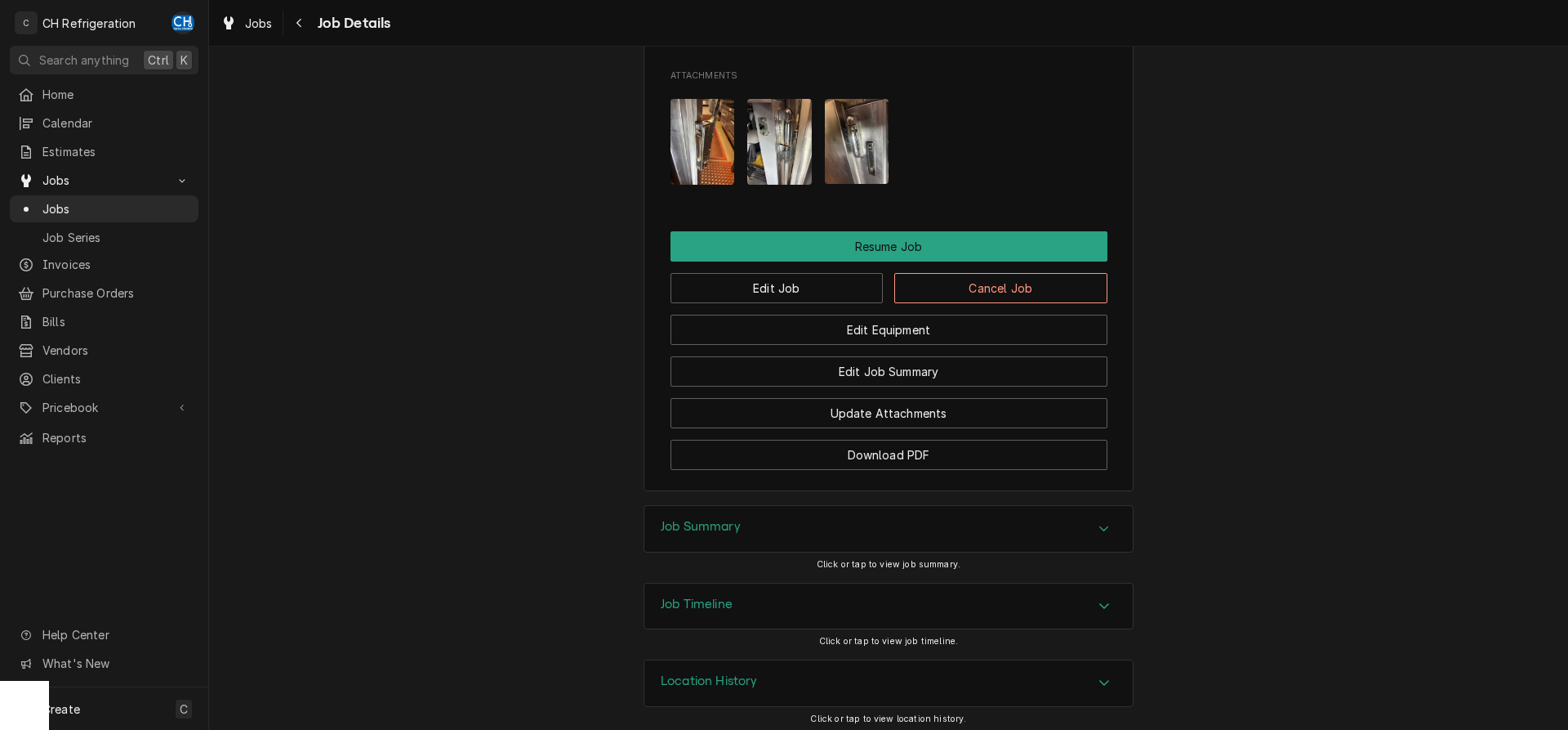
scroll to position [1395, 0]
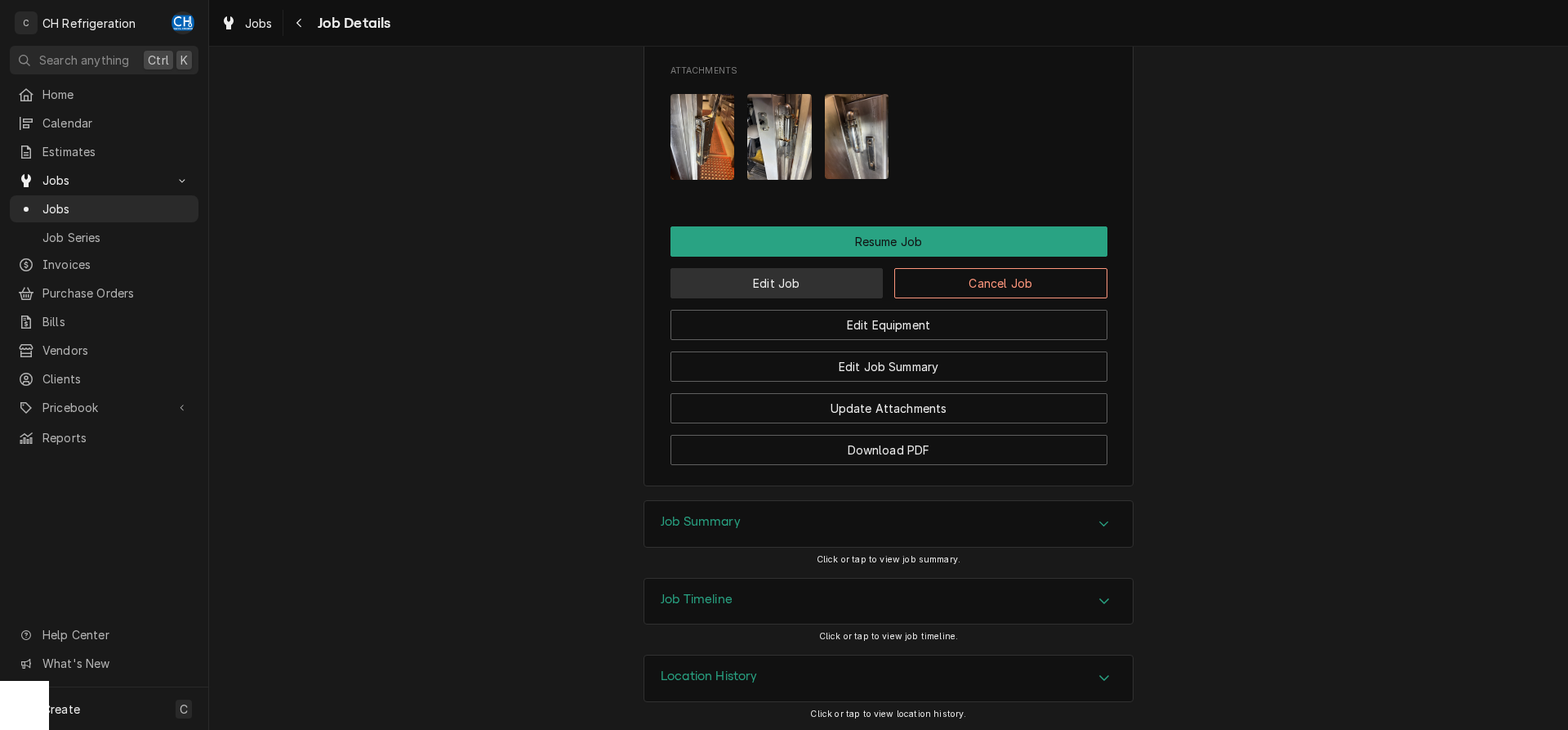
click at [725, 285] on button "Edit Job" at bounding box center [777, 283] width 213 height 30
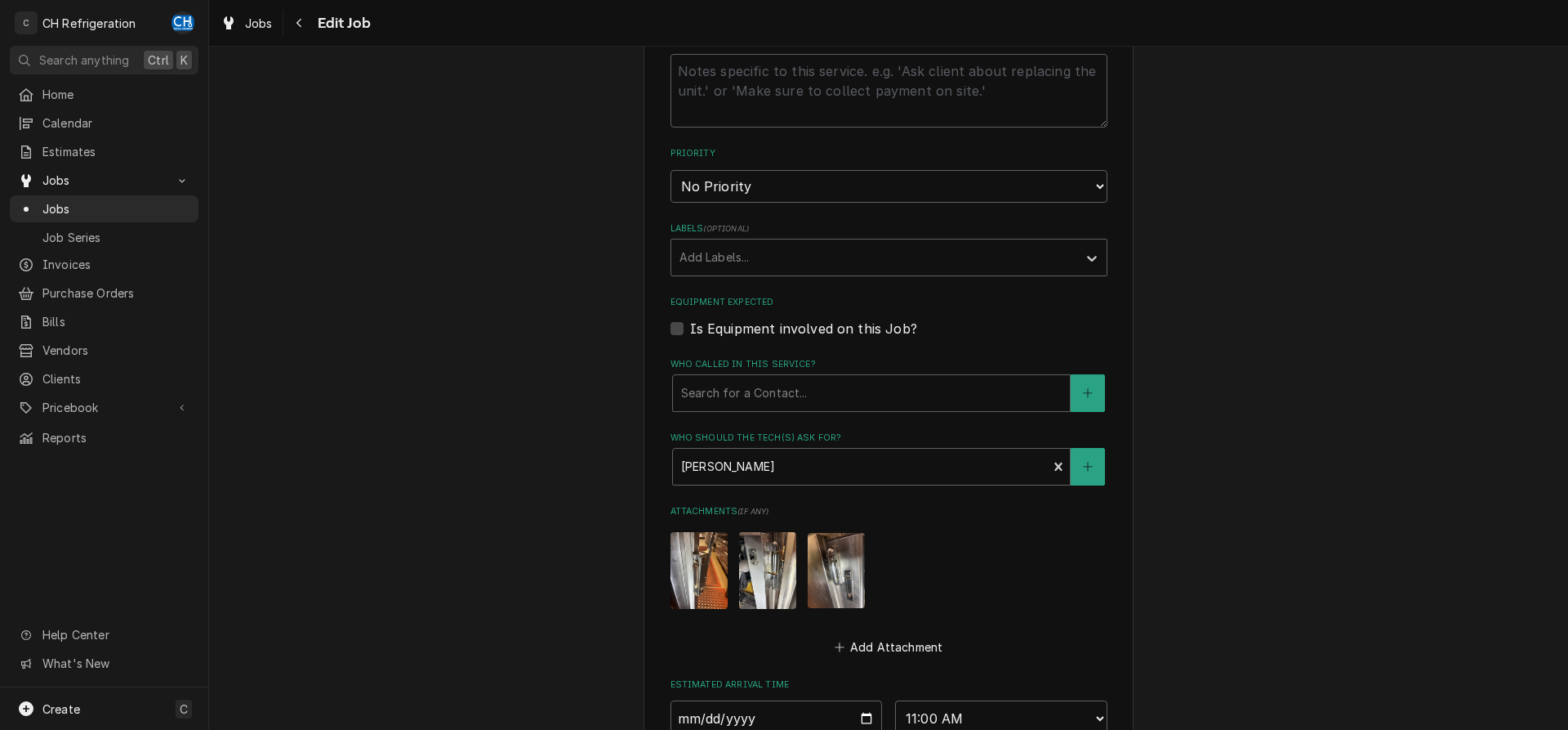
scroll to position [972, 0]
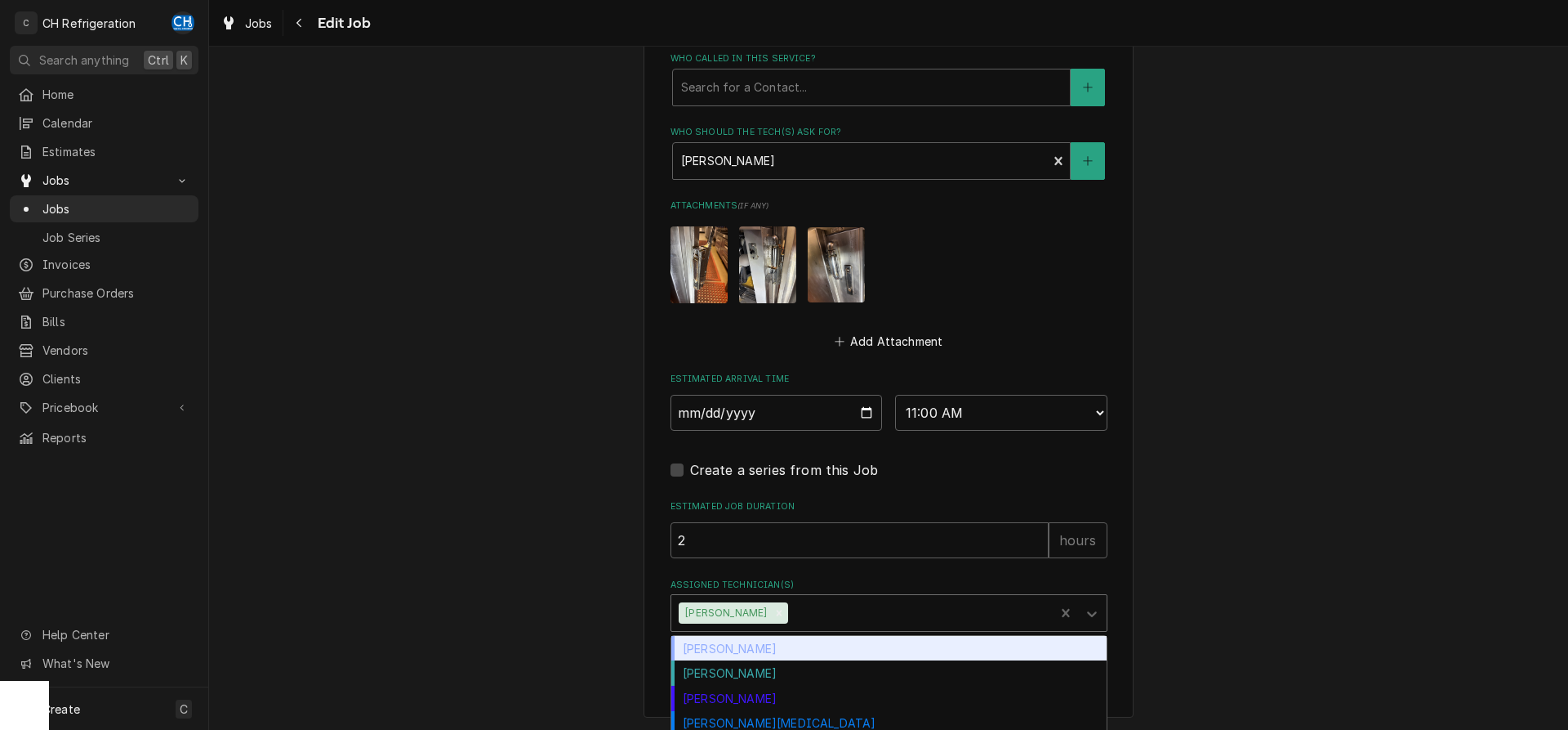
click at [791, 611] on input "Assigned Technician(s)" at bounding box center [793, 613] width 4 height 26
click at [766, 614] on div "Ruben Perez" at bounding box center [863, 613] width 384 height 36
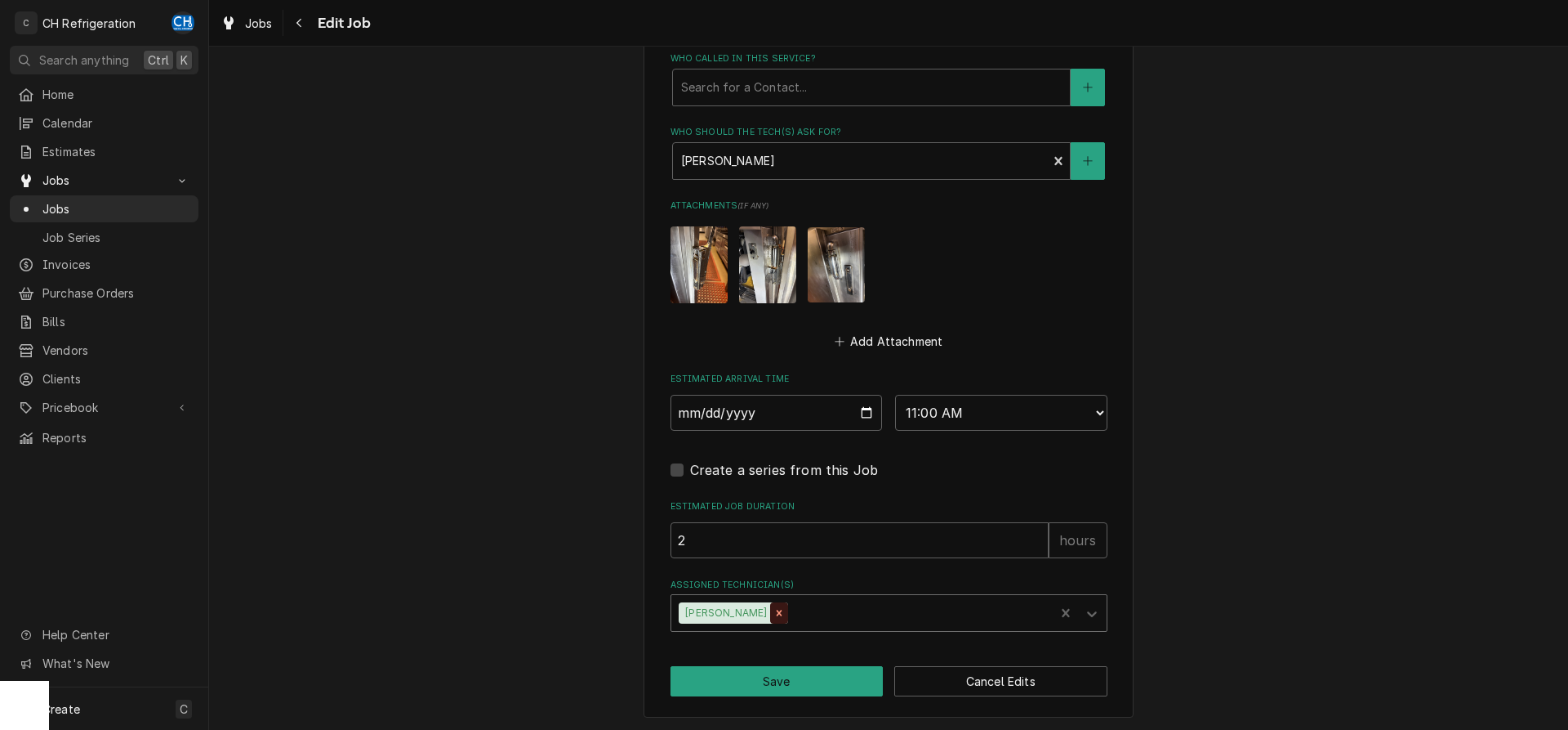
click at [777, 611] on icon "Remove Ruben Perez" at bounding box center [779, 614] width 6 height 6
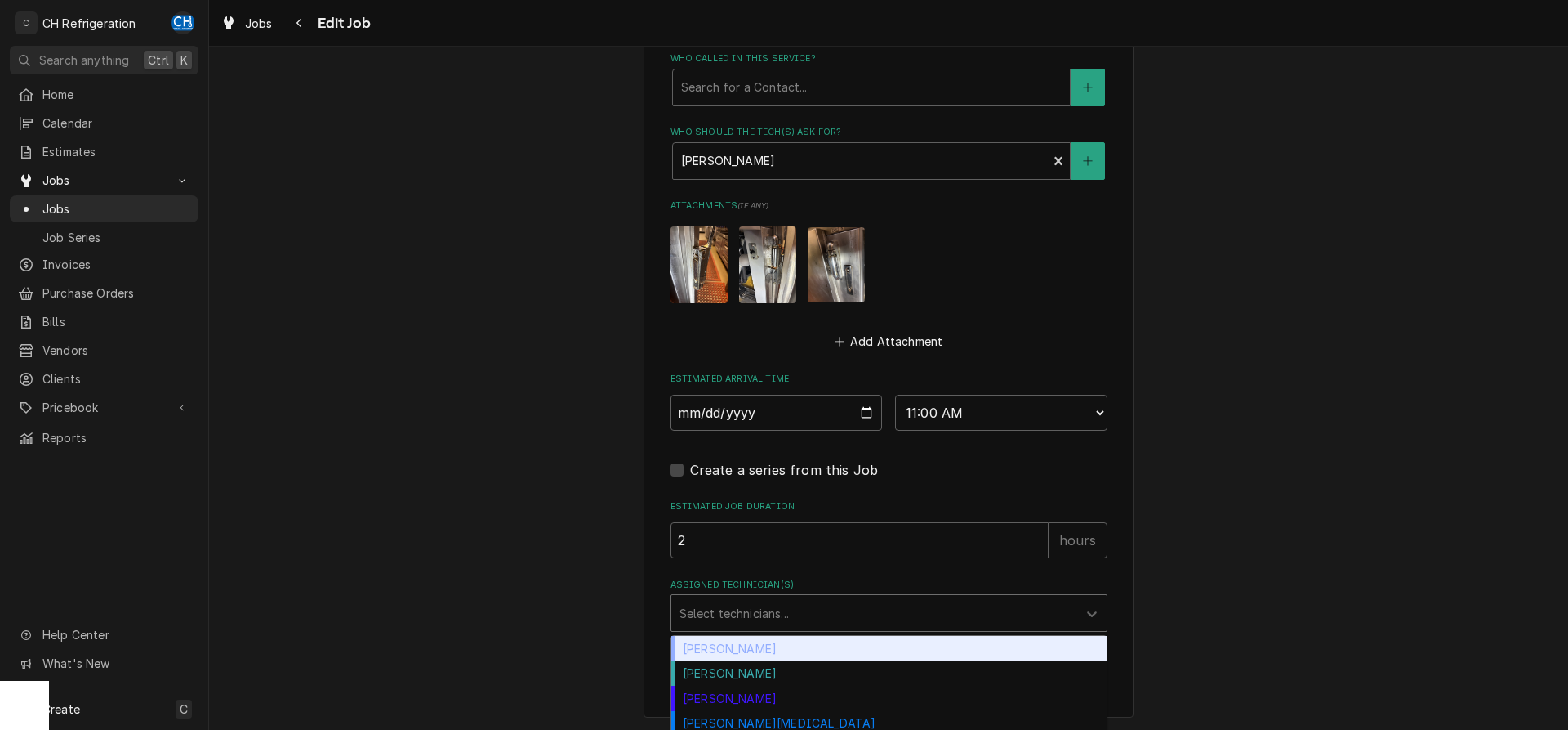
drag, startPoint x: 778, startPoint y: 609, endPoint x: 864, endPoint y: 595, distance: 87.1
click at [780, 609] on div "Assigned Technician(s)" at bounding box center [874, 613] width 390 height 30
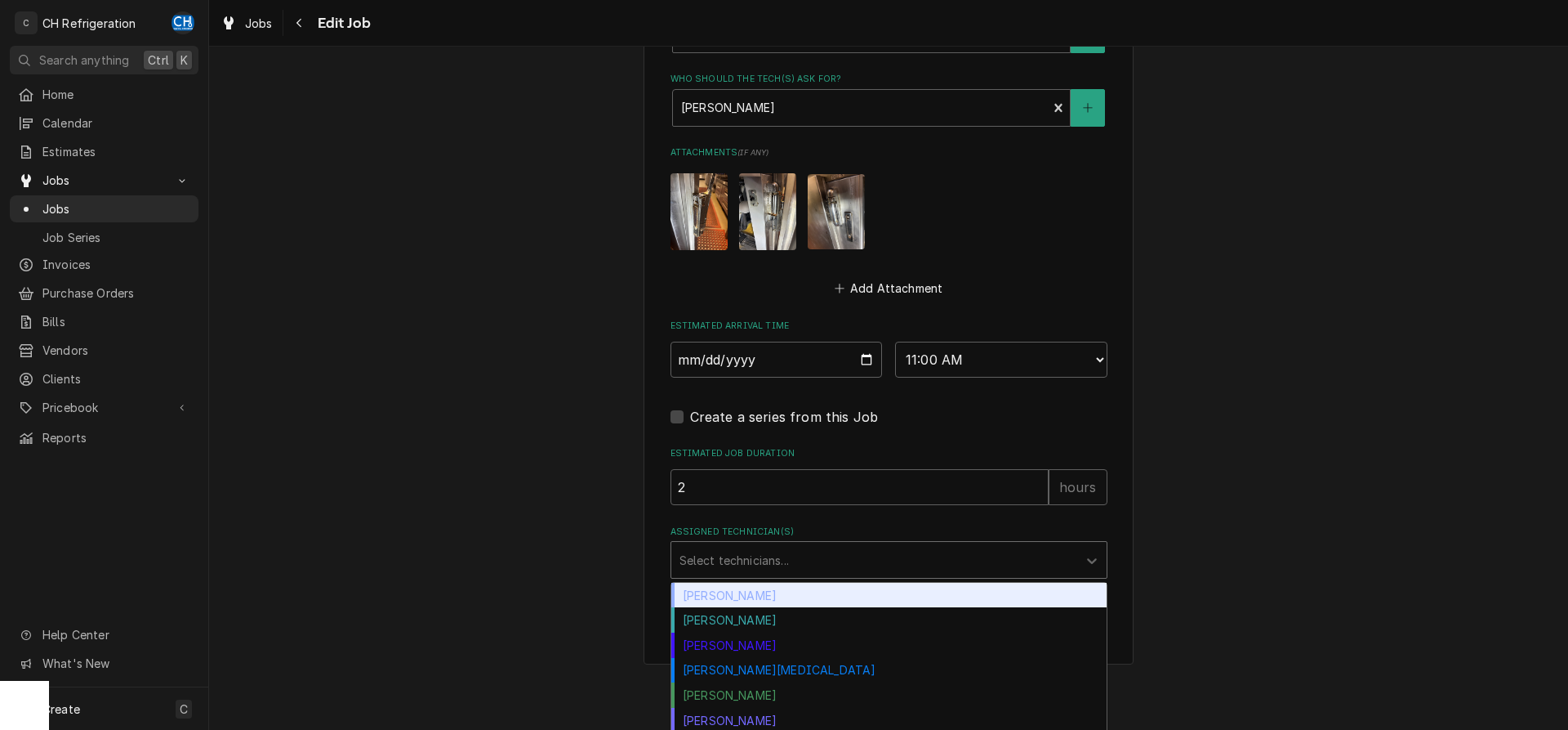
scroll to position [1028, 0]
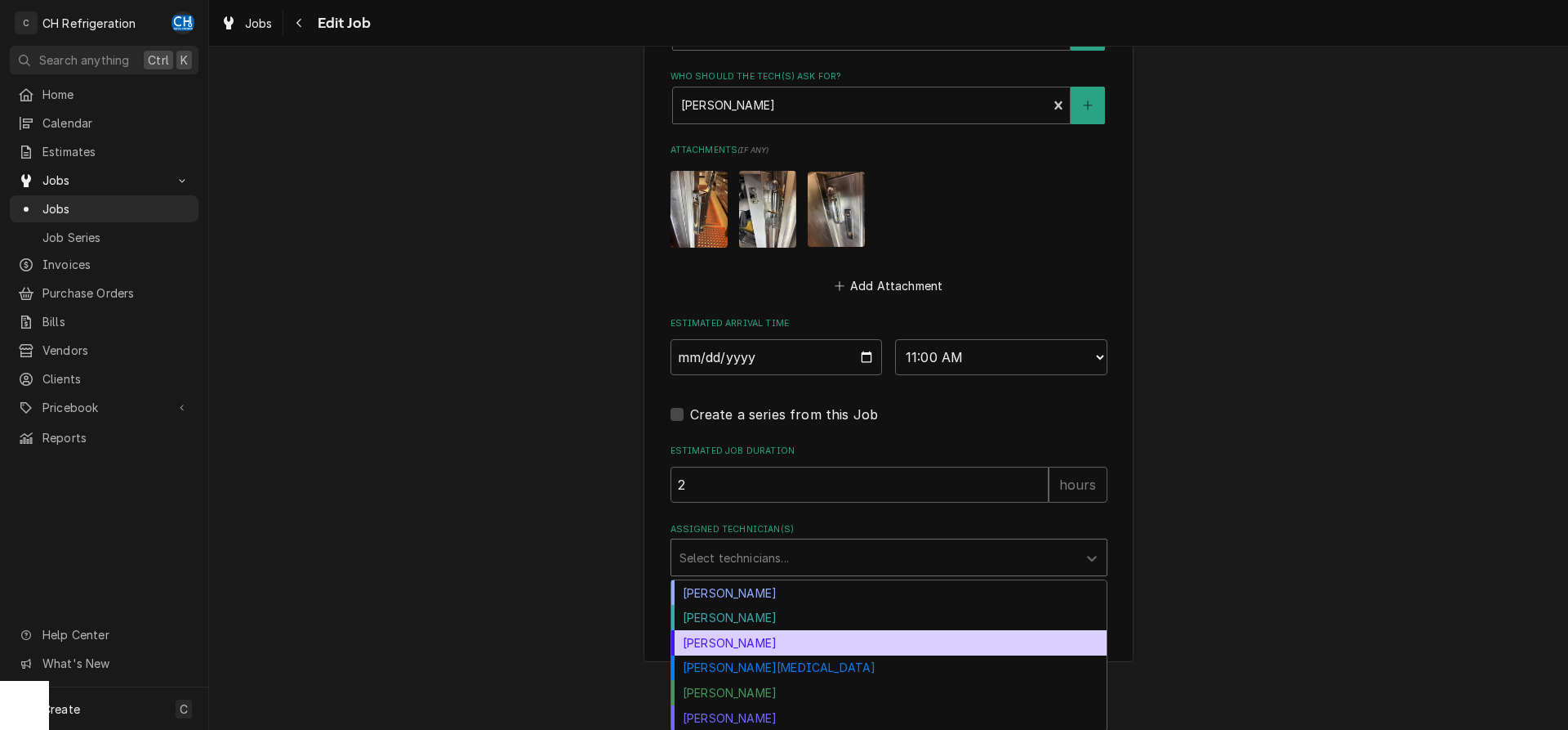
click at [759, 646] on div "Josh Galindo" at bounding box center [888, 642] width 435 height 25
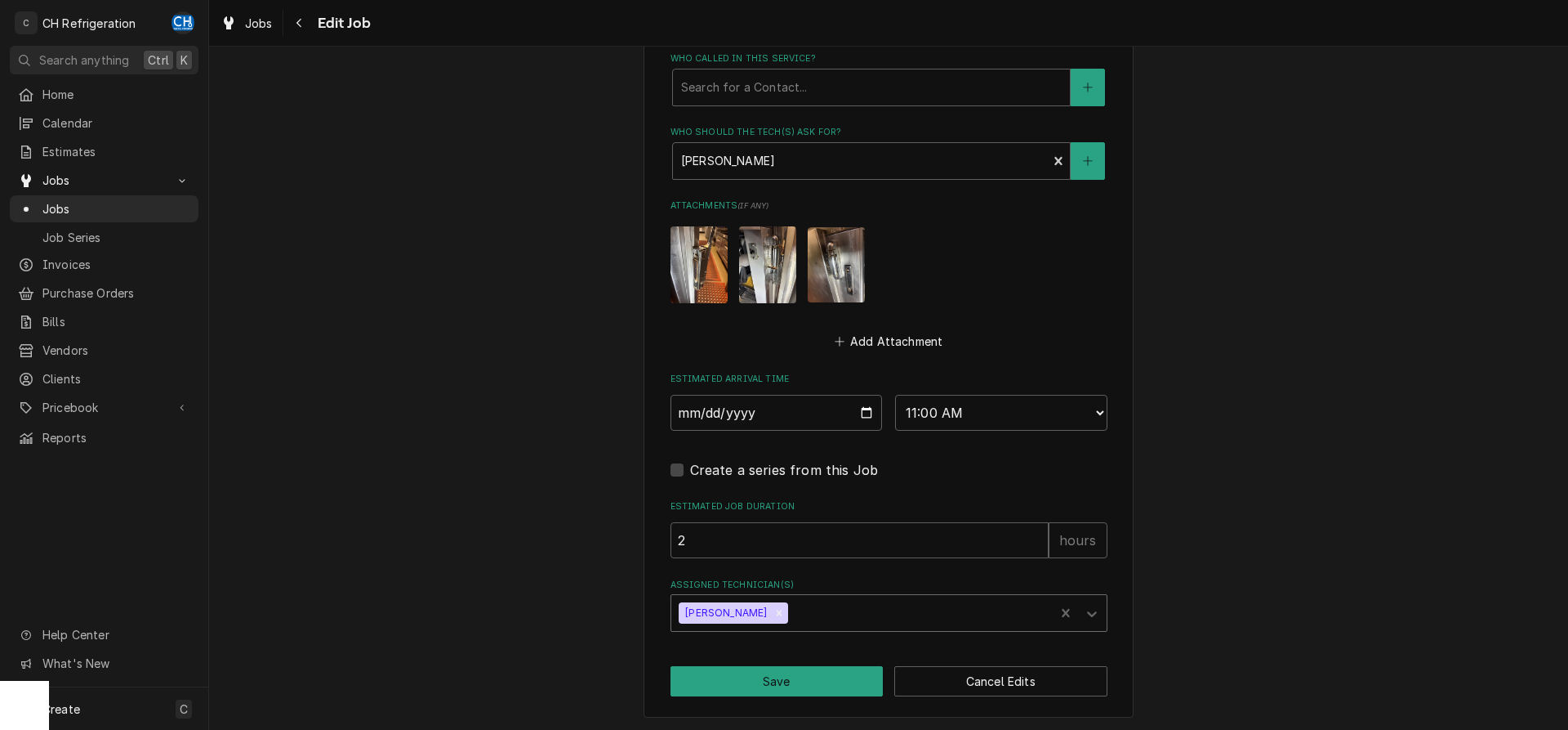
type textarea "x"
click at [864, 415] on input "2025-10-15" at bounding box center [777, 412] width 212 height 36
type input "2025-10-14"
type textarea "x"
click at [895, 395] on select "AM / PM 6:00 AM 6:15 AM 6:30 AM 6:45 AM 7:00 AM 7:15 AM 7:30 AM 7:45 AM 8:00 AM…" at bounding box center [1001, 412] width 212 height 36
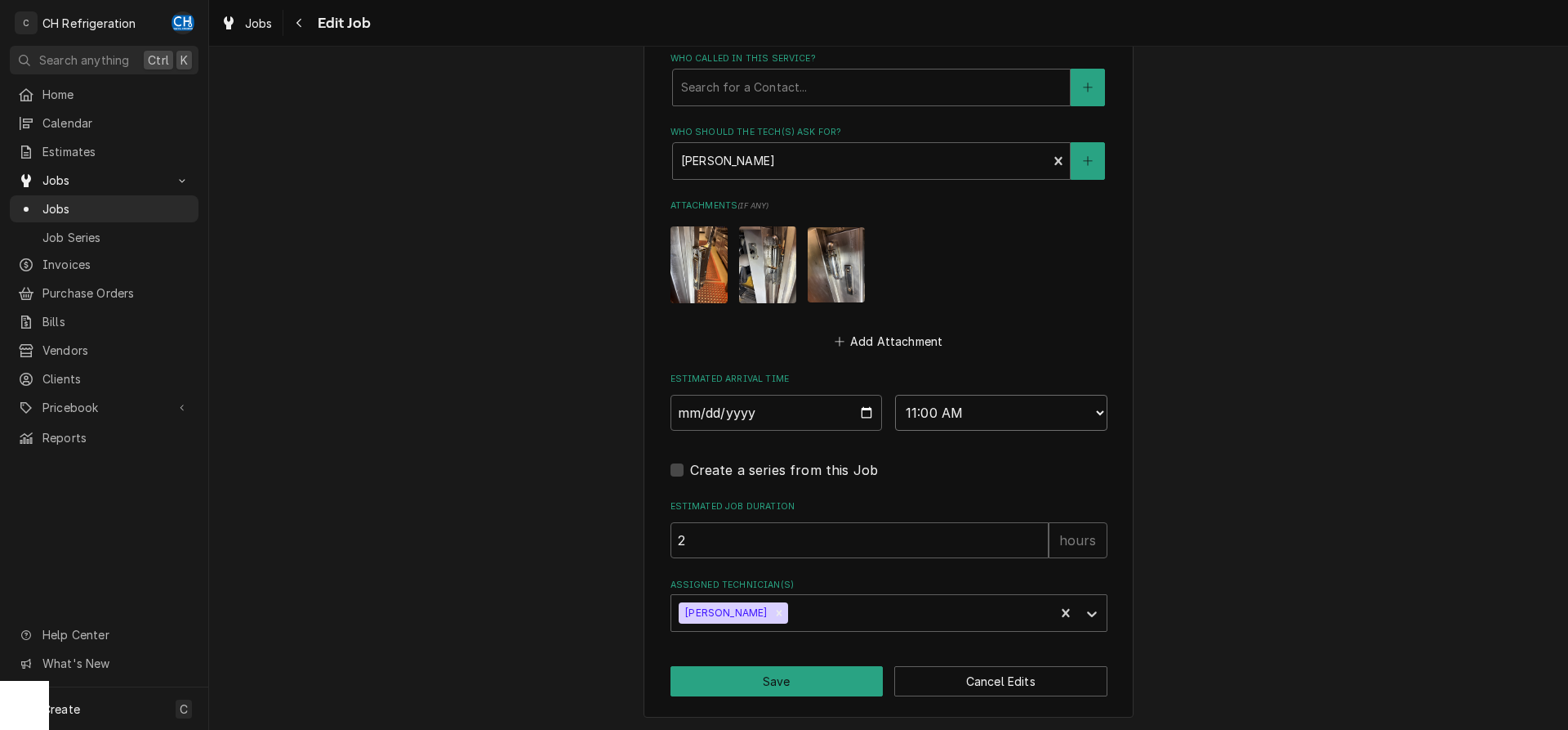
select select "15:30:00"
click option "3:30 PM" at bounding box center [0, 0] width 0 height 0
type textarea "x"
click at [895, 395] on select "AM / PM 6:00 AM 6:15 AM 6:30 AM 6:45 AM 7:00 AM 7:15 AM 7:30 AM 7:45 AM 8:00 AM…" at bounding box center [1001, 412] width 212 height 36
select select "14:30:00"
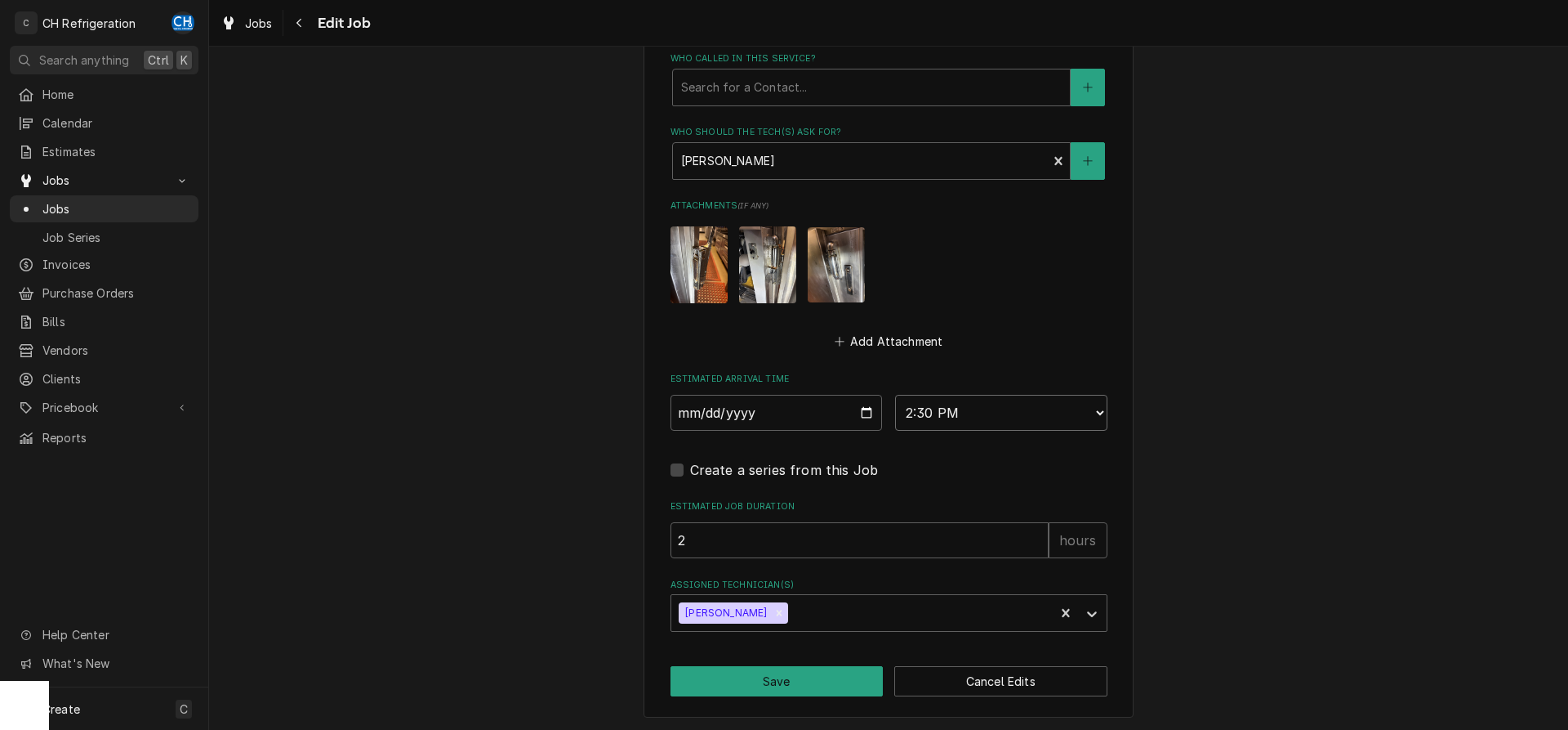
click option "2:30 PM" at bounding box center [0, 0] width 0 height 0
type textarea "x"
click at [895, 395] on select "AM / PM 6:00 AM 6:15 AM 6:30 AM 6:45 AM 7:00 AM 7:15 AM 7:30 AM 7:45 AM 8:00 AM…" at bounding box center [1001, 412] width 212 height 36
select select "15:00:00"
click option "3:00 PM" at bounding box center [0, 0] width 0 height 0
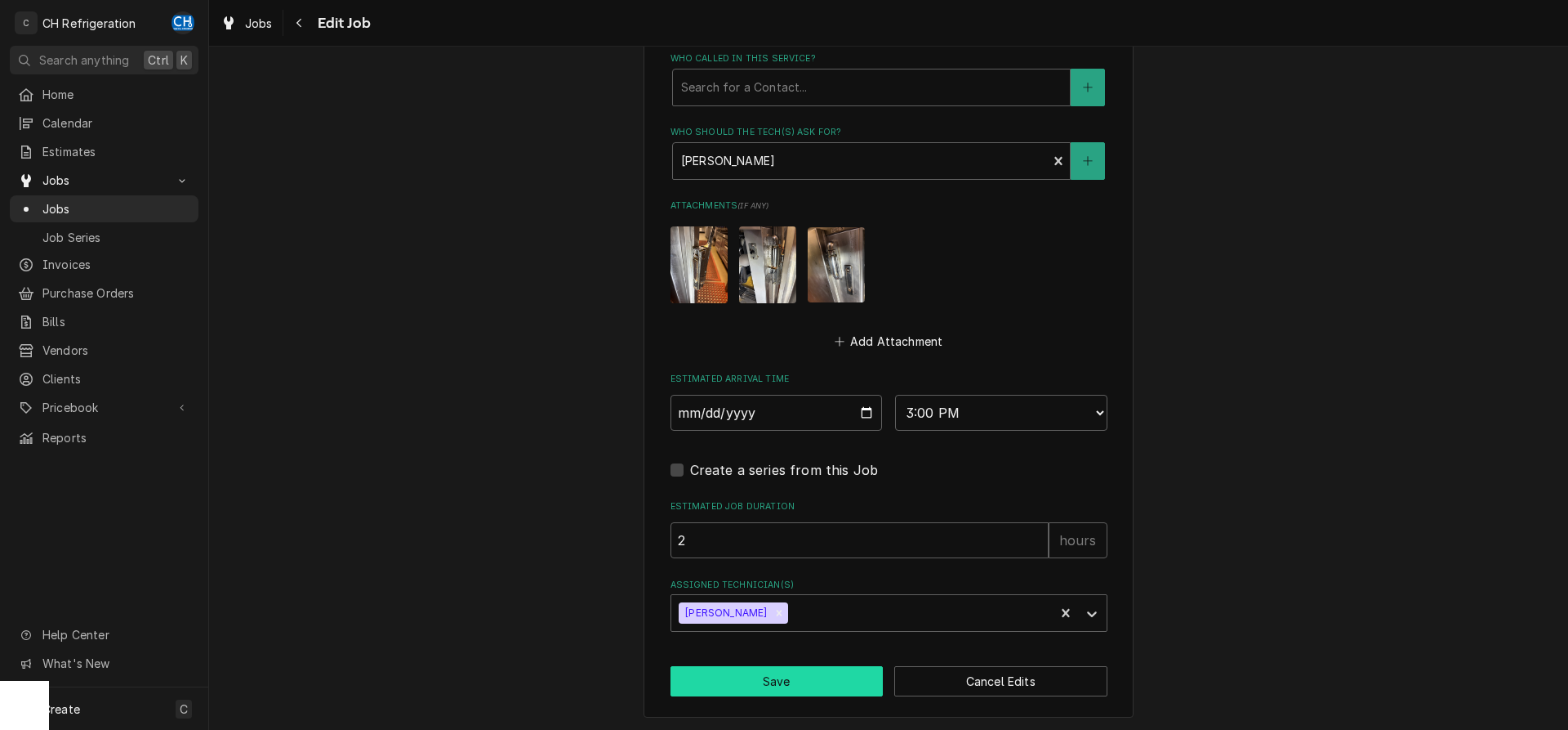
click at [785, 669] on button "Save" at bounding box center [777, 681] width 213 height 30
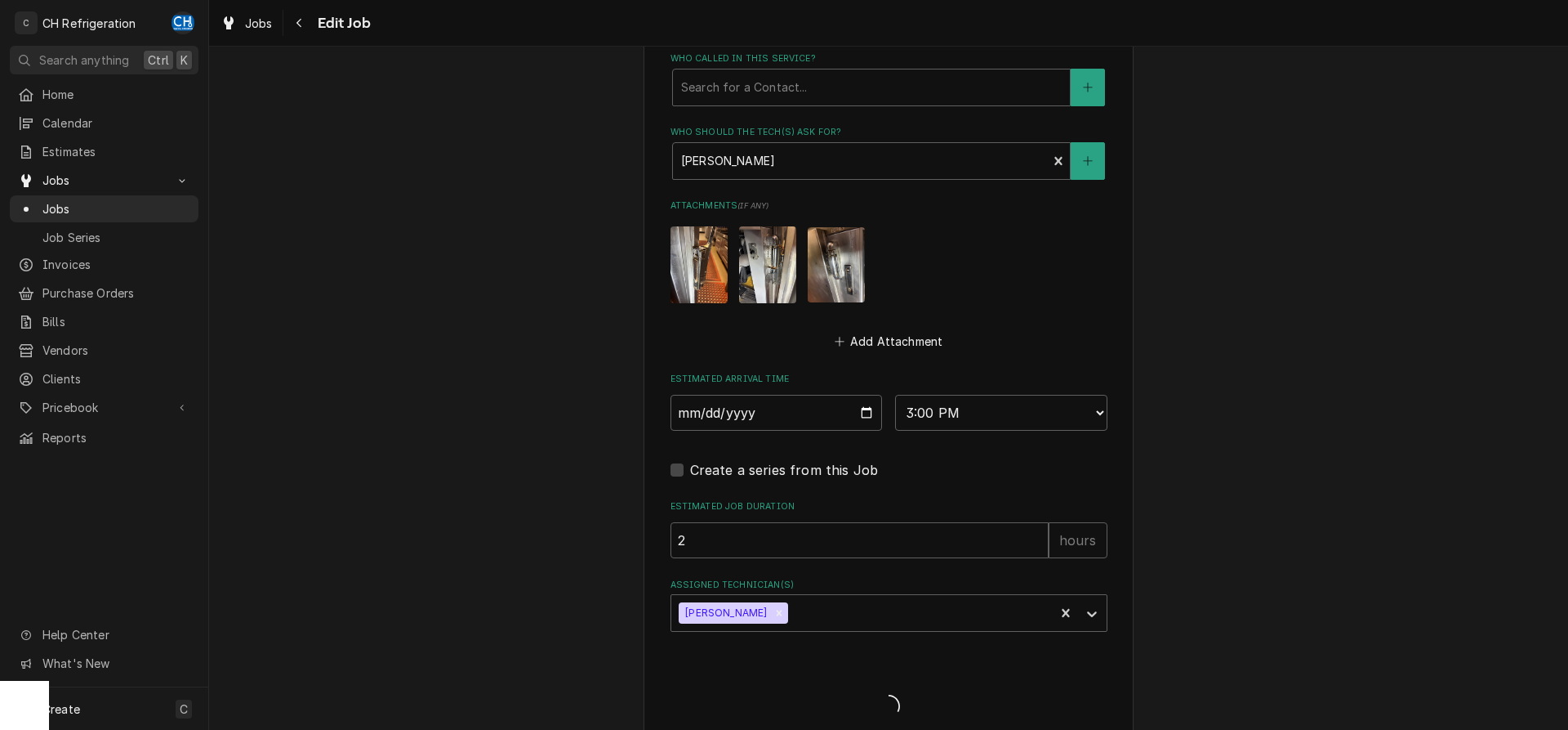
type textarea "x"
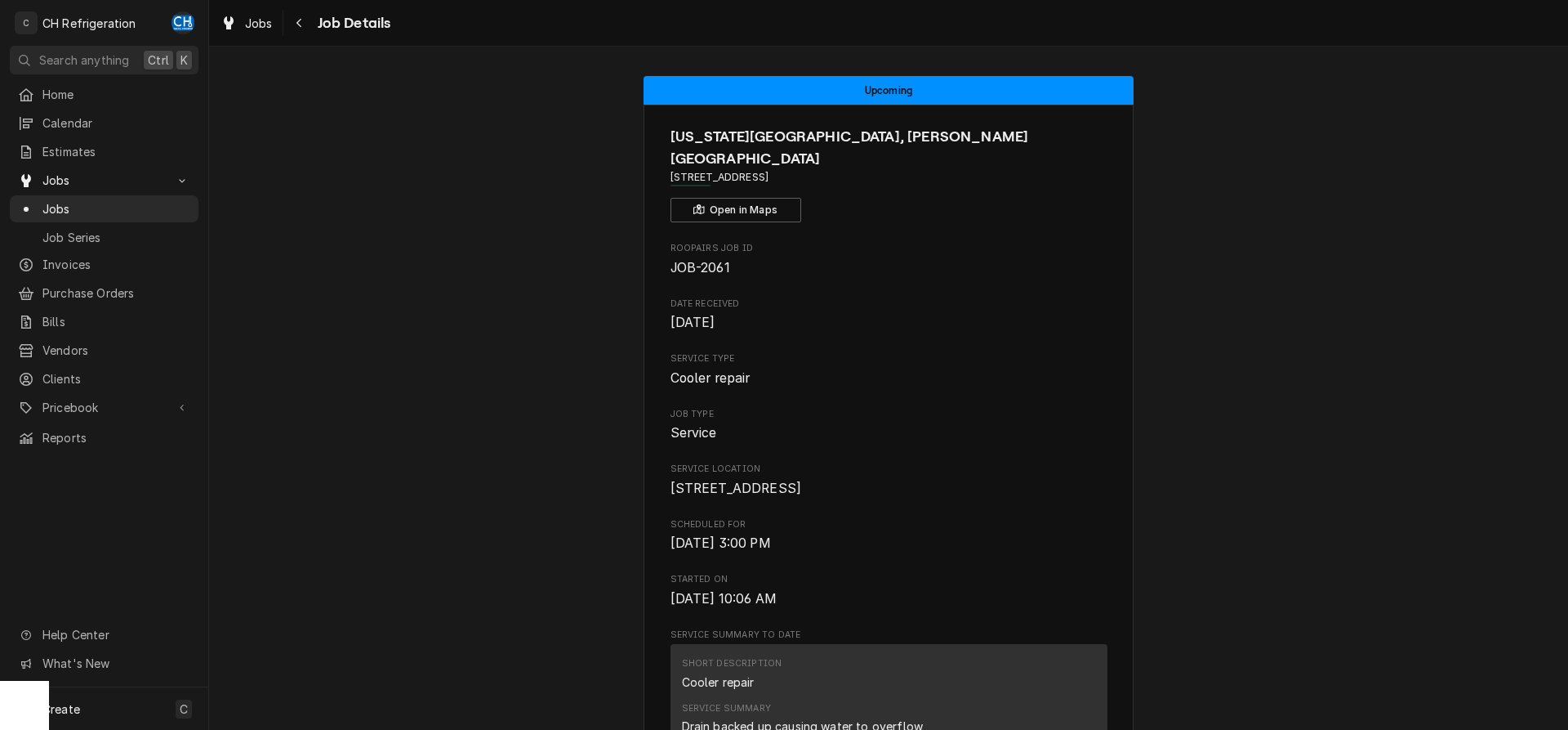
scroll to position [417, 0]
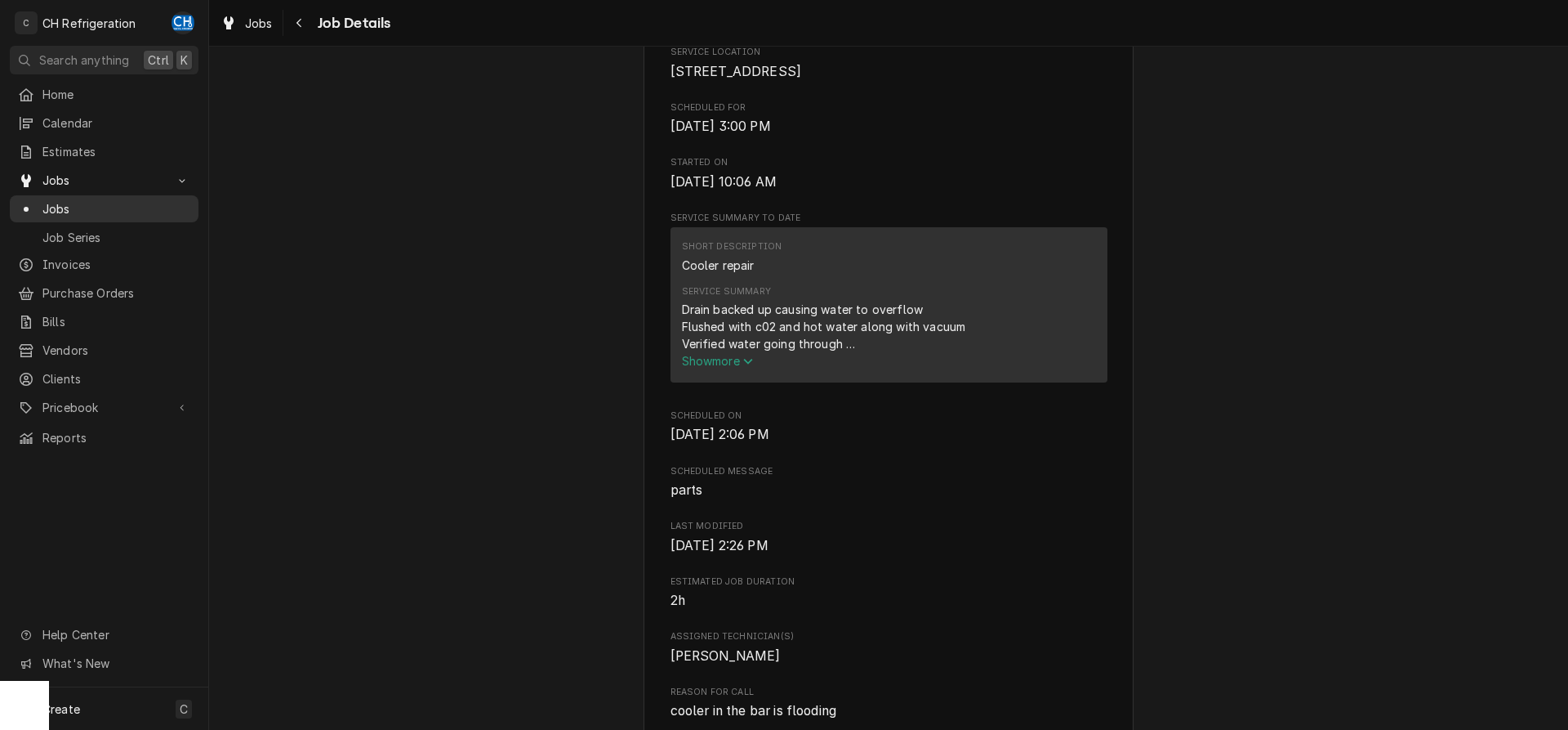
click at [82, 201] on span "Jobs" at bounding box center [116, 209] width 148 height 18
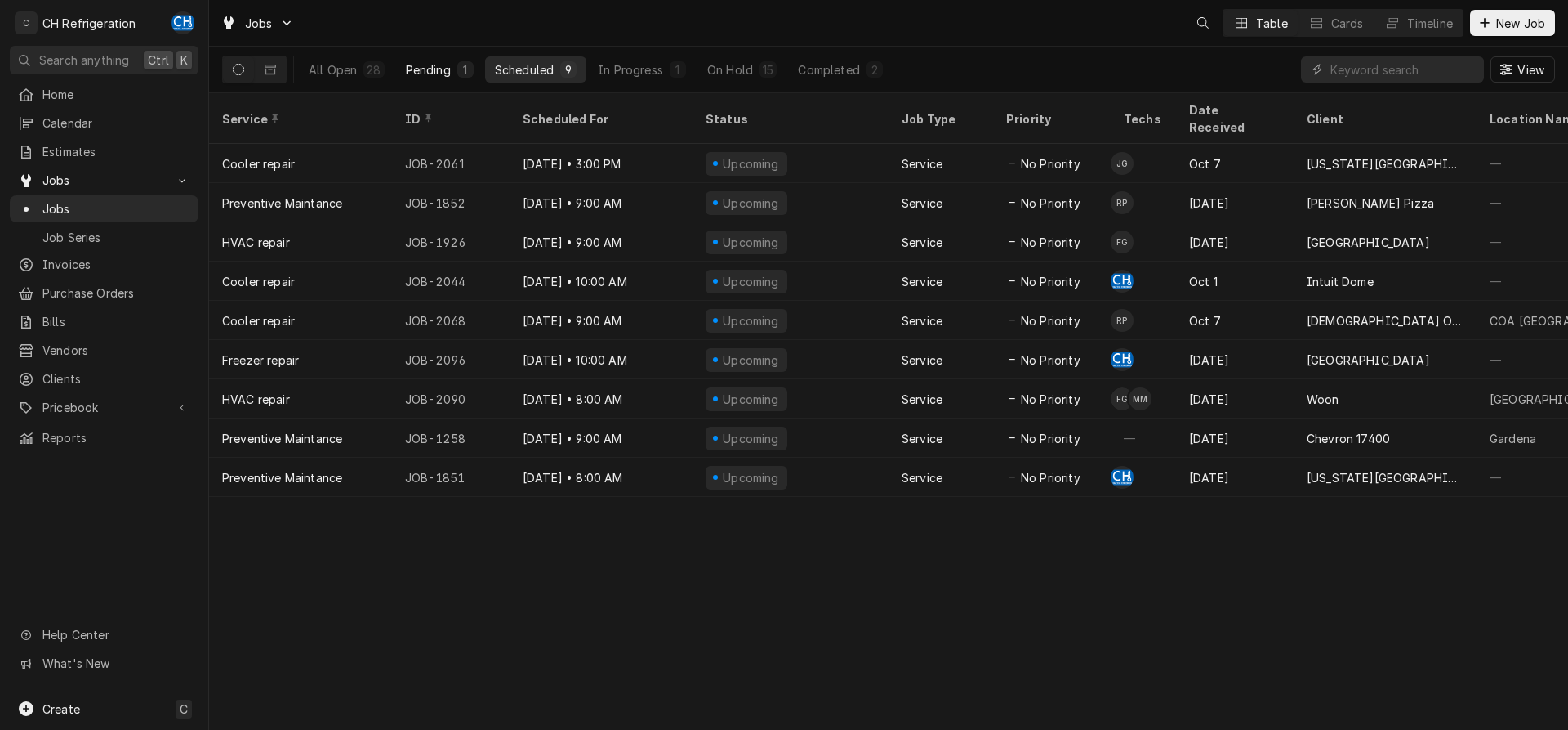
click at [444, 69] on div "Pending" at bounding box center [428, 69] width 45 height 18
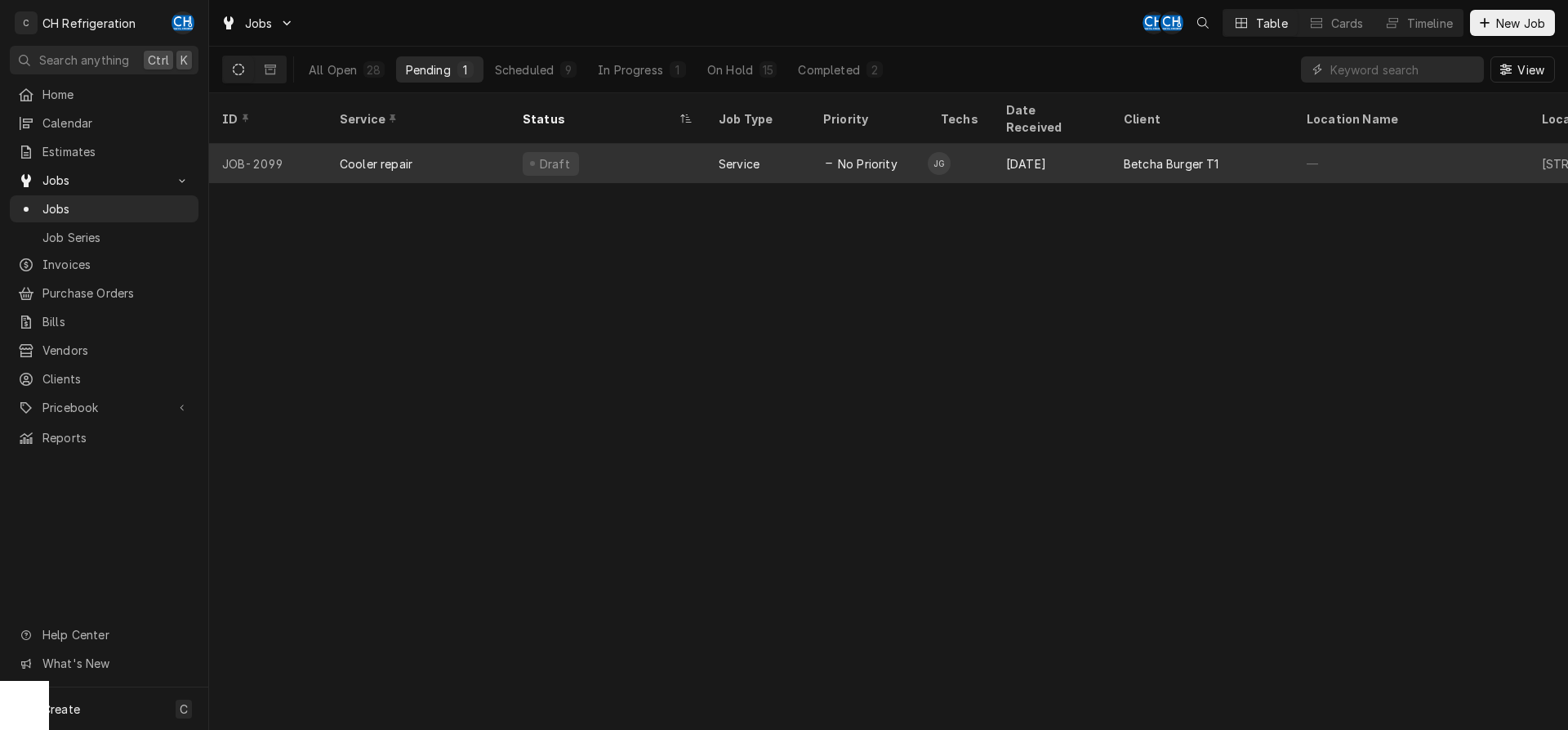
click at [915, 144] on div "No Priority" at bounding box center [868, 164] width 117 height 39
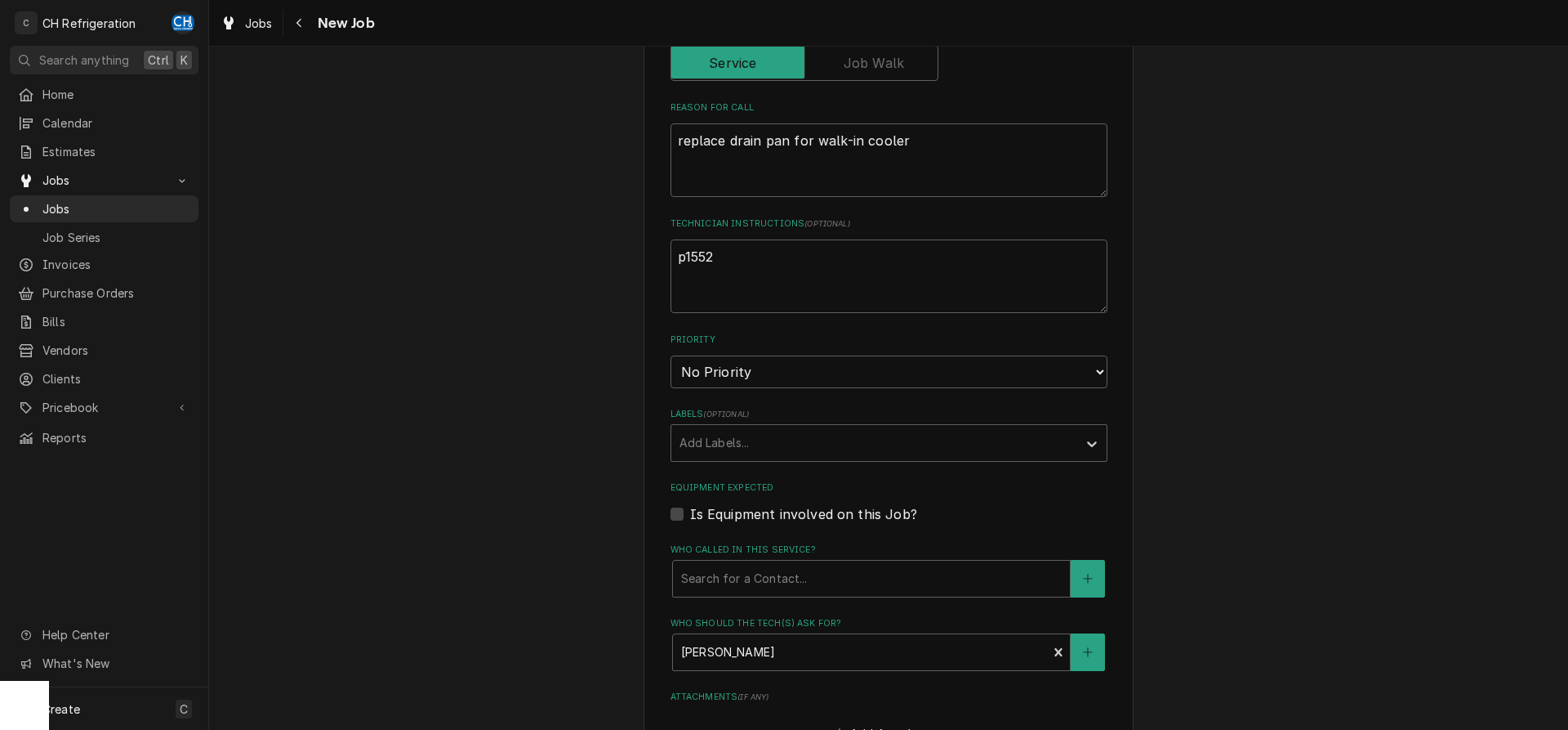
scroll to position [1010, 0]
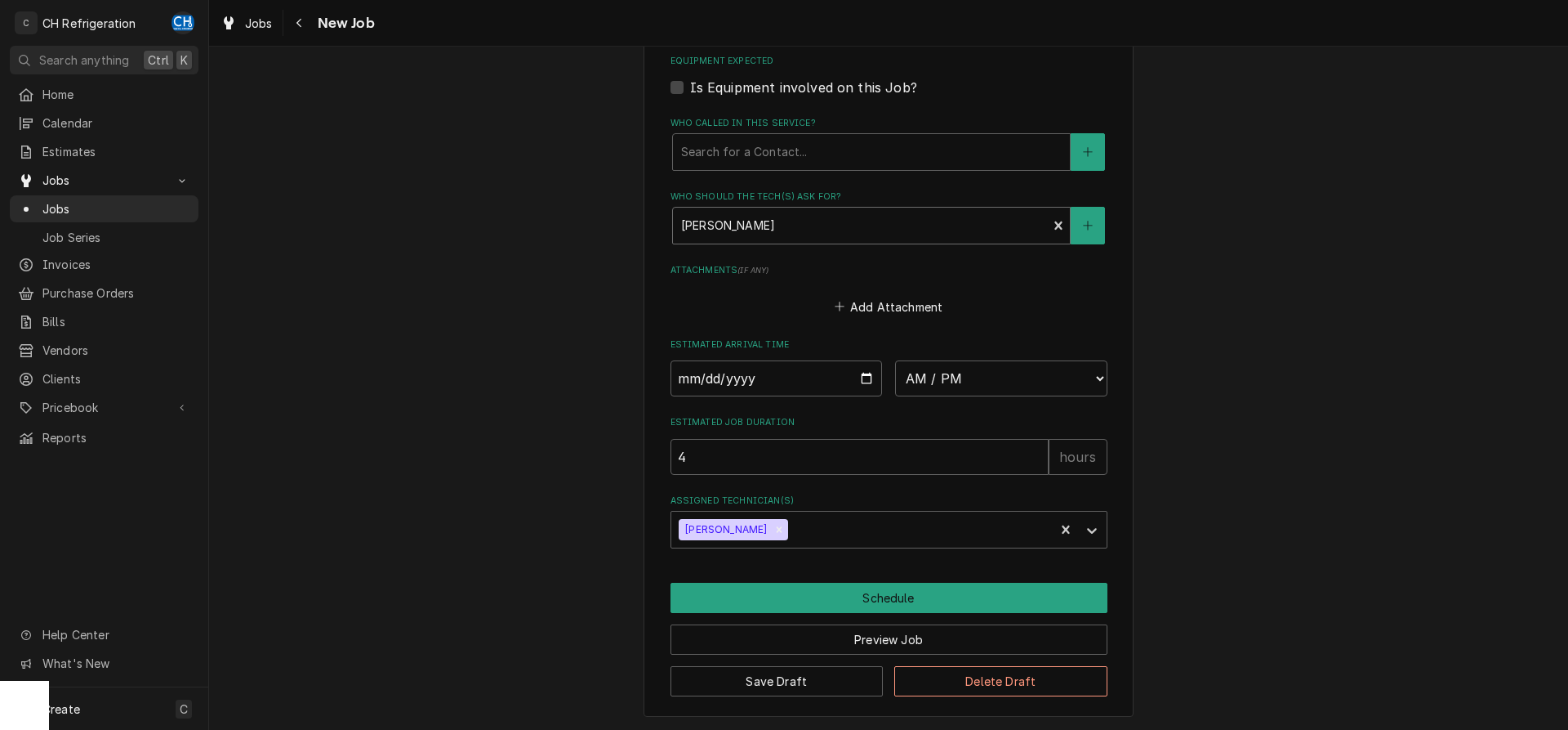
type textarea "x"
click at [793, 215] on div "Who should the tech(s) ask for?" at bounding box center [861, 225] width 358 height 30
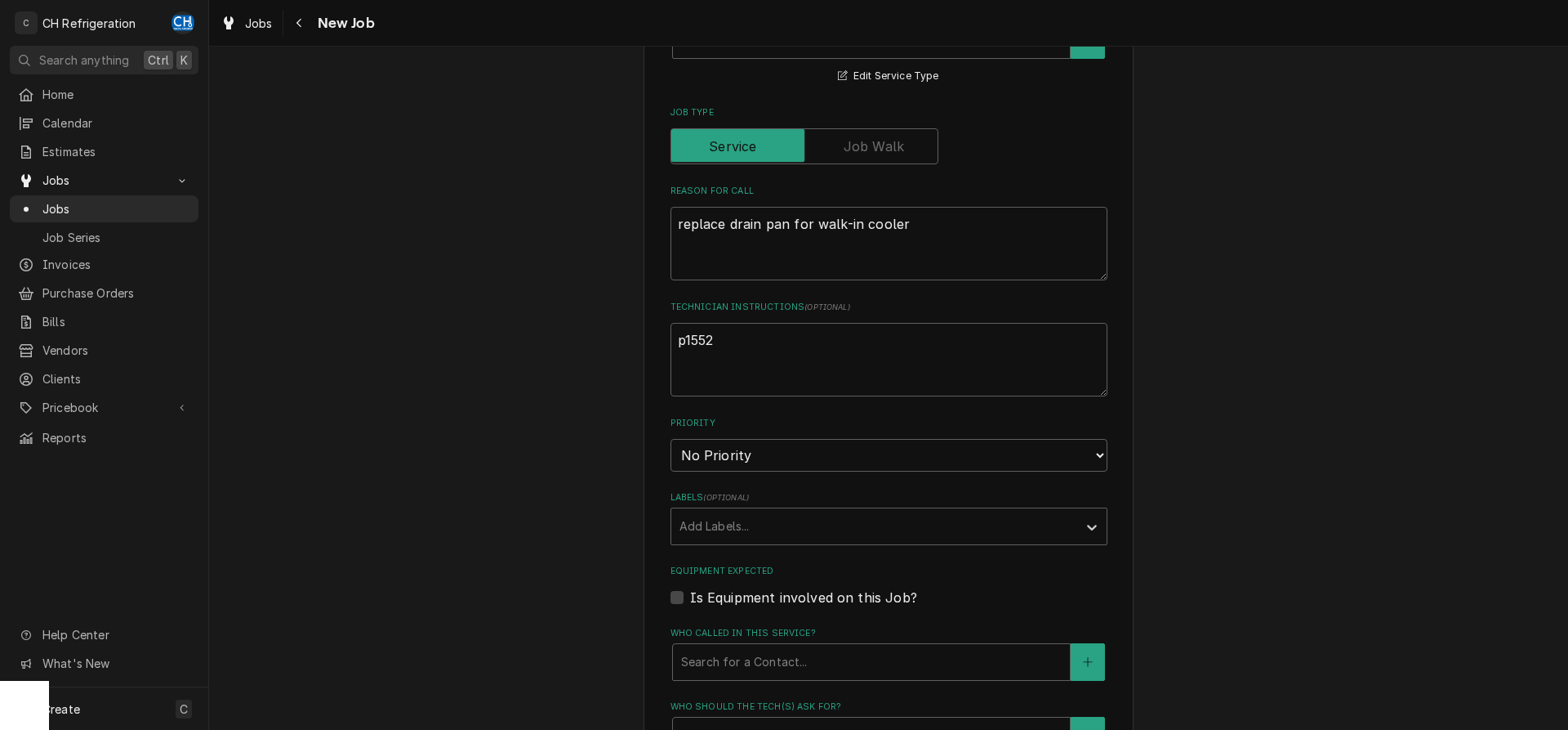
scroll to position [917, 0]
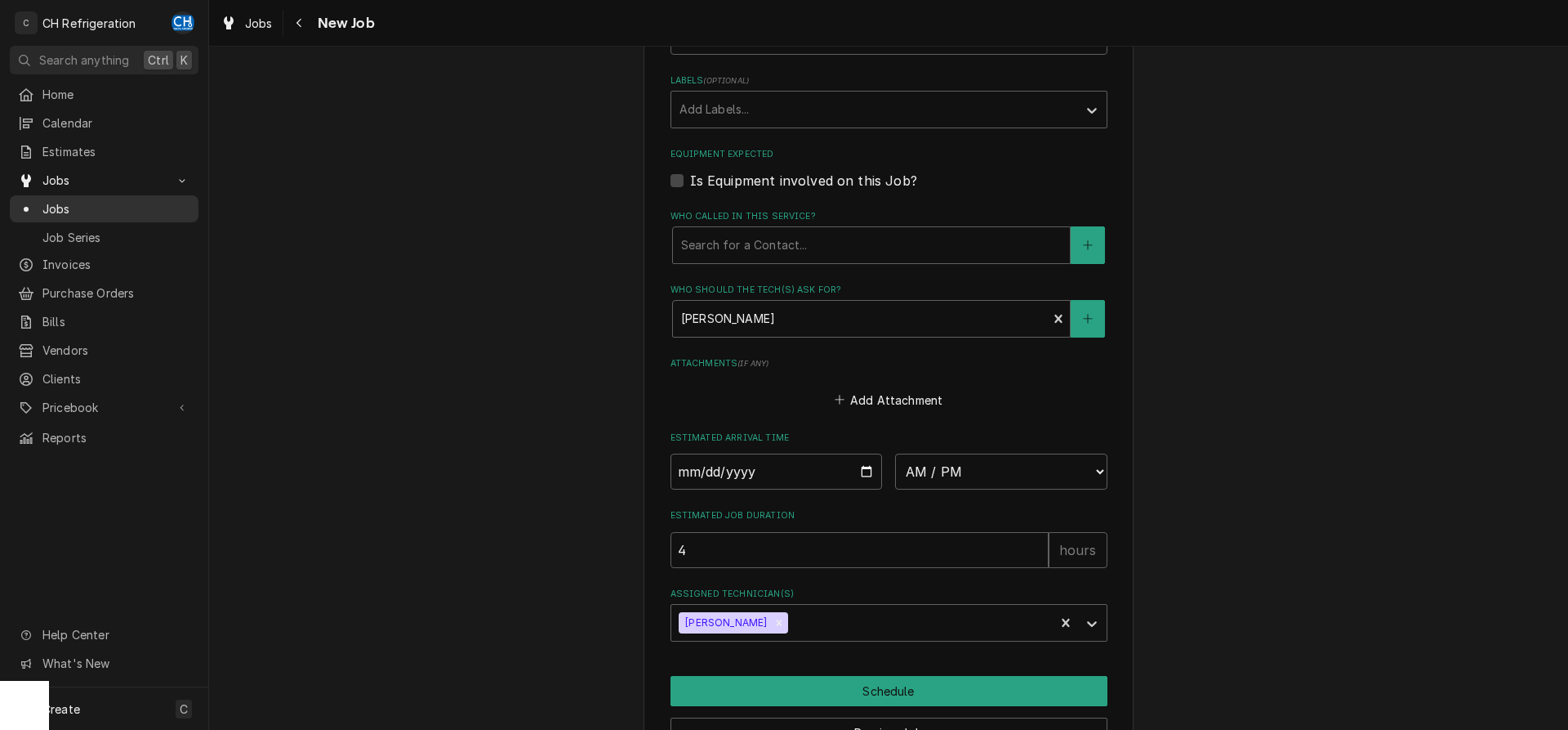
click at [54, 201] on span "Jobs" at bounding box center [116, 209] width 148 height 18
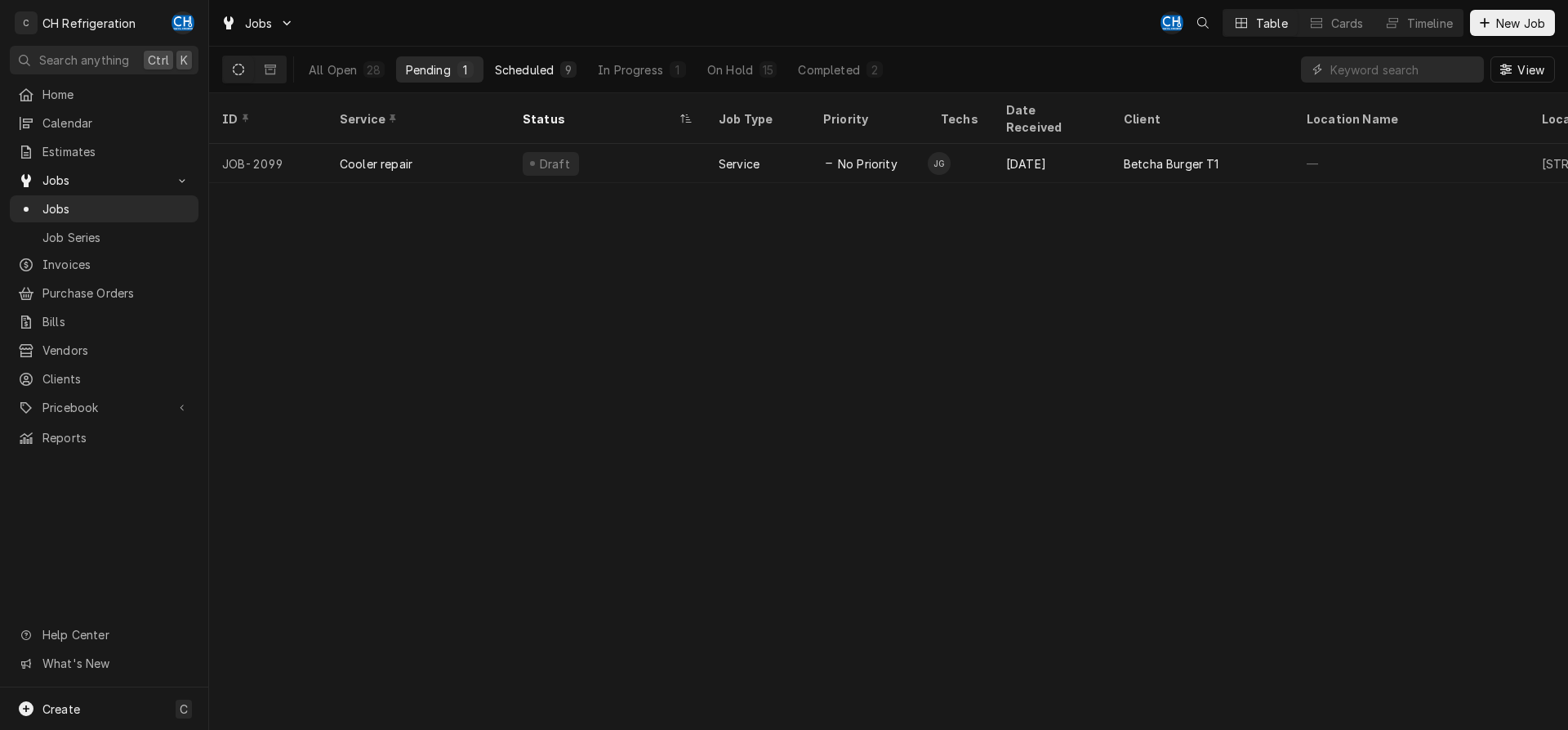
click at [547, 74] on div "Scheduled" at bounding box center [525, 69] width 59 height 18
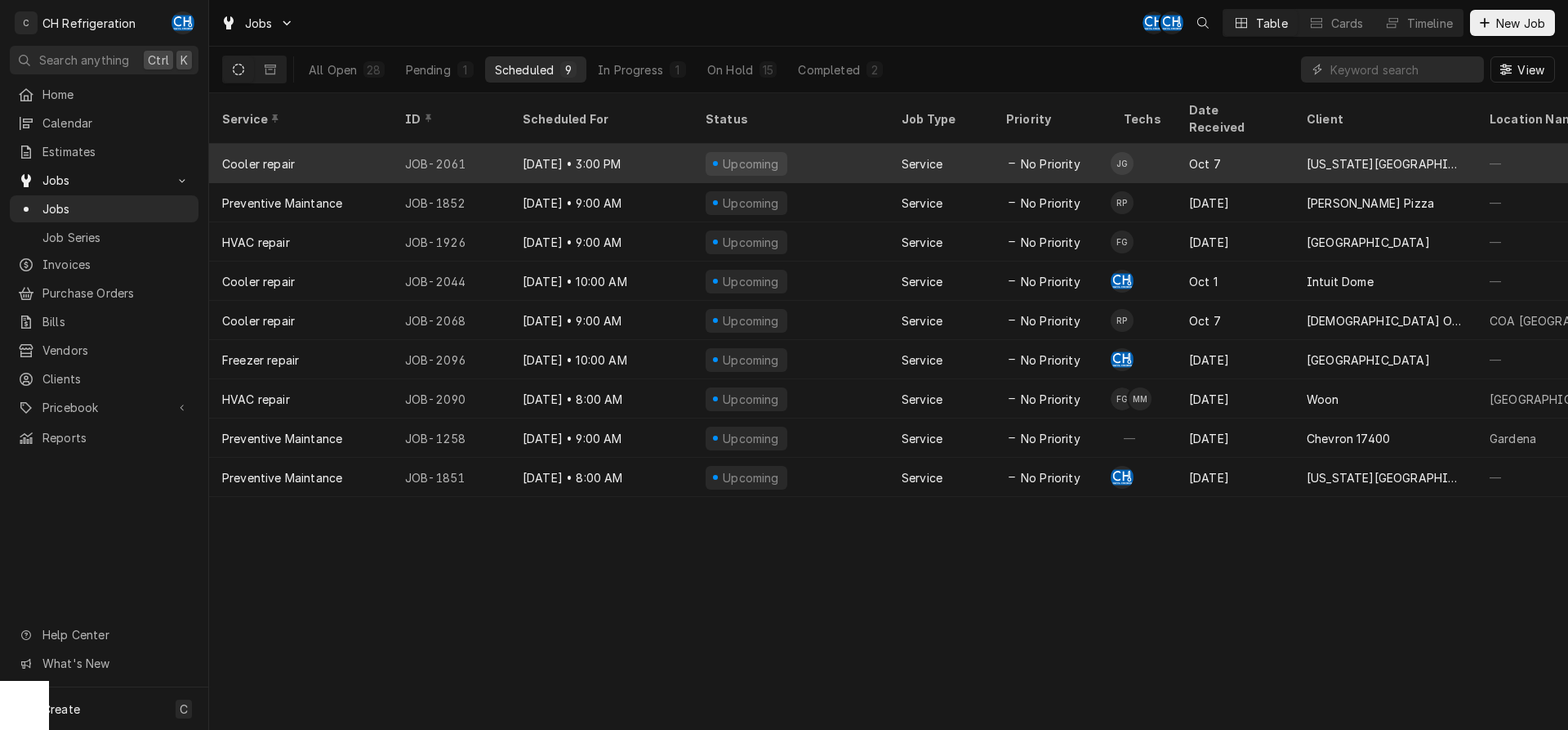
click at [1267, 145] on div "Oct 7" at bounding box center [1234, 164] width 117 height 39
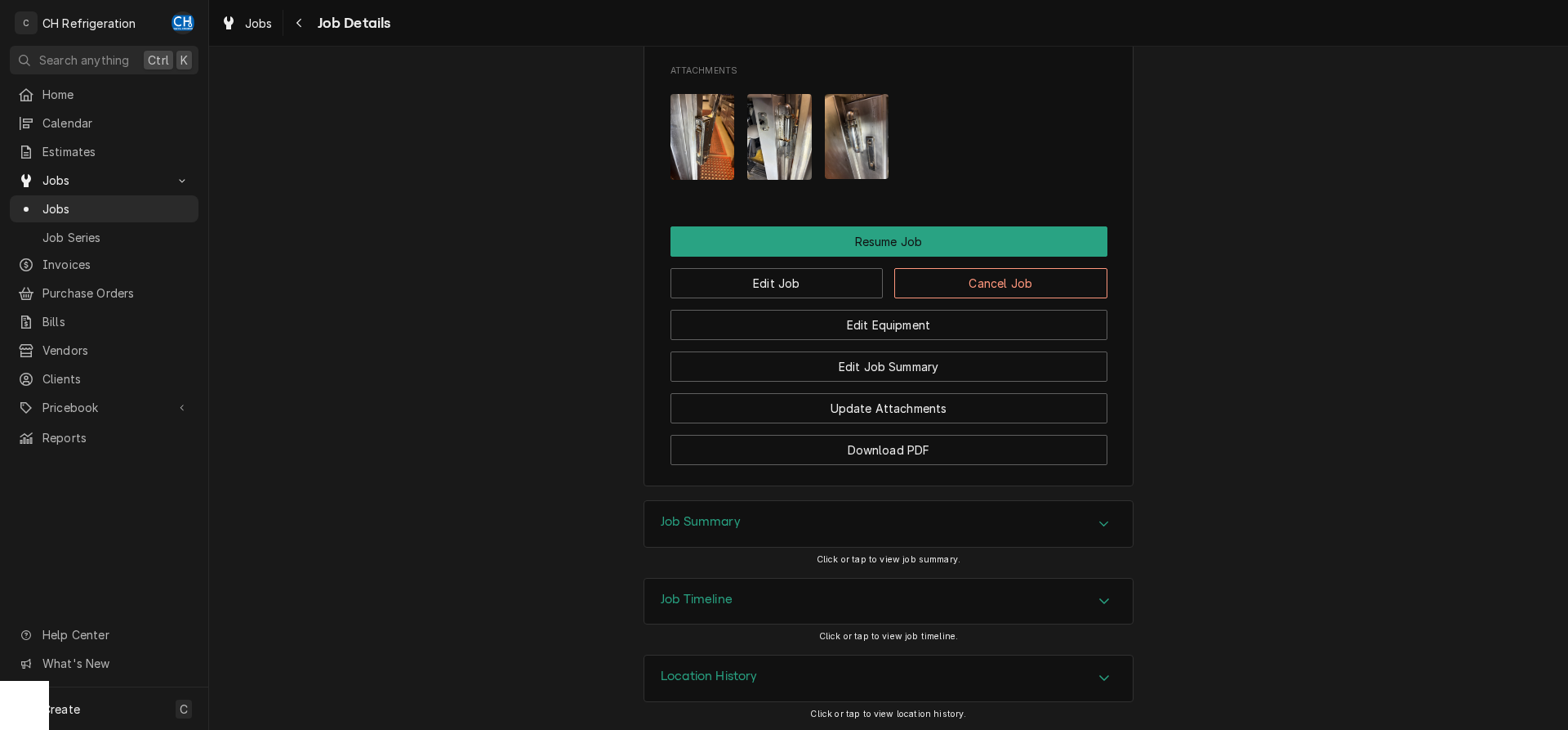
click at [746, 530] on div "Job Summary" at bounding box center [888, 524] width 488 height 46
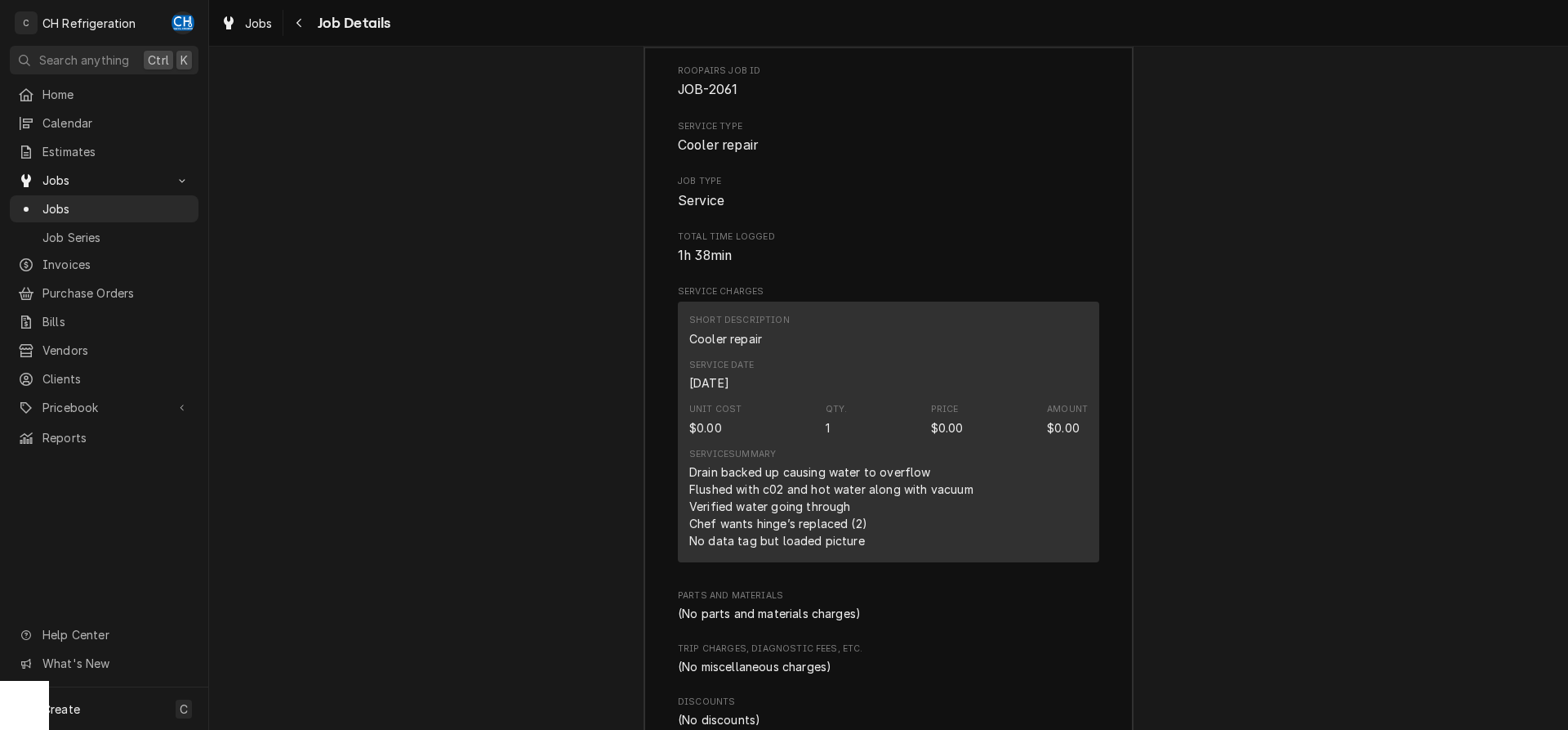
scroll to position [2313, 0]
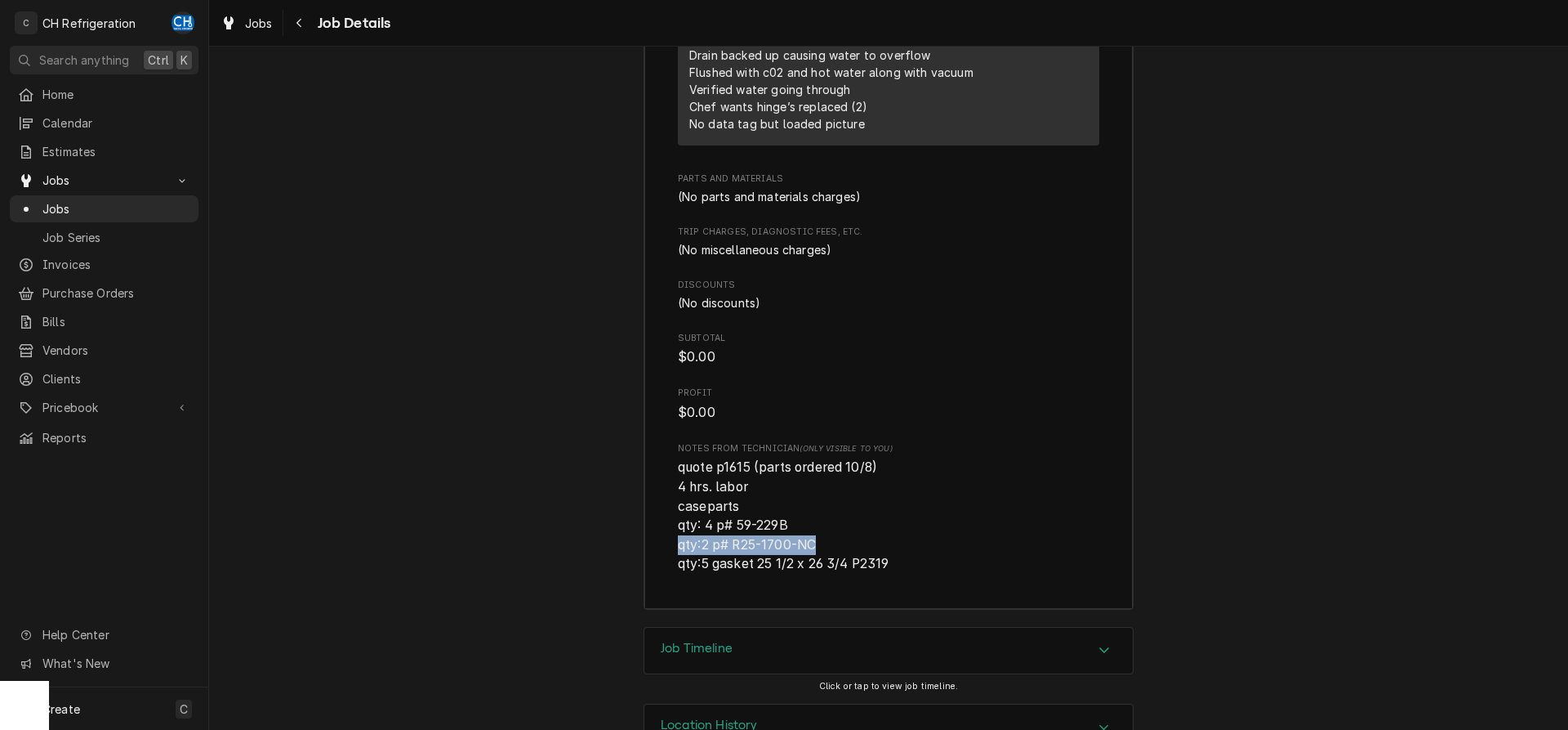
drag, startPoint x: 827, startPoint y: 539, endPoint x: 674, endPoint y: 540, distance: 153.0
click at [666, 541] on div "Roopairs Job ID JOB-2061 Service Type Cooler repair Job Type Service Total Time…" at bounding box center [888, 119] width 488 height 979
click at [692, 540] on span "quote p1615 (parts ordered 10/8) 4 hrs. labor caseparts qty: 4 p# 59-229B qty:2…" at bounding box center [783, 515] width 211 height 112
drag, startPoint x: 840, startPoint y: 536, endPoint x: 675, endPoint y: 540, distance: 165.0
click at [675, 540] on div "Roopairs Job ID JOB-2061 Service Type Cooler repair Job Type Service Total Time…" at bounding box center [888, 119] width 488 height 979
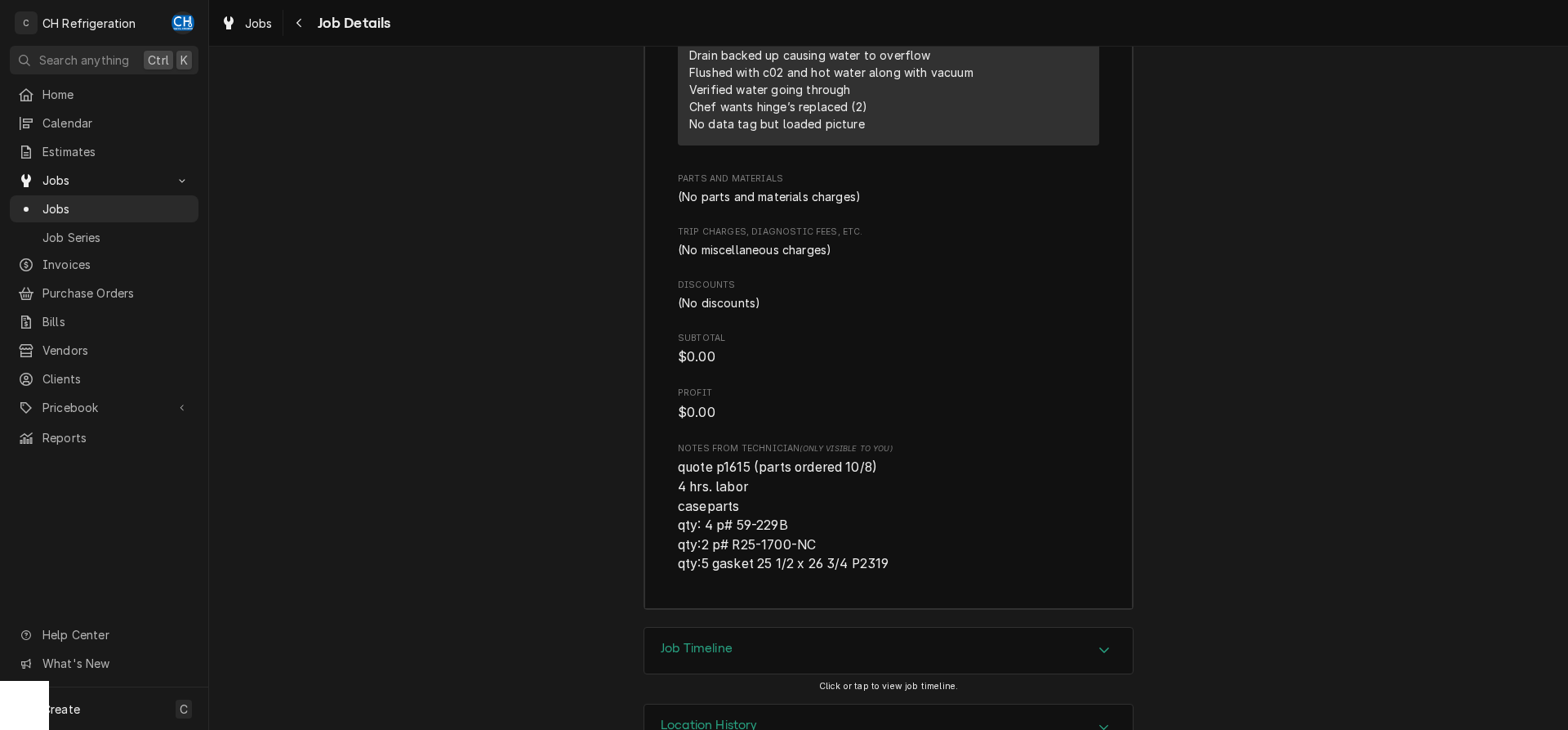
click at [749, 531] on span "quote p1615 (parts ordered 10/8) 4 hrs. labor caseparts qty: 4 p# 59-229B qty:2…" at bounding box center [888, 516] width 421 height 116
drag, startPoint x: 826, startPoint y: 533, endPoint x: 648, endPoint y: 541, distance: 178.2
click at [648, 541] on div "Roopairs Job ID JOB-2061 Service Type Cooler repair Job Type Service Total Time…" at bounding box center [888, 119] width 488 height 979
drag, startPoint x: 684, startPoint y: 535, endPoint x: 787, endPoint y: 538, distance: 103.0
click at [686, 535] on span "quote p1615 (parts ordered 10/8) 4 hrs. labor caseparts qty: 4 p# 59-229B qty:2…" at bounding box center [783, 515] width 211 height 112
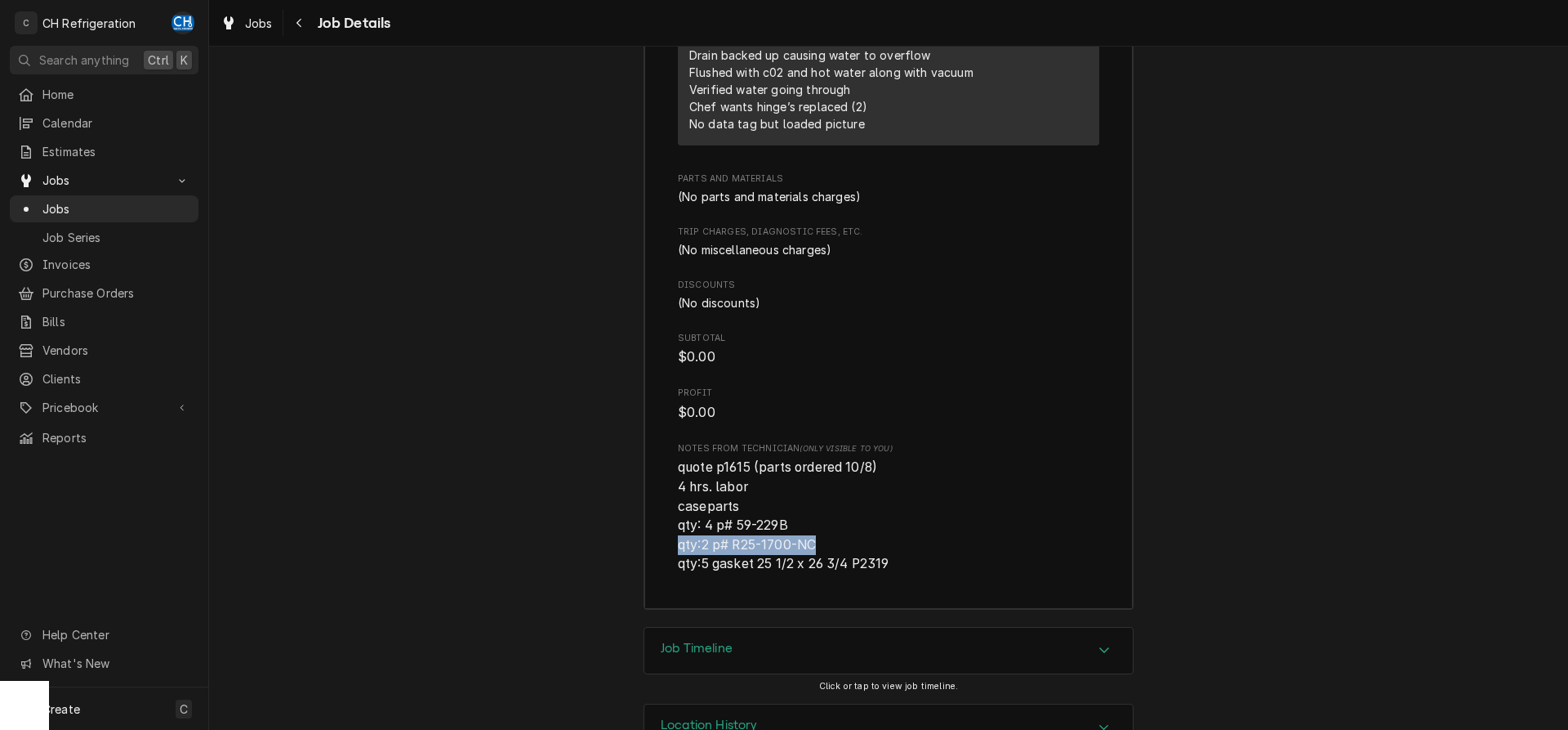
drag, startPoint x: 829, startPoint y: 541, endPoint x: 680, endPoint y: 544, distance: 149.0
click at [680, 544] on span "quote p1615 (parts ordered 10/8) 4 hrs. labor caseparts qty: 4 p# 59-229B qty:2…" at bounding box center [888, 516] width 421 height 116
click at [780, 541] on span "quote p1615 (parts ordered 10/8) 4 hrs. labor caseparts qty: 4 p# 59-229B qty:2…" at bounding box center [783, 515] width 211 height 112
click at [837, 536] on span "quote p1615 (parts ordered 10/8) 4 hrs. labor caseparts qty: 4 p# 59-229B qty:2…" at bounding box center [888, 516] width 421 height 116
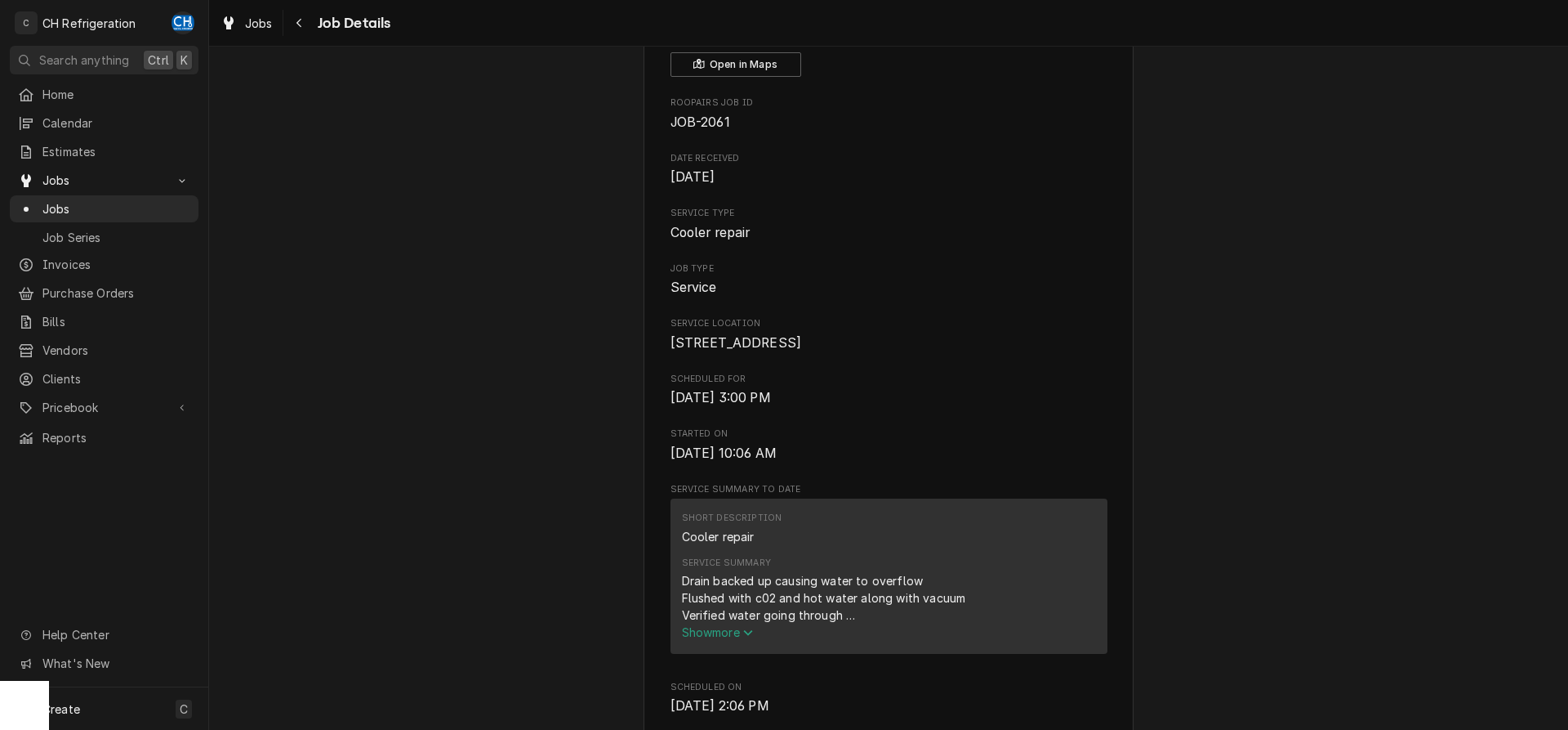
scroll to position [0, 0]
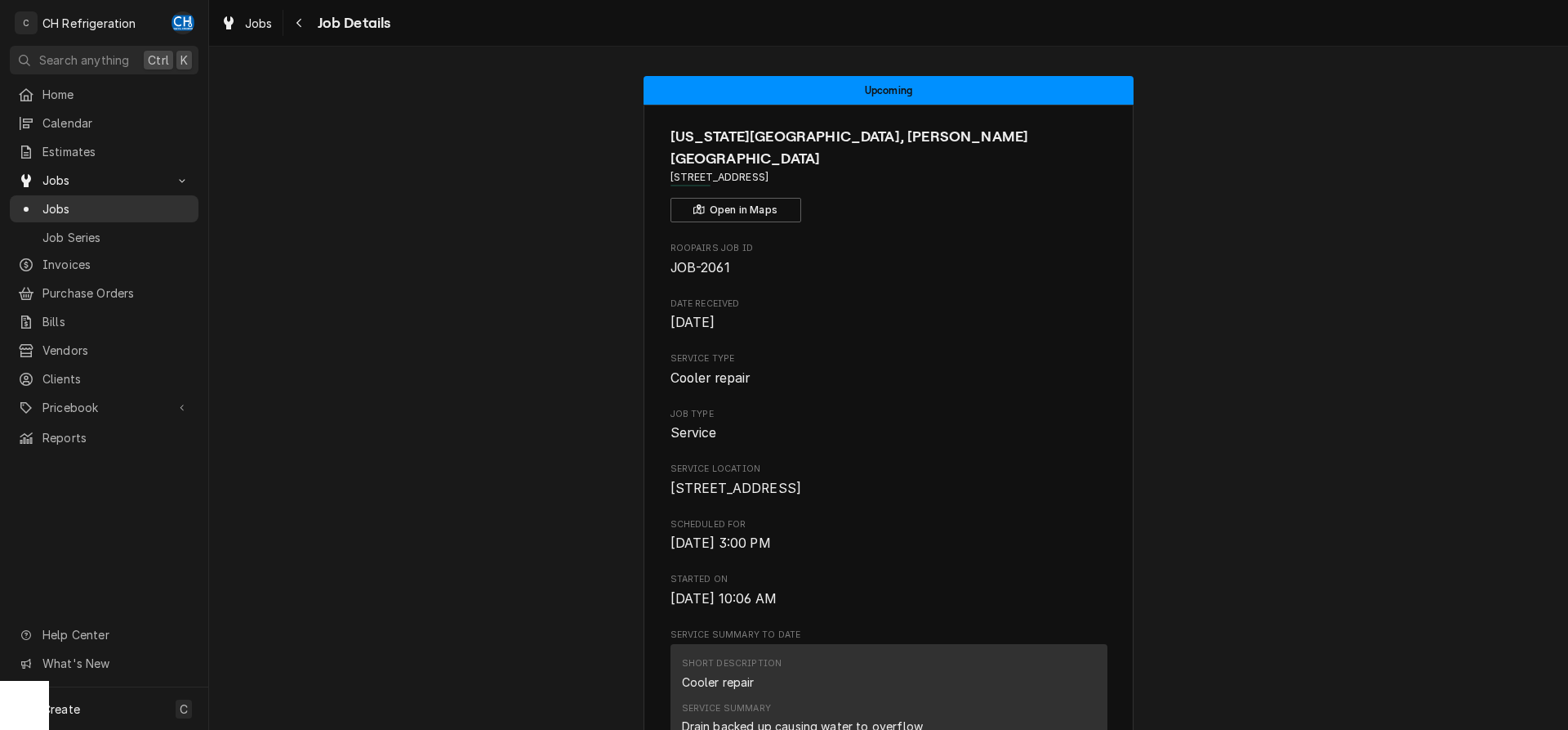
click at [74, 210] on span "Jobs" at bounding box center [116, 209] width 148 height 18
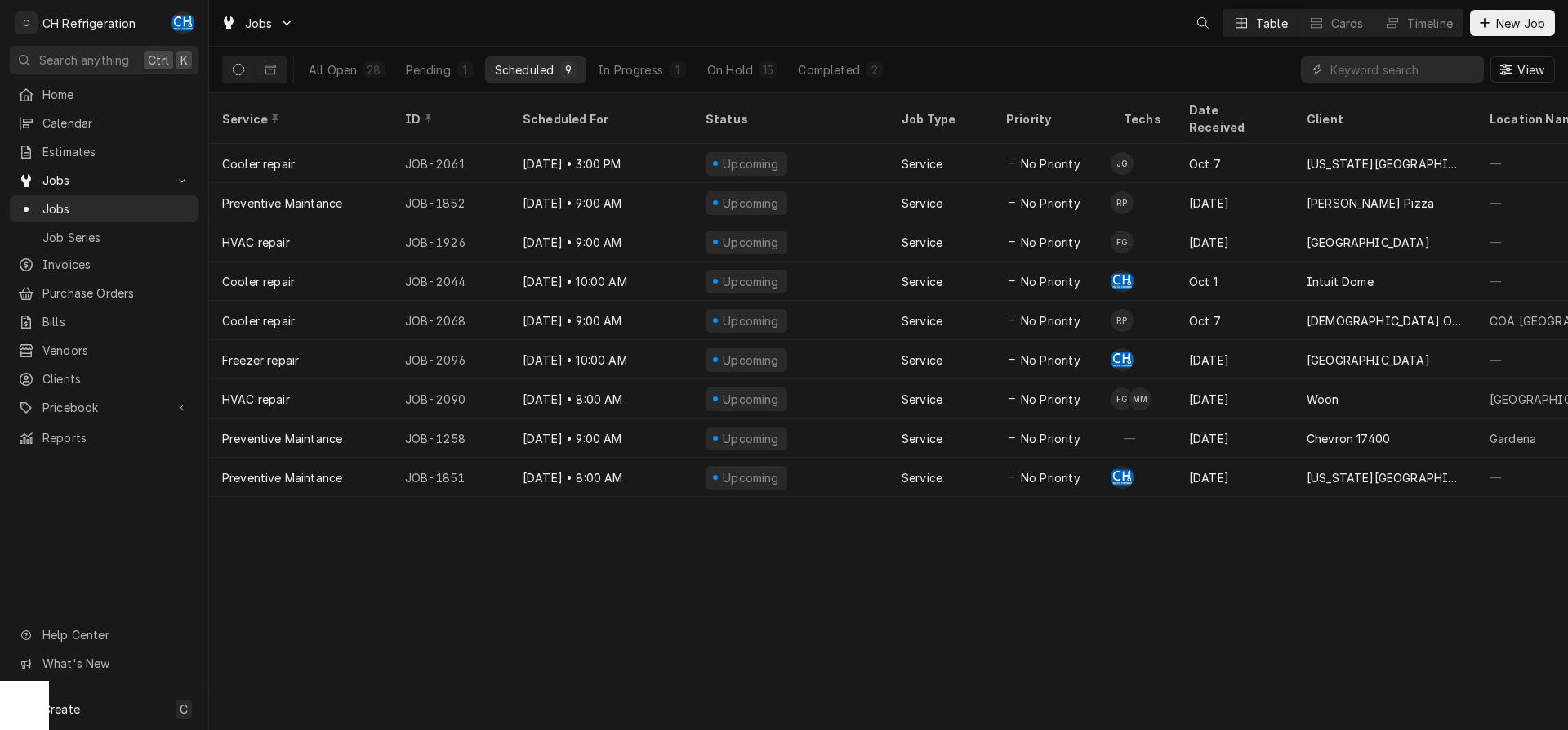
click at [1526, 27] on span "New Job" at bounding box center [1520, 23] width 55 height 18
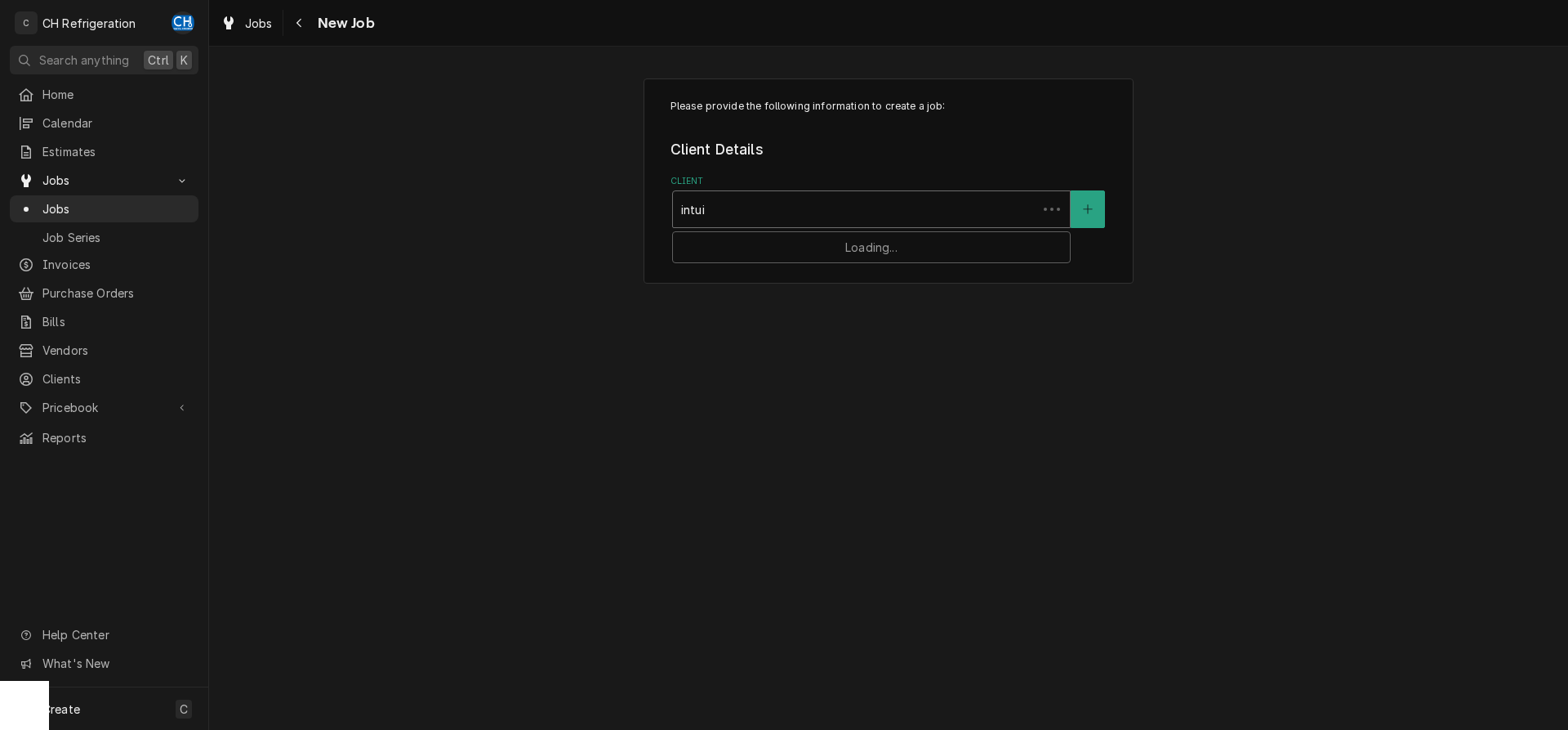
type input "intuit"
click at [919, 239] on div "Intuit Dome" at bounding box center [872, 244] width 397 height 25
click at [853, 382] on div "Search for a Location..." at bounding box center [872, 366] width 397 height 36
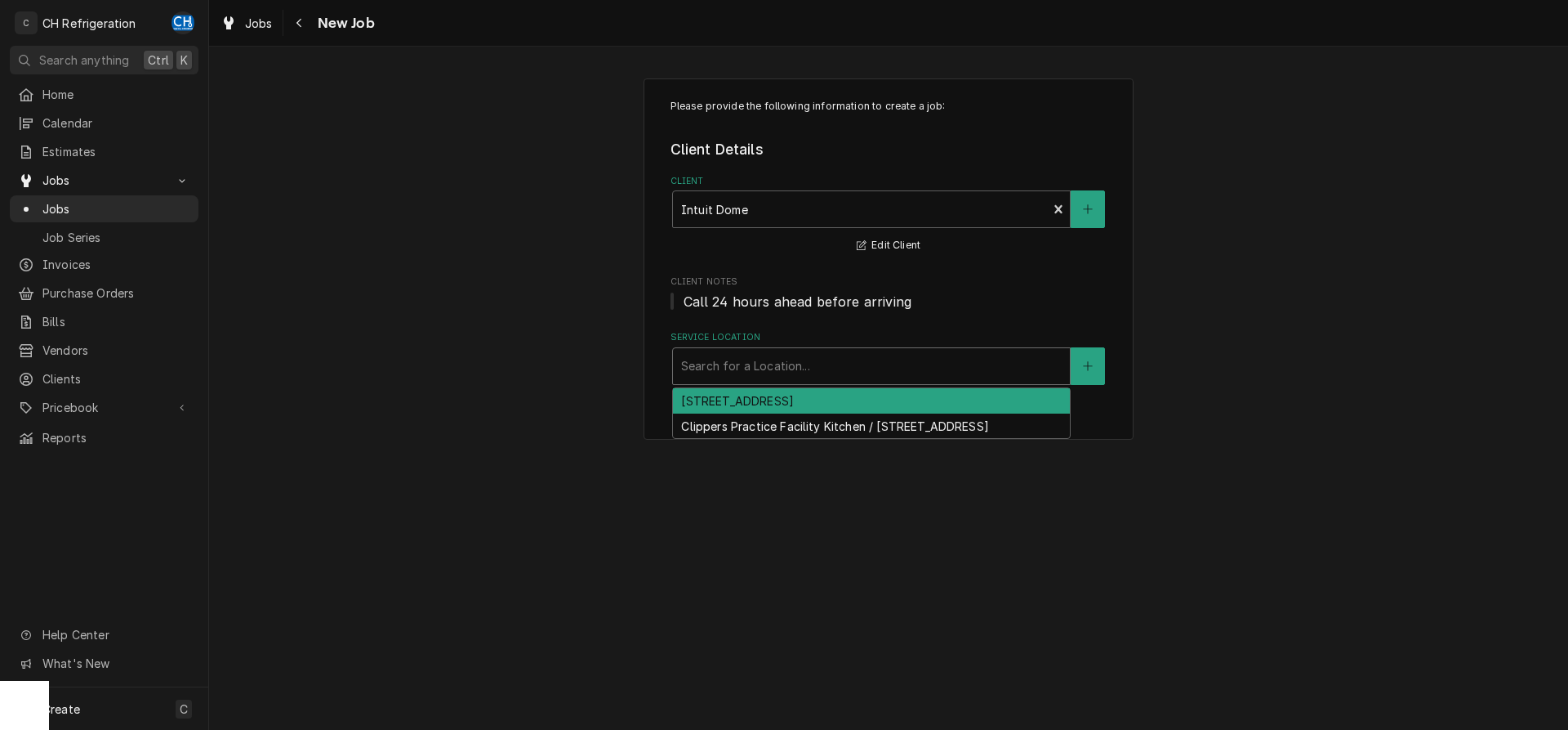
click at [846, 399] on div "[STREET_ADDRESS]" at bounding box center [872, 400] width 397 height 25
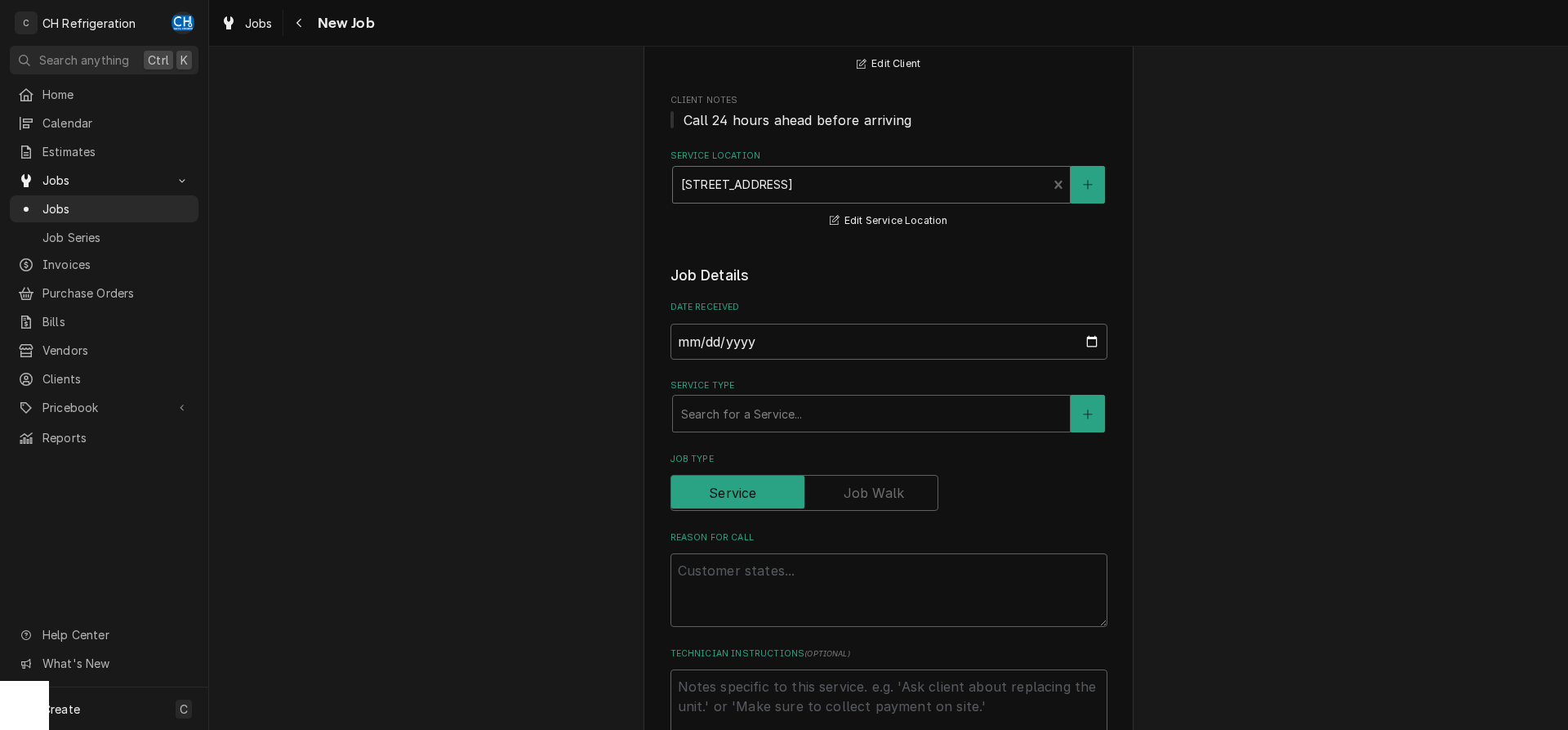
scroll to position [250, 0]
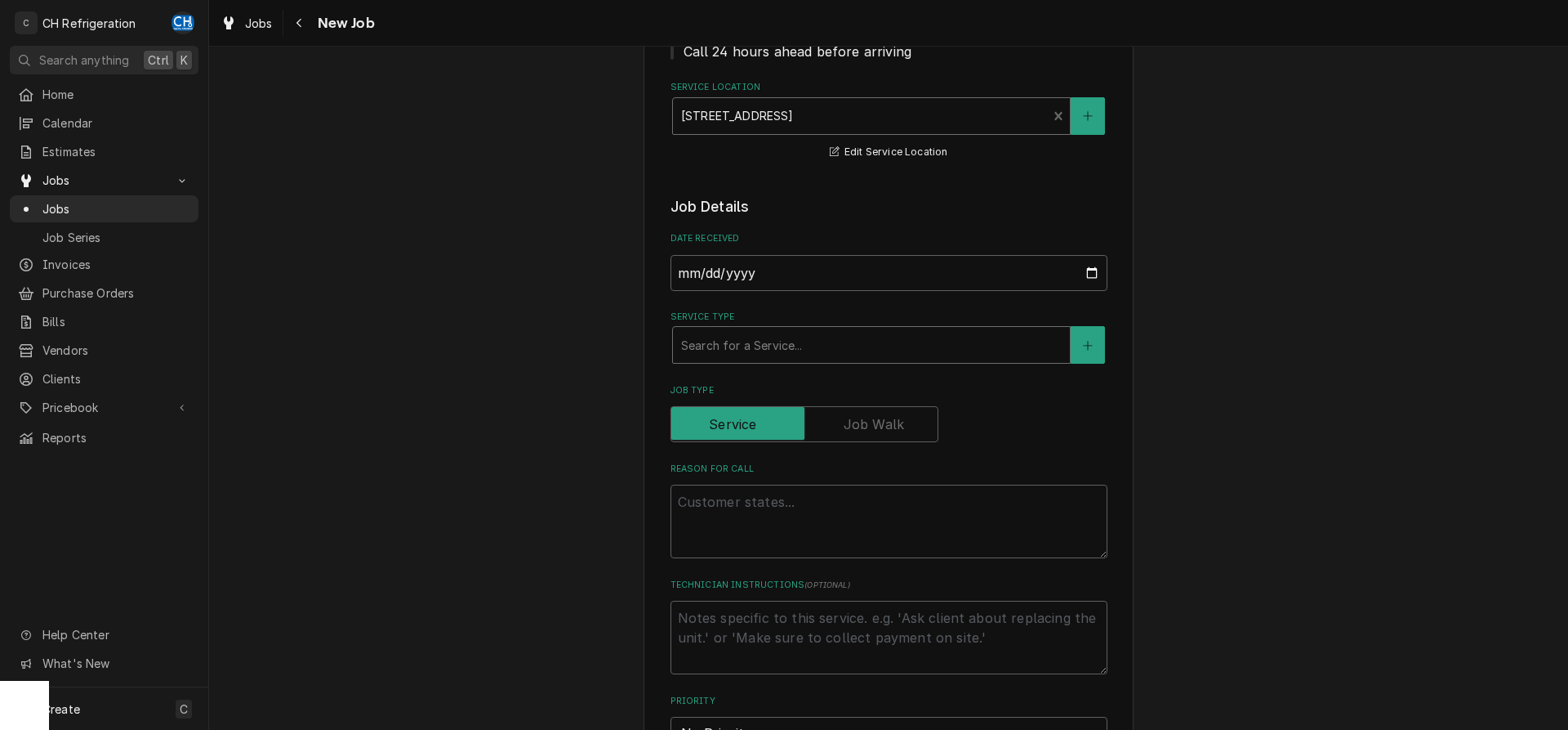
click at [783, 342] on div "Service Type" at bounding box center [872, 345] width 380 height 30
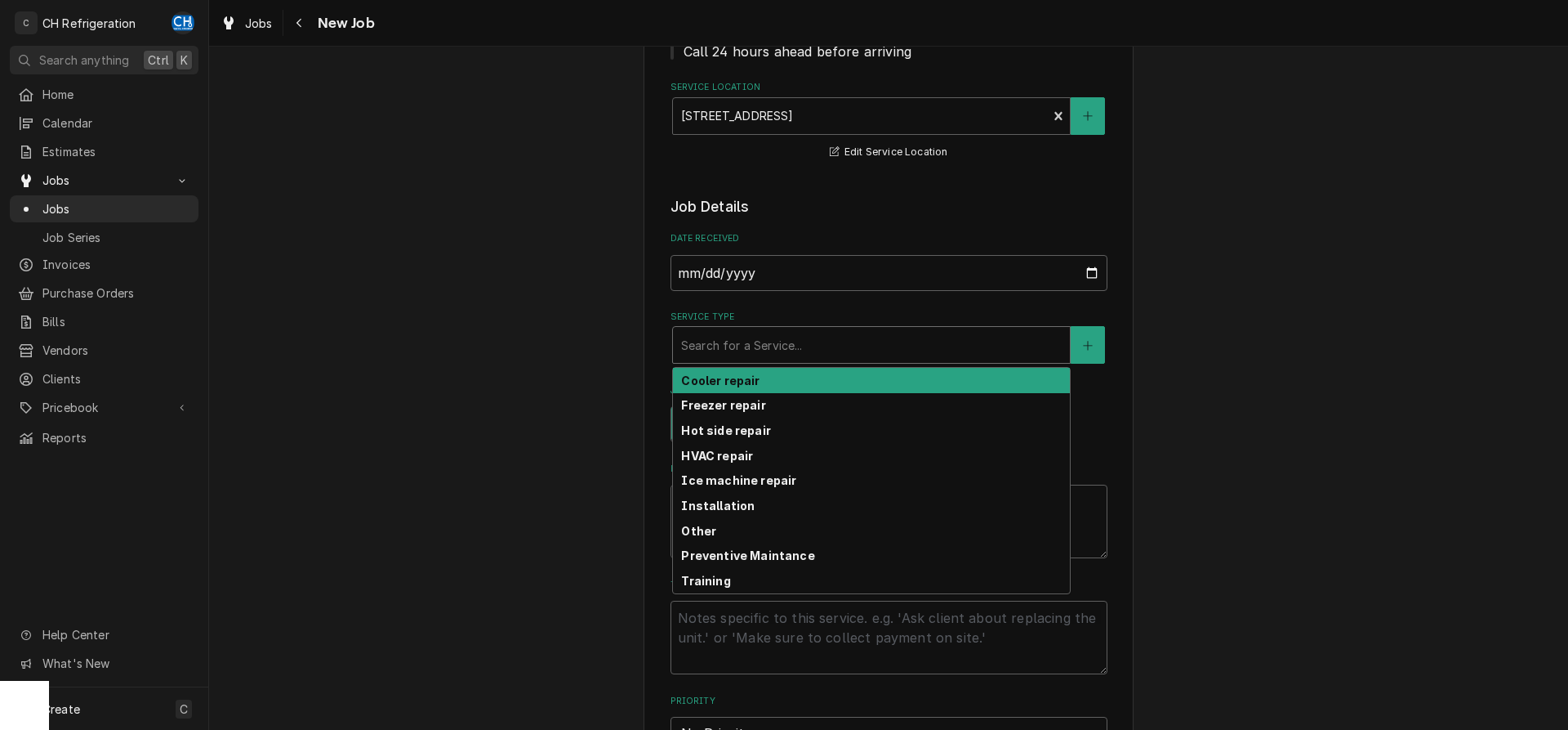
click at [760, 387] on div "Cooler repair" at bounding box center [872, 380] width 397 height 25
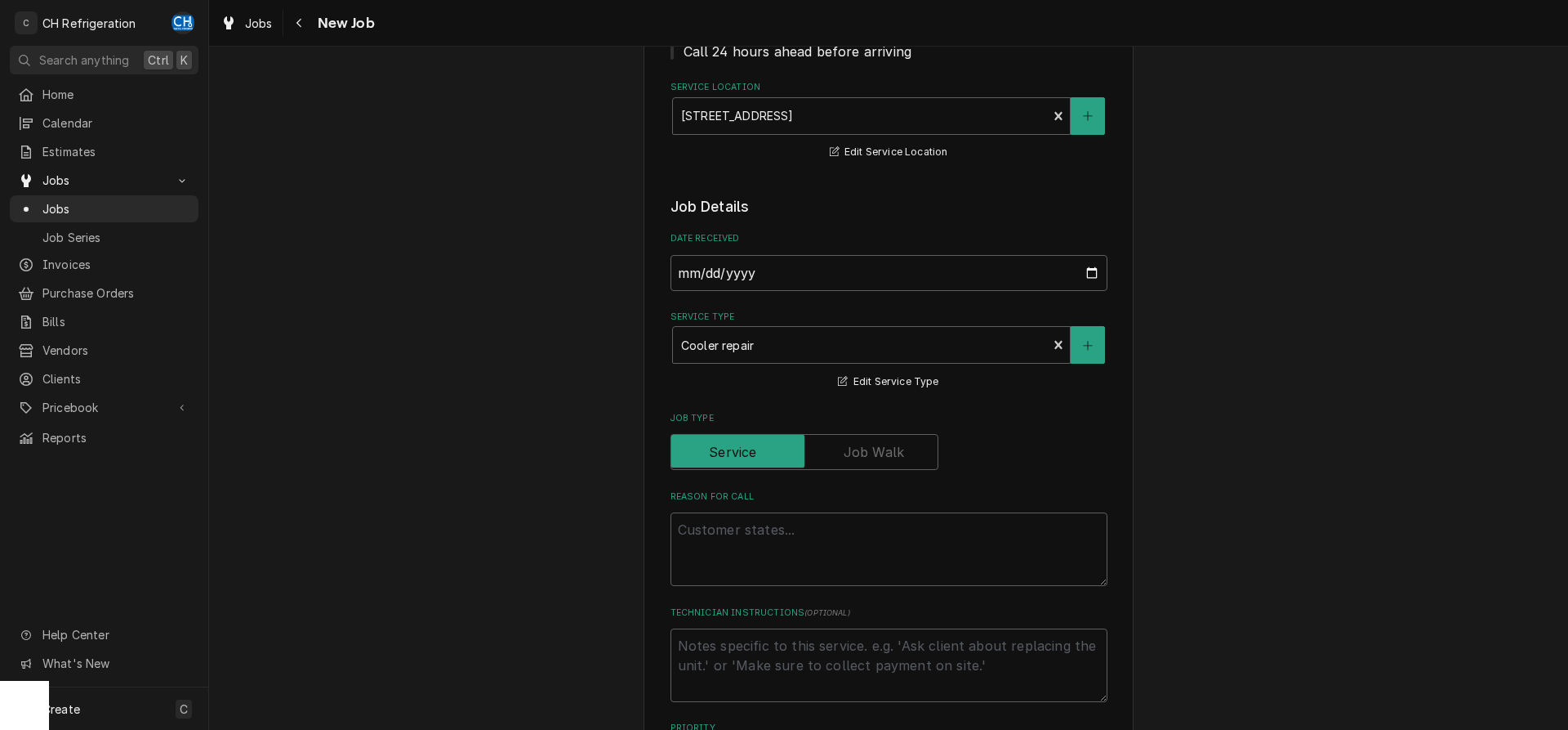
scroll to position [417, 0]
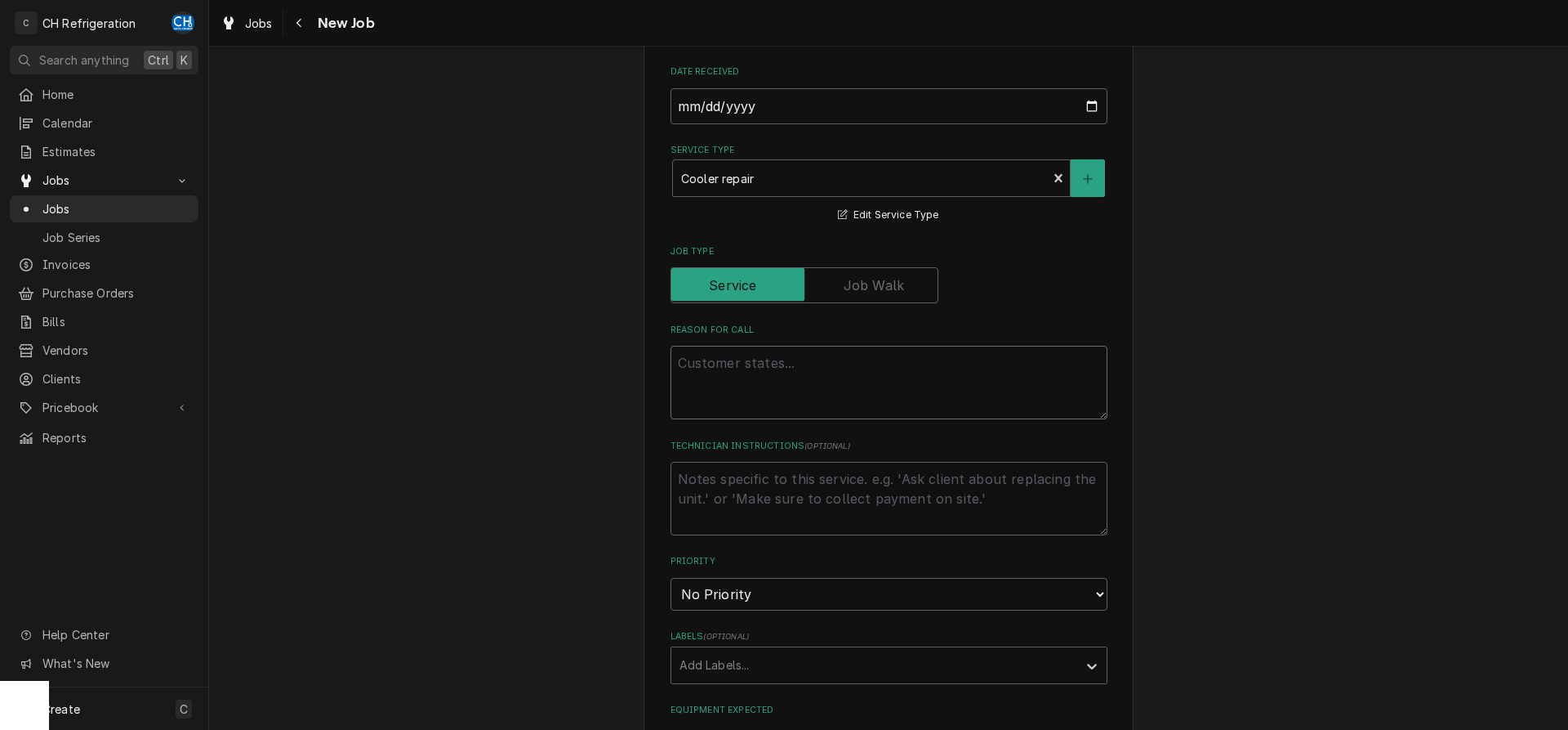
paste textarea "Red North Pantry / Room #1-1E06.05 / Walk In Cooler / Unit is currently temping…"
type textarea "x"
type textarea "Red North Pantry / Room #1-1E06.05 / Walk In Cooler / Unit is currently temping…"
type textarea "x"
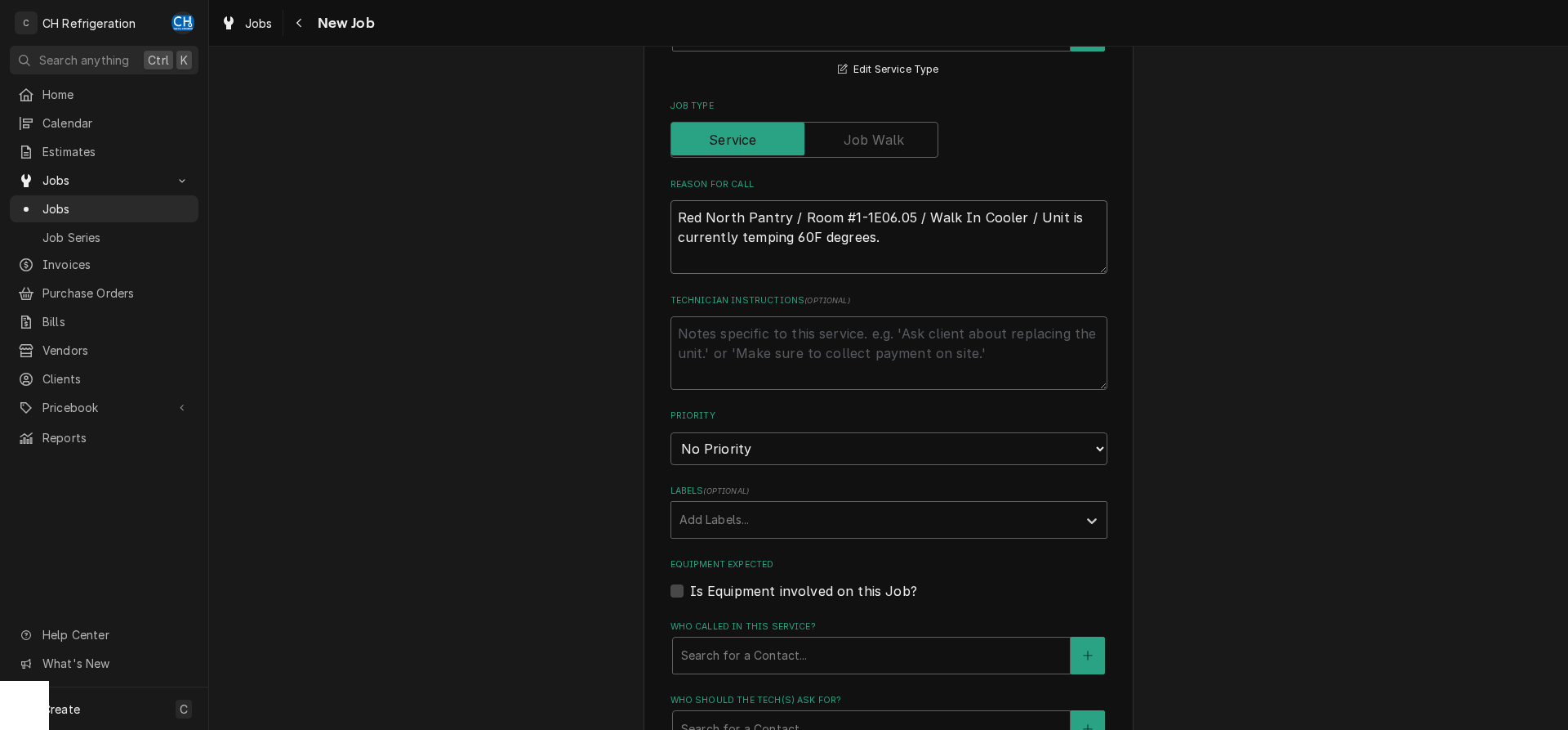
scroll to position [583, 0]
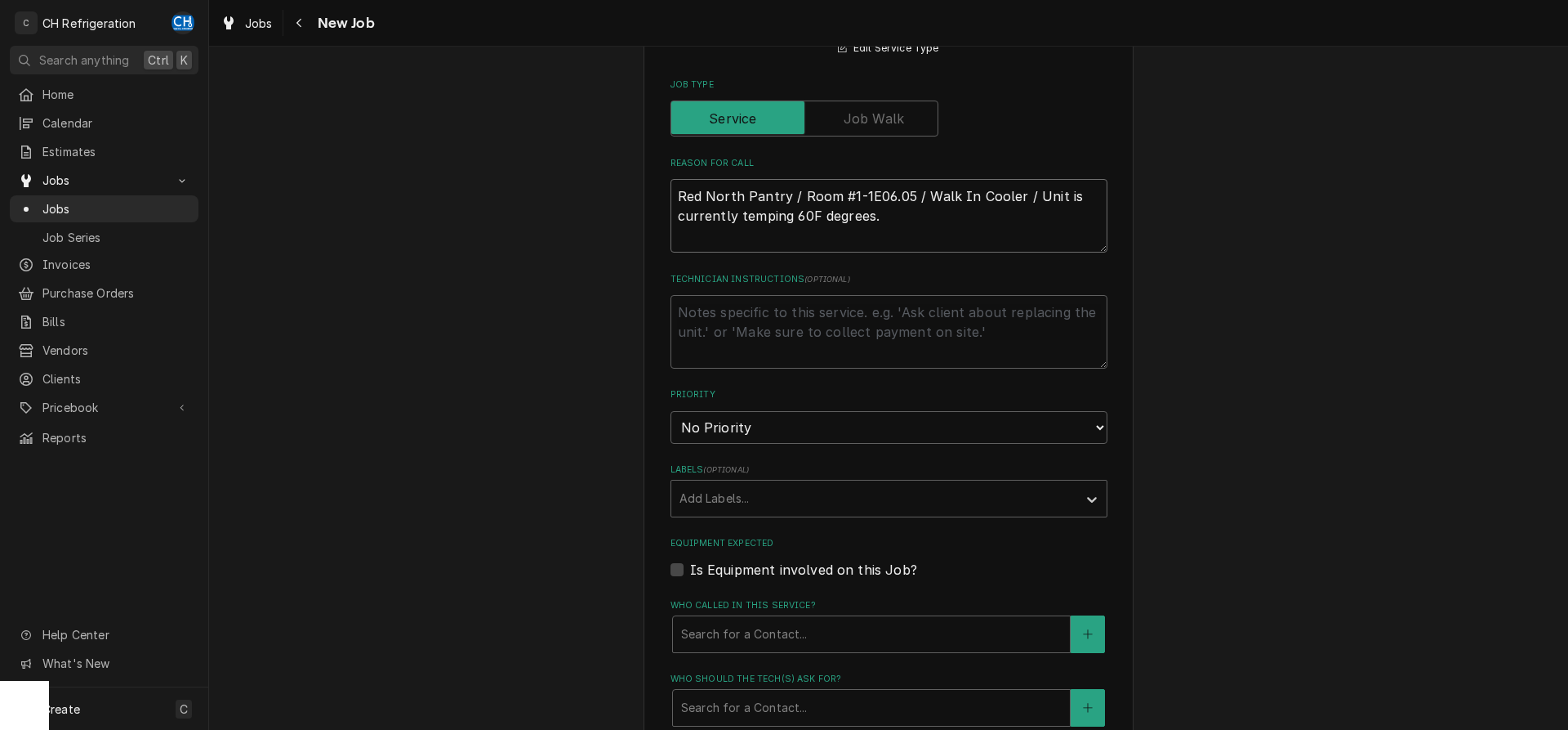
type textarea "Red North Pantry / Room #1-1E06.05 / Walk In Cooler / Unit is currently temping…"
click at [855, 335] on textarea "Technician Instructions ( optional )" at bounding box center [888, 332] width 437 height 74
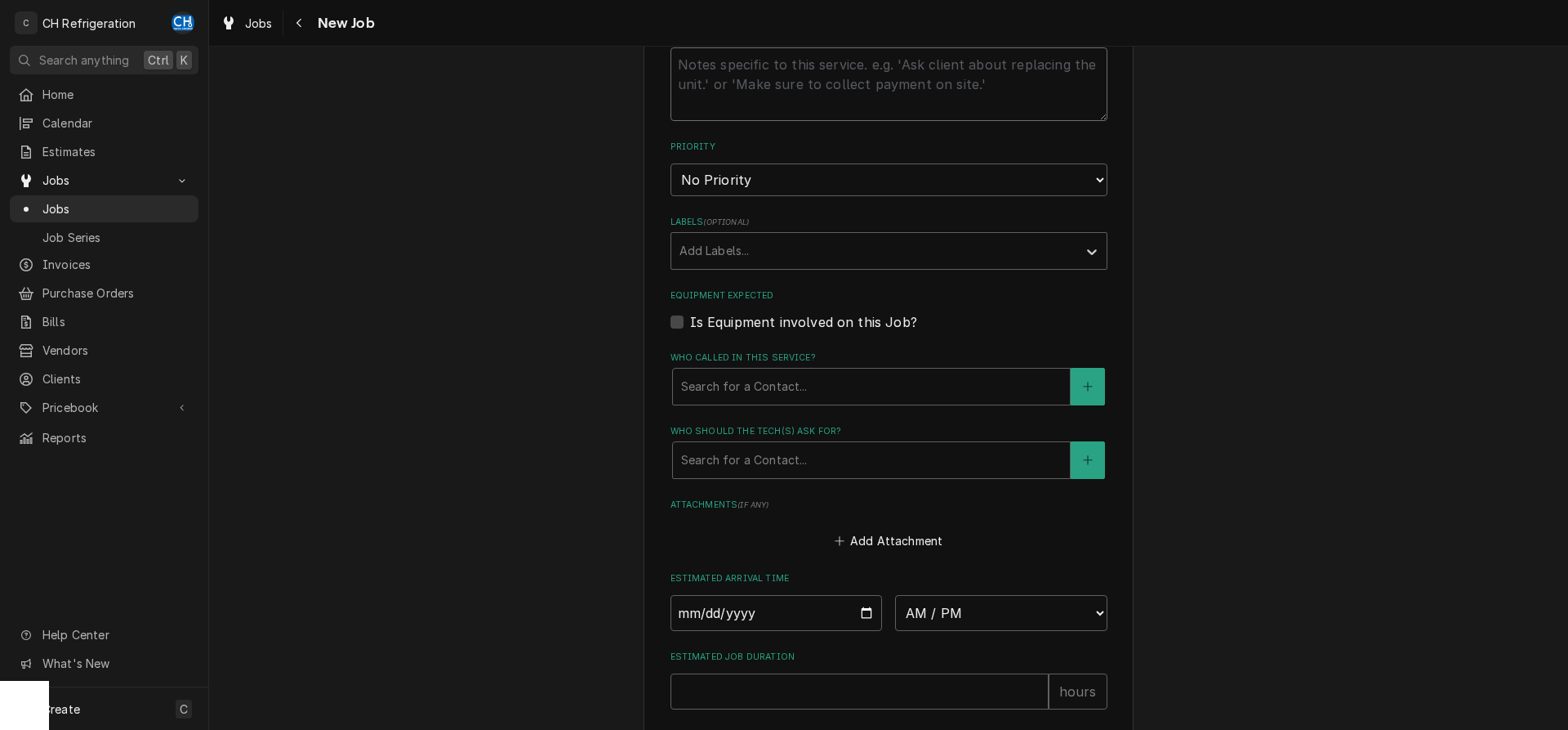
scroll to position [833, 0]
click at [765, 470] on div "Search for a Contact..." at bounding box center [872, 457] width 397 height 36
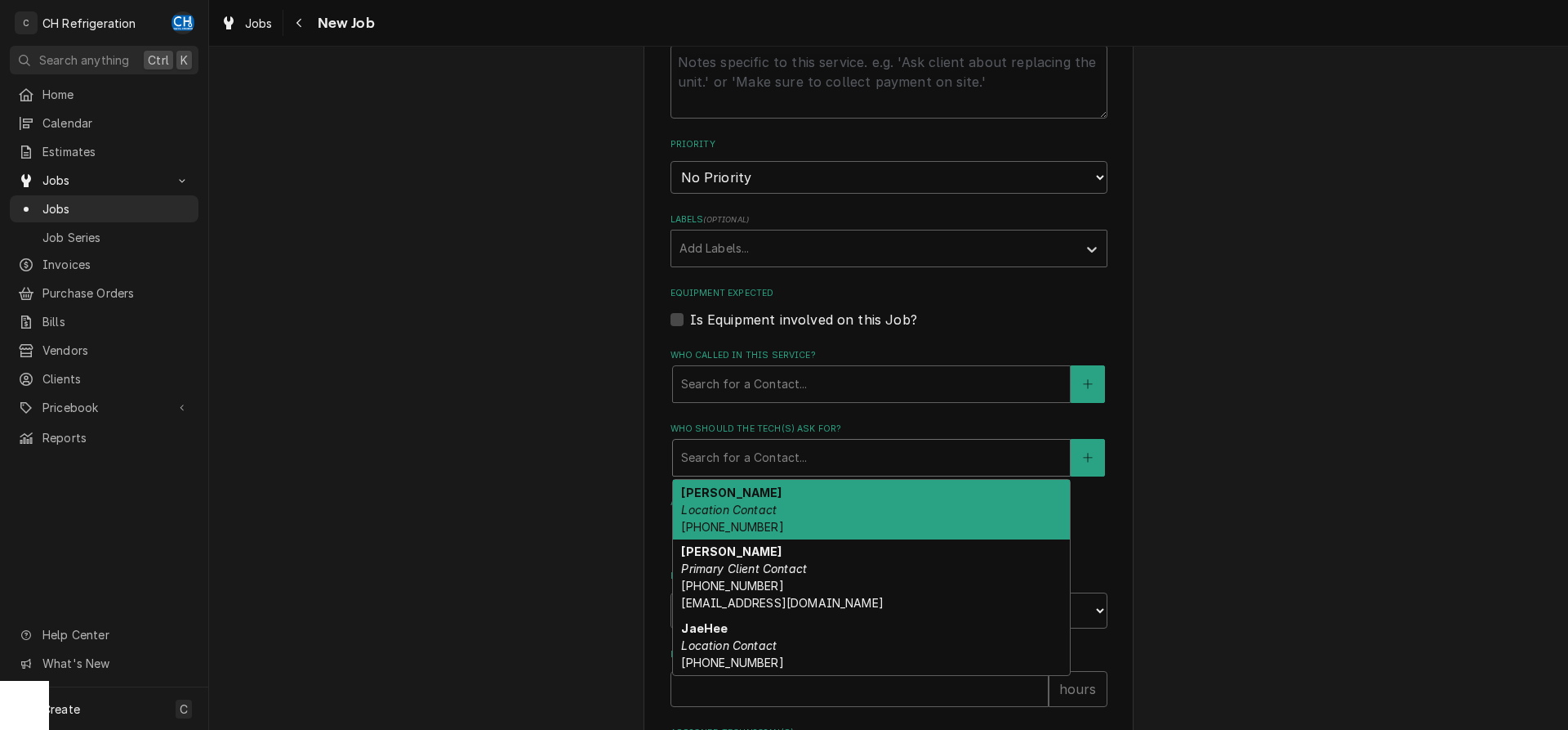
click at [775, 514] on em "Location Contact" at bounding box center [729, 509] width 95 height 14
type textarea "x"
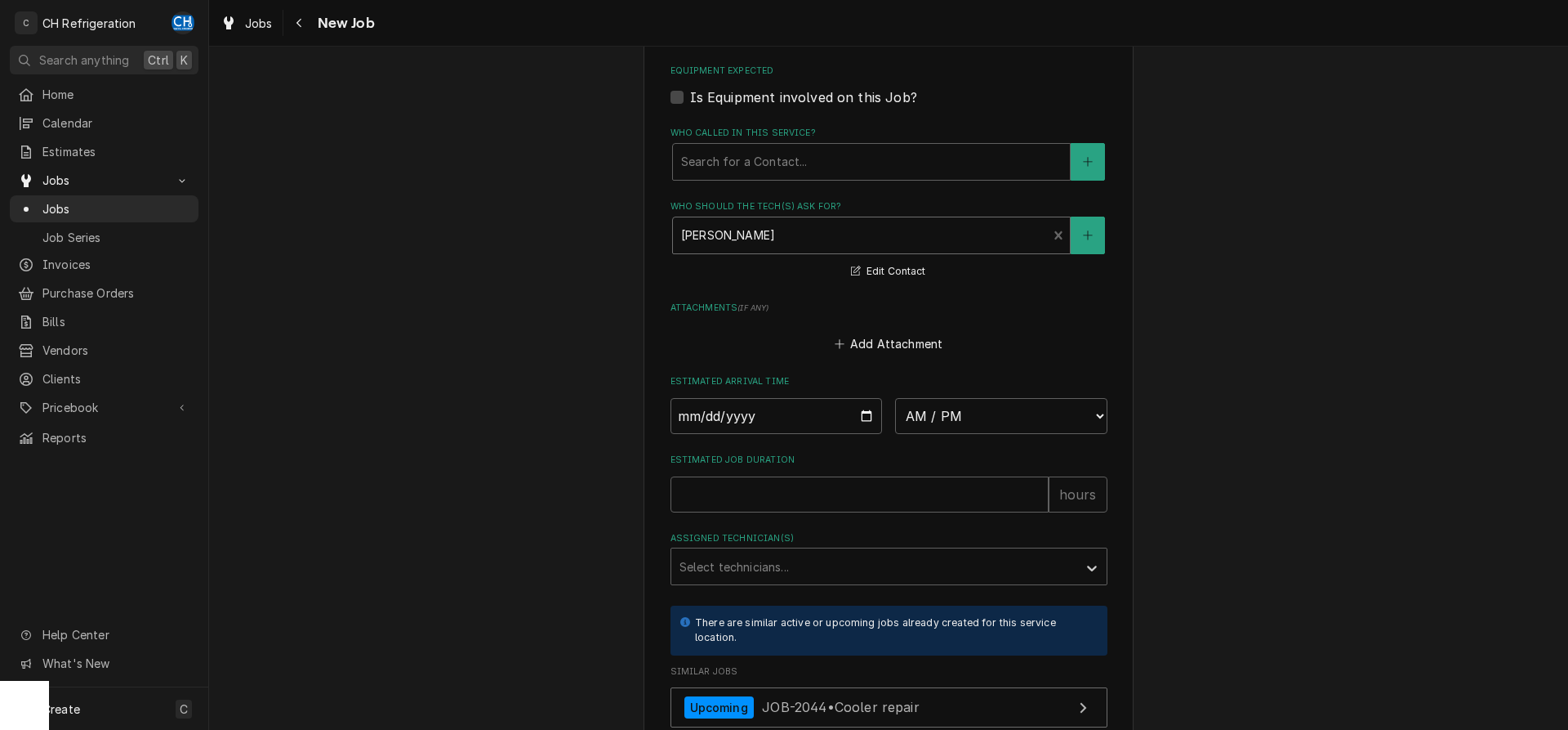
scroll to position [1167, 0]
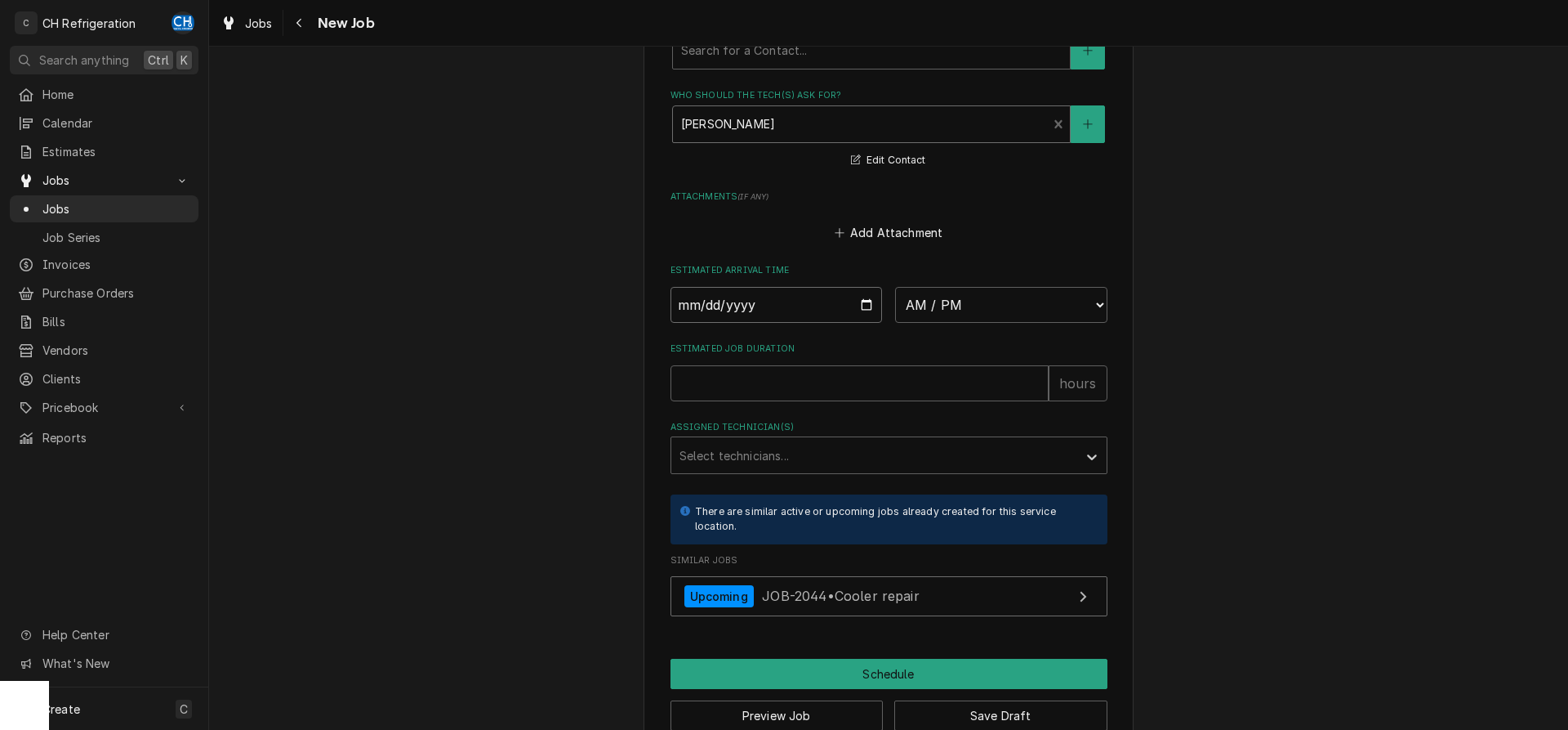
click at [864, 303] on input "Date" at bounding box center [777, 304] width 212 height 36
type input "2025-10-15"
click at [895, 286] on select "AM / PM 6:00 AM 6:15 AM 6:30 AM 6:45 AM 7:00 AM 7:15 AM 7:30 AM 7:45 AM 8:00 AM…" at bounding box center [1001, 304] width 212 height 36
type textarea "x"
select select "11:00:00"
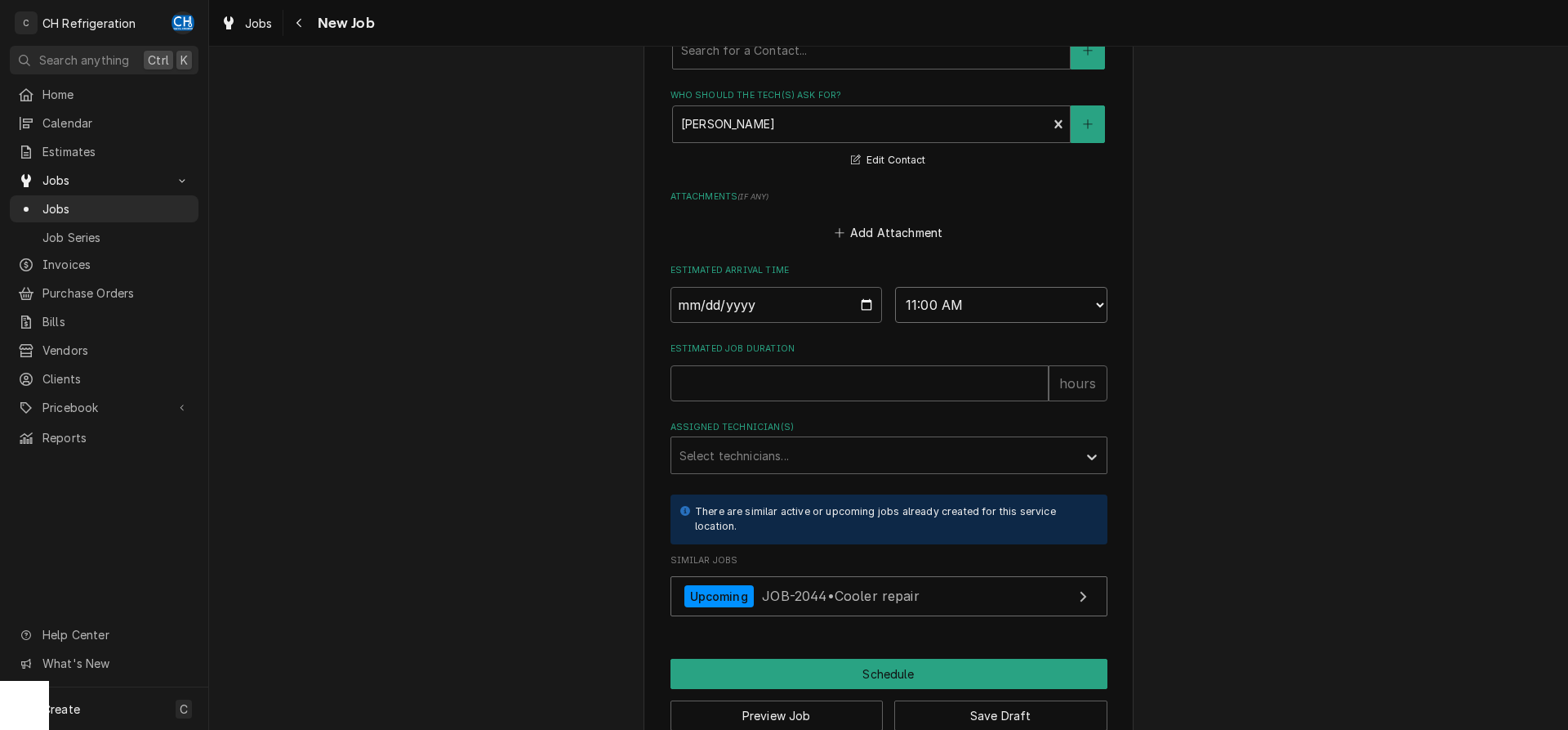
click option "11:00 AM" at bounding box center [0, 0] width 0 height 0
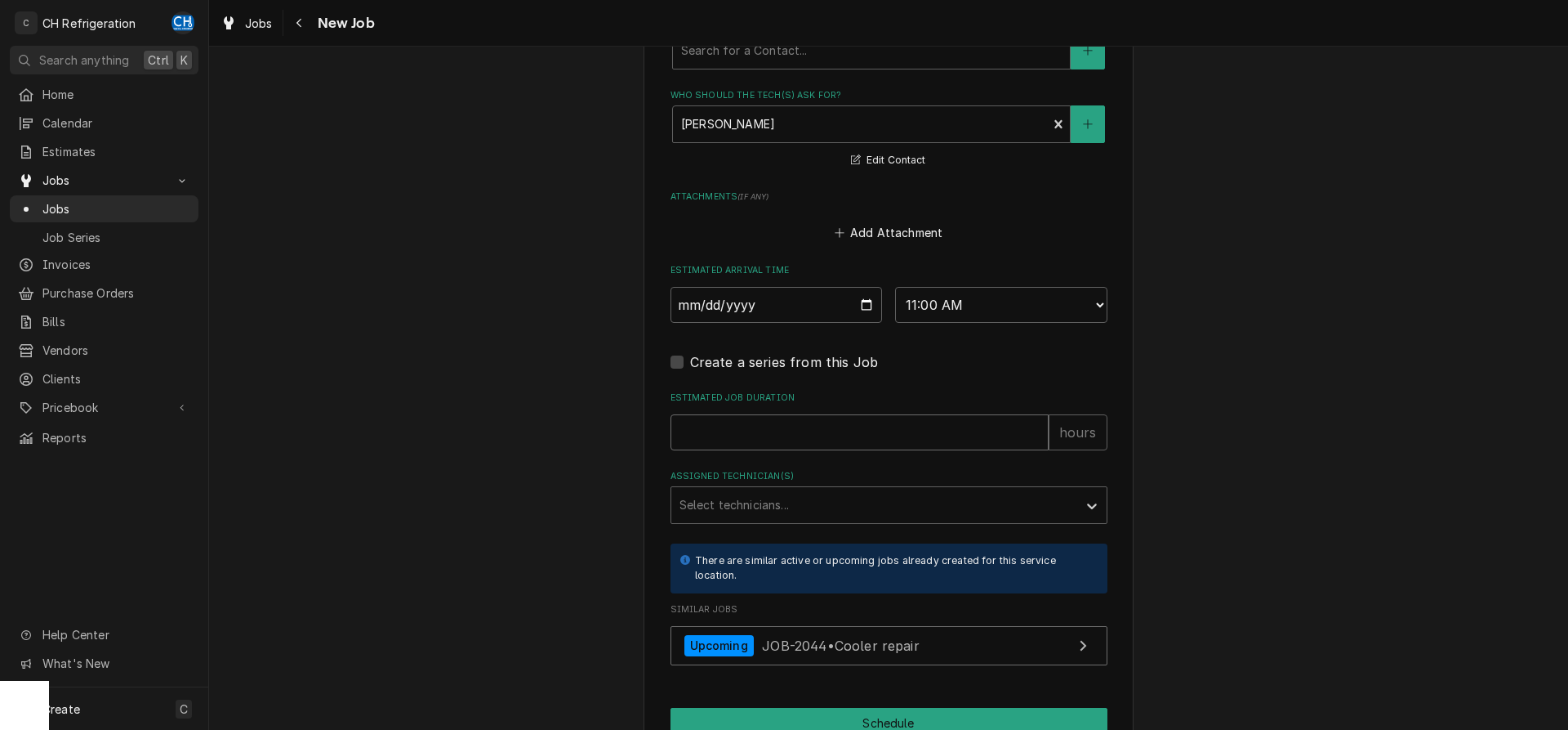
click at [737, 427] on input "Estimated Job Duration" at bounding box center [859, 432] width 378 height 36
type textarea "x"
type input "2"
type textarea "x"
type input "2"
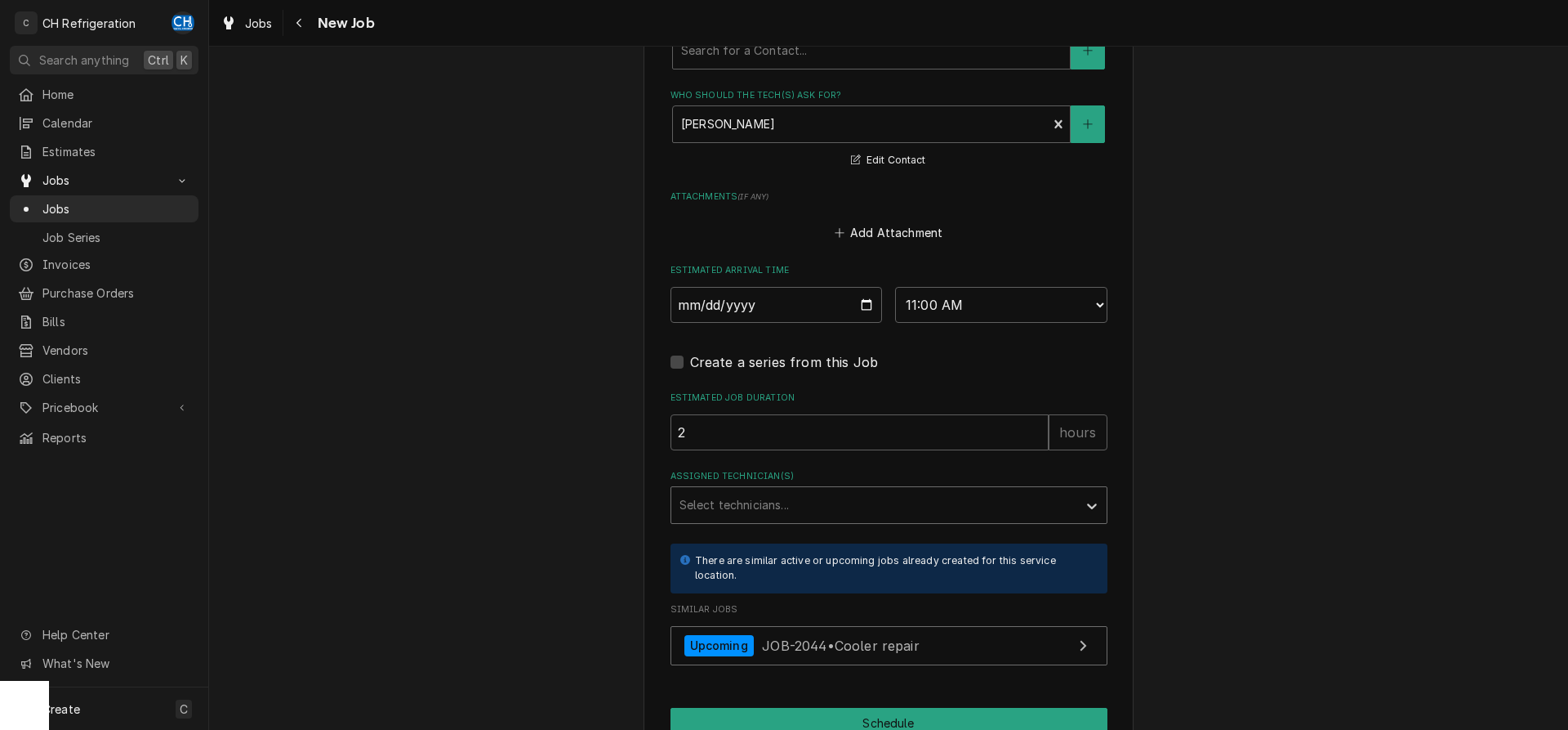
click at [715, 494] on div "Assigned Technician(s)" at bounding box center [874, 505] width 390 height 30
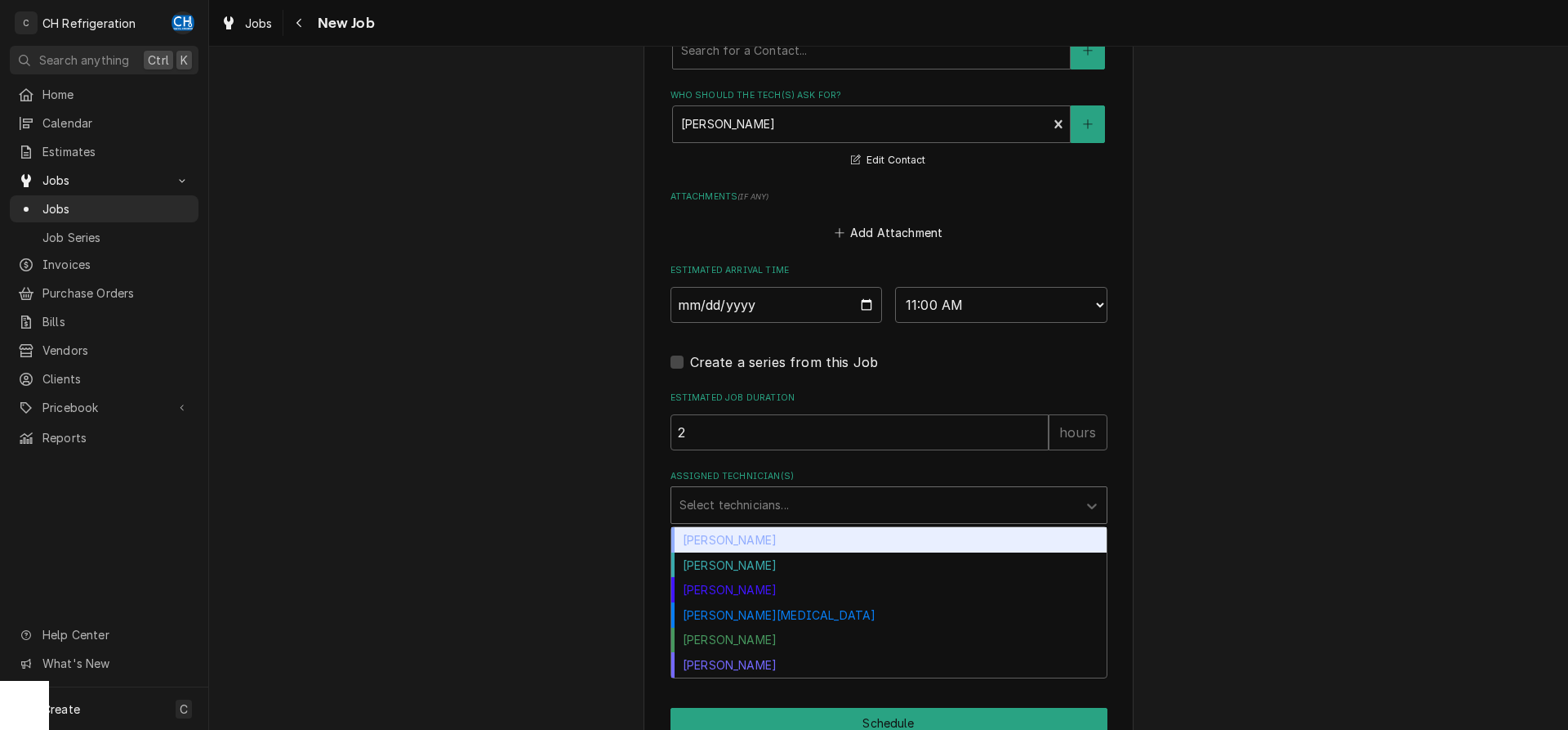
click at [733, 548] on div "Chris Hiraga" at bounding box center [888, 539] width 435 height 25
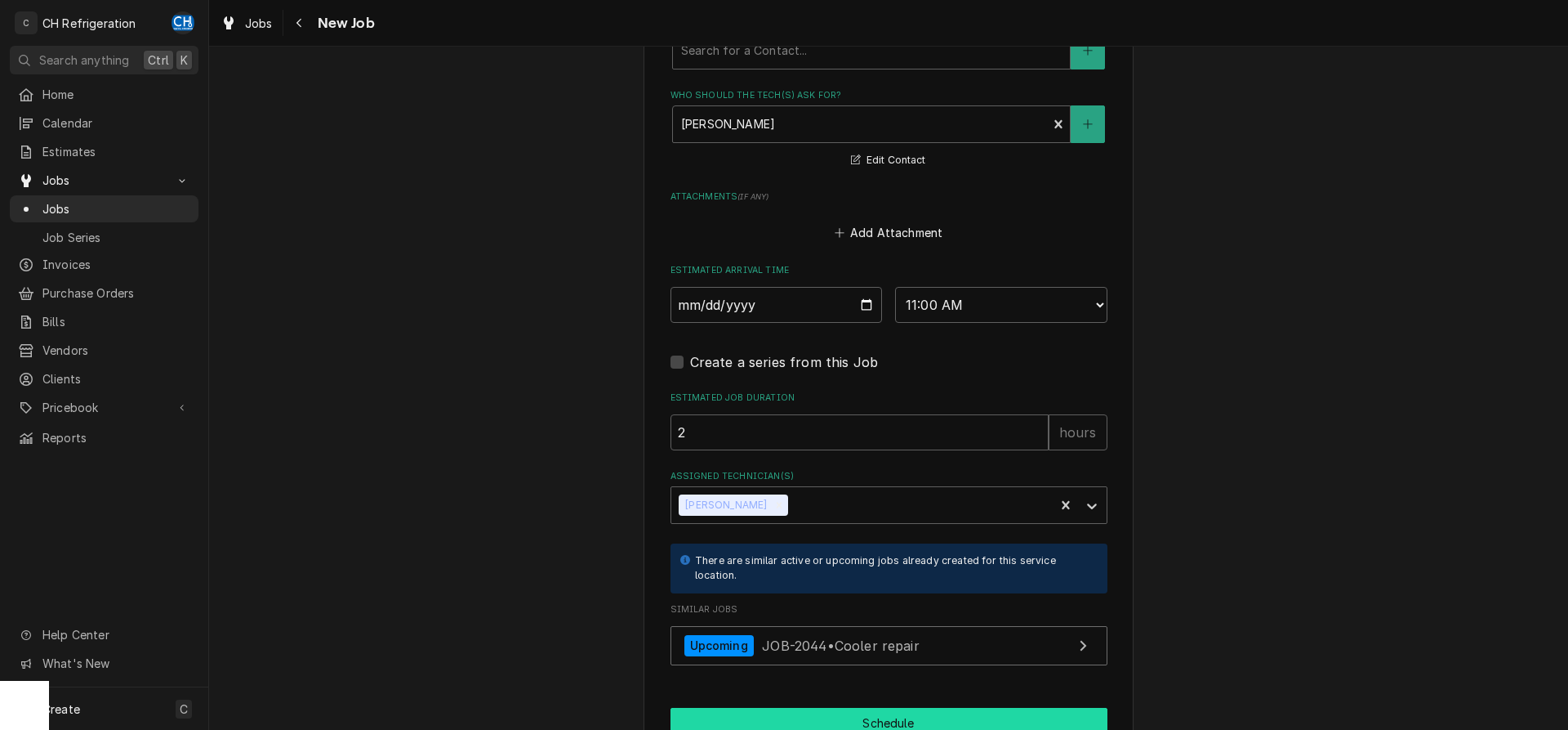
click at [792, 723] on button "Schedule" at bounding box center [888, 723] width 437 height 30
type textarea "x"
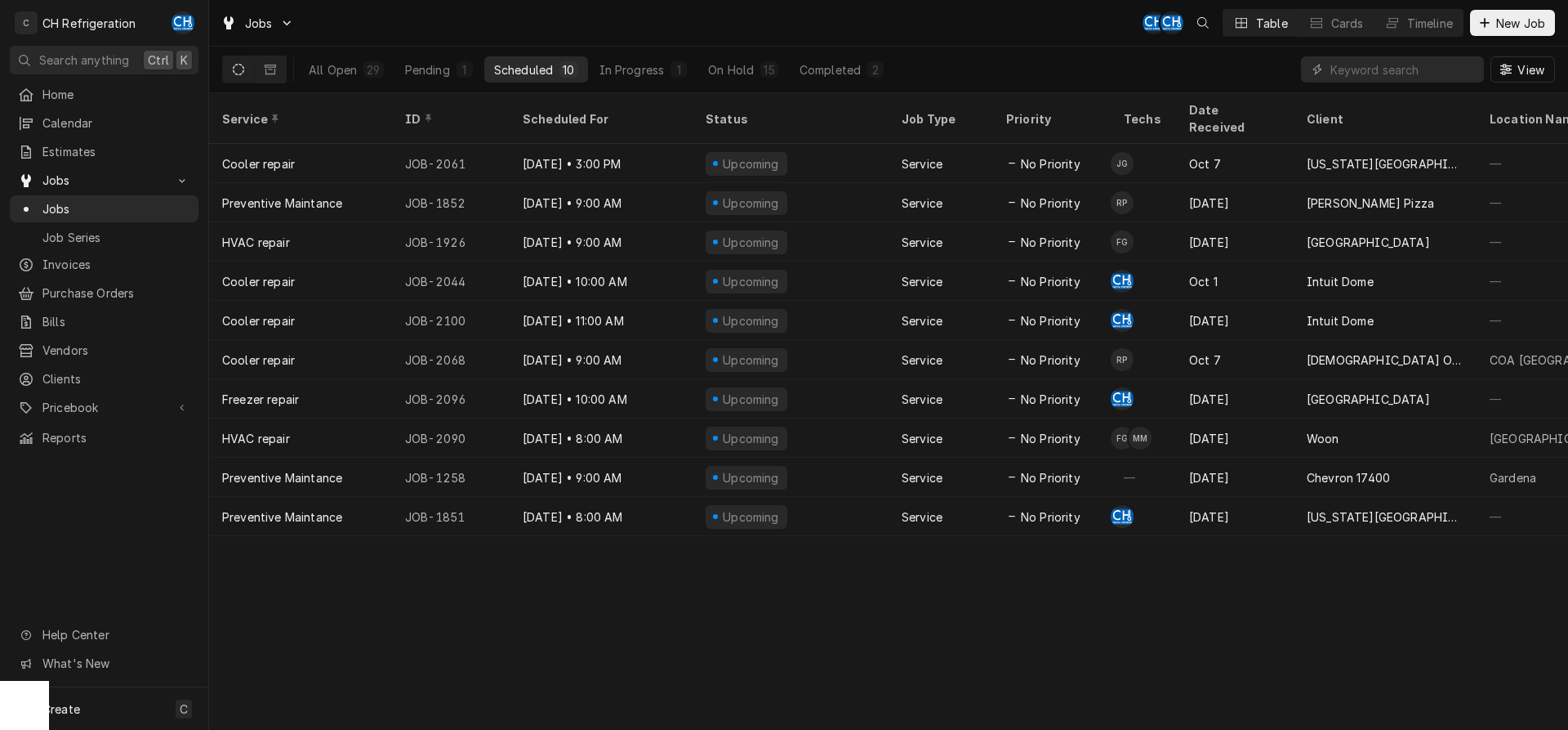
click at [1514, 38] on div "Jobs CH CH Table Cards Timeline New Job" at bounding box center [887, 23] width 1358 height 46
click at [1520, 25] on span "New Job" at bounding box center [1520, 23] width 55 height 18
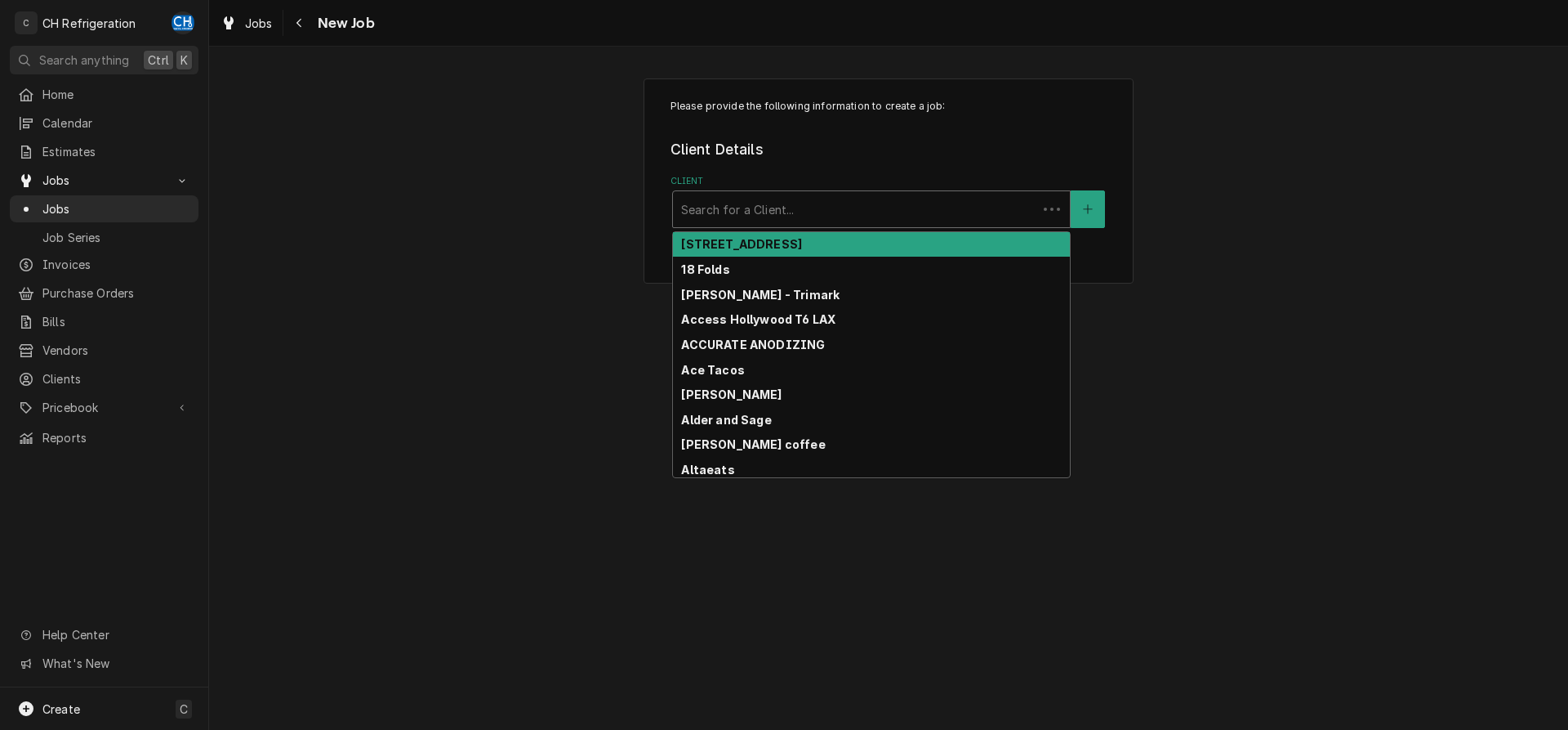
click at [858, 207] on div "Client" at bounding box center [855, 209] width 348 height 30
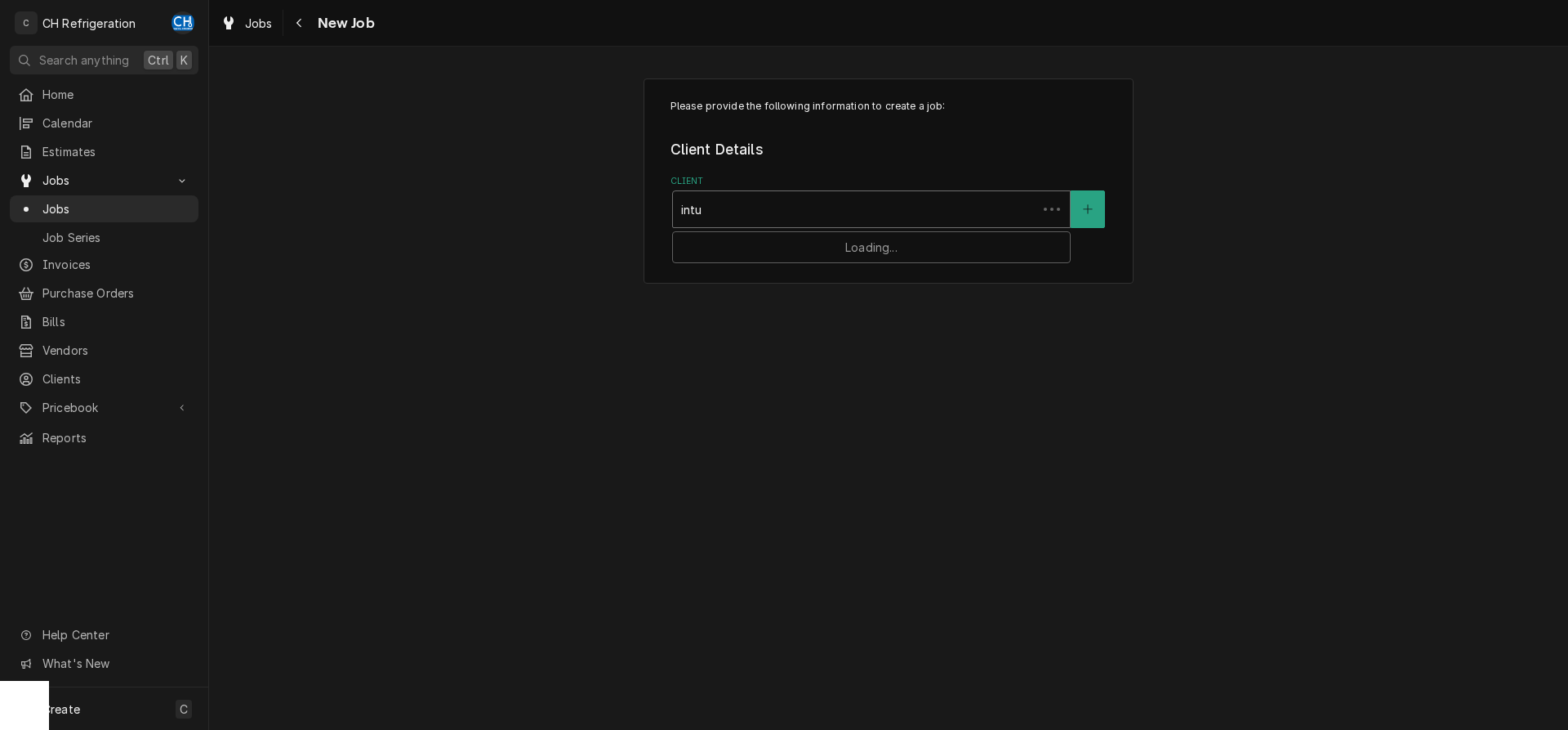
type input "intui"
click at [844, 237] on div "Intuit Dome" at bounding box center [872, 244] width 397 height 25
click at [806, 364] on div "Service Location" at bounding box center [872, 366] width 380 height 30
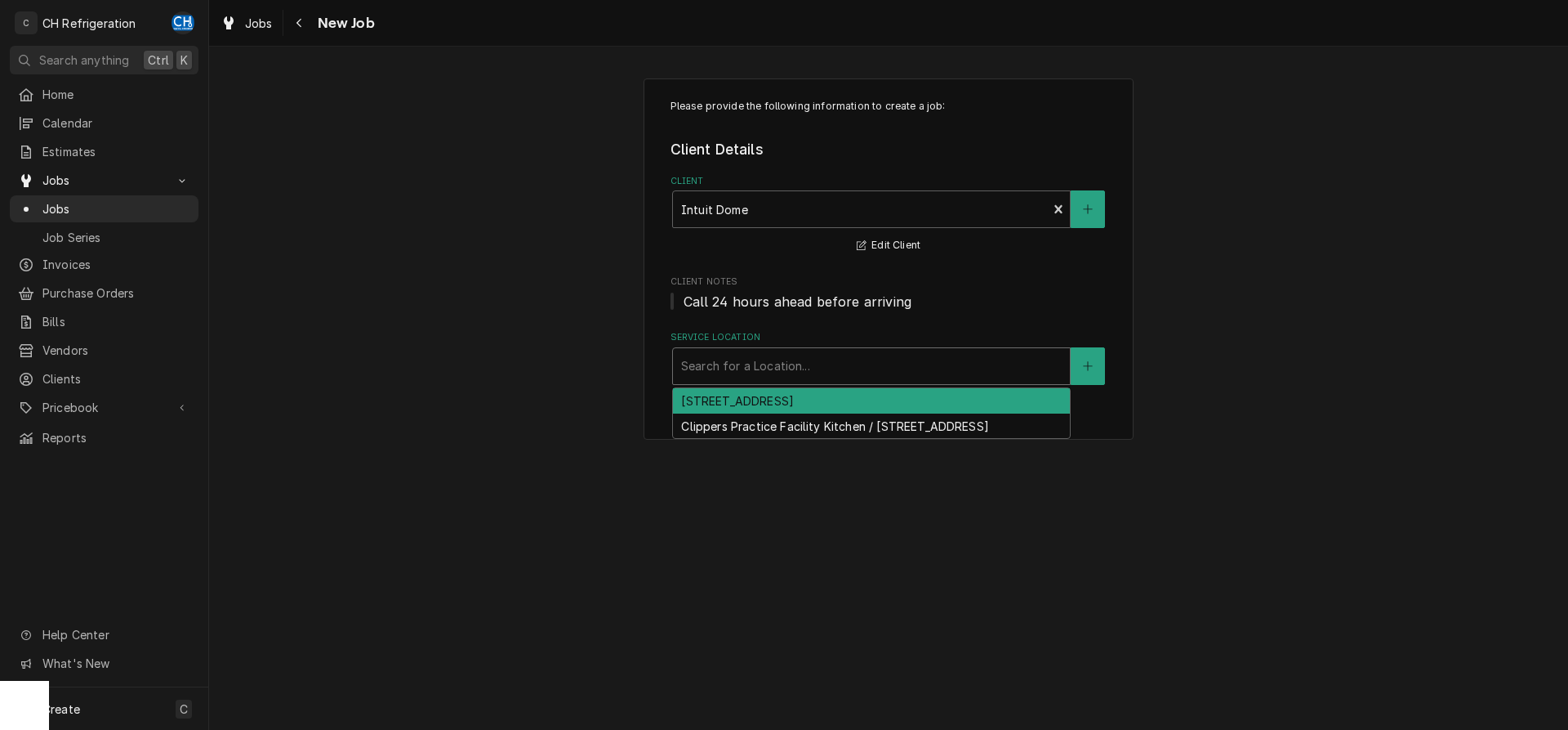
click at [821, 402] on div "3846 W Century Blvd, Inglewood, CA 90303" at bounding box center [872, 400] width 397 height 25
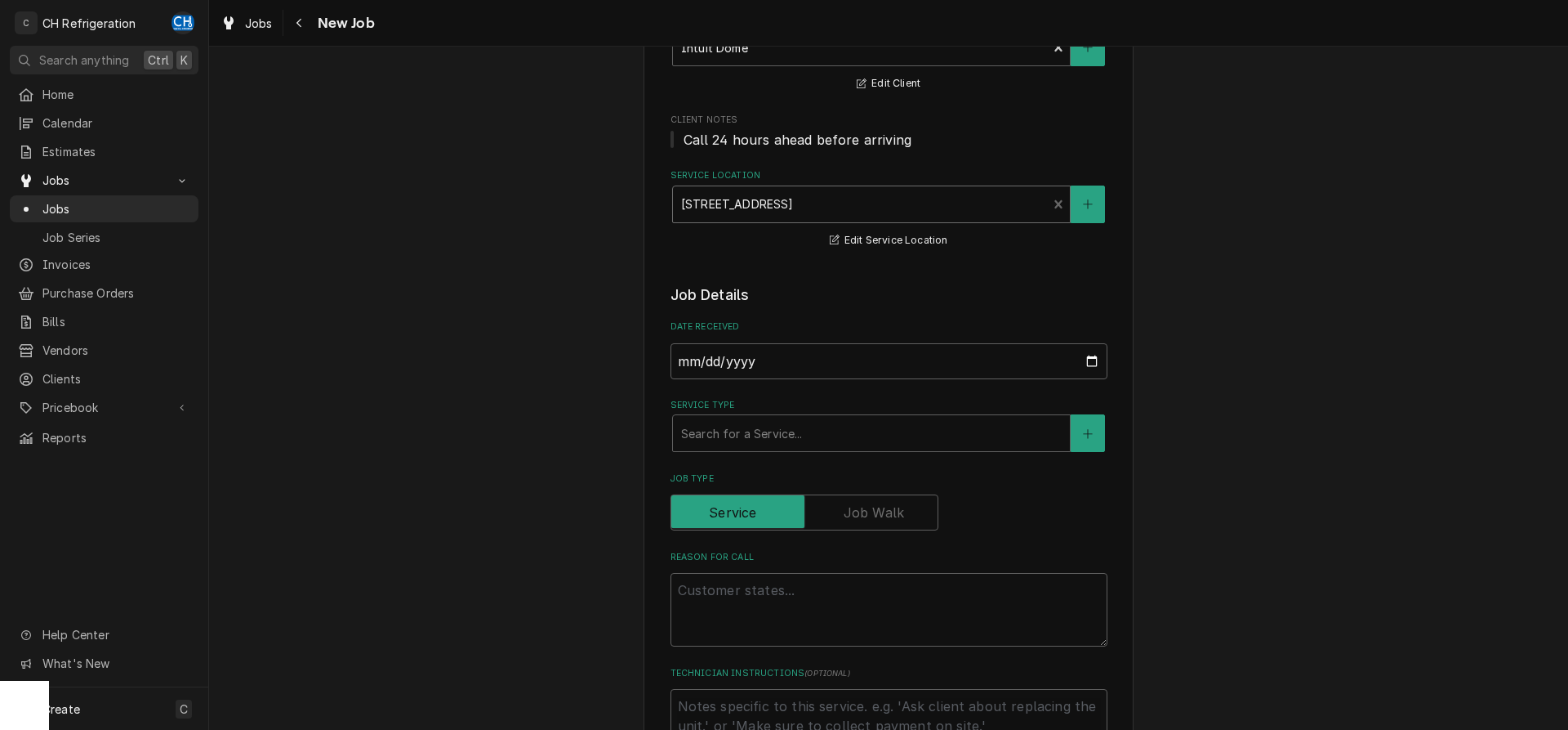
scroll to position [166, 0]
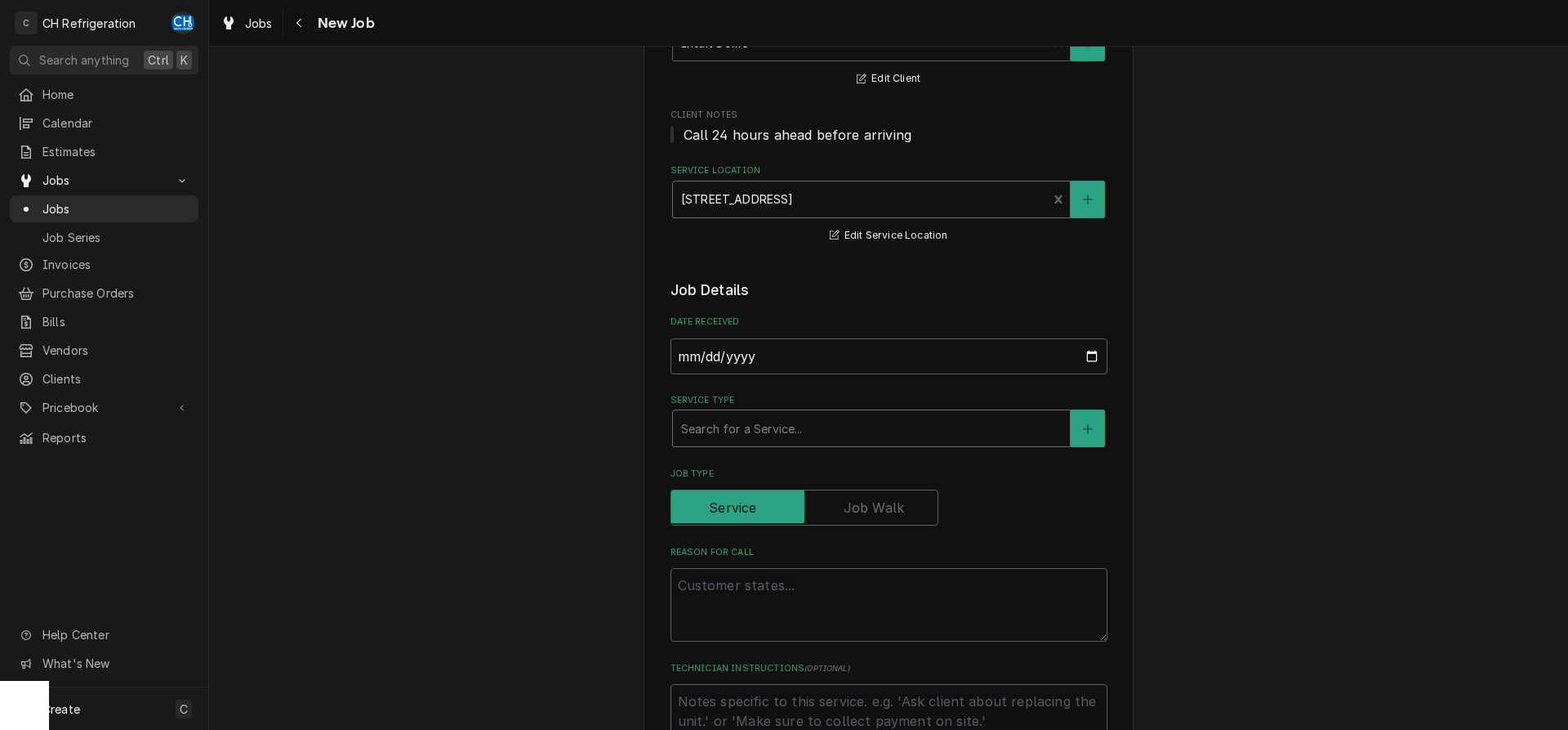
click at [825, 437] on div "Service Type" at bounding box center [872, 428] width 380 height 30
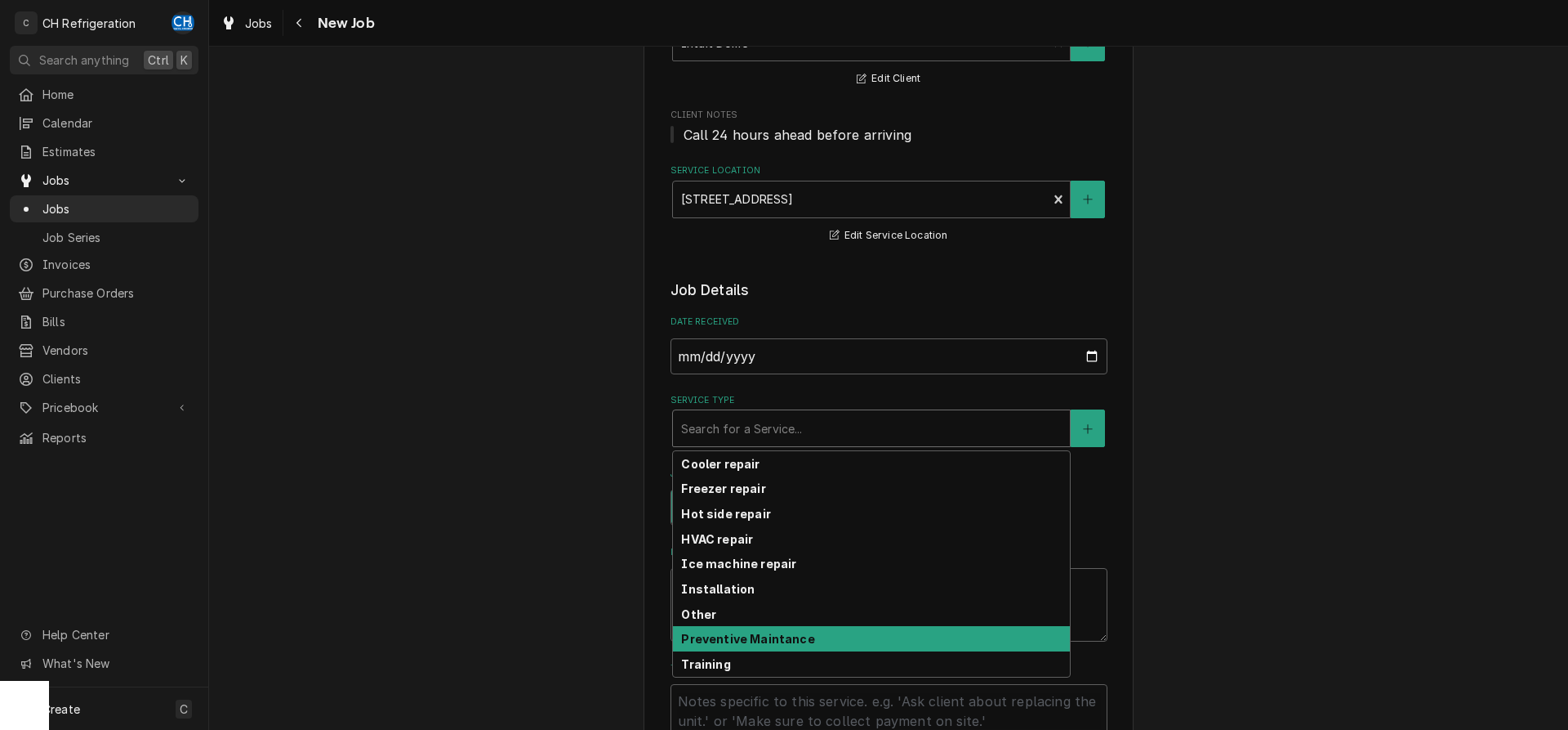
click at [759, 636] on strong "Preventive Maintance" at bounding box center [748, 639] width 133 height 14
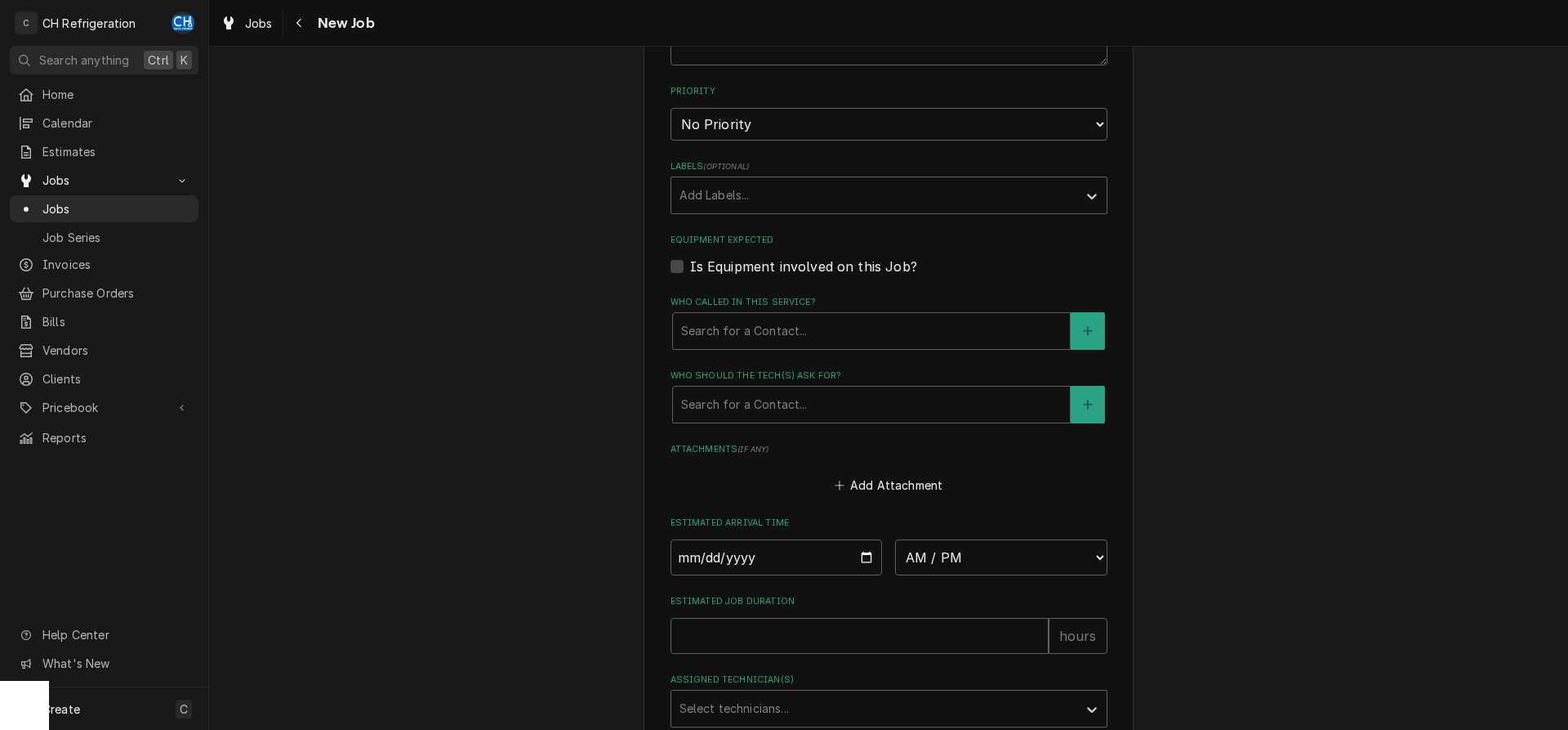
scroll to position [1000, 0]
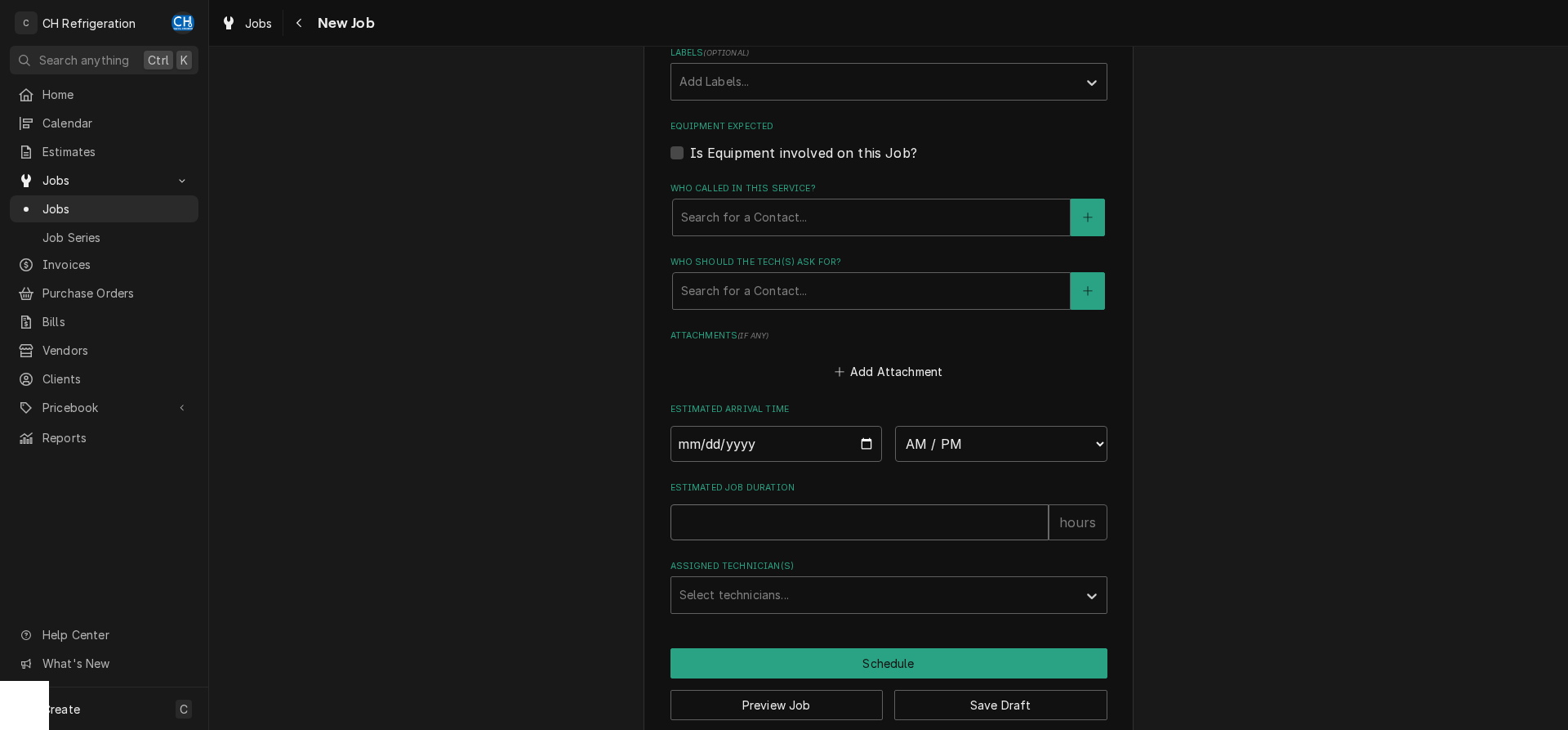
click at [776, 526] on input "Estimated Job Duration" at bounding box center [859, 522] width 378 height 36
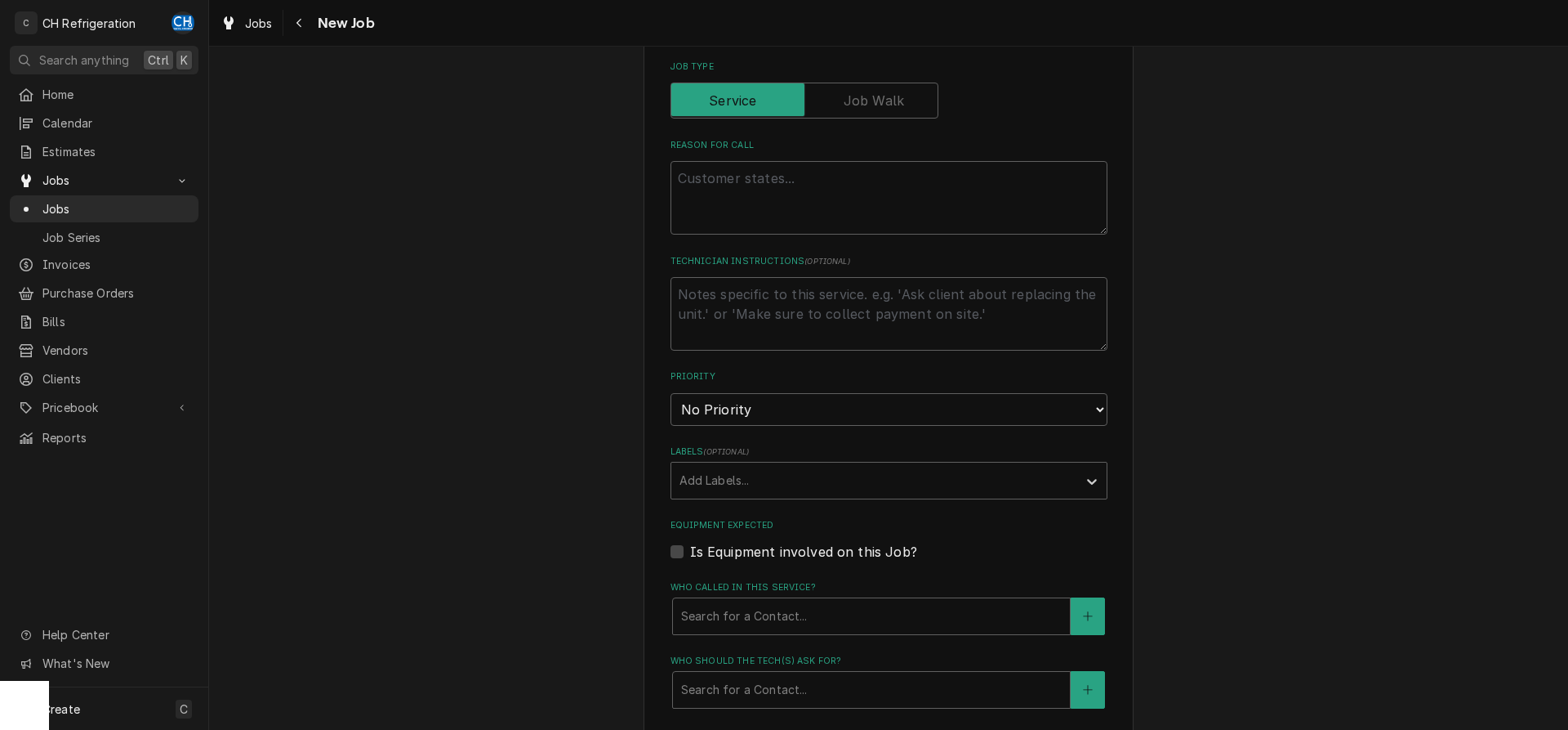
scroll to position [583, 0]
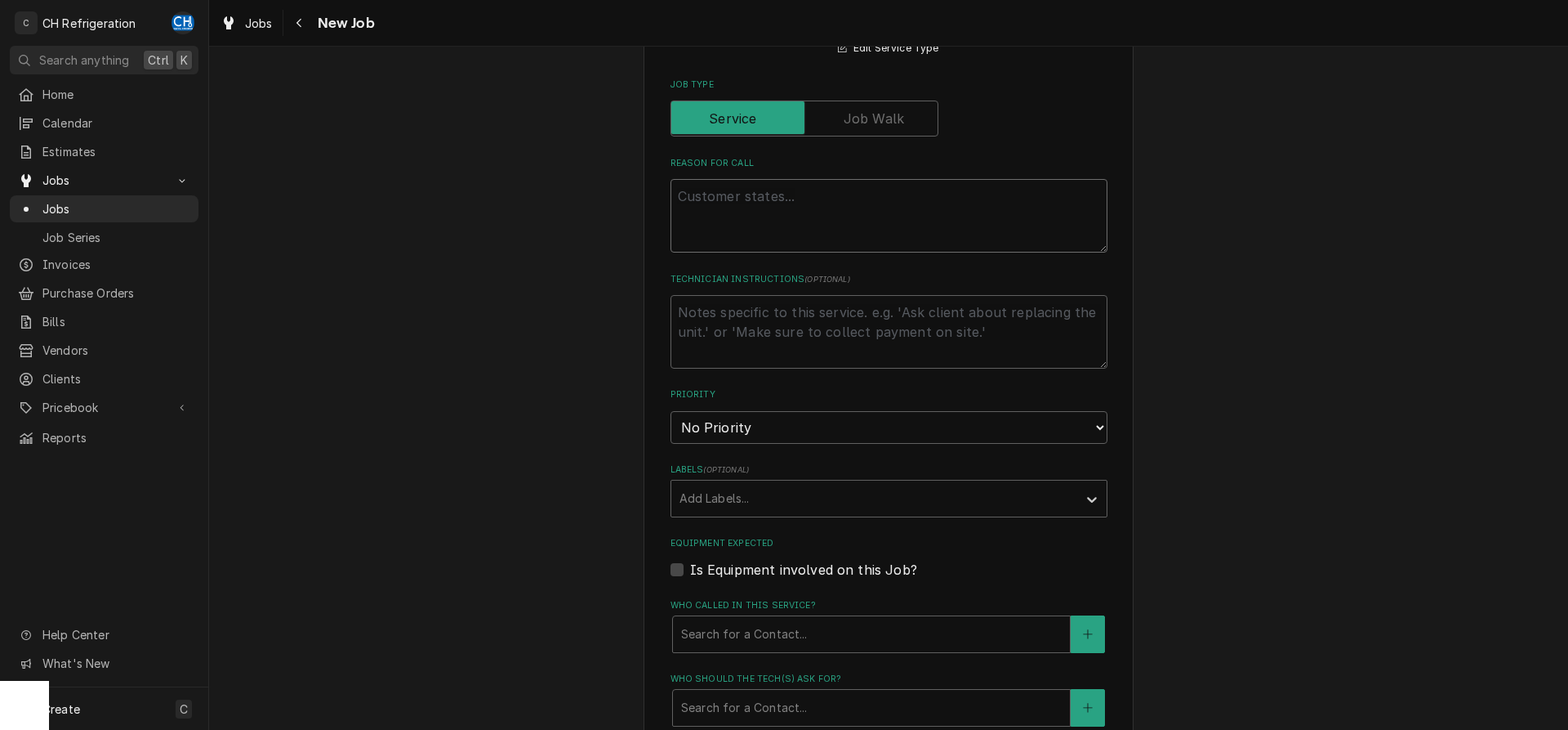
paste textarea "includes: Washing all refrigeration condensers Leak checking all systems Descal…"
type textarea "x"
type textarea "includes: Washing all refrigeration condensers Leak checking all systems Descal…"
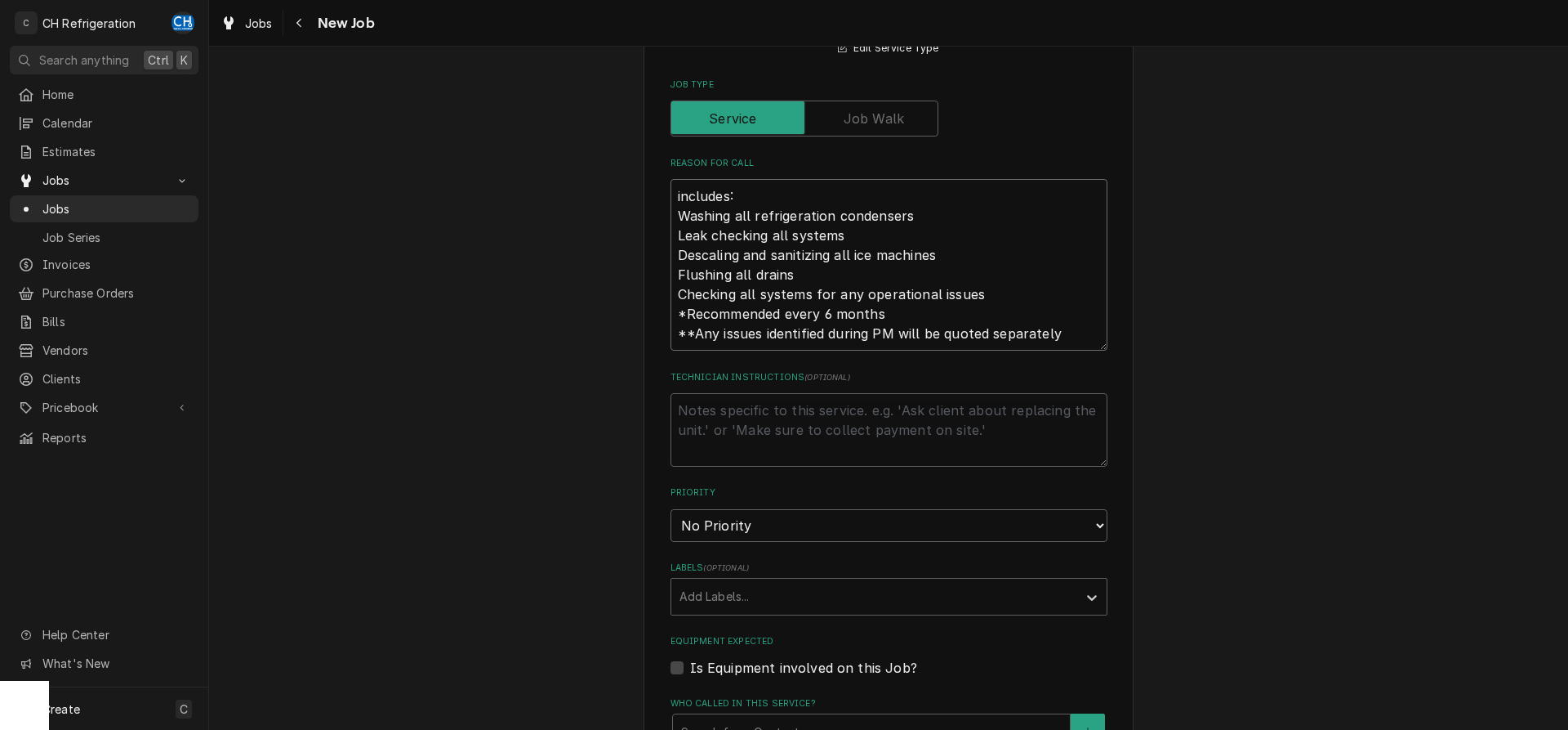
type textarea "x"
type textarea "includes: Washing all refrigeration condensers Leak checking all systems Descal…"
click at [760, 451] on textarea "Technician Instructions ( optional )" at bounding box center [888, 430] width 437 height 74
type textarea "x"
type textarea "3"
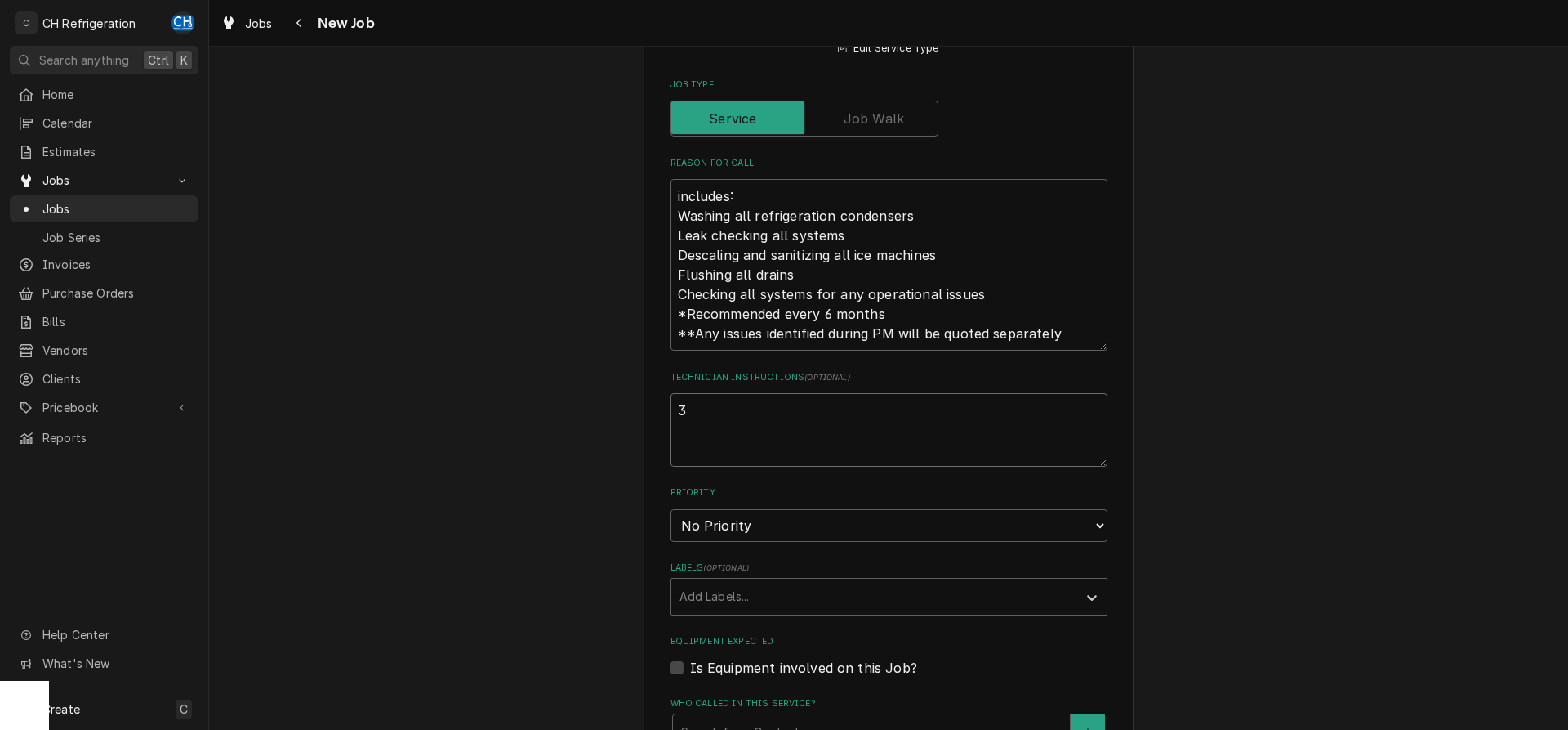
type textarea "x"
type textarea "3"
type textarea "x"
type textarea "3 d"
type textarea "x"
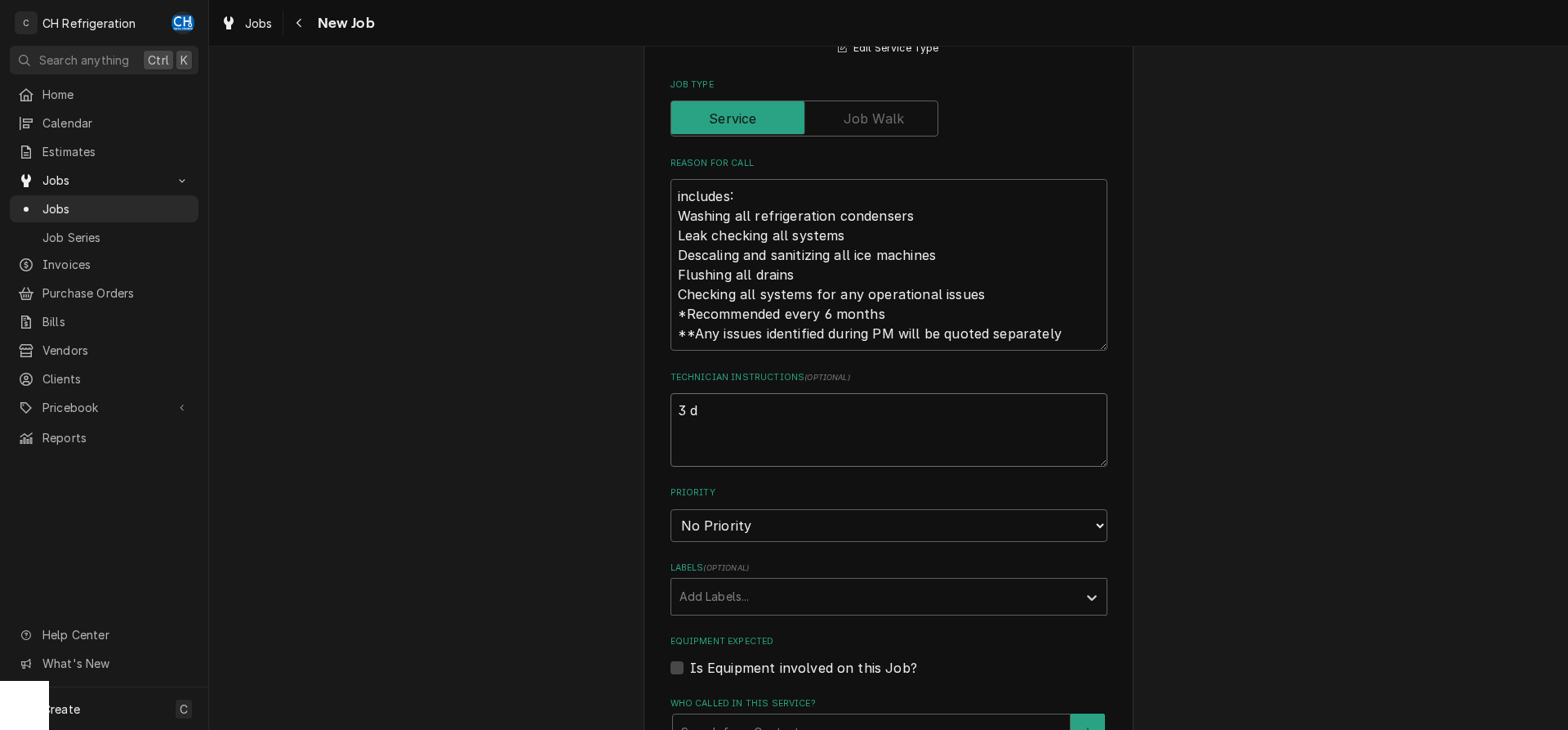
type textarea "3 da"
type textarea "x"
type textarea "3 day"
type textarea "x"
type textarea "3 day"
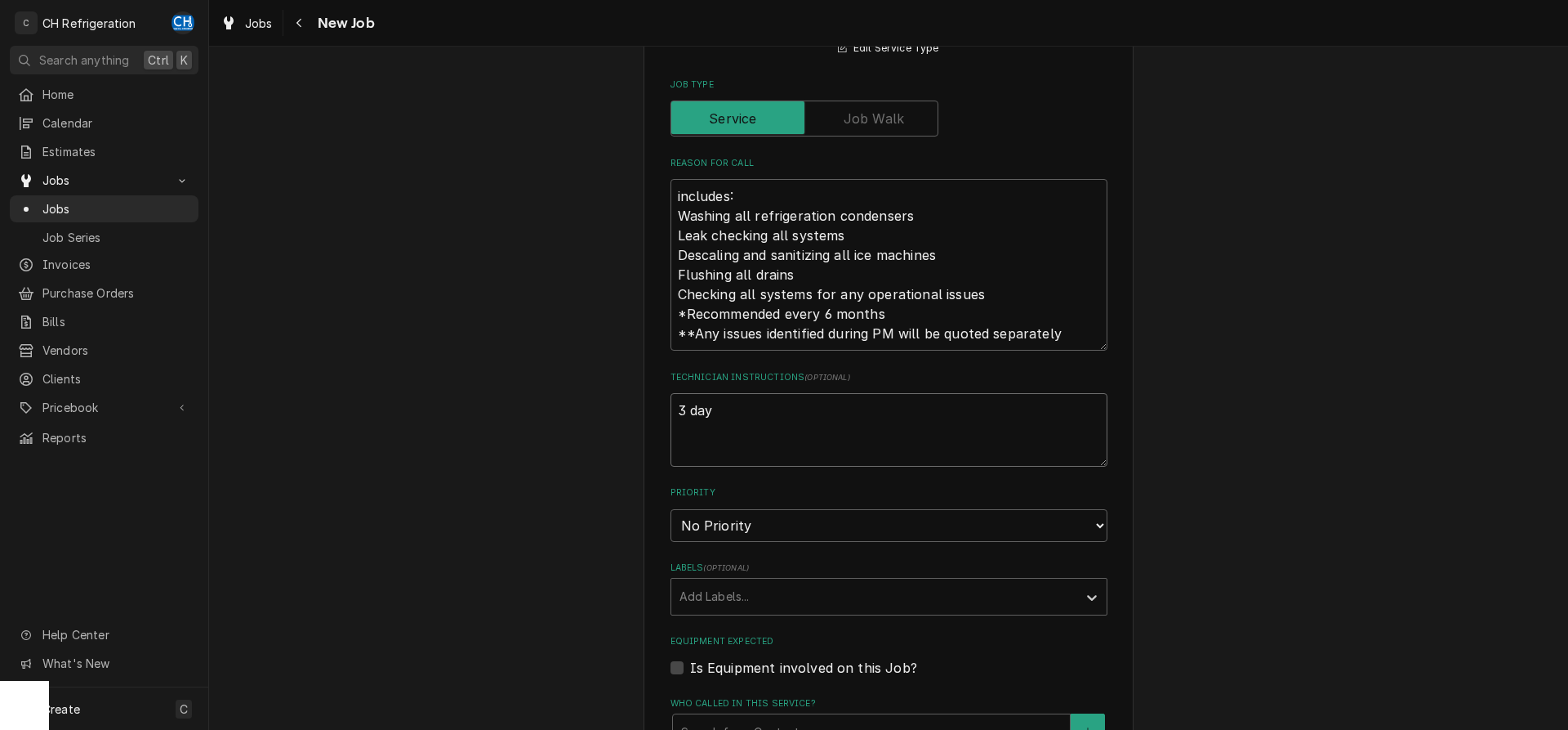
type textarea "x"
type textarea "3 day w"
type textarea "x"
type textarea "3 day wo"
type textarea "x"
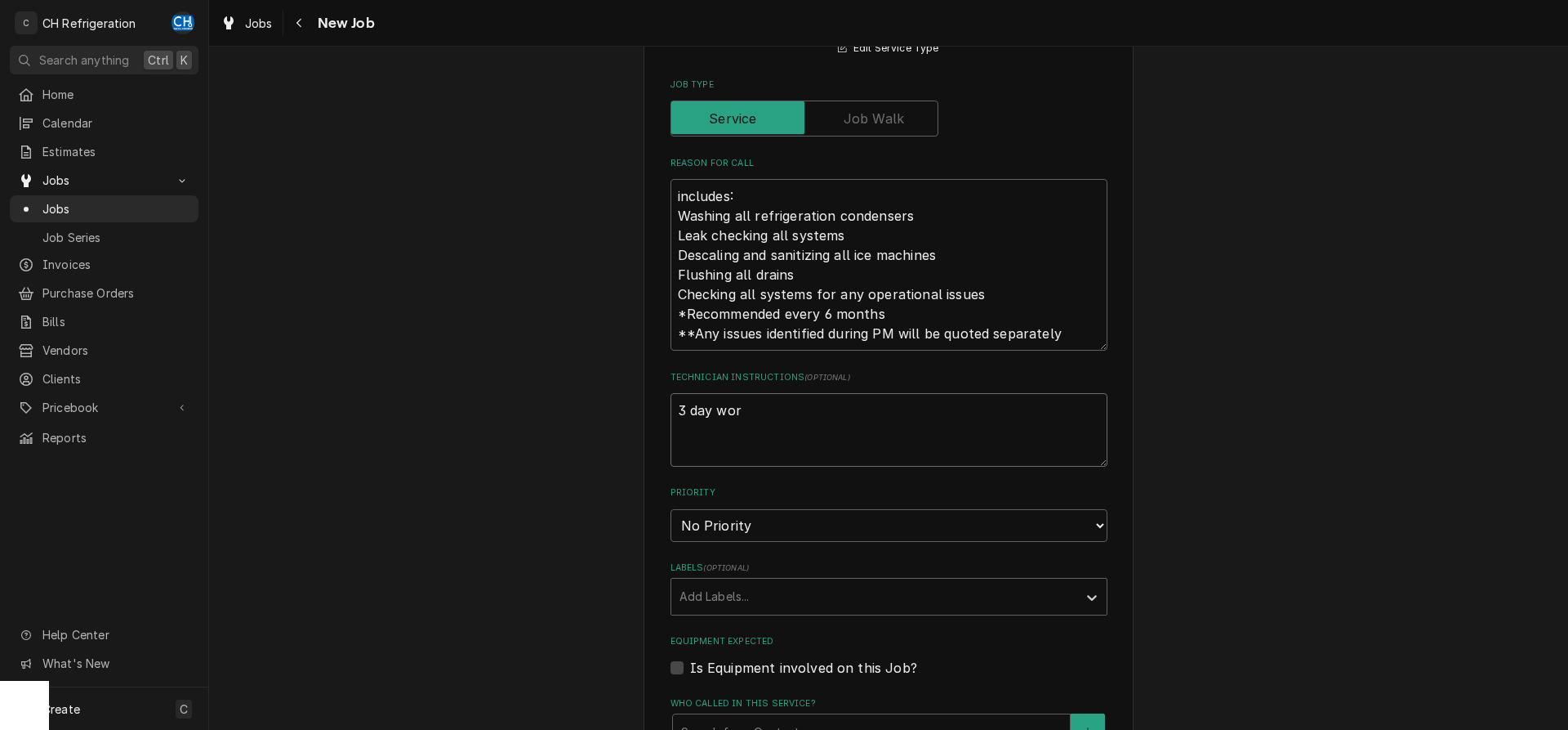
type textarea "3 day work"
type textarea "x"
type textarea "3 day work"
type textarea "x"
type textarea "3 day work l"
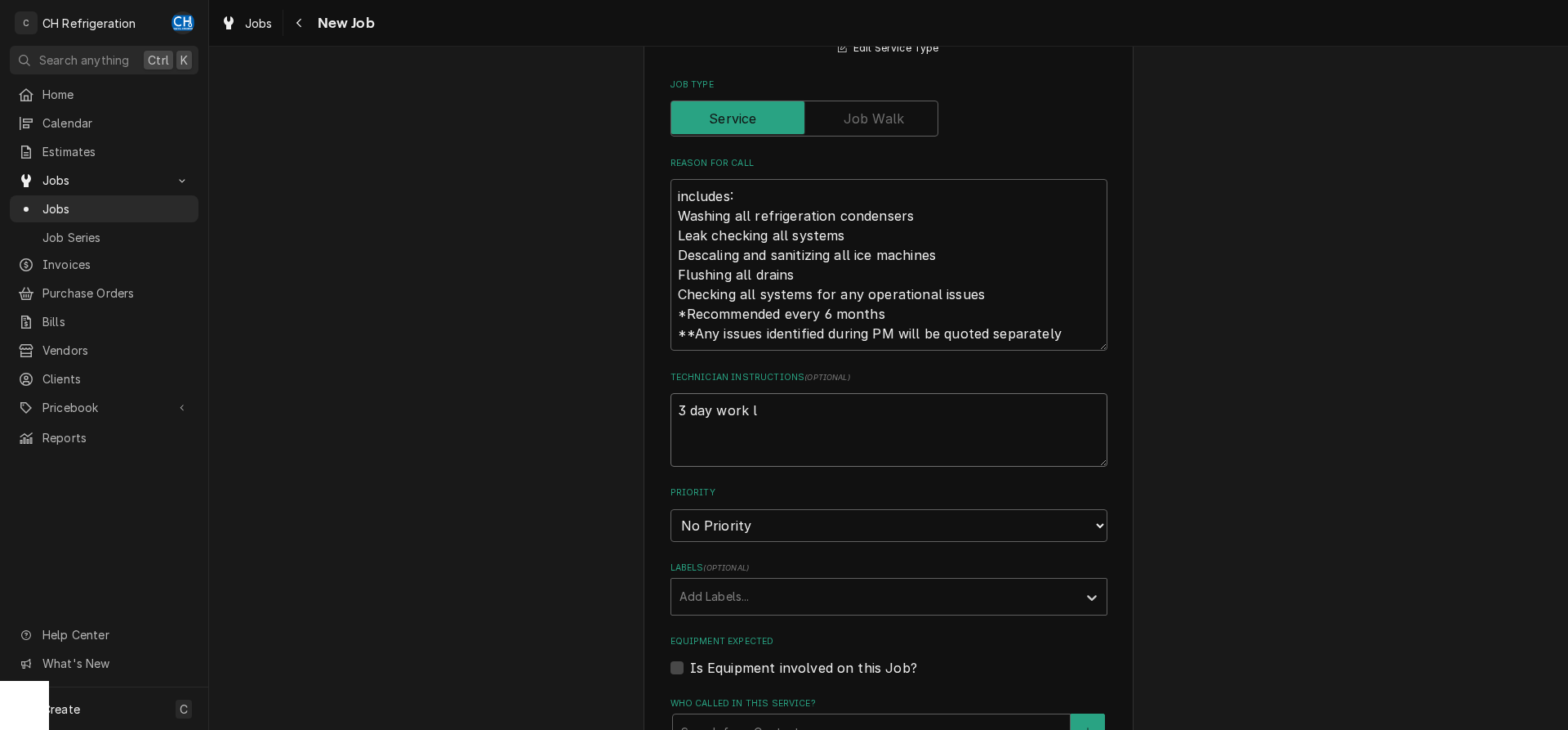
type textarea "x"
type textarea "3 day work lo"
type textarea "x"
type textarea "3 day work loa"
type textarea "x"
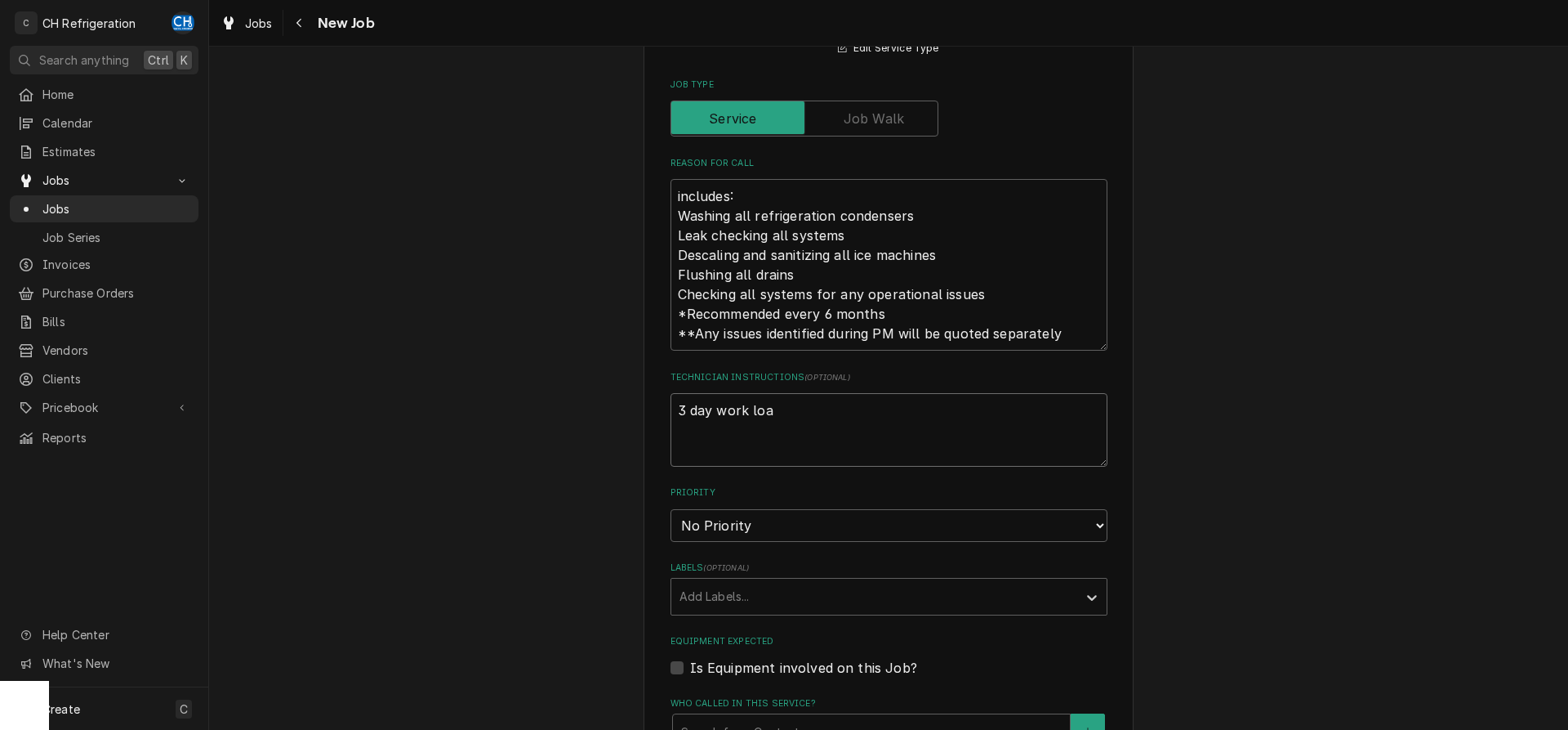
type textarea "3 day work load"
type textarea "x"
type textarea "3 day work load"
type textarea "x"
type textarea "3 day work load -"
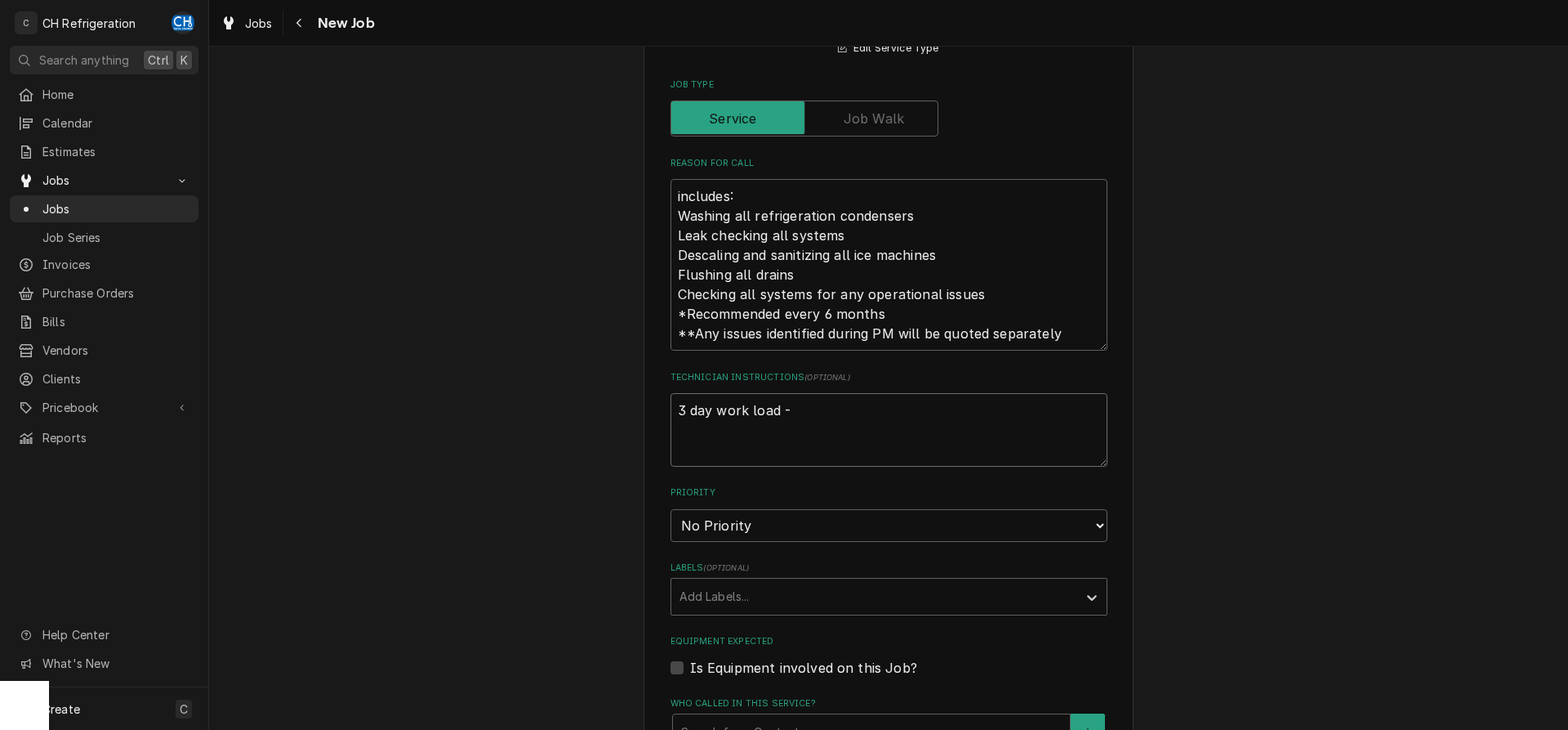
type textarea "x"
type textarea "3 day work load -"
type textarea "x"
type textarea "3 day work load -"
type textarea "x"
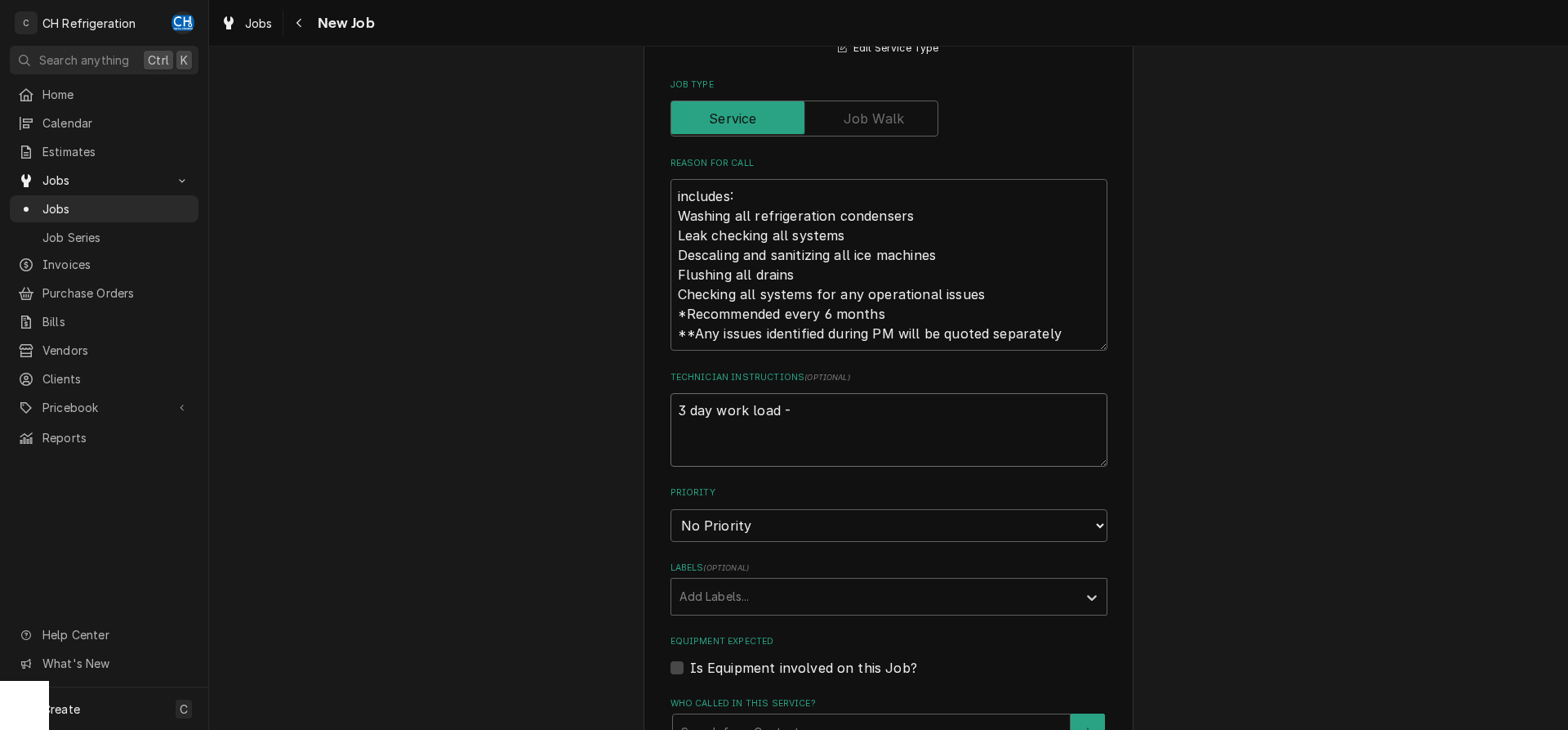
type textarea "3 day work load"
type textarea "x"
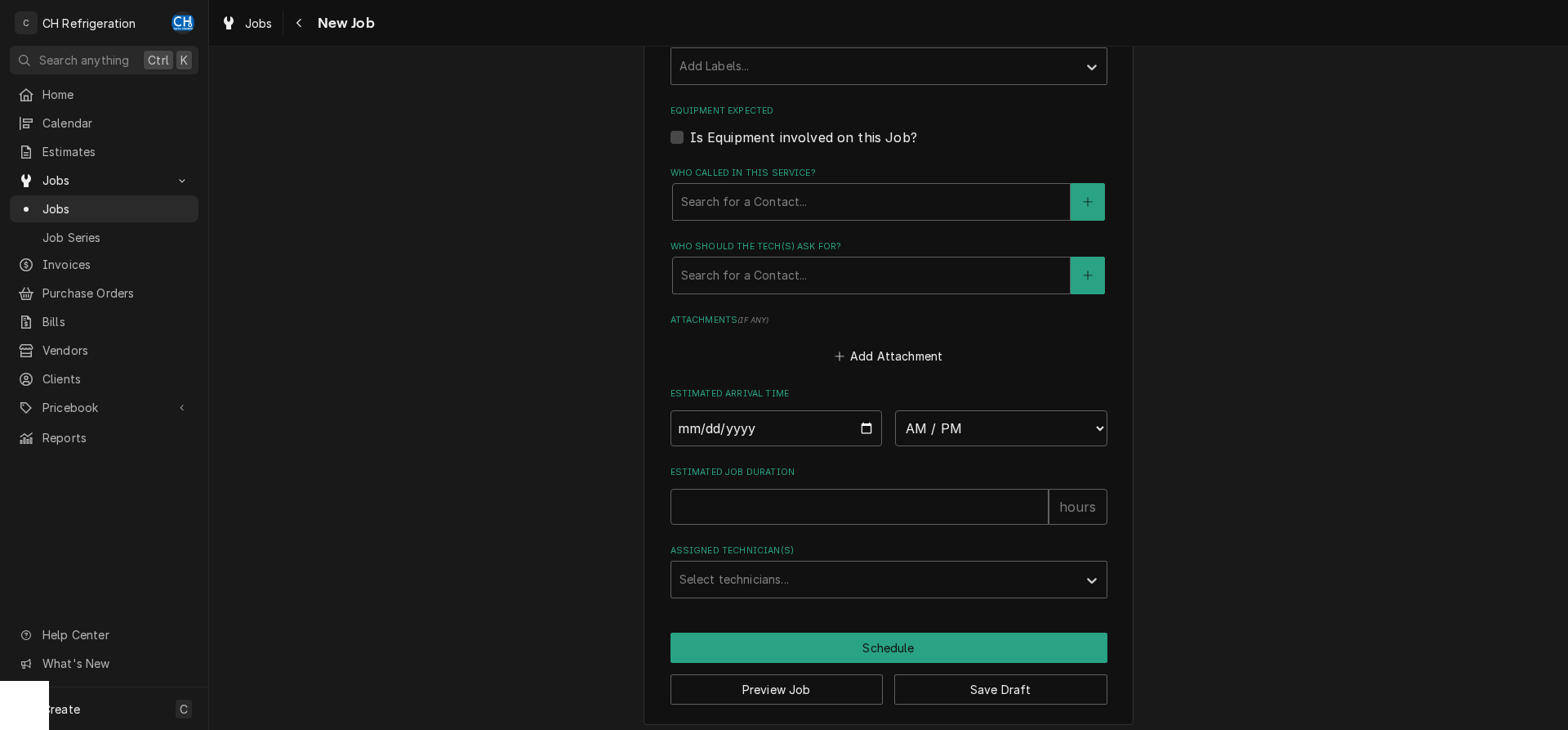
scroll to position [1122, 0]
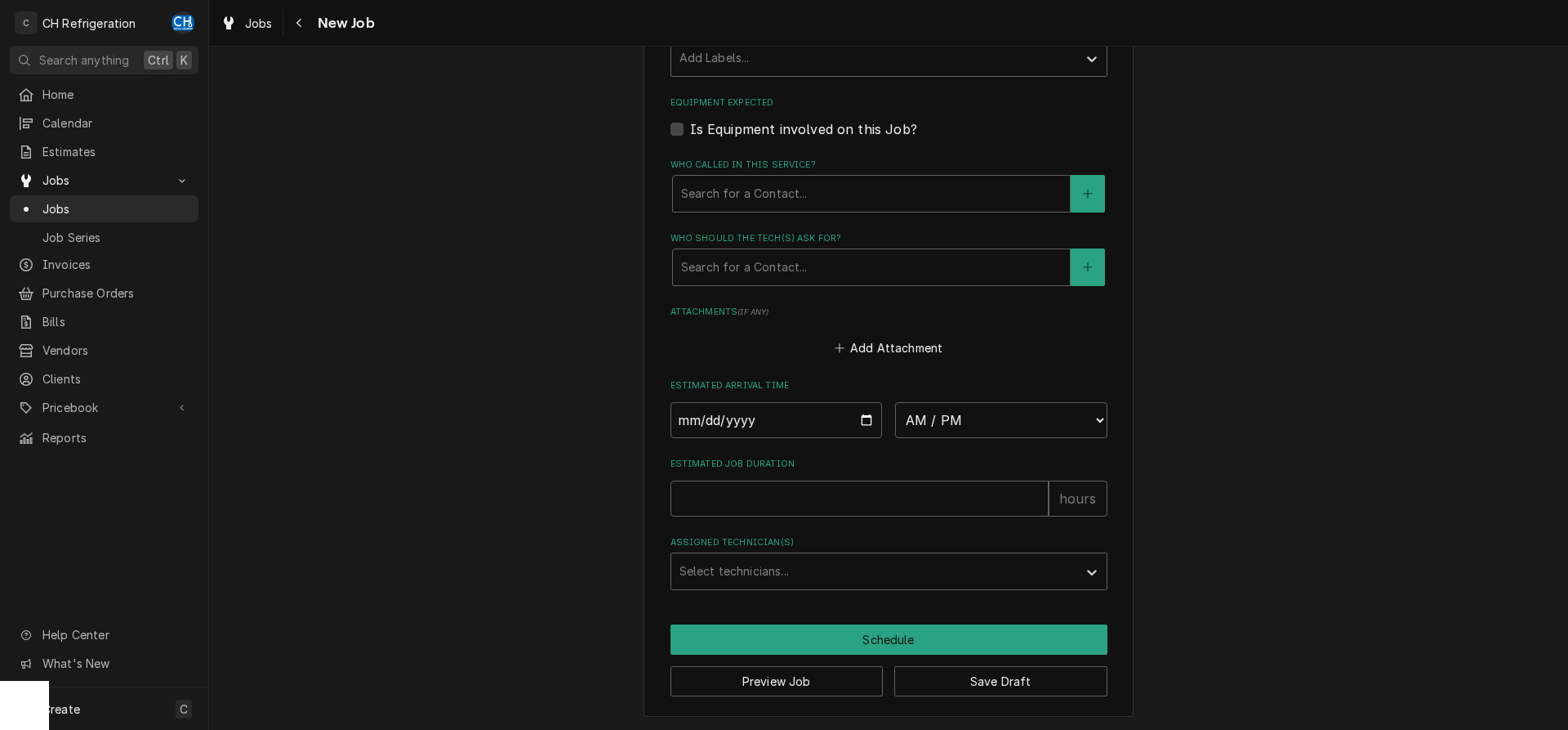
type textarea "3 day work load"
click at [865, 414] on input "Date" at bounding box center [777, 420] width 212 height 36
type input "2025-10-21"
type textarea "x"
click at [895, 402] on select "AM / PM 6:00 AM 6:15 AM 6:30 AM 6:45 AM 7:00 AM 7:15 AM 7:30 AM 7:45 AM 8:00 AM…" at bounding box center [1001, 420] width 212 height 36
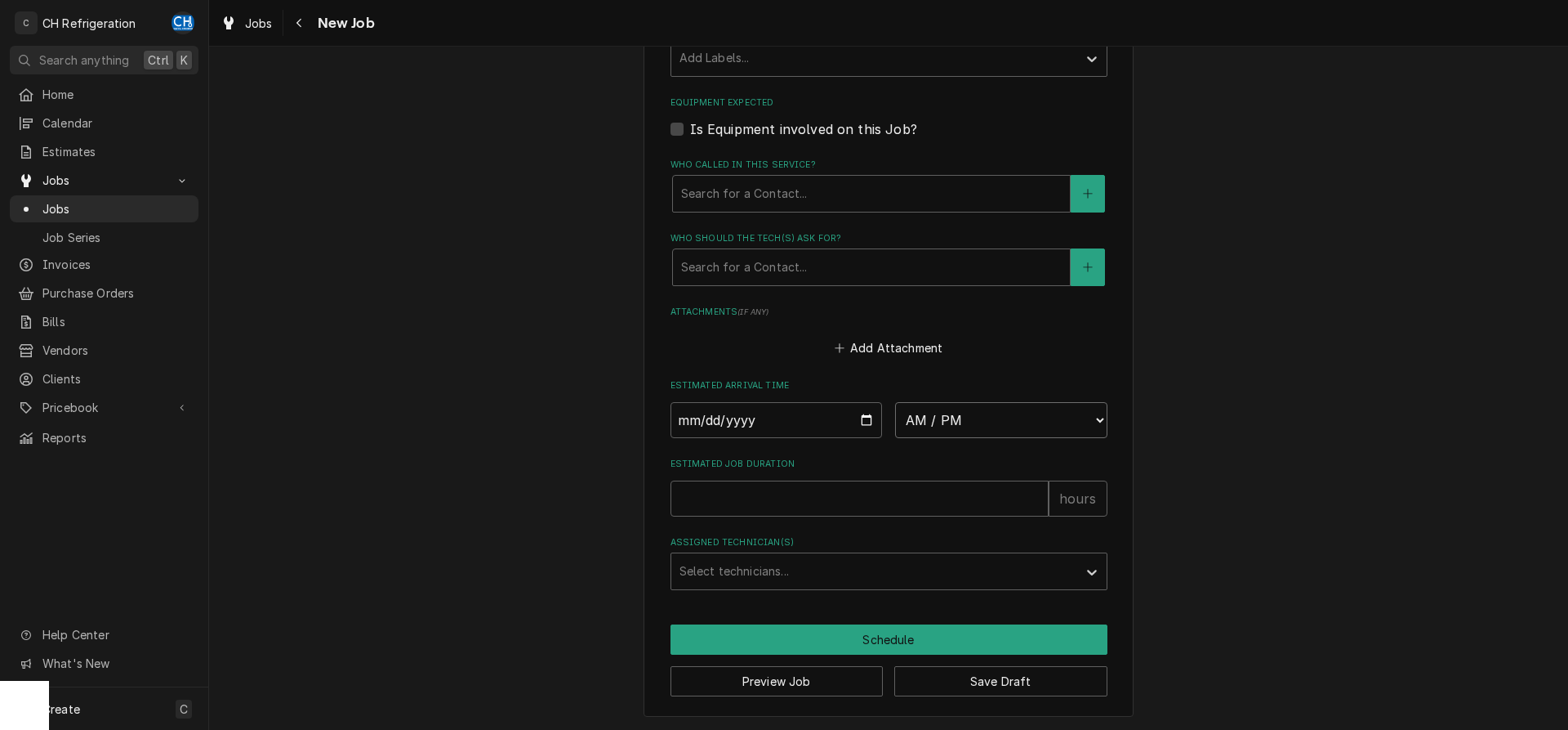
select select "08:00:00"
click option "8:00 AM" at bounding box center [0, 0] width 0 height 0
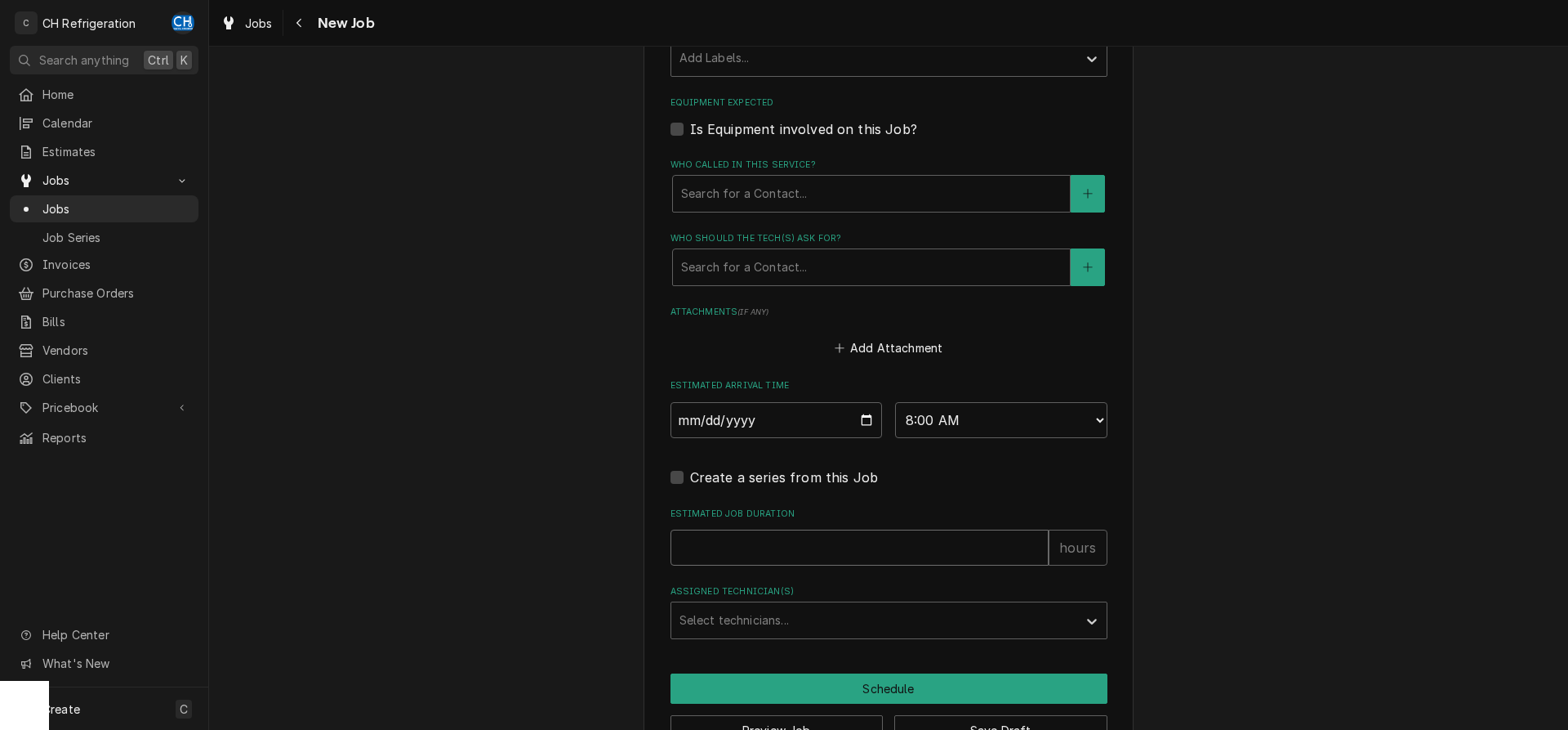
click at [796, 531] on input "Estimated Job Duration" at bounding box center [859, 547] width 378 height 36
click at [824, 544] on input "Estimated Job Duration" at bounding box center [859, 547] width 378 height 36
click at [835, 273] on div "Who should the tech(s) ask for?" at bounding box center [872, 267] width 380 height 30
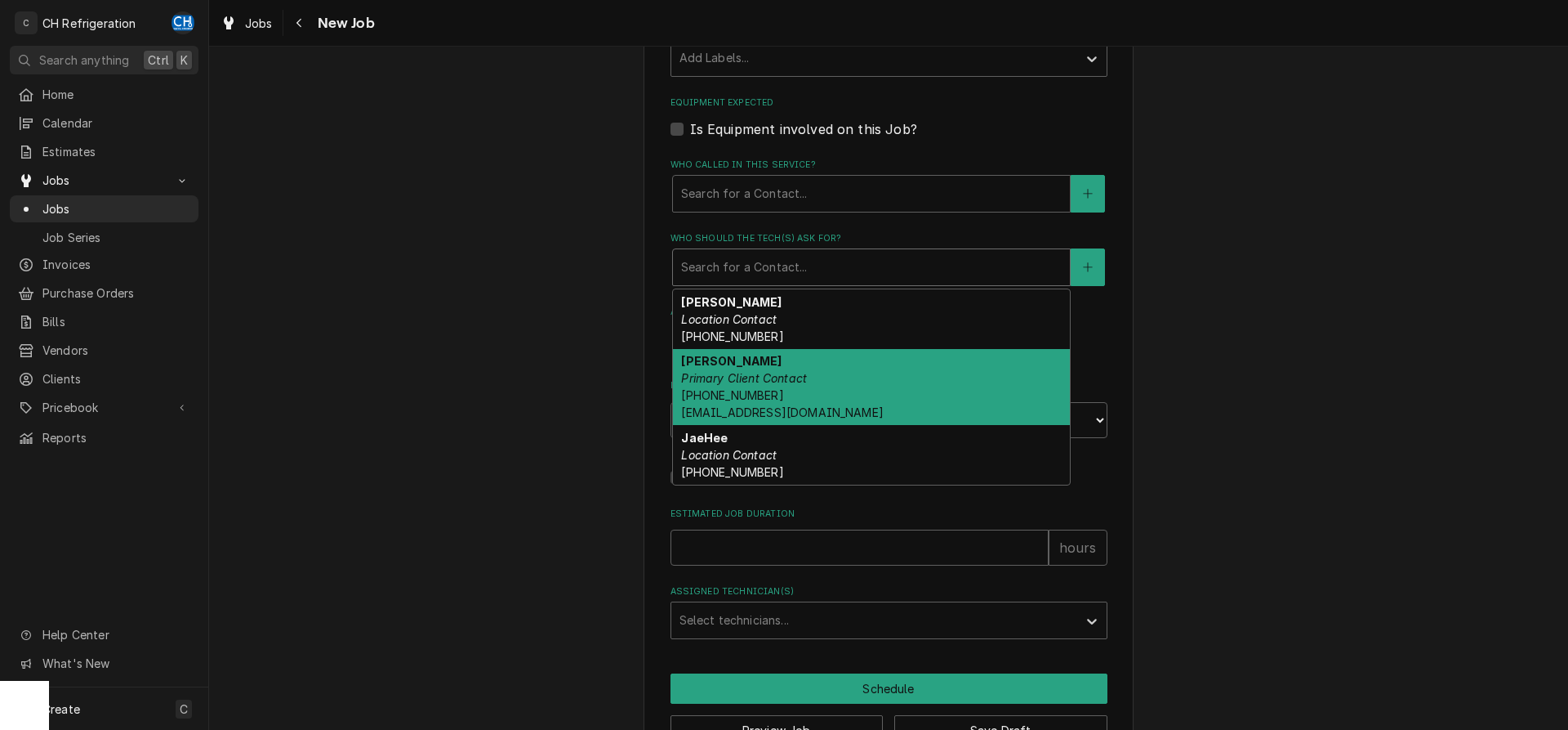
click at [835, 367] on div "Ernesto Ramirez Primary Client Contact (510) 613-5962 eramirez@310provisions.com" at bounding box center [872, 387] width 397 height 77
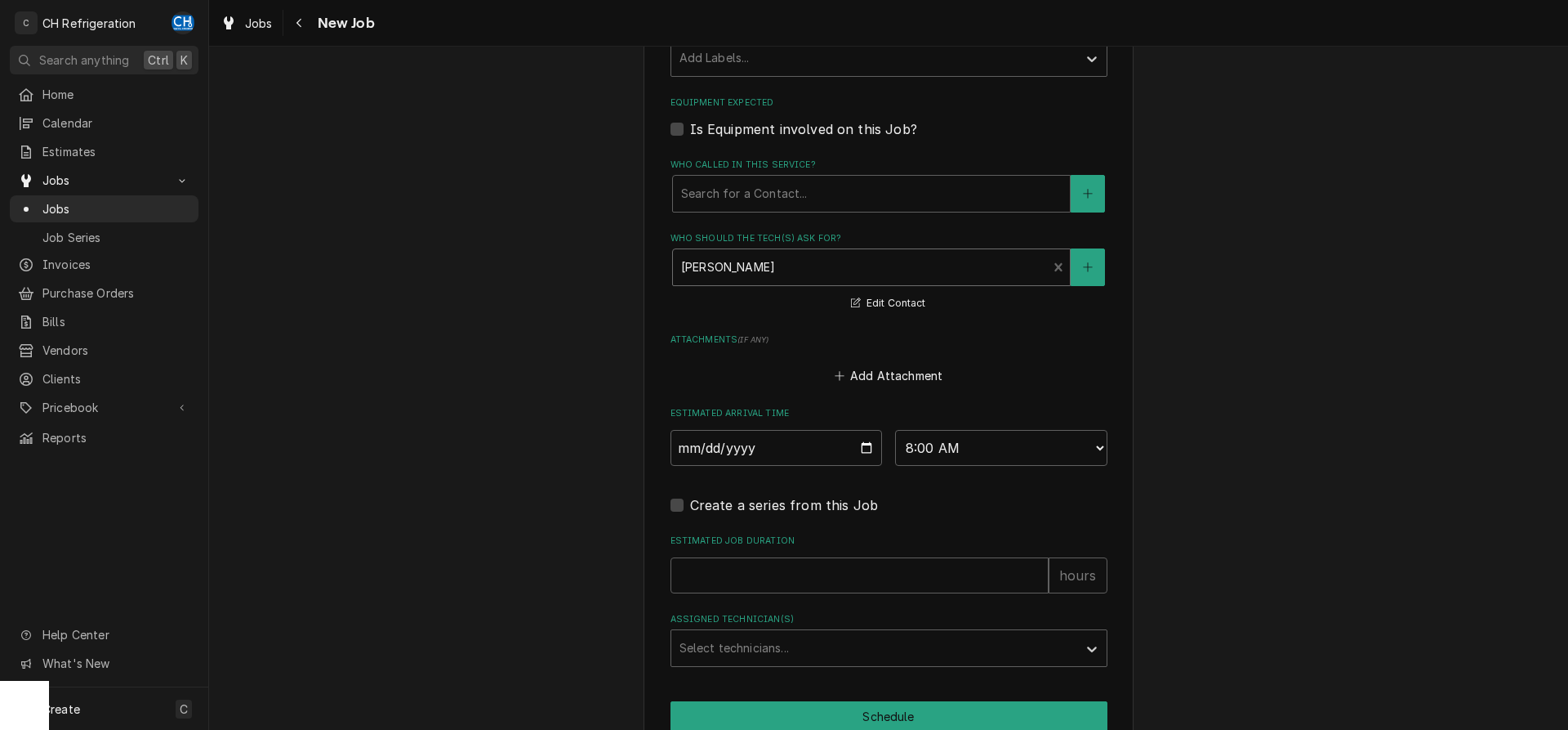
scroll to position [1198, 0]
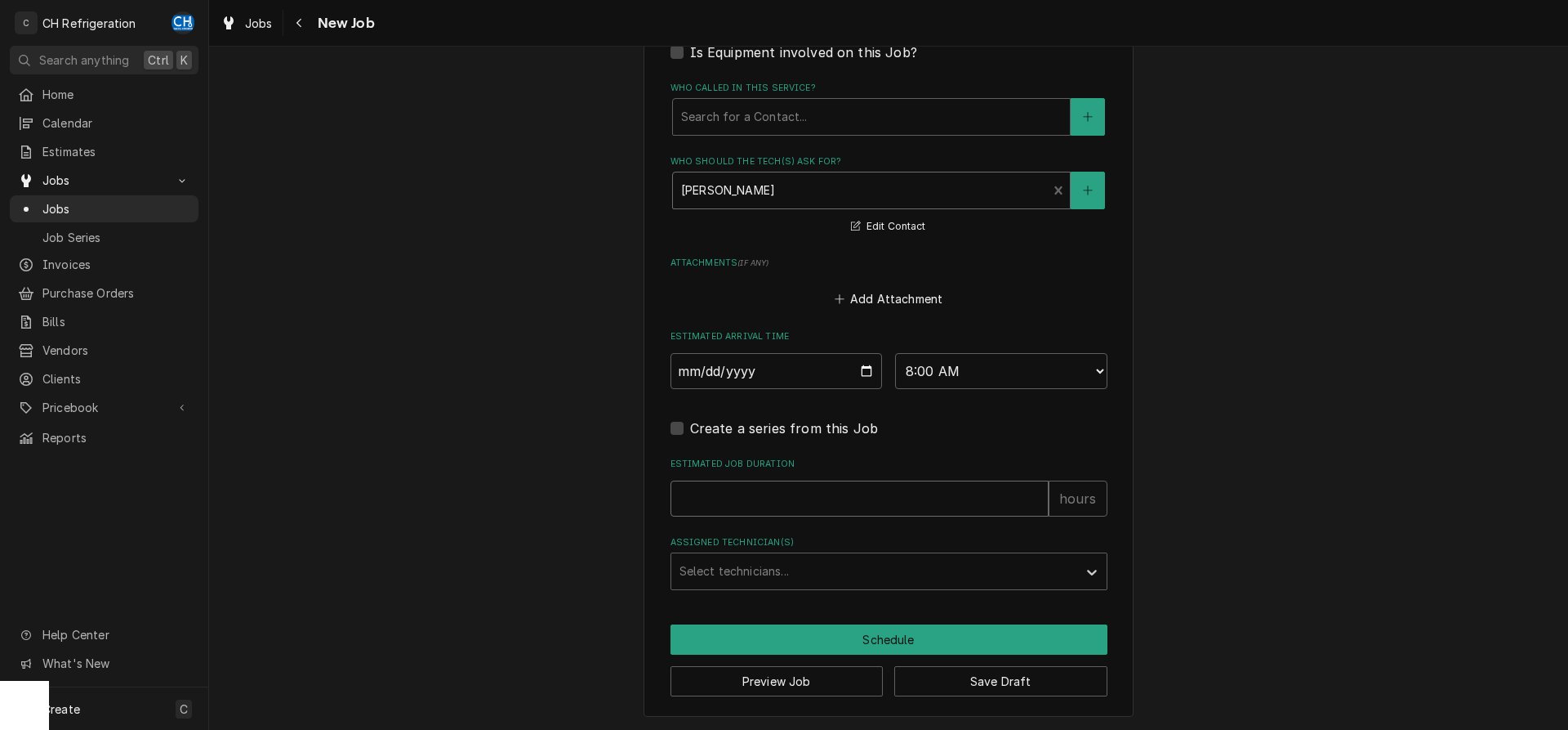
click at [850, 502] on input "Estimated Job Duration" at bounding box center [859, 498] width 378 height 36
click at [808, 492] on input "Estimated Job Duration" at bounding box center [859, 498] width 378 height 36
type textarea "x"
type input "8"
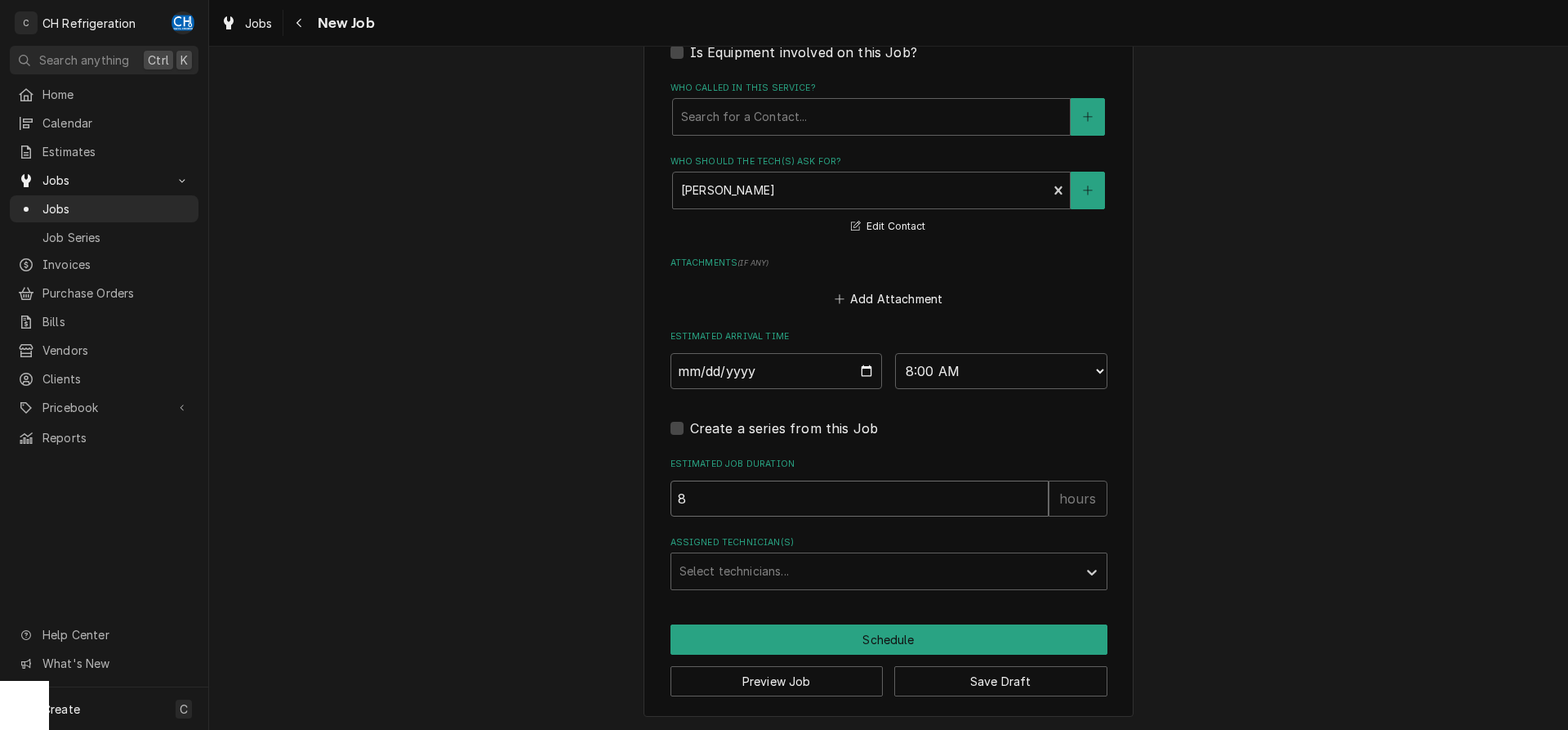
type textarea "x"
type input "8"
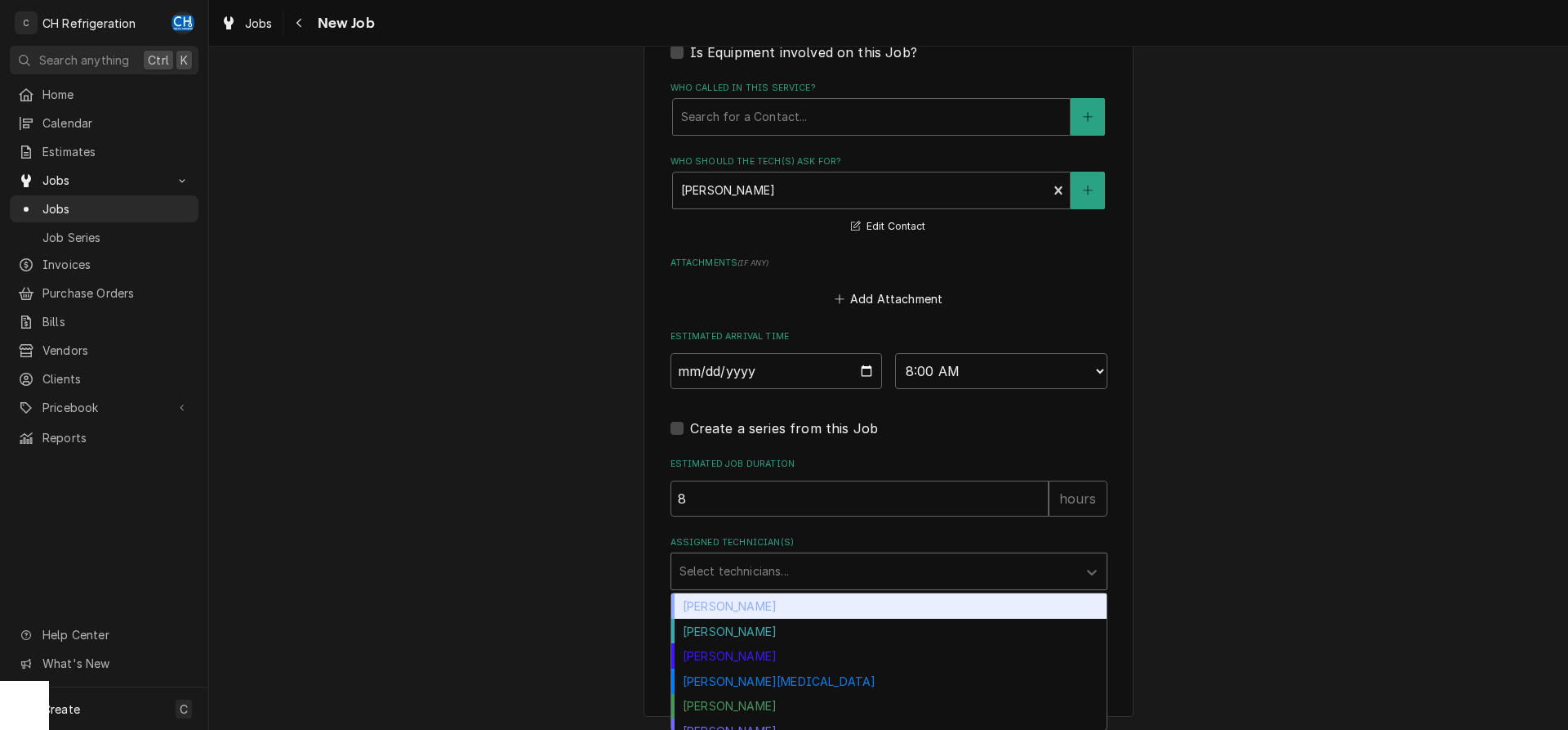
click at [737, 585] on div "Select technicians..." at bounding box center [874, 571] width 405 height 36
click at [703, 607] on div "[PERSON_NAME]" at bounding box center [888, 605] width 435 height 25
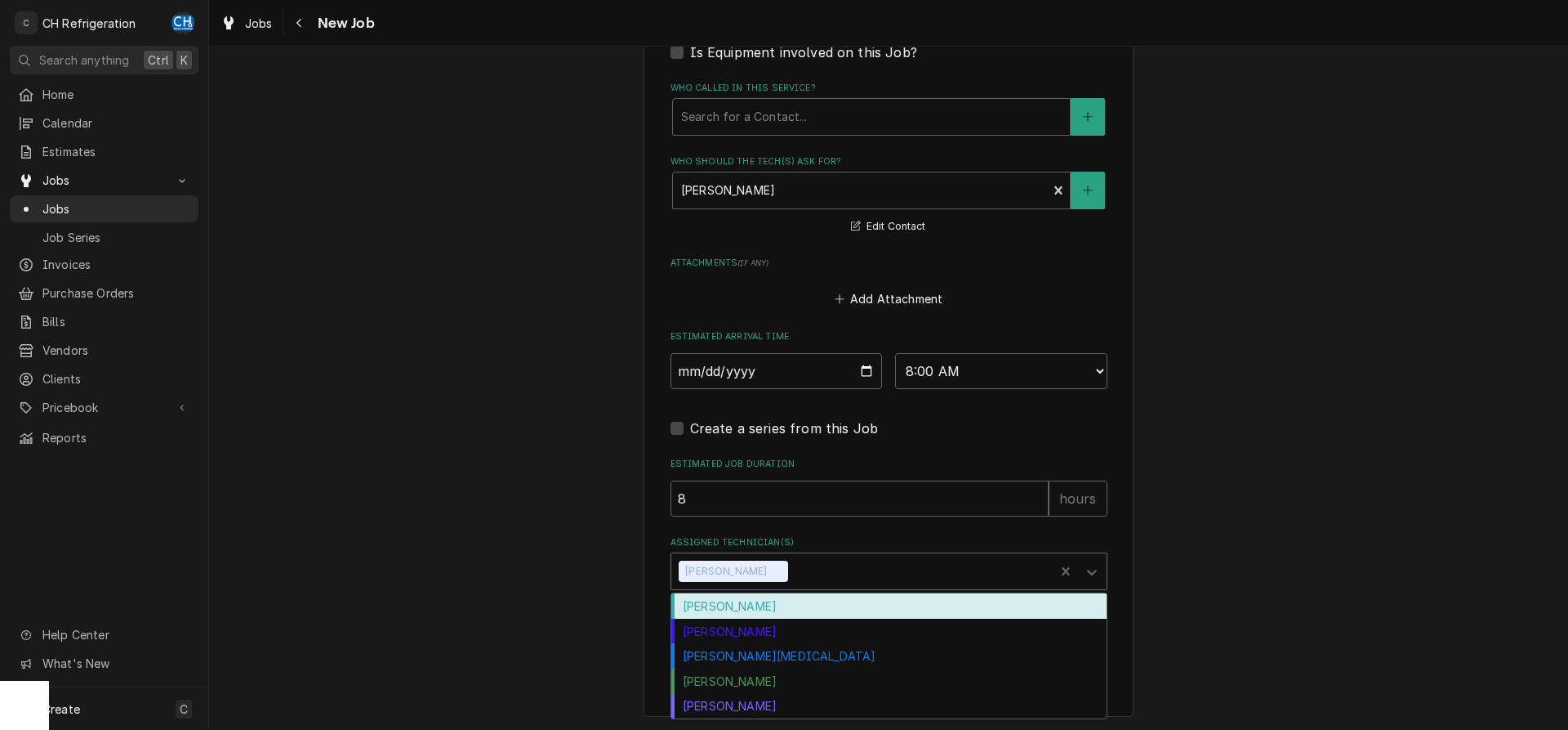
click at [791, 572] on div "Assigned Technician(s)" at bounding box center [919, 571] width 255 height 30
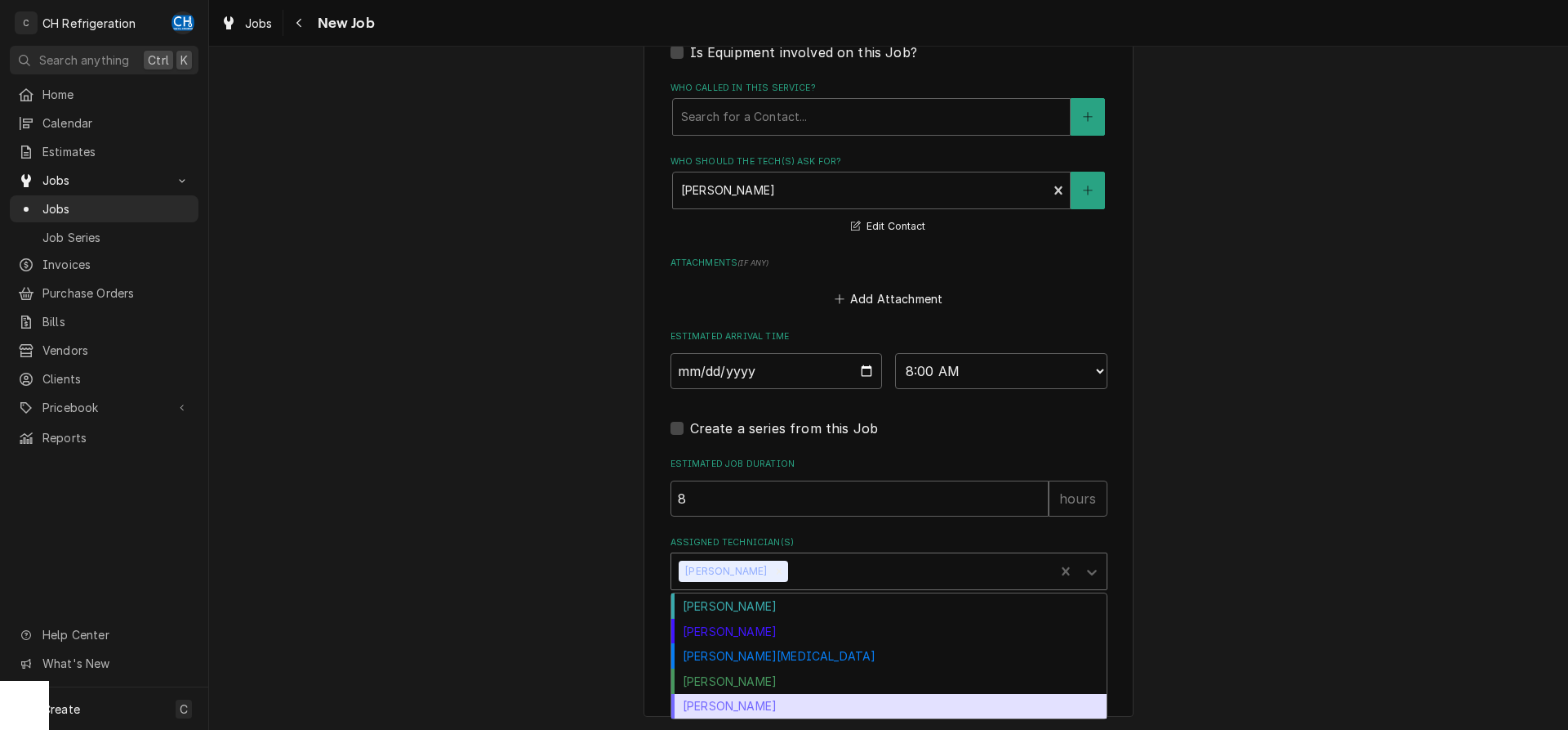
click at [765, 699] on div "[PERSON_NAME]" at bounding box center [888, 706] width 435 height 25
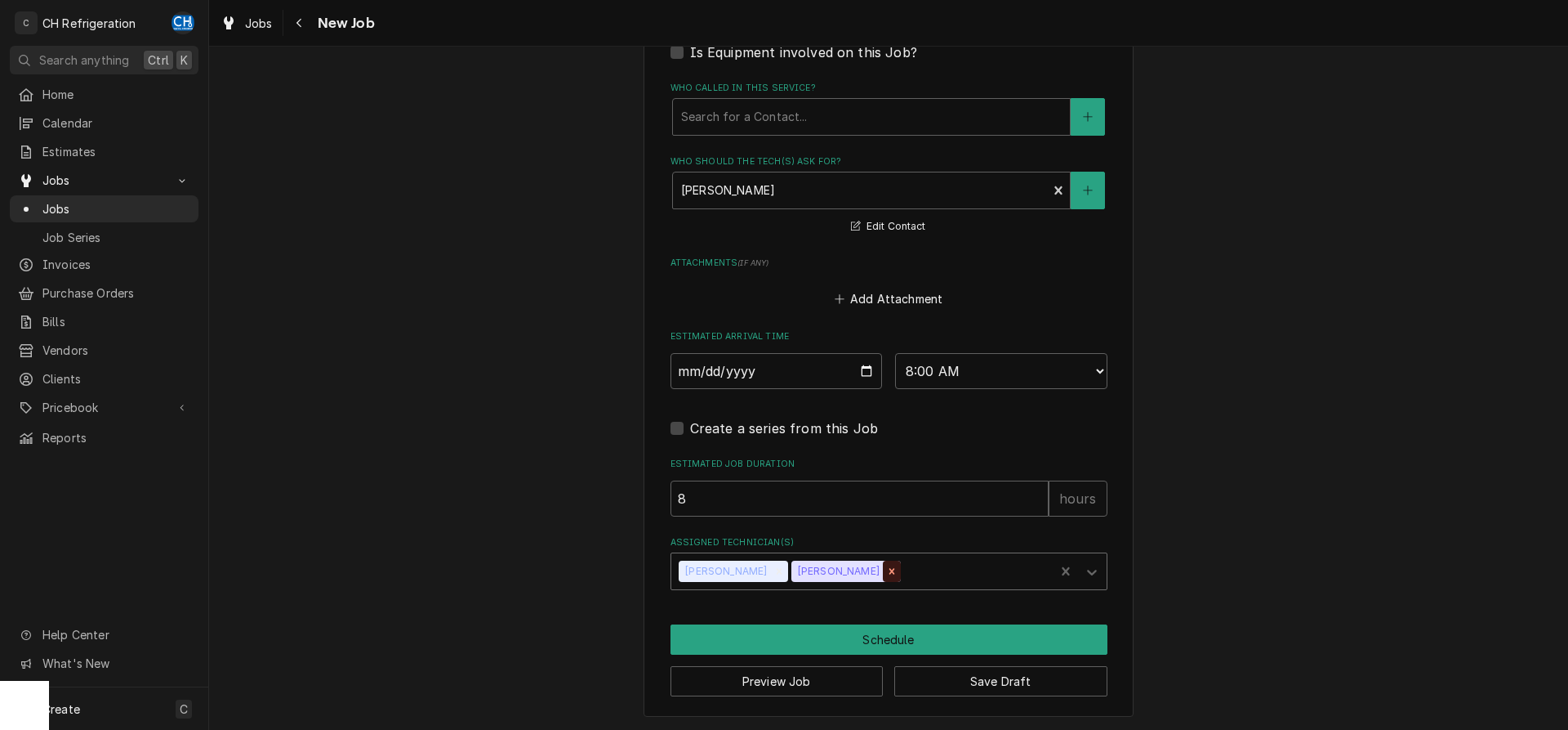
click at [886, 569] on icon "Remove Steven Hiraga" at bounding box center [891, 571] width 11 height 11
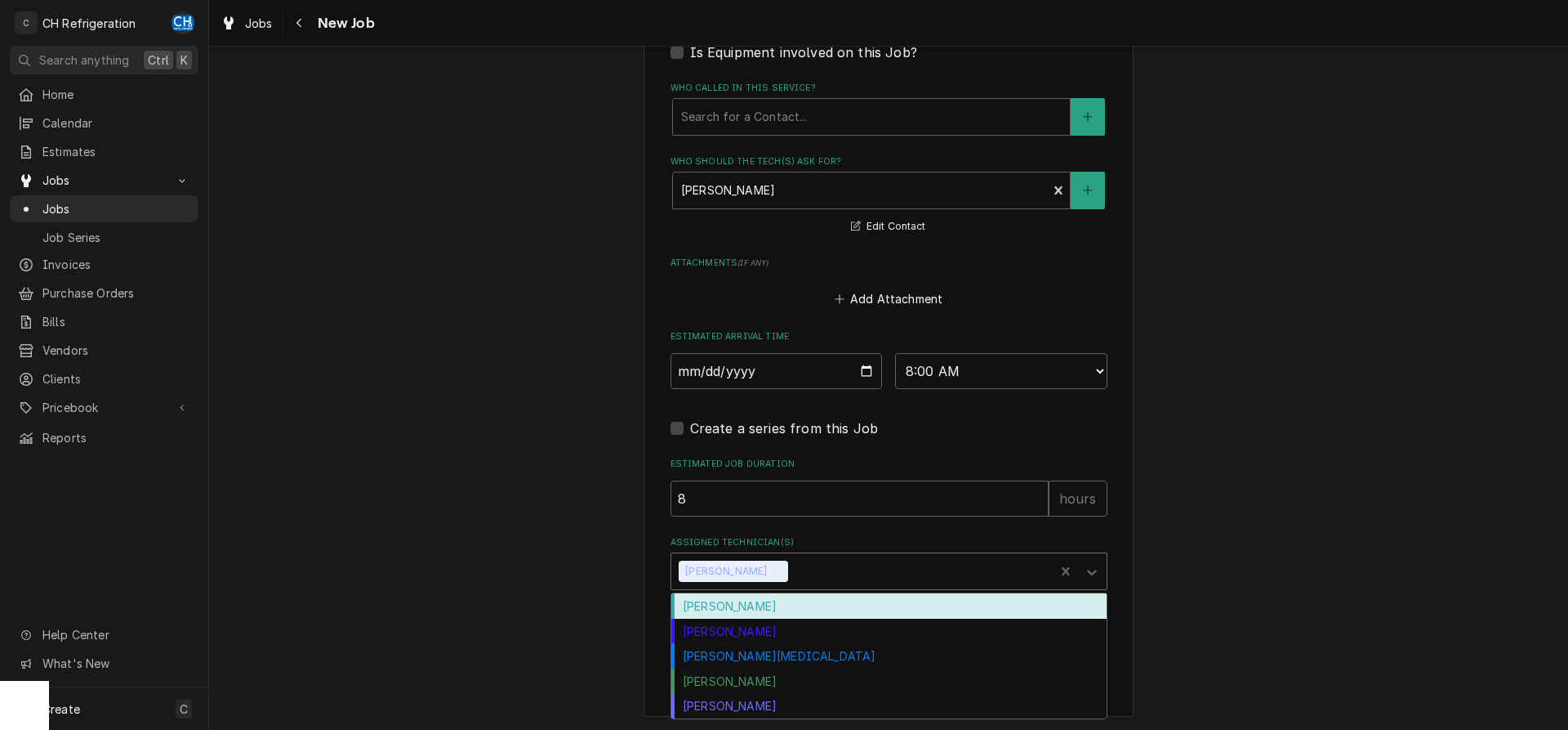
click at [856, 569] on div "Assigned Technician(s)" at bounding box center [919, 571] width 255 height 30
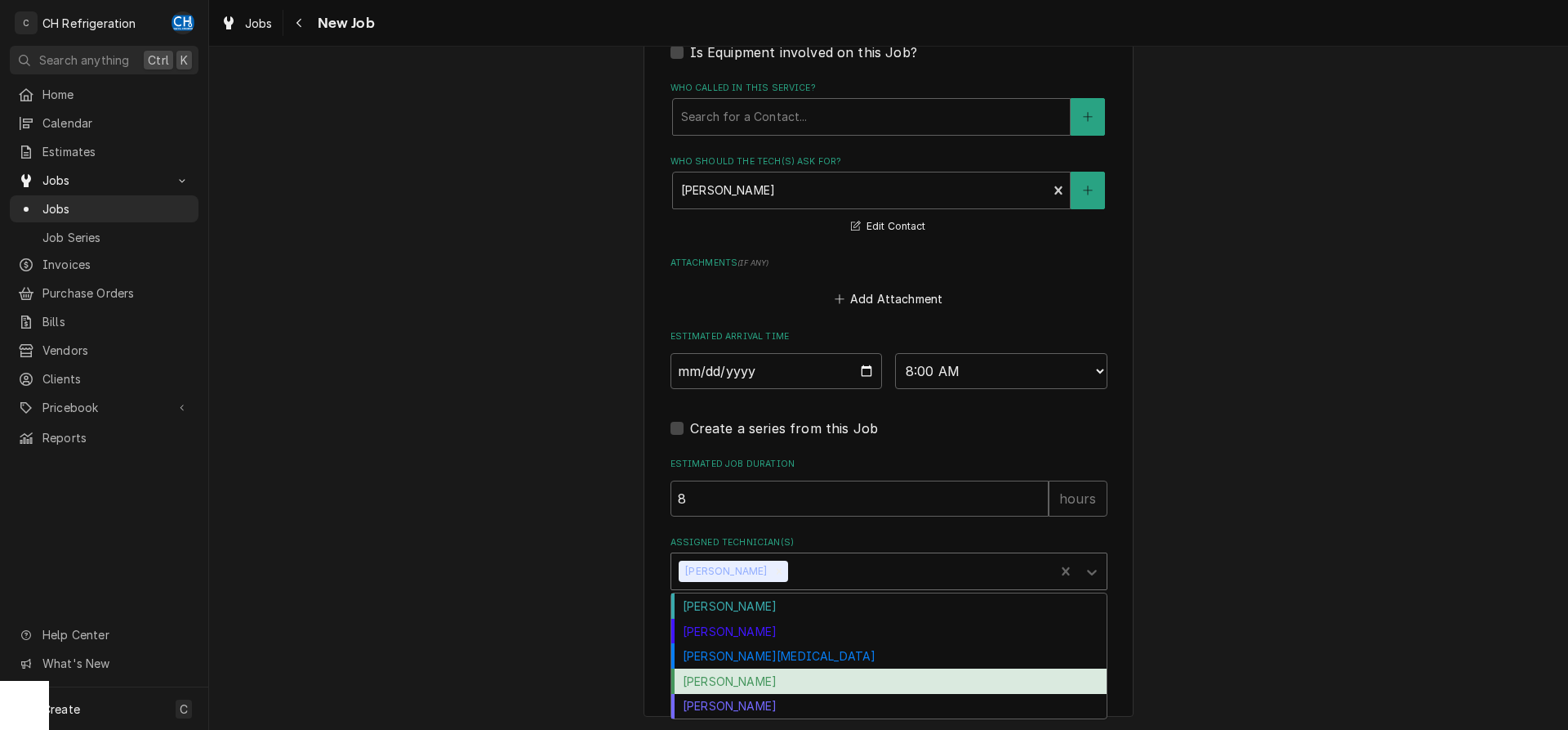
click at [785, 676] on div "Ruben Perez" at bounding box center [888, 680] width 435 height 25
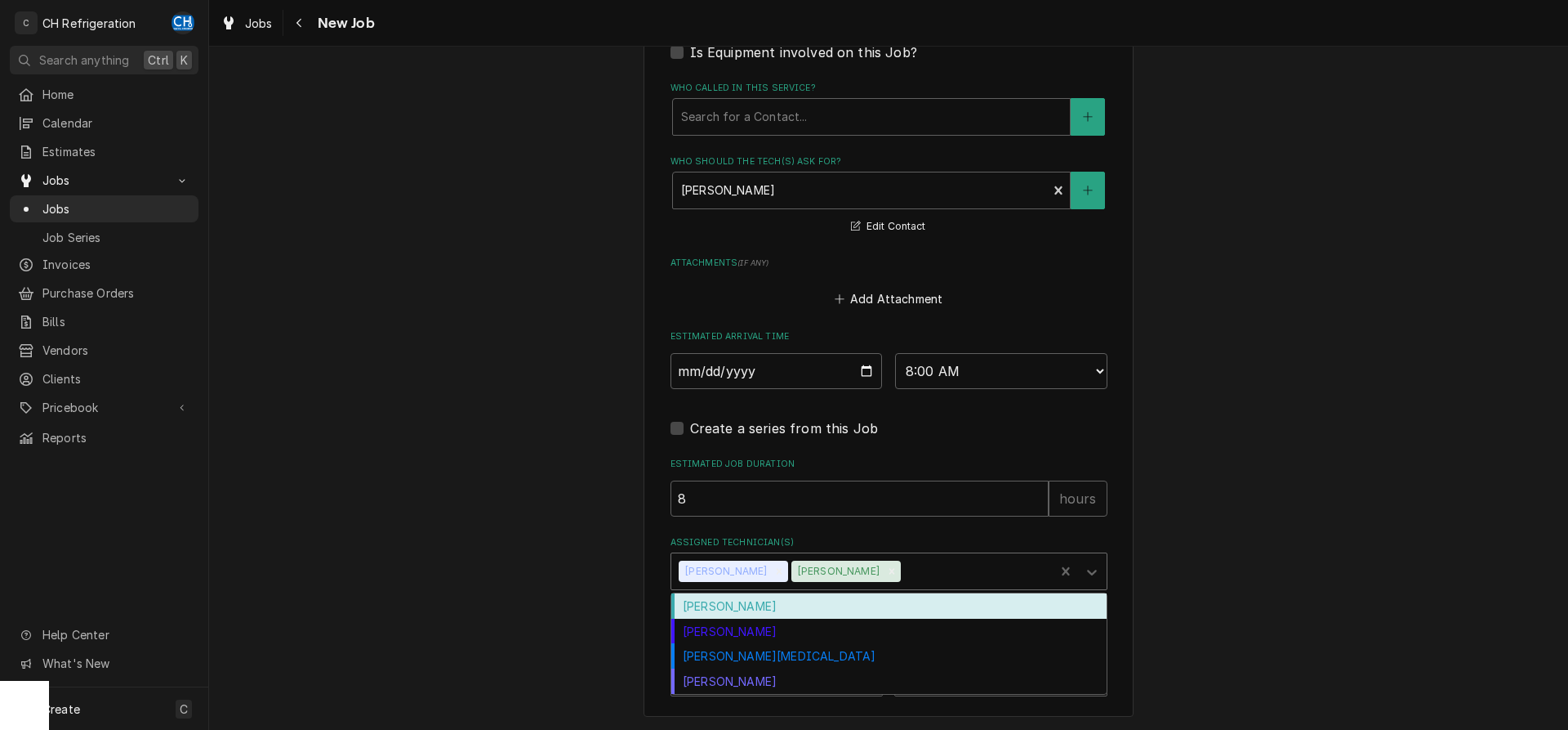
click at [904, 569] on div "Assigned Technician(s)" at bounding box center [975, 571] width 143 height 30
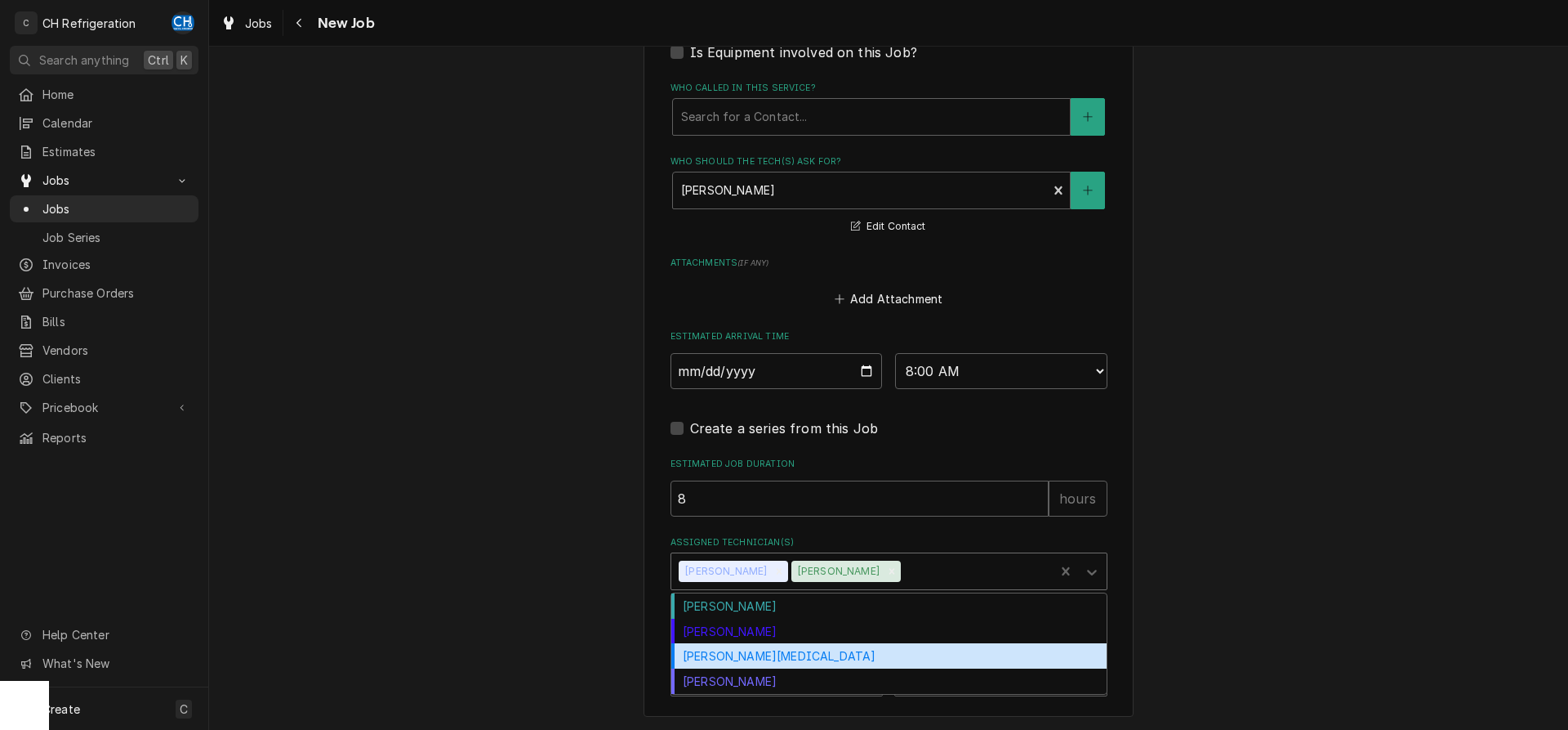
click at [815, 652] on div "Moises Melena" at bounding box center [888, 655] width 435 height 25
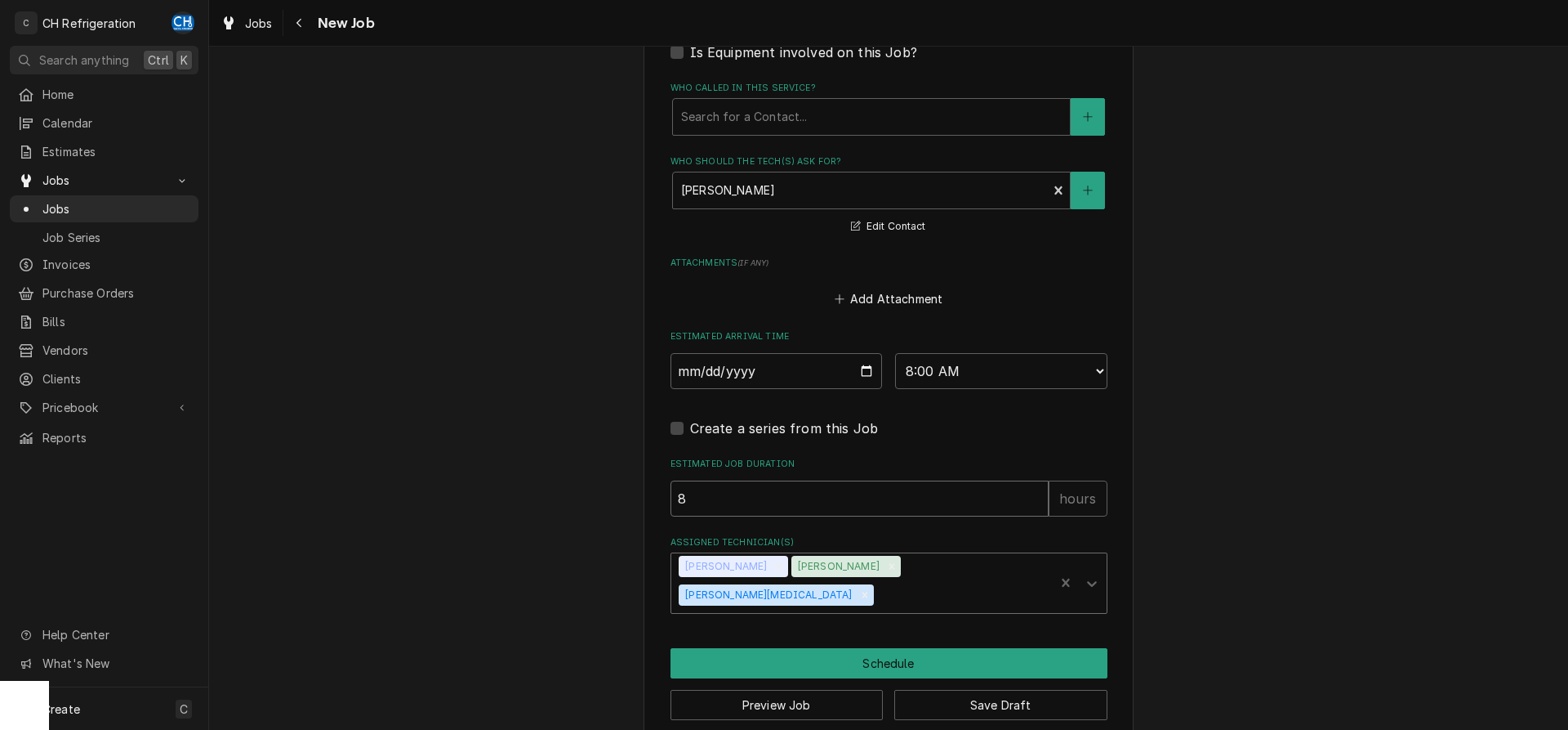
click at [718, 498] on input "8" at bounding box center [859, 498] width 378 height 36
click at [862, 648] on button "Schedule" at bounding box center [888, 663] width 437 height 30
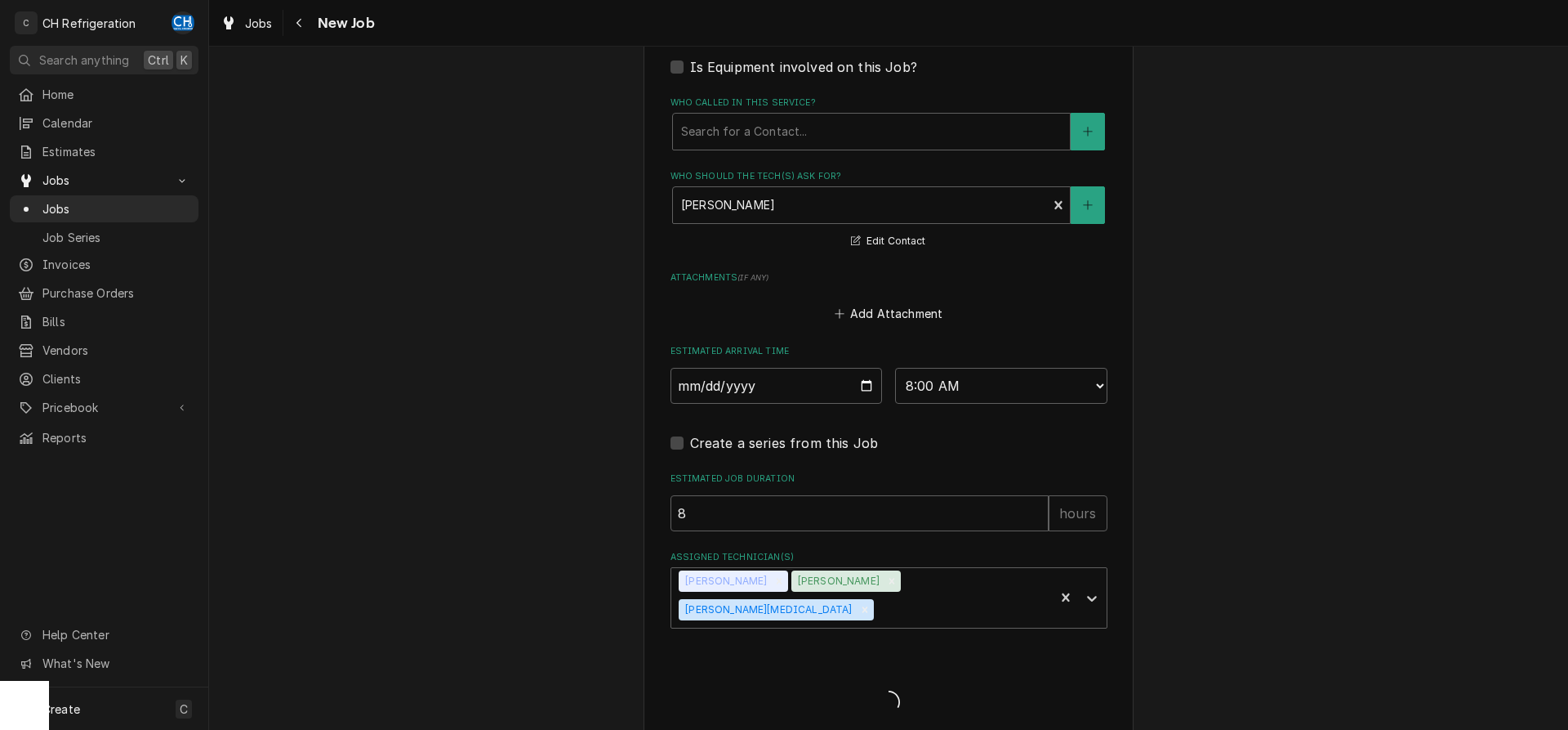
type textarea "x"
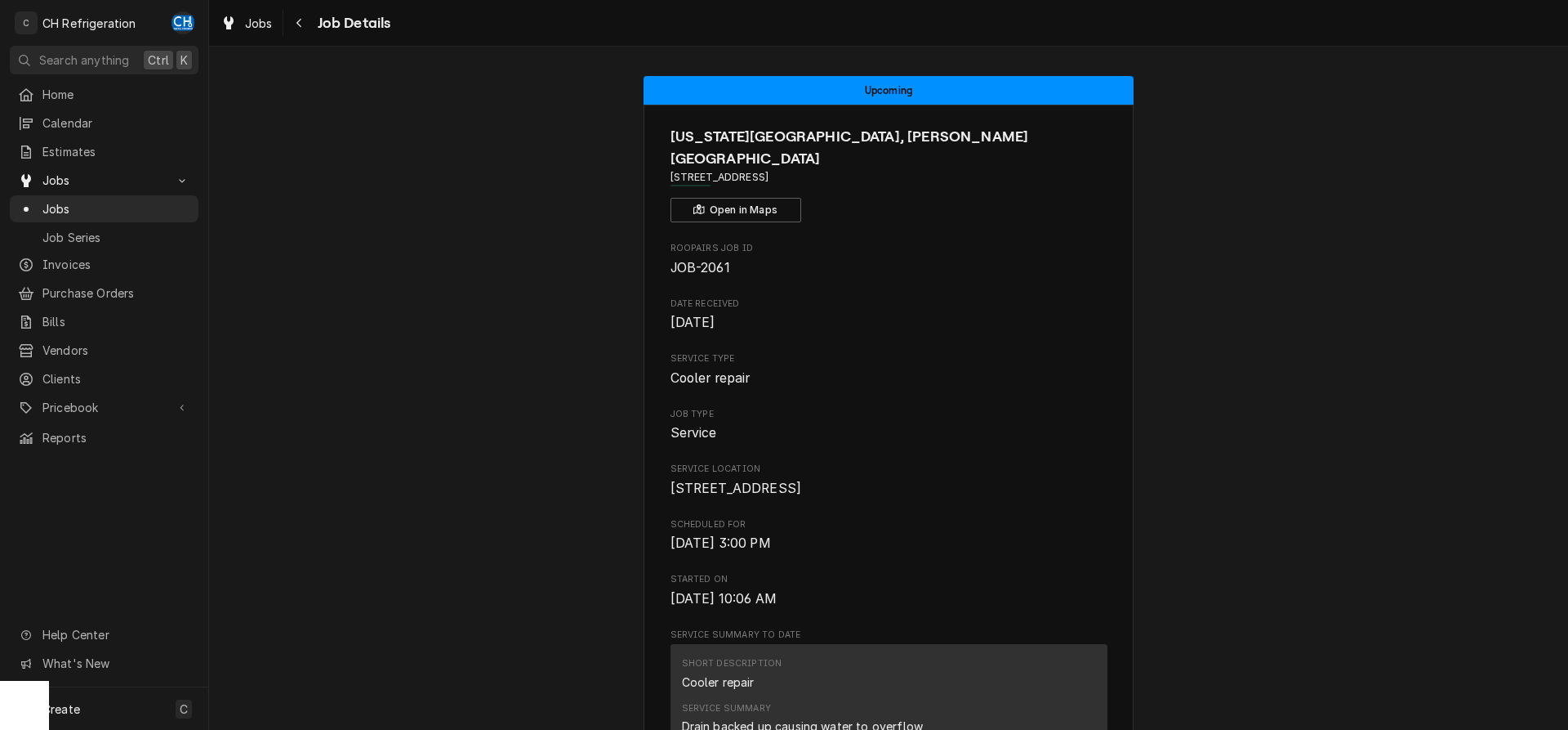
click at [285, 18] on div "Jobs Job Details" at bounding box center [302, 23] width 176 height 27
click at [292, 18] on div "Navigate back" at bounding box center [300, 23] width 17 height 17
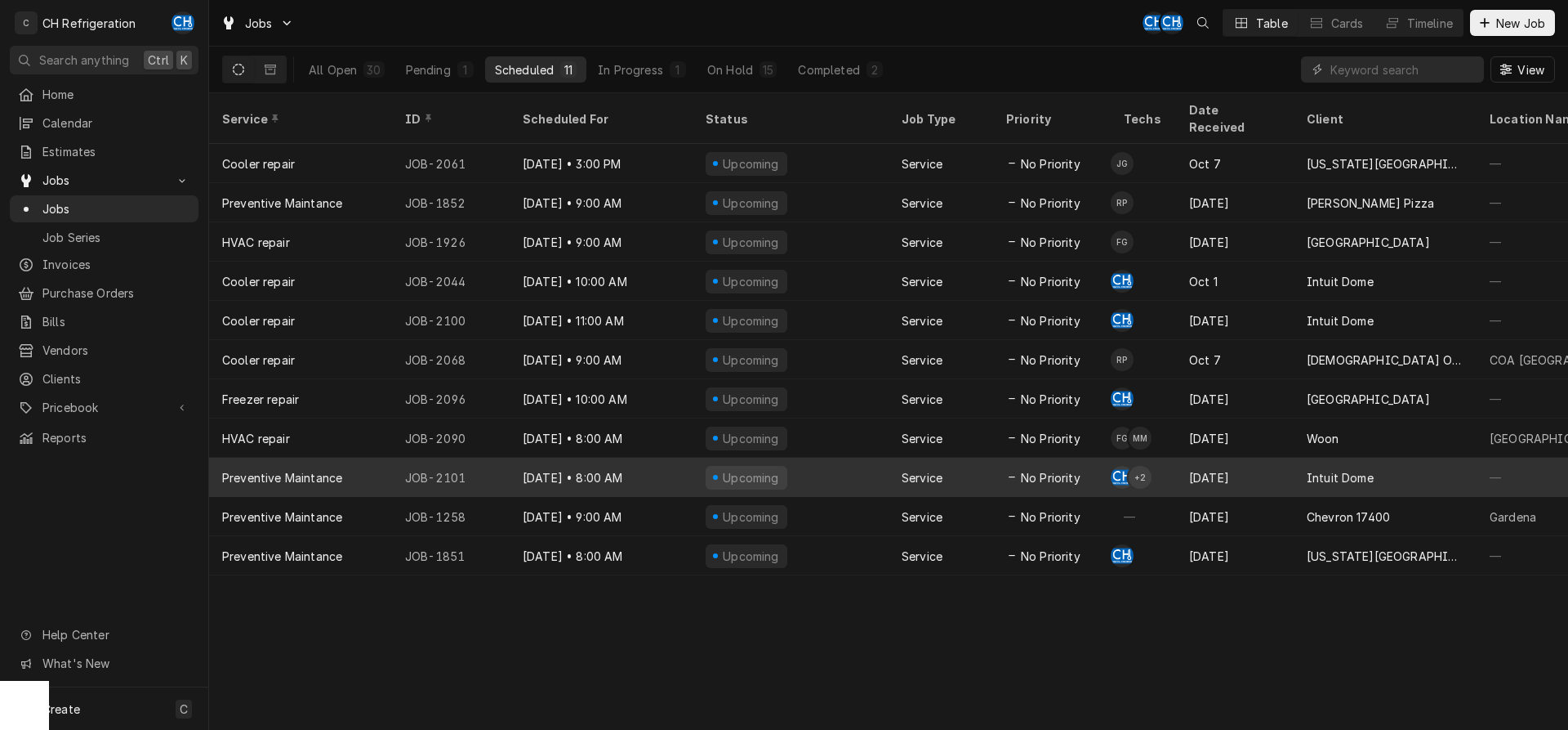
click at [1212, 457] on div "[DATE]" at bounding box center [1234, 477] width 117 height 39
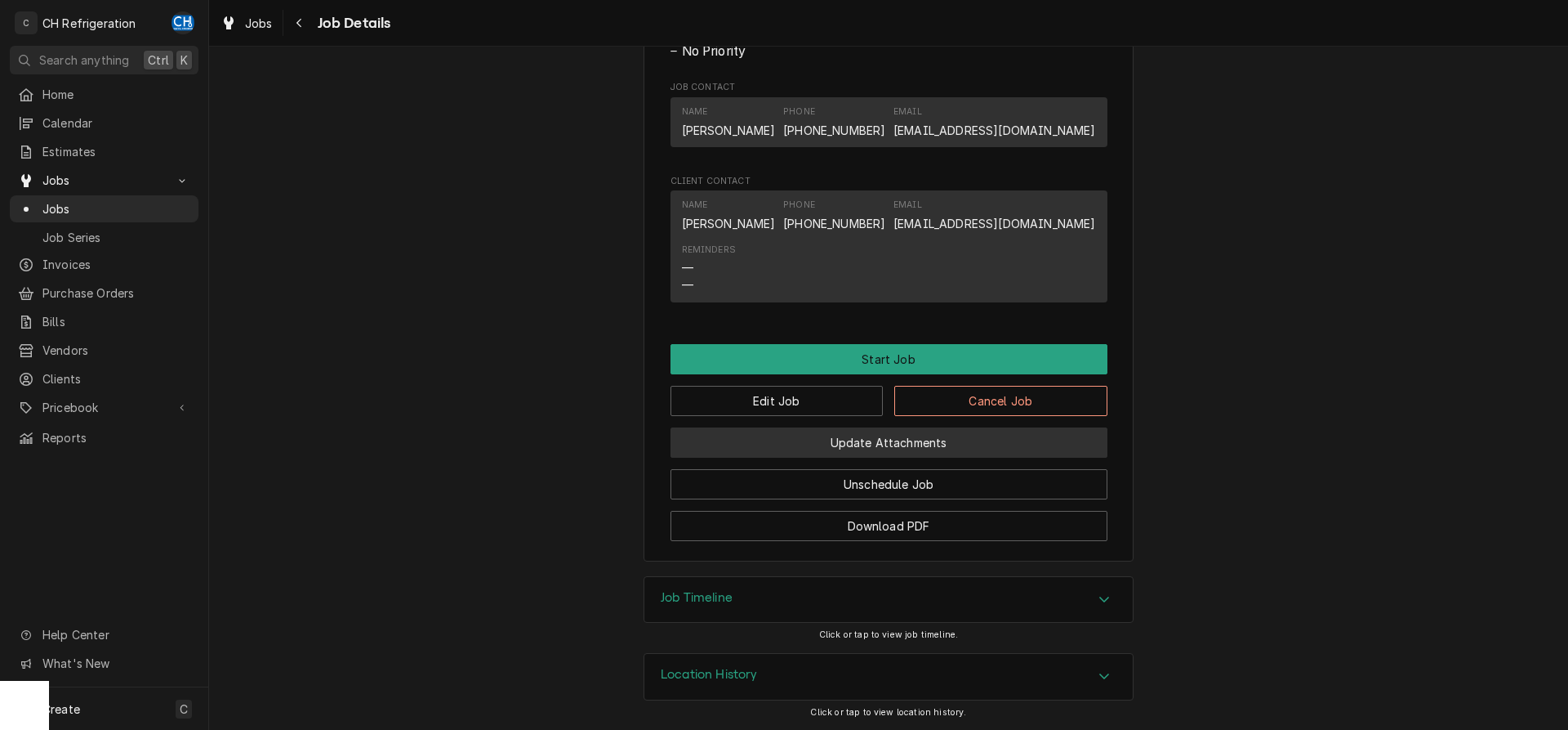
scroll to position [1105, 0]
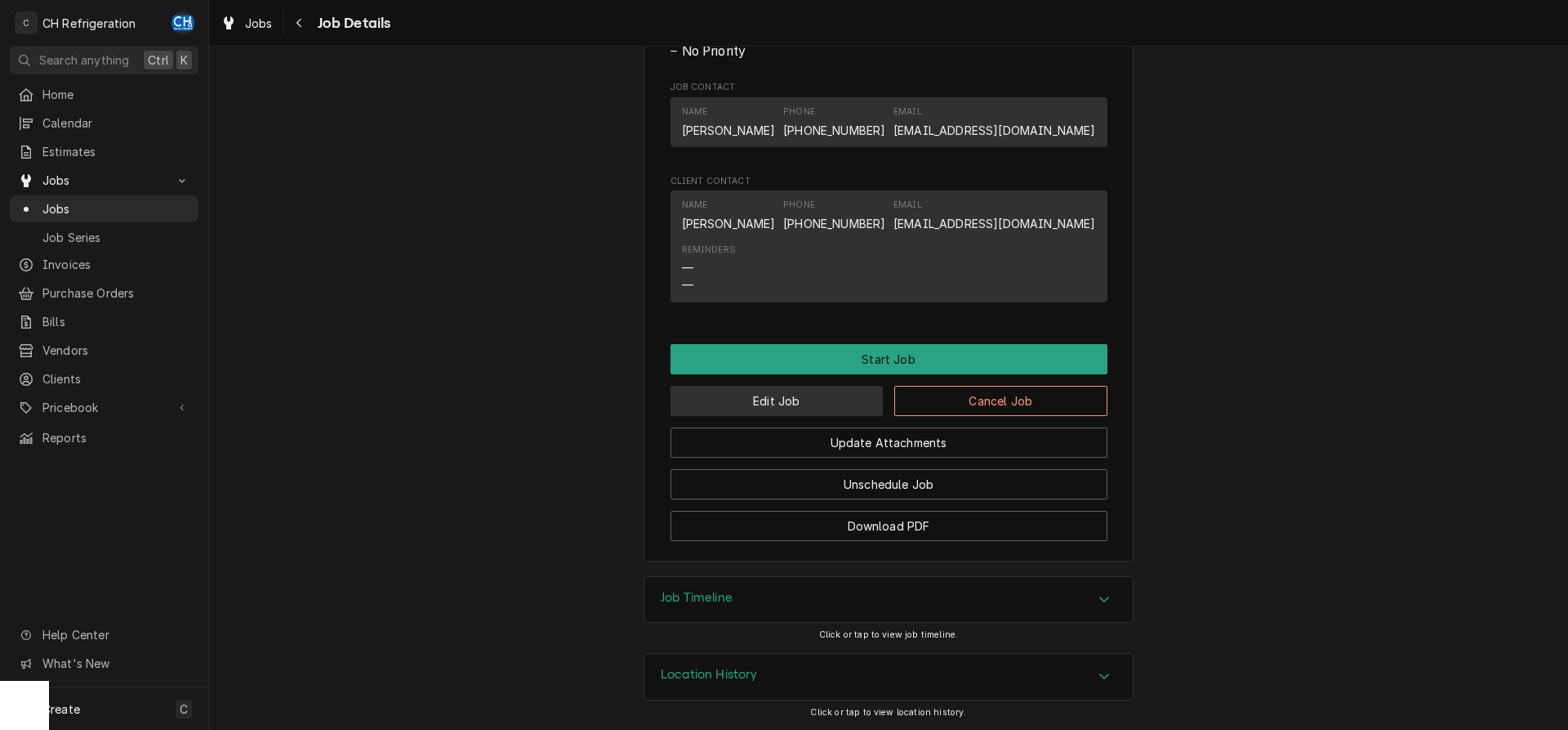
click at [773, 399] on button "Edit Job" at bounding box center [777, 400] width 213 height 30
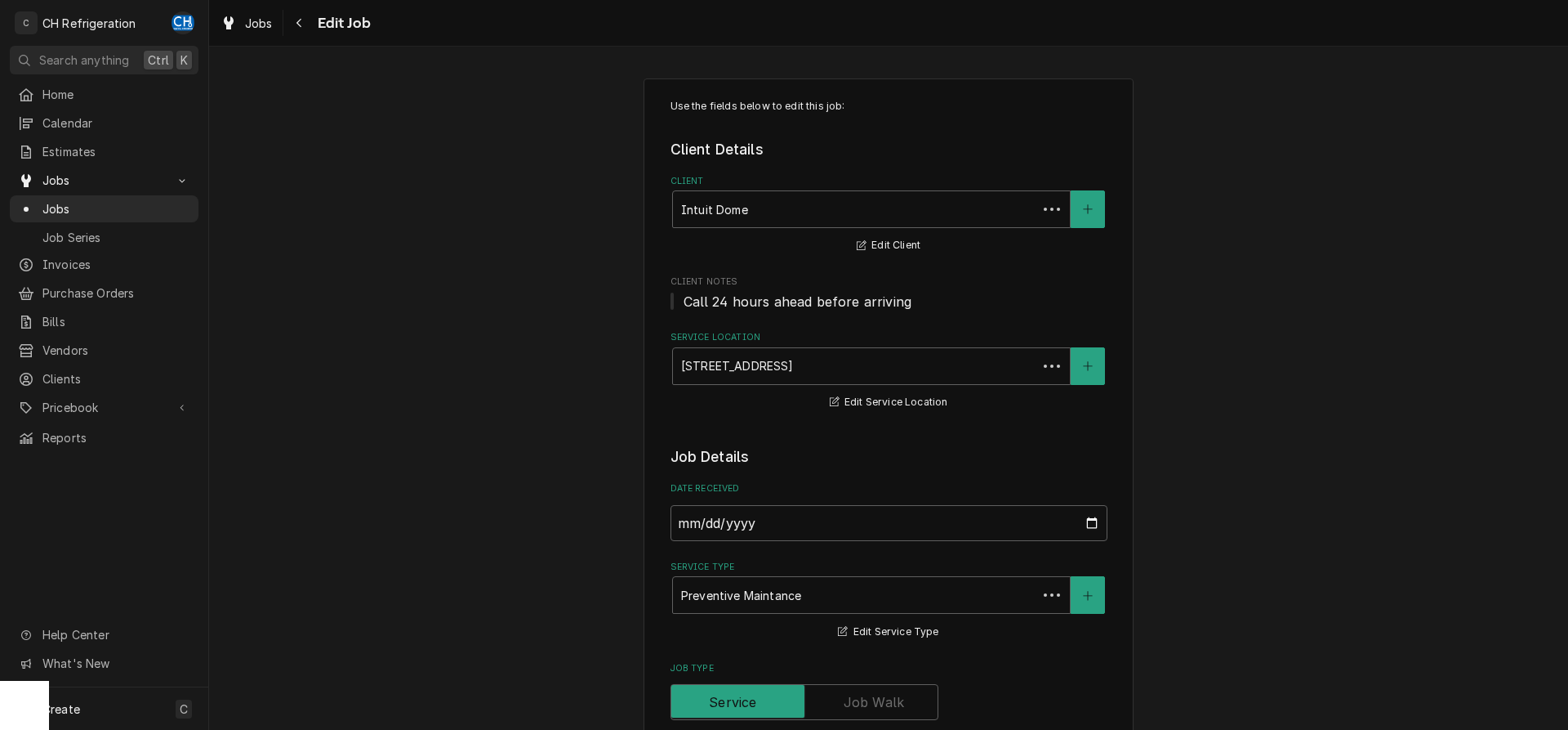
scroll to position [1129, 0]
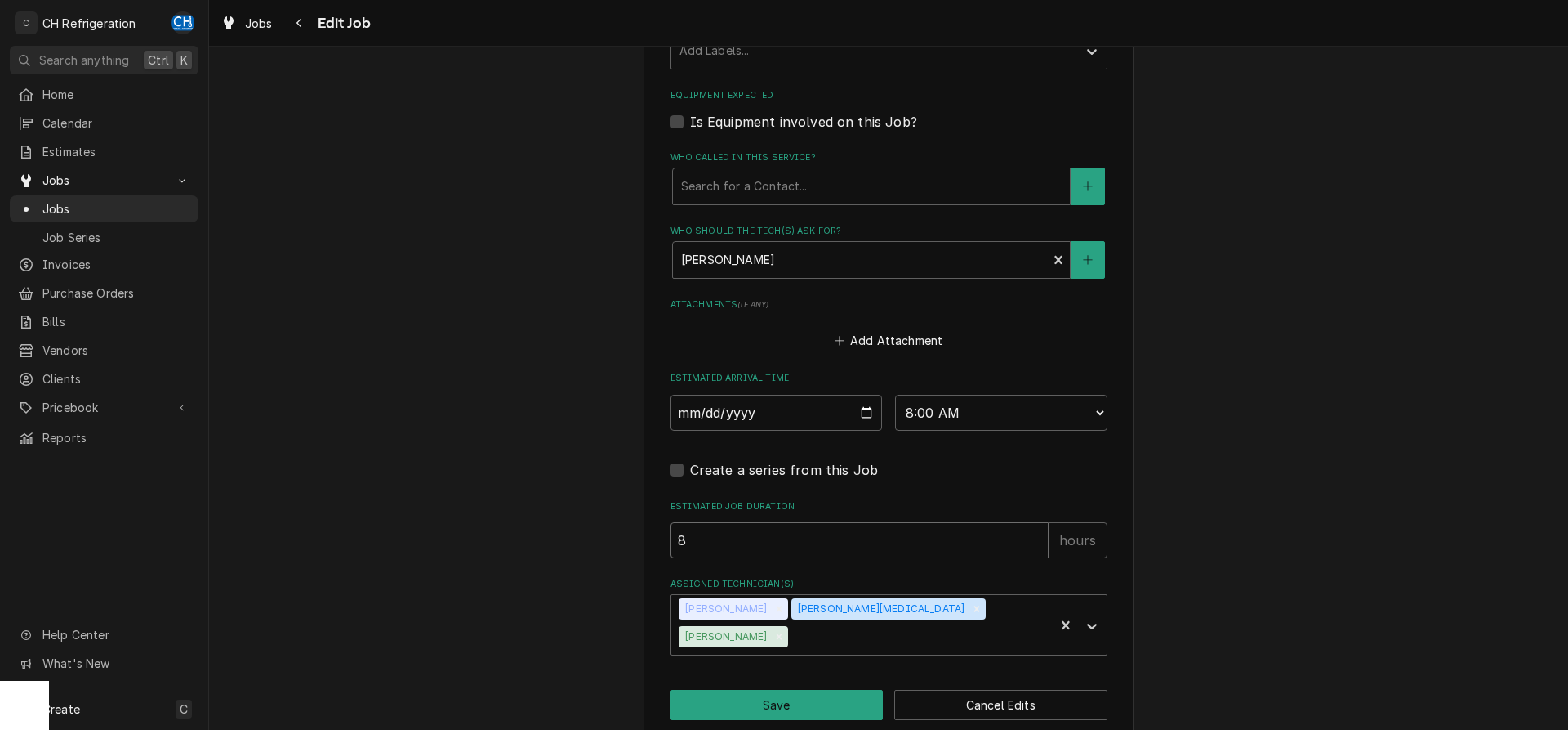
drag, startPoint x: 681, startPoint y: 539, endPoint x: 624, endPoint y: 534, distance: 57.2
click at [670, 541] on input "8" at bounding box center [859, 540] width 378 height 36
type input "6"
type textarea "x"
type input "6"
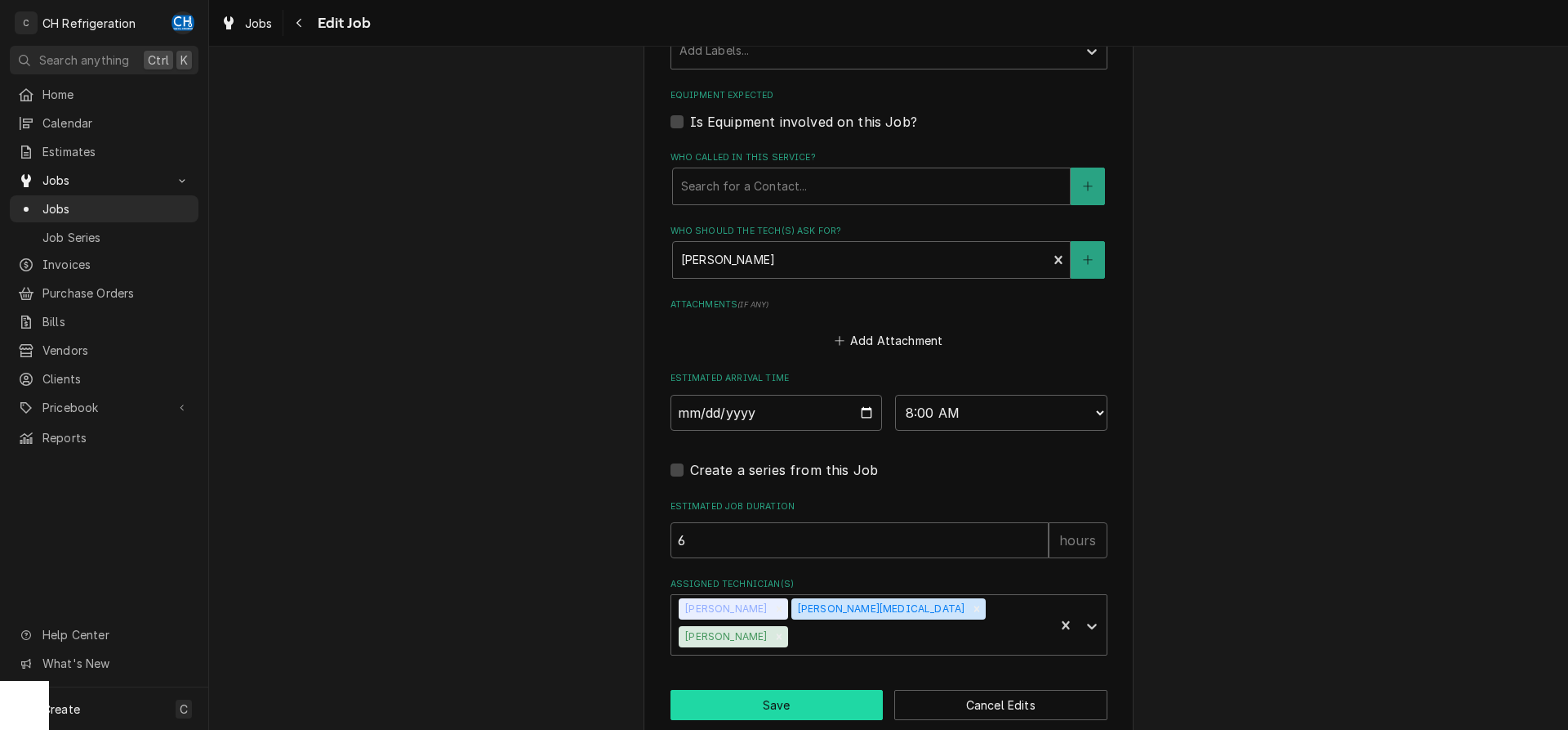
click at [734, 690] on button "Save" at bounding box center [777, 704] width 213 height 30
type textarea "x"
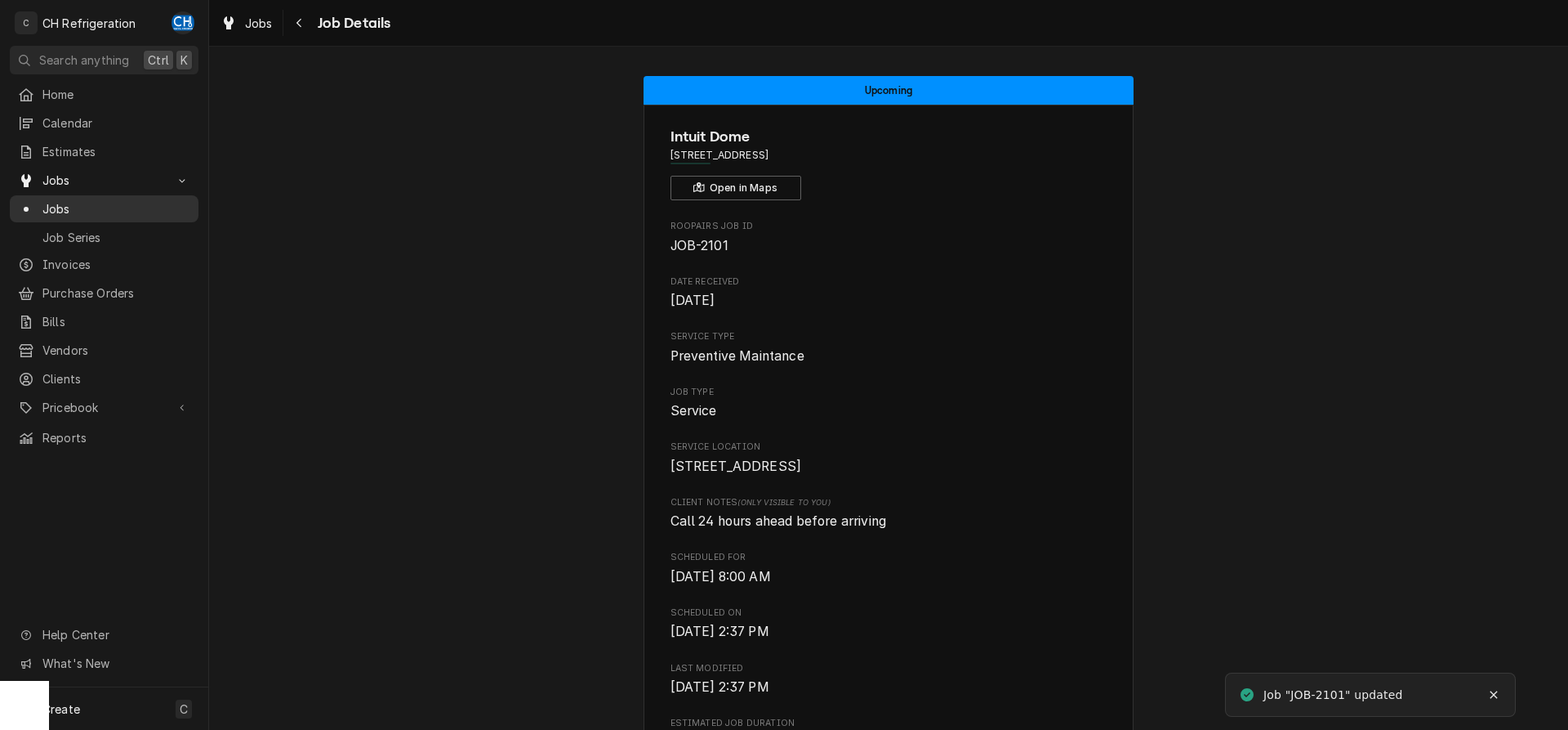
click at [67, 209] on span "Jobs" at bounding box center [116, 209] width 148 height 18
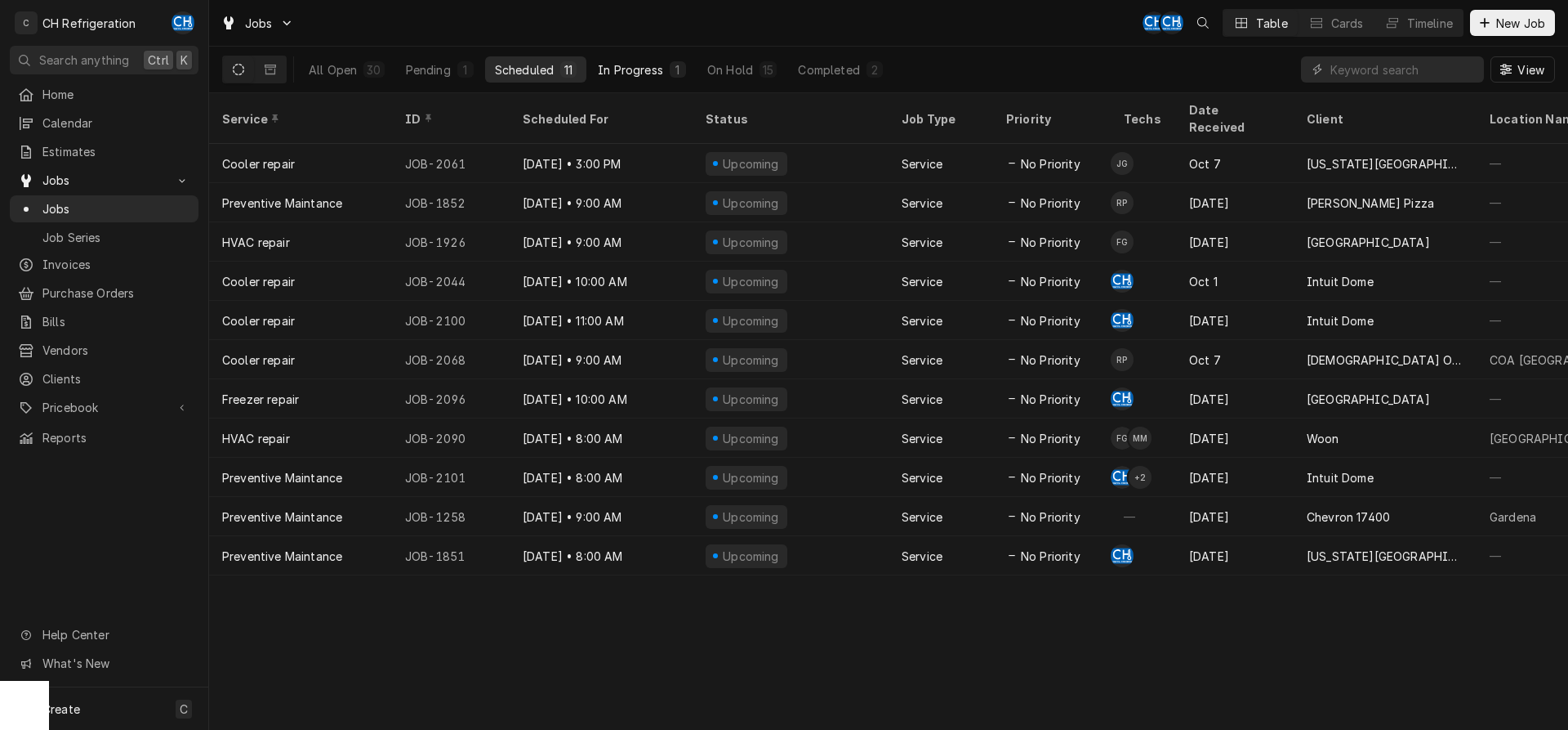
click at [629, 67] on div "In Progress" at bounding box center [630, 69] width 66 height 18
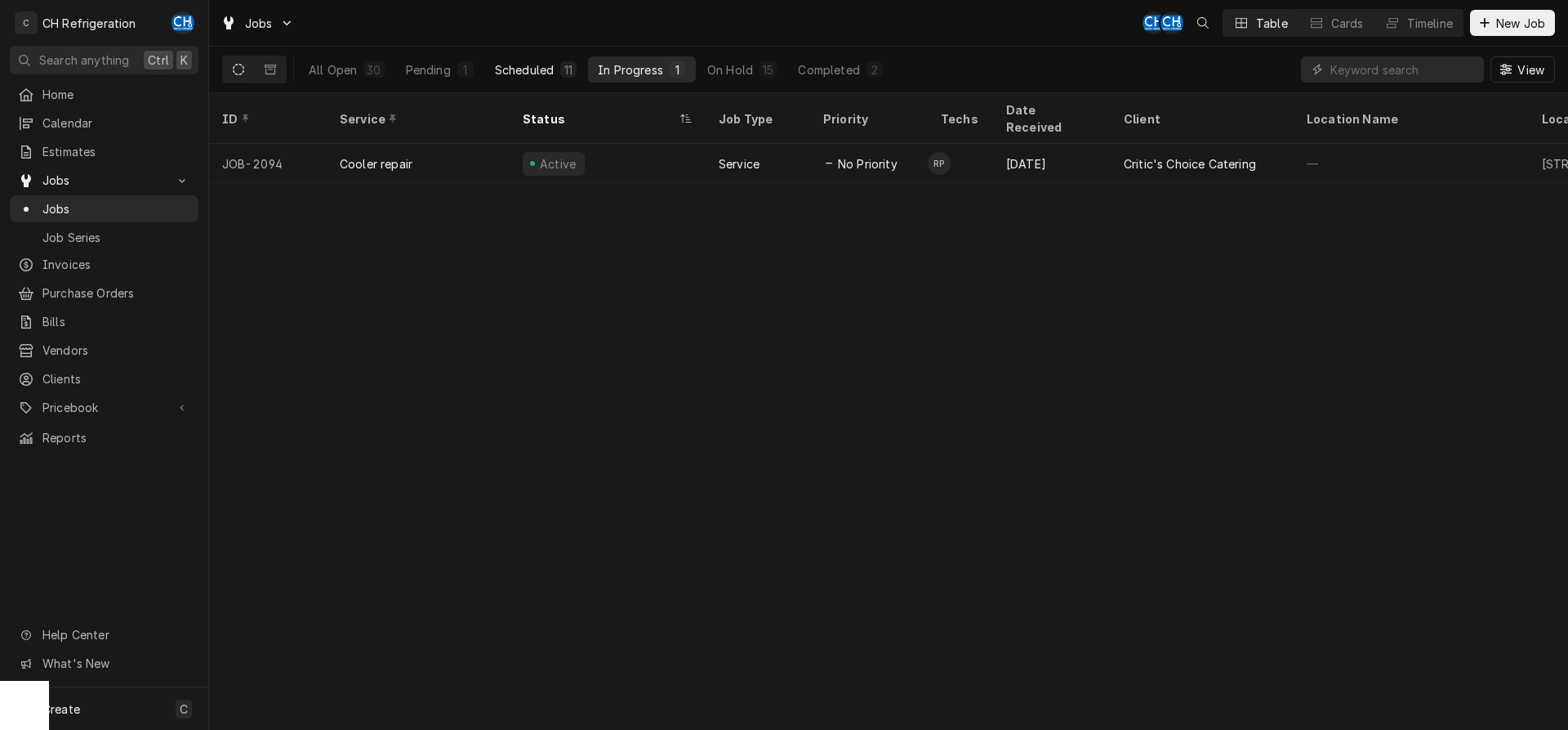
click at [540, 61] on div "Scheduled" at bounding box center [525, 69] width 59 height 18
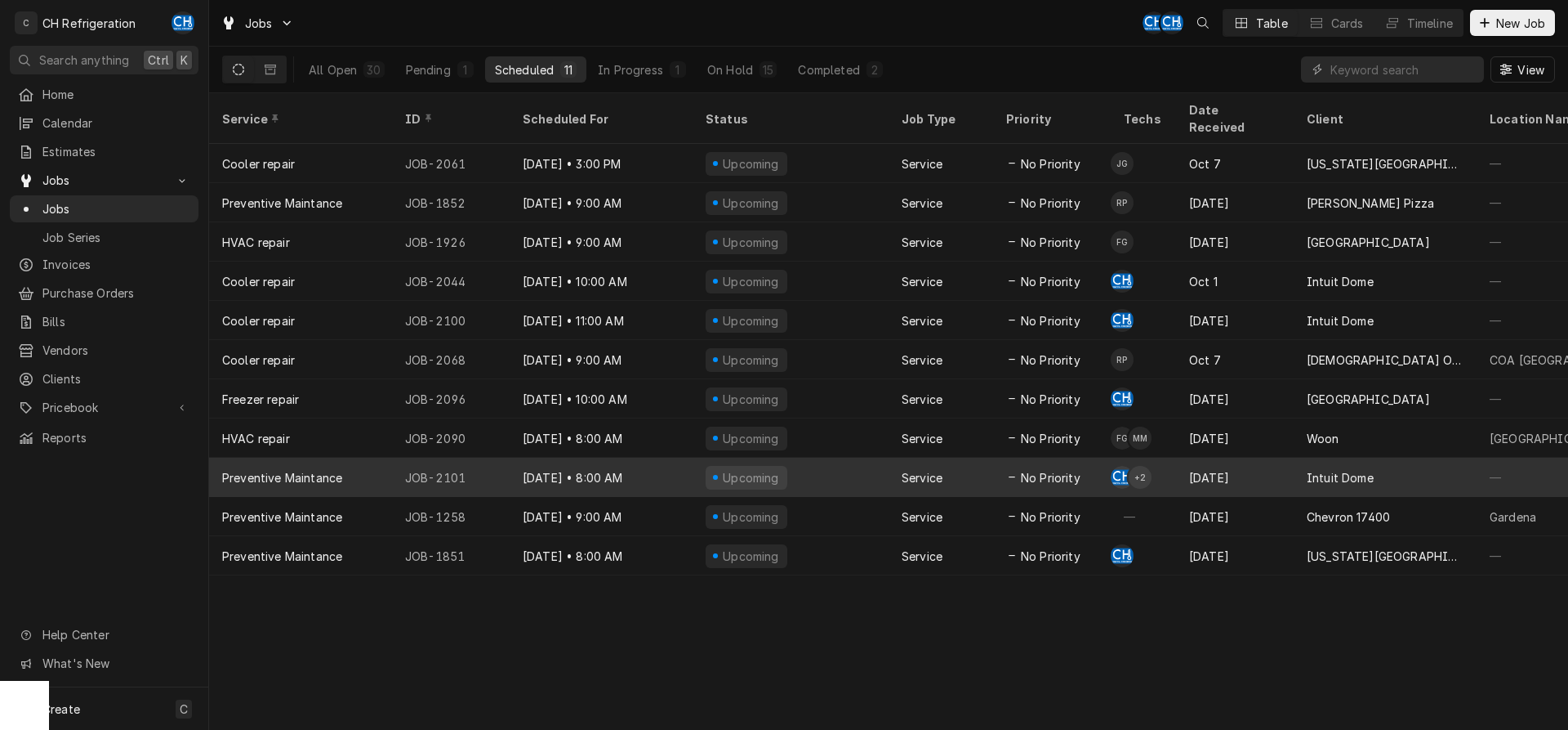
click at [1332, 469] on div "Intuit Dome" at bounding box center [1340, 478] width 67 height 18
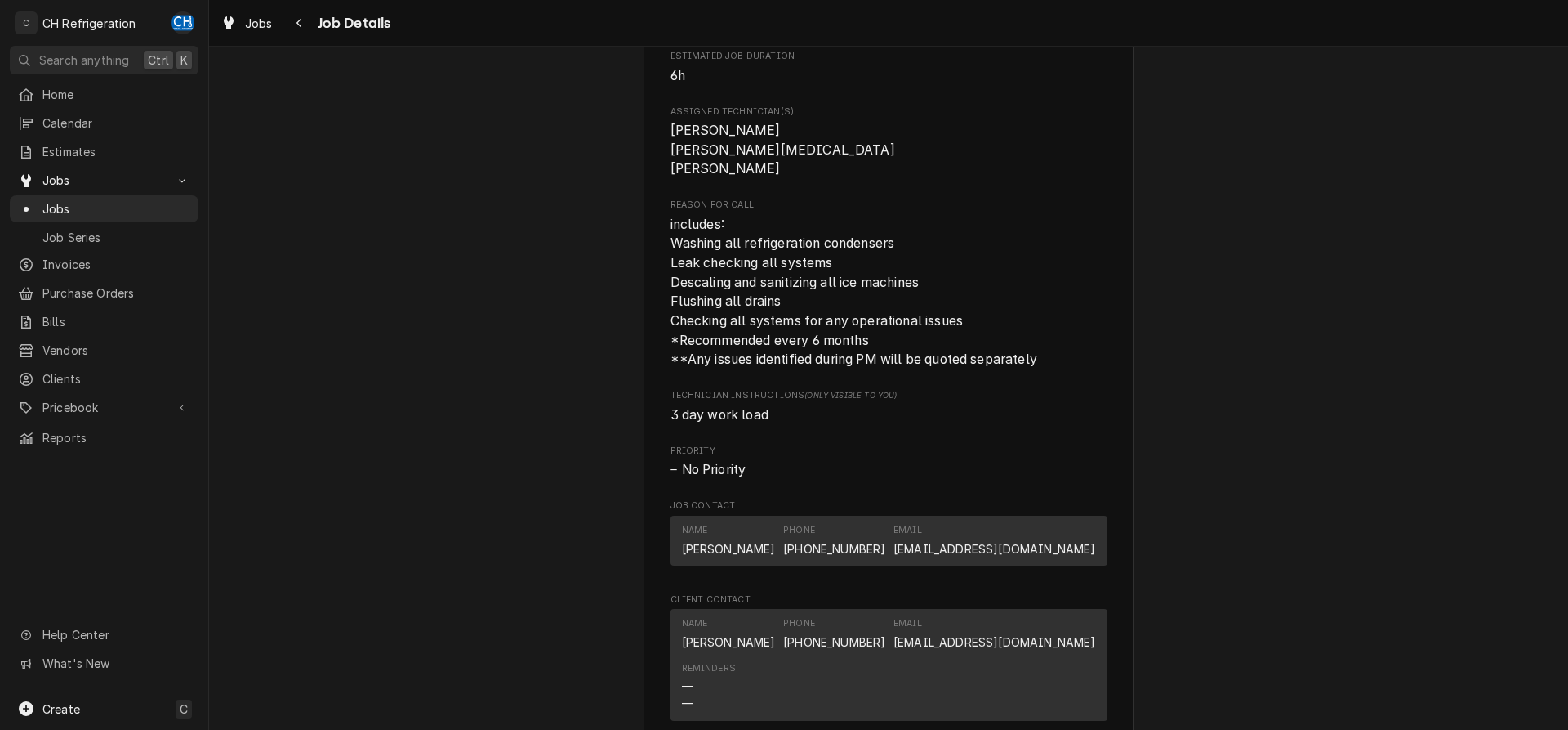
scroll to position [1105, 0]
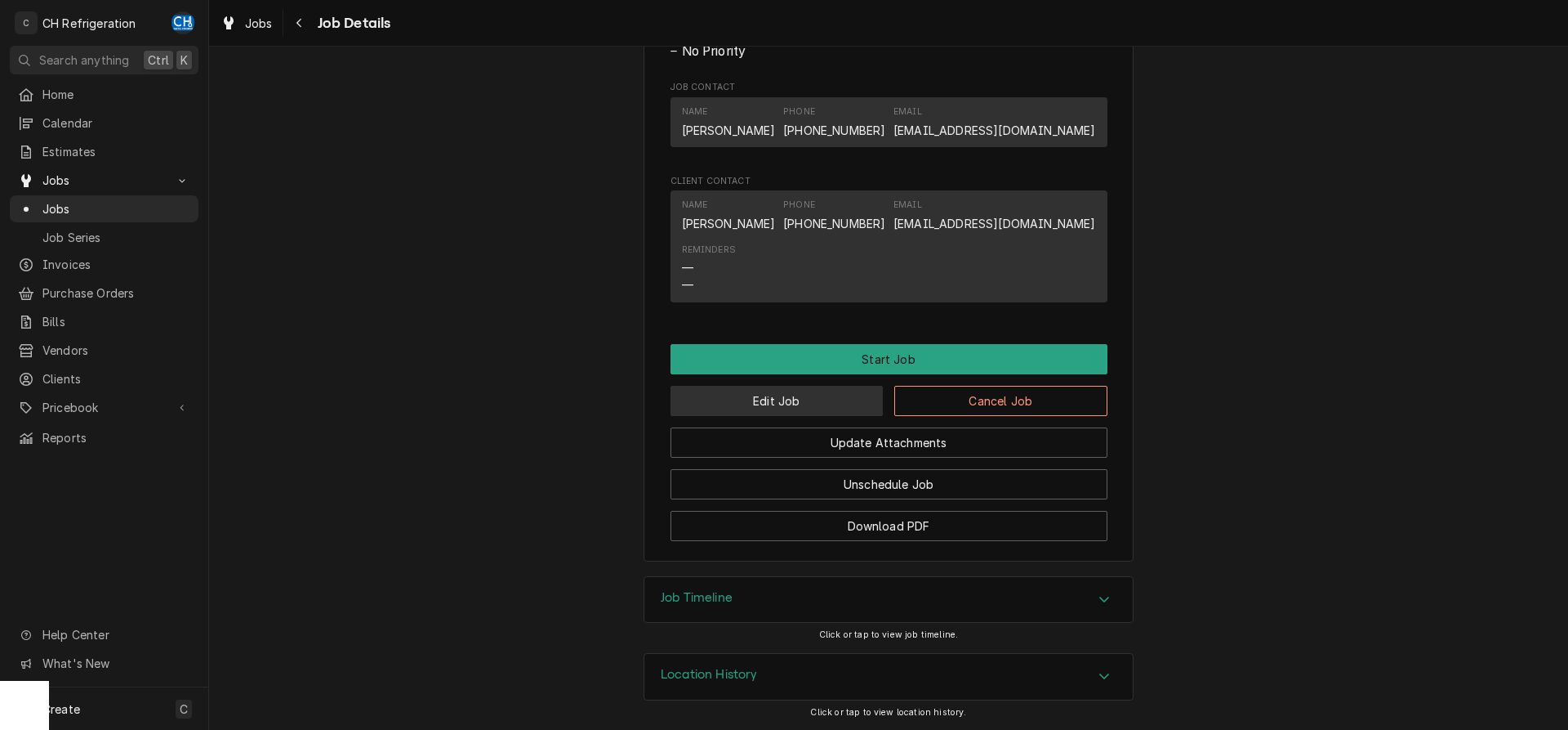
click at [778, 395] on button "Edit Job" at bounding box center [777, 400] width 213 height 30
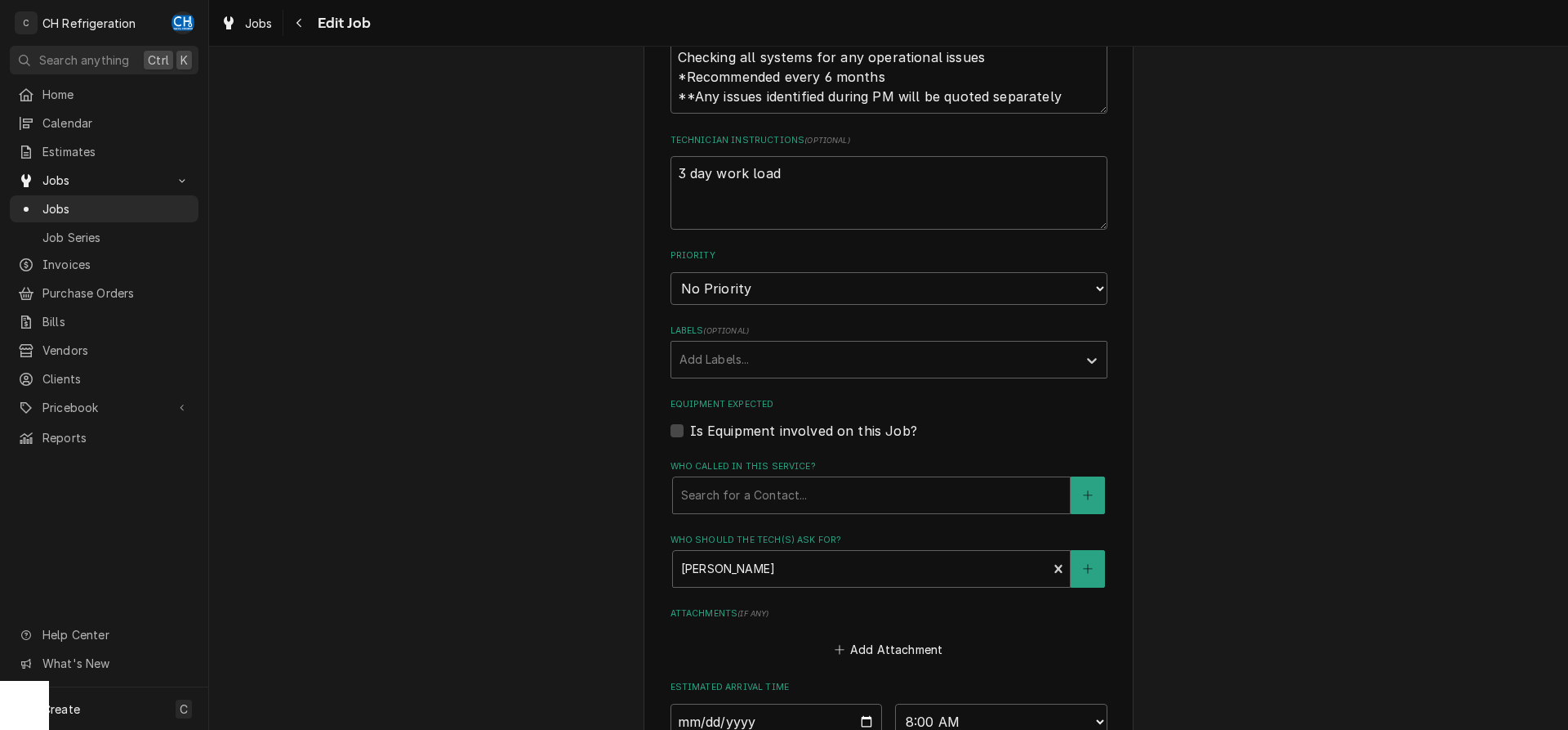
scroll to position [833, 0]
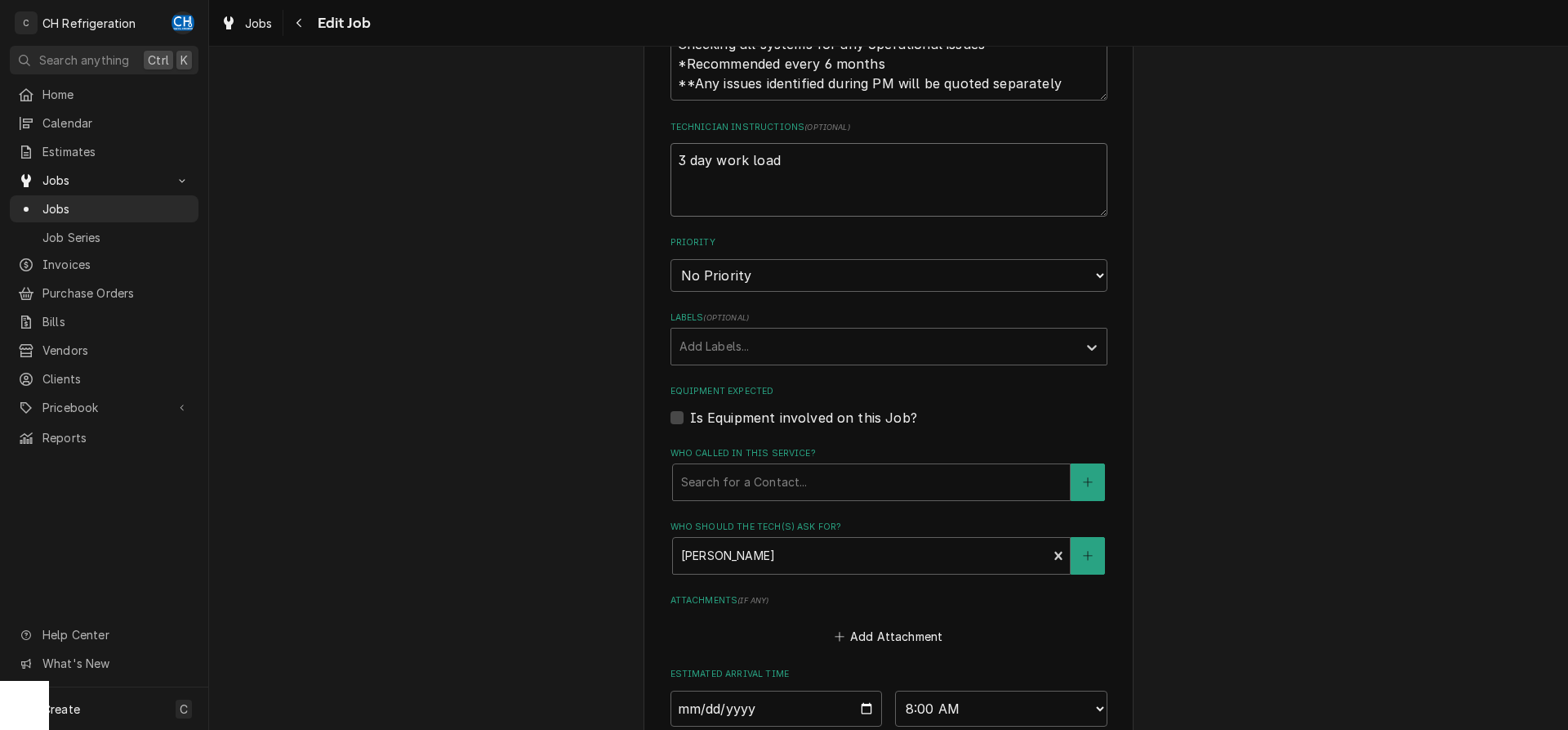
click at [846, 177] on textarea "3 day work load" at bounding box center [888, 180] width 437 height 74
type textarea "x"
type textarea "3 day work load"
type textarea "x"
type textarea "3 day work load e"
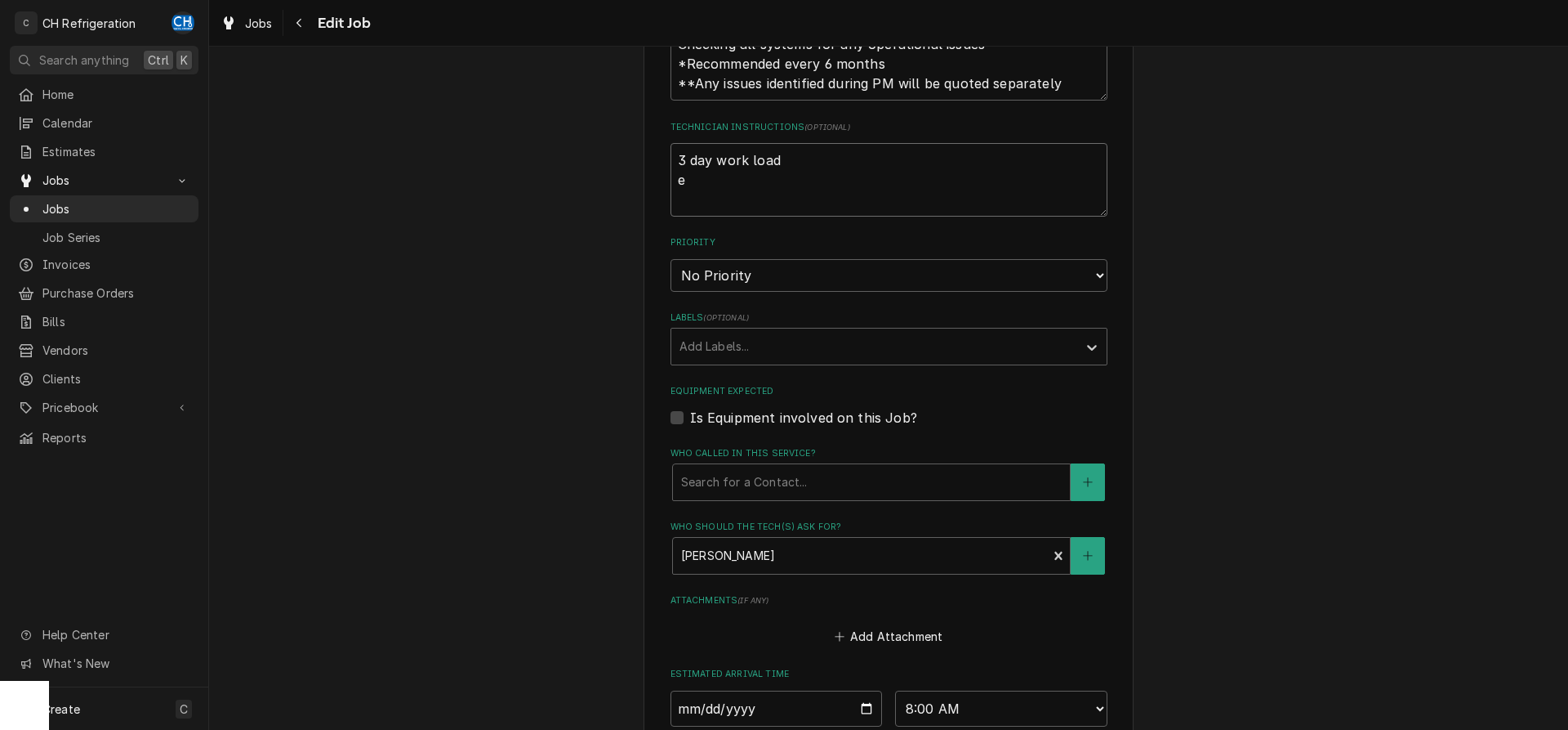
type textarea "x"
type textarea "3 day work load es"
type textarea "x"
type textarea "3 day work load est"
type textarea "x"
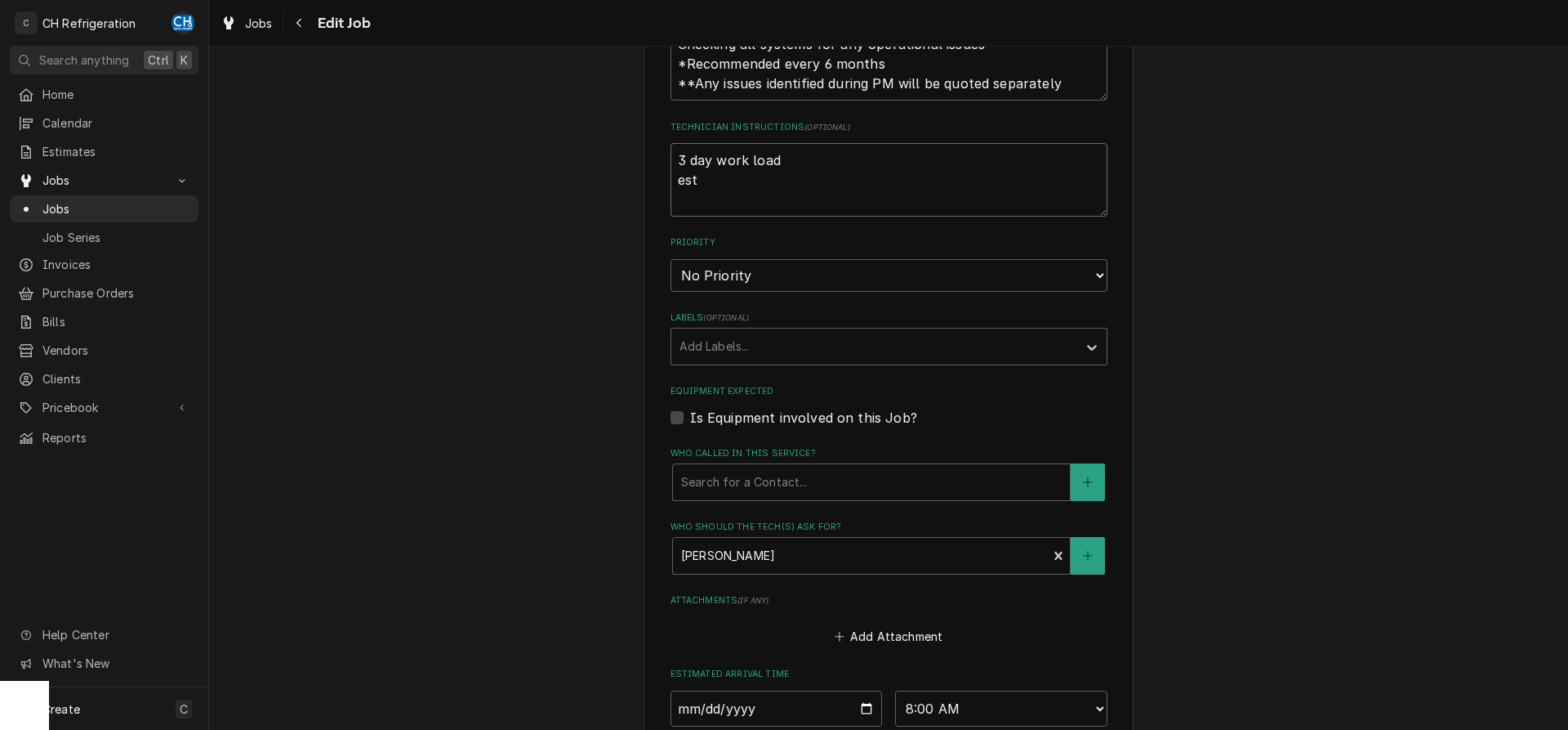
type textarea "3 day work load esti"
type textarea "x"
type textarea "3 day work load estim"
type textarea "x"
type textarea "3 day work load estima"
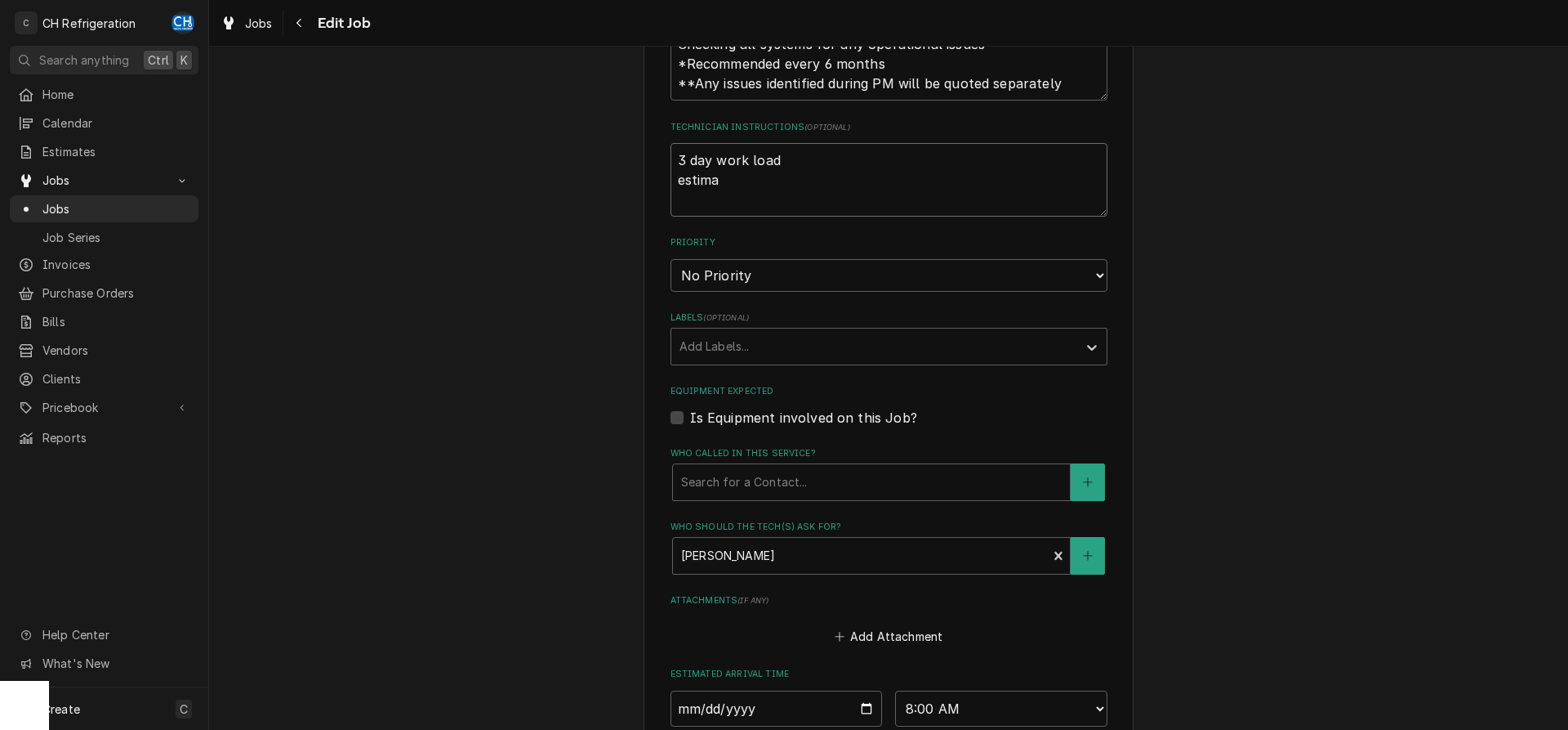
type textarea "x"
type textarea "3 day work load estimat"
type textarea "x"
type textarea "3 day work load estimate"
type textarea "x"
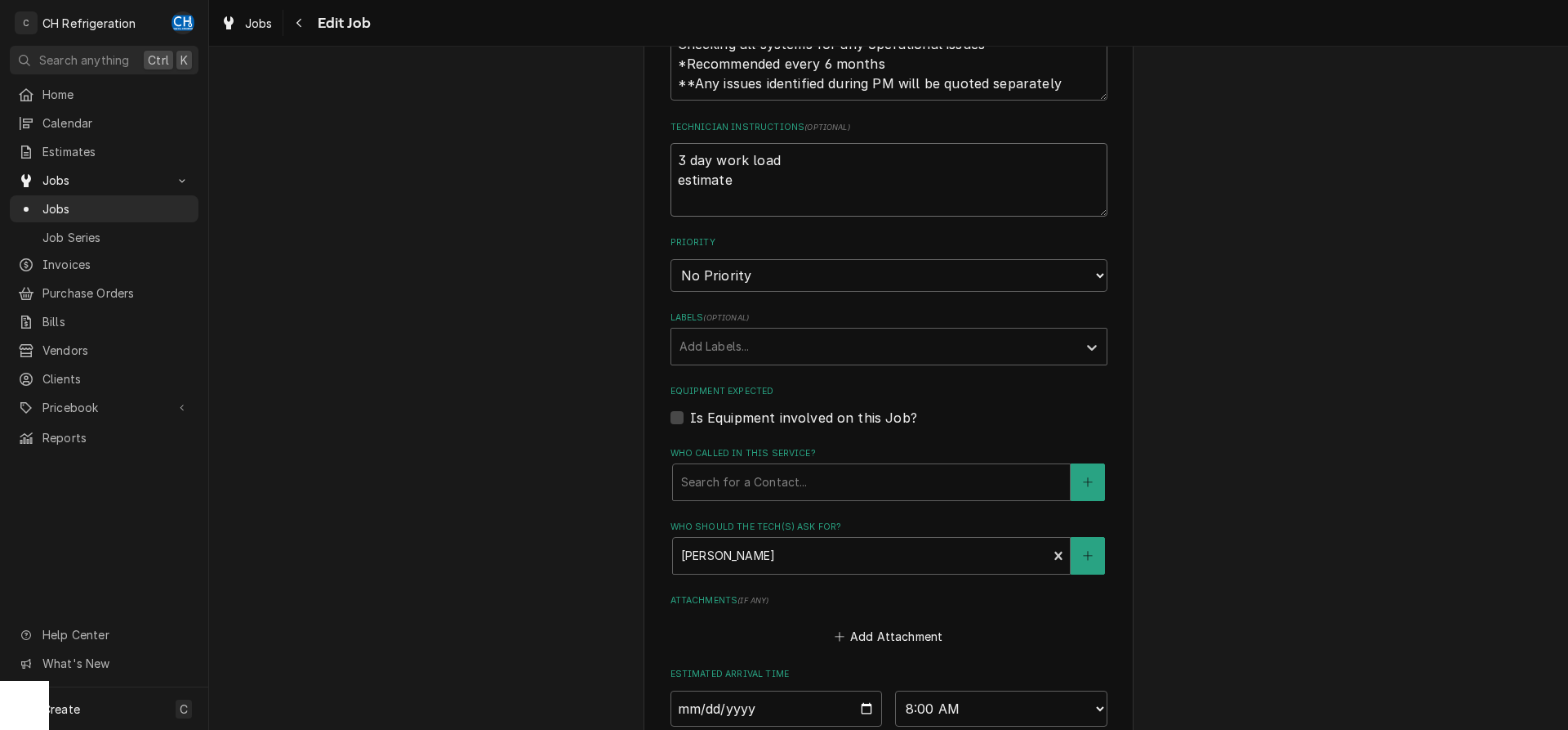
type textarea "3 day work load estimate p"
type textarea "x"
type textarea "3 day work load estimate p1"
type textarea "x"
type textarea "3 day work load estimate p16"
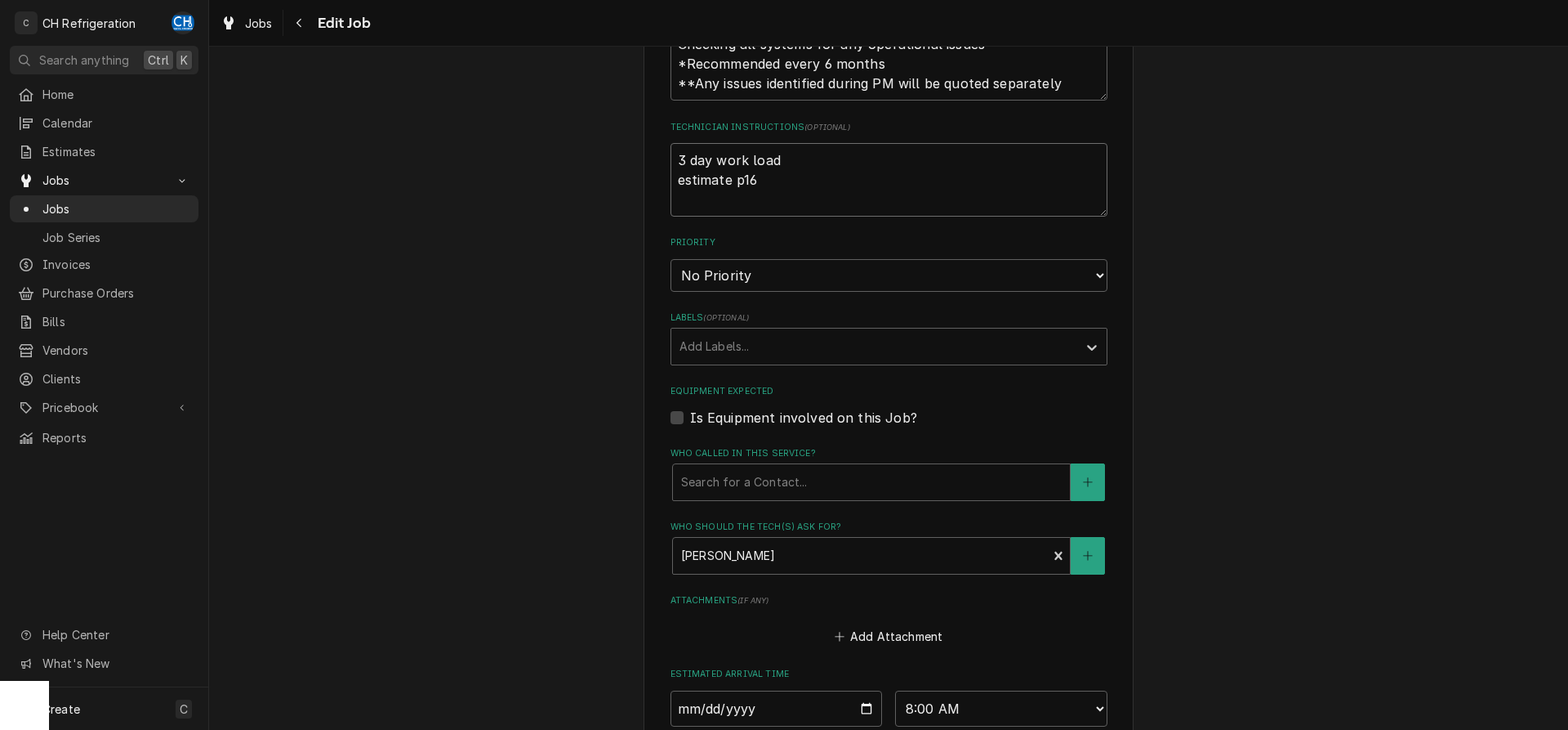
type textarea "x"
type textarea "3 day work load estimate p163"
type textarea "x"
type textarea "3 day work load estimate p1630"
click at [673, 187] on textarea "3 day work load estimate p1630" at bounding box center [888, 180] width 437 height 74
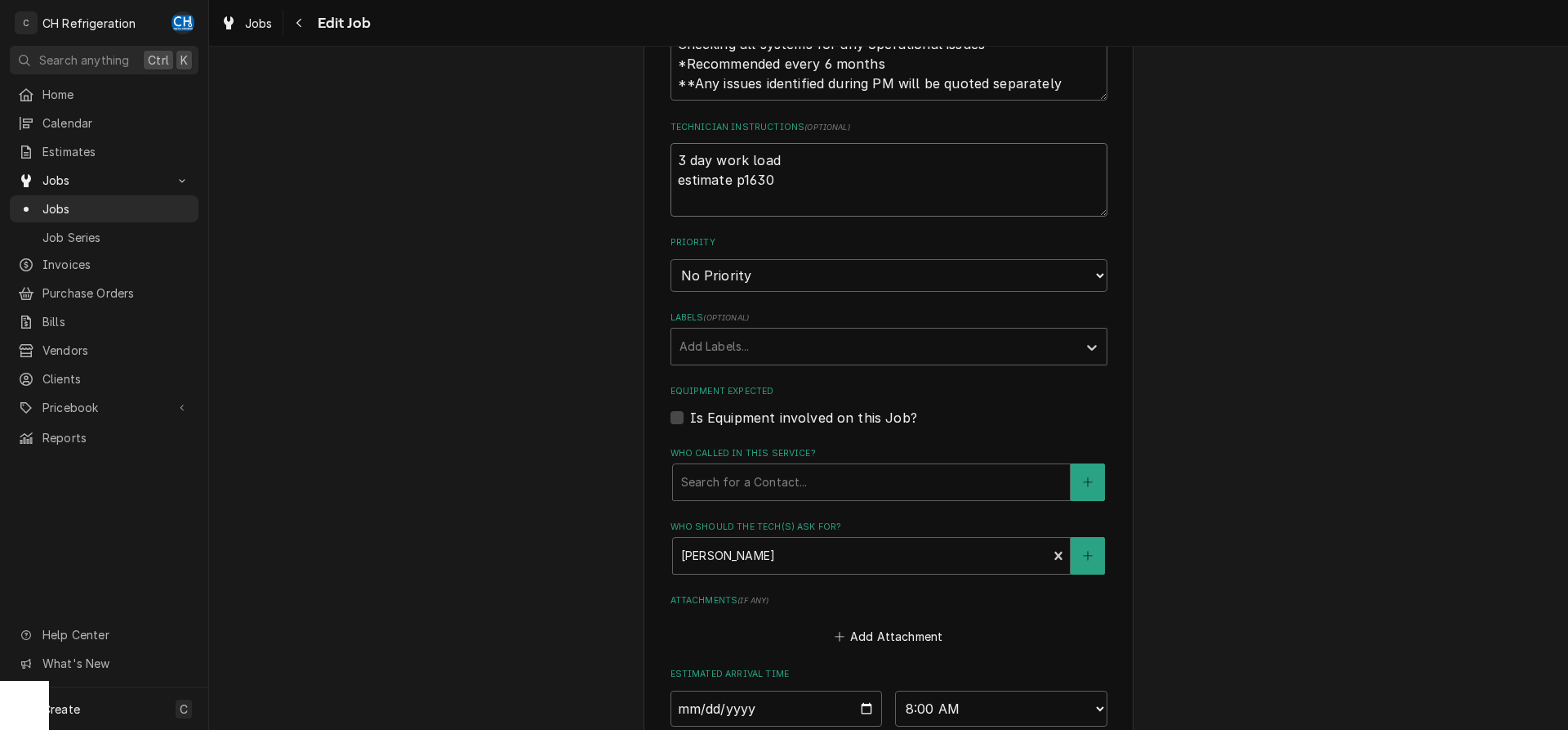
type textarea "x"
type textarea "3 day work load estimate p1630"
type textarea "x"
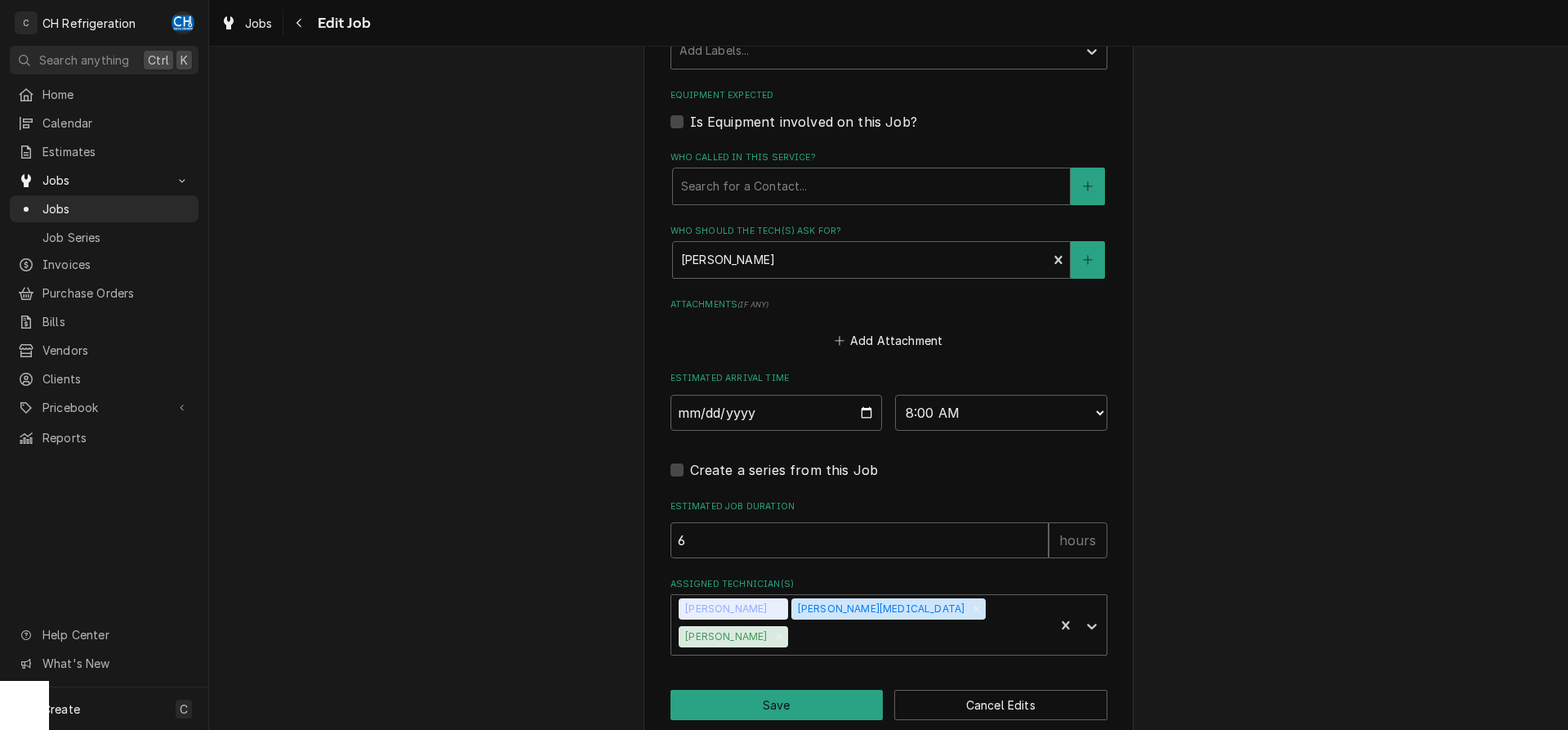
type textarea "3 day work load estimate p1630"
click at [756, 689] on button "Save" at bounding box center [777, 704] width 213 height 30
type textarea "x"
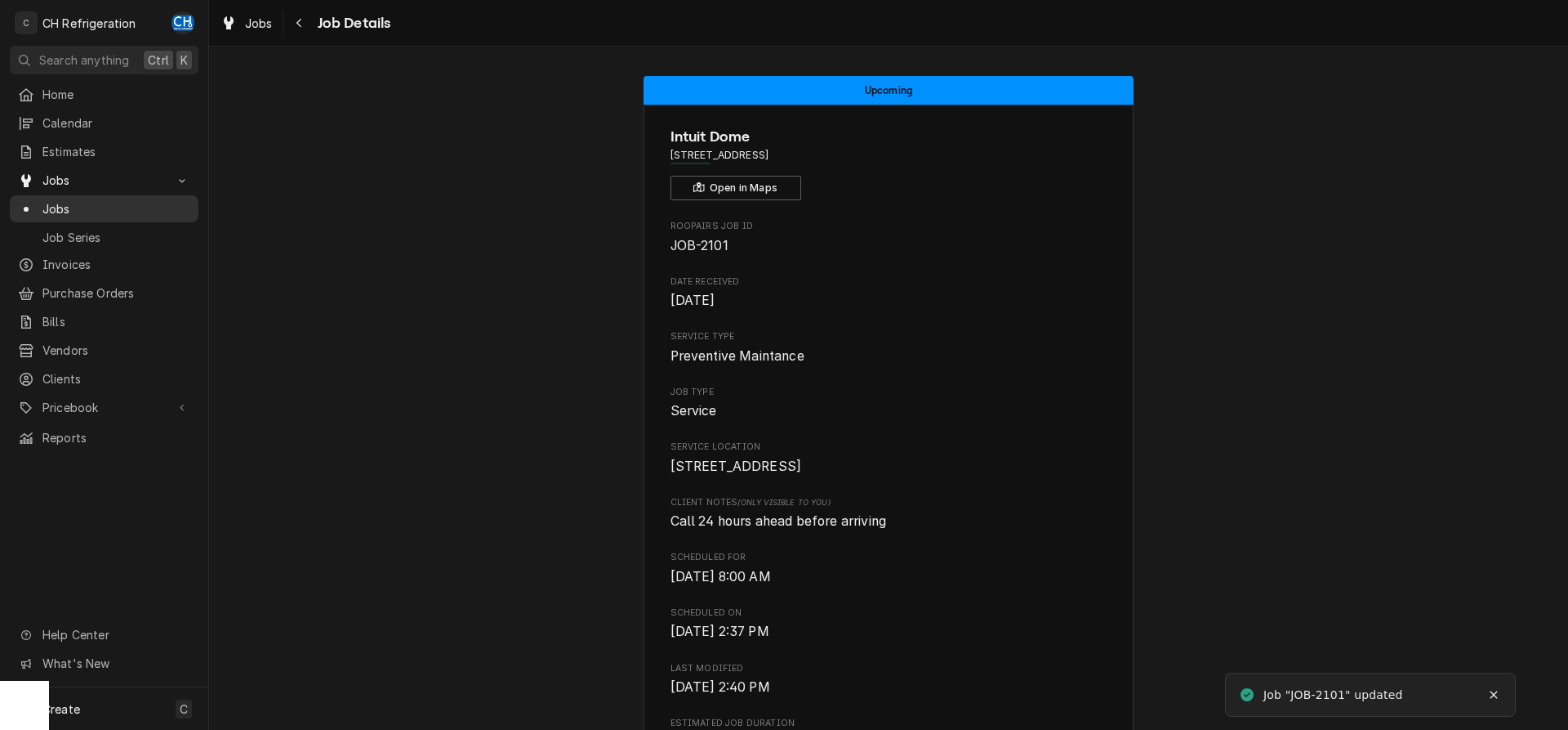
click at [56, 199] on div "Jobs" at bounding box center [103, 209] width 182 height 20
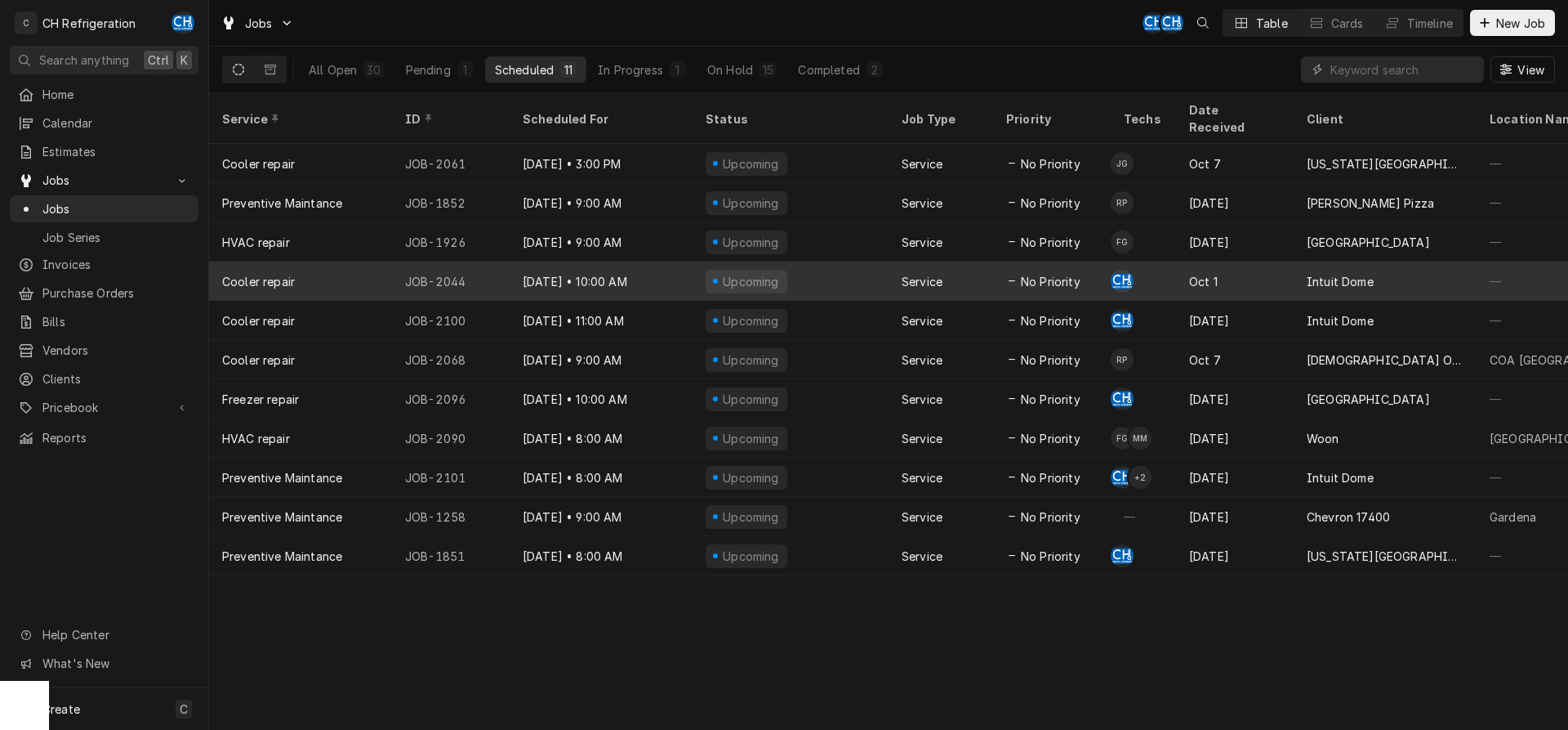
click at [883, 267] on div "Upcoming" at bounding box center [790, 281] width 196 height 39
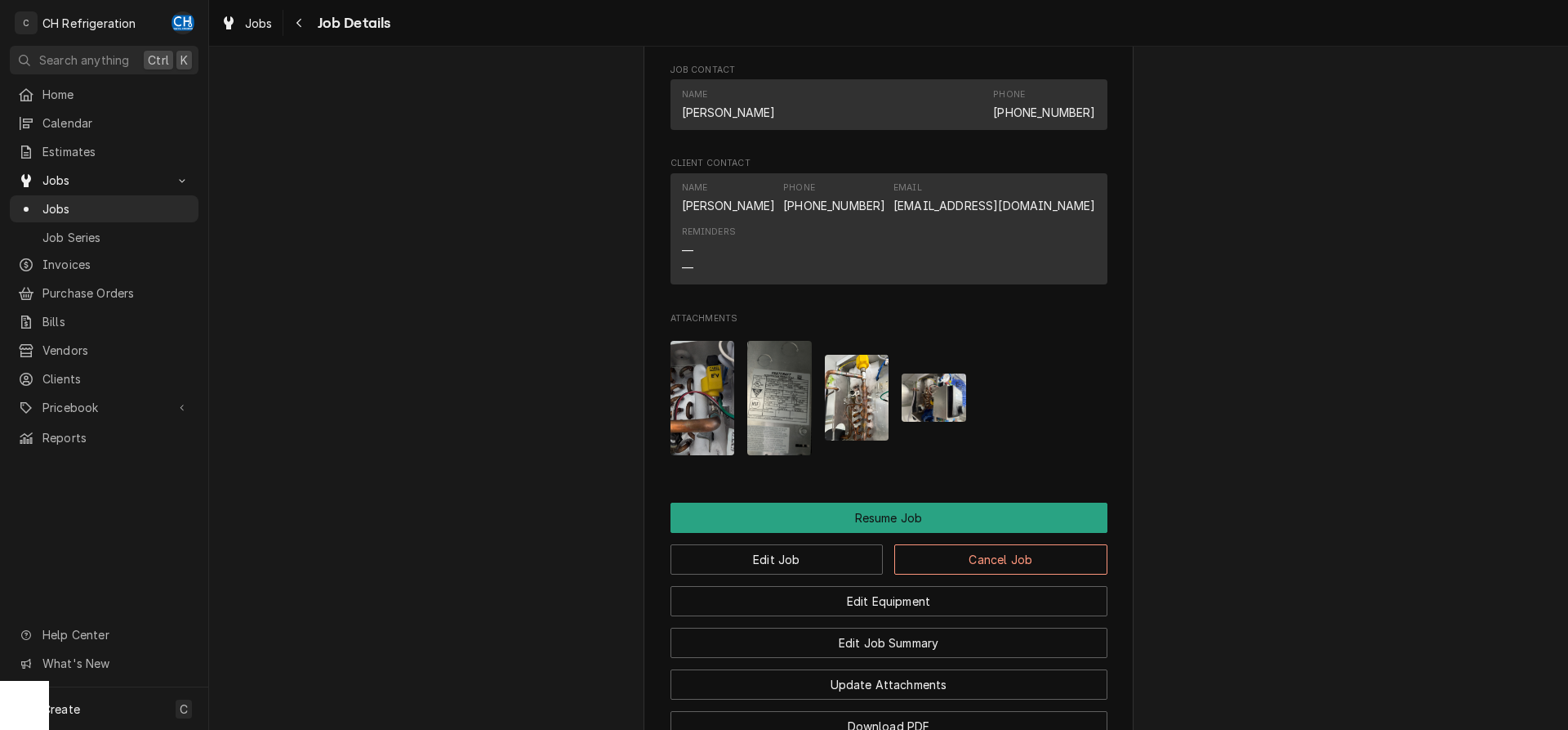
scroll to position [1631, 0]
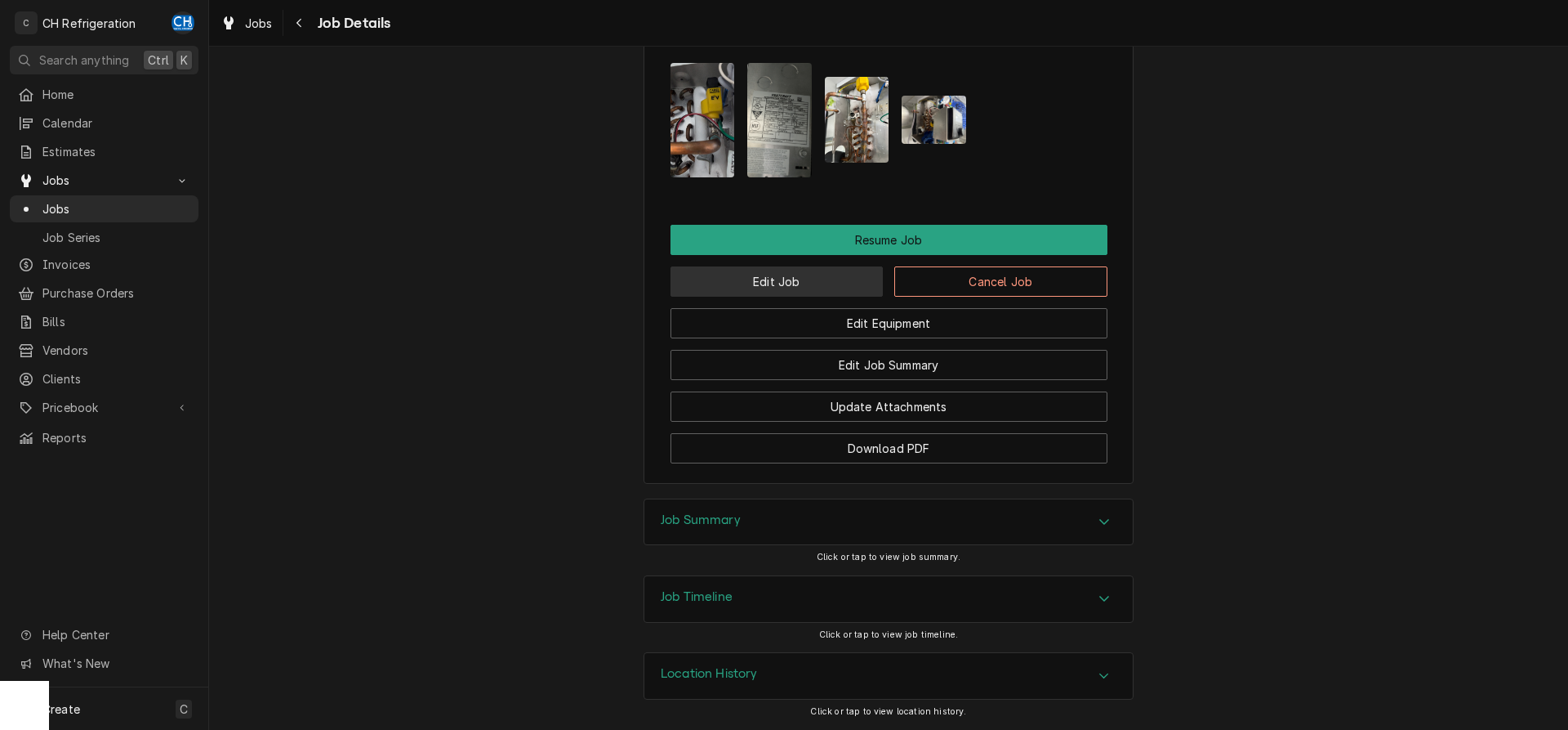
click at [772, 272] on button "Edit Job" at bounding box center [777, 281] width 213 height 30
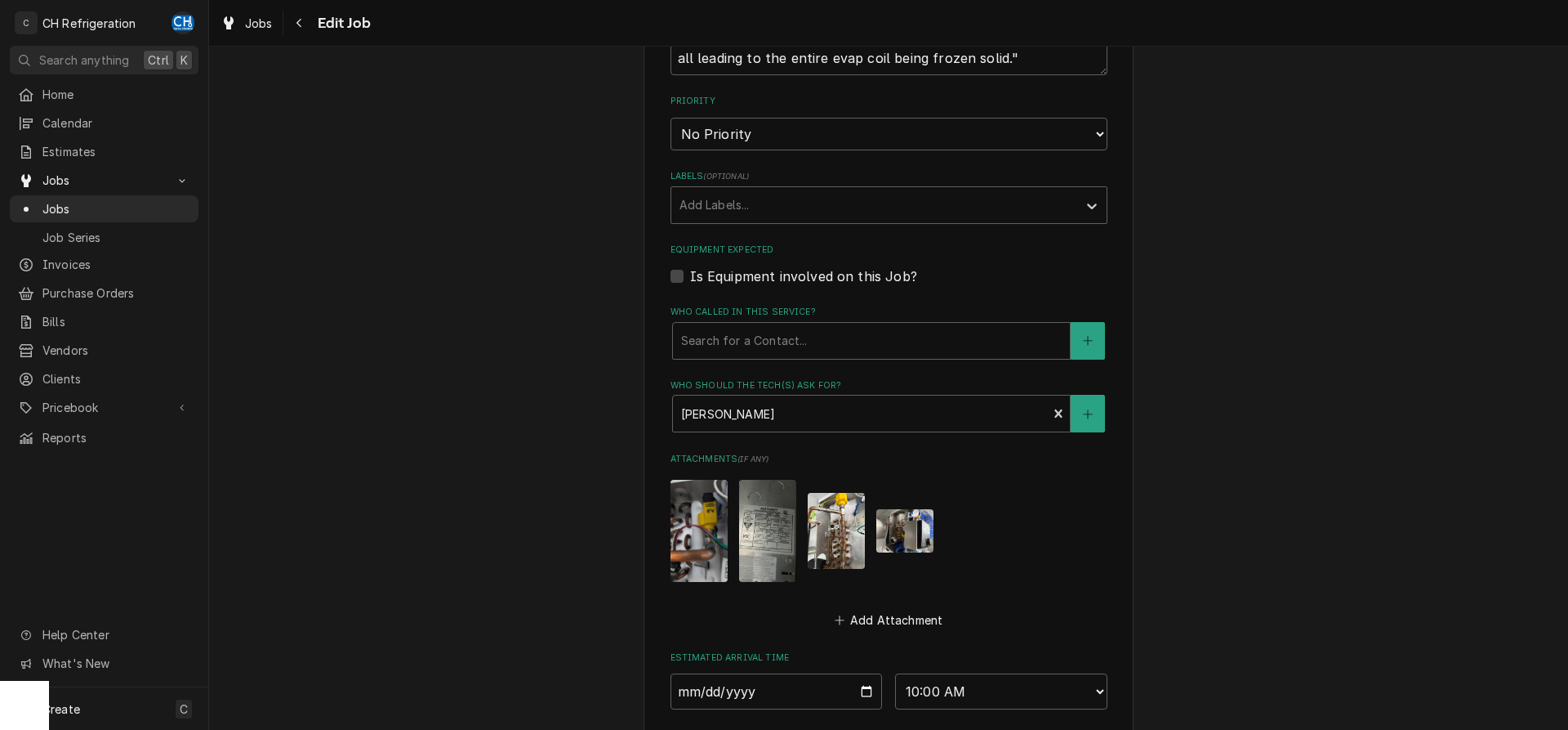
scroll to position [1113, 0]
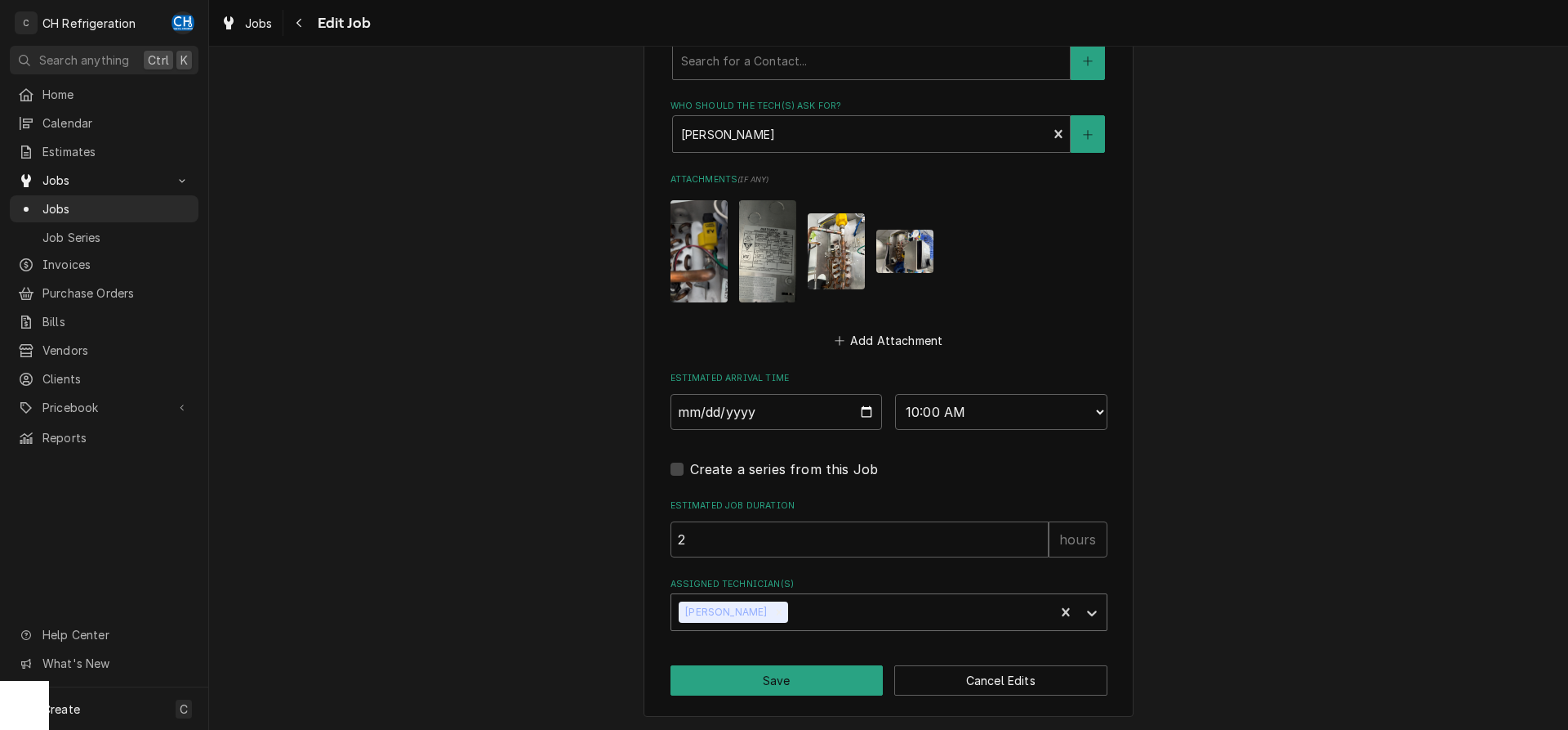
click at [819, 600] on div "Assigned Technician(s)" at bounding box center [919, 612] width 255 height 30
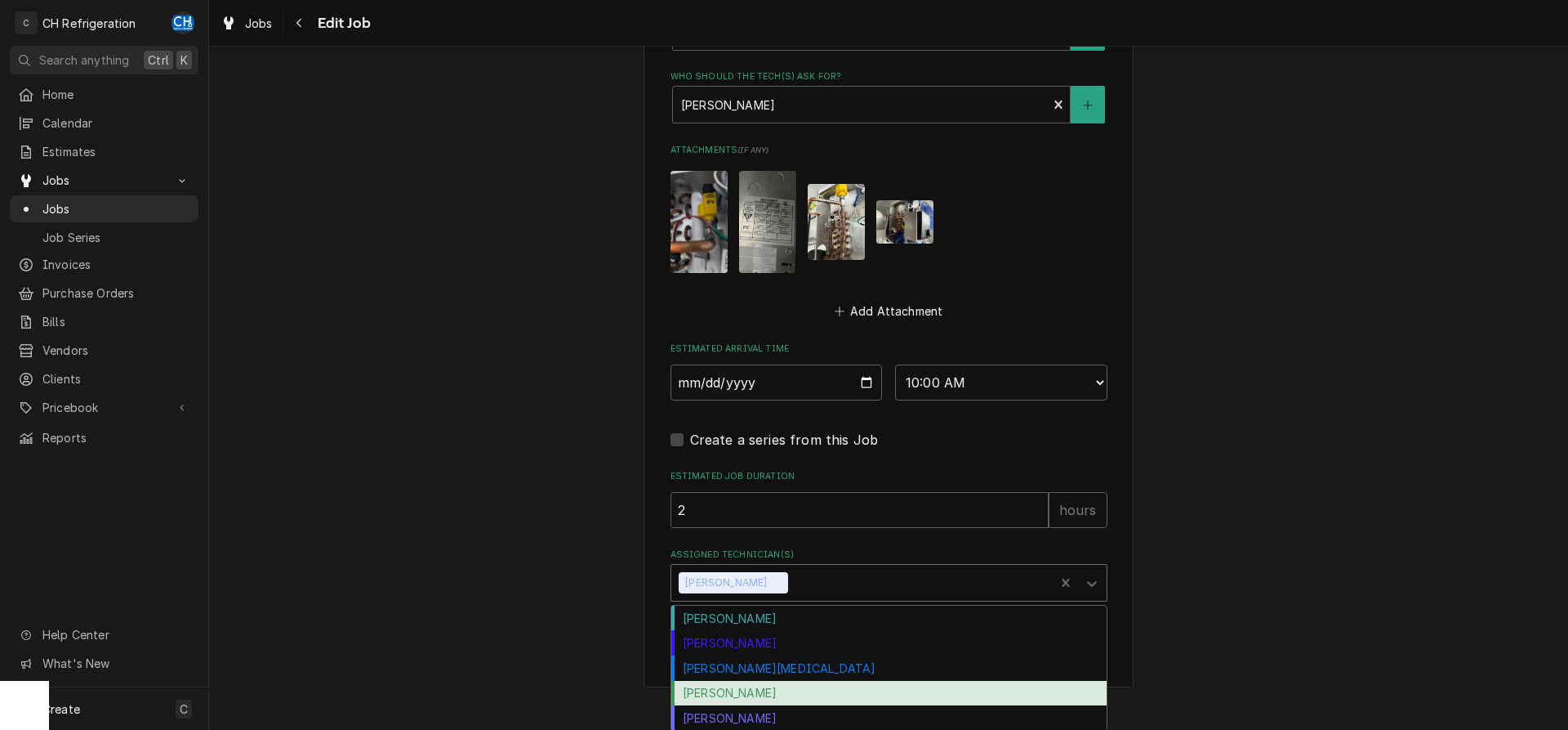
click at [805, 696] on div "[PERSON_NAME]" at bounding box center [888, 693] width 435 height 25
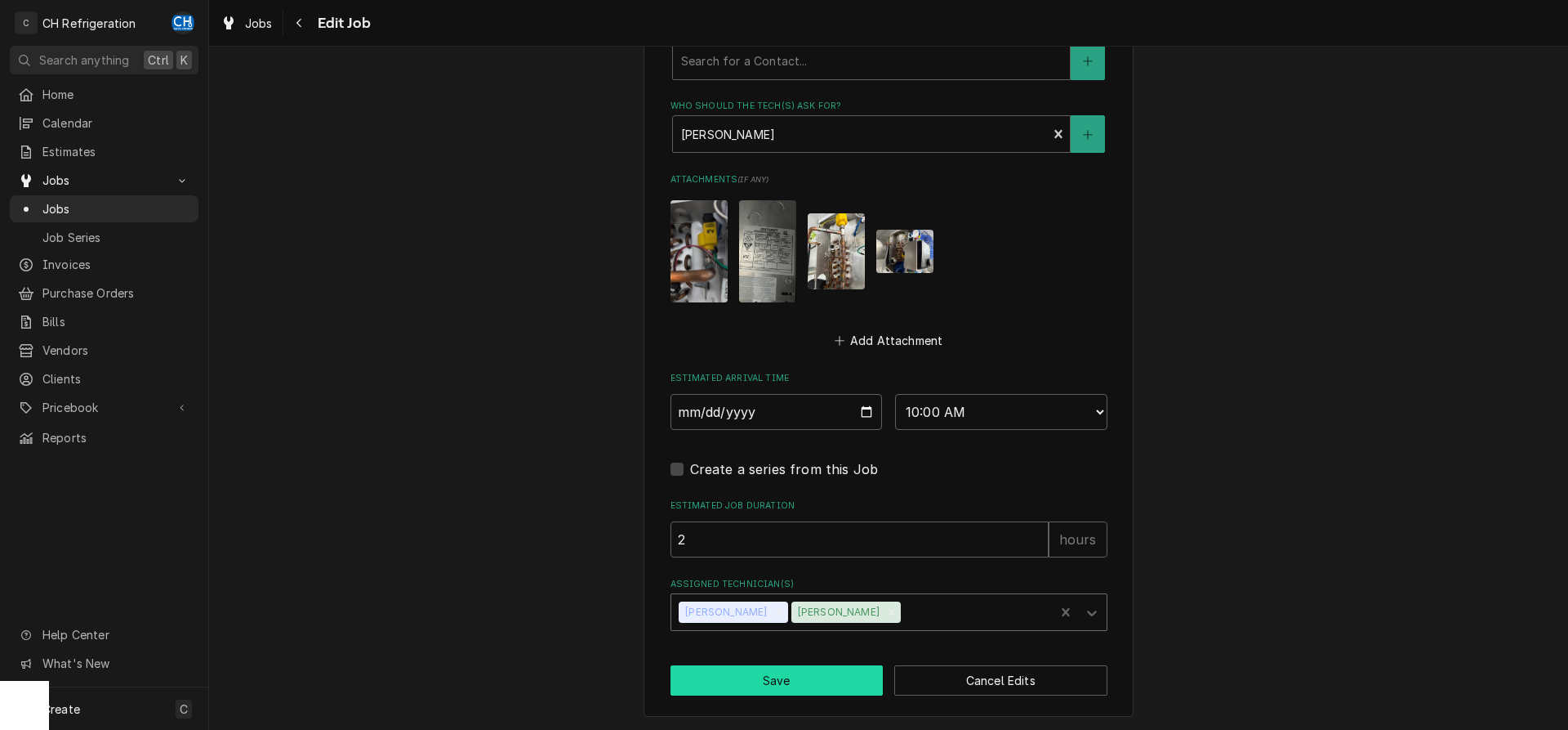
click at [801, 684] on button "Save" at bounding box center [777, 680] width 213 height 30
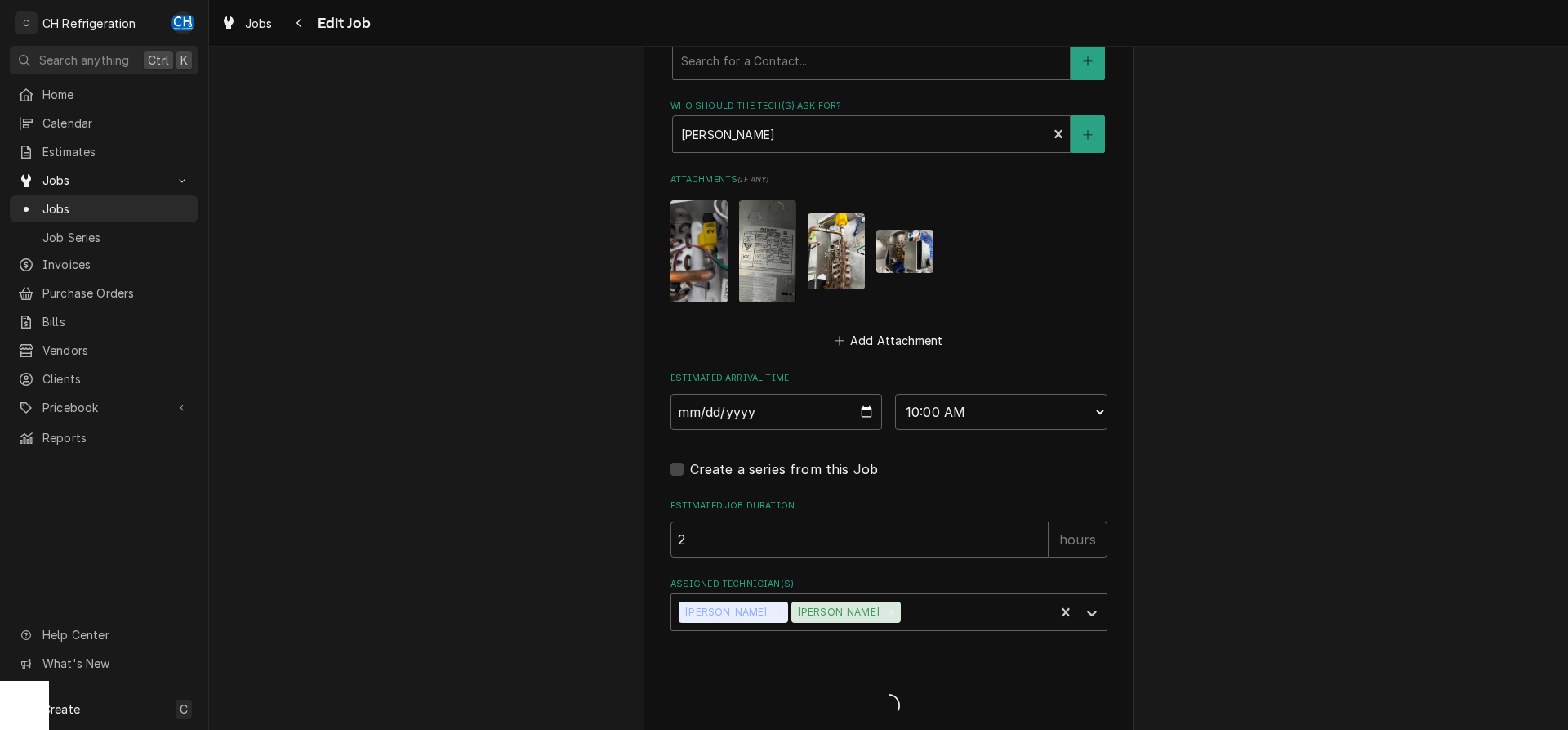
type textarea "x"
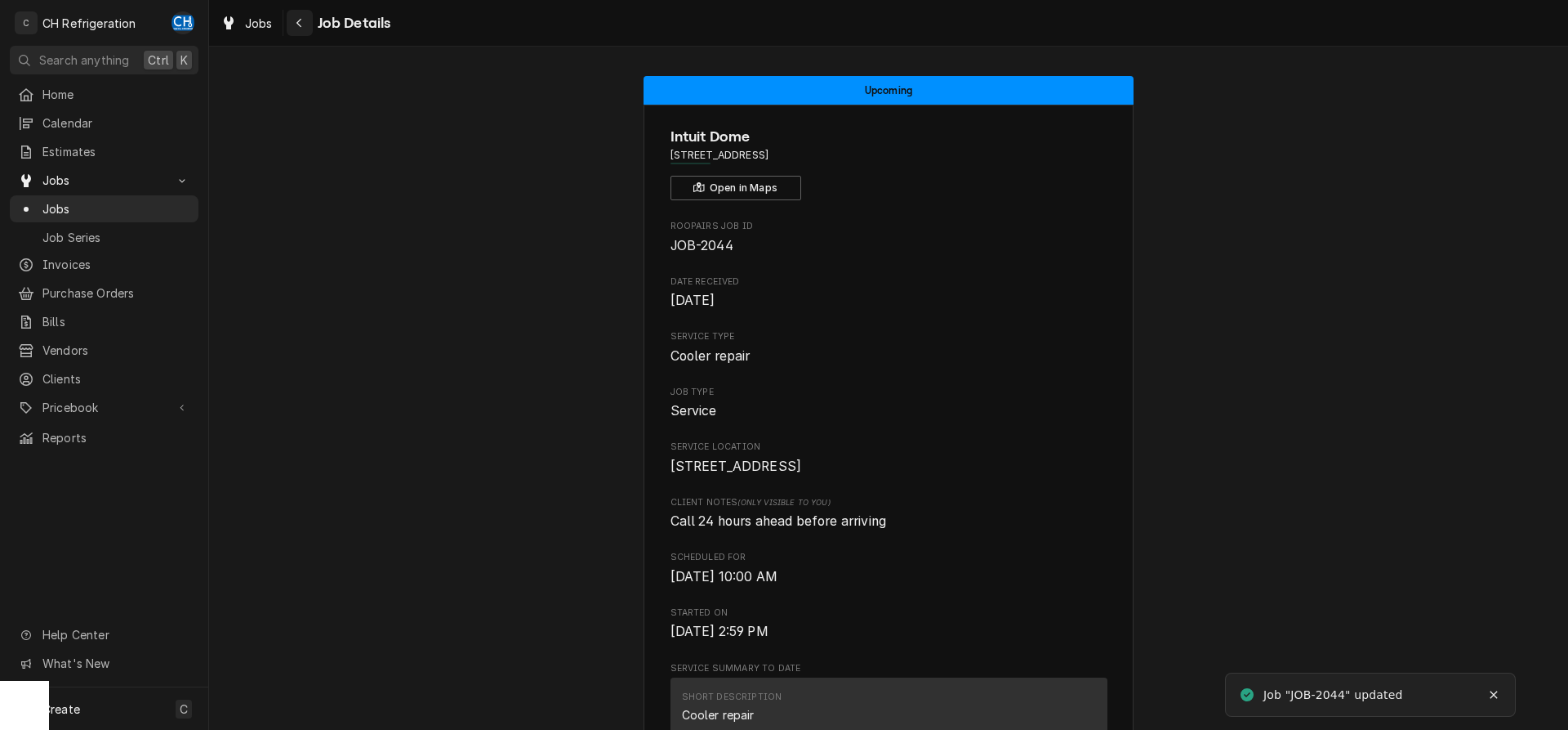
click at [302, 30] on div "Navigate back" at bounding box center [300, 23] width 17 height 17
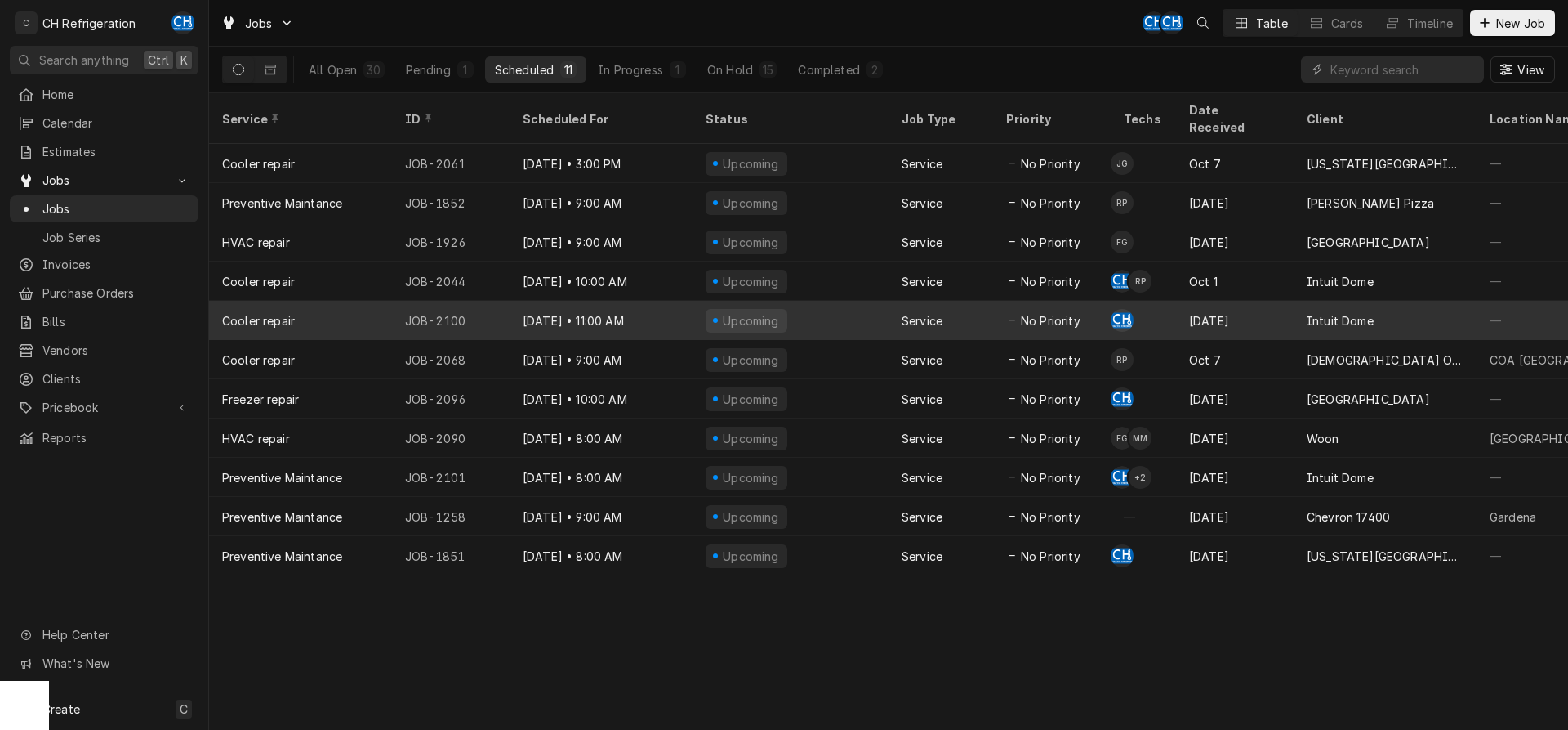
click at [1129, 309] on div "CH" at bounding box center [1122, 320] width 23 height 23
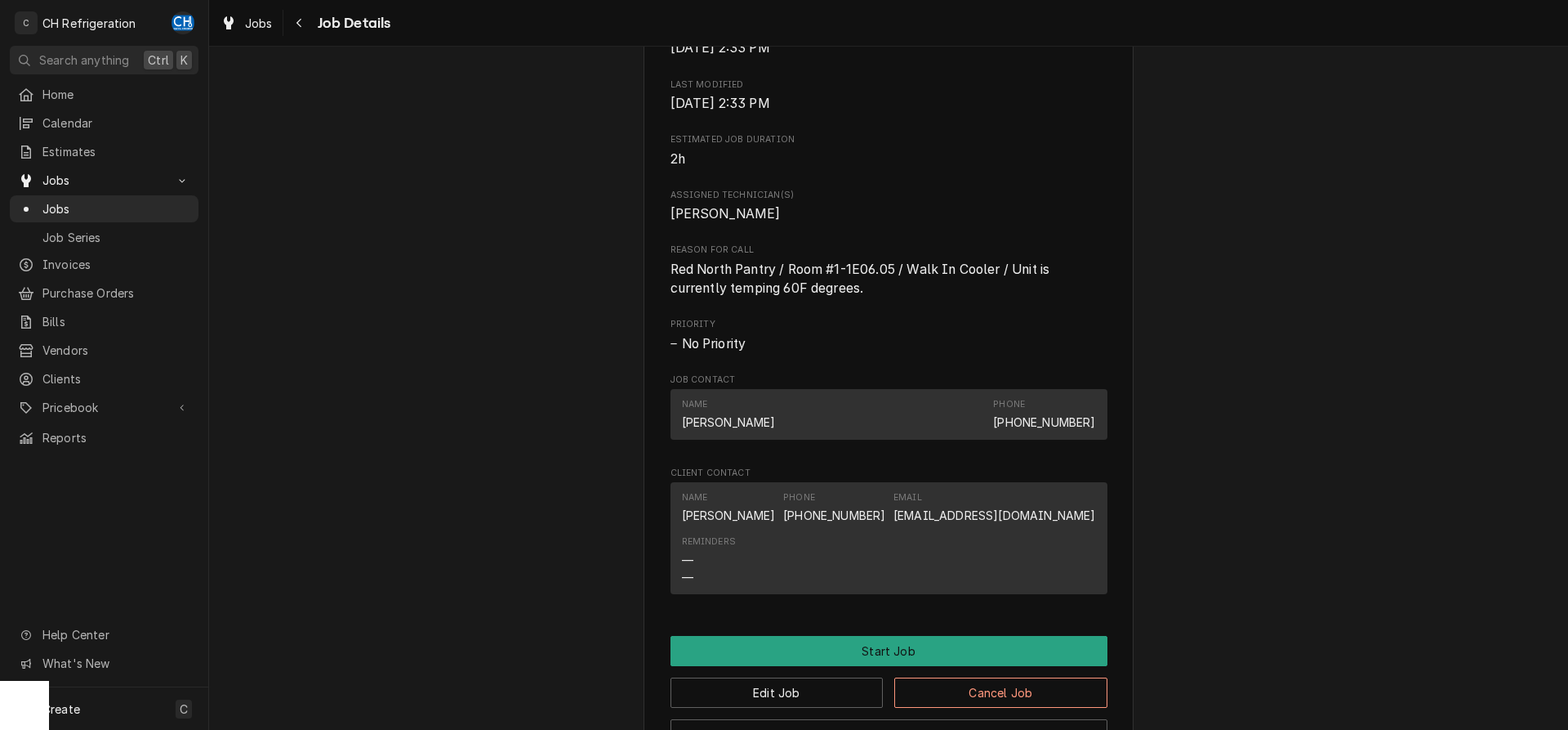
scroll to position [895, 0]
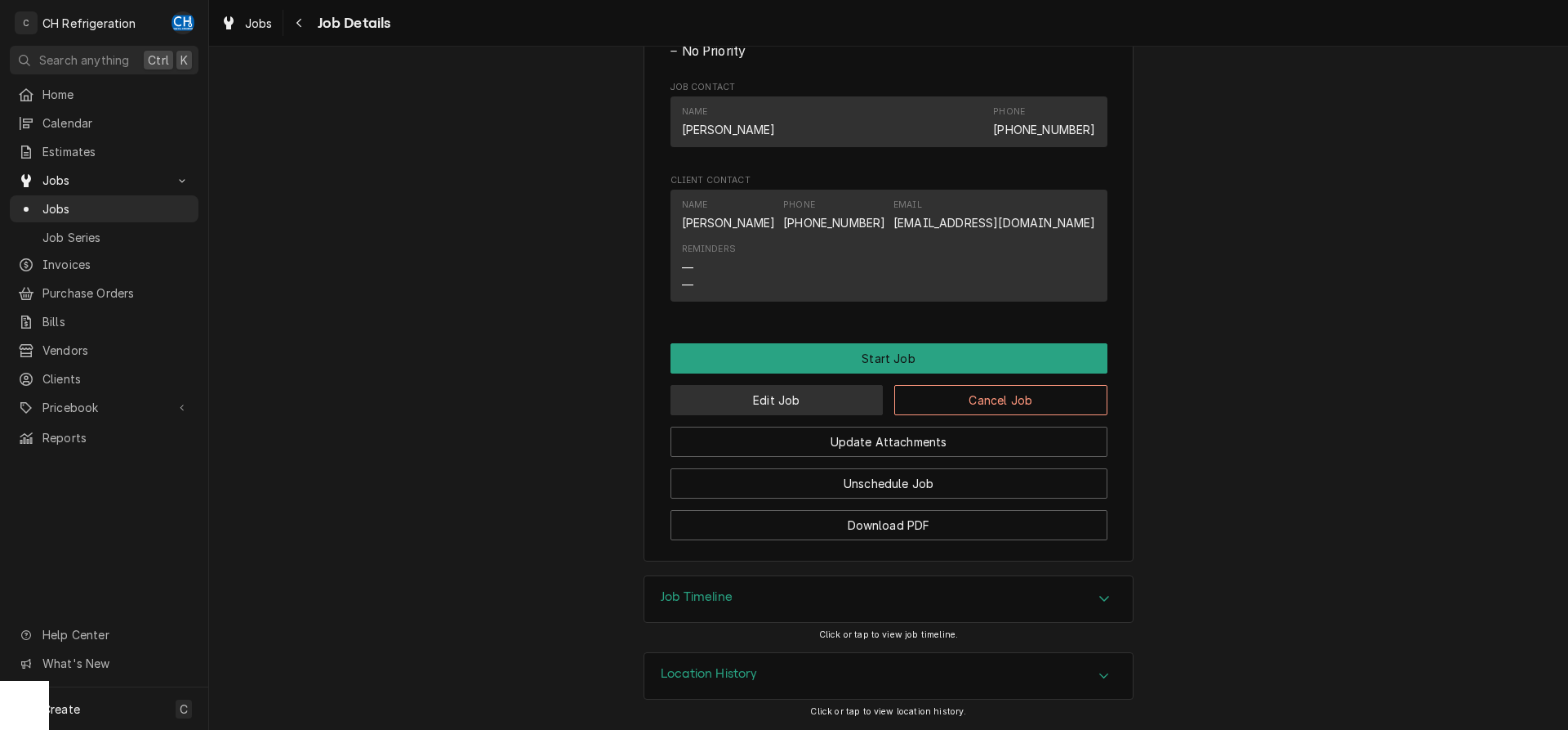
click at [787, 401] on button "Edit Job" at bounding box center [777, 400] width 213 height 30
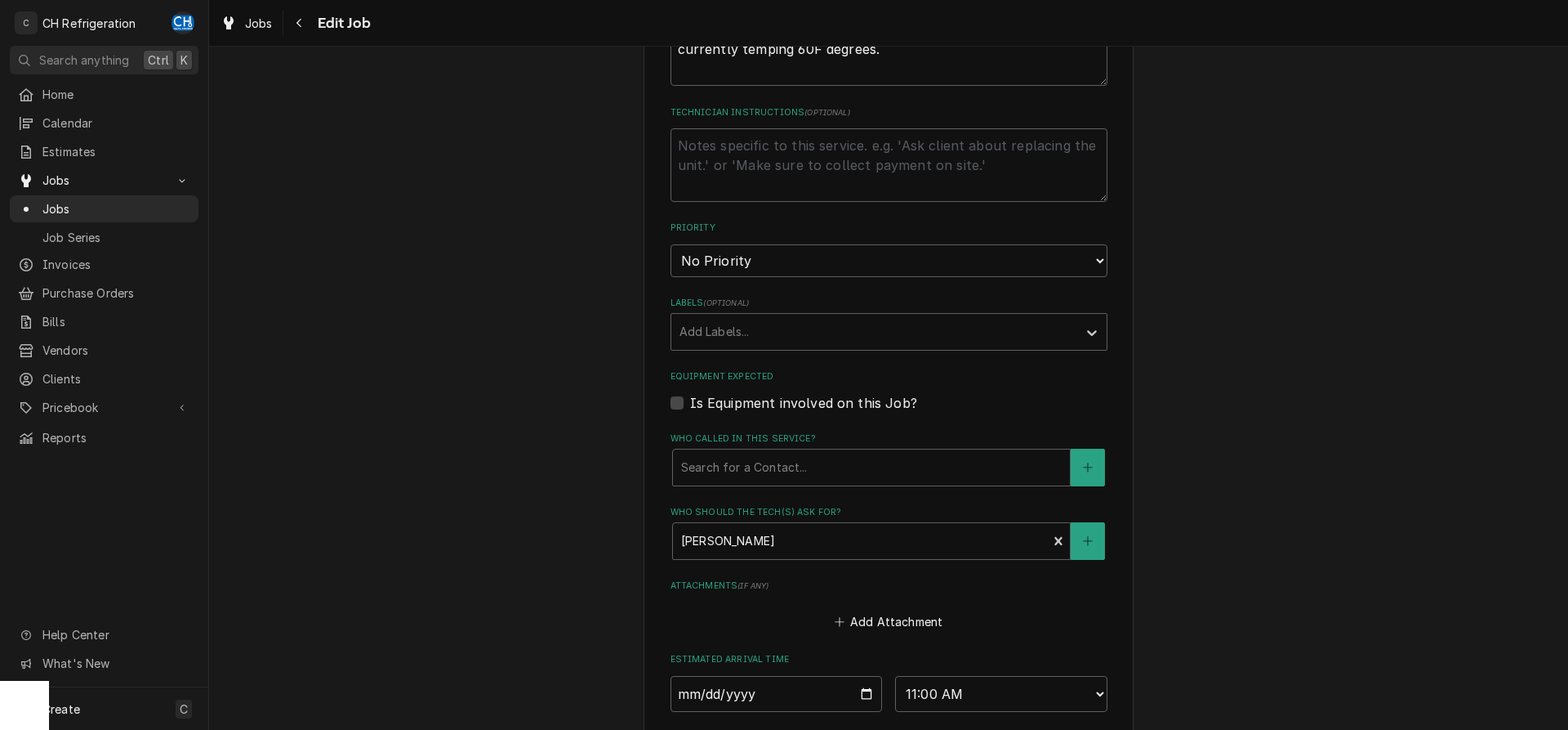
scroll to position [1031, 0]
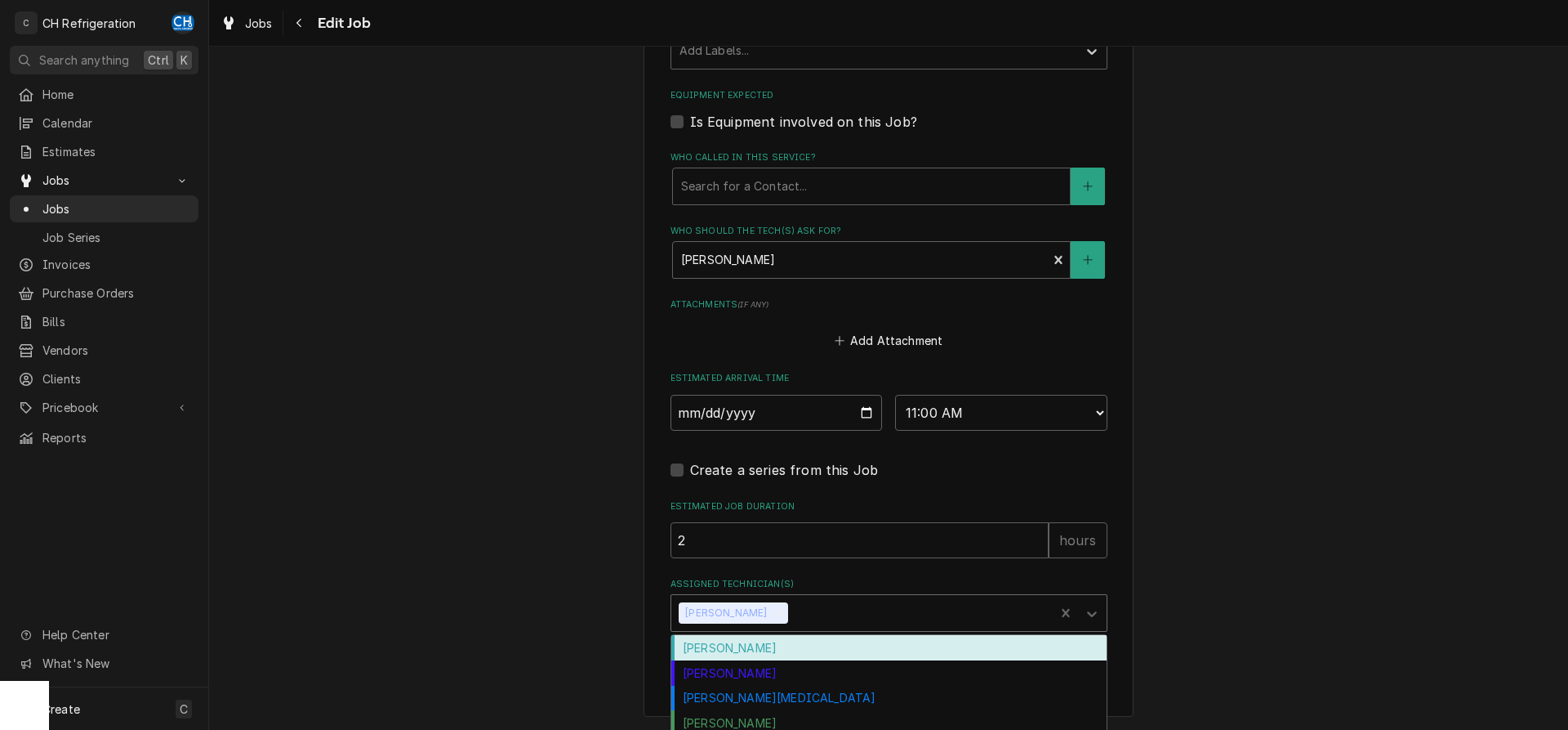
click at [808, 610] on div "Assigned Technician(s)" at bounding box center [919, 613] width 255 height 30
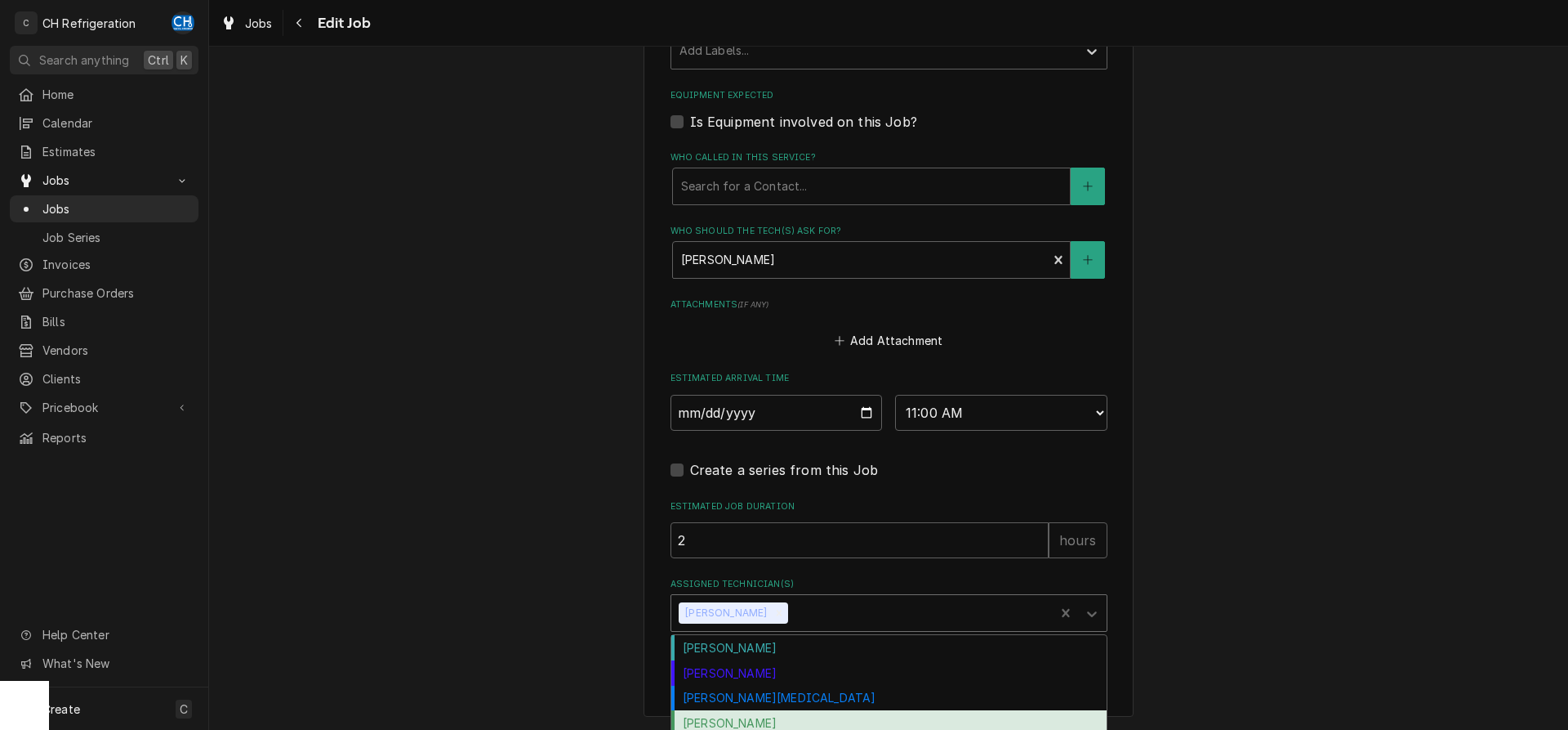
click at [764, 715] on div "Fred Gonzalez Josh Galindo Moises Melena Ruben Perez Steven Hiraga" at bounding box center [888, 697] width 435 height 125
click at [764, 715] on div "Ruben Perez" at bounding box center [888, 722] width 435 height 25
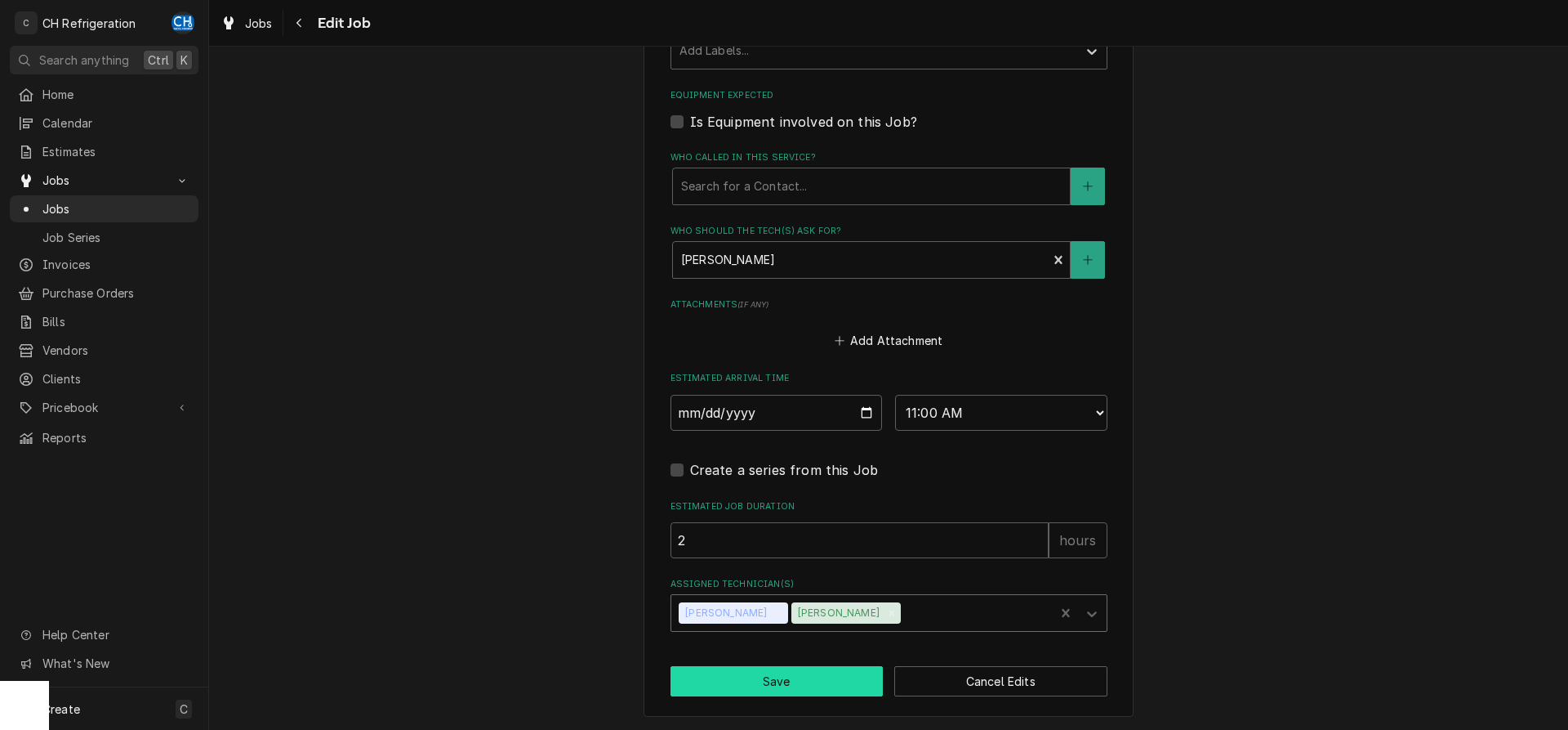
click at [775, 690] on button "Save" at bounding box center [777, 681] width 213 height 30
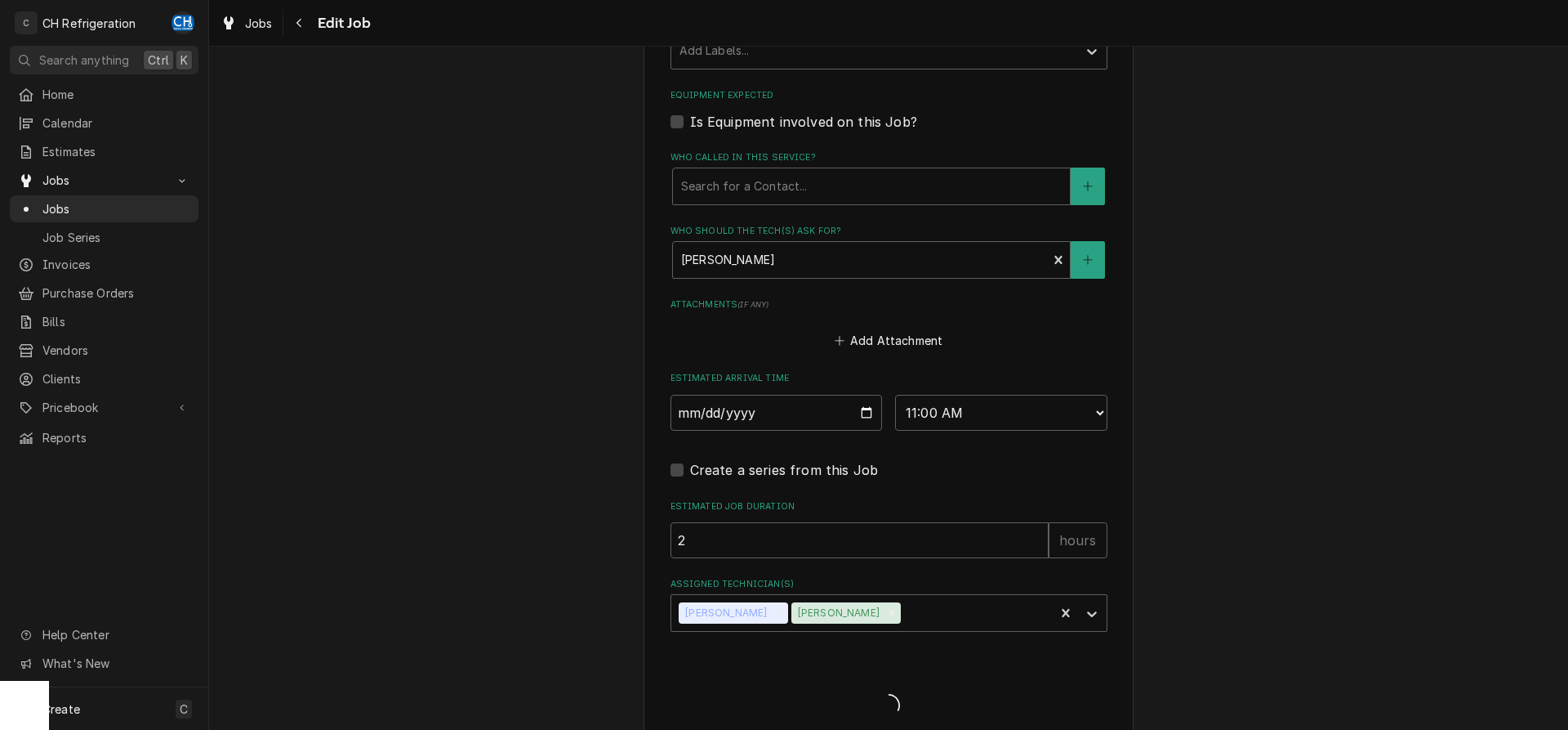
type textarea "x"
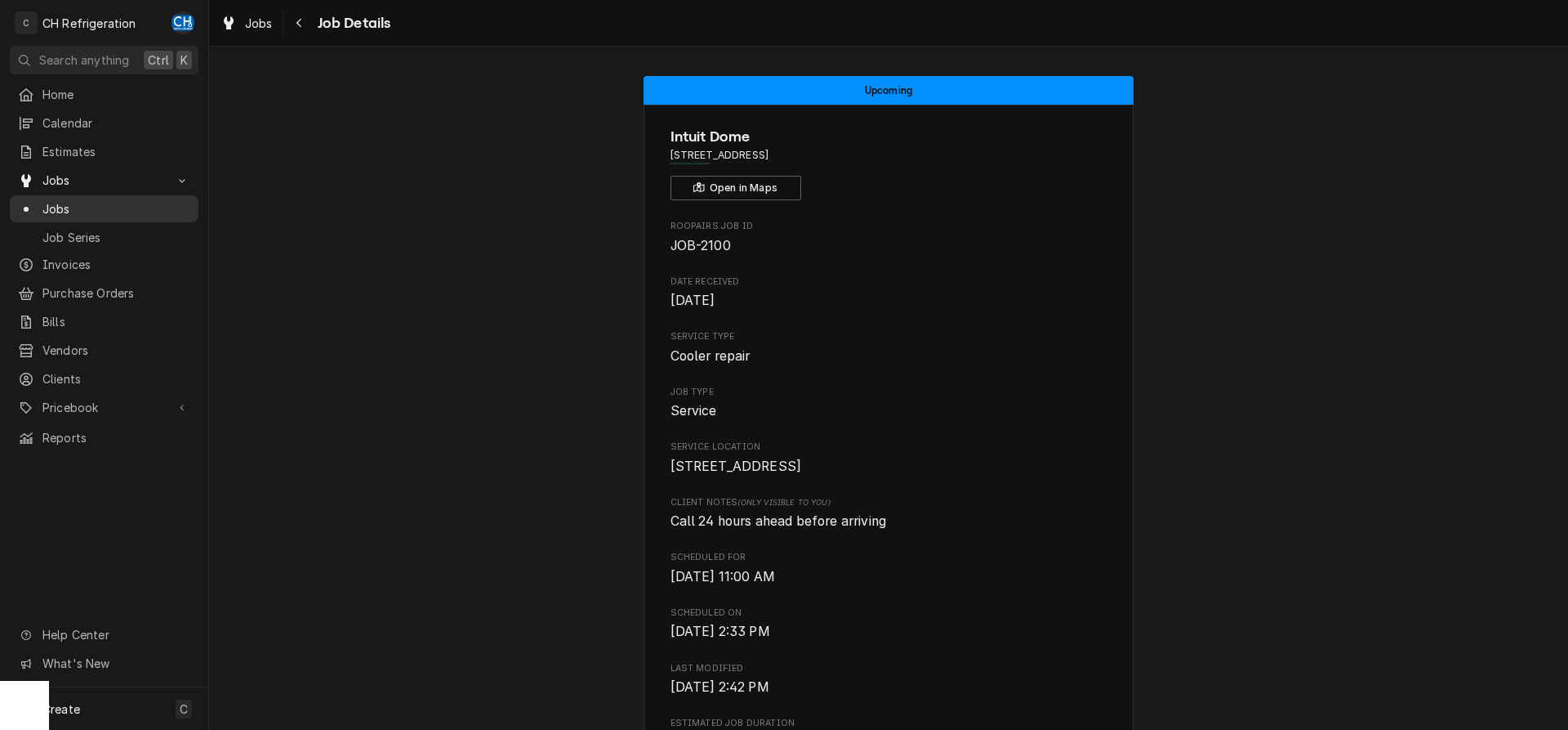
click at [60, 201] on span "Jobs" at bounding box center [116, 209] width 148 height 18
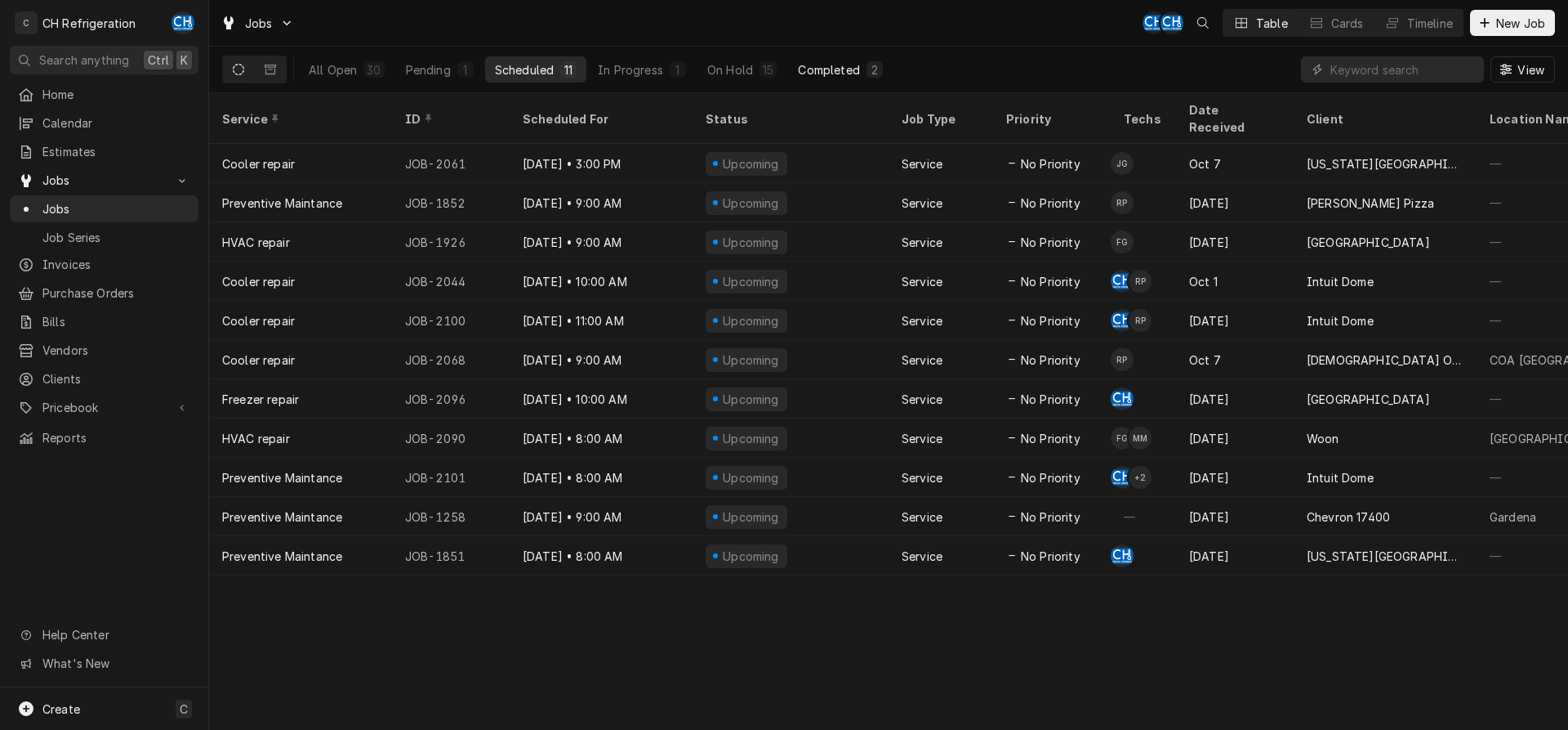
click at [848, 73] on div "Completed" at bounding box center [828, 69] width 61 height 18
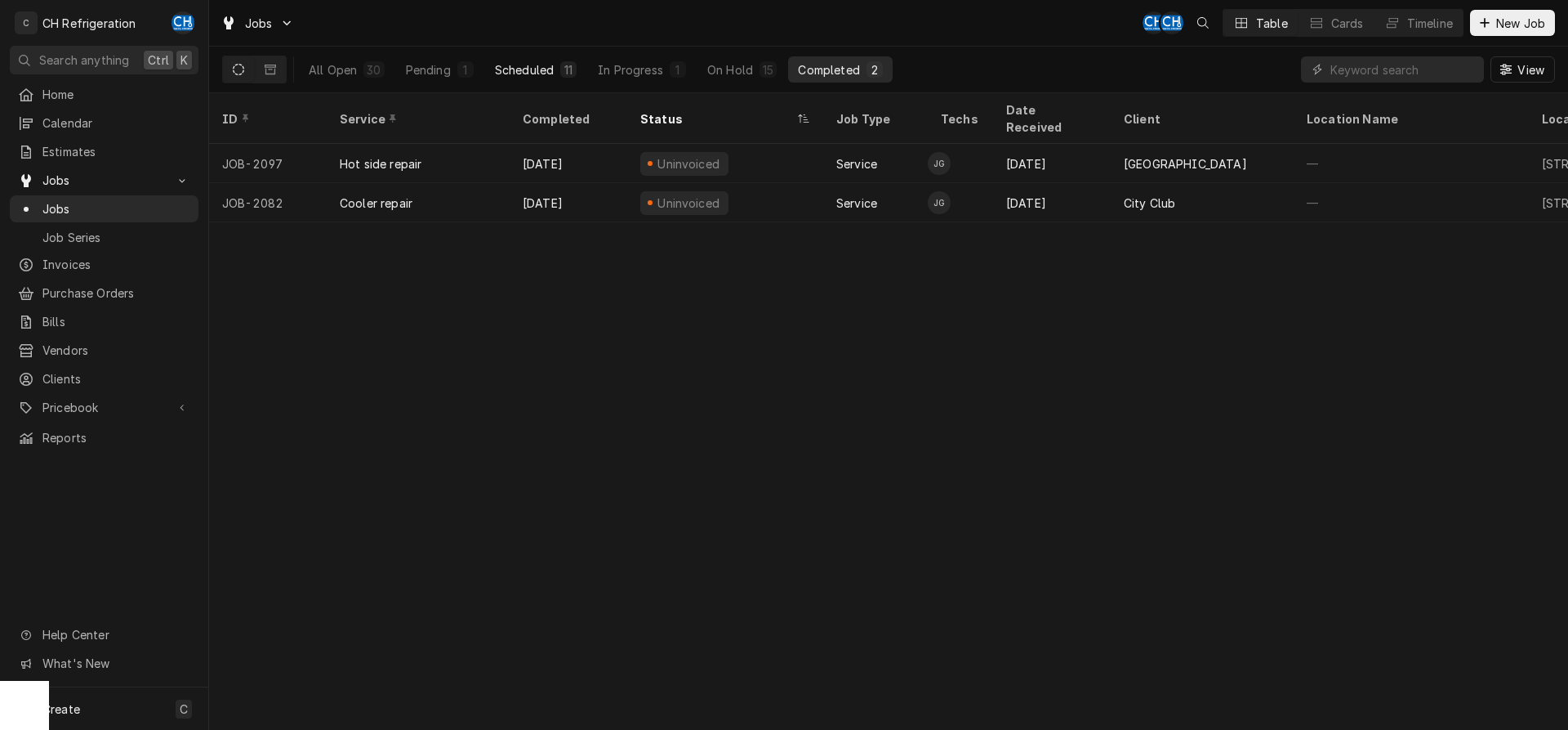
click at [513, 78] on button "Scheduled 11" at bounding box center [536, 69] width 102 height 26
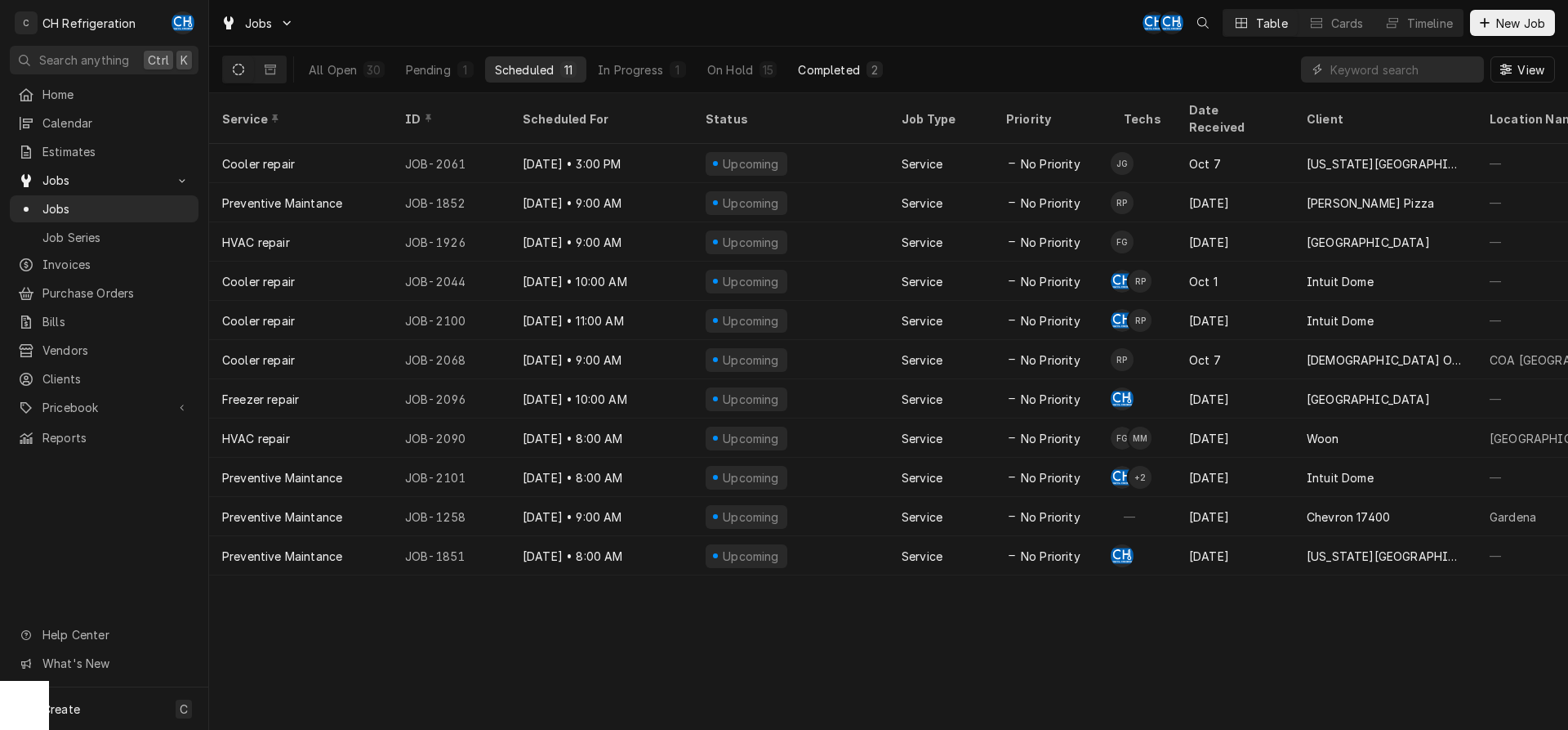
click at [860, 76] on button "Completed 2" at bounding box center [839, 69] width 103 height 26
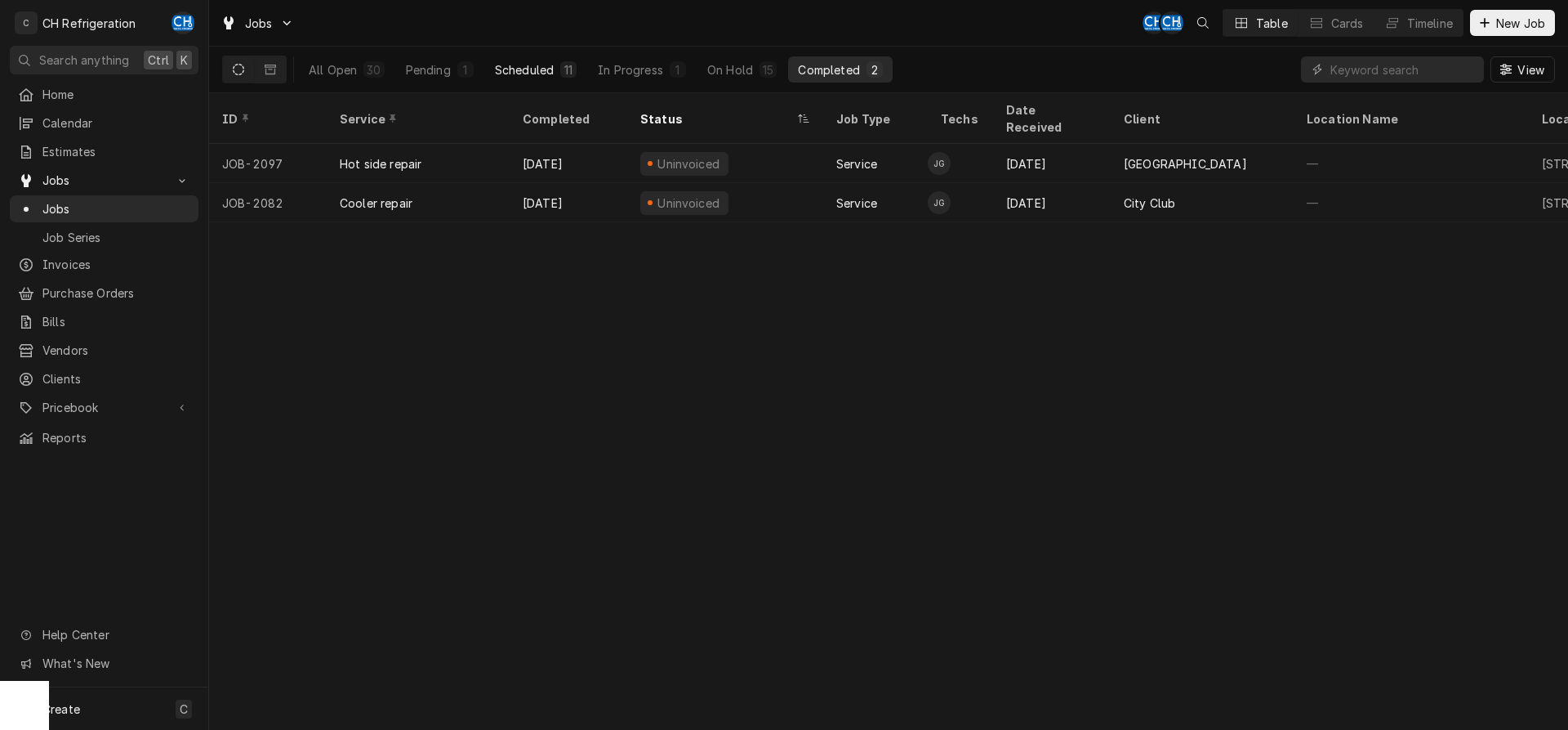
click at [552, 64] on div "Scheduled" at bounding box center [525, 69] width 59 height 18
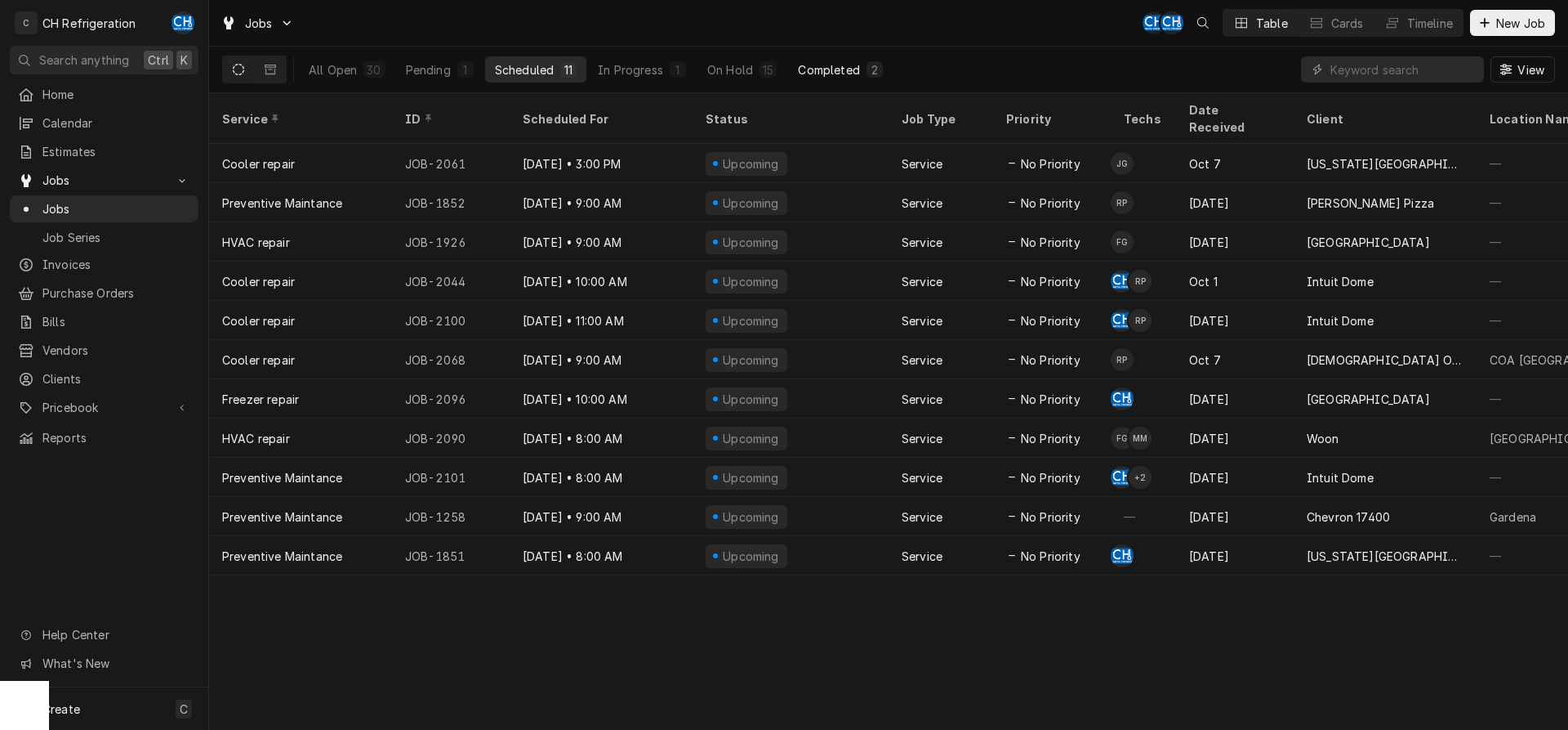
click at [862, 67] on button "Completed 2" at bounding box center [839, 69] width 103 height 26
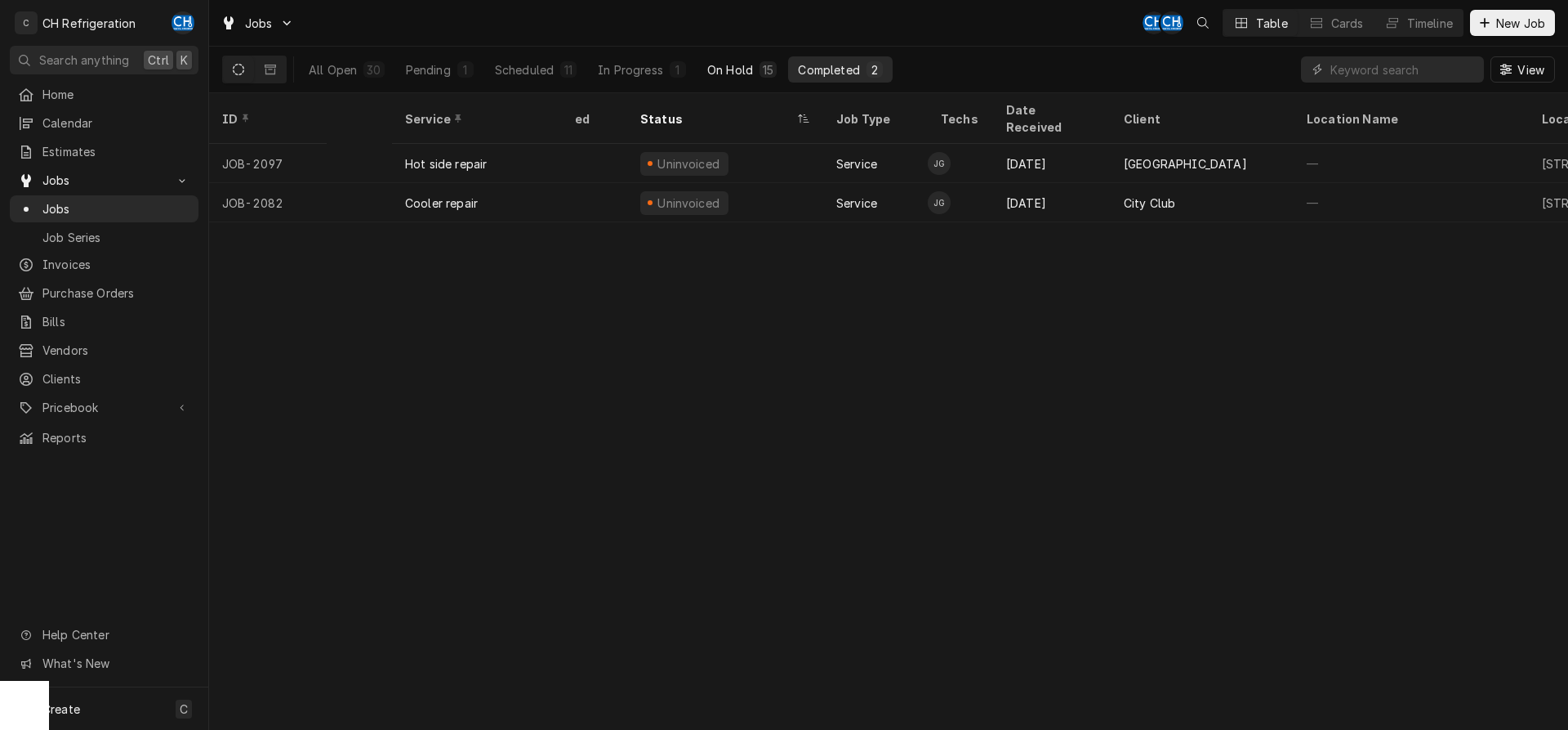
click at [723, 70] on div "On Hold" at bounding box center [730, 69] width 46 height 18
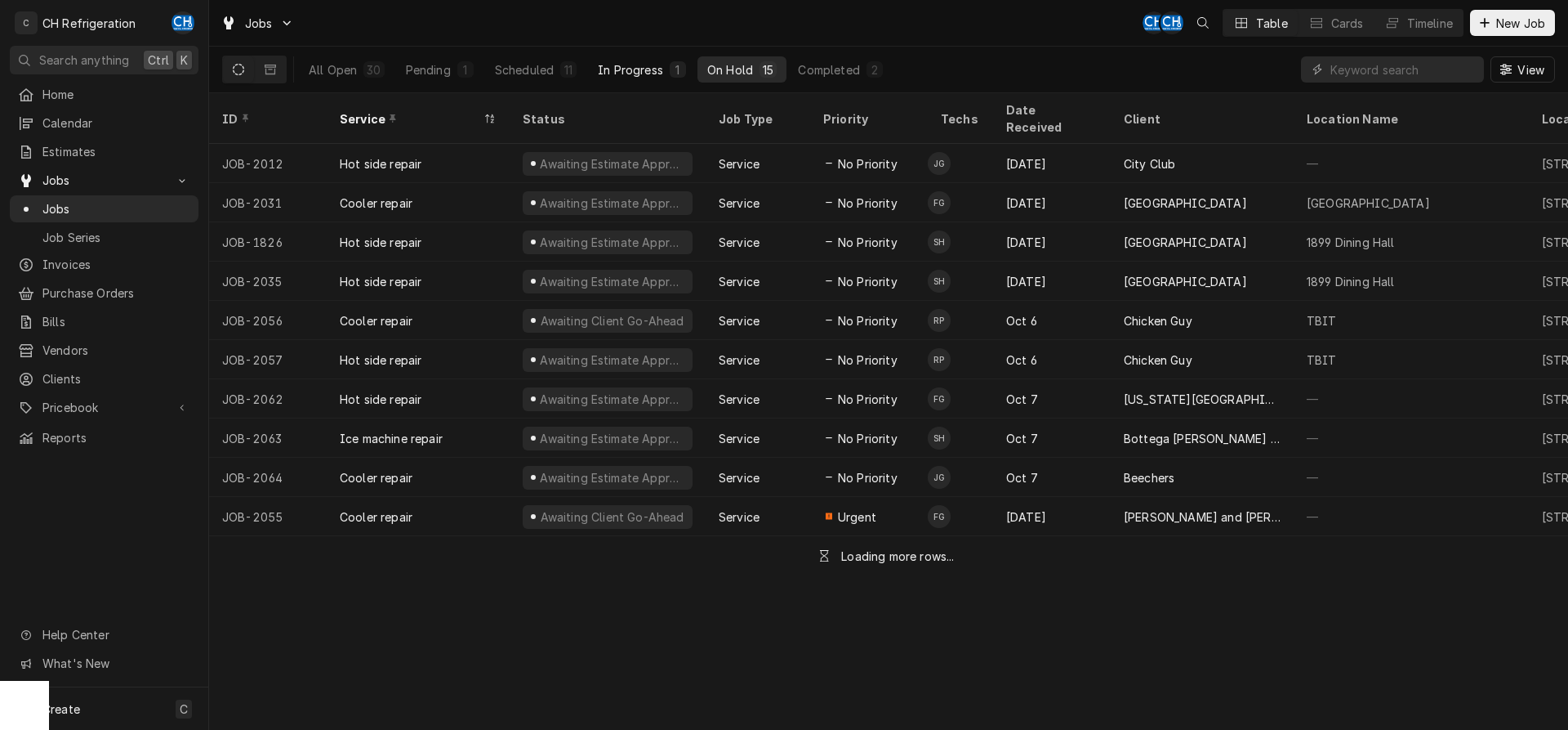
click at [604, 67] on div "In Progress" at bounding box center [630, 69] width 66 height 18
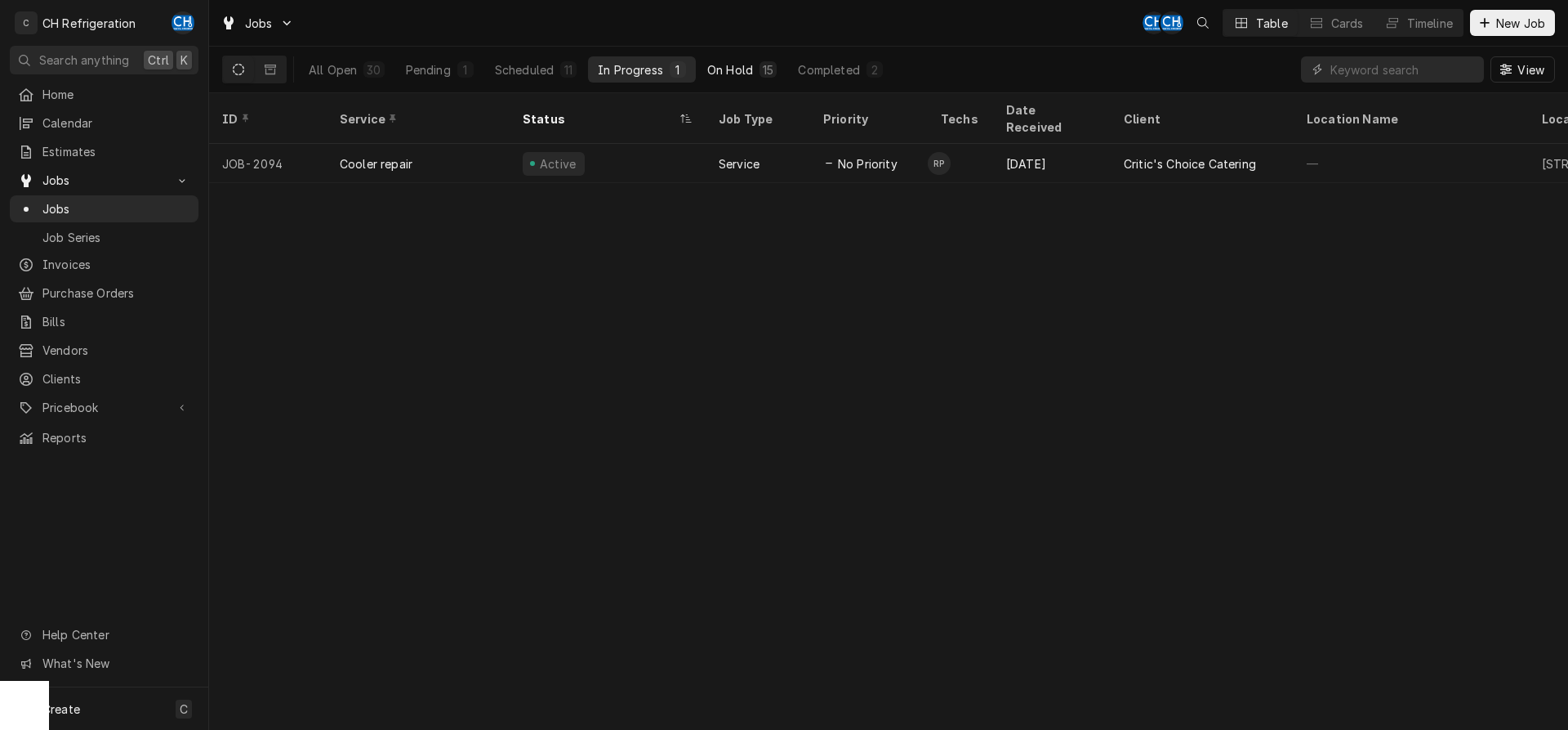
click at [724, 72] on div "On Hold" at bounding box center [730, 69] width 46 height 18
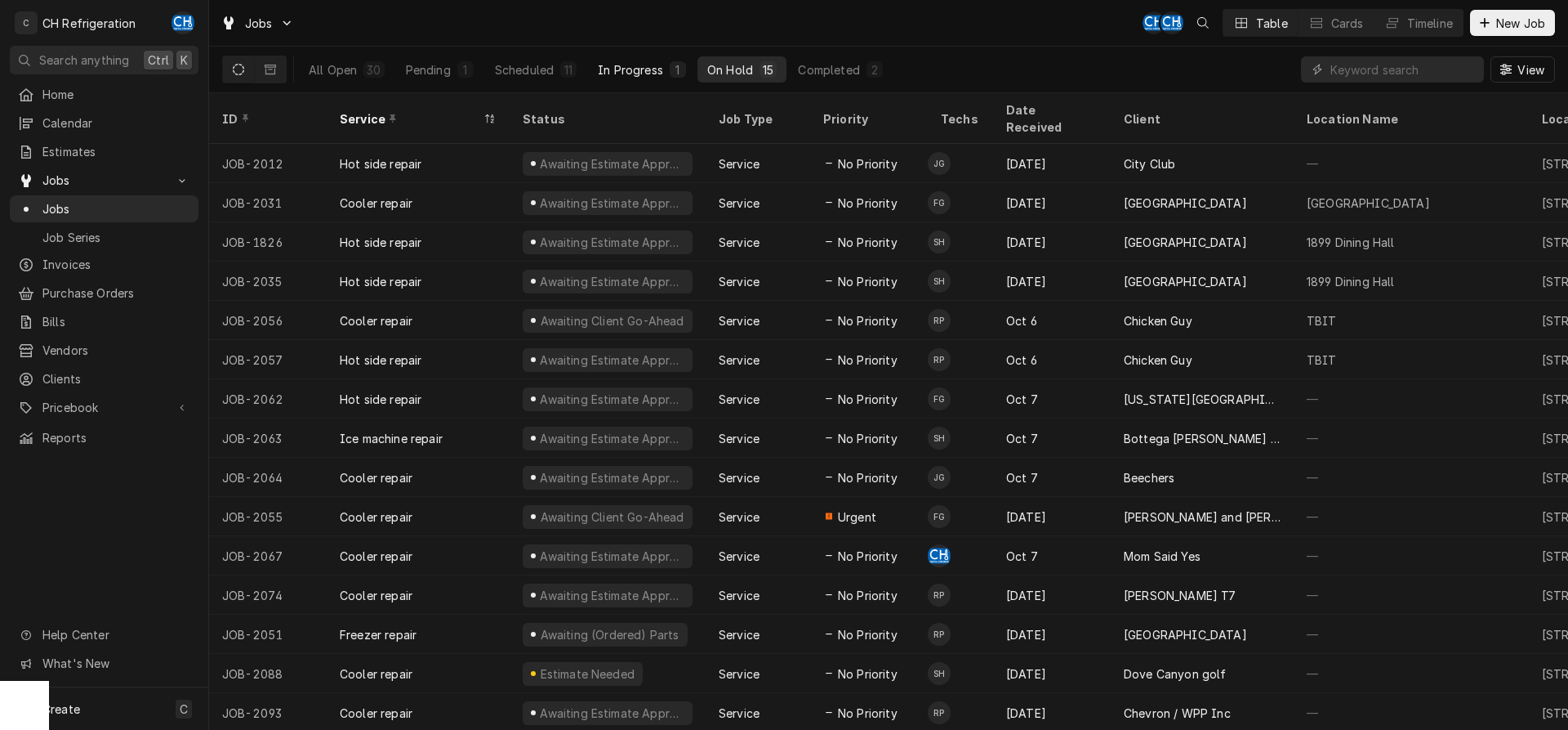
click at [642, 71] on div "In Progress" at bounding box center [630, 69] width 66 height 18
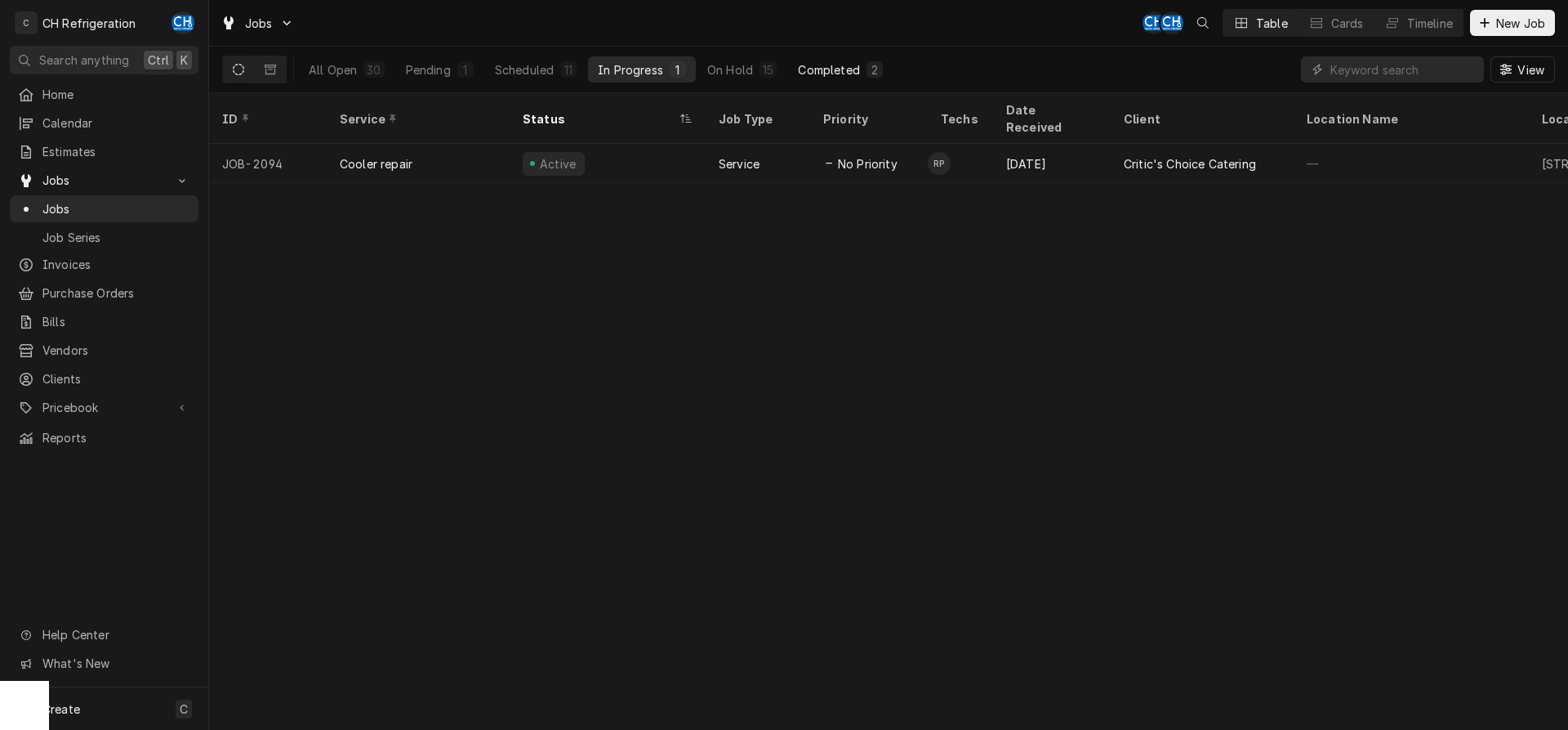
click at [823, 72] on div "Completed" at bounding box center [828, 69] width 61 height 18
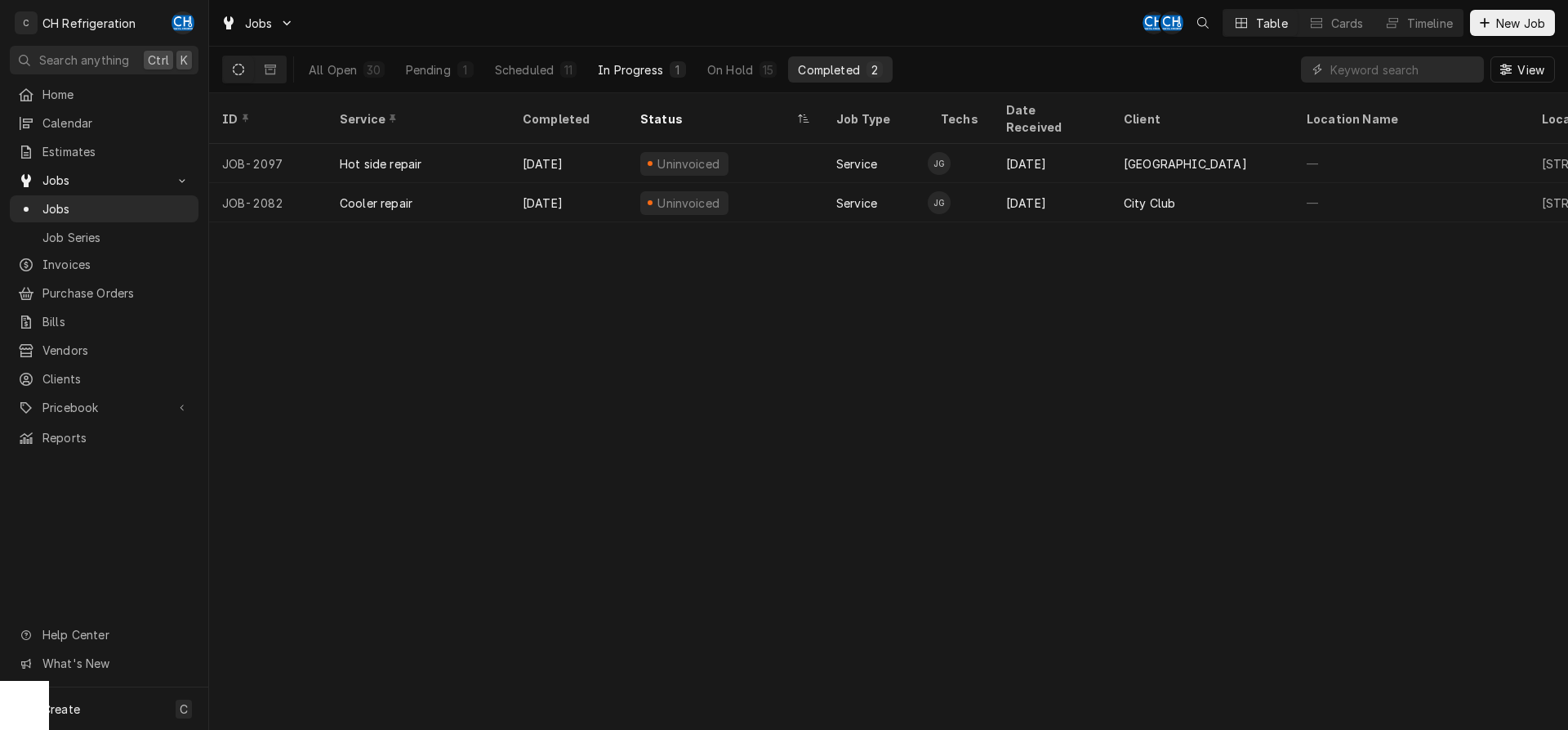
click at [667, 67] on button "In Progress 1" at bounding box center [642, 69] width 108 height 26
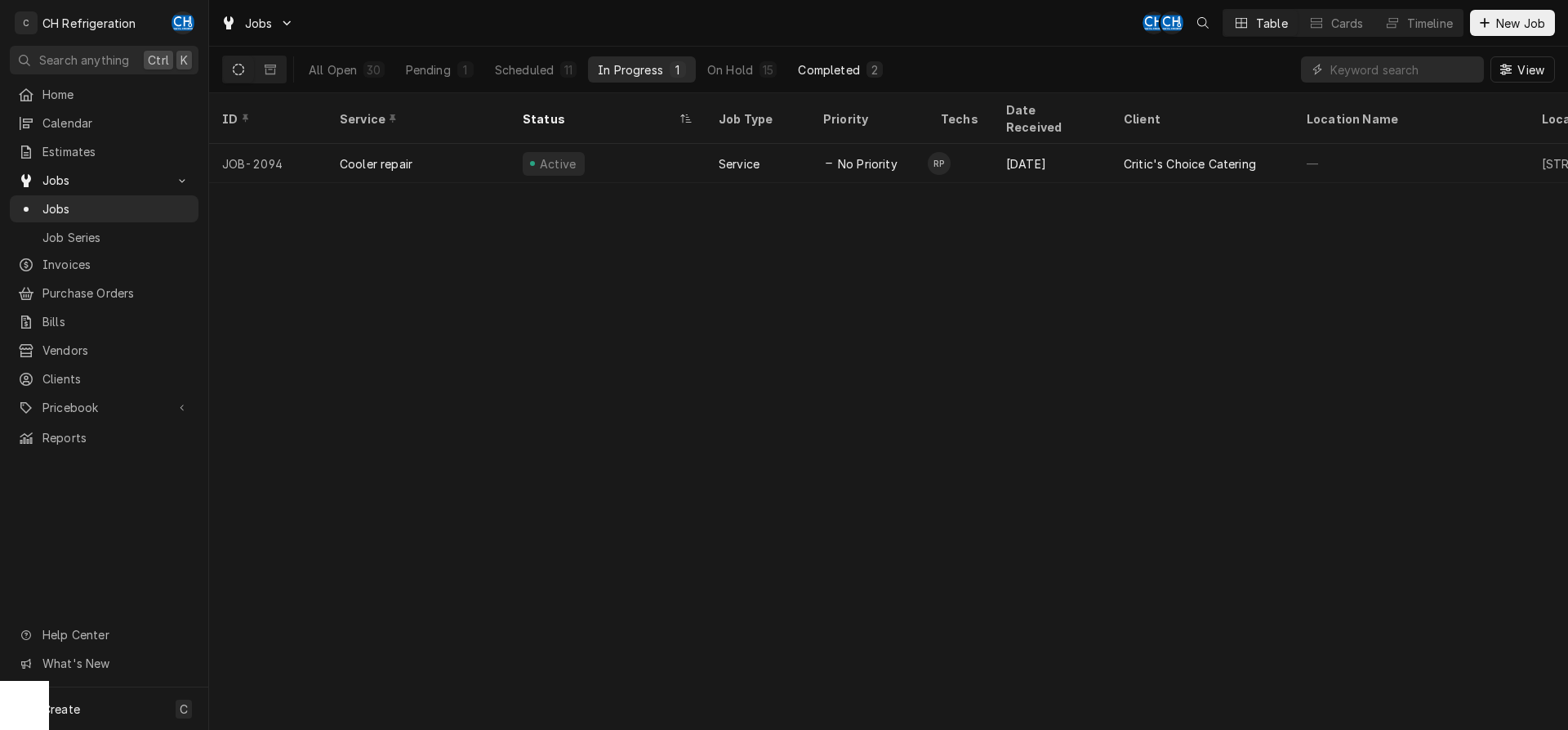
click at [853, 80] on button "Completed 2" at bounding box center [839, 69] width 103 height 26
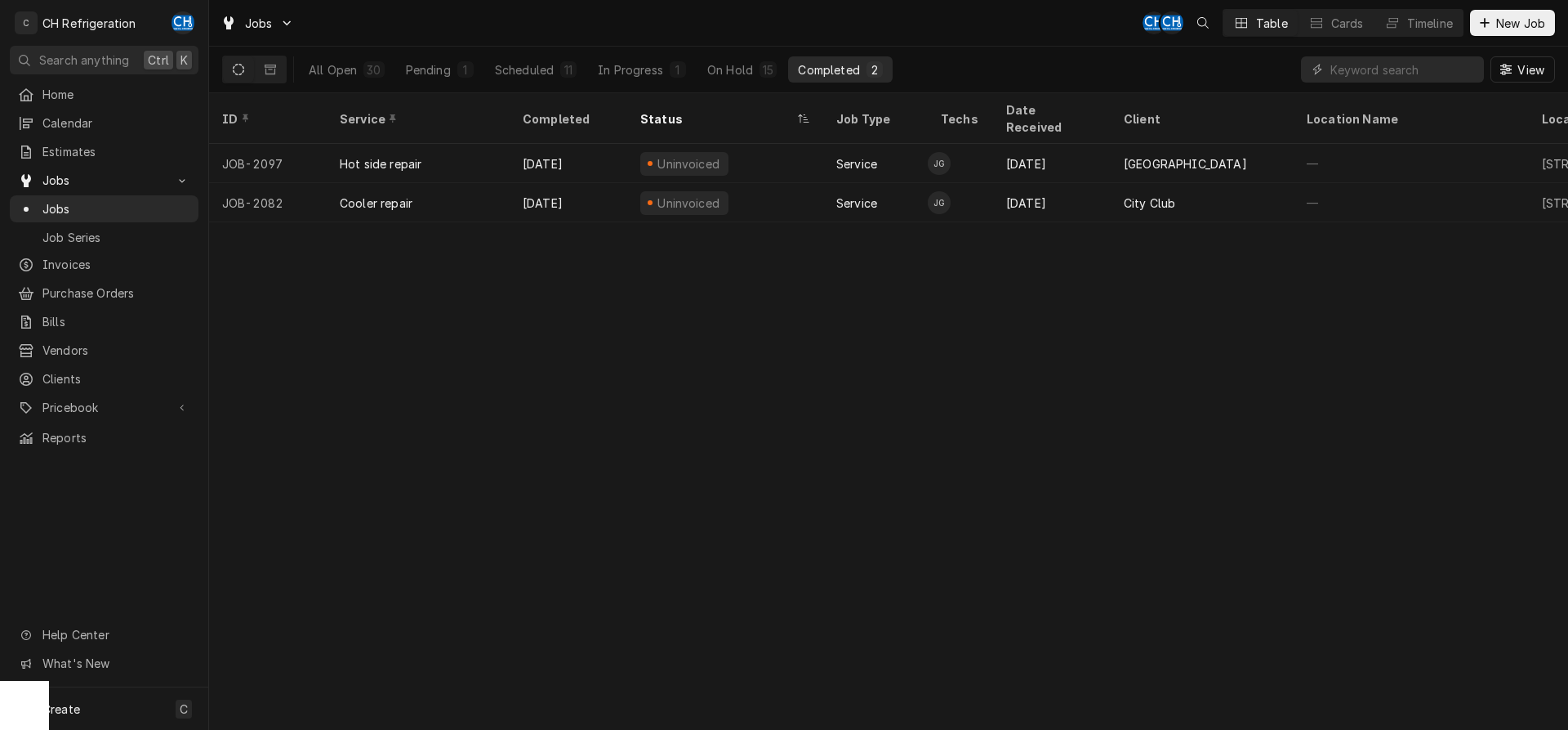
click at [525, 83] on div "All Open 30 Pending 1 Scheduled 11 In Progress 1 On Hold 15 Completed 2" at bounding box center [596, 69] width 594 height 46
click at [532, 74] on div "Scheduled" at bounding box center [525, 69] width 59 height 18
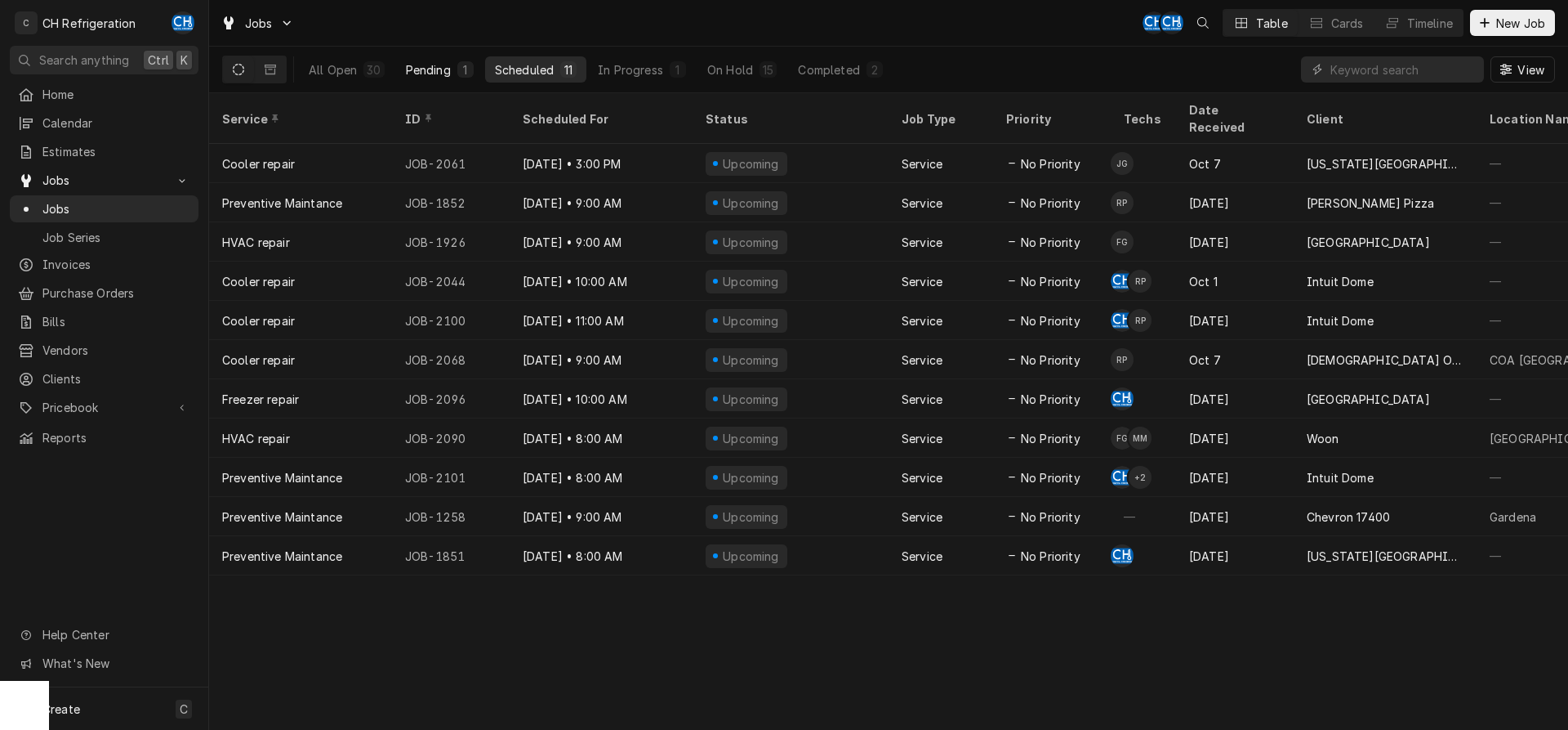
click at [433, 60] on button "Pending 1" at bounding box center [440, 69] width 88 height 26
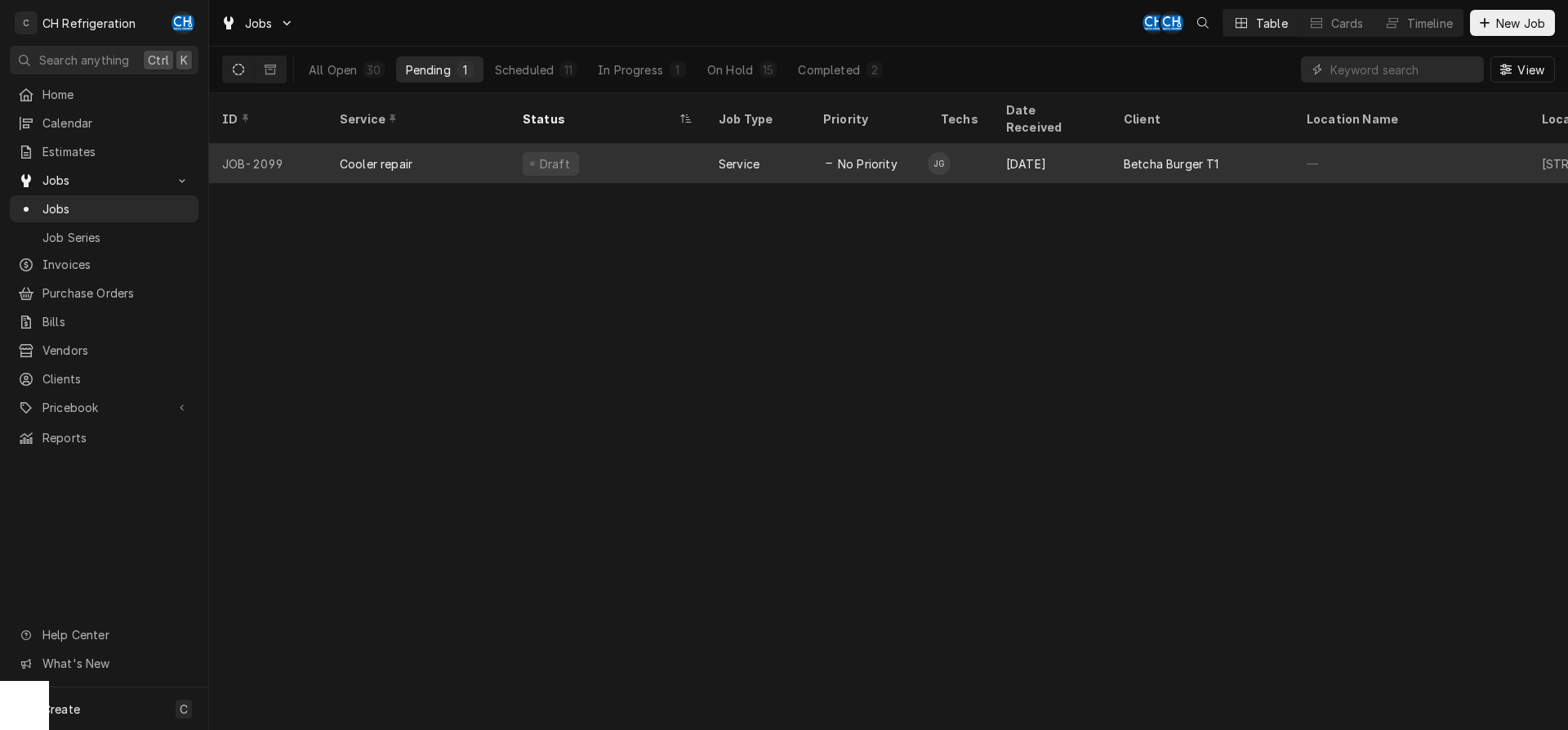
click at [1123, 148] on div "Betcha Burger T1" at bounding box center [1202, 164] width 183 height 39
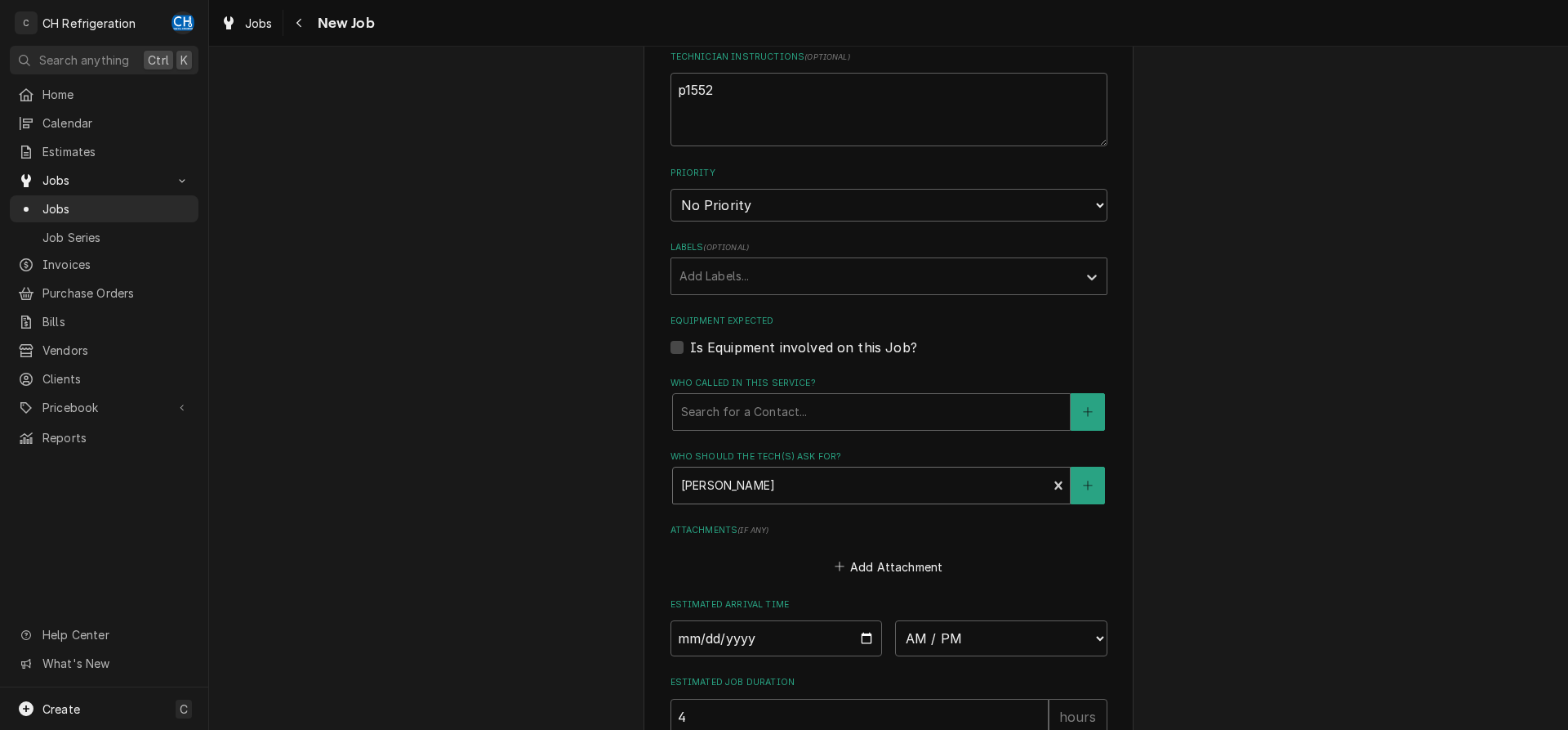
type textarea "x"
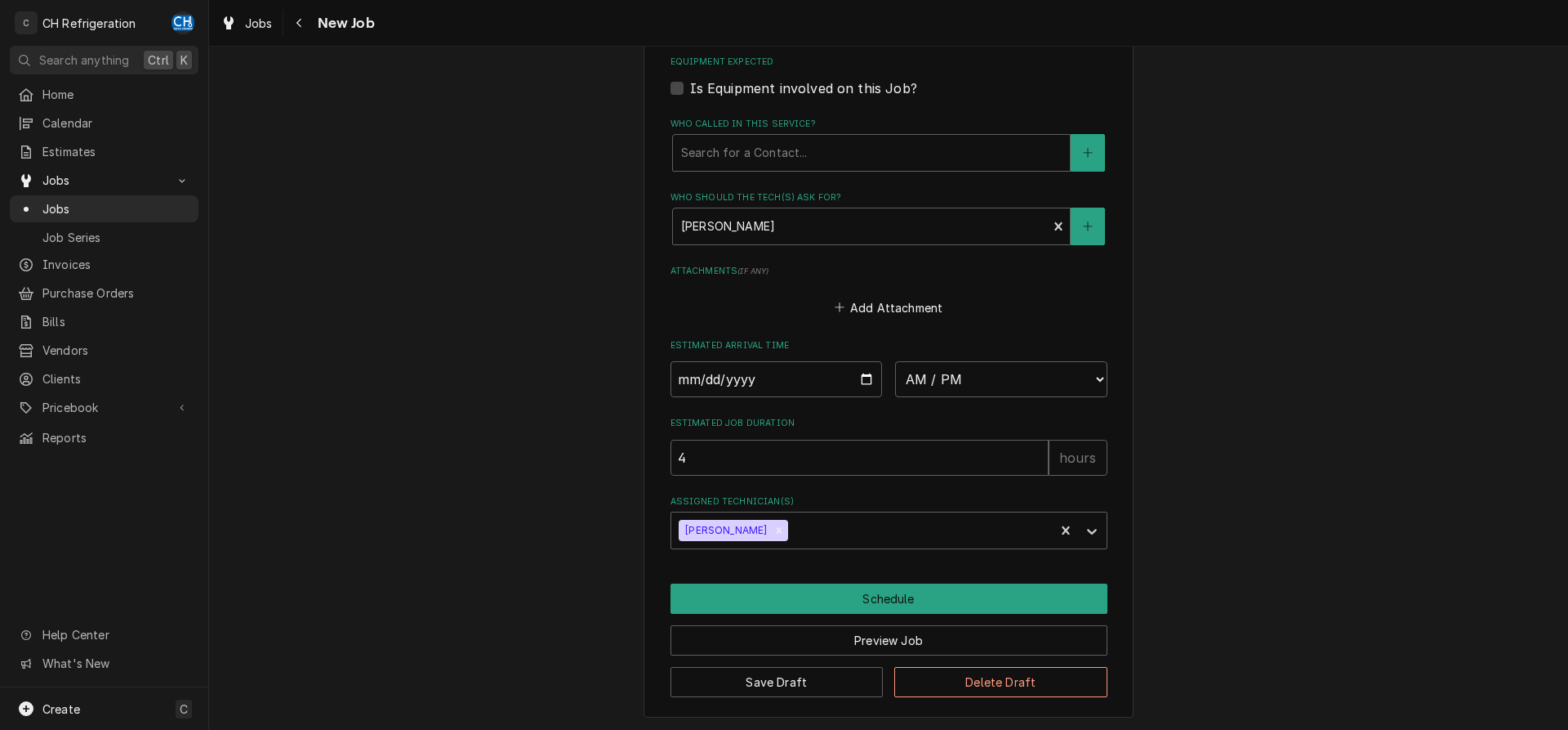
scroll to position [1010, 0]
click at [895, 360] on select "AM / PM 6:00 AM 6:15 AM 6:30 AM 6:45 AM 7:00 AM 7:15 AM 7:30 AM 7:45 AM 8:00 AM…" at bounding box center [1001, 378] width 212 height 36
select select "09:00:00"
click option "9:00 AM" at bounding box center [0, 0] width 0 height 0
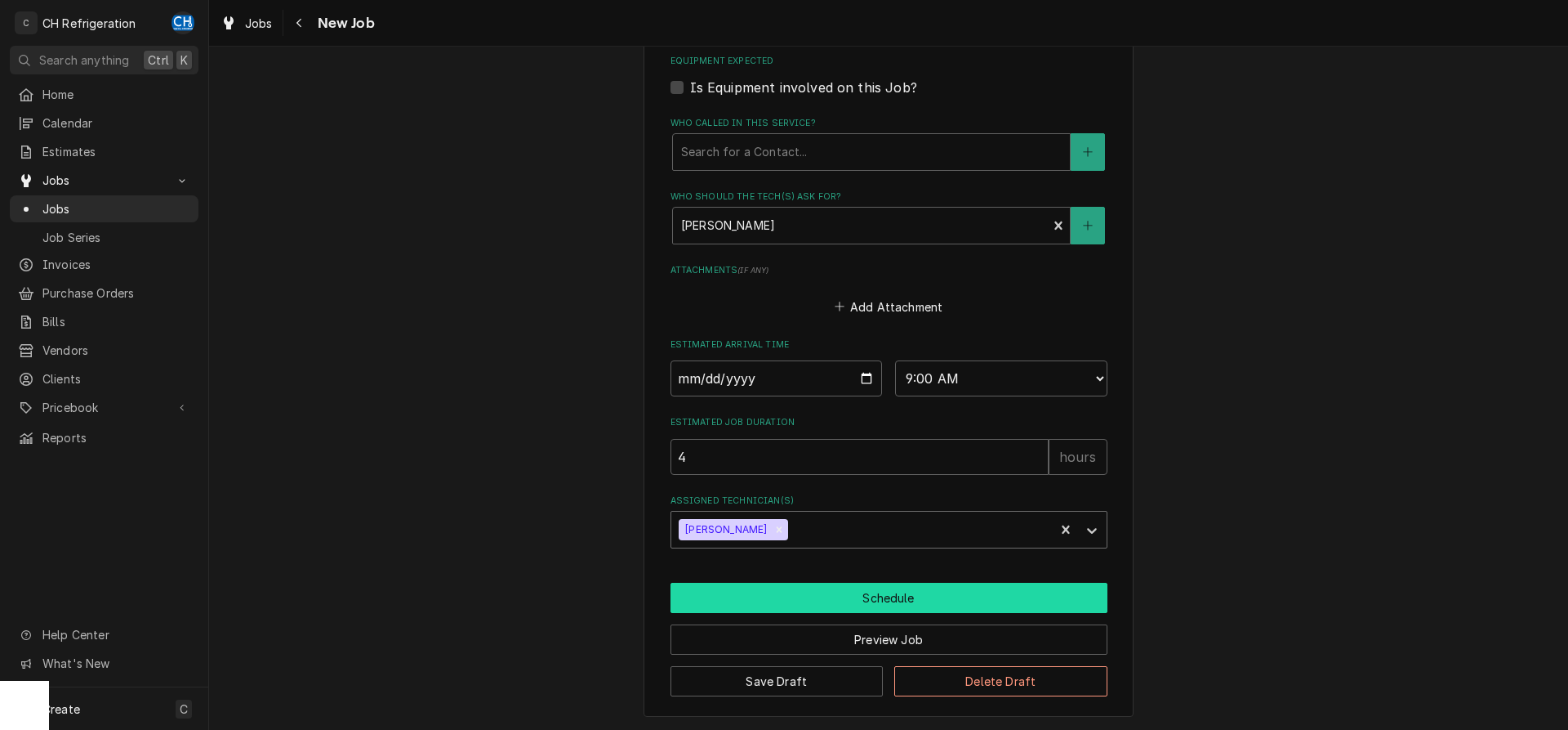
click at [887, 587] on button "Schedule" at bounding box center [888, 598] width 437 height 30
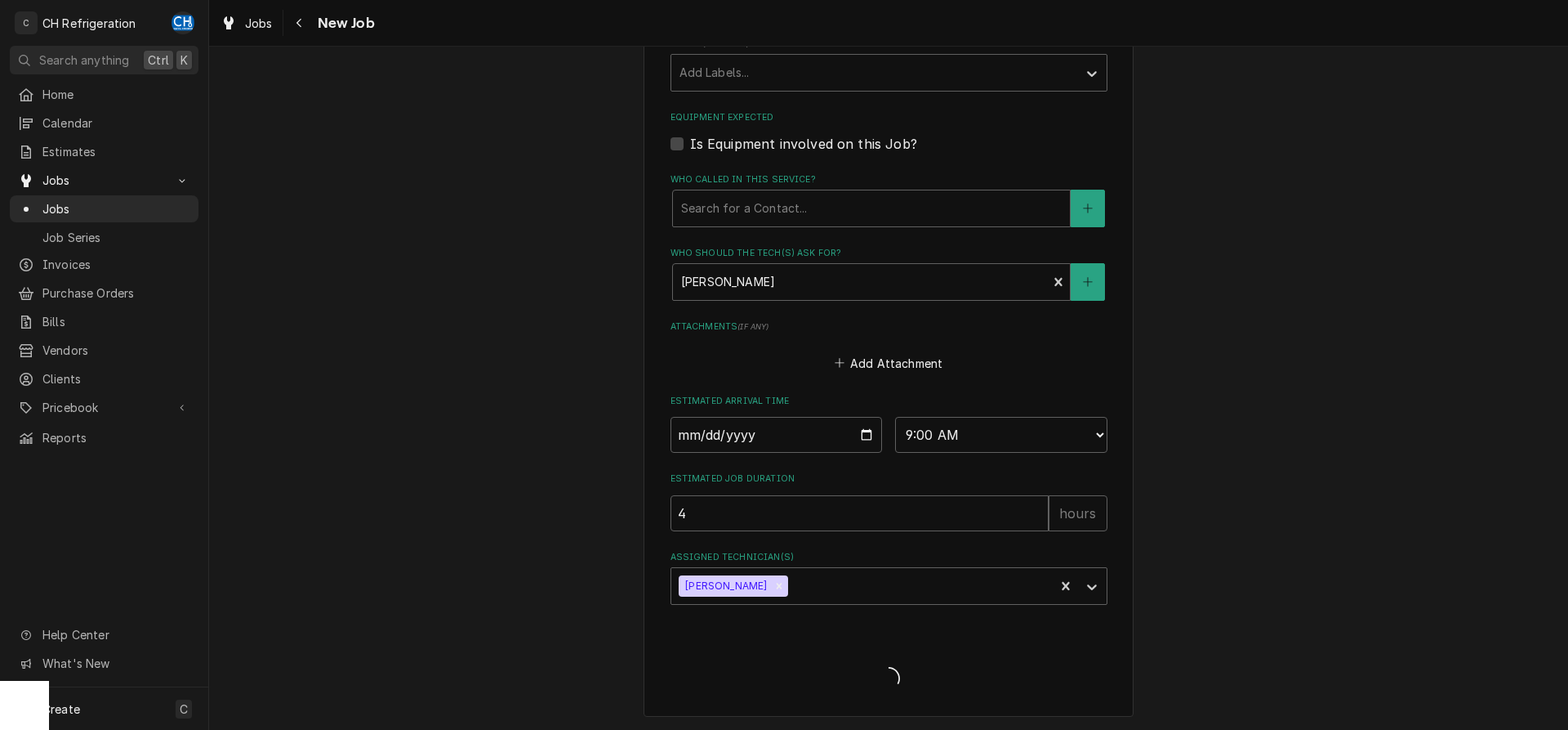
type textarea "x"
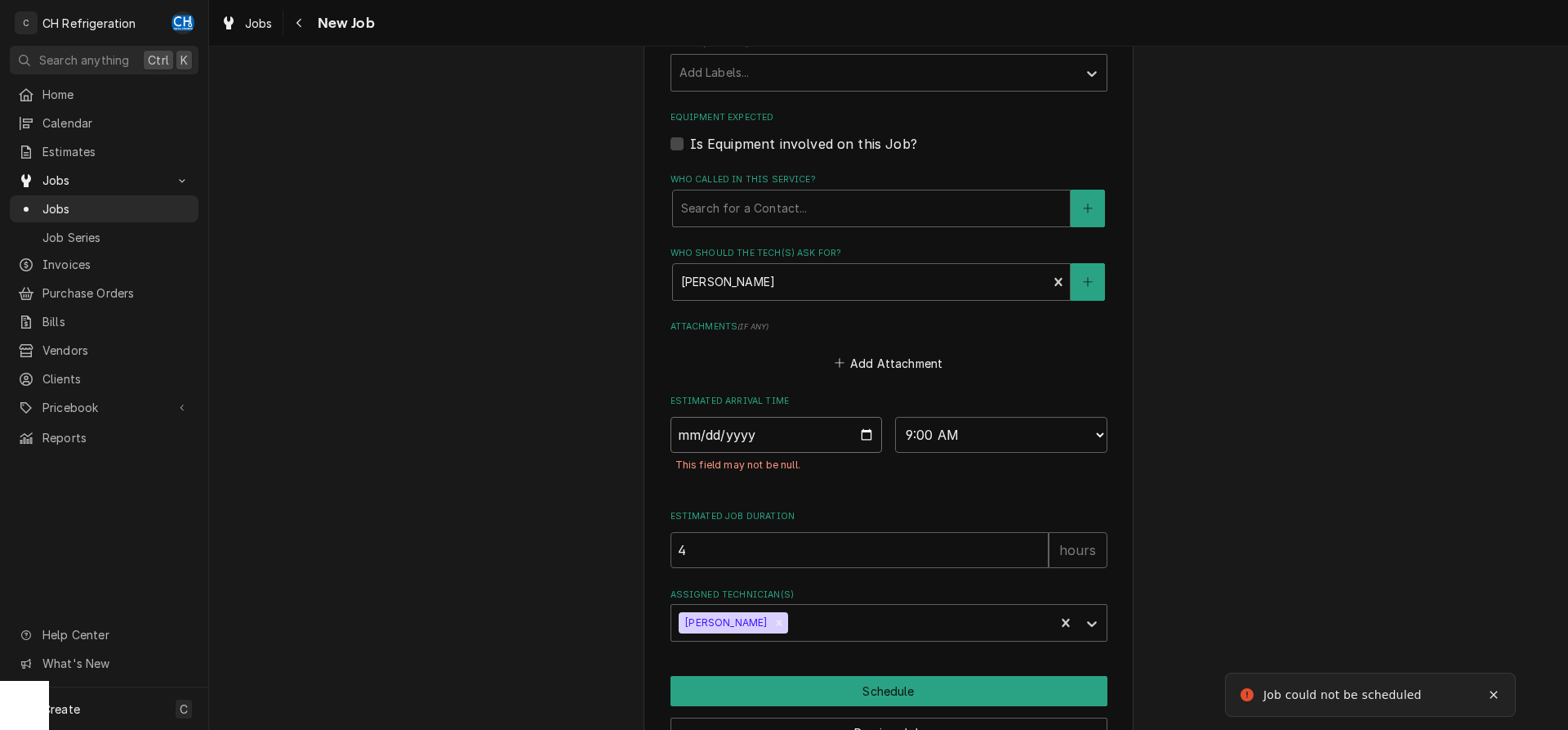
click at [862, 434] on input "Date" at bounding box center [777, 434] width 212 height 36
type input "2025-10-15"
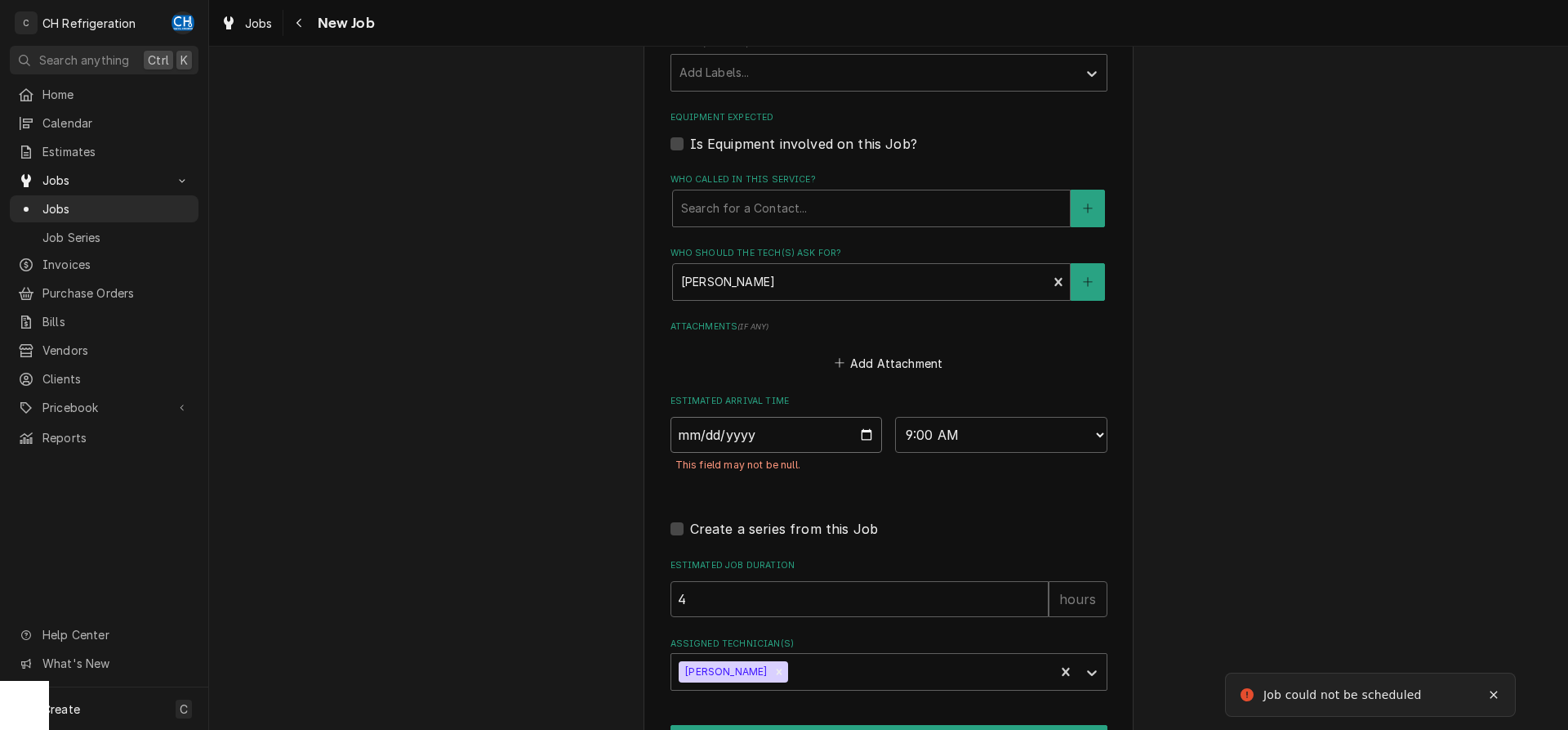
scroll to position [1097, 0]
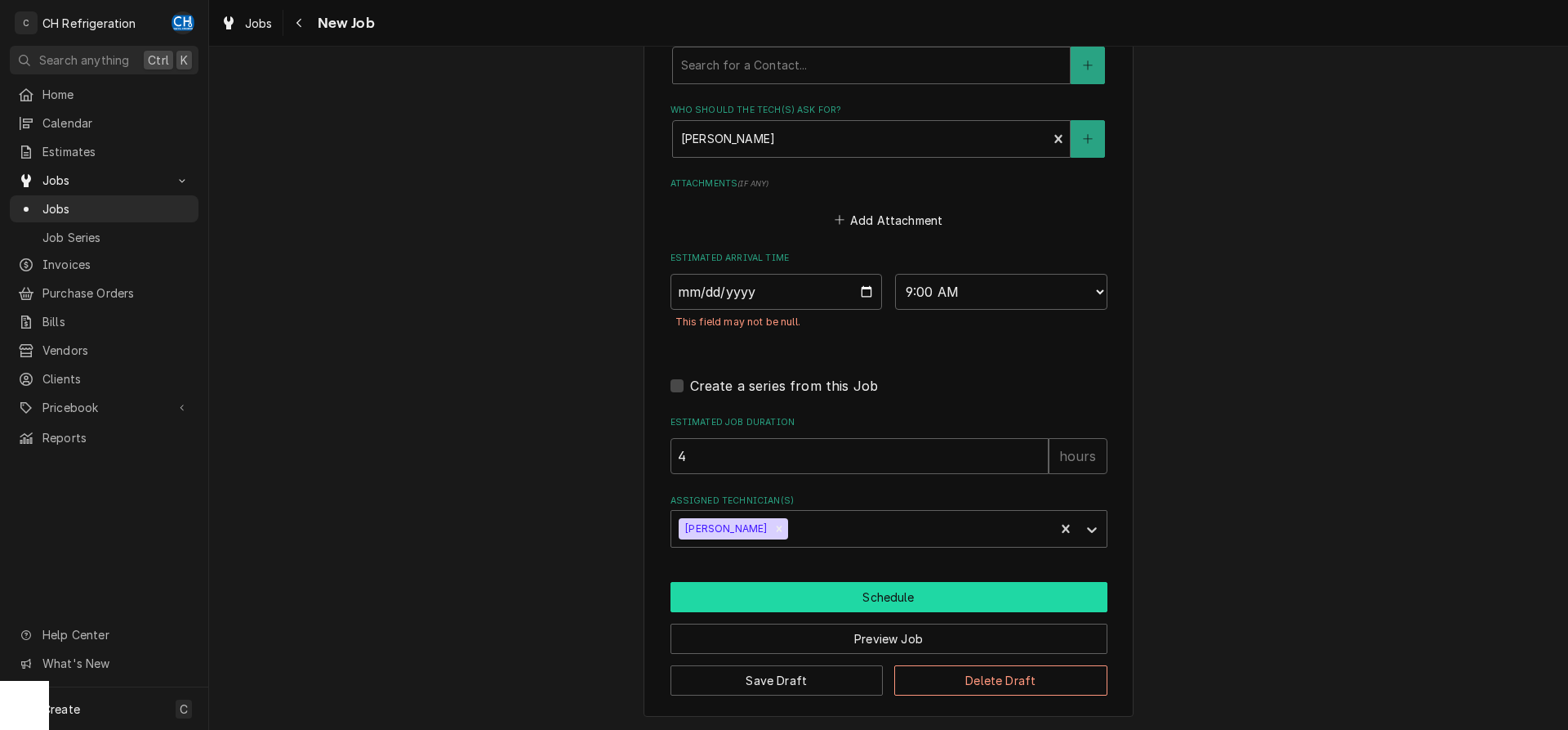
click at [883, 602] on button "Schedule" at bounding box center [888, 597] width 437 height 30
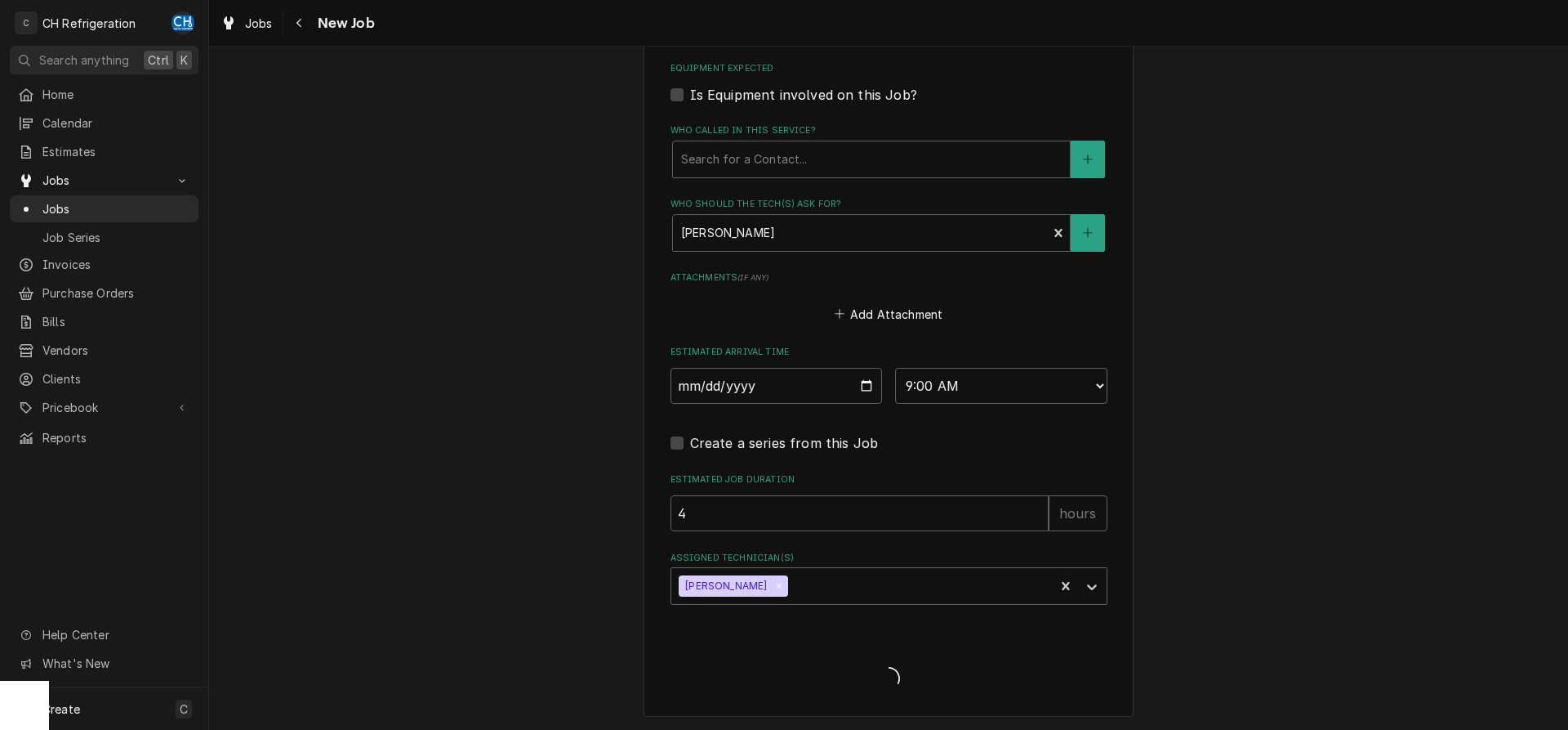
type textarea "x"
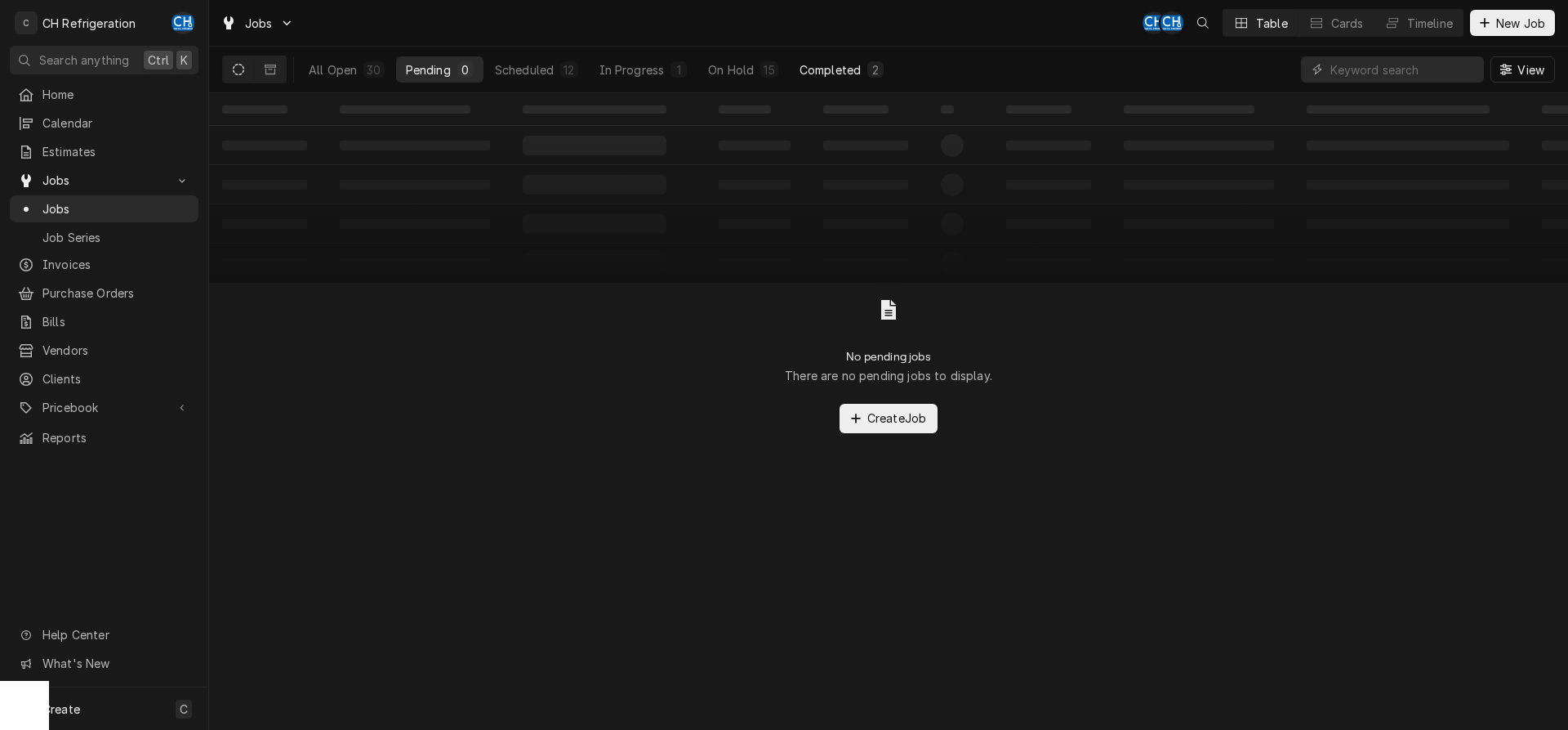
click at [830, 81] on button "Completed 2" at bounding box center [841, 69] width 103 height 26
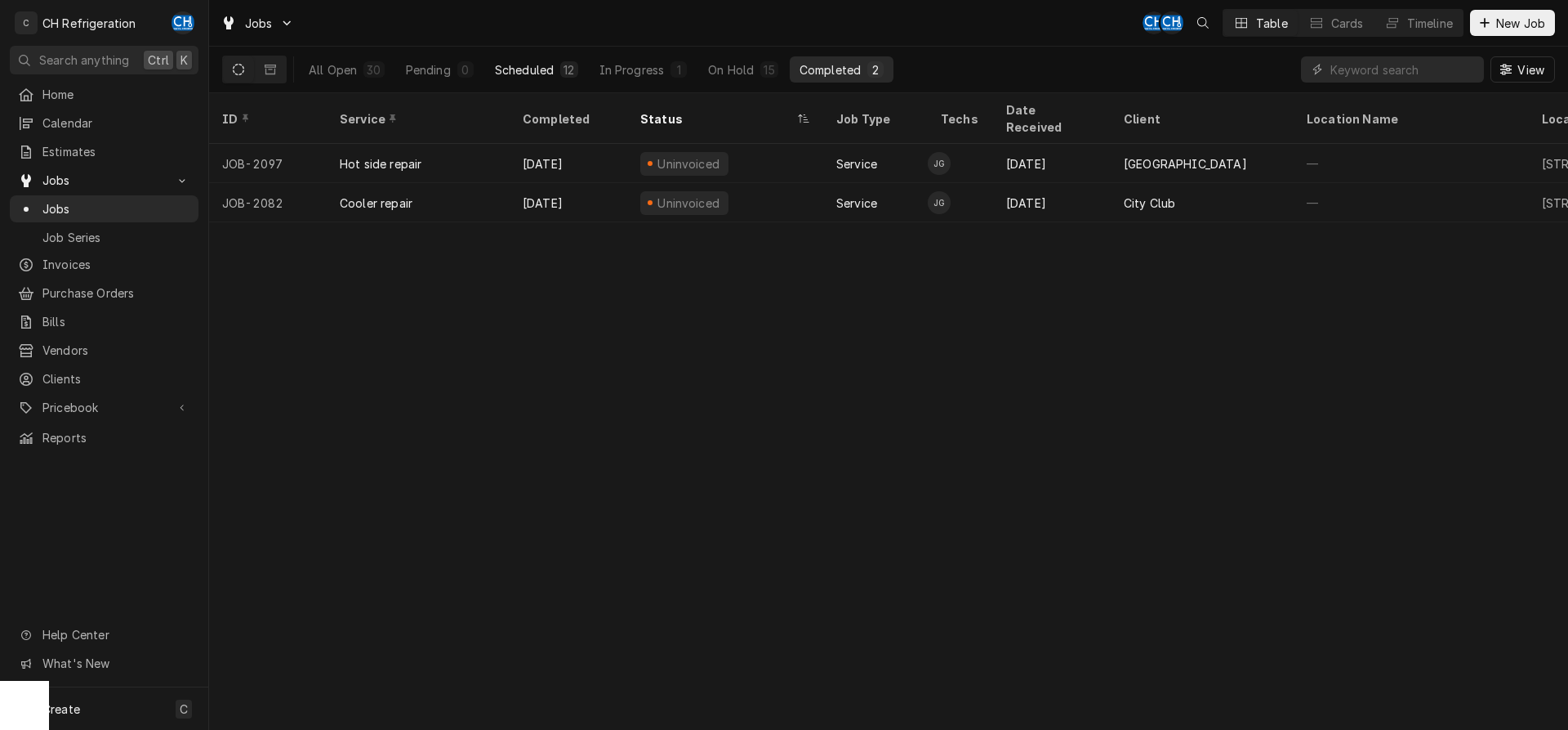
click at [515, 76] on div "Scheduled" at bounding box center [525, 69] width 59 height 18
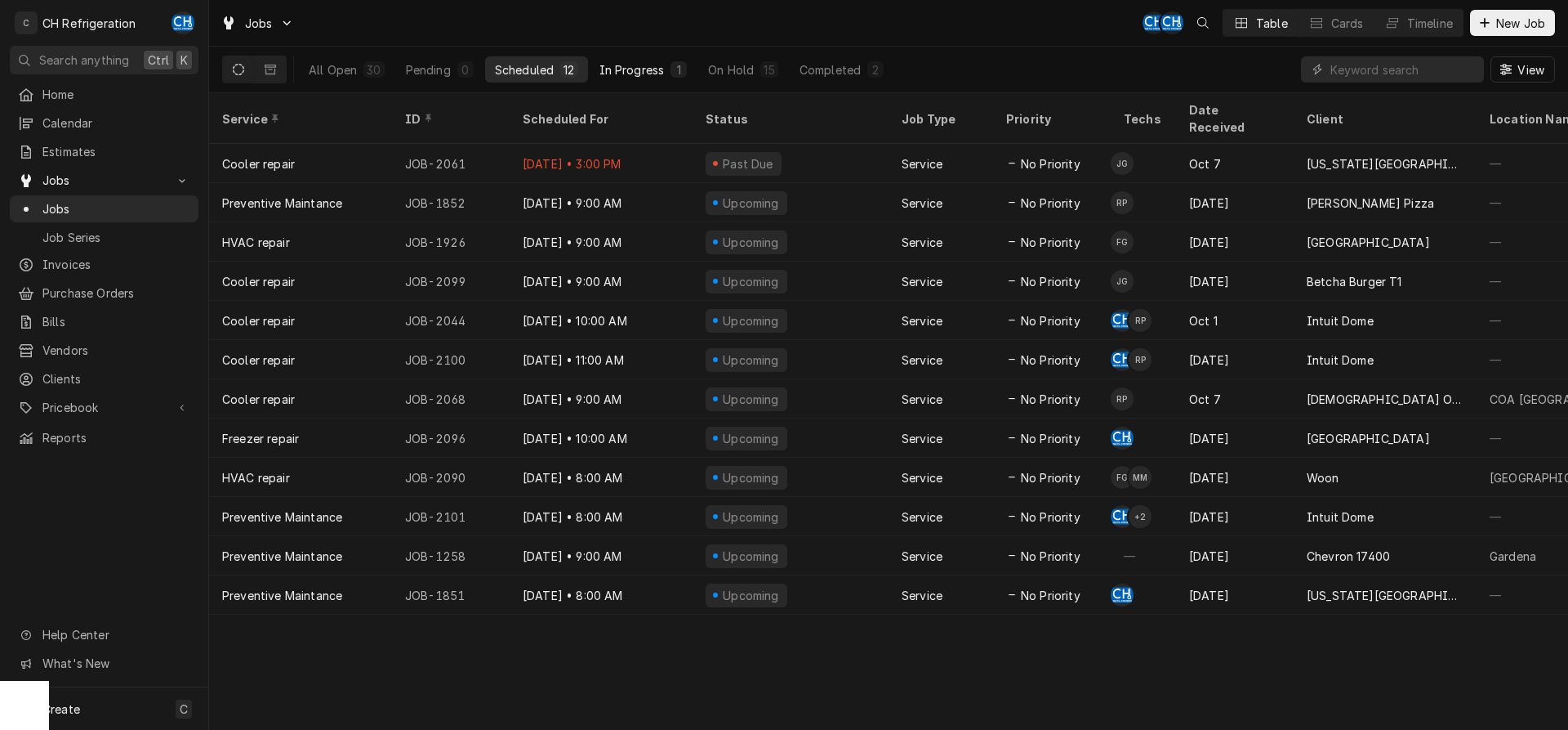
click at [681, 79] on button "In Progress 1" at bounding box center [643, 69] width 108 height 26
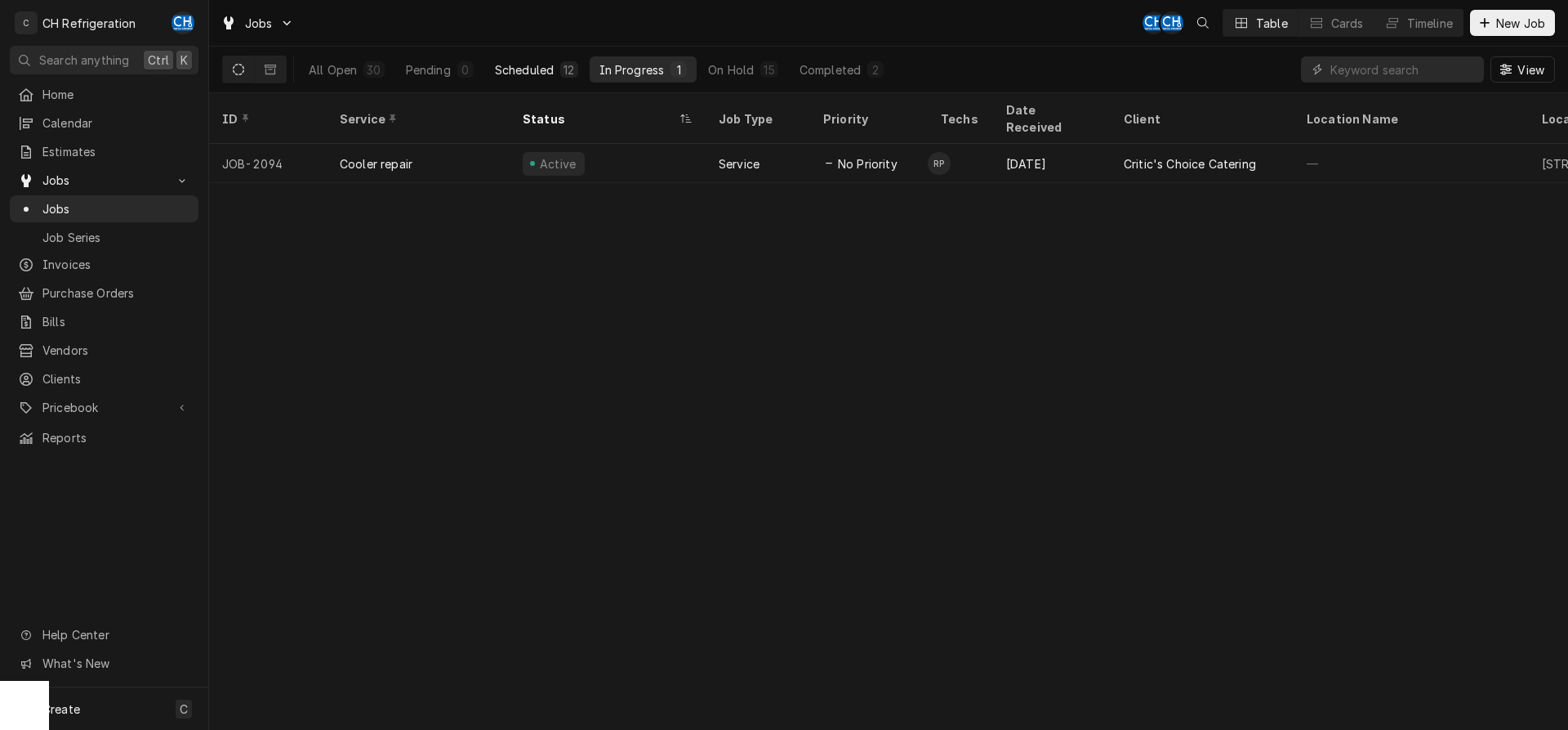
click at [554, 80] on button "Scheduled 12" at bounding box center [536, 69] width 103 height 26
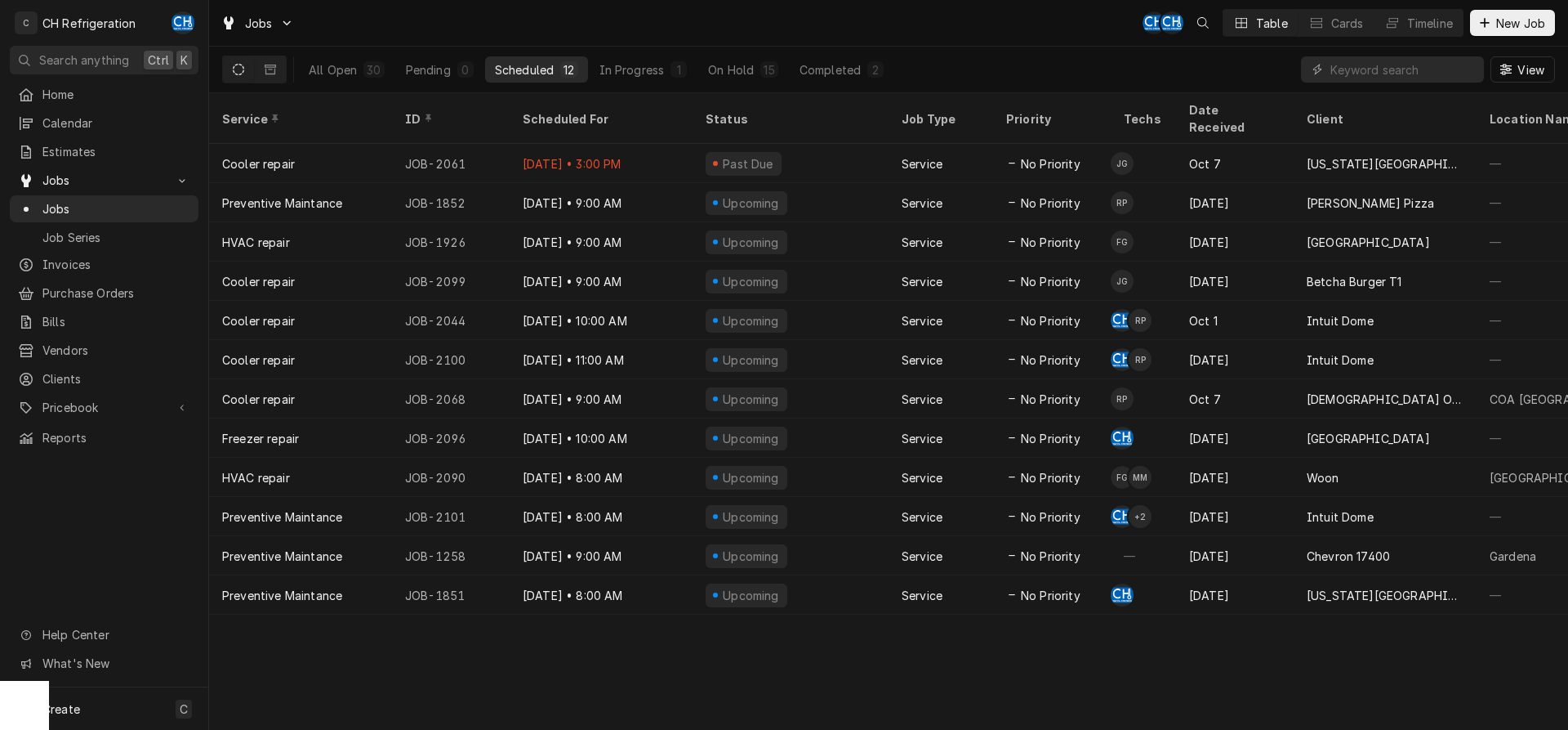
click at [866, 55] on div "All Open 30 Pending 0 Scheduled 12 In Progress 1 On Hold 15 Completed 2" at bounding box center [597, 69] width 595 height 46
click at [867, 58] on button "Completed 2" at bounding box center [841, 69] width 103 height 26
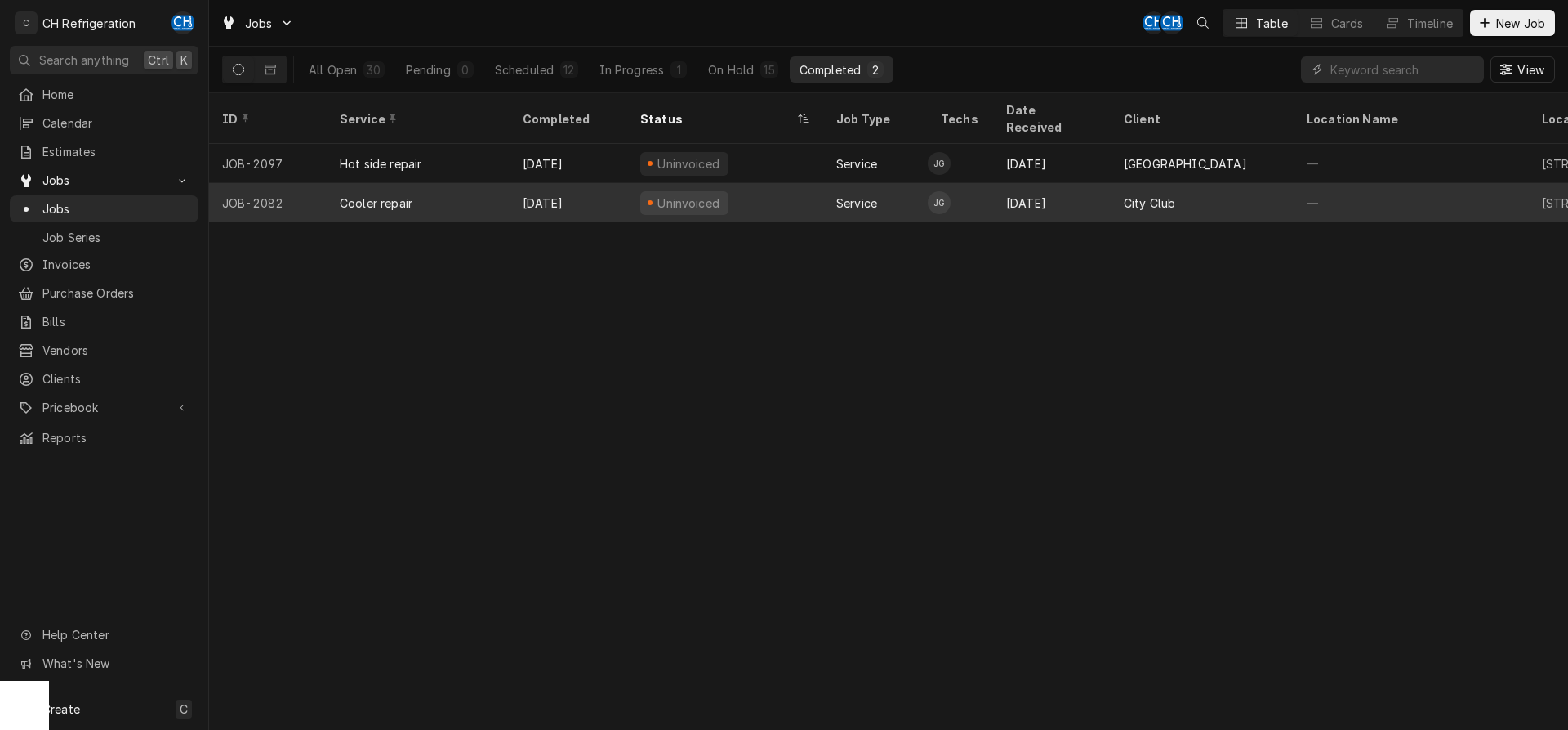
click at [1201, 183] on div "City Club" at bounding box center [1202, 202] width 183 height 39
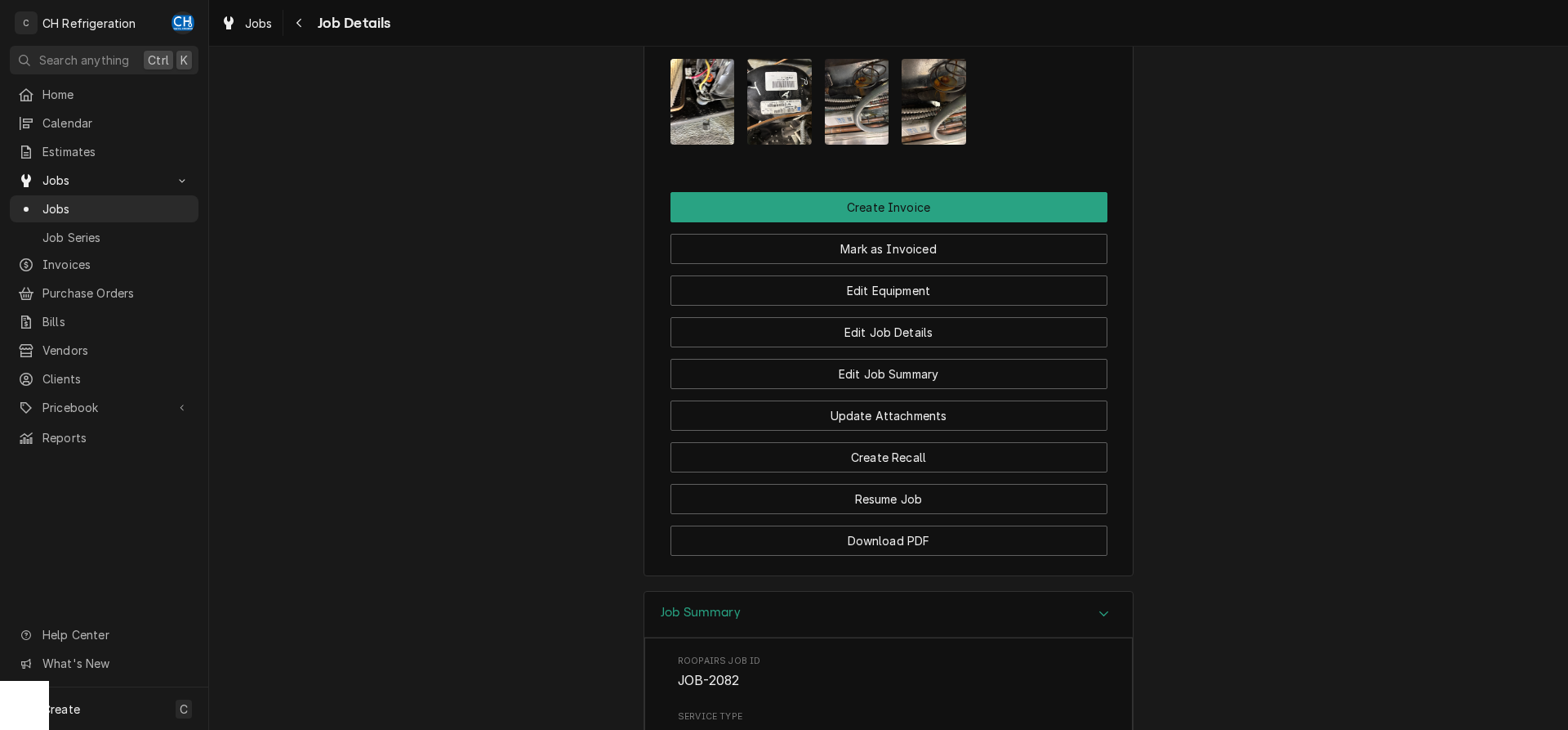
scroll to position [1125, 0]
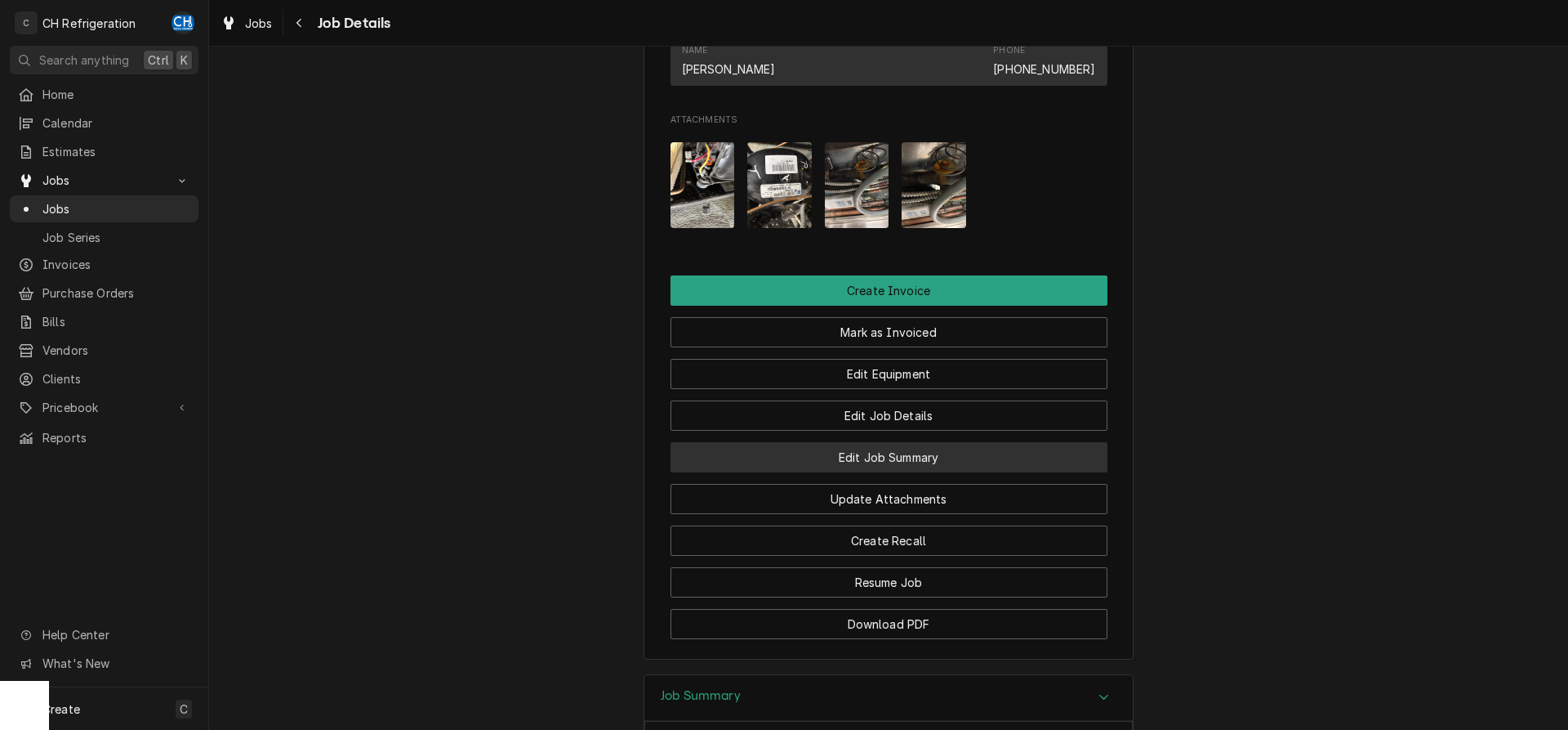
click at [935, 448] on button "Edit Job Summary" at bounding box center [888, 456] width 437 height 30
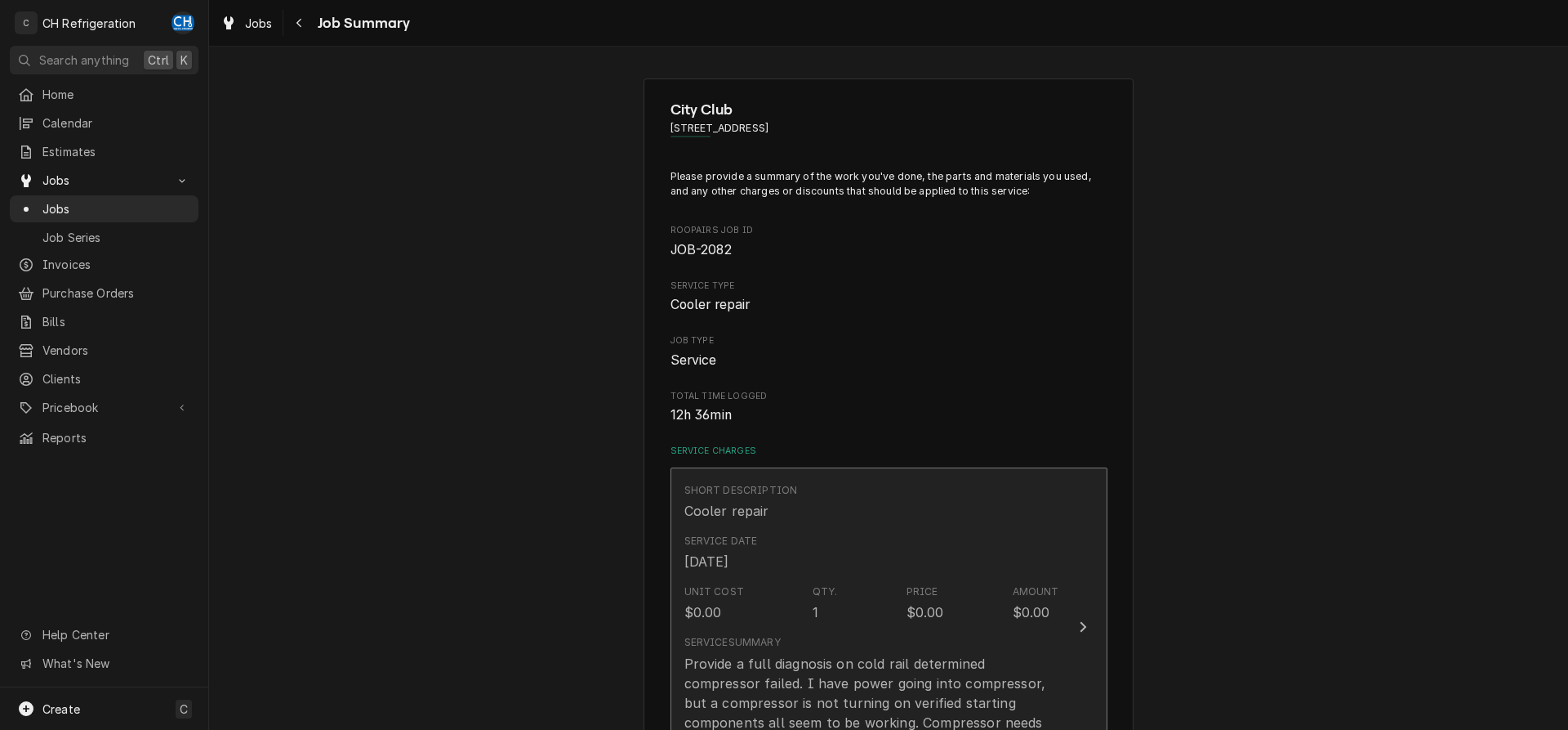
scroll to position [583, 0]
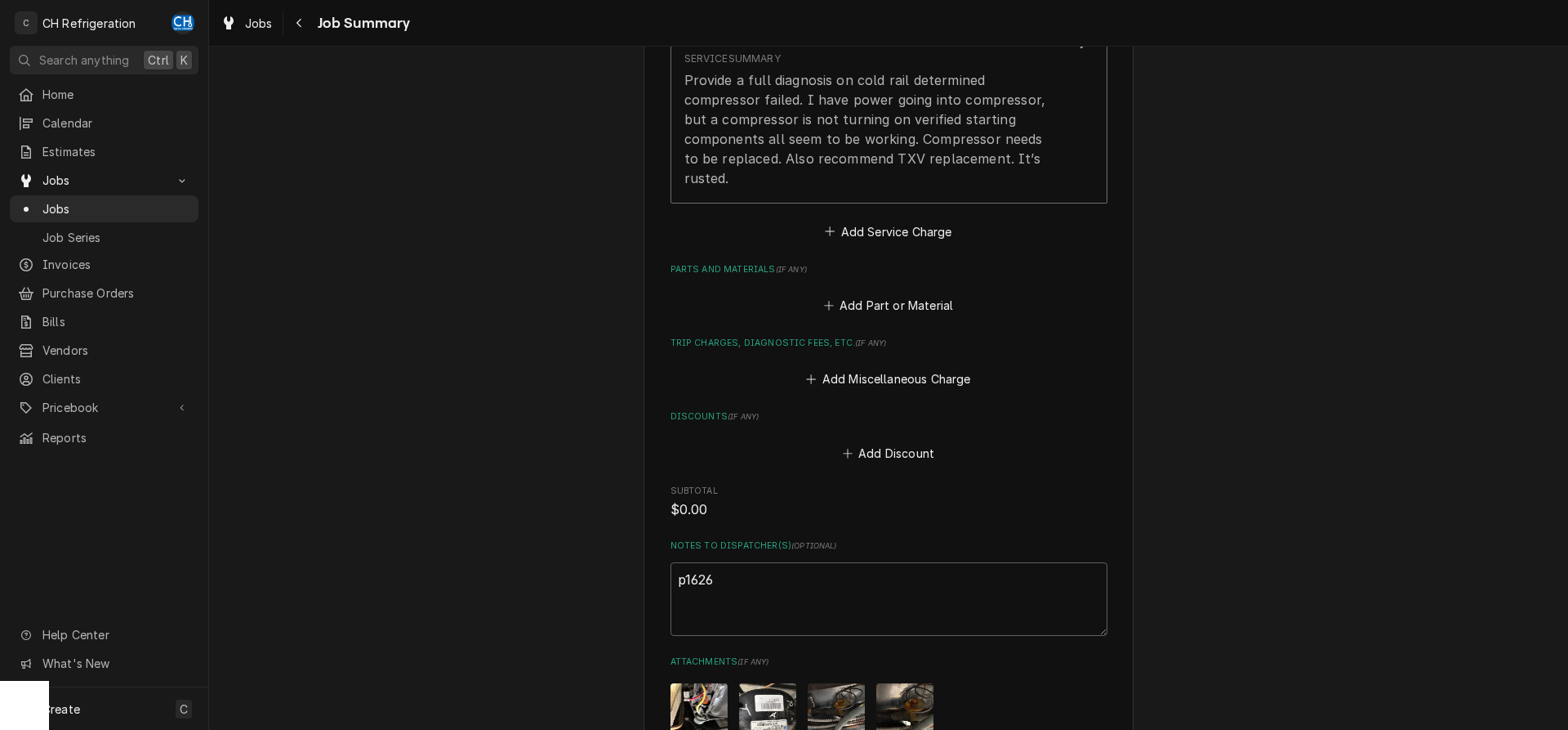
click at [985, 188] on div "Short Description Cooler repair Service Date [DATE] Unit Cost $0.00 Qty. 1 Pric…" at bounding box center [888, 47] width 437 height 328
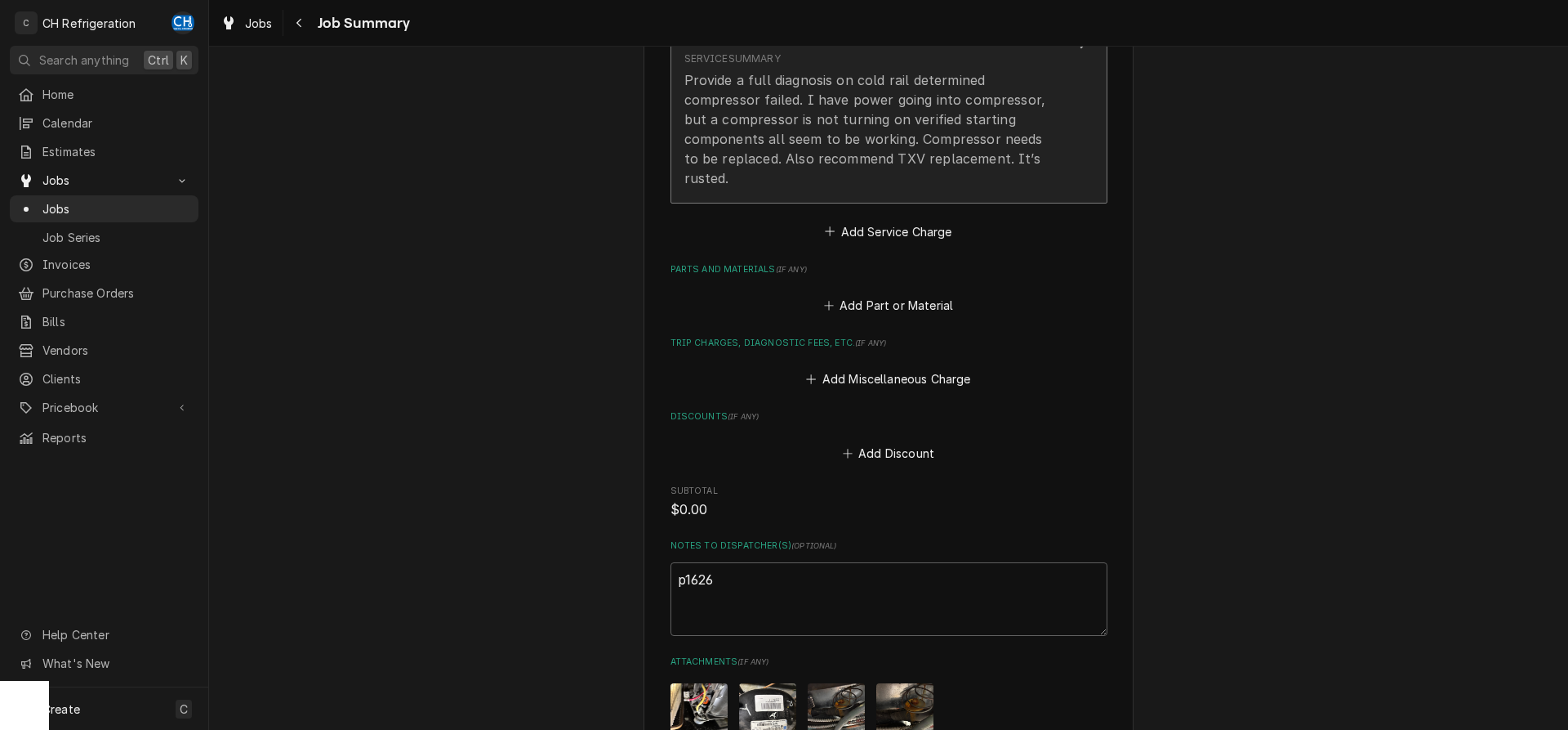
click at [994, 176] on button "Short Description Cooler repair Service Date Oct 10, 2025 Unit Cost $0.00 Qty. …" at bounding box center [888, 43] width 437 height 320
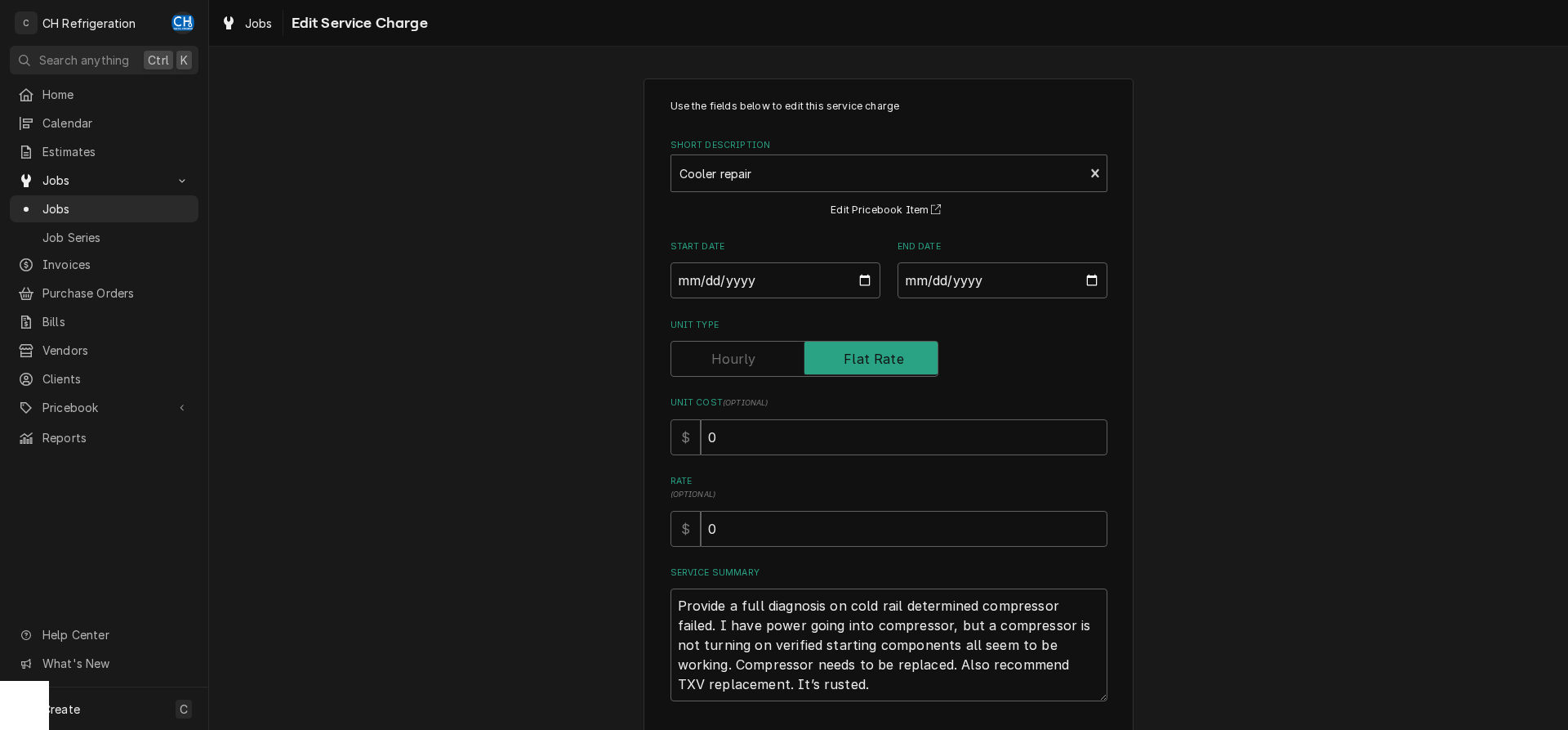
scroll to position [114, 0]
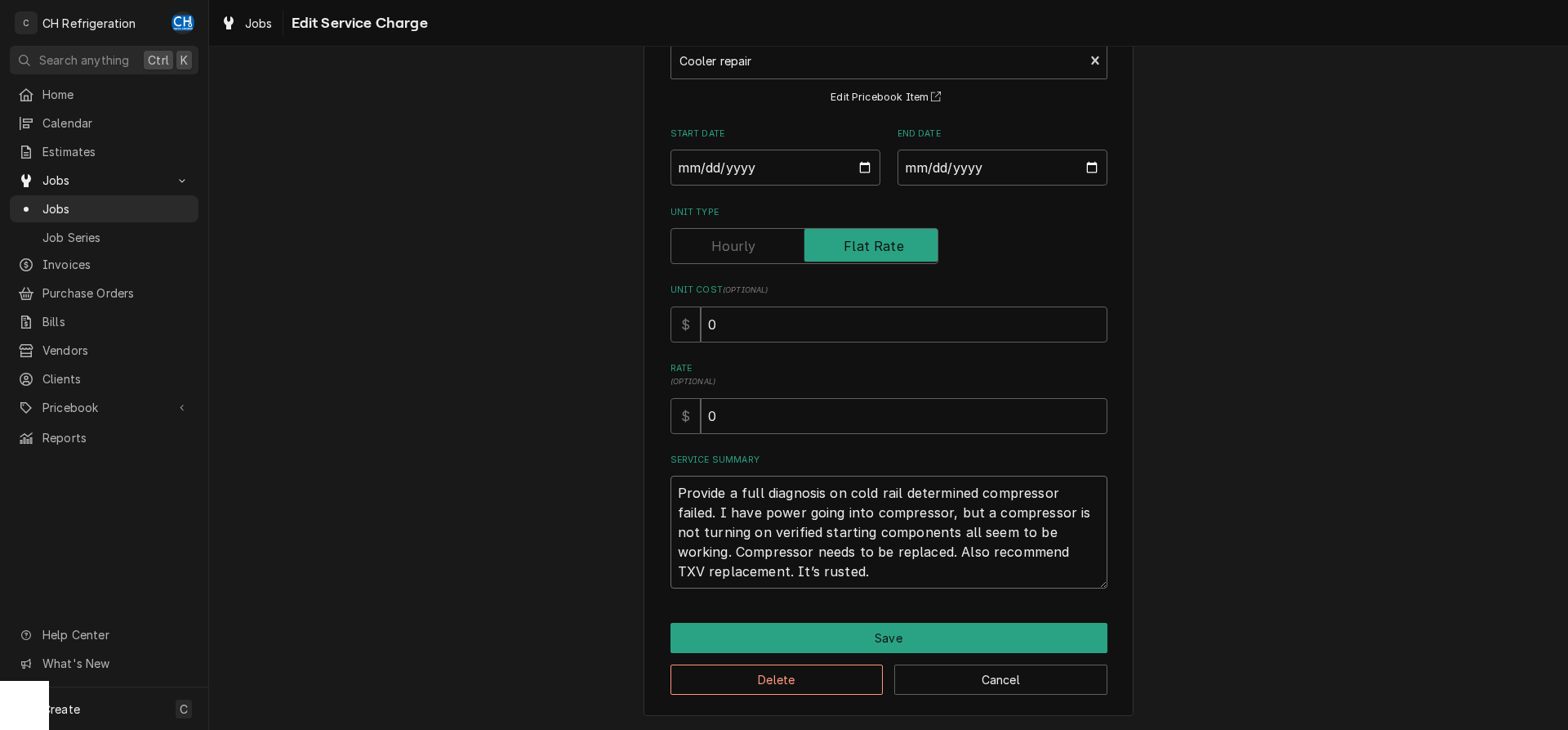
drag, startPoint x: 911, startPoint y: 568, endPoint x: 1097, endPoint y: 555, distance: 186.5
click at [911, 568] on textarea "Provide a full diagnosis on cold rail determined compressor failed. I have powe…" at bounding box center [888, 532] width 437 height 113
type textarea "x"
type textarea "Provide a full diagnosis on cold rail determined compressor failed. I have powe…"
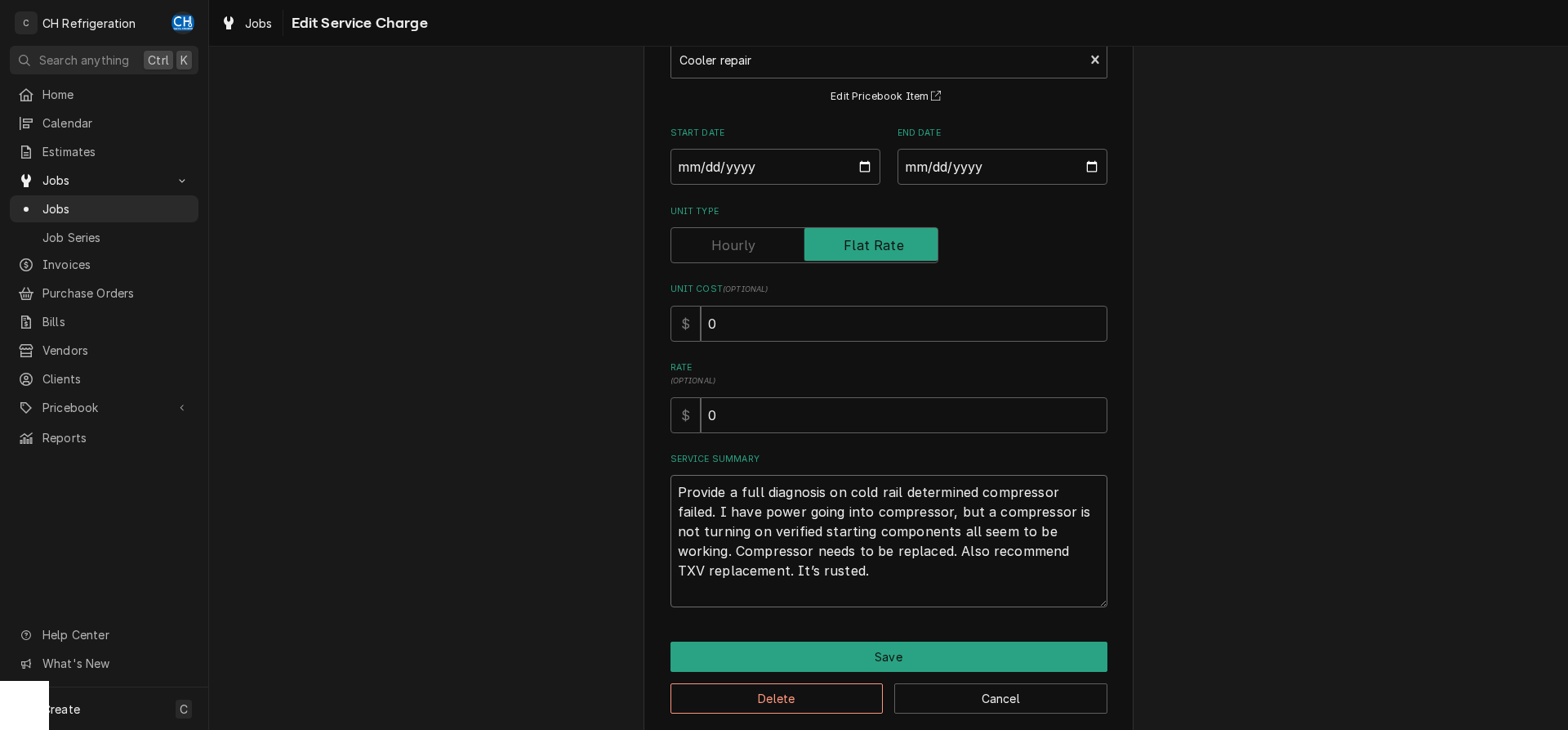
type textarea "x"
type textarea "Provide a full diagnosis on cold rail determined compressor failed. I have powe…"
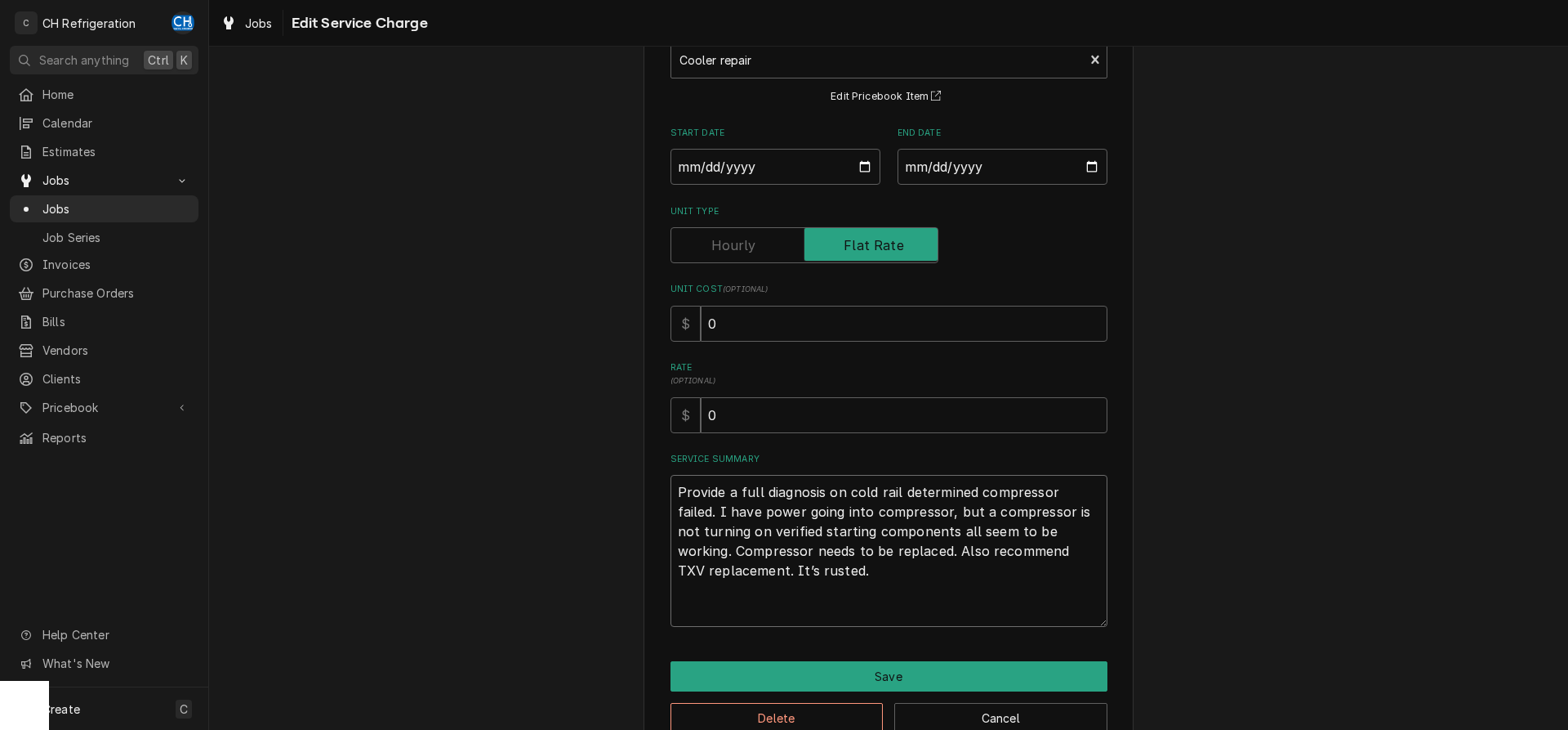
drag, startPoint x: 920, startPoint y: 600, endPoint x: 640, endPoint y: 453, distance: 316.2
click at [670, 475] on textarea "Provide a full diagnosis on cold rail determined compressor failed. I have powe…" at bounding box center [888, 551] width 437 height 152
type textarea "x"
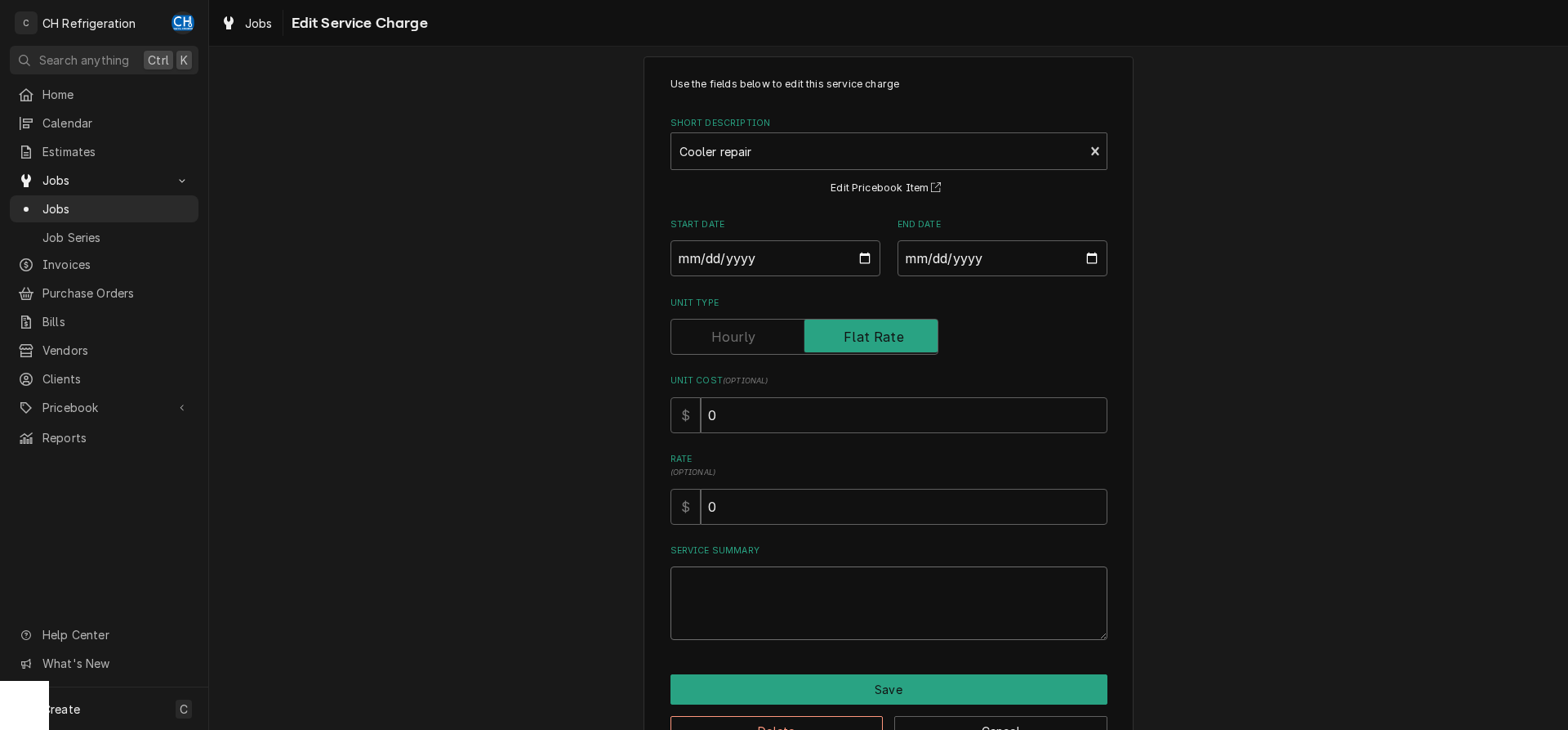
scroll to position [0, 0]
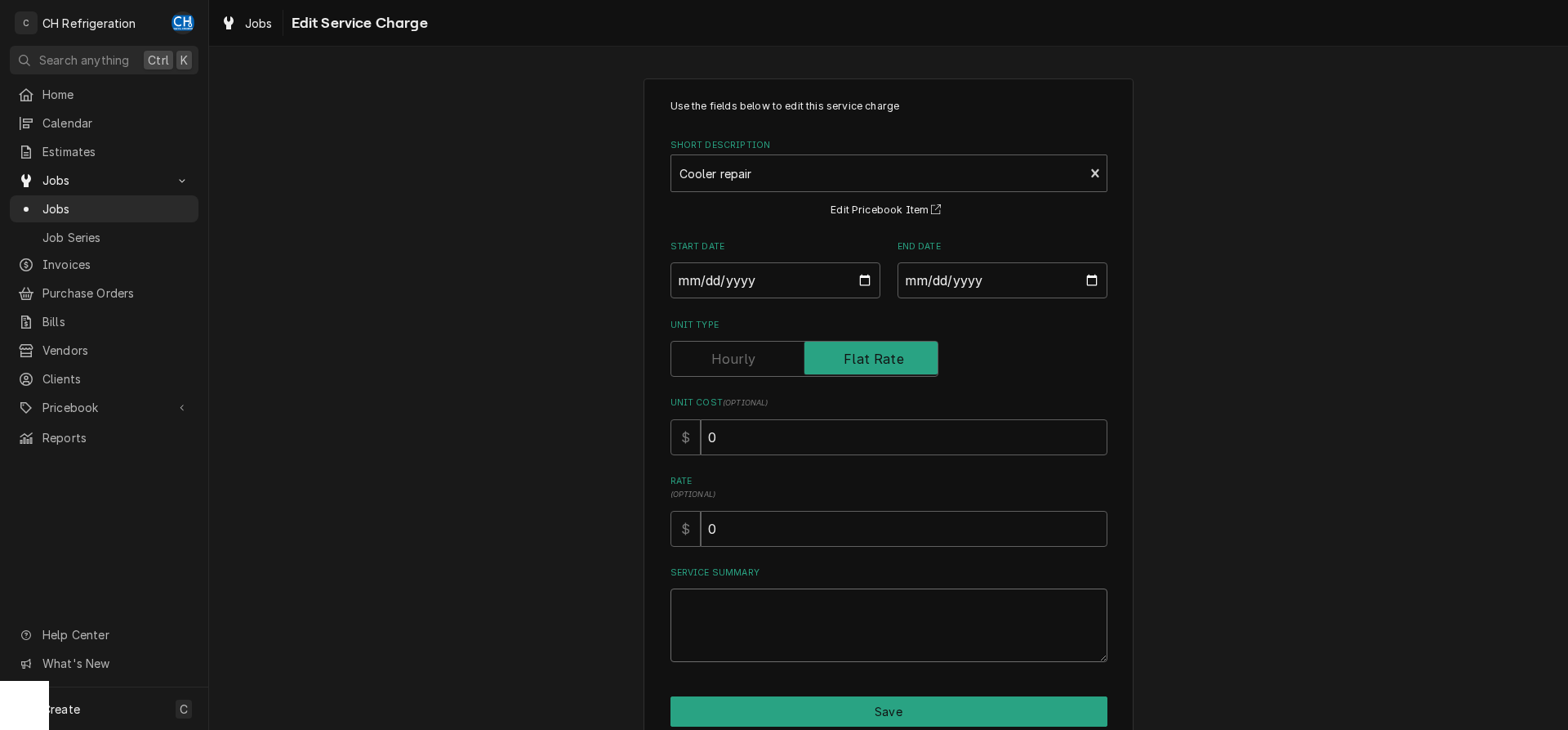
click at [901, 618] on textarea "Service Summary" at bounding box center [888, 626] width 437 height 74
click at [911, 599] on textarea "Service Summary" at bounding box center [888, 626] width 437 height 74
click at [896, 651] on textarea "Service Summary" at bounding box center [888, 626] width 437 height 74
click at [894, 649] on textarea "Service Summary" at bounding box center [888, 626] width 437 height 74
type textarea "x"
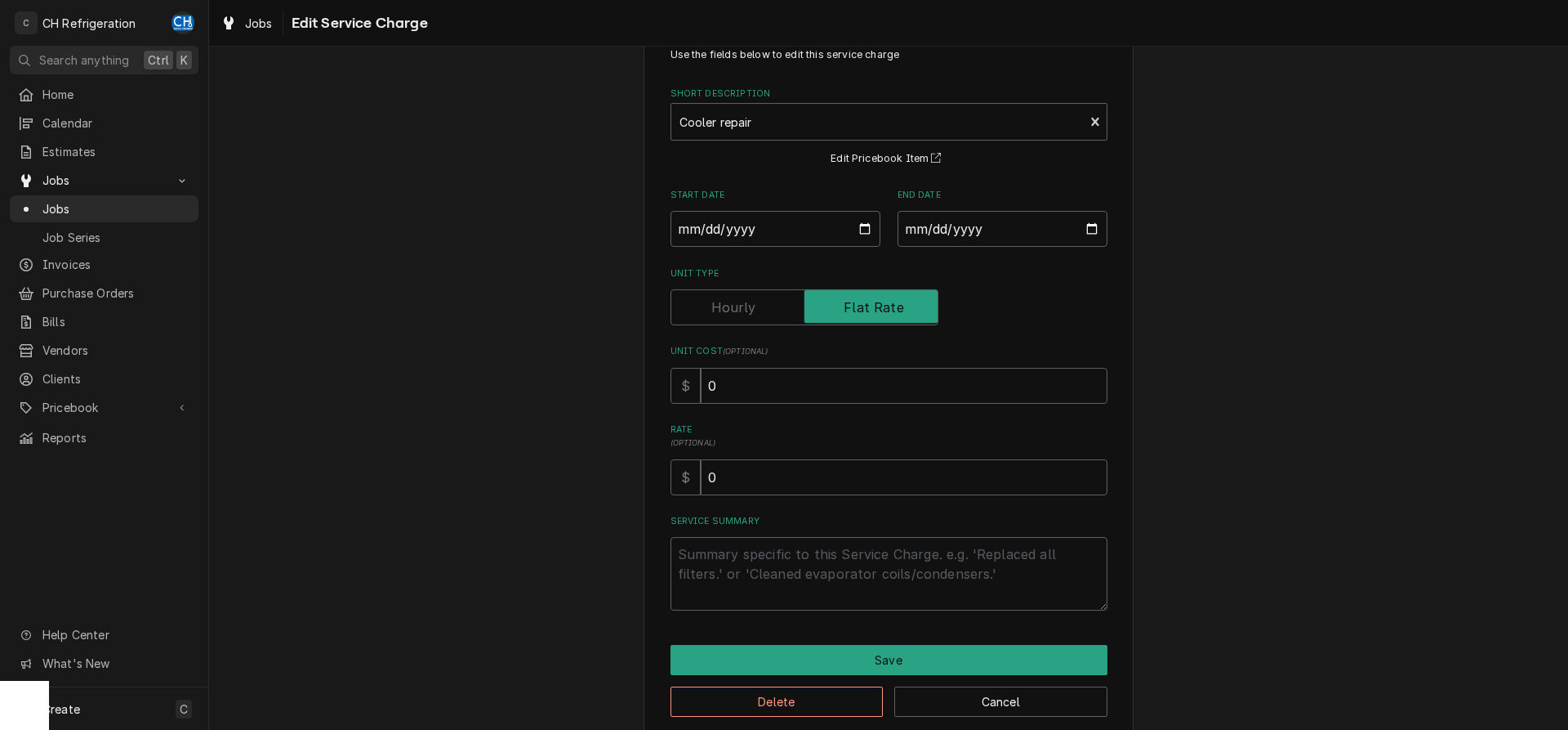
scroll to position [74, 0]
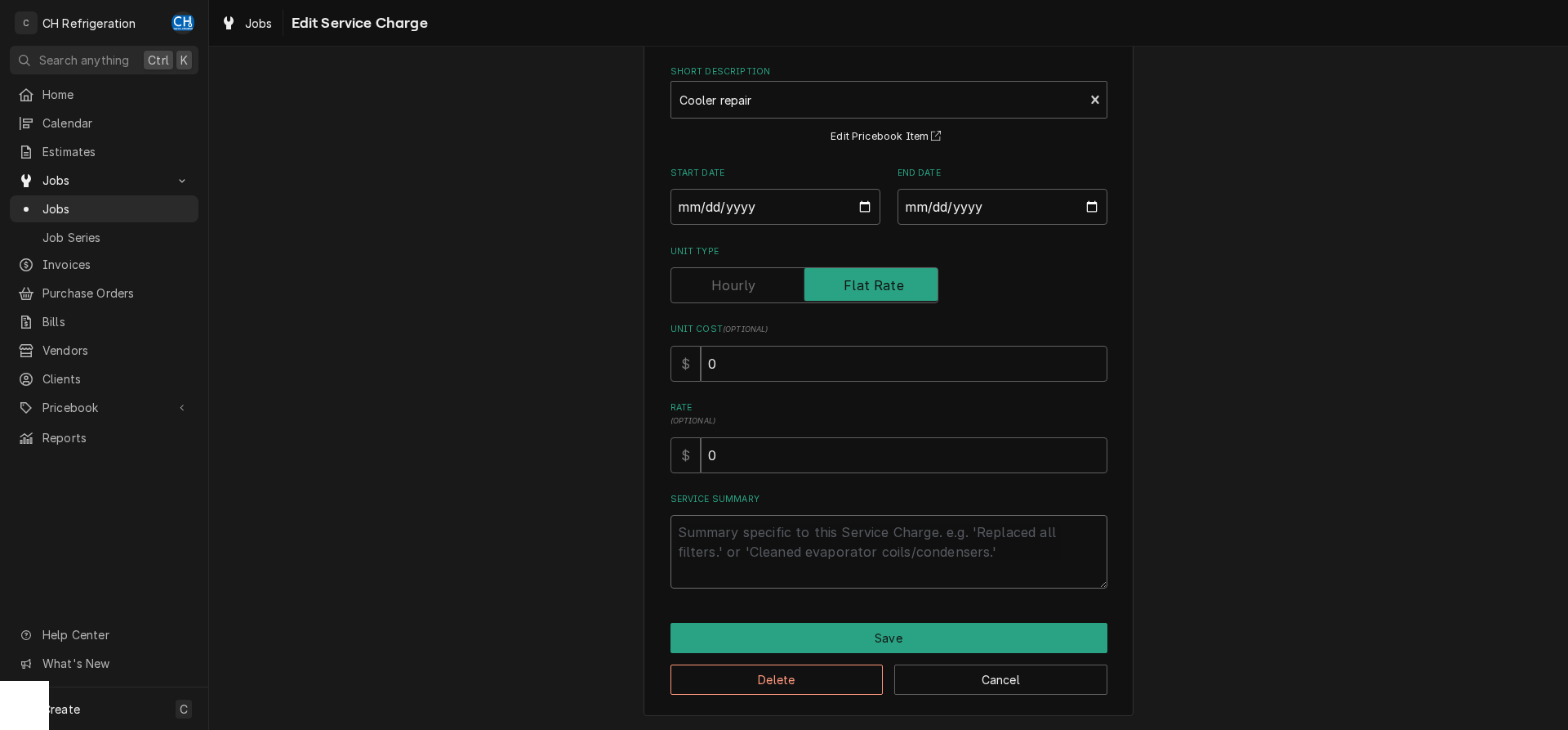
click at [788, 538] on textarea "Service Summary" at bounding box center [888, 552] width 437 height 74
type textarea "x"
type textarea "R"
type textarea "x"
type textarea "Re"
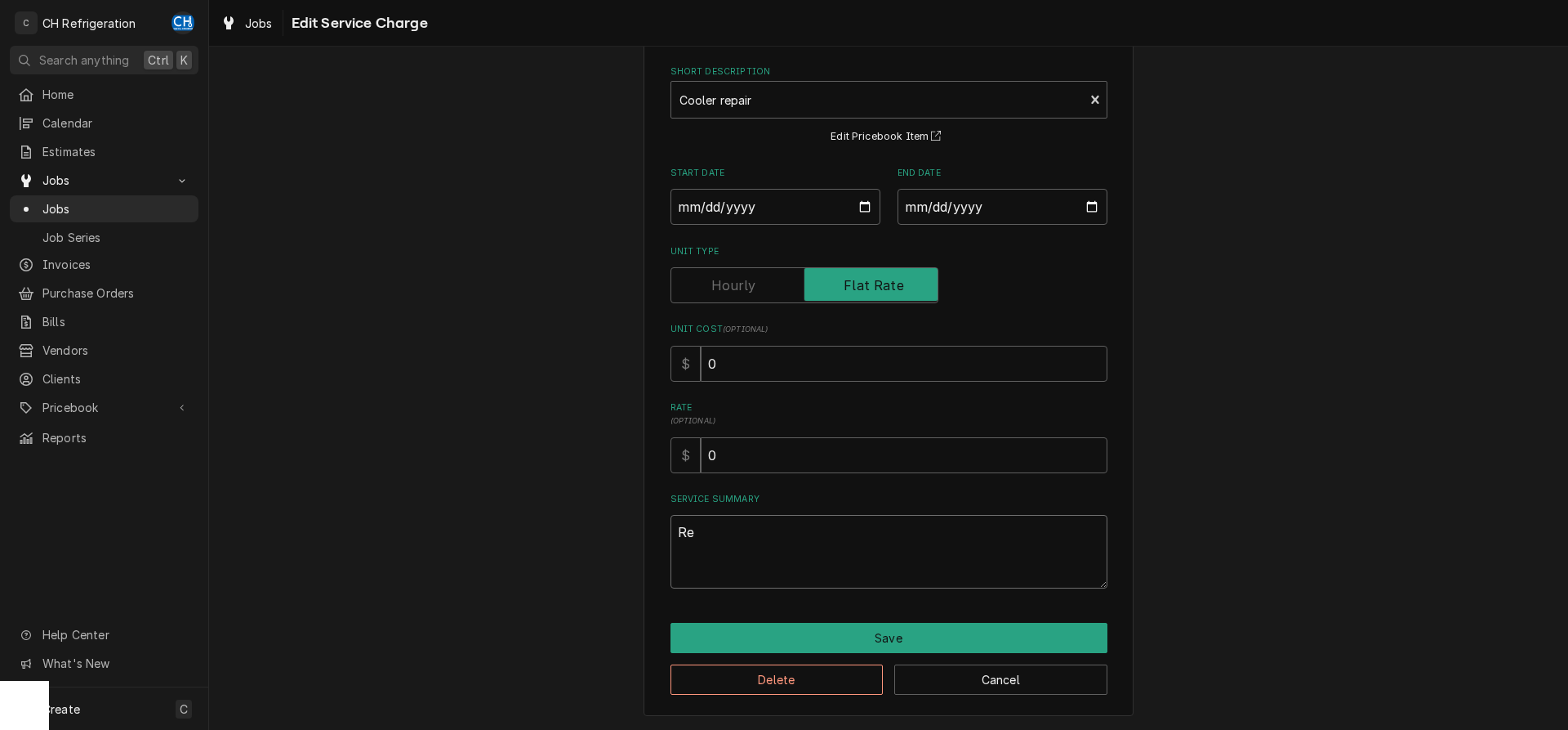
type textarea "x"
type textarea "Rec"
type textarea "x"
type textarea "Reco"
type textarea "x"
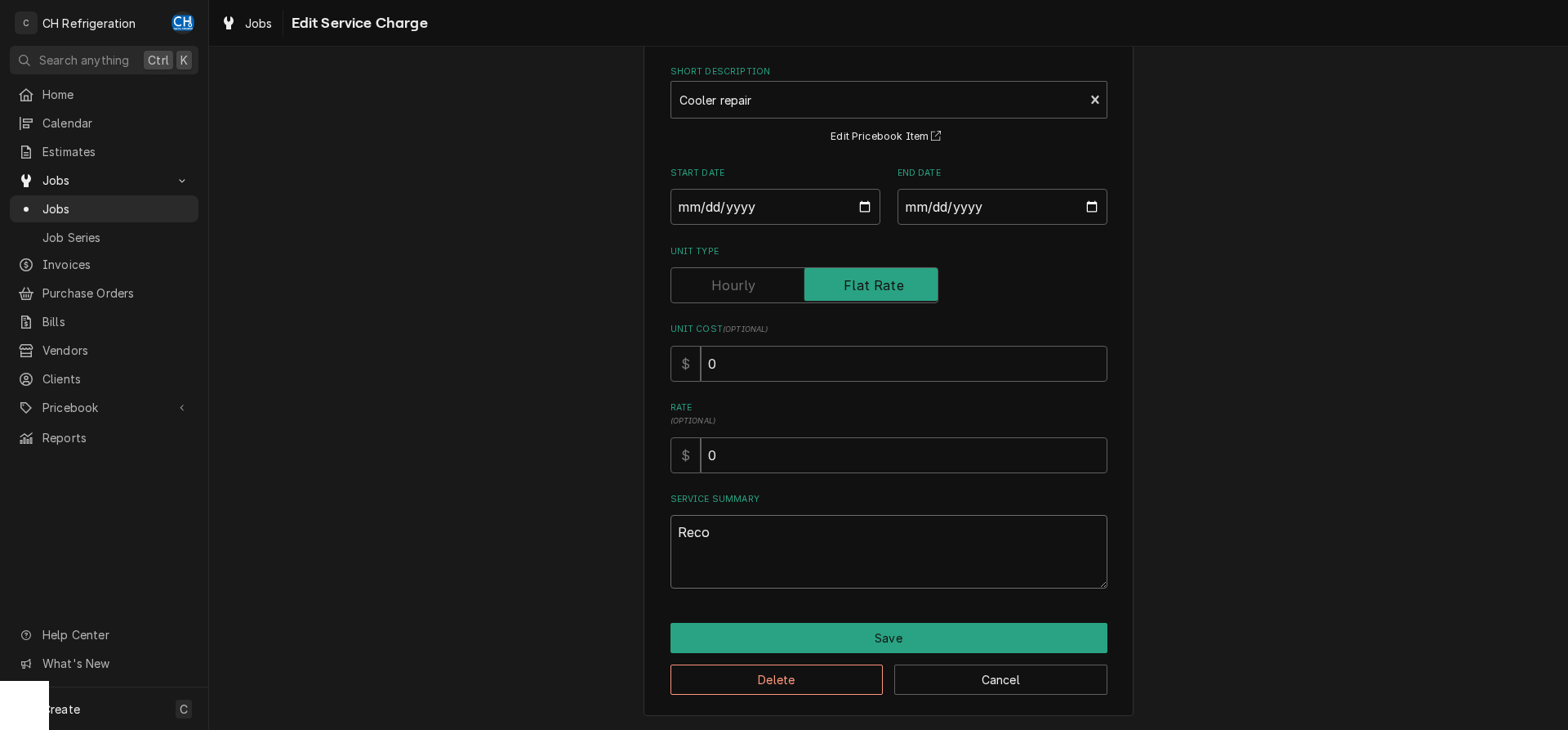
type textarea "Recov"
type textarea "x"
type textarea "Recove"
type textarea "x"
type textarea "Recover"
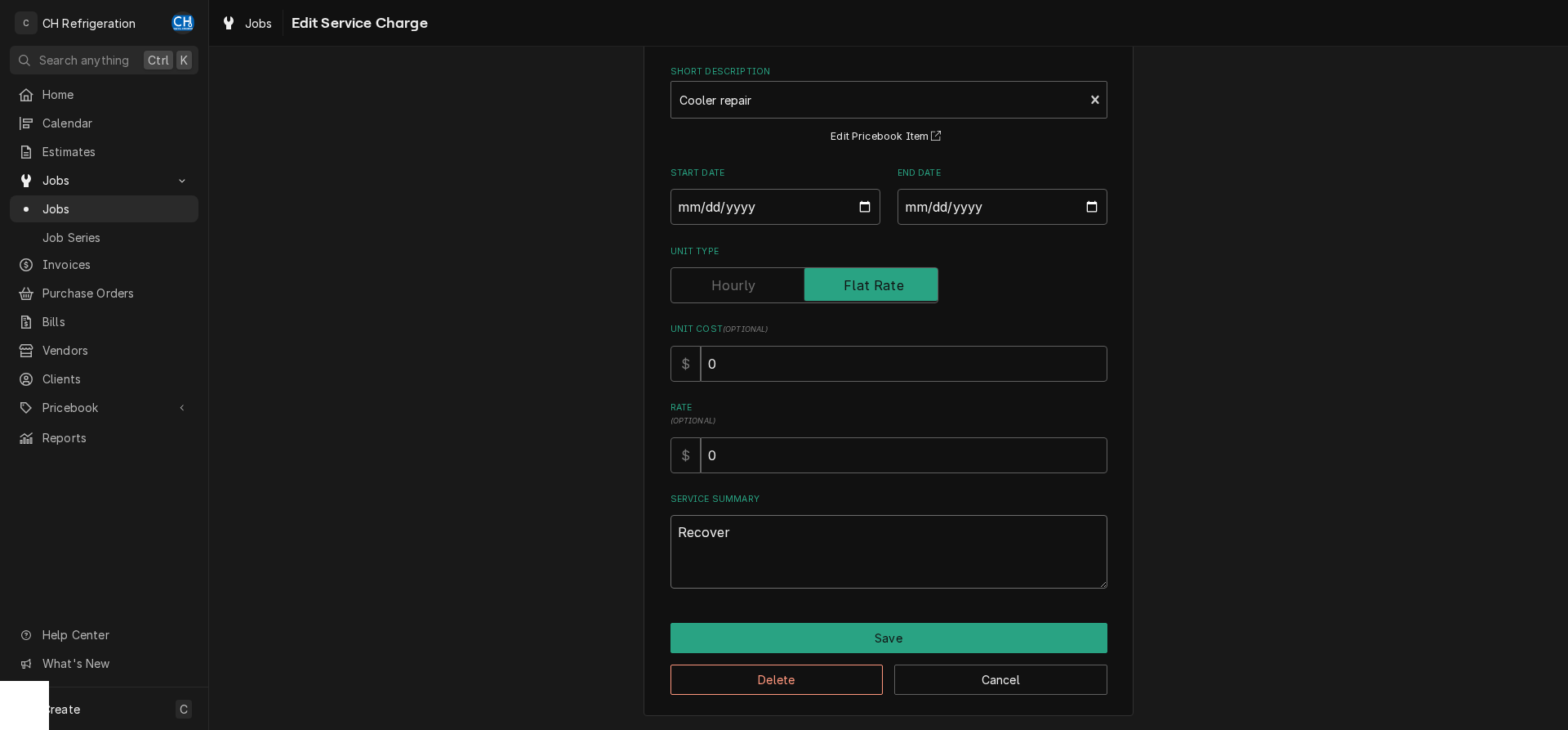
type textarea "x"
type textarea "Recovere"
type textarea "x"
type textarea "Recovered"
type textarea "x"
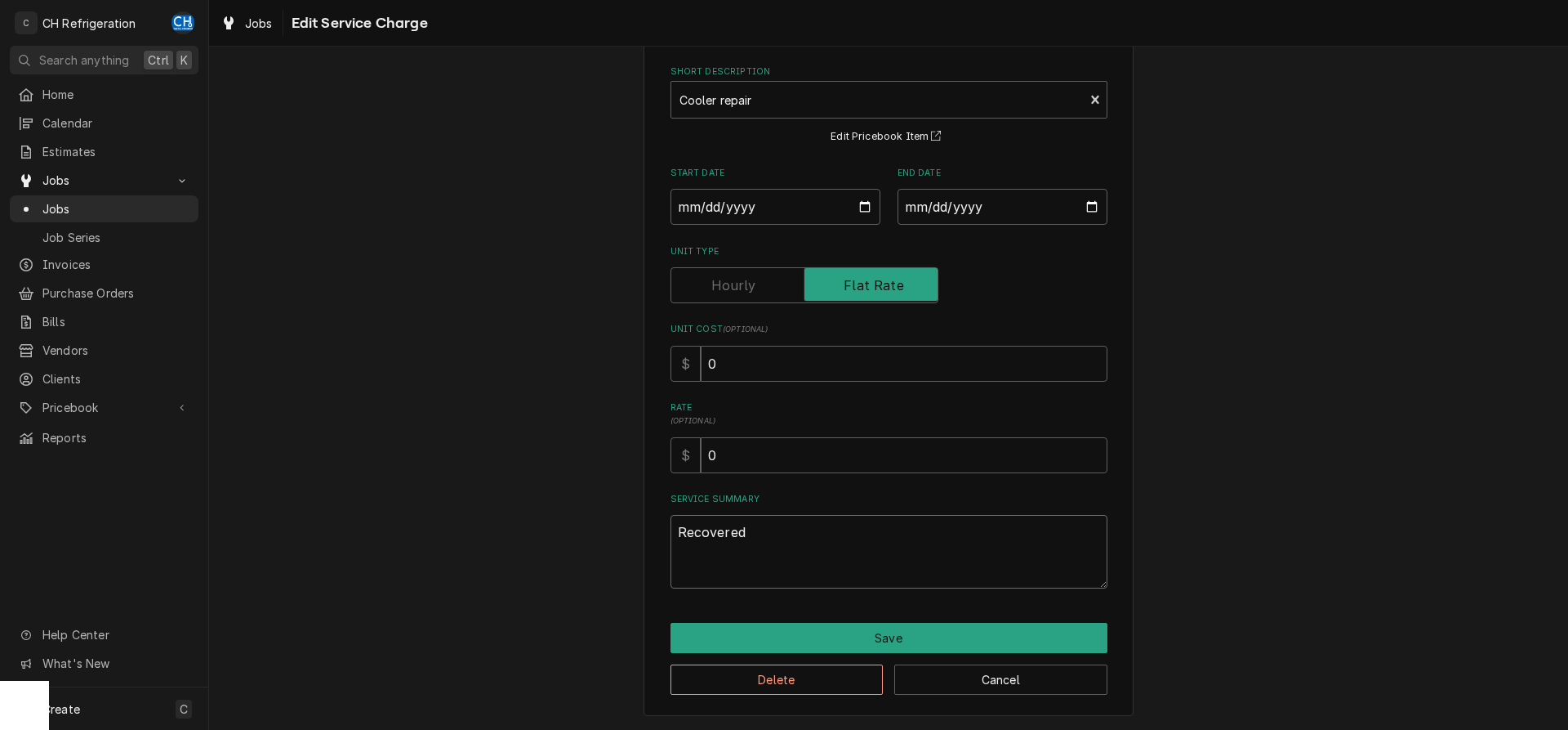
type textarea "Recovered t"
type textarea "x"
type textarea "Recovered th"
type textarea "x"
type textarea "Recovered the"
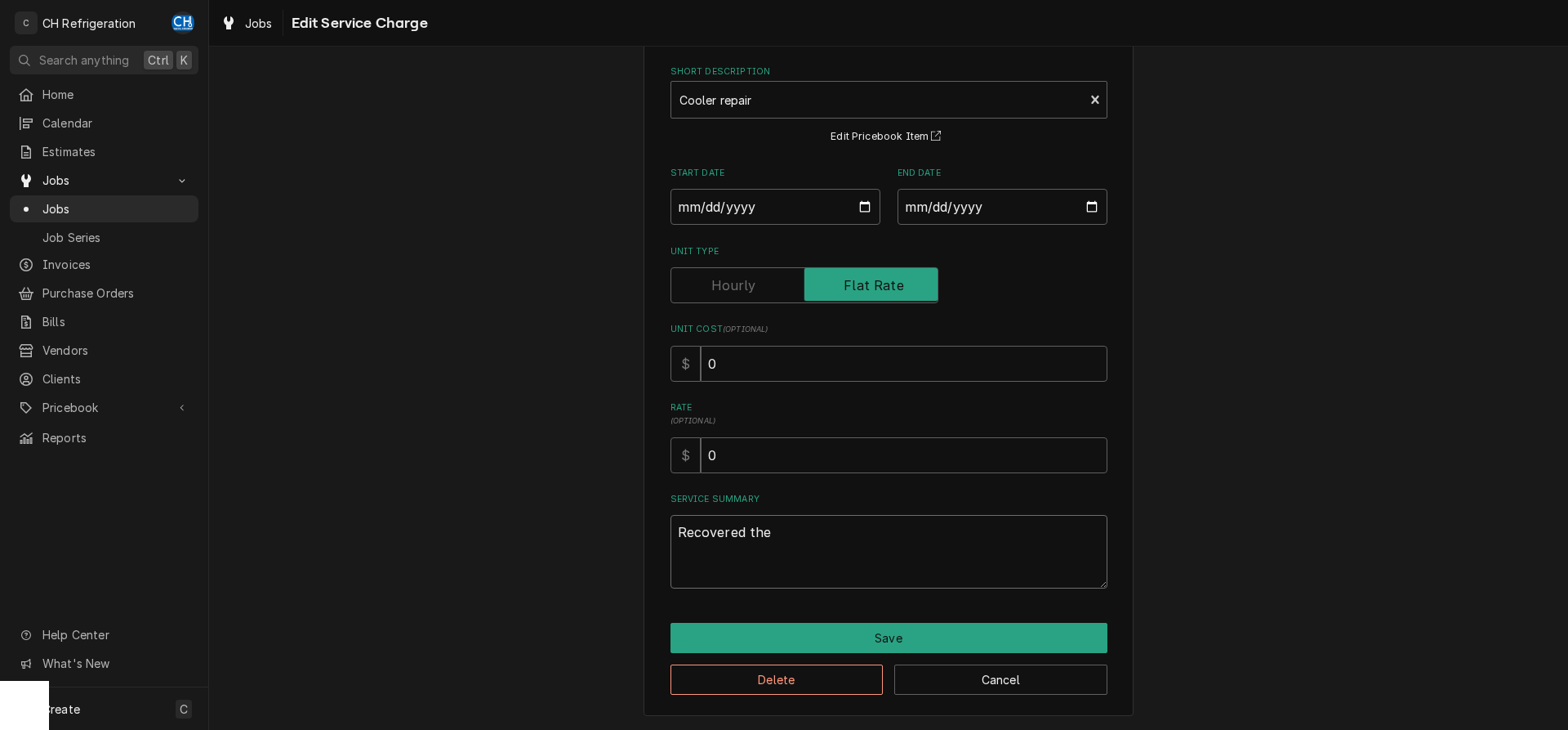
type textarea "x"
type textarea "Recovered the r"
type textarea "x"
type textarea "Recovered the re"
type textarea "x"
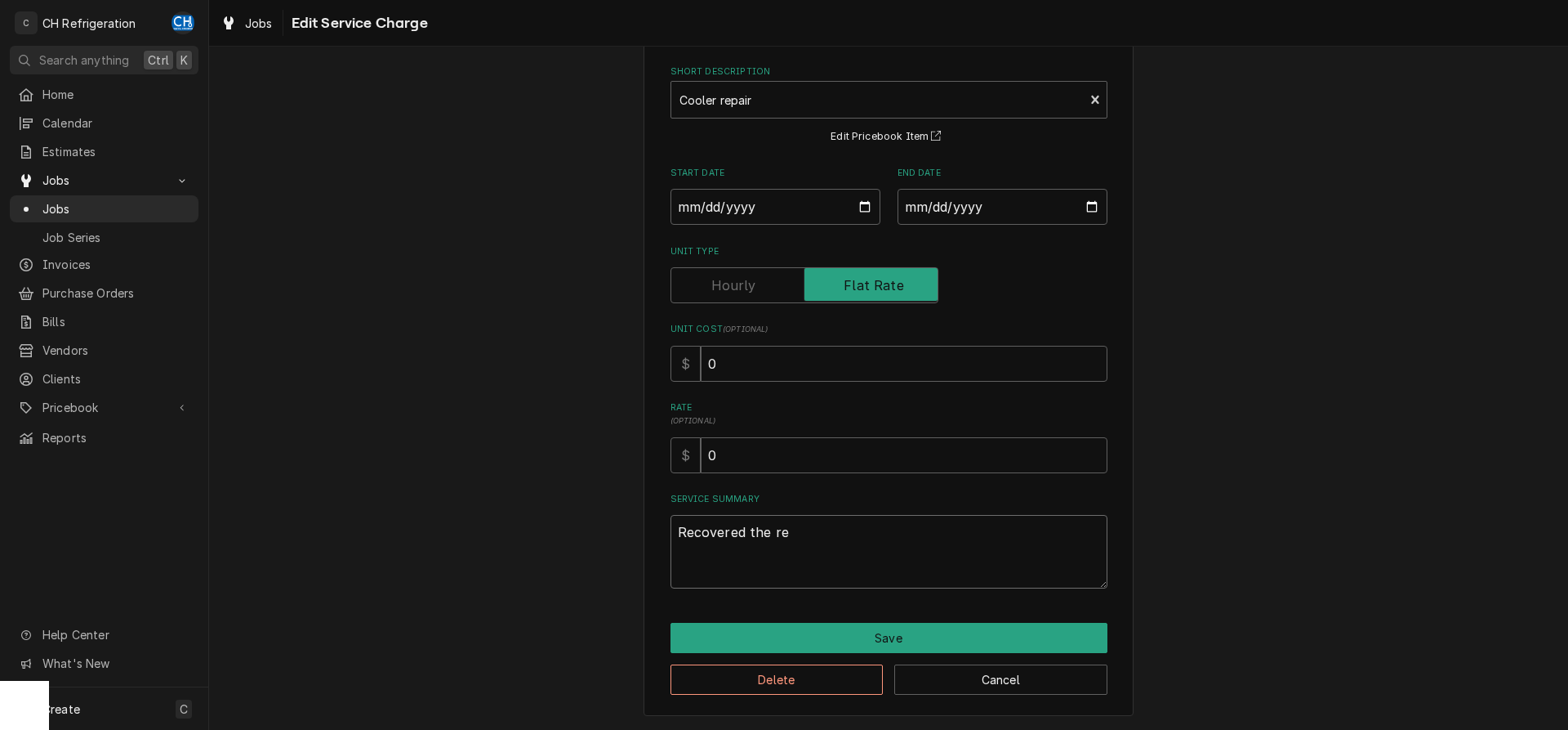
type textarea "Recovered the rev"
type textarea "x"
type textarea "Recovered the re"
type textarea "x"
type textarea "Recovered the ref"
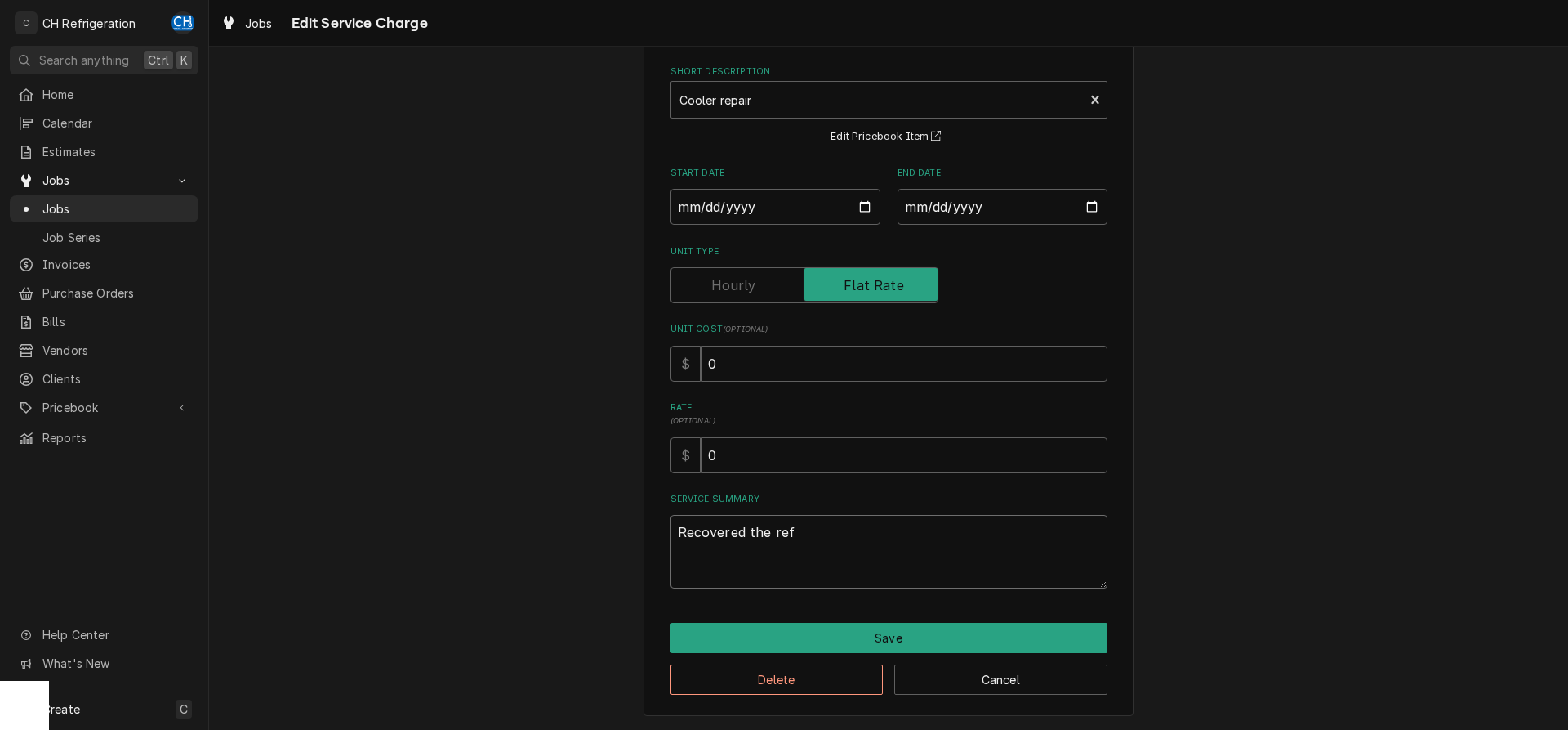
type textarea "x"
type textarea "Recovered the refr"
type textarea "x"
type textarea "Recovered the refri"
type textarea "x"
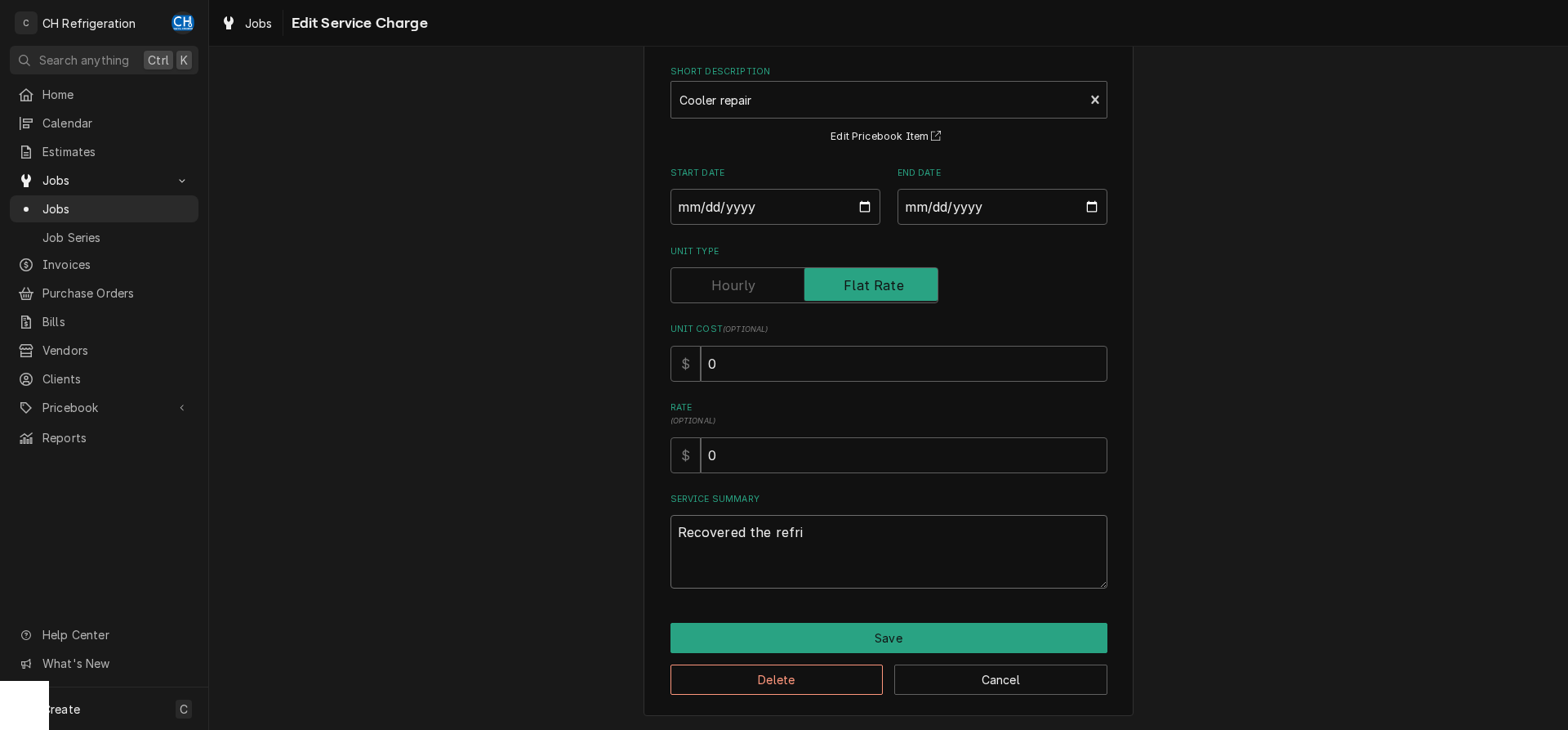
type textarea "Recovered the refrig"
type textarea "x"
type textarea "Recovered the refrige"
type textarea "x"
type textarea "Recovered the refriger"
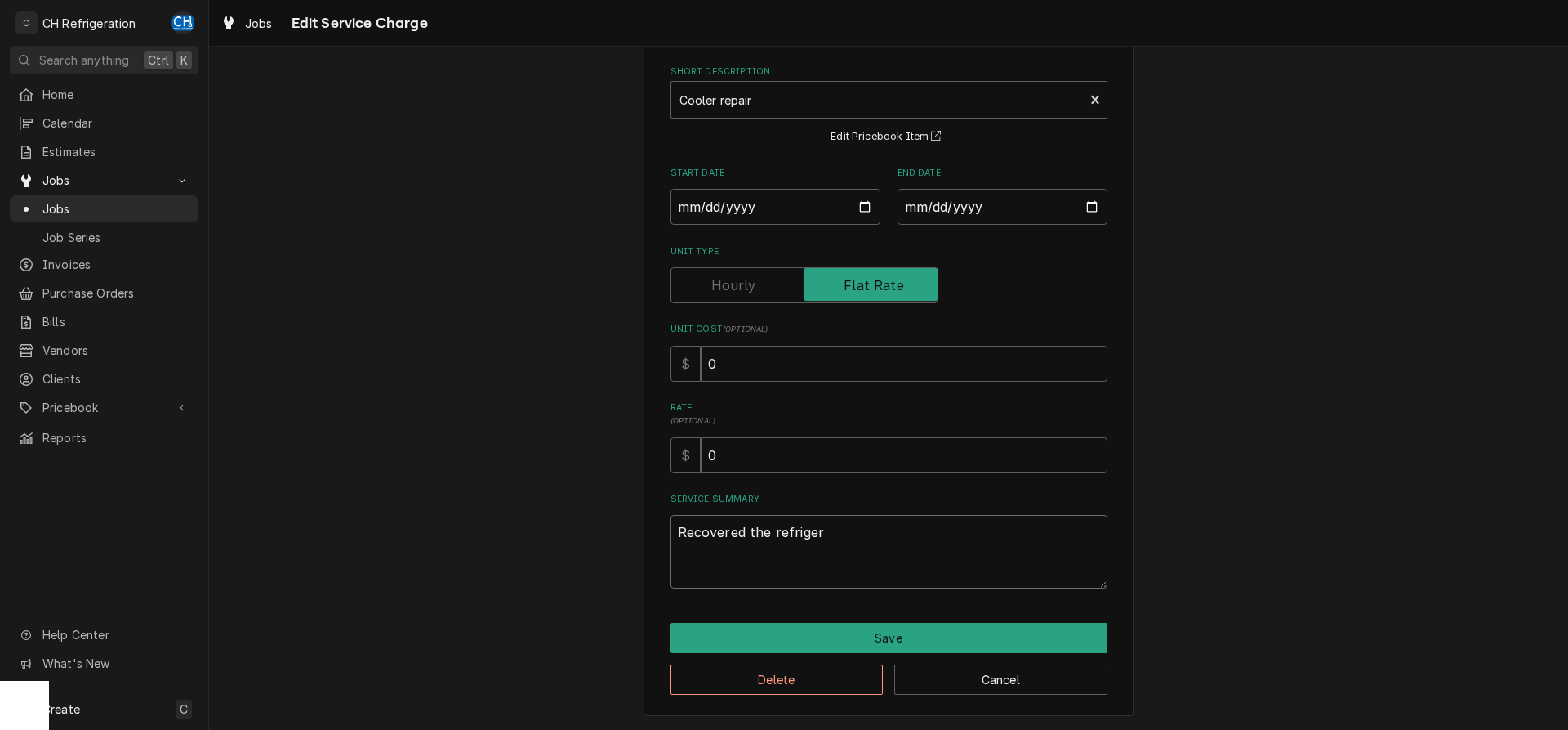
type textarea "x"
type textarea "Recovered the refrigera"
type textarea "x"
type textarea "Recovered the refrigeran"
type textarea "x"
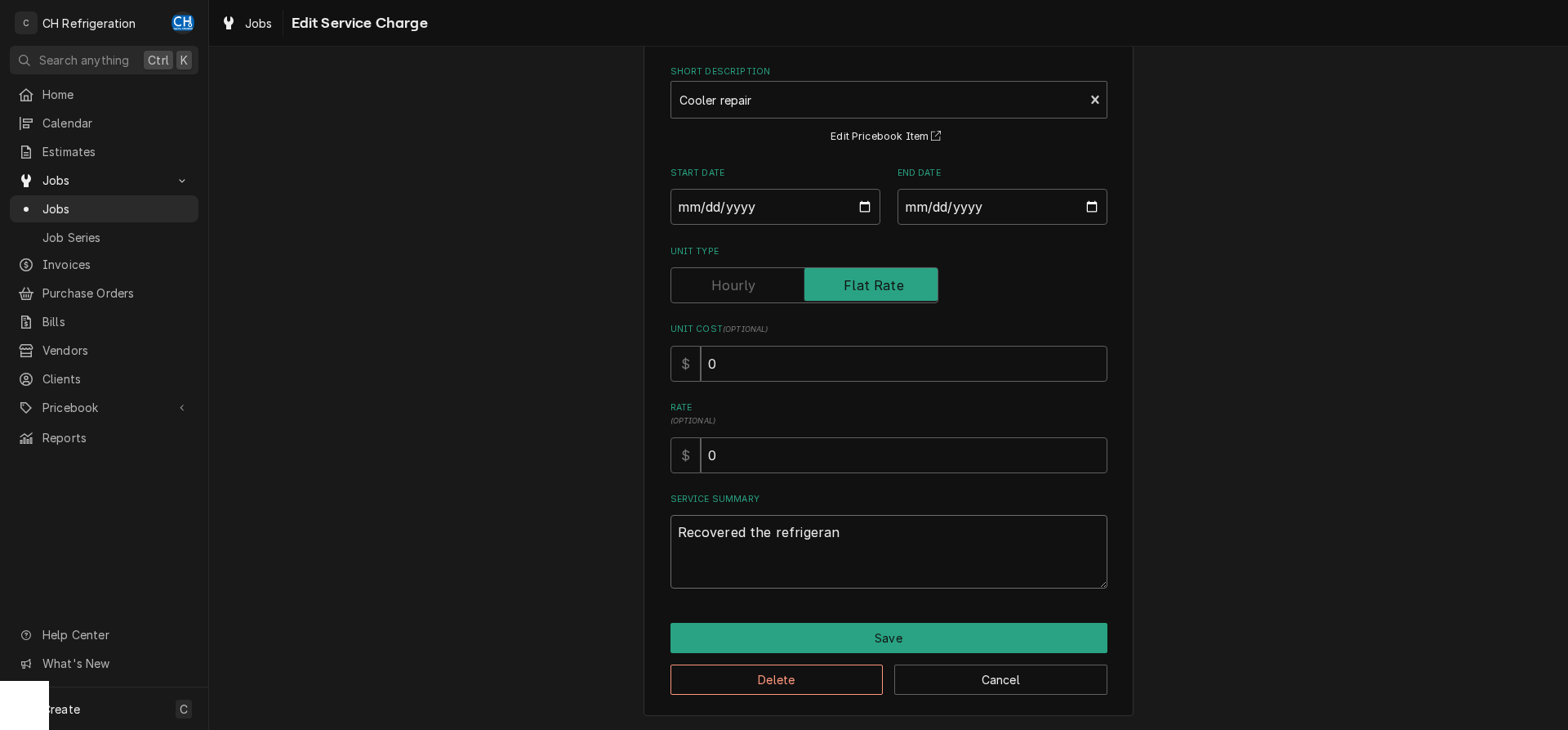
type textarea "Recovered the refrigerant"
type textarea "x"
type textarea "Recovered the refrigerant"
type textarea "x"
type textarea "Recovered the refrigerant a"
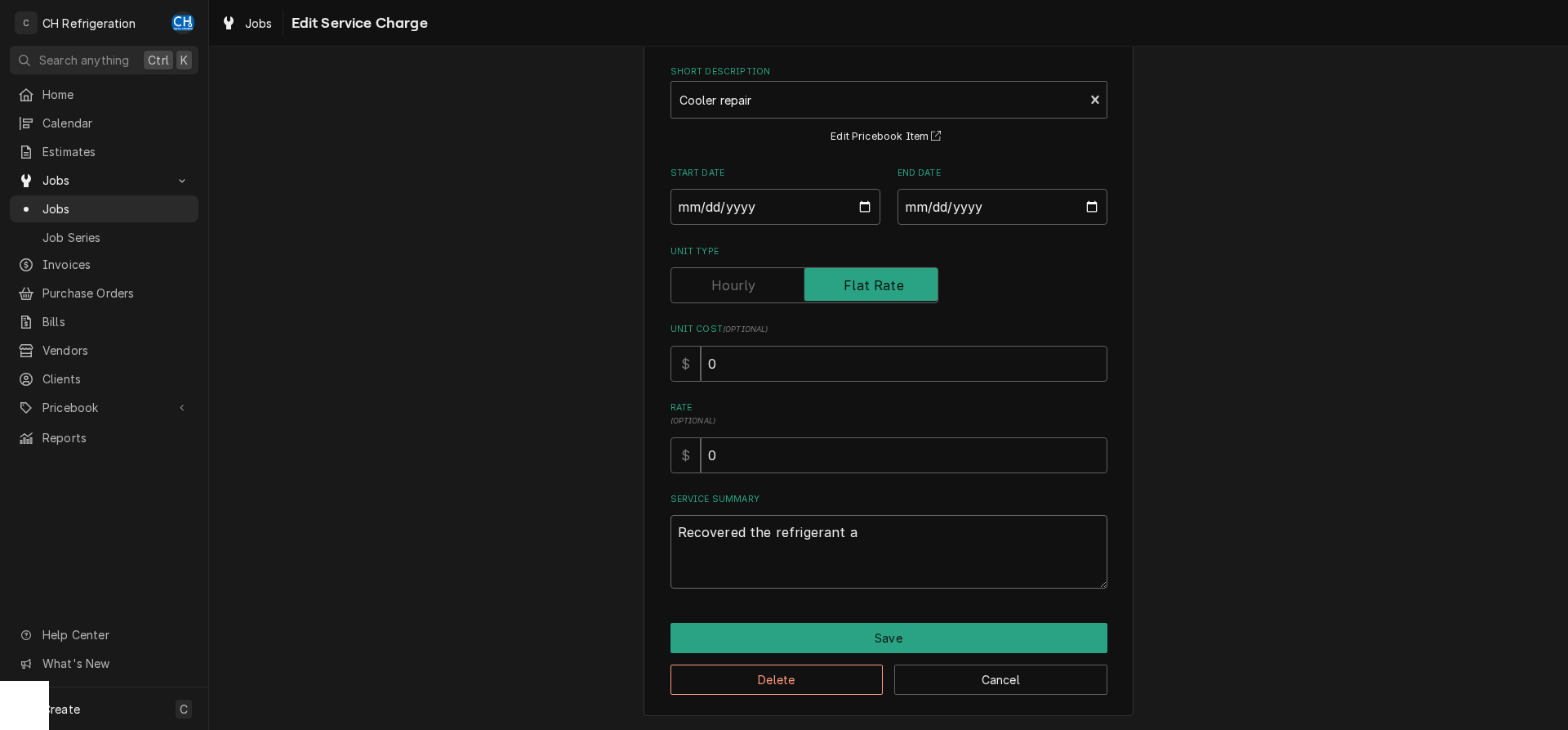
type textarea "x"
type textarea "Recovered the refrigerant an"
type textarea "x"
type textarea "Recovered the refrigerant and"
type textarea "x"
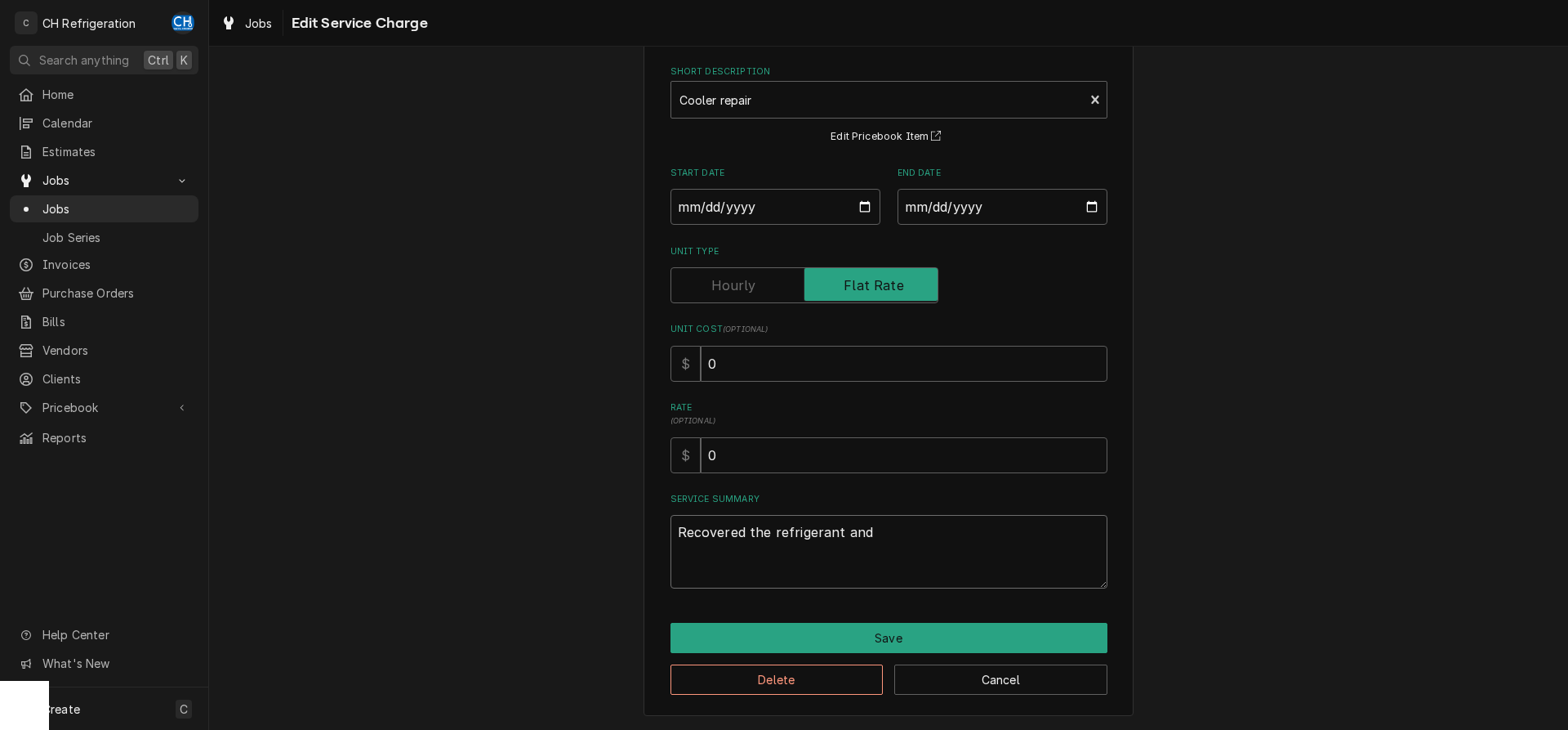
type textarea "Recovered the refrigerant and c"
type textarea "x"
type textarea "Recovered the refrigerant and cu"
type textarea "x"
type textarea "Recovered the refrigerant and cut"
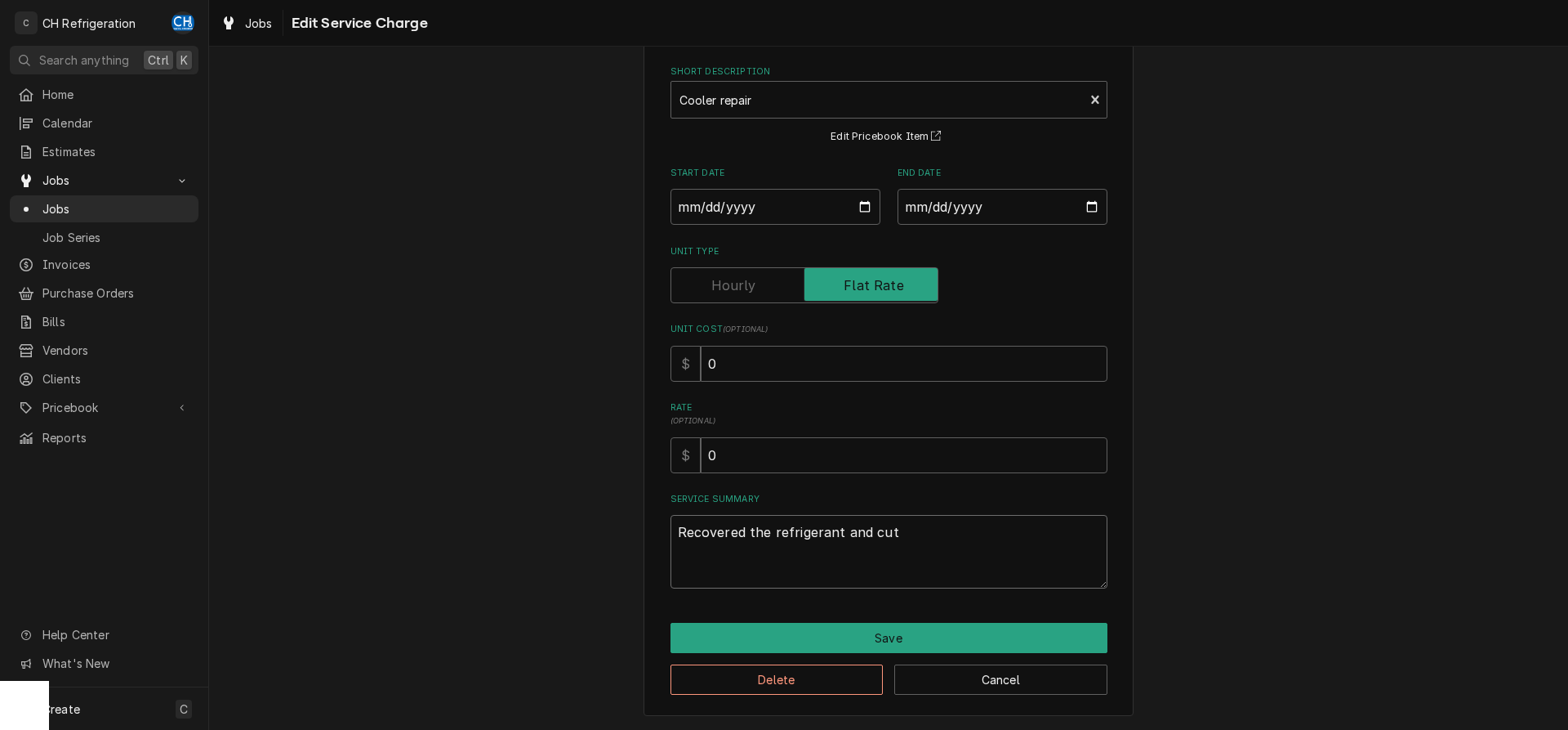
type textarea "x"
type textarea "Recovered the refrigerant and cut"
type textarea "x"
type textarea "Recovered the refrigerant and cut o"
type textarea "x"
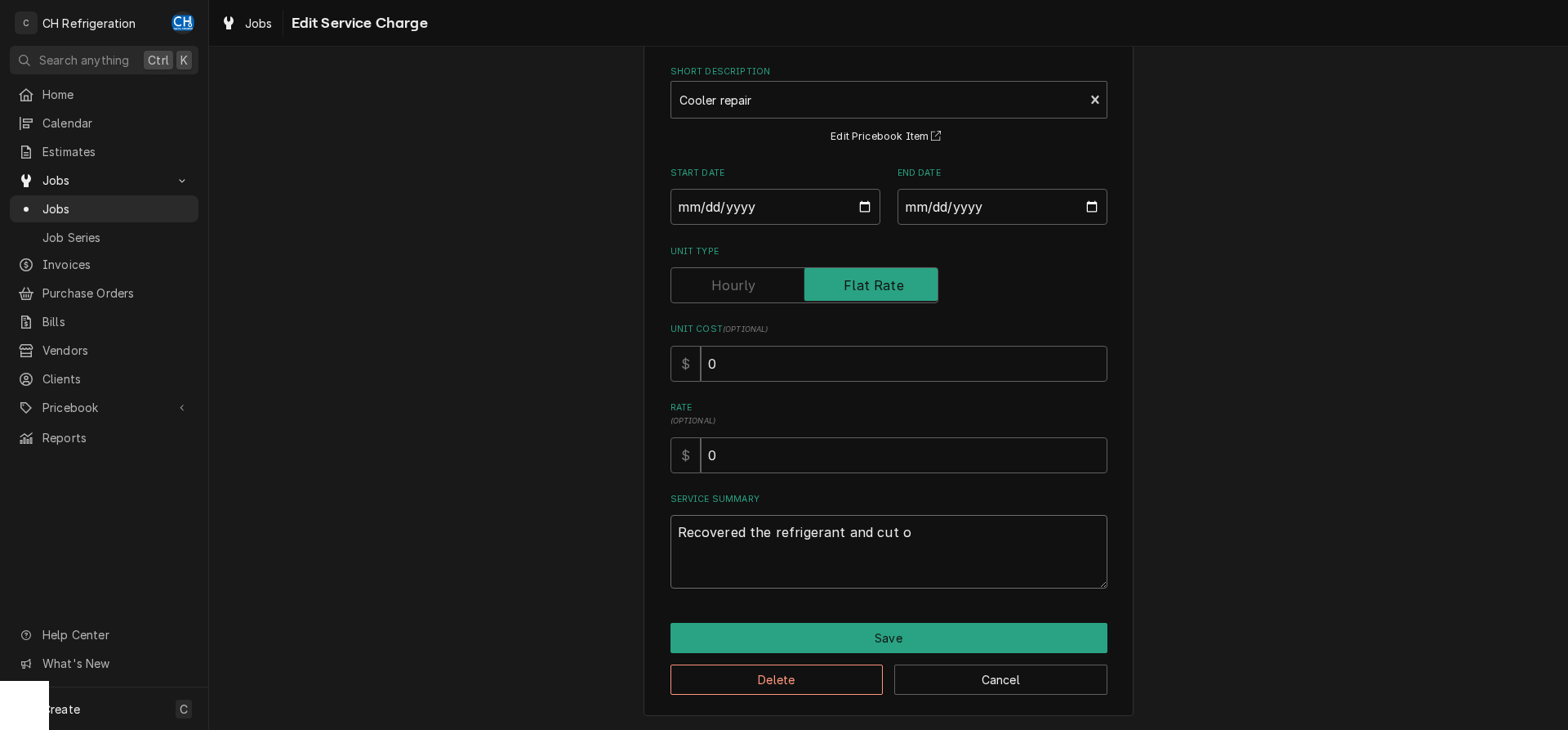
type textarea "Recovered the refrigerant and cut ou"
type textarea "x"
type textarea "Recovered the refrigerant and cut out"
type textarea "x"
type textarea "Recovered the refrigerant and cut out"
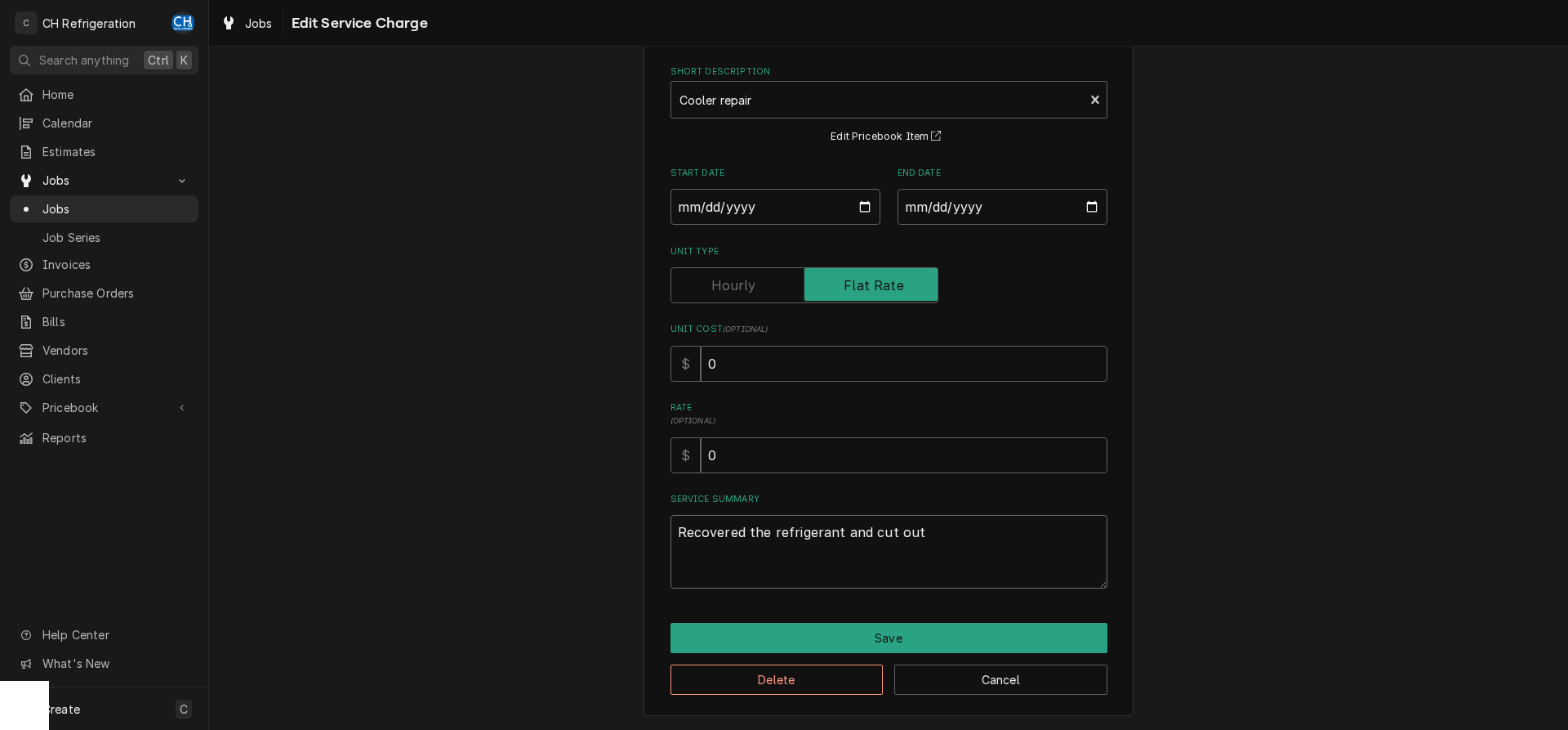
type textarea "x"
type textarea "Recovered the refrigerant and cut out t"
type textarea "x"
type textarea "Recovered the refrigerant and cut out th"
type textarea "x"
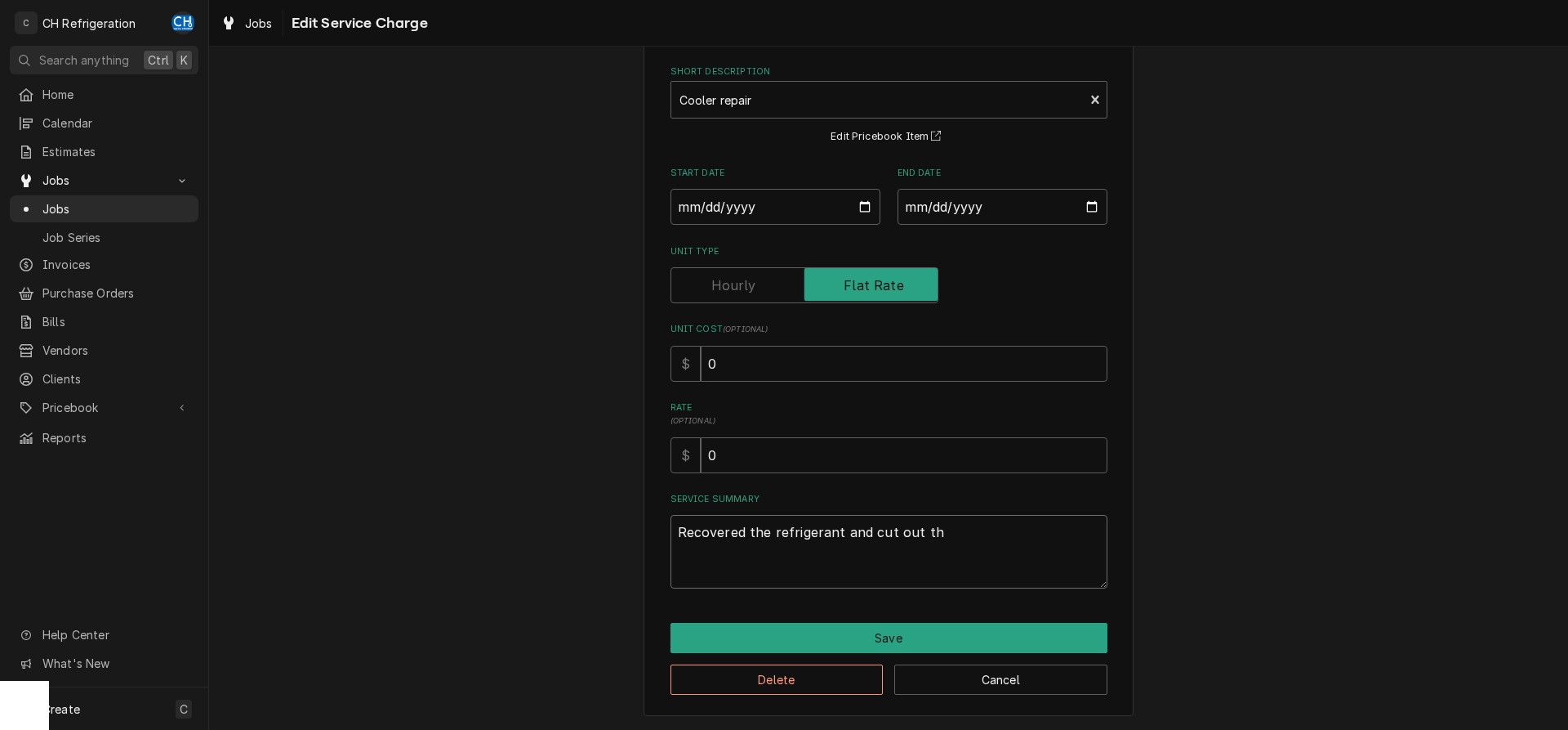
type textarea "Recovered the refrigerant and cut out the"
type textarea "x"
type textarea "Recovered the refrigerant and cut out the"
type textarea "x"
type textarea "Recovered the refrigerant and cut out the c"
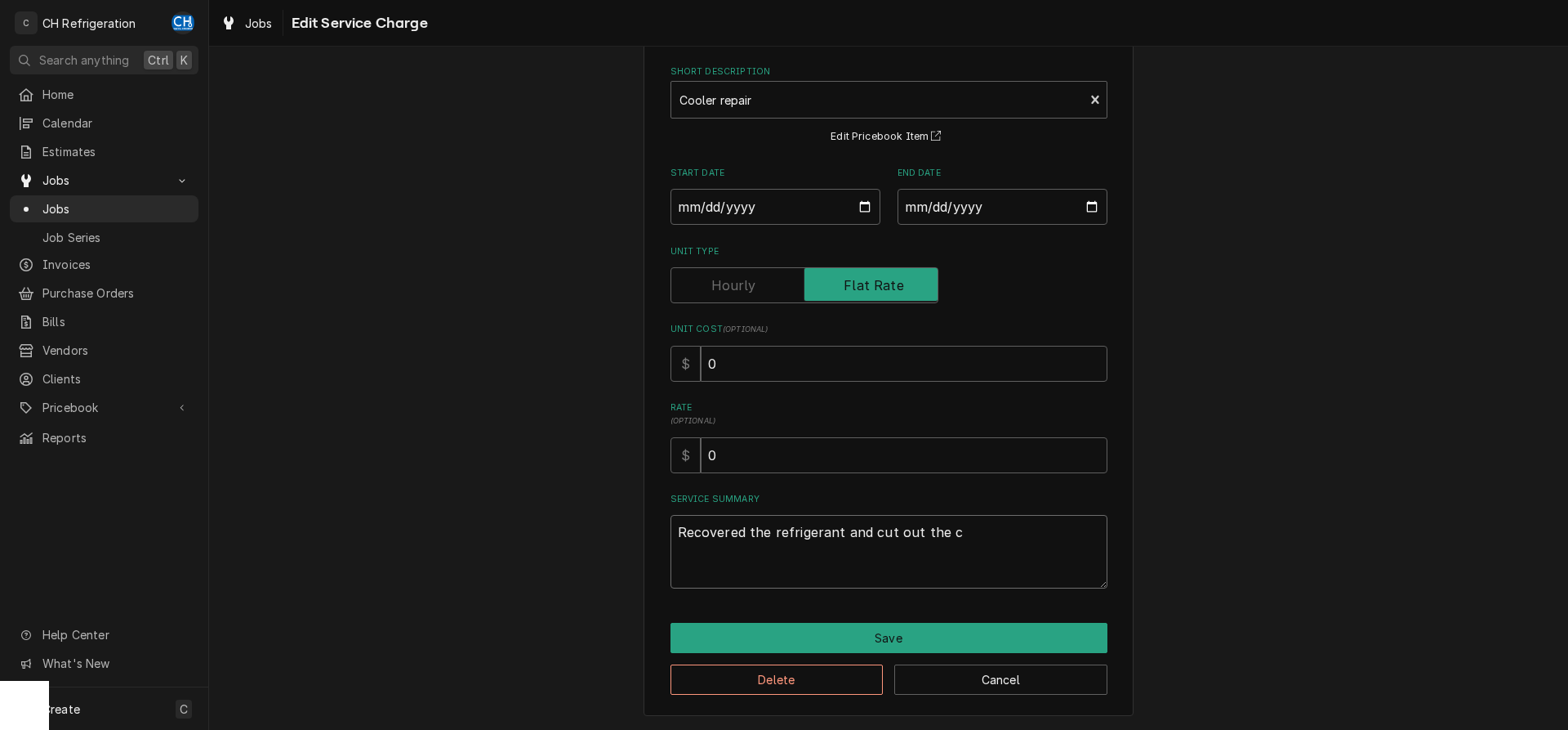
type textarea "x"
type textarea "Recovered the refrigerant and cut out the co"
type textarea "x"
type textarea "Recovered the refrigerant and cut out the com"
type textarea "x"
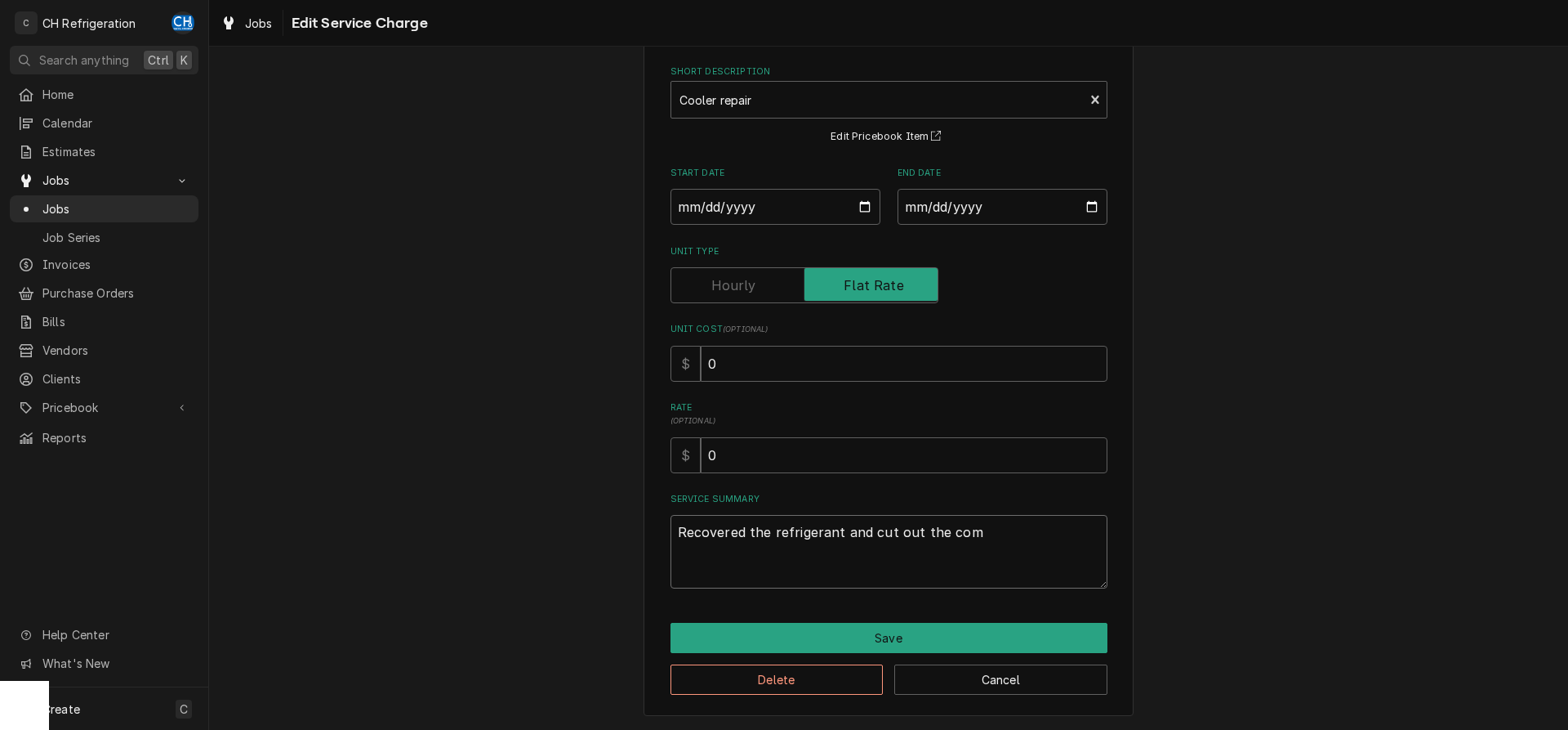
type textarea "Recovered the refrigerant and cut out the comp"
type textarea "x"
type textarea "Recovered the refrigerant and cut out the compr"
type textarea "x"
type textarea "Recovered the refrigerant and cut out the compre"
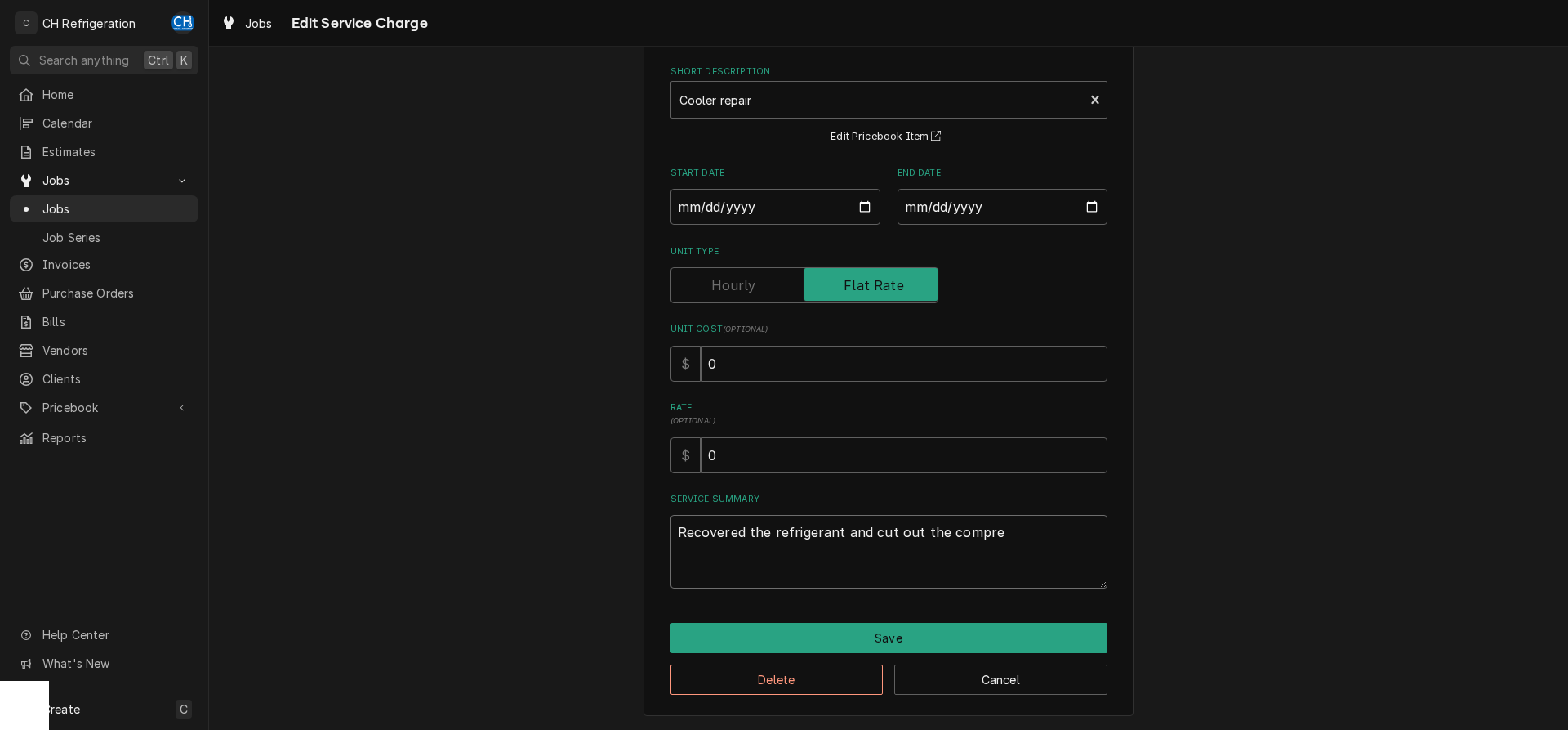
type textarea "x"
type textarea "Recovered the refrigerant and cut out the compres"
type textarea "x"
type textarea "Recovered the refrigerant and cut out the compresso"
type textarea "x"
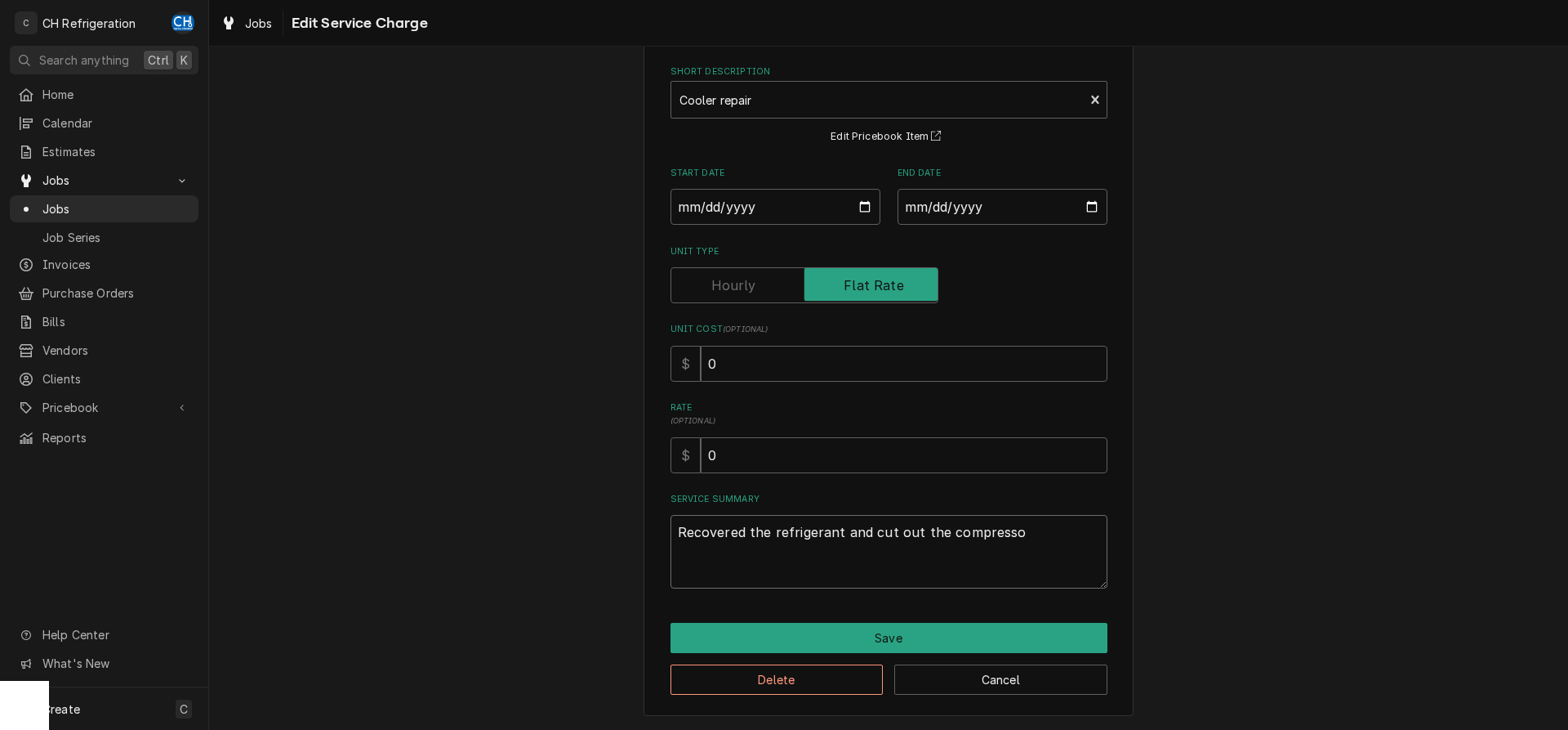
type textarea "Recovered the refrigerant and cut out the compressor"
type textarea "x"
type textarea "Recovered the refrigerant and cut out the compressor."
type textarea "x"
type textarea "Recovered the refrigerant and cut out the compressor."
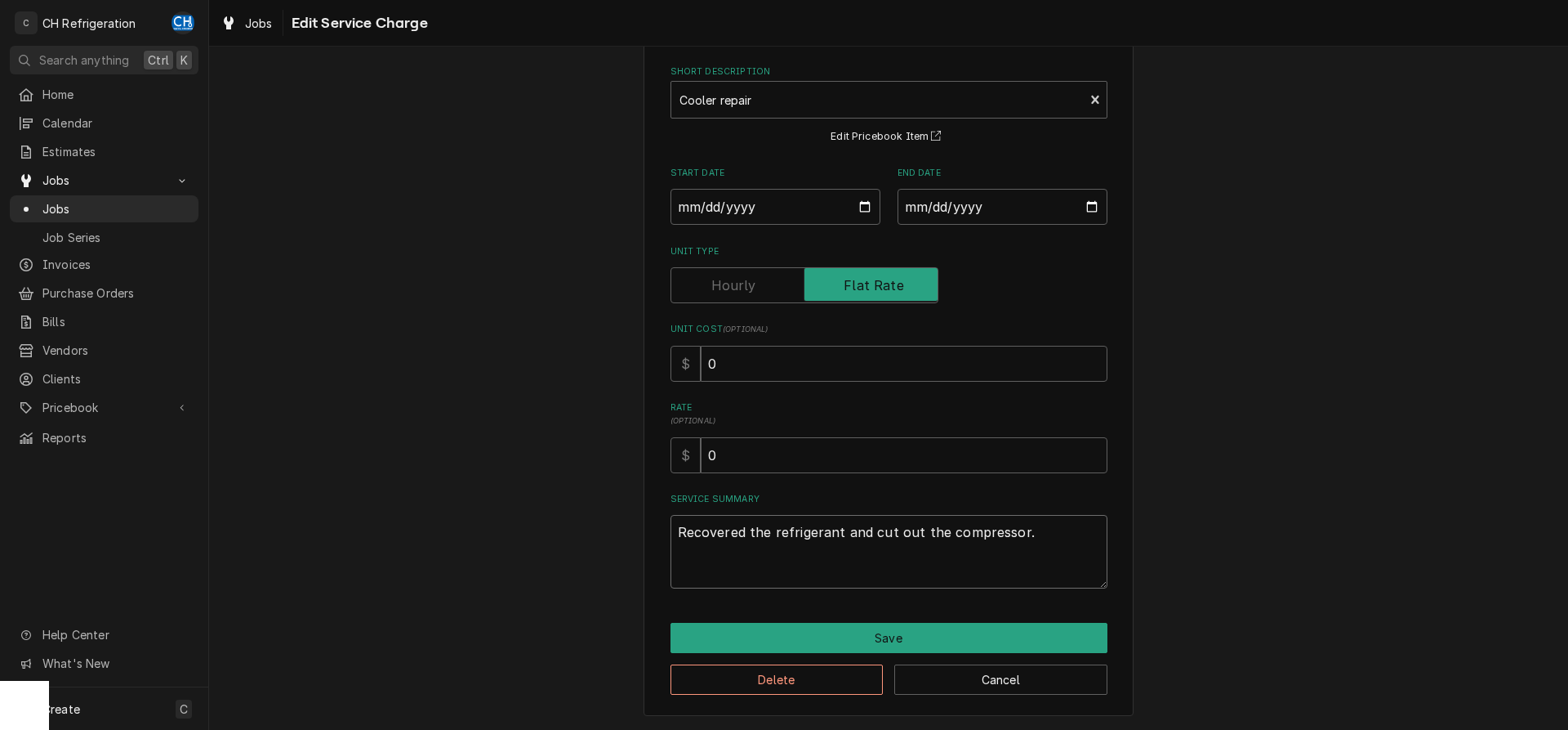
type textarea "x"
type textarea "Recovered the refrigerant and cut out the compressor. r"
type textarea "x"
type textarea "Recovered the refrigerant and cut out the compressor. re"
type textarea "x"
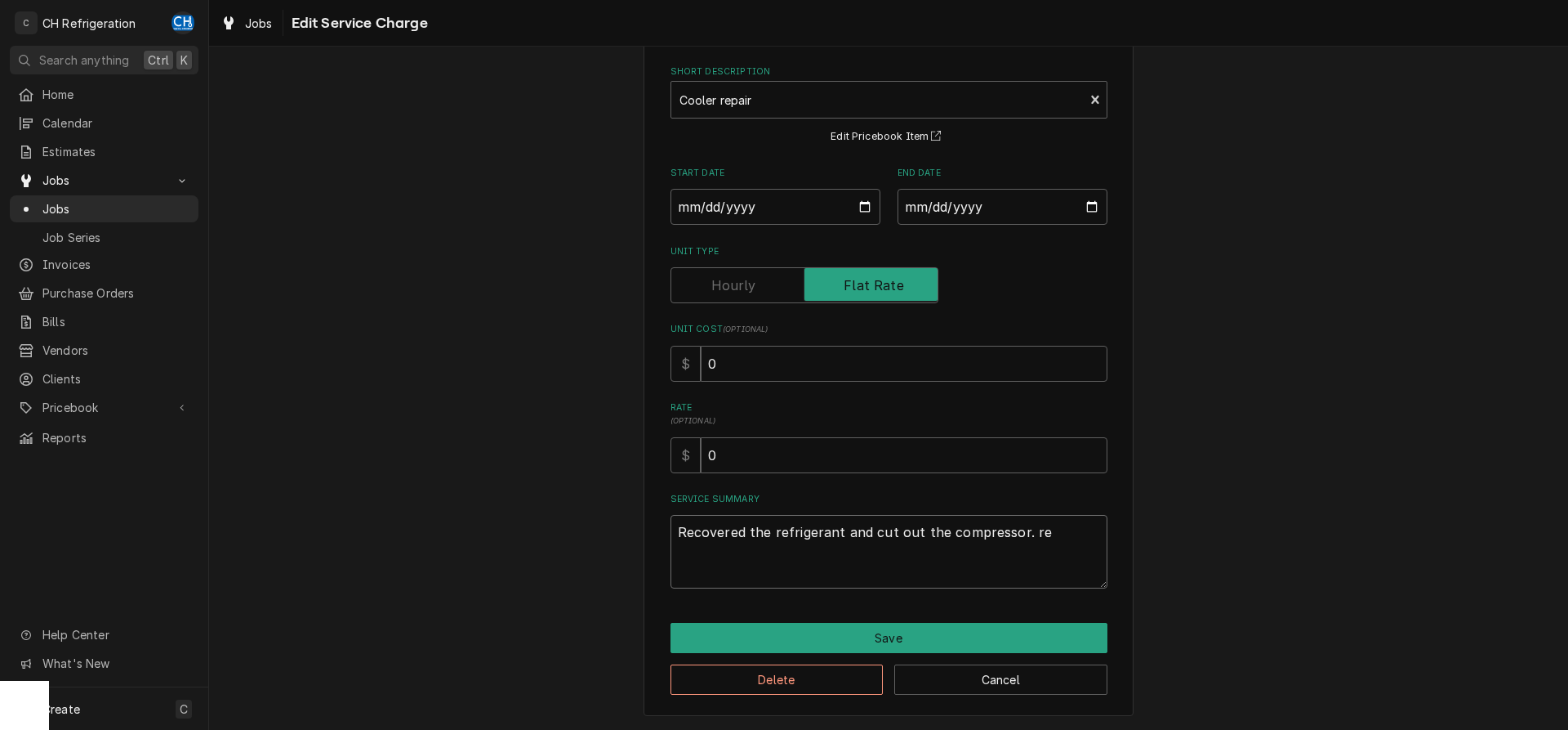
type textarea "Recovered the refrigerant and cut out the compressor. rep"
type textarea "x"
type textarea "Recovered the refrigerant and cut out the compressor. repl"
type textarea "x"
type textarea "Recovered the refrigerant and cut out the compressor. repla"
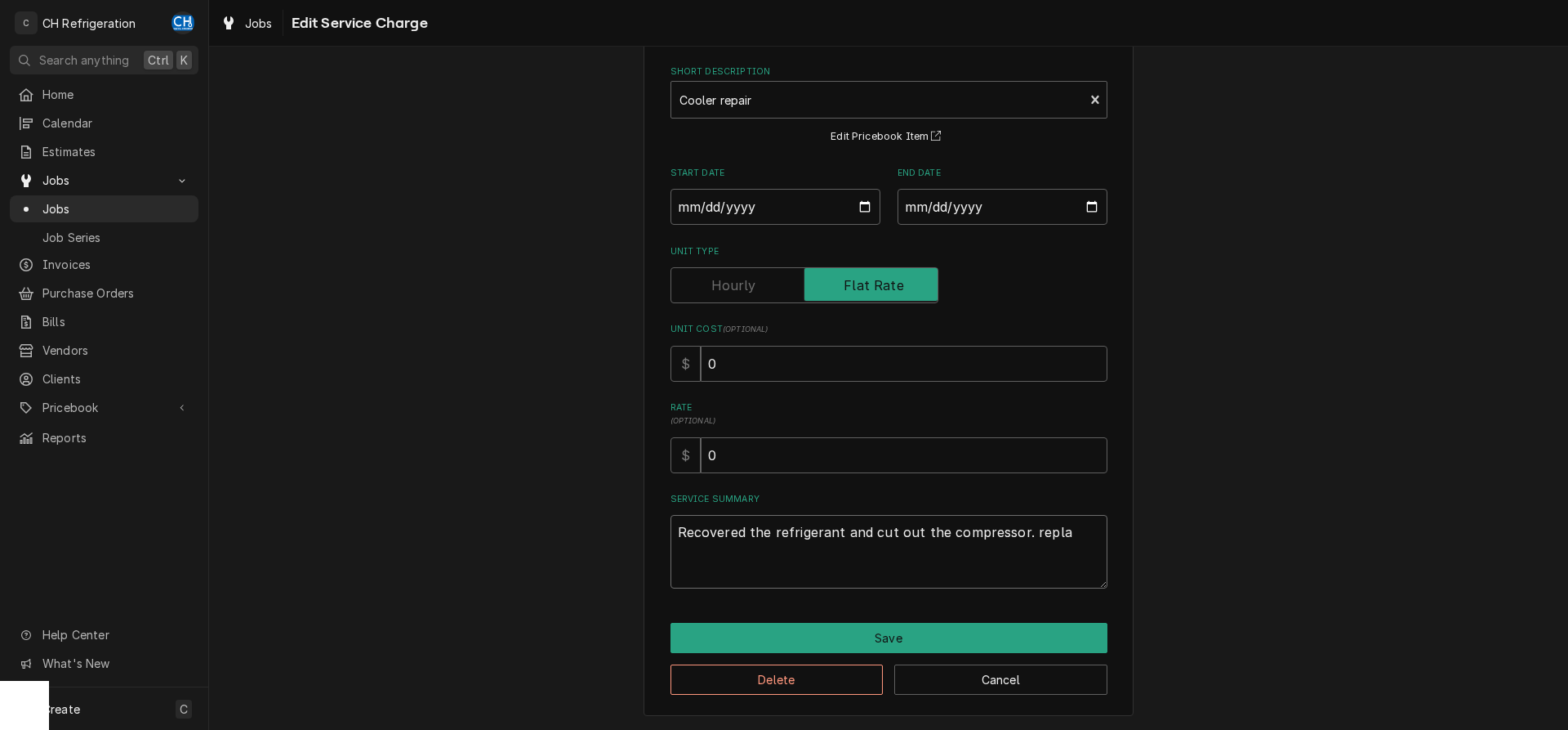
type textarea "x"
type textarea "Recovered the refrigerant and cut out the compressor. replac"
type textarea "x"
type textarea "Recovered the refrigerant and cut out the compressor. replace"
type textarea "x"
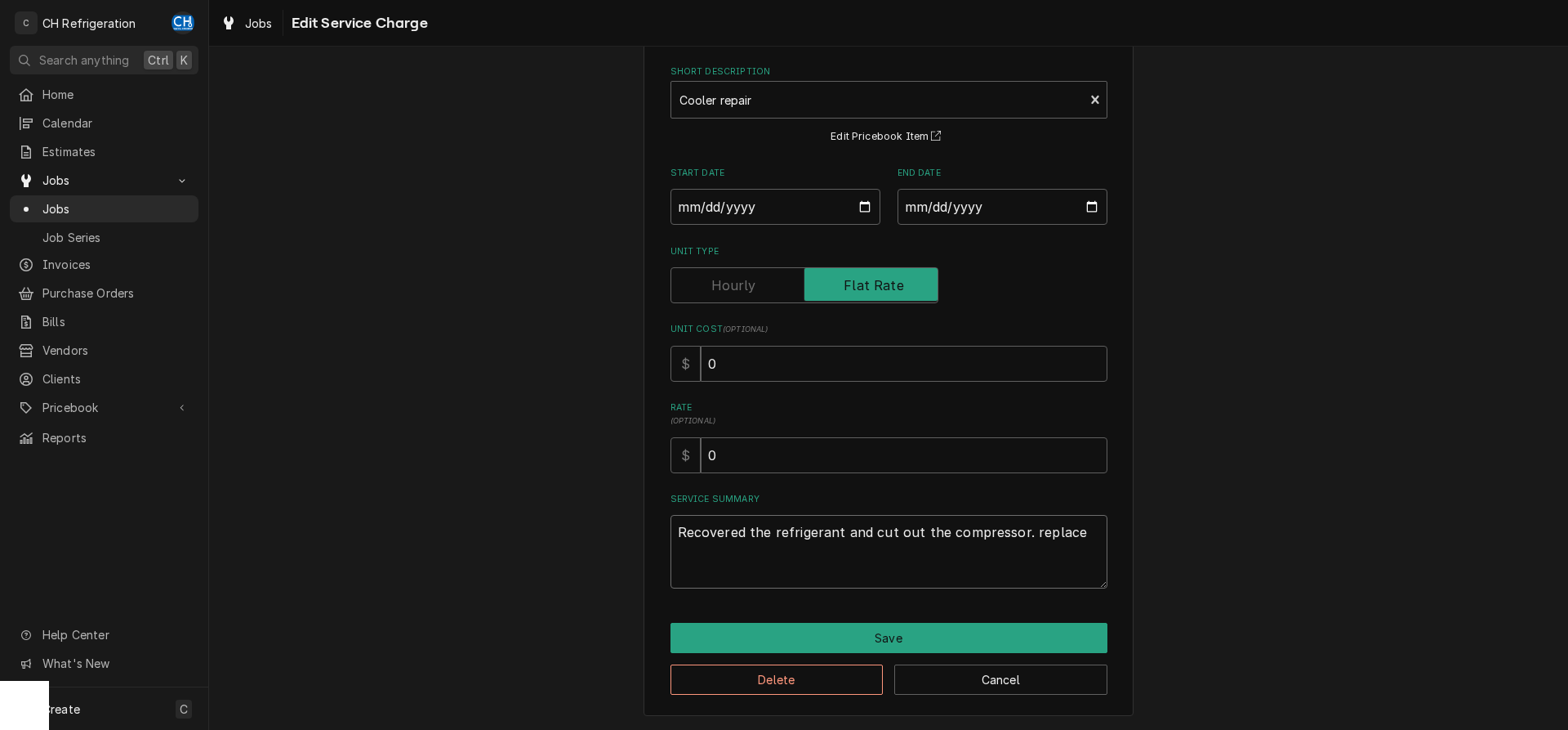
type textarea "Recovered the refrigerant and cut out the compressor. replaced"
type textarea "x"
type textarea "Recovered the refrigerant and cut out the compressor. replaced"
type textarea "x"
type textarea "Recovered the refrigerant and cut out the compressor. replaced t"
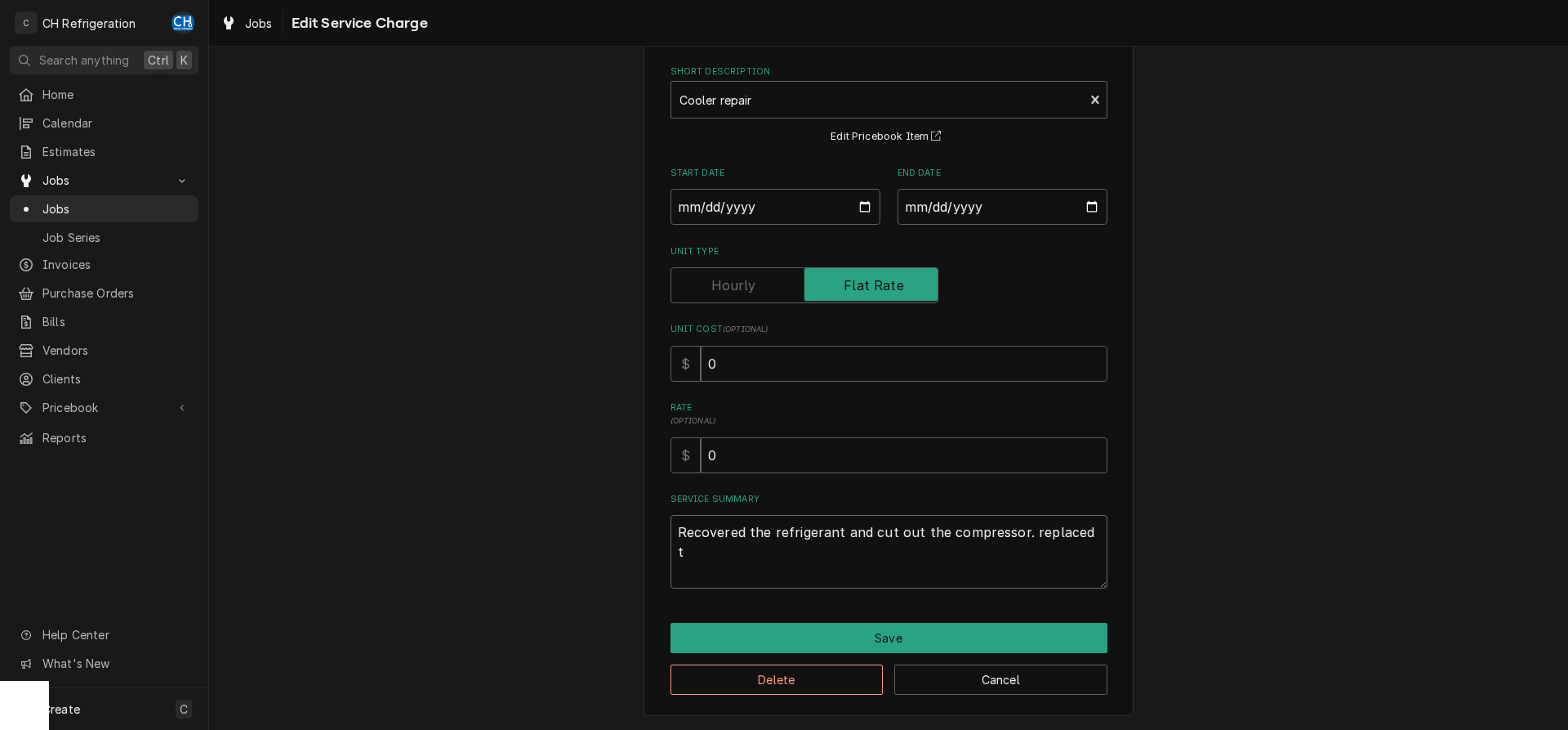
type textarea "x"
type textarea "Recovered the refrigerant and cut out the compressor. replaced th"
type textarea "x"
type textarea "Recovered the refrigerant and cut out the compressor. replaced the"
type textarea "x"
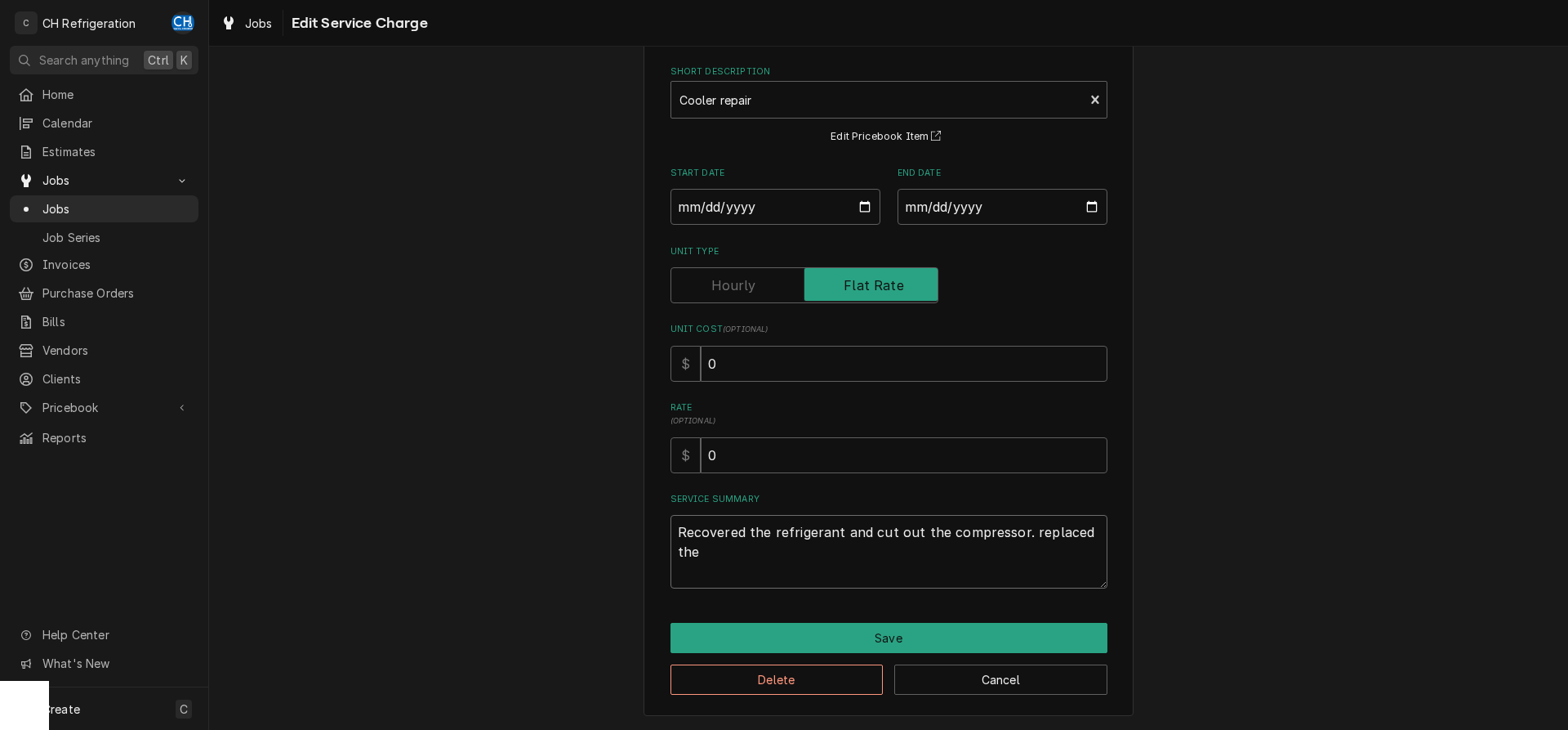
type textarea "Recovered the refrigerant and cut out the compressor. replaced the"
type textarea "x"
type textarea "Recovered the refrigerant and cut out the compressor. replaced the c"
type textarea "x"
type textarea "Recovered the refrigerant and cut out the compressor. replaced the co"
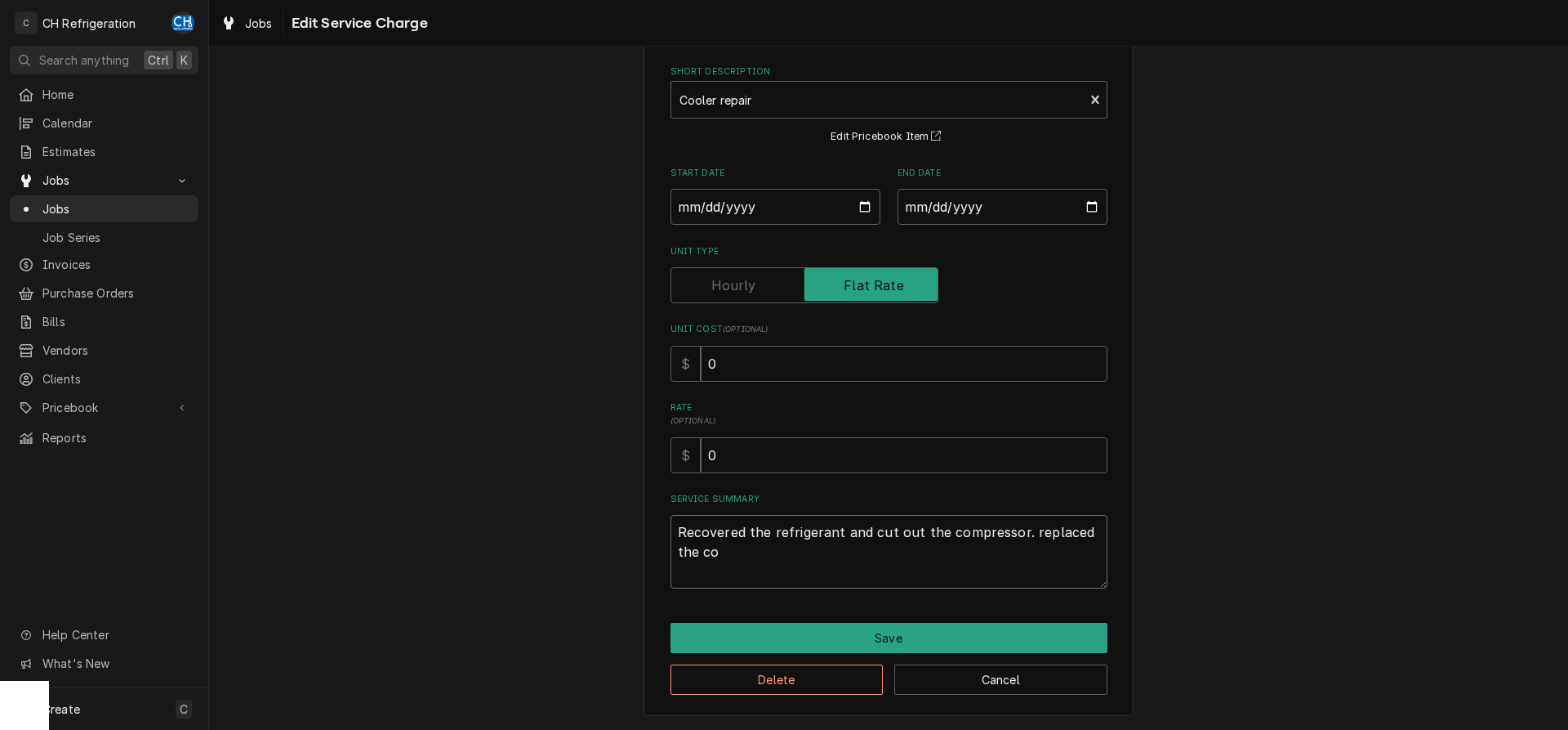
type textarea "x"
type textarea "Recovered the refrigerant and cut out the compressor. replaced the com"
type textarea "x"
type textarea "Recovered the refrigerant and cut out the compressor. replaced the comp"
type textarea "x"
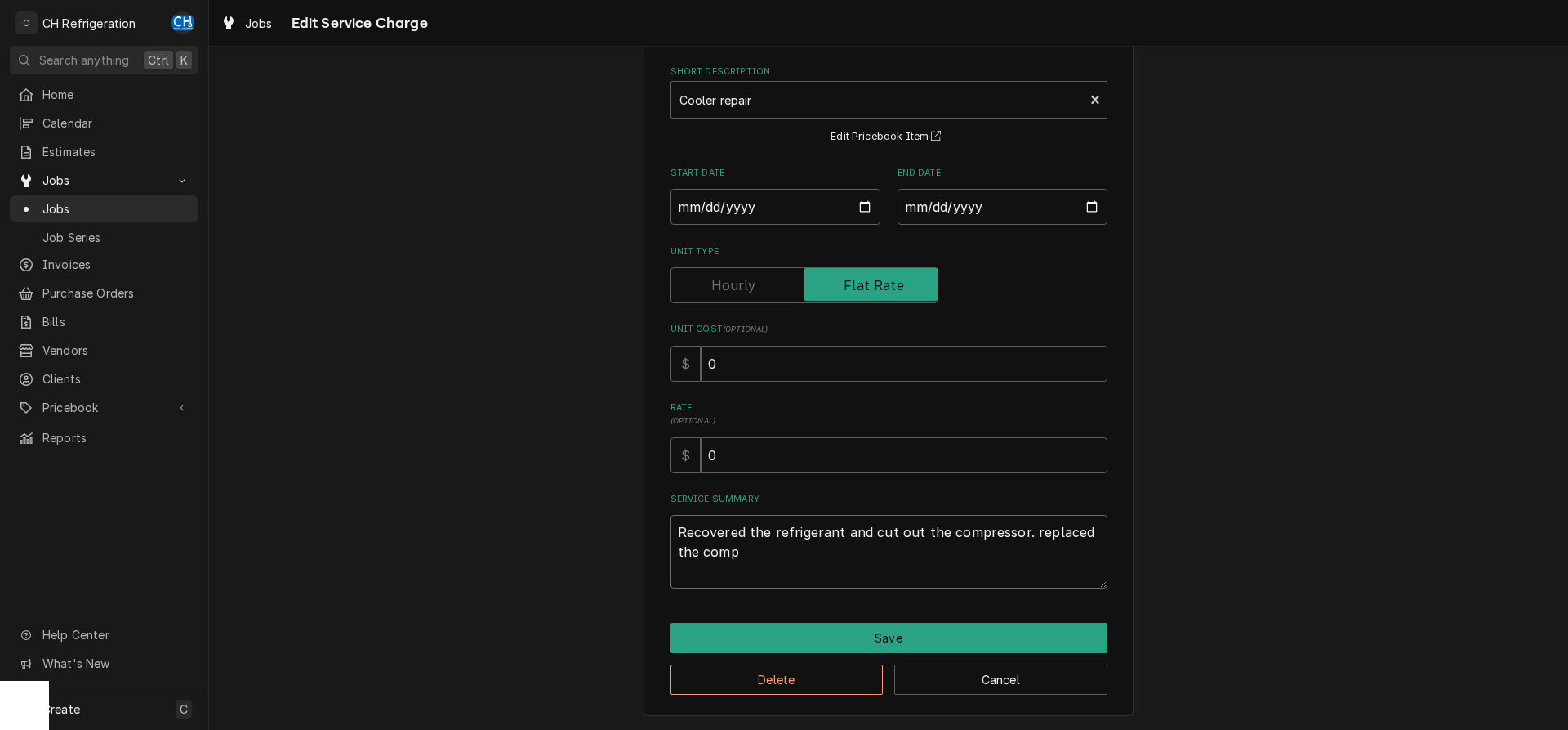
type textarea "Recovered the refrigerant and cut out the compressor. replaced the compr"
type textarea "x"
type textarea "Recovered the refrigerant and cut out the compressor. replaced the compre"
type textarea "x"
type textarea "Recovered the refrigerant and cut out the compressor. replaced the compres"
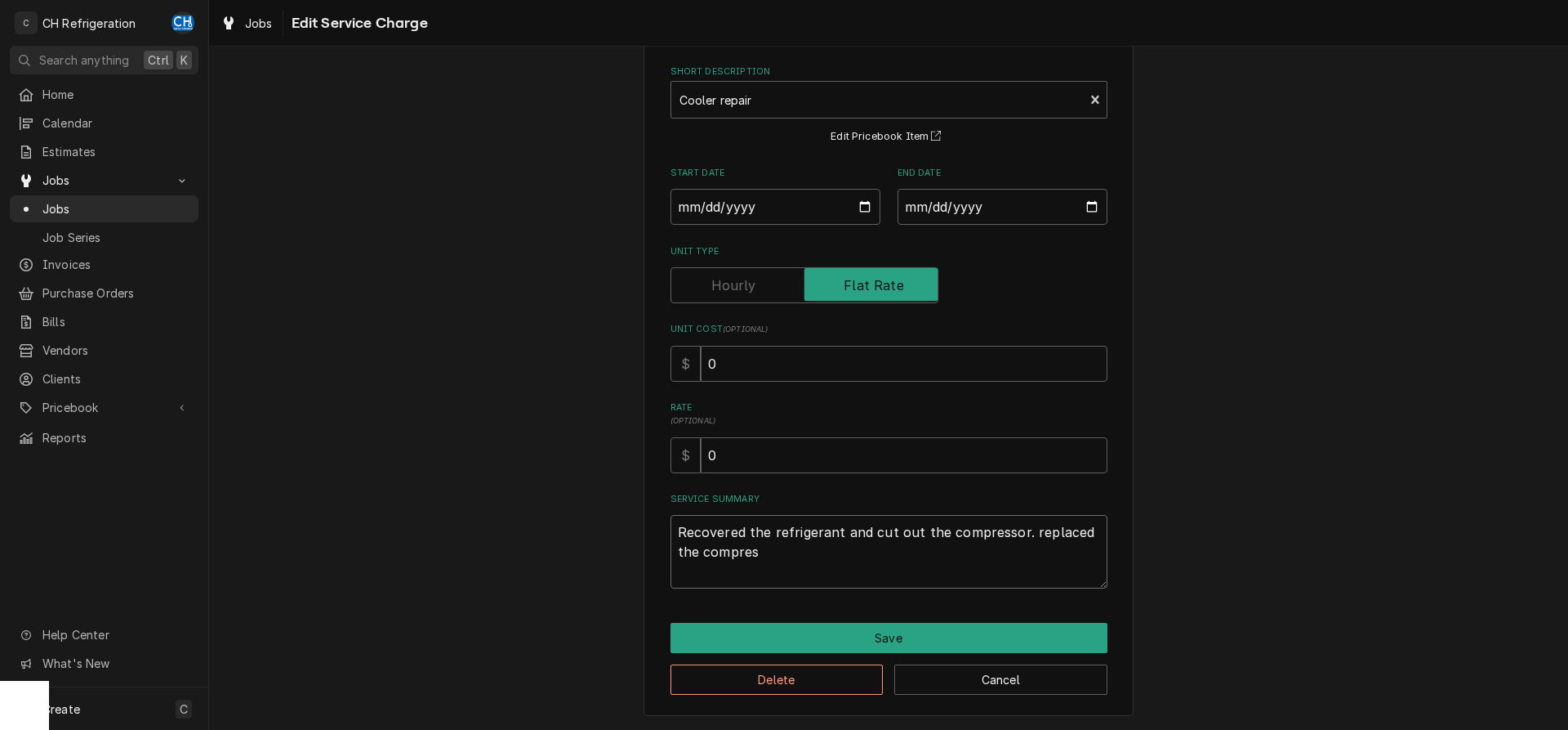
type textarea "x"
type textarea "Recovered the refrigerant and cut out the compressor. replaced the compress"
type textarea "x"
type textarea "Recovered the refrigerant and cut out the compressor. replaced the compresso"
type textarea "x"
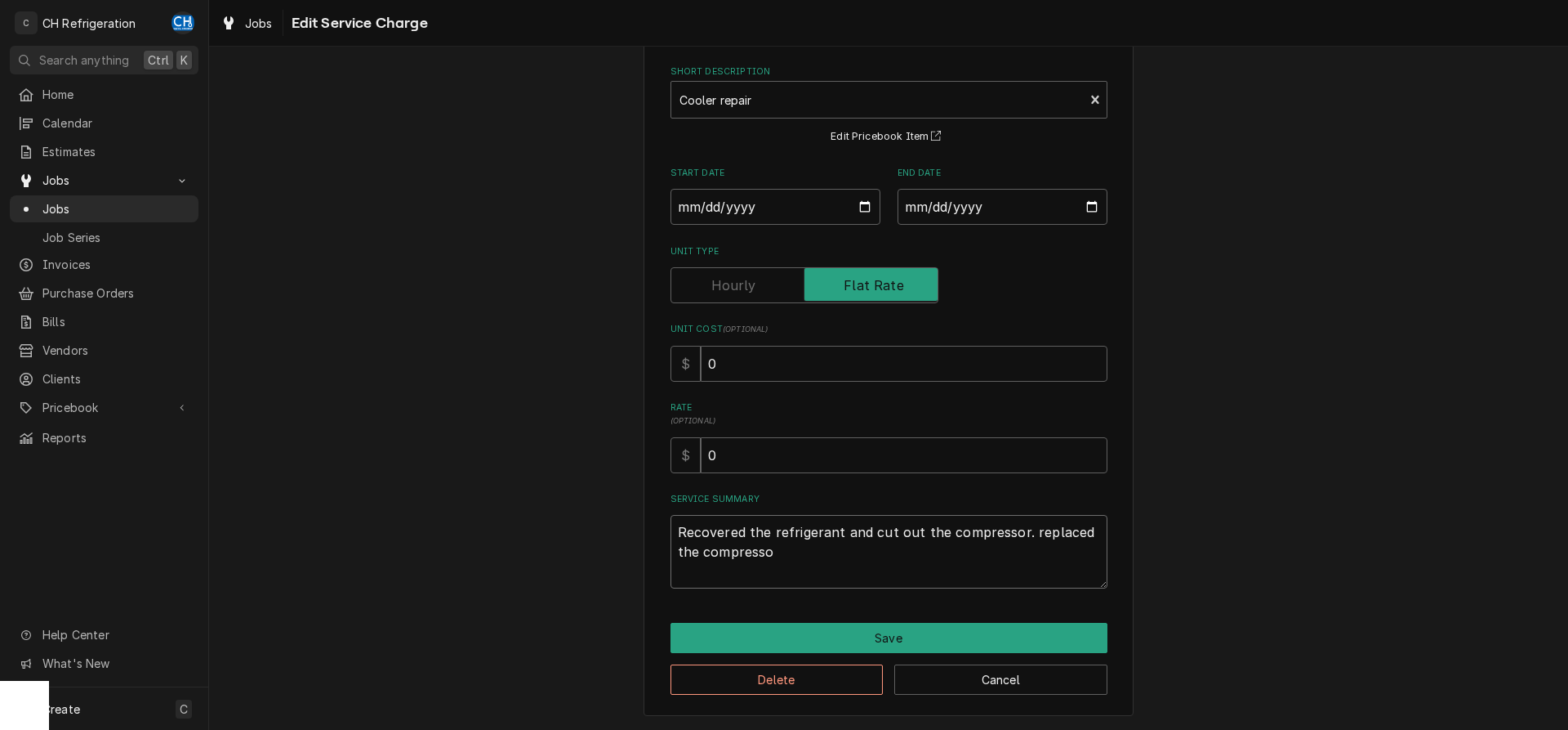
type textarea "Recovered the refrigerant and cut out the compressor. replaced the compressor"
type textarea "x"
type textarea "Recovered the refrigerant and cut out the compressor. replaced the compressor,"
type textarea "x"
type textarea "Recovered the refrigerant and cut out the compressor. replaced the compressor,"
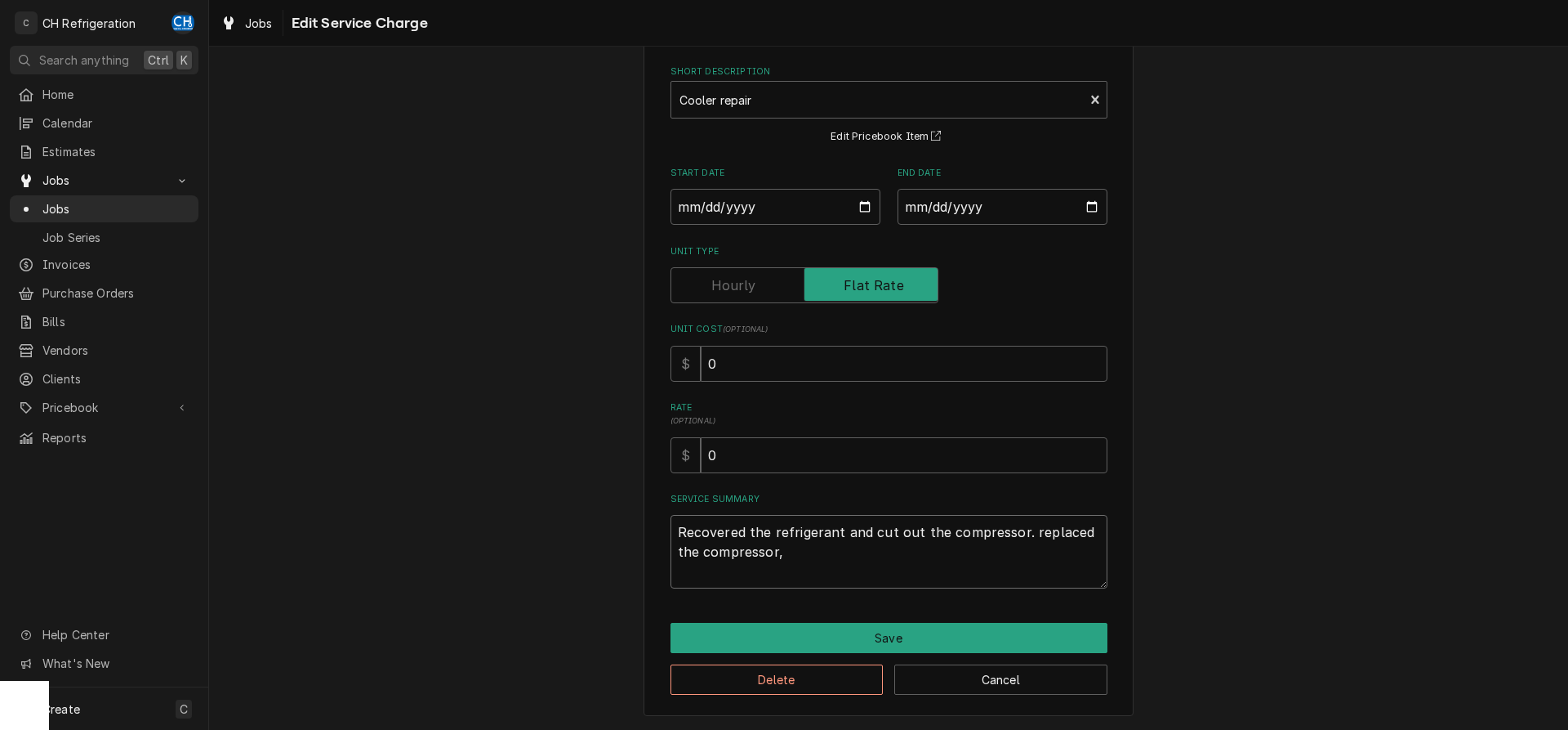
type textarea "x"
type textarea "Recovered the refrigerant and cut out the compressor. replaced the compressor,"
type textarea "x"
type textarea "Recovered the refrigerant and cut out the compressor. replaced the compressor"
type textarea "x"
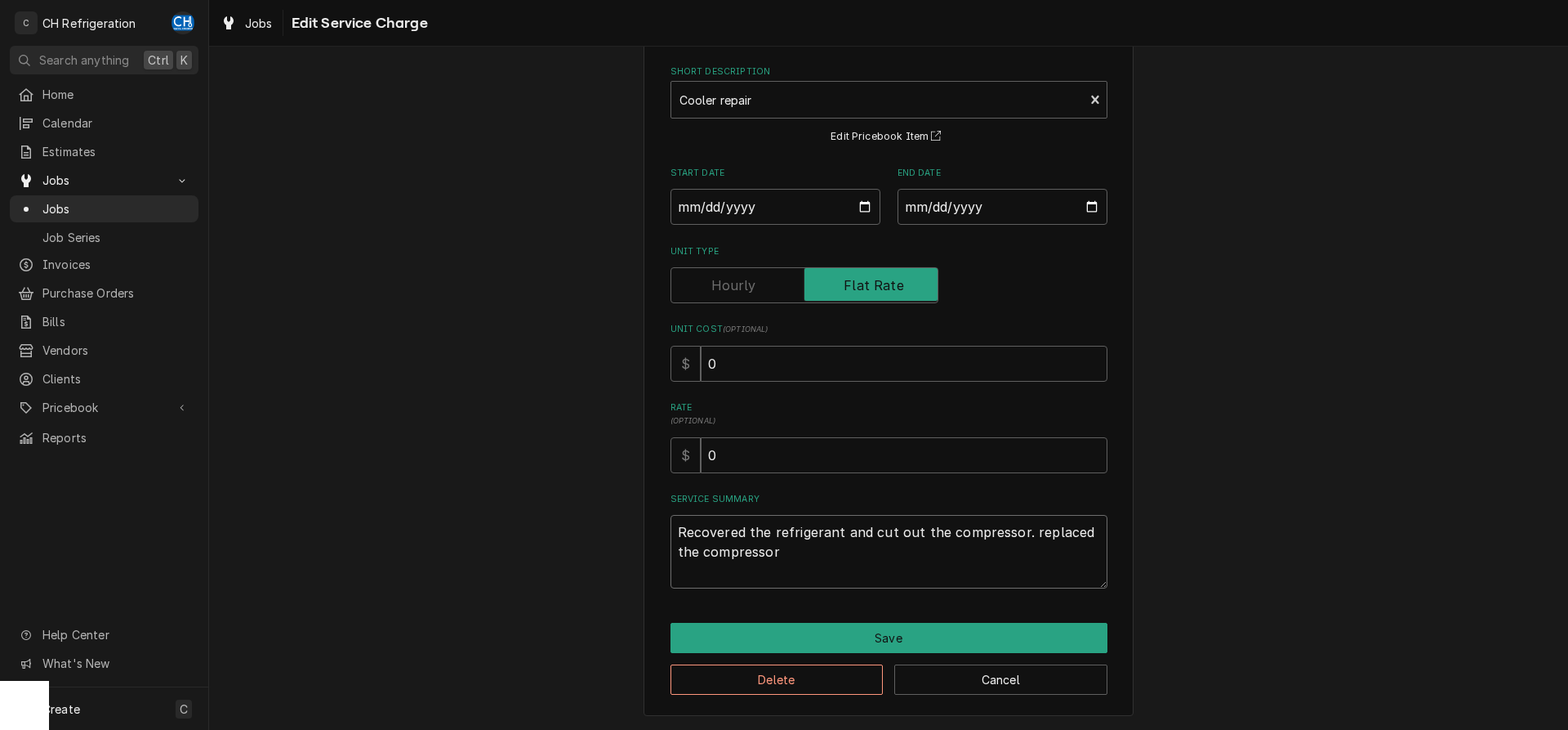
type textarea "Recovered the refrigerant and cut out the compressor. replaced the compressor."
type textarea "x"
type textarea "Recovered the refrigerant and cut out the compressor. replaced the compressor."
type textarea "x"
type textarea "Recovered the refrigerant and cut out the compressor. replaced the compressor. R"
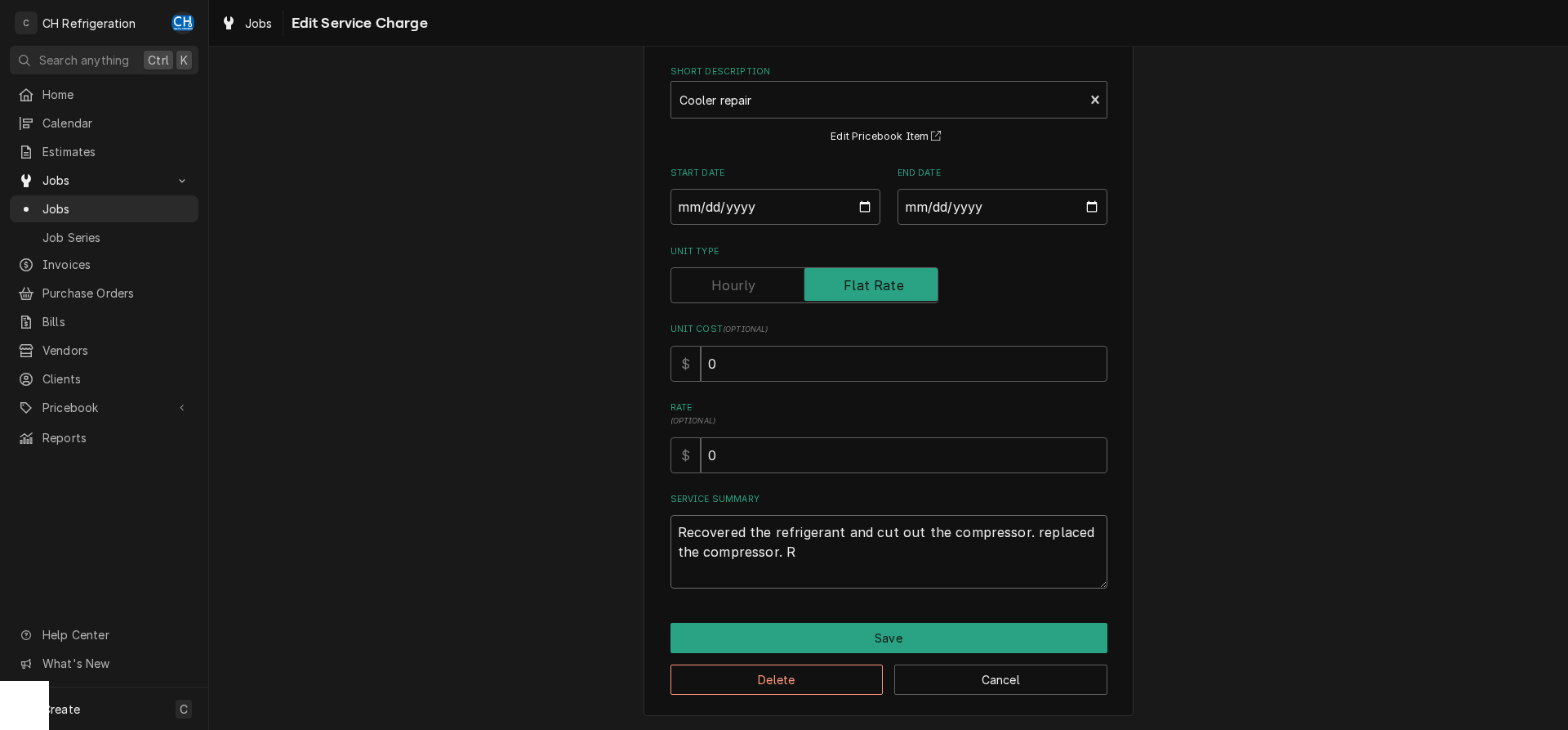
type textarea "x"
type textarea "Recovered the refrigerant and cut out the compressor. replaced the compressor. …"
type textarea "x"
type textarea "Recovered the refrigerant and cut out the compressor. replaced the compressor. …"
type textarea "x"
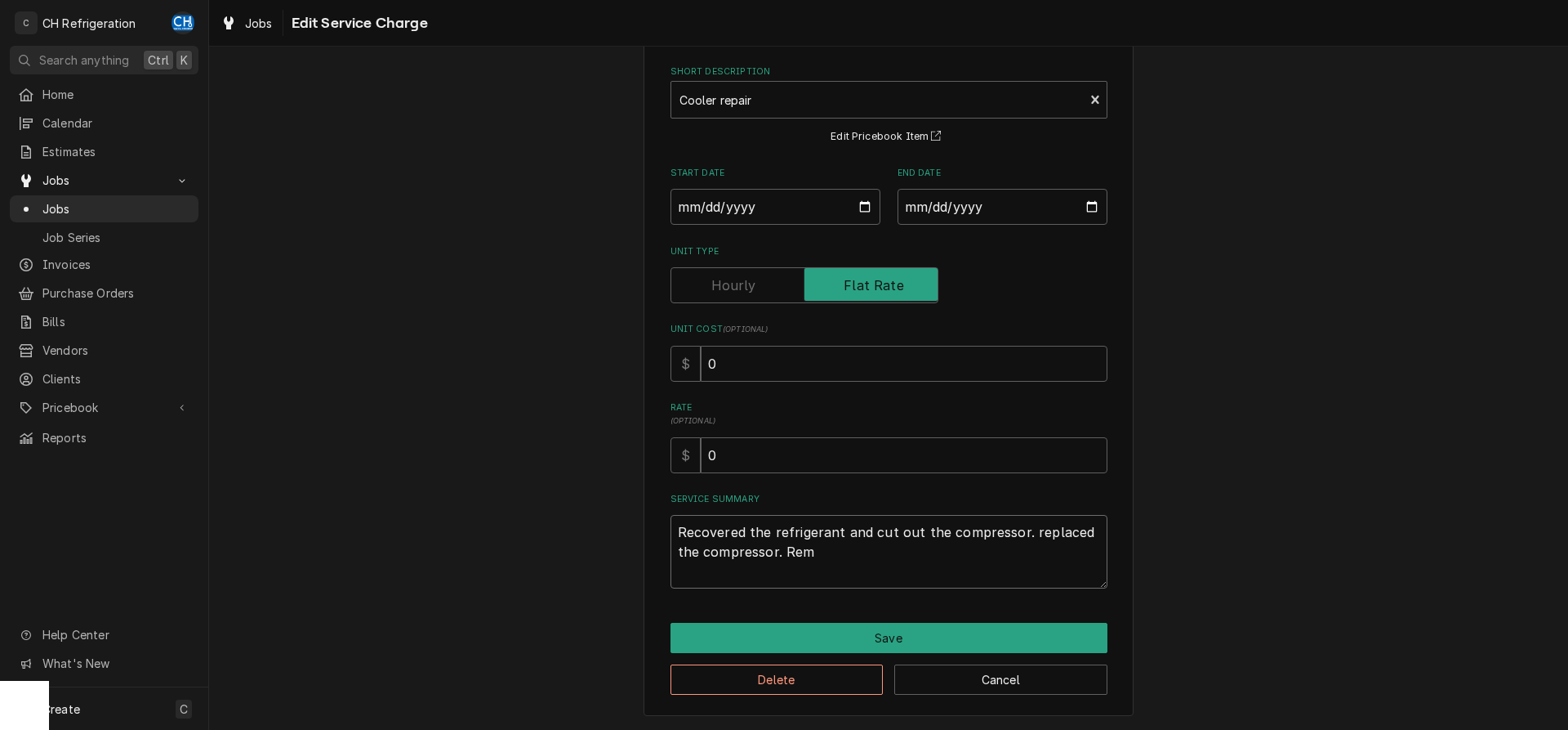
type textarea "Recovered the refrigerant and cut out the compressor. replaced the compressor. …"
type textarea "x"
type textarea "Recovered the refrigerant and cut out the compressor. replaced the compressor. …"
type textarea "x"
type textarea "Recovered the refrigerant and cut out the compressor. replaced the compressor. …"
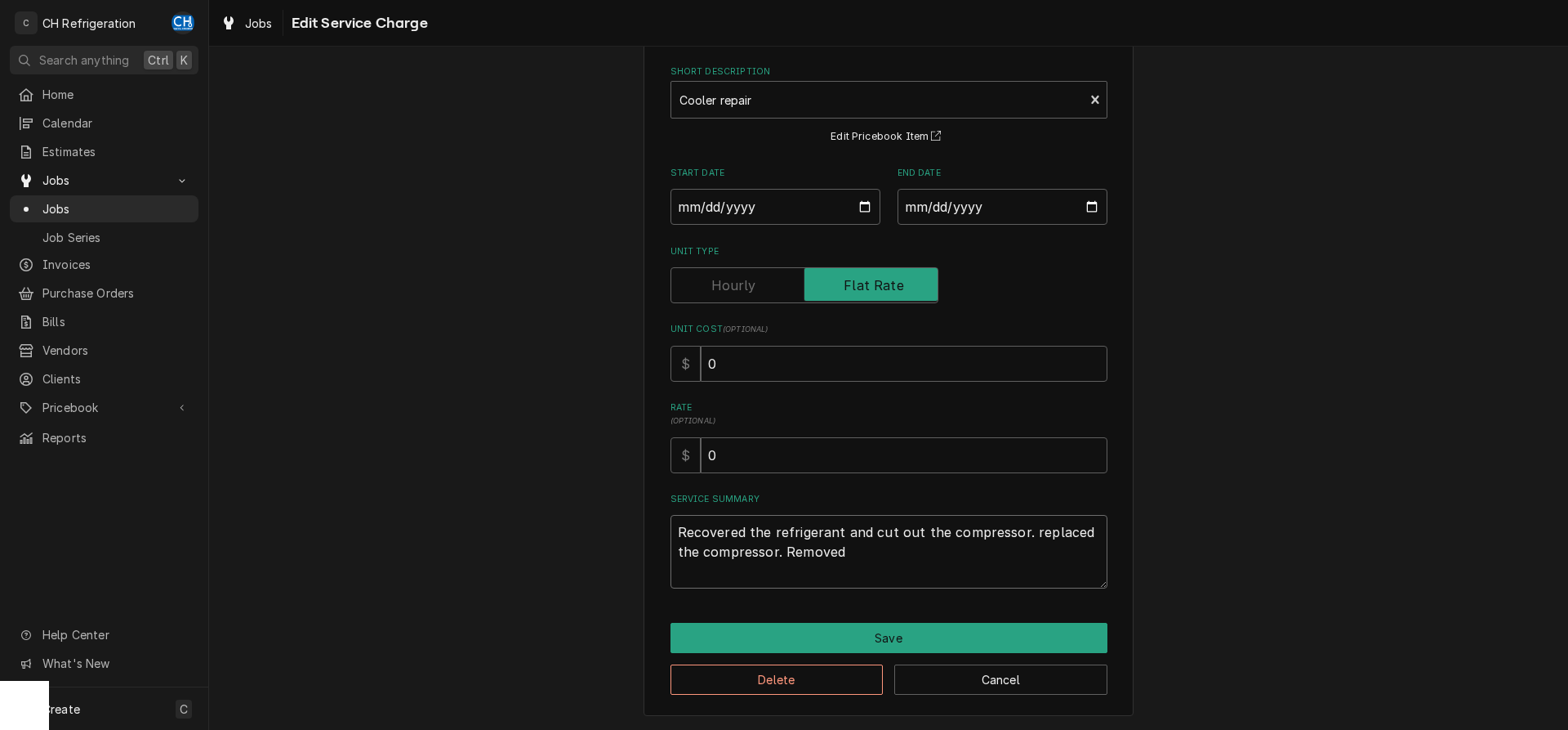
type textarea "x"
type textarea "Recovered the refrigerant and cut out the compressor. replaced the compressor. …"
type textarea "x"
type textarea "Recovered the refrigerant and cut out the compressor. replaced the compressor. …"
type textarea "x"
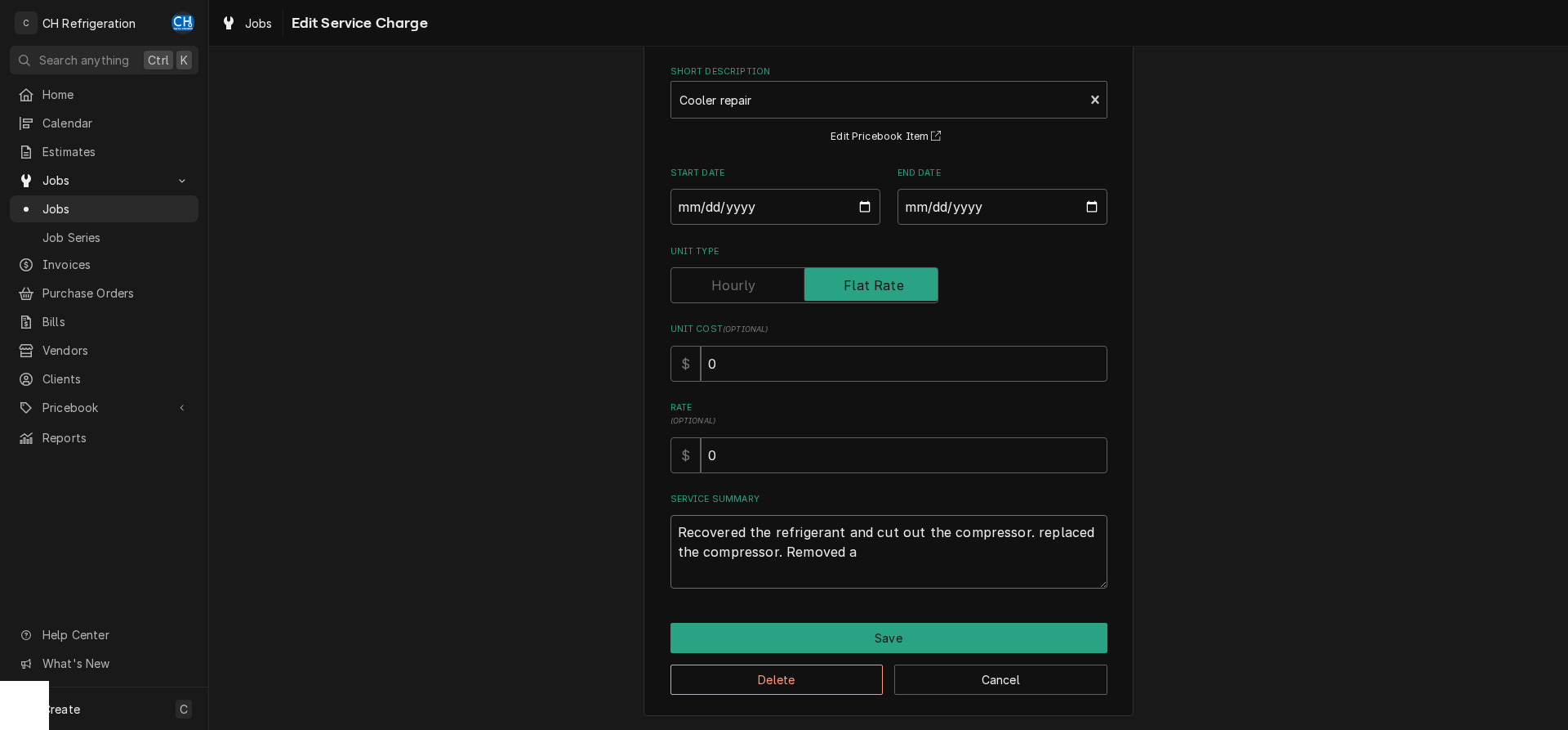
type textarea "Recovered the refrigerant and cut out the compressor. replaced the compressor. …"
type textarea "x"
type textarea "Recovered the refrigerant and cut out the compressor. replaced the compressor. …"
type textarea "x"
type textarea "Recovered the refrigerant and cut out the compressor. replaced the compressor. …"
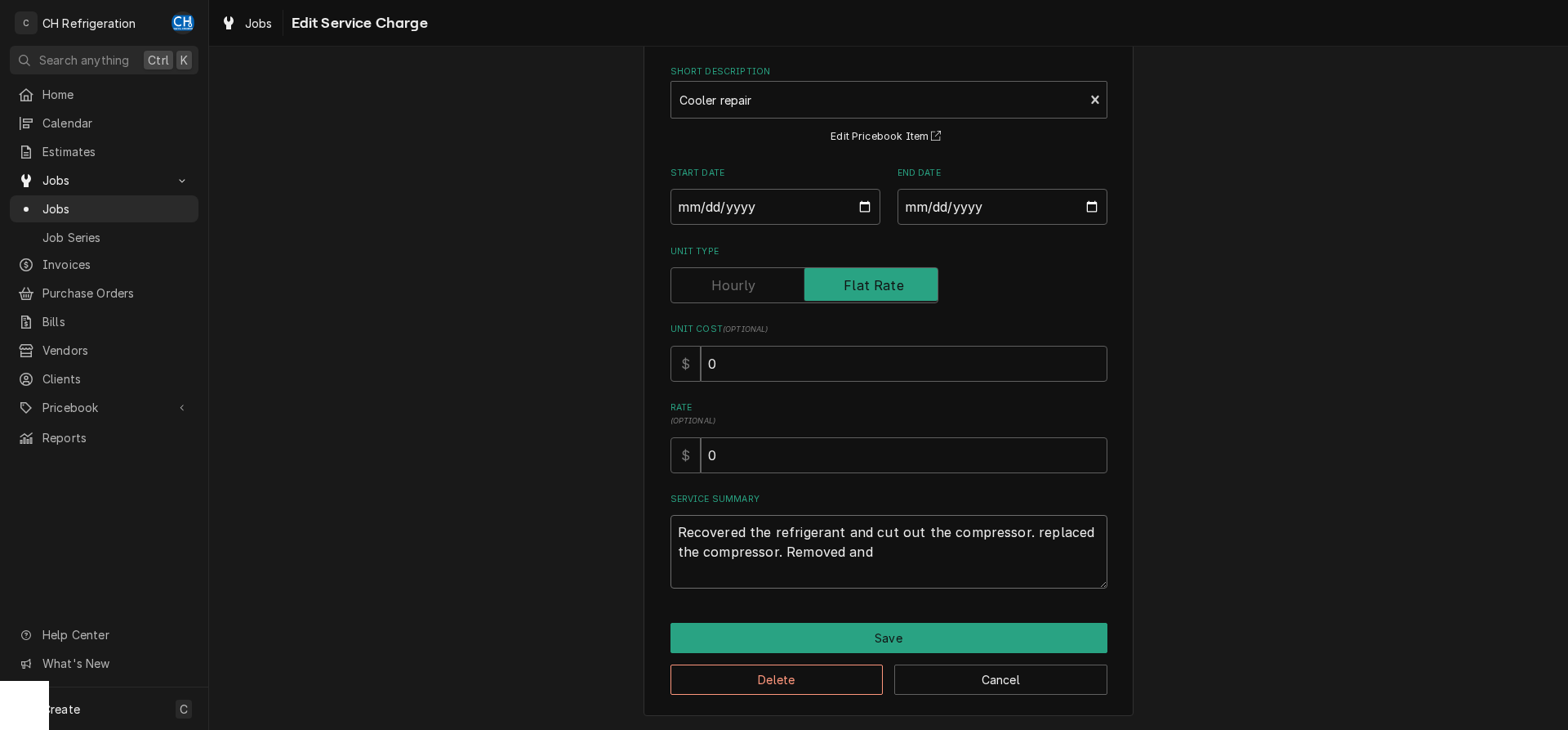
type textarea "x"
type textarea "Recovered the refrigerant and cut out the compressor. replaced the compressor. …"
type textarea "x"
type textarea "Recovered the refrigerant and cut out the compressor. replaced the compressor. …"
type textarea "x"
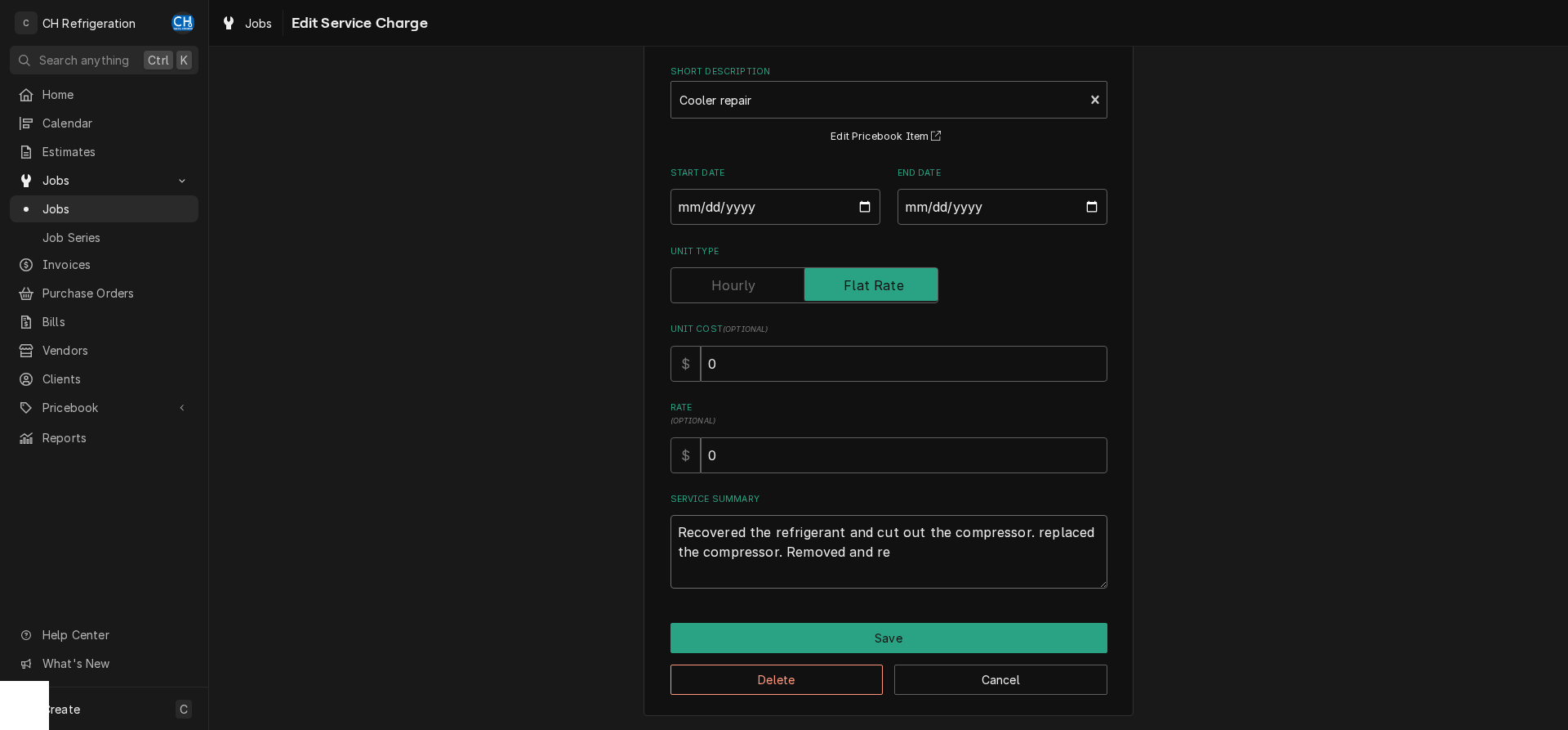
type textarea "Recovered the refrigerant and cut out the compressor. replaced the compressor. …"
type textarea "x"
type textarea "Recovered the refrigerant and cut out the compressor. replaced the compressor. …"
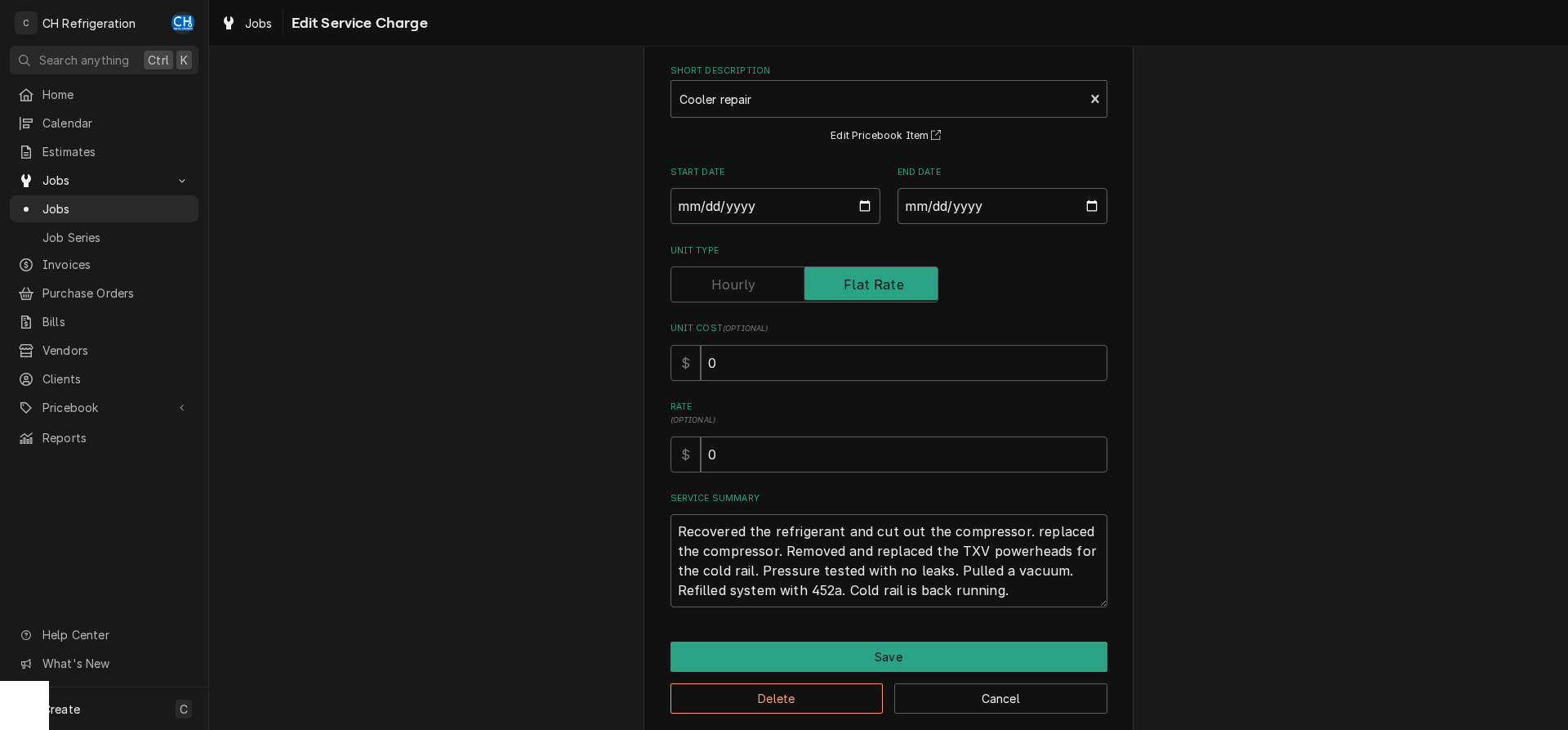
click at [1332, 612] on div "Use the fields below to edit this service charge Short Description Cooler repai…" at bounding box center [887, 370] width 1358 height 760
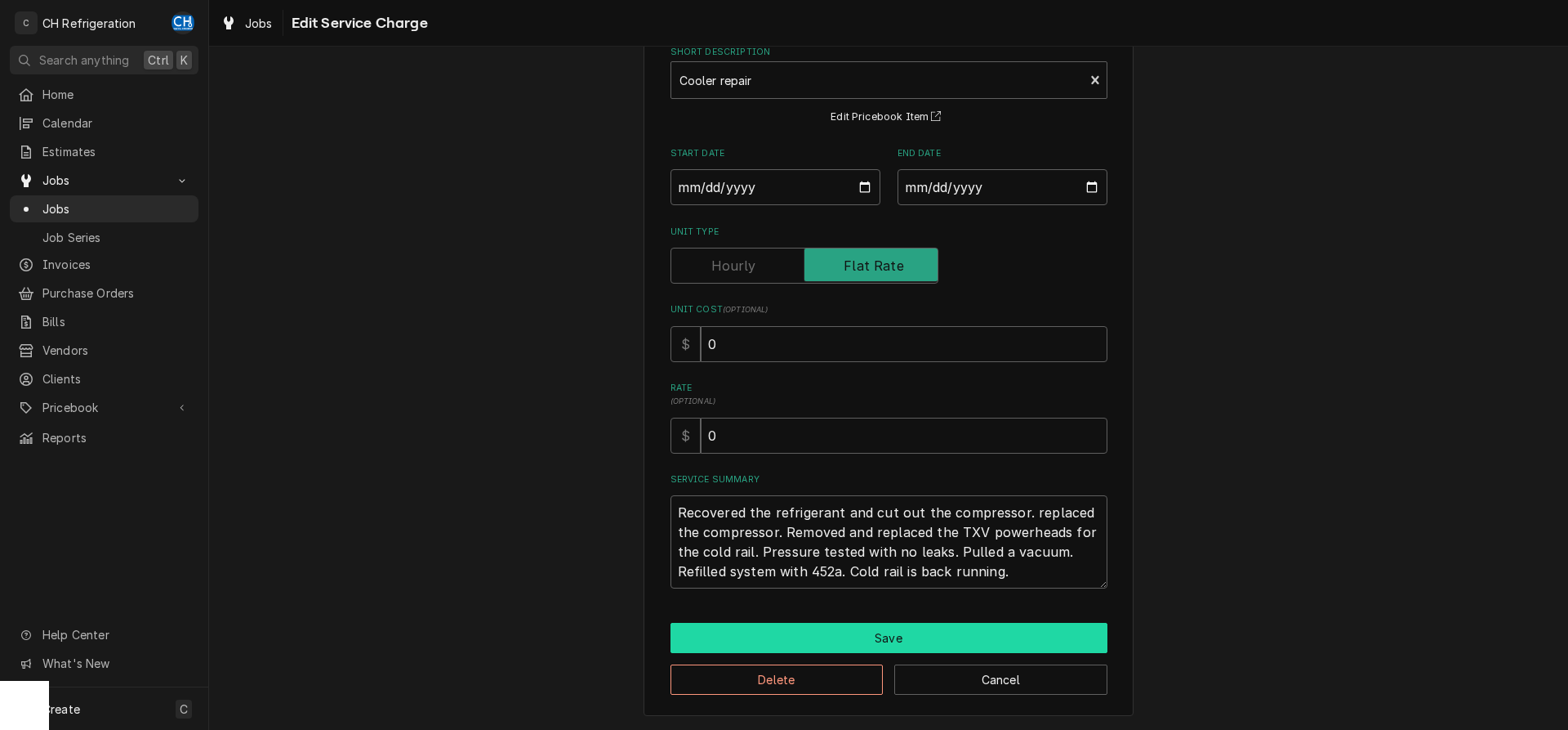
click at [882, 632] on button "Save" at bounding box center [888, 638] width 437 height 30
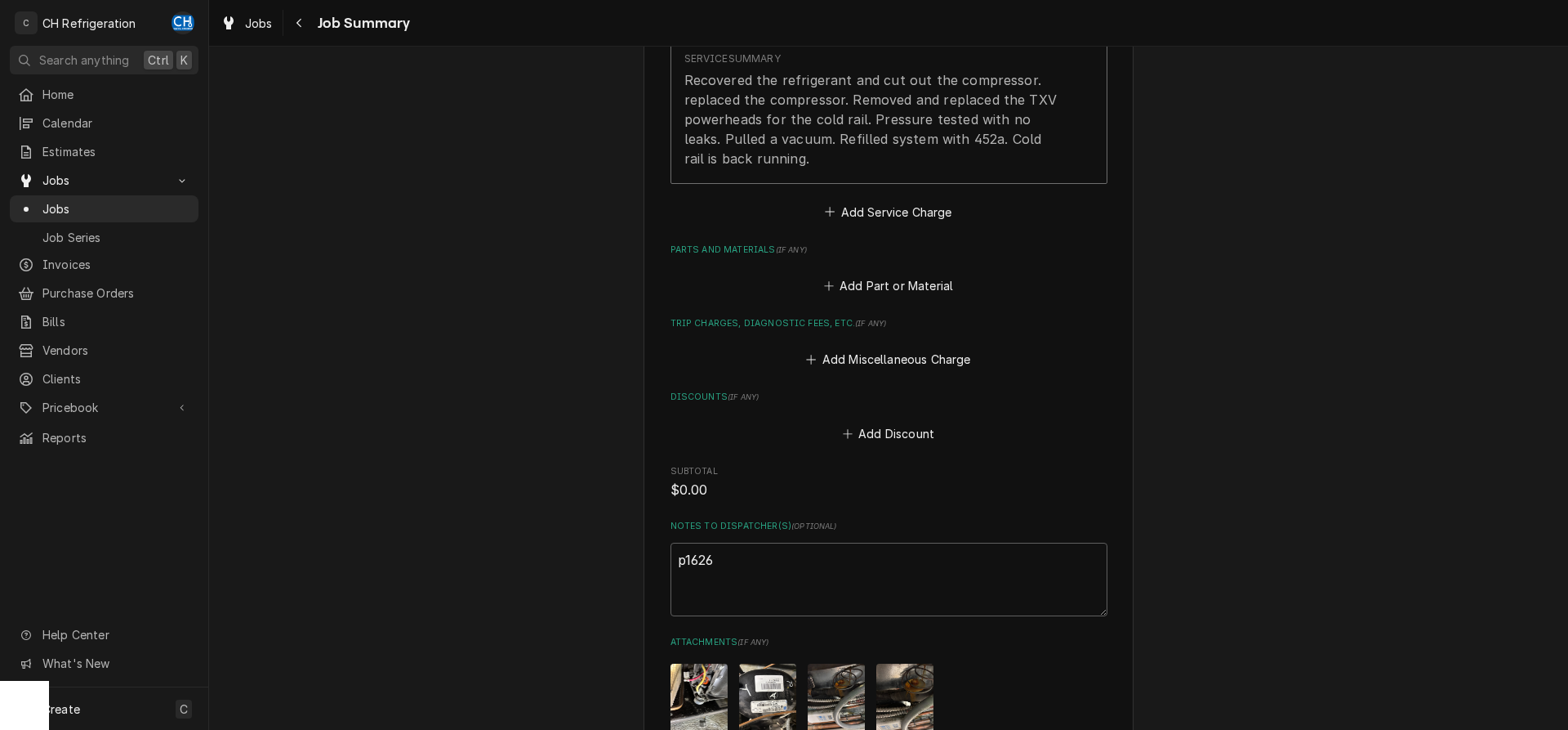
scroll to position [820, 0]
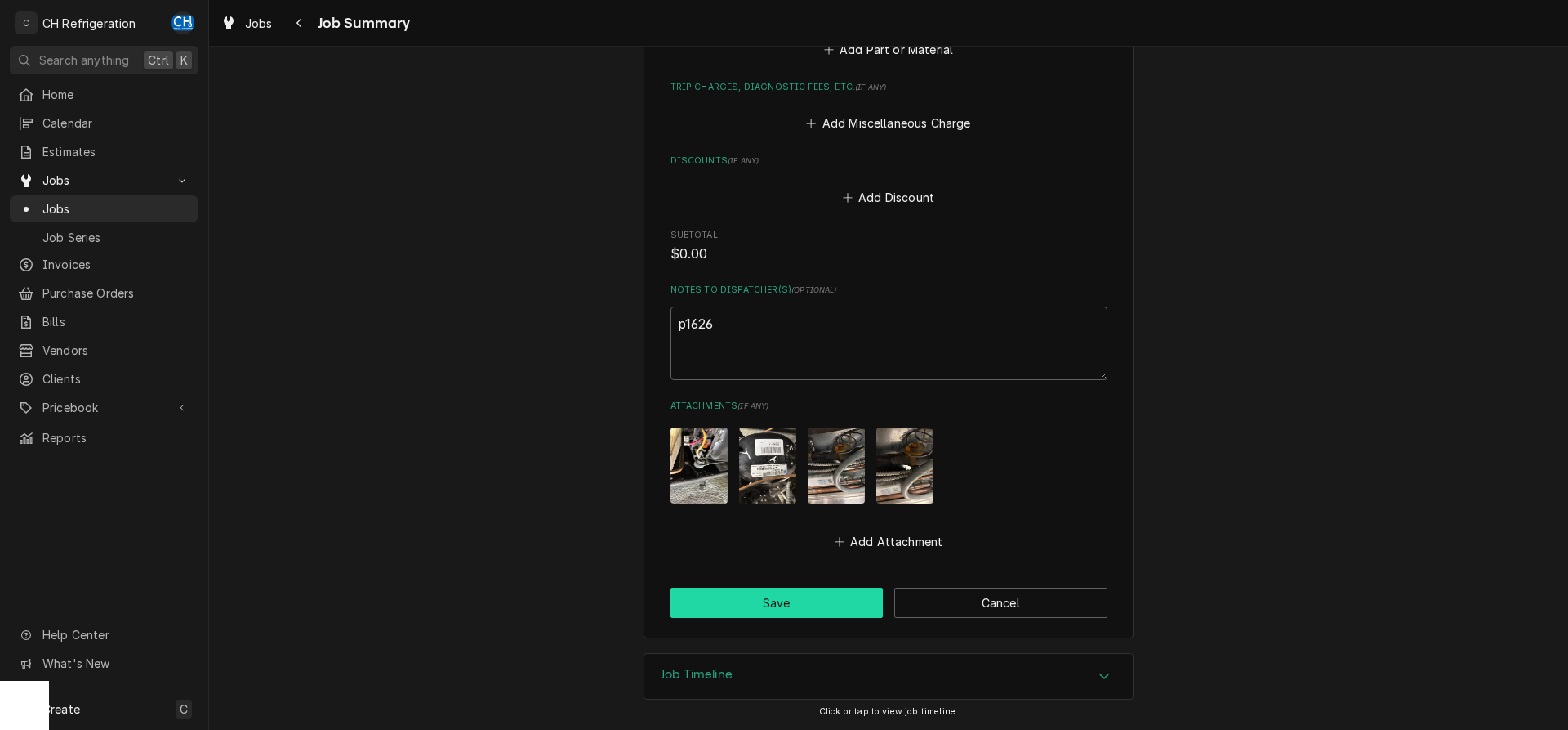
click at [779, 603] on button "Save" at bounding box center [777, 602] width 213 height 30
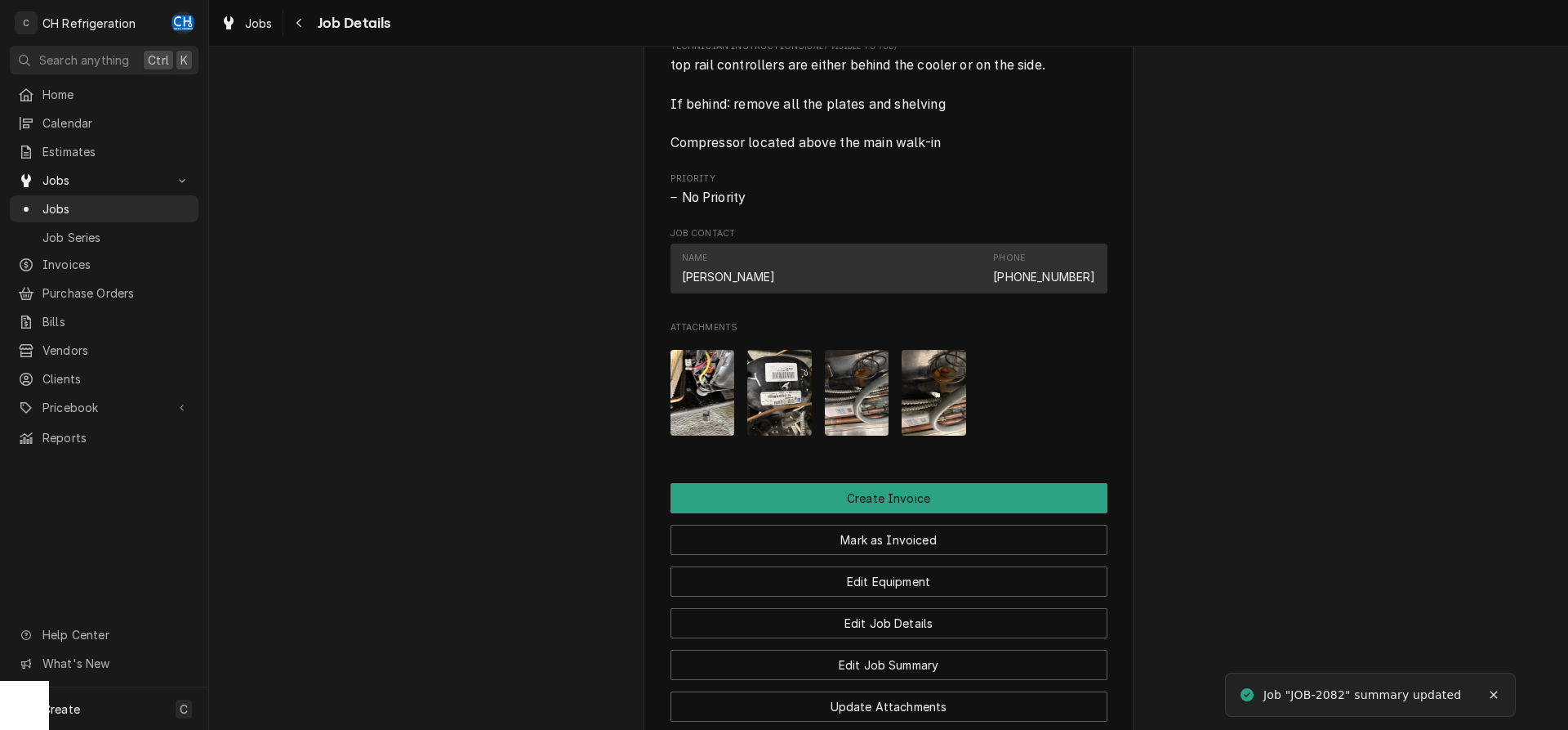
scroll to position [1300, 0]
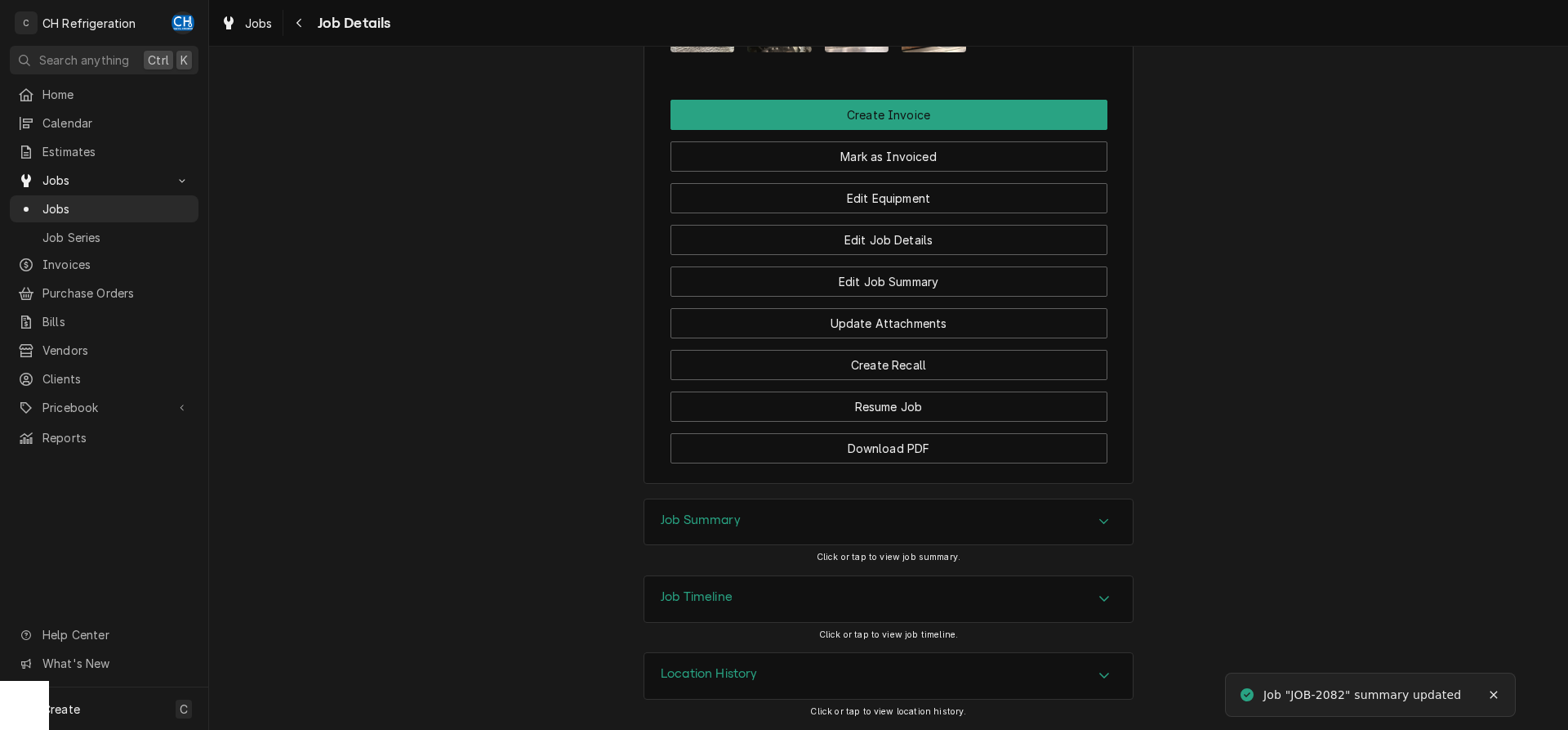
click at [756, 520] on div "Job Summary" at bounding box center [888, 522] width 488 height 46
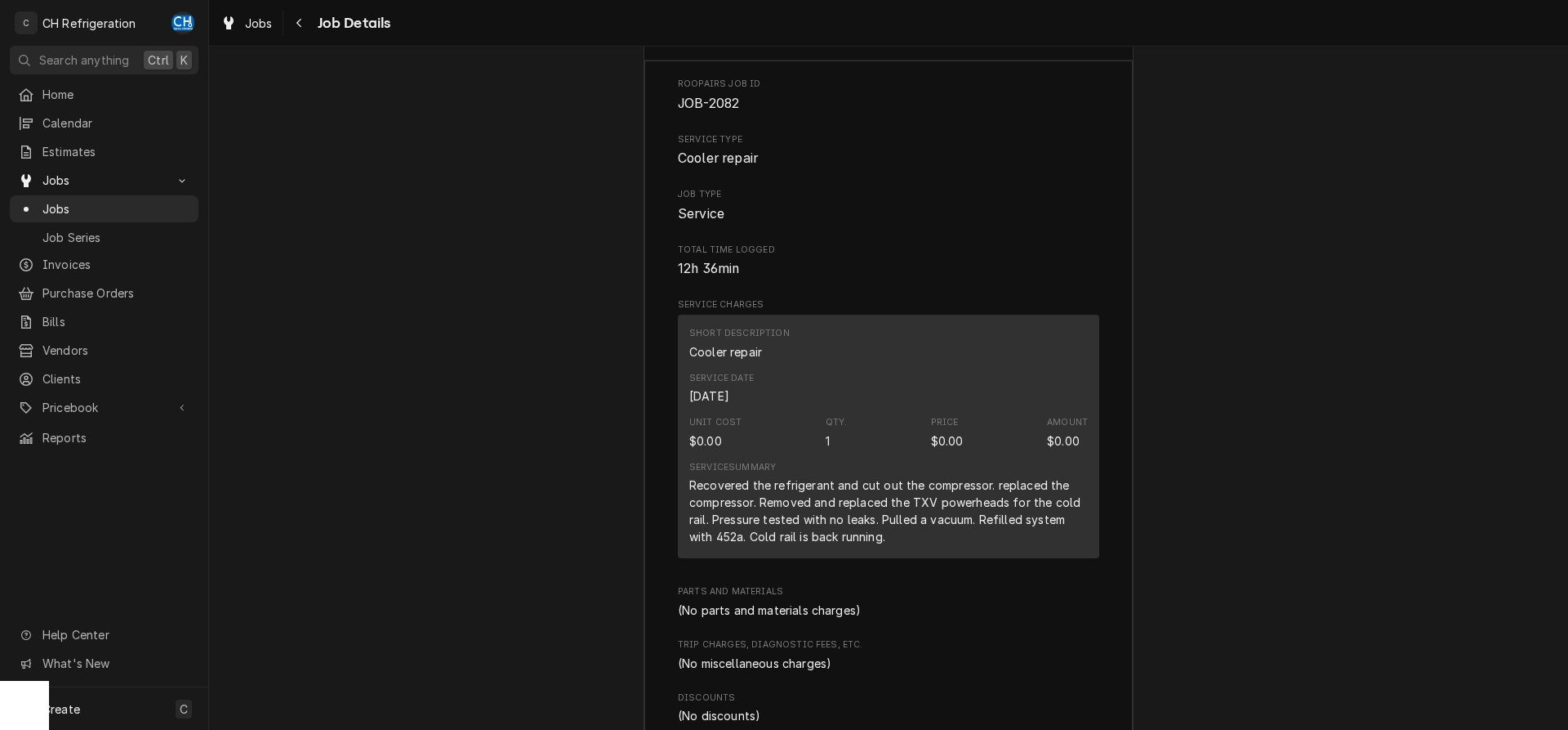
scroll to position [1634, 0]
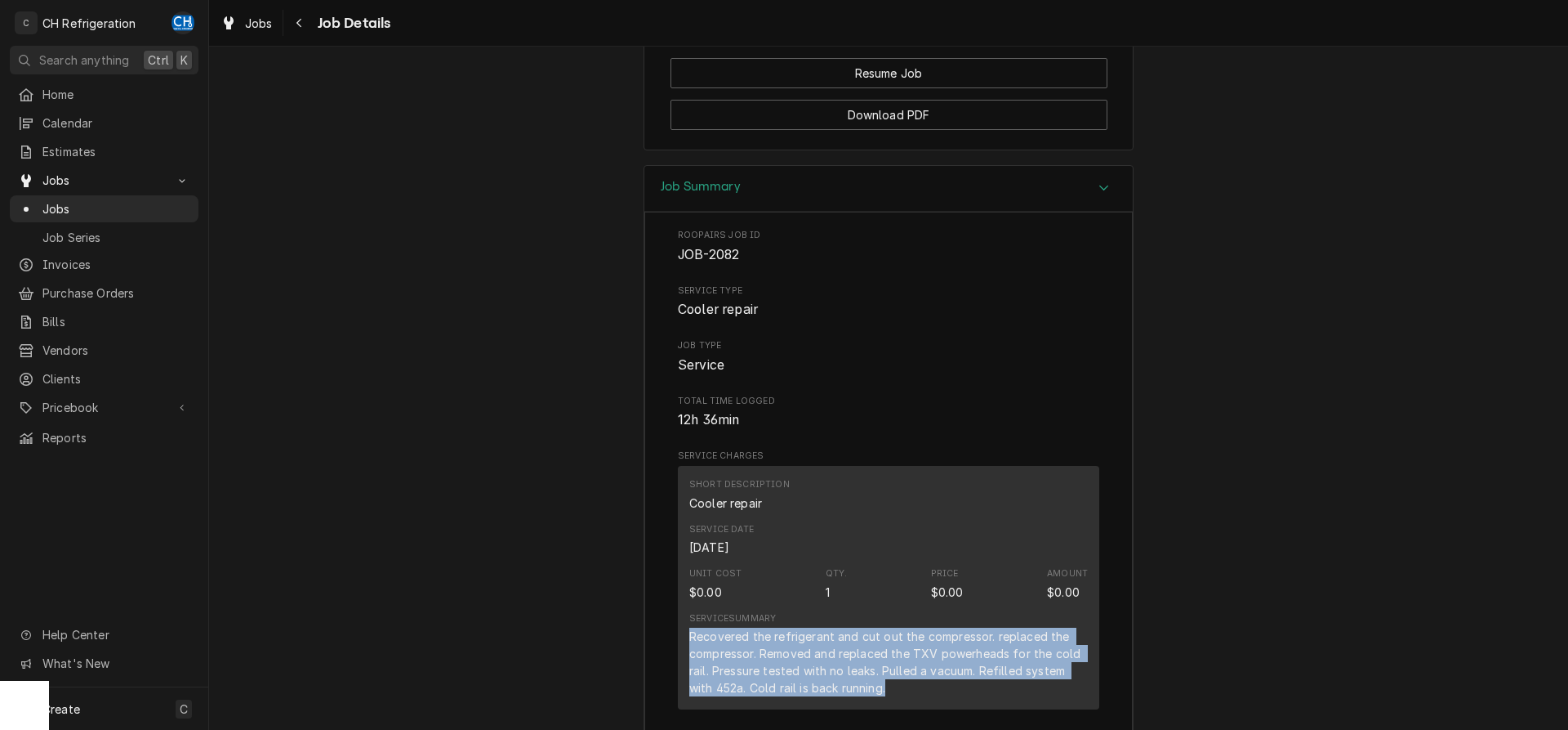
drag, startPoint x: 694, startPoint y: 633, endPoint x: 894, endPoint y: 692, distance: 208.5
click at [894, 692] on div "Short Description Cooler repair Service Date Oct 10, 2025 Unit Cost $0.00 Qty. …" at bounding box center [888, 588] width 421 height 244
copy div "Recovered the refrigerant and cut out the compressor. replaced the compressor. …"
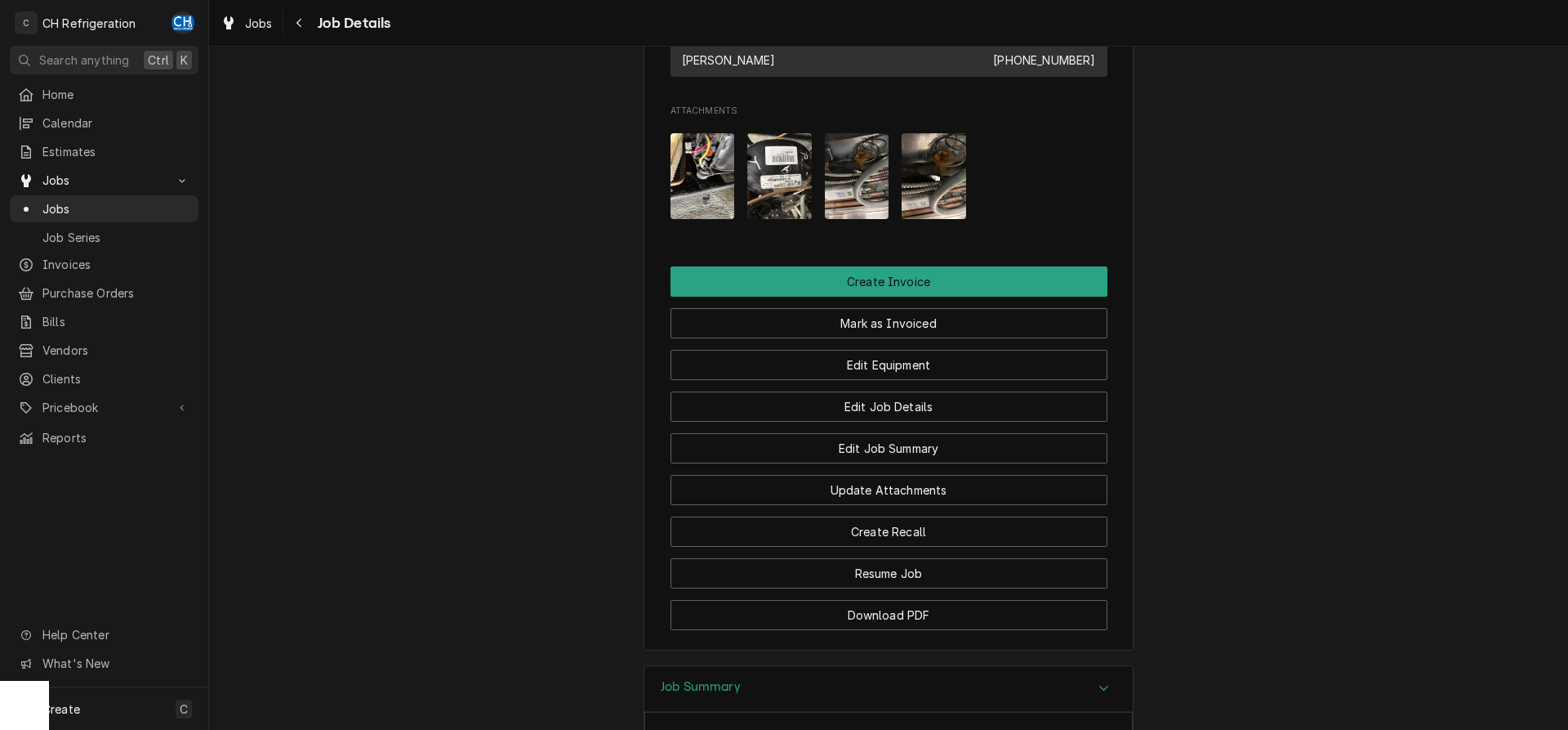
scroll to position [883, 0]
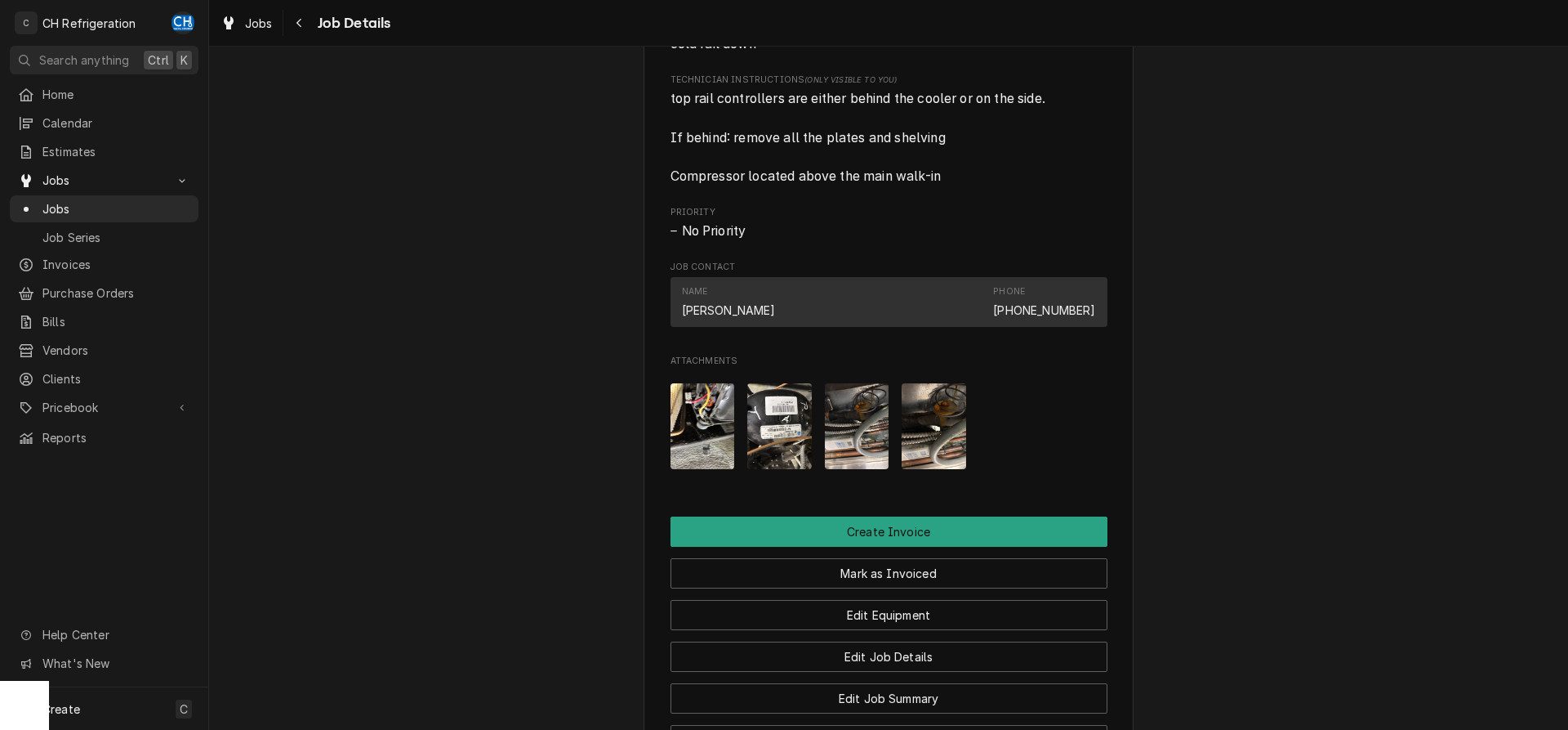
click at [691, 435] on img "Attachments" at bounding box center [703, 426] width 65 height 86
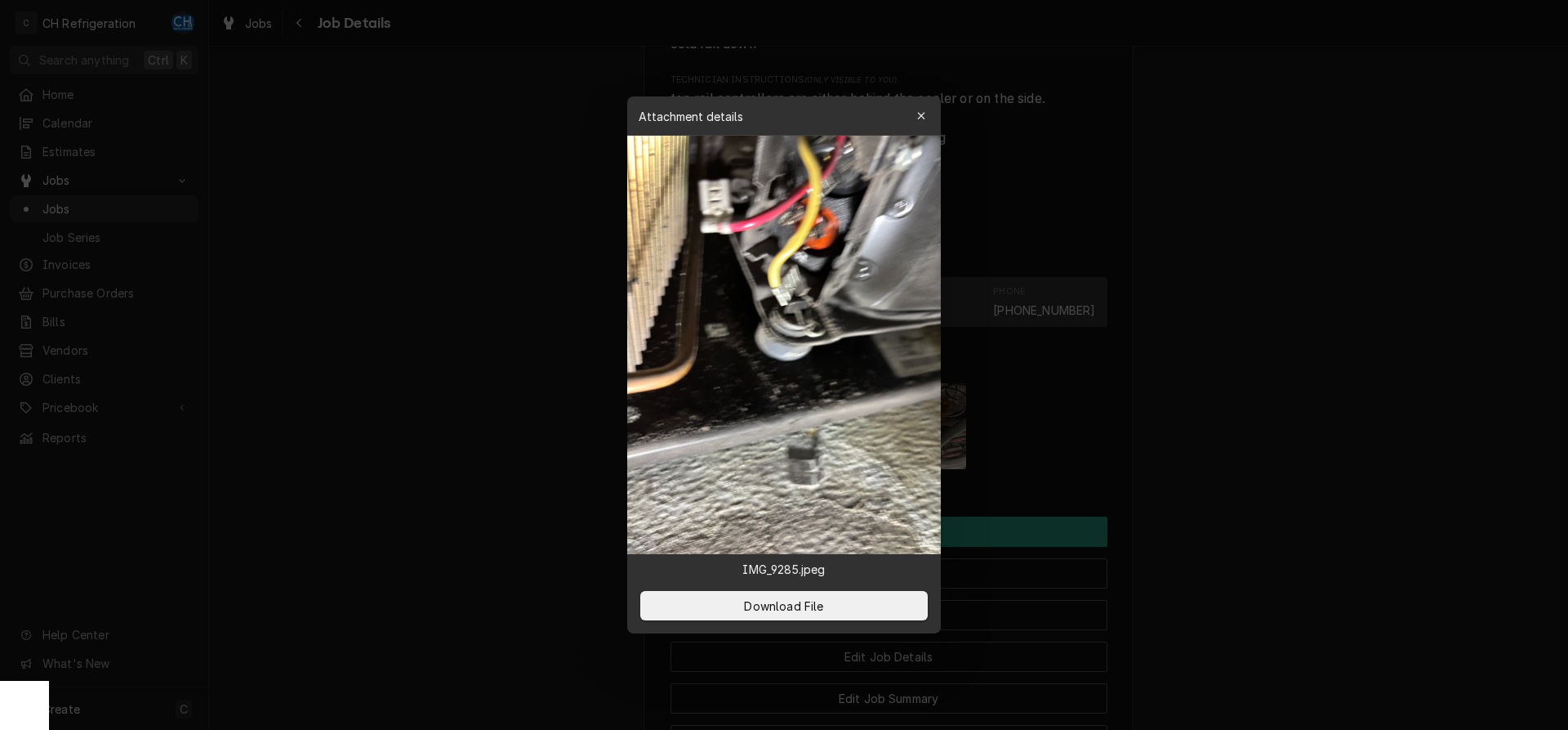
click at [502, 403] on div at bounding box center [784, 365] width 1568 height 730
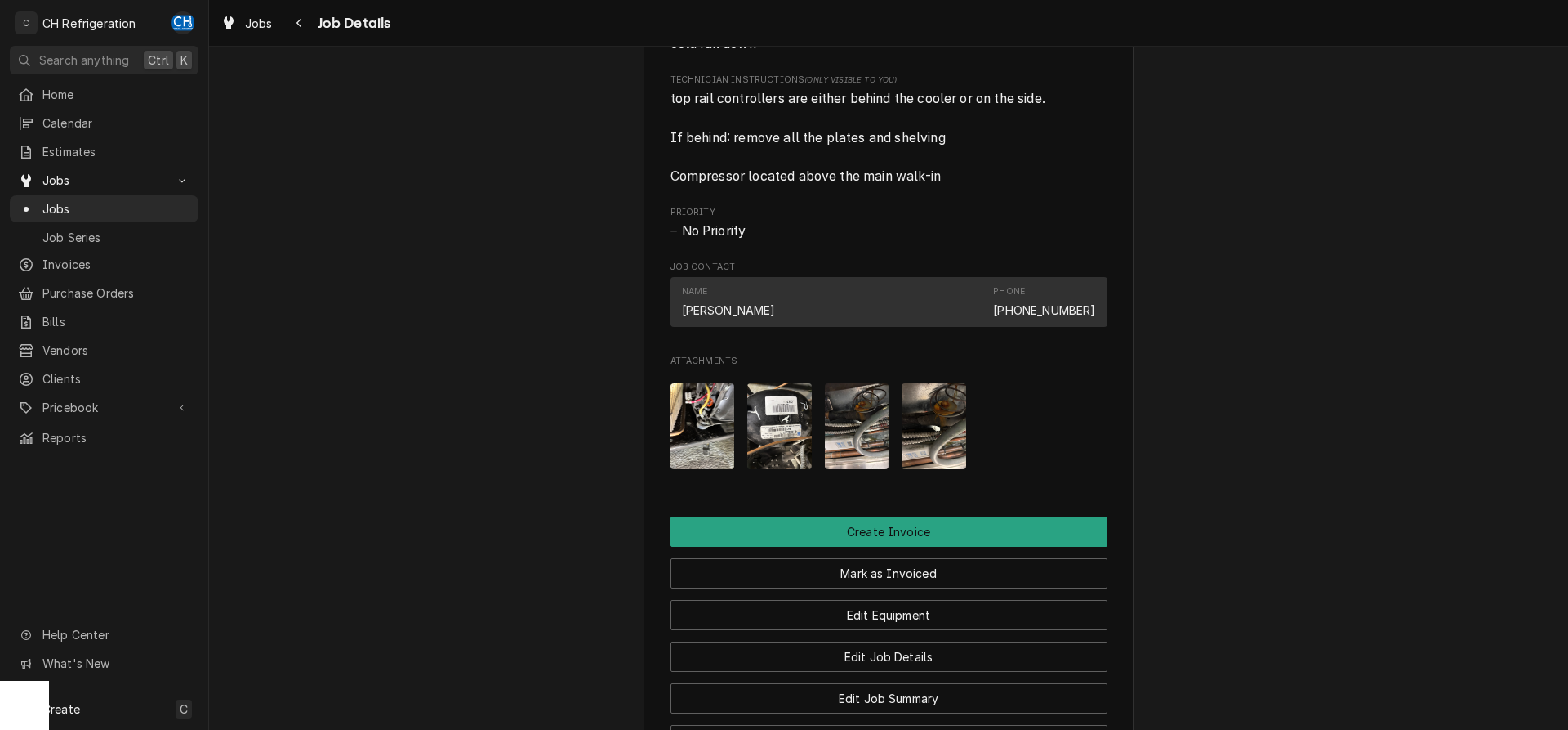
click at [766, 413] on img "Attachments" at bounding box center [779, 426] width 65 height 86
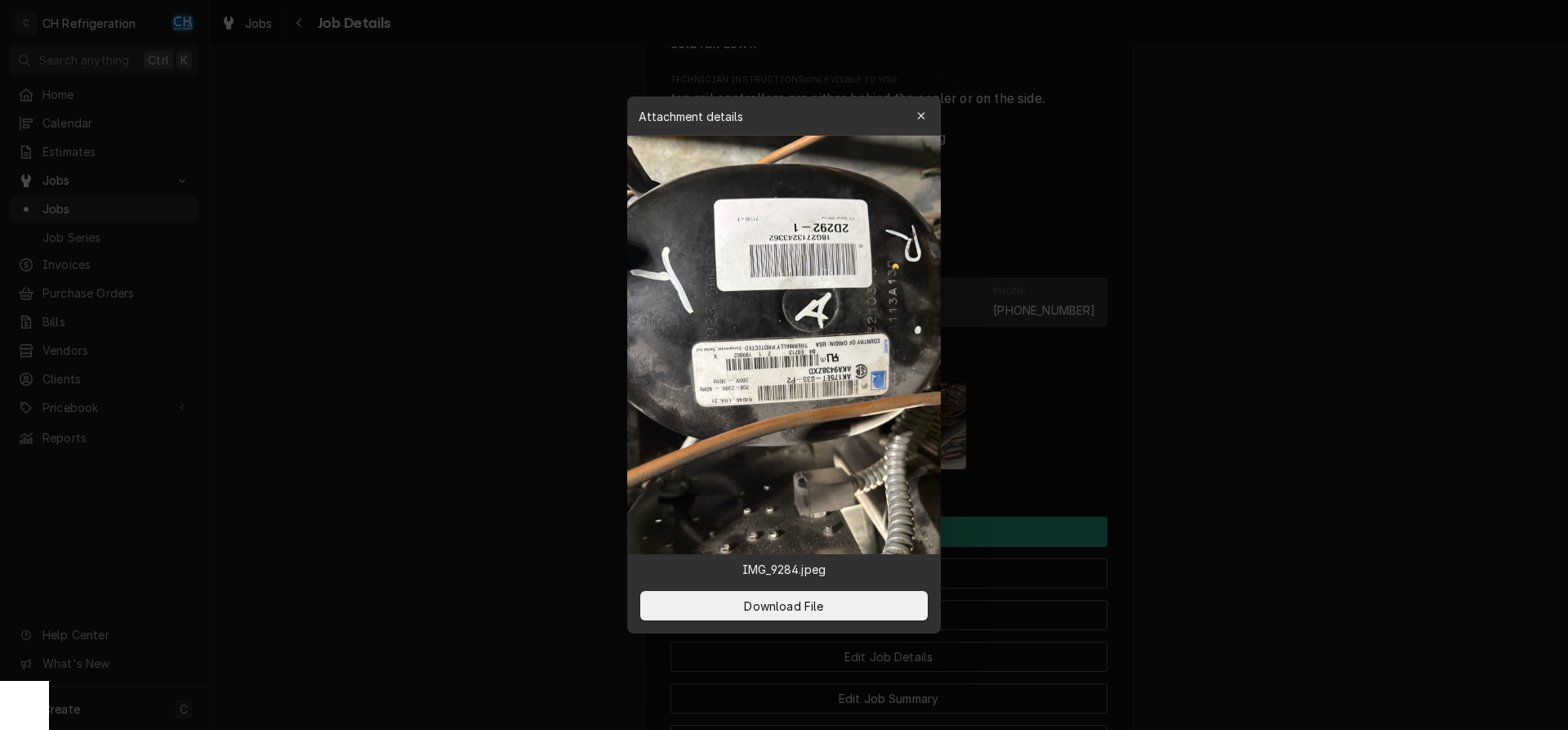
click at [1320, 471] on div at bounding box center [784, 365] width 1568 height 730
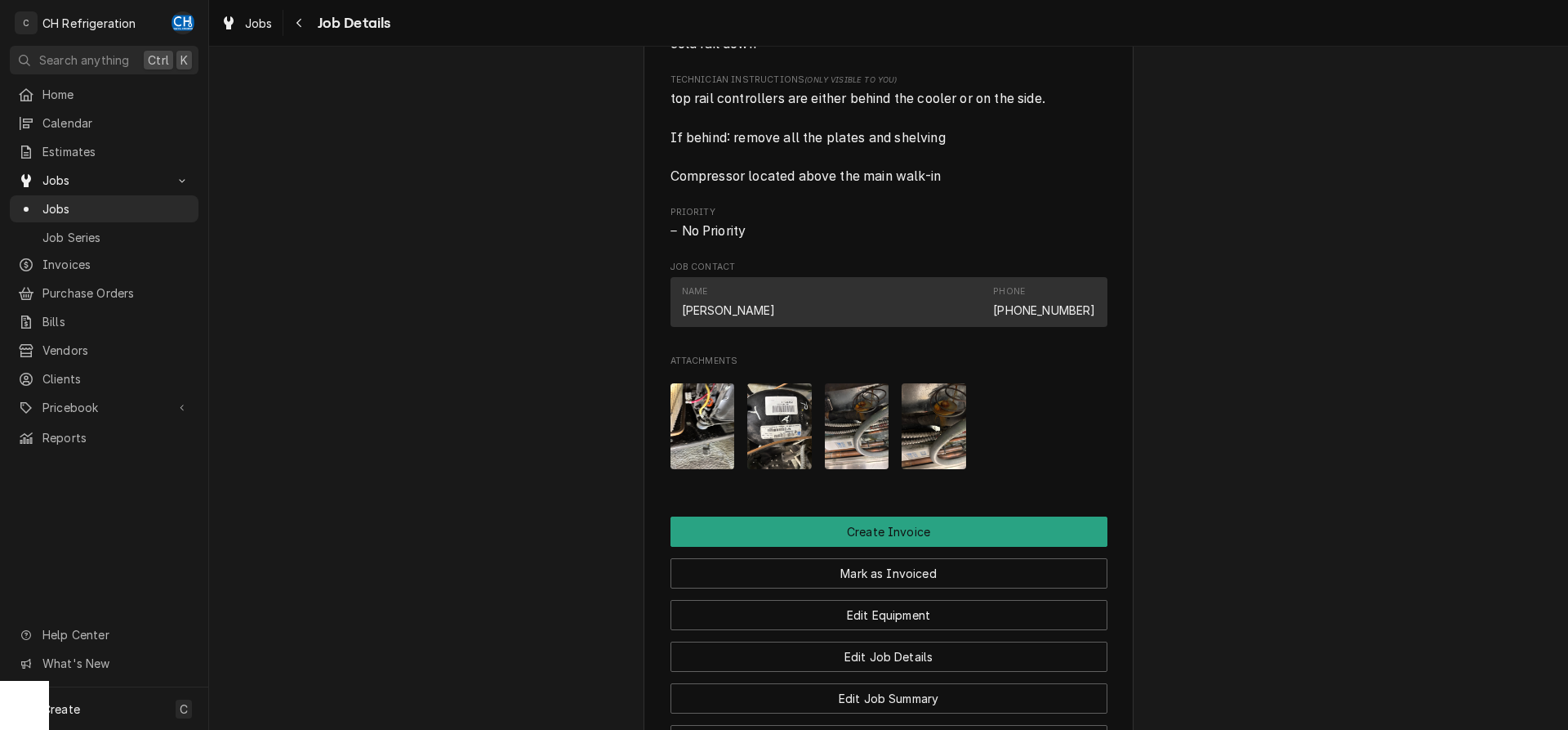
click at [868, 445] on img "Attachments" at bounding box center [857, 426] width 65 height 86
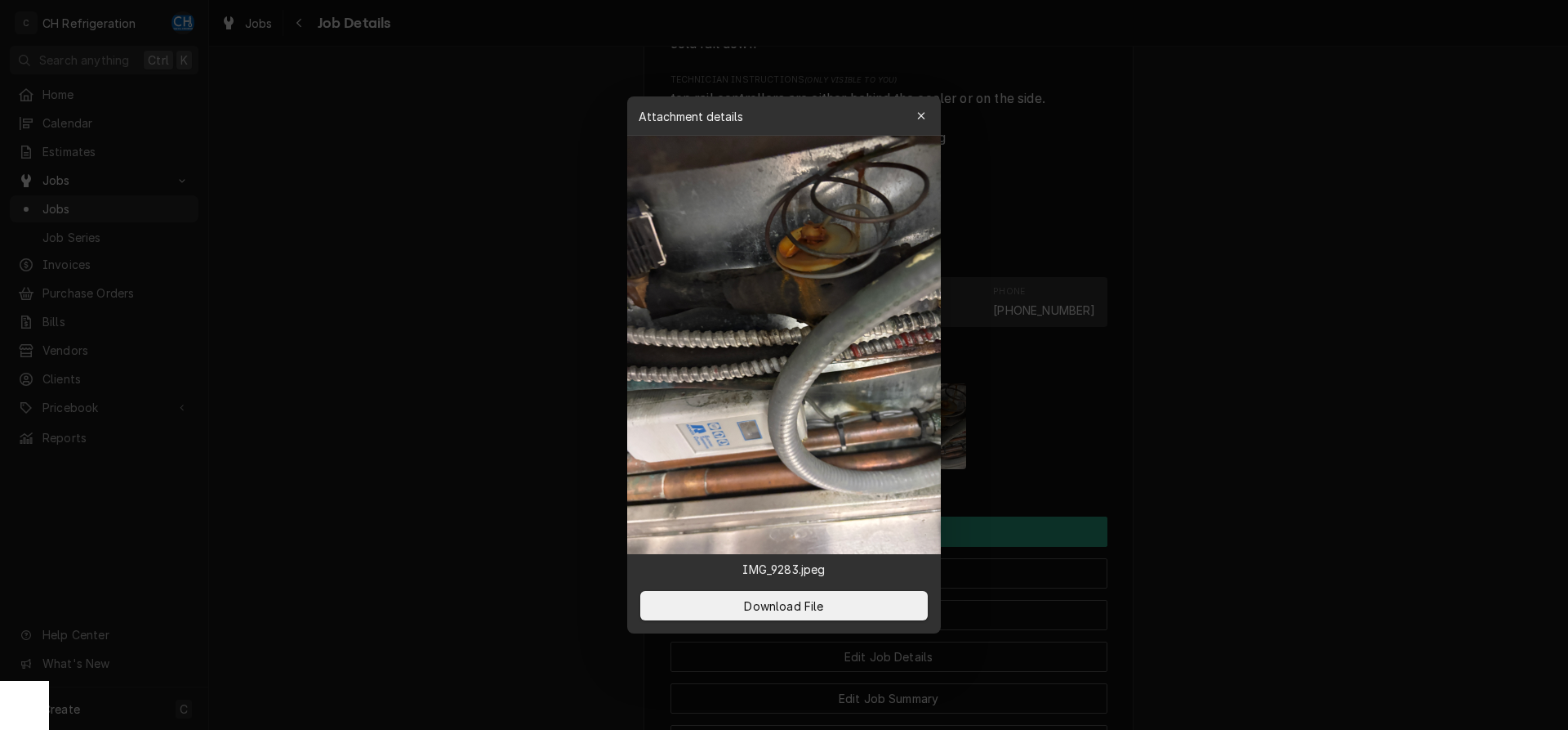
click at [1224, 479] on div at bounding box center [784, 365] width 1568 height 730
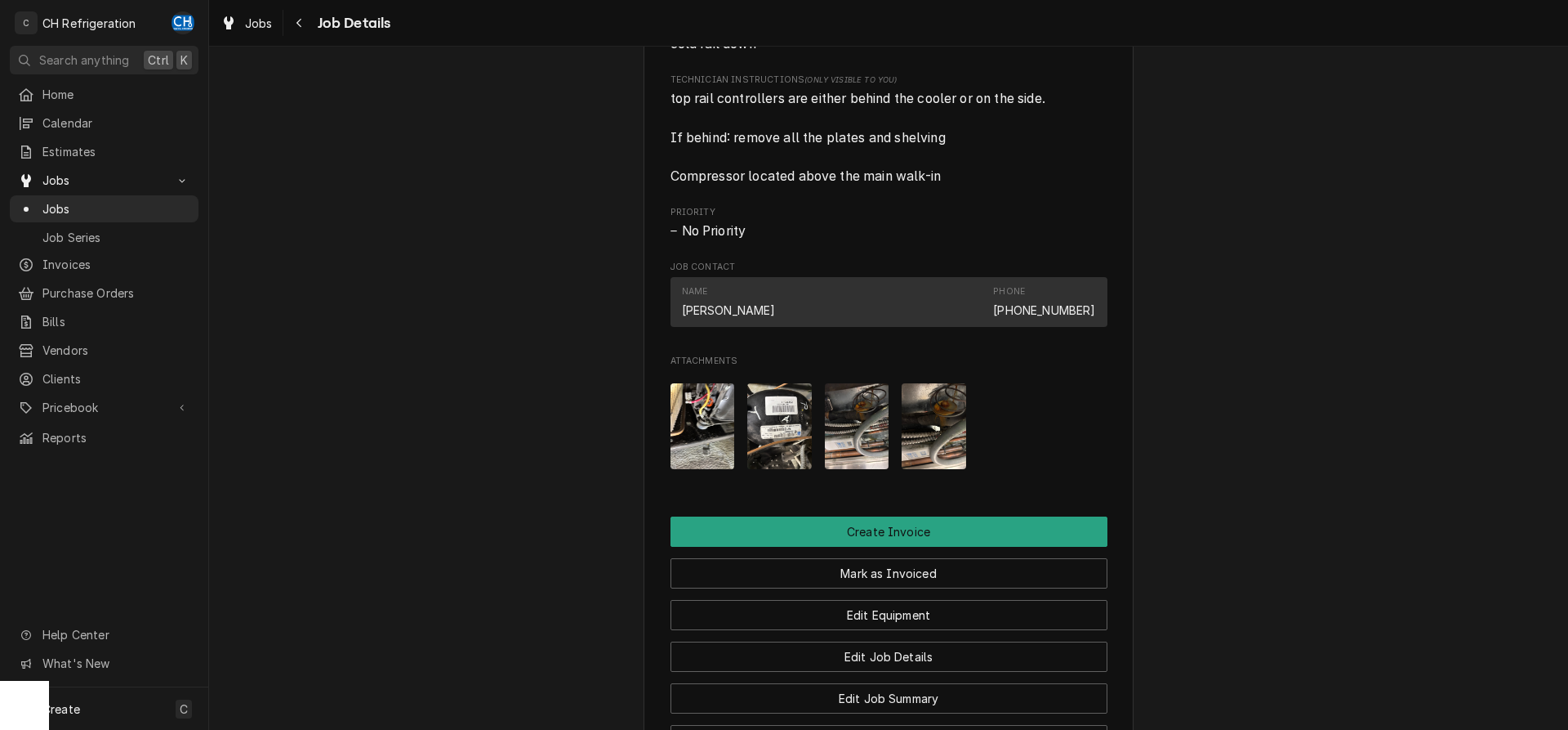
click at [951, 425] on img "Attachments" at bounding box center [934, 426] width 65 height 86
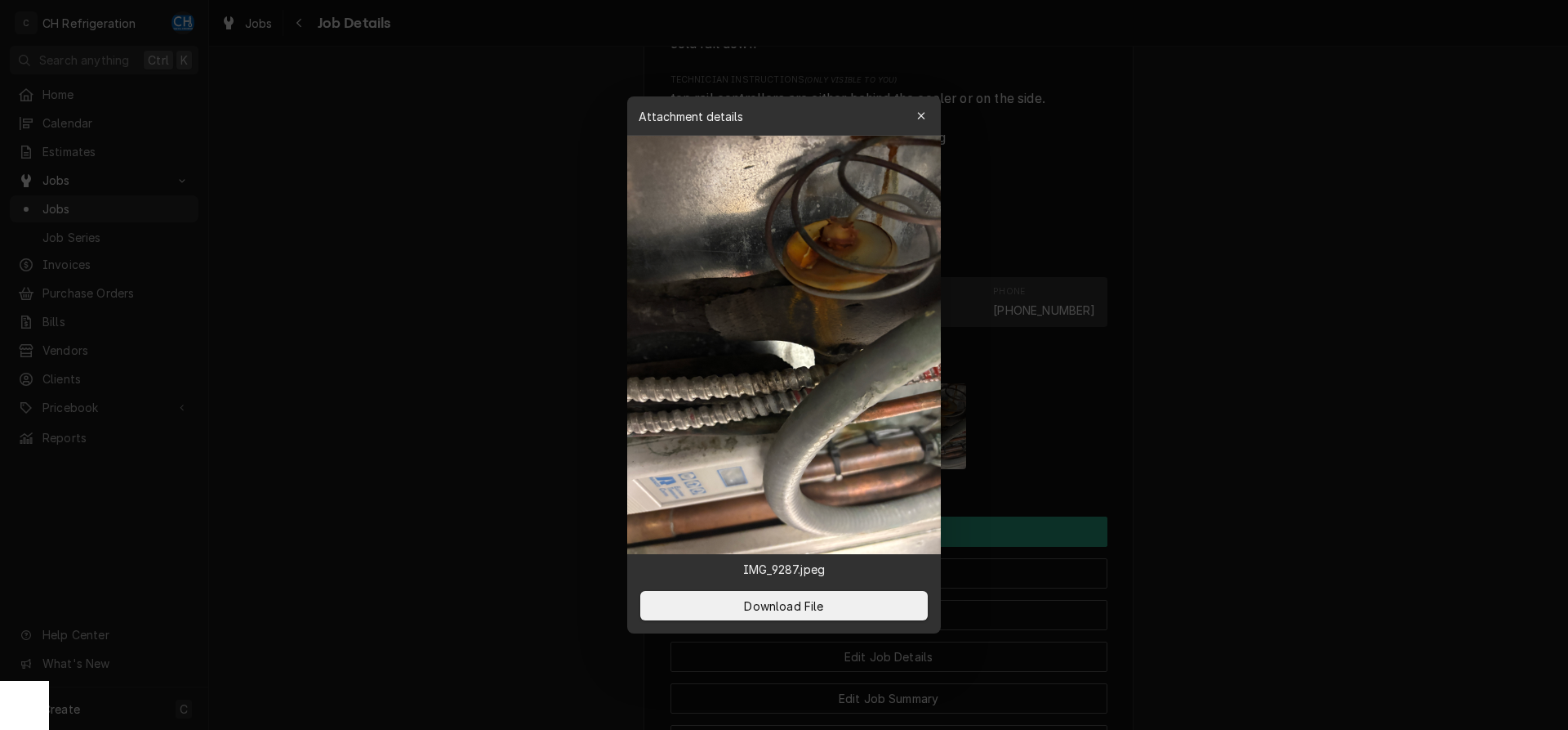
click at [1248, 445] on div at bounding box center [784, 365] width 1568 height 730
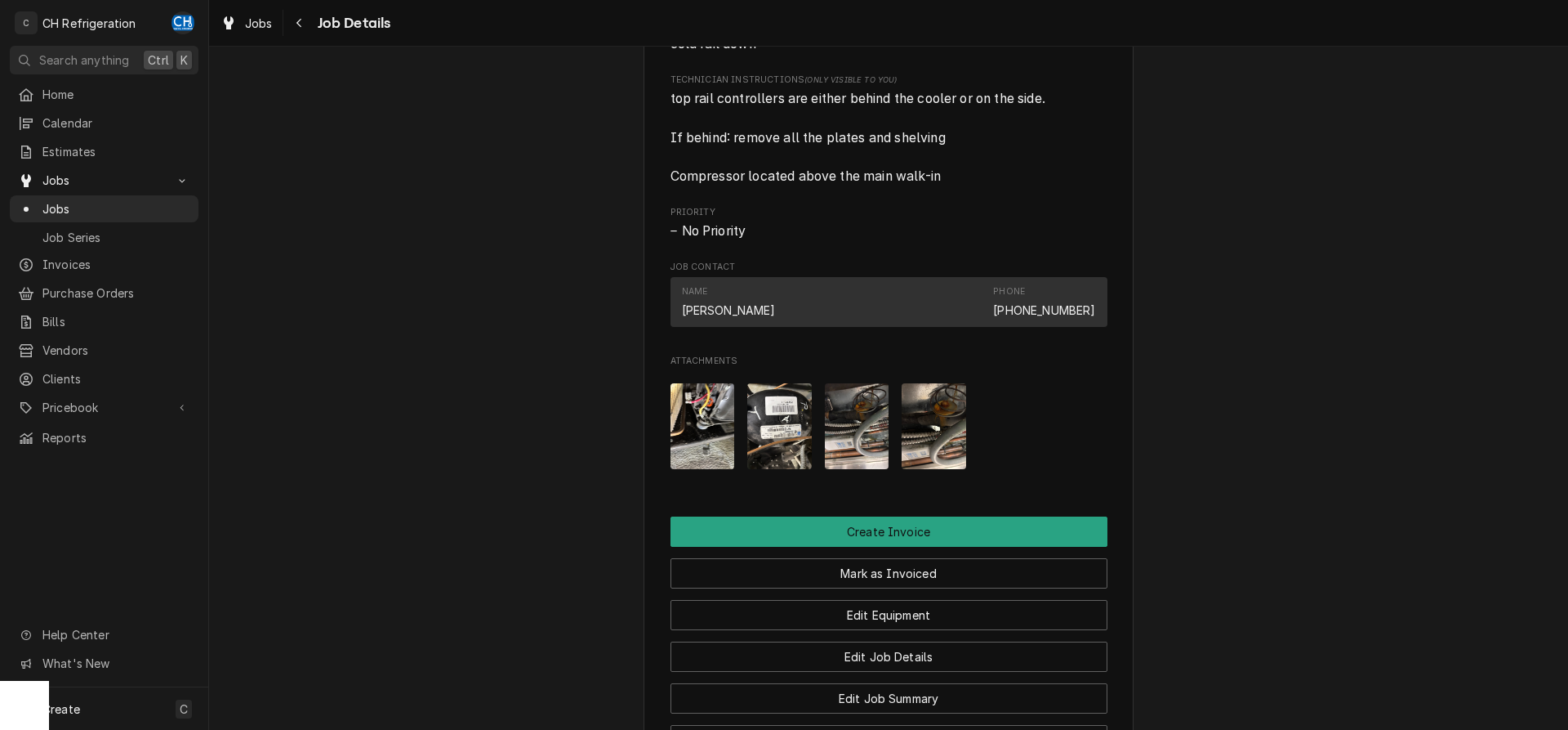
click at [863, 441] on img "Attachments" at bounding box center [857, 426] width 65 height 86
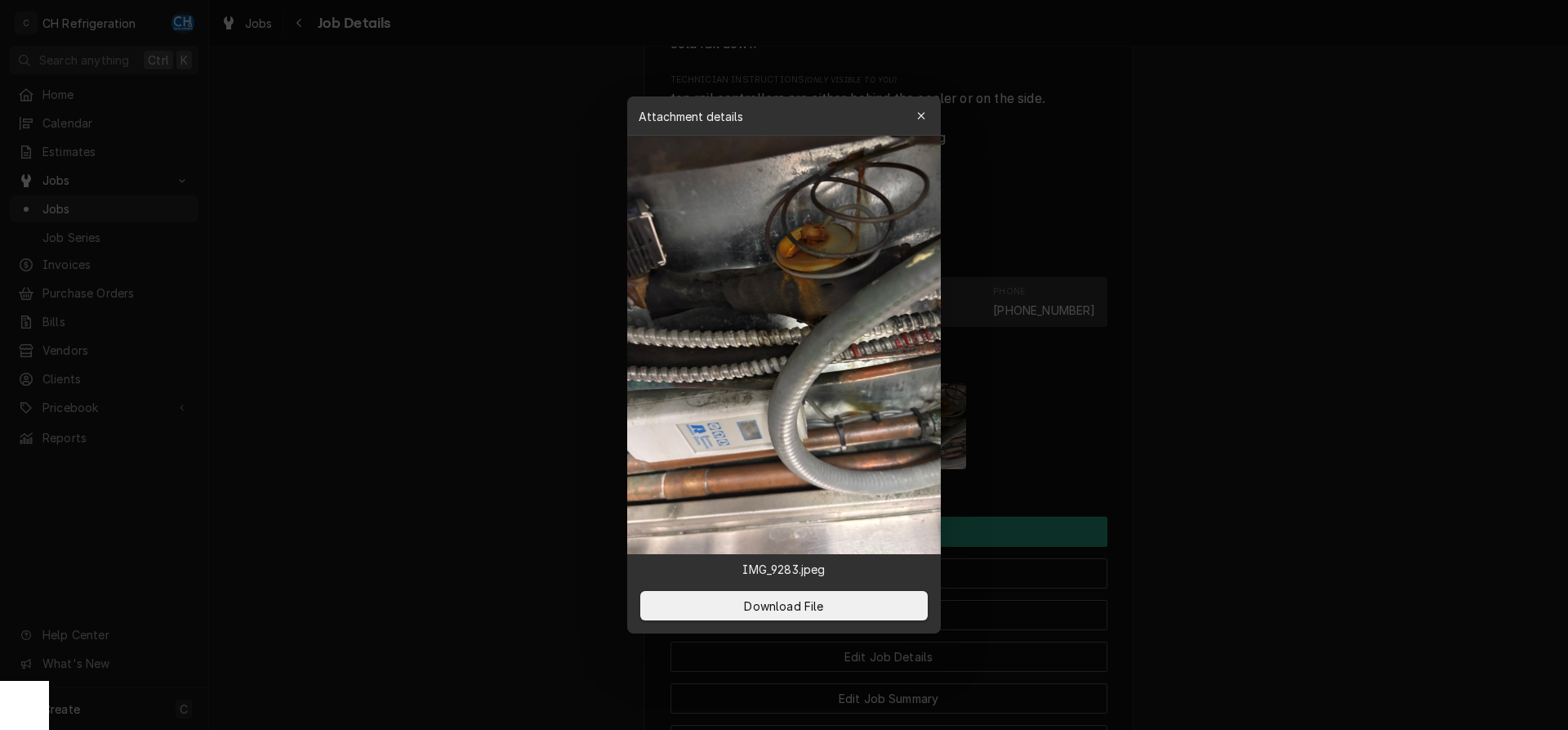
click at [1231, 459] on div at bounding box center [784, 365] width 1568 height 730
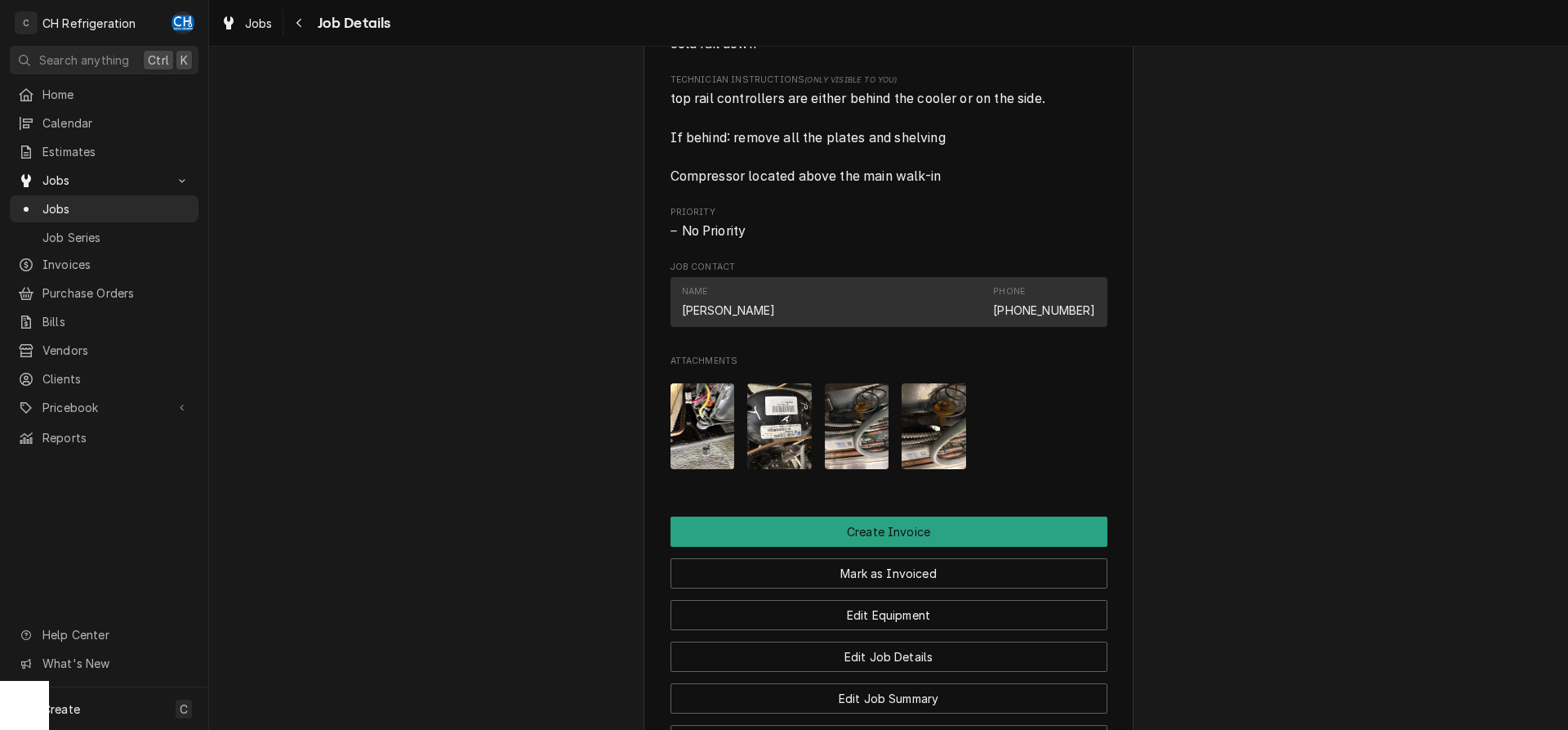
click at [708, 434] on img "Attachments" at bounding box center [703, 426] width 65 height 86
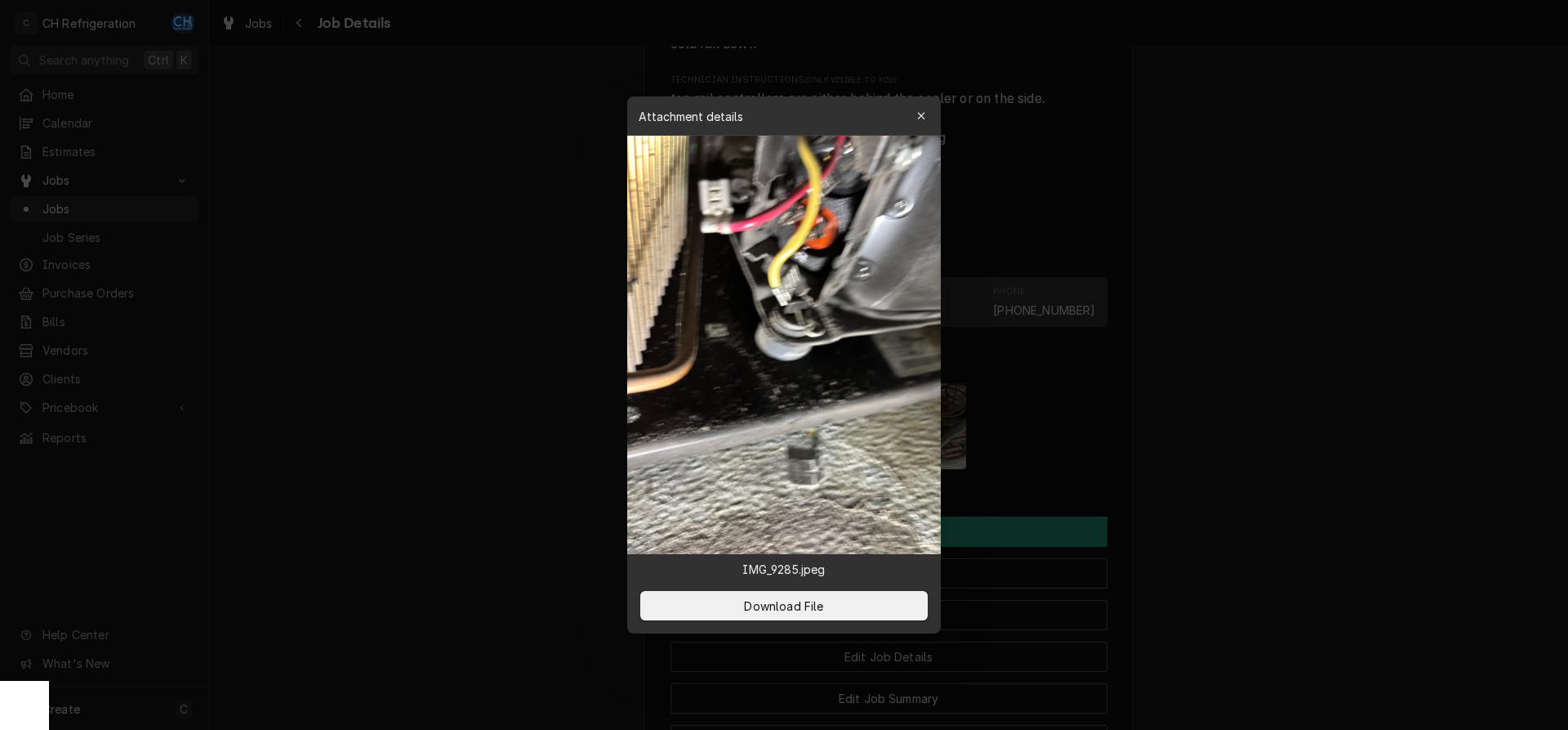
click at [1375, 499] on div at bounding box center [784, 365] width 1568 height 730
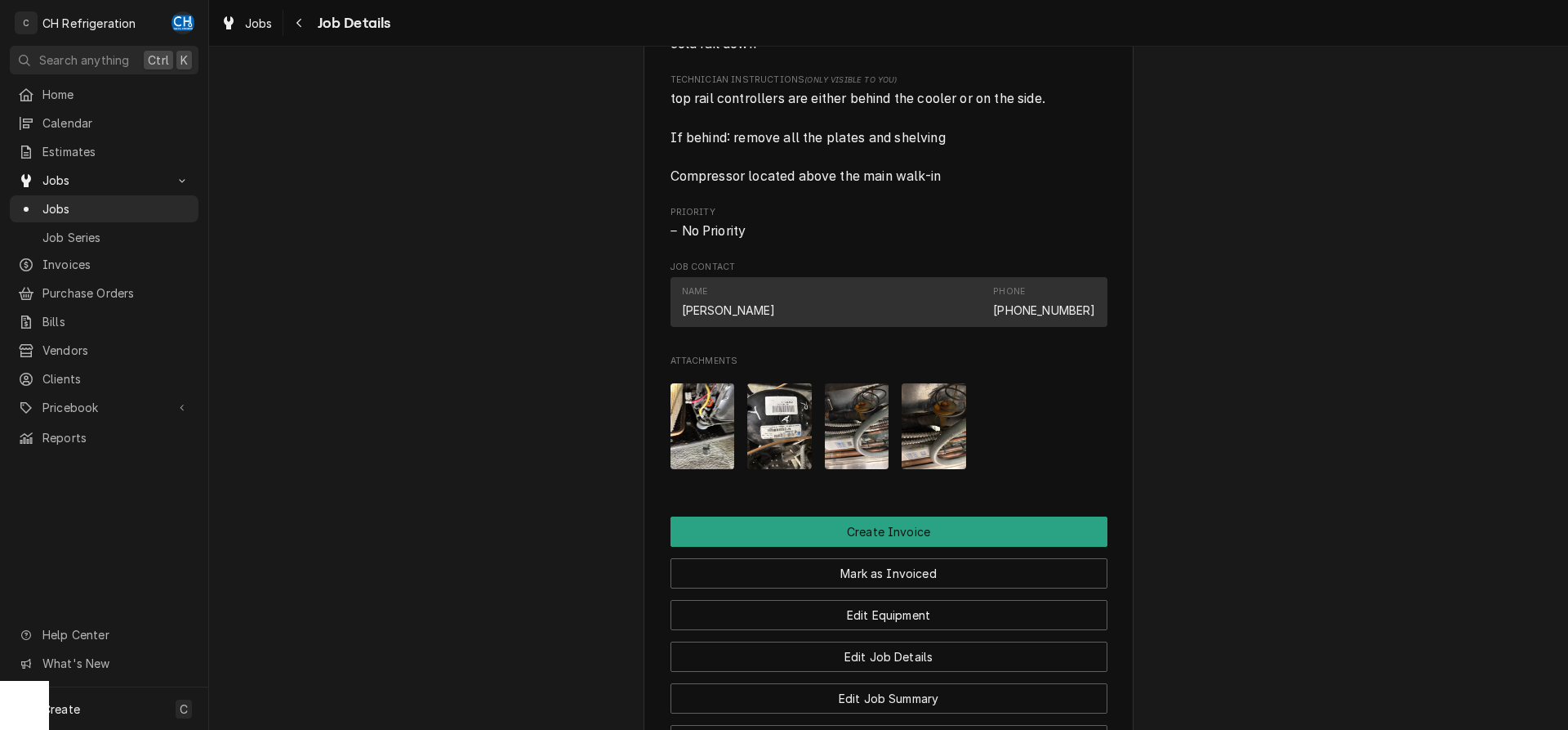
click at [789, 436] on img "Attachments" at bounding box center [779, 426] width 65 height 86
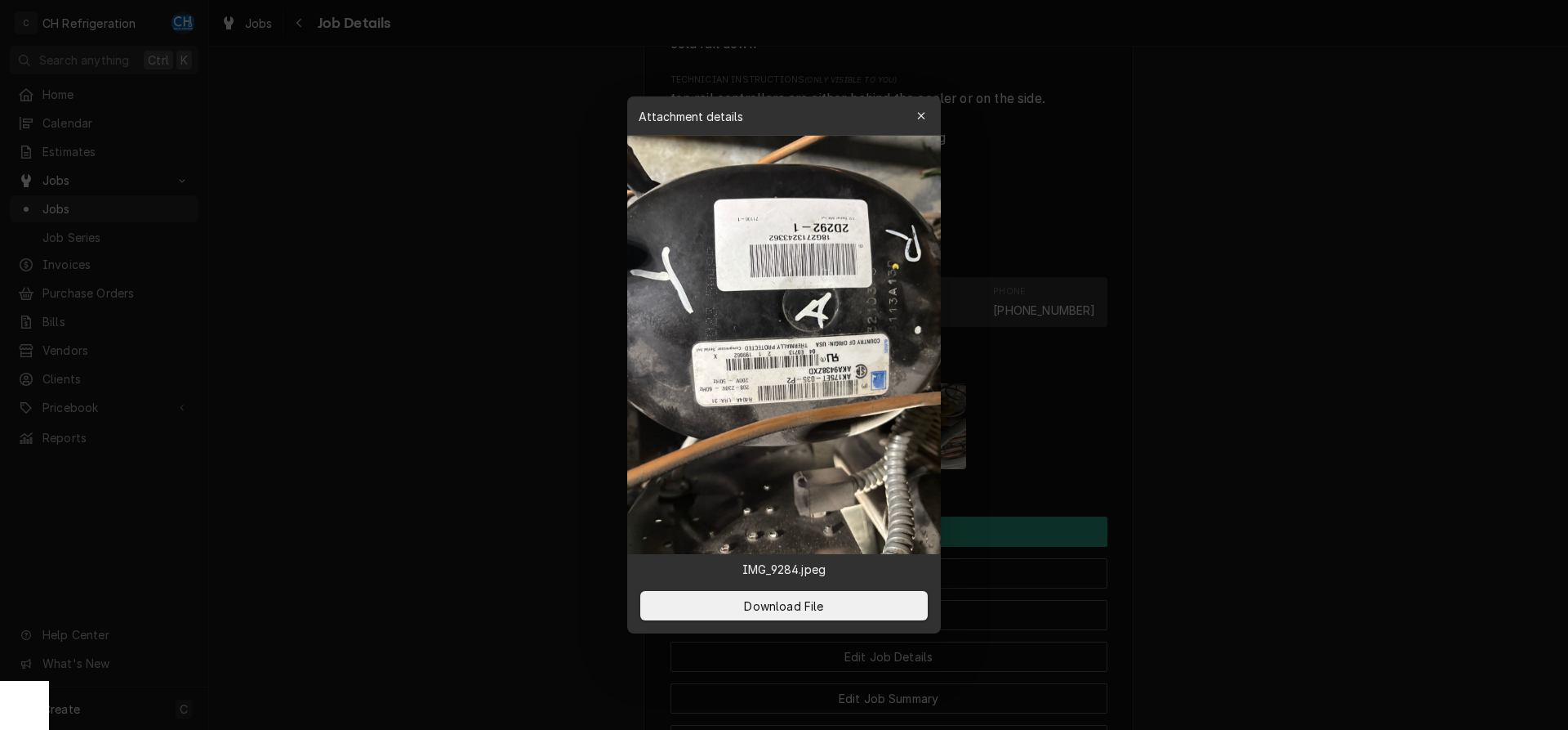
click at [1405, 518] on div at bounding box center [784, 365] width 1568 height 730
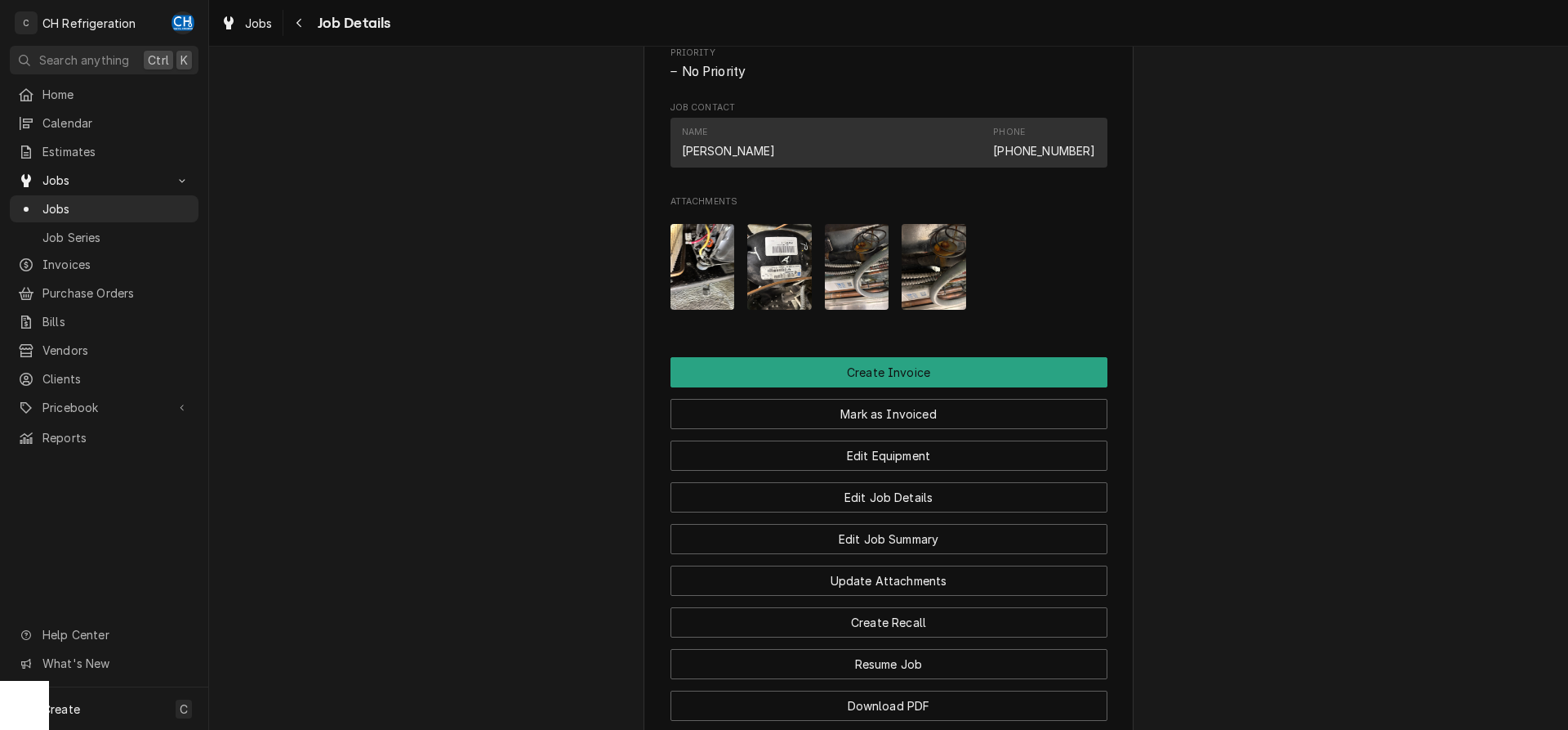
scroll to position [1050, 0]
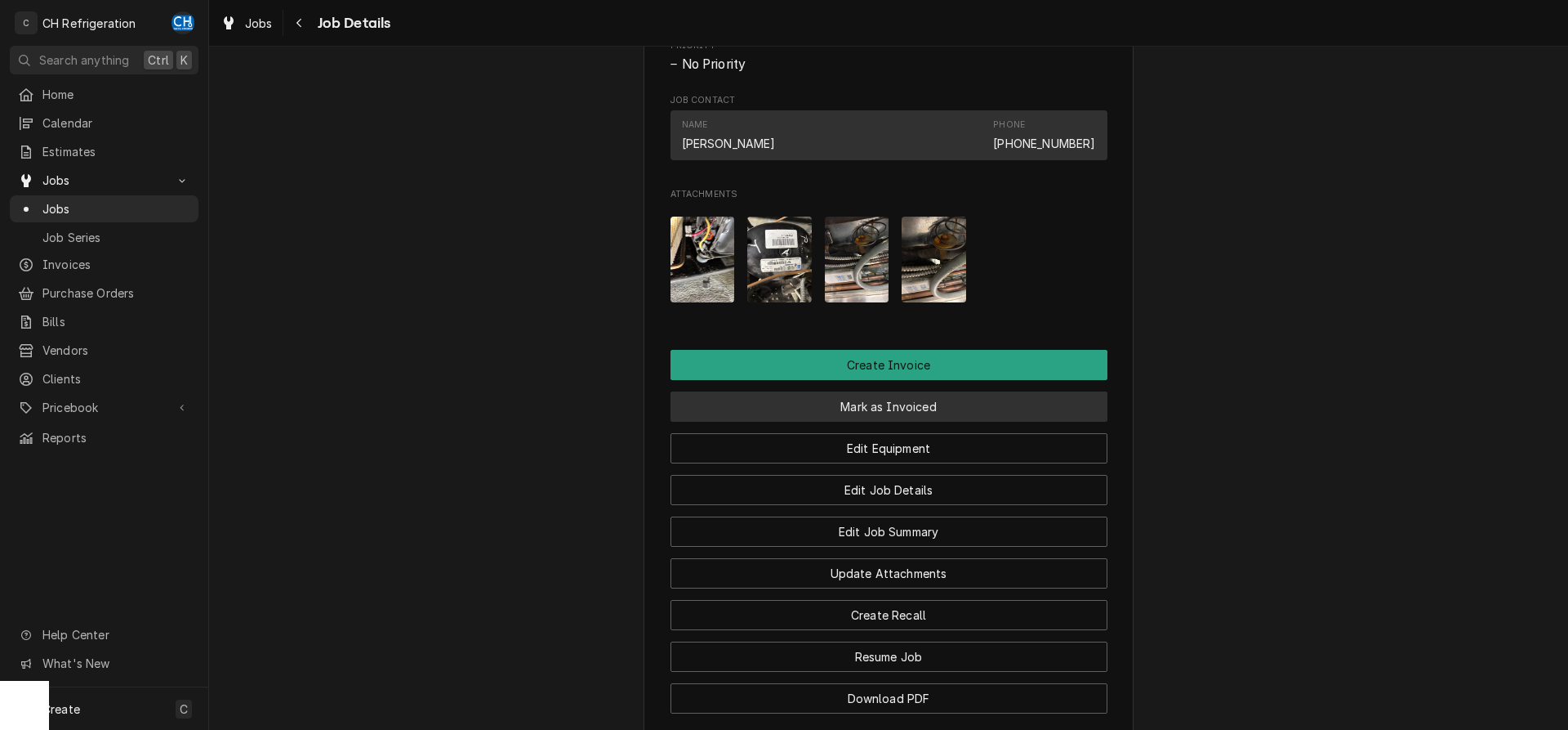
click at [894, 404] on button "Mark as Invoiced" at bounding box center [888, 407] width 437 height 30
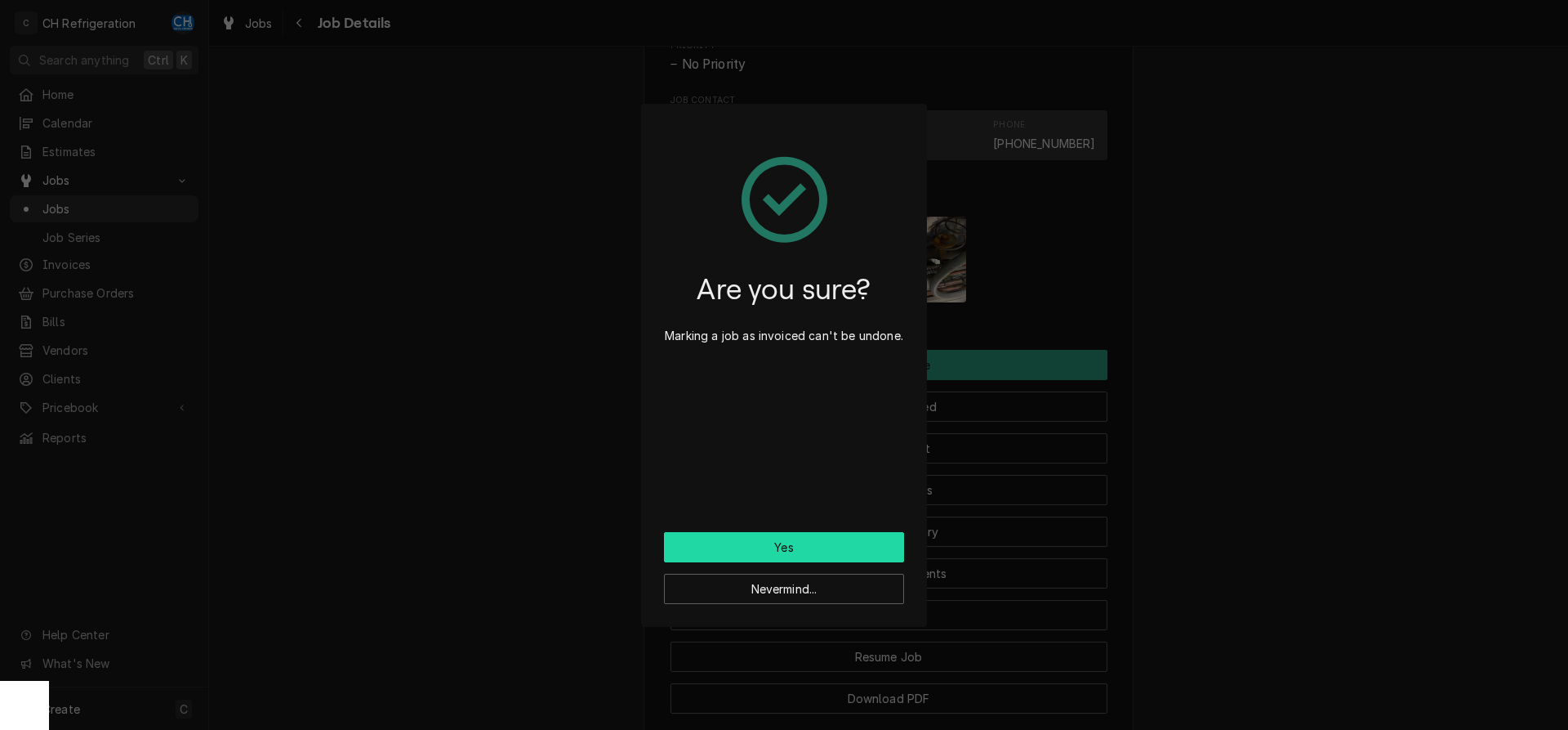
click at [739, 546] on button "Yes" at bounding box center [784, 547] width 240 height 30
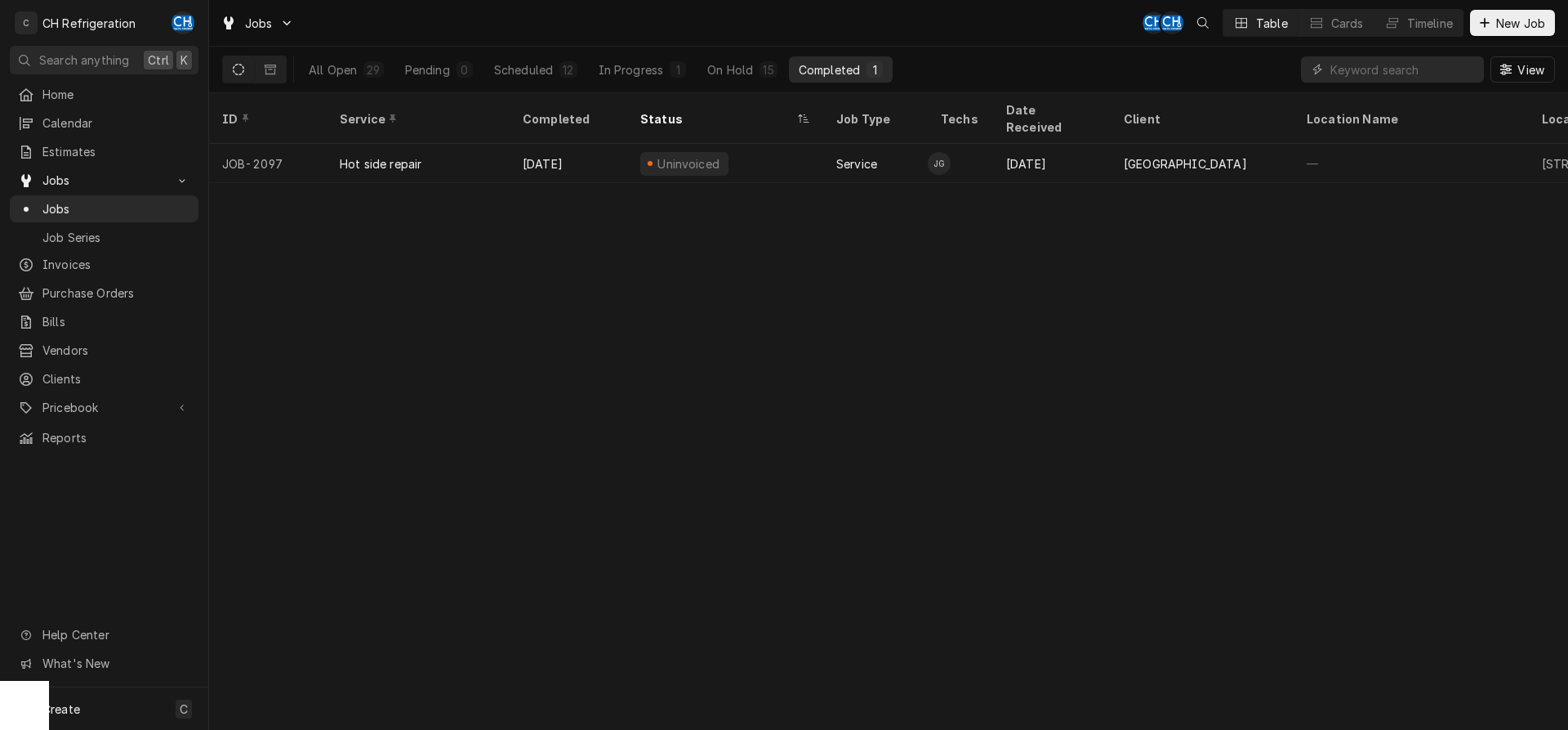
click at [1077, 164] on div "ID Service Completed Status Job Type Techs Date Received Client Location Name L…" at bounding box center [887, 411] width 1358 height 637
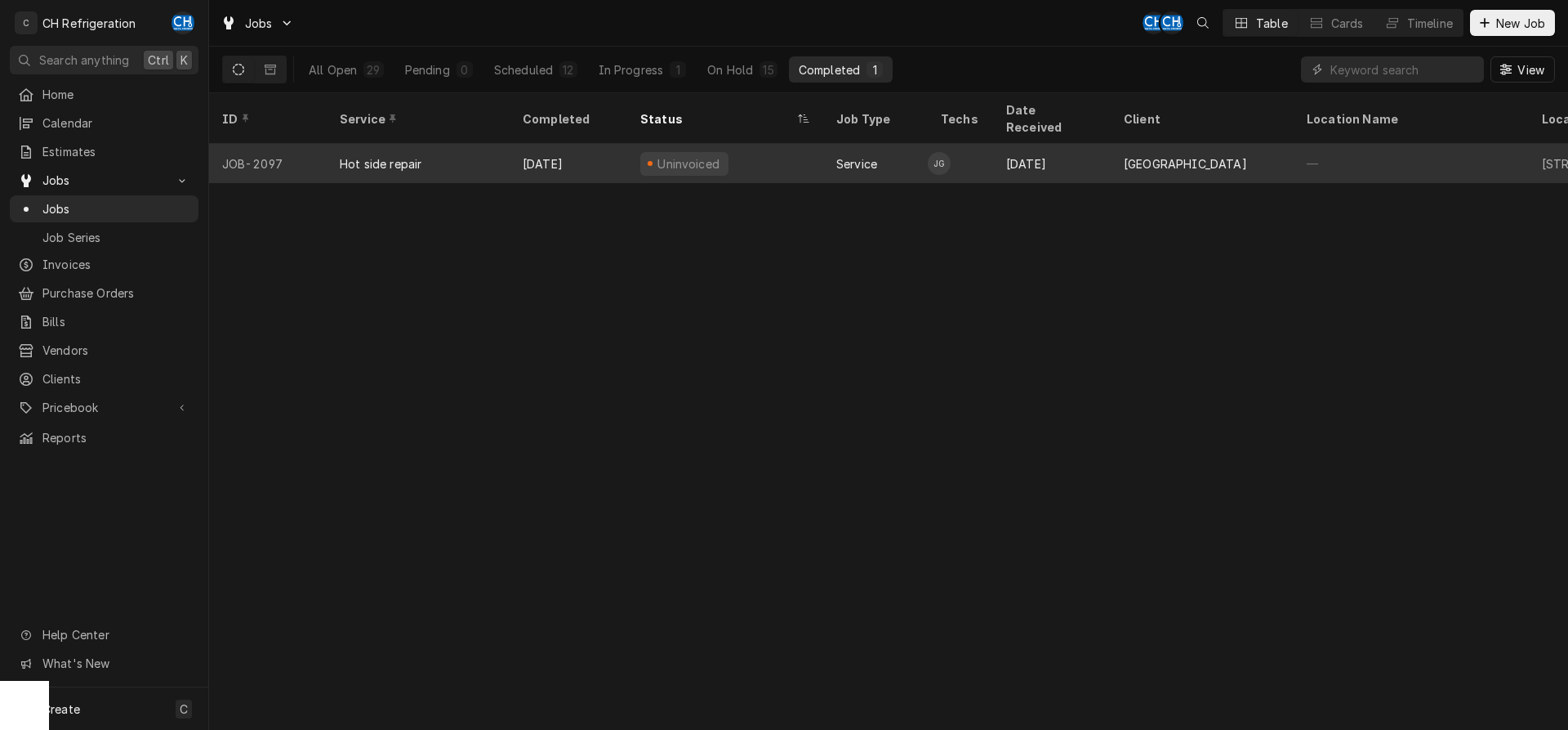
click at [1096, 152] on div "Oct 14" at bounding box center [1051, 164] width 117 height 39
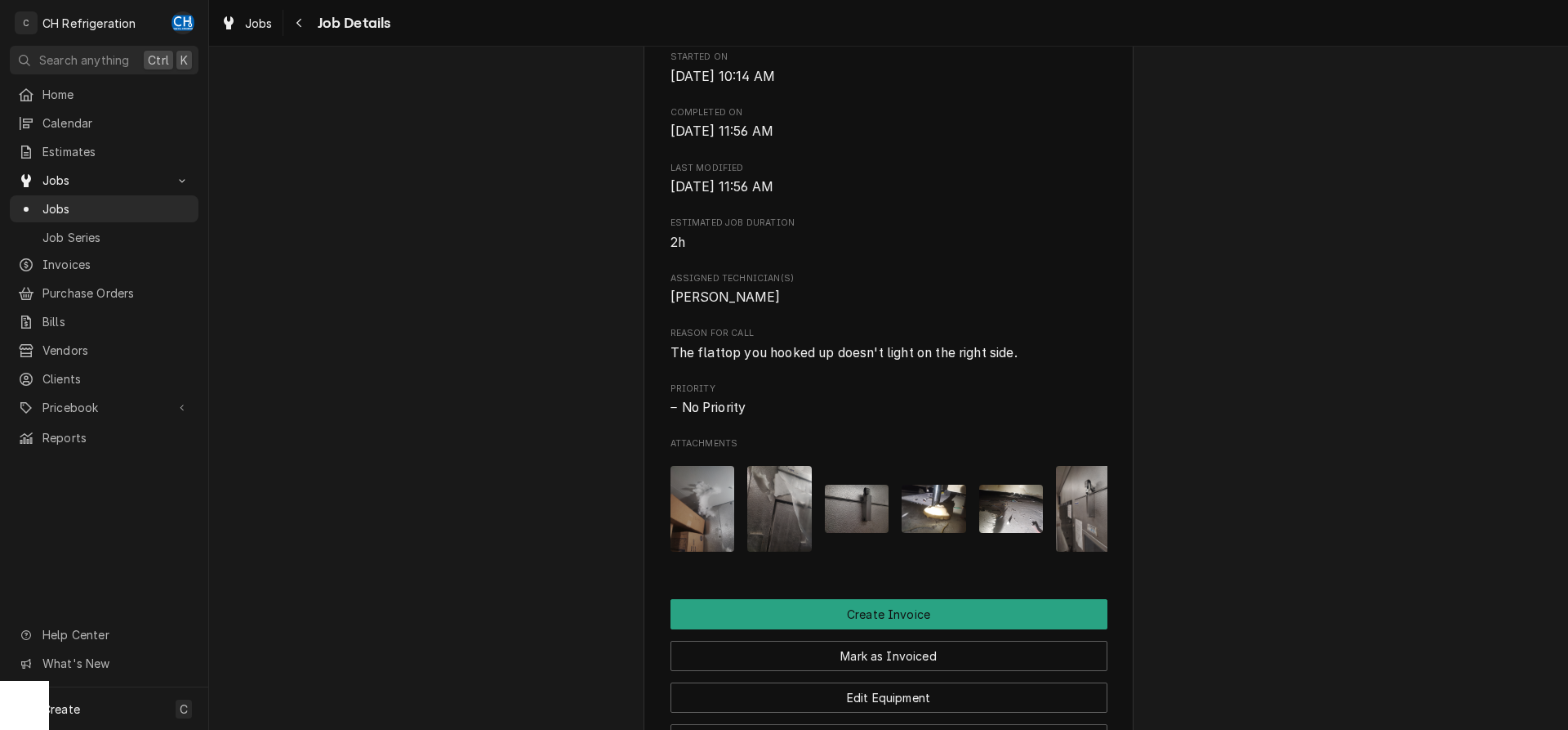
scroll to position [667, 0]
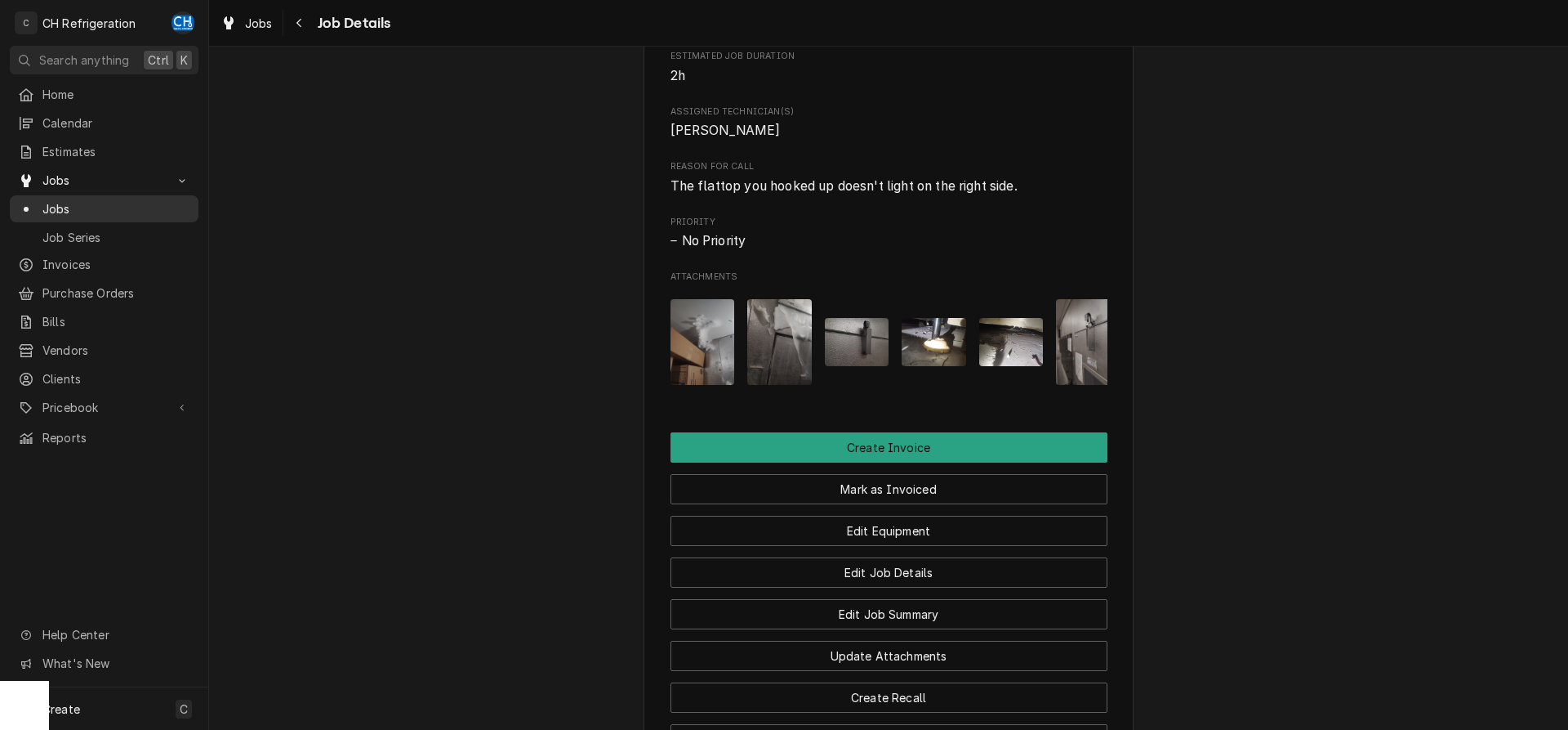
click at [64, 201] on span "Jobs" at bounding box center [116, 209] width 148 height 18
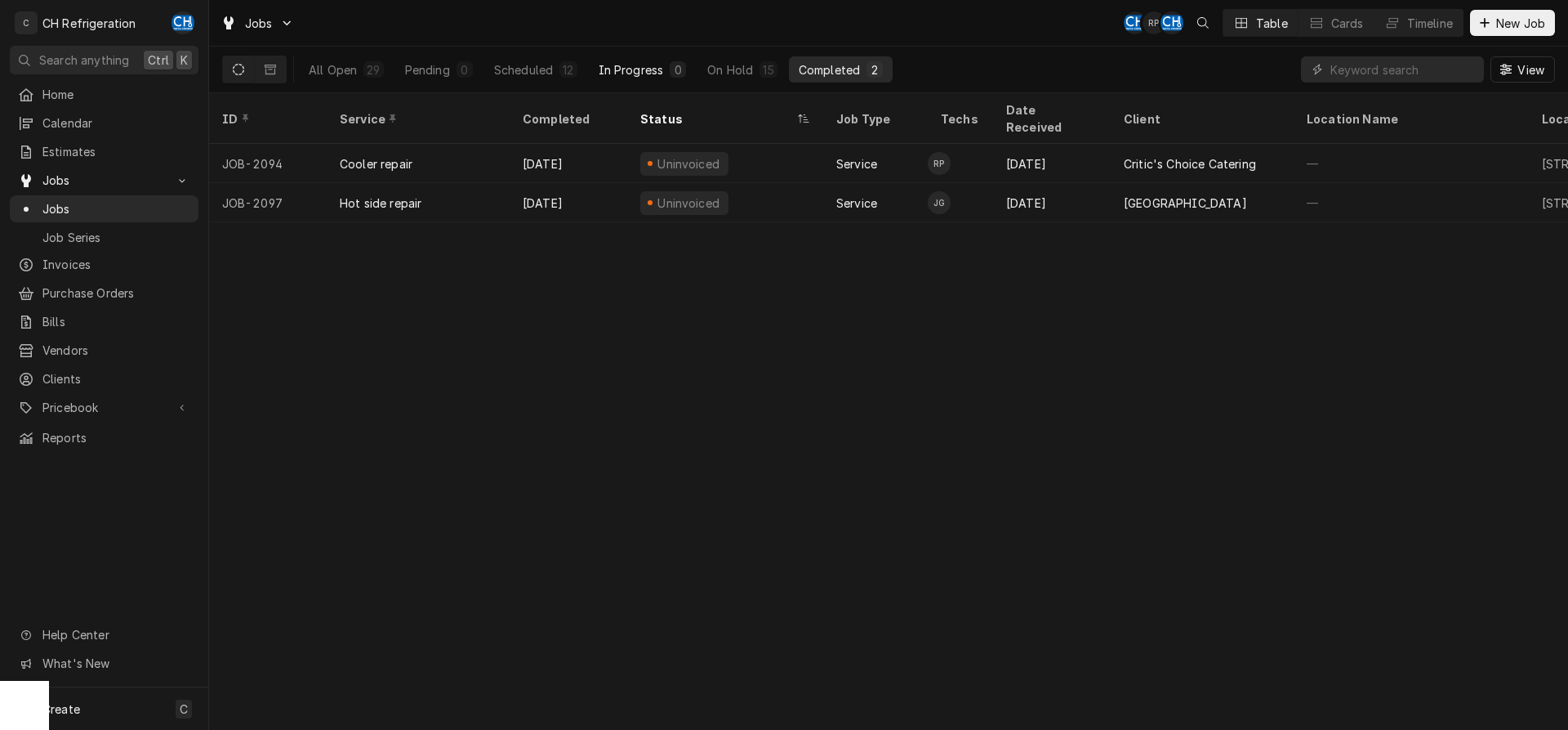
click at [541, 68] on div "Scheduled" at bounding box center [524, 69] width 59 height 18
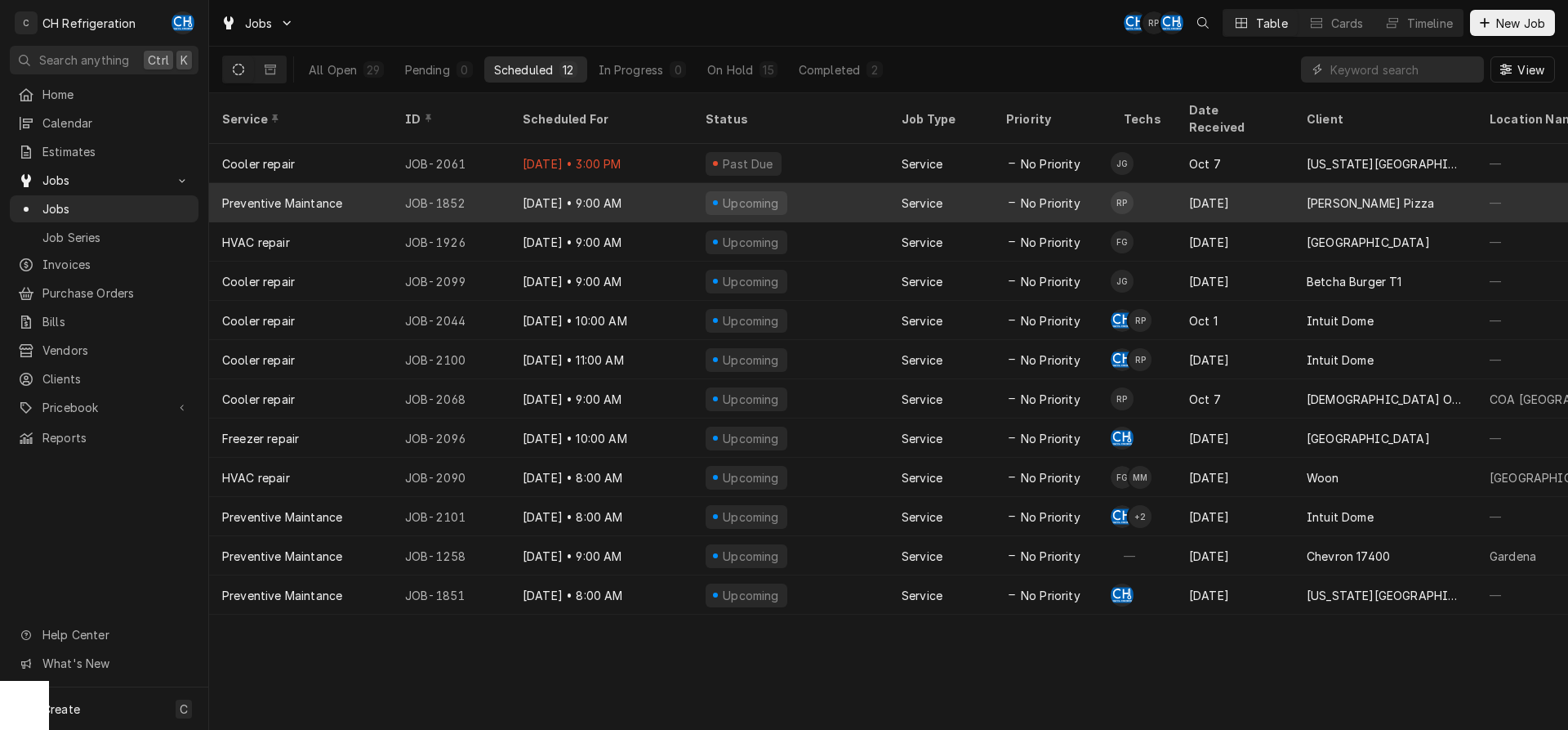
click at [1262, 183] on div "Sep 2" at bounding box center [1234, 202] width 117 height 39
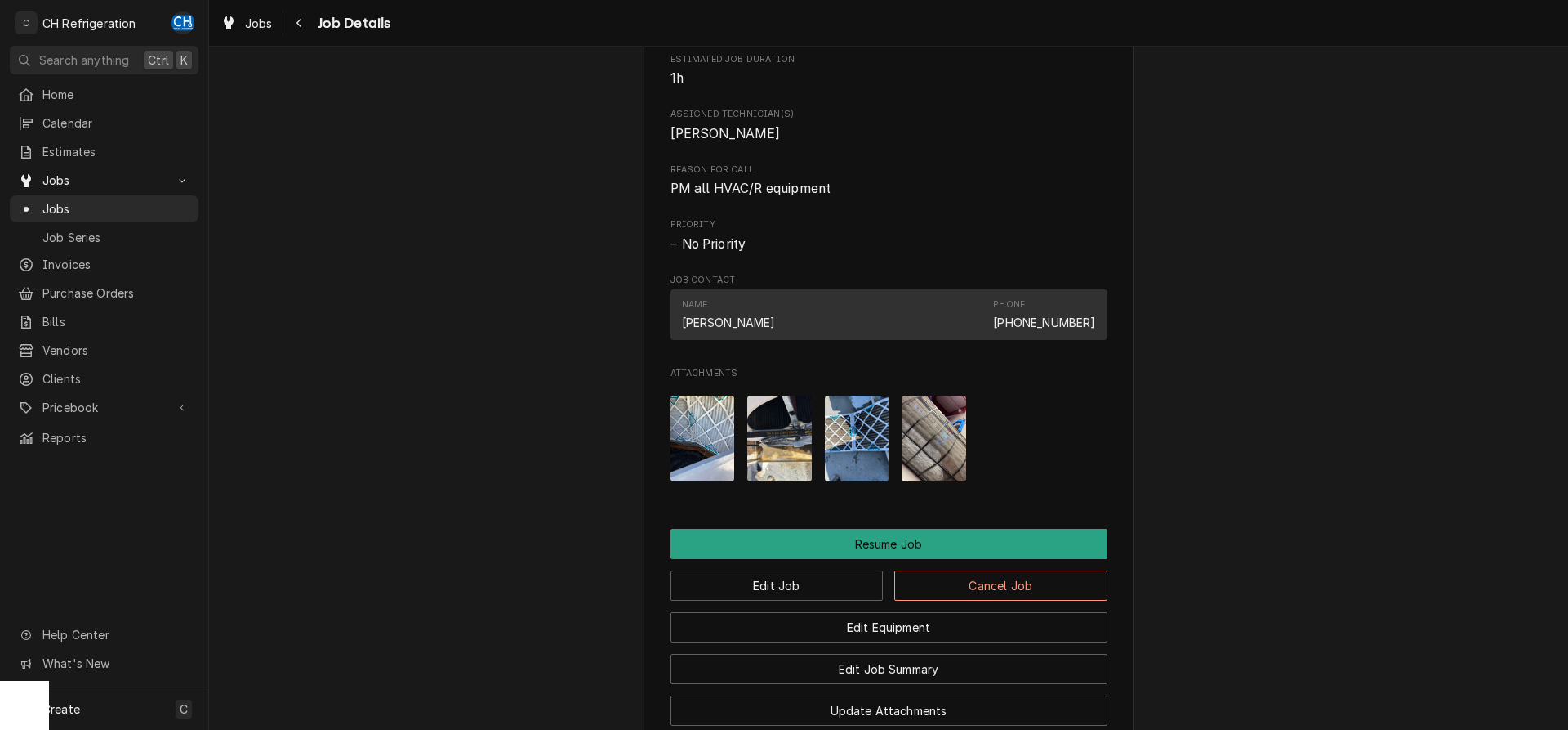
scroll to position [1240, 0]
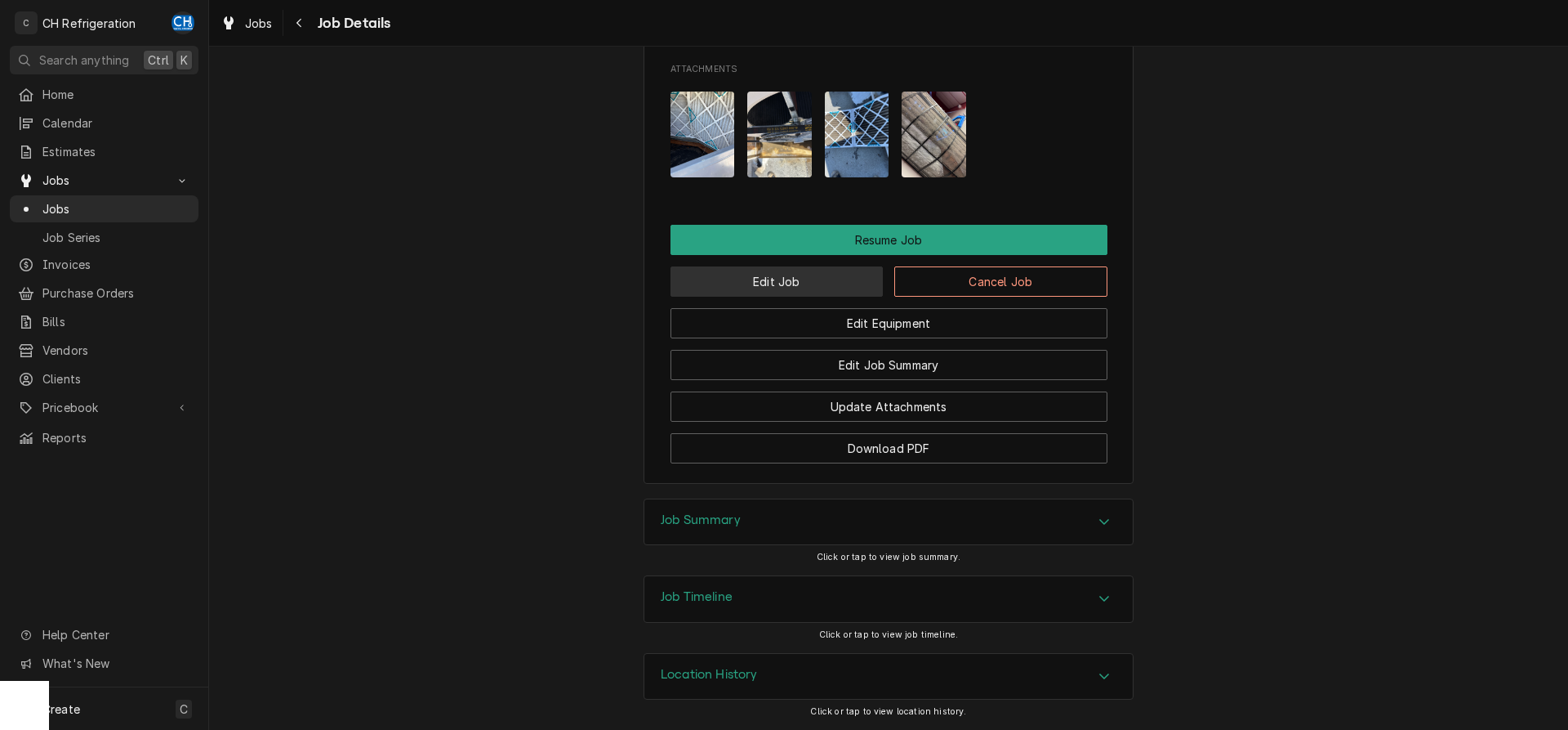
click at [731, 289] on button "Edit Job" at bounding box center [777, 281] width 213 height 30
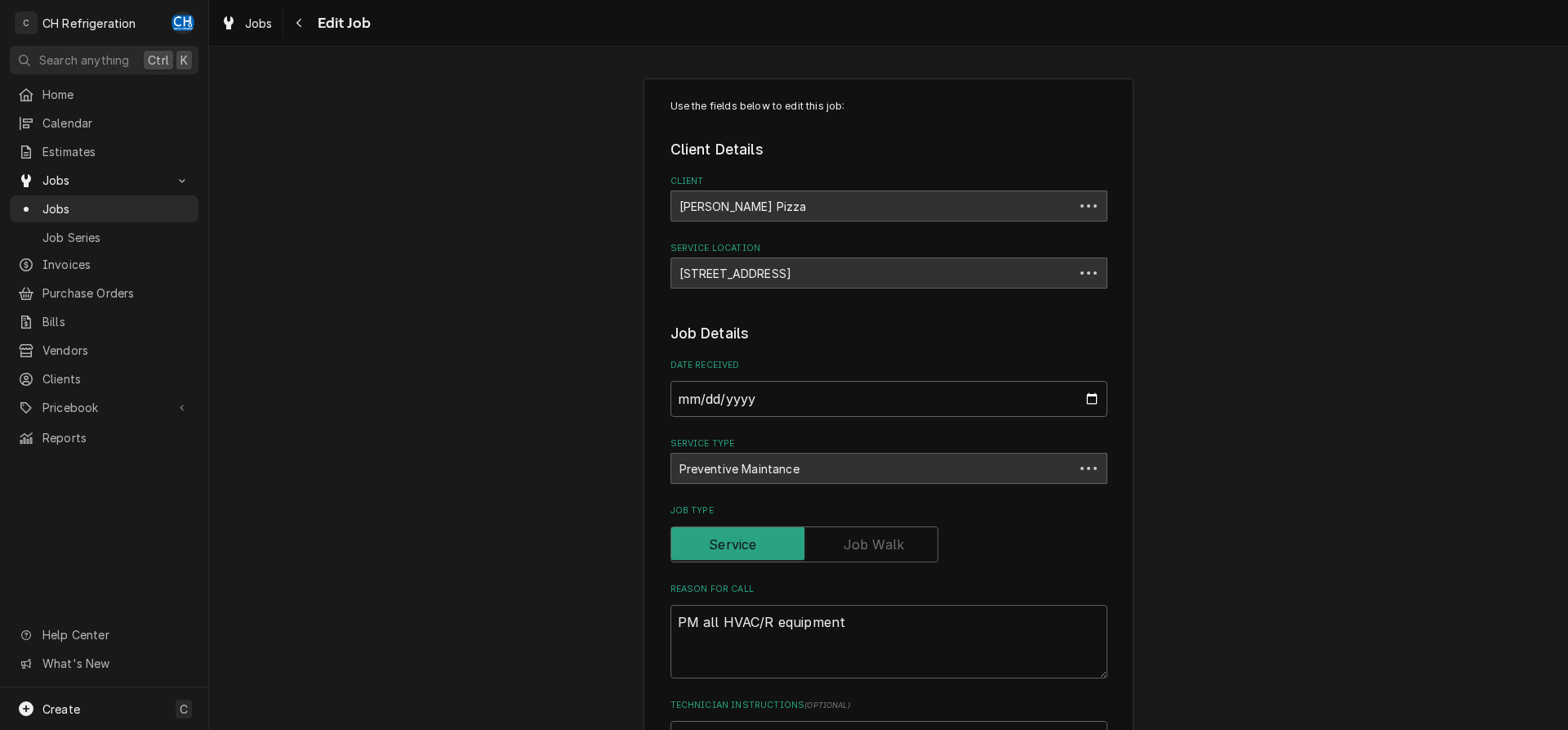
scroll to position [972, 0]
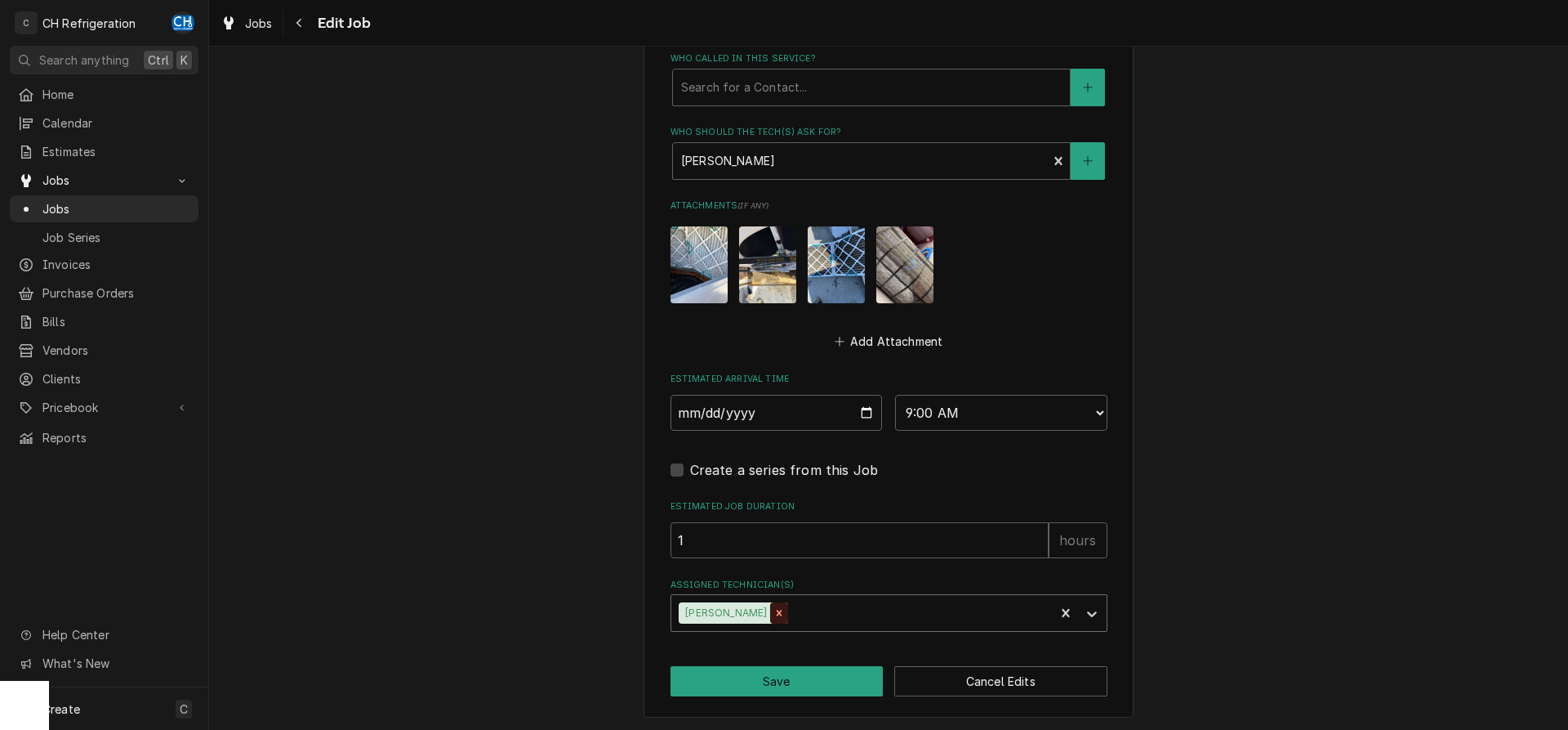
click at [770, 614] on div "Remove Ruben Perez" at bounding box center [778, 613] width 18 height 21
click at [820, 616] on div "Assigned Technician(s)" at bounding box center [874, 613] width 390 height 30
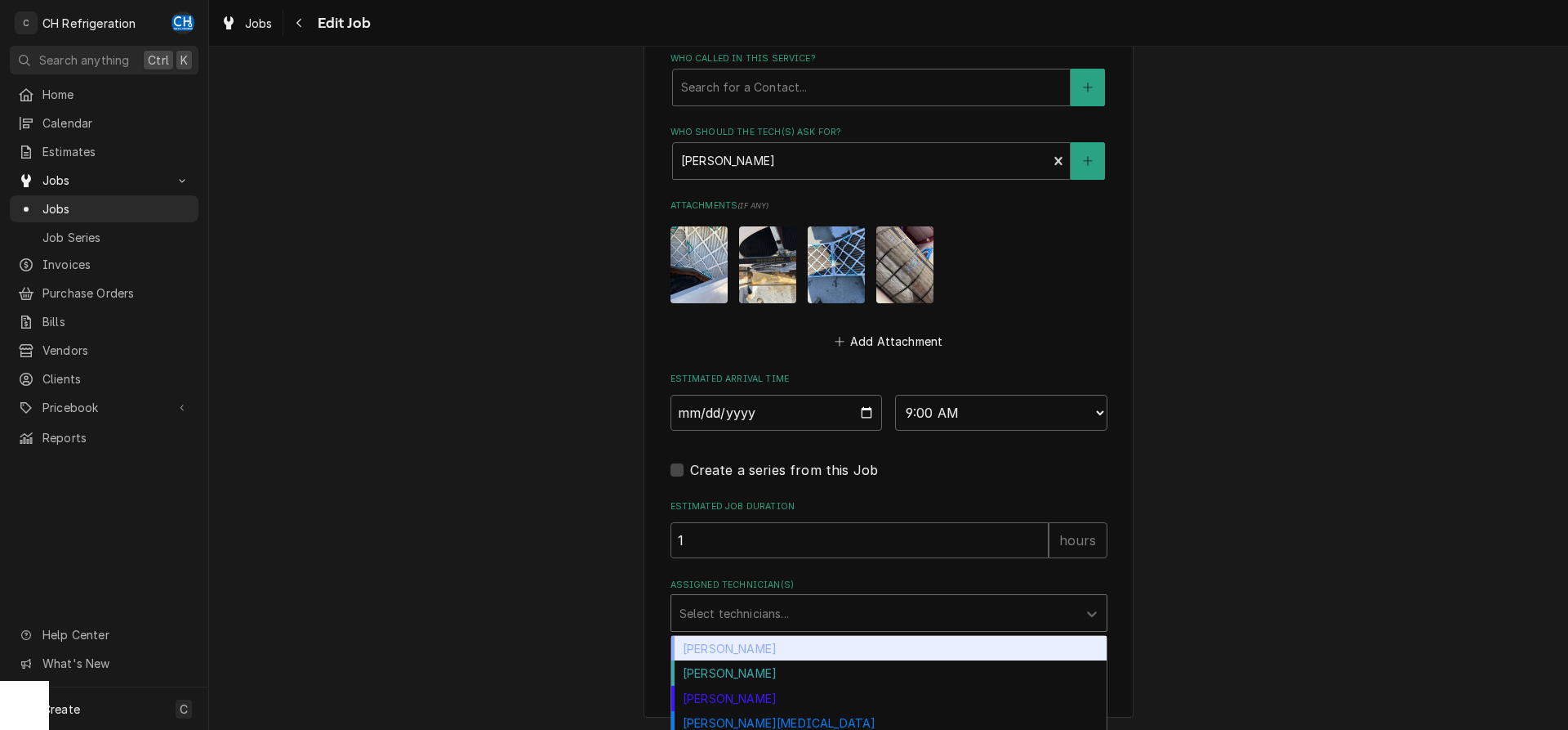
scroll to position [1028, 0]
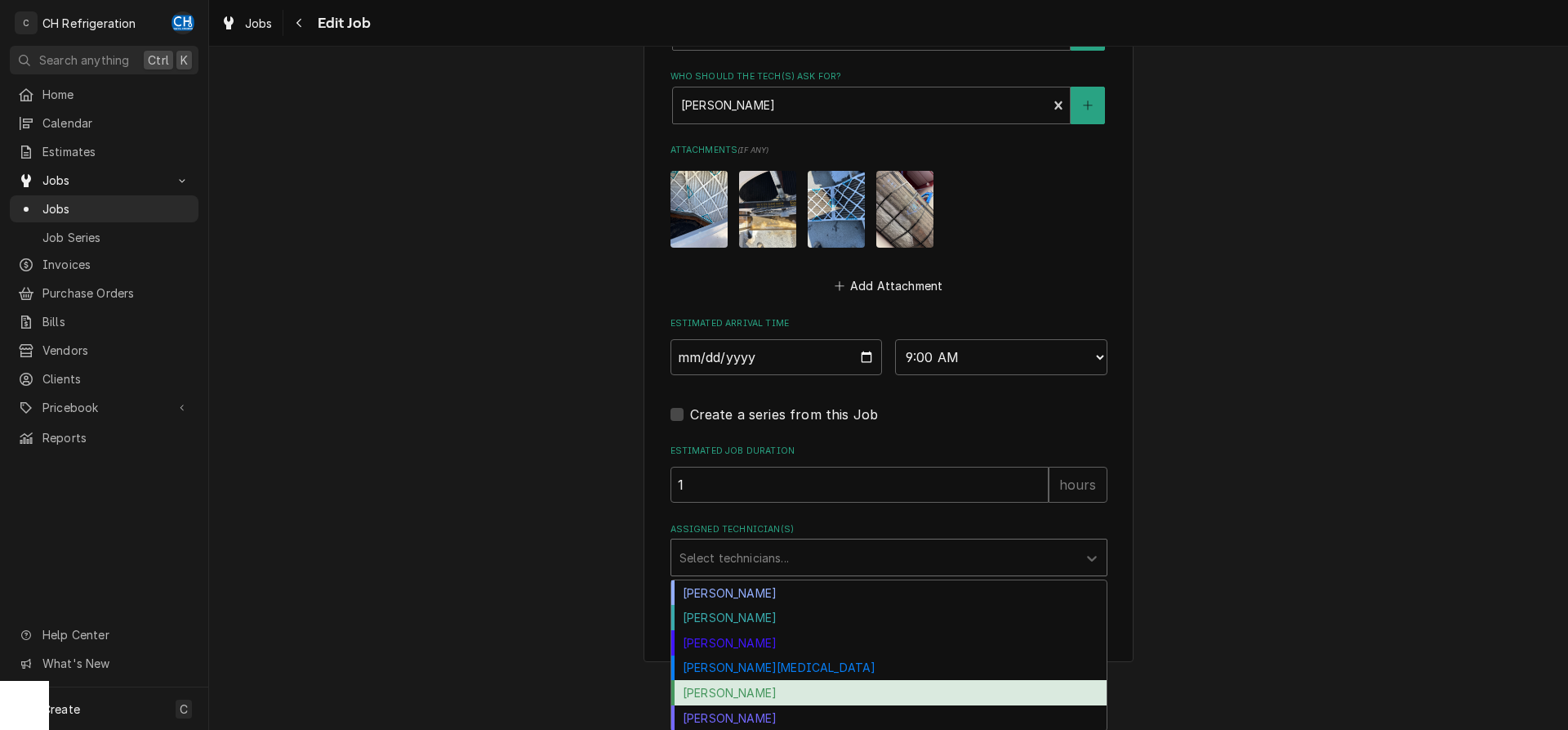
drag, startPoint x: 746, startPoint y: 687, endPoint x: 815, endPoint y: 520, distance: 180.7
click at [745, 687] on div "[PERSON_NAME]" at bounding box center [888, 692] width 435 height 25
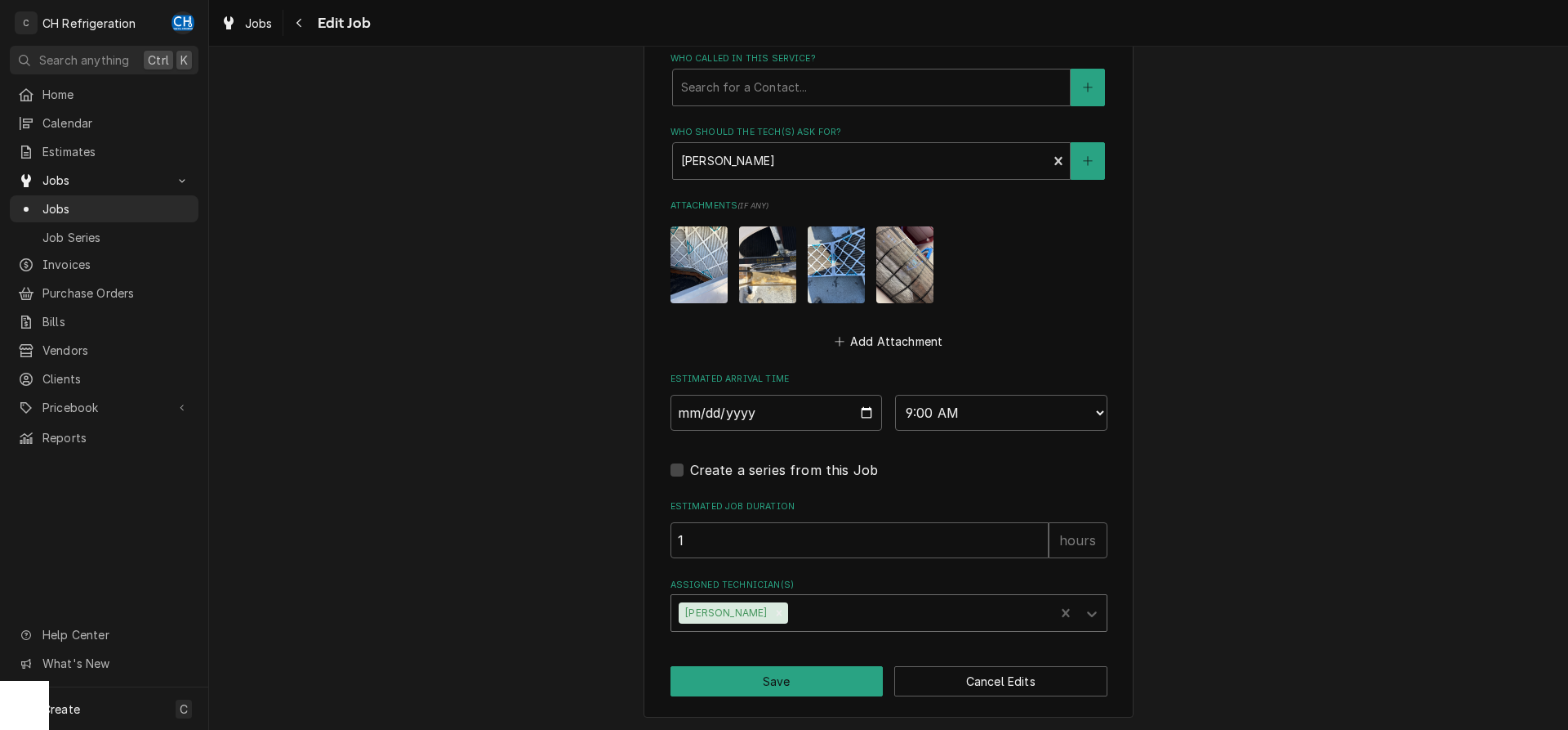
type textarea "x"
click at [874, 414] on input "[DATE]" at bounding box center [777, 412] width 212 height 36
click at [867, 409] on input "[DATE]" at bounding box center [777, 412] width 212 height 36
type input "[DATE]"
click at [806, 669] on button "Save" at bounding box center [777, 681] width 213 height 30
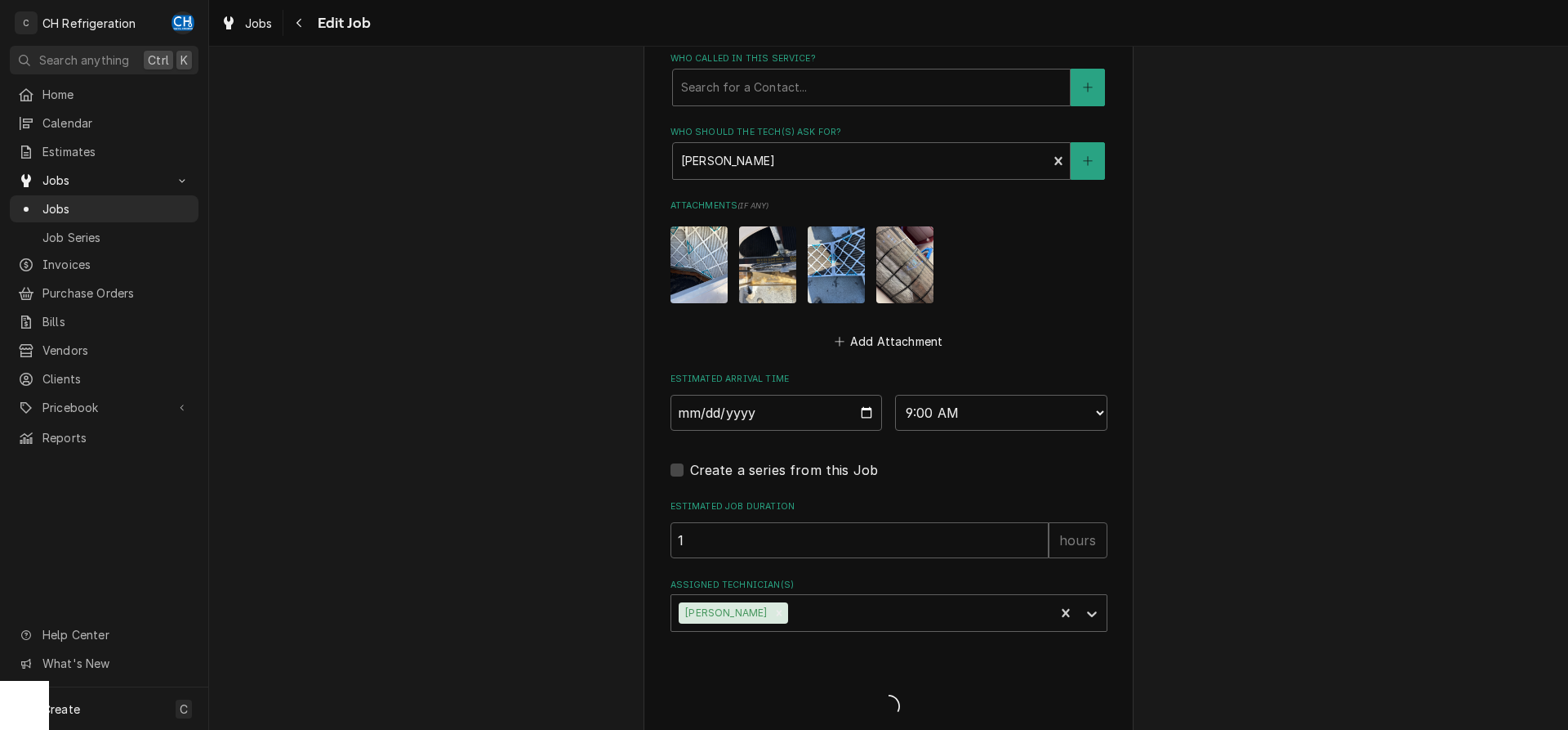
type textarea "x"
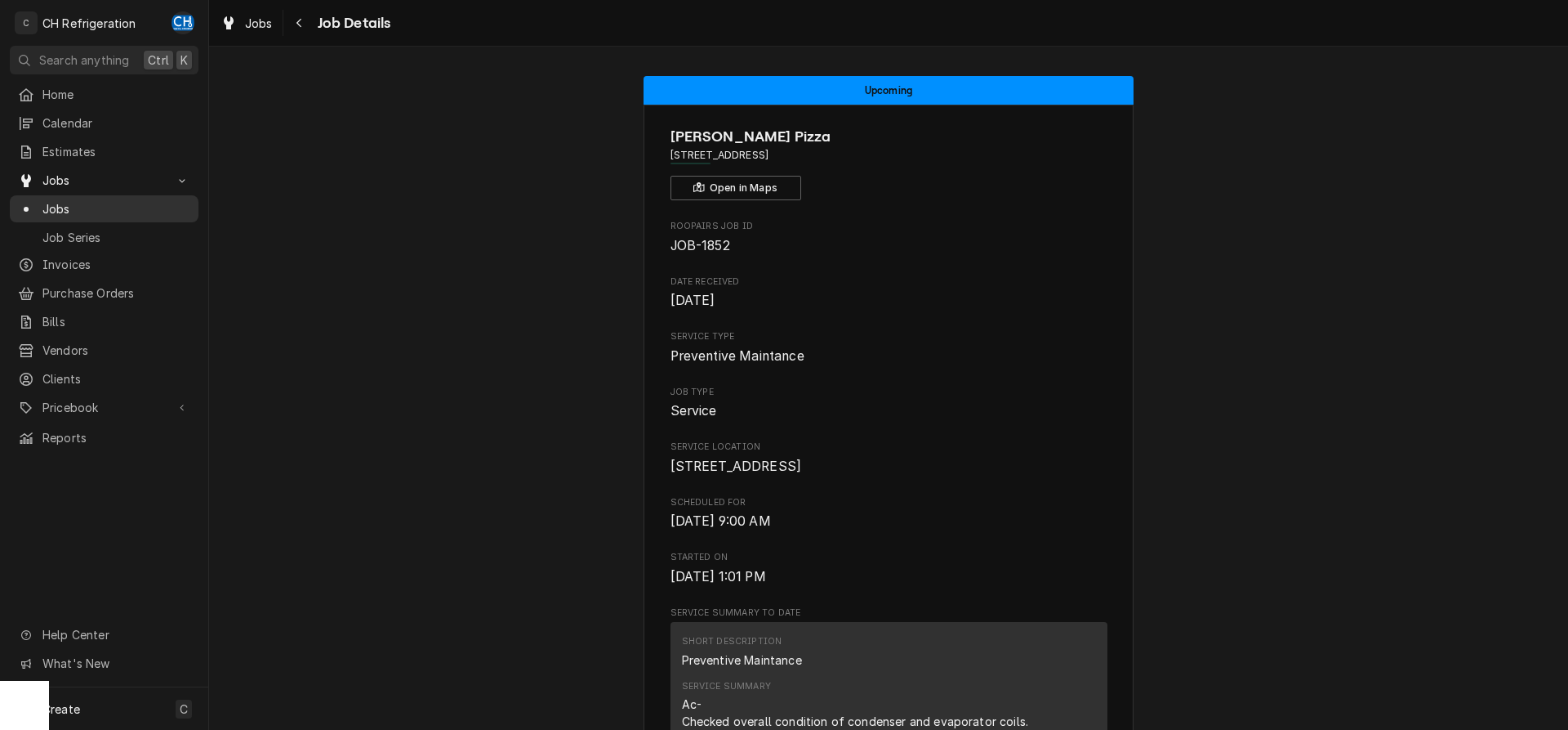
click at [91, 206] on span "Jobs" at bounding box center [116, 209] width 148 height 18
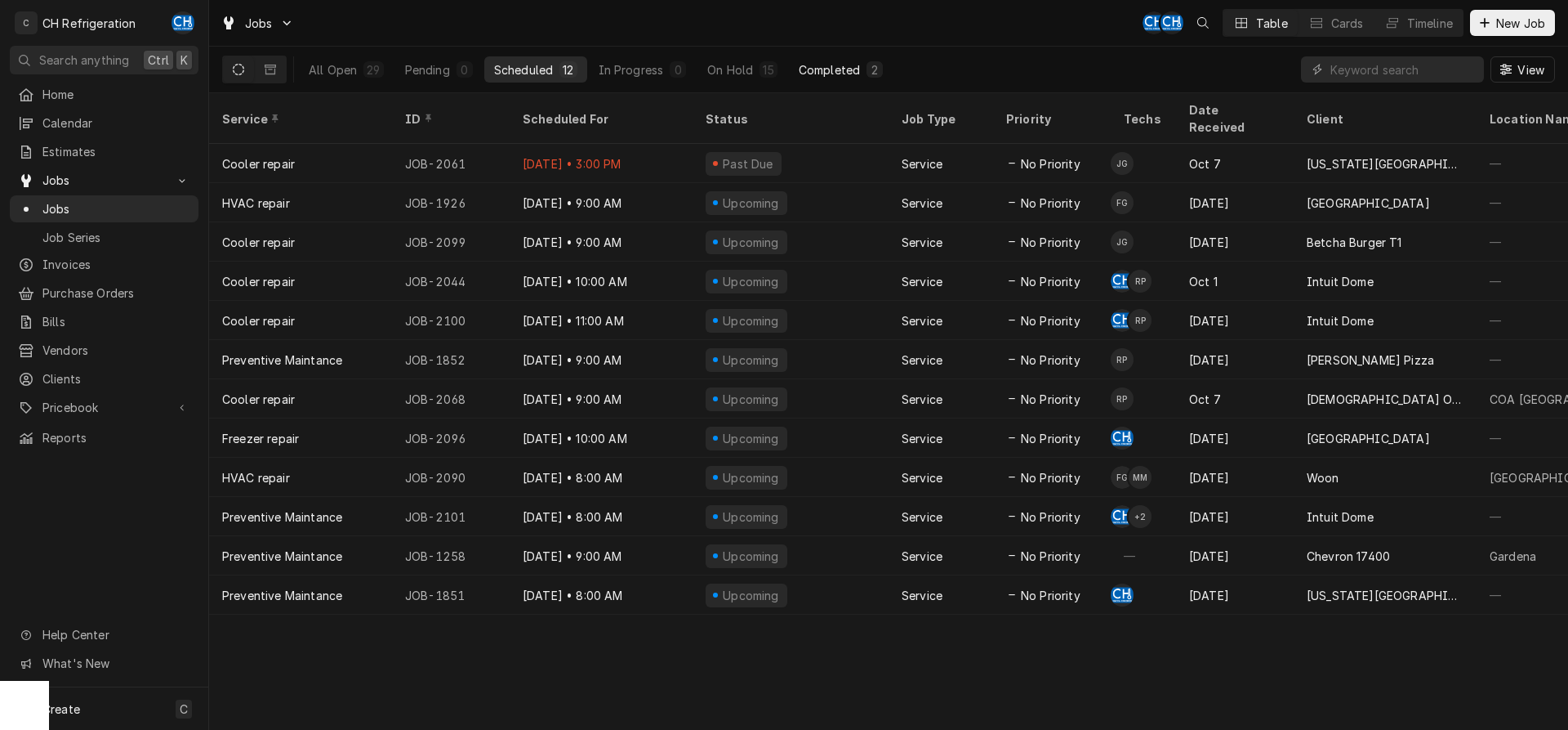
click at [829, 62] on div "Completed" at bounding box center [829, 69] width 61 height 18
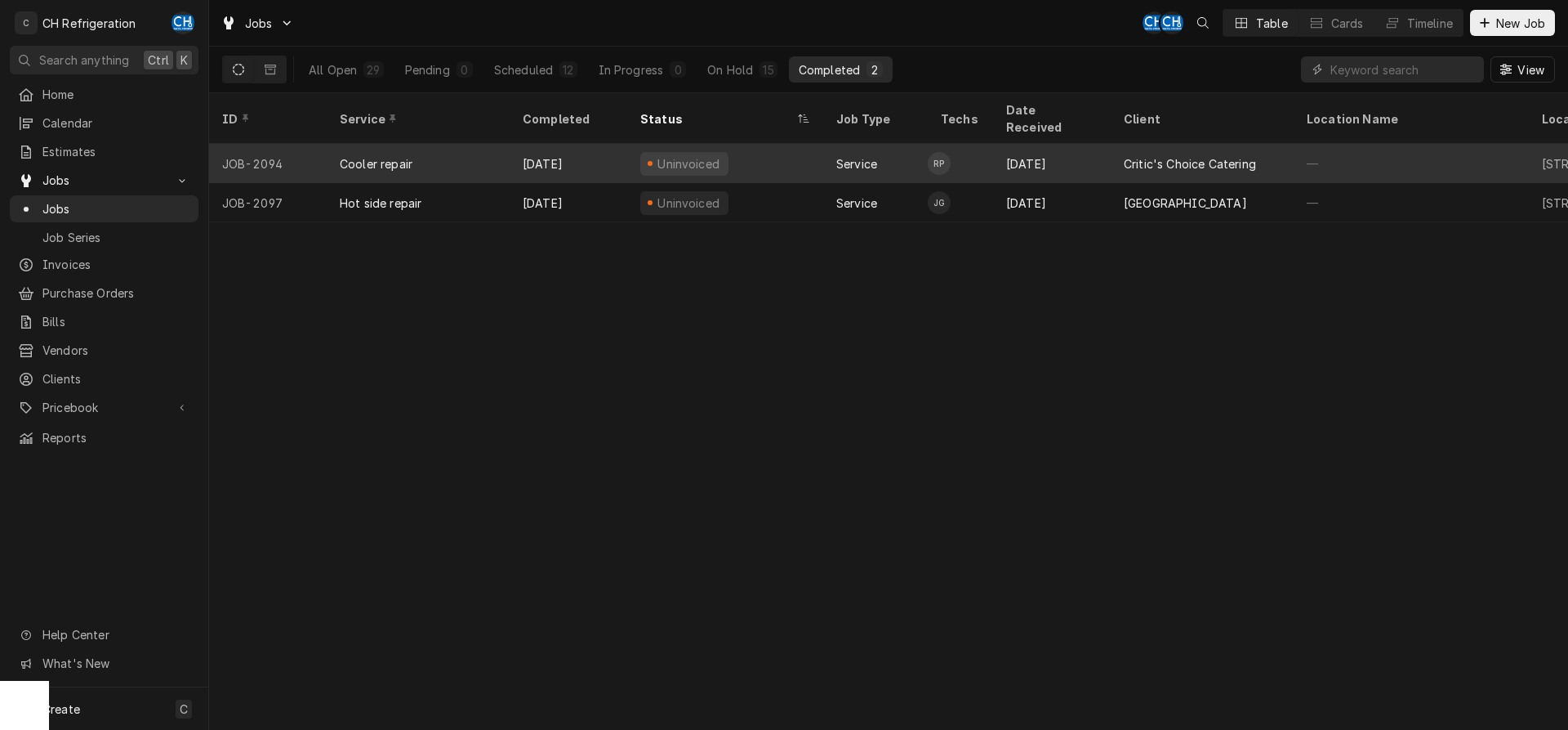
click at [1230, 155] on div "Critic's Choice Catering" at bounding box center [1189, 164] width 132 height 18
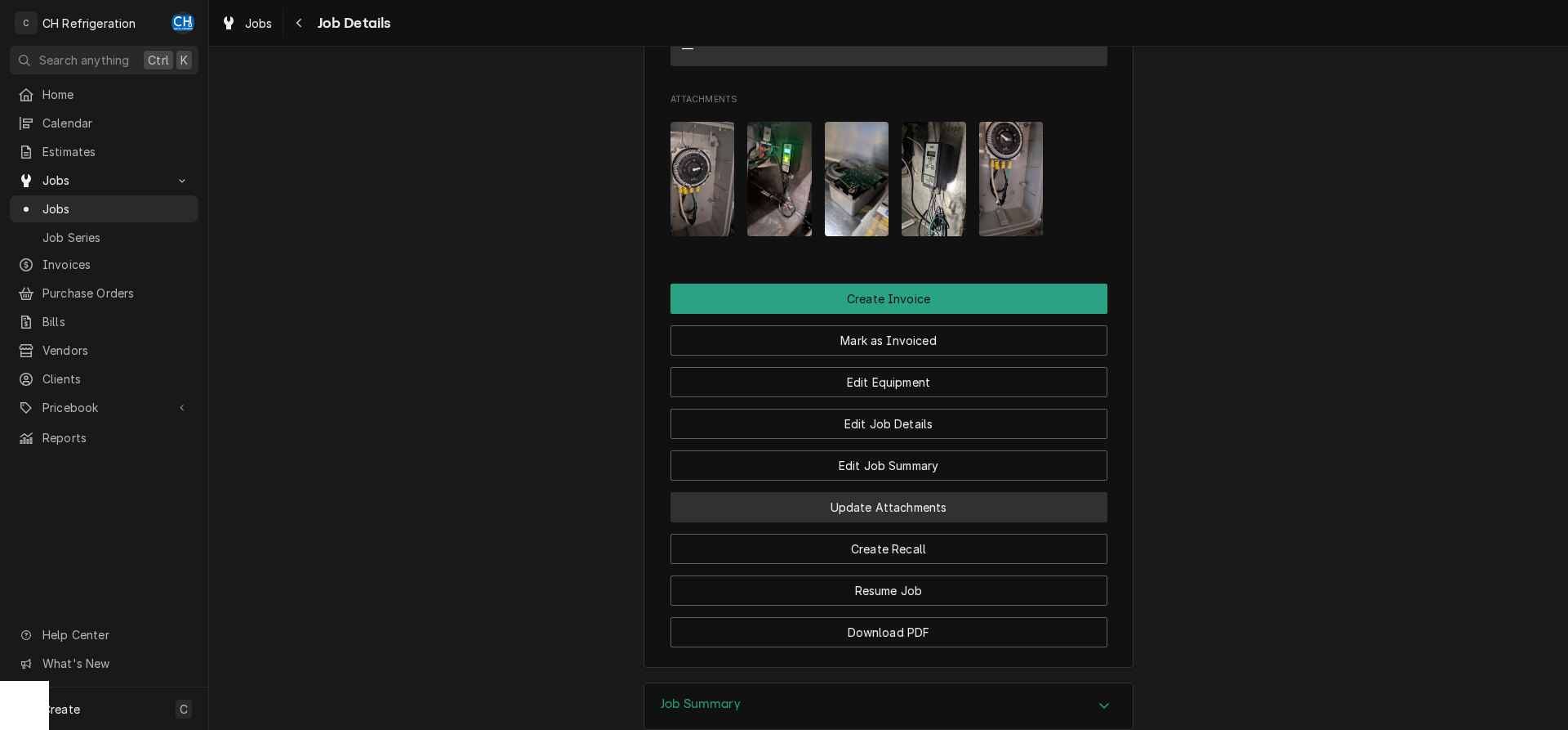
scroll to position [1370, 0]
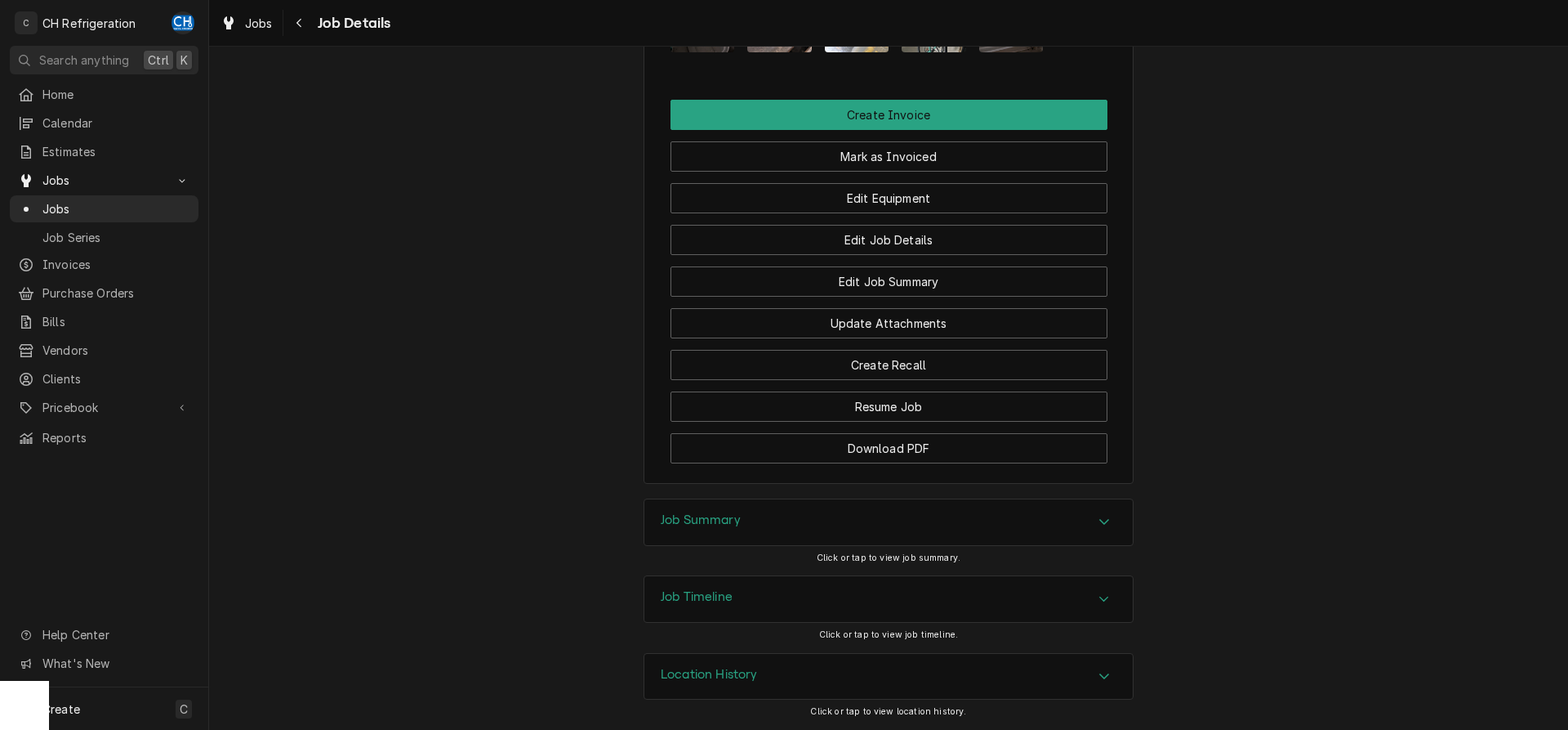
click at [822, 500] on div "Job Summary" at bounding box center [888, 522] width 488 height 46
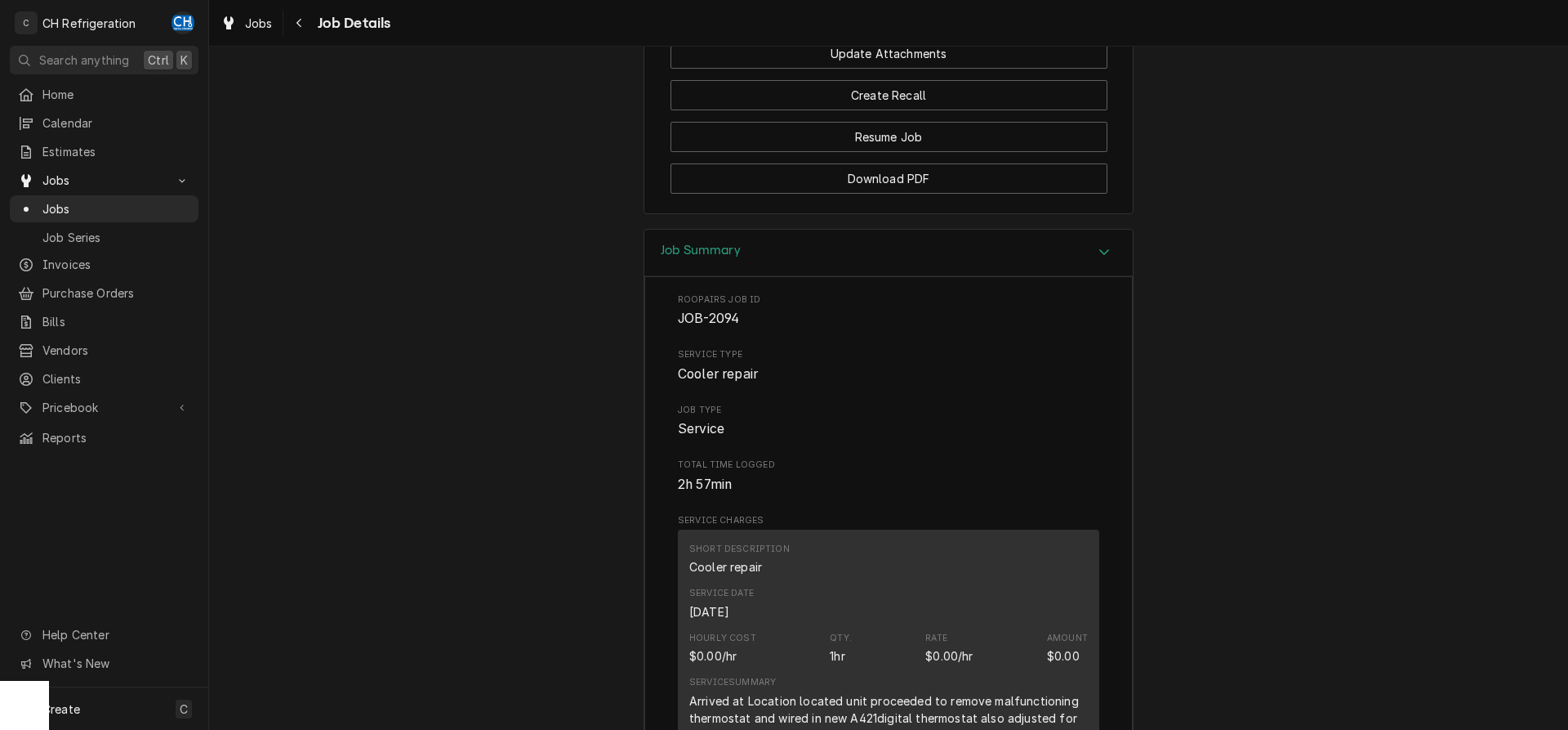
scroll to position [2038, 0]
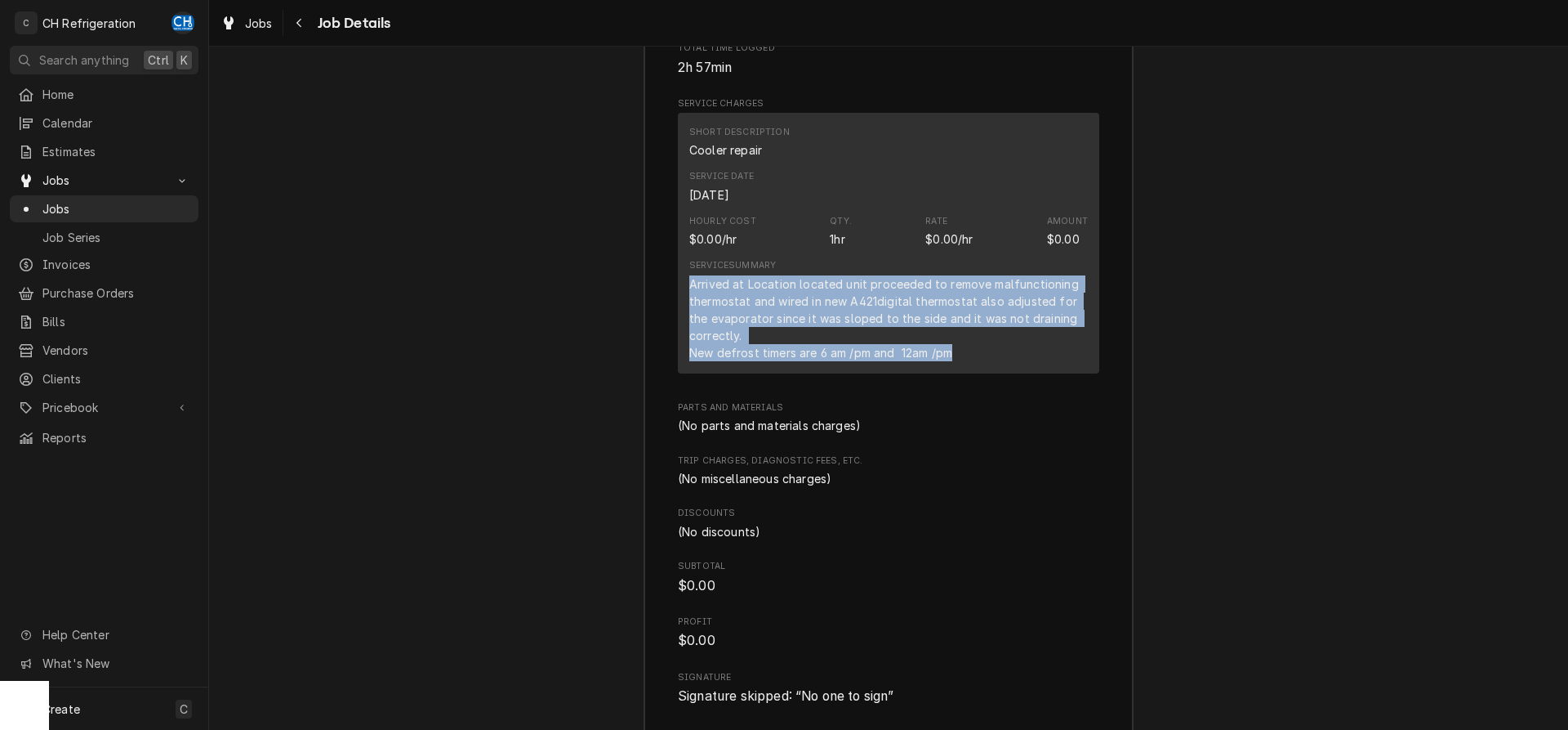
drag, startPoint x: 691, startPoint y: 303, endPoint x: 1019, endPoint y: 385, distance: 338.1
click at [1019, 366] on div "Service Summary Arrived at Location located unit proceeded to remove malfunctio…" at bounding box center [888, 310] width 399 height 113
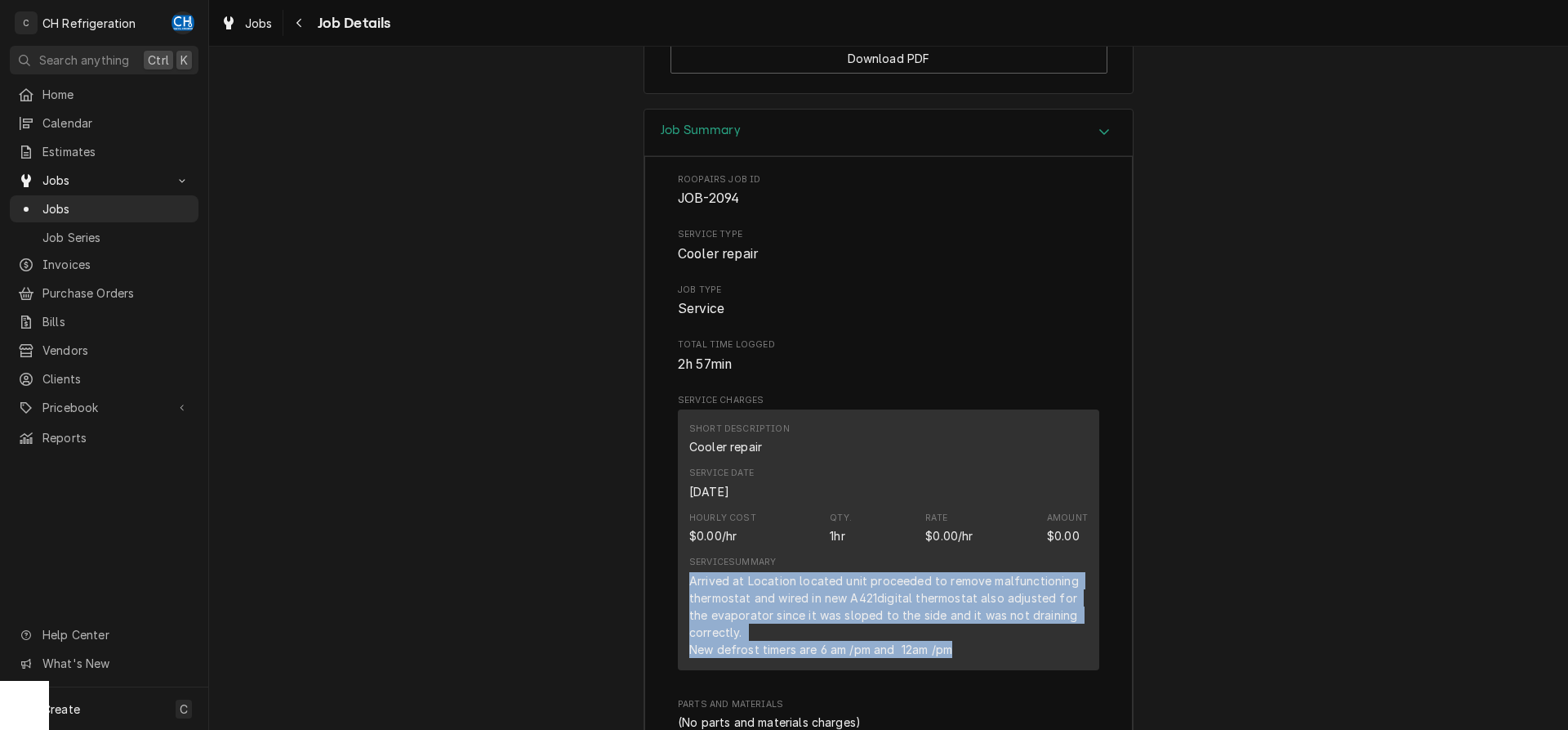
scroll to position [1157, 0]
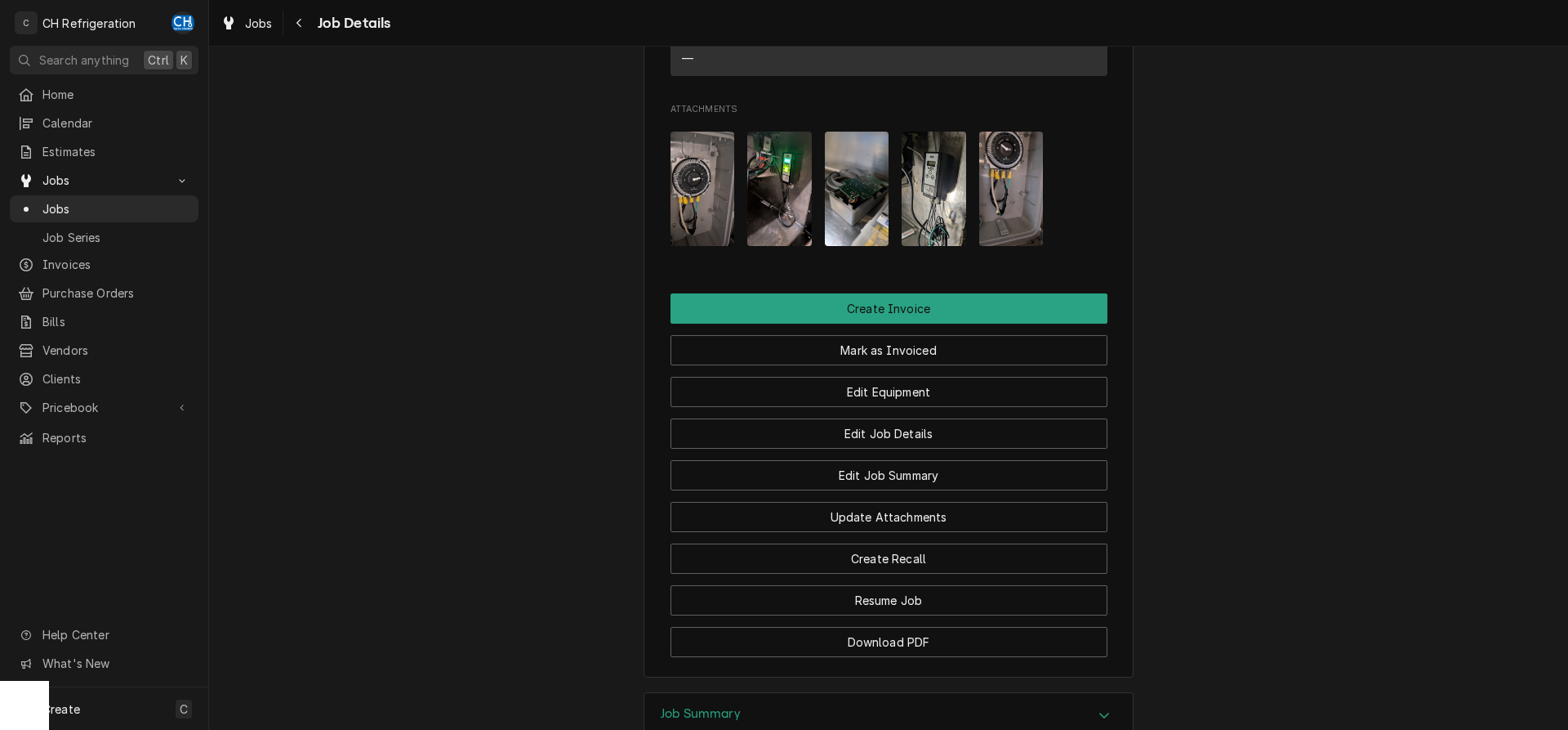
click at [683, 215] on img "Attachments" at bounding box center [703, 189] width 65 height 115
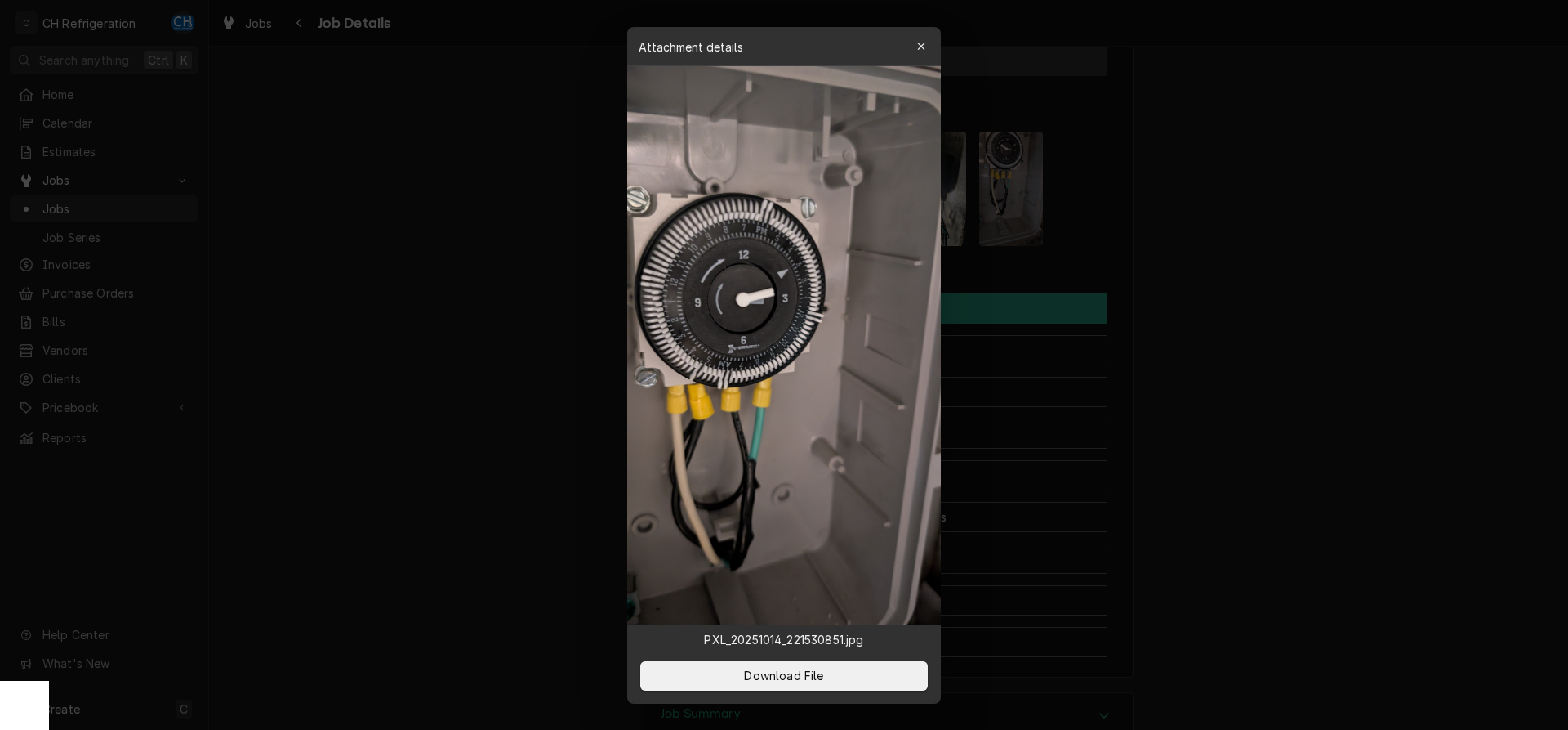
click at [1248, 284] on div at bounding box center [784, 365] width 1568 height 730
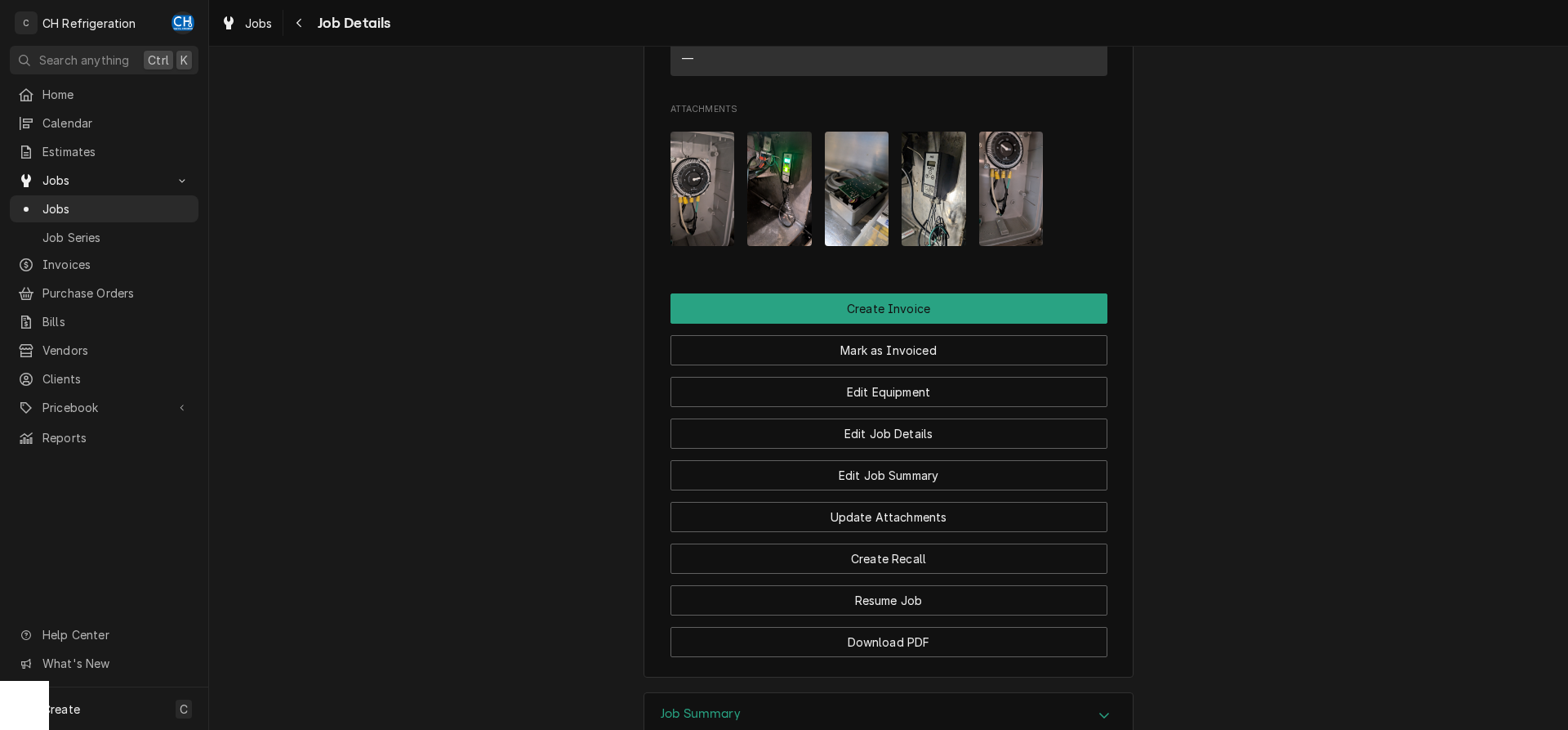
click at [1006, 246] on img "Attachments" at bounding box center [1011, 189] width 65 height 115
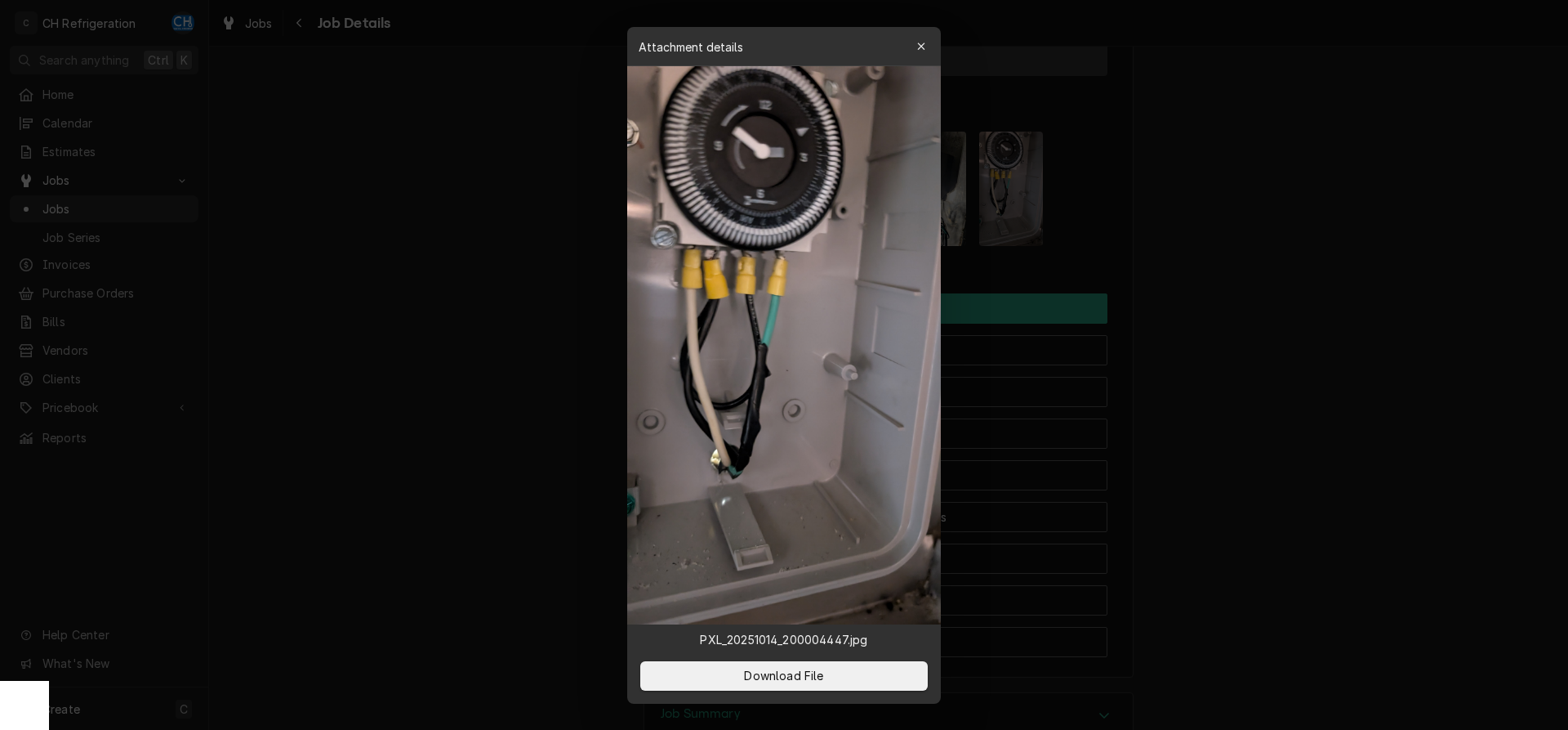
click at [1260, 281] on div at bounding box center [784, 365] width 1568 height 730
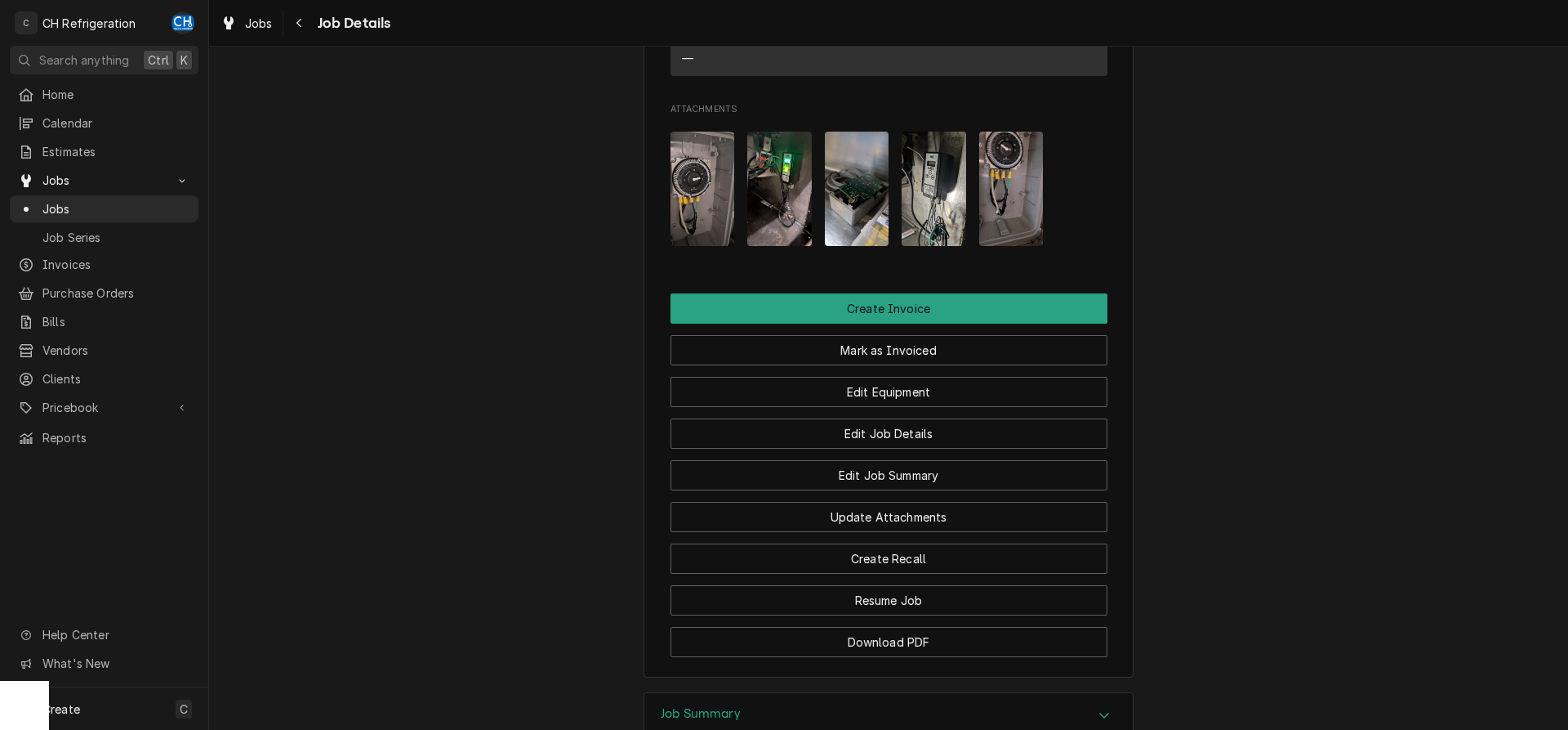
click at [921, 234] on img "Attachments" at bounding box center [934, 189] width 65 height 115
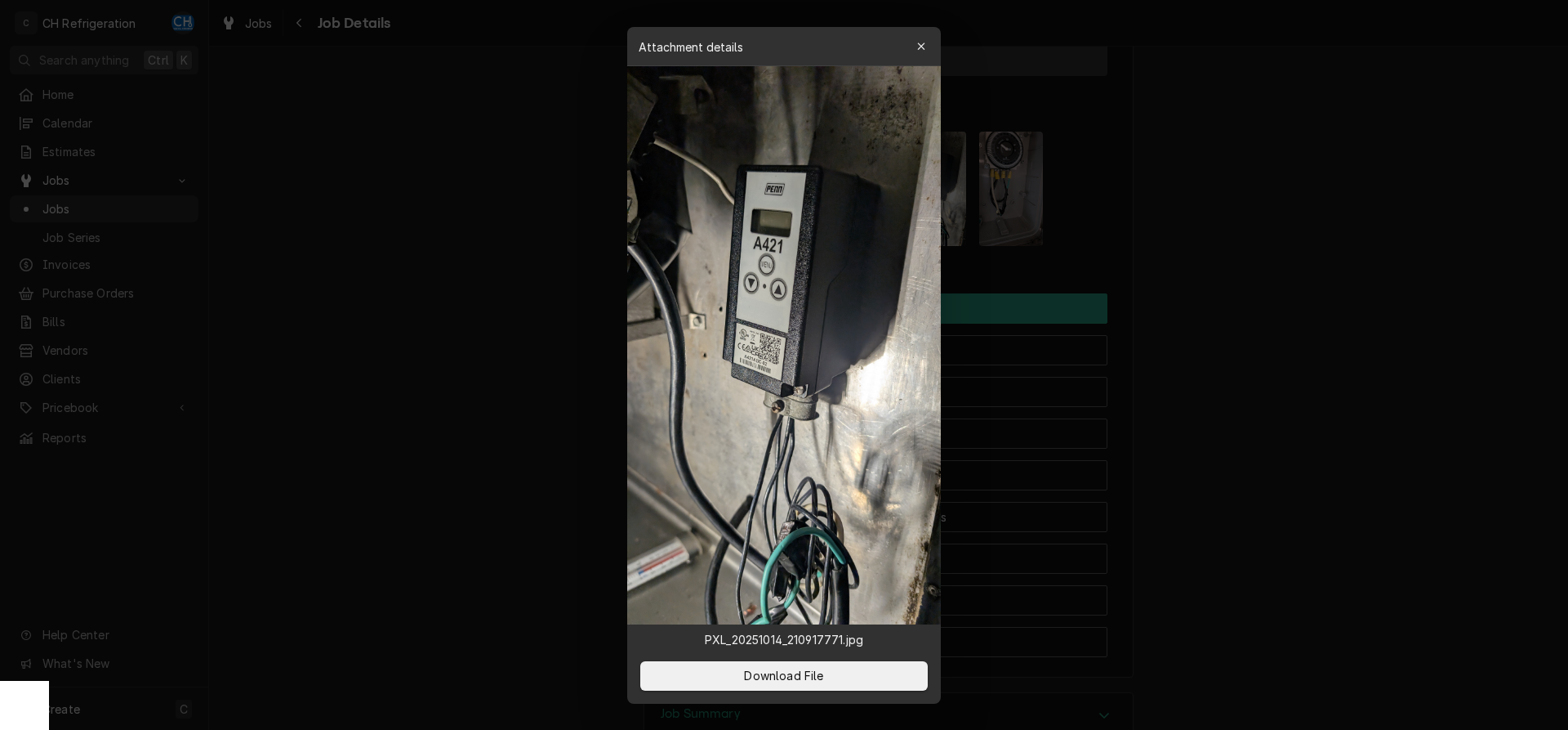
click at [1278, 286] on div at bounding box center [784, 365] width 1568 height 730
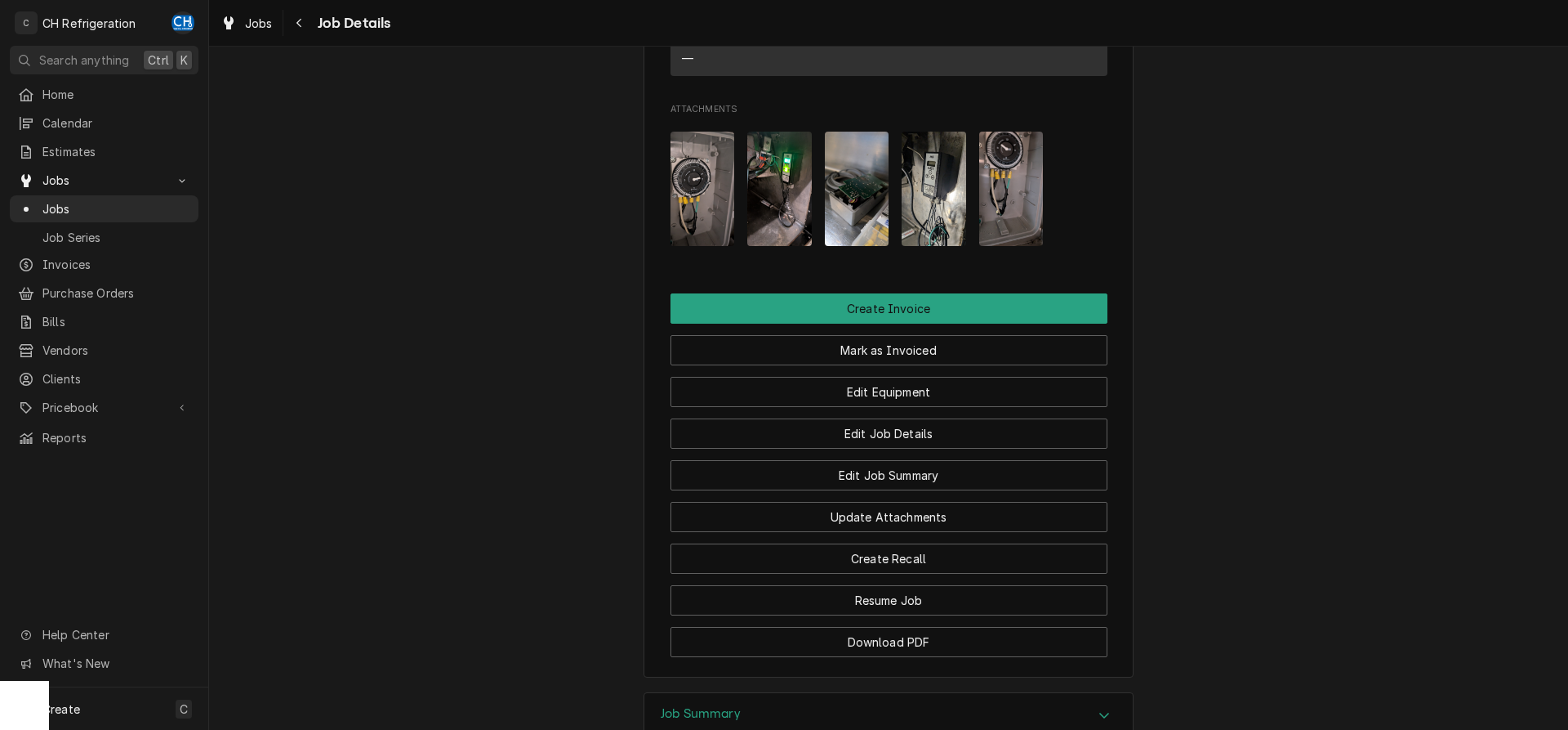
click at [794, 221] on img "Attachments" at bounding box center [779, 189] width 65 height 115
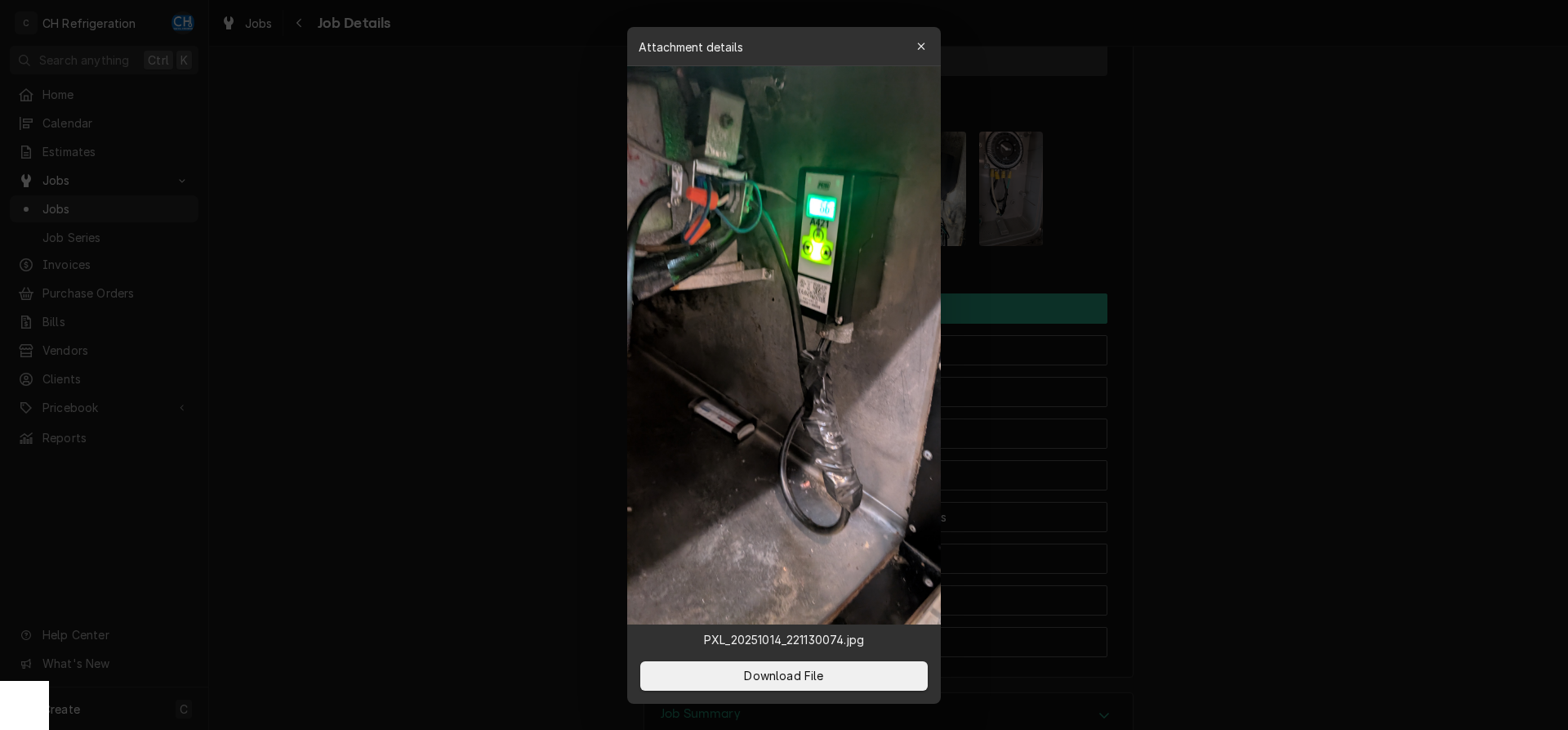
click at [1299, 286] on div at bounding box center [784, 365] width 1568 height 730
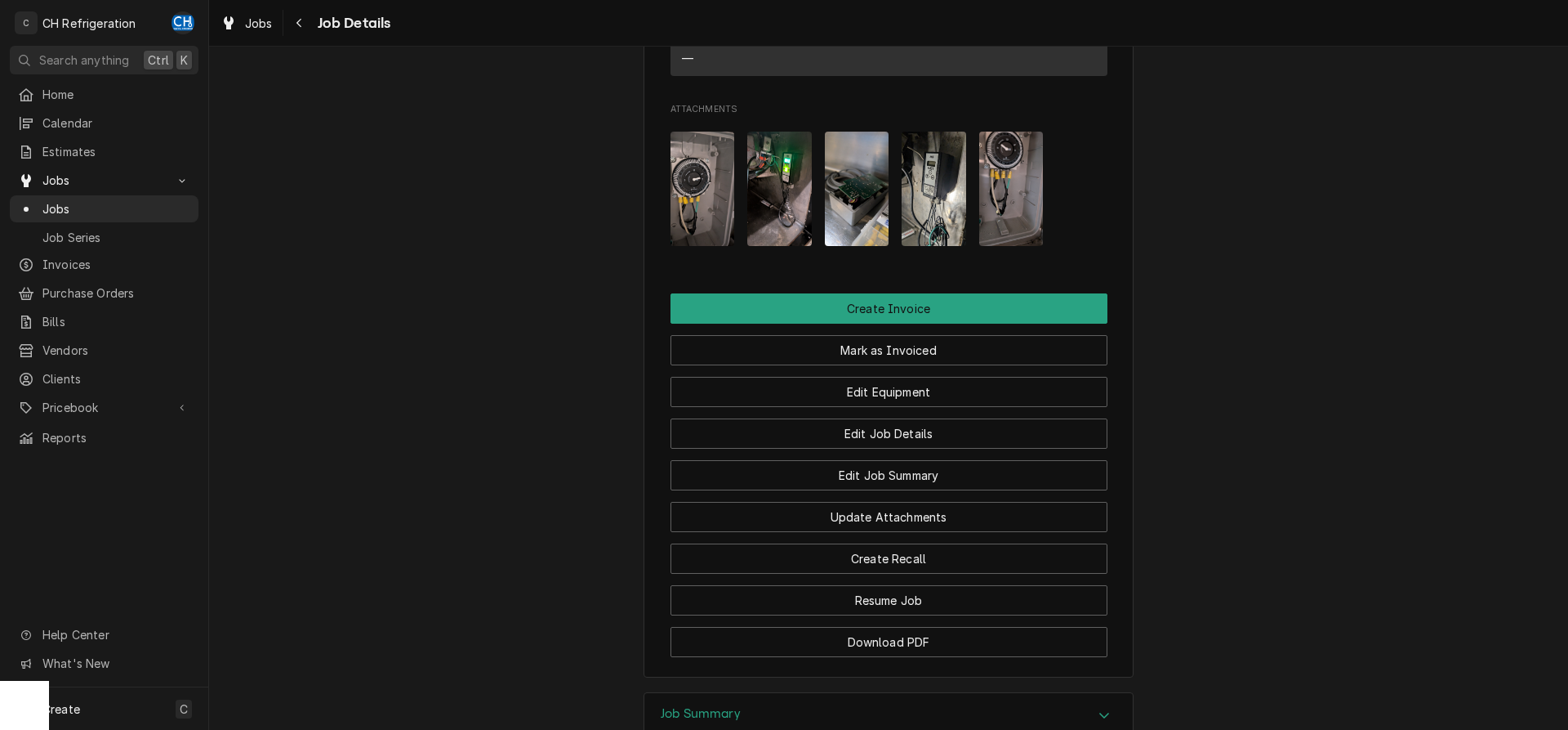
click at [703, 207] on img "Attachments" at bounding box center [703, 189] width 65 height 115
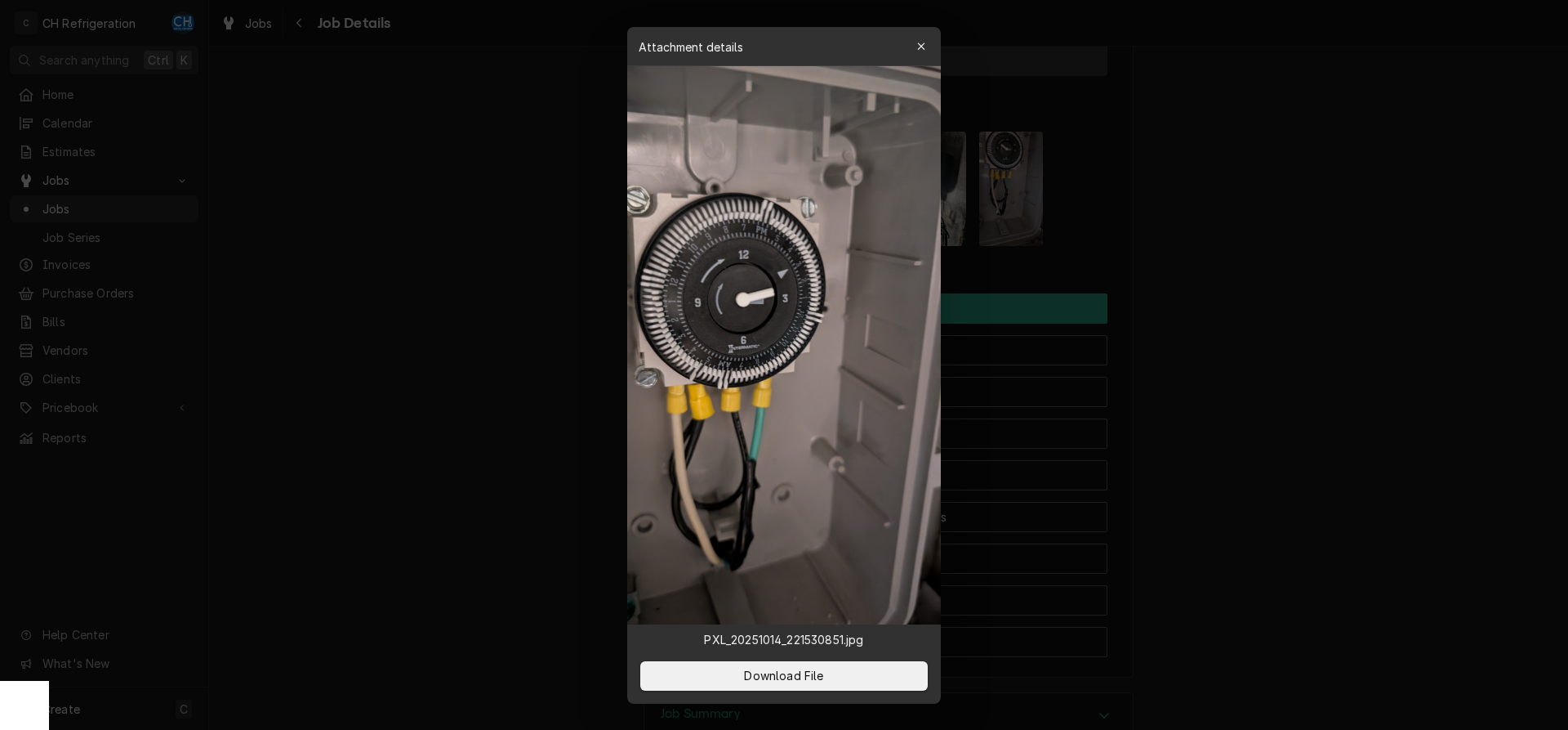
click at [1284, 274] on div at bounding box center [784, 365] width 1568 height 730
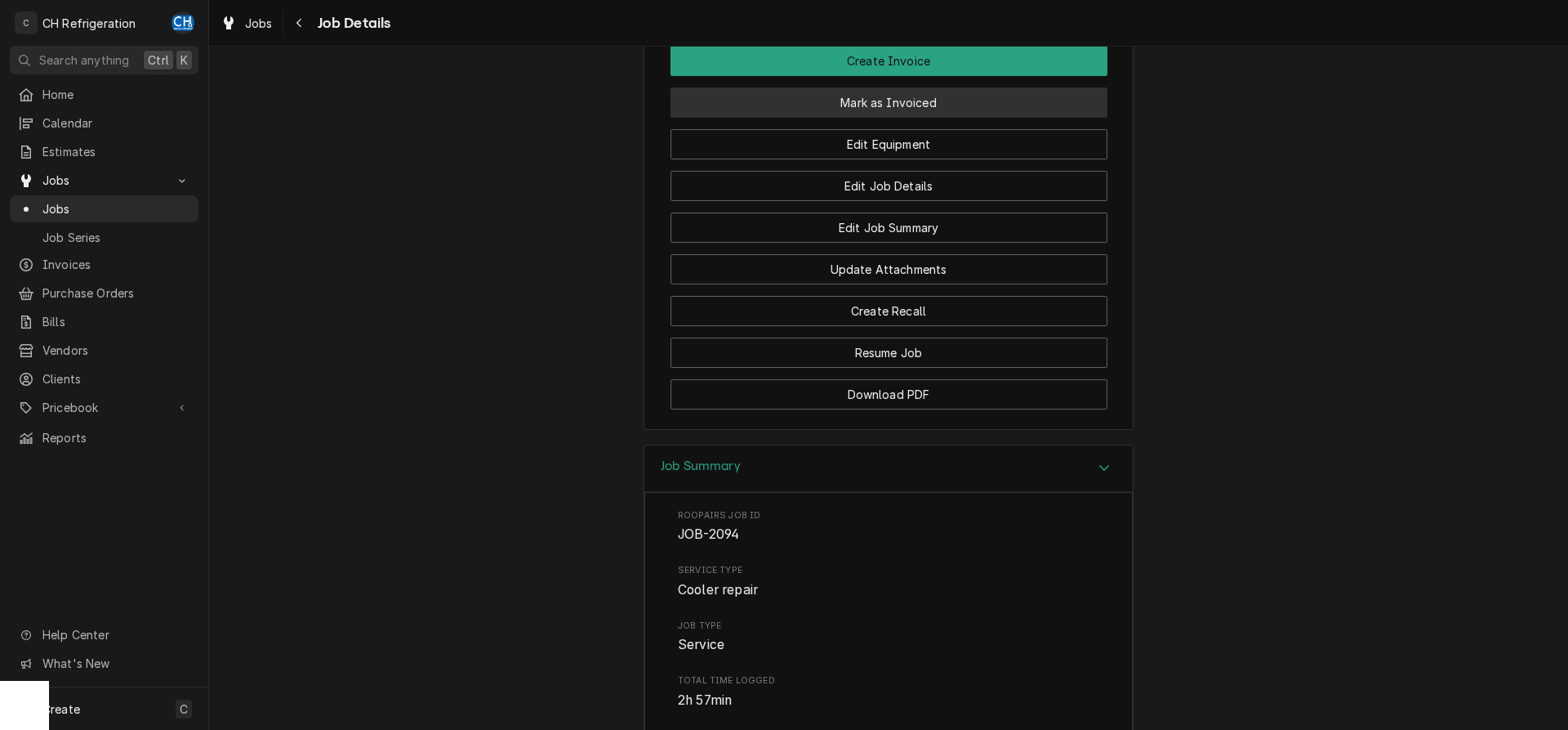
scroll to position [1250, 0]
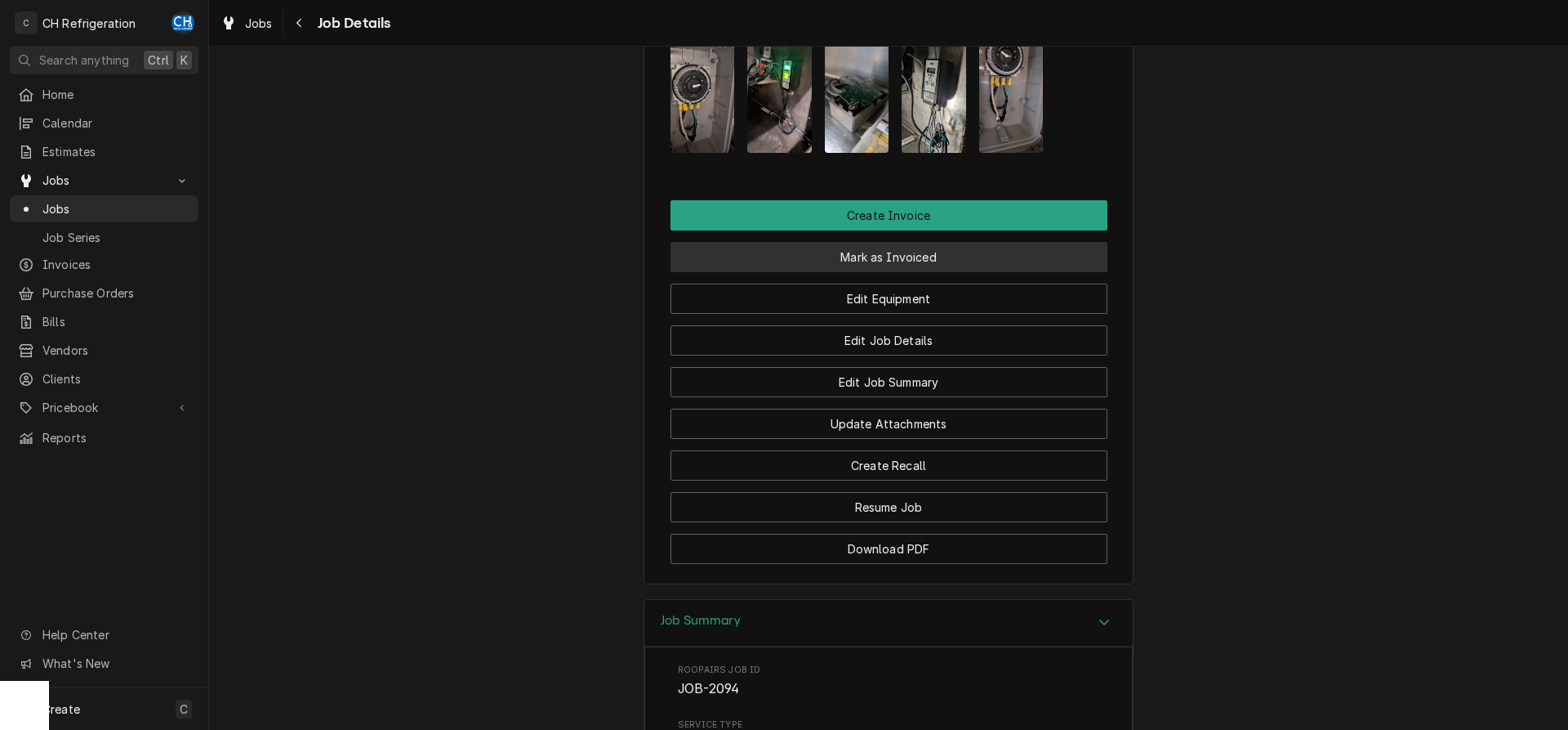
click at [899, 272] on button "Mark as Invoiced" at bounding box center [888, 257] width 437 height 30
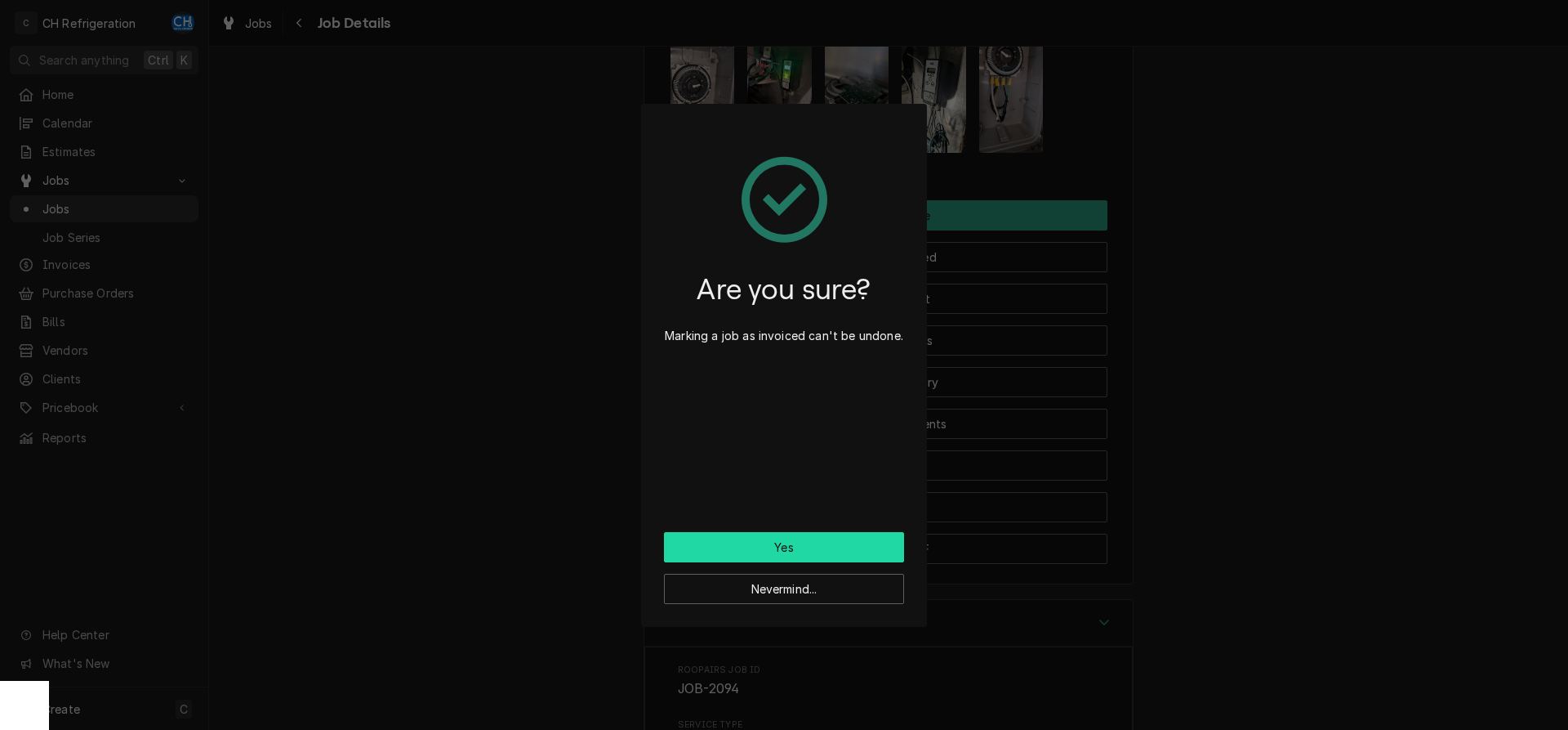
click at [804, 545] on button "Yes" at bounding box center [784, 547] width 240 height 30
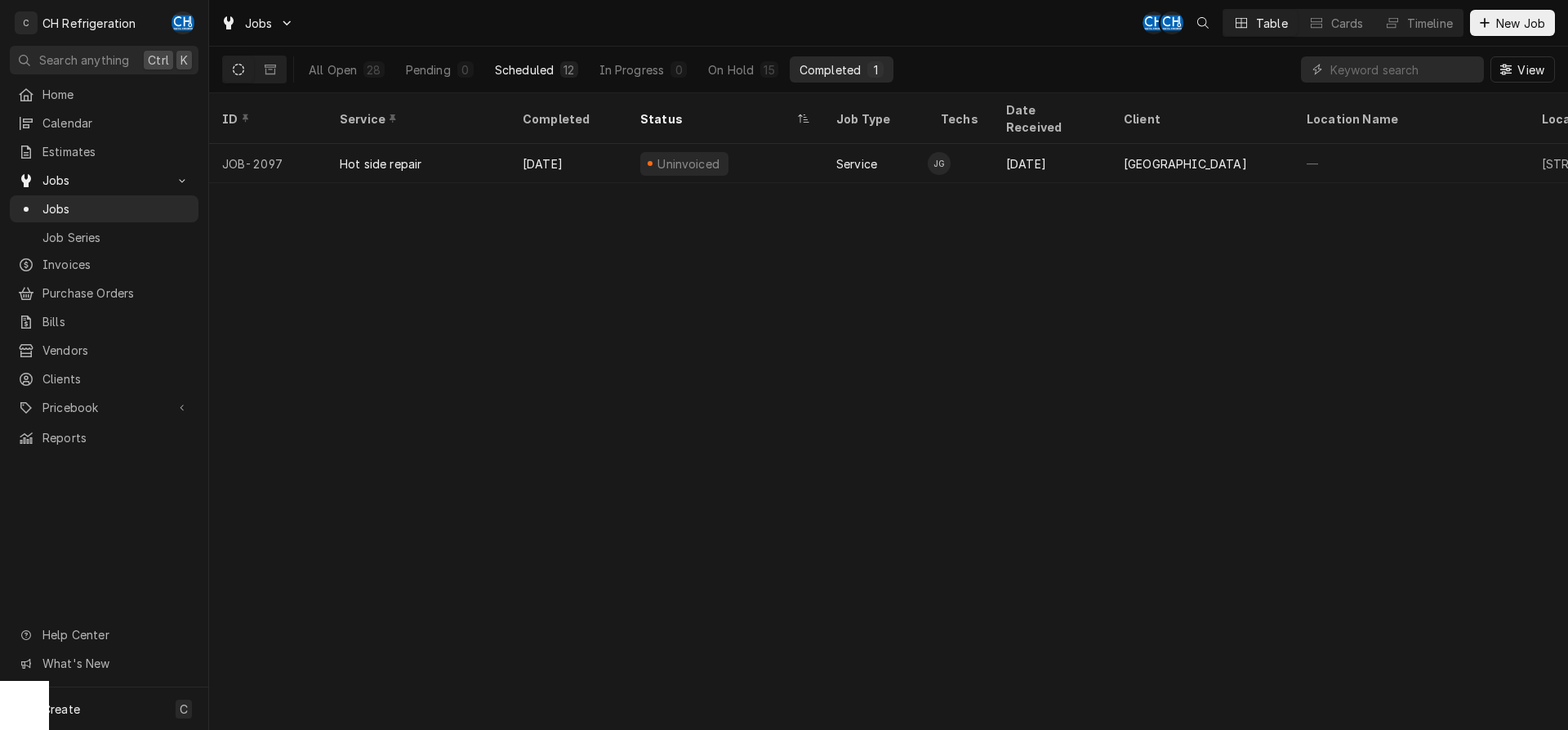
click at [547, 67] on div "Scheduled" at bounding box center [525, 69] width 59 height 18
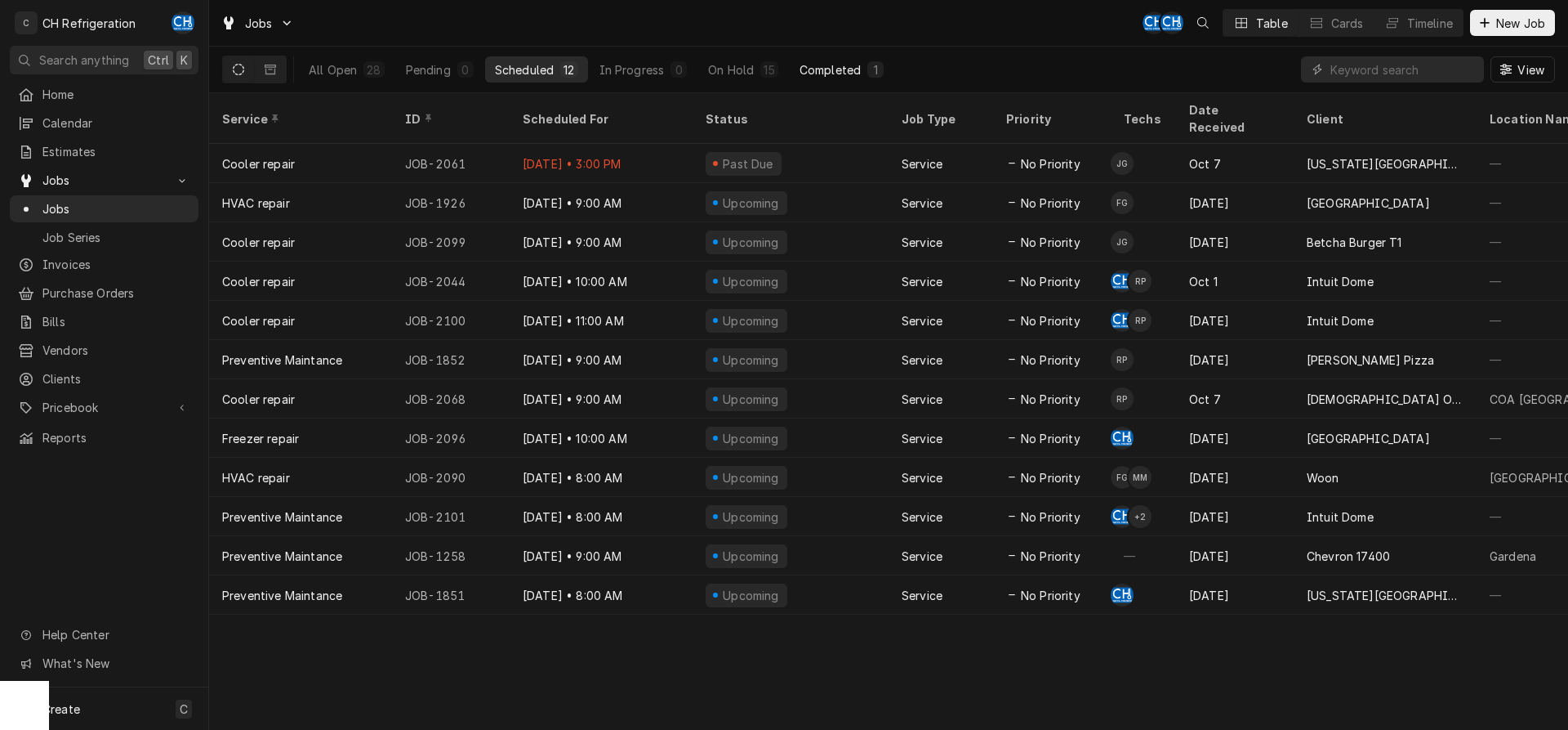
click at [864, 62] on button "Completed 1" at bounding box center [841, 69] width 103 height 26
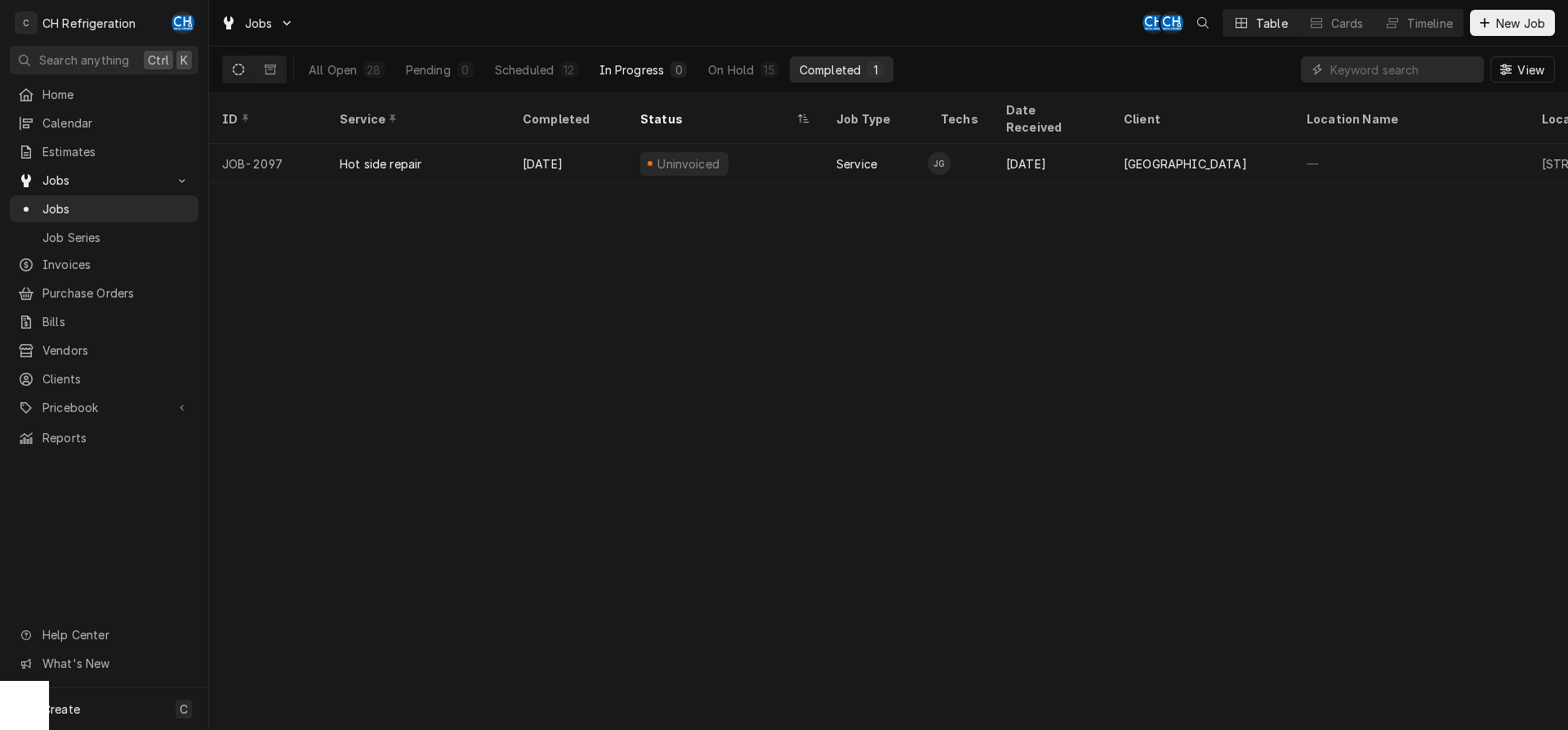
click at [630, 64] on div "In Progress" at bounding box center [632, 69] width 66 height 18
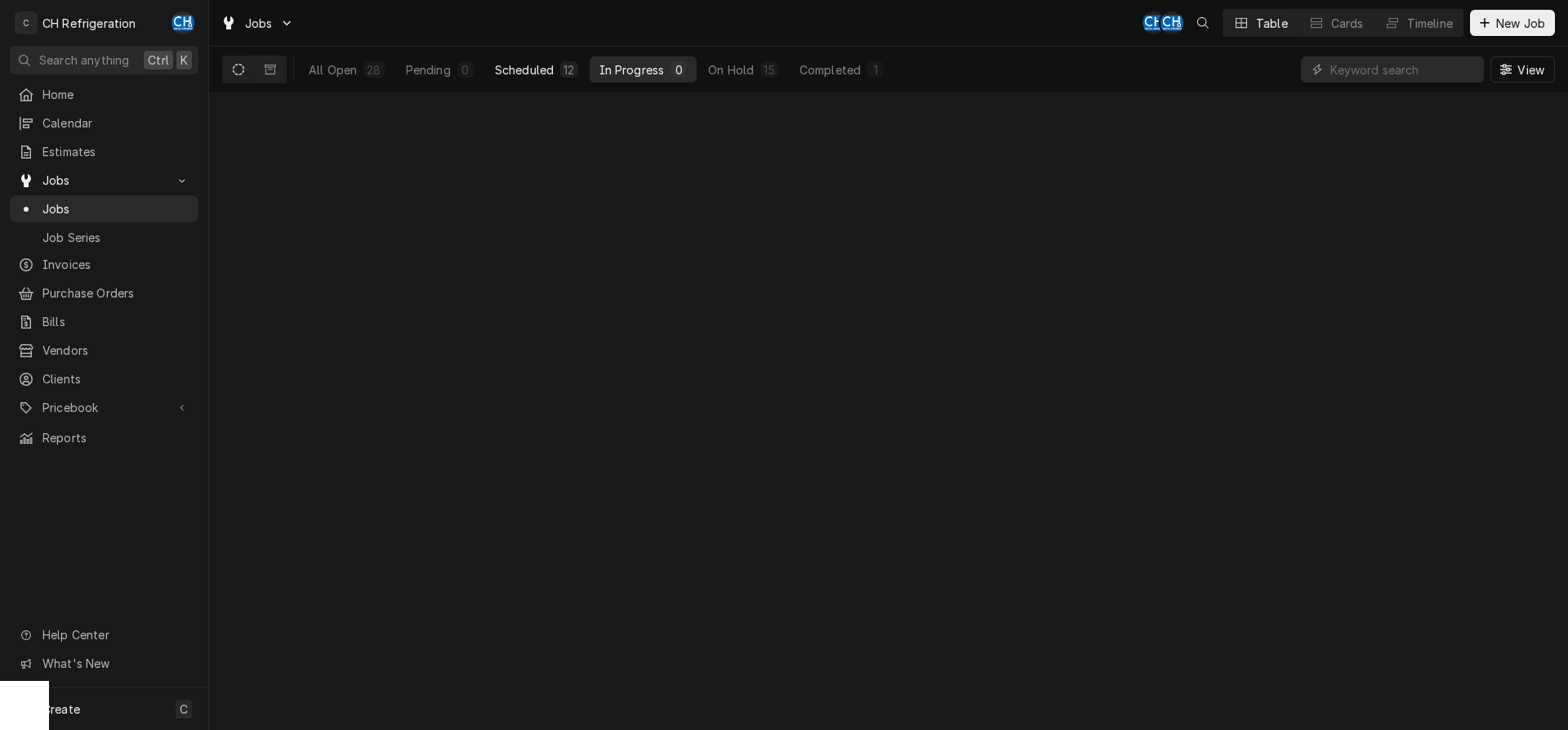
click at [534, 72] on div "Scheduled" at bounding box center [525, 69] width 59 height 18
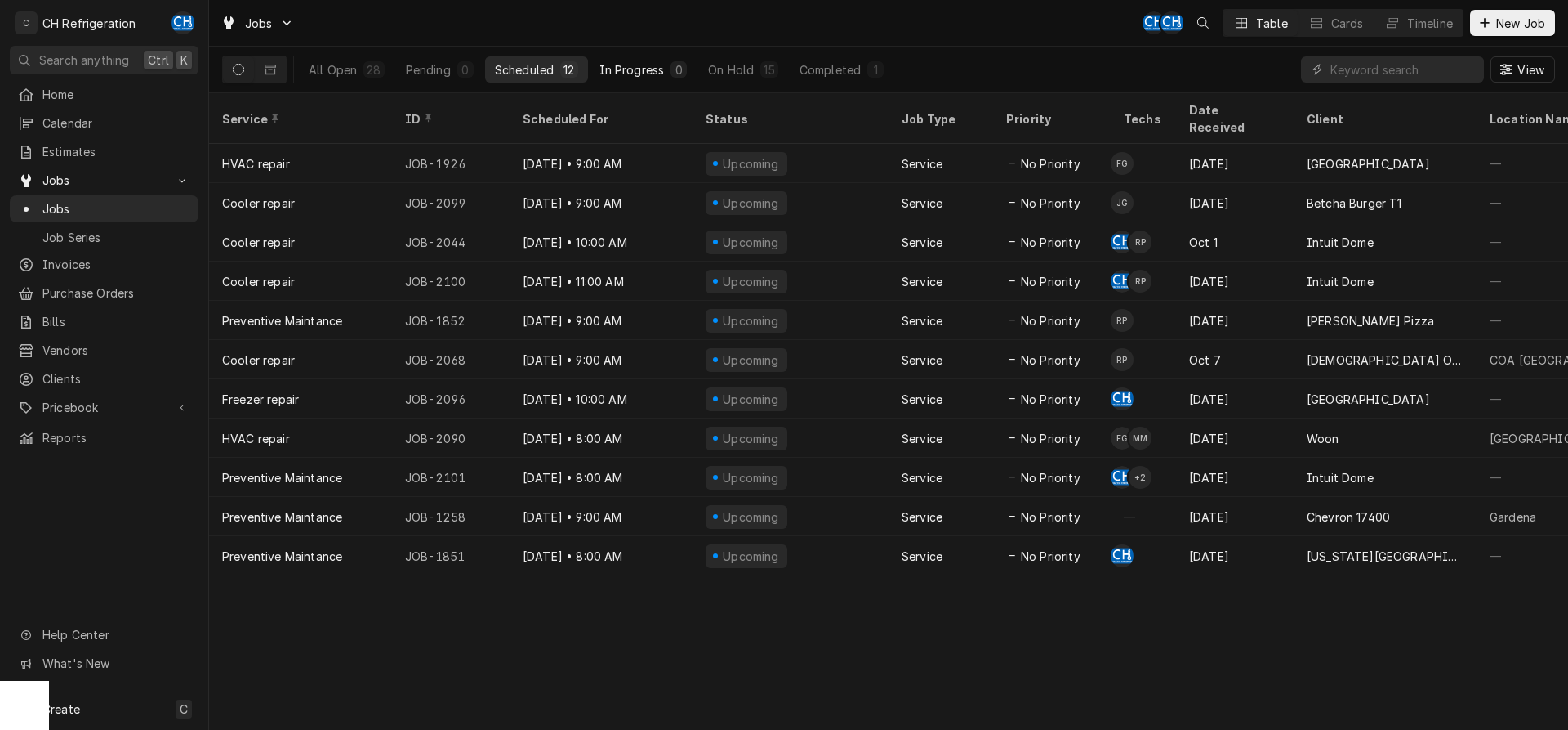
click at [657, 74] on div "In Progress" at bounding box center [632, 69] width 66 height 18
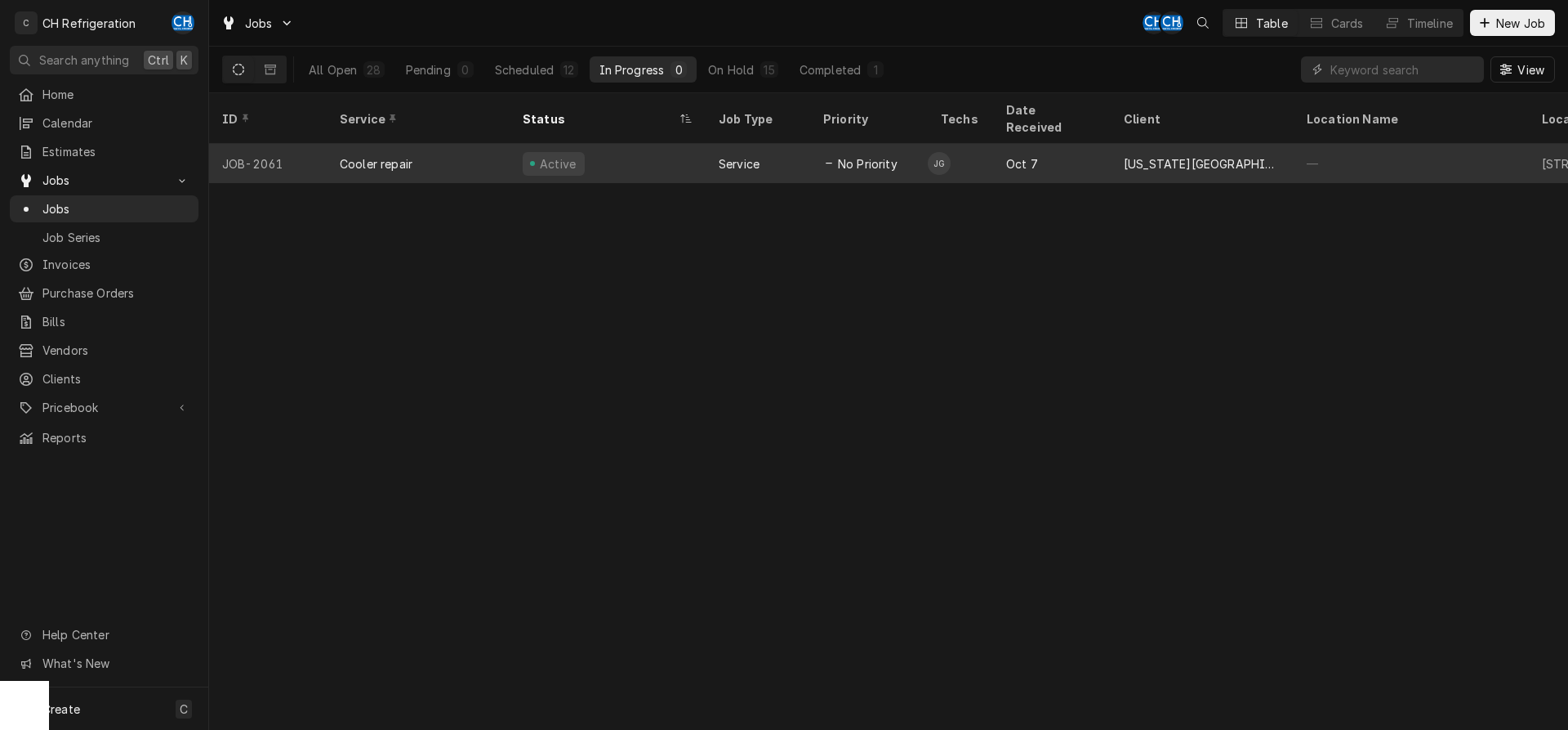
click at [836, 155] on div "No Priority" at bounding box center [860, 164] width 74 height 18
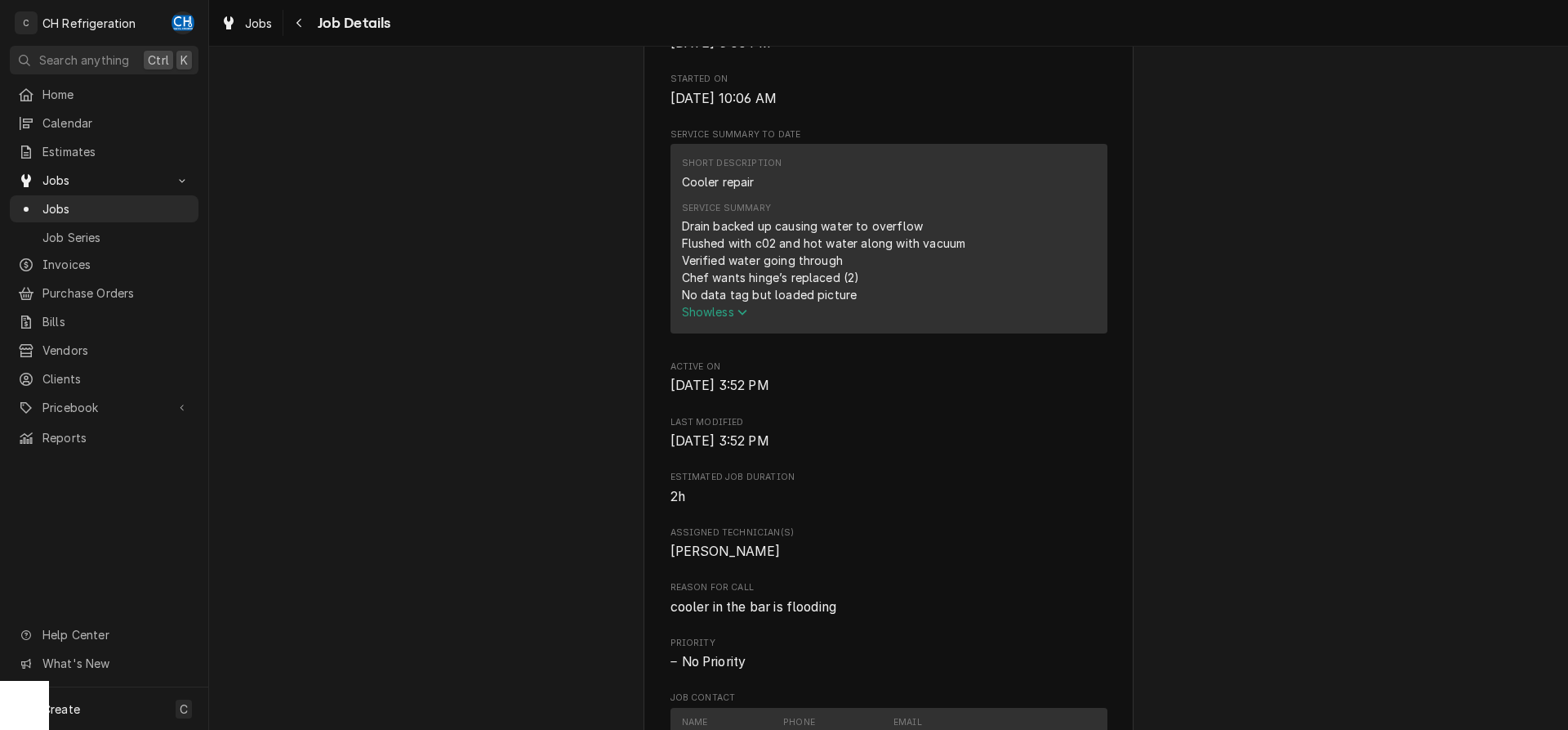
scroll to position [833, 0]
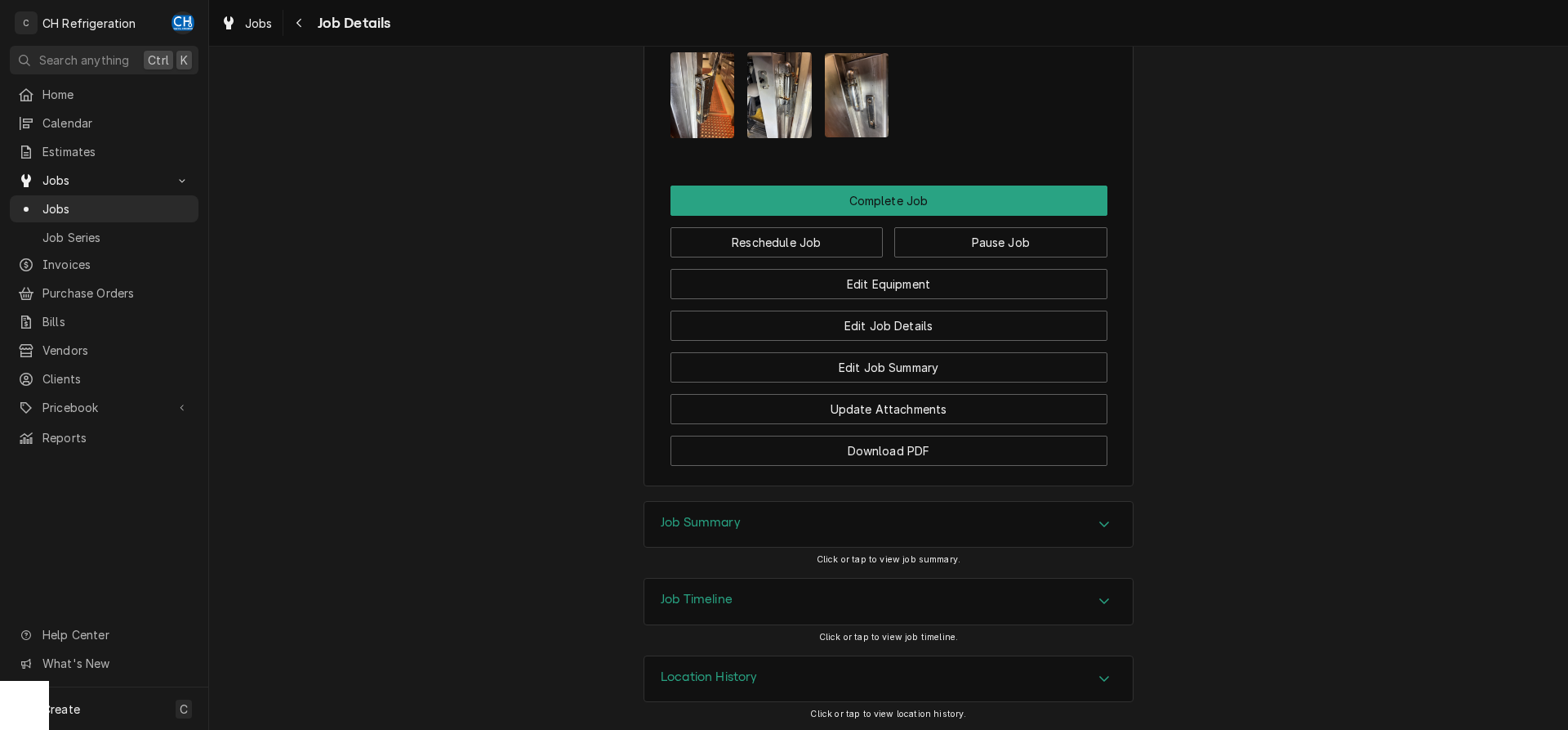
click at [766, 528] on div "Job Summary" at bounding box center [888, 525] width 488 height 46
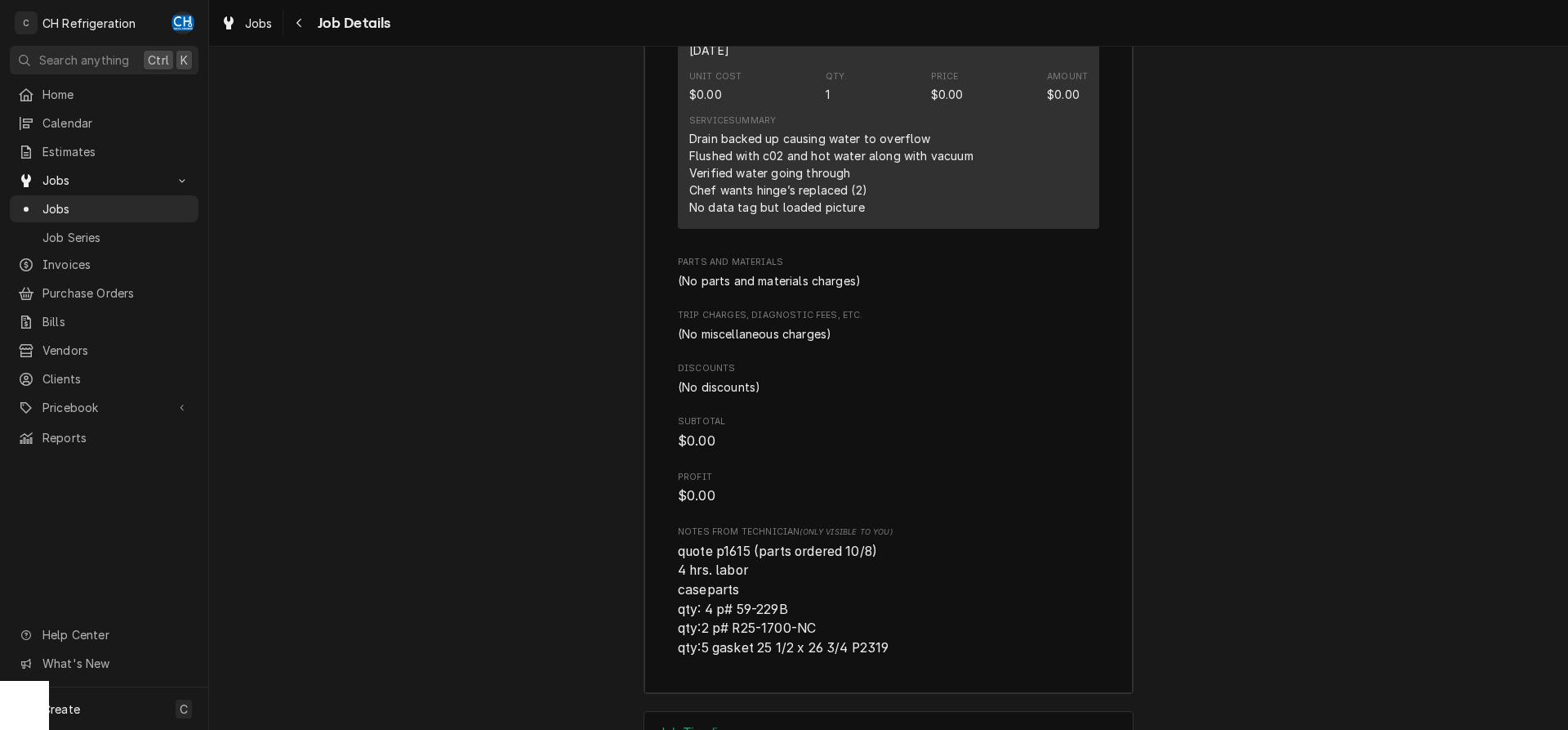
scroll to position [2383, 0]
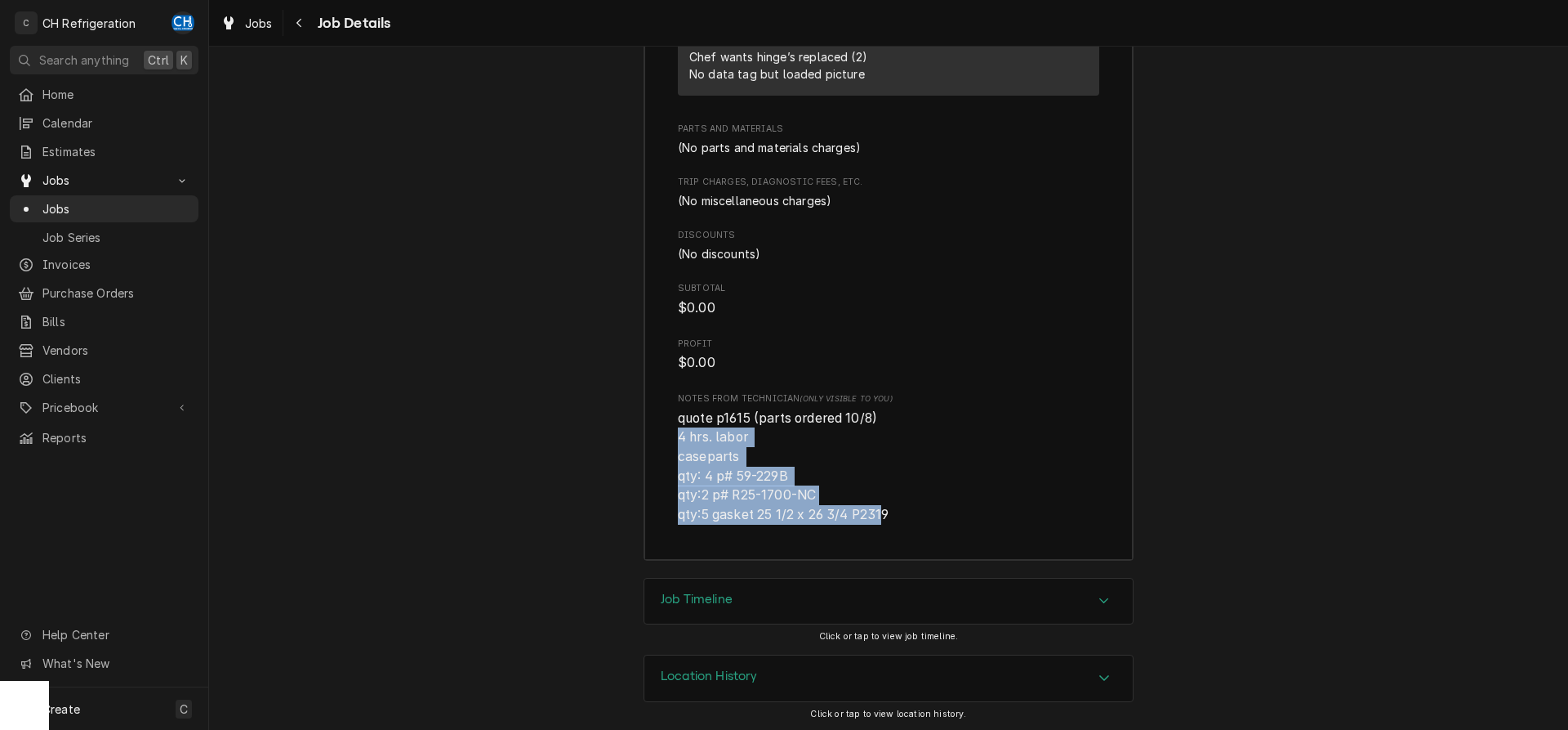
drag, startPoint x: 676, startPoint y: 432, endPoint x: 890, endPoint y: 517, distance: 230.3
click at [890, 517] on div "Roopairs Job ID JOB-2061 Service Type Cooler repair Job Type Service Total Time…" at bounding box center [888, 69] width 488 height 979
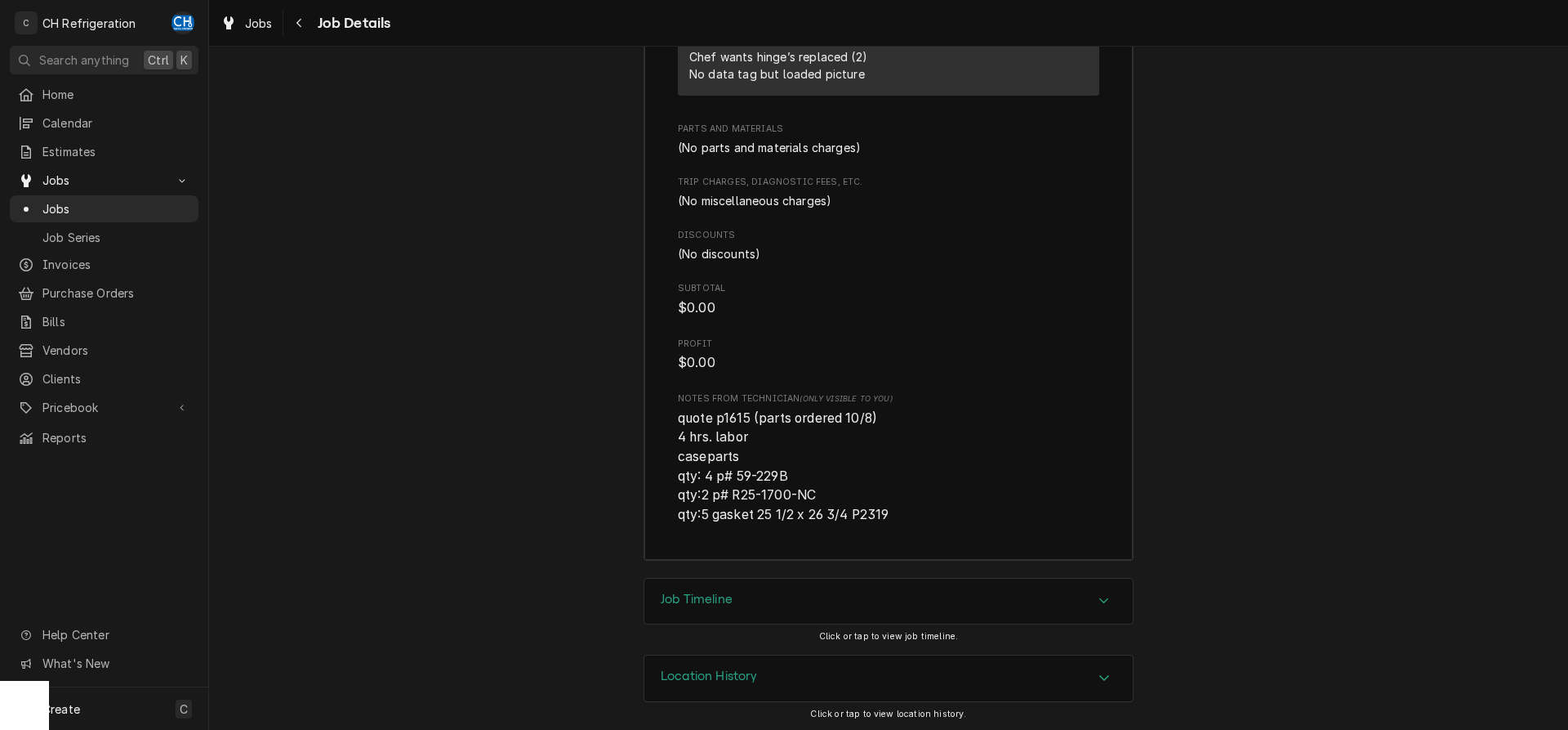
click at [926, 510] on span "quote p1615 (parts ordered 10/8) 4 hrs. labor caseparts qty: 4 p# 59-229B qty:2…" at bounding box center [888, 467] width 421 height 116
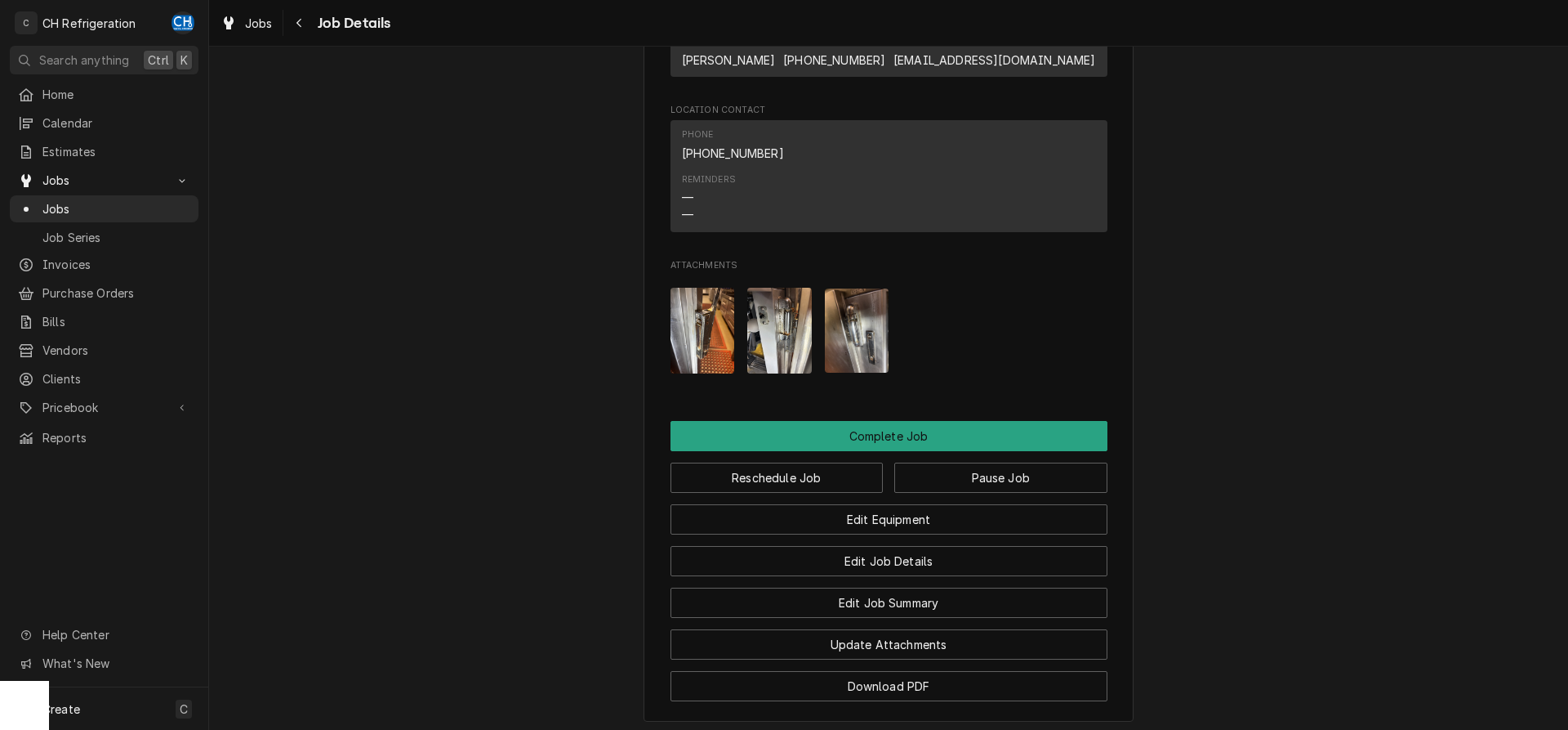
scroll to position [1216, 0]
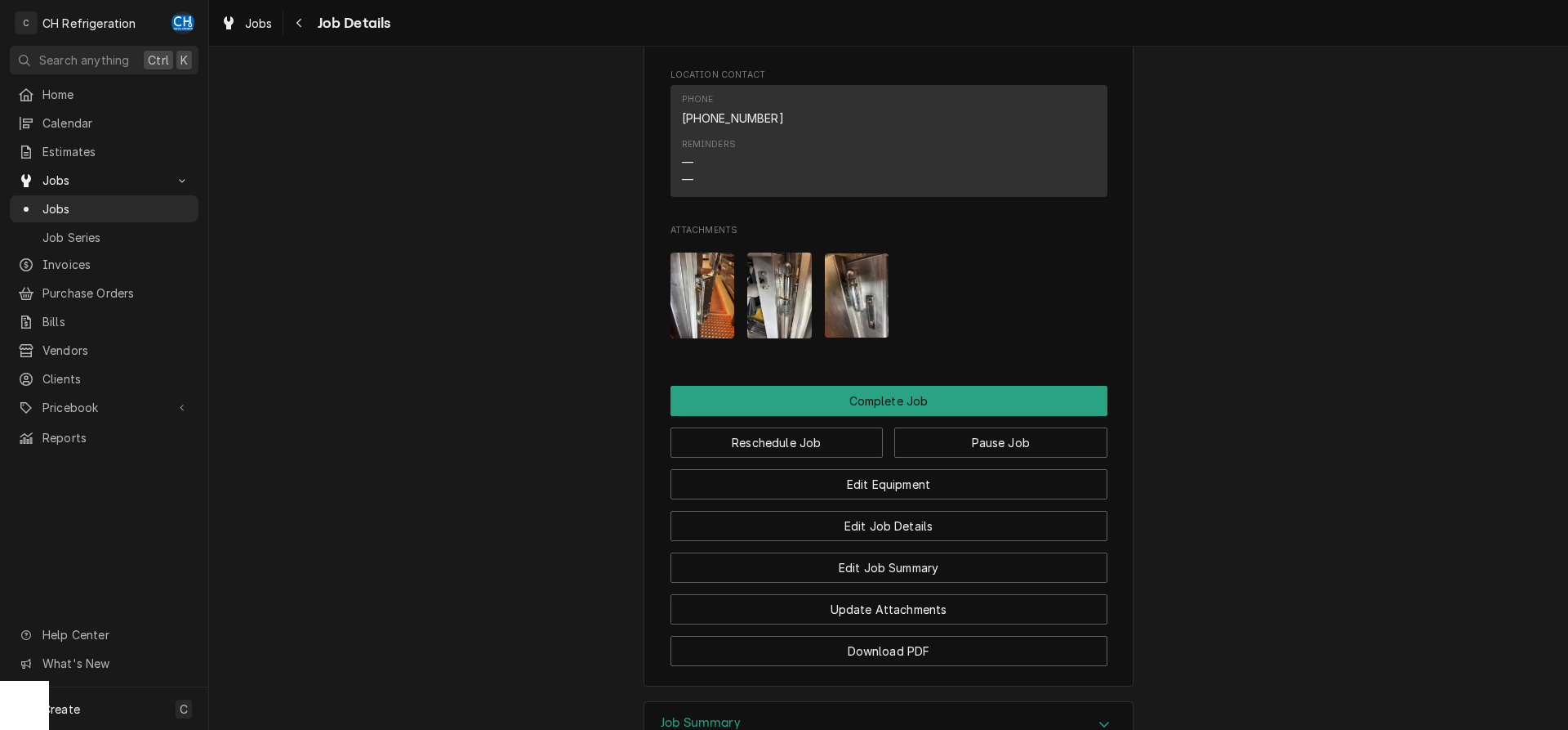
click at [723, 323] on img "Attachments" at bounding box center [703, 295] width 65 height 86
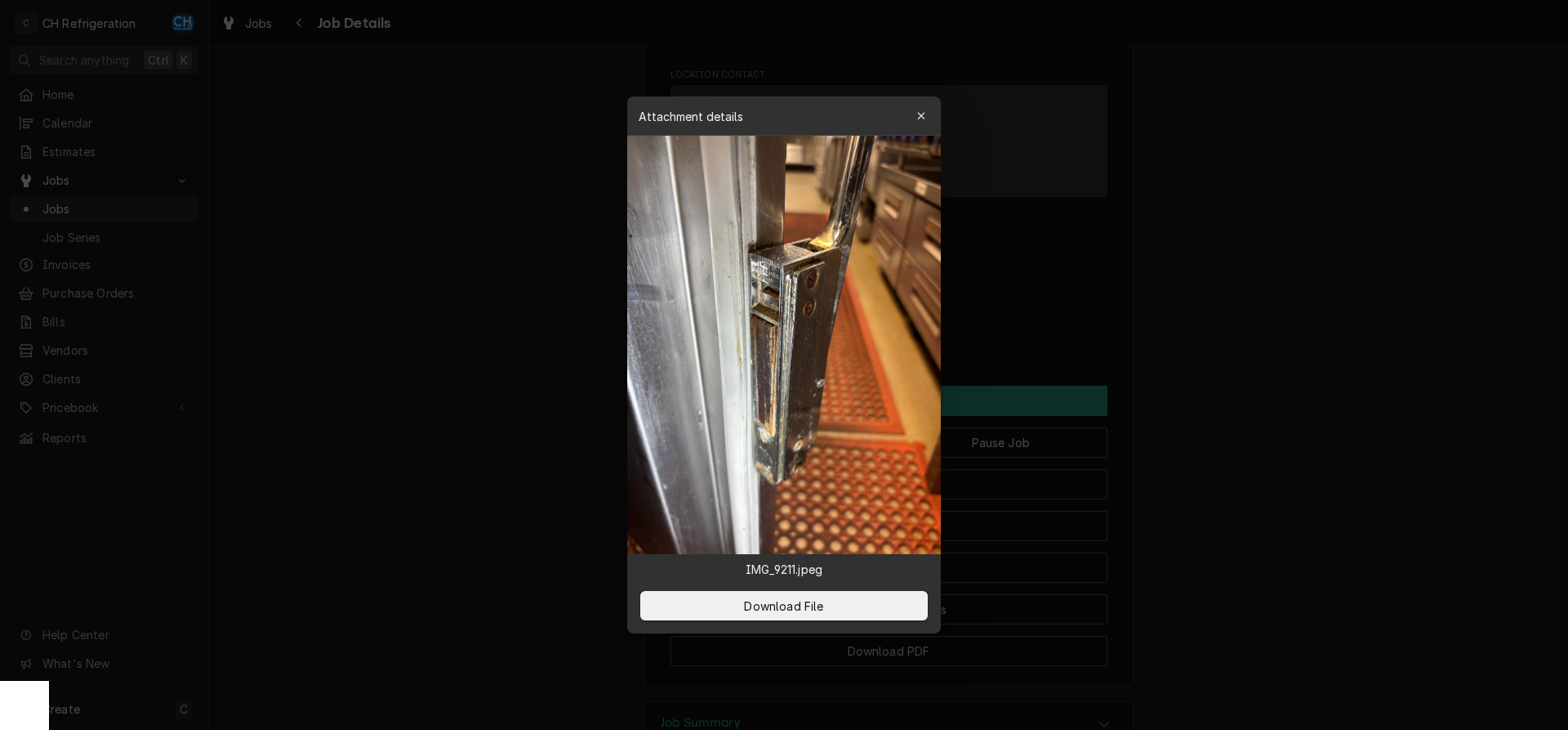
click at [1282, 381] on div at bounding box center [784, 365] width 1568 height 730
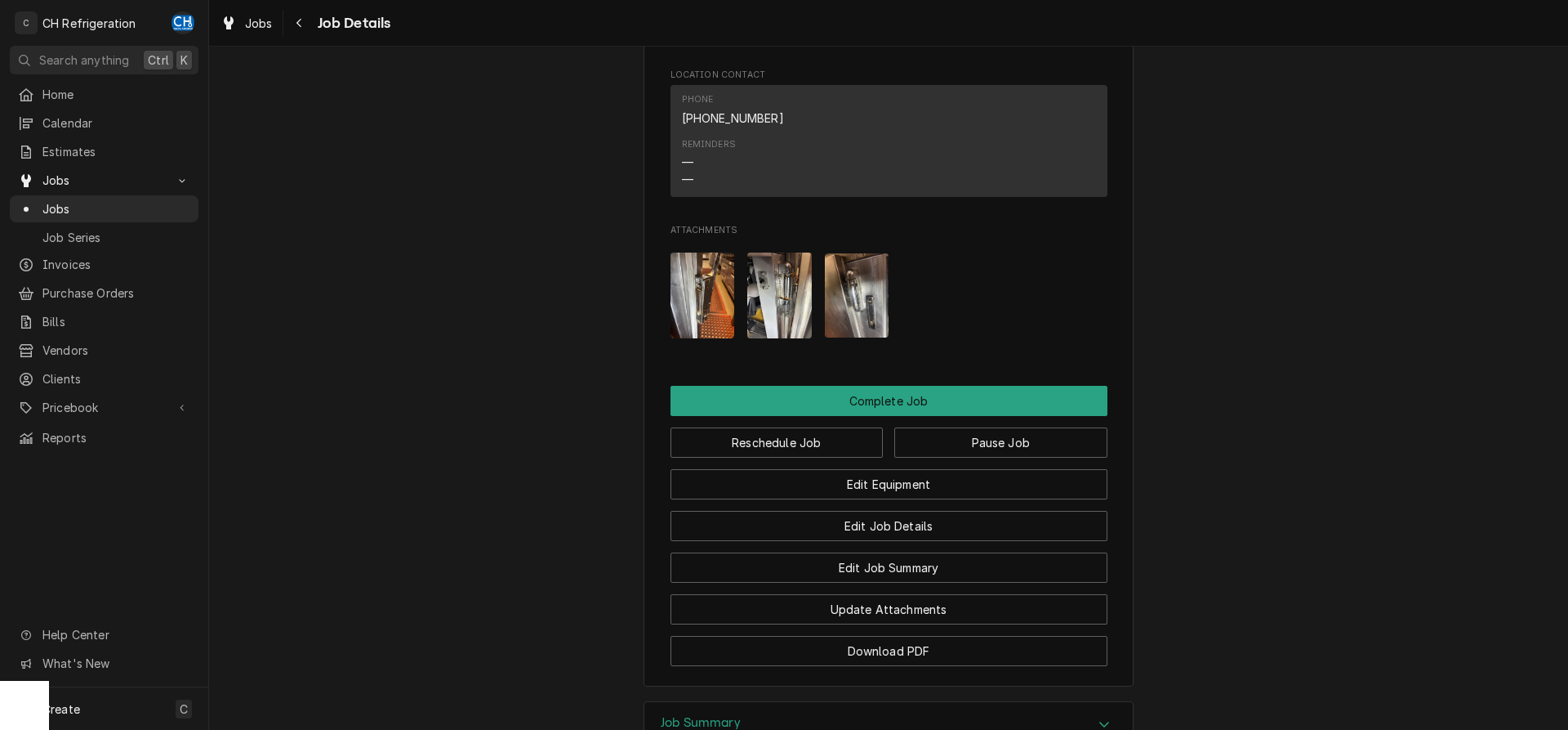
click at [751, 298] on img "Attachments" at bounding box center [779, 295] width 65 height 86
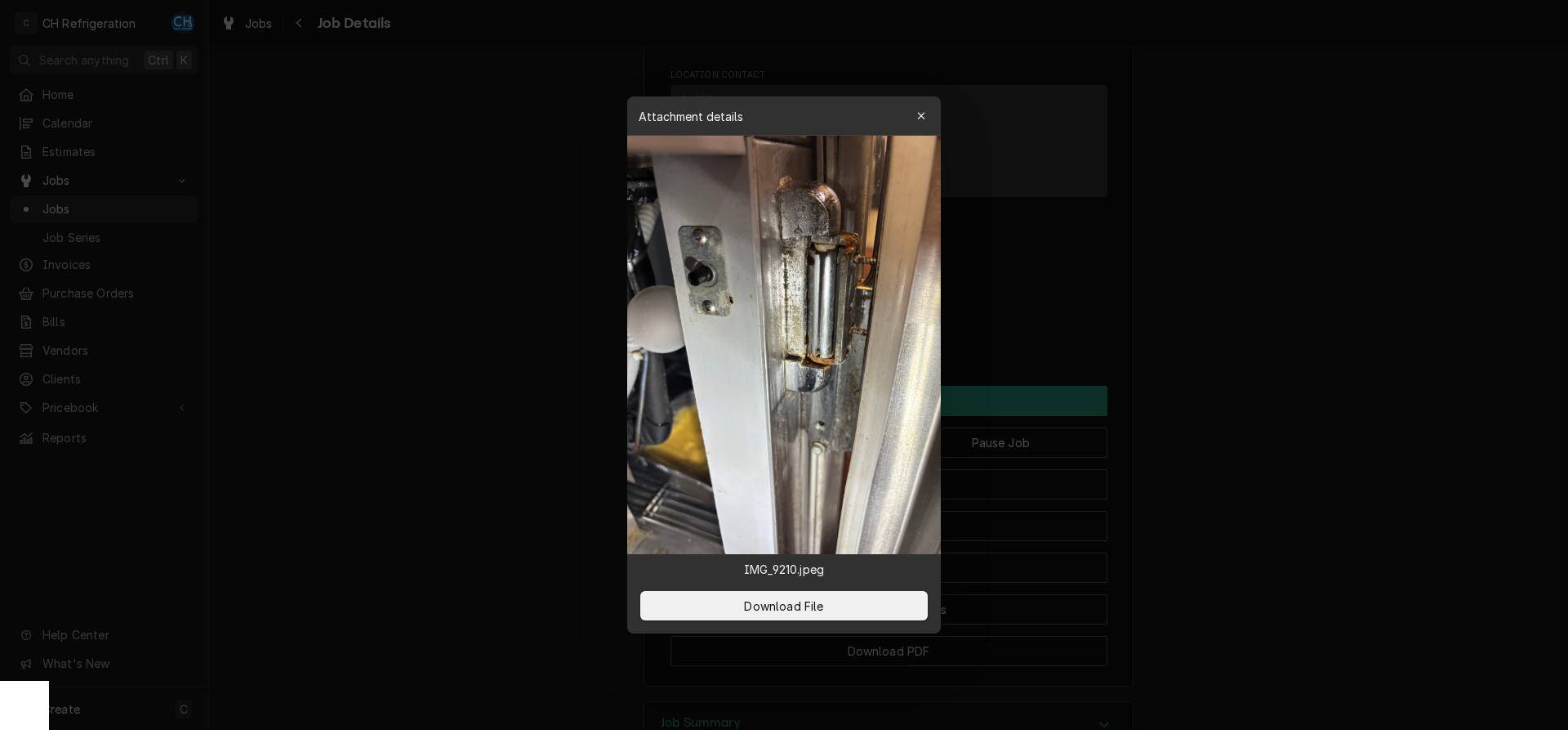
click at [1254, 381] on div at bounding box center [784, 365] width 1568 height 730
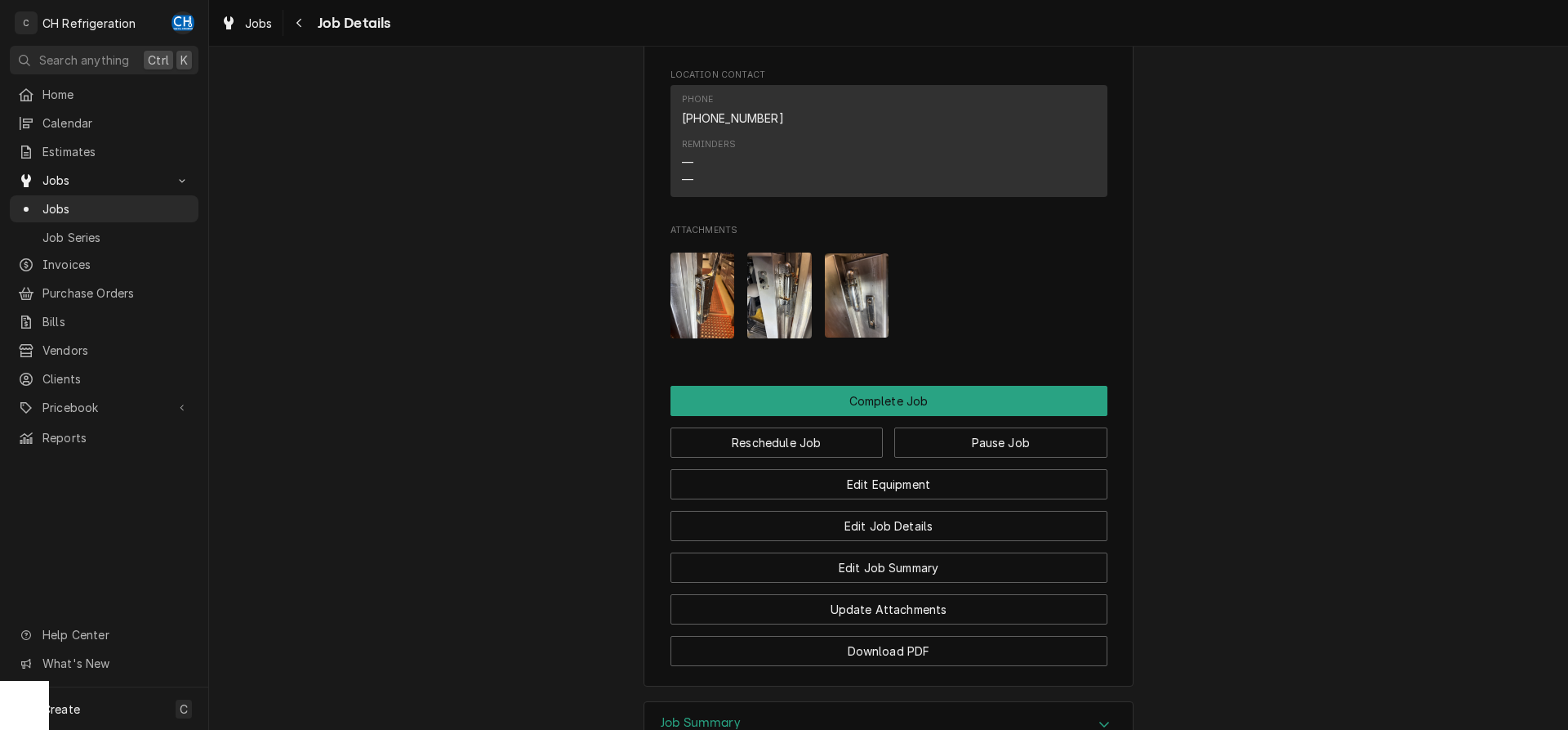
click at [881, 300] on img "Attachments" at bounding box center [857, 295] width 65 height 84
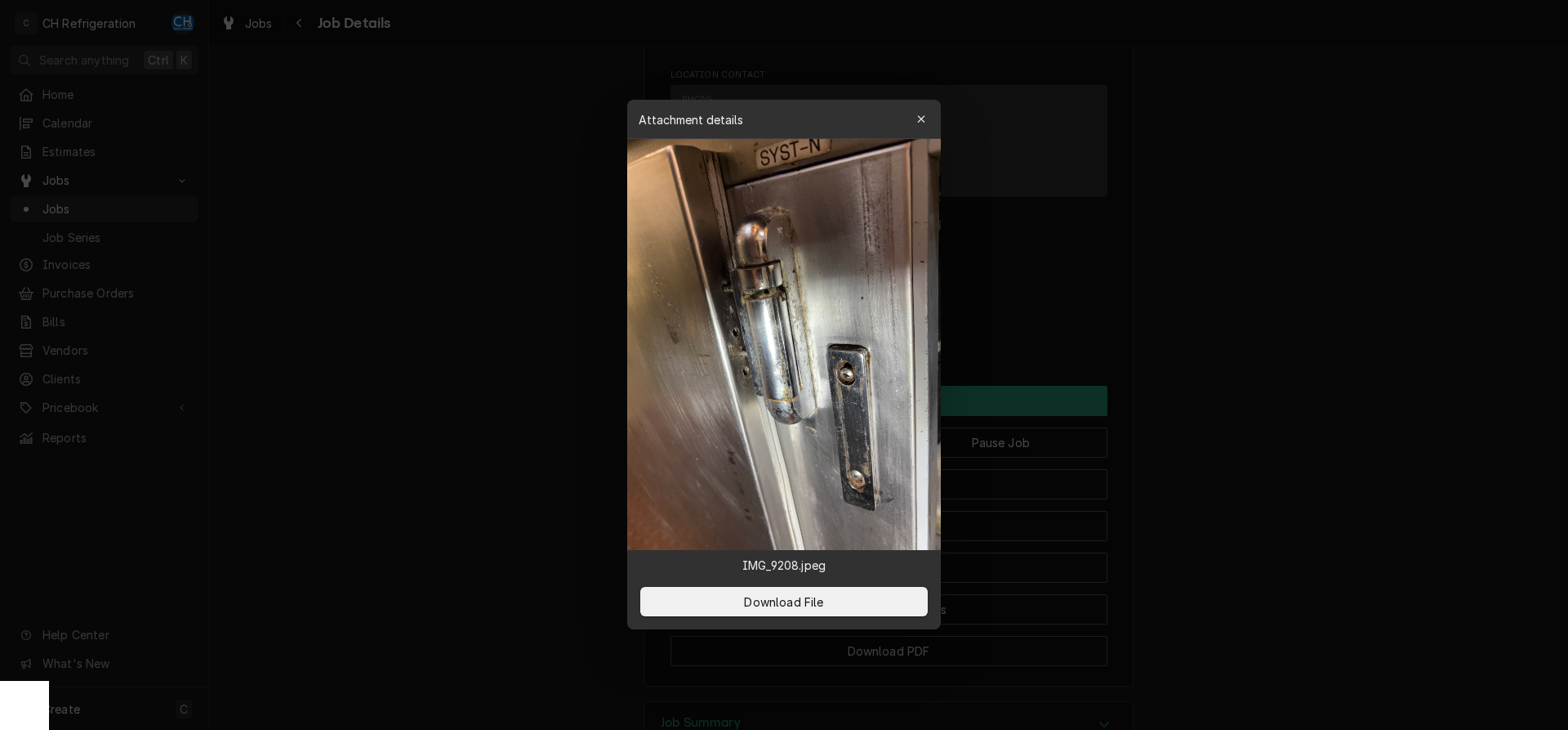
click at [1265, 373] on div at bounding box center [784, 365] width 1568 height 730
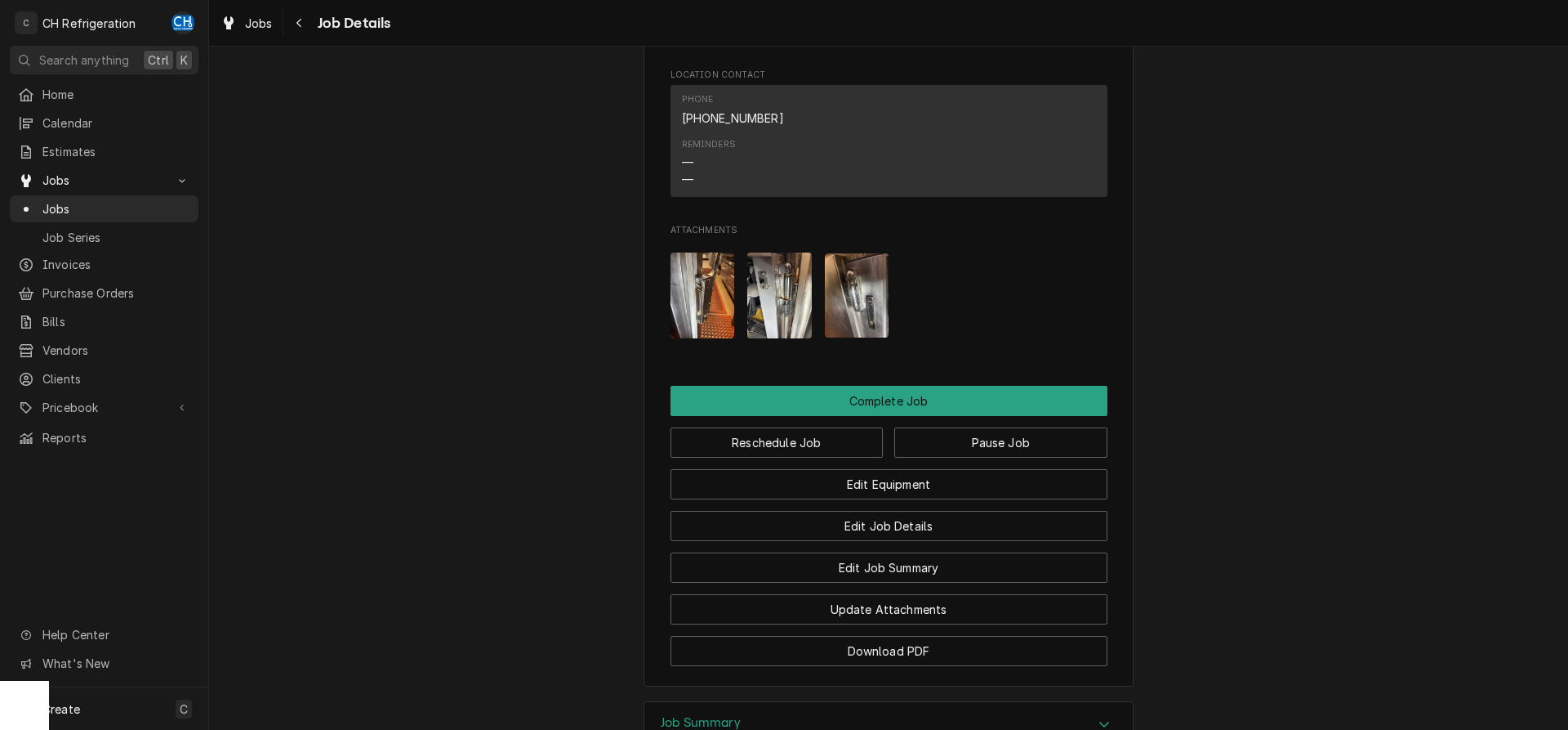
click at [815, 302] on div "Attachments" at bounding box center [888, 295] width 437 height 112
click at [837, 302] on img "Attachments" at bounding box center [857, 295] width 65 height 84
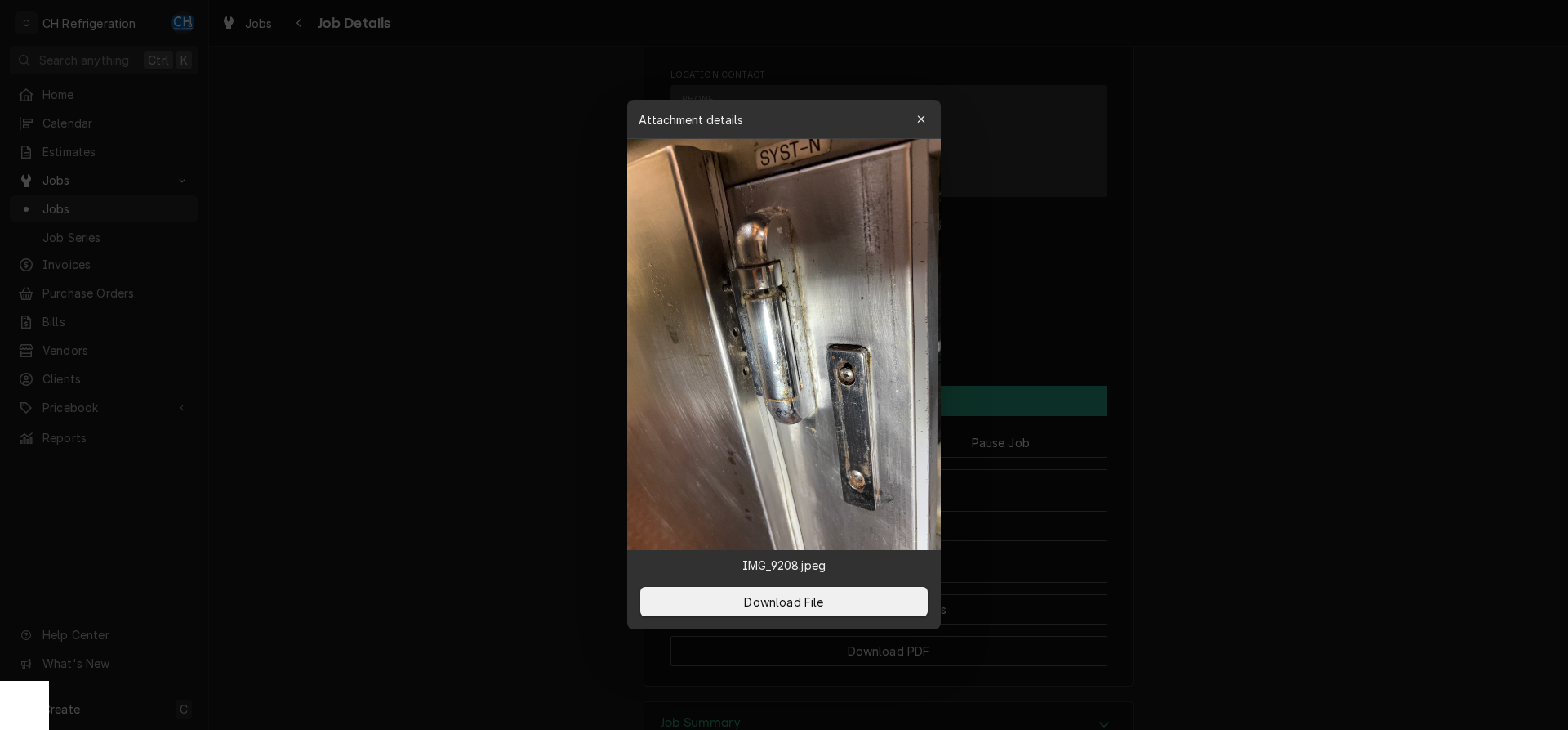
click at [1209, 362] on div at bounding box center [784, 365] width 1568 height 730
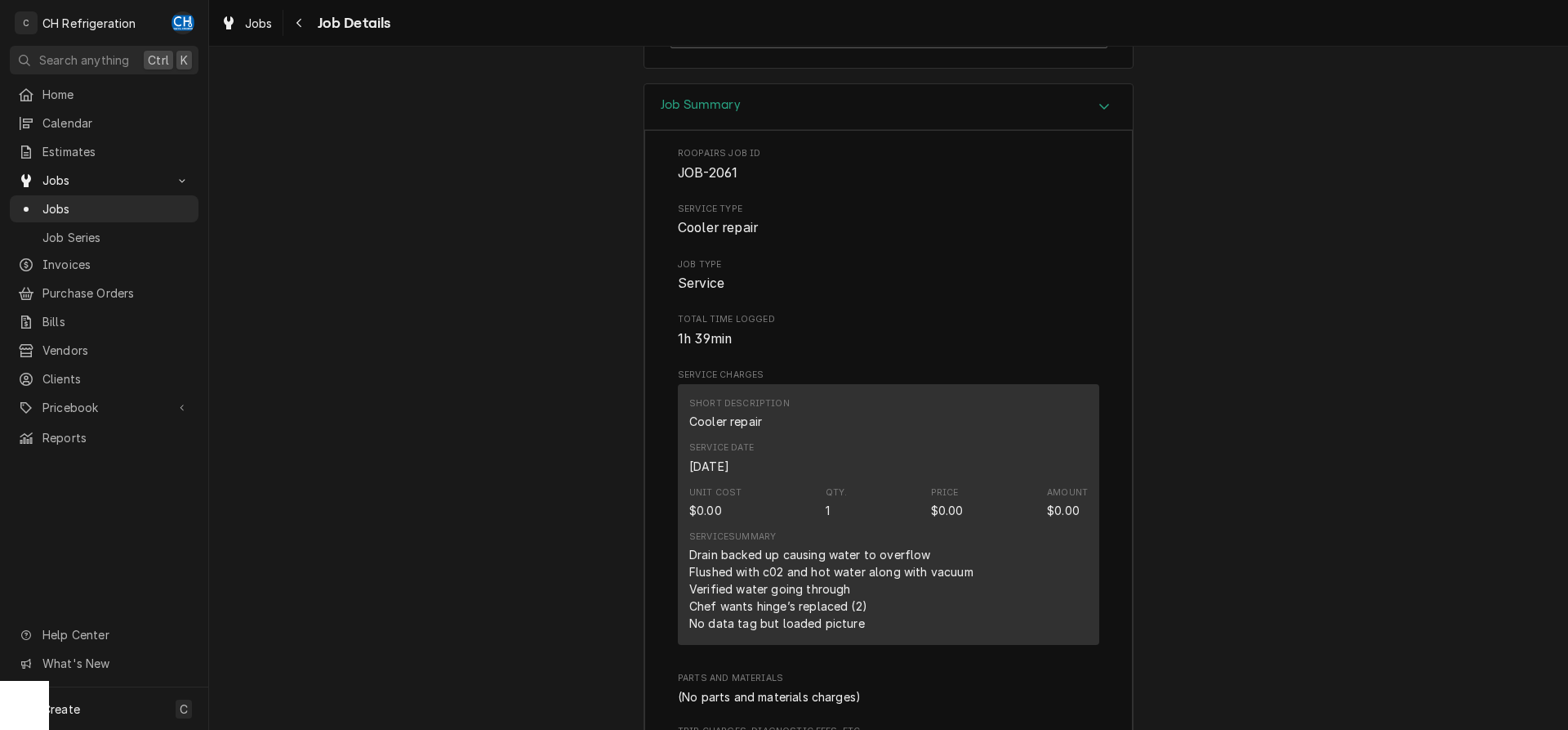
scroll to position [2250, 0]
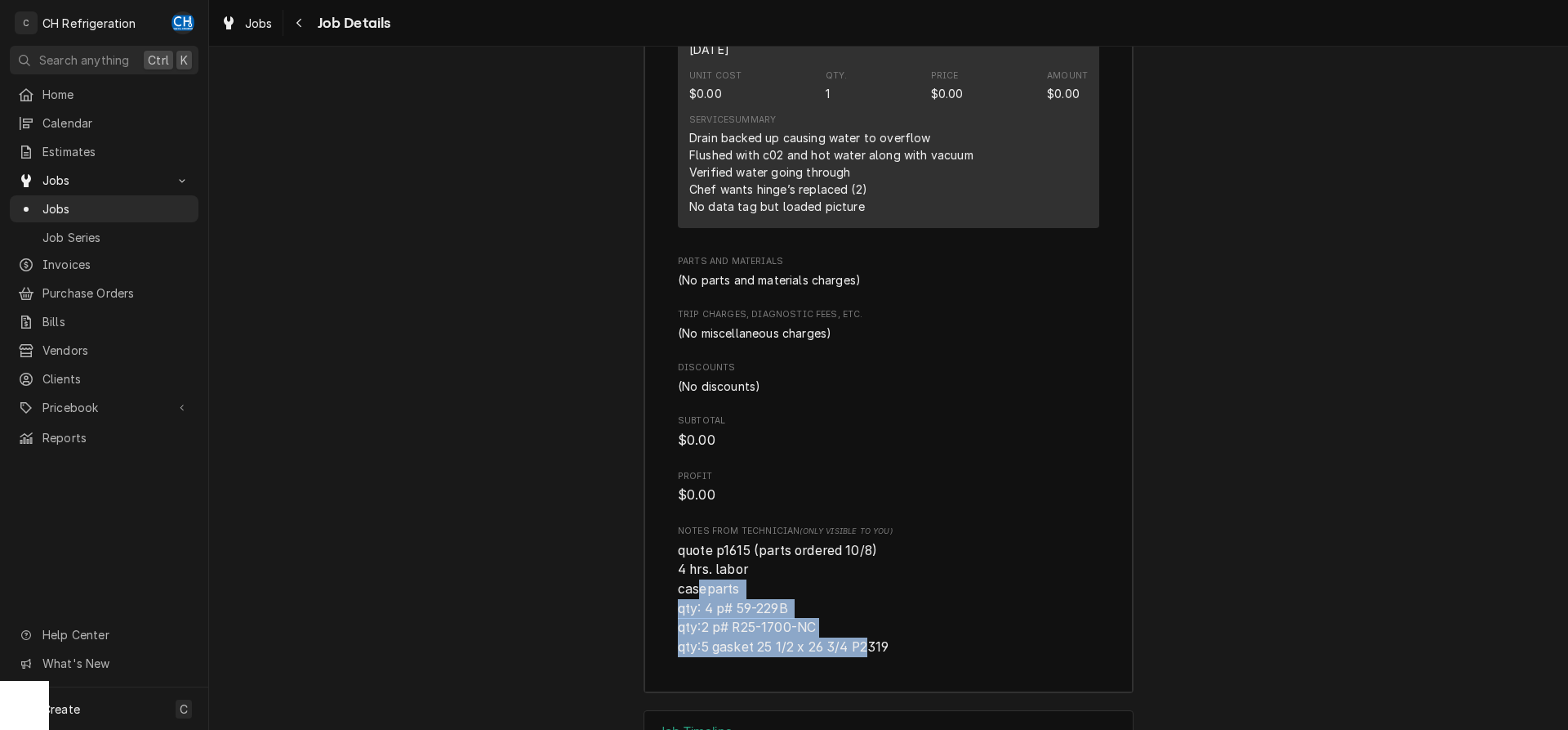
drag, startPoint x: 698, startPoint y: 580, endPoint x: 901, endPoint y: 660, distance: 218.2
click at [893, 663] on div "Roopairs Job ID JOB-2061 Service Type Cooler repair Job Type Service Total Time…" at bounding box center [888, 202] width 488 height 979
click at [976, 639] on span "quote p1615 (parts ordered 10/8) 4 hrs. labor caseparts qty: 4 p# 59-229B qty:2…" at bounding box center [888, 599] width 421 height 116
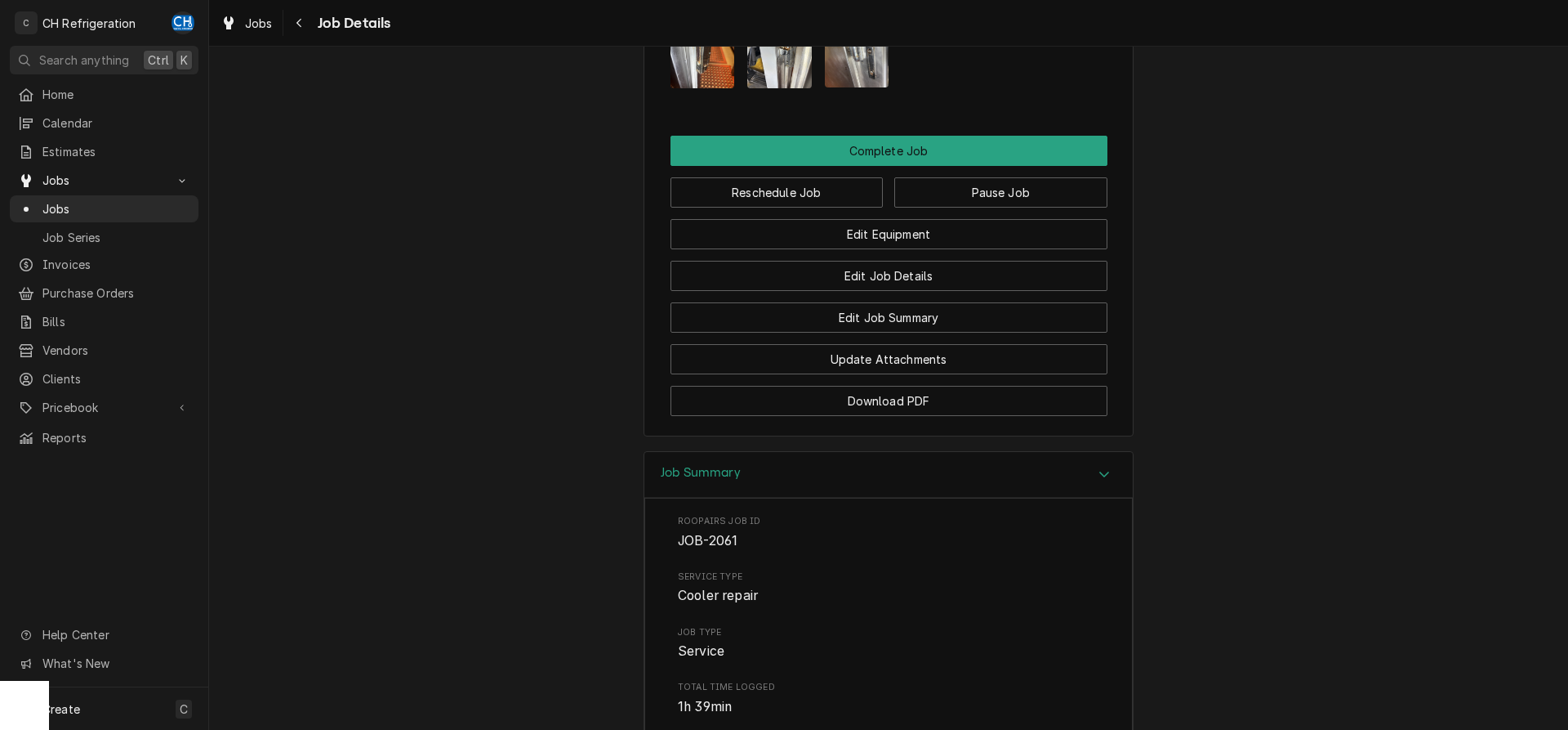
scroll to position [1133, 0]
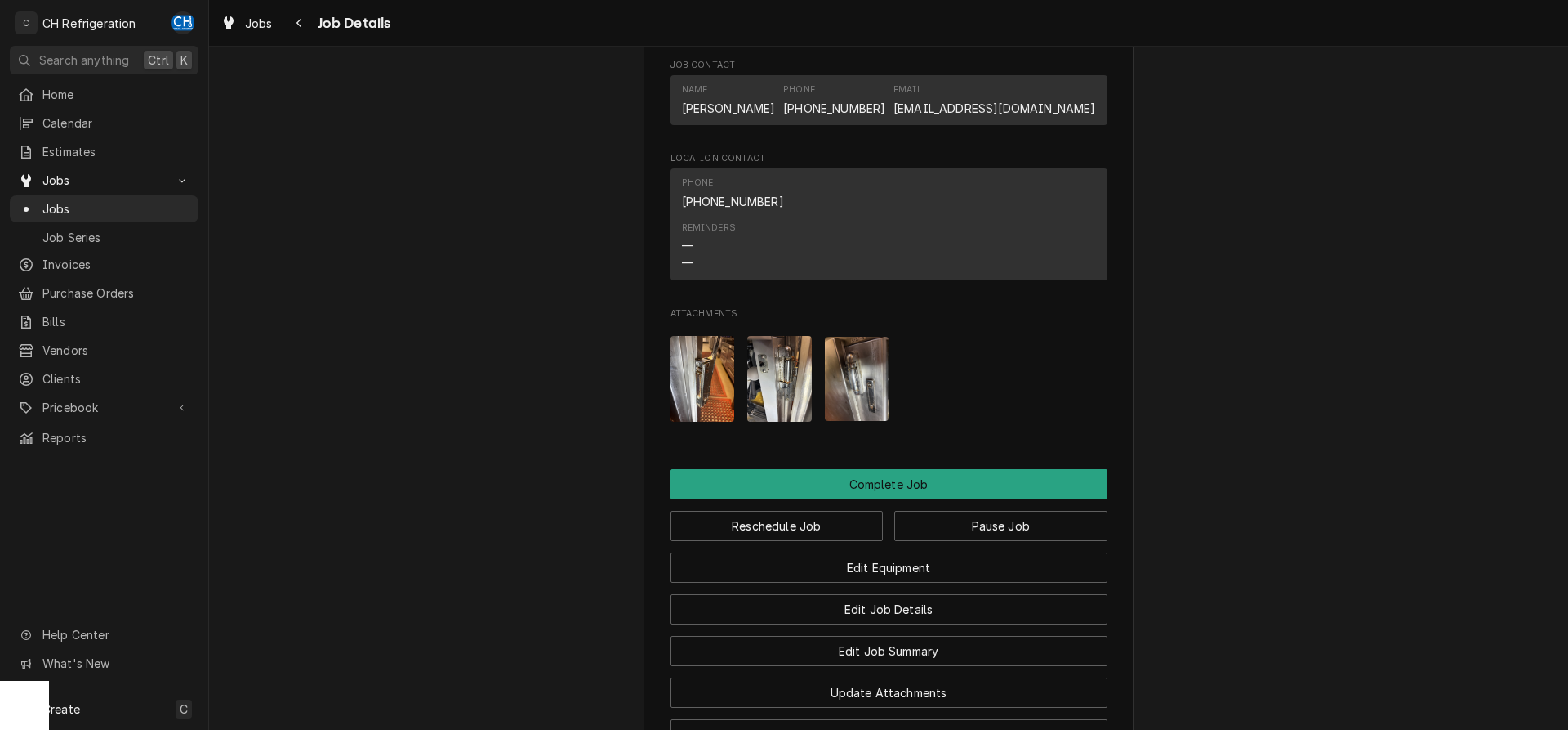
click at [699, 359] on img "Attachments" at bounding box center [703, 378] width 65 height 86
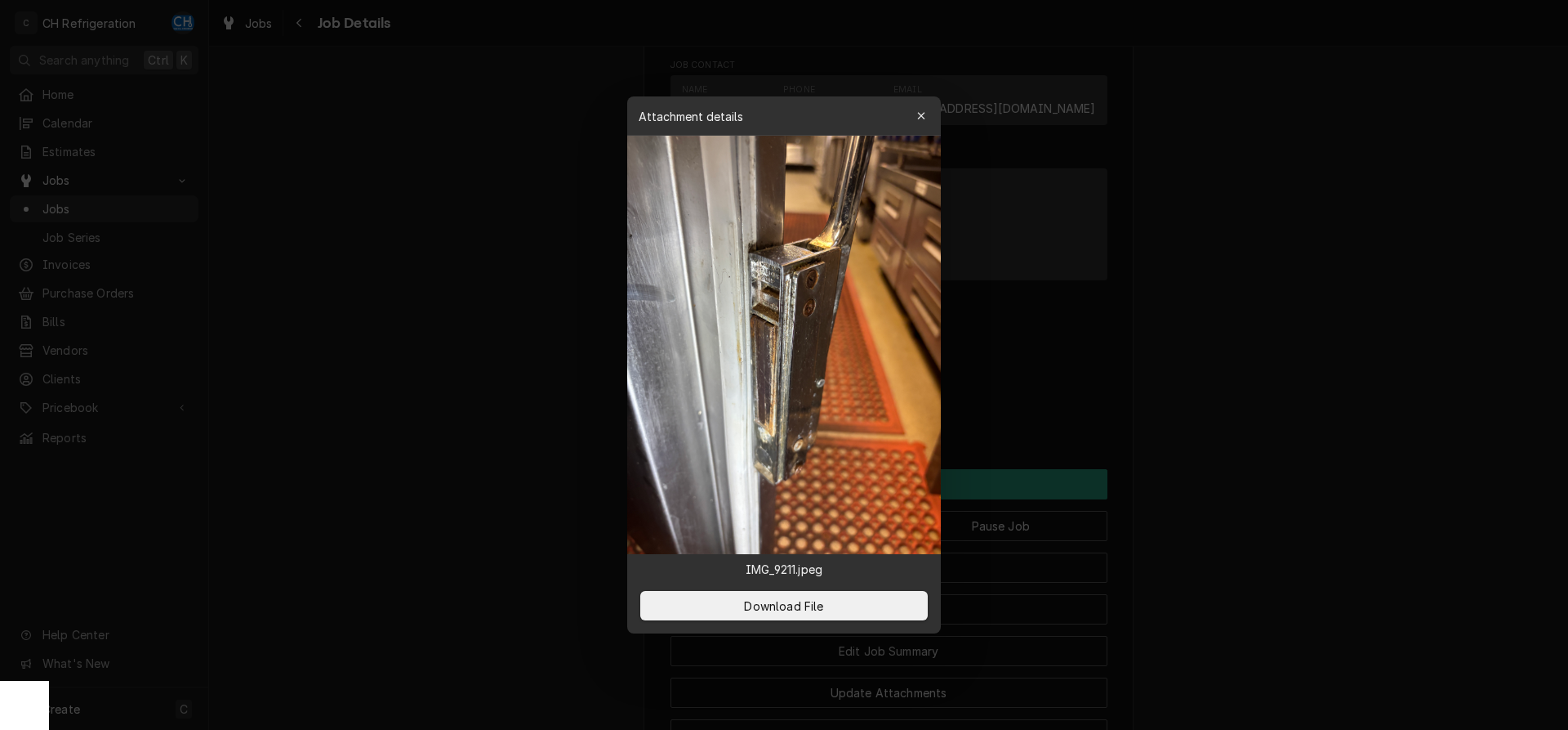
click at [538, 380] on div at bounding box center [784, 365] width 1568 height 730
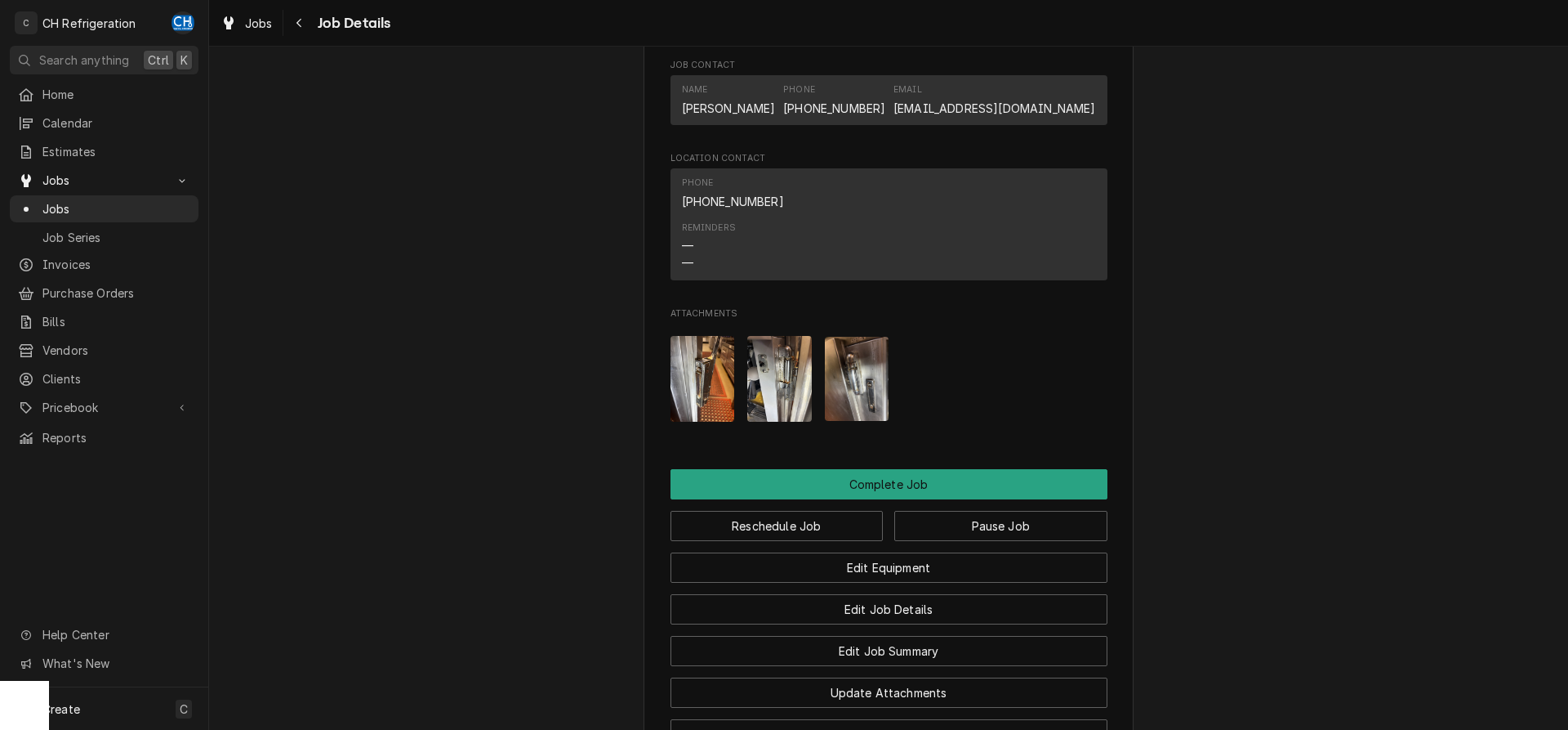
click at [749, 376] on img "Attachments" at bounding box center [779, 378] width 65 height 86
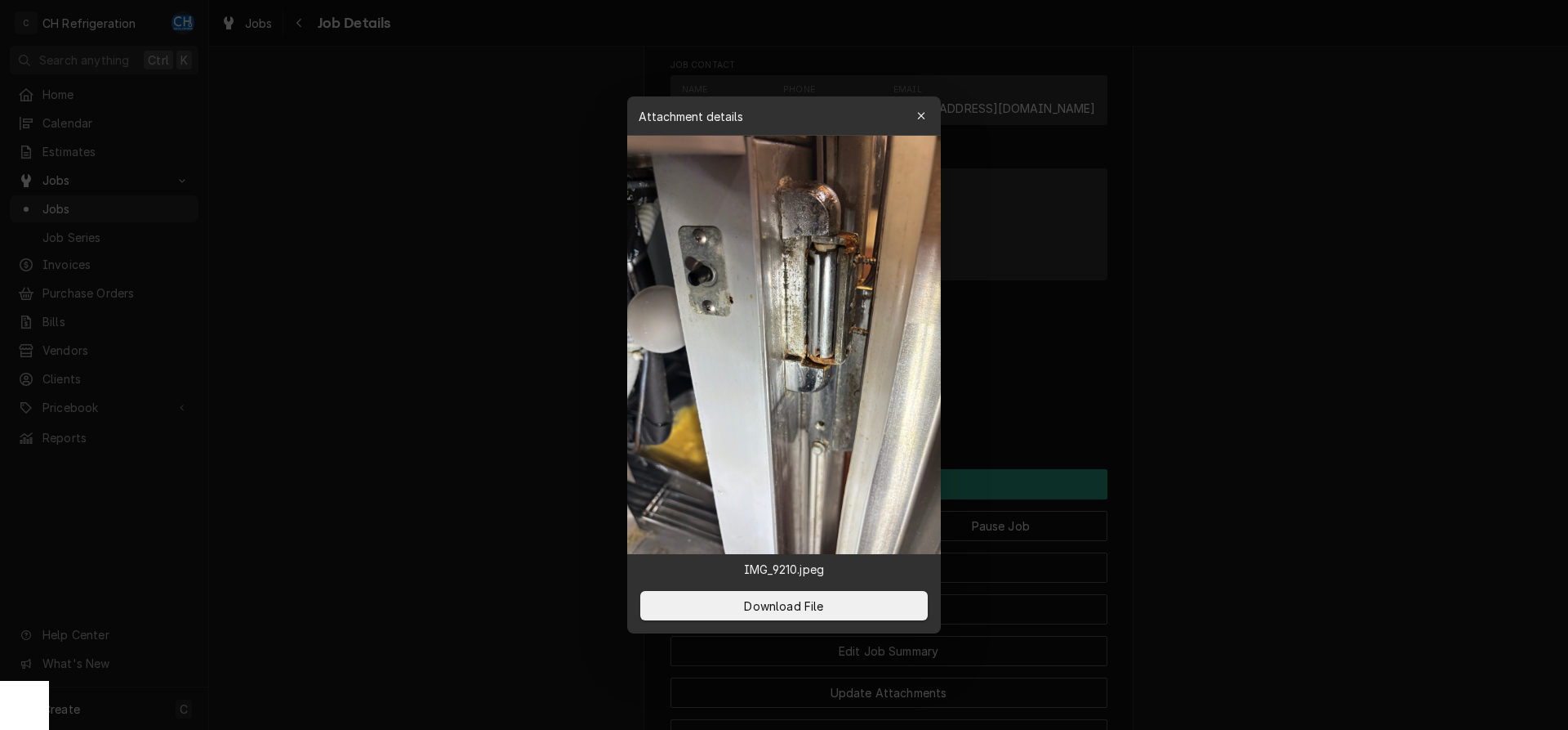
click at [512, 366] on div at bounding box center [784, 365] width 1568 height 730
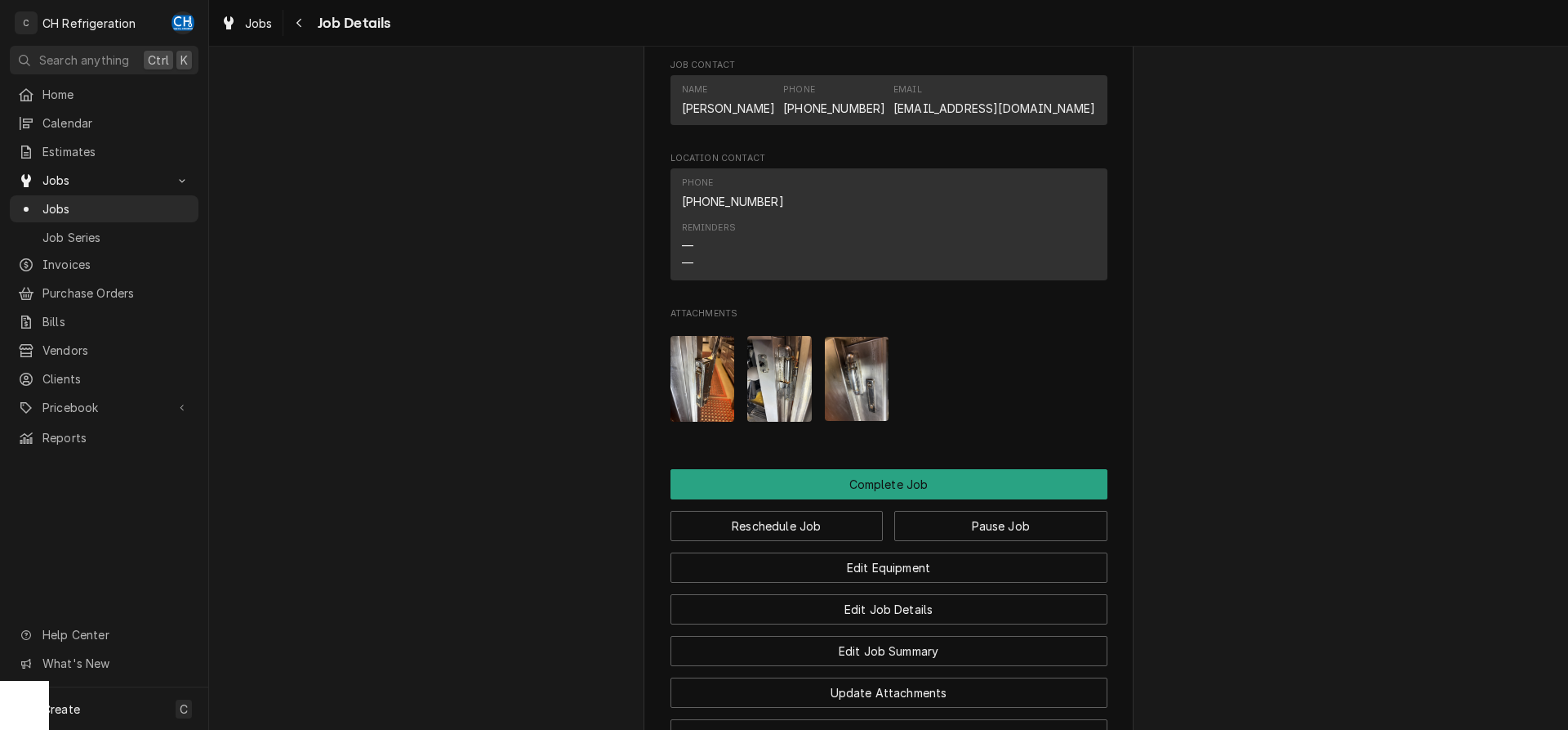
click at [861, 367] on img "Attachments" at bounding box center [857, 378] width 65 height 84
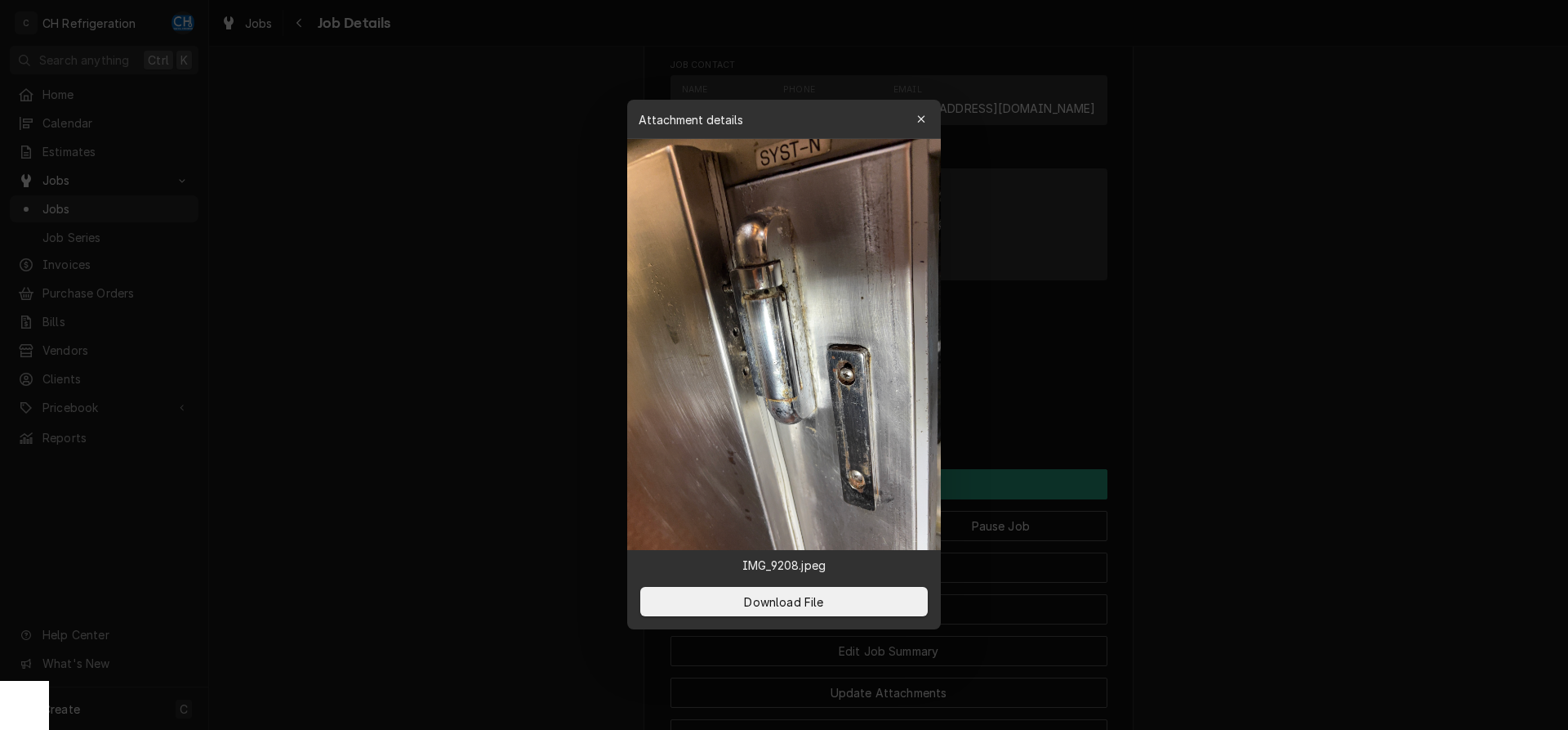
click at [529, 376] on div at bounding box center [784, 365] width 1568 height 730
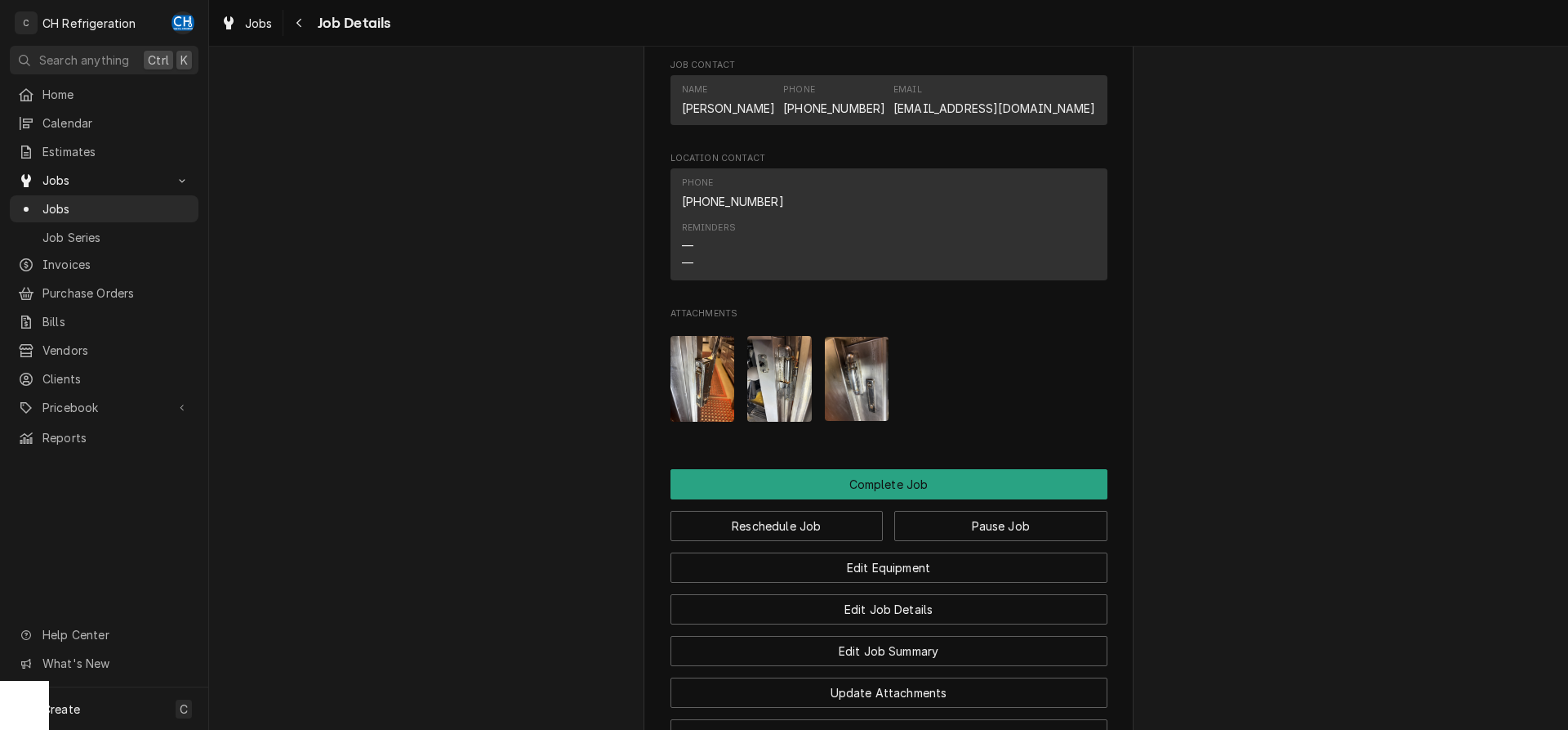
click at [675, 366] on img "Attachments" at bounding box center [703, 378] width 65 height 86
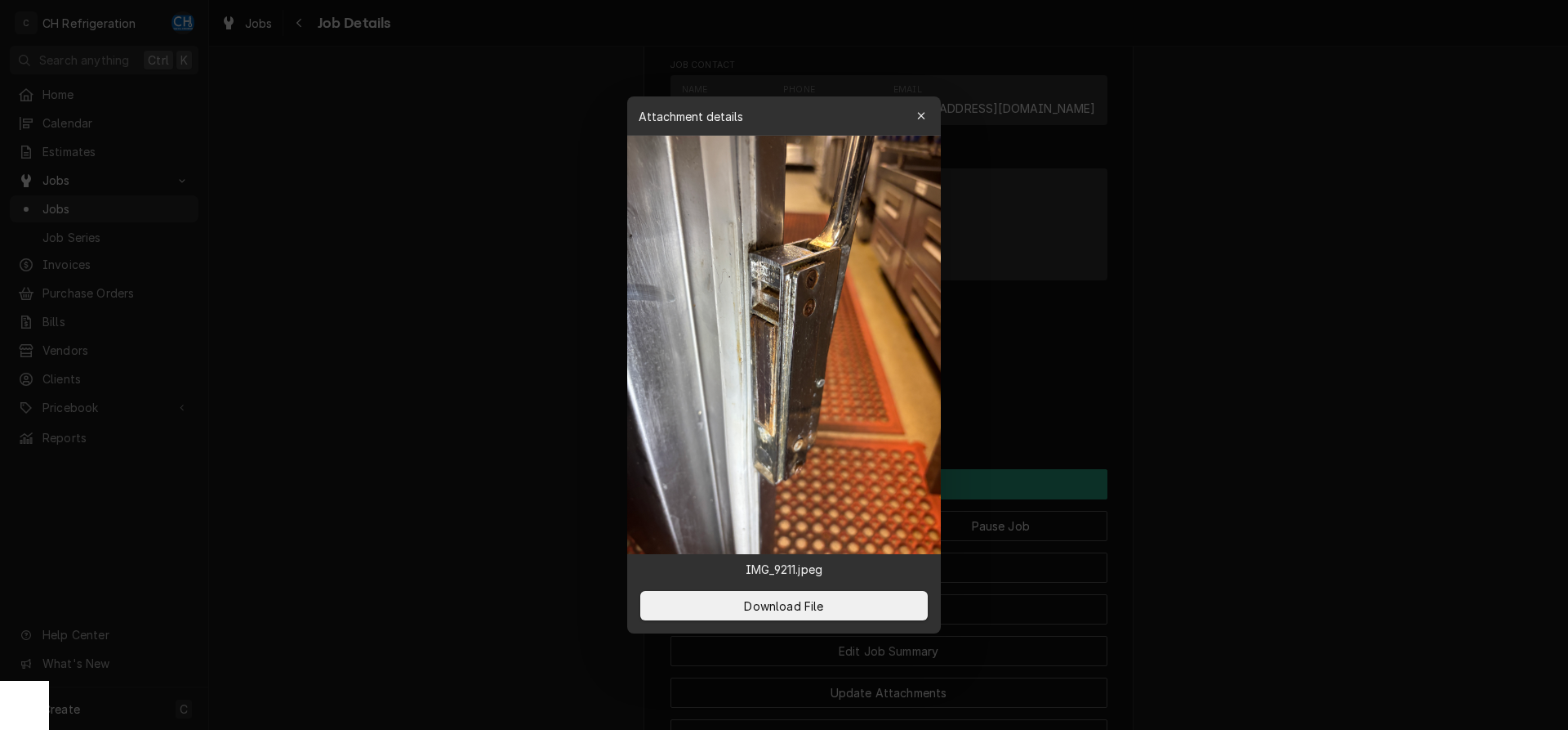
click at [533, 370] on div at bounding box center [784, 365] width 1568 height 730
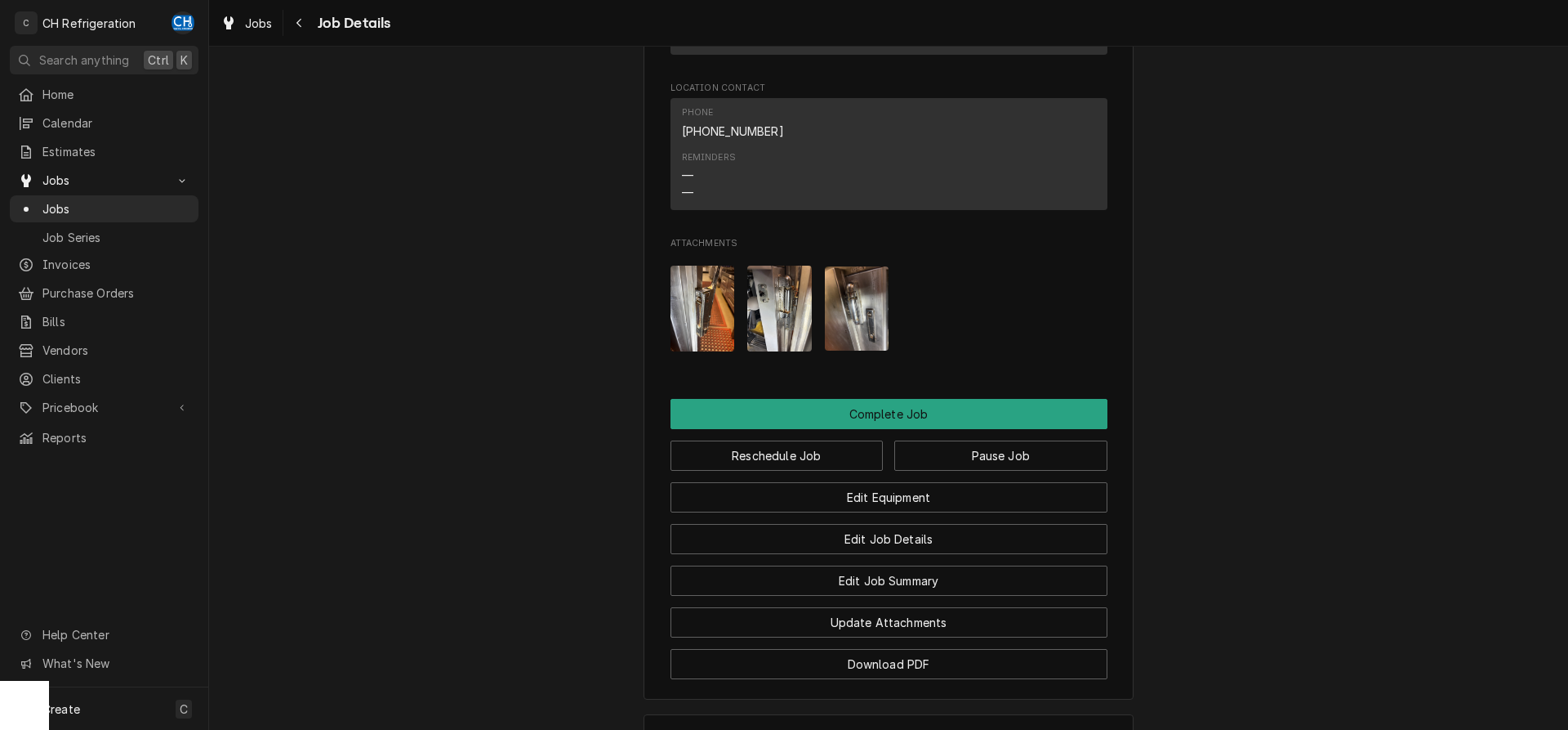
scroll to position [1049, 0]
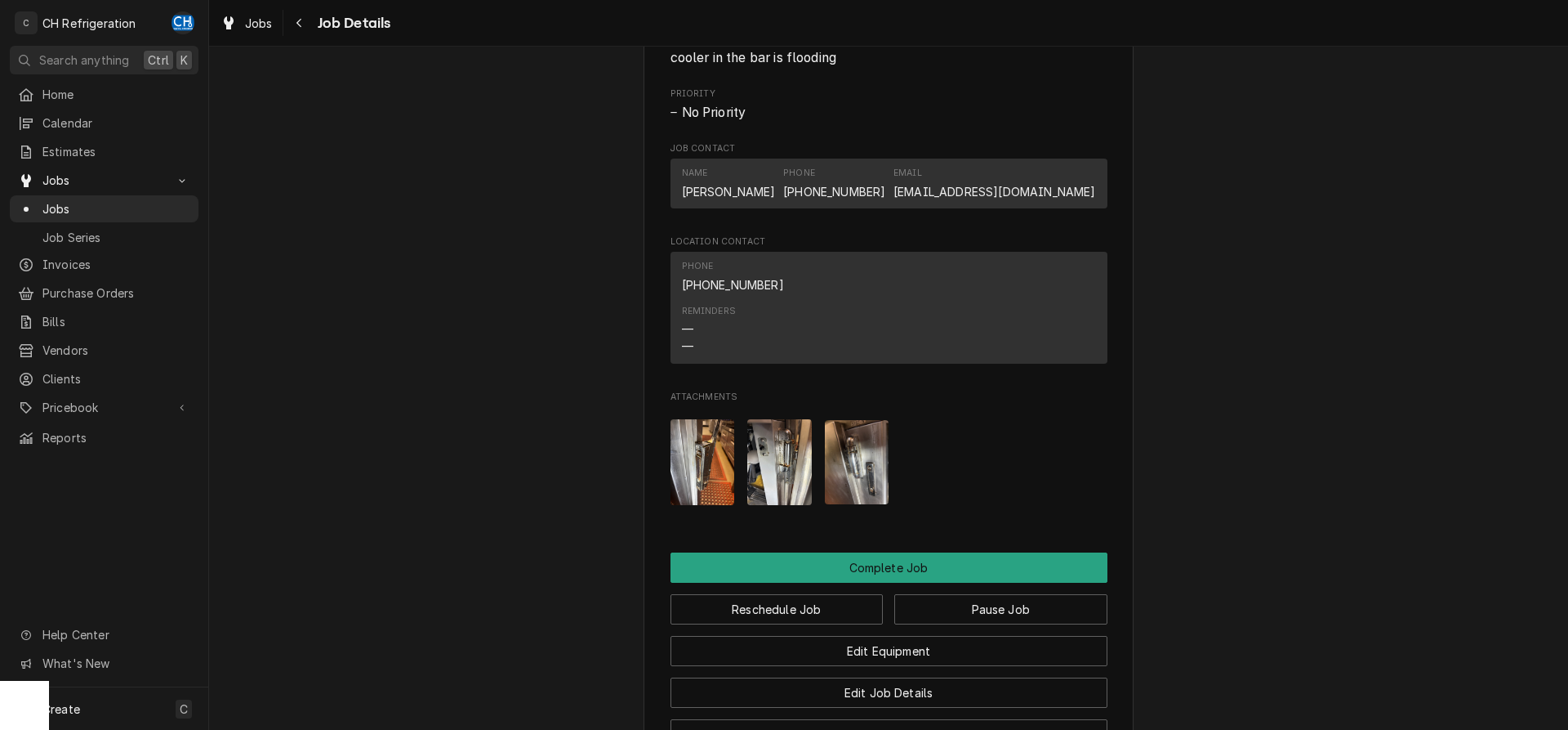
click at [694, 488] on img "Attachments" at bounding box center [703, 462] width 65 height 86
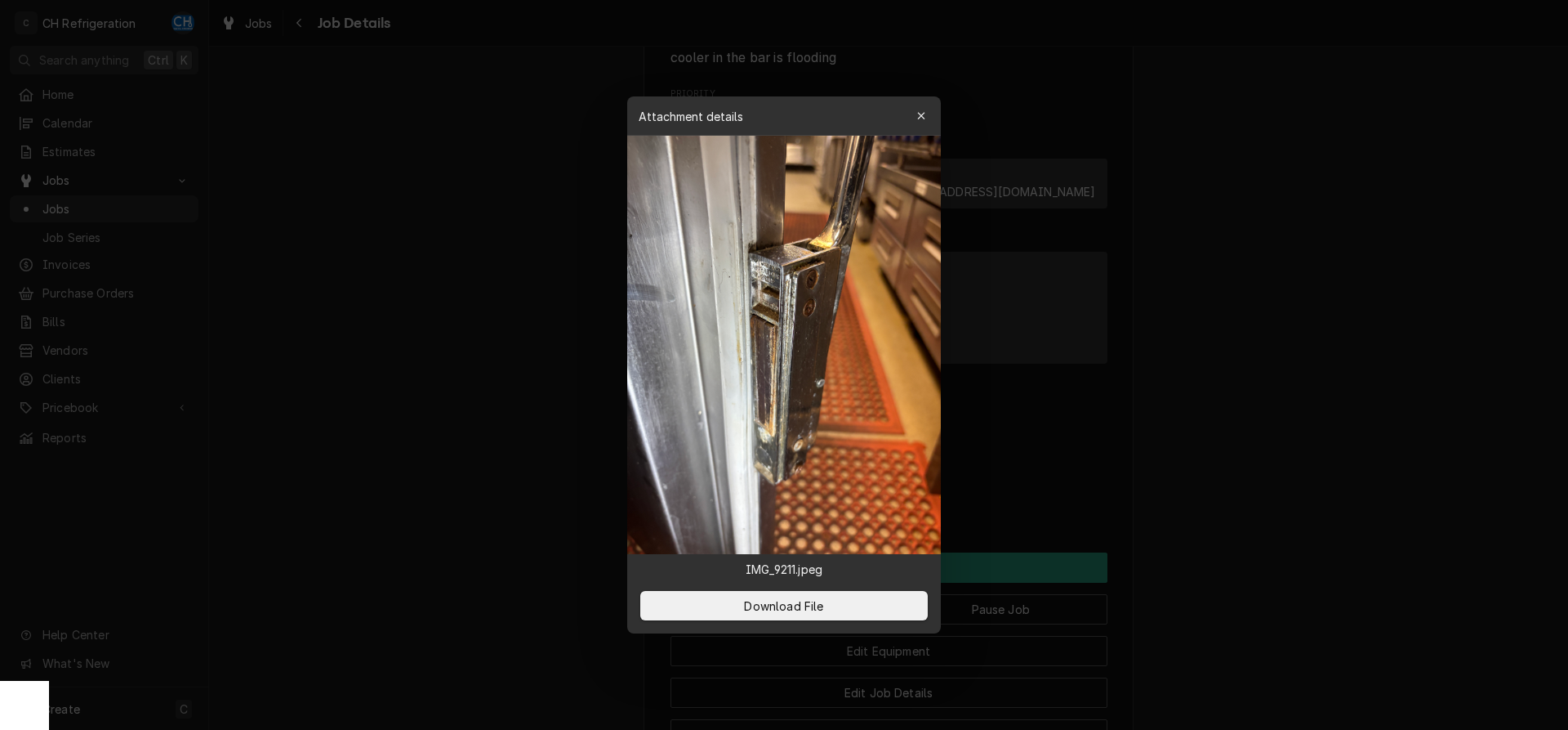
click at [1328, 430] on div at bounding box center [784, 365] width 1568 height 730
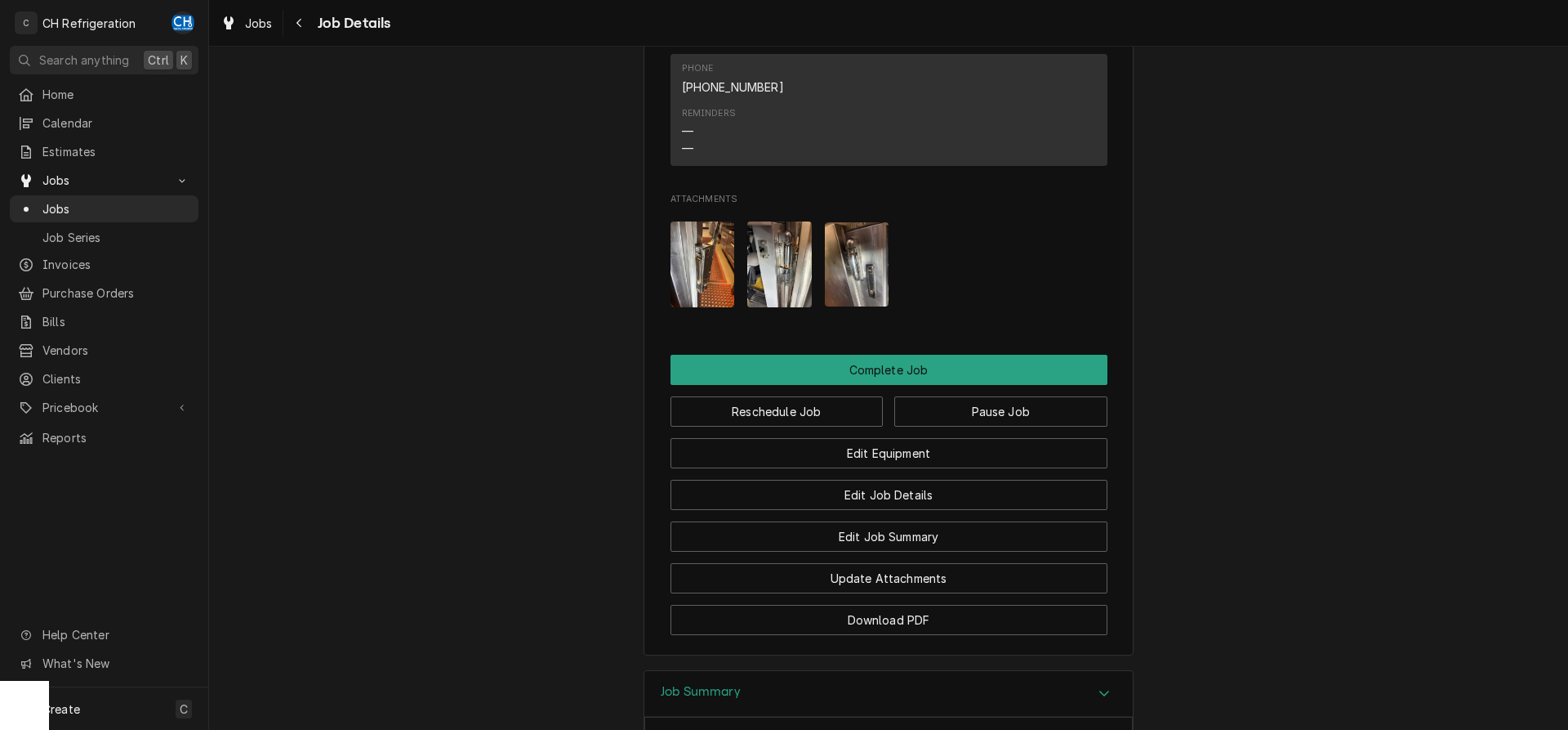
scroll to position [1133, 0]
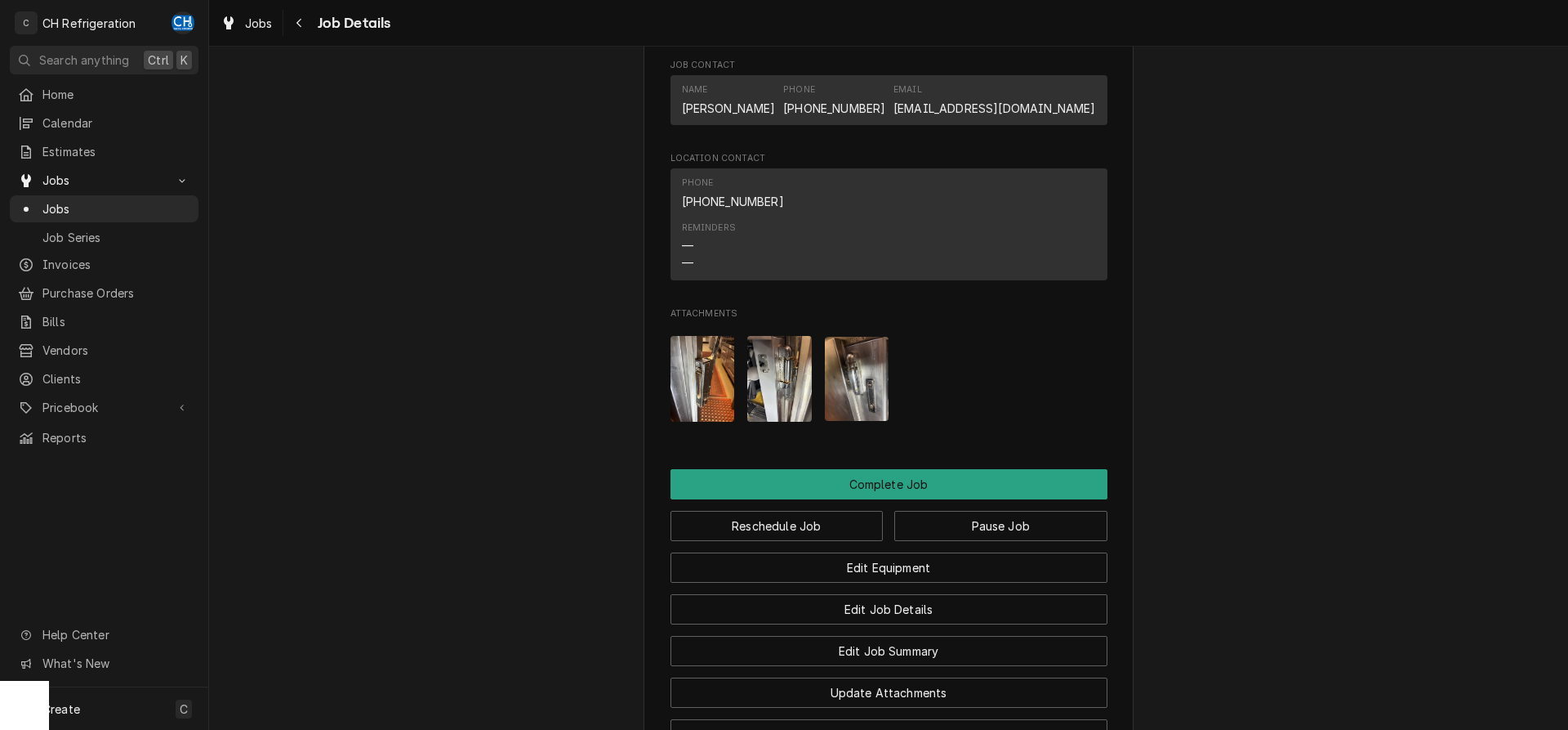
click at [702, 393] on img "Attachments" at bounding box center [703, 378] width 65 height 86
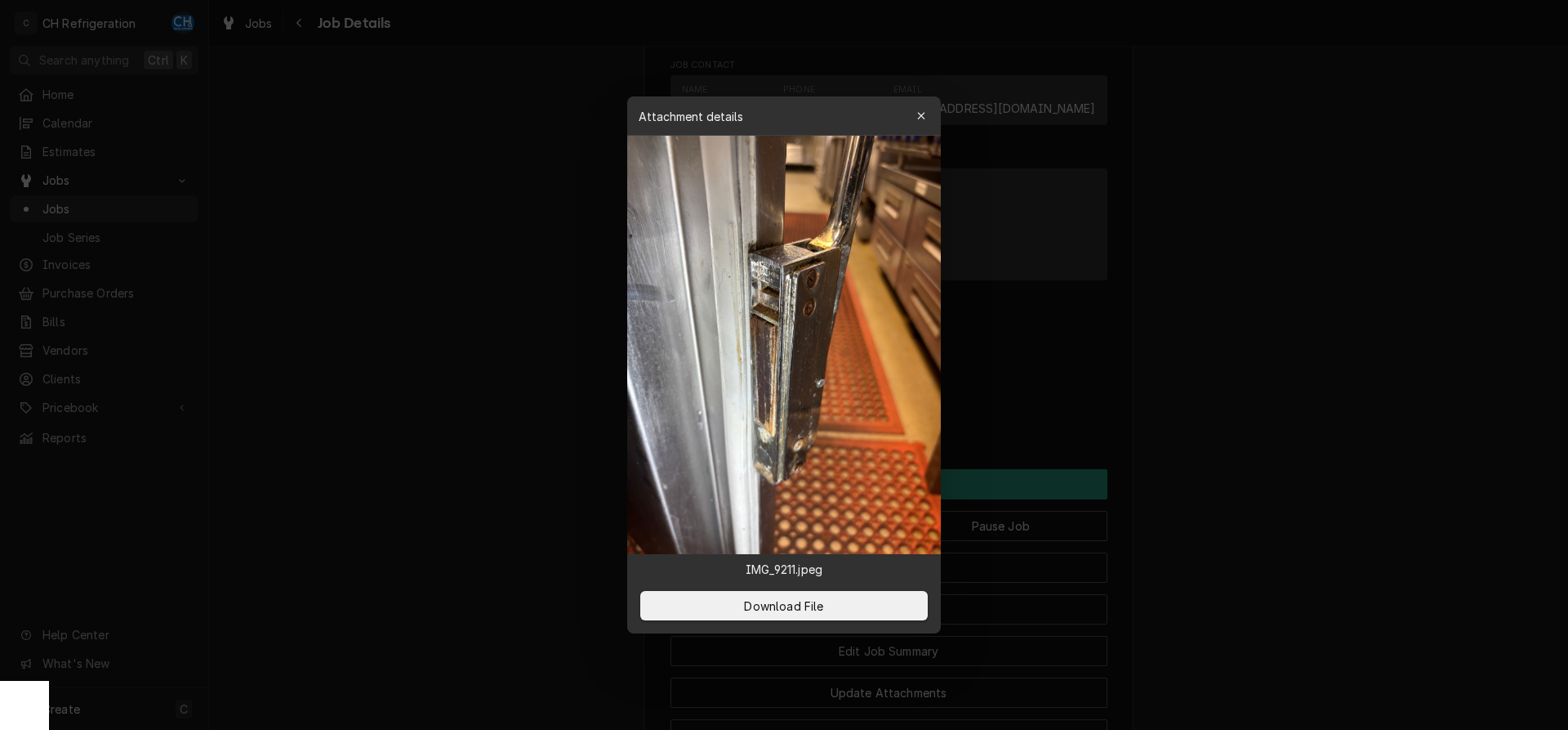
click at [1168, 395] on div at bounding box center [784, 365] width 1568 height 730
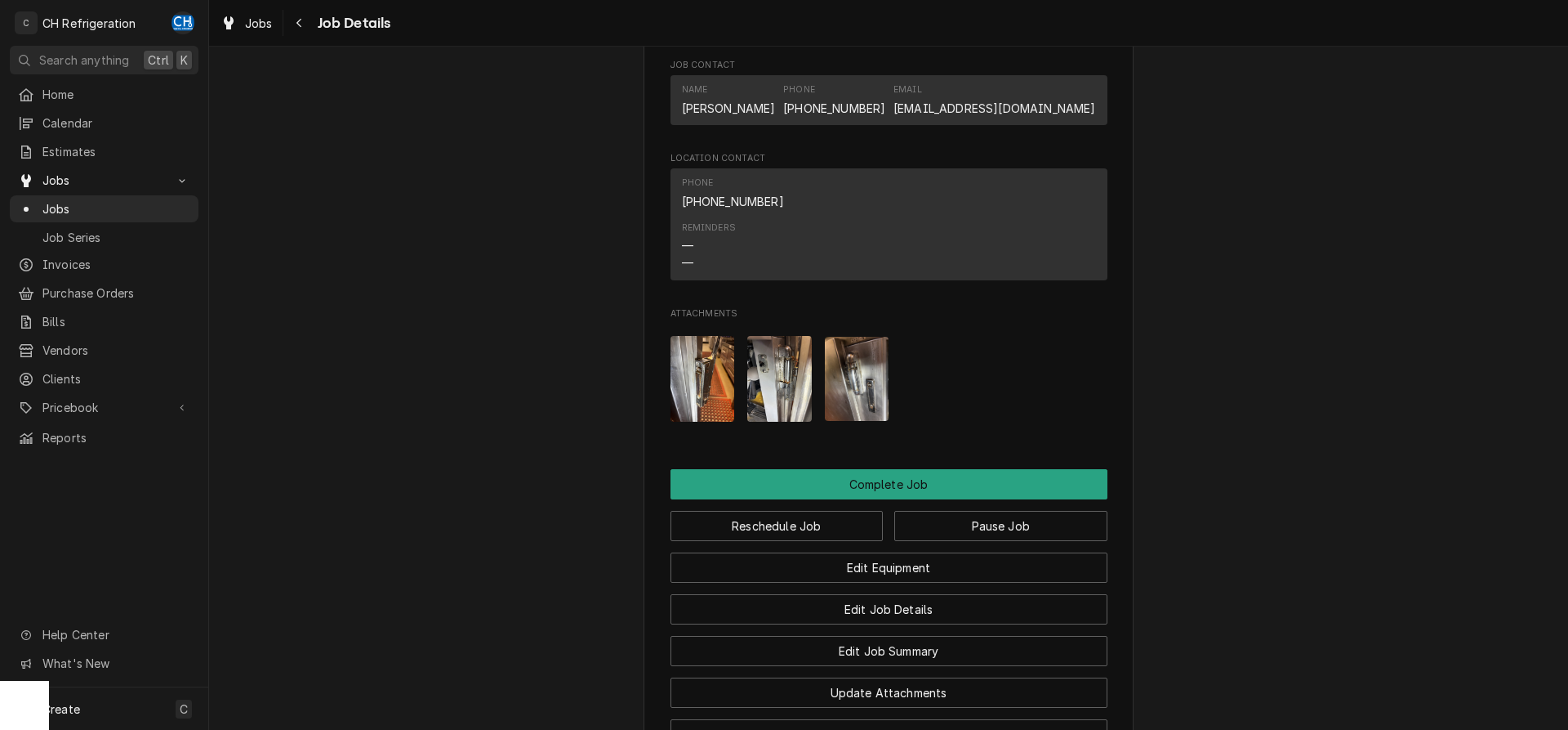
click at [771, 383] on img "Attachments" at bounding box center [779, 378] width 65 height 86
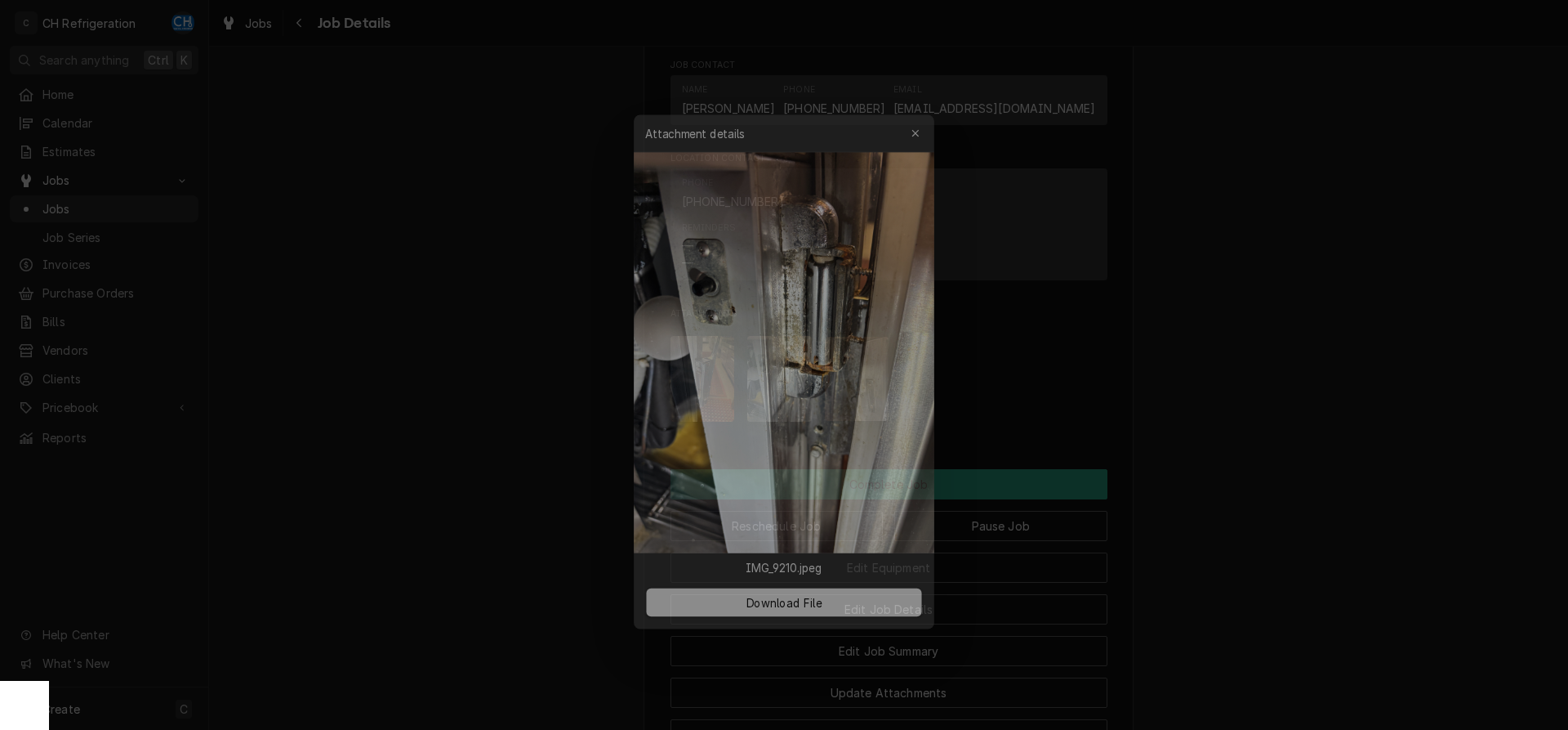
click at [1272, 425] on div at bounding box center [784, 365] width 1568 height 730
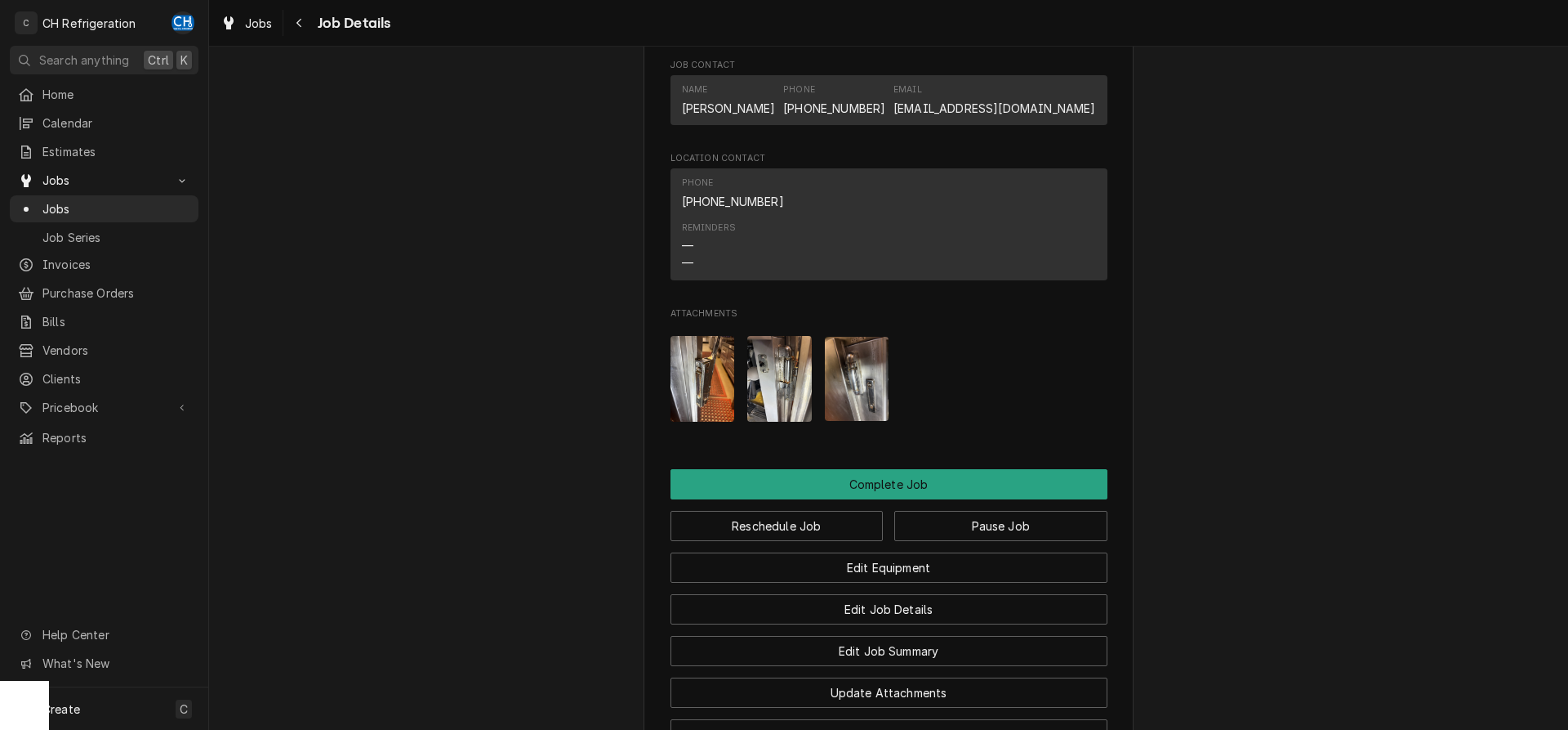
click at [864, 383] on img "Attachments" at bounding box center [857, 378] width 65 height 84
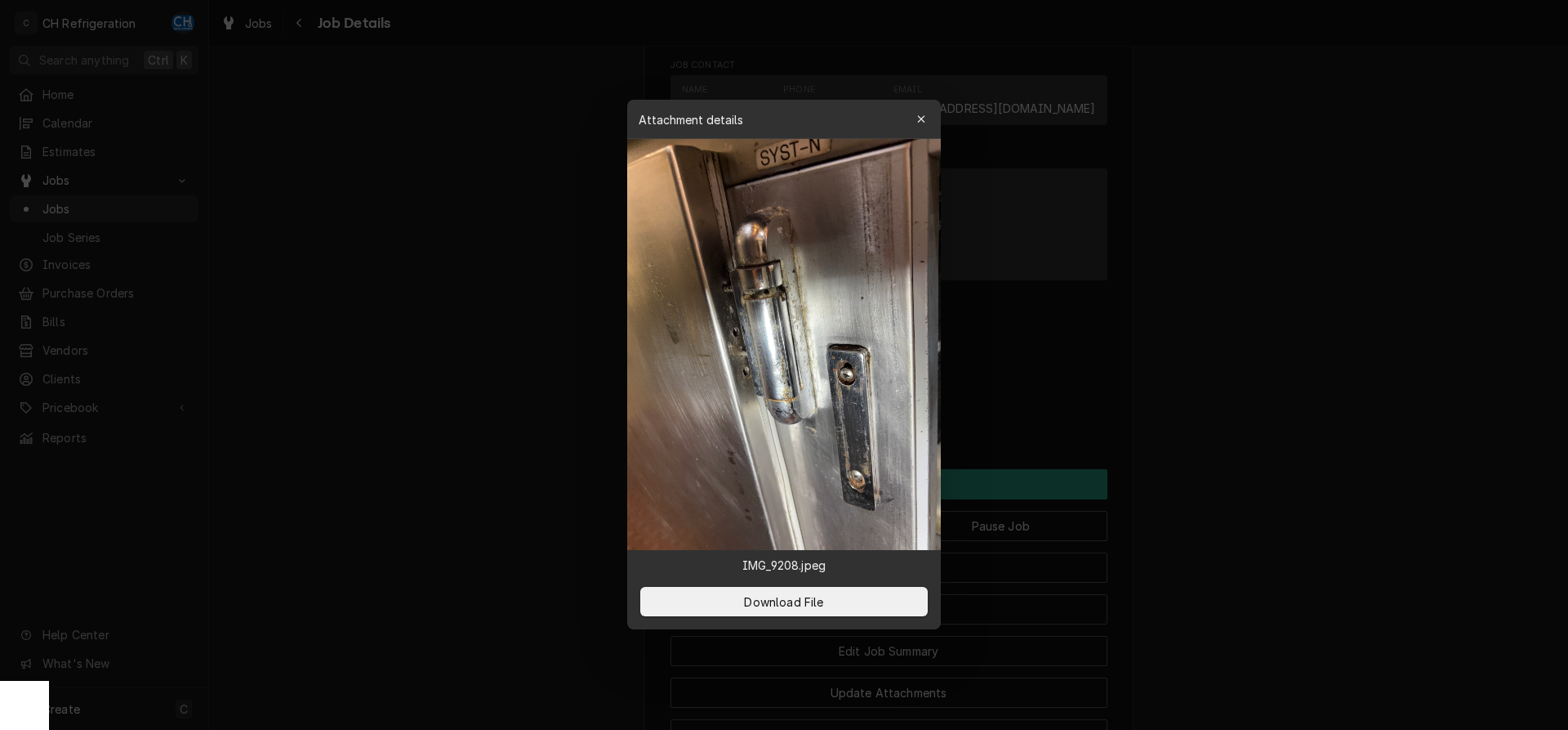
click at [1338, 427] on div at bounding box center [784, 365] width 1568 height 730
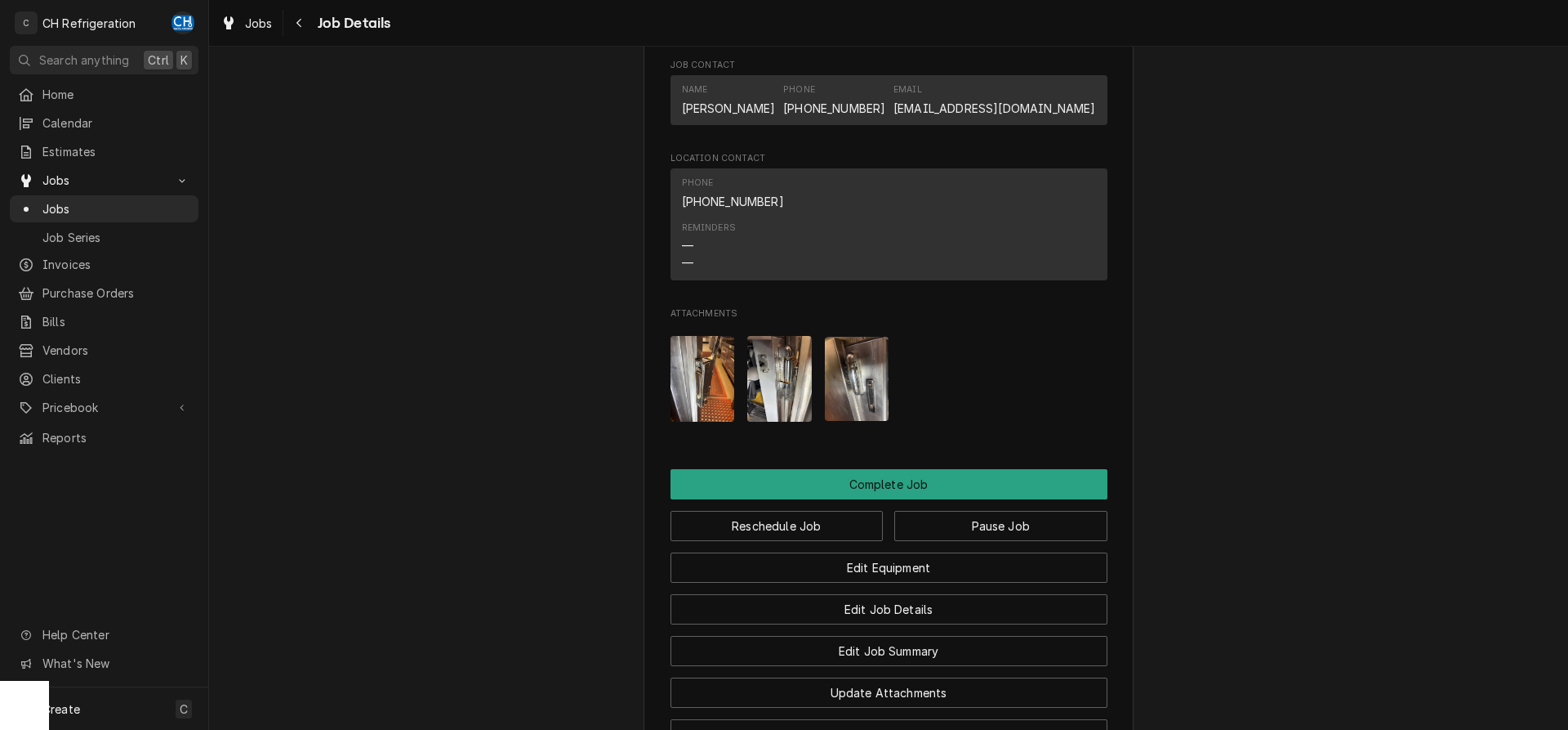
click at [691, 362] on img "Attachments" at bounding box center [703, 378] width 65 height 86
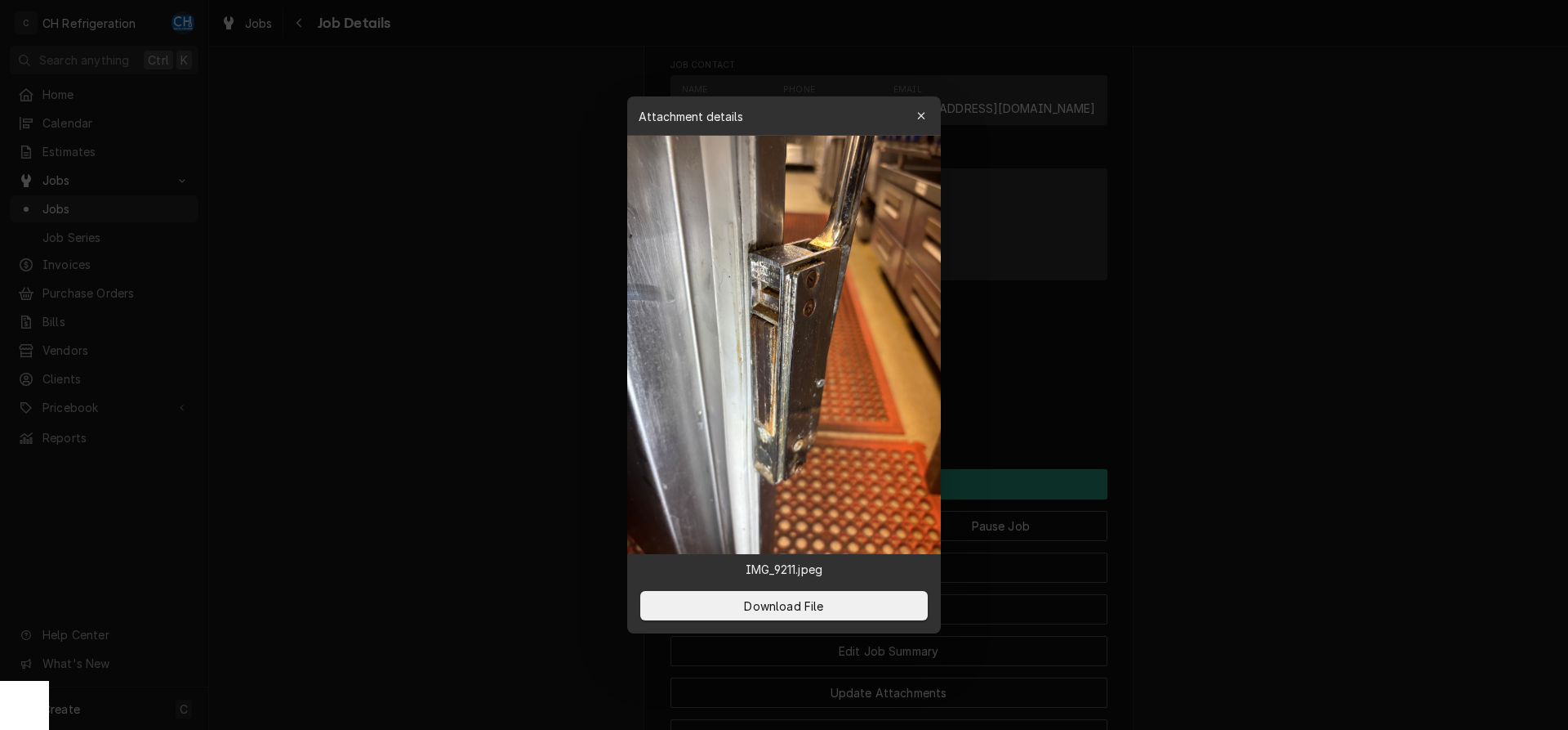
click at [1365, 434] on div at bounding box center [784, 365] width 1568 height 730
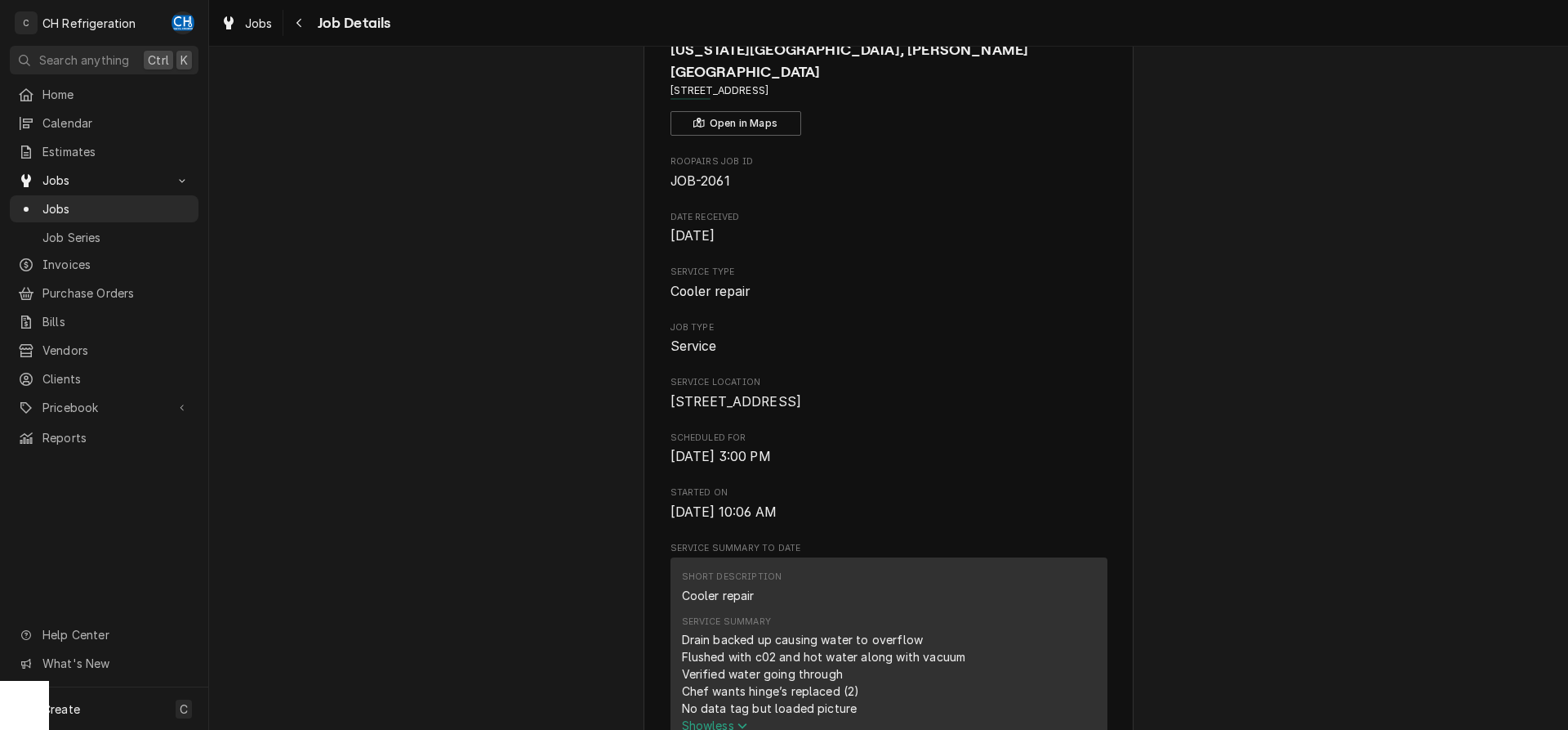
scroll to position [0, 0]
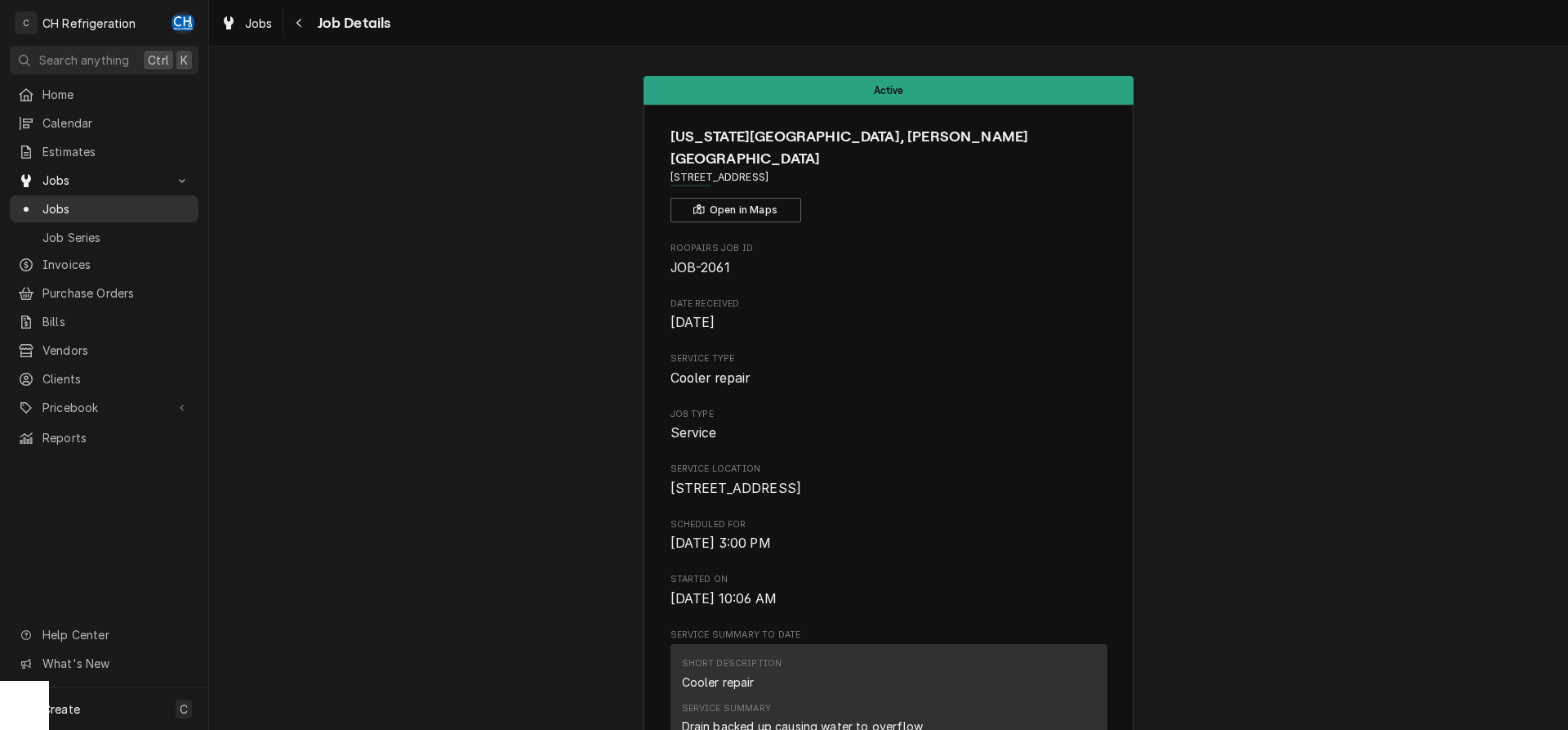
click at [50, 202] on span "Jobs" at bounding box center [116, 209] width 148 height 18
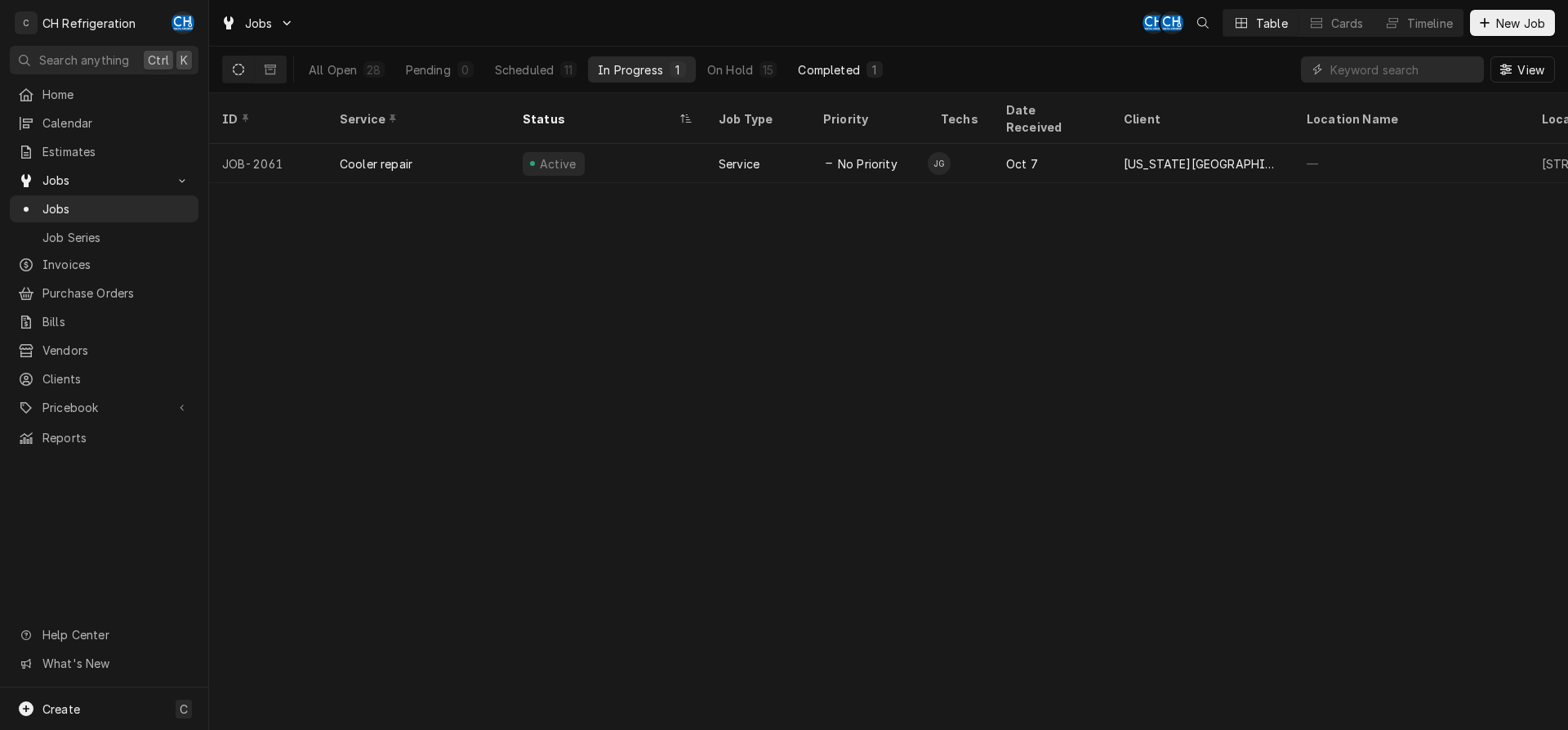
click at [817, 67] on div "Completed" at bounding box center [828, 69] width 61 height 18
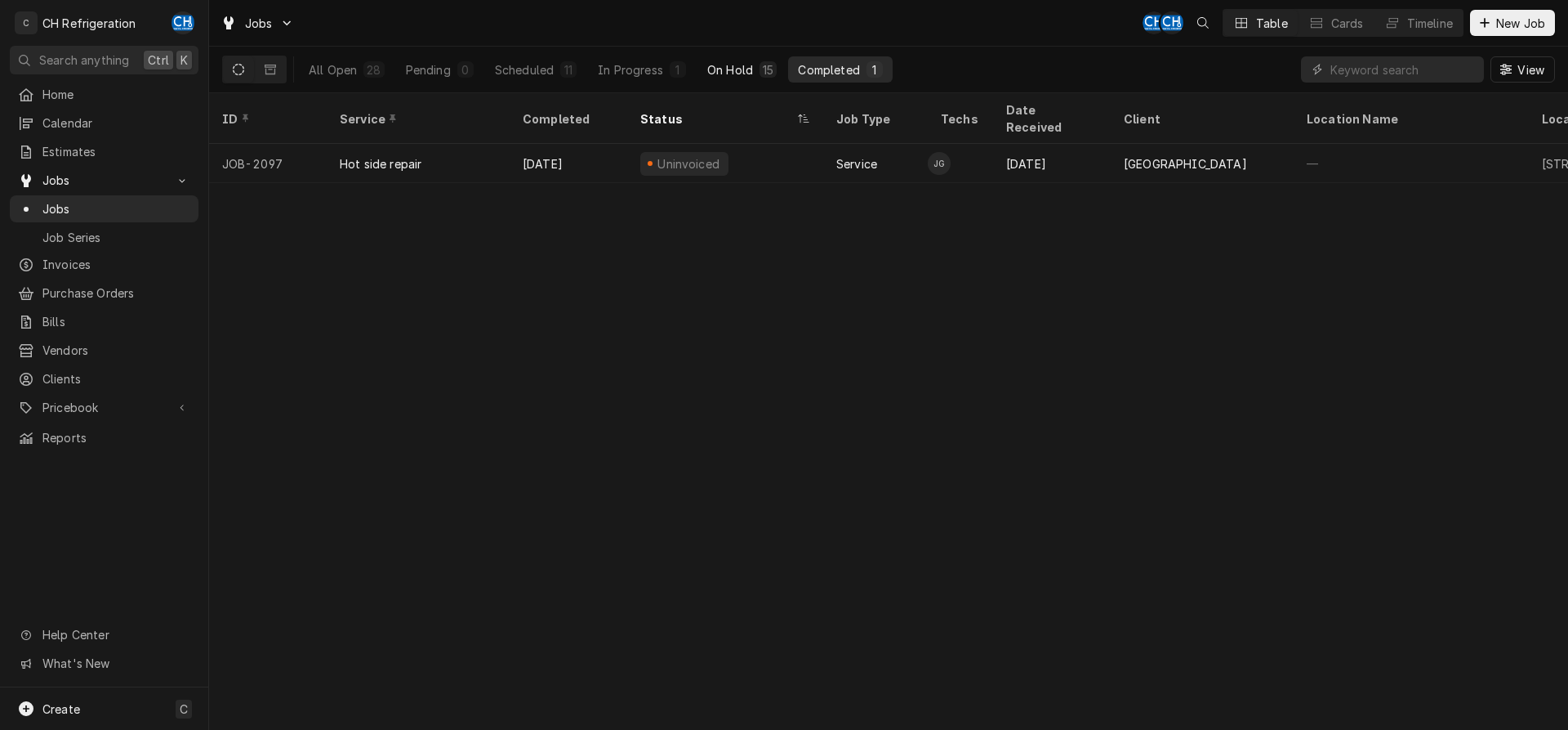
click at [752, 65] on button "On Hold 15" at bounding box center [742, 69] width 89 height 26
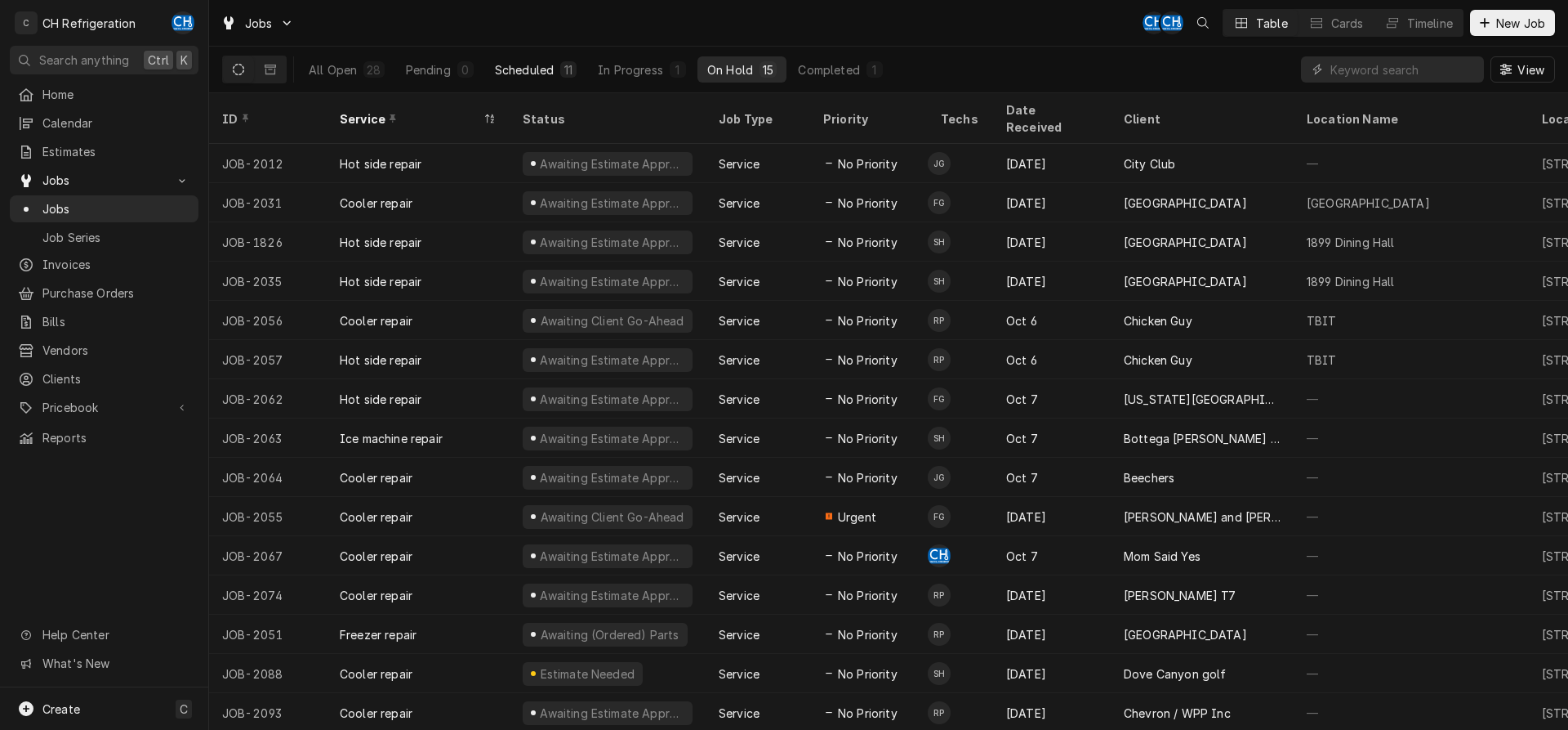
click at [525, 69] on div "Scheduled" at bounding box center [525, 69] width 59 height 18
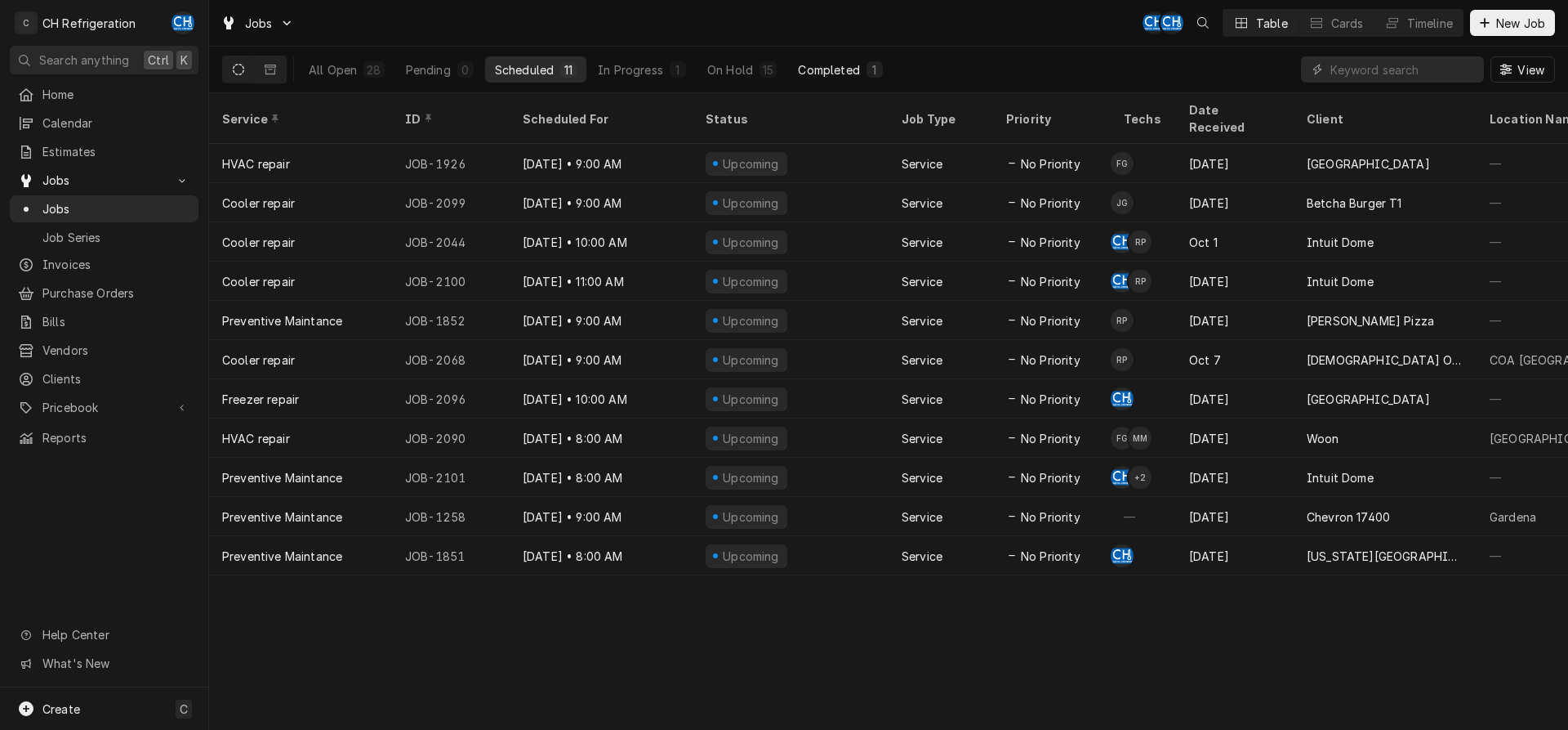
click at [791, 58] on button "Completed 1" at bounding box center [839, 69] width 103 height 26
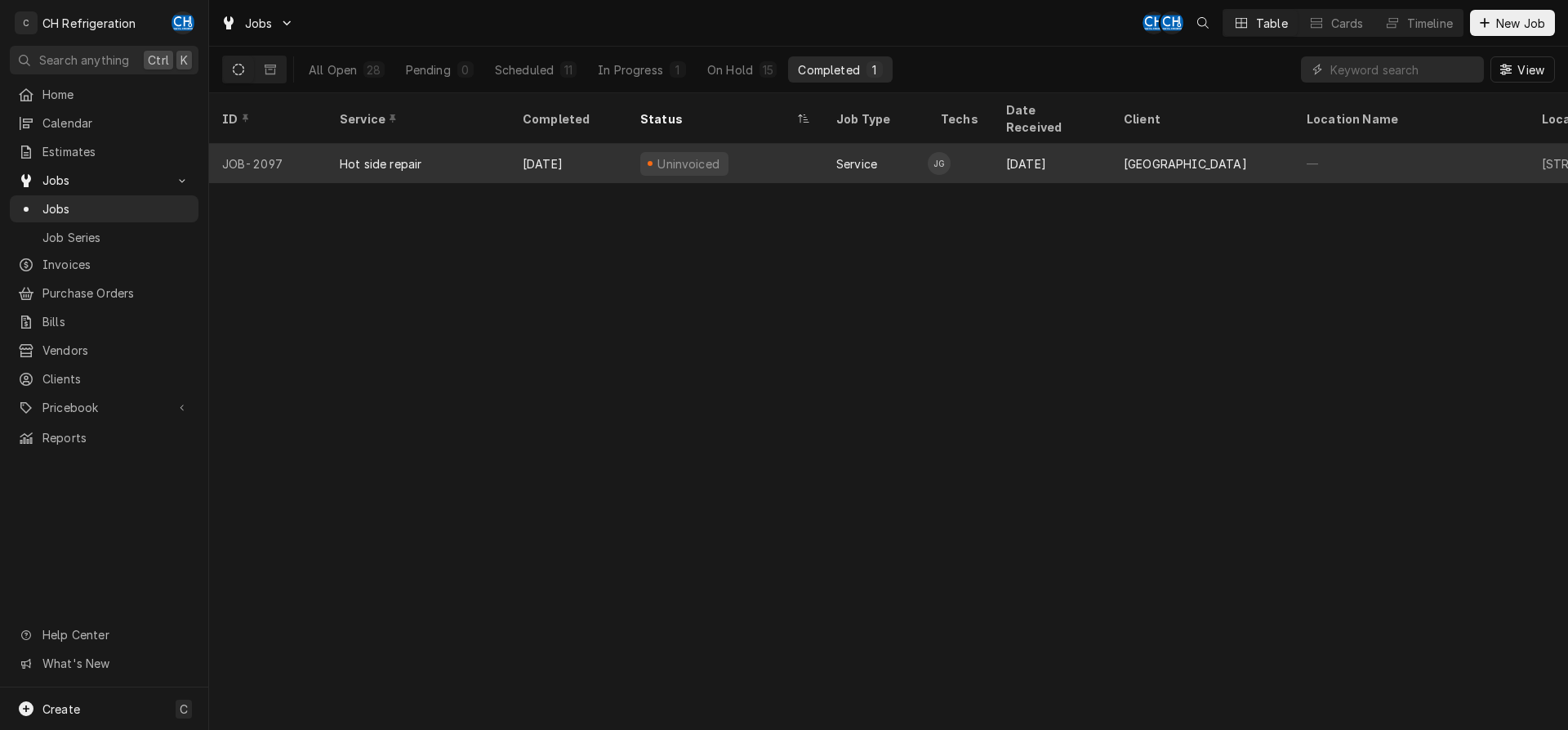
click at [1081, 148] on div "[DATE]" at bounding box center [1051, 164] width 117 height 39
